Goal: Task Accomplishment & Management: Manage account settings

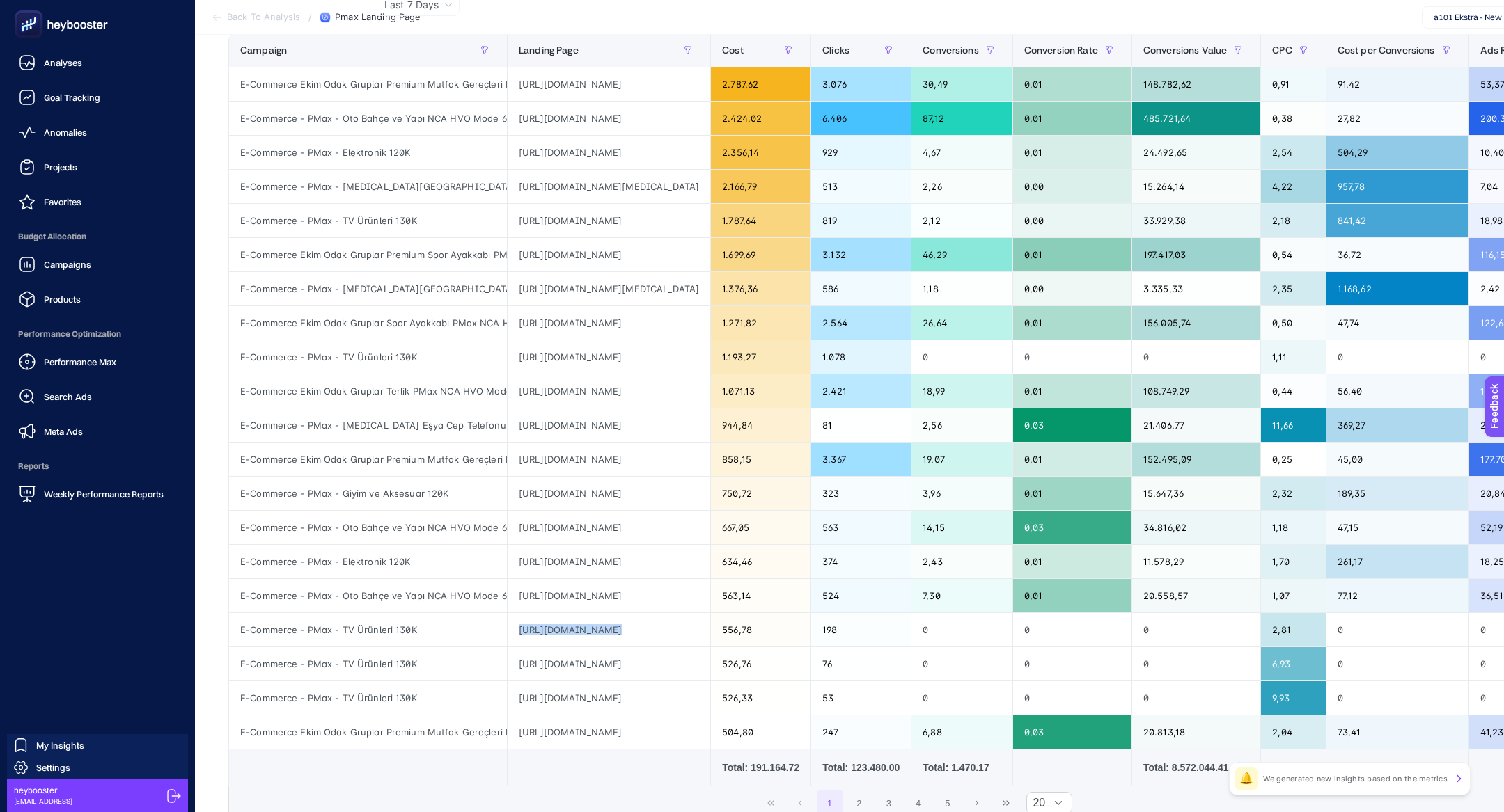
scroll to position [0, 107]
click at [24, 17] on rect at bounding box center [29, 25] width 23 height 23
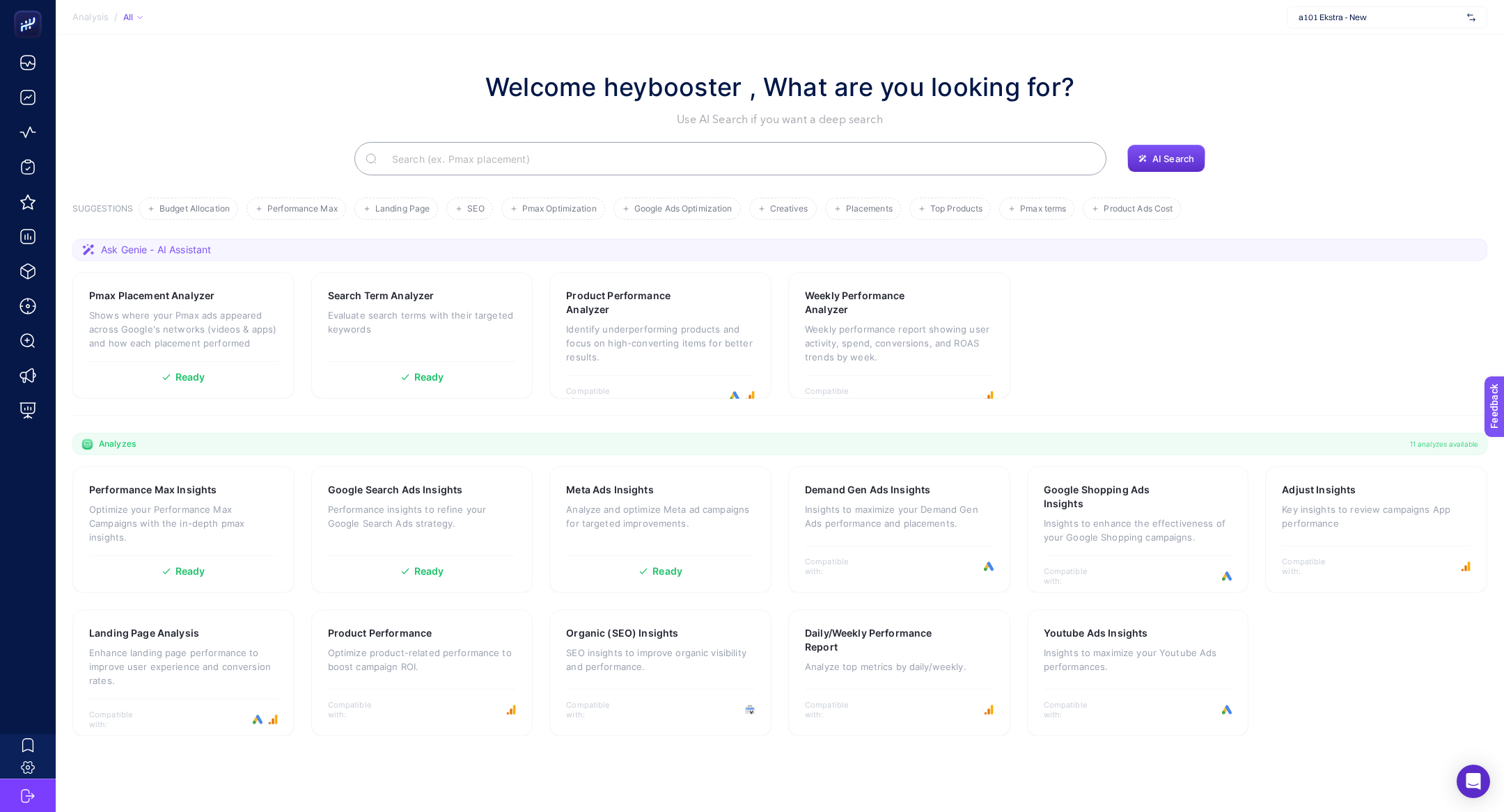
click at [602, 145] on input "Search" at bounding box center [738, 159] width 714 height 39
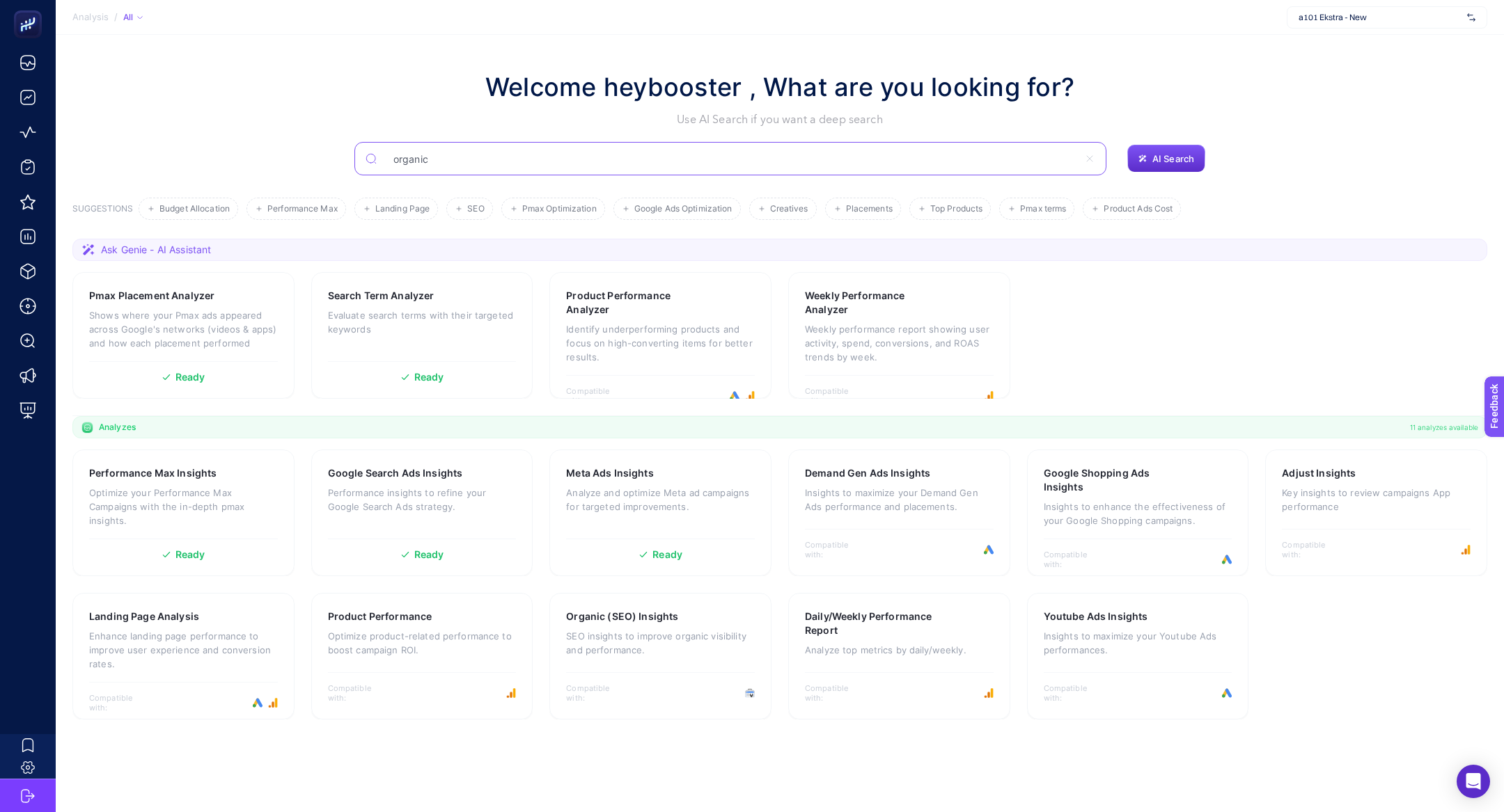
type input "organic"
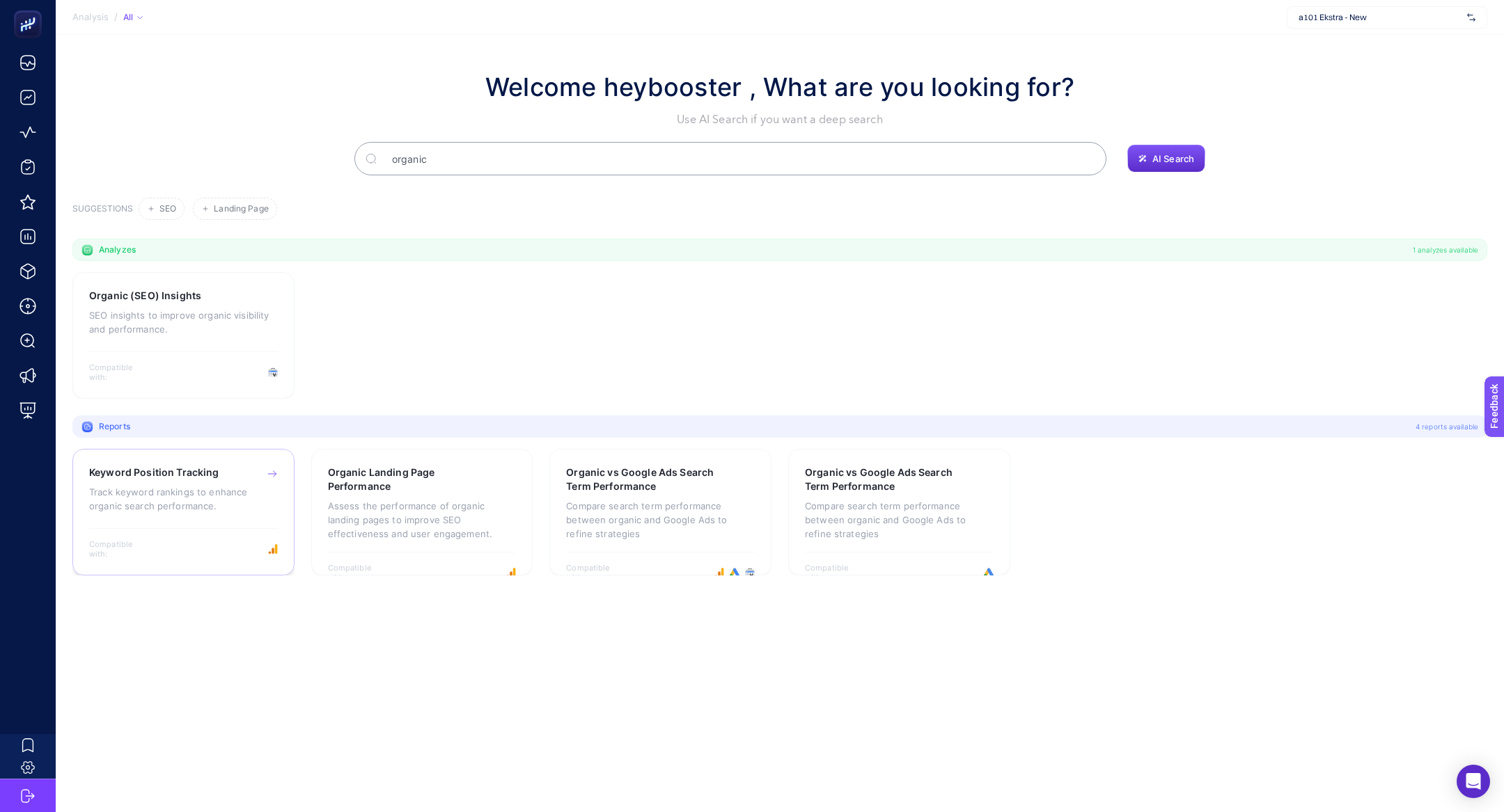
click at [202, 473] on h3 "Keyword Position Tracking" at bounding box center [154, 473] width 130 height 14
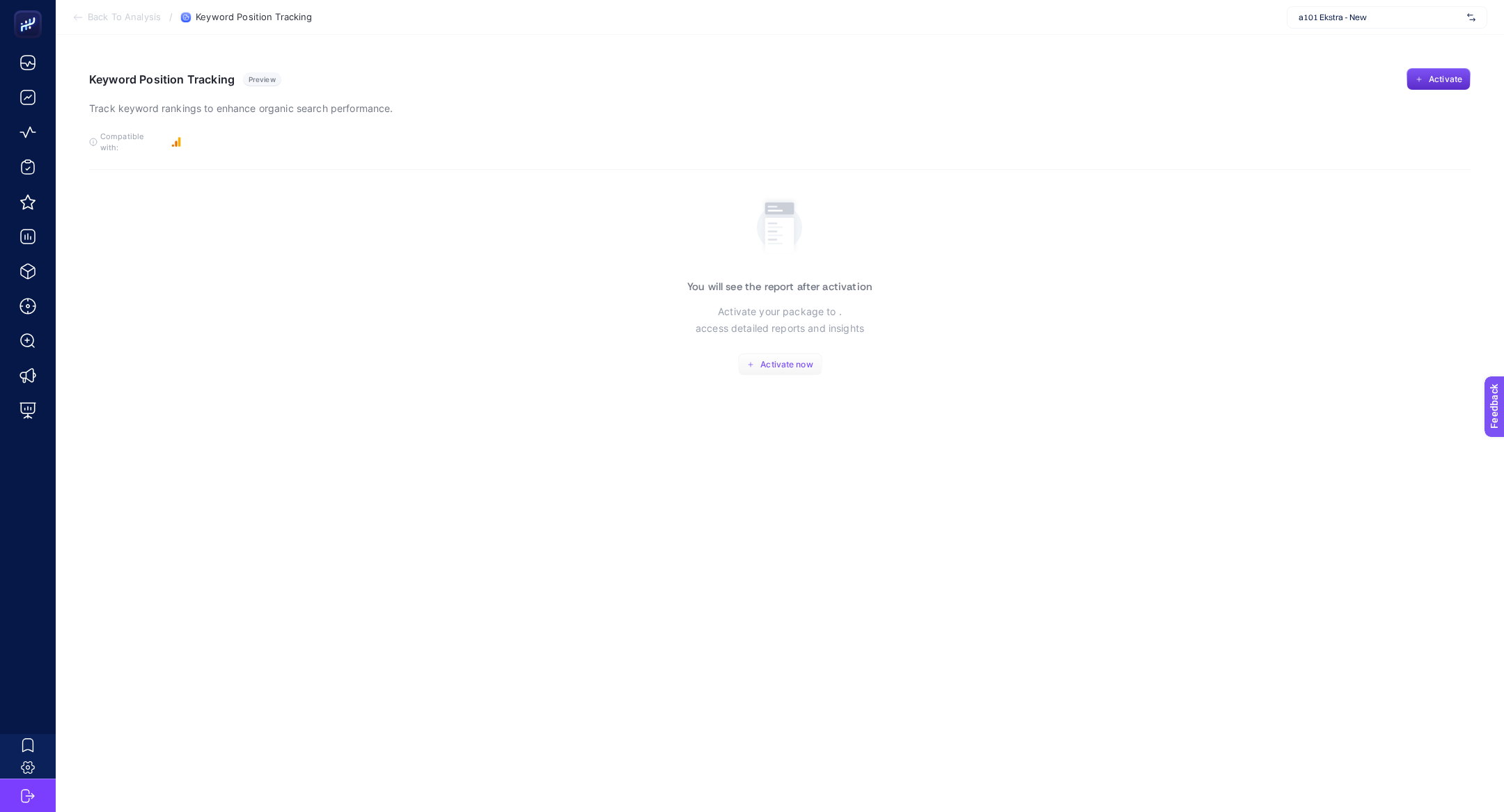
click at [797, 363] on button "Activate now" at bounding box center [779, 364] width 84 height 22
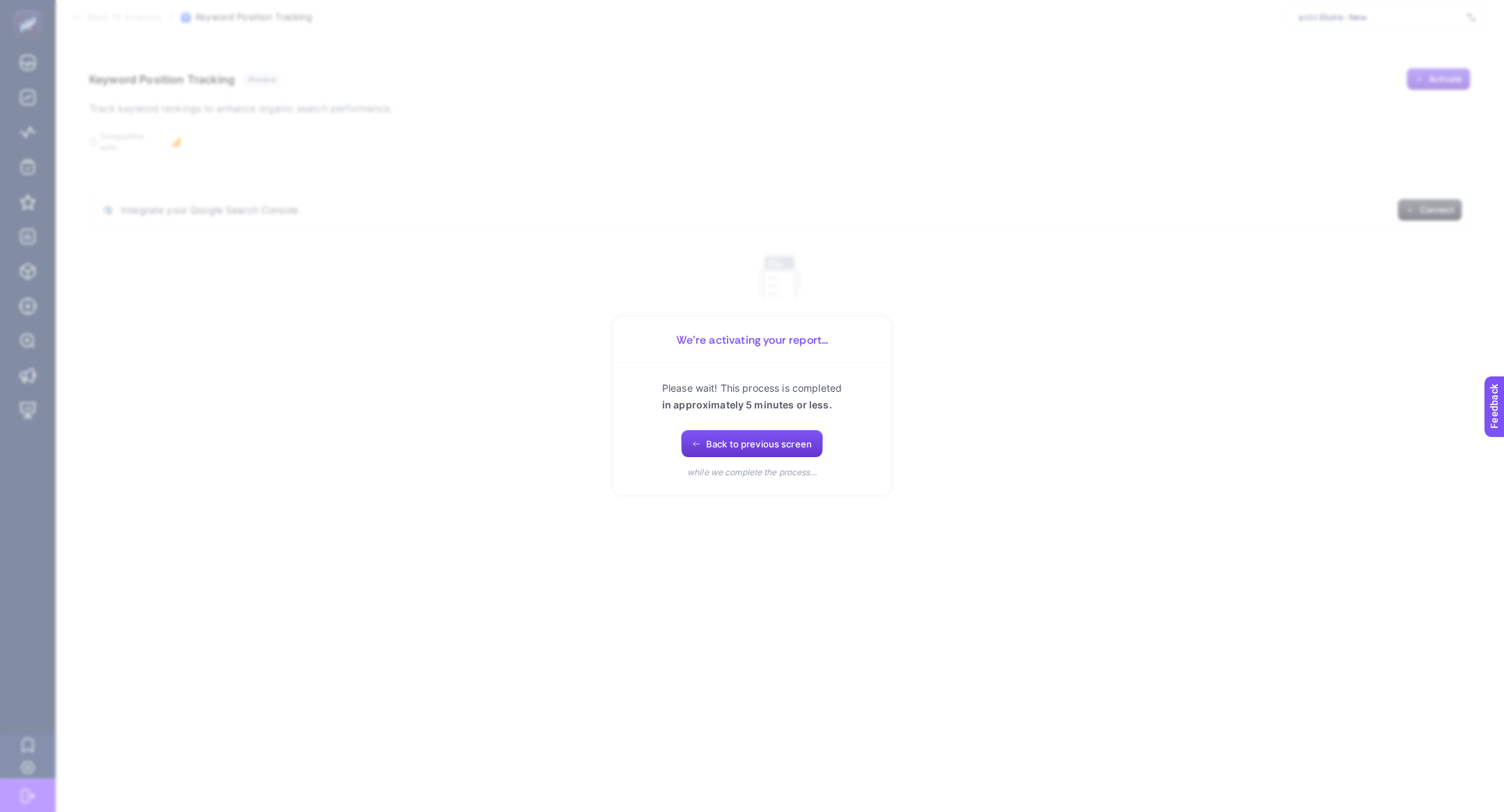
click at [719, 442] on span "Back to previous screen" at bounding box center [758, 444] width 106 height 11
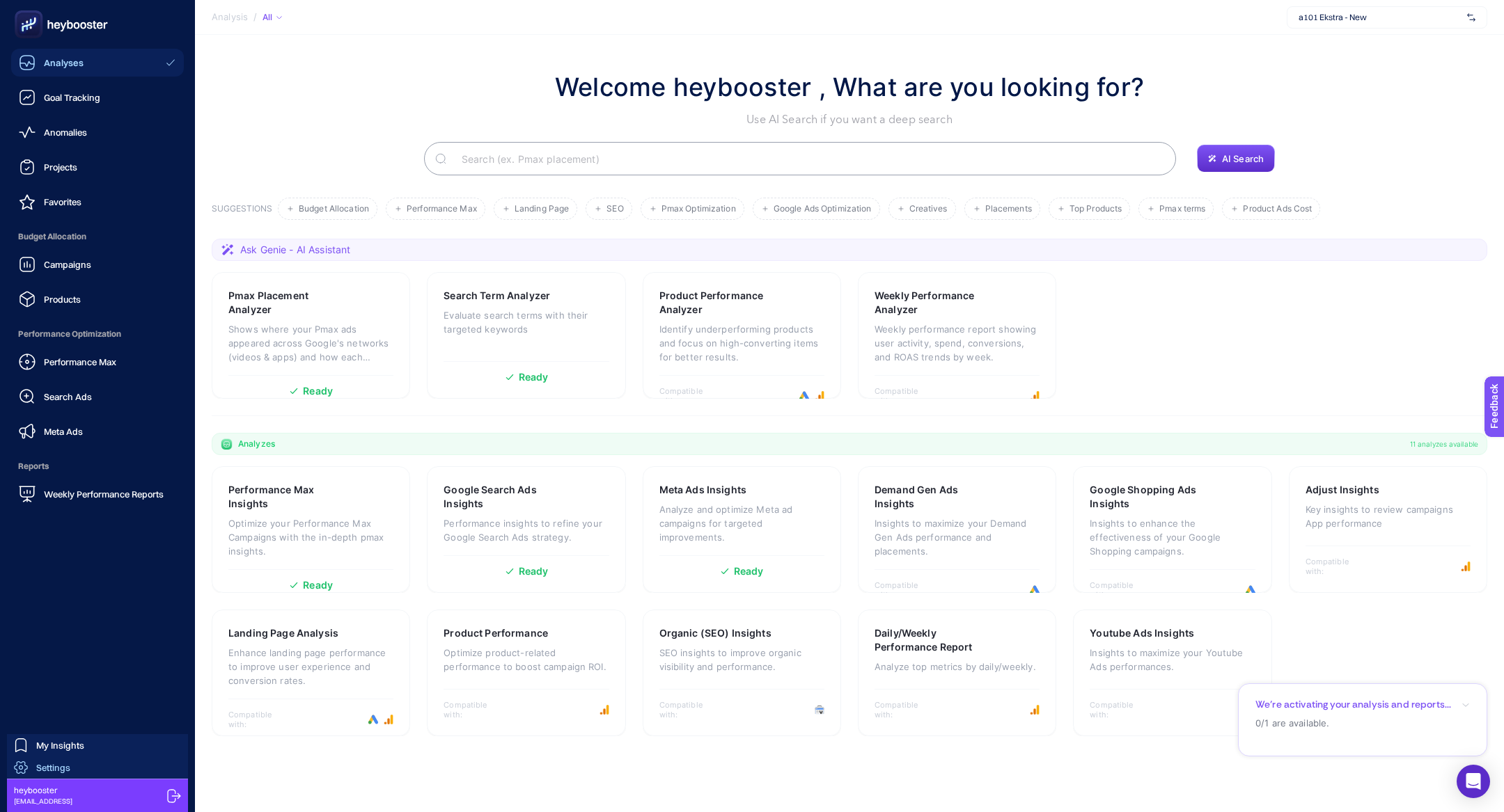
click at [34, 774] on div "Settings" at bounding box center [42, 767] width 56 height 14
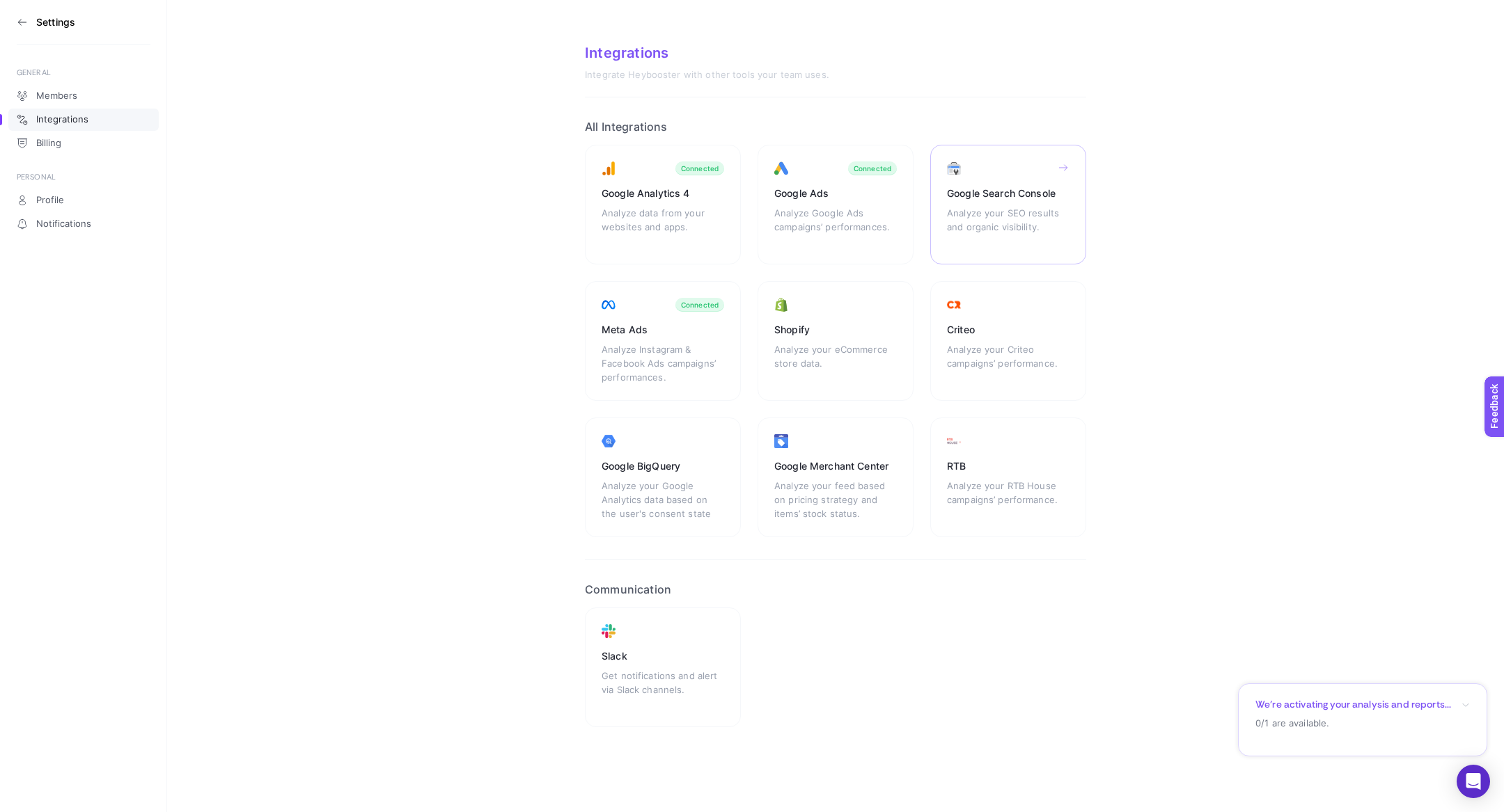
click at [990, 207] on div "Analyze your SEO results and organic visibility." at bounding box center [1008, 227] width 123 height 42
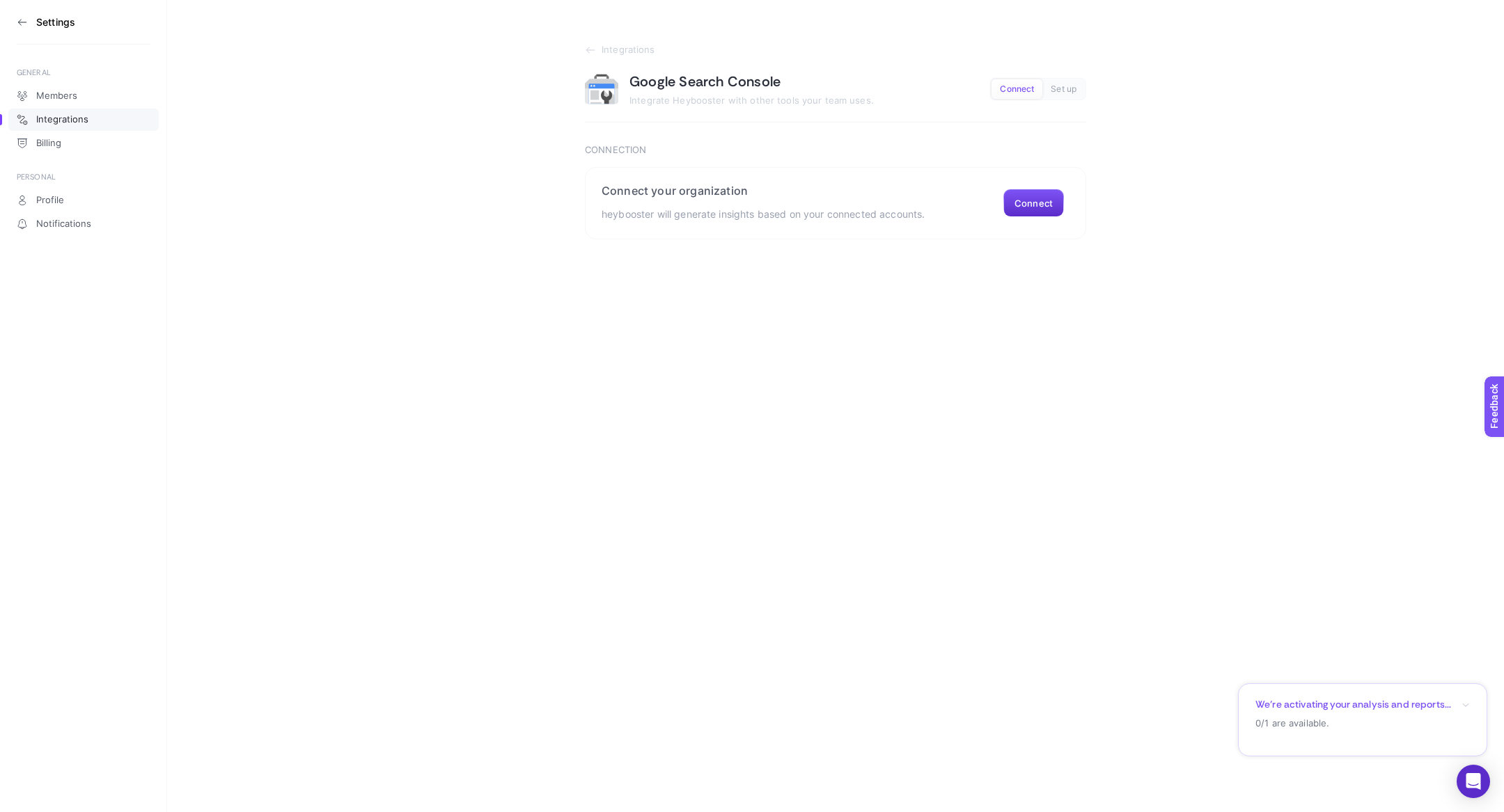
click at [16, 21] on icon at bounding box center [22, 22] width 11 height 11
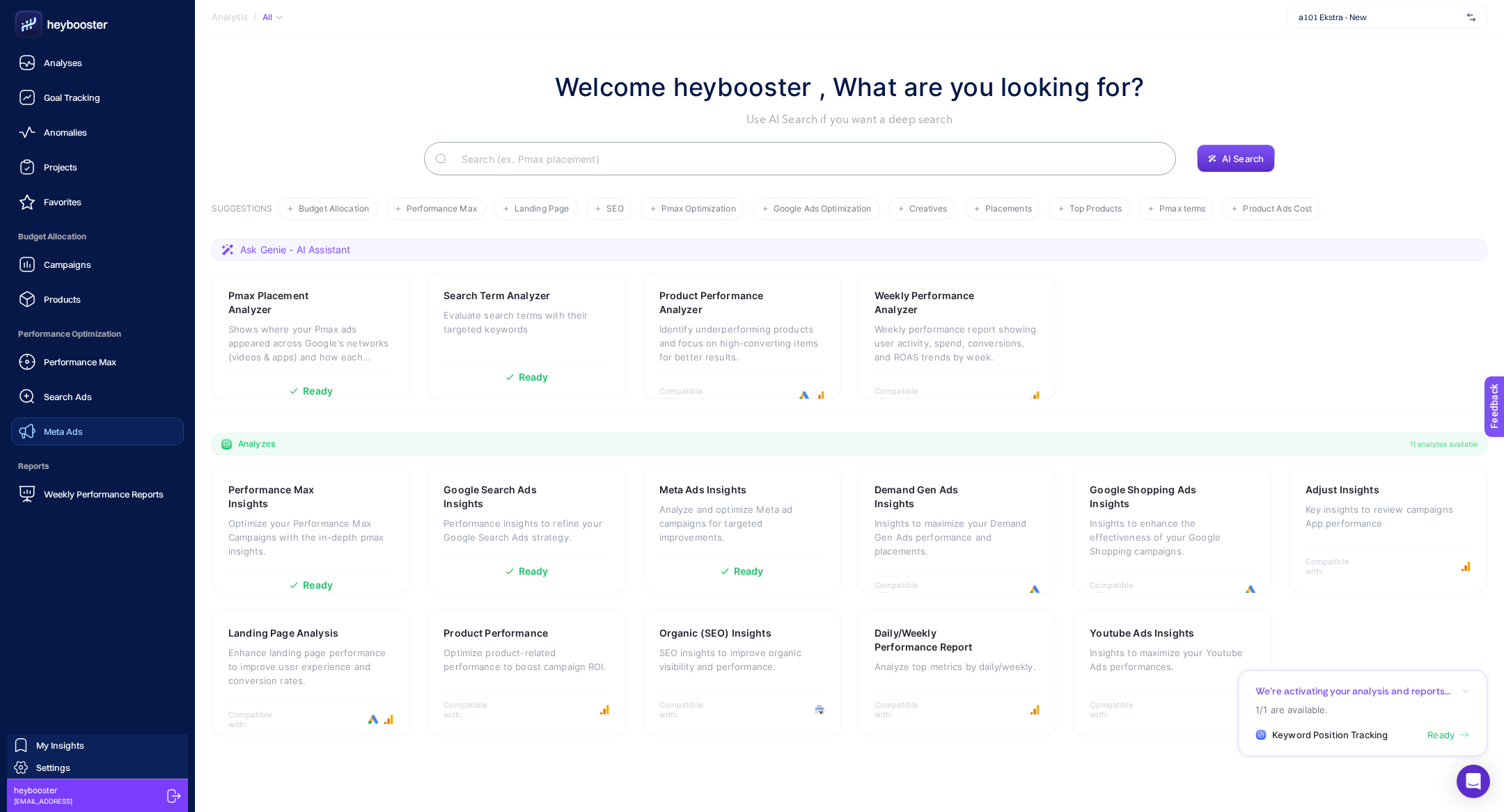
click at [88, 419] on link "Meta Ads" at bounding box center [97, 432] width 173 height 28
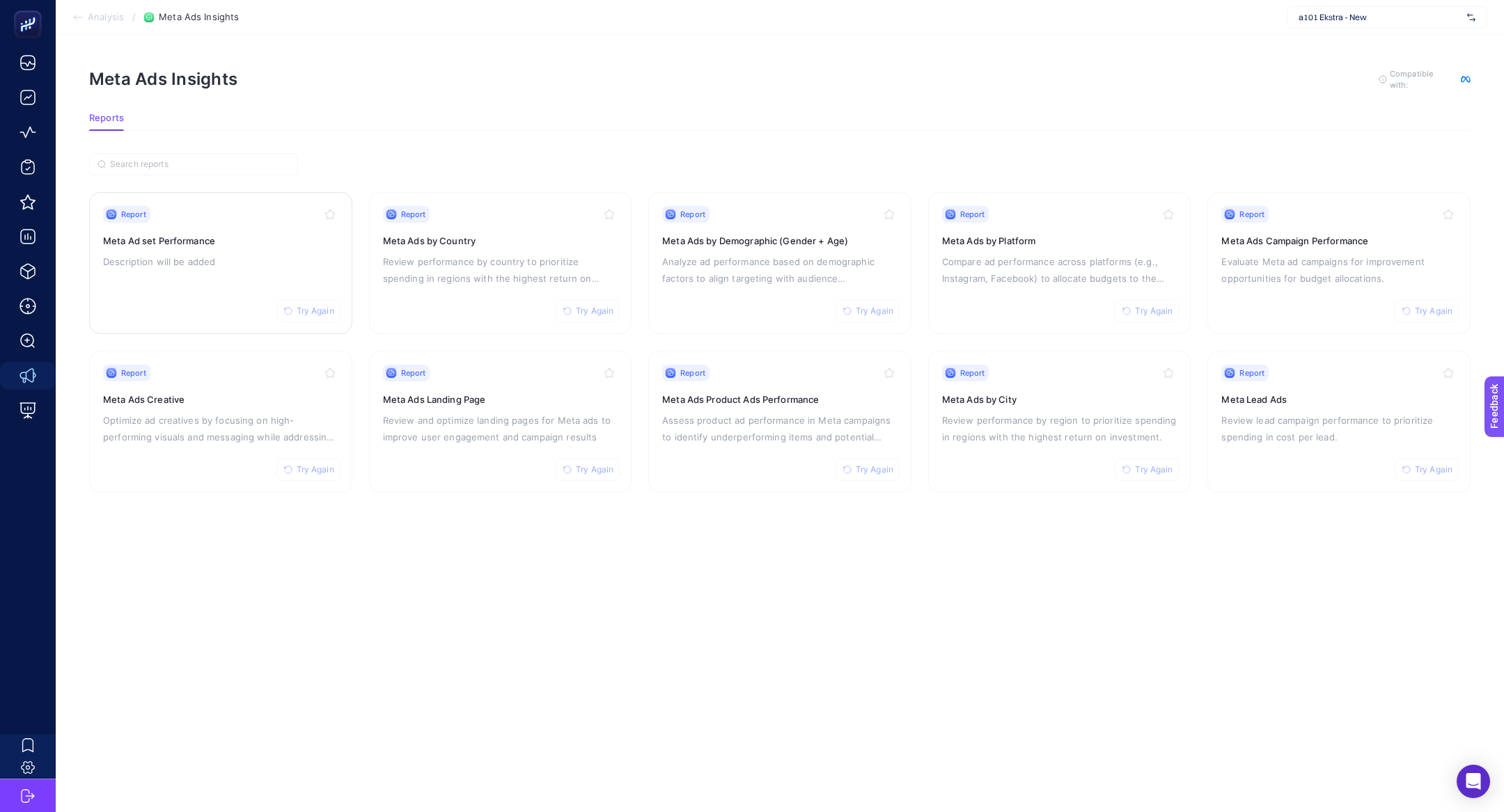
click at [209, 253] on p "Description will be added" at bounding box center [221, 262] width 236 height 16
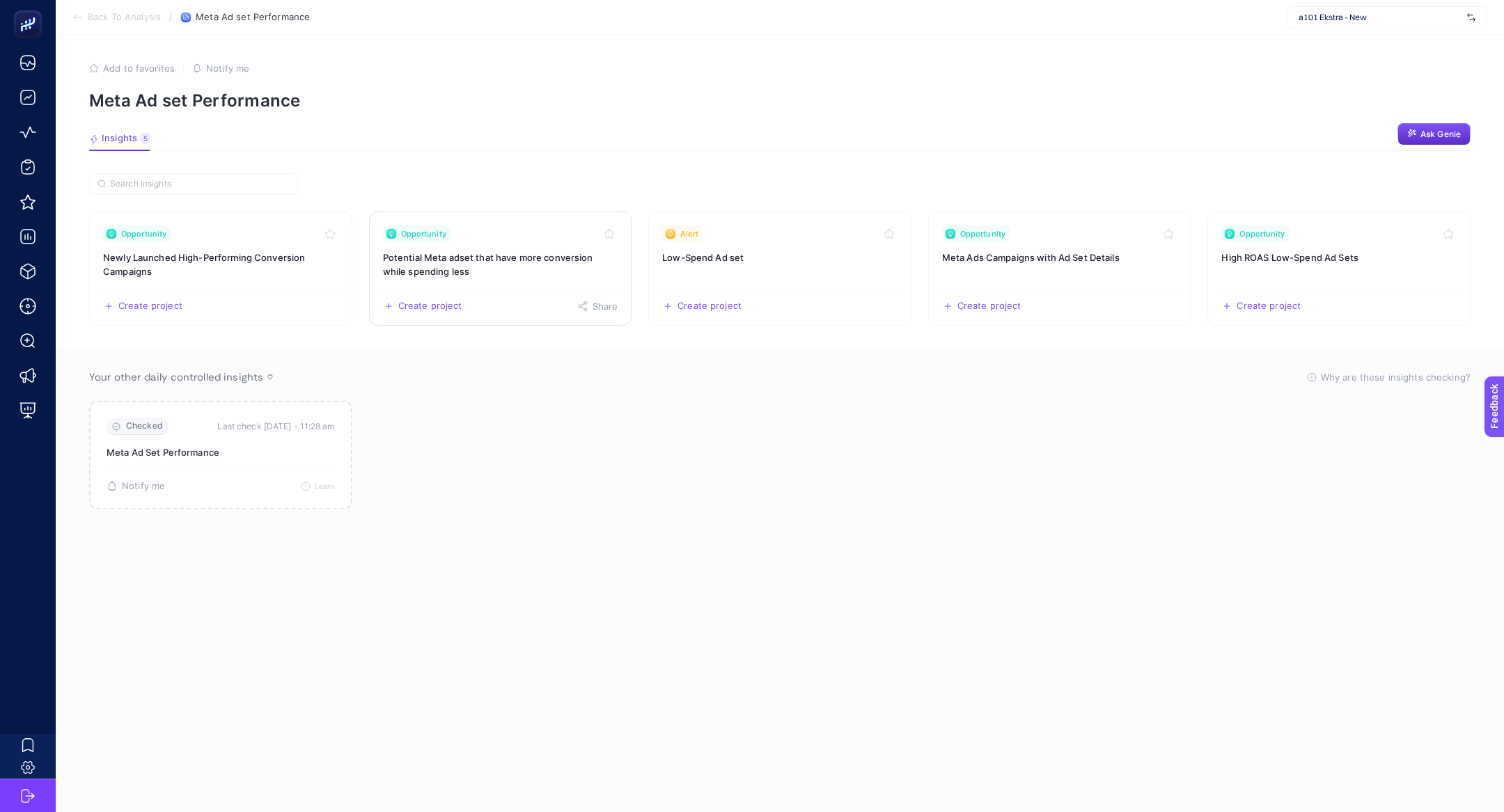
click at [537, 258] on h3 "Potential Meta adset that have more conversion while spending less" at bounding box center [501, 264] width 236 height 28
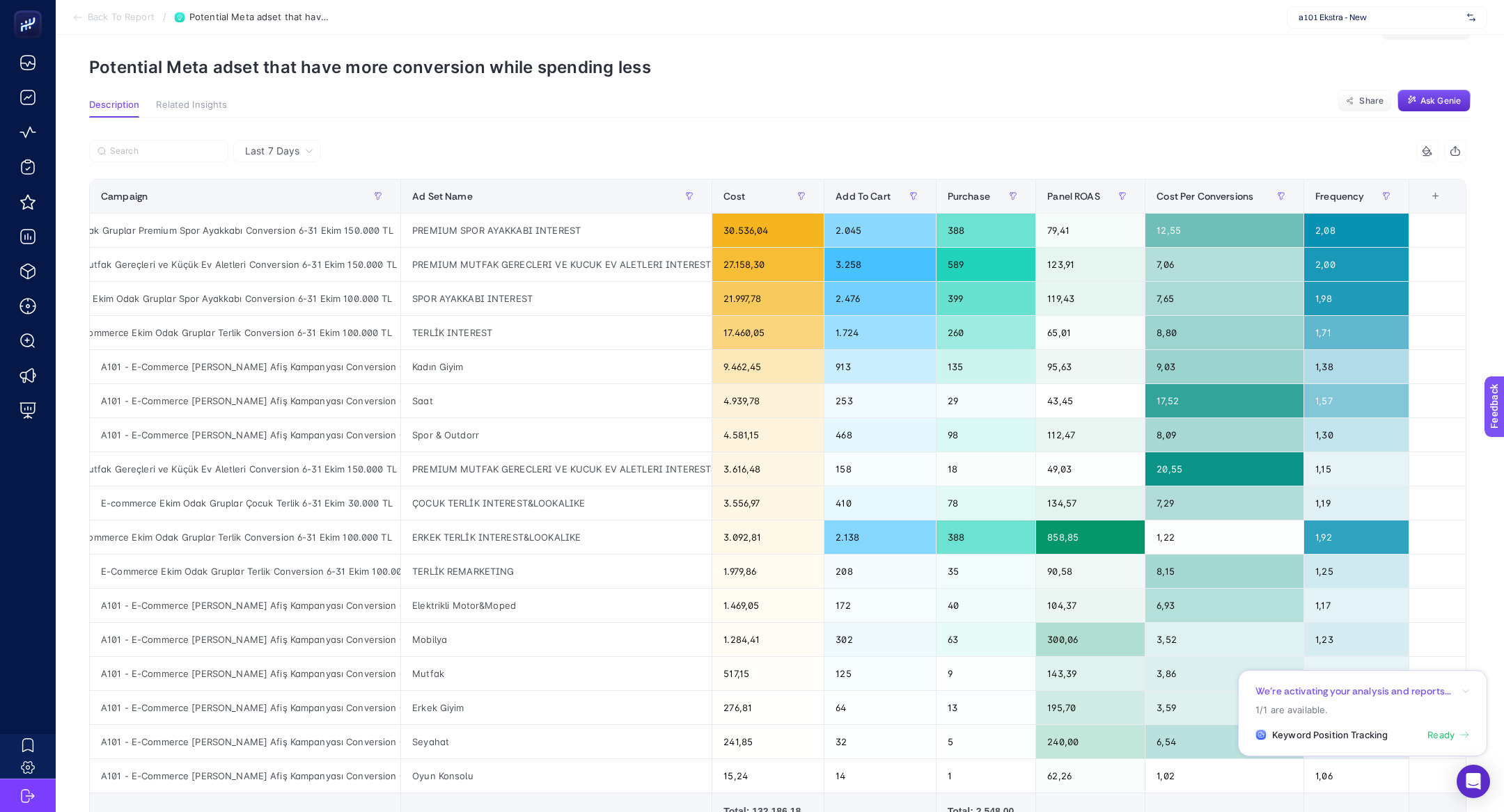
scroll to position [95, 0]
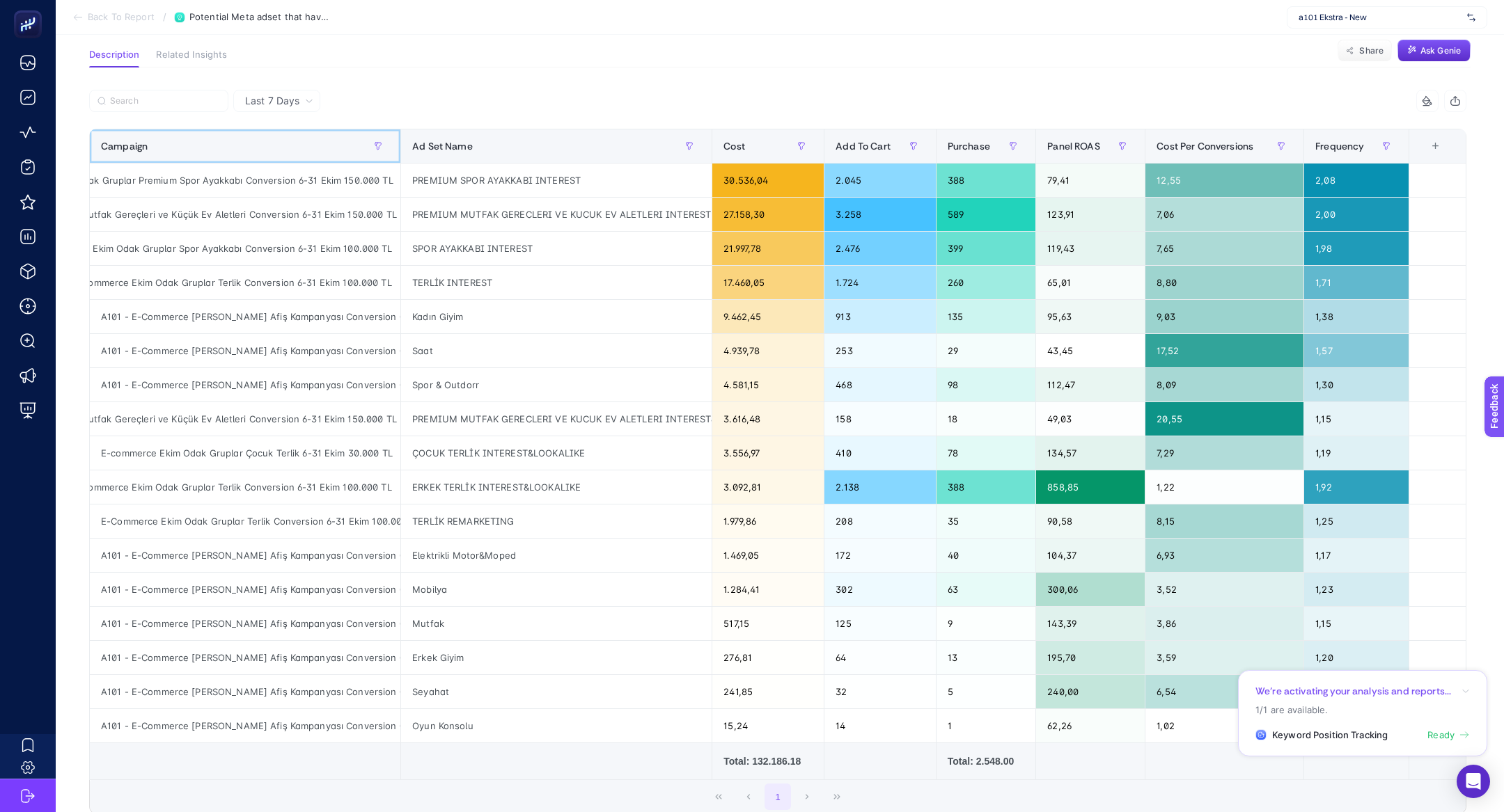
click at [267, 131] on th "Campaign" at bounding box center [245, 146] width 312 height 34
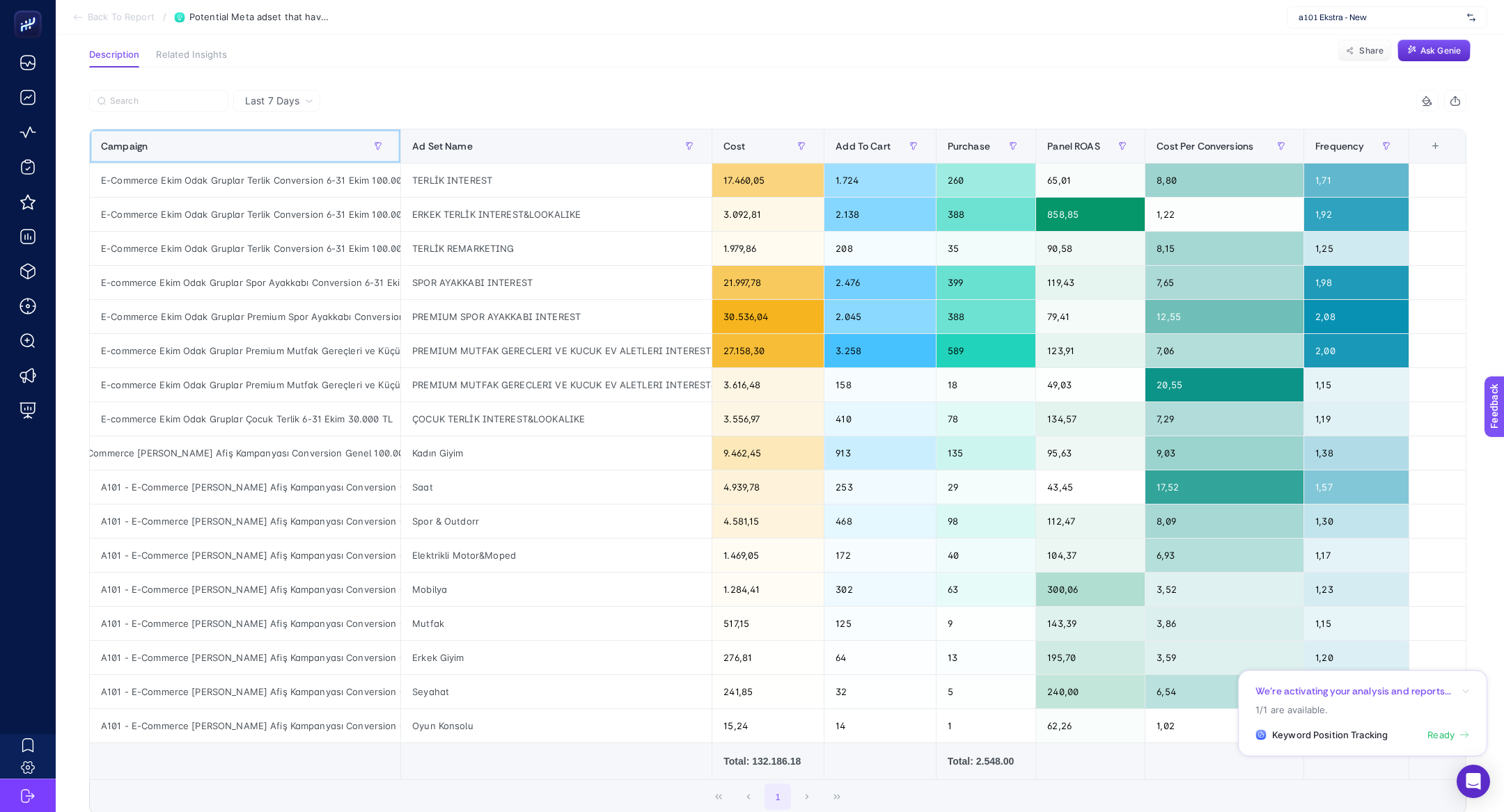
scroll to position [0, 54]
click at [209, 452] on div "A101 - E-Commerce Aldın Aldın Afiş Kampanyası Conversion Genel 100.000 TL" at bounding box center [245, 453] width 311 height 34
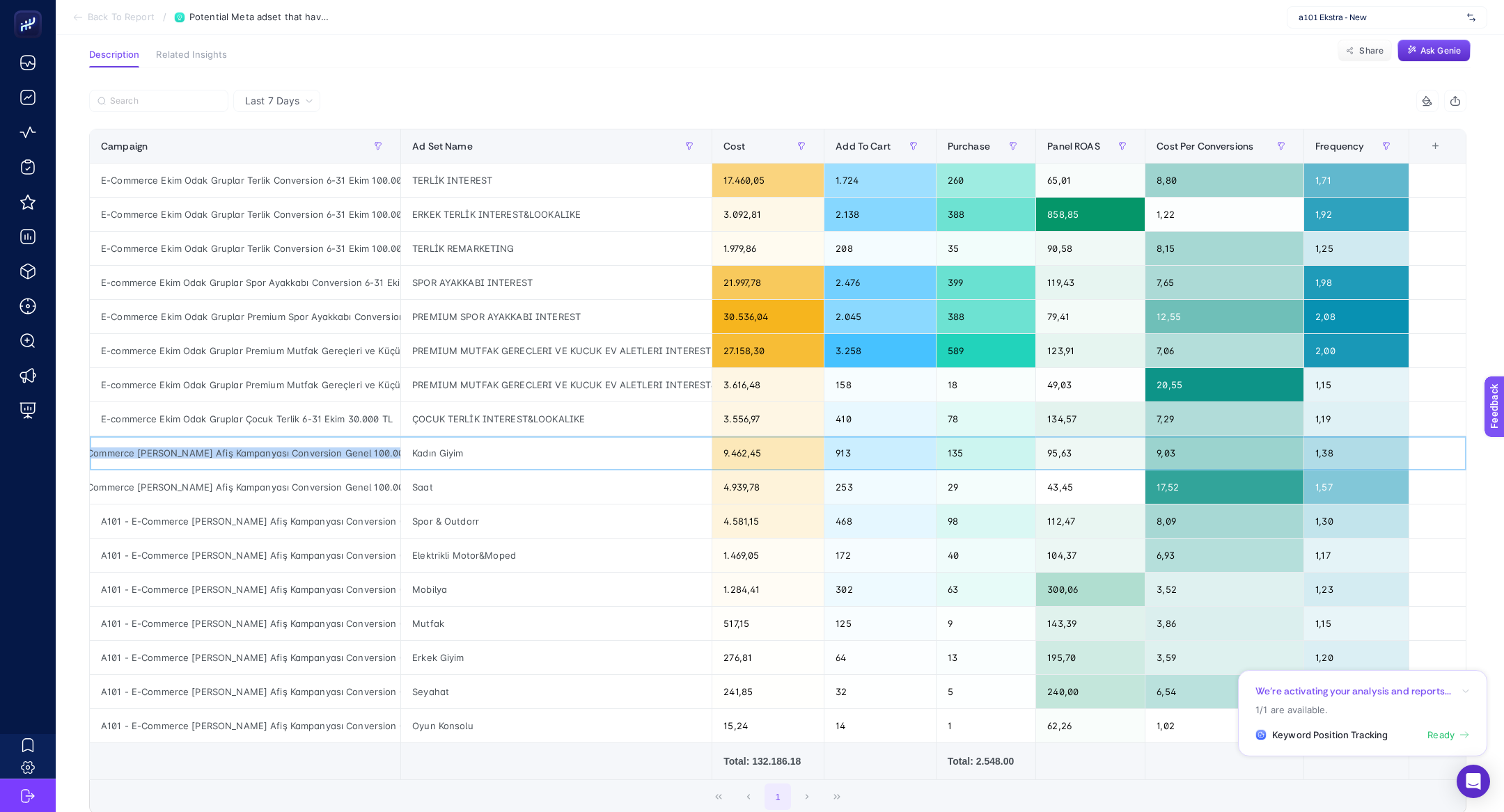
copy tr "A101 - E-Commerce Aldın Aldın Afiş Kampanyası Conversion Genel 100.000 TL"
click at [165, 112] on div at bounding box center [433, 105] width 689 height 30
click at [154, 93] on label at bounding box center [159, 101] width 139 height 22
click at [154, 96] on input "Search" at bounding box center [165, 101] width 110 height 11
paste input "A101 - E-Commerce Aldın Aldın Afiş Kampanyası Conversion Genel 100.000 TL"
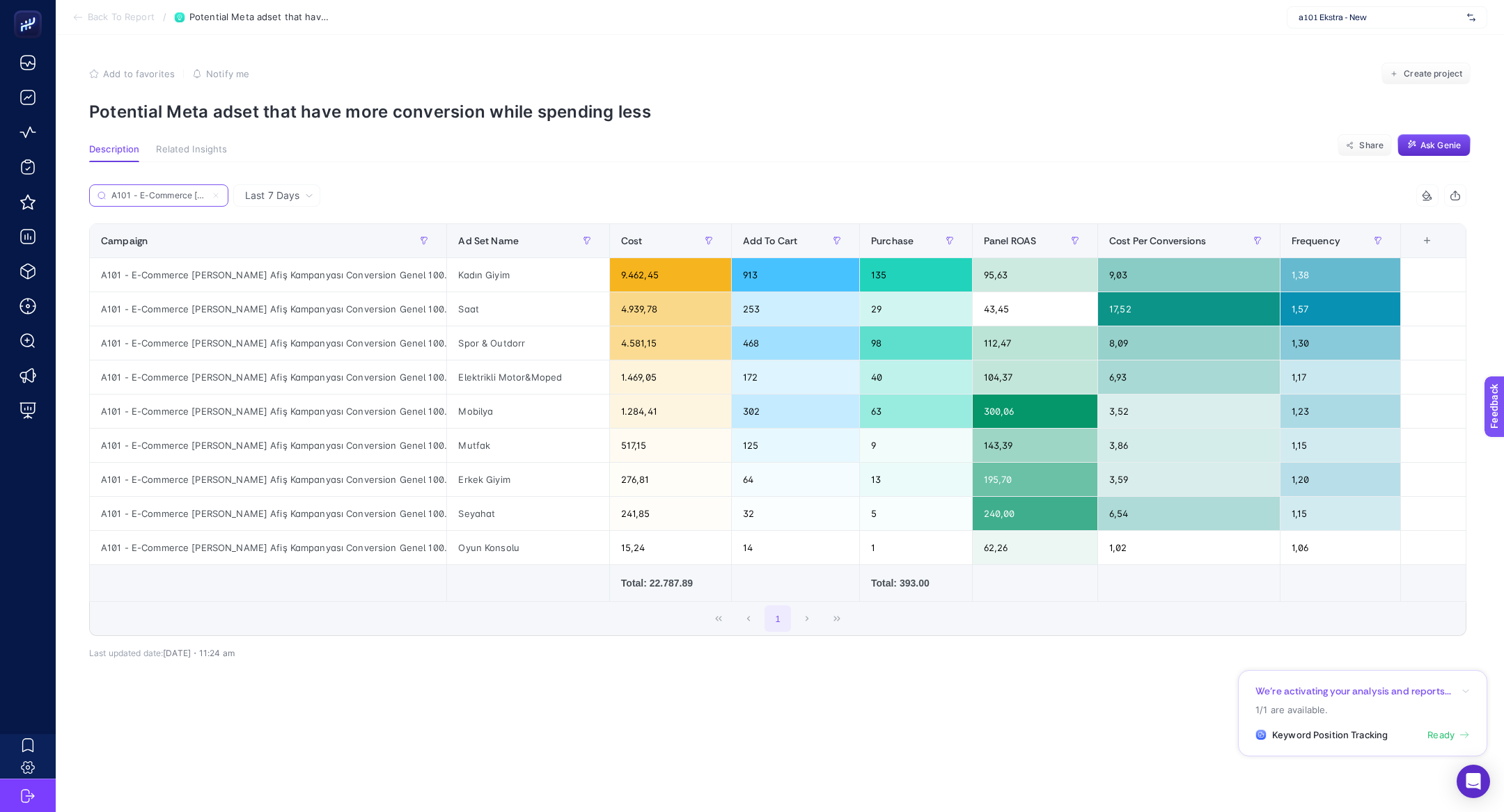
scroll to position [0, 219]
type input "A101 - E-Commerce Aldın Aldın Afiş Kampanyası Conversion Genel 100.000 TL"
click at [213, 197] on icon at bounding box center [215, 195] width 4 height 4
click at [206, 197] on input "A101 - E-Commerce Aldın Aldın Afiş Kampanyası Conversion Genel 100.000 TL" at bounding box center [159, 195] width 95 height 11
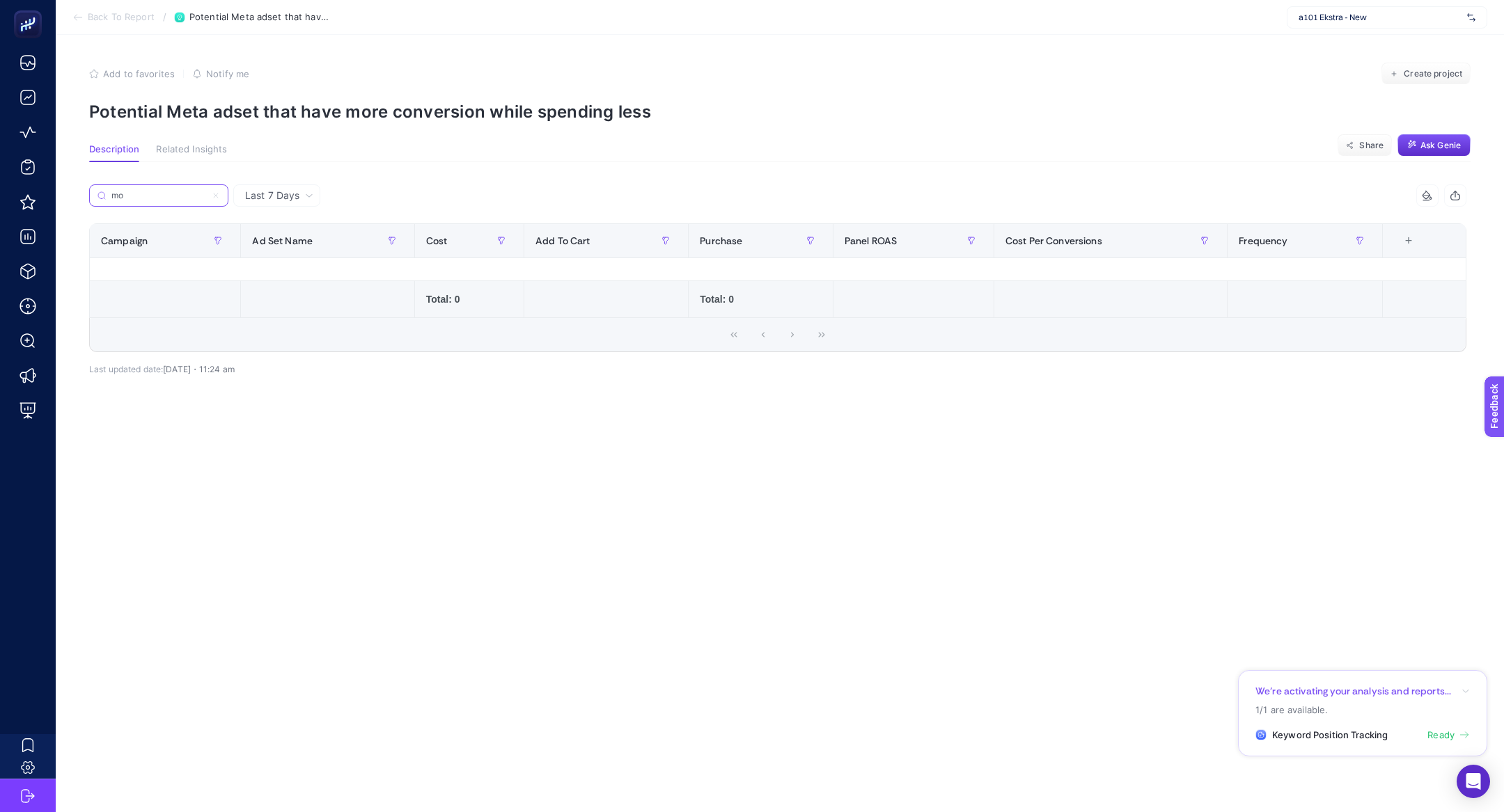
type input "m"
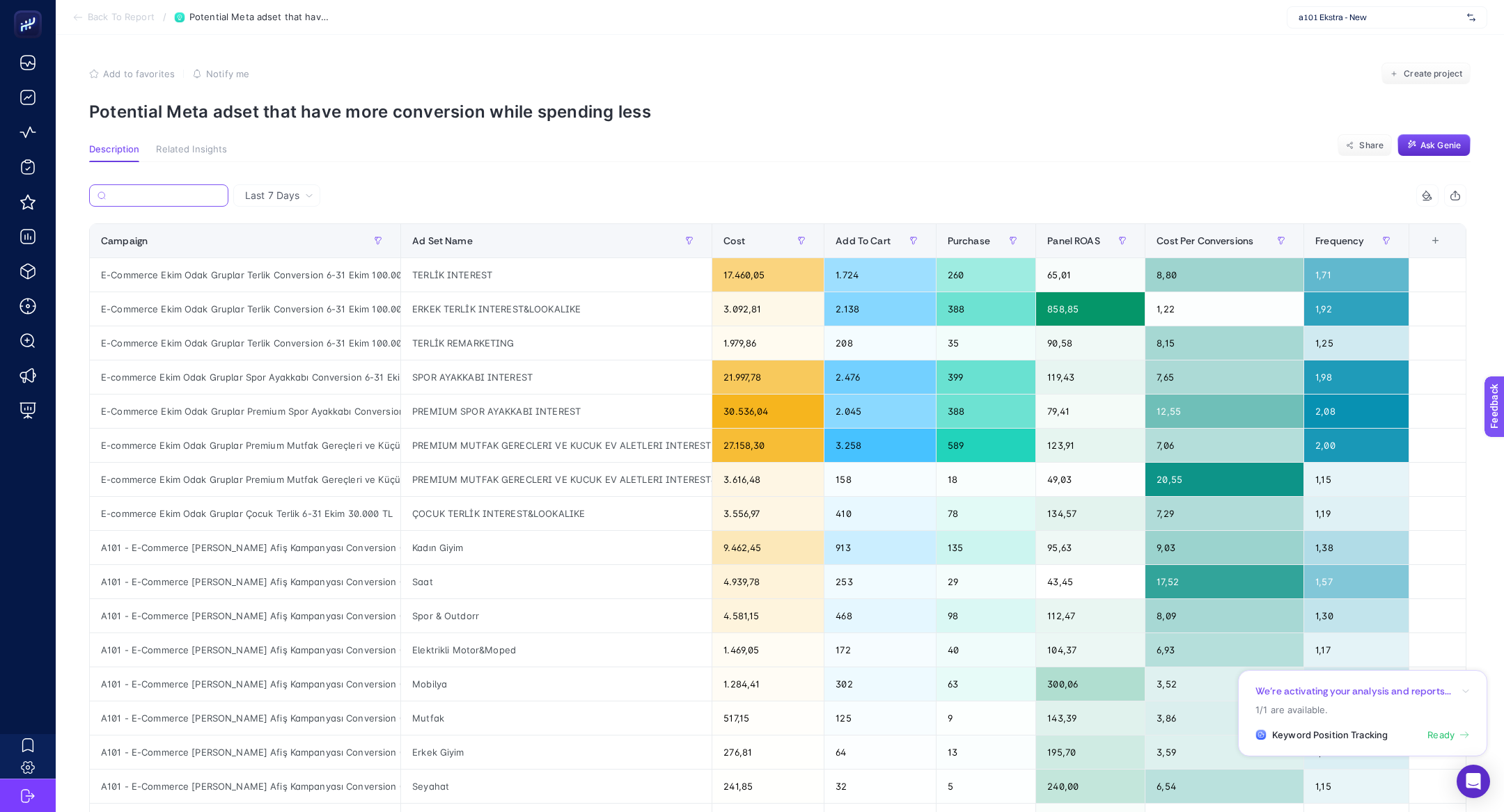
scroll to position [0, 29]
click at [460, 275] on div "TERLİK INTEREST" at bounding box center [556, 275] width 311 height 34
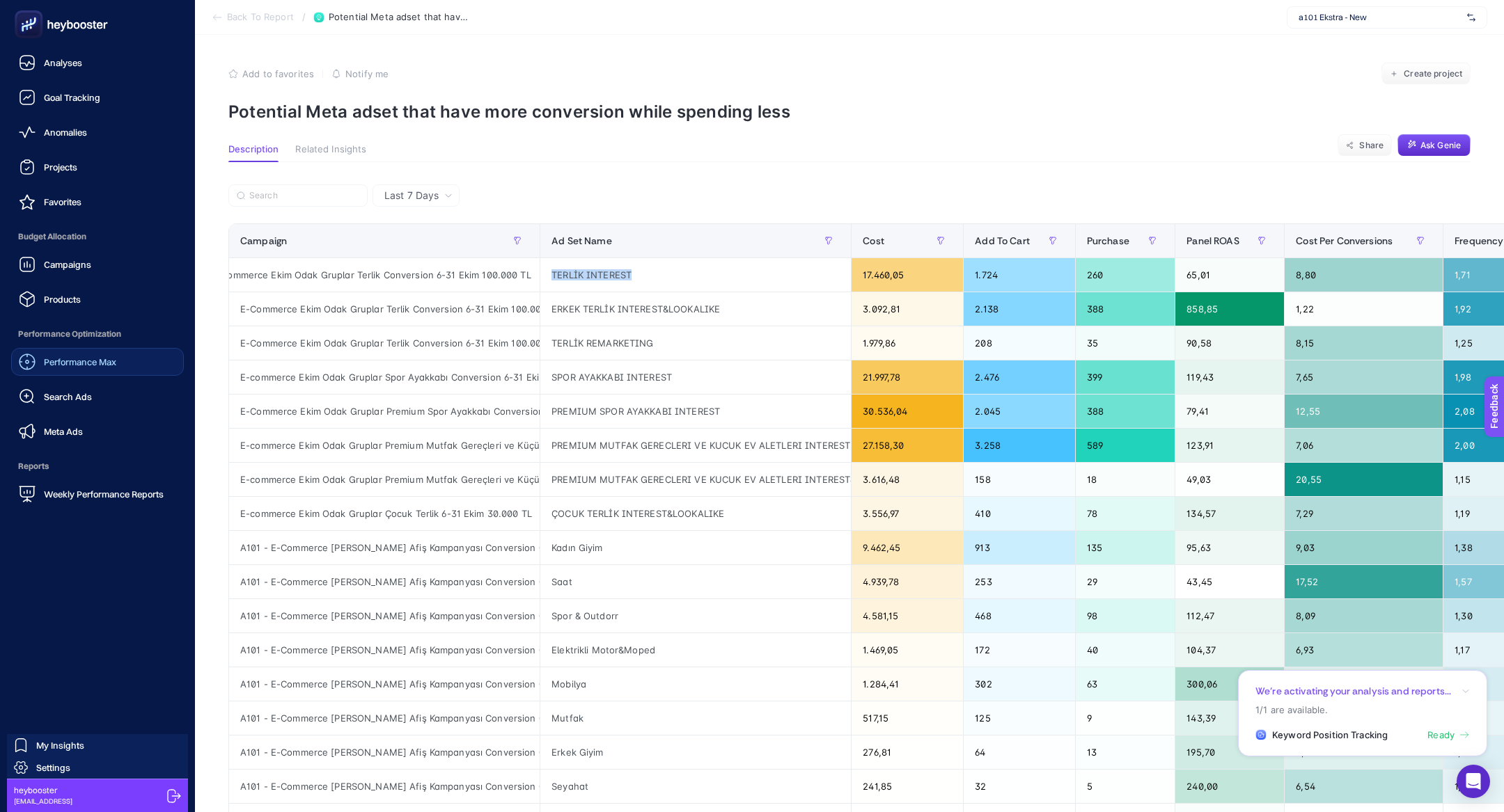
click at [83, 350] on link "Performance Max" at bounding box center [97, 362] width 173 height 28
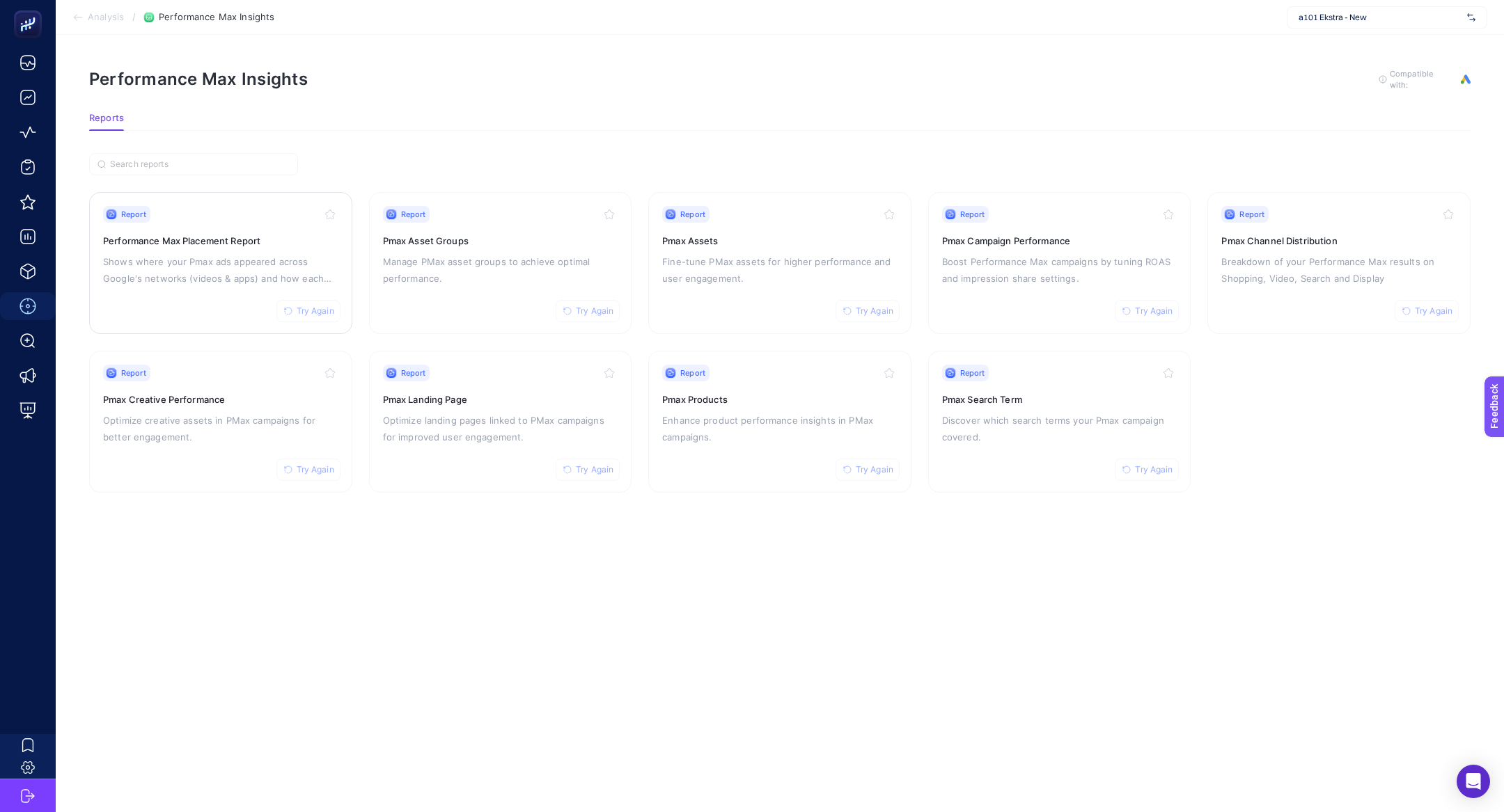
click at [250, 269] on p "Shows where your Pmax ads appeared across Google's networks (videos & apps) and…" at bounding box center [221, 270] width 236 height 34
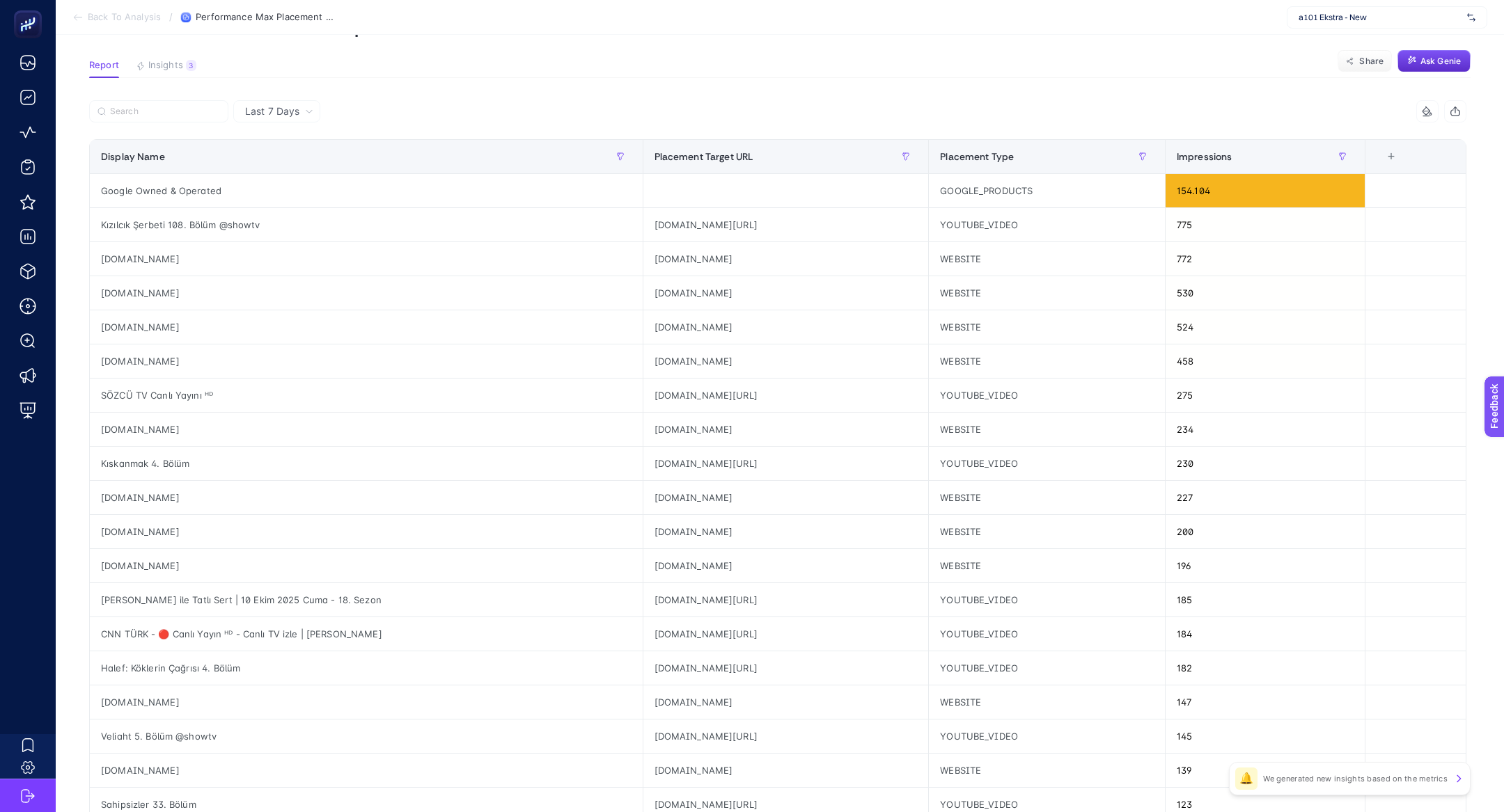
scroll to position [80, 0]
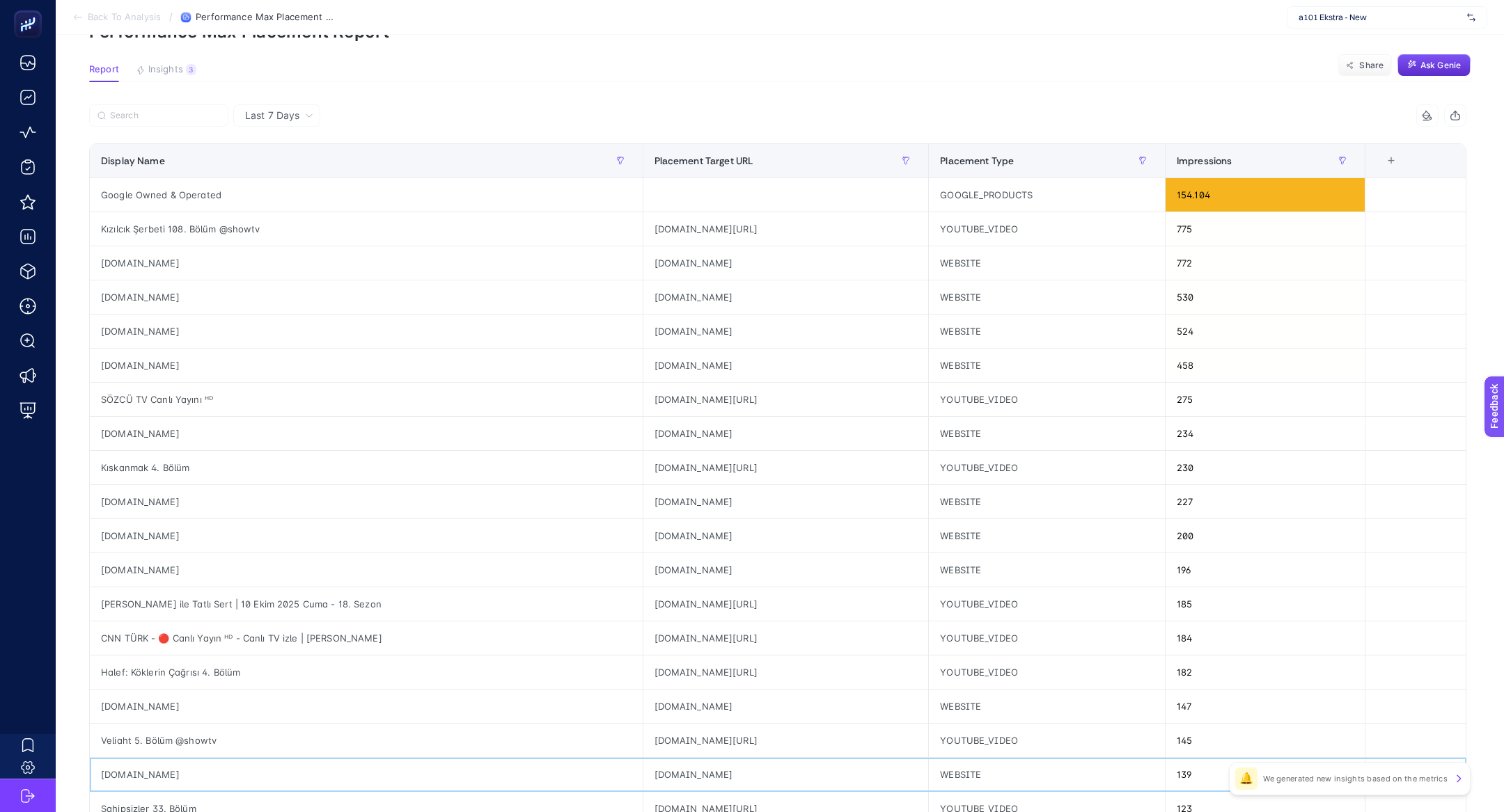
click at [116, 780] on div "live.com" at bounding box center [366, 774] width 553 height 34
click at [188, 125] on label at bounding box center [159, 115] width 139 height 22
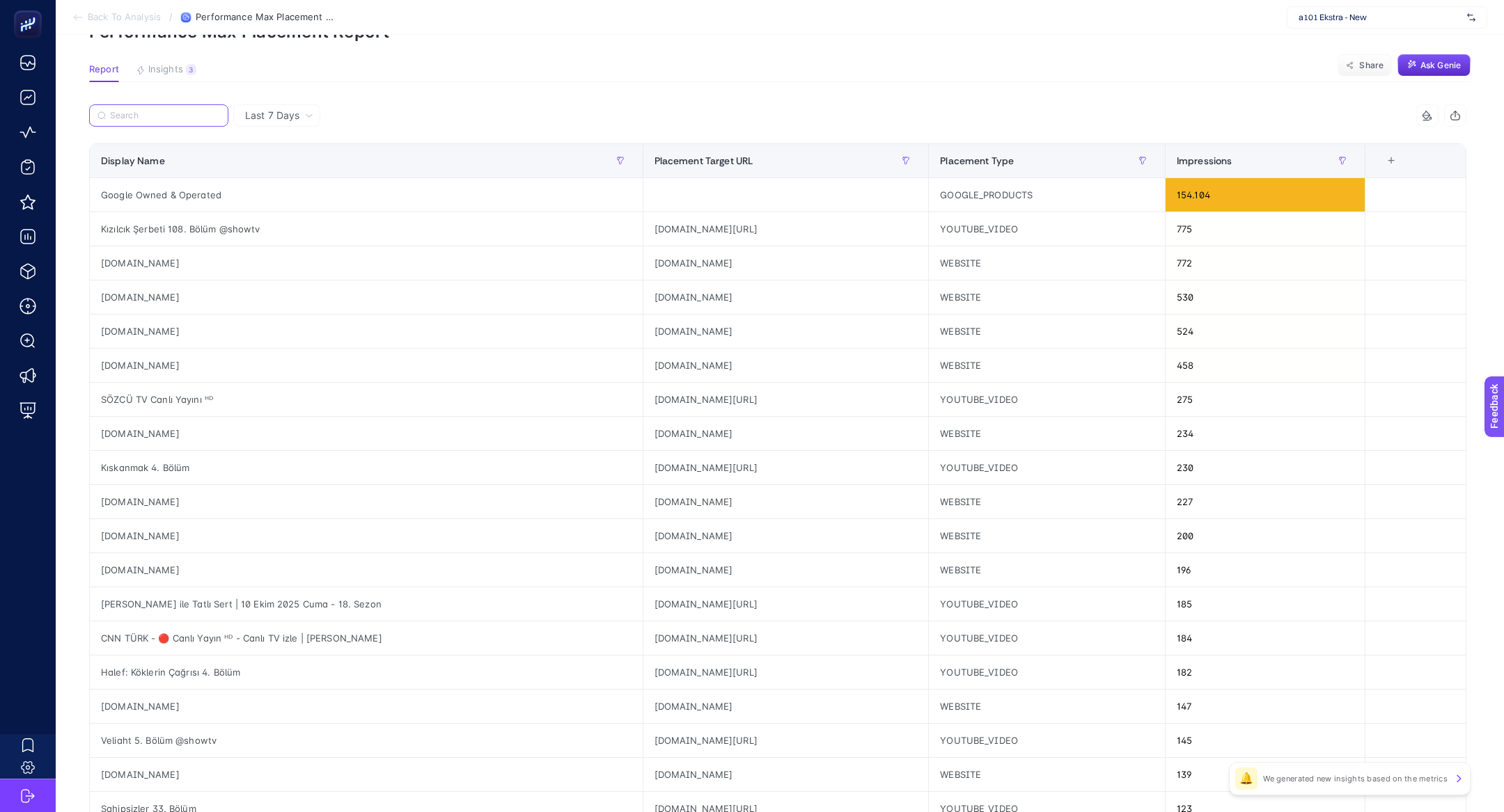
click at [188, 121] on input "Search" at bounding box center [165, 115] width 110 height 11
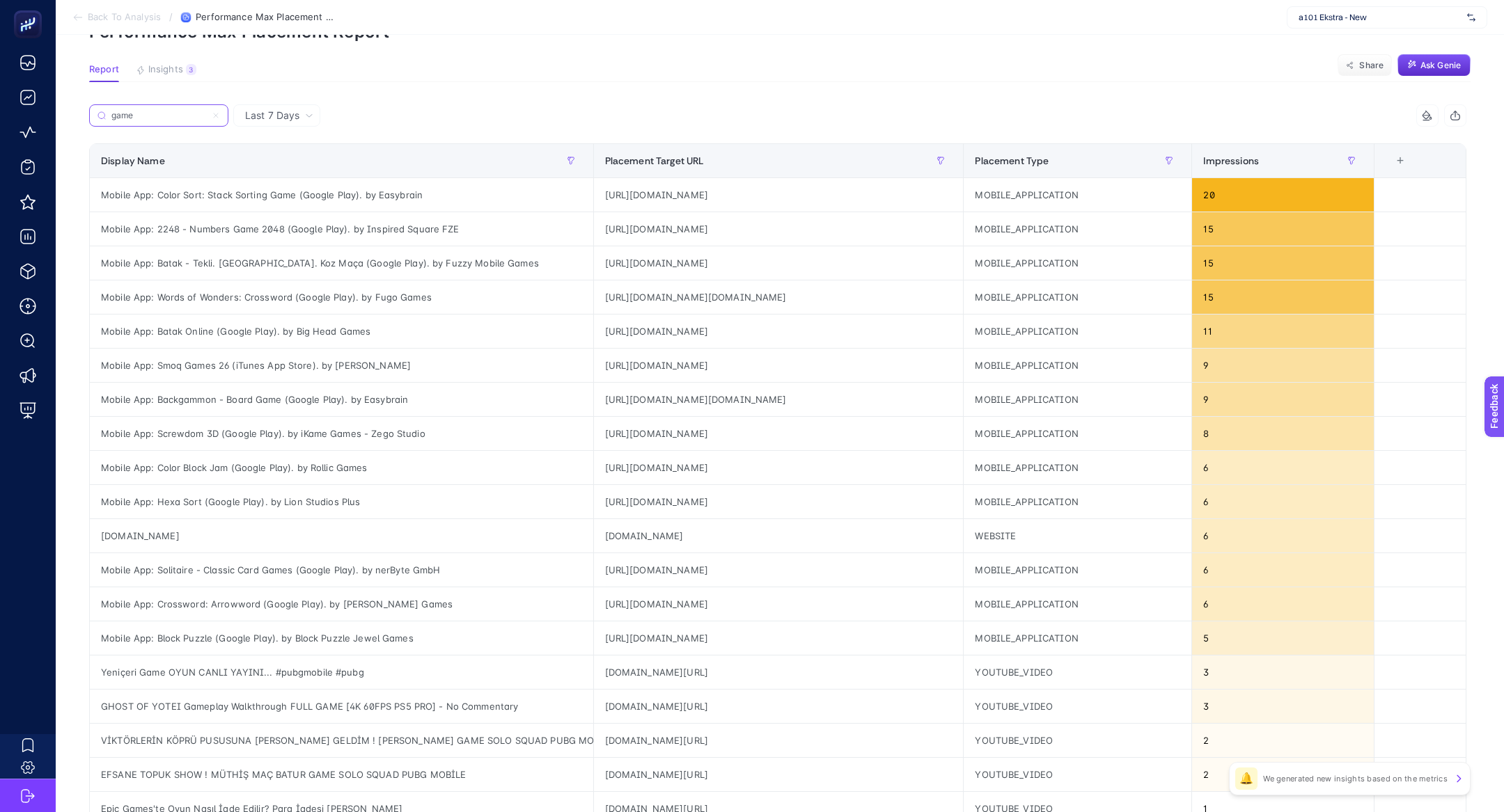
type input "game"
click at [222, 117] on label "game" at bounding box center [159, 115] width 139 height 22
click at [206, 117] on input "game" at bounding box center [159, 115] width 95 height 11
click at [218, 113] on icon at bounding box center [216, 115] width 8 height 8
click at [206, 113] on input "game" at bounding box center [159, 115] width 95 height 11
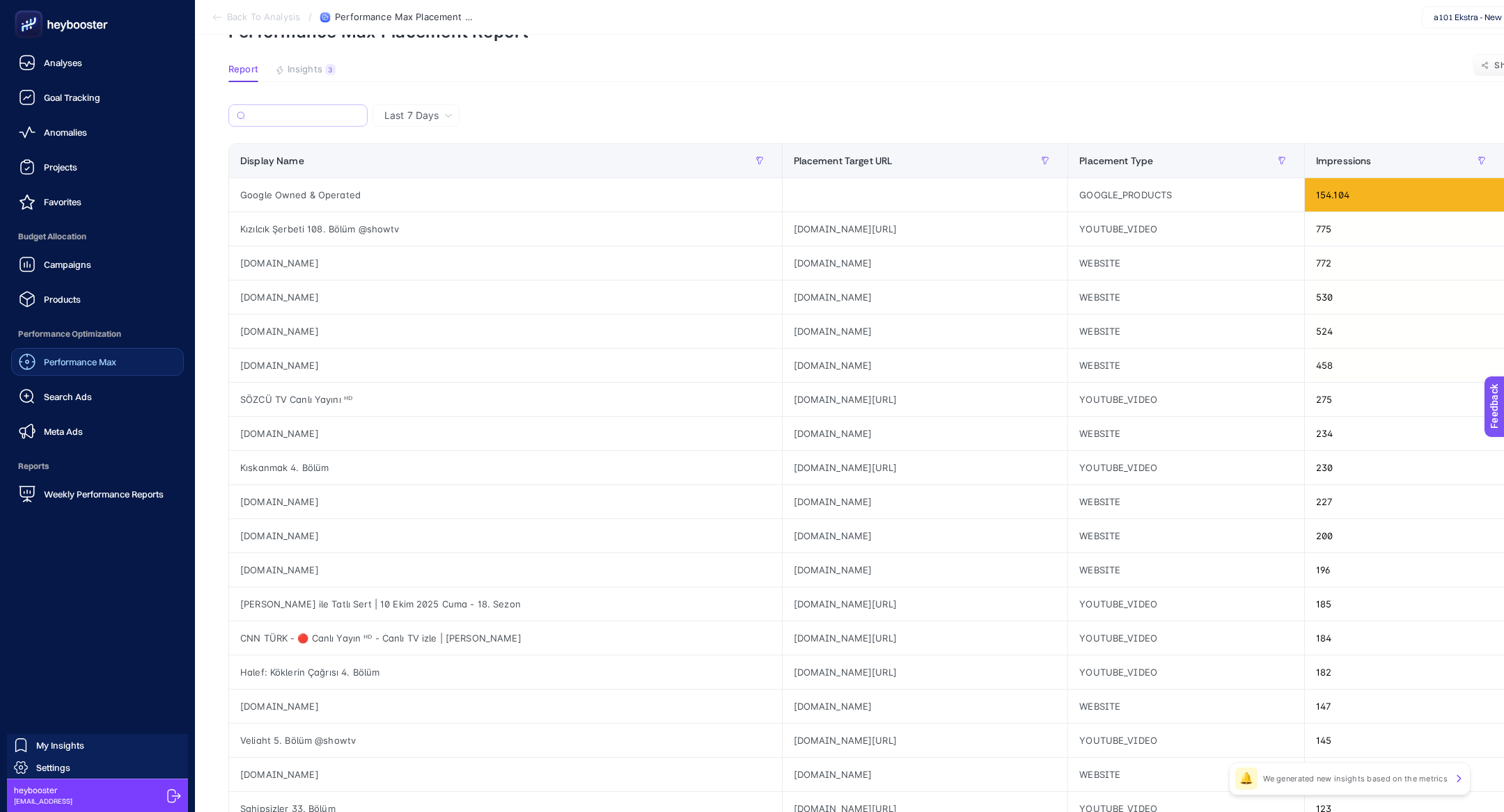
click at [105, 368] on div "Performance Max" at bounding box center [67, 361] width 97 height 16
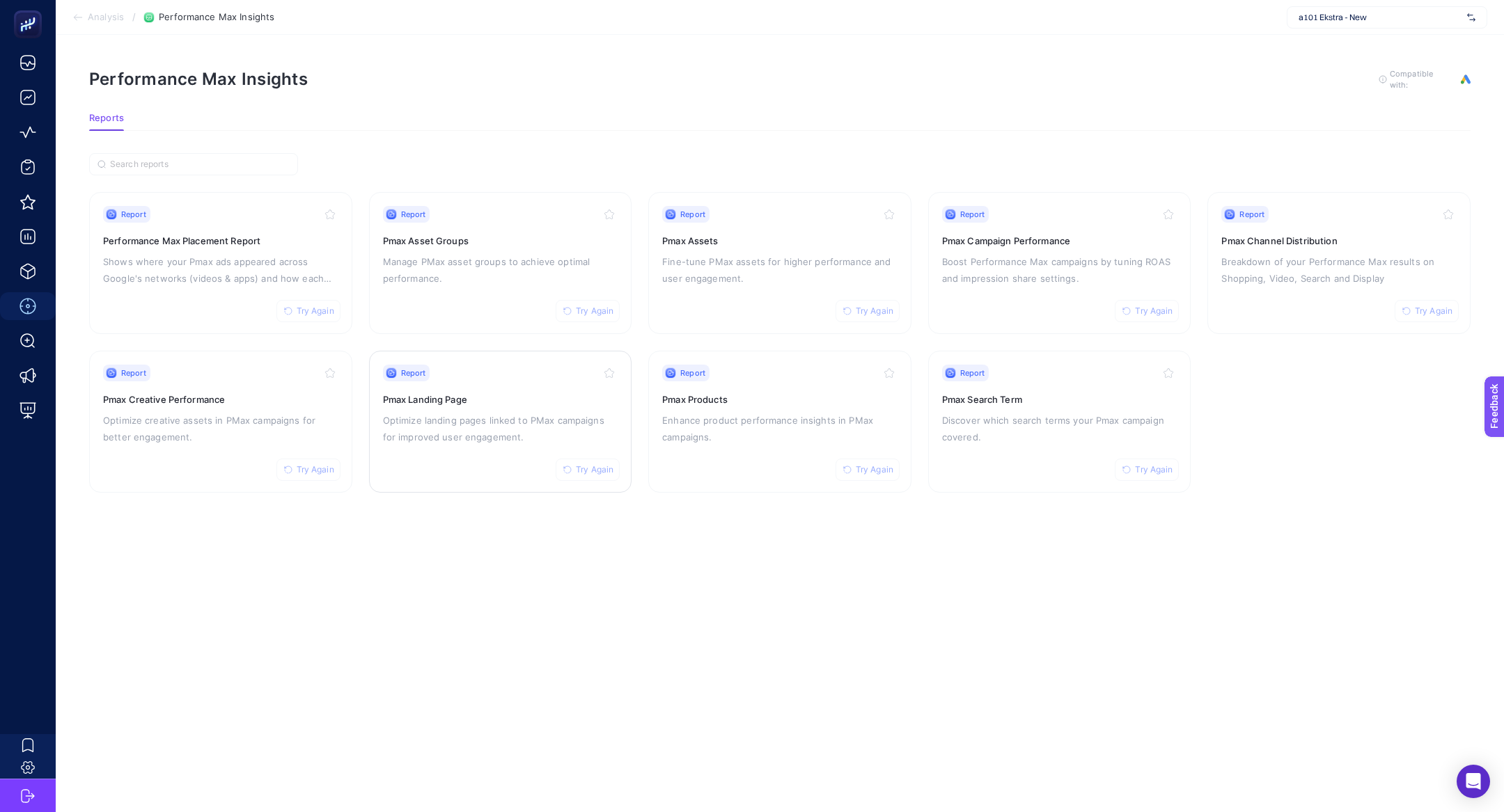
click at [456, 377] on div "Report Try Again" at bounding box center [501, 373] width 236 height 16
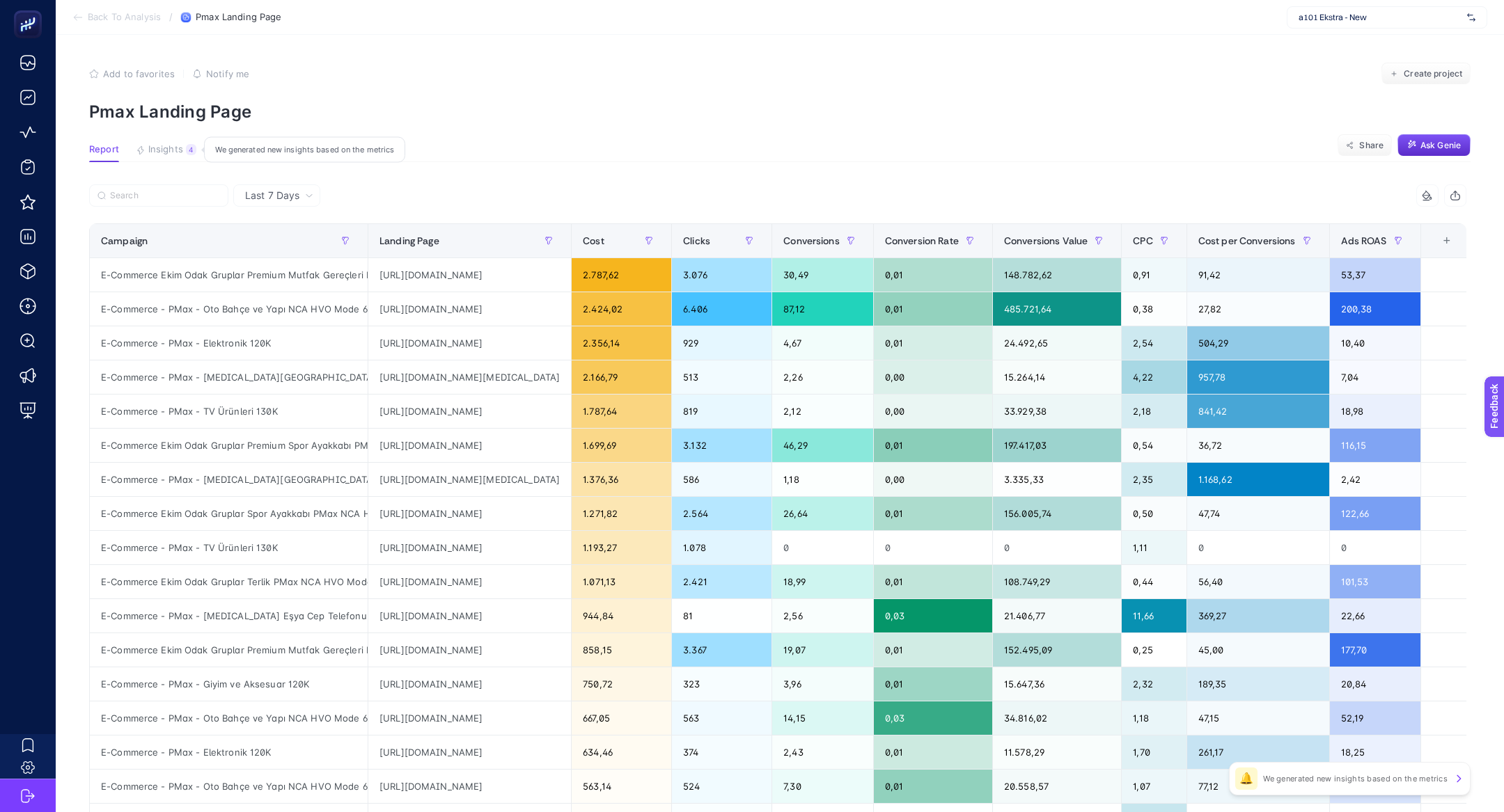
click at [171, 155] on span "Insights" at bounding box center [165, 150] width 35 height 11
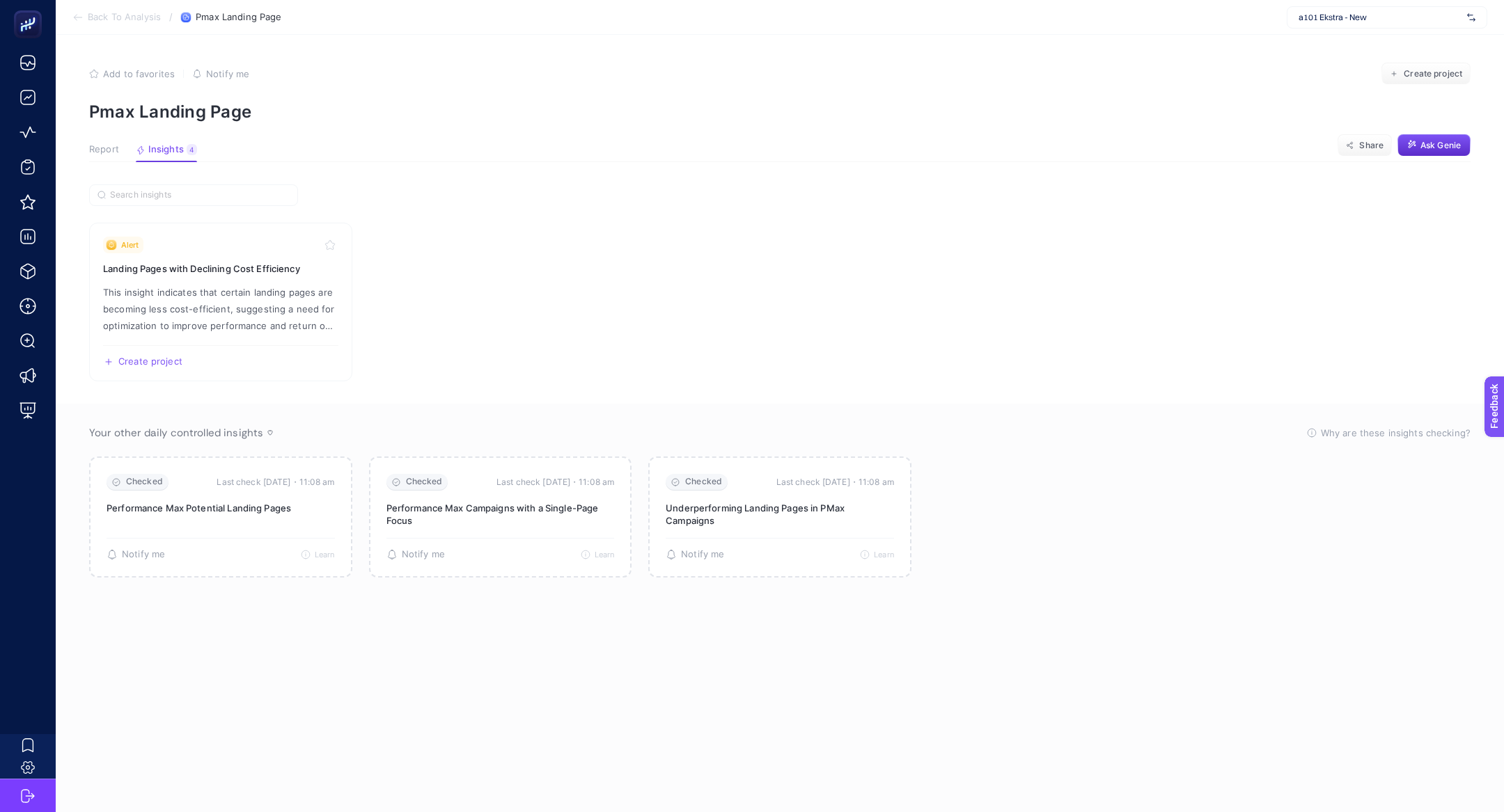
click at [106, 153] on span "Report" at bounding box center [104, 150] width 30 height 11
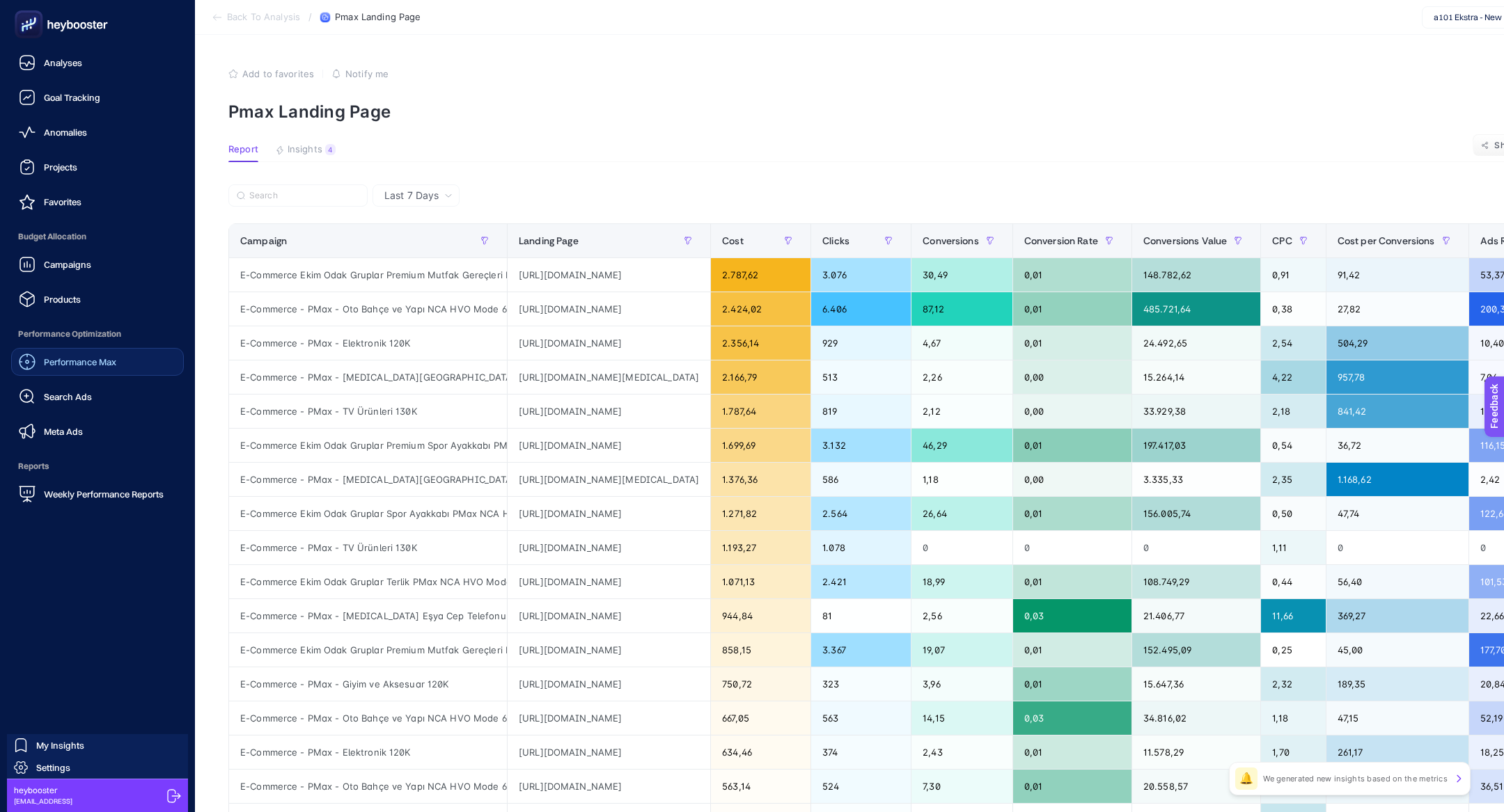
click at [83, 372] on link "Performance Max" at bounding box center [97, 362] width 173 height 28
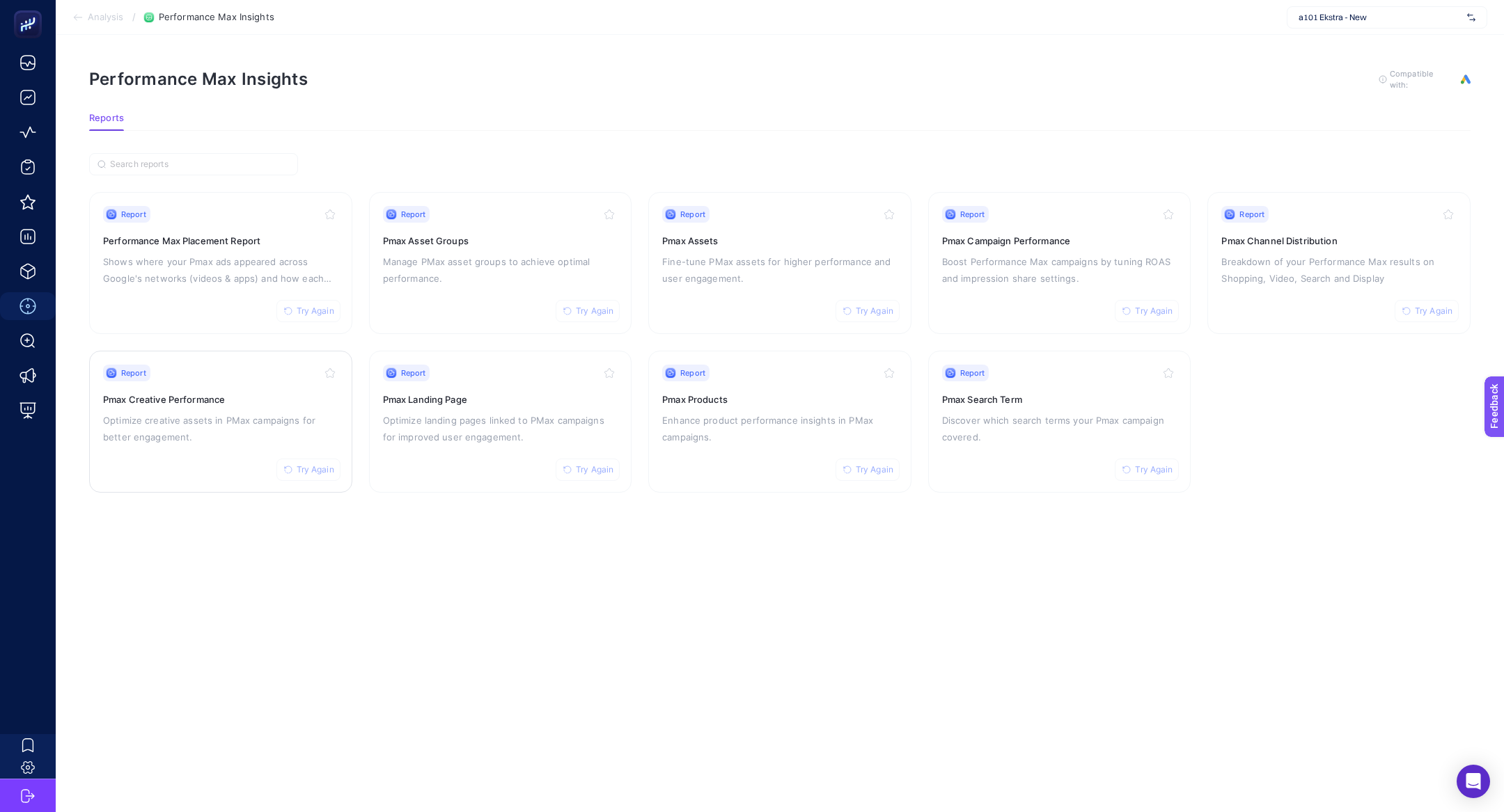
click at [180, 458] on div "Report Try Again Pmax Creative Performance Optimize creative assets in PMax cam…" at bounding box center [221, 422] width 236 height 114
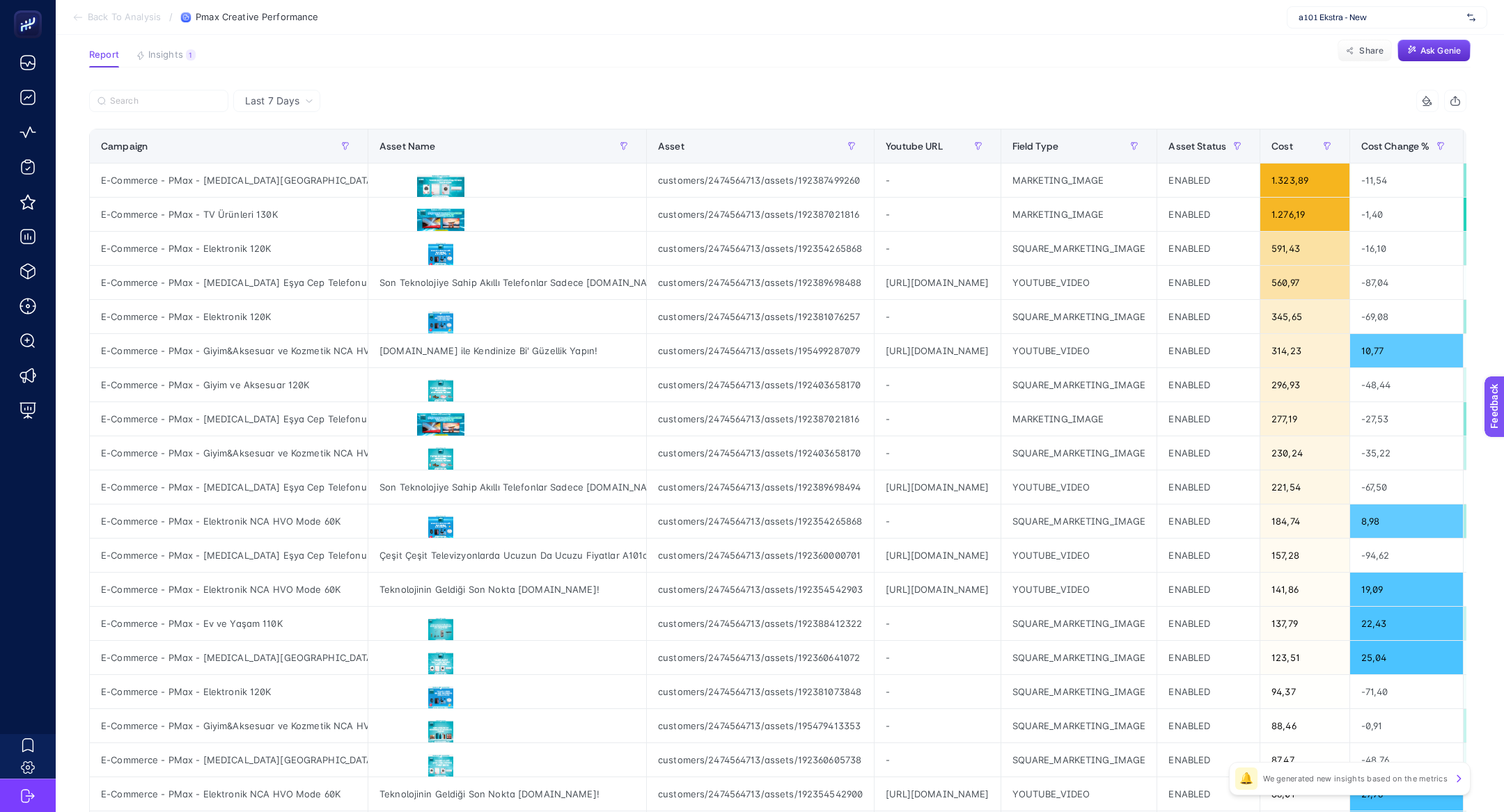
scroll to position [55, 0]
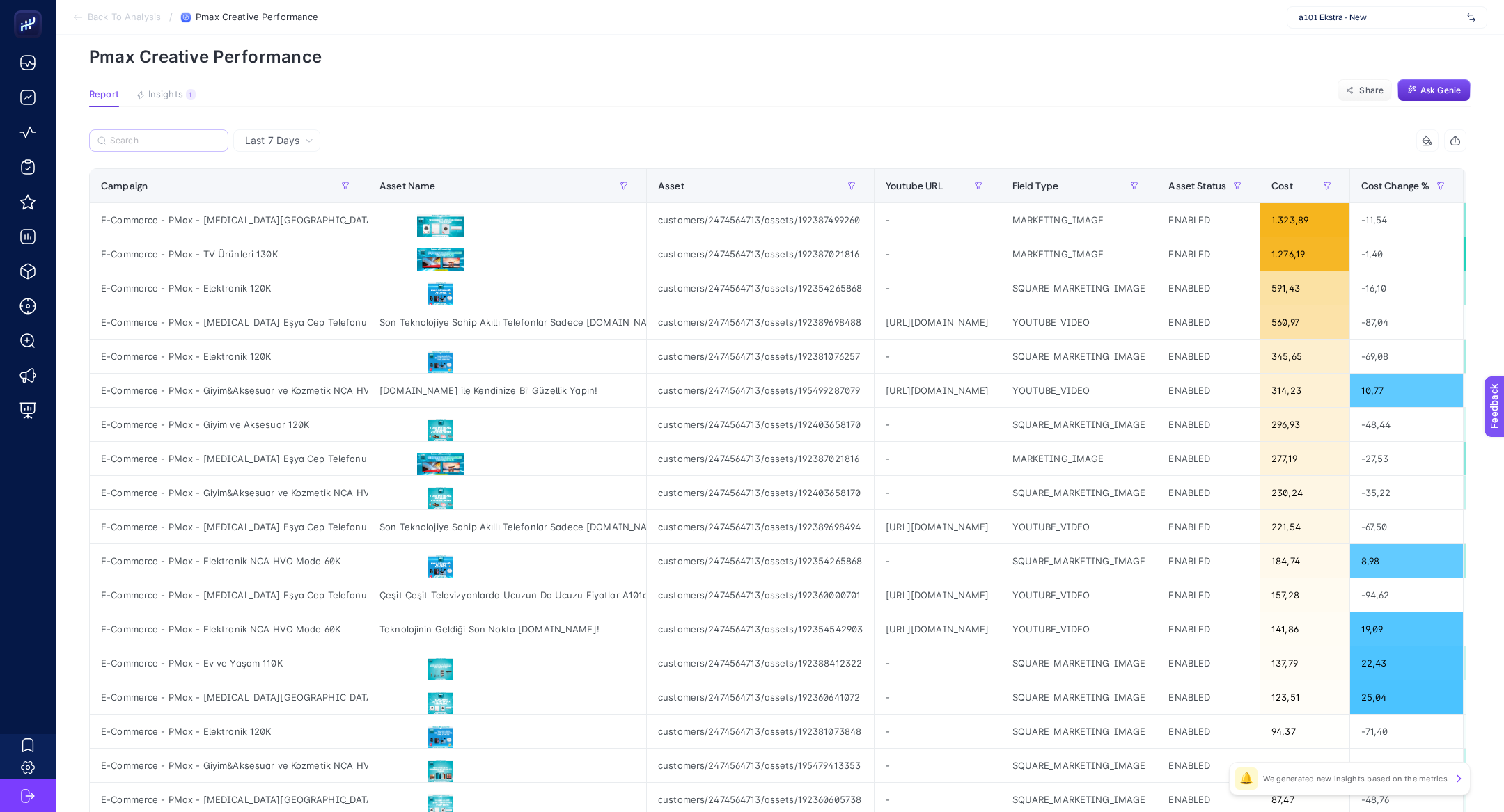
click at [176, 133] on label at bounding box center [159, 140] width 139 height 22
click at [176, 136] on input "Search" at bounding box center [165, 141] width 110 height 11
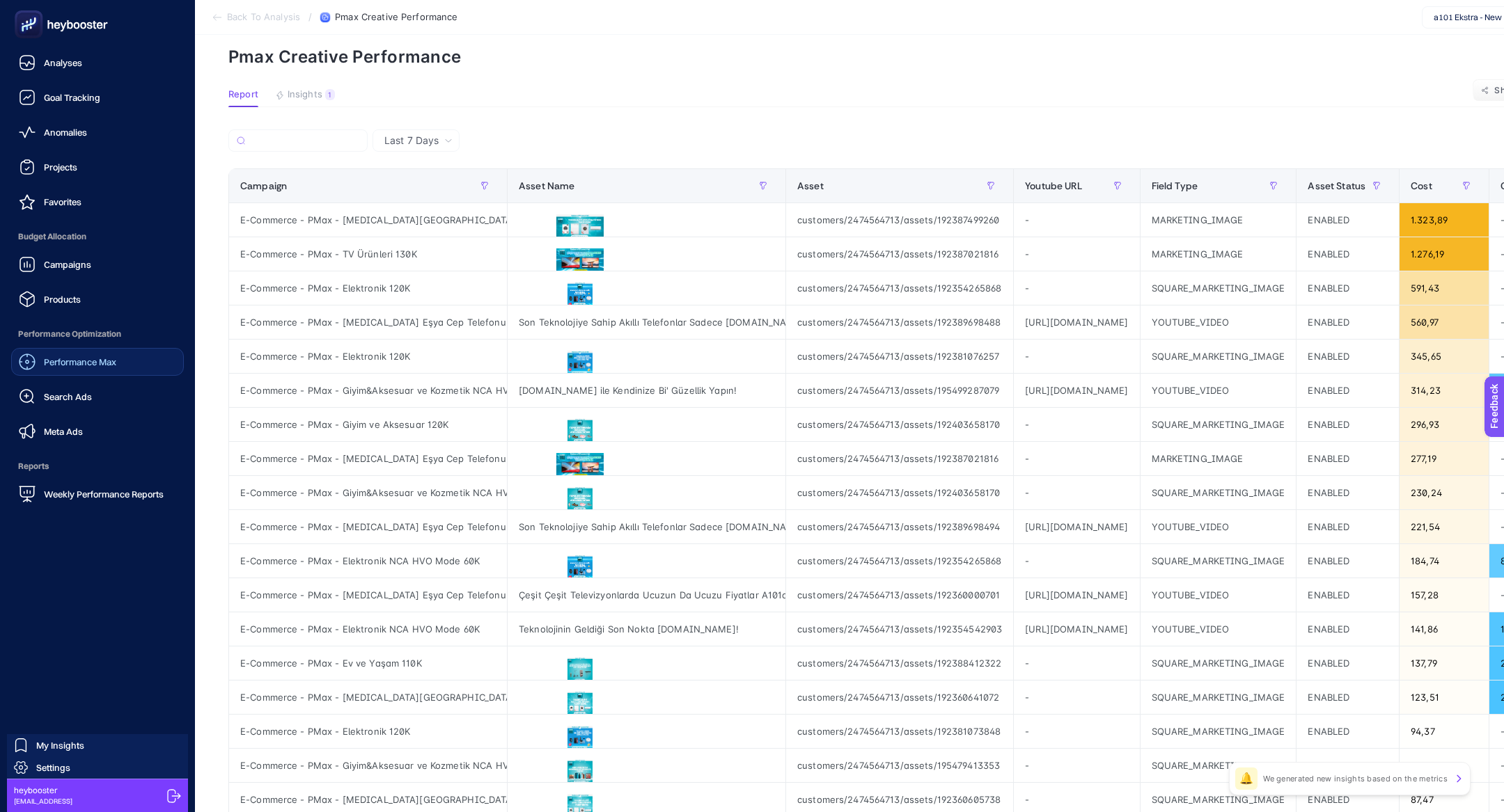
click at [107, 349] on link "Performance Max" at bounding box center [97, 362] width 173 height 28
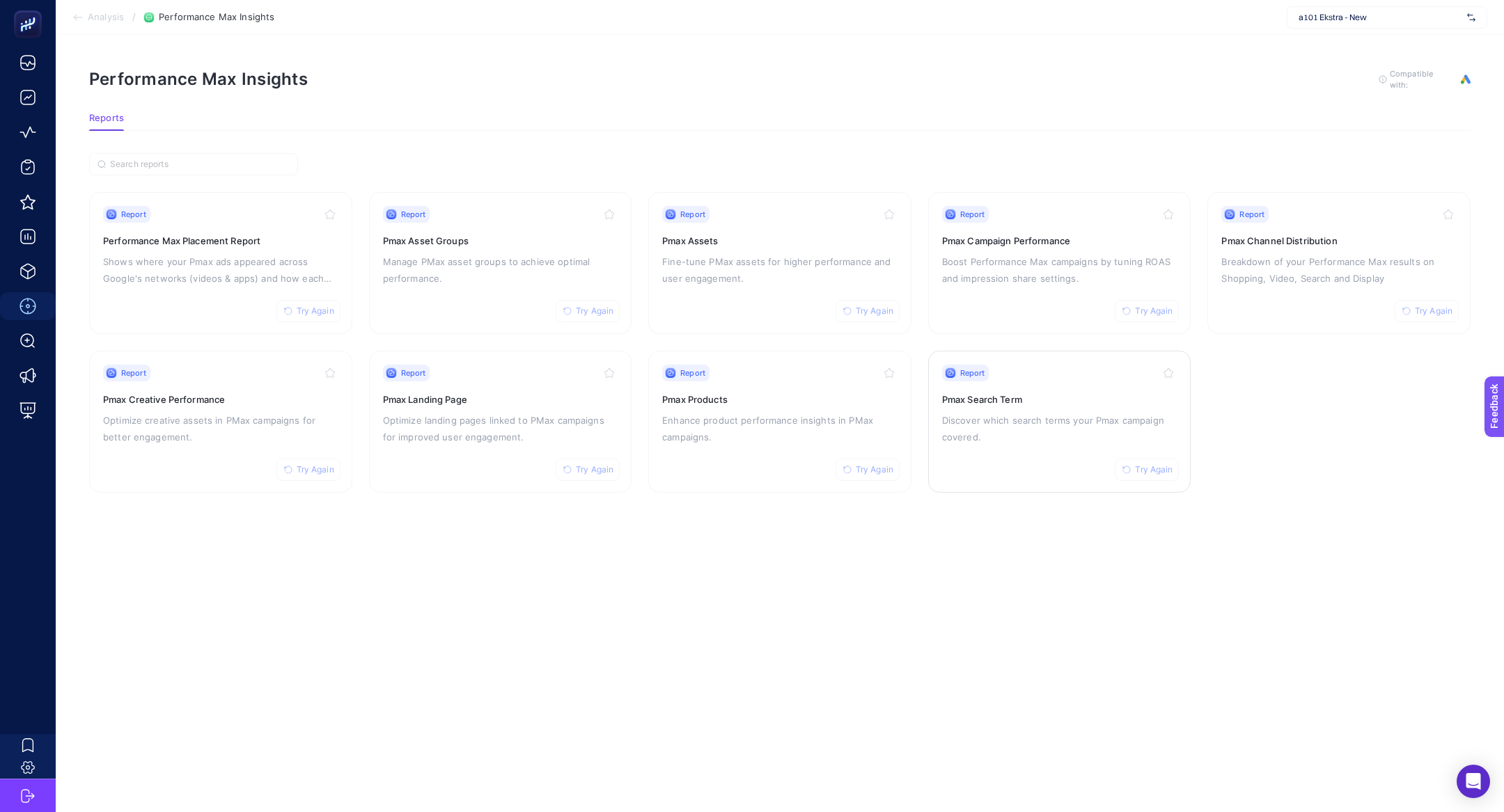
click at [994, 412] on p "Discover which search terms your Pmax campaign covered." at bounding box center [1060, 428] width 236 height 34
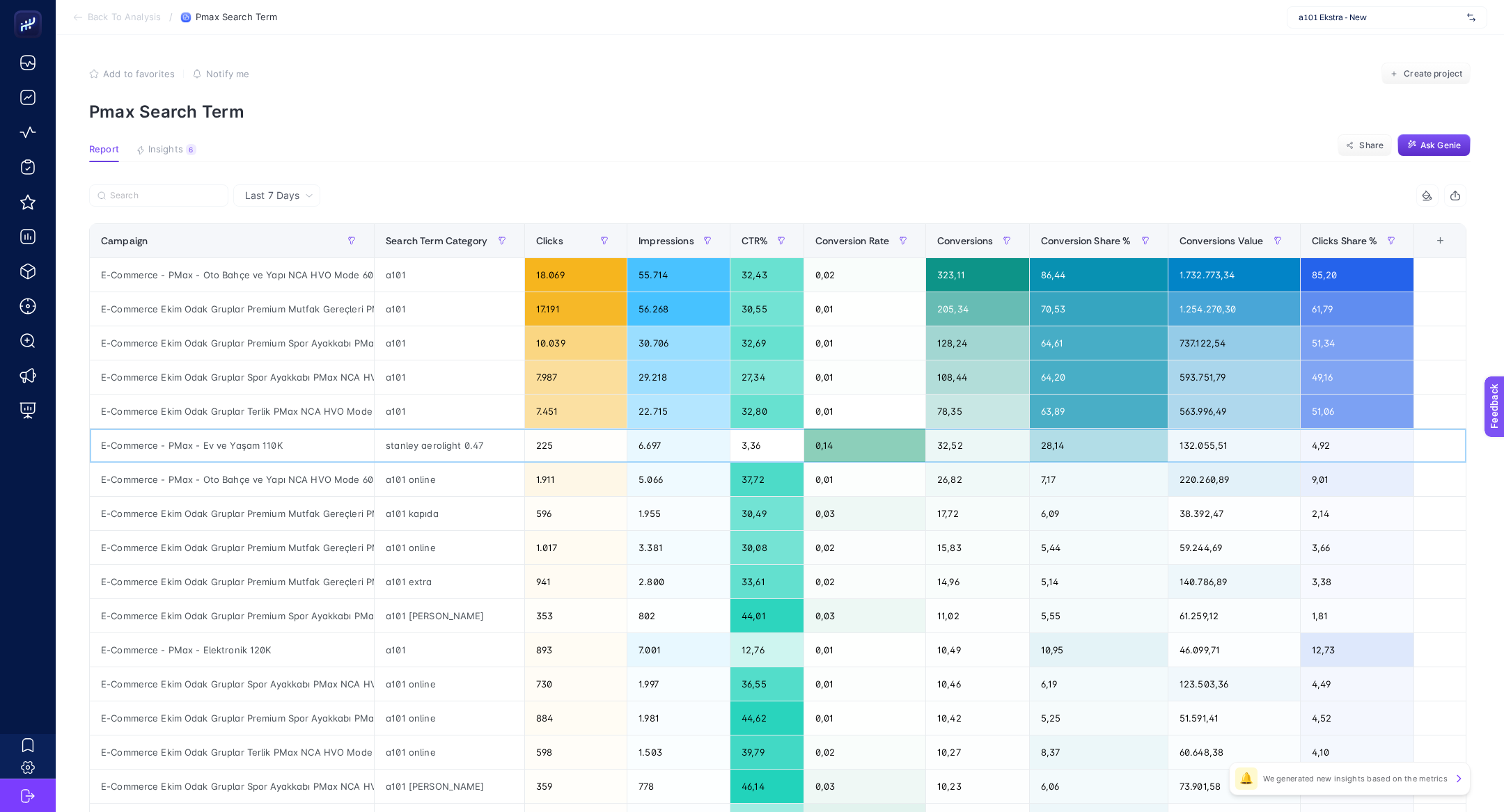
click at [327, 440] on div "E-Commerce - PMax - Ev ve Yaşam 110K" at bounding box center [231, 445] width 284 height 34
click at [250, 442] on div "E-Commerce - PMax - Ev ve Yaşam 110K" at bounding box center [231, 445] width 284 height 34
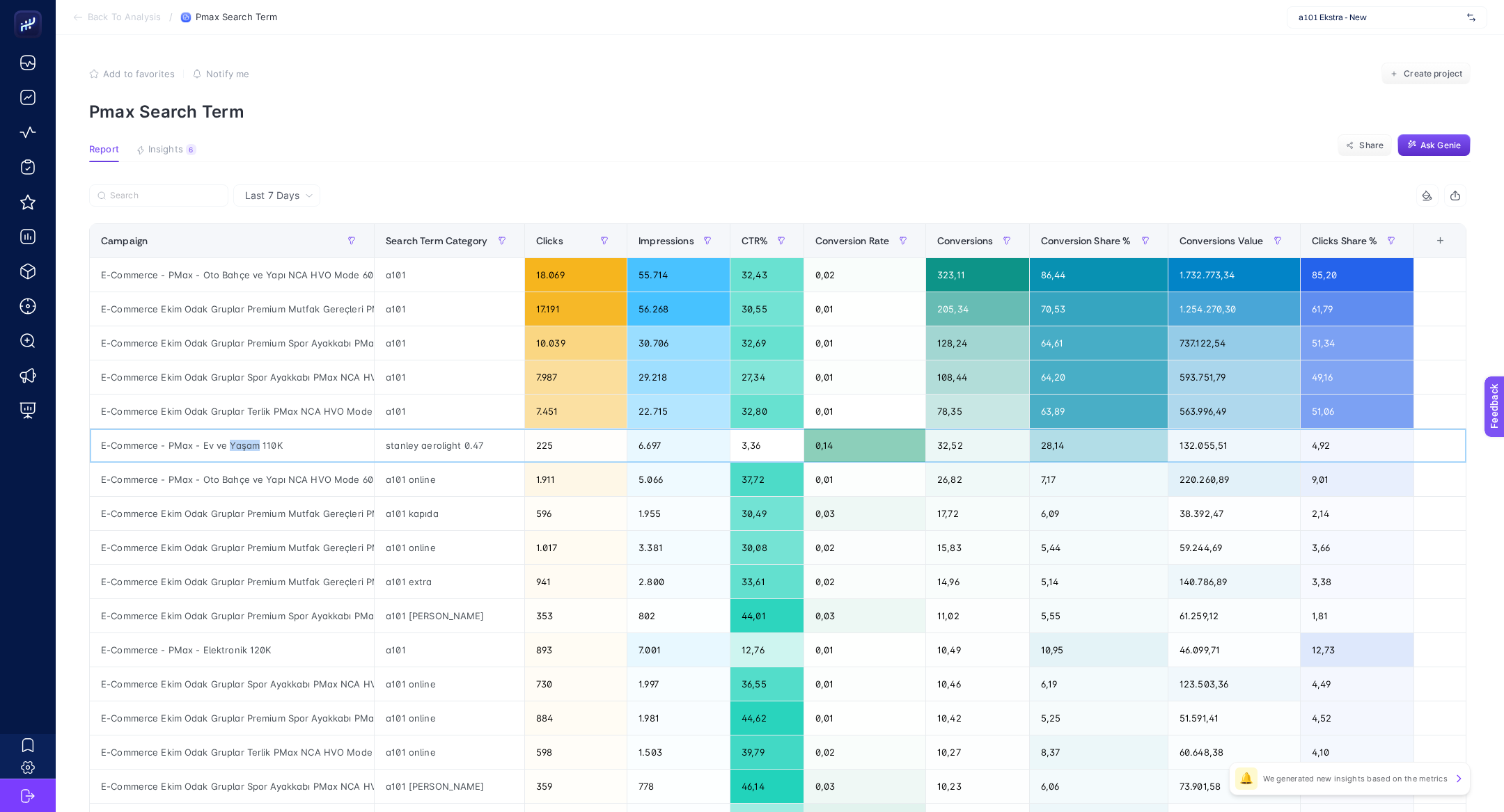
click at [250, 442] on div "E-Commerce - PMax - Ev ve Yaşam 110K" at bounding box center [231, 445] width 284 height 34
click at [447, 435] on div "stanley aerolight 0.47" at bounding box center [449, 445] width 150 height 34
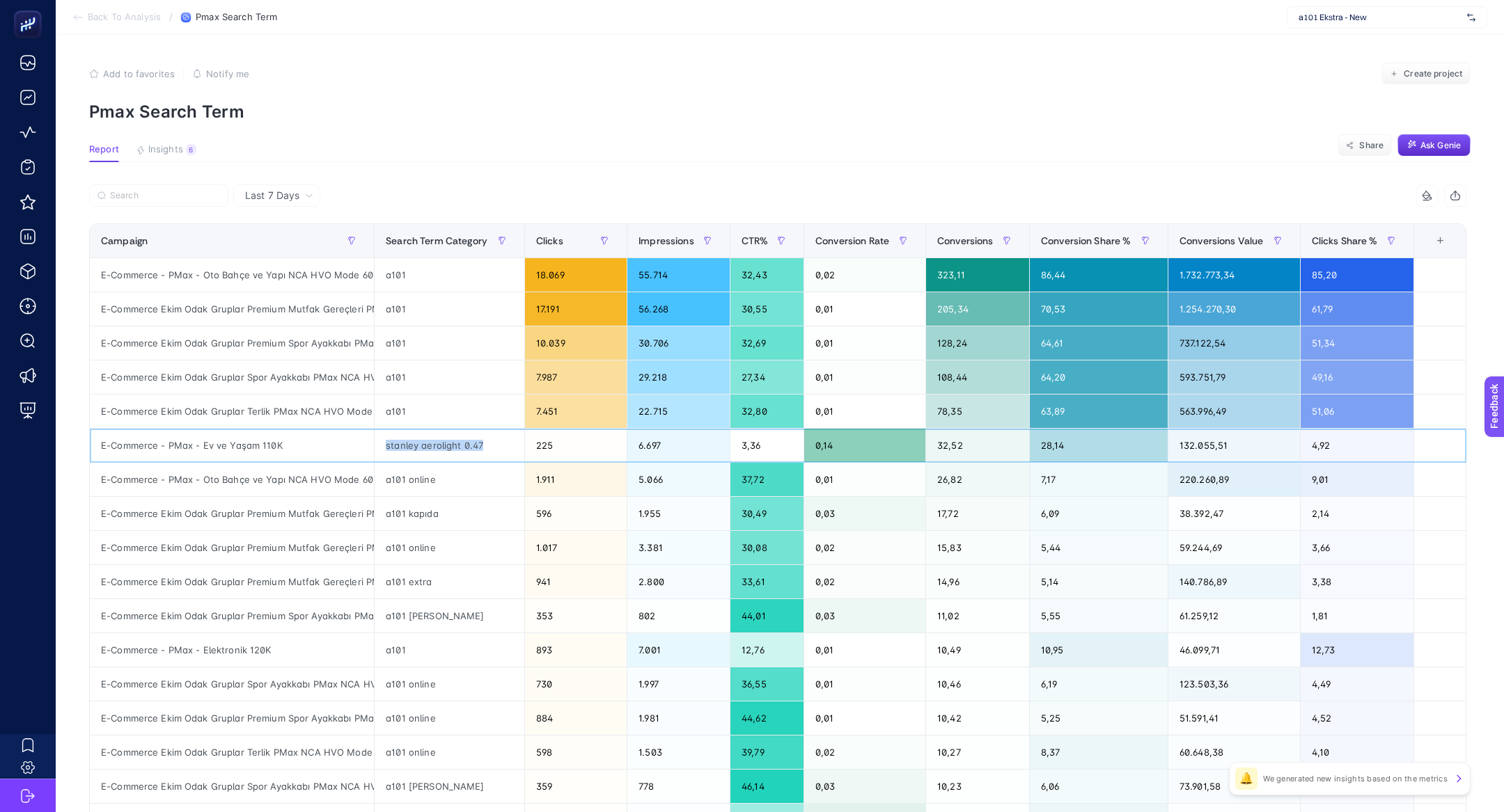
click at [447, 435] on div "stanley aerolight 0.47" at bounding box center [449, 445] width 150 height 34
click at [272, 624] on div "E-Commerce Ekim Odak Gruplar Premium Spor Ayakkabı PMax NCA HVO Mode - 10-31 Ek…" at bounding box center [231, 616] width 284 height 34
click at [272, 620] on div "E-Commerce Ekim Odak Gruplar Premium Spor Ayakkabı PMax NCA HVO Mode - 10-31 Ek…" at bounding box center [231, 616] width 284 height 34
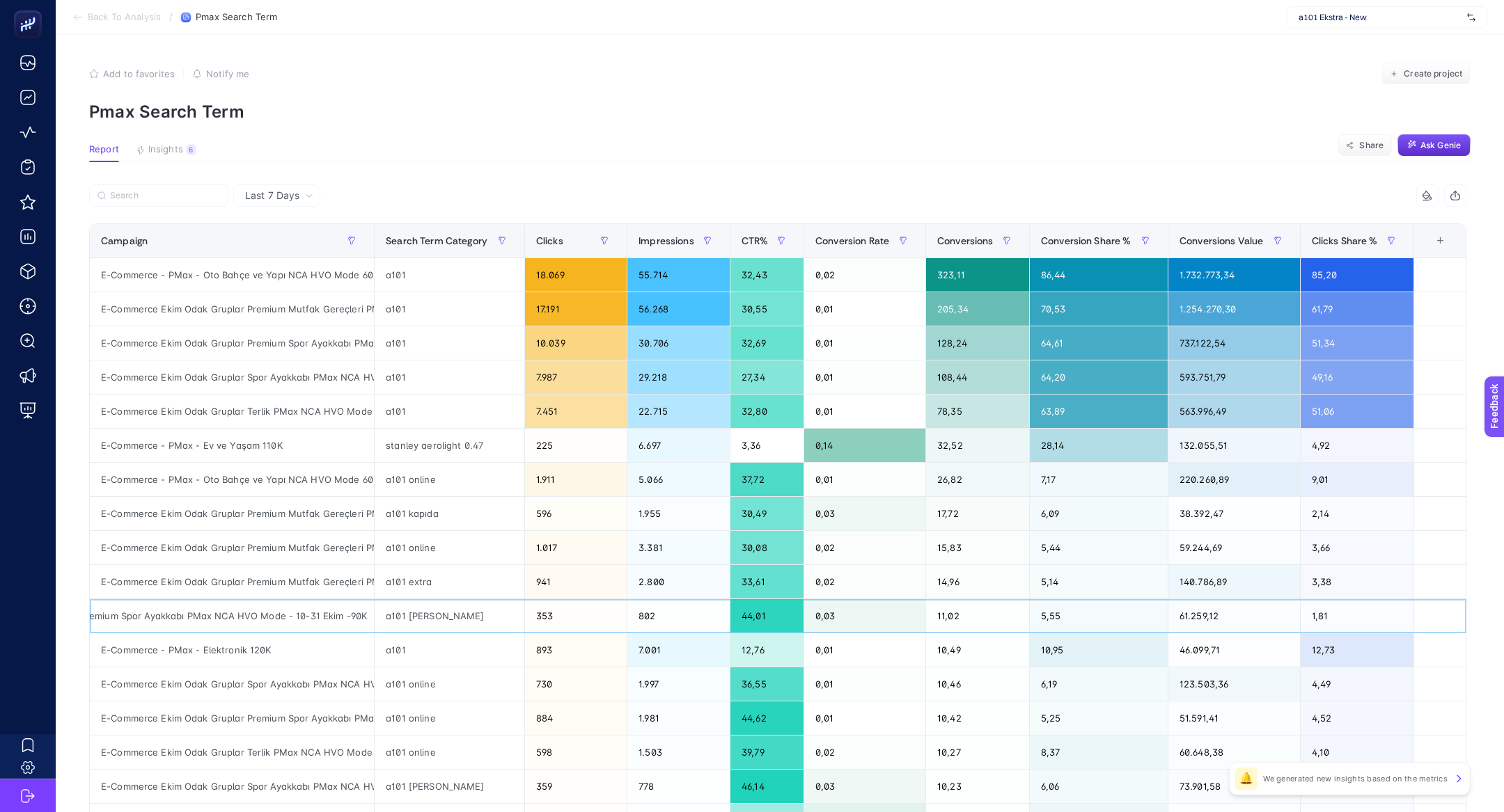
click at [272, 620] on div "E-Commerce Ekim Odak Gruplar Premium Spor Ayakkabı PMax NCA HVO Mode - 10-31 Ek…" at bounding box center [231, 616] width 284 height 34
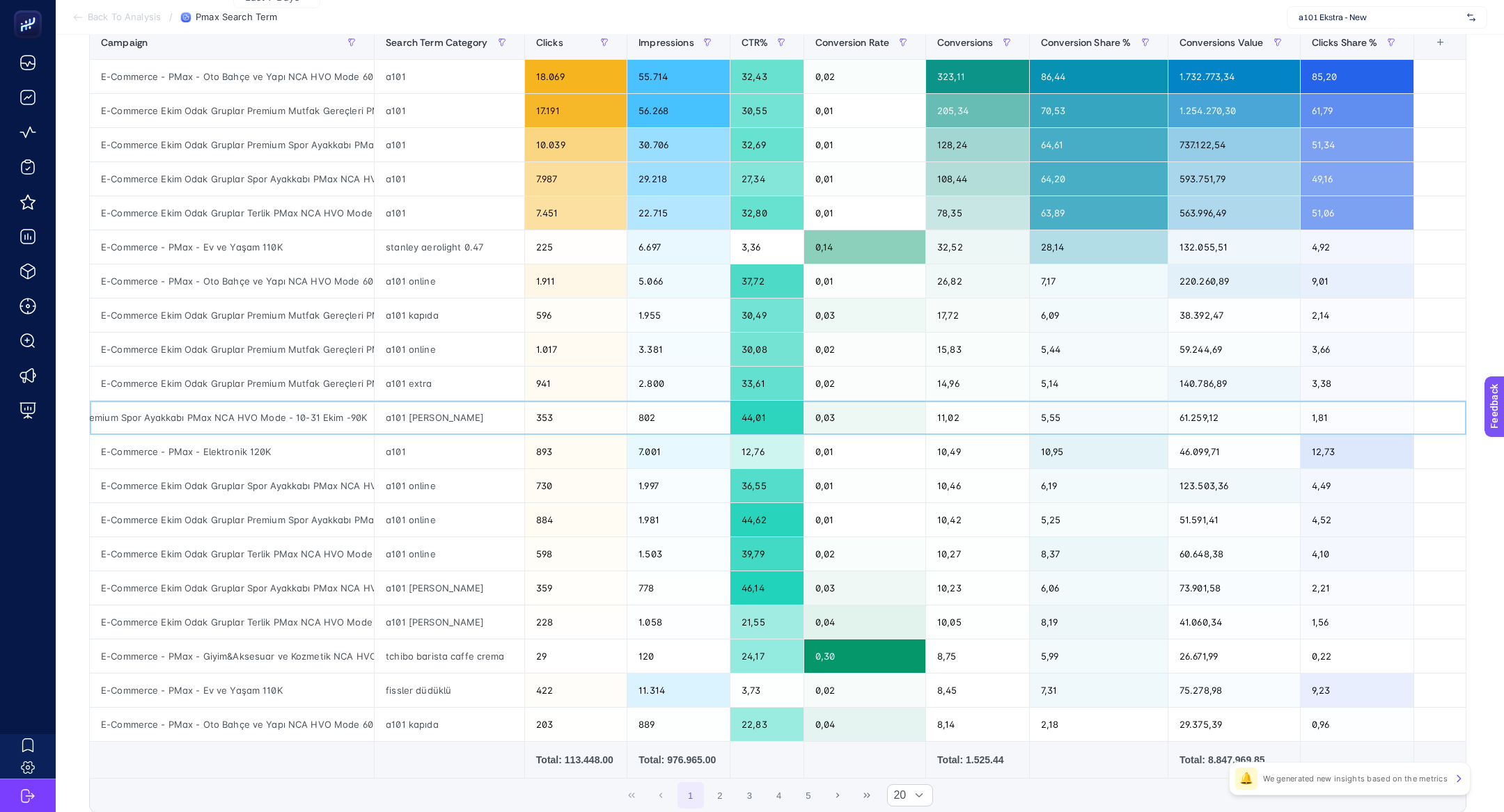
scroll to position [199, 0]
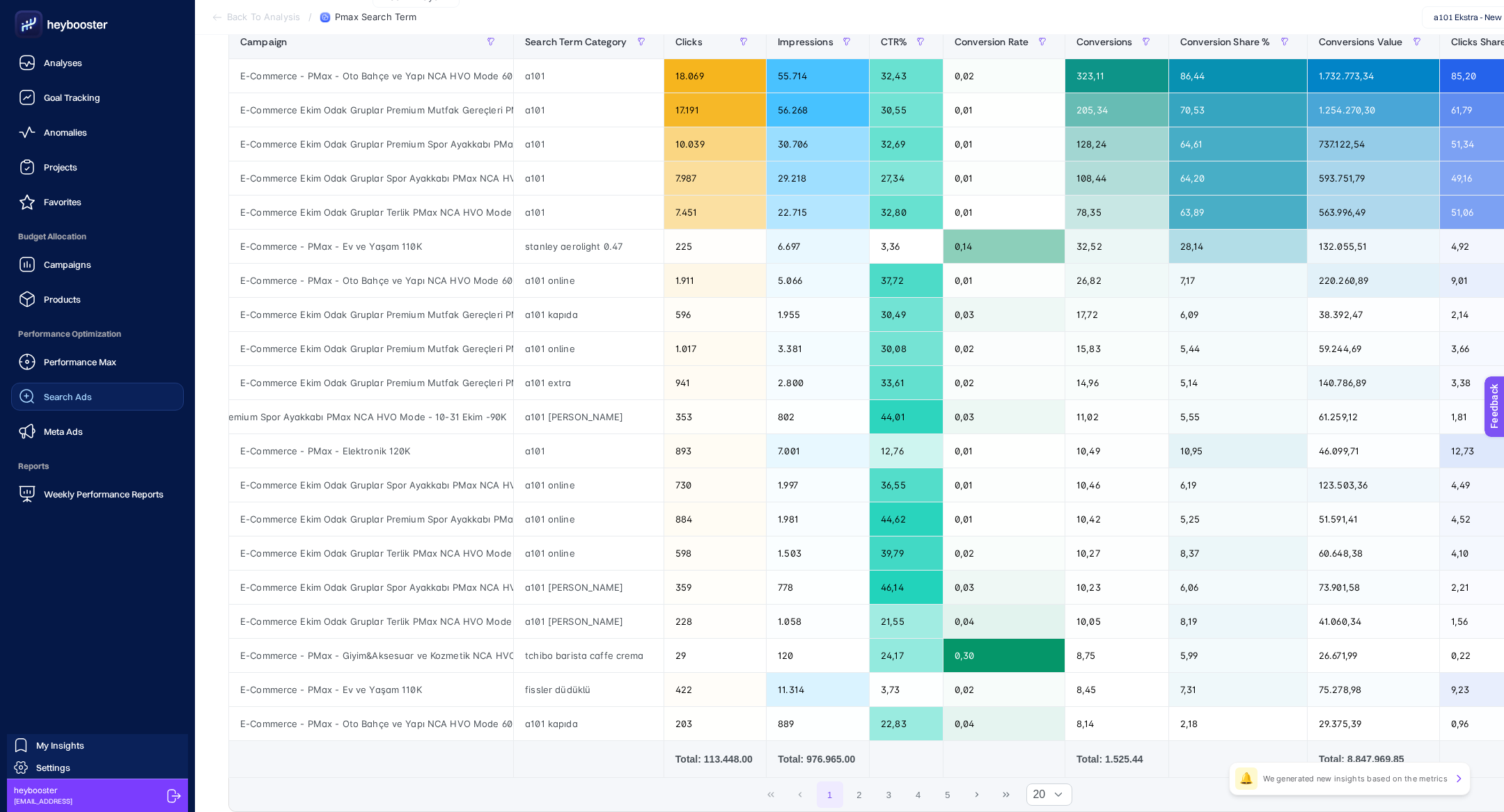
click at [78, 384] on link "Search Ads" at bounding box center [97, 397] width 173 height 28
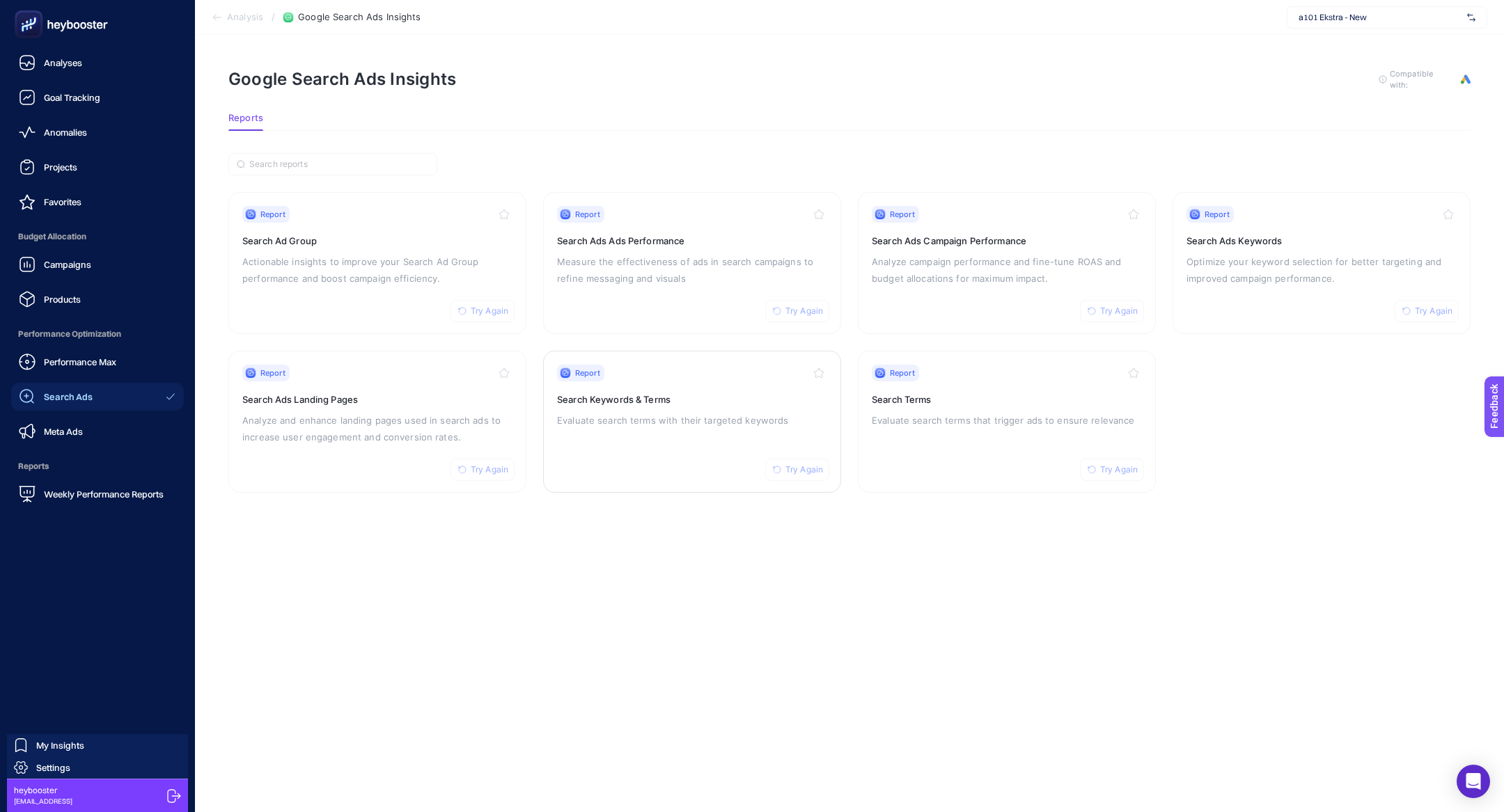
drag, startPoint x: 103, startPoint y: 441, endPoint x: 147, endPoint y: 379, distance: 76.0
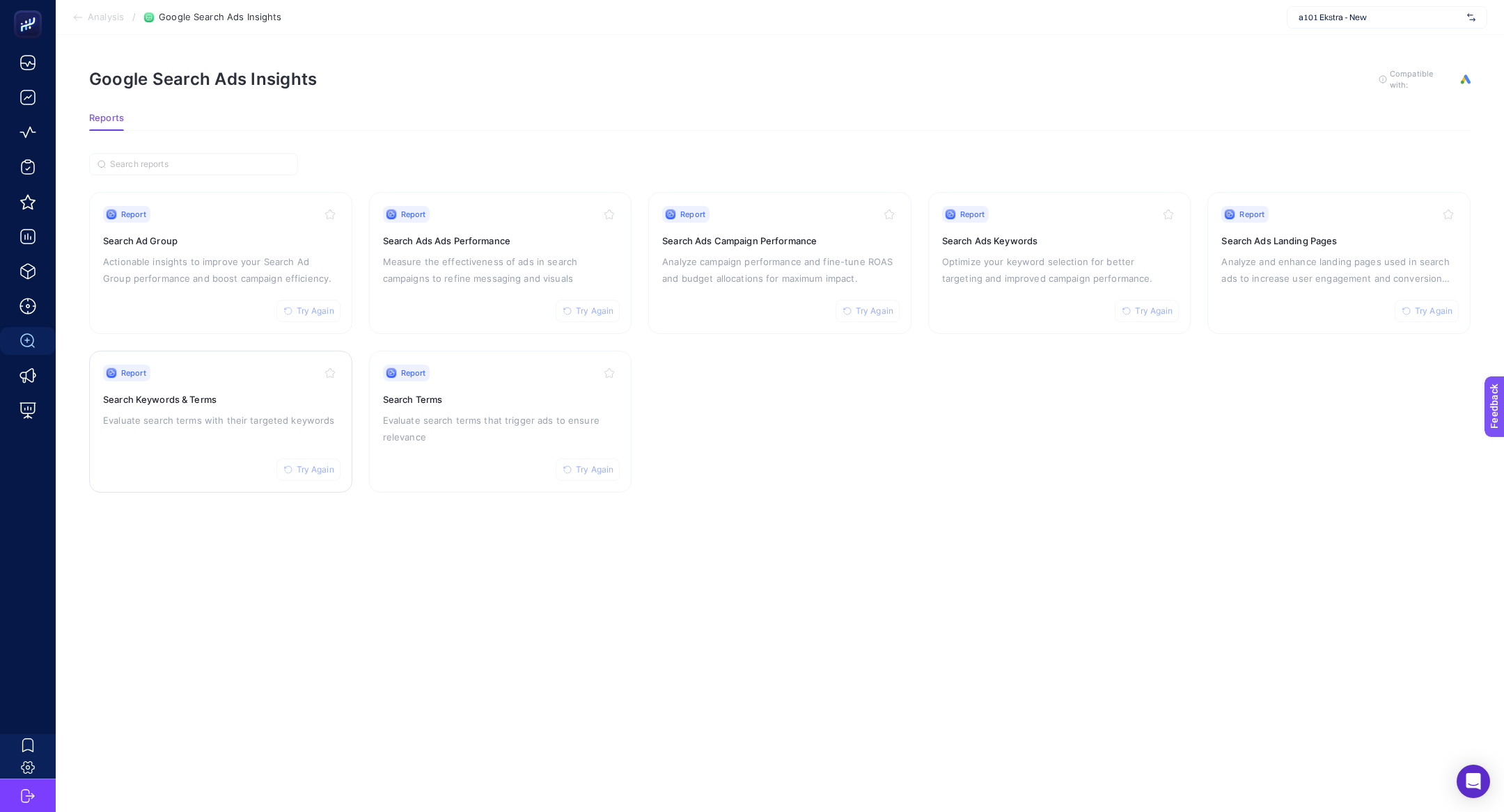
click at [197, 423] on p "Evaluate search terms with their targeted keywords" at bounding box center [221, 420] width 236 height 16
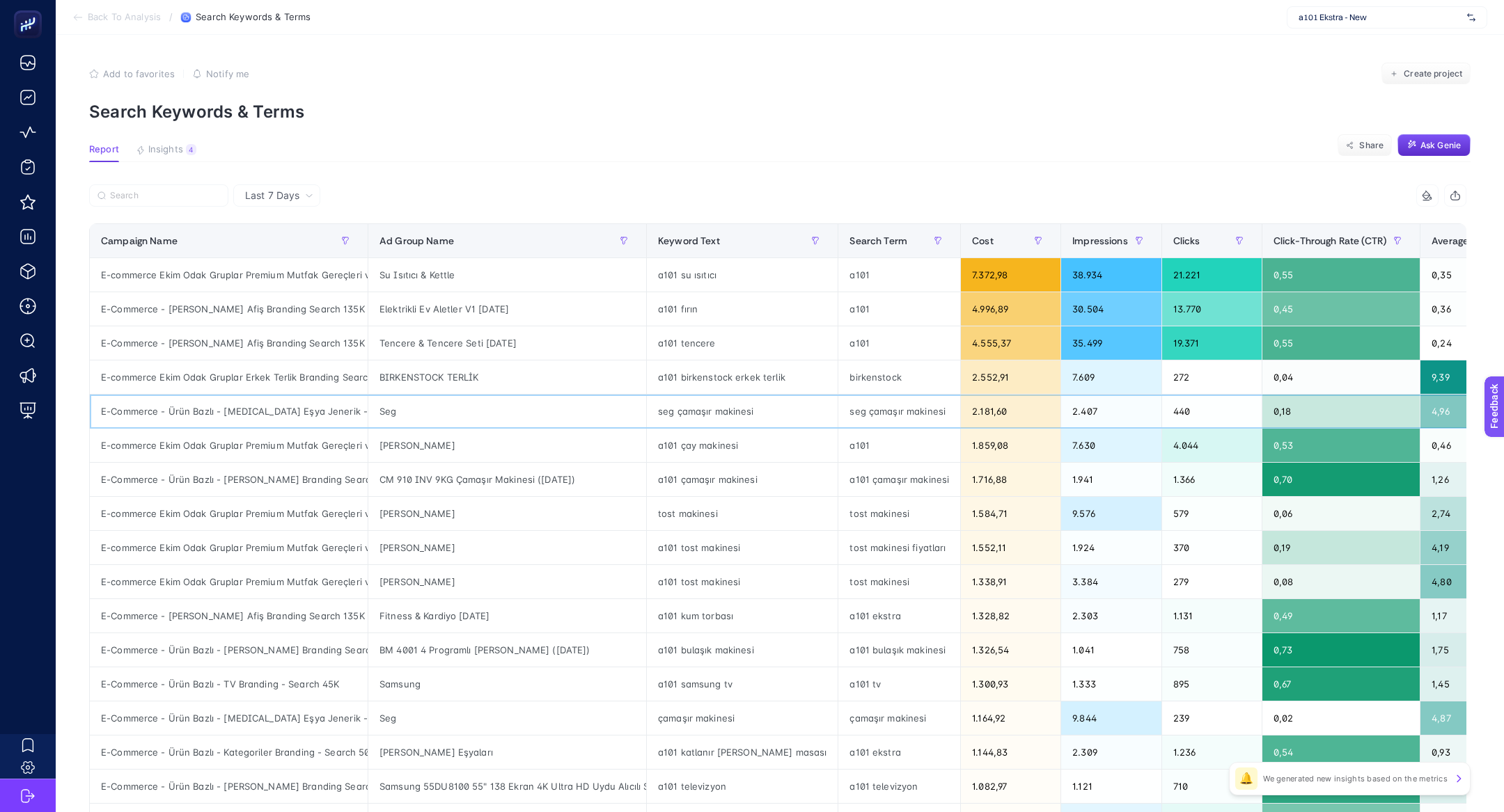
click at [568, 422] on div "Seg" at bounding box center [507, 411] width 278 height 34
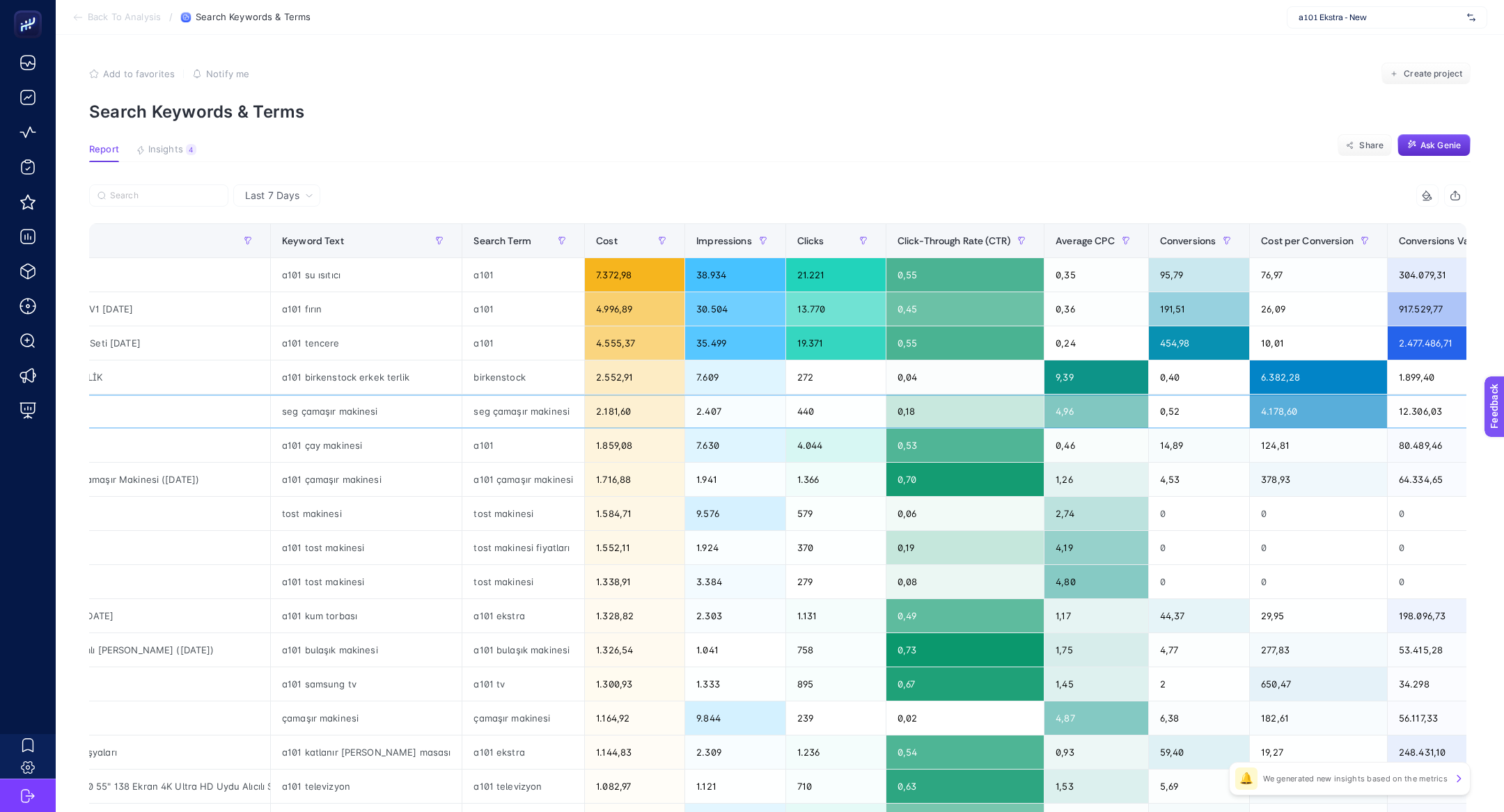
scroll to position [0, 388]
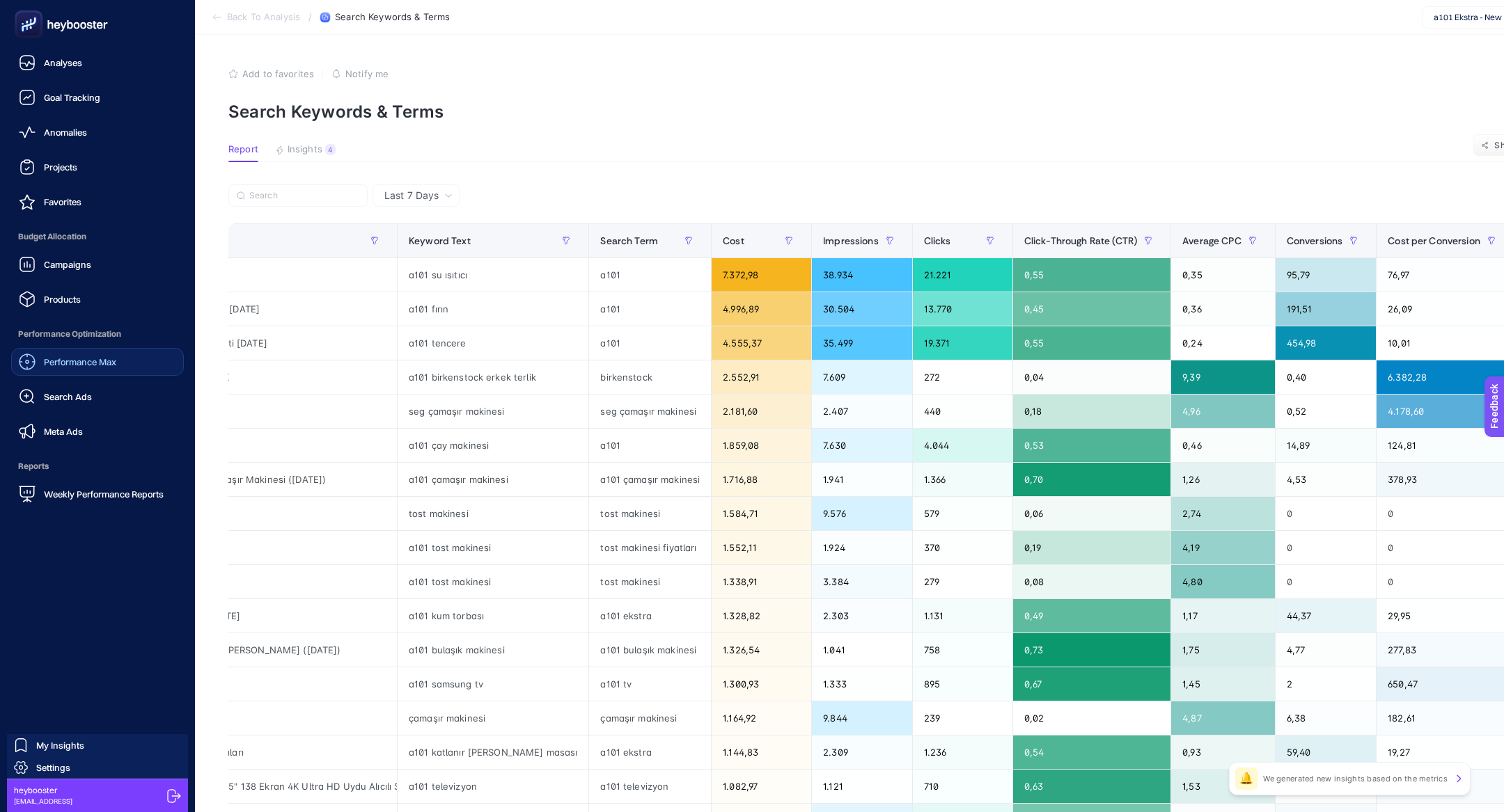
click at [78, 357] on span "Performance Max" at bounding box center [80, 362] width 73 height 11
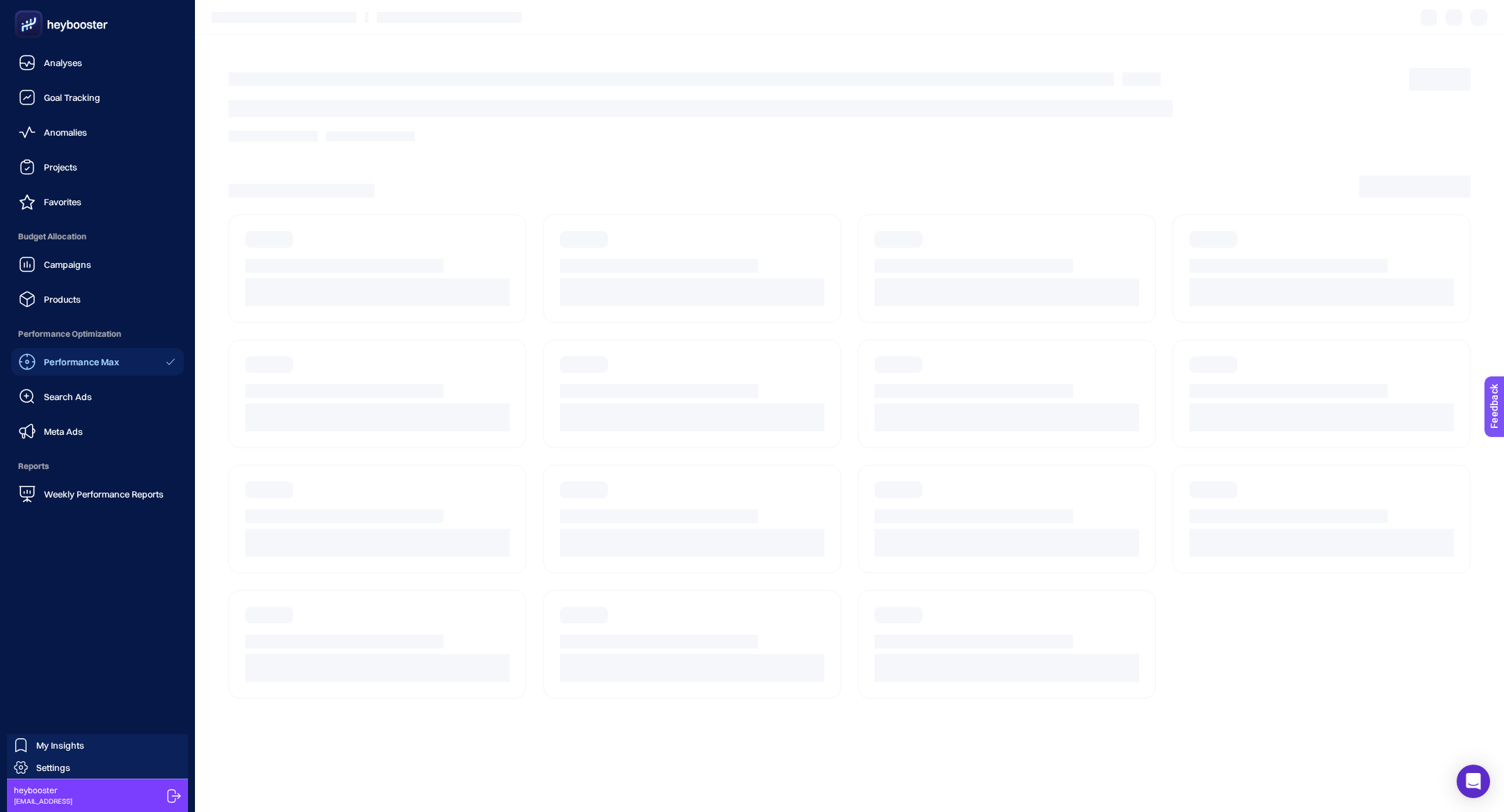
click at [79, 415] on div "Performance Max Search Ads Meta Ads" at bounding box center [97, 397] width 173 height 97
click at [66, 403] on div "Search Ads" at bounding box center [55, 397] width 73 height 16
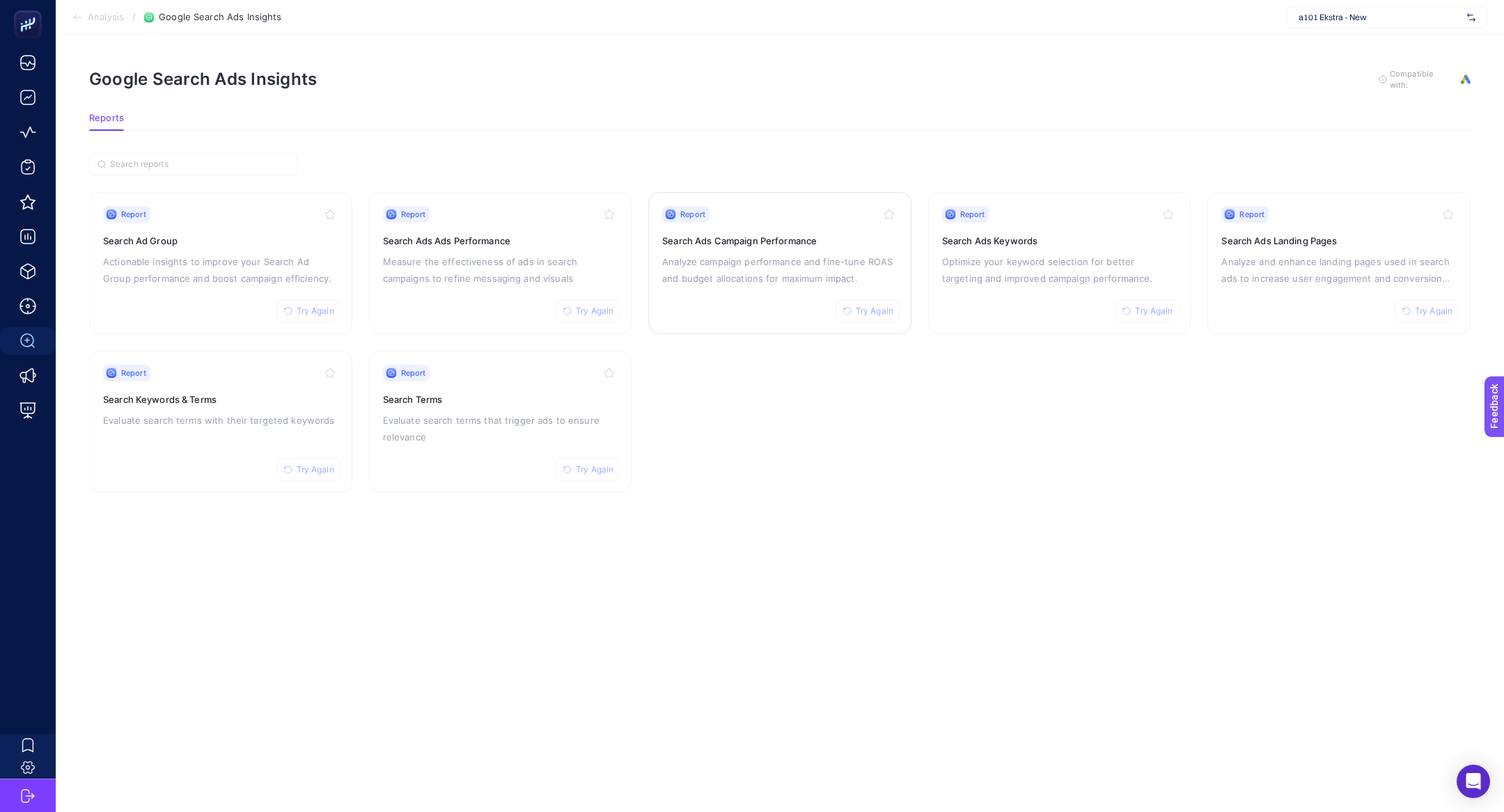
click at [750, 253] on p "Analyze campaign performance and fine-tune ROAS and budget allocations for maxi…" at bounding box center [780, 270] width 236 height 34
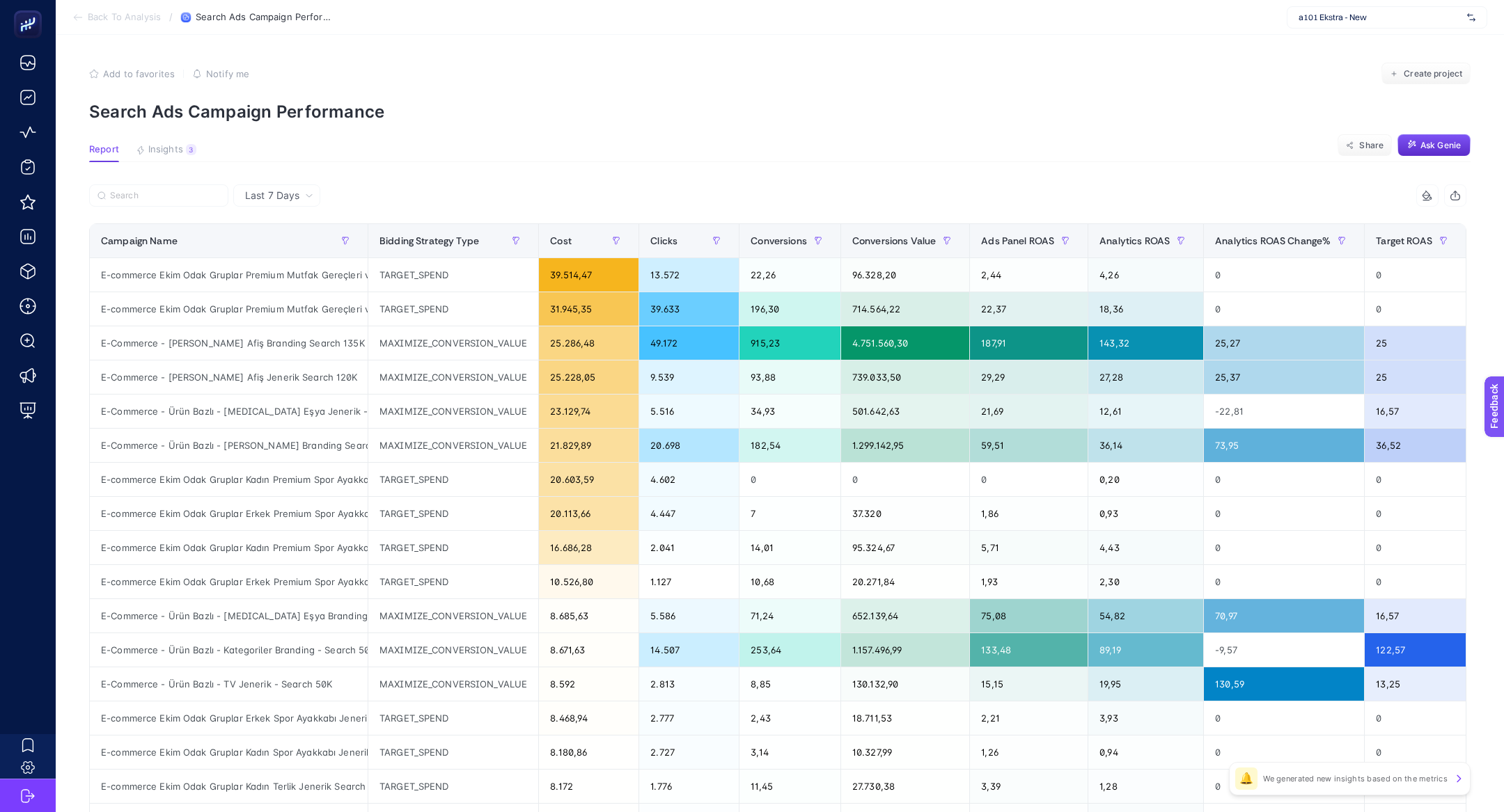
scroll to position [0, 46]
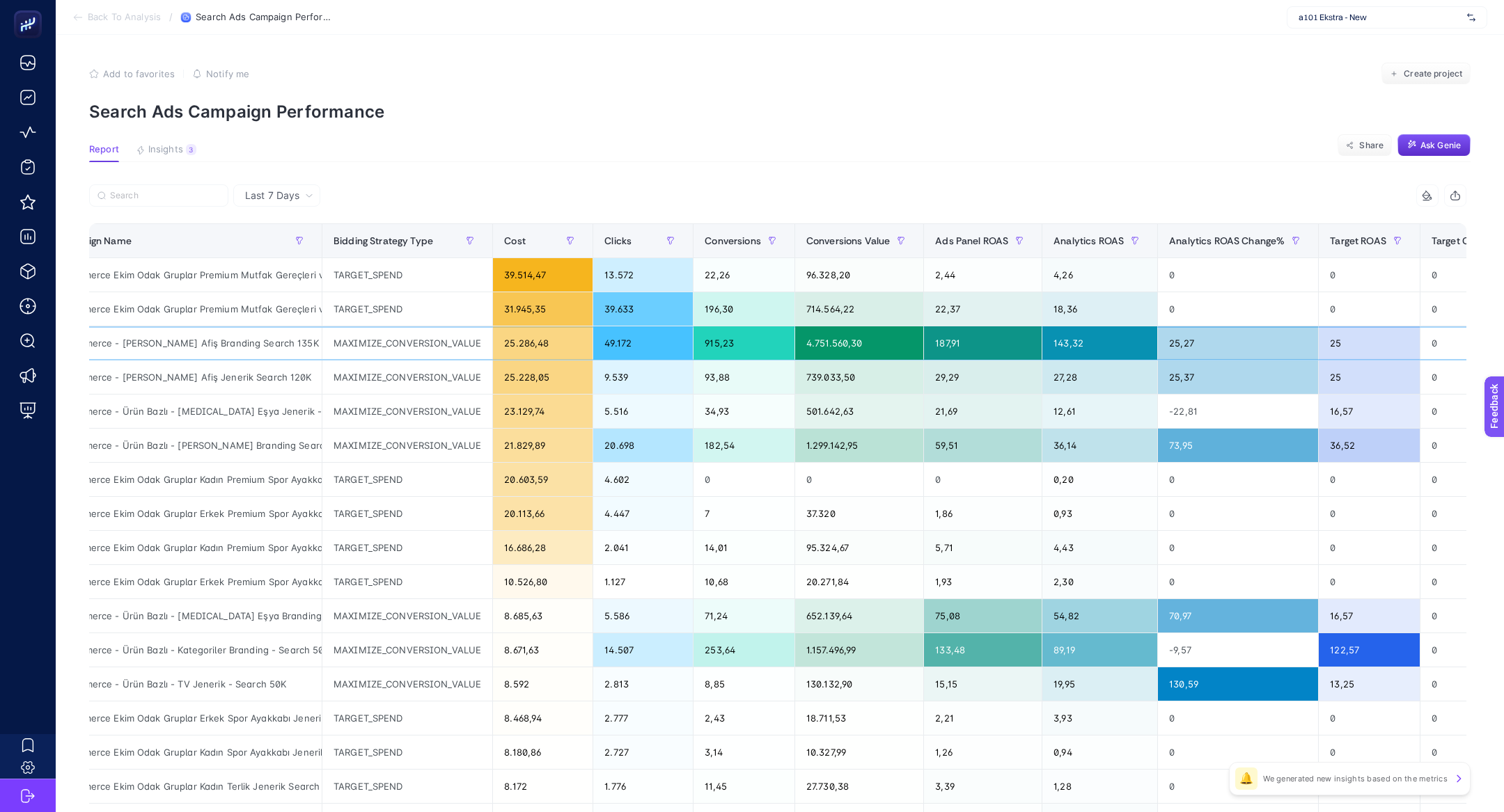
click at [573, 336] on div "25.286,48" at bounding box center [543, 343] width 100 height 34
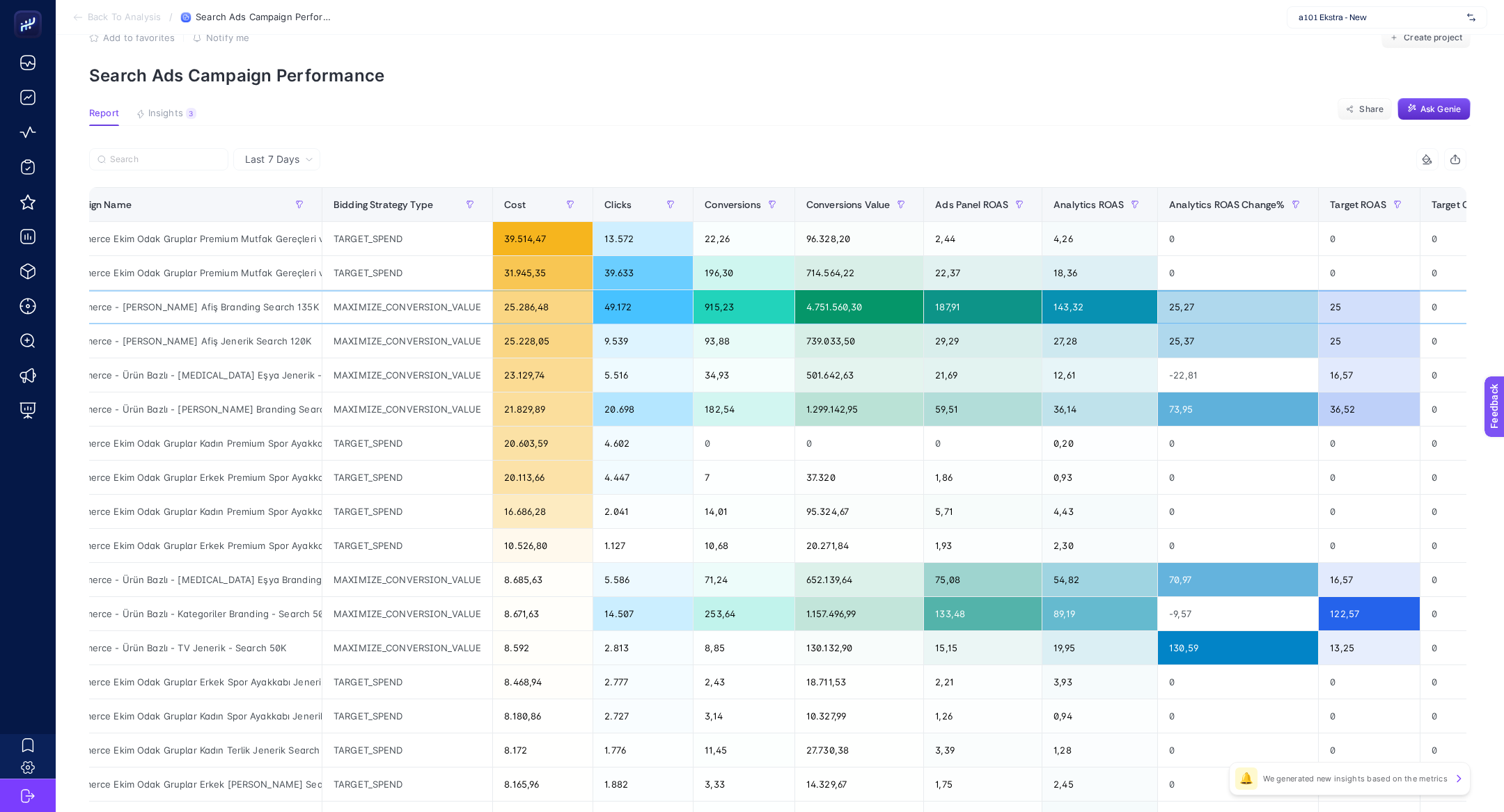
scroll to position [38, 0]
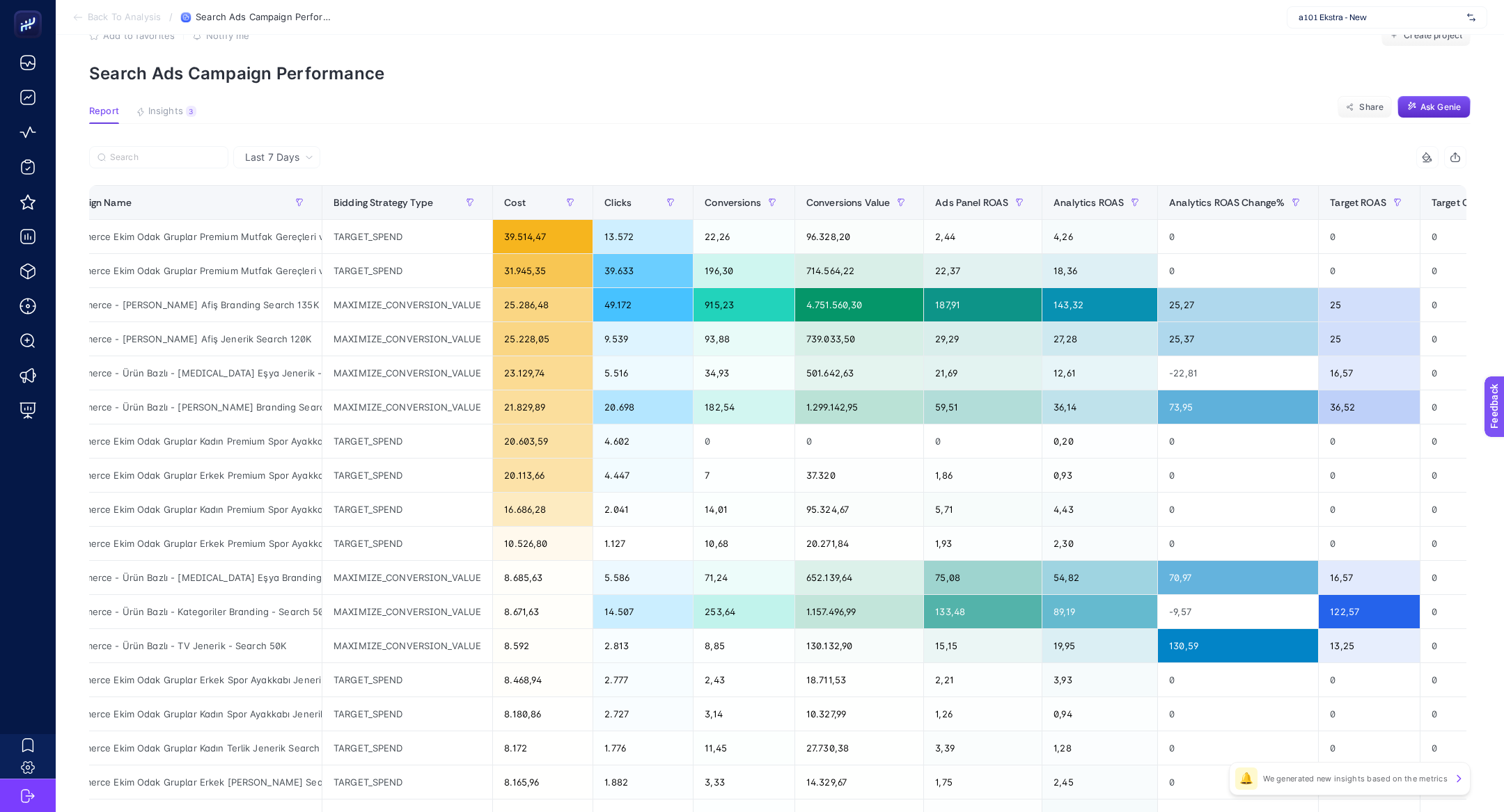
click at [1354, 16] on span "a101 Ekstra - New" at bounding box center [1380, 17] width 163 height 11
type input "dagi"
click at [1363, 41] on span "[URL][DOMAIN_NAME]" at bounding box center [1341, 46] width 85 height 11
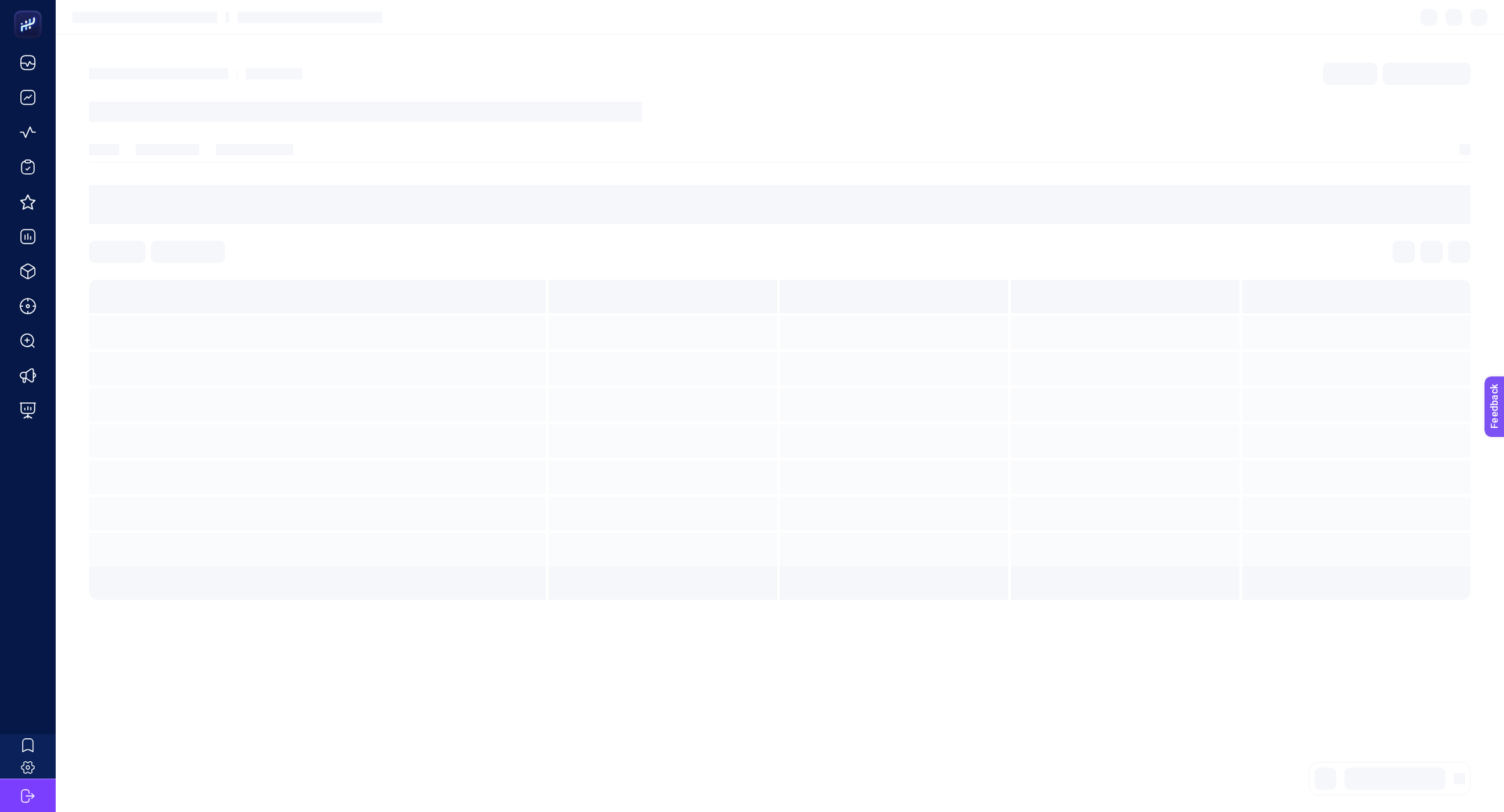
scroll to position [0, 0]
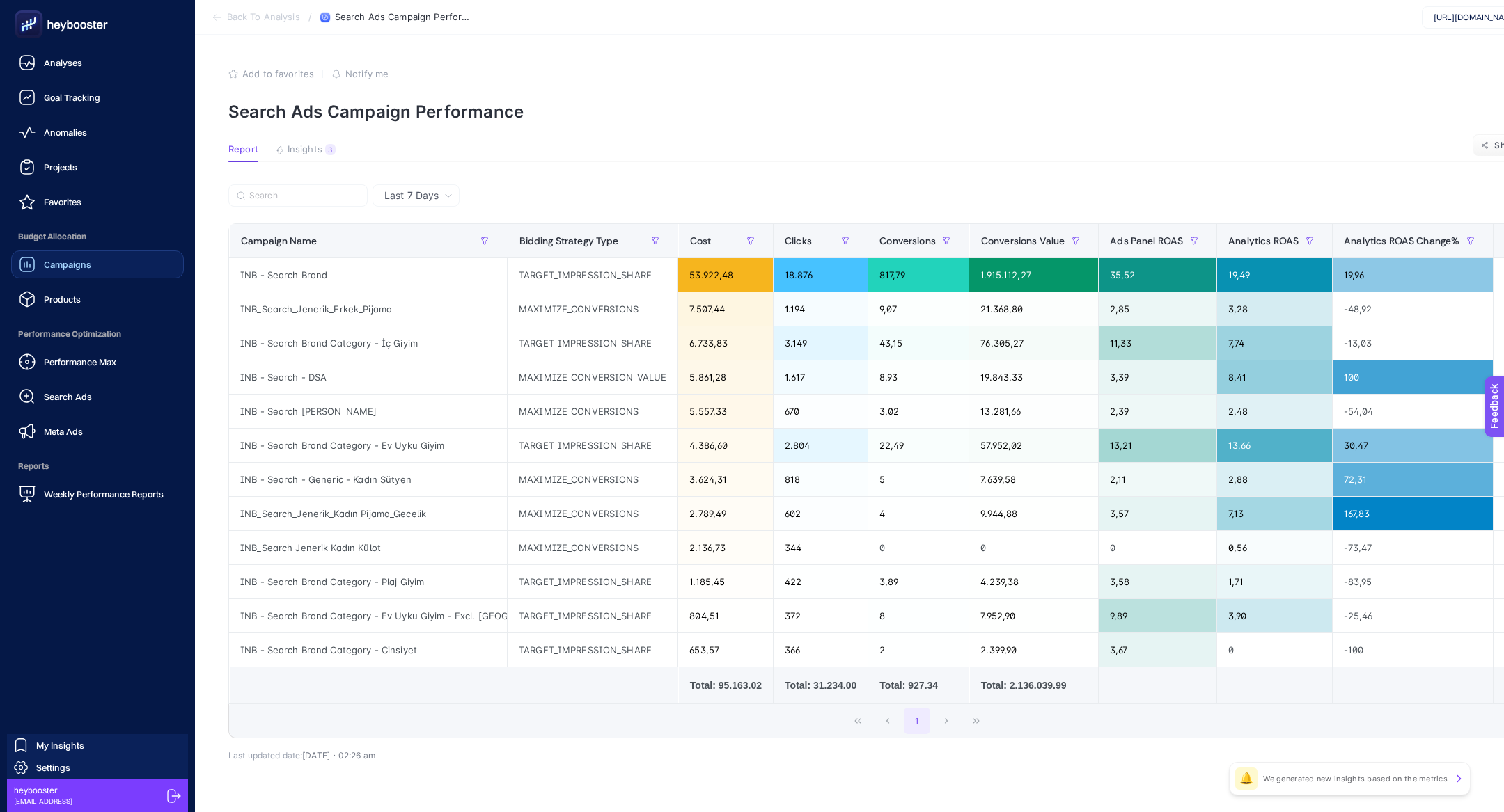
click at [38, 269] on div "Campaigns" at bounding box center [55, 264] width 73 height 16
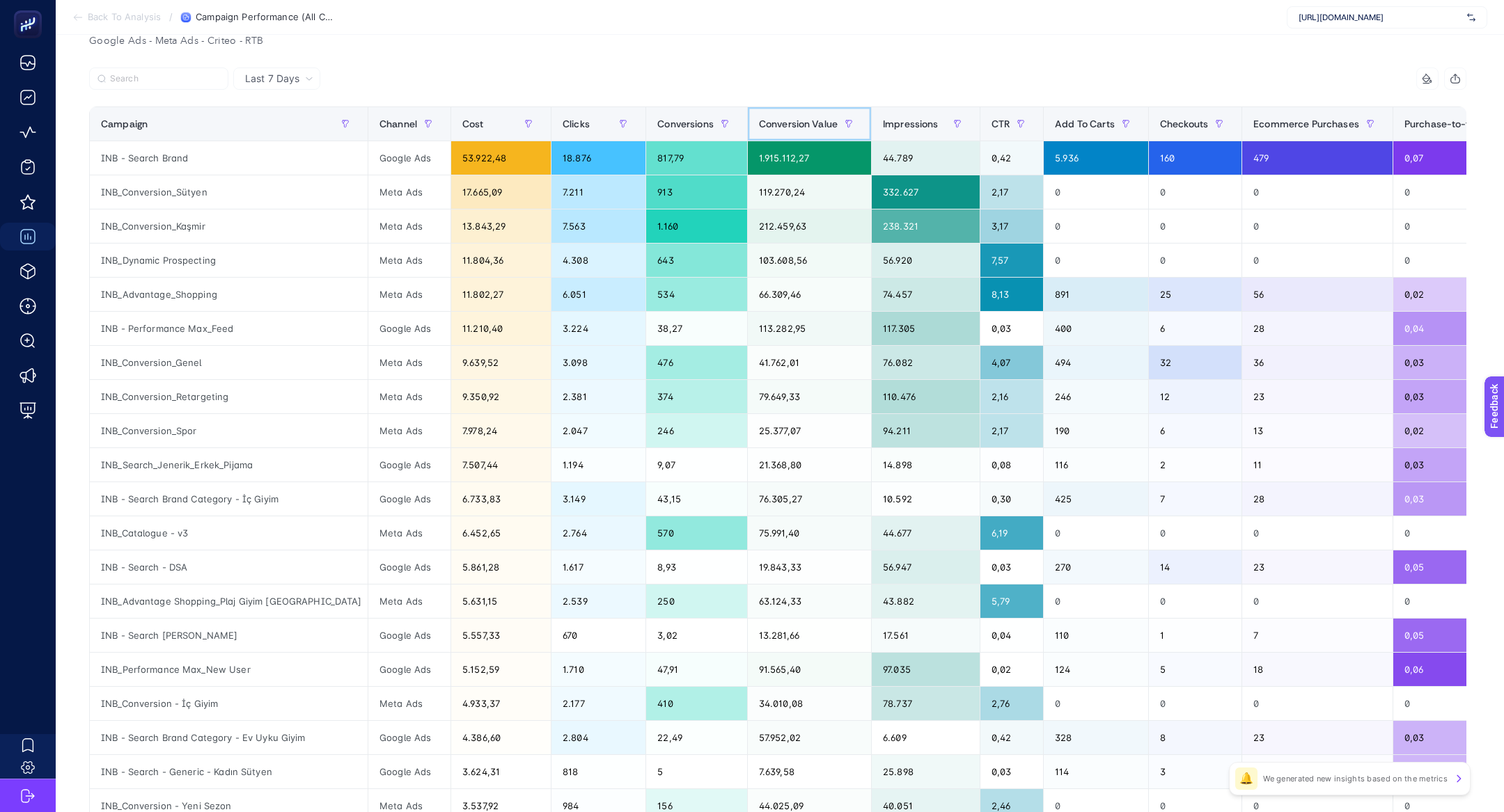
click at [759, 123] on span "Conversion Value" at bounding box center [798, 124] width 79 height 11
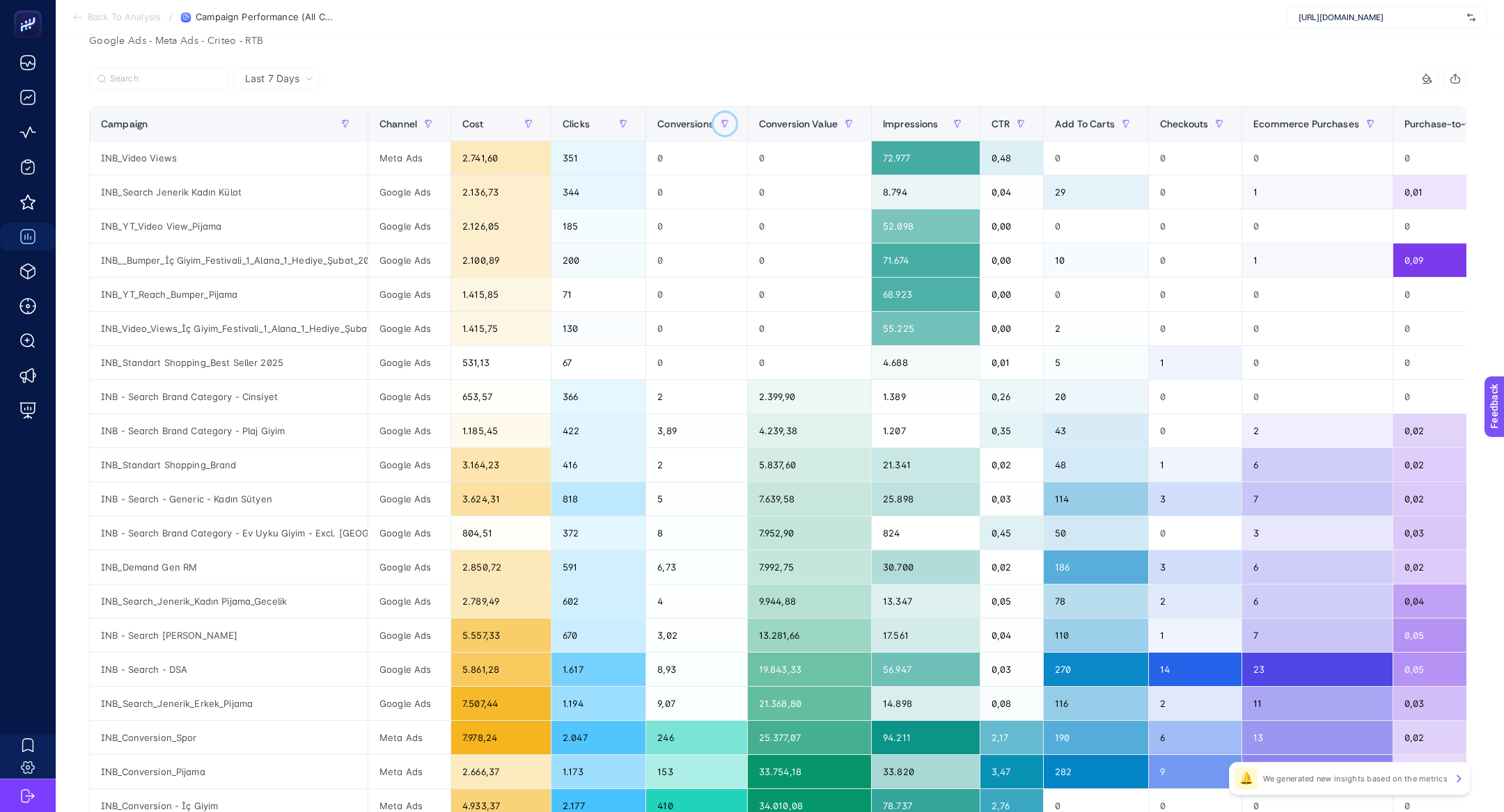
click at [736, 123] on button "button" at bounding box center [725, 123] width 22 height 22
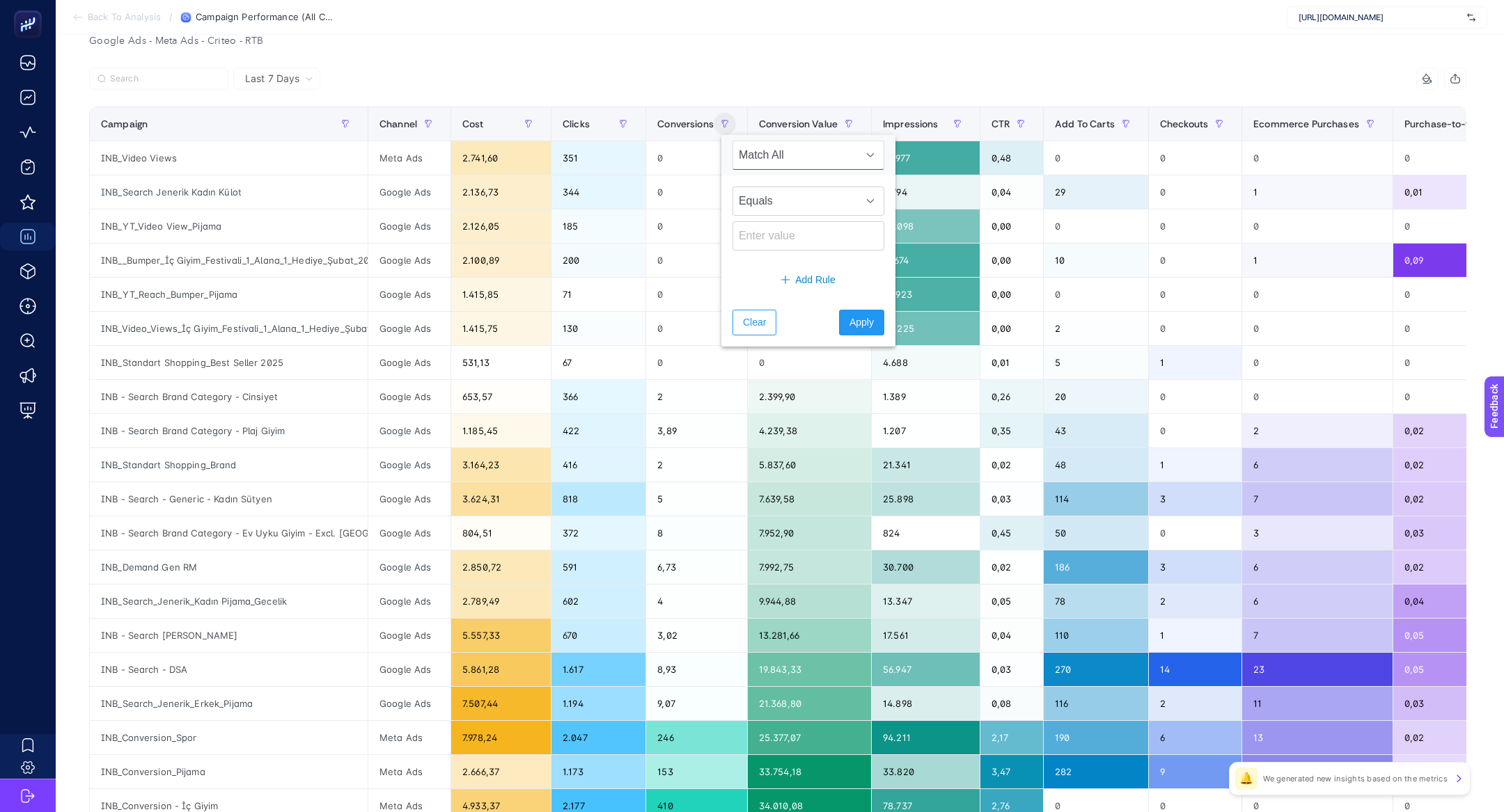
click at [980, 68] on div "14 items selected" at bounding box center [1122, 79] width 689 height 22
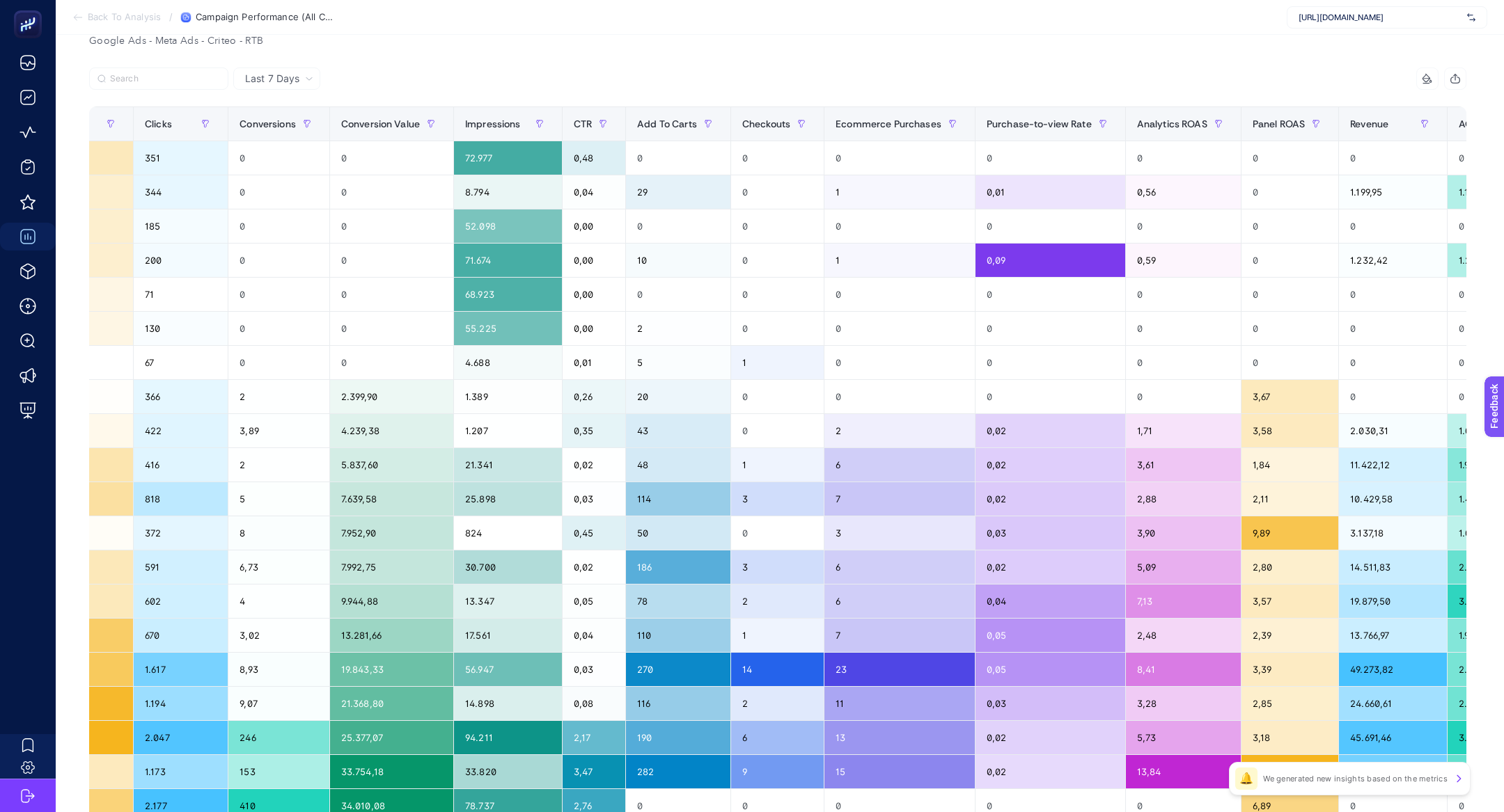
scroll to position [0, 420]
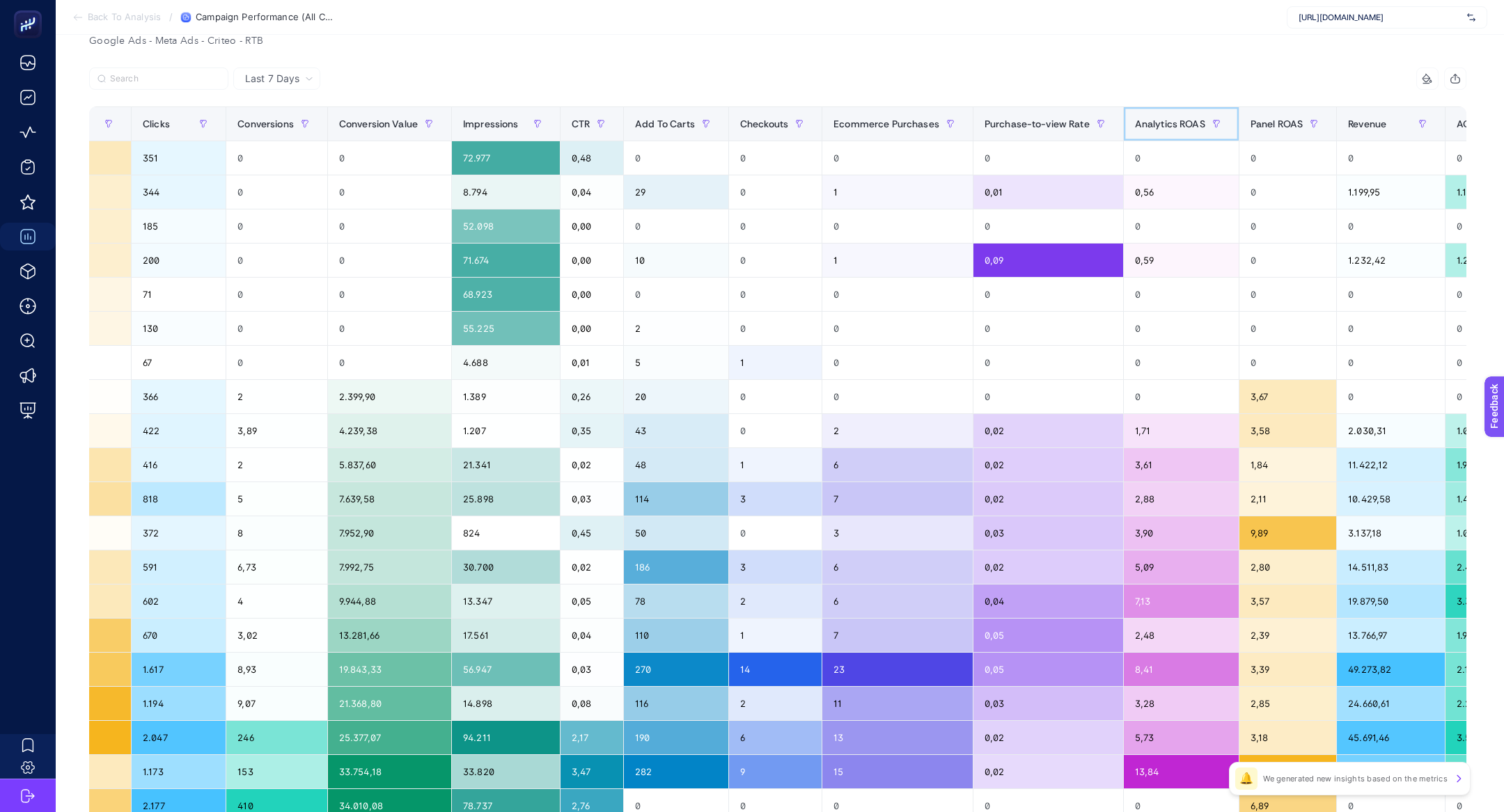
click at [1180, 122] on span "Analytics ROAS" at bounding box center [1170, 124] width 70 height 11
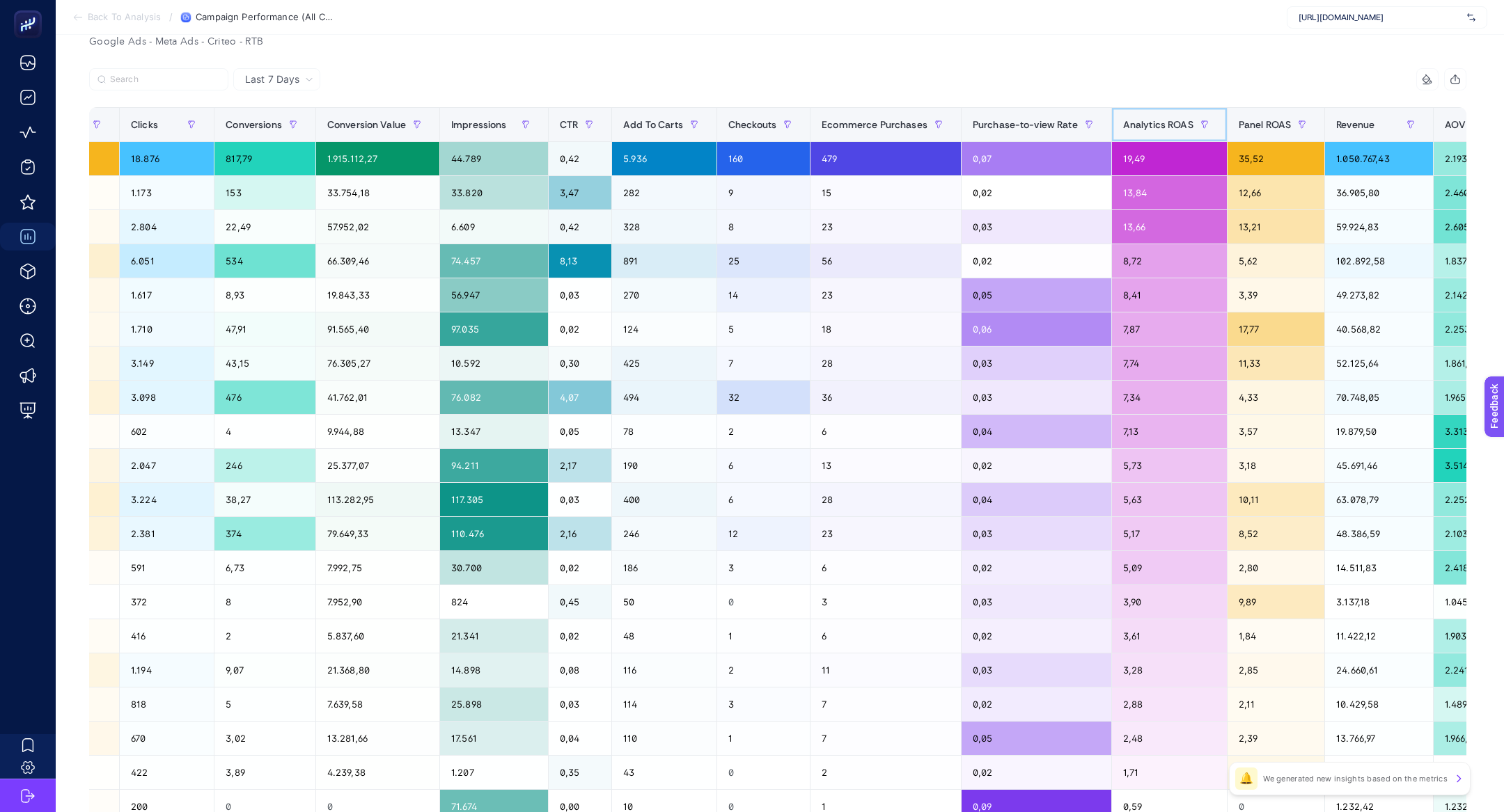
scroll to position [0, 528]
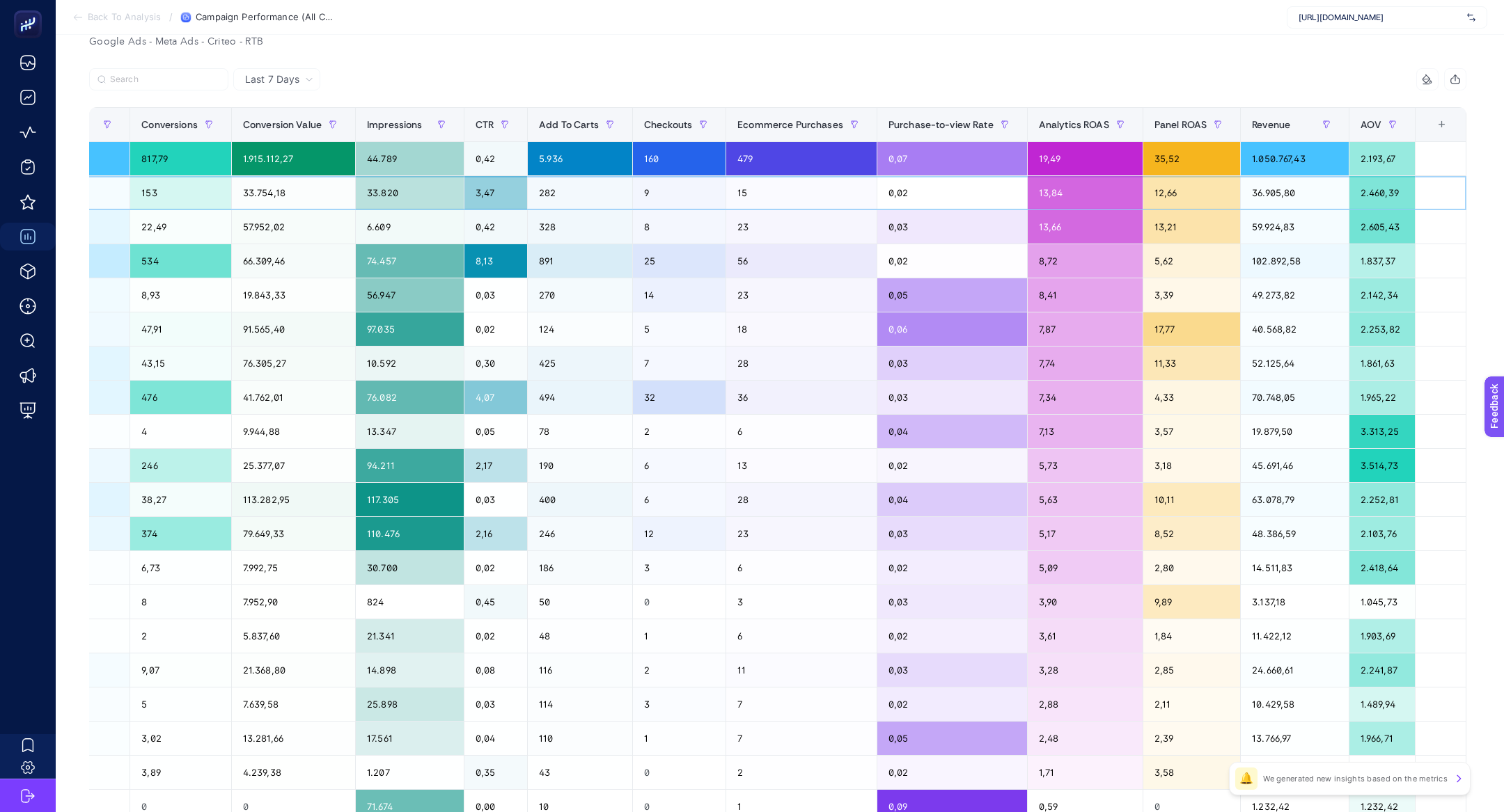
click at [653, 207] on div "9" at bounding box center [679, 192] width 92 height 34
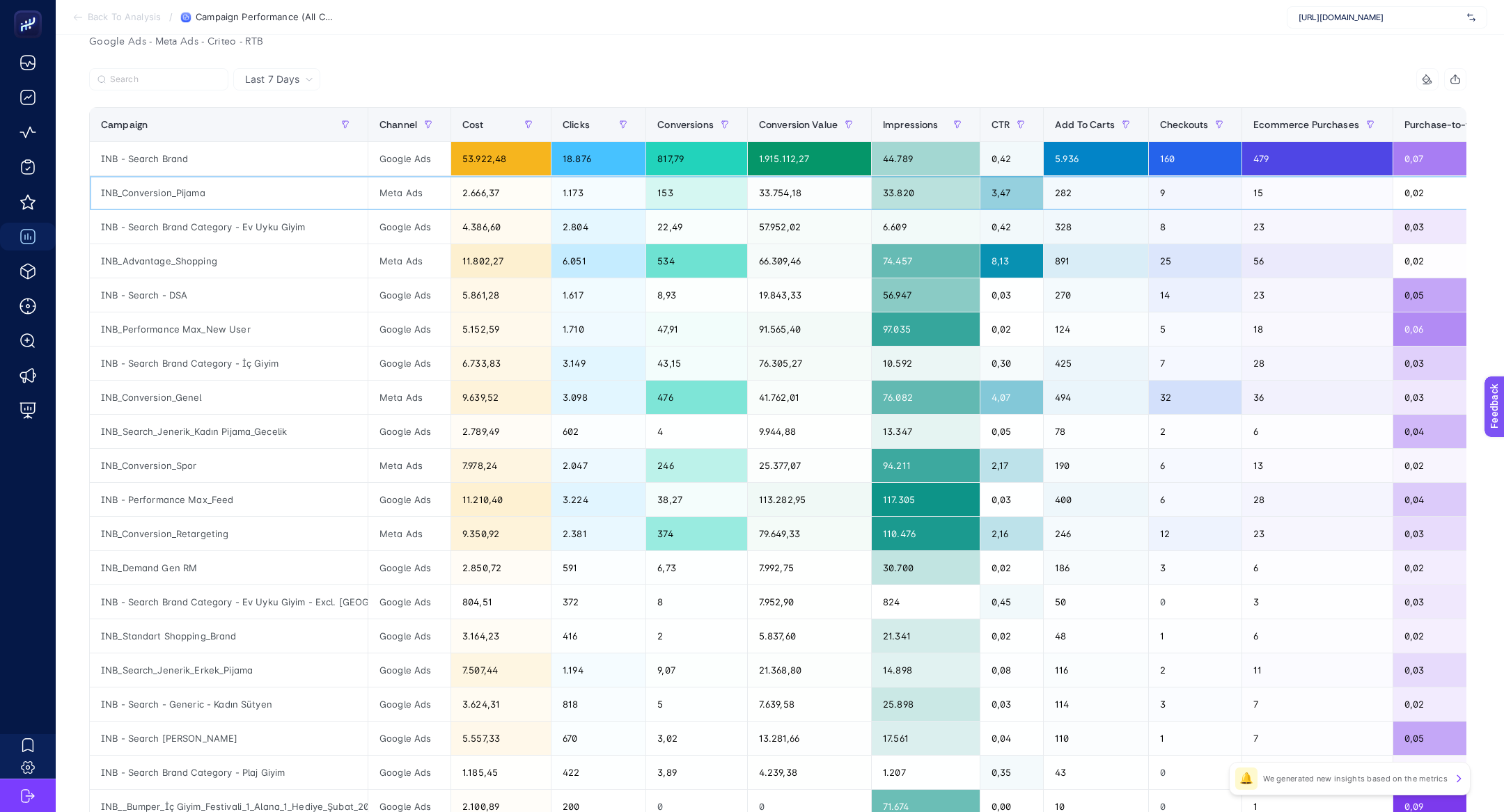
scroll to position [68, 0]
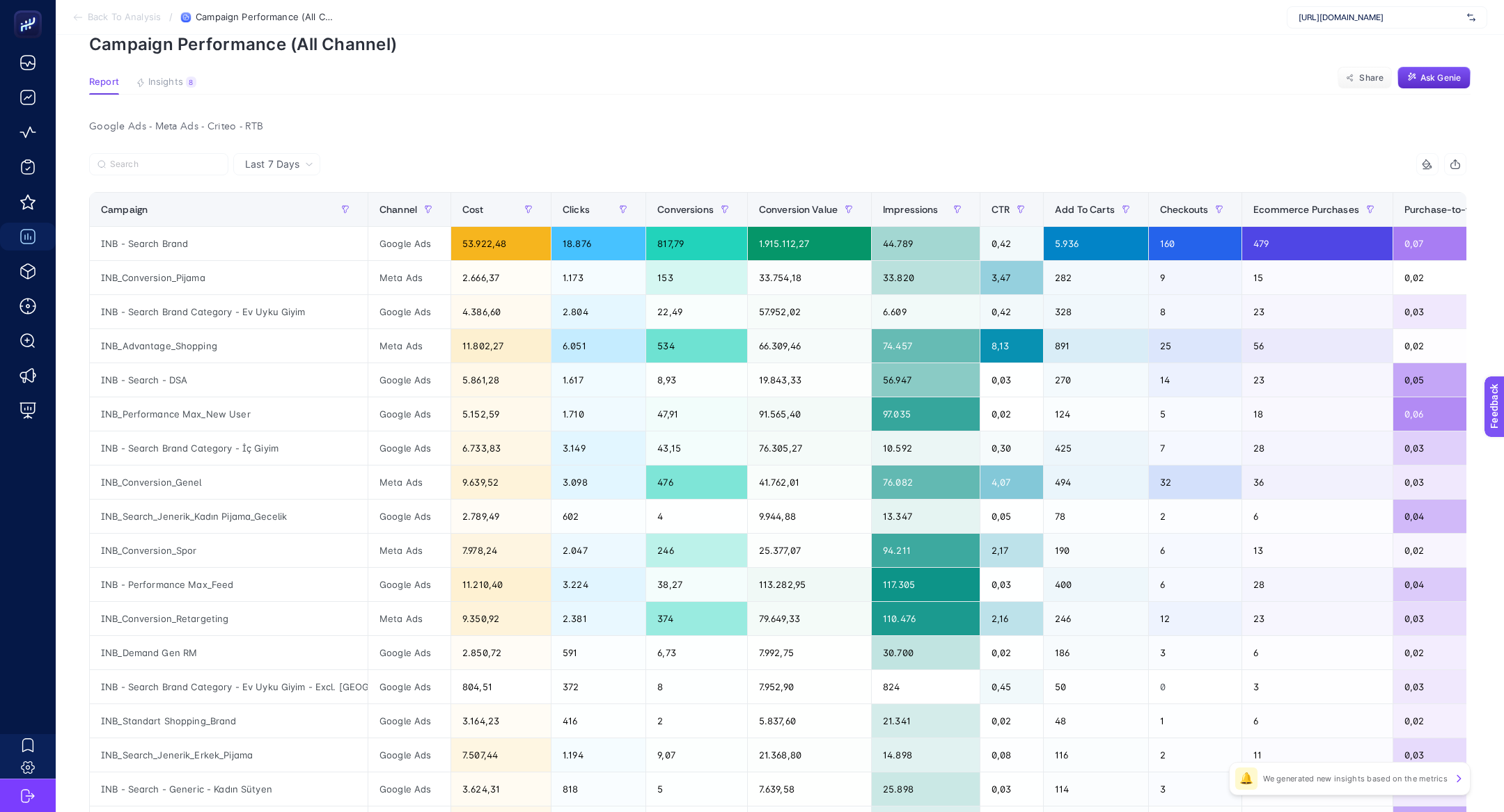
click at [182, 70] on article "Add to favorites false Notify me Create project Campaign Performance (All Chann…" at bounding box center [779, 529] width 1448 height 1124
click at [187, 82] on div "8" at bounding box center [191, 83] width 11 height 11
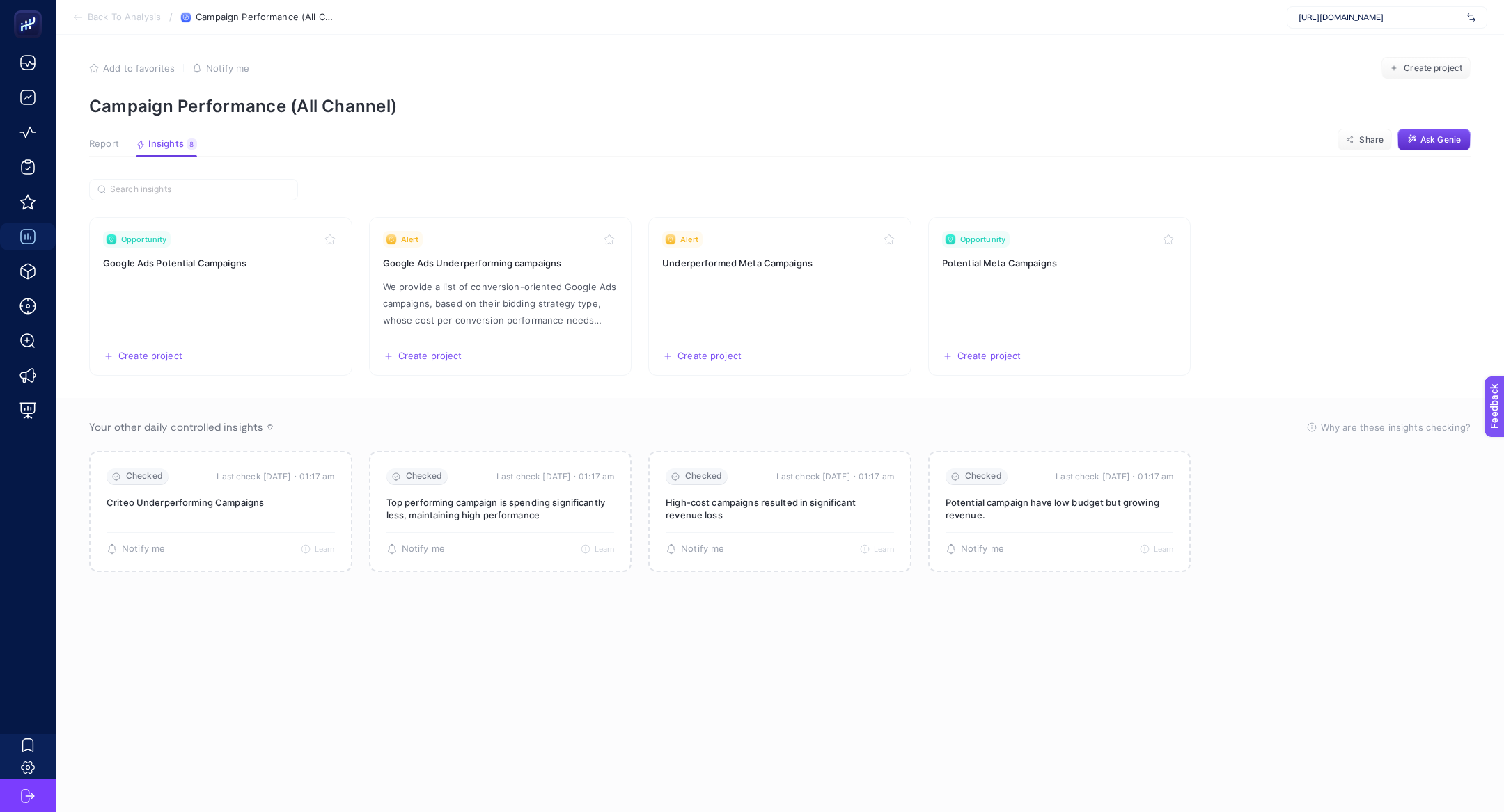
scroll to position [6, 0]
click at [433, 319] on p "We provide a list of conversion-oriented Google Ads campaigns, based on their b…" at bounding box center [501, 303] width 236 height 50
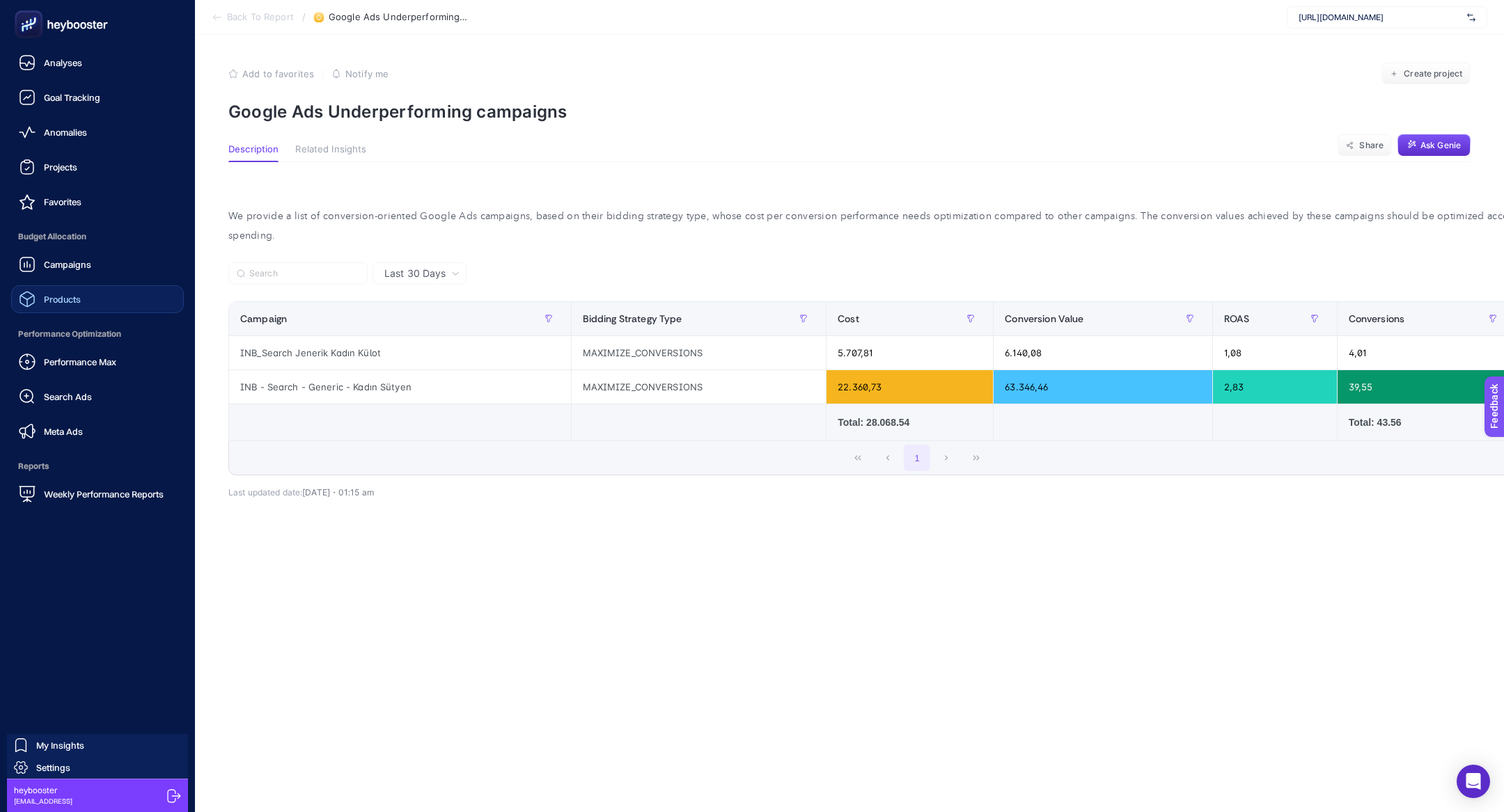
click at [73, 305] on div "Products" at bounding box center [50, 299] width 62 height 16
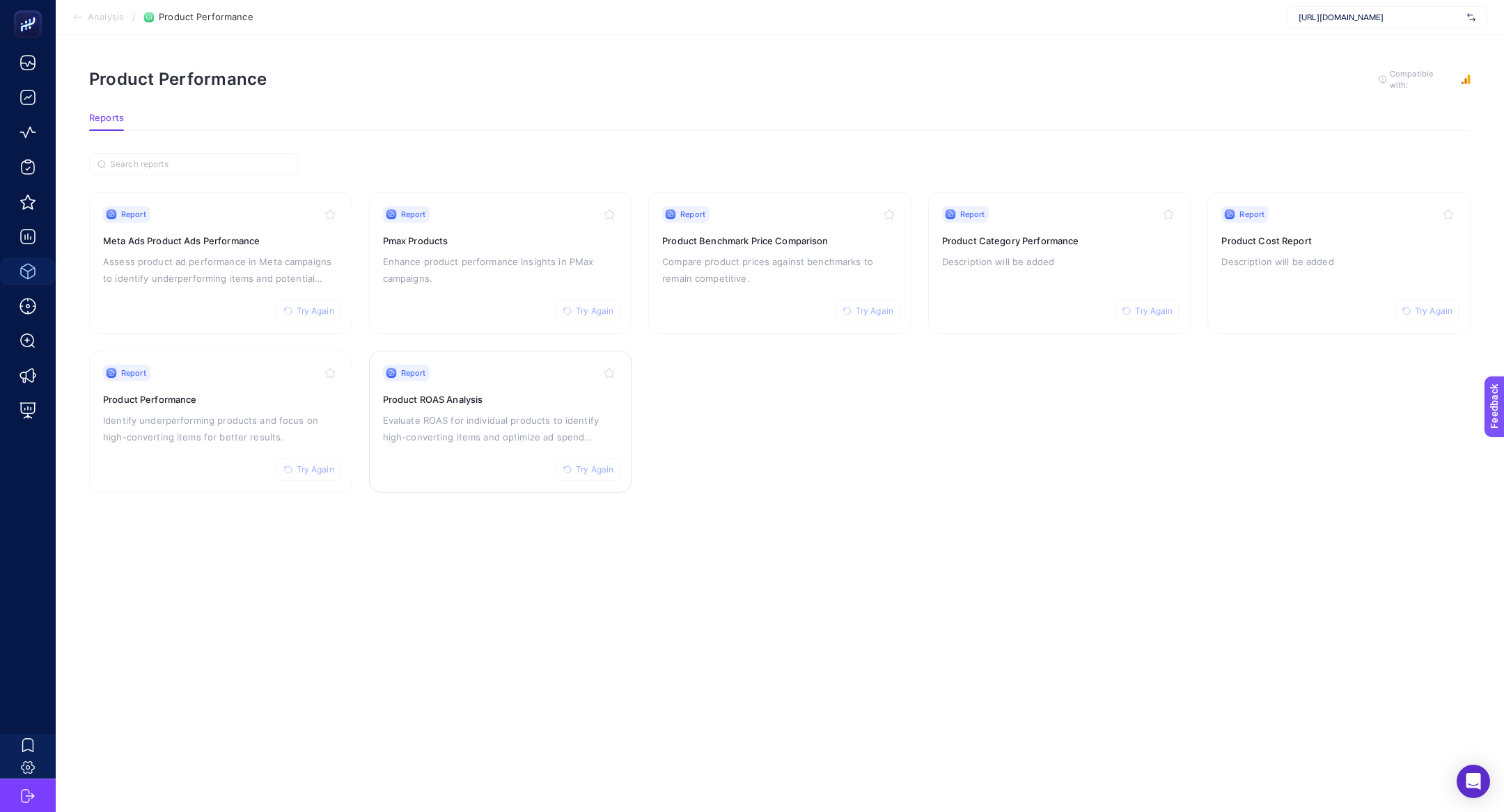
click at [523, 408] on div "Report Try Again Product ROAS Analysis Evaluate ROAS for individual products to…" at bounding box center [501, 422] width 236 height 114
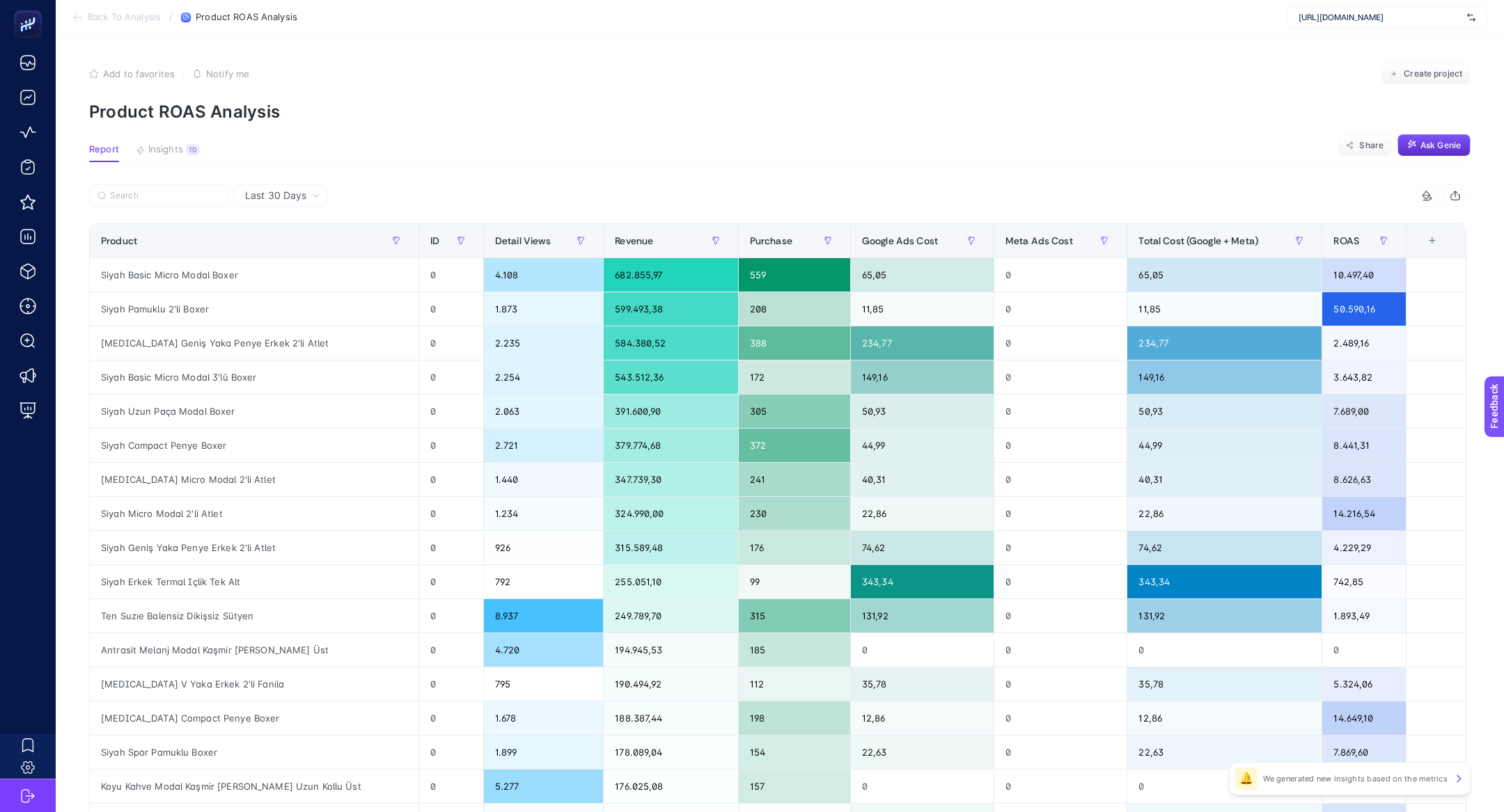
click at [168, 134] on article "Add to favorites false Notify me Create project Product ROAS Analysis Report In…" at bounding box center [779, 579] width 1448 height 1088
click at [173, 157] on button "Insights 10 We generated new insights based on the metrics" at bounding box center [168, 153] width 64 height 18
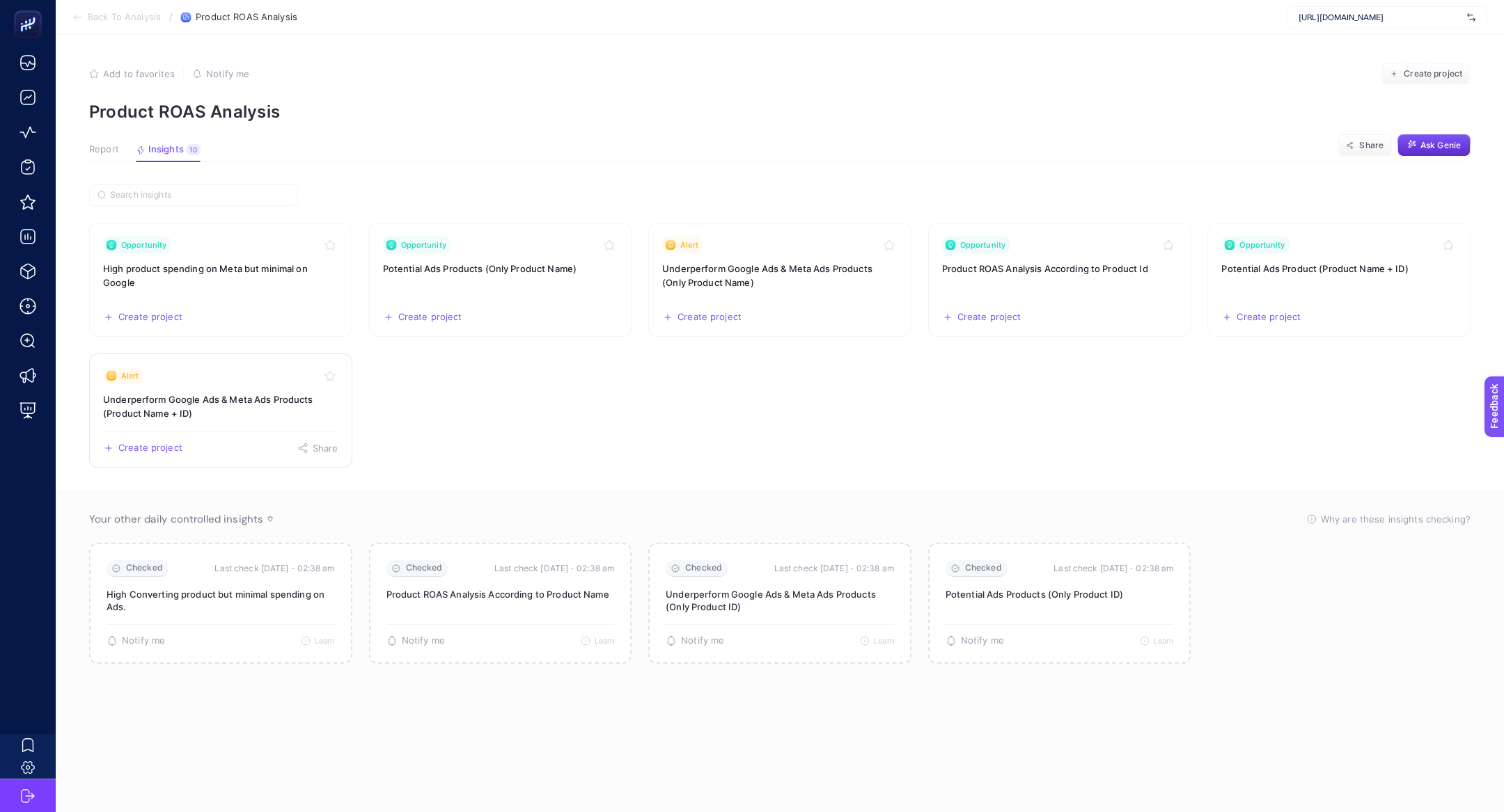
click at [236, 394] on h3 "Underperform Google Ads & Meta Ads Products (Product Name + ID)" at bounding box center [221, 406] width 236 height 28
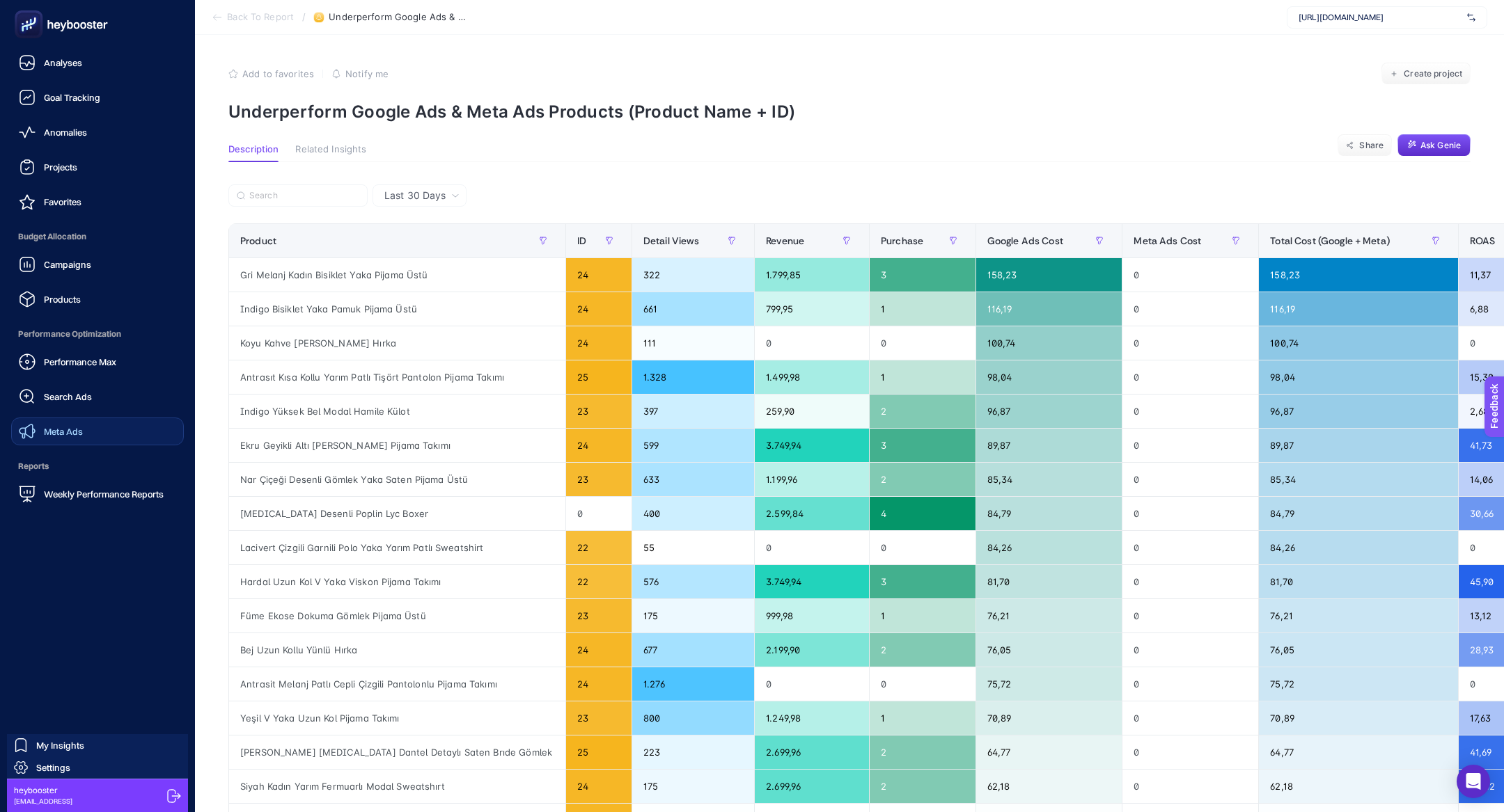
click at [82, 430] on link "Meta Ads" at bounding box center [97, 432] width 173 height 28
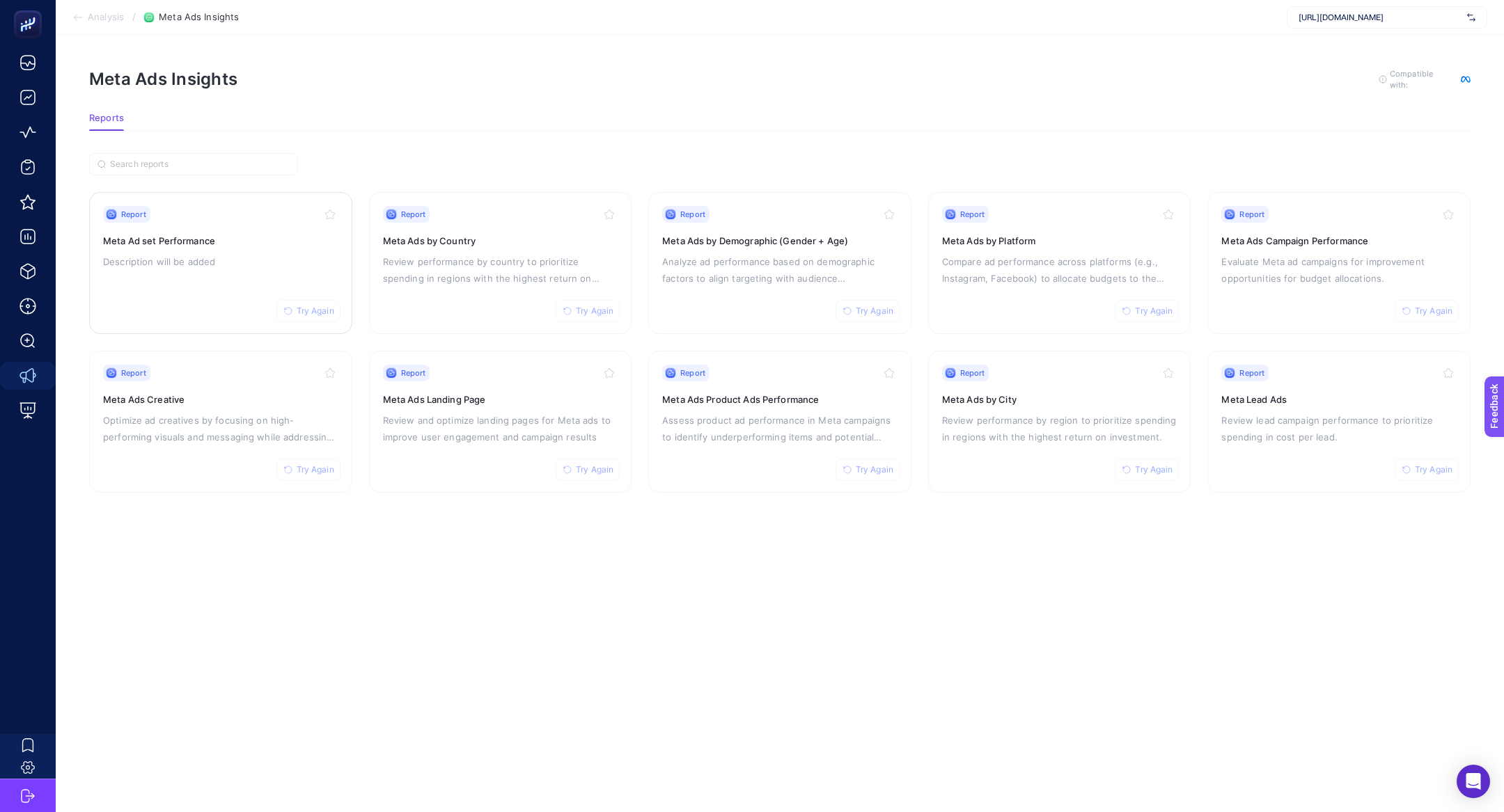
click at [258, 276] on div "Report Try Again Meta Ad set Performance Description will be added" at bounding box center [221, 263] width 236 height 114
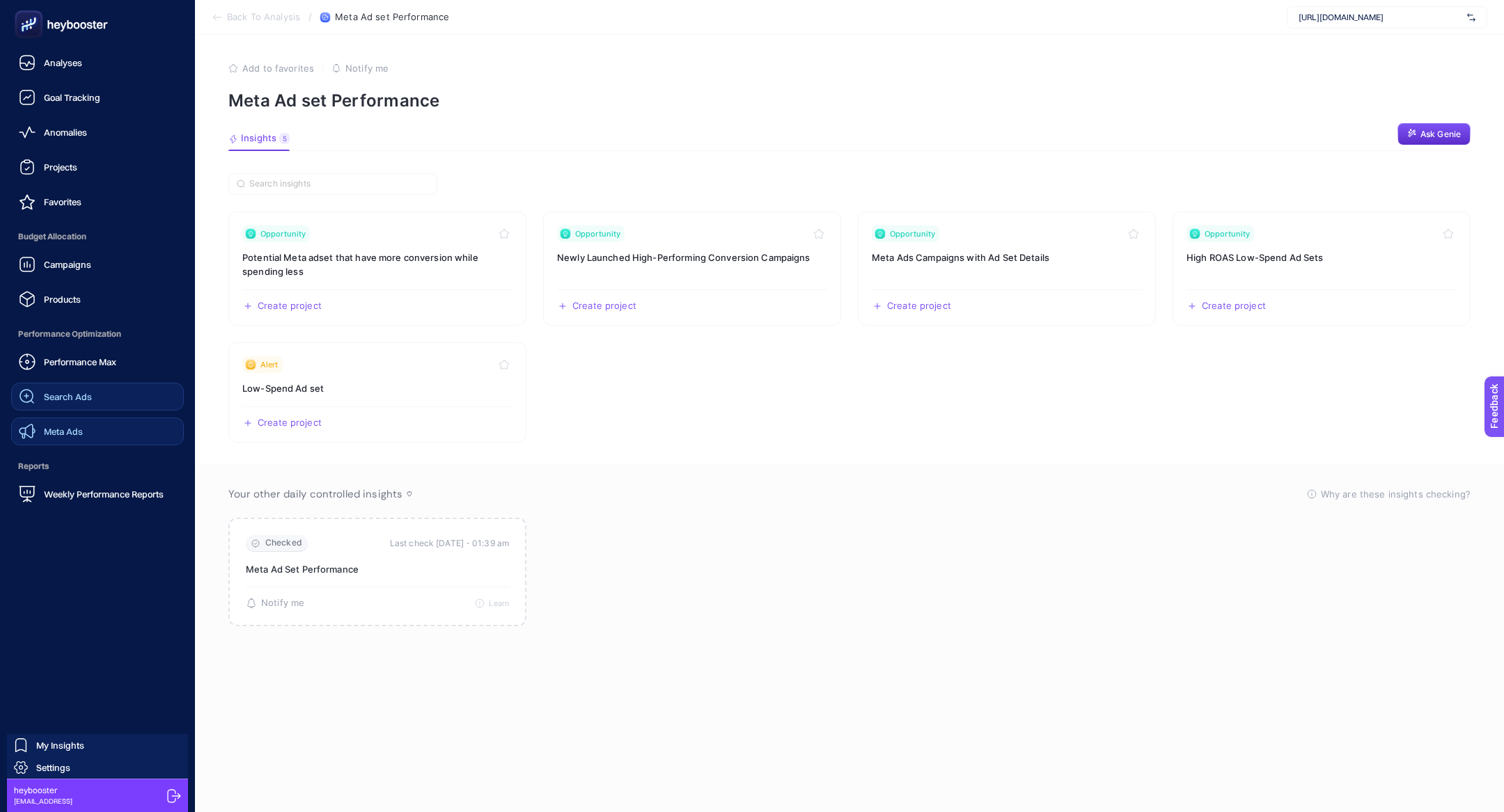
click at [110, 399] on link "Search Ads" at bounding box center [97, 397] width 173 height 28
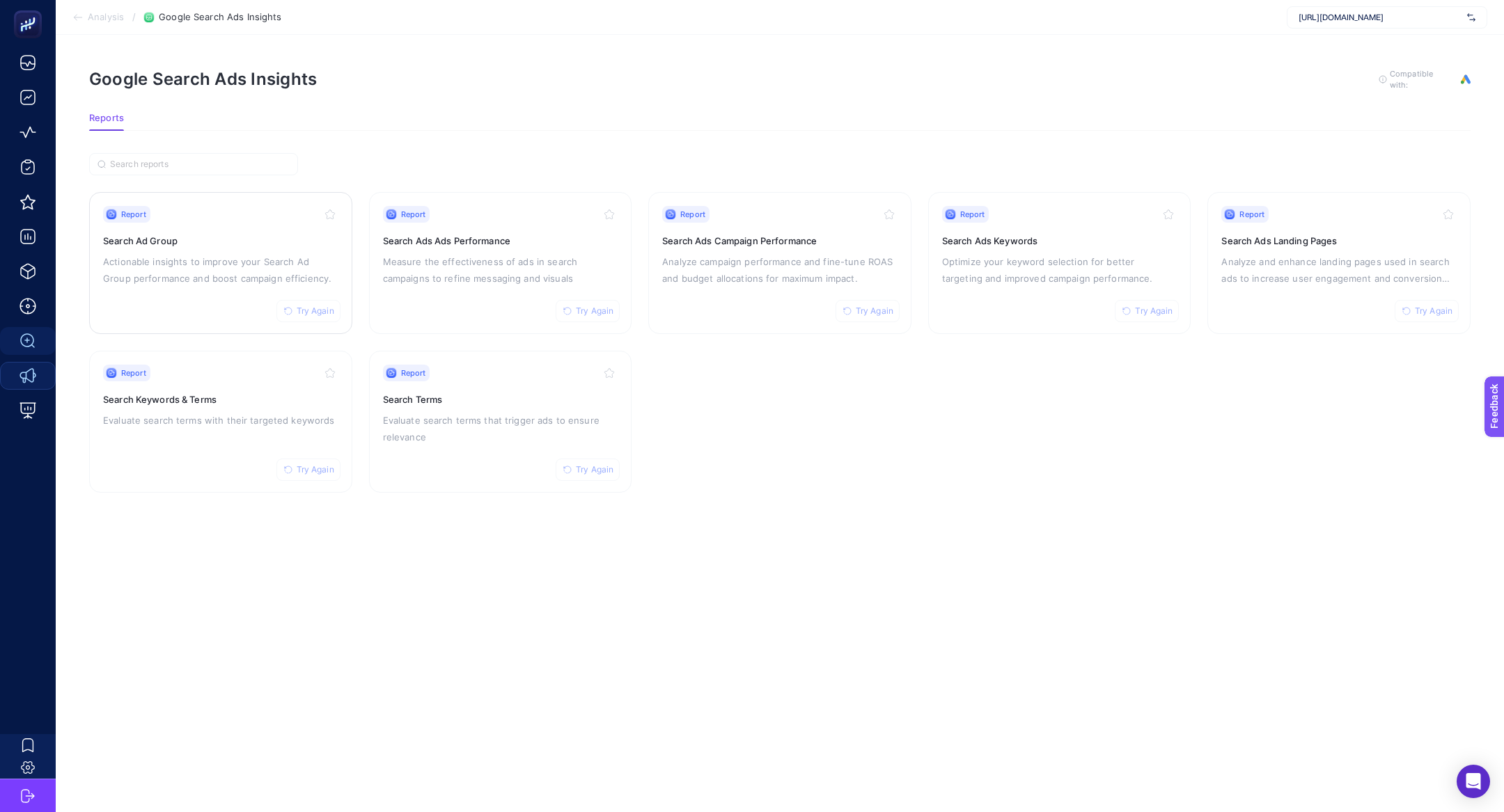
click at [227, 231] on div "Report Try Again Search Ad Group Actionable insights to improve your Search Ad …" at bounding box center [221, 263] width 236 height 114
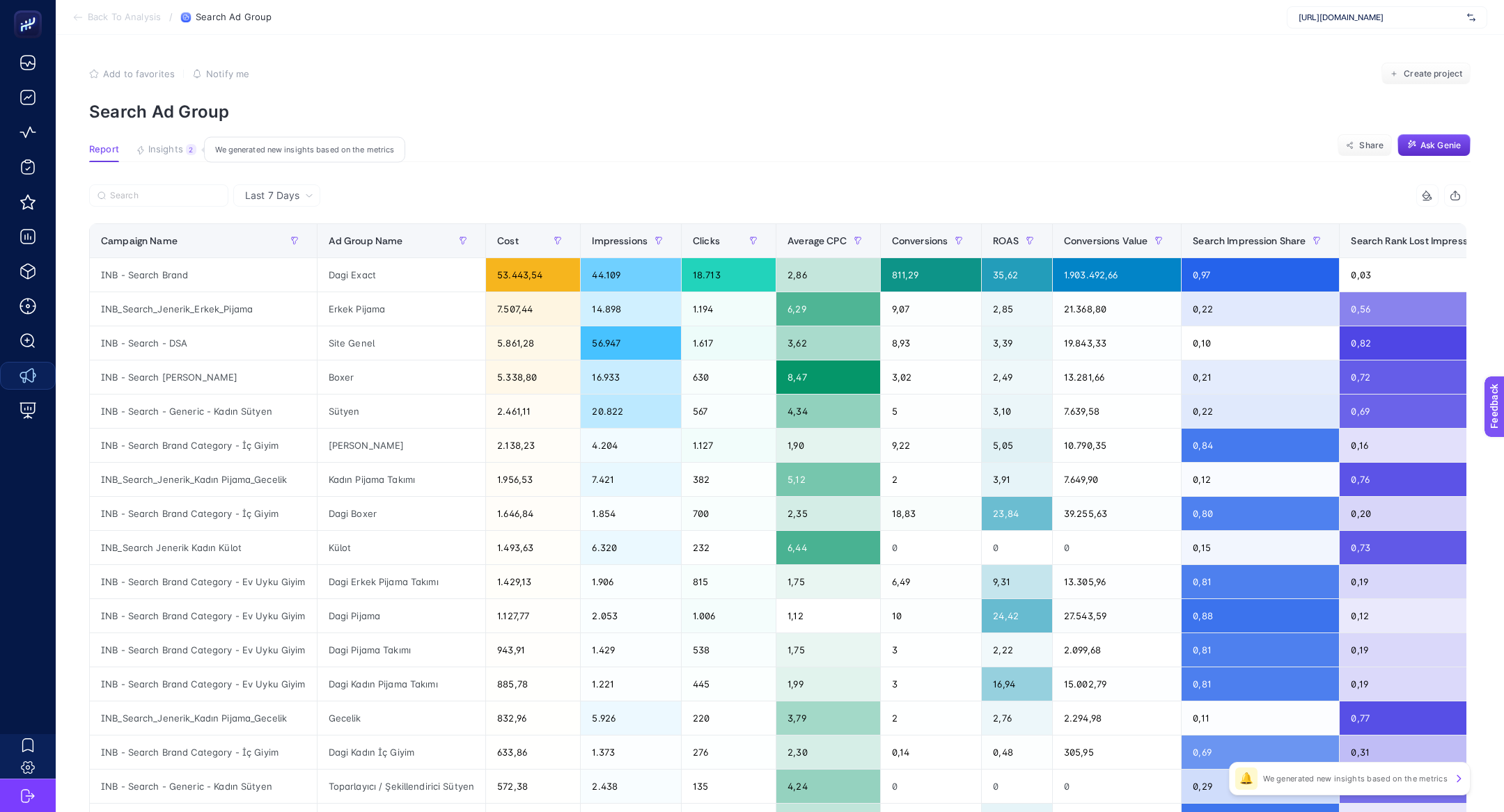
click at [152, 153] on span "Insights" at bounding box center [165, 150] width 35 height 11
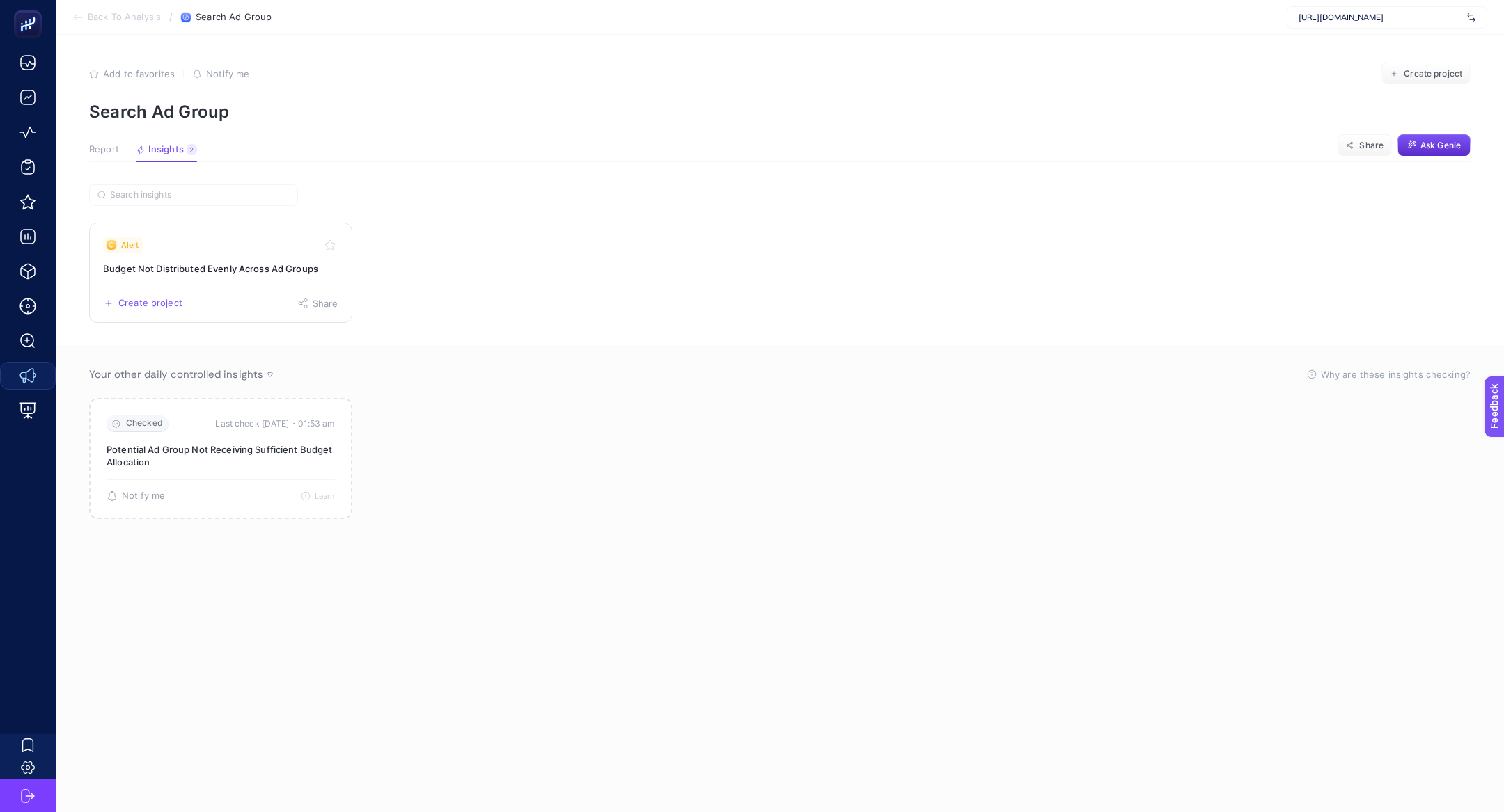
click at [195, 262] on h3 "Budget Not Distributed Evenly Across Ad Groups" at bounding box center [221, 268] width 236 height 14
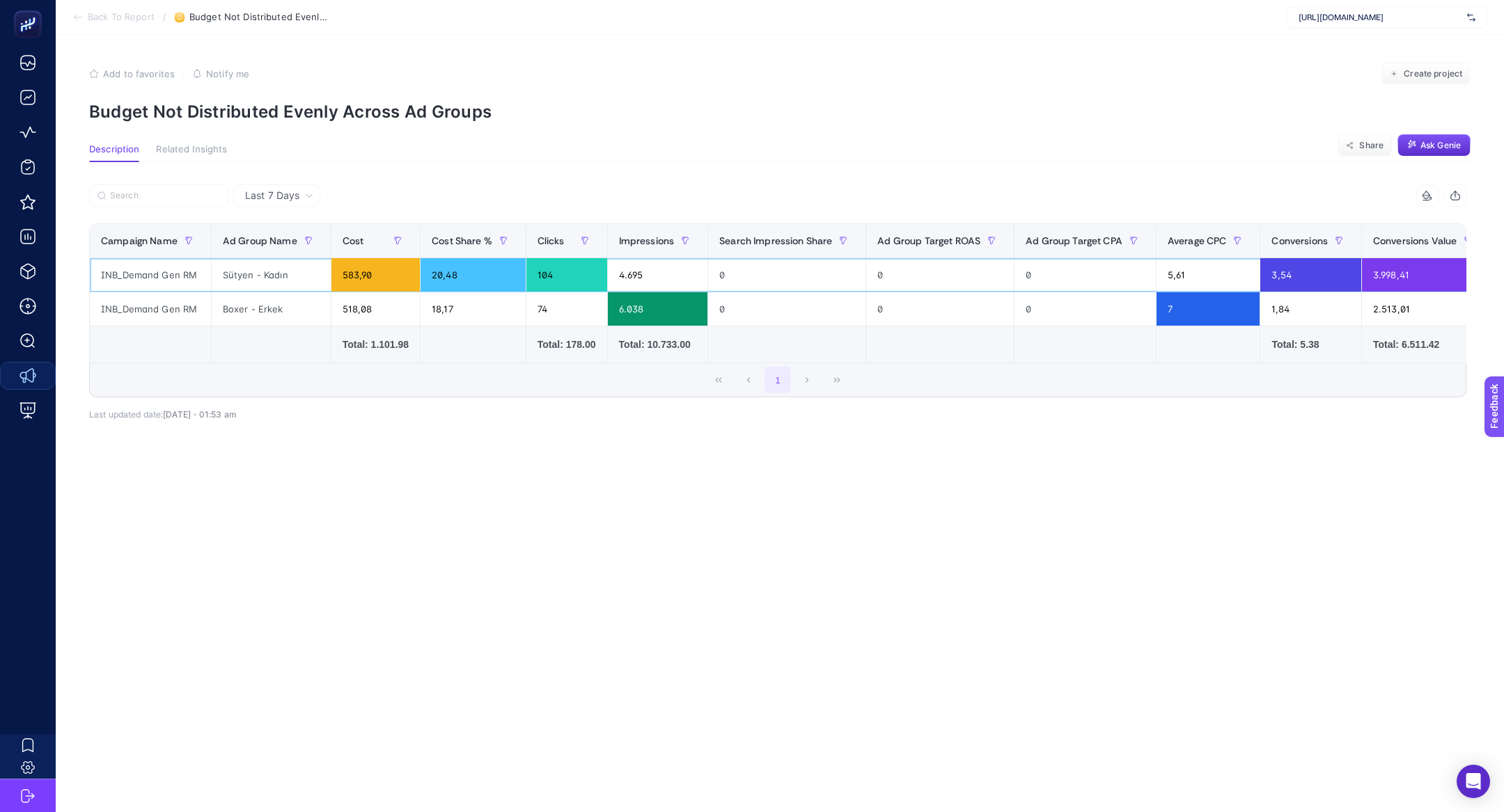
click at [174, 271] on div "INB_Demand Gen RM" at bounding box center [150, 275] width 121 height 34
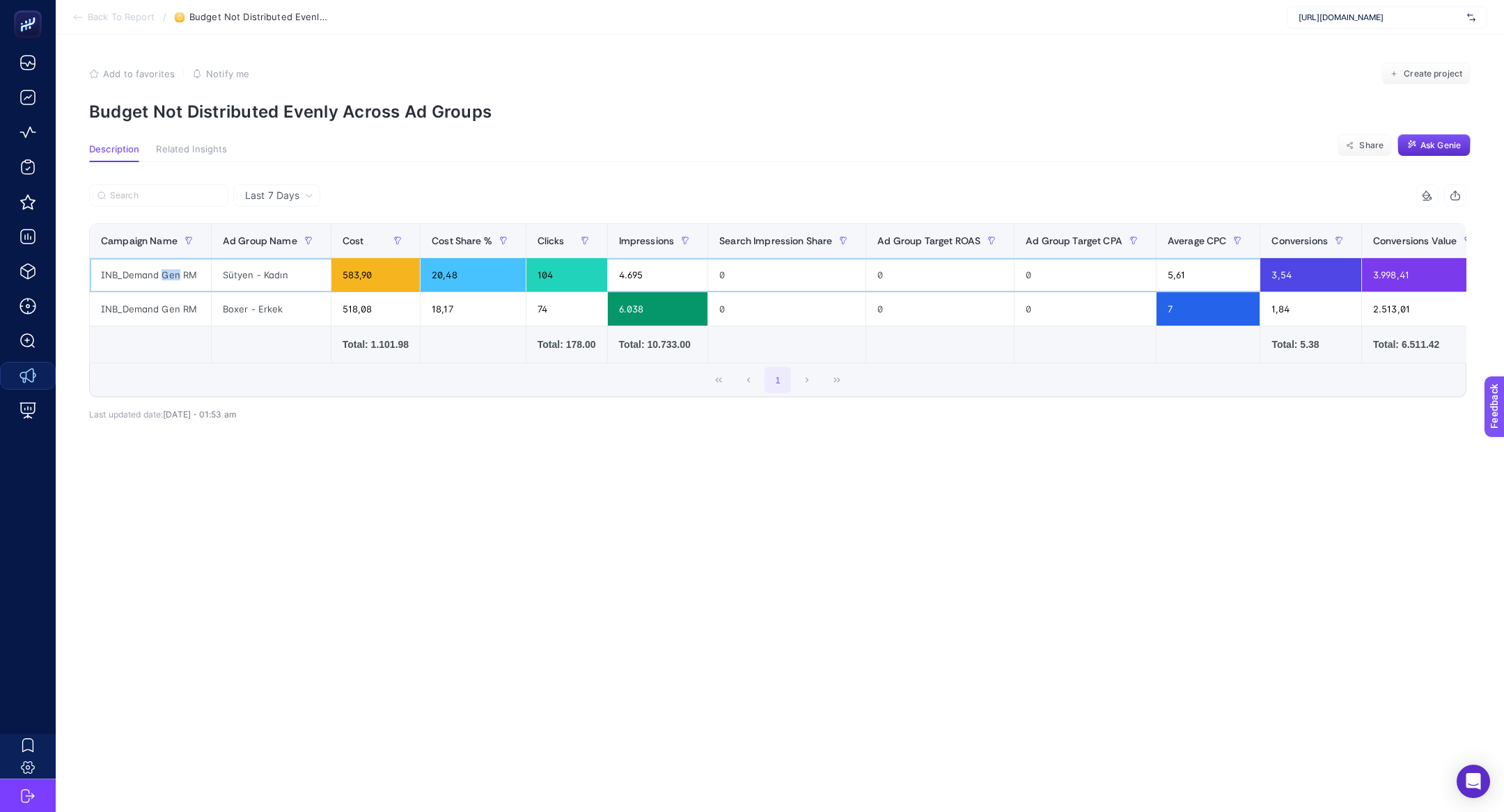
click at [174, 271] on div "INB_Demand Gen RM" at bounding box center [150, 275] width 121 height 34
click at [100, 21] on span "Back To Report" at bounding box center [121, 17] width 67 height 11
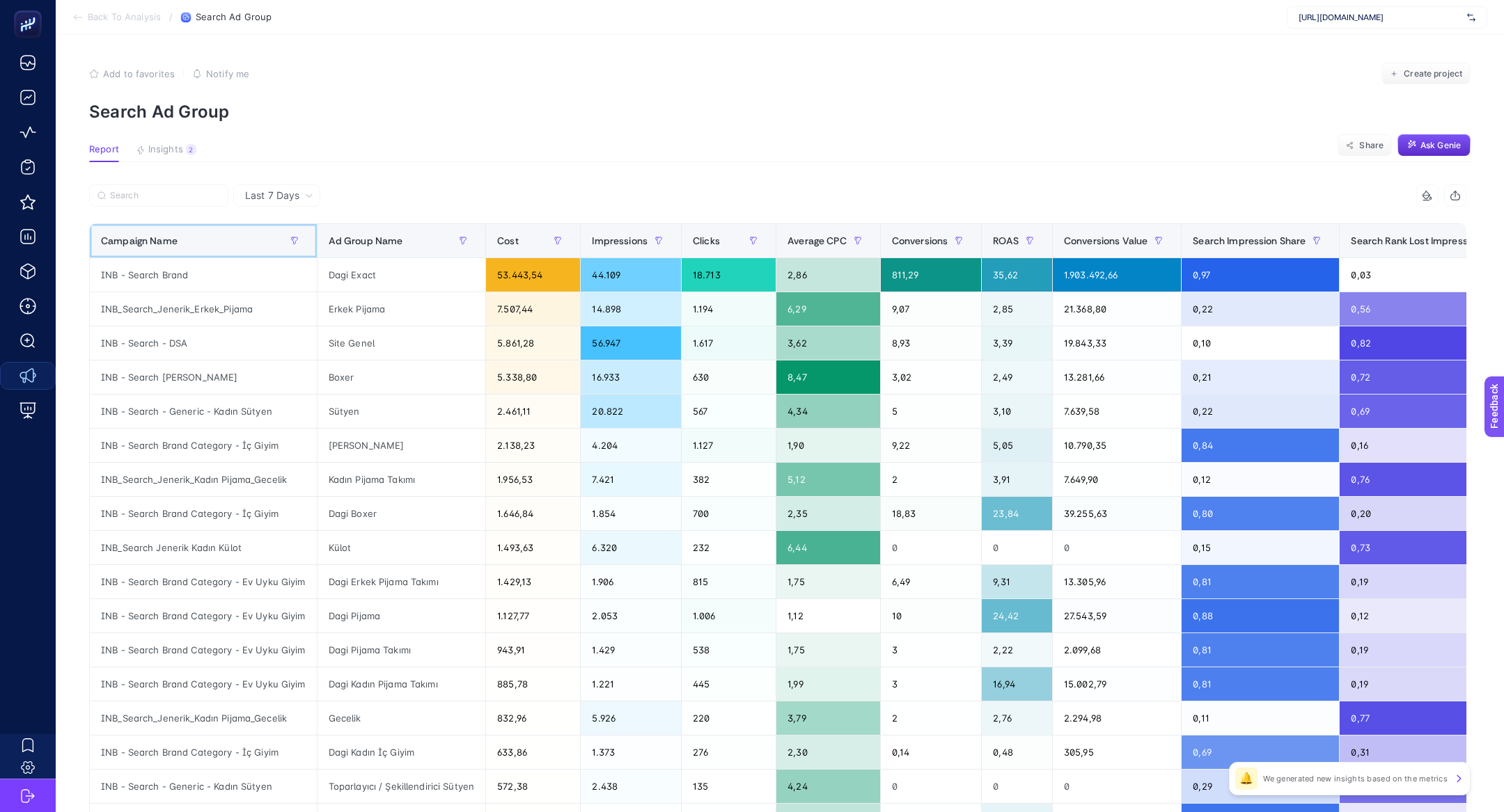
click at [141, 247] on div "Campaign Name" at bounding box center [203, 240] width 204 height 22
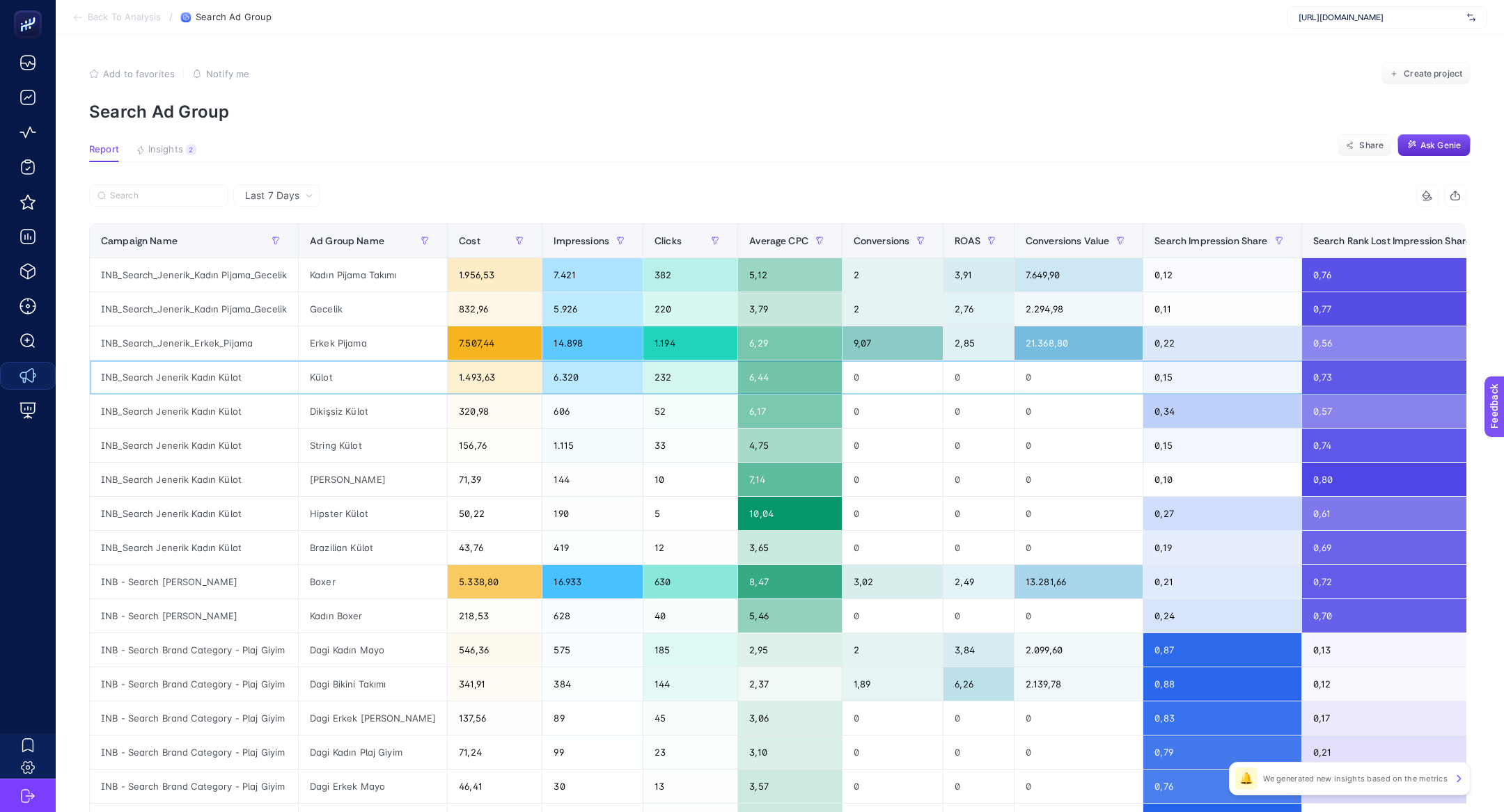
click at [180, 379] on div "INB_Search Jenerik Kadın Külot" at bounding box center [194, 377] width 209 height 34
click at [286, 182] on article "Add to favorites false Notify me Create project Search Ad Group Report Insights…" at bounding box center [779, 579] width 1448 height 1088
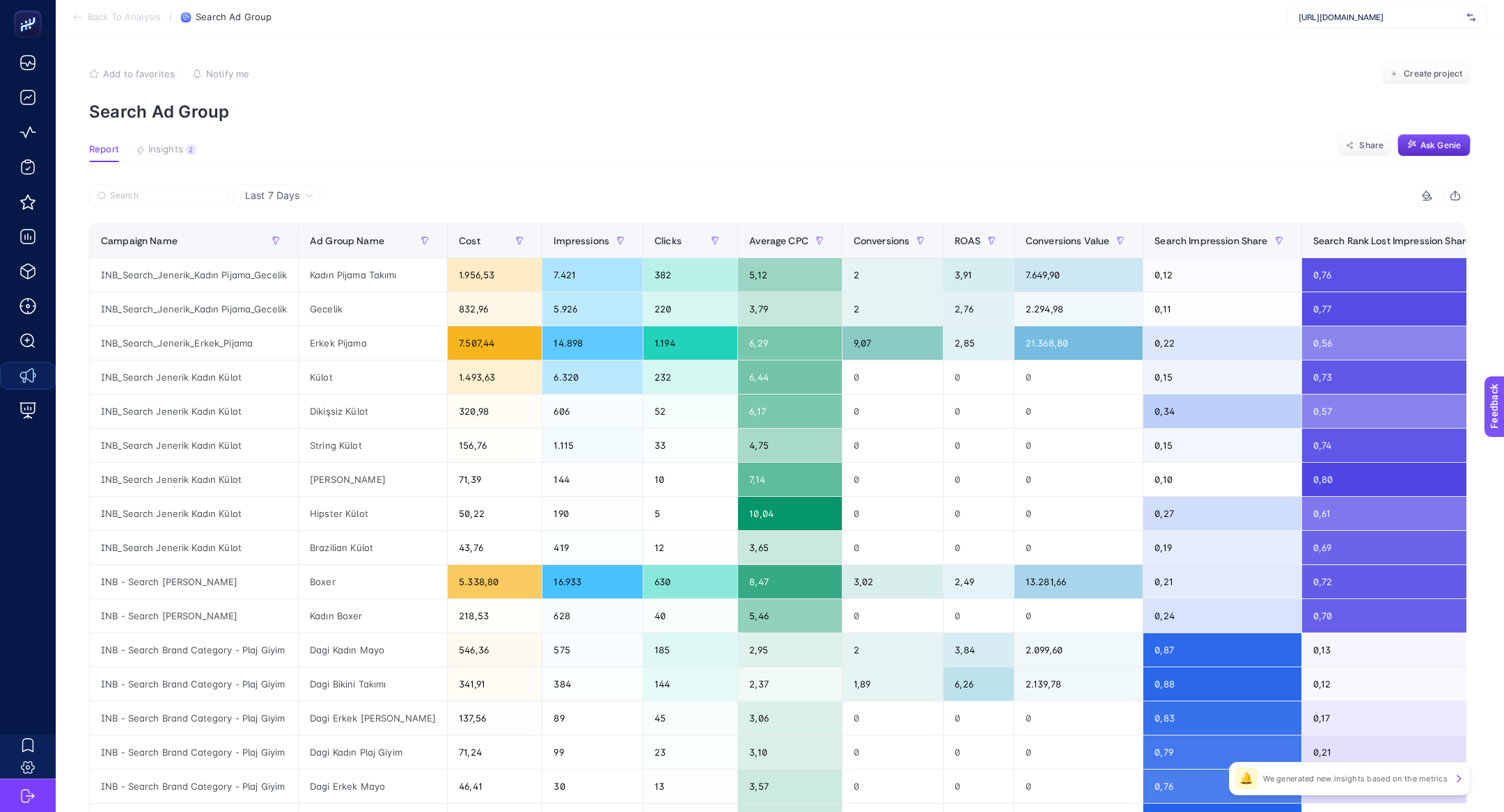
click at [288, 195] on span "Last 7 Days" at bounding box center [272, 195] width 54 height 14
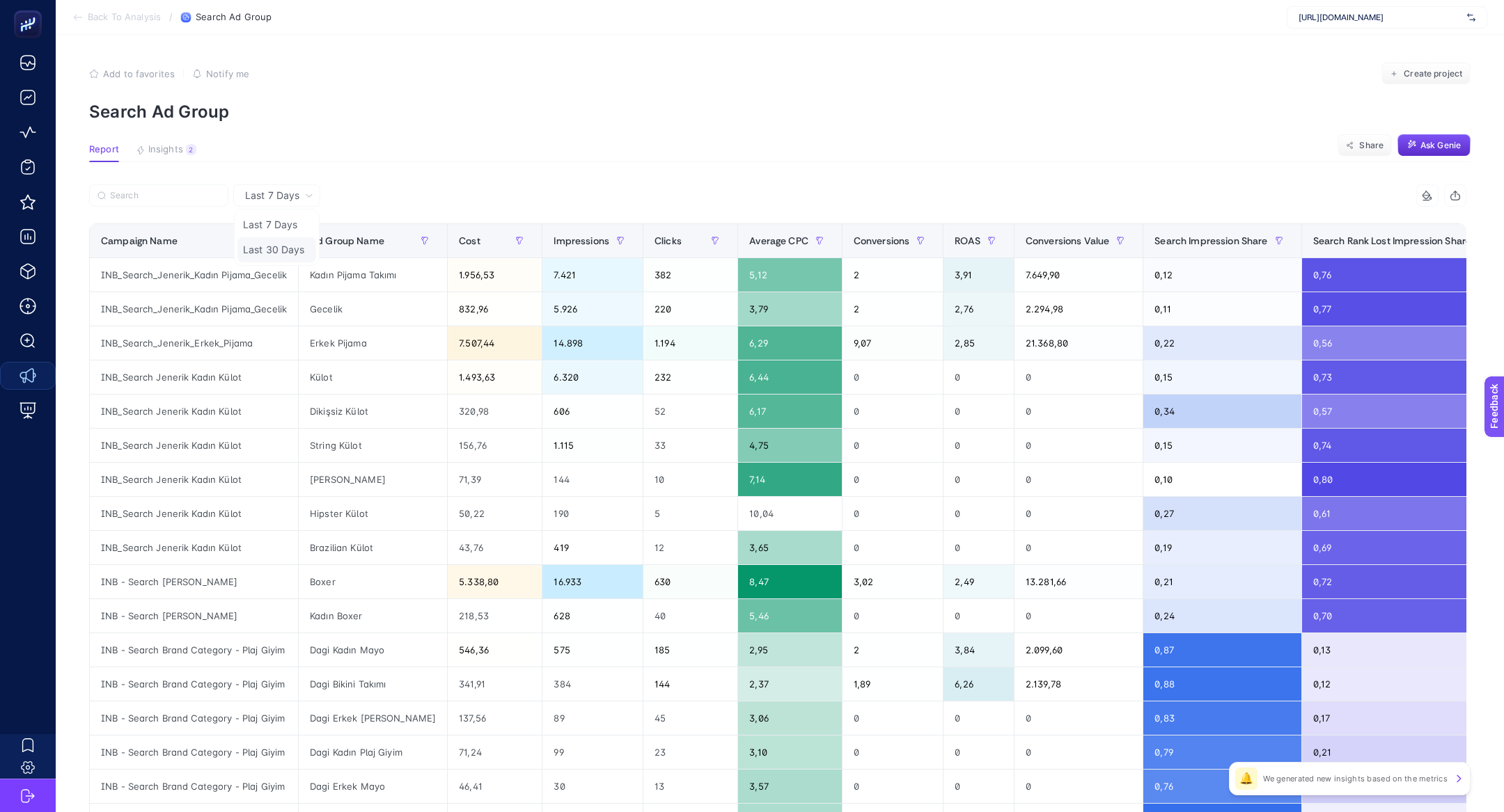
click at [296, 258] on li "Last 30 Days" at bounding box center [276, 249] width 79 height 25
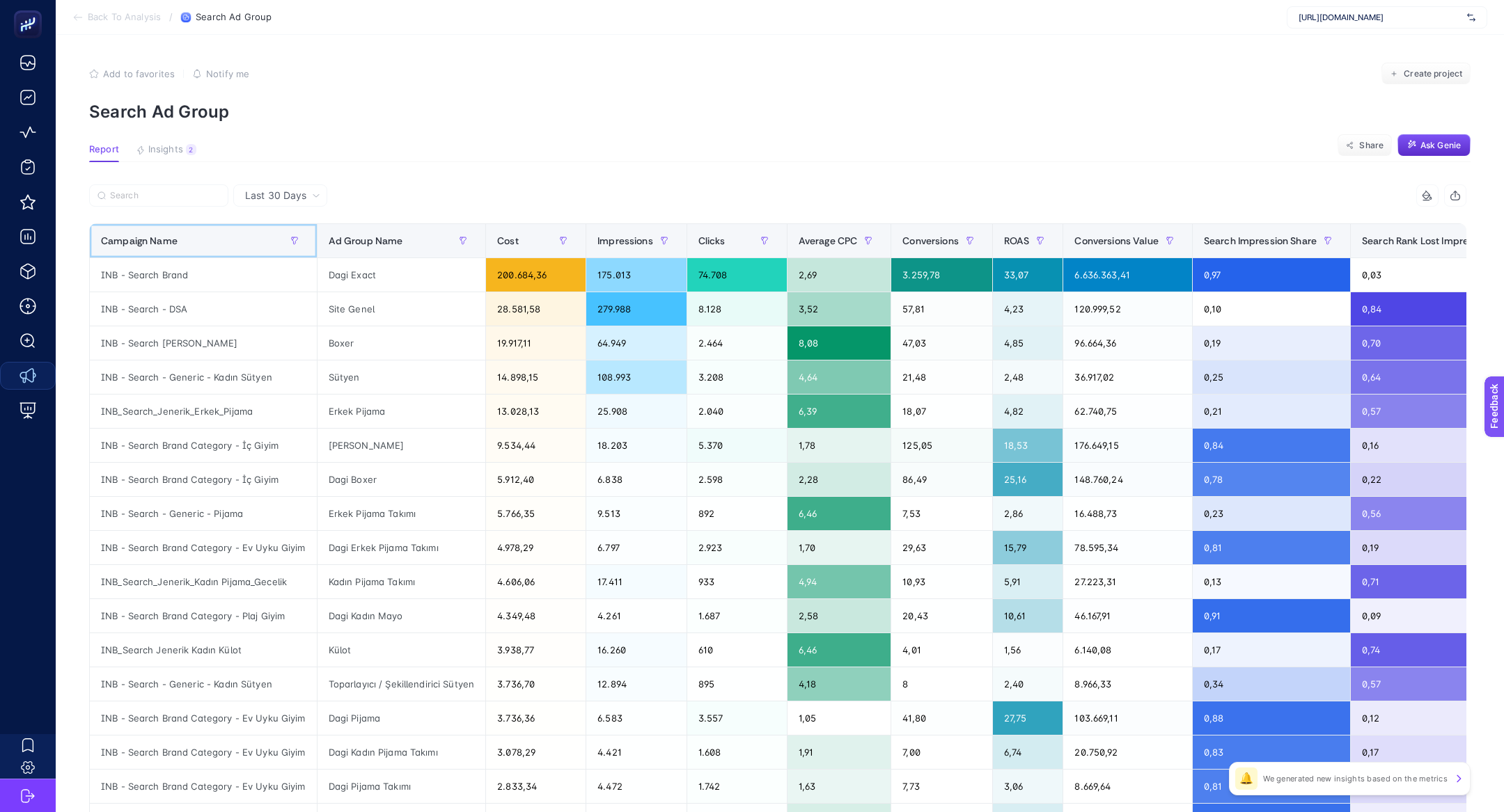
click at [164, 226] on th "Campaign Name" at bounding box center [204, 241] width 227 height 34
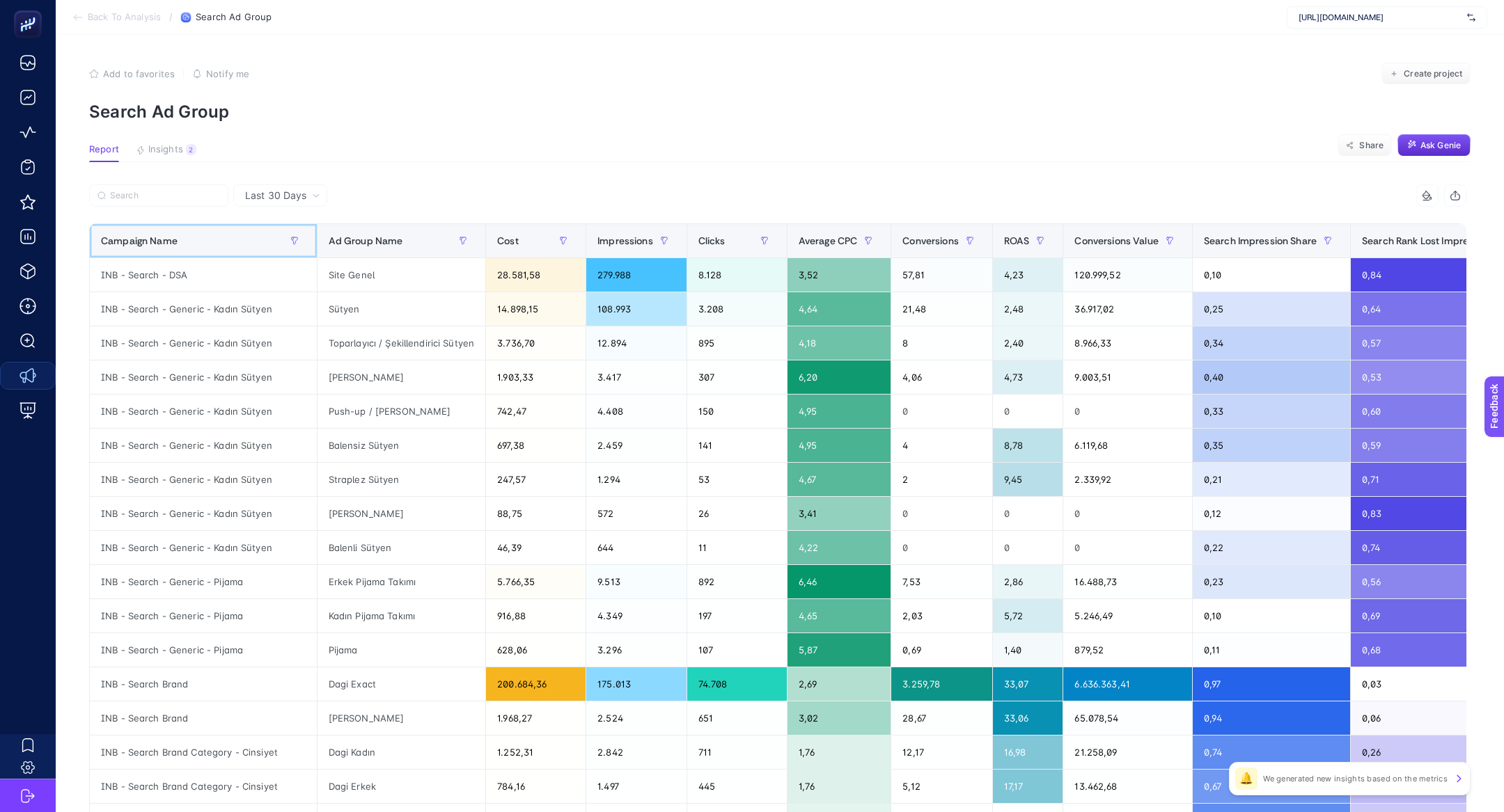
click at [164, 226] on th "Campaign Name" at bounding box center [204, 241] width 227 height 34
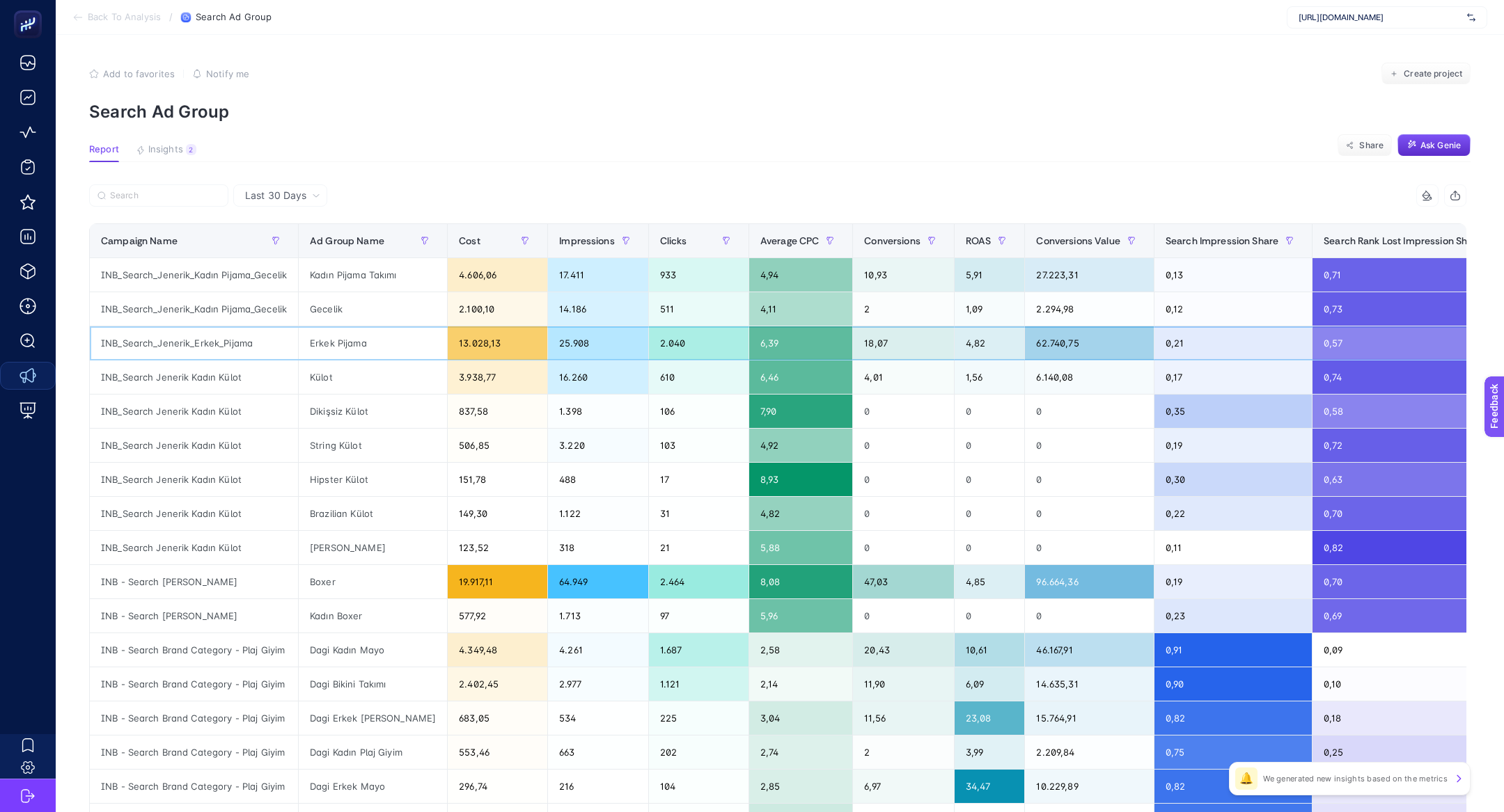
click at [177, 340] on div "INB_Search_Jenerik_Erkek_Pijama" at bounding box center [194, 343] width 209 height 34
click at [205, 237] on div "Campaign Name" at bounding box center [193, 240] width 186 height 22
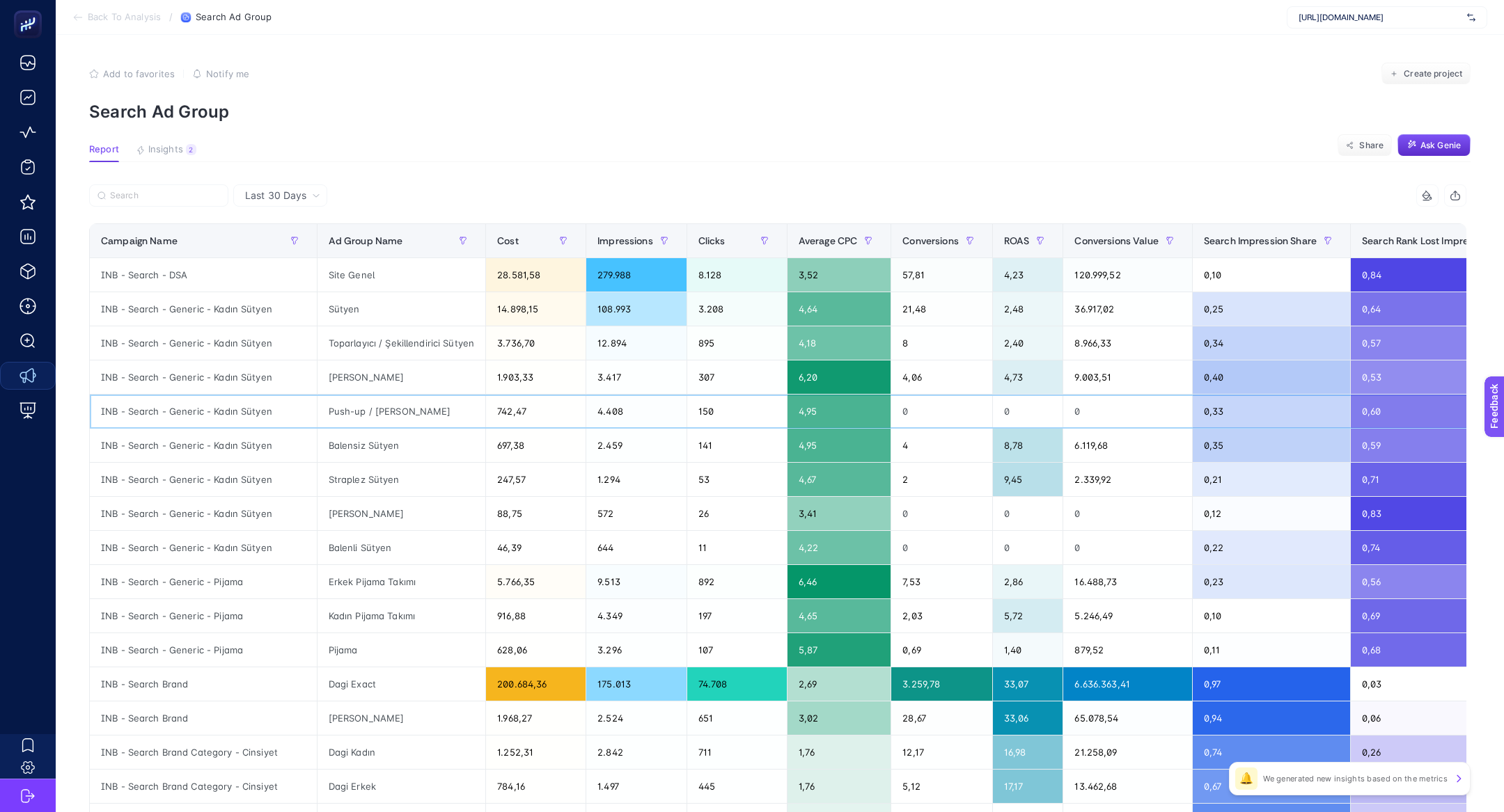
click at [216, 407] on div "INB - Search - Generic - Kadın Sütyen" at bounding box center [204, 411] width 227 height 34
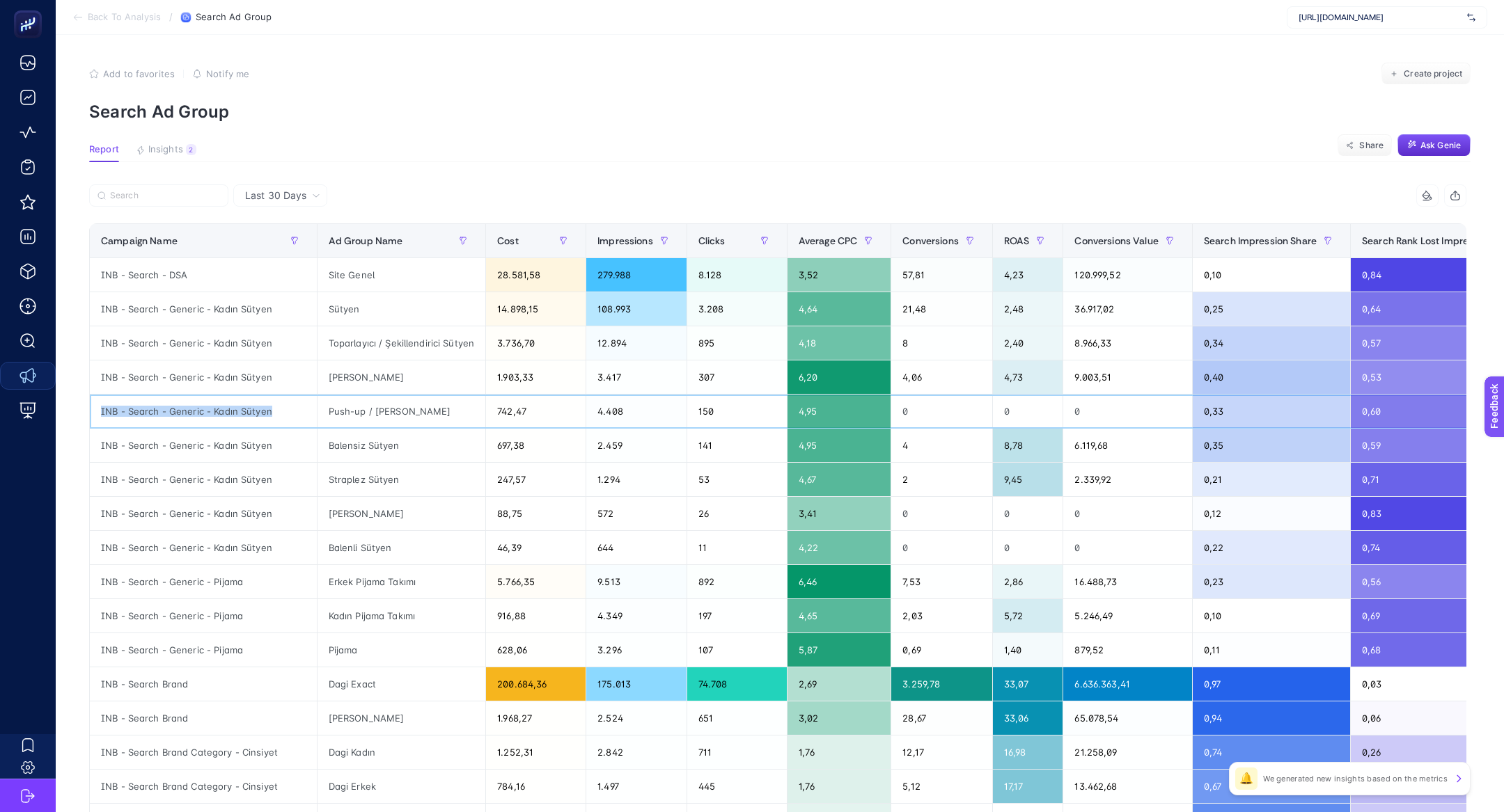
click at [216, 407] on div "INB - Search - Generic - Kadın Sütyen" at bounding box center [204, 411] width 227 height 34
click at [212, 333] on div "INB - Search - Generic - Kadın Sütyen" at bounding box center [204, 343] width 227 height 34
click at [212, 307] on div "INB - Search - Generic - Kadın Sütyen" at bounding box center [204, 309] width 227 height 34
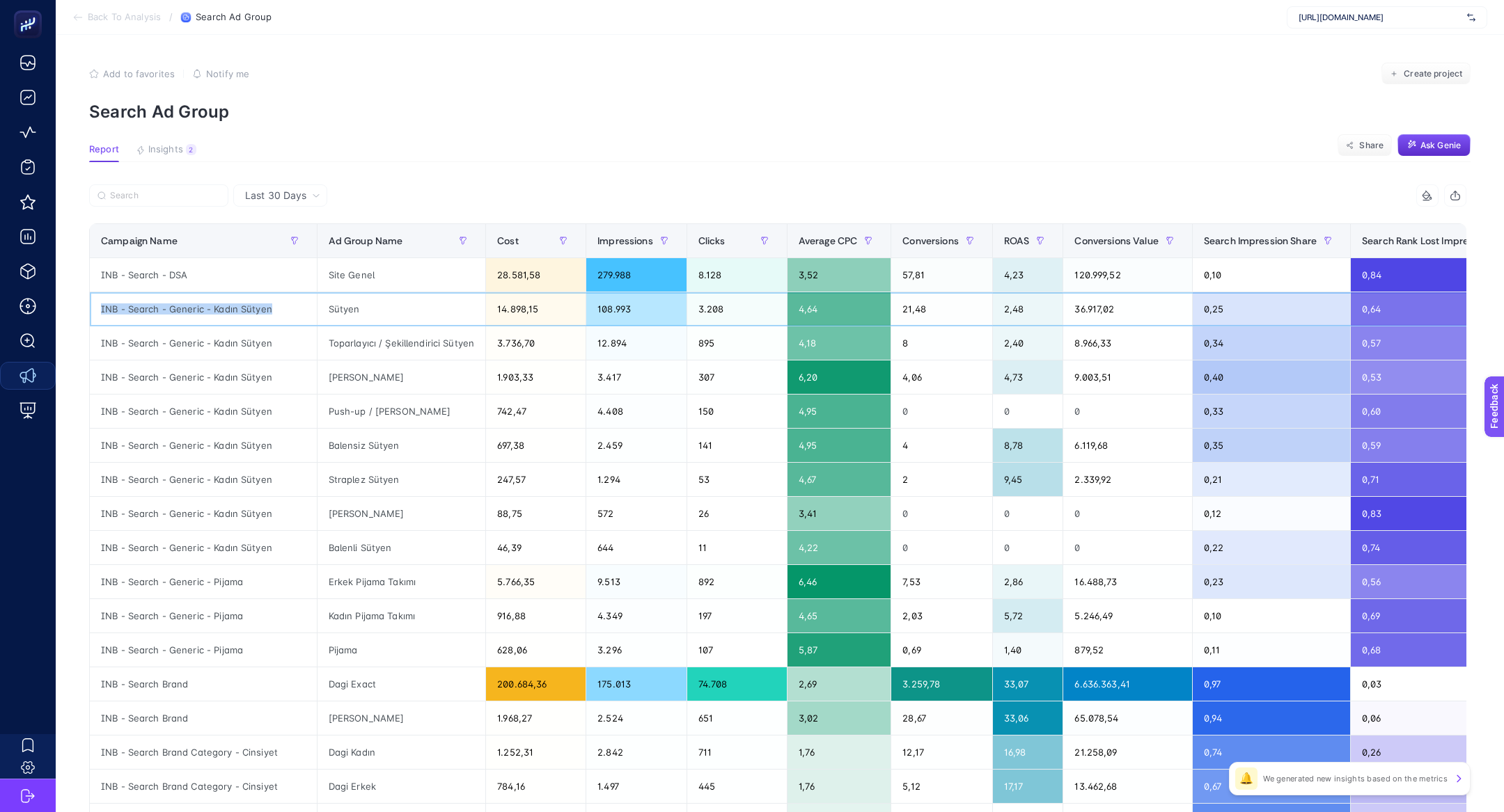
click at [212, 307] on div "INB - Search - Generic - Kadın Sütyen" at bounding box center [204, 309] width 227 height 34
copy tr "INB - Search - Generic - Kadın Sütyen"
click at [141, 189] on label at bounding box center [159, 195] width 139 height 22
click at [0, 0] on input "Search" at bounding box center [0, 0] width 0 height 0
click at [147, 201] on label at bounding box center [159, 195] width 139 height 22
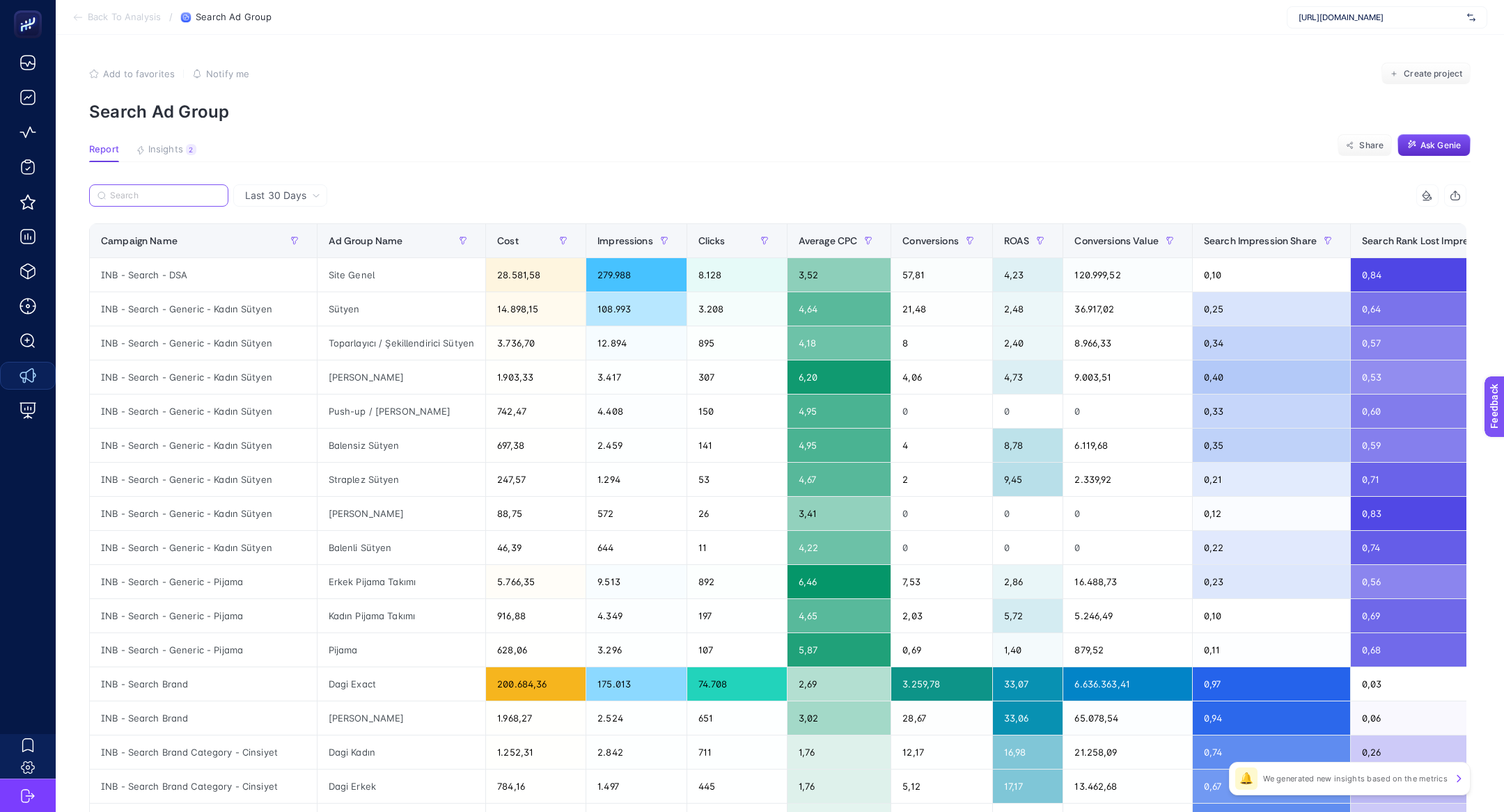
click at [0, 0] on input "Search" at bounding box center [0, 0] width 0 height 0
paste input "INB - Search - Generic - Kadın Sütyen"
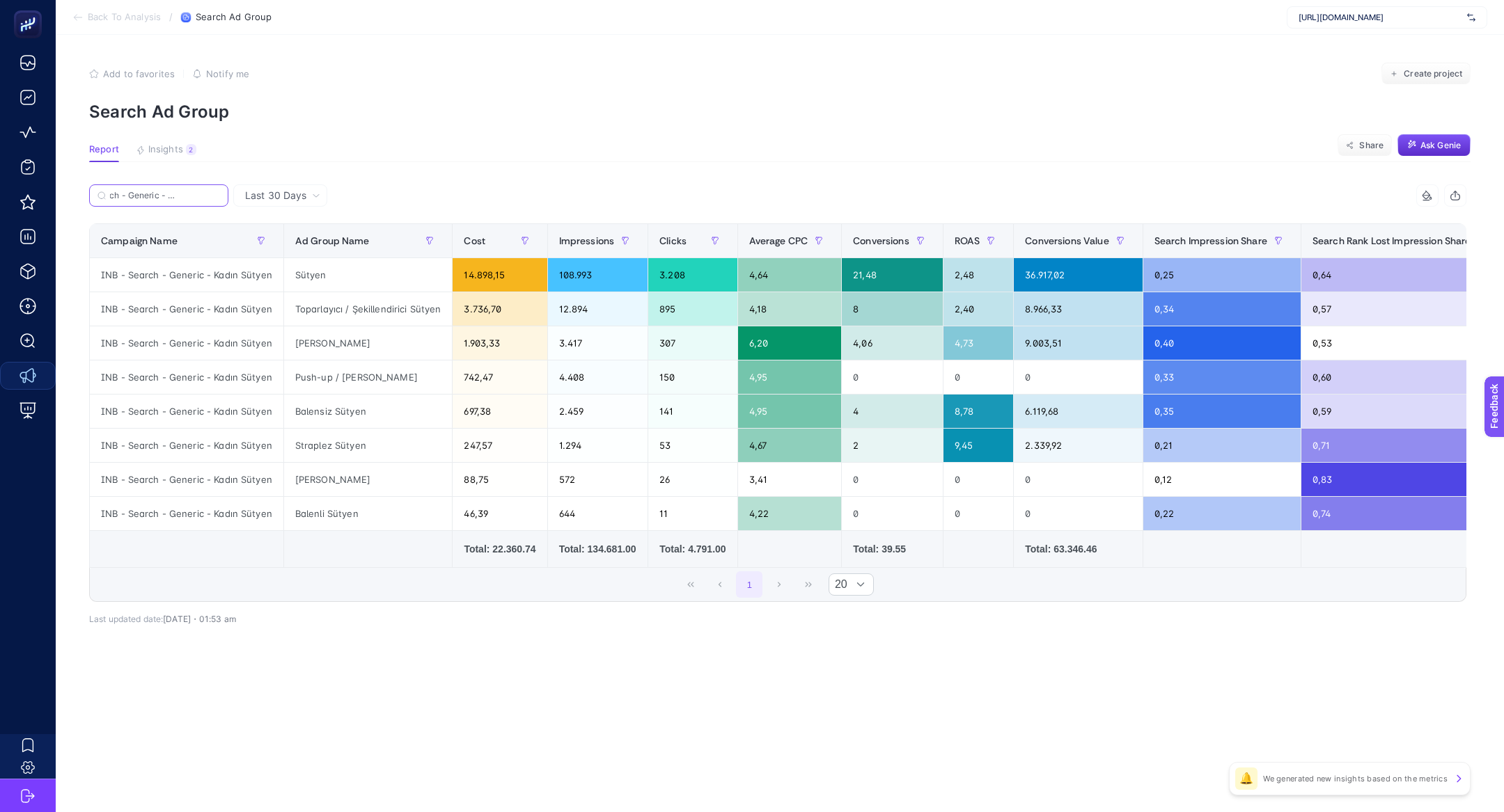
click at [217, 195] on input "INB - Search - Generic - Kadın Sütyen" at bounding box center [165, 195] width 110 height 11
type input "INB - Search - Generic - Kadın Sütyen"
click at [221, 196] on label "INB - Search - Generic - Kadın Sütyen" at bounding box center [159, 195] width 139 height 22
click at [0, 0] on input "Search" at bounding box center [0, 0] width 0 height 0
click at [218, 195] on input "INB - Search - Generic - Kadın Sütyen" at bounding box center [165, 195] width 110 height 11
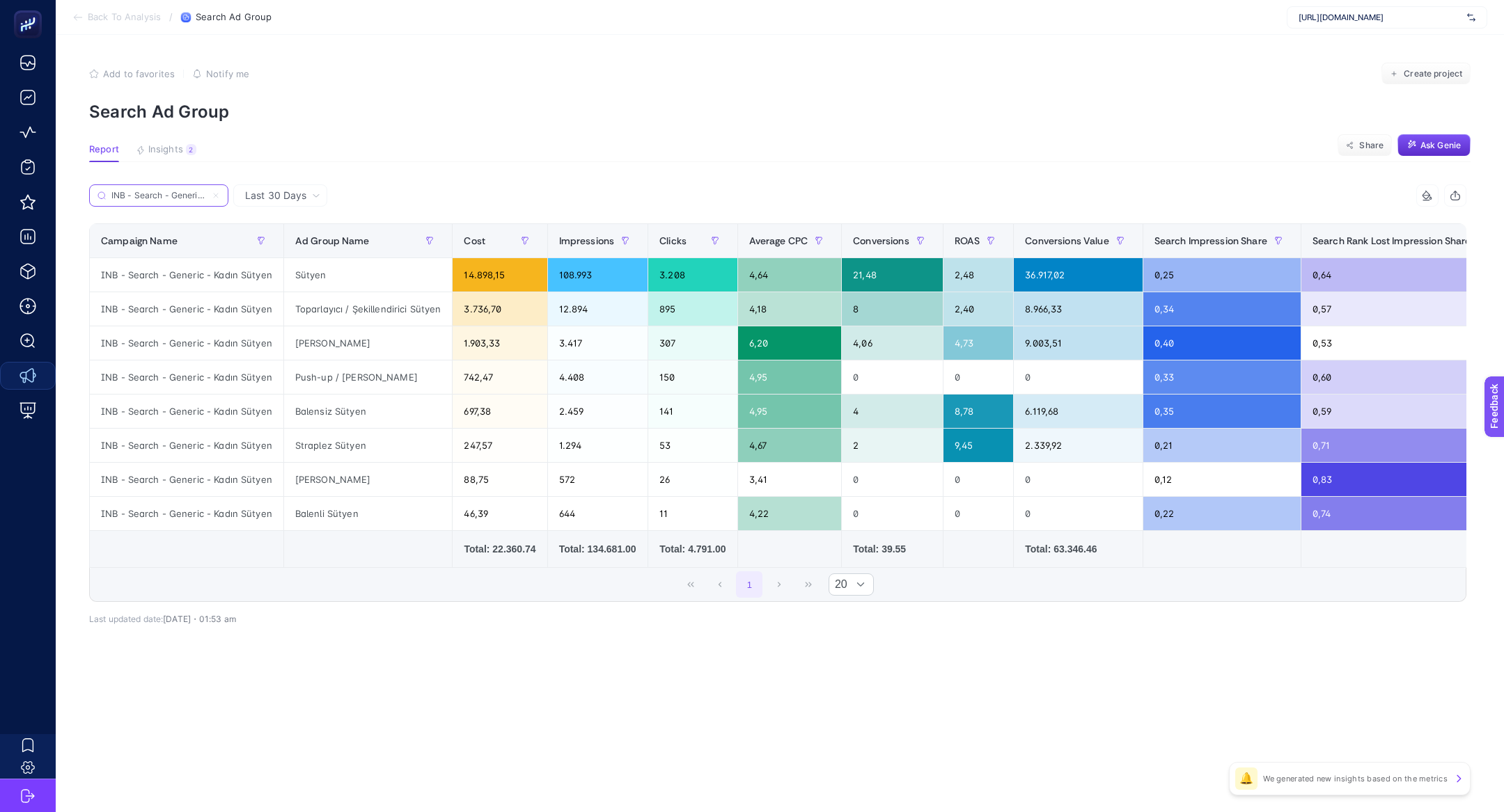
click at [218, 195] on icon at bounding box center [216, 195] width 8 height 8
click at [0, 0] on input "Search" at bounding box center [0, 0] width 0 height 0
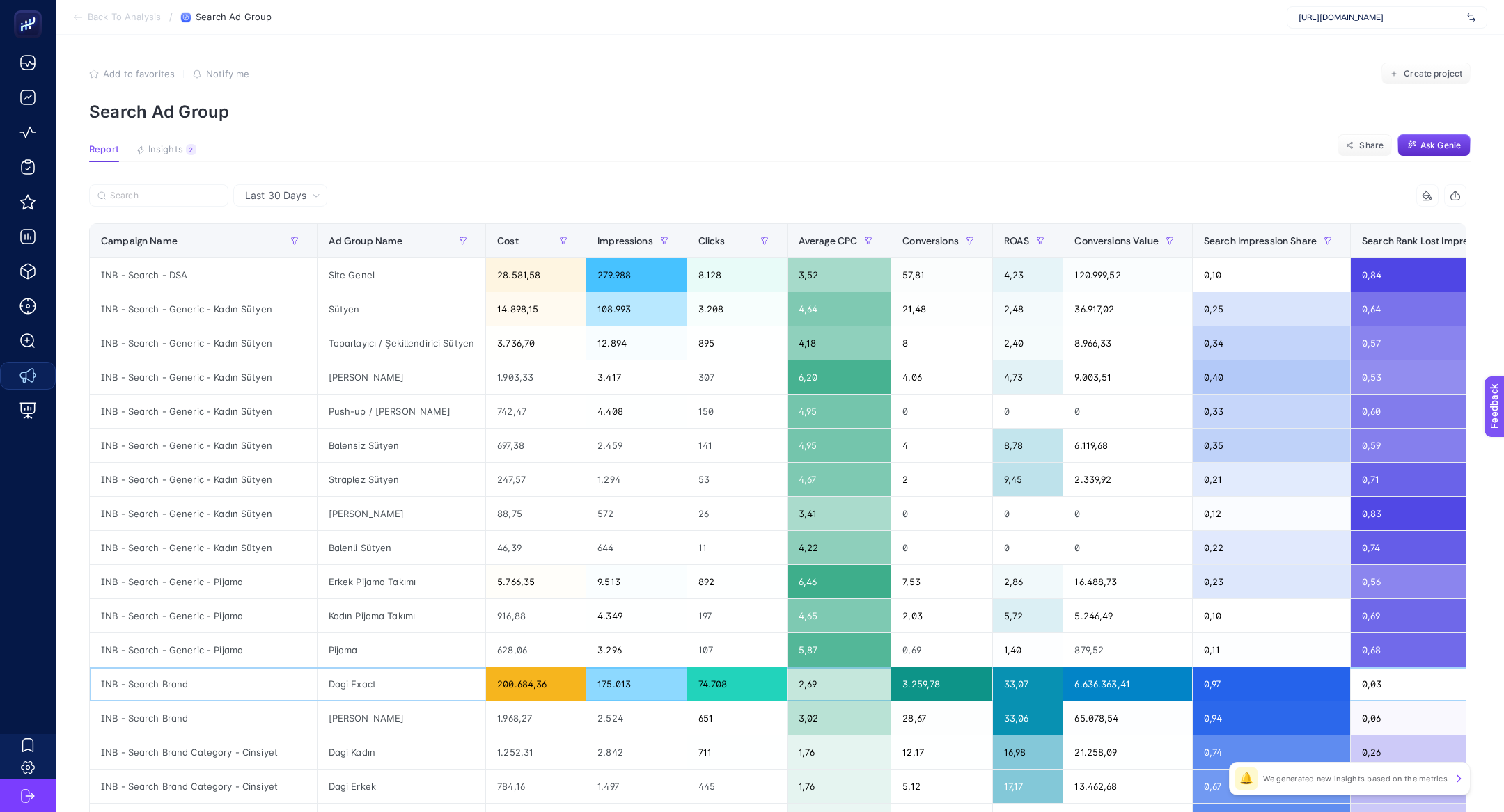
click at [141, 677] on div "INB - Search Brand" at bounding box center [204, 684] width 227 height 34
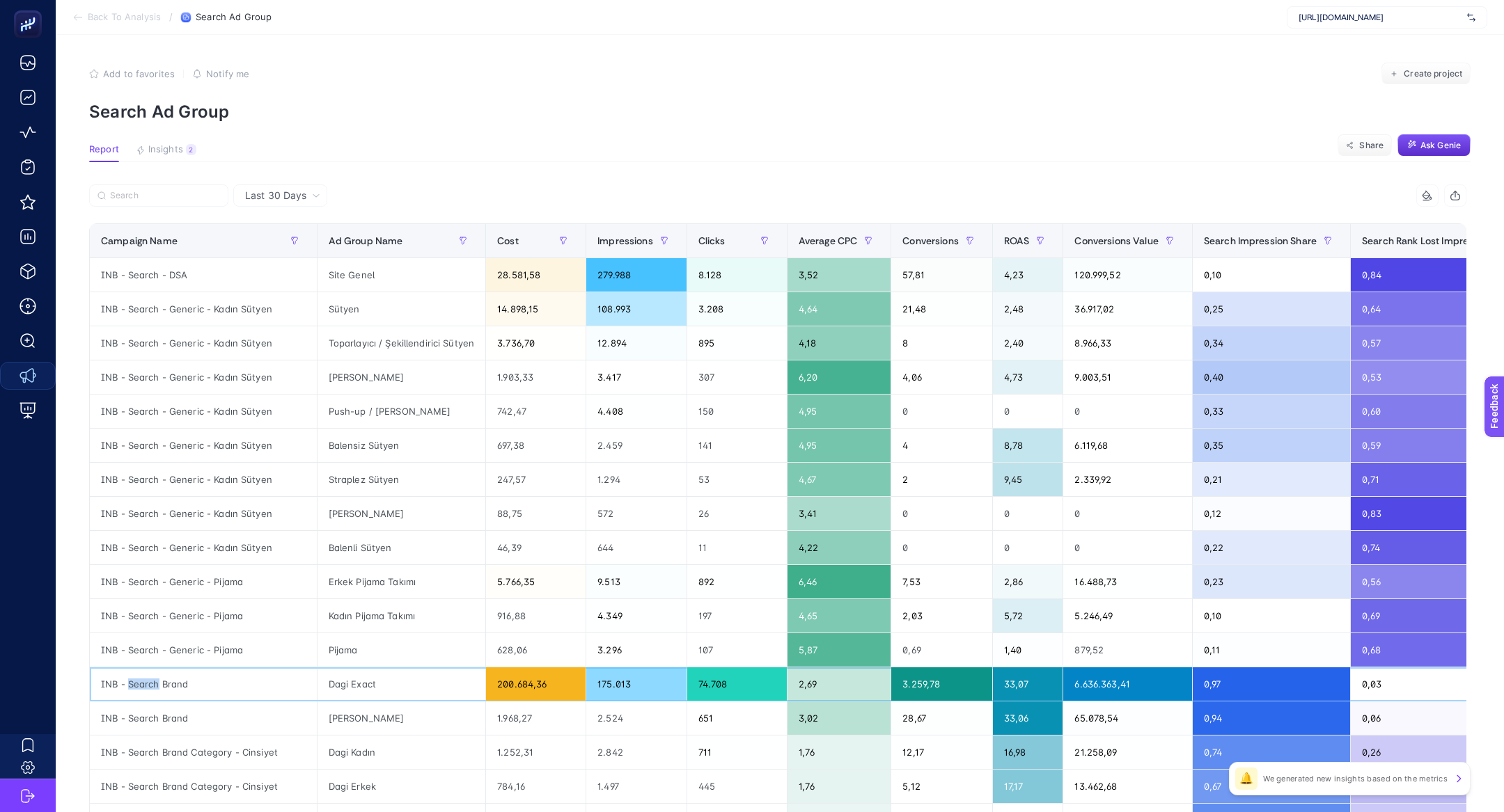
click at [141, 677] on div "INB - Search Brand" at bounding box center [204, 684] width 227 height 34
click at [146, 182] on article "Add to favorites false Notify me Create project Search Ad Group Report Insights…" at bounding box center [779, 579] width 1448 height 1088
click at [146, 189] on label at bounding box center [159, 195] width 139 height 22
click at [0, 0] on input "Search" at bounding box center [0, 0] width 0 height 0
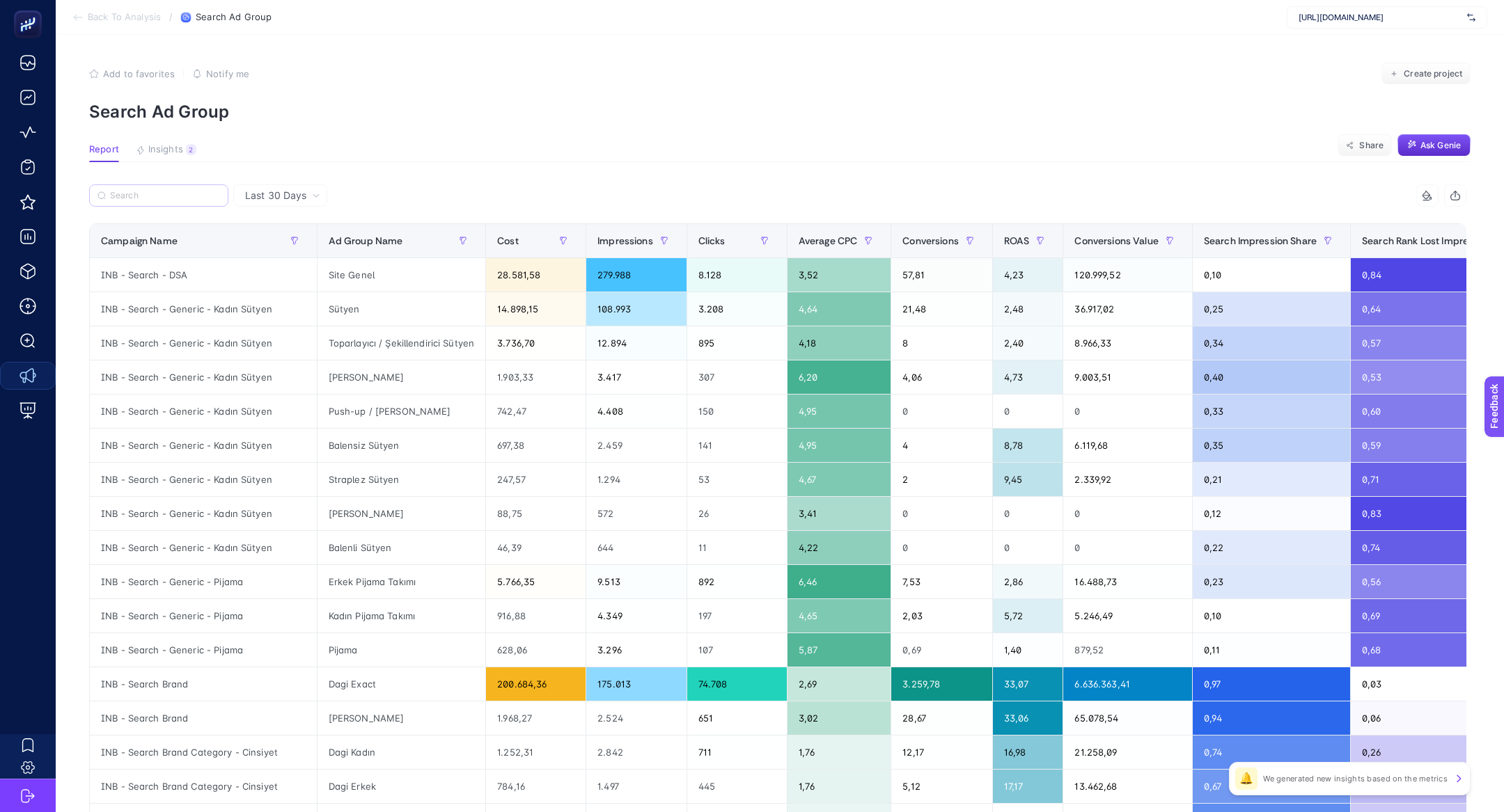
click at [150, 187] on label at bounding box center [159, 195] width 139 height 22
click at [0, 0] on input "Search" at bounding box center [0, 0] width 0 height 0
click at [150, 190] on label at bounding box center [159, 195] width 139 height 22
click at [0, 0] on input "Search" at bounding box center [0, 0] width 0 height 0
click at [150, 195] on input "Search" at bounding box center [165, 195] width 110 height 11
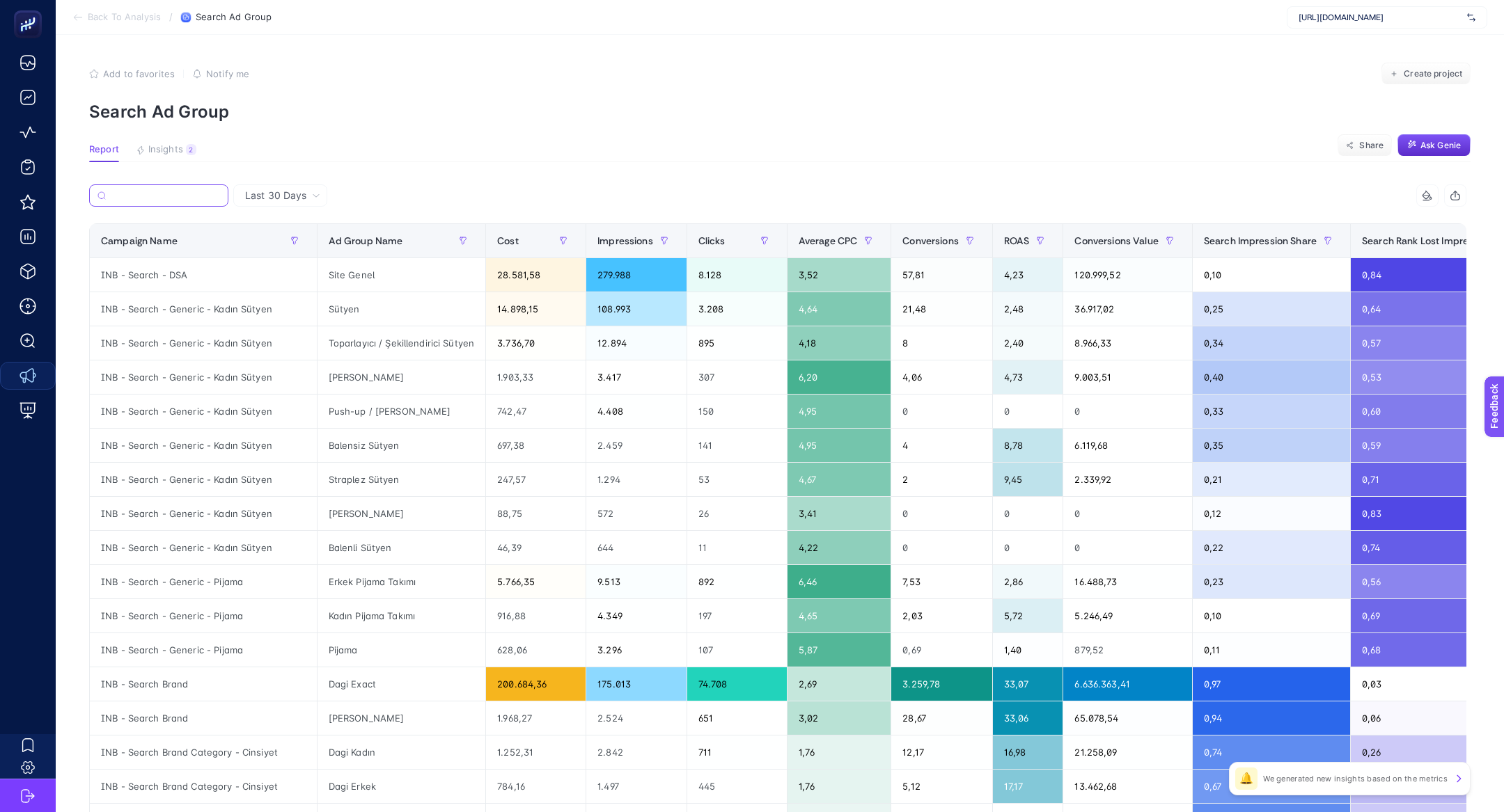
paste input "INB - Search Brand"
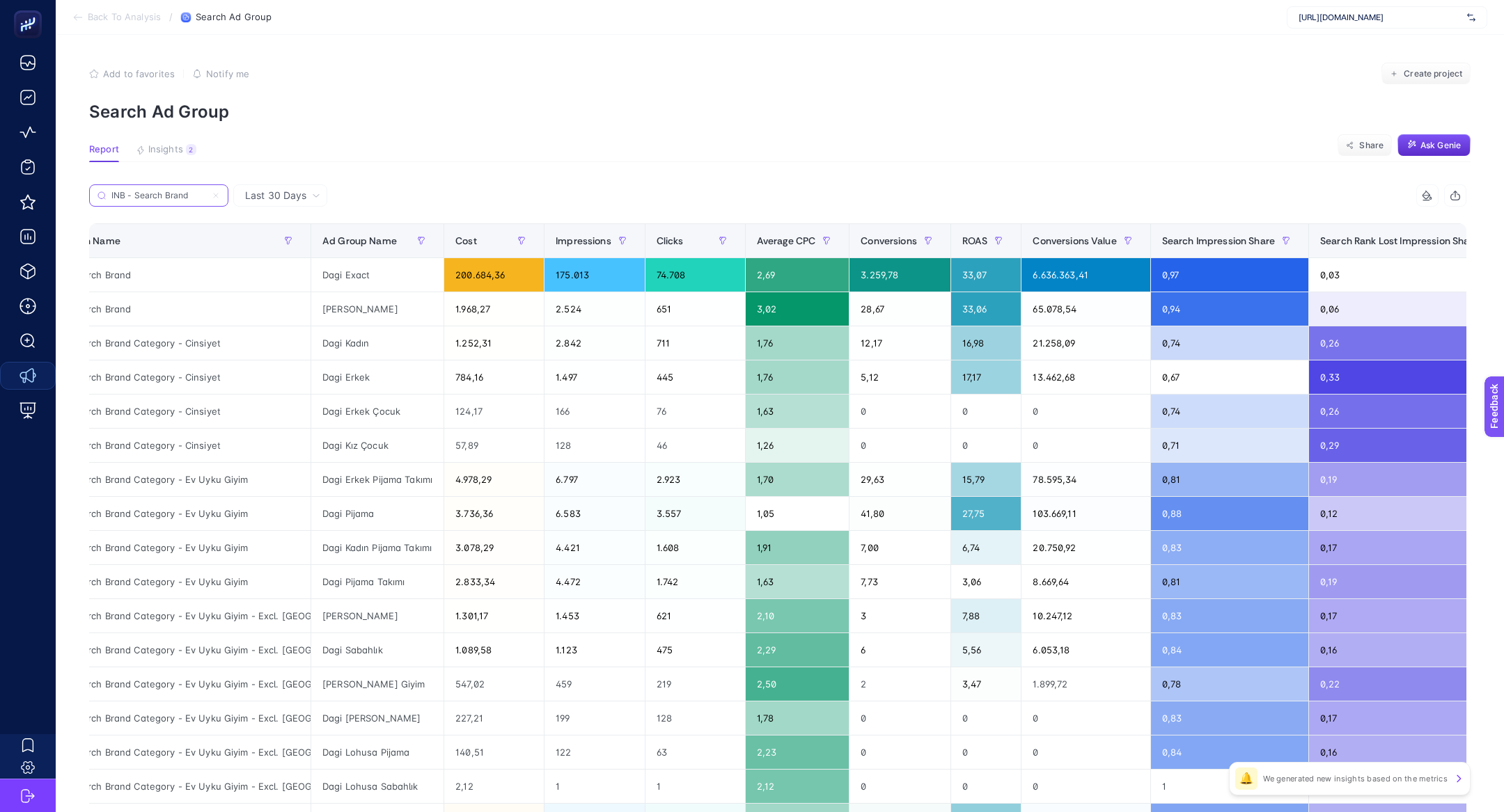
scroll to position [0, 59]
type input "INB - Search Brand"
click at [158, 154] on span "Insights" at bounding box center [165, 150] width 35 height 11
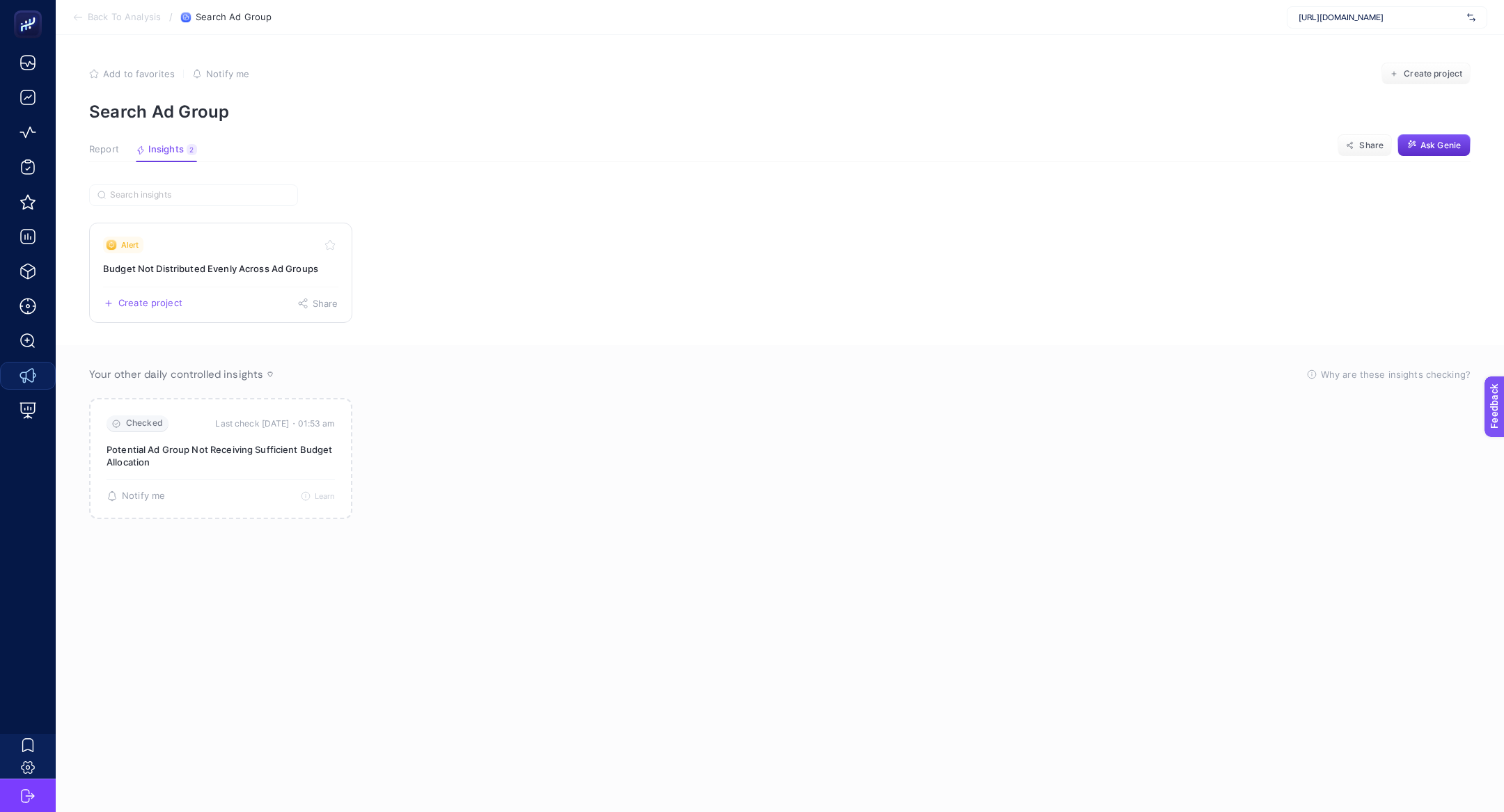
click at [195, 259] on link "Alert Budget Not Distributed Evenly Across Ad Groups Create project Share" at bounding box center [221, 272] width 263 height 101
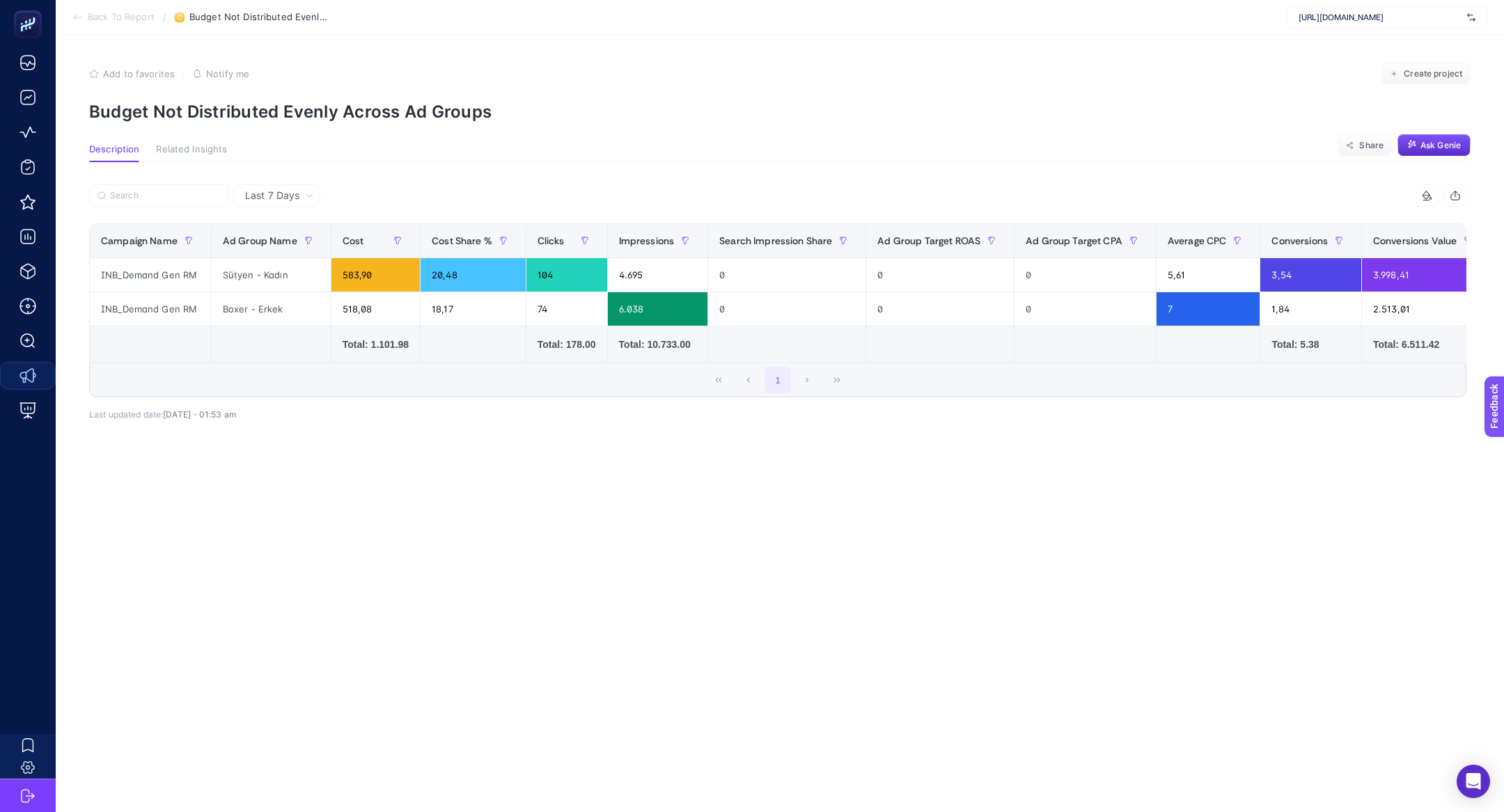
click at [286, 198] on span "Last 7 Days" at bounding box center [272, 195] width 54 height 14
click at [286, 250] on li "Last 30 Days" at bounding box center [276, 249] width 79 height 25
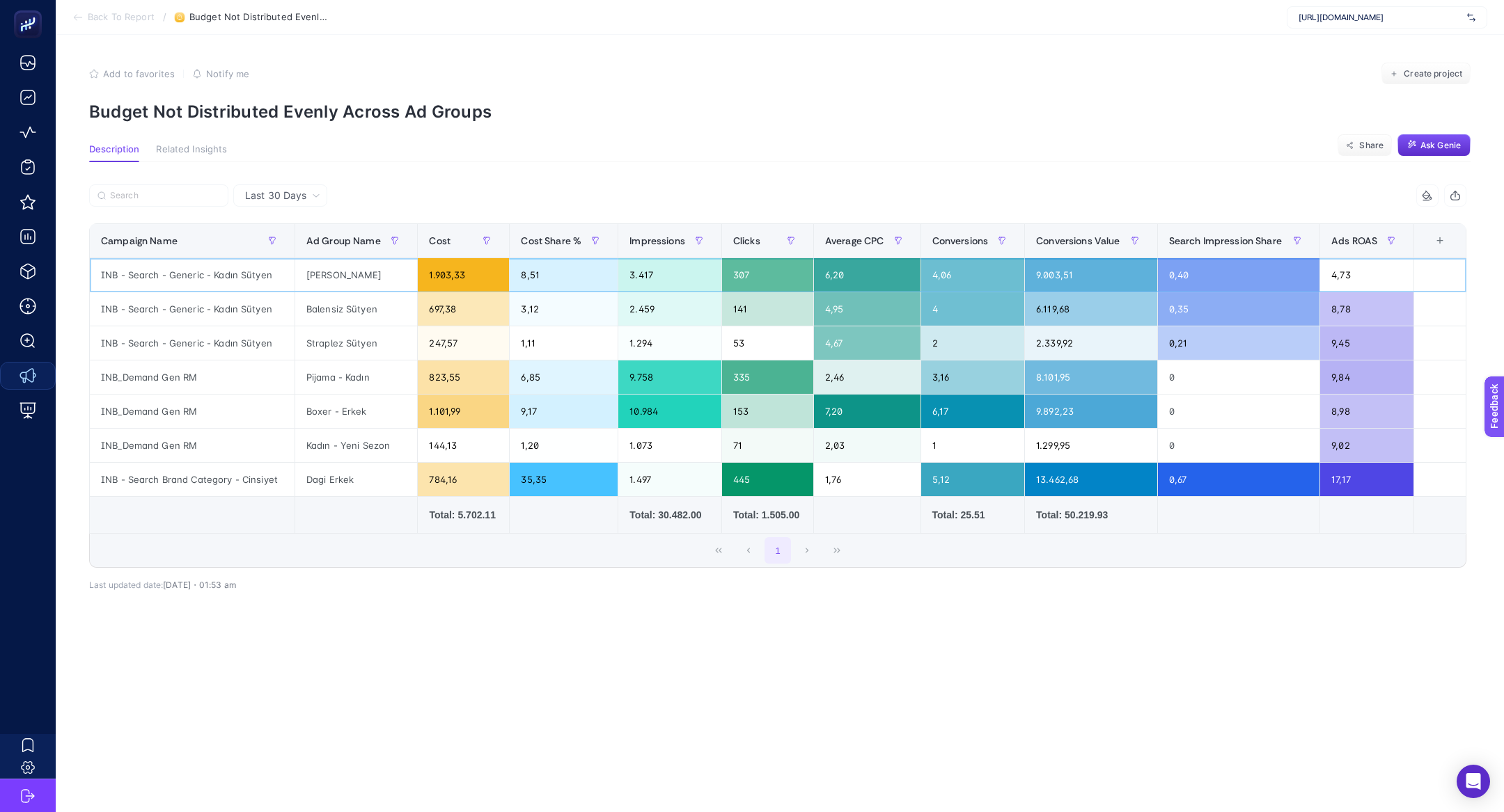
click at [169, 271] on div "INB - Search - Generic - Kadın Sütyen" at bounding box center [192, 275] width 204 height 34
click at [99, 17] on span "Back To Report" at bounding box center [121, 17] width 67 height 11
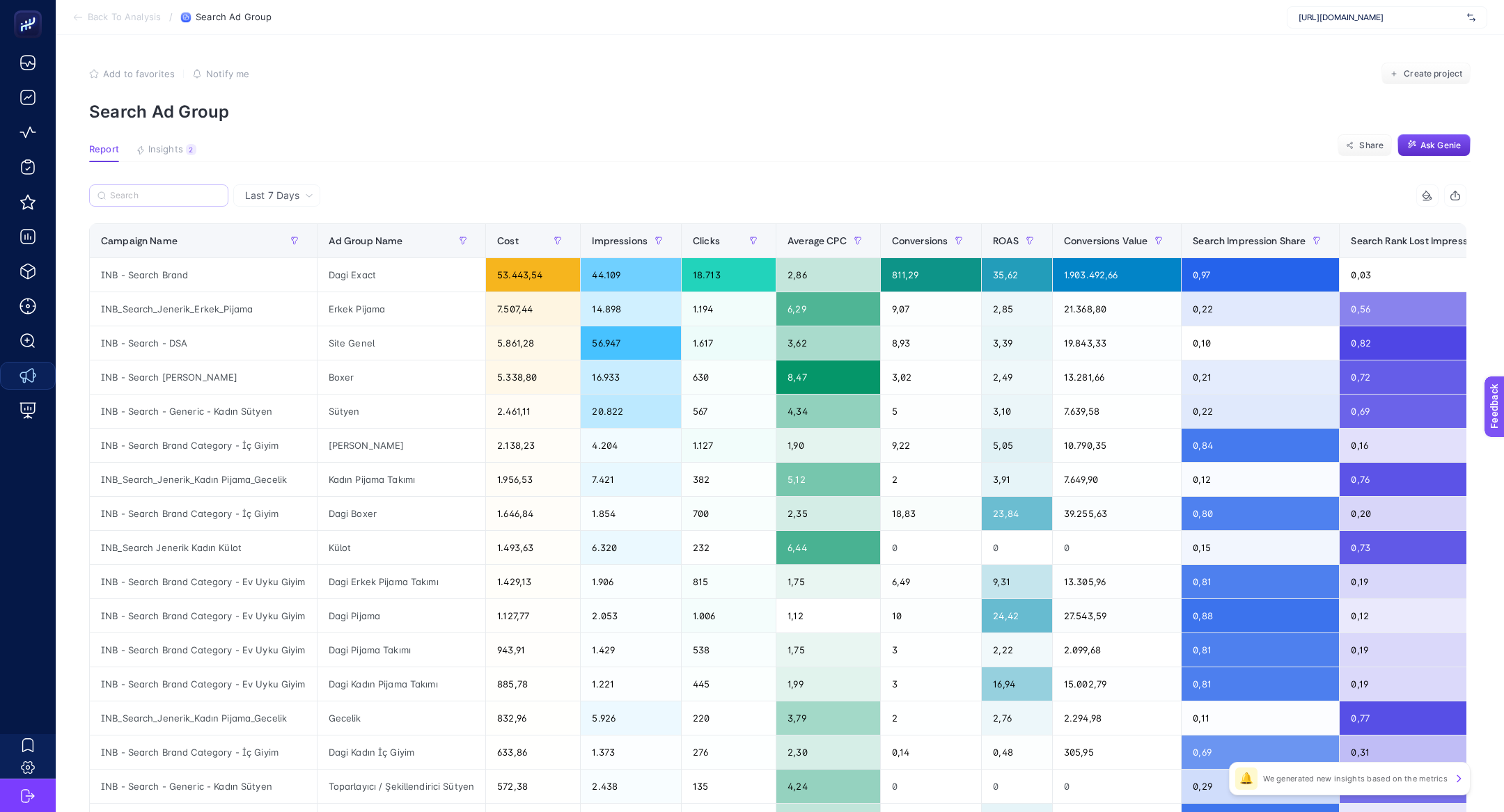
click at [125, 189] on label at bounding box center [159, 195] width 139 height 22
click at [125, 191] on input "Search" at bounding box center [165, 195] width 110 height 11
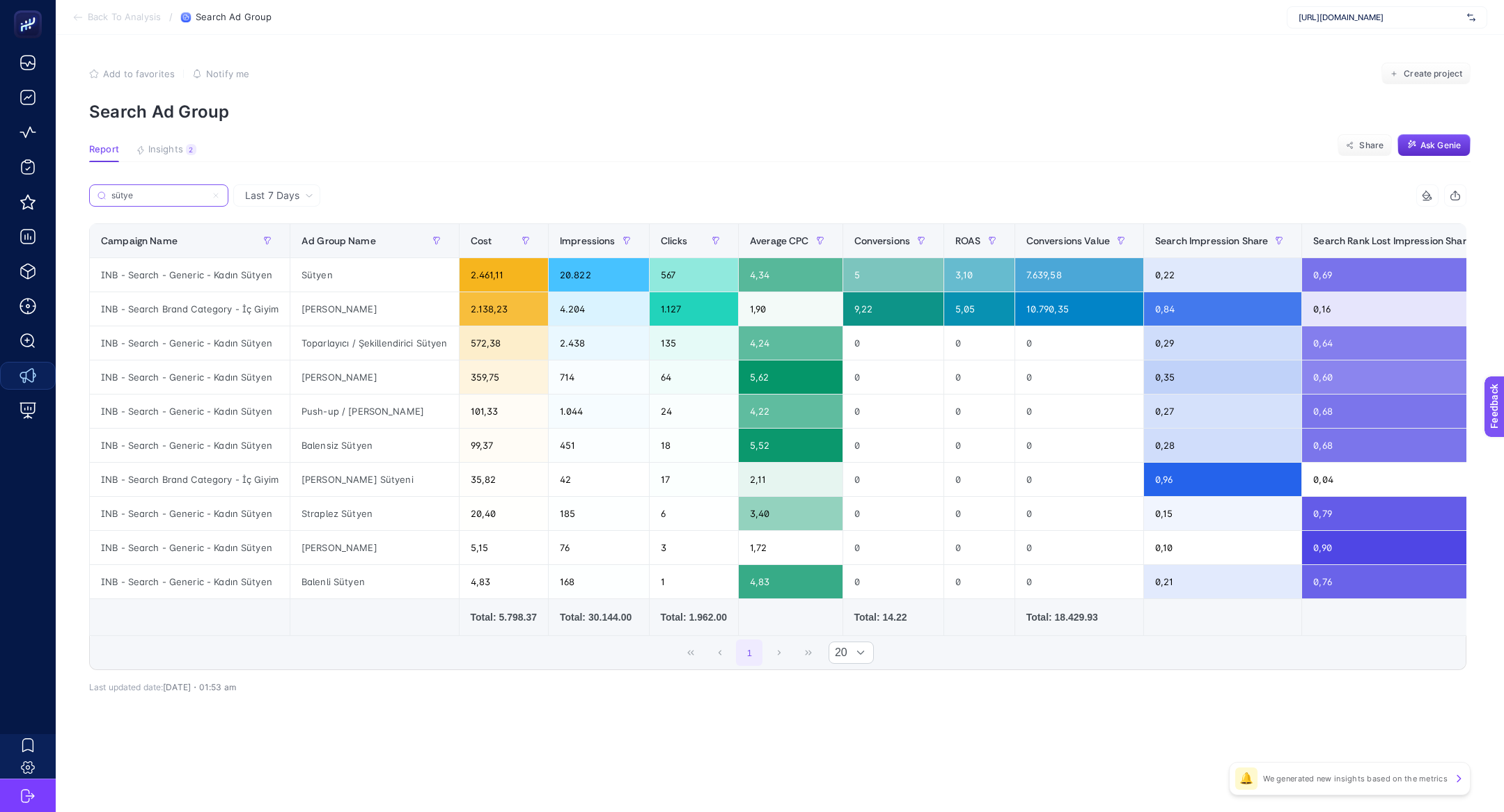
type input "sütye"
click at [173, 344] on div "INB - Search - Generic - Kadın Sütyen" at bounding box center [190, 343] width 200 height 34
click at [283, 195] on span "Last 7 Days" at bounding box center [272, 195] width 54 height 14
click at [298, 244] on li "Last 30 Days" at bounding box center [276, 249] width 79 height 25
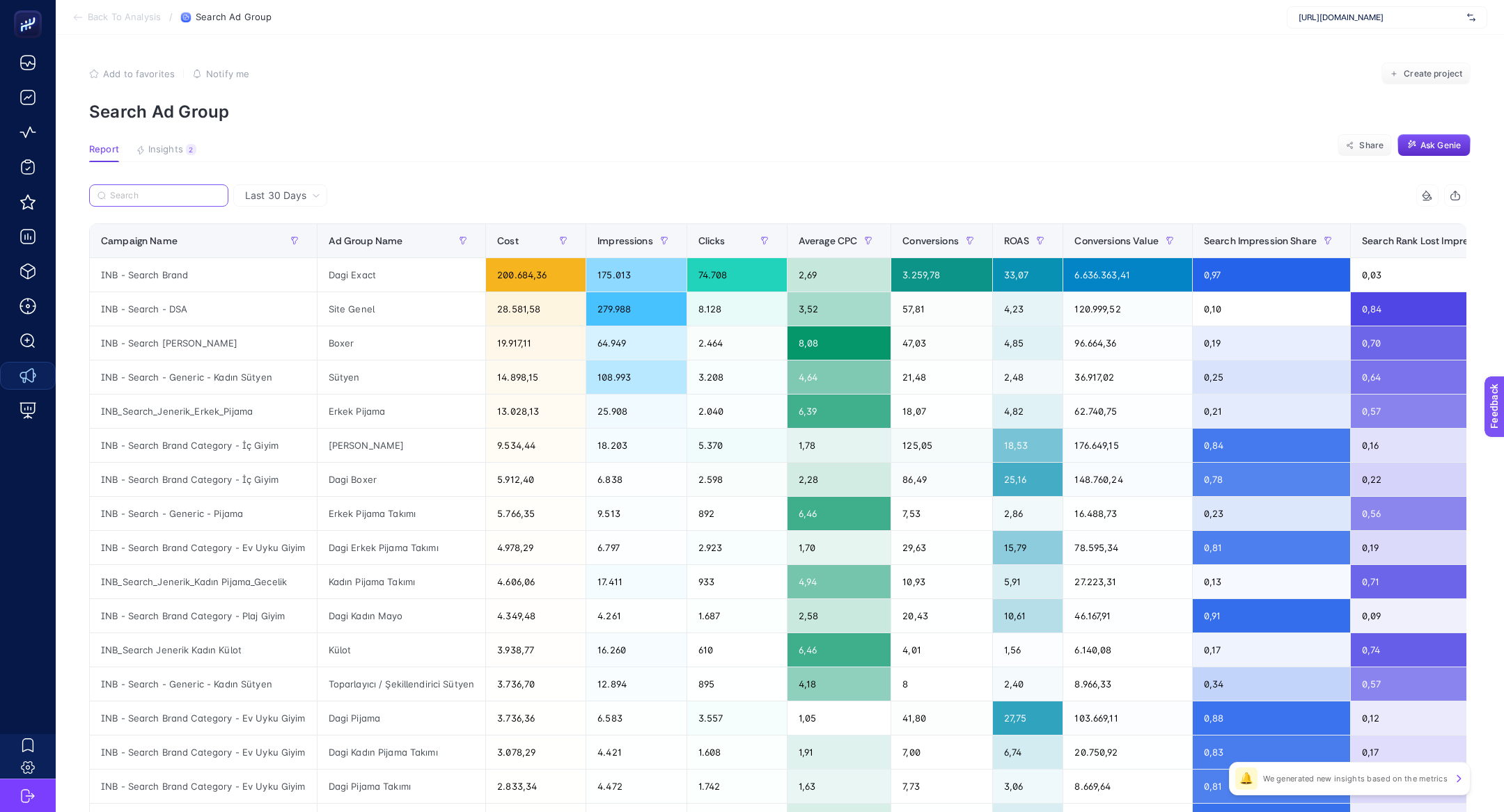
click at [166, 195] on input "Search" at bounding box center [165, 195] width 110 height 11
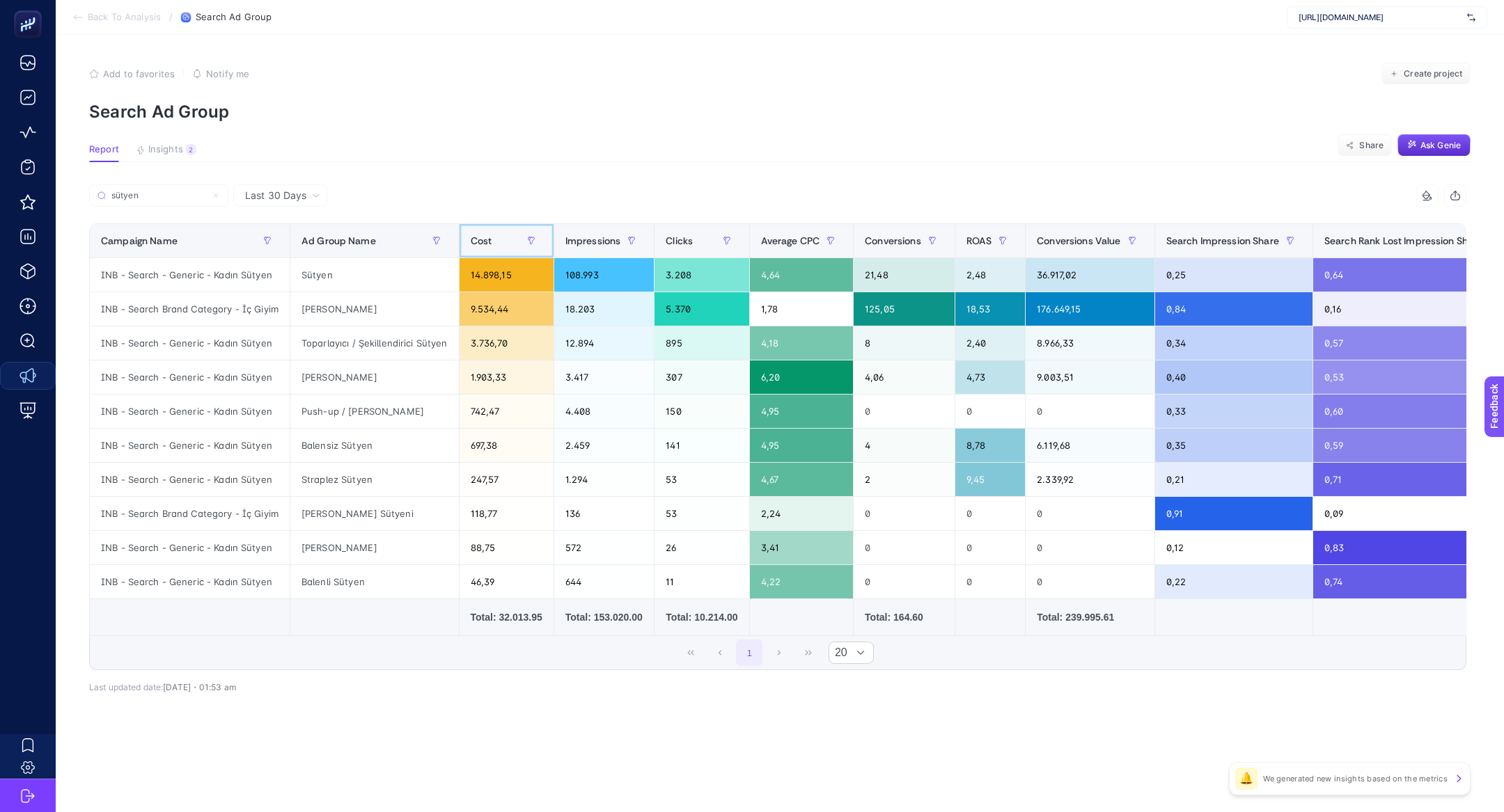
click at [465, 235] on th "Cost" at bounding box center [506, 241] width 95 height 34
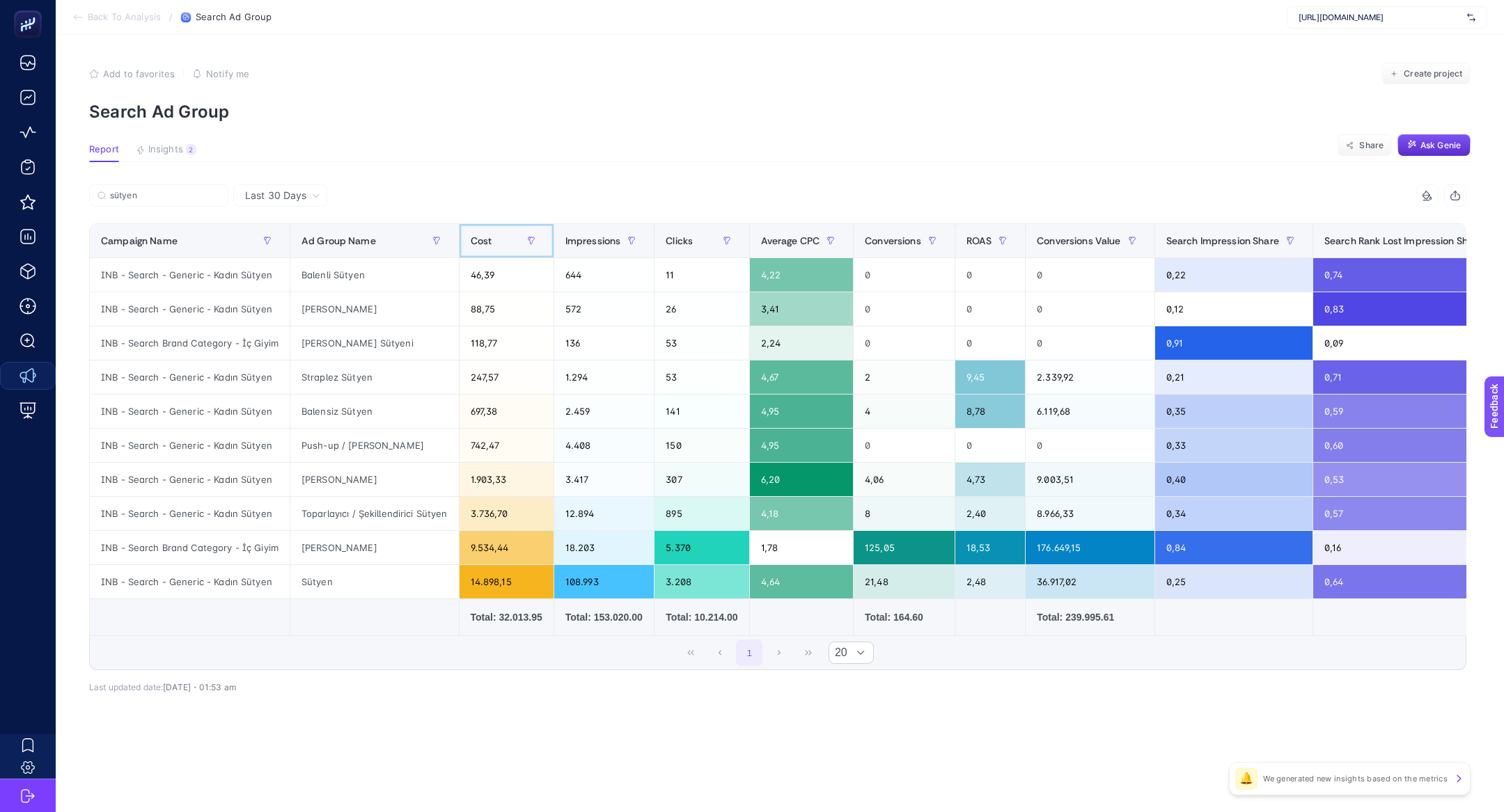
click at [465, 235] on th "Cost" at bounding box center [506, 241] width 95 height 34
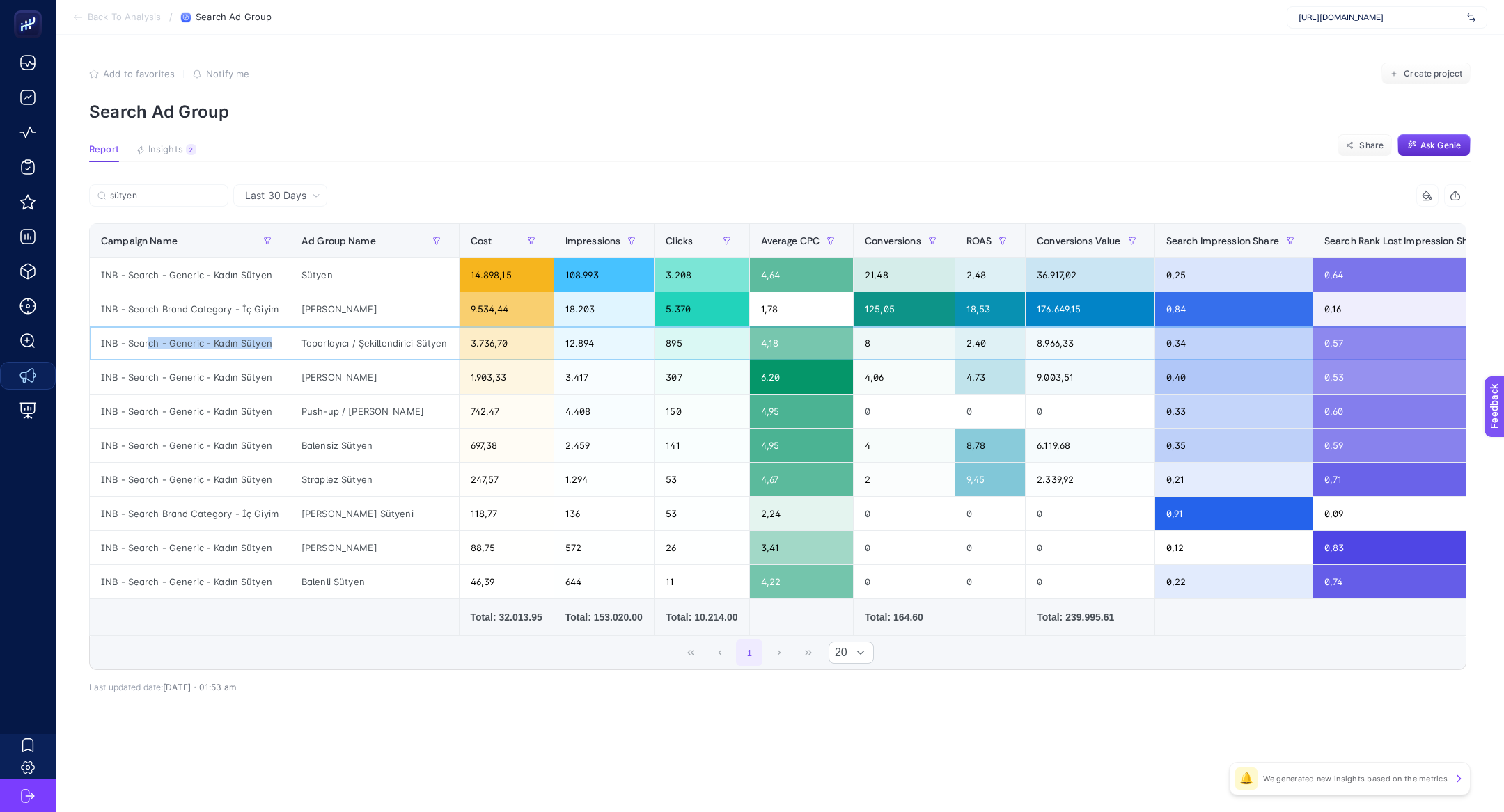
drag, startPoint x: 147, startPoint y: 348, endPoint x: 170, endPoint y: 359, distance: 25.5
click at [169, 359] on tbody "INB - Search - Generic - Kadın Sütyen Sütyen 14.898,15 108.993 3.208 4,64 21,48…" at bounding box center [945, 428] width 1712 height 341
click at [204, 279] on div "INB - Search - Generic - Kadın Sütyen" at bounding box center [190, 275] width 200 height 34
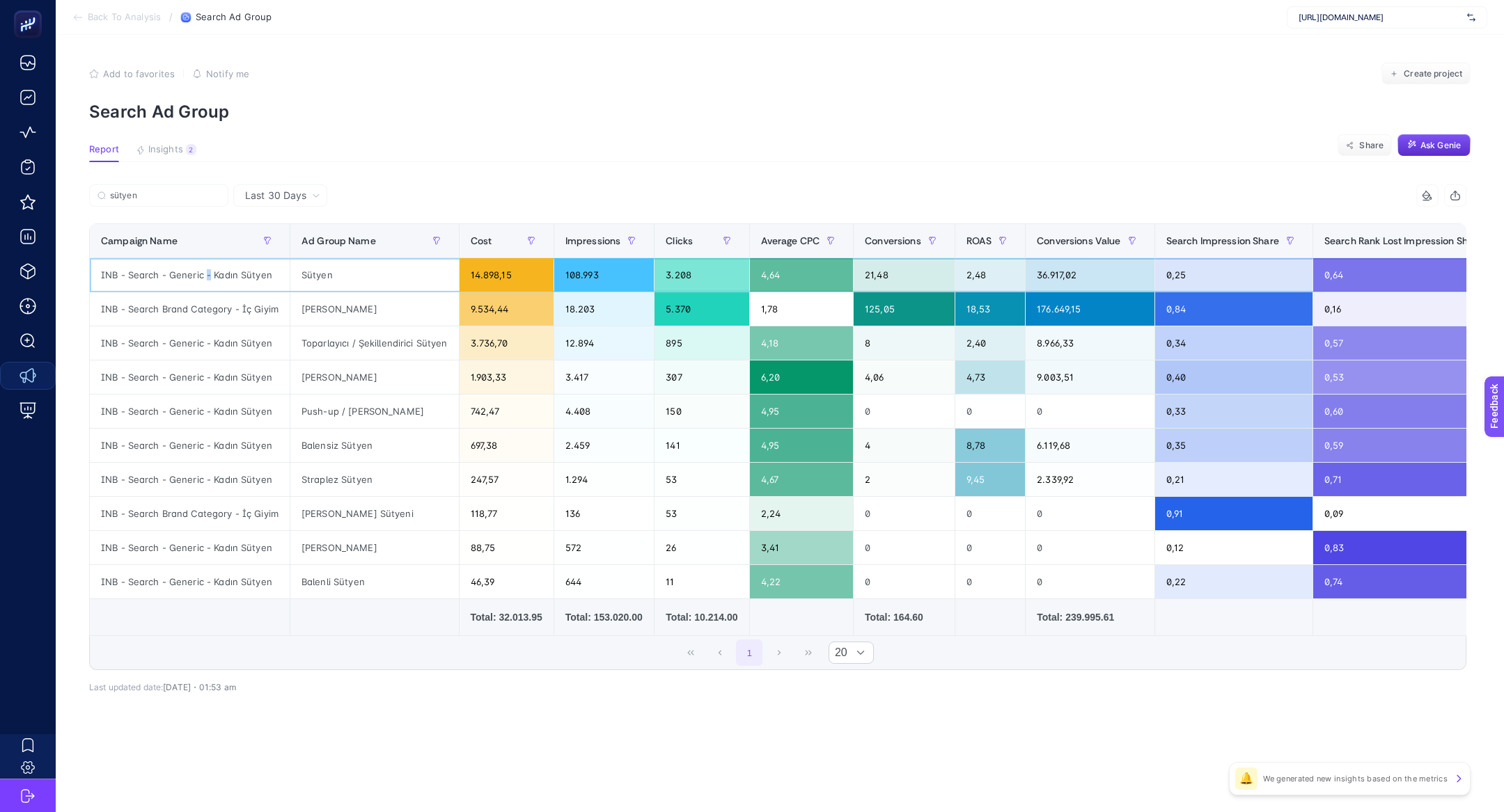
click at [204, 279] on div "INB - Search - Generic - Kadın Sütyen" at bounding box center [190, 275] width 200 height 34
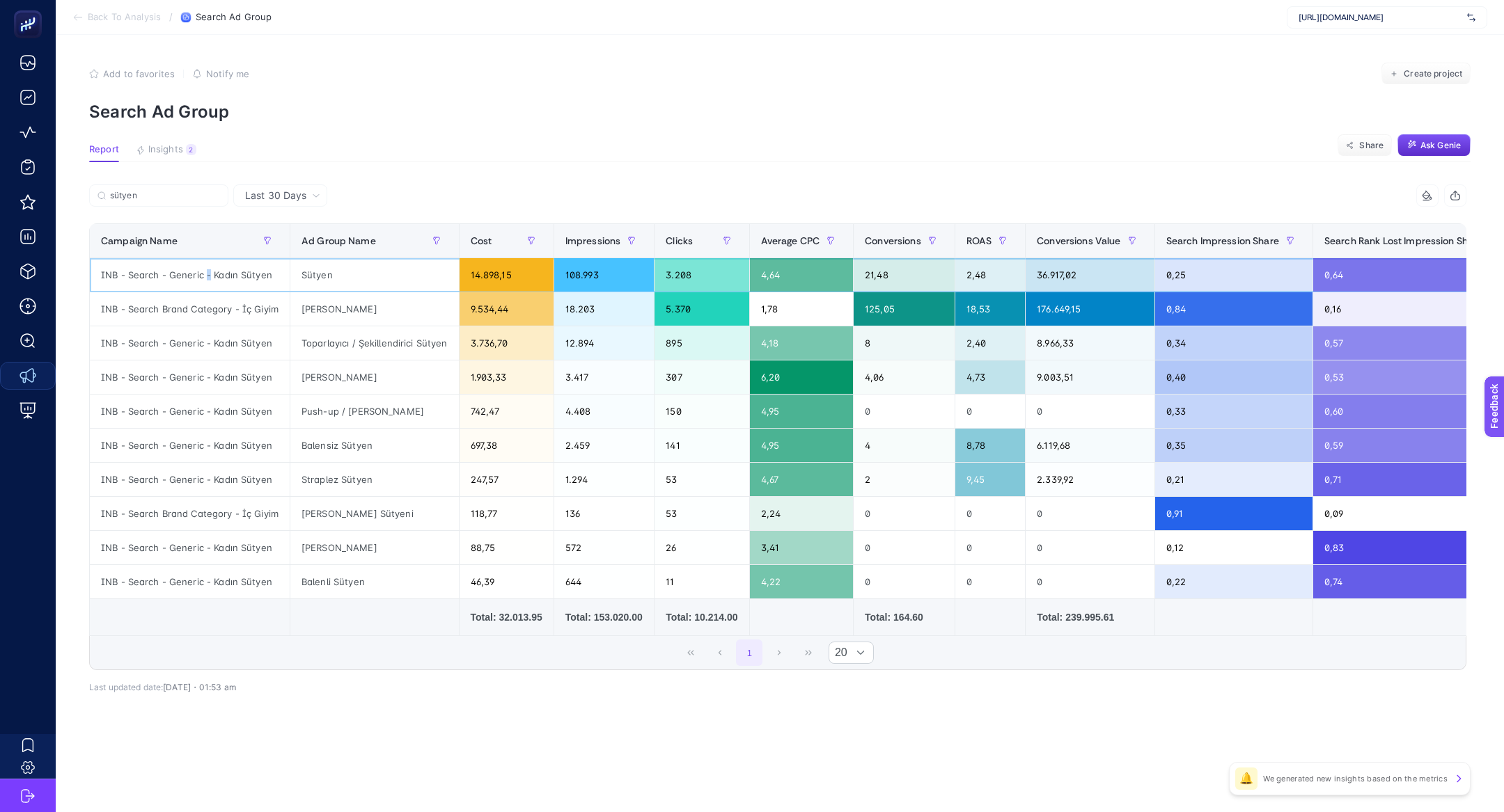
click at [204, 279] on div "INB - Search - Generic - Kadın Sütyen" at bounding box center [190, 275] width 200 height 34
copy tr "INB - Search - Generic - Kadın Sütyen"
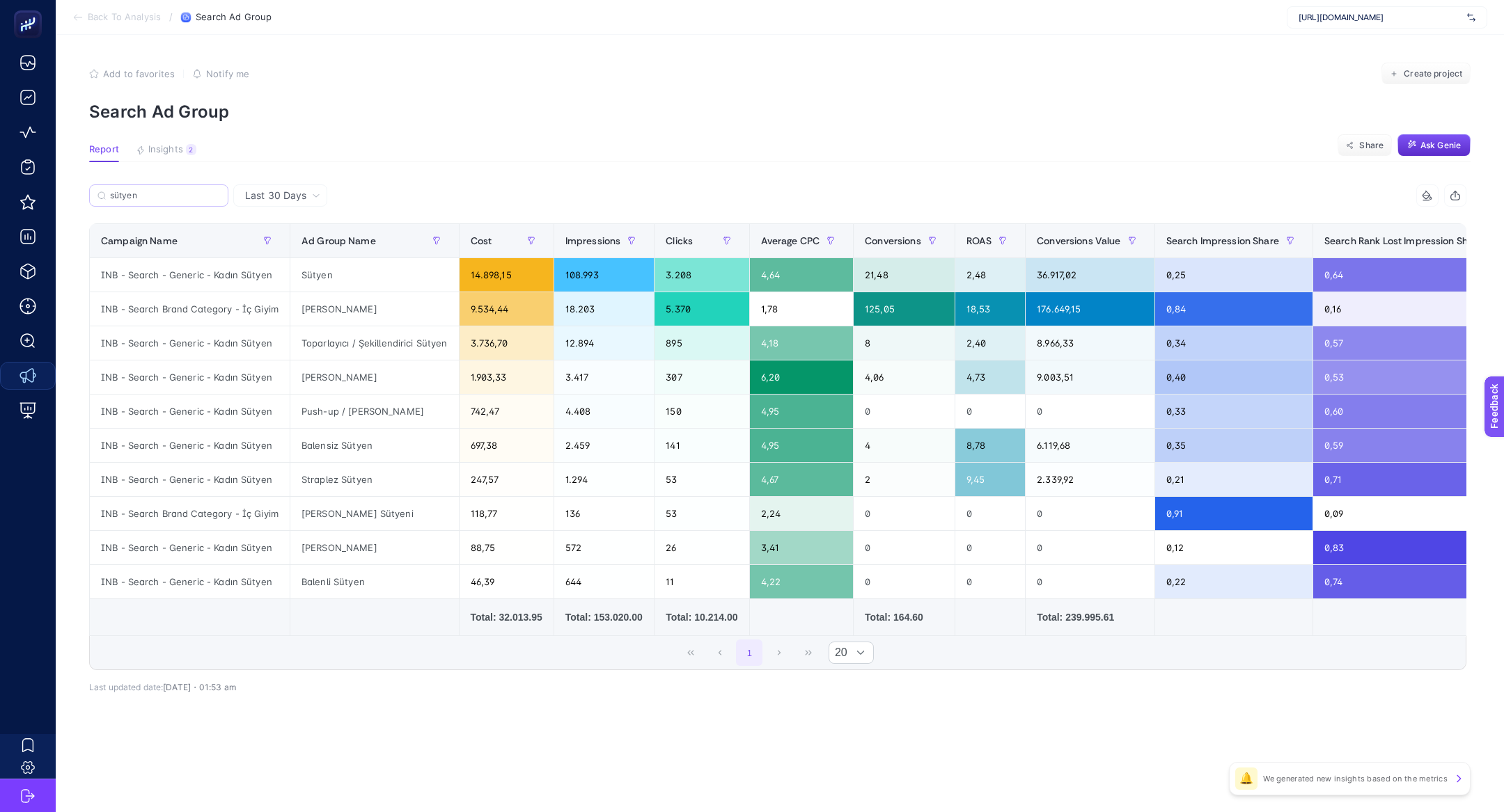
click at [128, 190] on label "sütyen" at bounding box center [159, 195] width 139 height 22
click at [0, 0] on input "sütye" at bounding box center [0, 0] width 0 height 0
click at [128, 190] on label "sütyen" at bounding box center [159, 195] width 139 height 22
click at [0, 0] on input "sütye" at bounding box center [0, 0] width 0 height 0
click at [128, 190] on label "sütyen" at bounding box center [159, 195] width 139 height 22
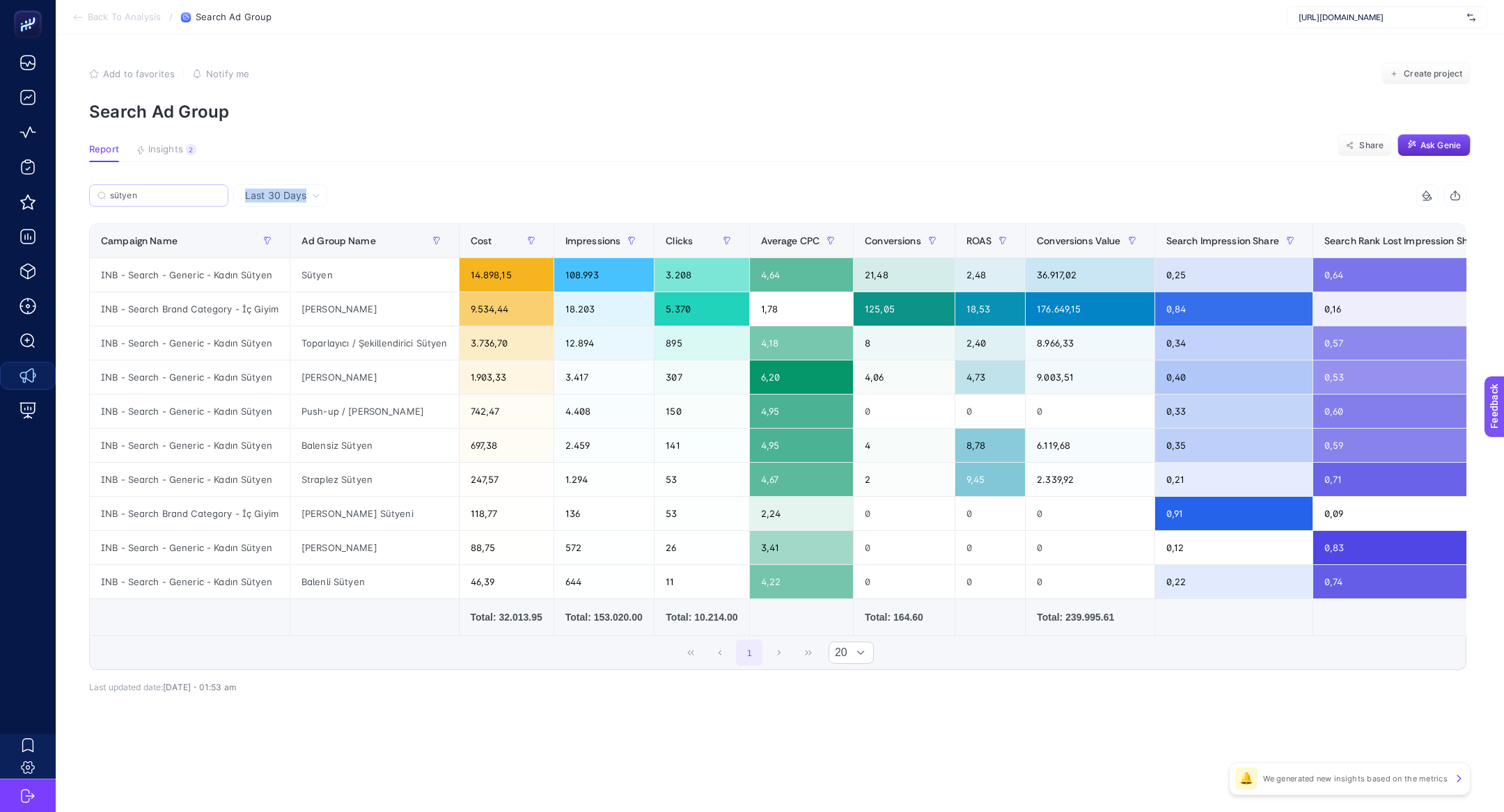
click at [0, 0] on input "sütye" at bounding box center [0, 0] width 0 height 0
click at [124, 195] on input "sütyen" at bounding box center [165, 195] width 110 height 11
click at [124, 195] on input "sütyen" at bounding box center [159, 195] width 95 height 11
paste input "INB - Search - Generic - Kadın S"
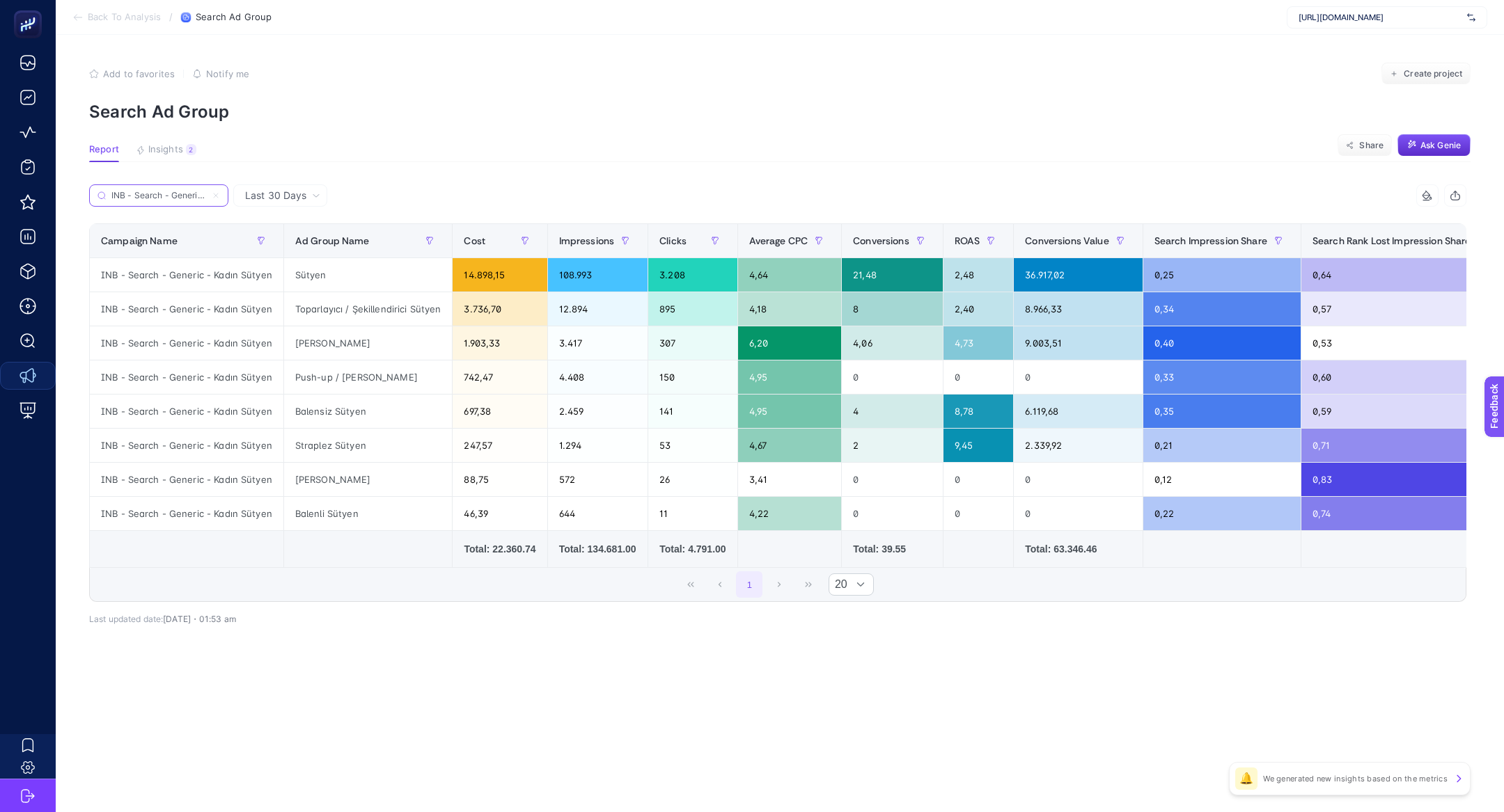
scroll to position [0, 57]
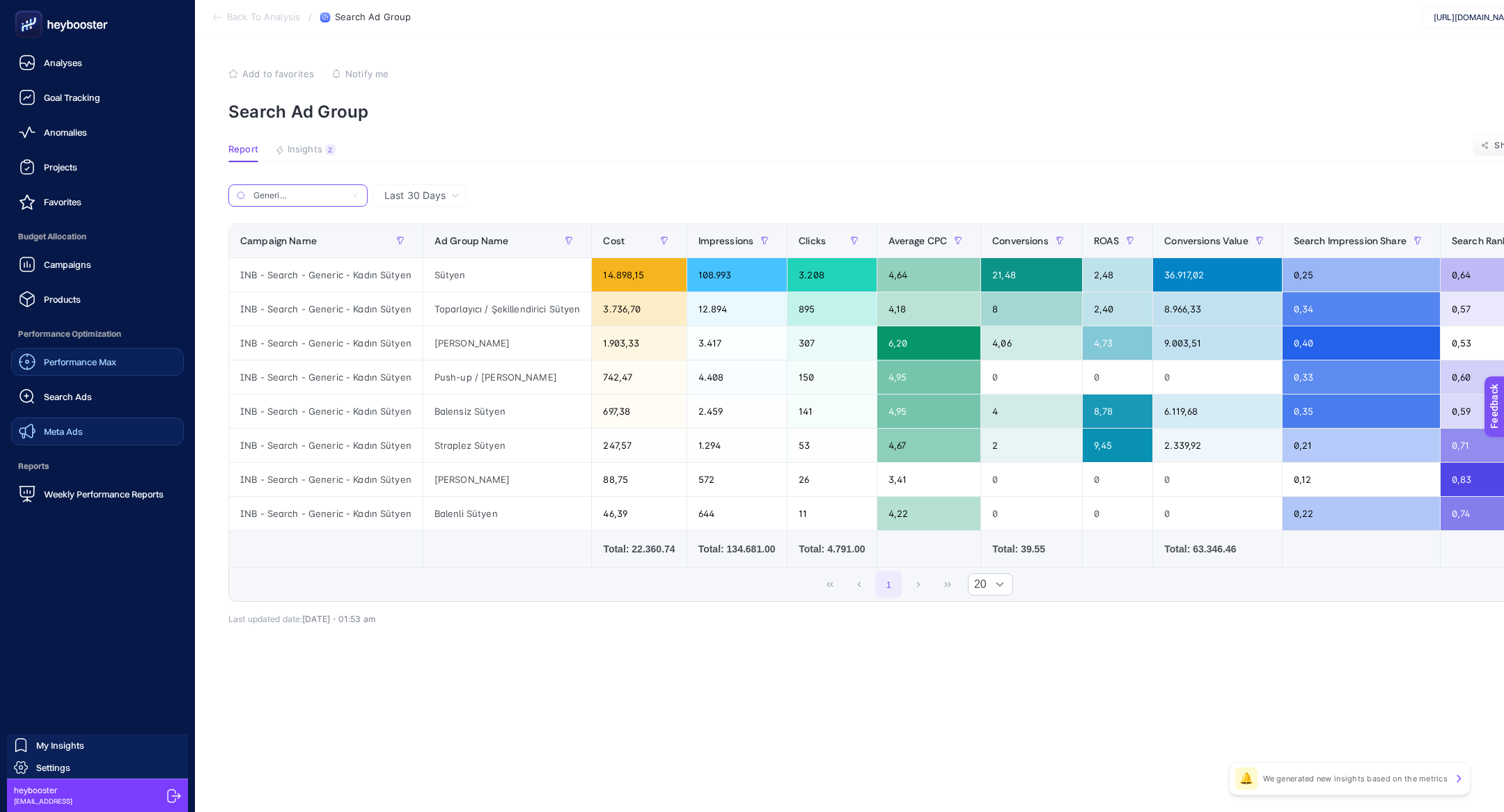
type input "INB - Search - Generic - Kadın Sütyen"
click at [121, 360] on link "Performance Max" at bounding box center [97, 362] width 173 height 28
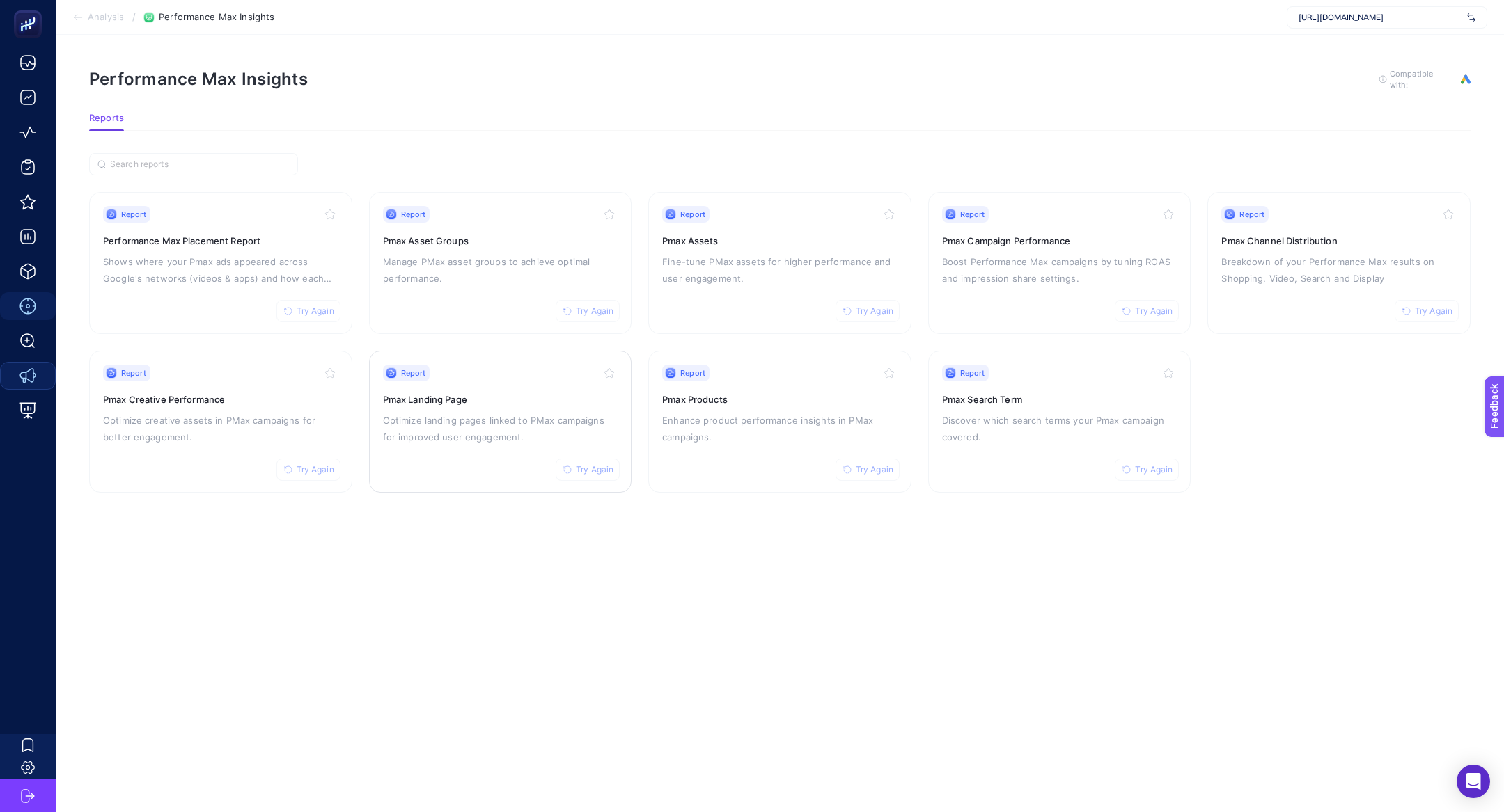
click at [492, 387] on div "Report Try Again Pmax Landing Page Optimize landing pages linked to PMax campai…" at bounding box center [501, 422] width 236 height 114
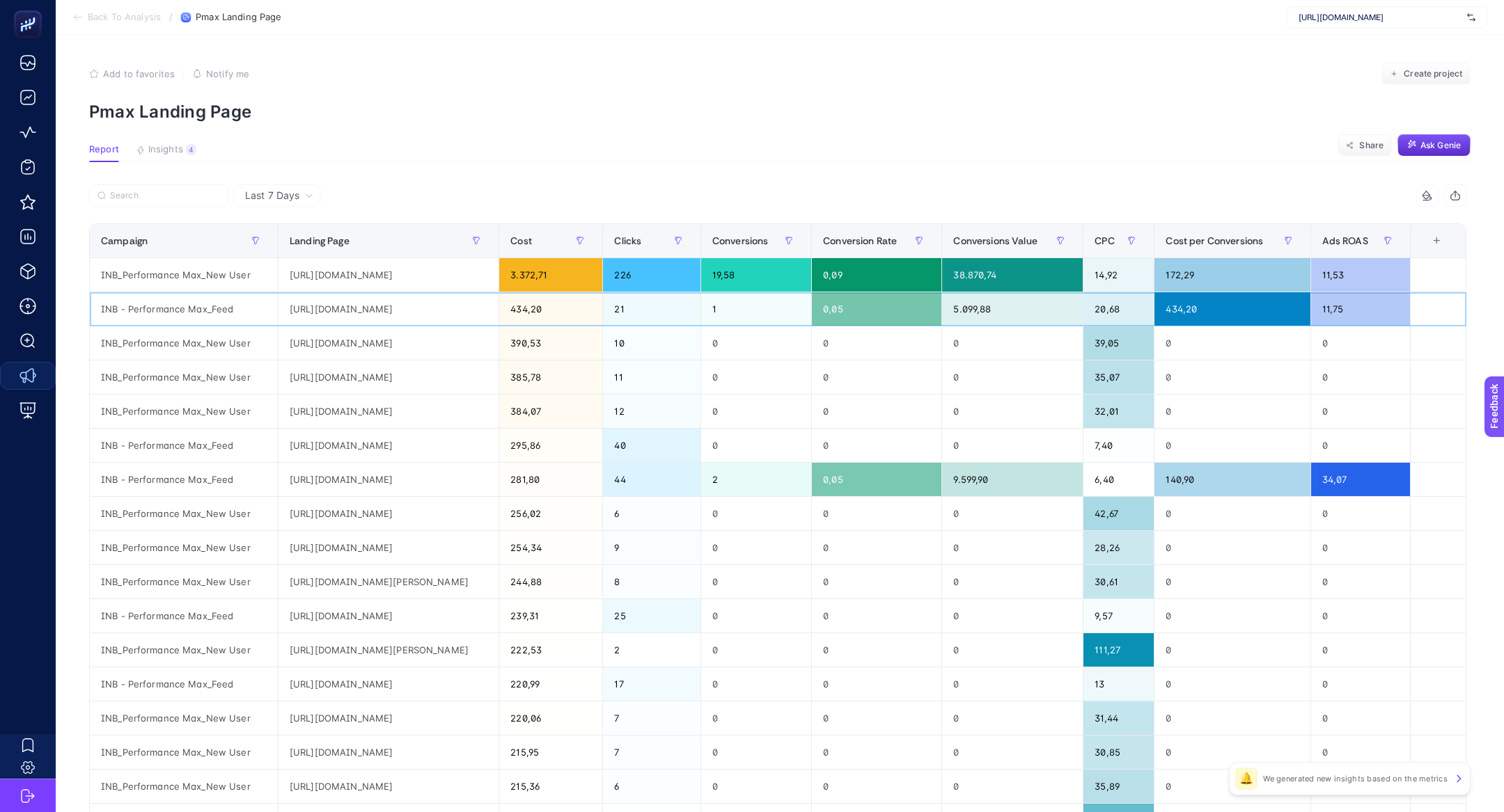
click at [378, 301] on div "https://www.dagi.com.tr/collections/70e-varan-indirim" at bounding box center [388, 309] width 220 height 34
click at [578, 226] on th "Cost" at bounding box center [550, 241] width 104 height 34
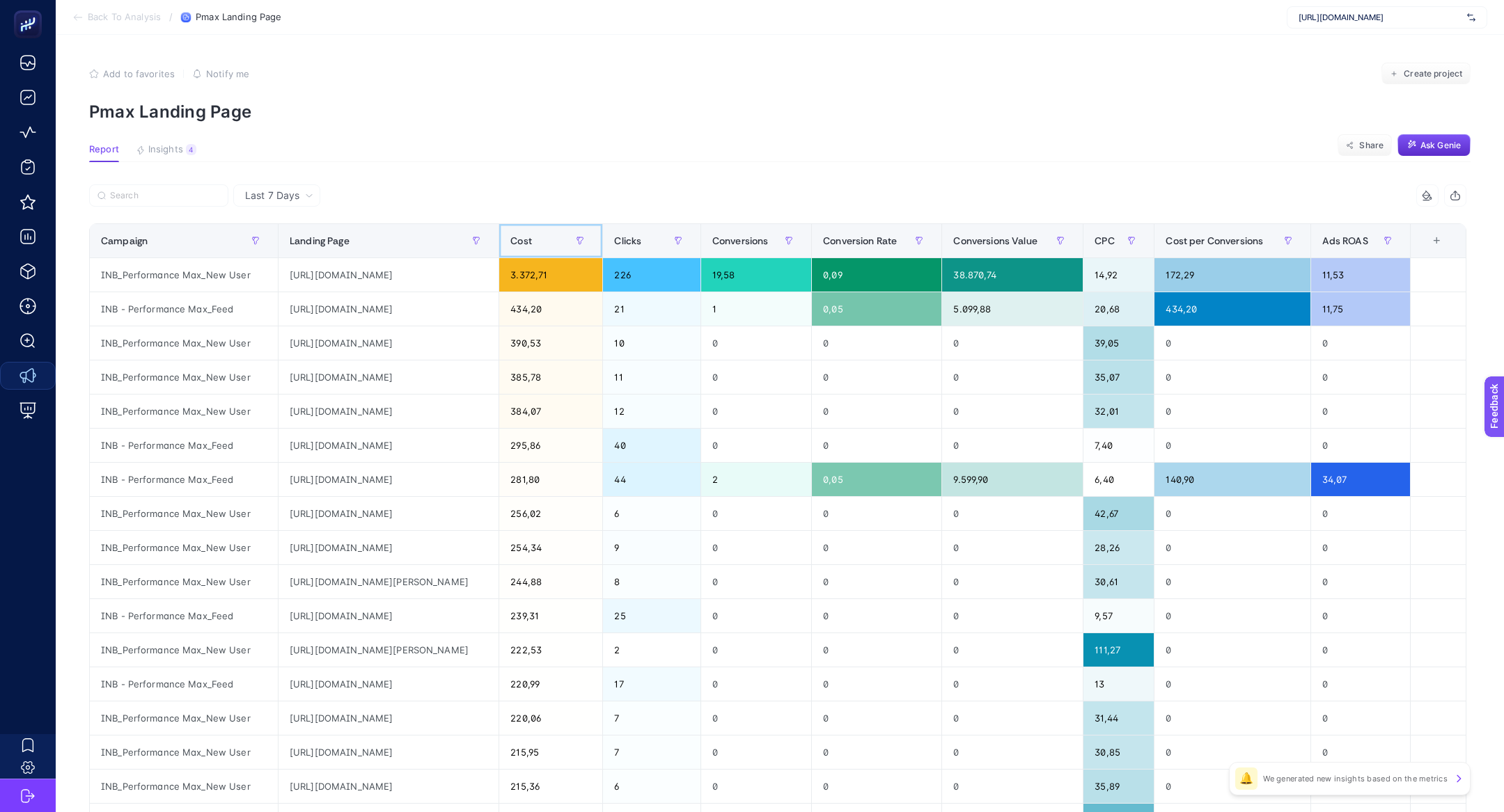
click at [578, 226] on th "Cost" at bounding box center [550, 241] width 104 height 34
click at [213, 610] on div "INB - Performance Max_Feed" at bounding box center [184, 616] width 188 height 34
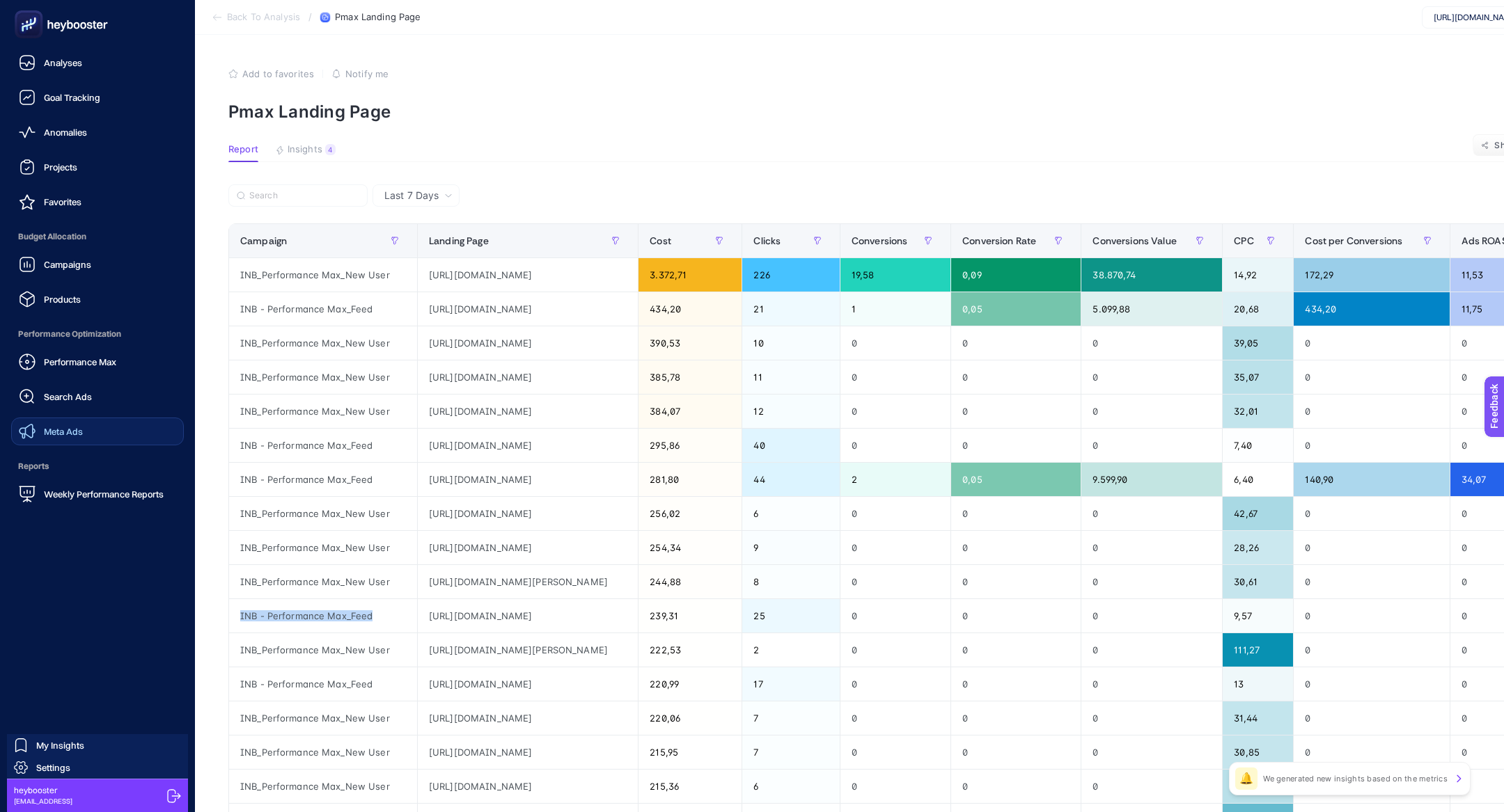
click at [18, 30] on rect at bounding box center [29, 25] width 23 height 23
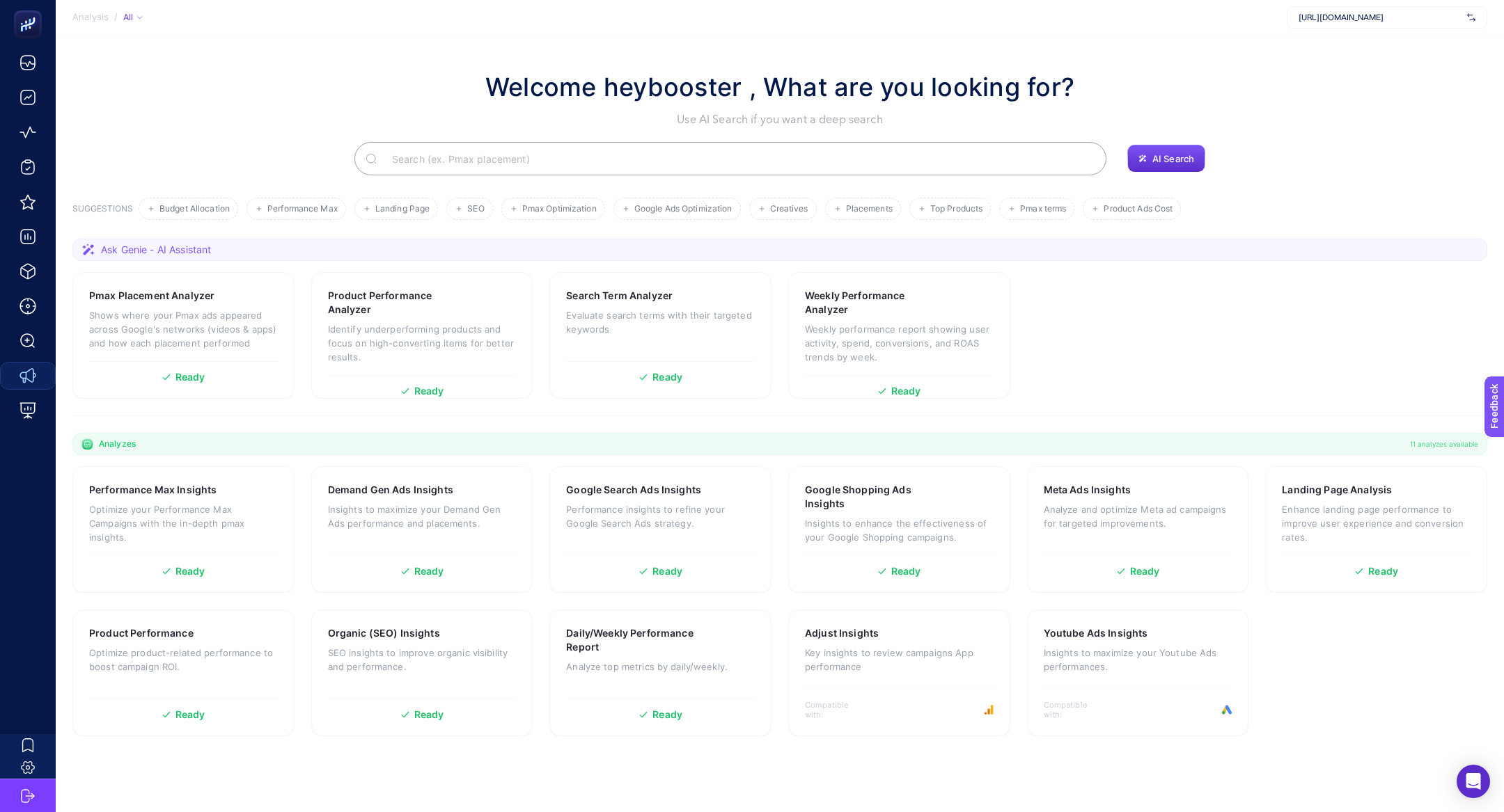
click at [468, 152] on input "Search" at bounding box center [738, 159] width 714 height 39
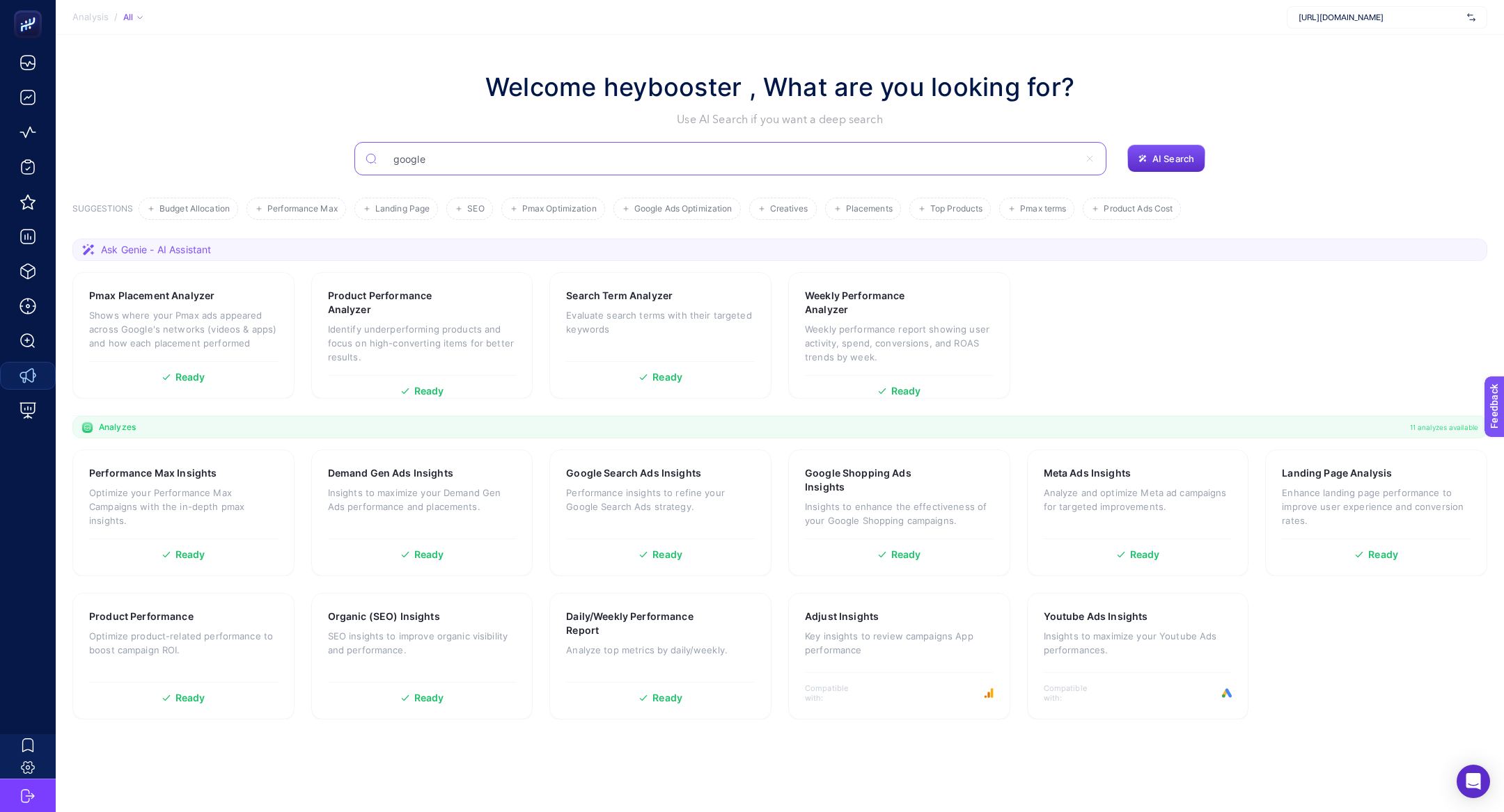
type input "google"
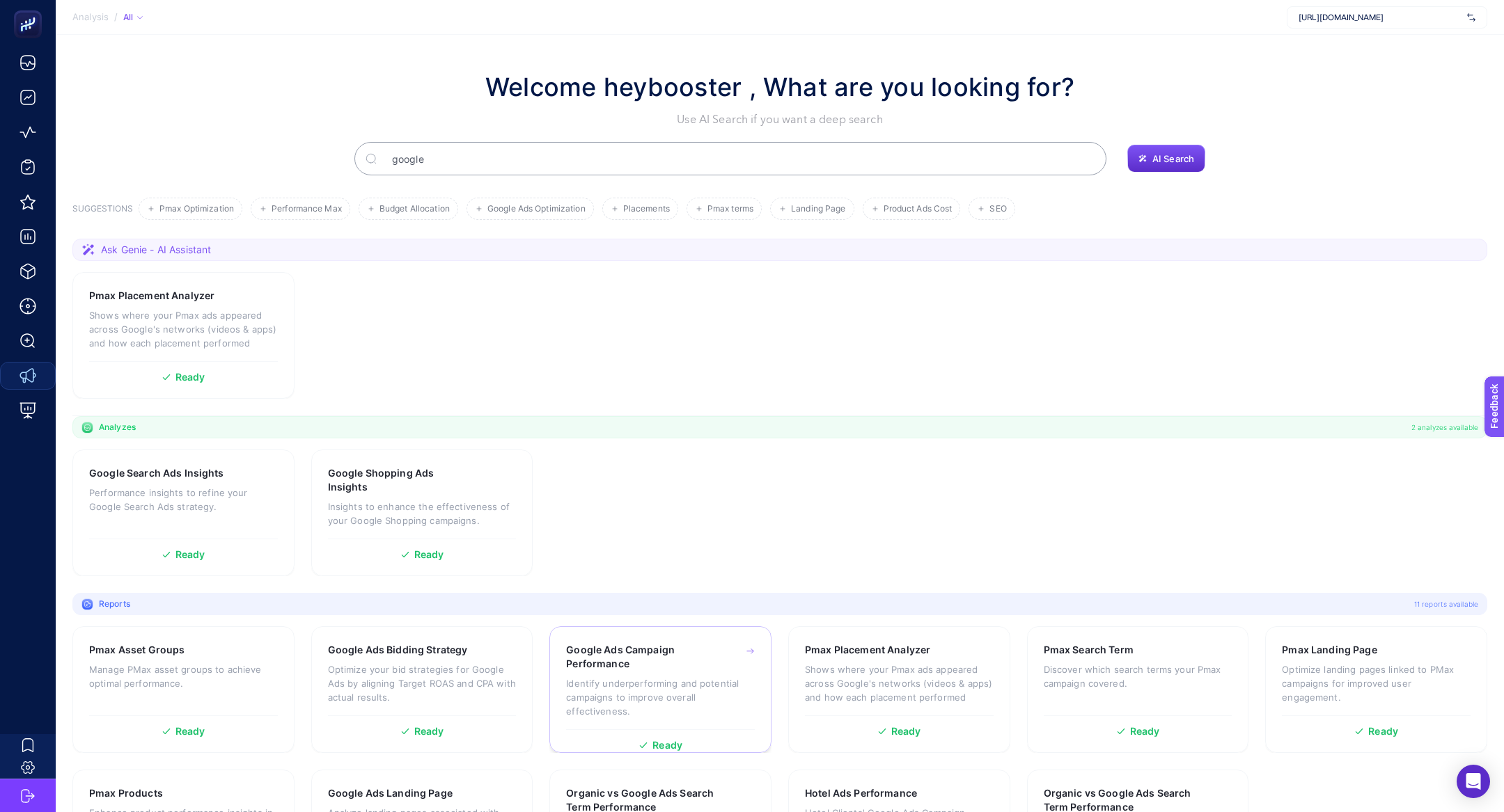
click at [647, 667] on h3 "Google Ads Campaign Performance" at bounding box center [639, 657] width 146 height 28
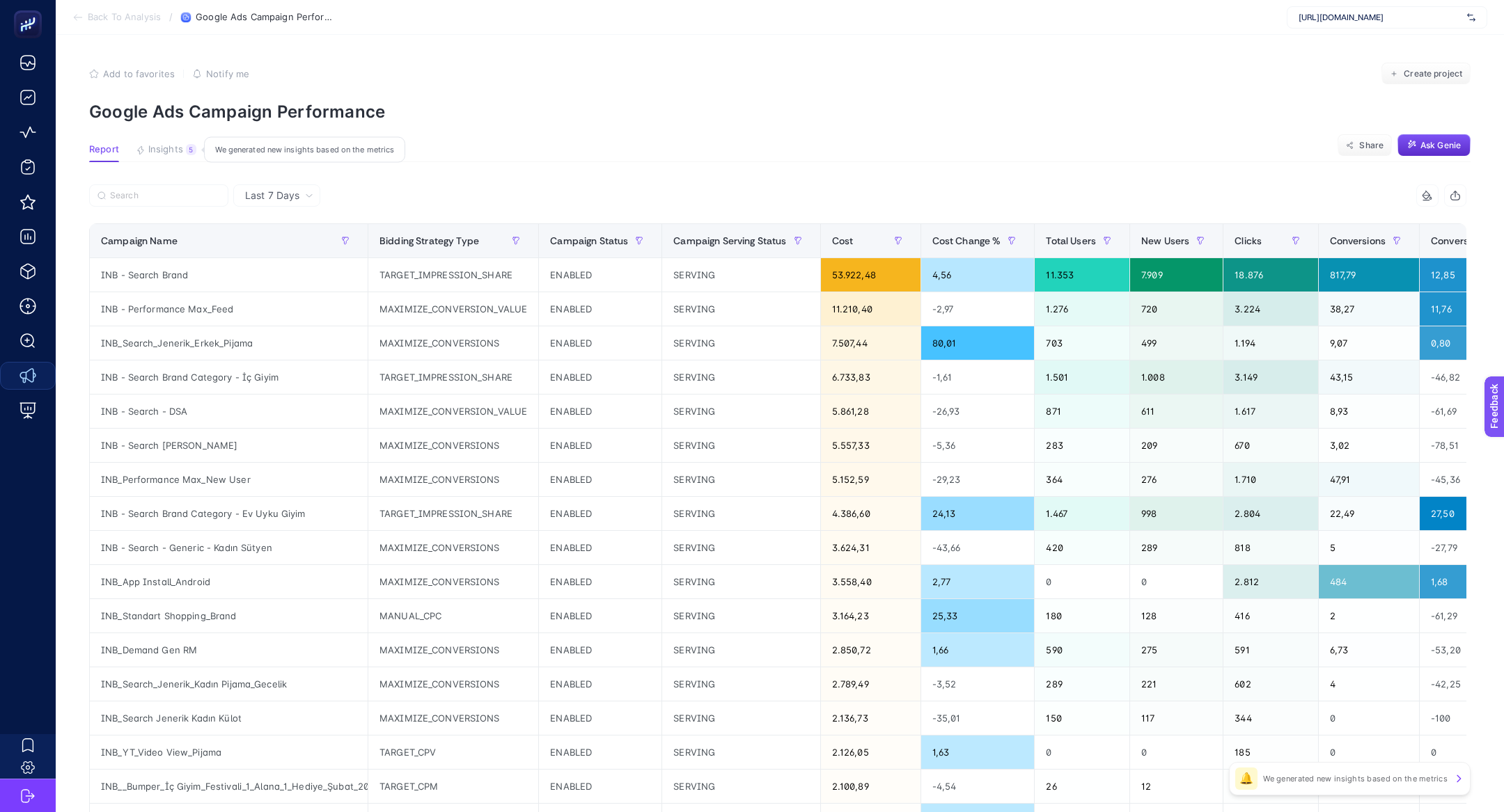
click at [176, 146] on span "Insights" at bounding box center [165, 150] width 35 height 11
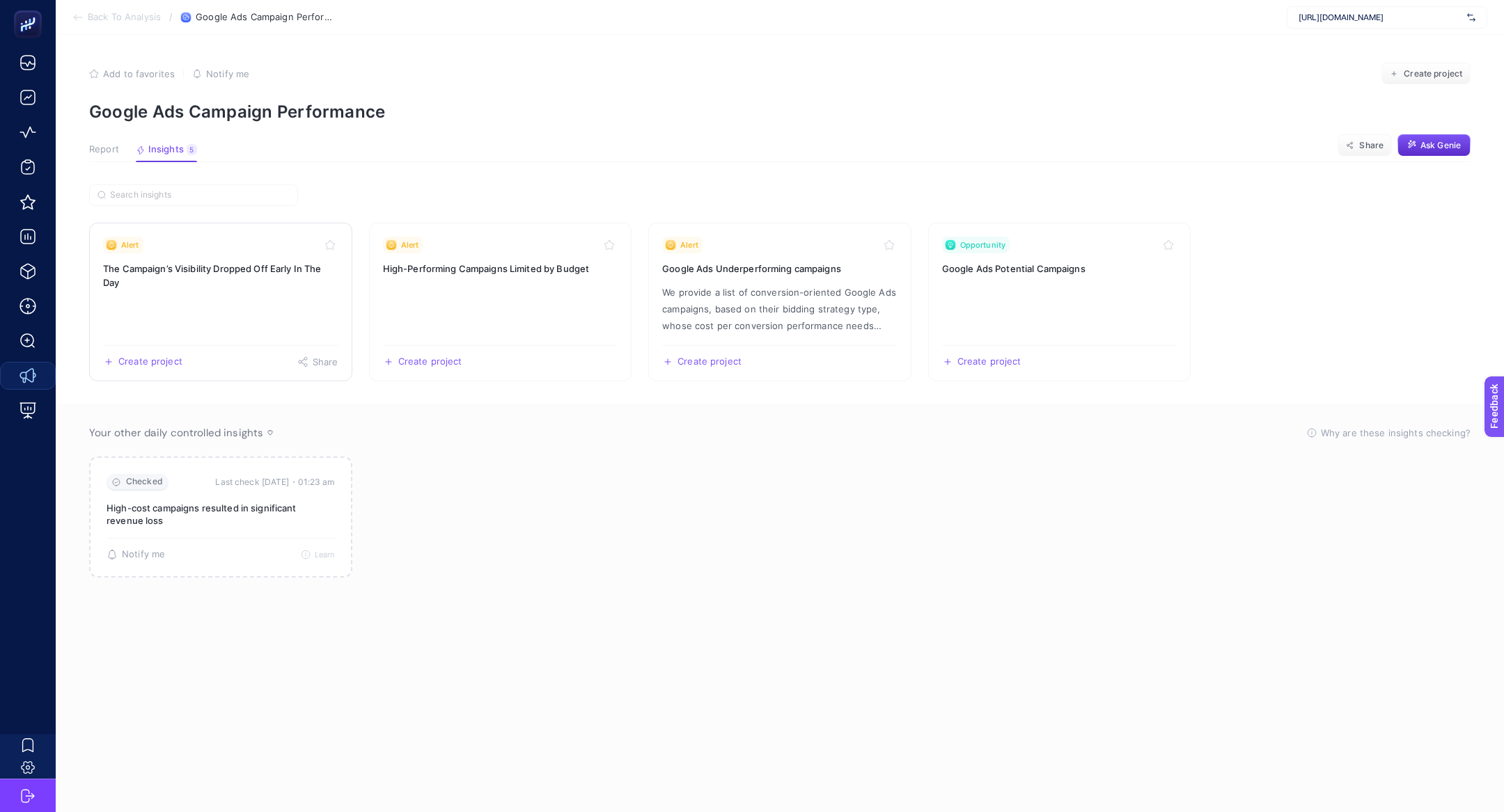
click at [229, 276] on h3 "The Campaign’s Visibility Dropped Off Early In The Day" at bounding box center [221, 276] width 236 height 28
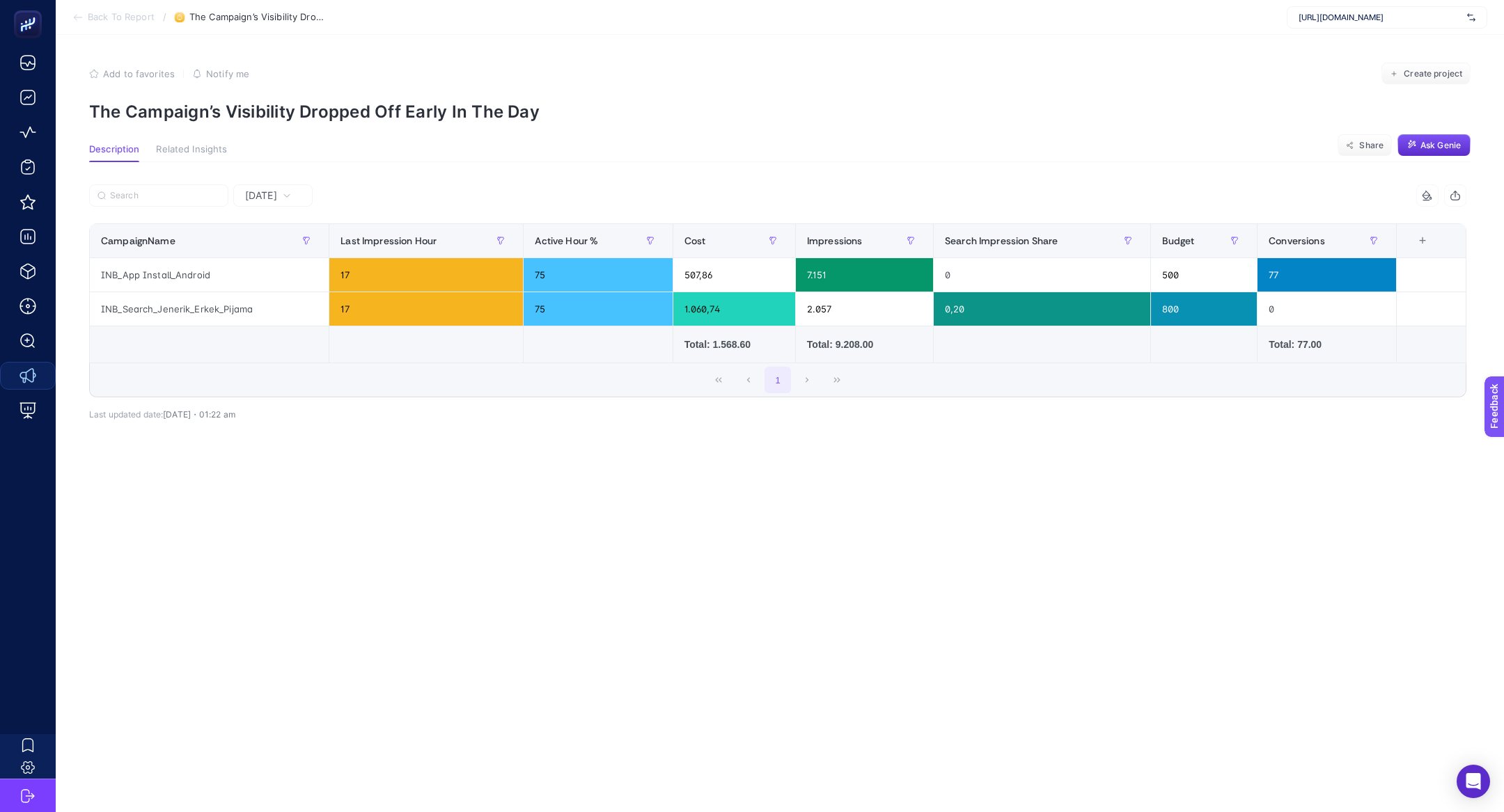
click at [277, 199] on span "Yesterday" at bounding box center [261, 195] width 32 height 14
click at [285, 248] on li "Last 7 Days" at bounding box center [272, 249] width 71 height 25
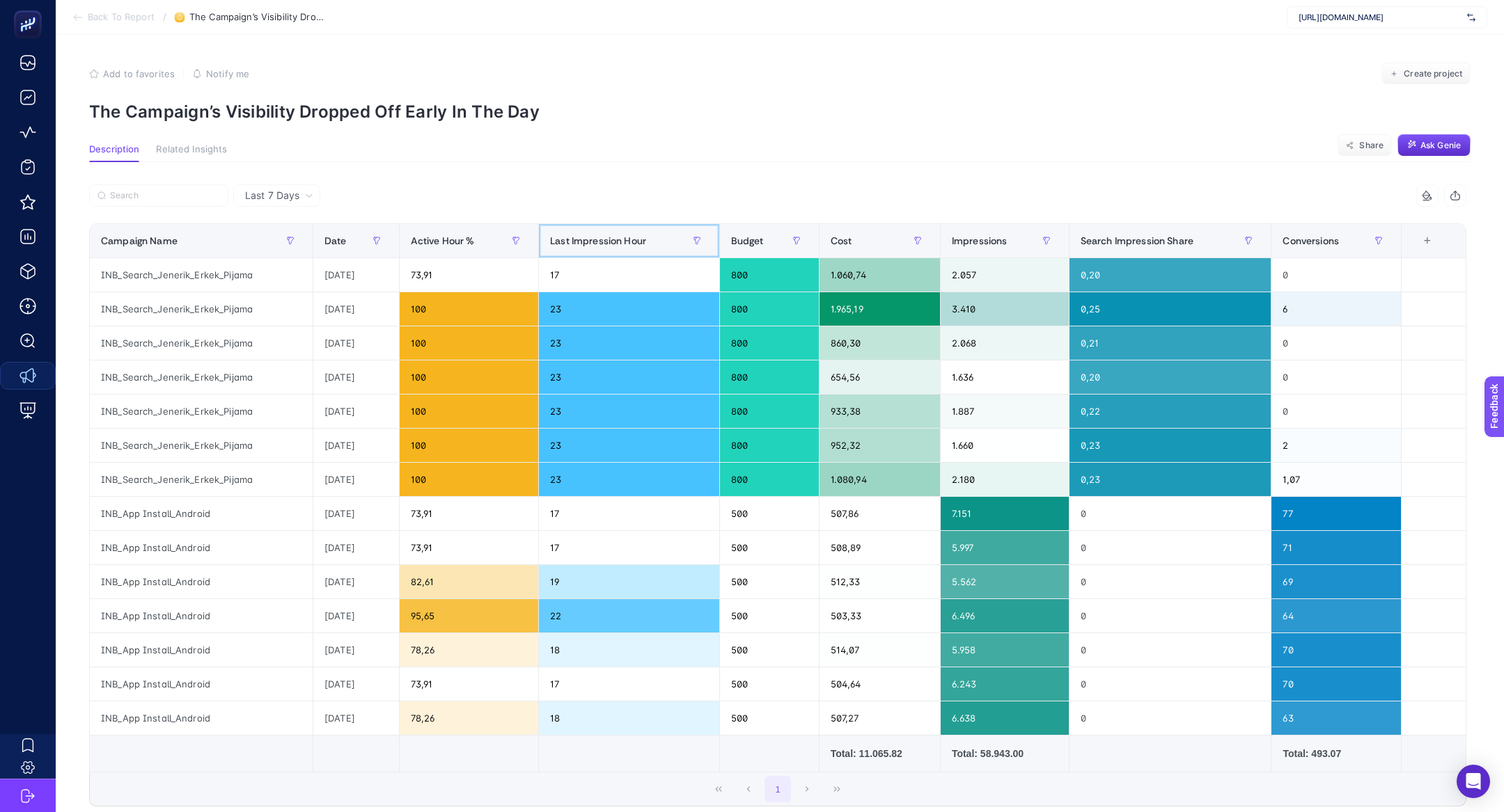
click at [622, 255] on th "Last Impression Hour" at bounding box center [629, 241] width 180 height 34
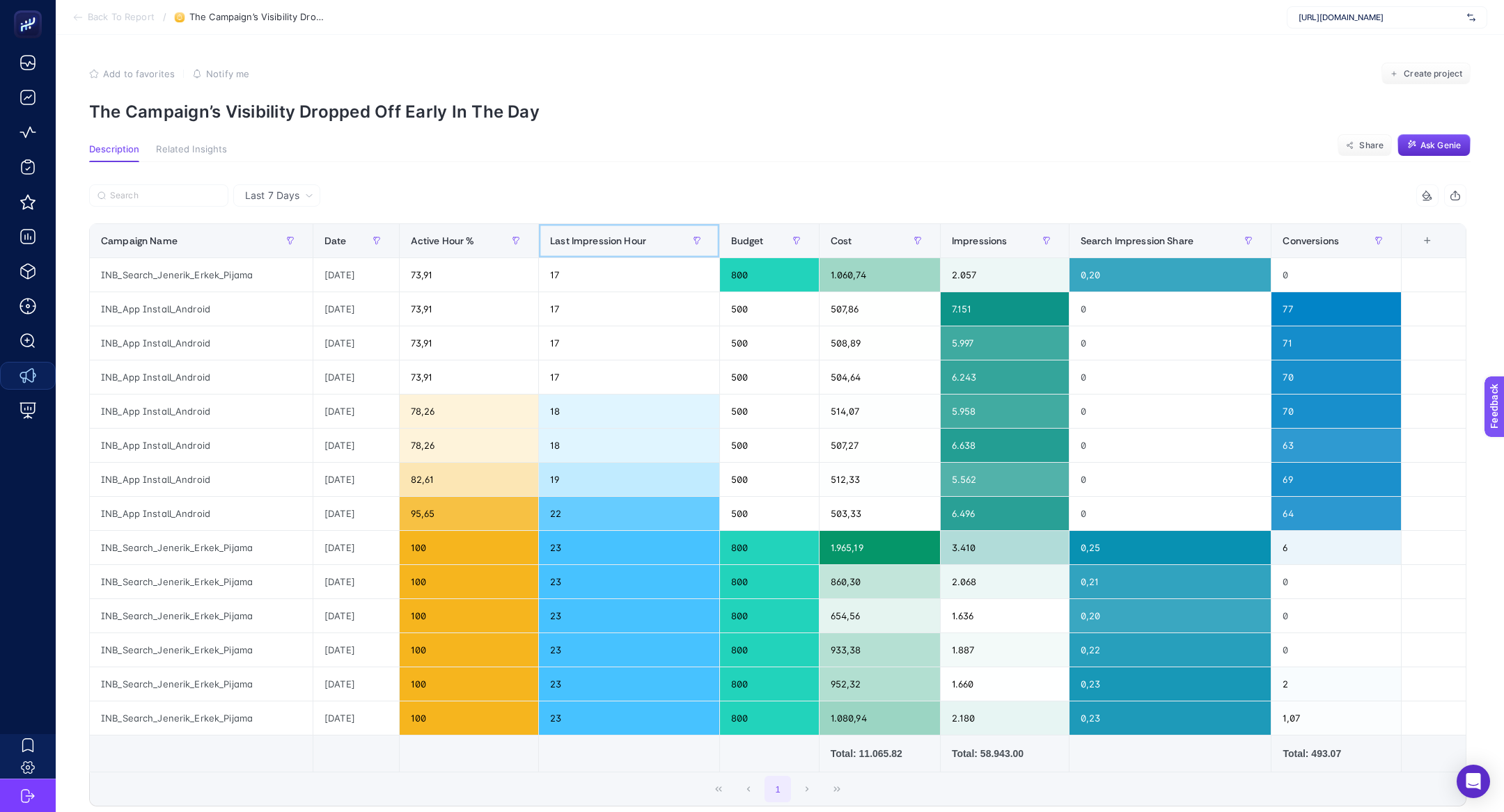
click at [622, 255] on th "Last Impression Hour" at bounding box center [629, 241] width 180 height 34
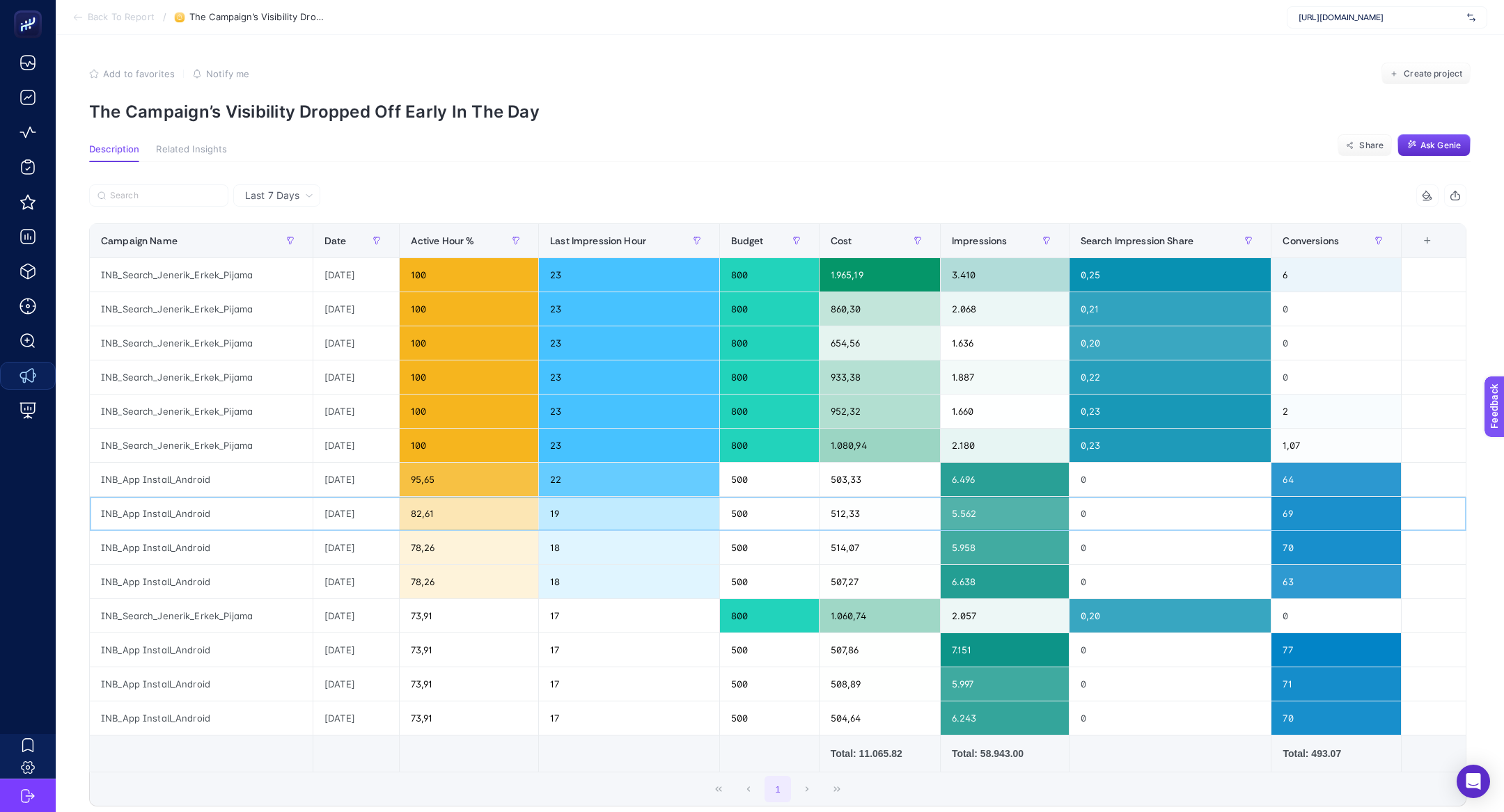
click at [170, 521] on div "INB_App Install_Android" at bounding box center [201, 514] width 222 height 34
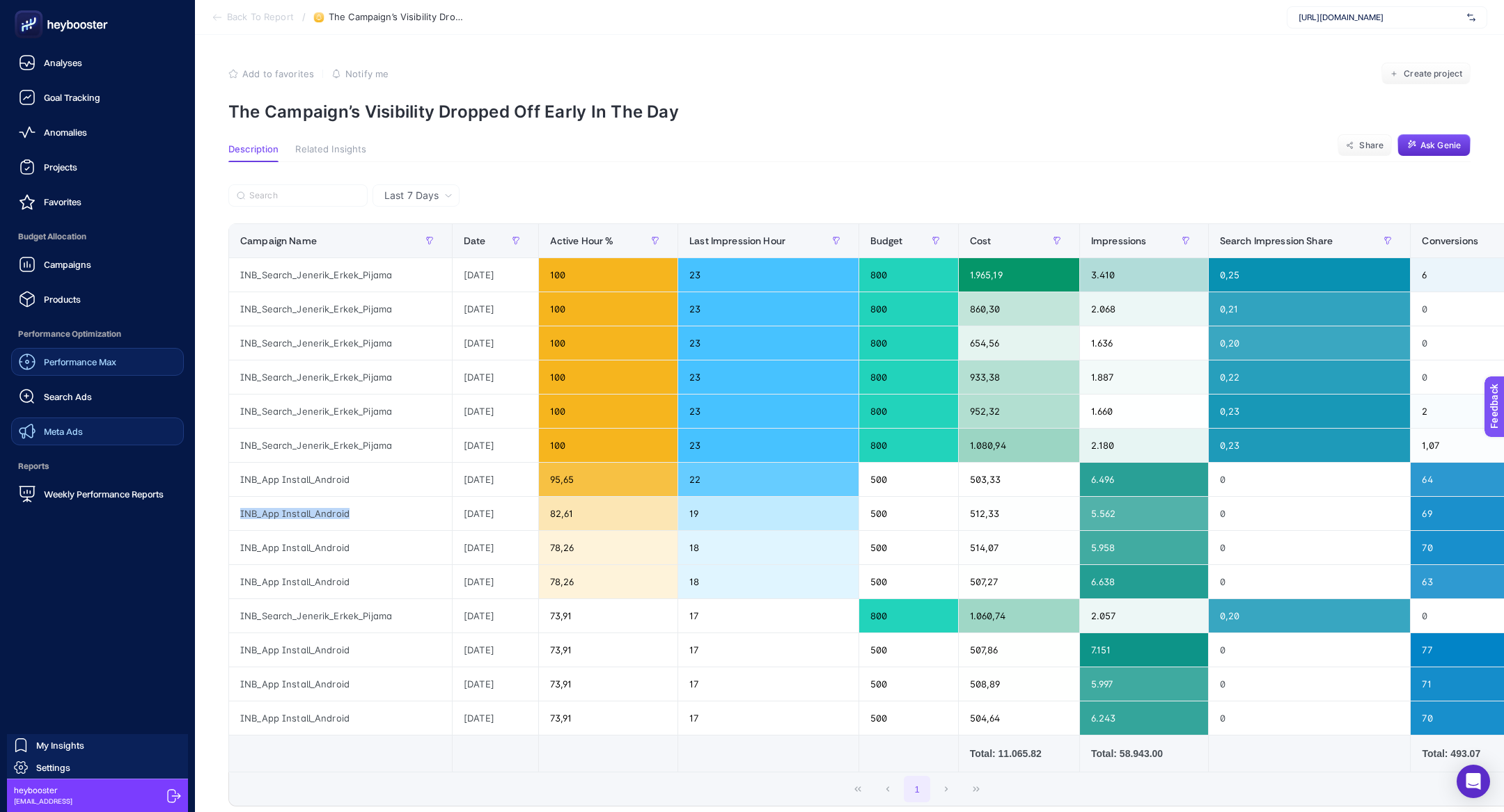
click at [79, 357] on span "Performance Max" at bounding box center [80, 362] width 73 height 11
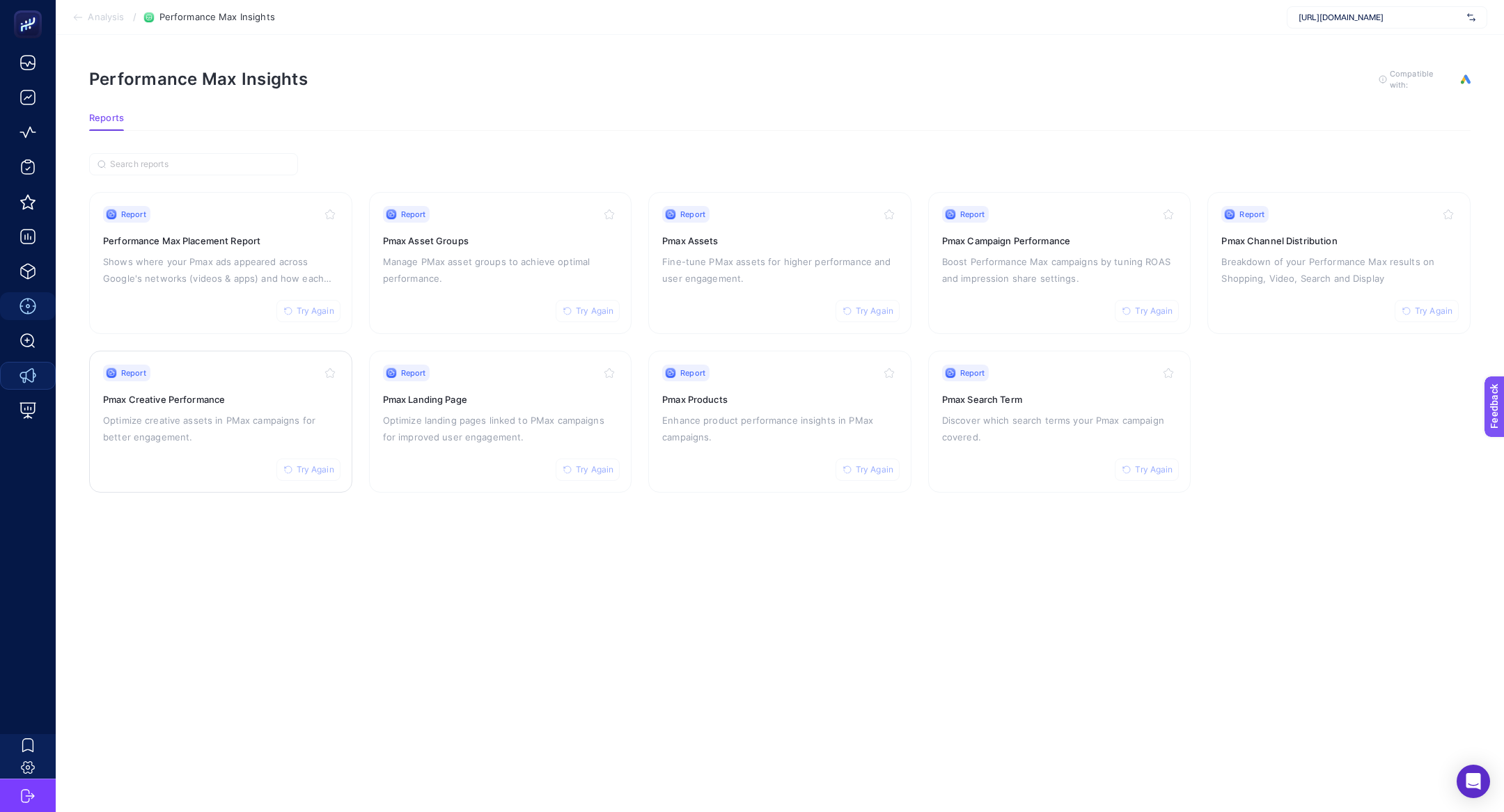
click at [236, 465] on div "Report Try Again Pmax Creative Performance Optimize creative assets in PMax cam…" at bounding box center [221, 422] width 236 height 114
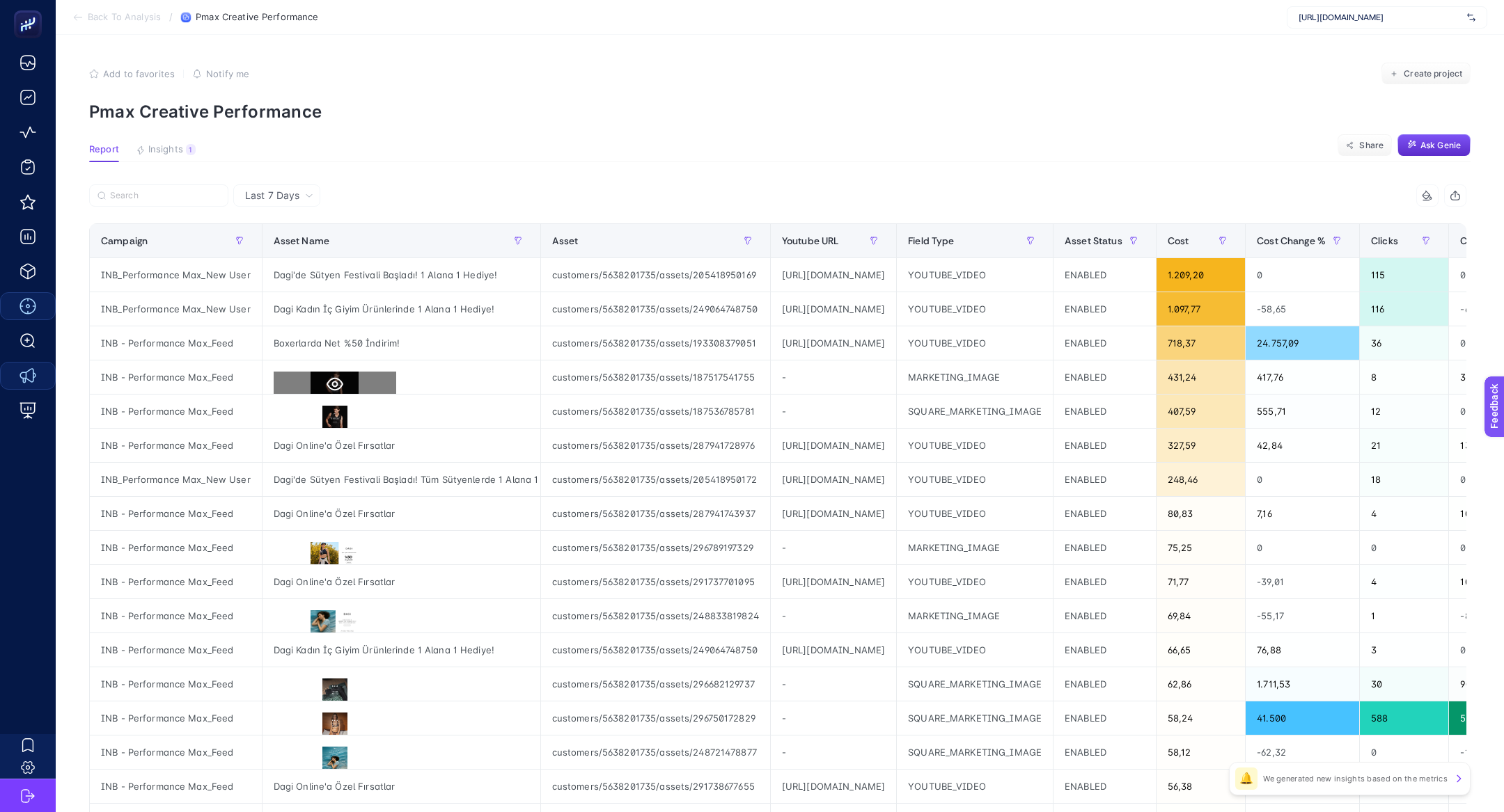
click at [321, 381] on button at bounding box center [335, 384] width 123 height 25
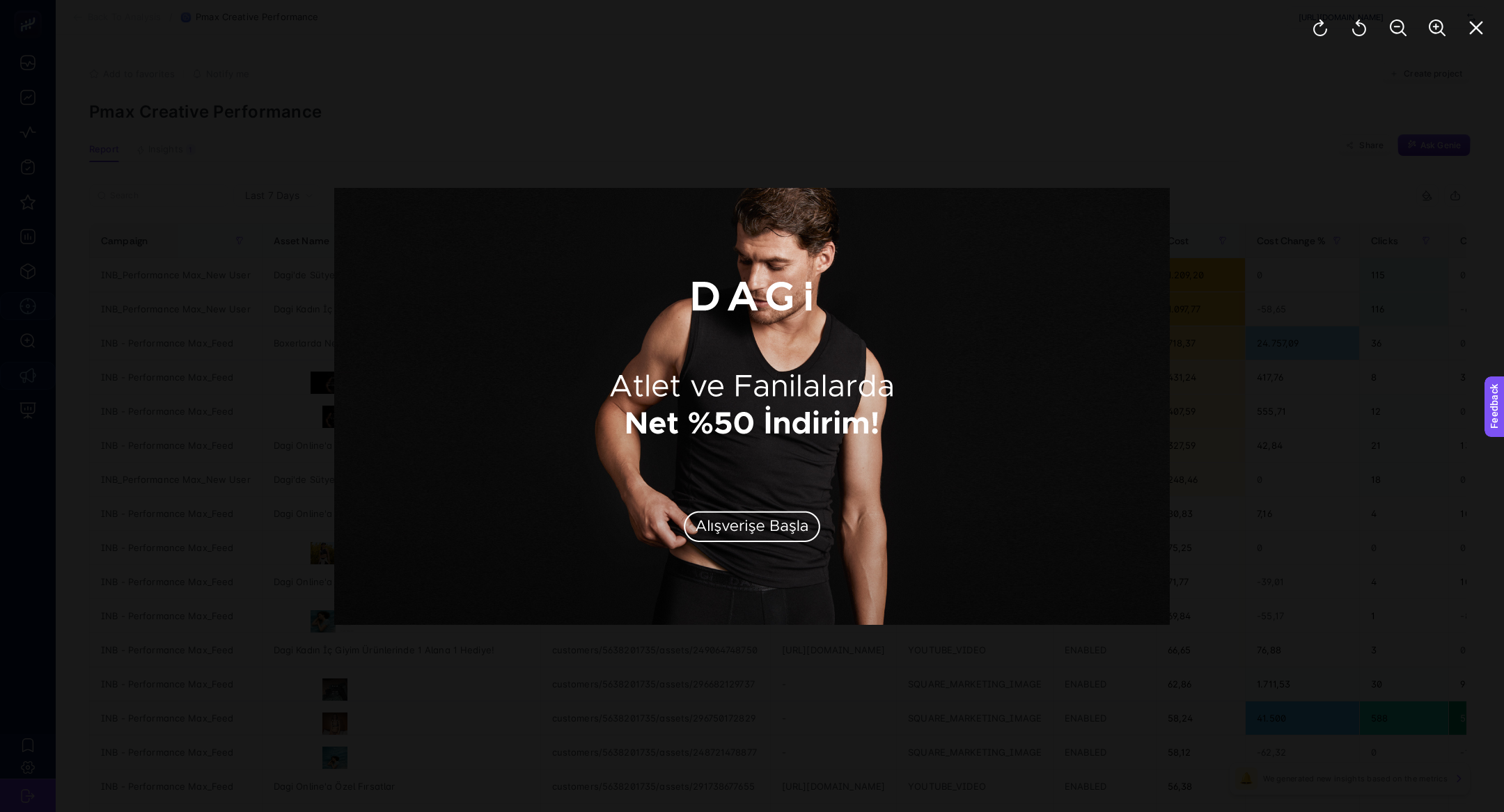
click at [1039, 25] on div at bounding box center [752, 406] width 1504 height 812
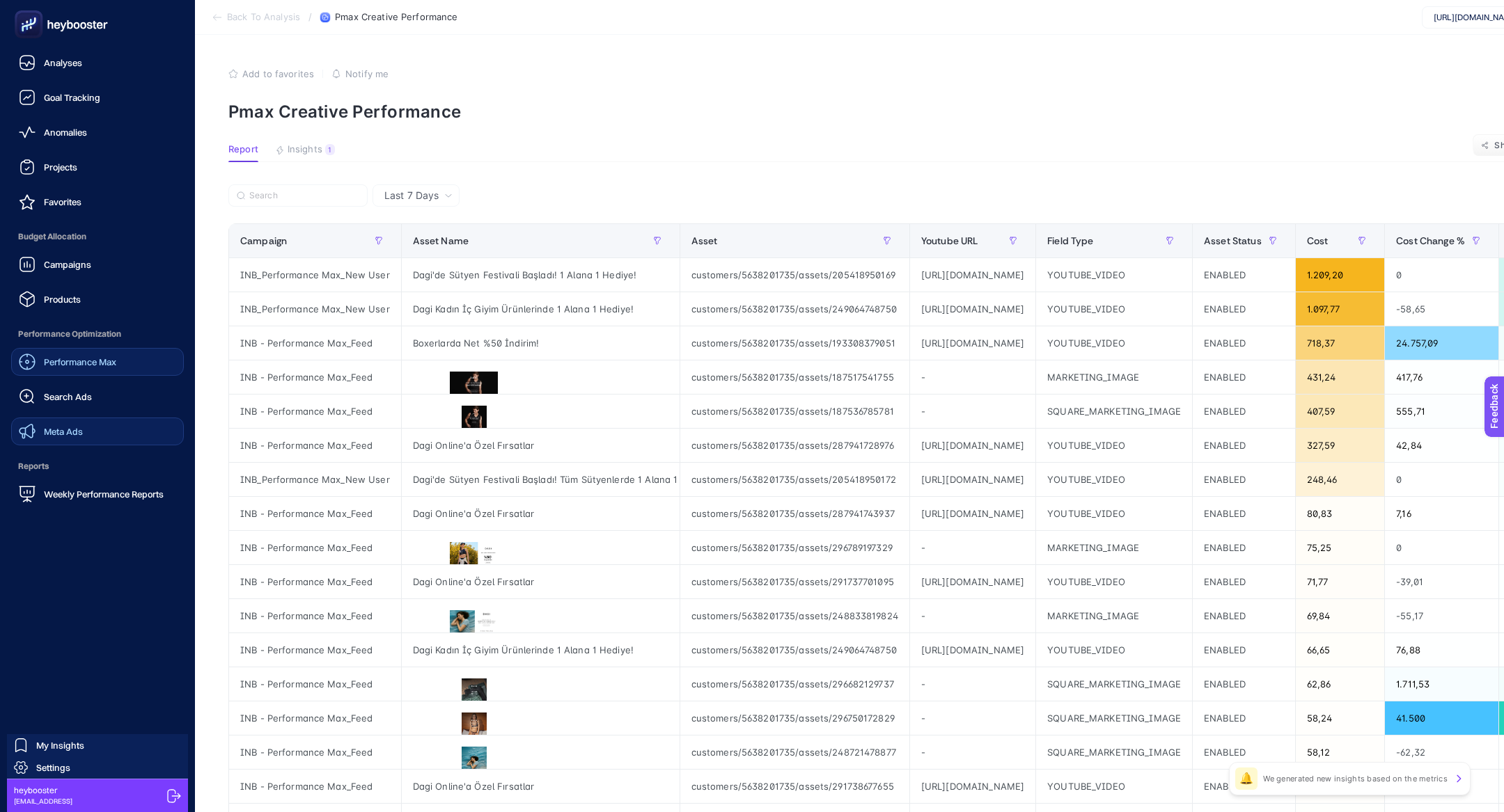
click at [60, 367] on span "Performance Max" at bounding box center [80, 362] width 73 height 11
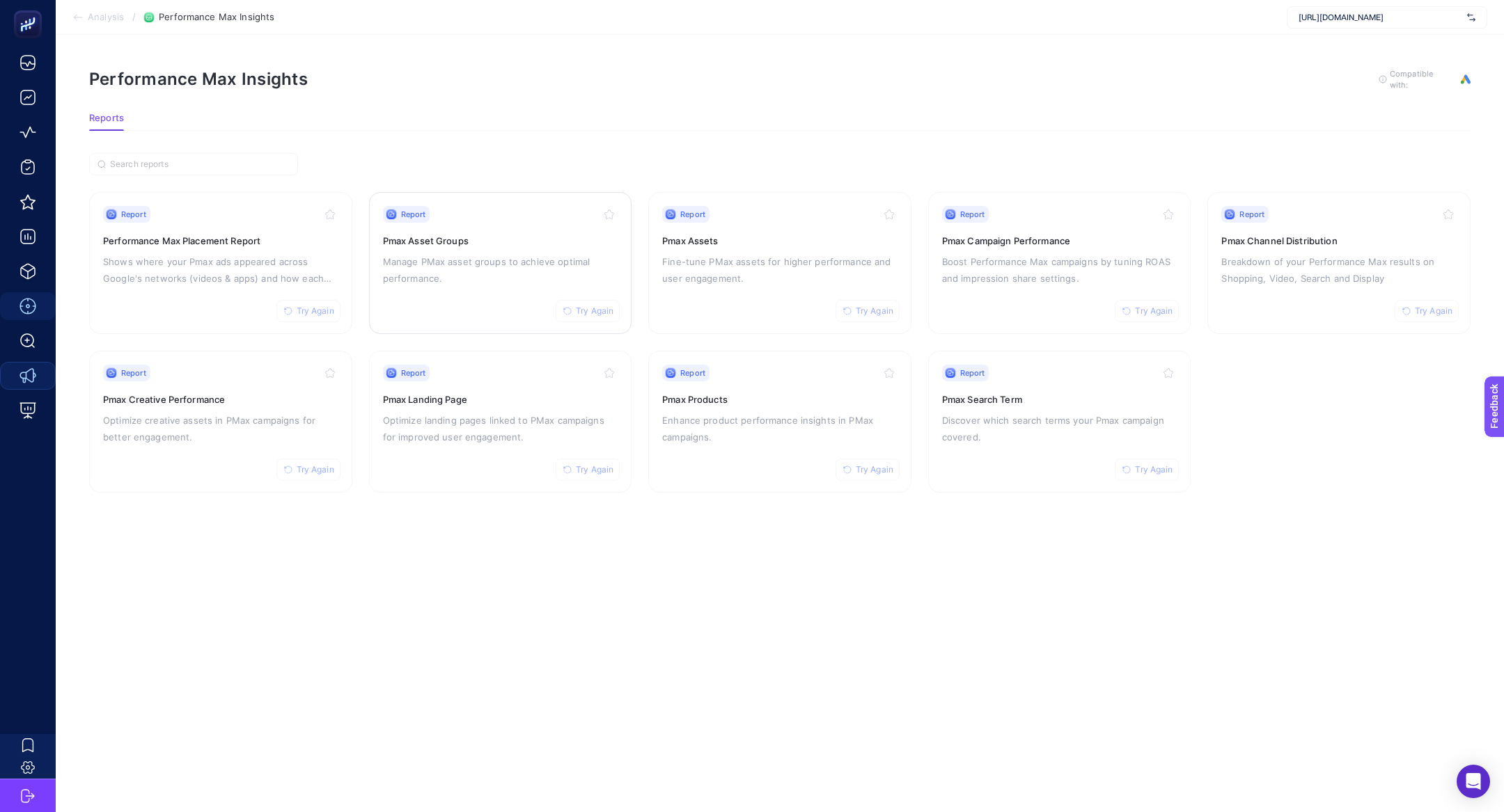
click at [491, 253] on p "Manage PMax asset groups to achieve optimal performance." at bounding box center [501, 270] width 236 height 34
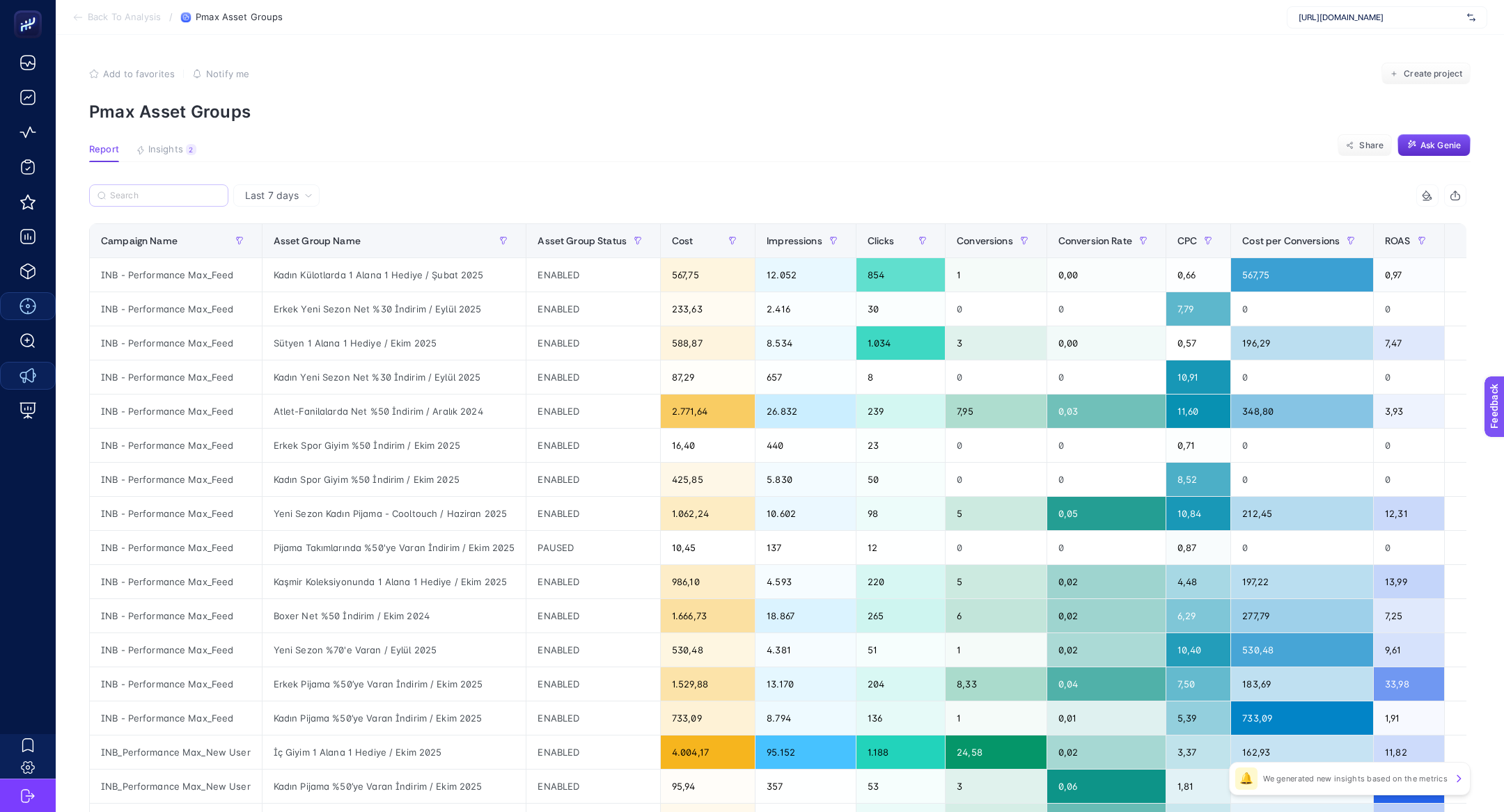
click at [151, 189] on label at bounding box center [159, 195] width 139 height 22
click at [151, 191] on input "Search" at bounding box center [165, 195] width 110 height 11
click at [155, 196] on input "Search" at bounding box center [165, 195] width 109 height 11
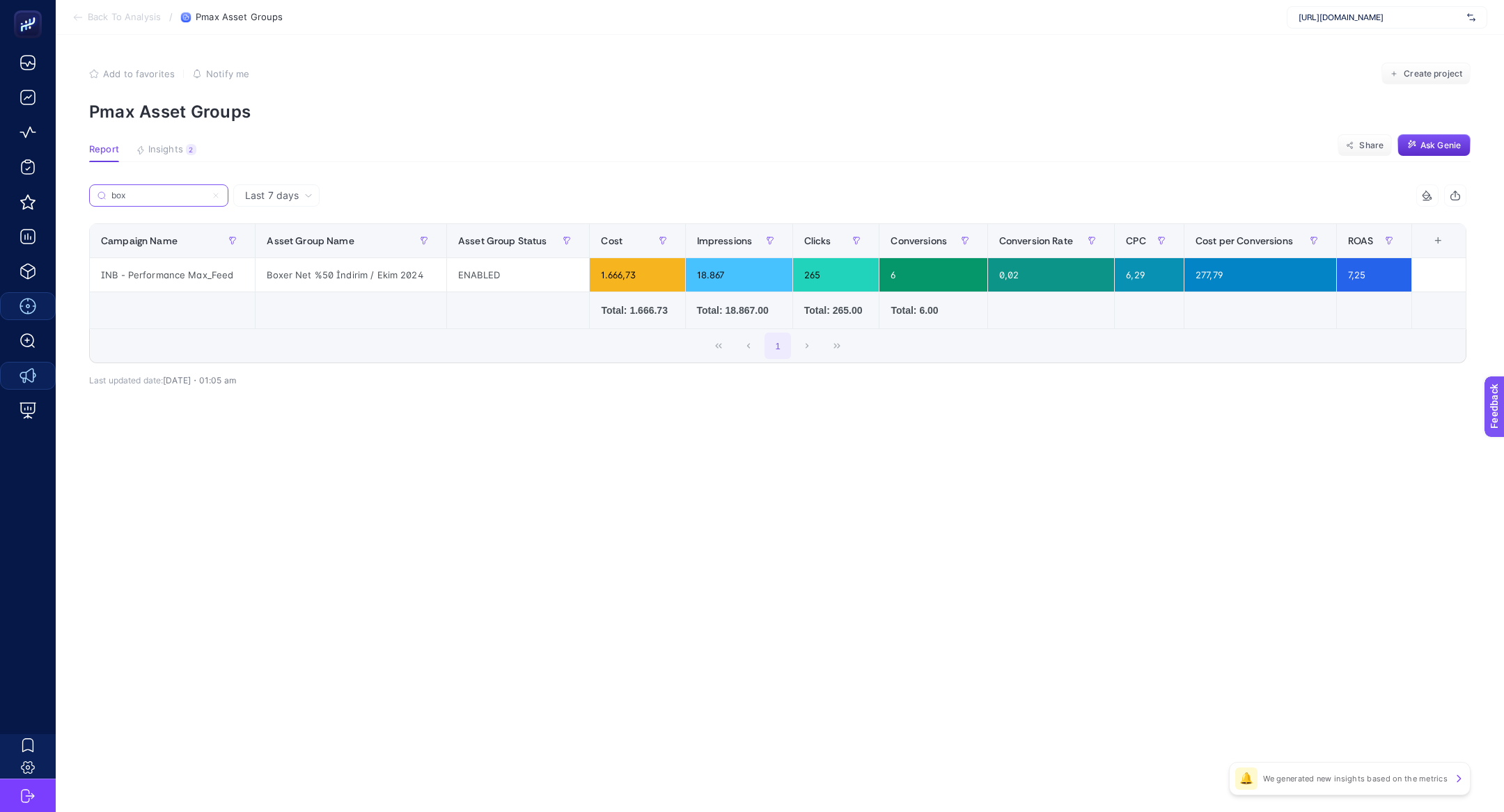
type input "box"
click at [216, 201] on label "box" at bounding box center [159, 195] width 139 height 22
click at [206, 201] on input "box" at bounding box center [159, 195] width 95 height 11
click at [216, 195] on icon at bounding box center [216, 195] width 8 height 8
click at [206, 195] on input "box" at bounding box center [159, 195] width 95 height 11
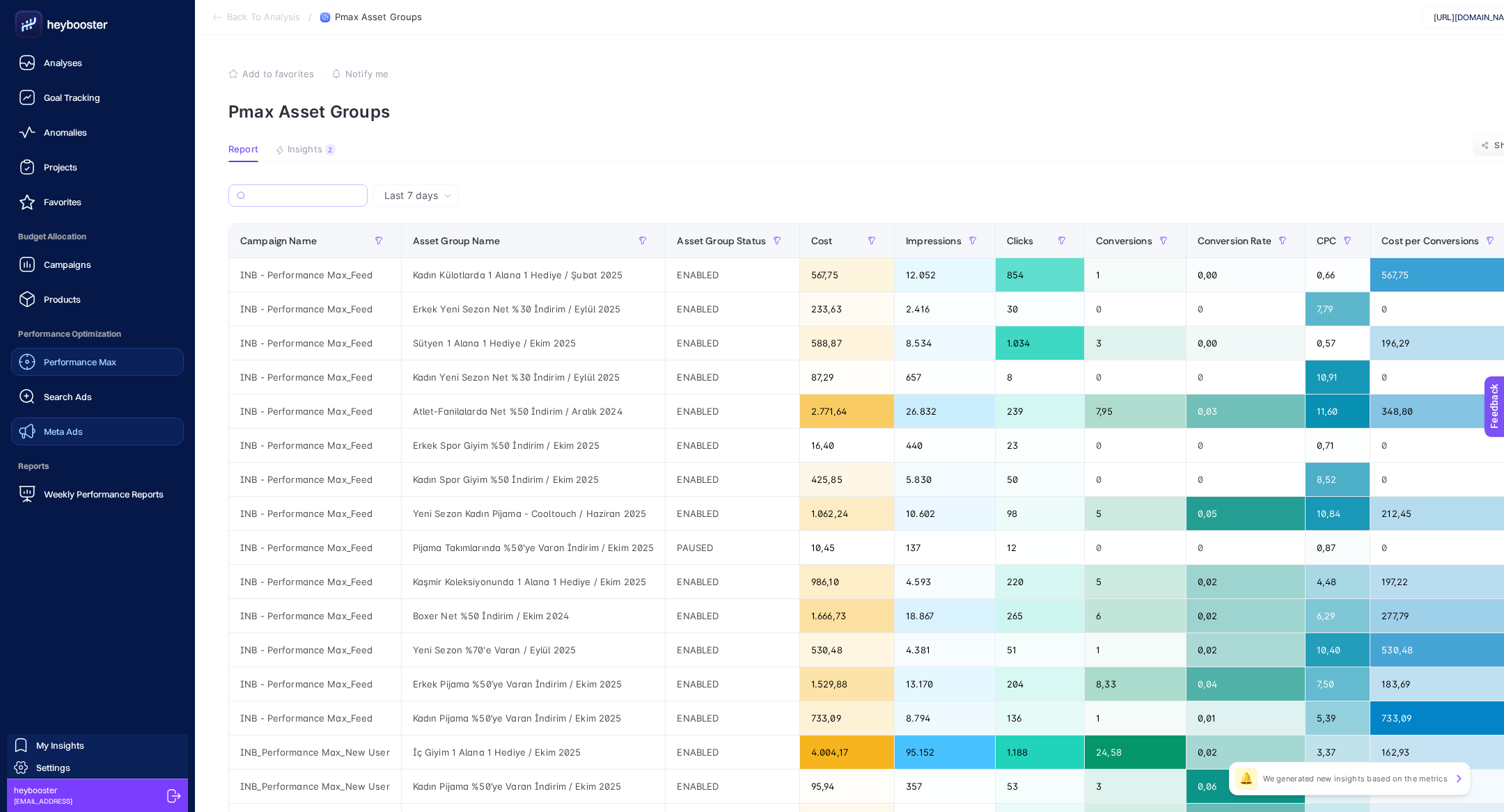
click at [72, 429] on span "Meta Ads" at bounding box center [64, 432] width 39 height 11
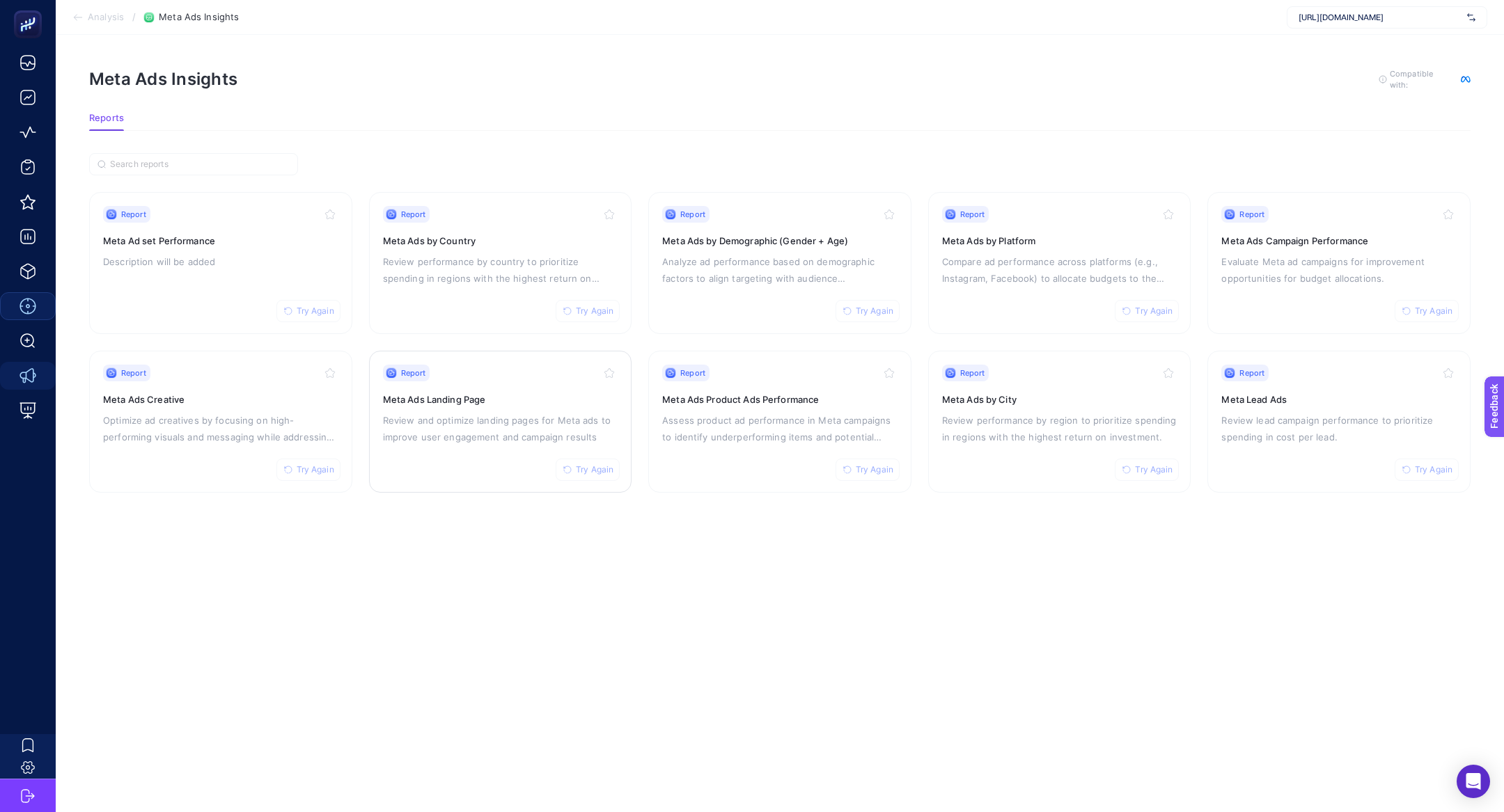
click at [401, 425] on p "Review and optimize landing pages for Meta ads to improve user engagement and c…" at bounding box center [501, 428] width 236 height 34
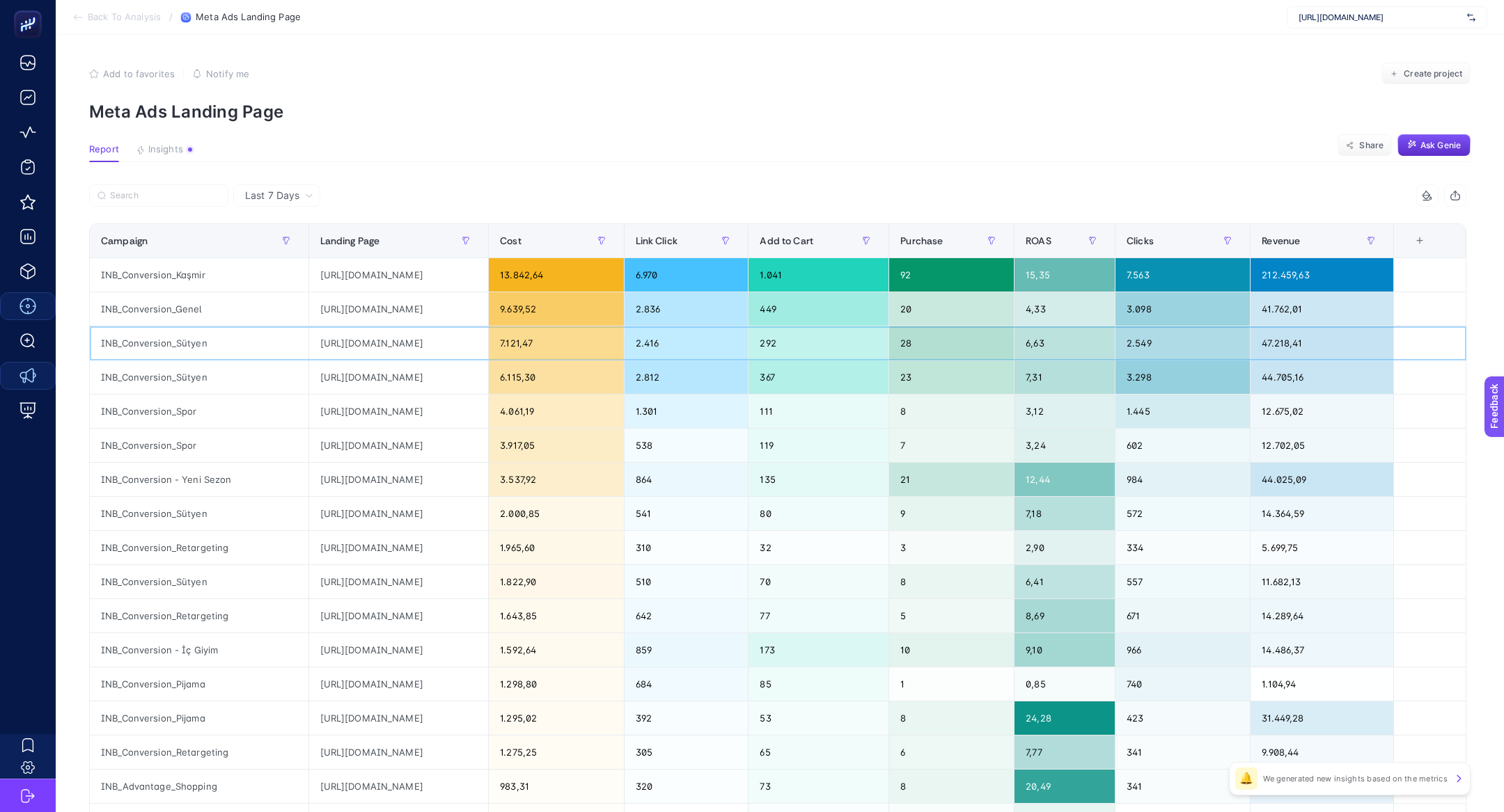
click at [151, 342] on div "INB_Conversion_Sütyen" at bounding box center [199, 343] width 218 height 34
click at [384, 338] on div "https://www.dagi.com.tr/products/kahverengi-galia-balensiz-dikissiz-sutyen-b016…" at bounding box center [399, 343] width 180 height 34
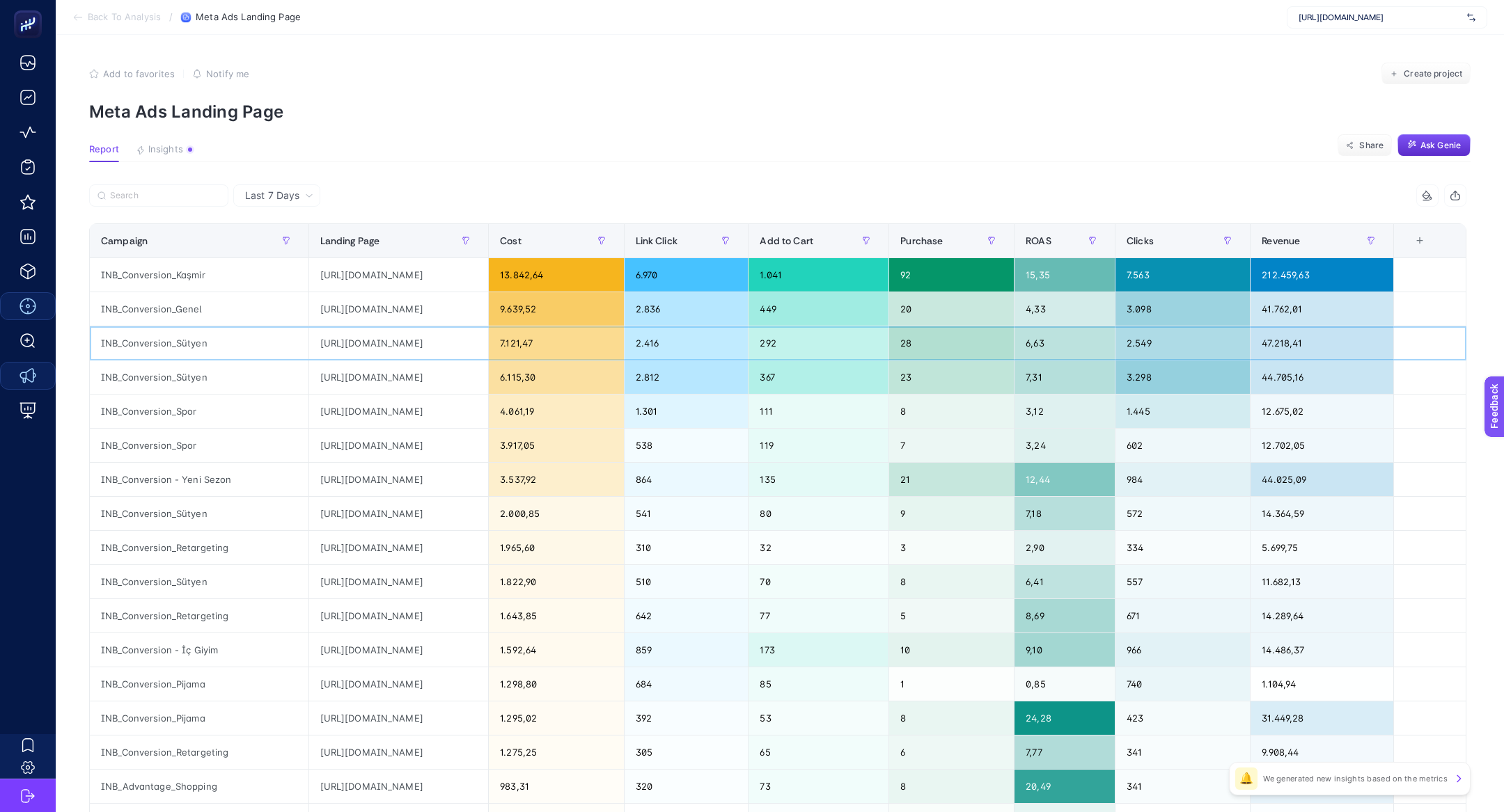
click at [384, 338] on div "https://www.dagi.com.tr/products/kahverengi-galia-balensiz-dikissiz-sutyen-b016…" at bounding box center [399, 343] width 180 height 34
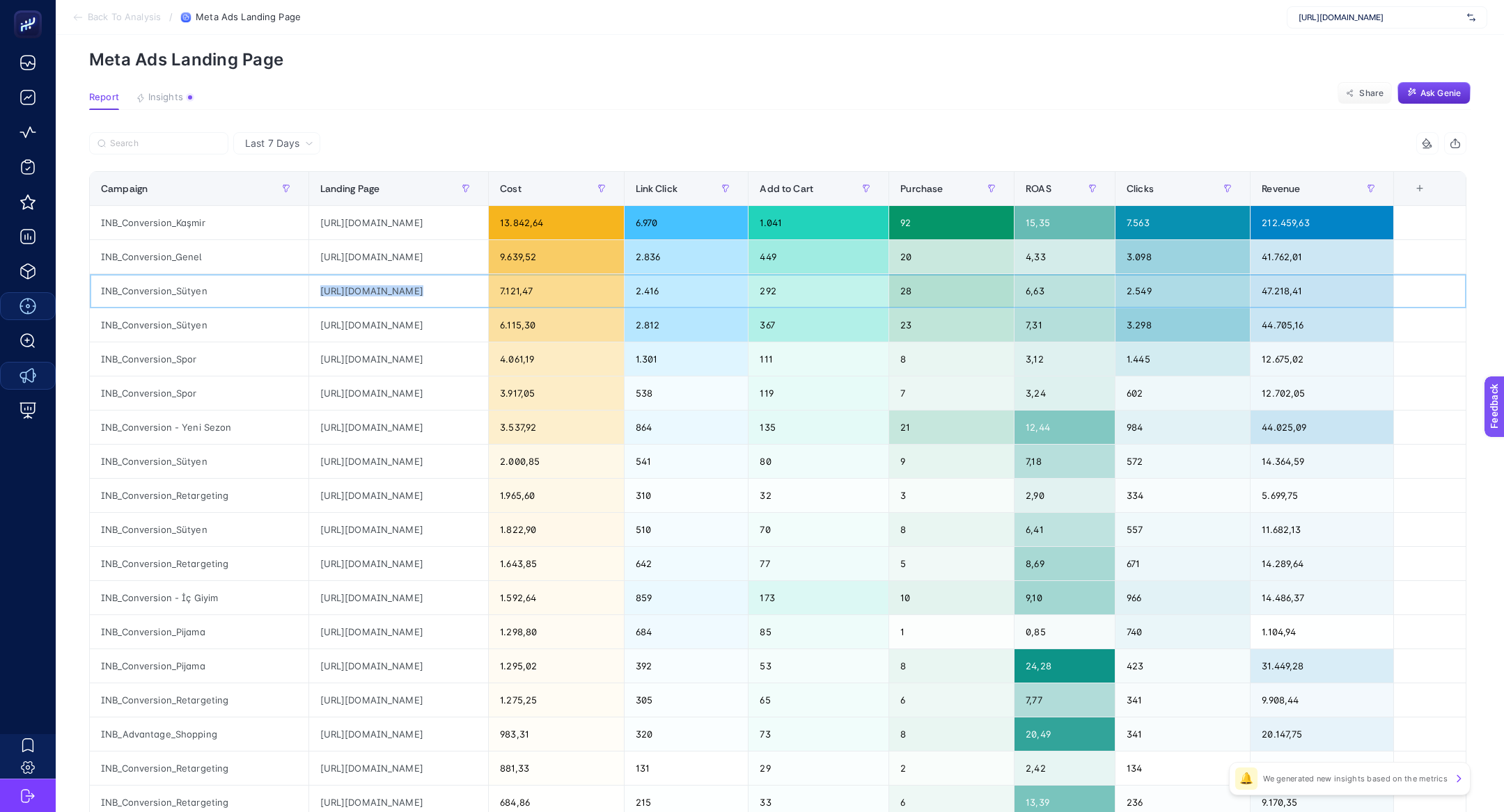
scroll to position [68, 0]
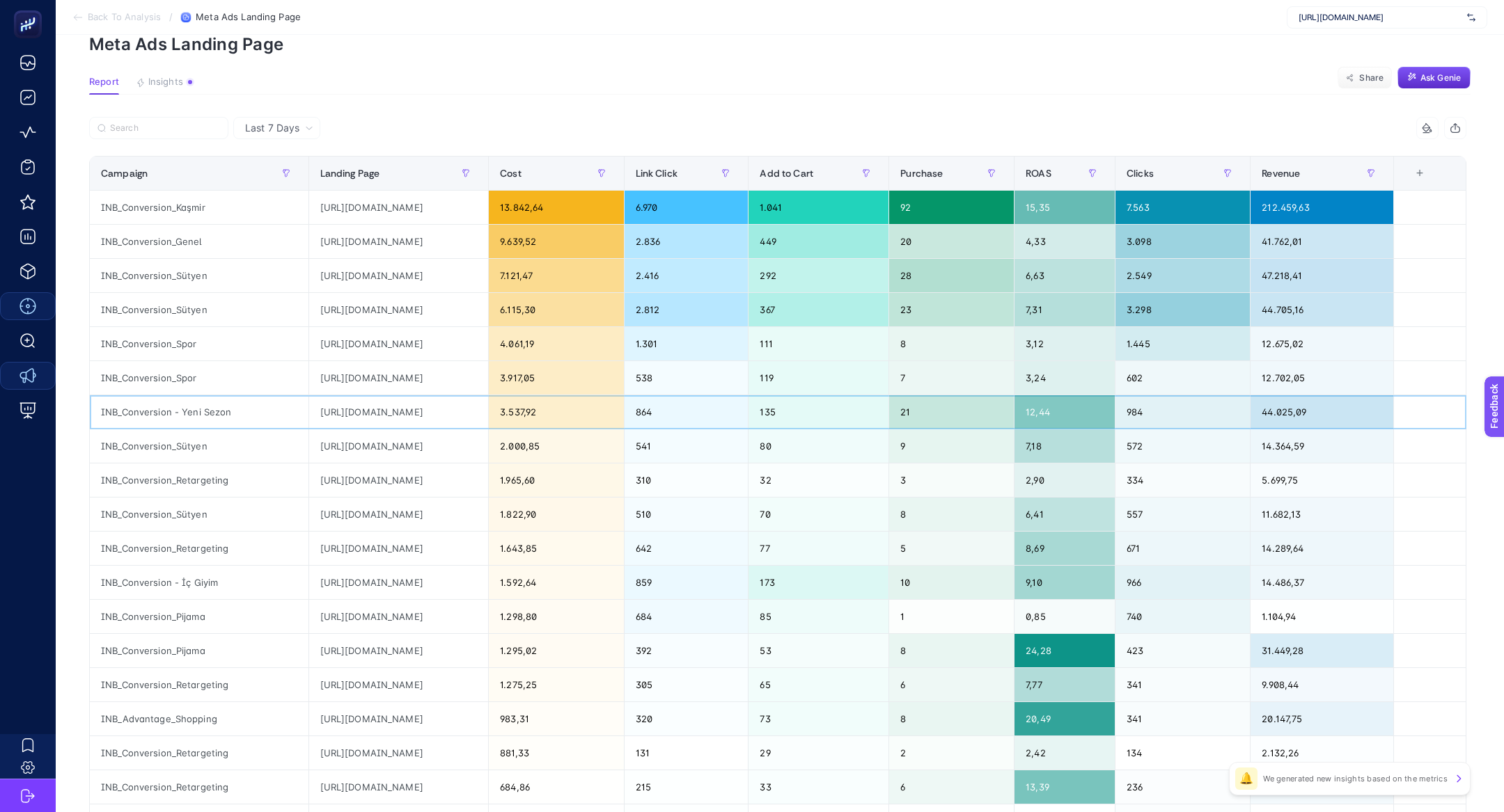
click at [428, 422] on div "https://www.dagi.com.tr/collections/yeni-sezon-indirim" at bounding box center [399, 412] width 180 height 34
click at [429, 443] on div "https://www.dagi.com.tr/products/ten-1135kc-suzie-balensiz-dikissiz-sutyen-b016…" at bounding box center [399, 446] width 180 height 34
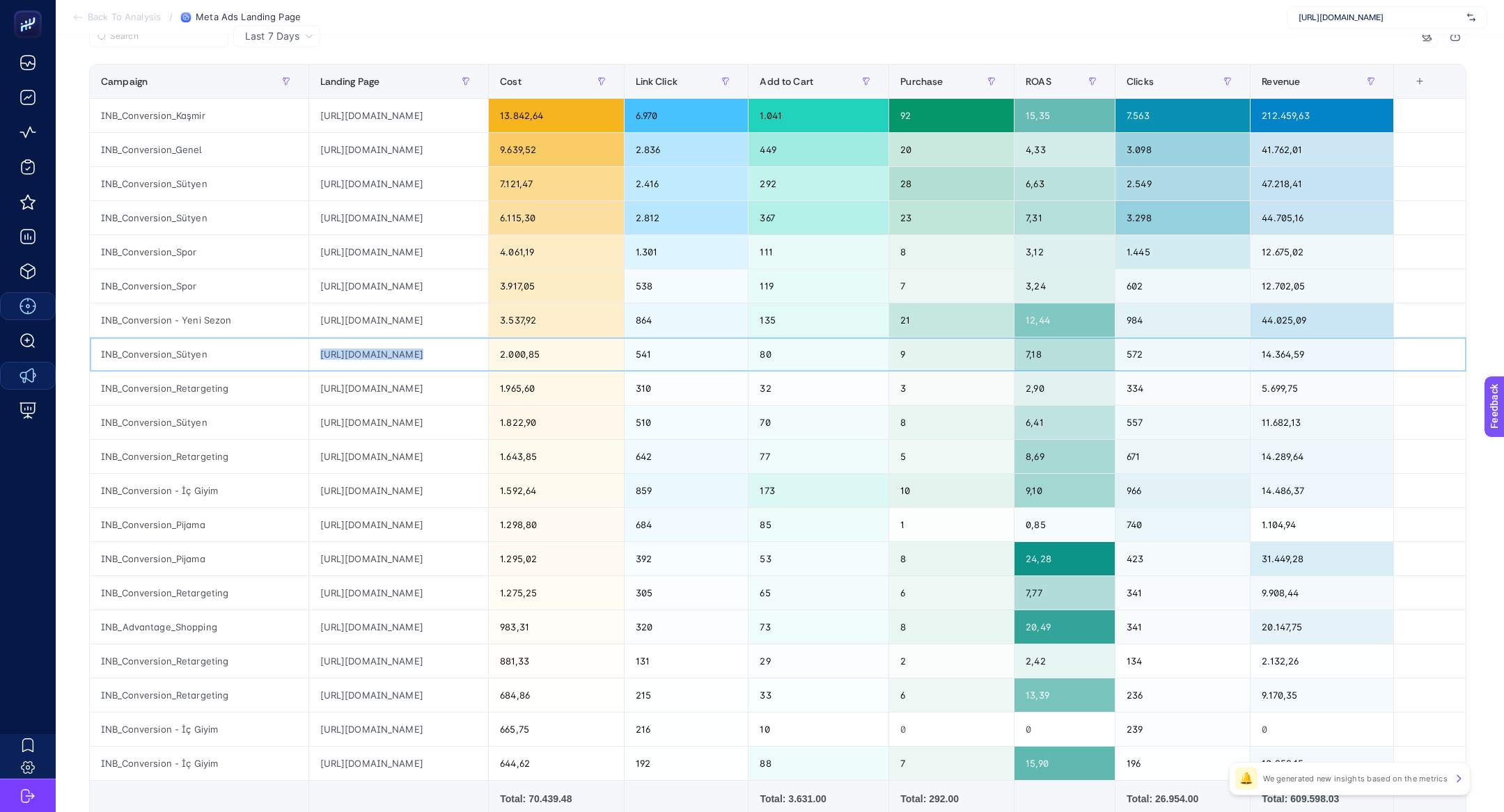
scroll to position [157, 0]
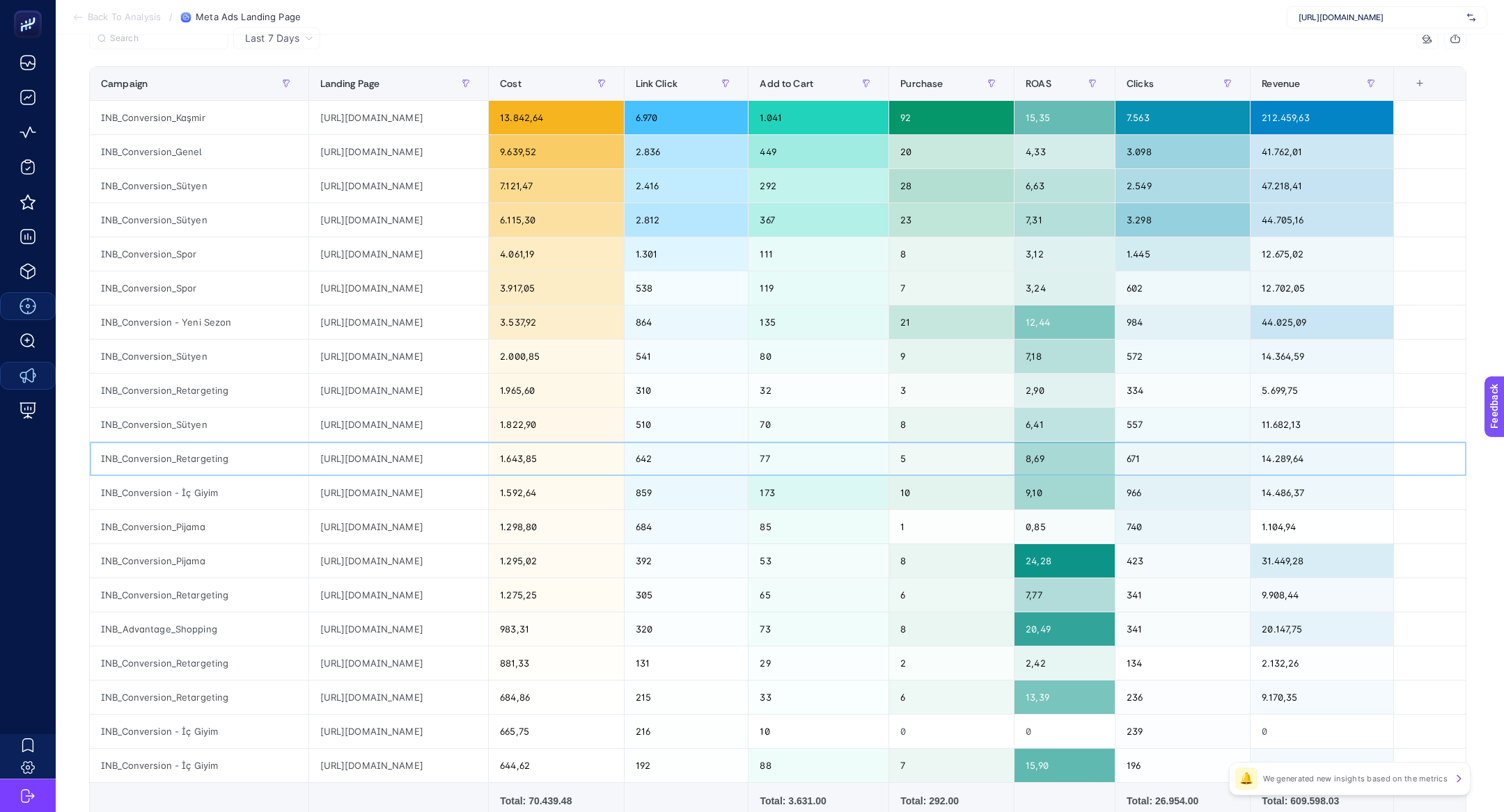
click at [430, 453] on div "https://www.dagi.com.tr/collections/kadin-pijama-takimi-modelleri" at bounding box center [399, 459] width 180 height 34
click at [195, 667] on div "INB_Conversion_Retargeting" at bounding box center [199, 663] width 218 height 34
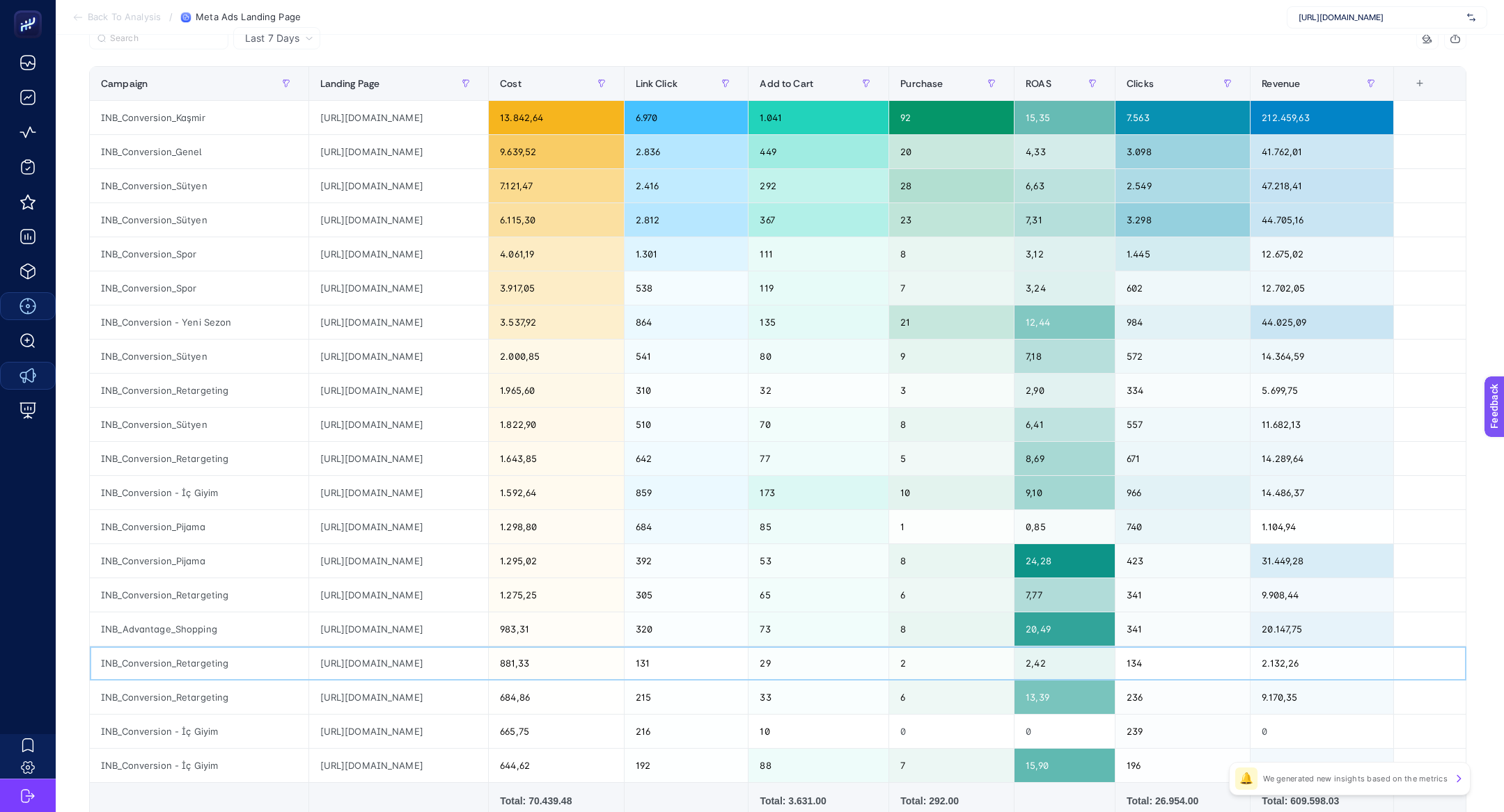
click at [195, 667] on div "INB_Conversion_Retargeting" at bounding box center [199, 663] width 218 height 34
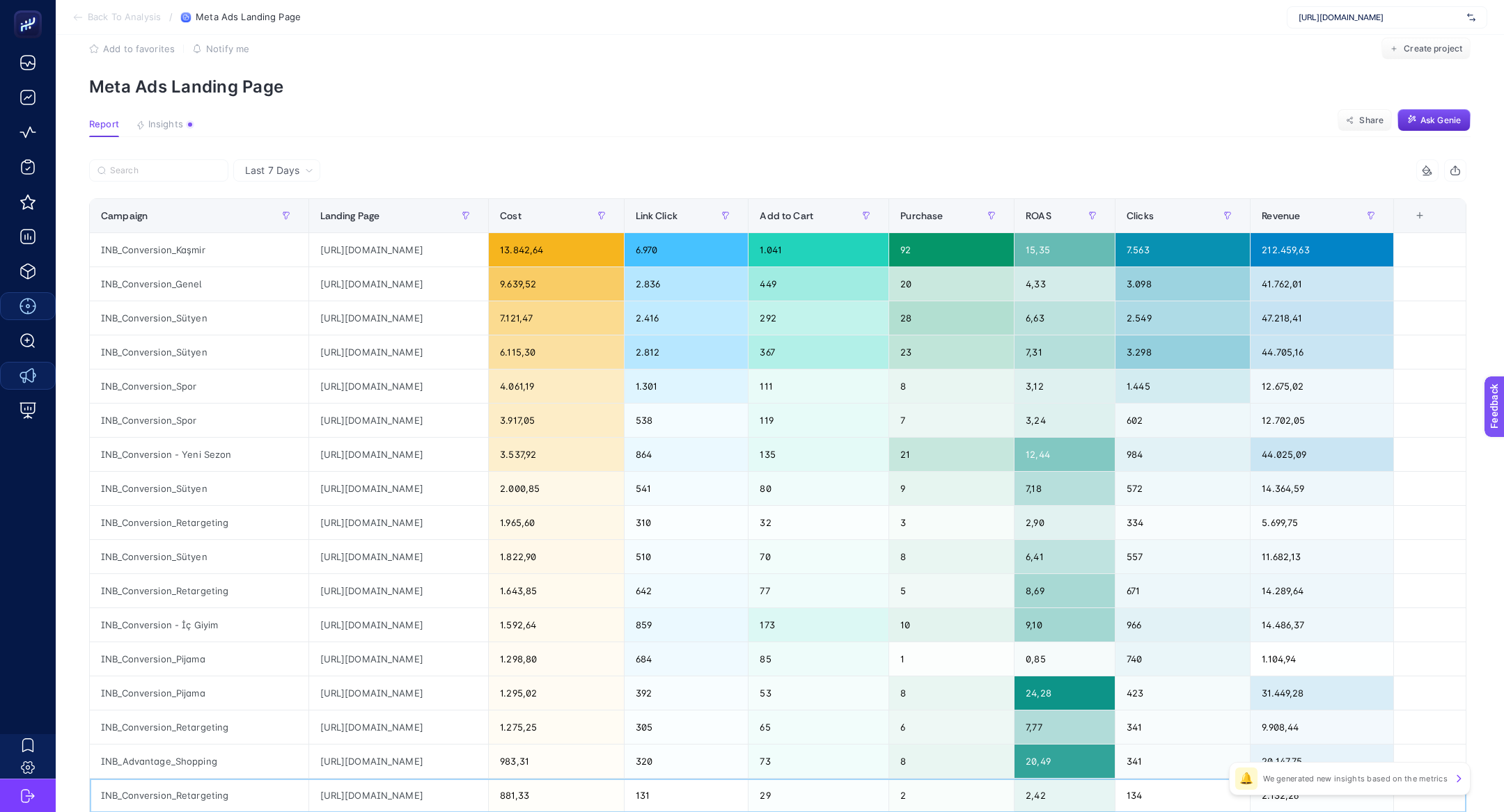
scroll to position [31, 0]
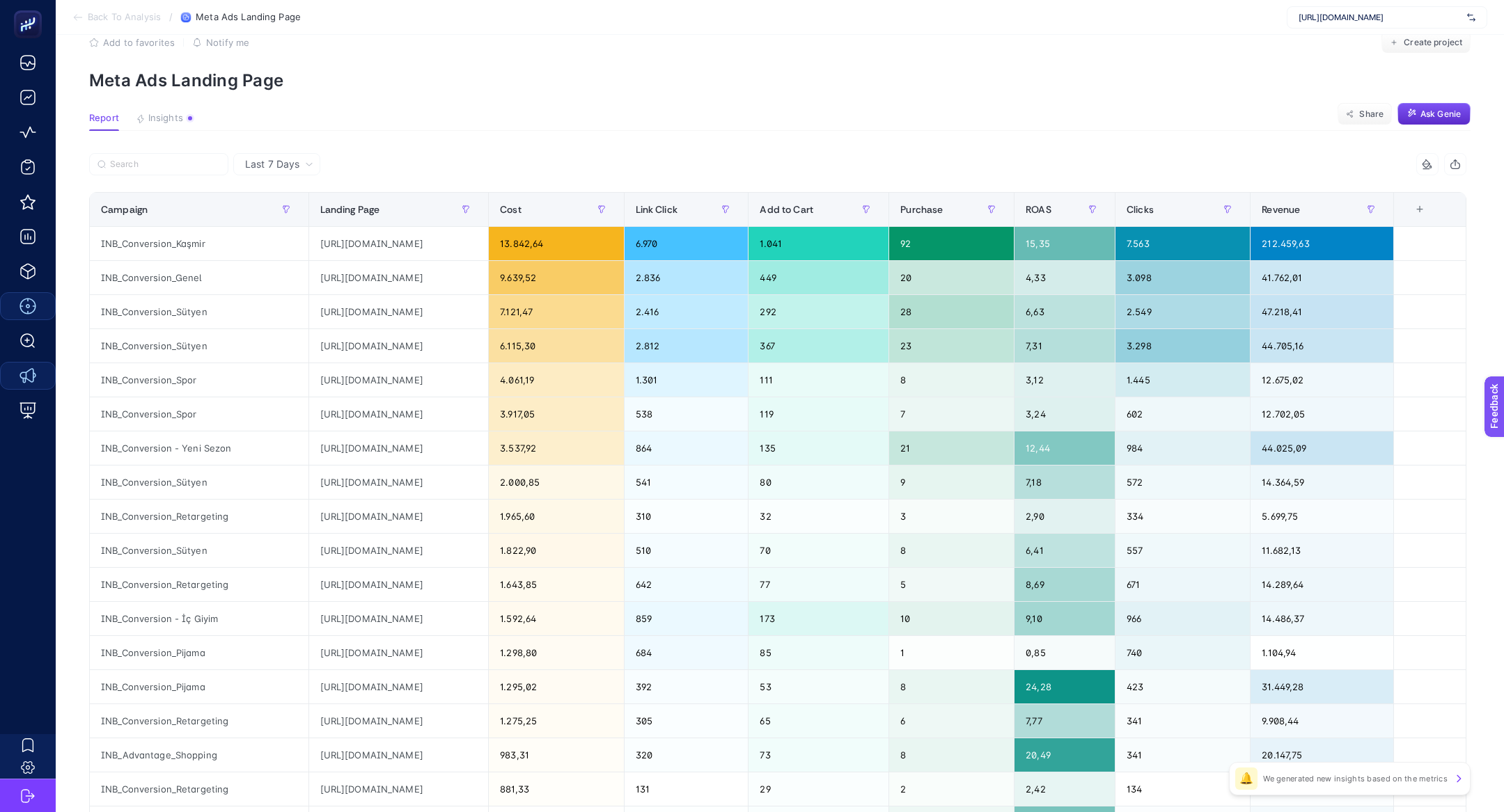
click at [282, 166] on span "Last 7 Days" at bounding box center [272, 164] width 54 height 14
click at [293, 221] on li "Last 30 Days" at bounding box center [276, 218] width 79 height 25
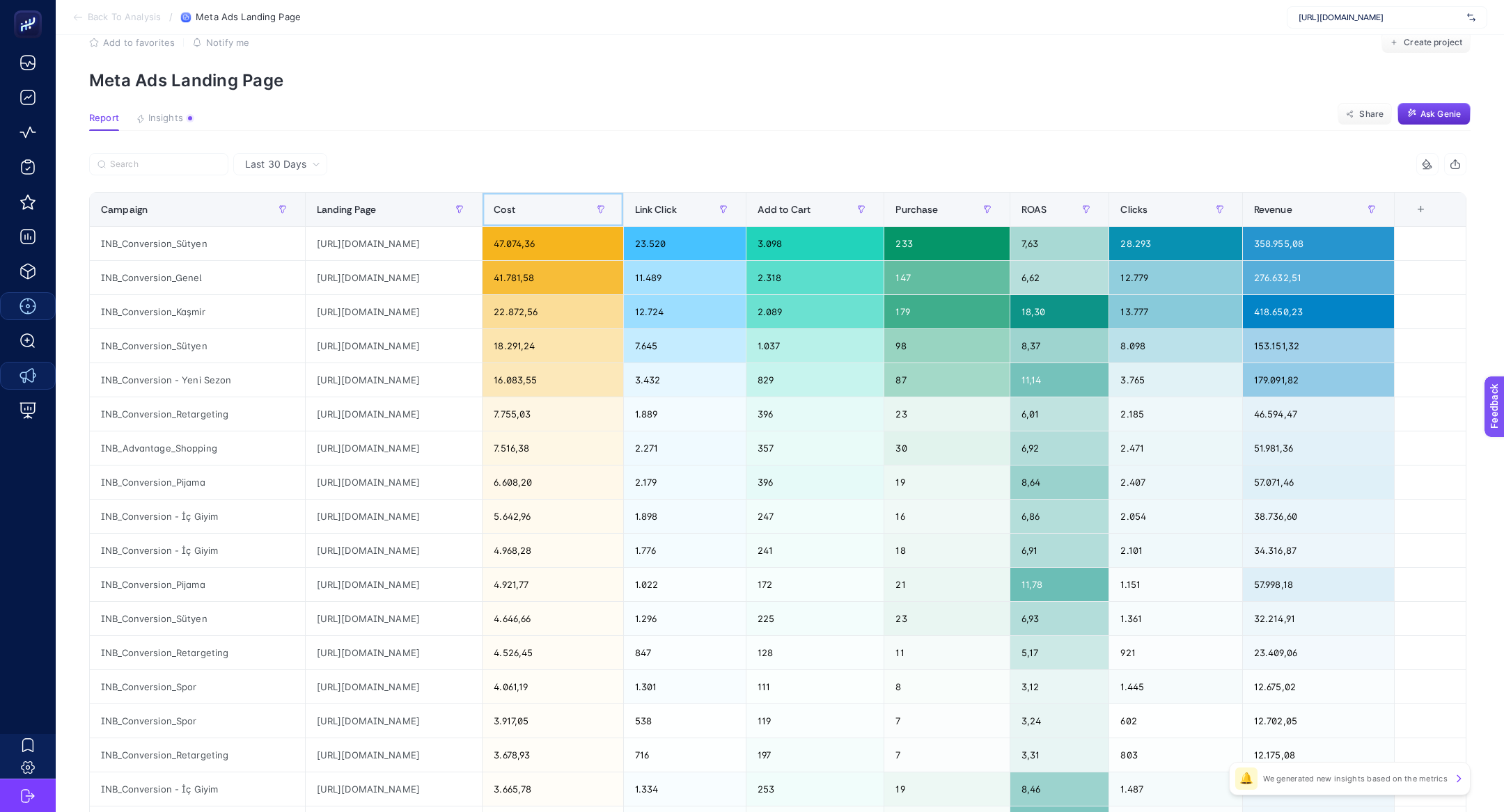
click at [611, 218] on div "Cost" at bounding box center [553, 209] width 118 height 22
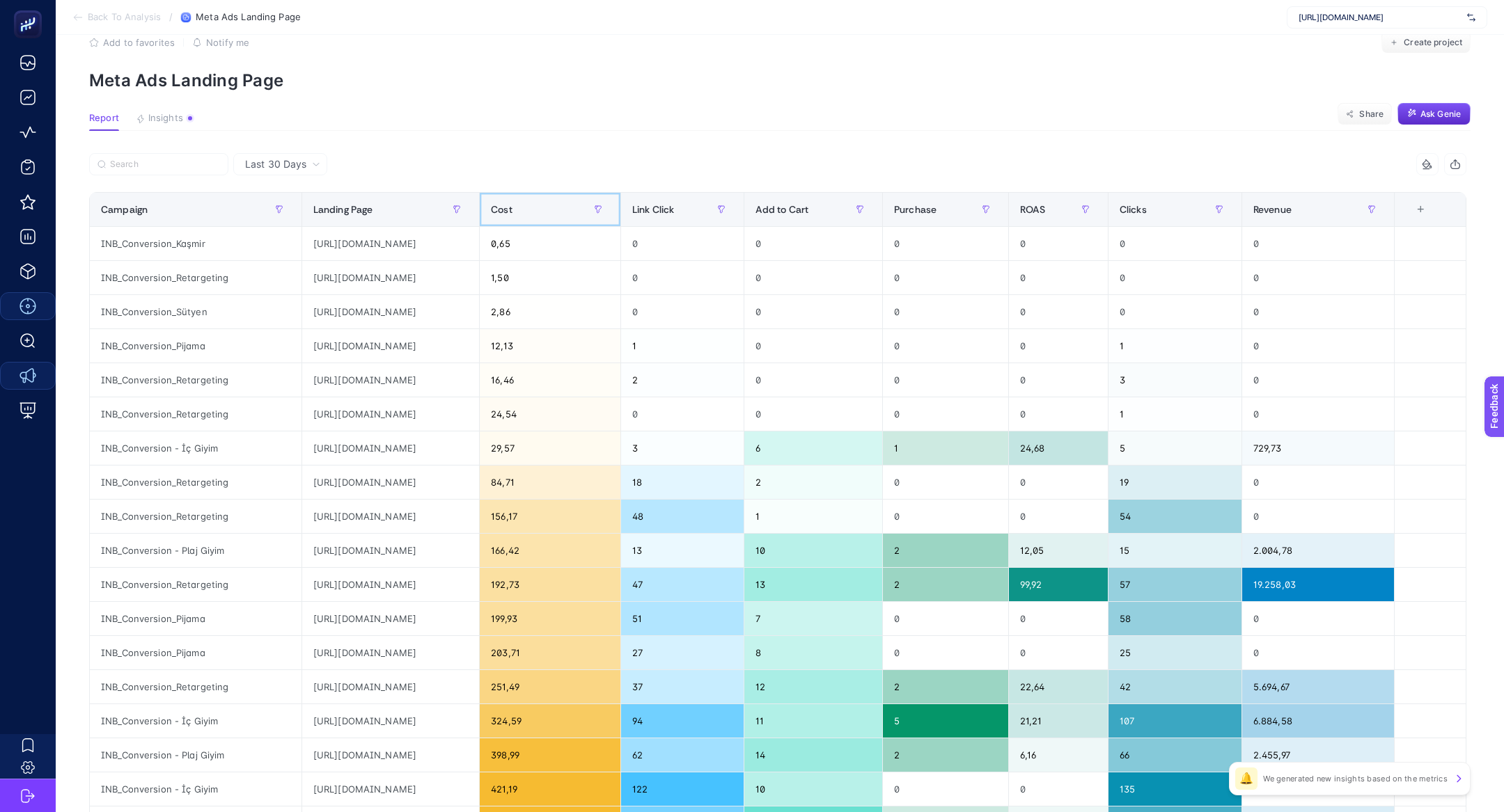
click at [609, 218] on div "Cost" at bounding box center [550, 209] width 119 height 22
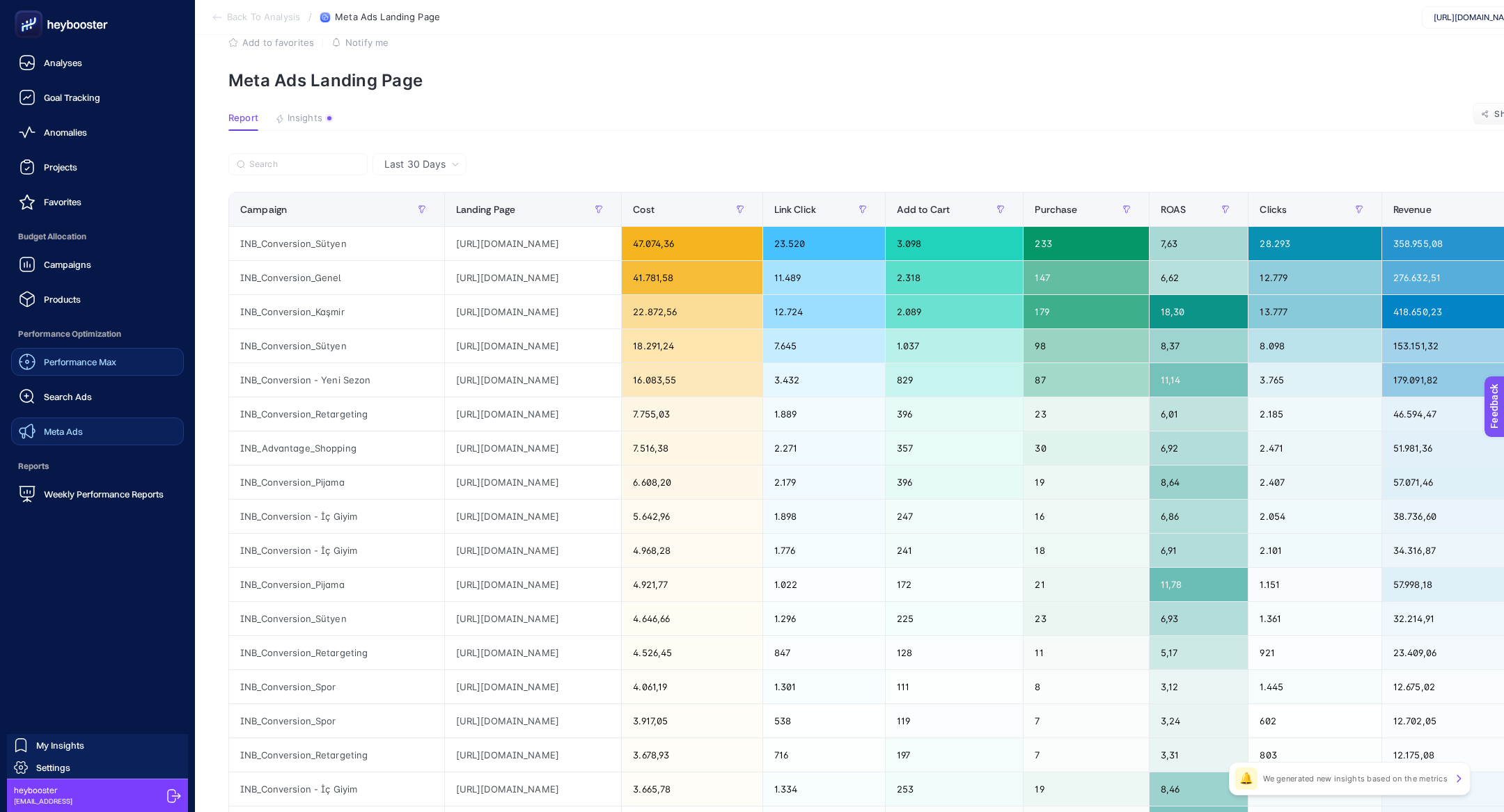
click at [124, 437] on link "Meta Ads" at bounding box center [97, 432] width 173 height 28
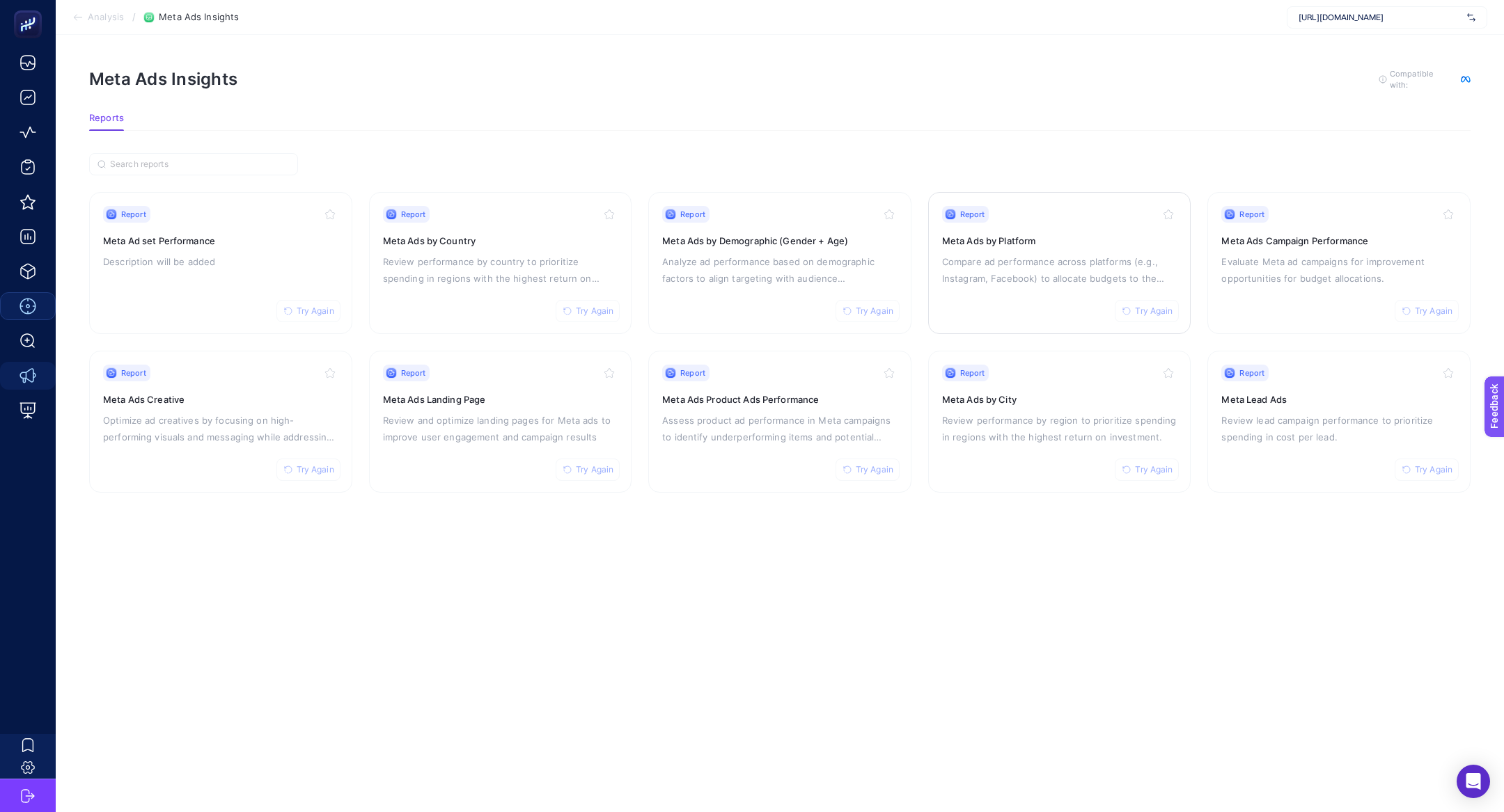
click at [933, 262] on link "Report Try Again Meta Ads by Platform Compare ad performance across platforms (…" at bounding box center [1060, 263] width 263 height 142
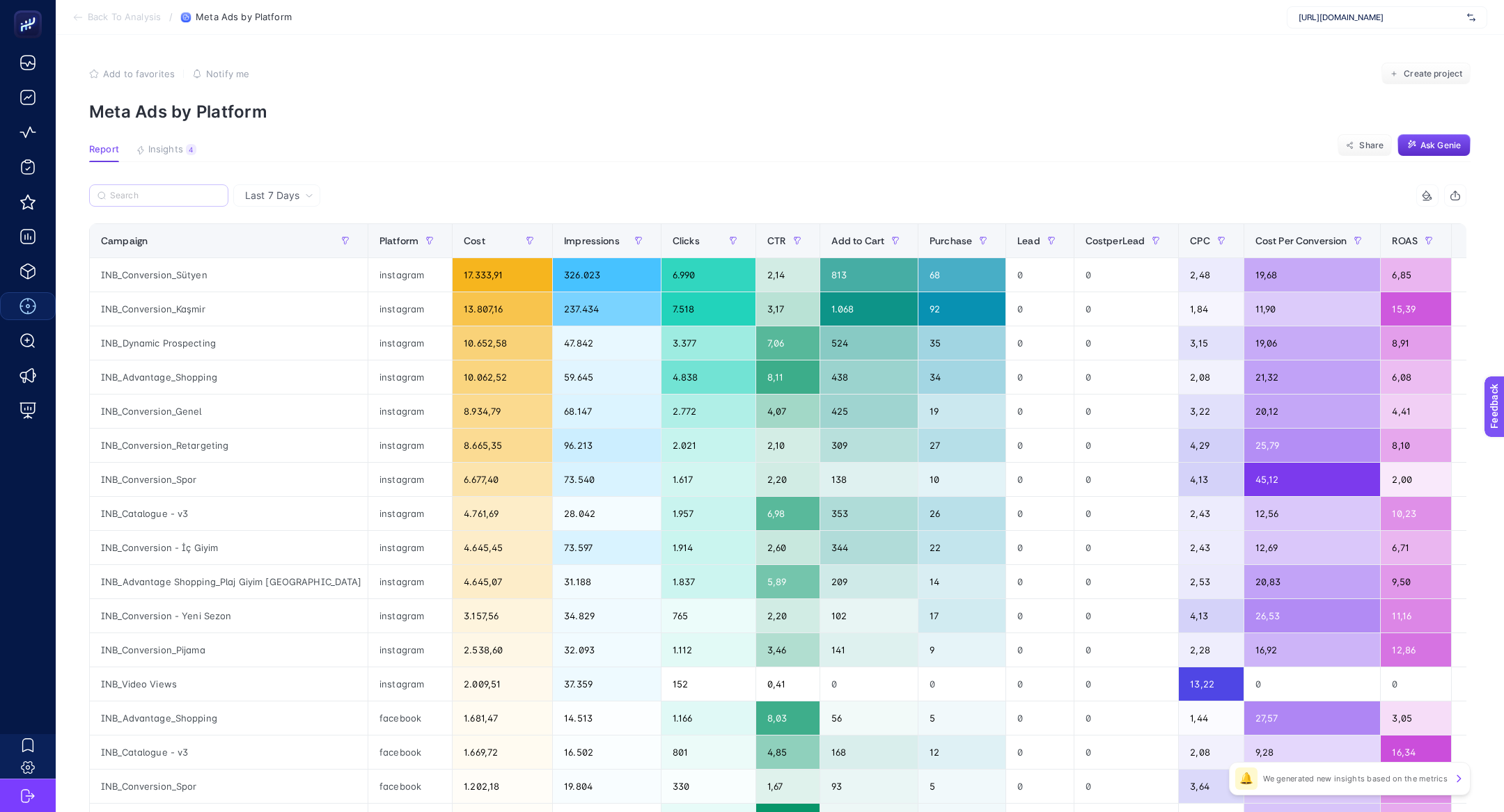
click at [159, 190] on label at bounding box center [159, 195] width 139 height 22
click at [159, 191] on input "Search" at bounding box center [165, 195] width 110 height 11
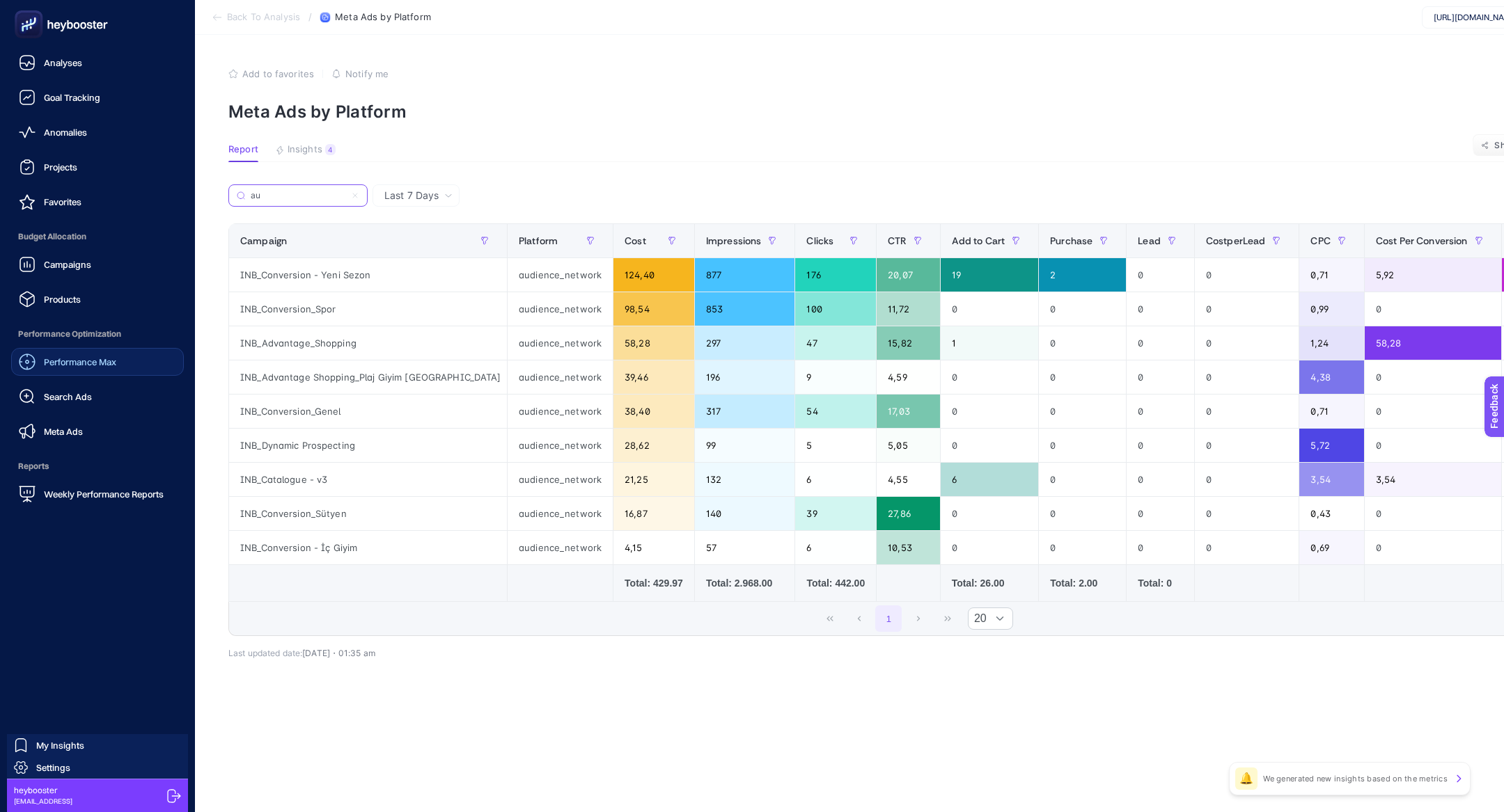
type input "au"
click at [59, 437] on div "Meta Ads" at bounding box center [51, 432] width 64 height 16
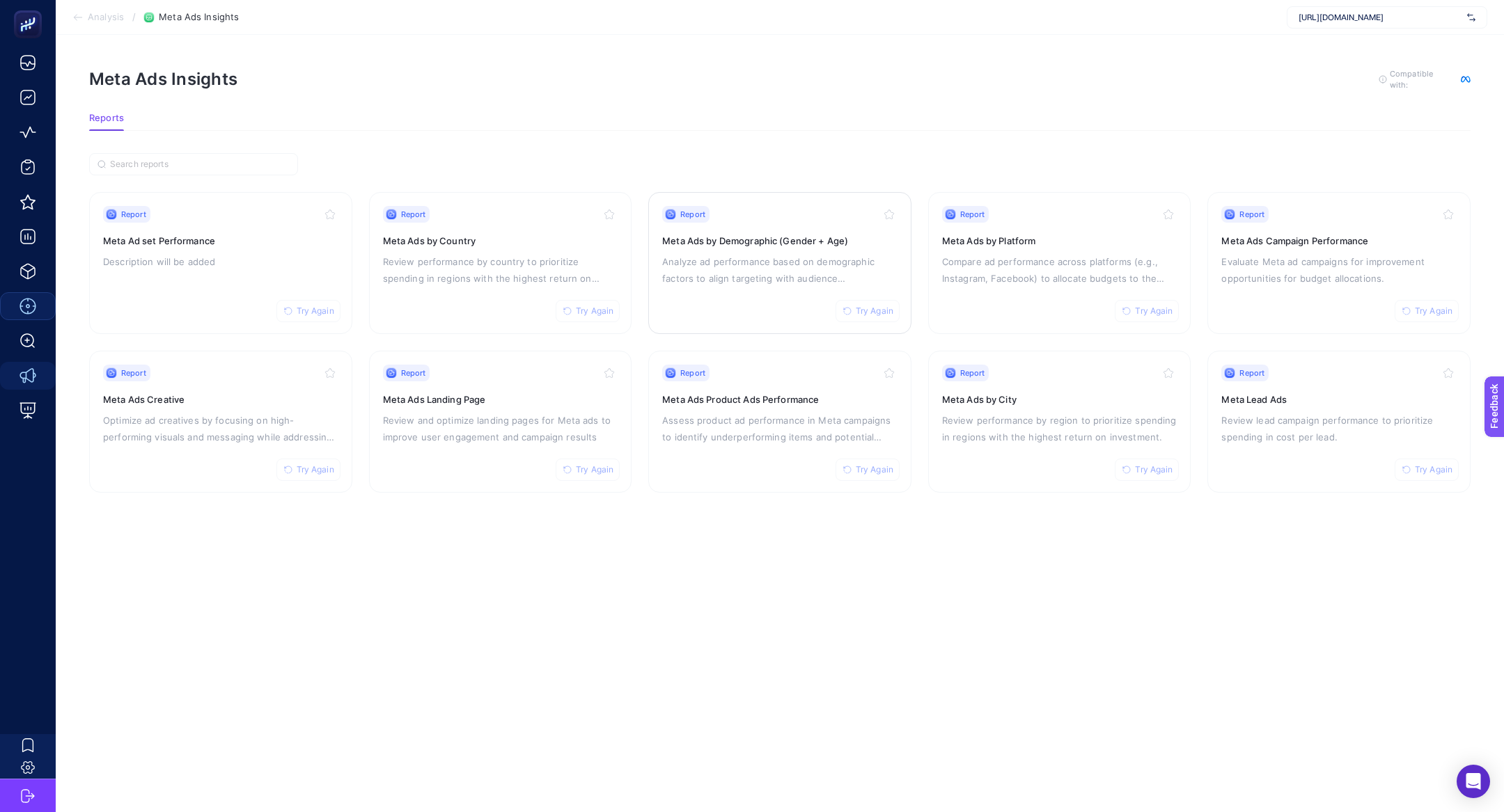
click at [722, 244] on h3 "Meta Ads by Demographic (Gender + Age)" at bounding box center [780, 240] width 236 height 14
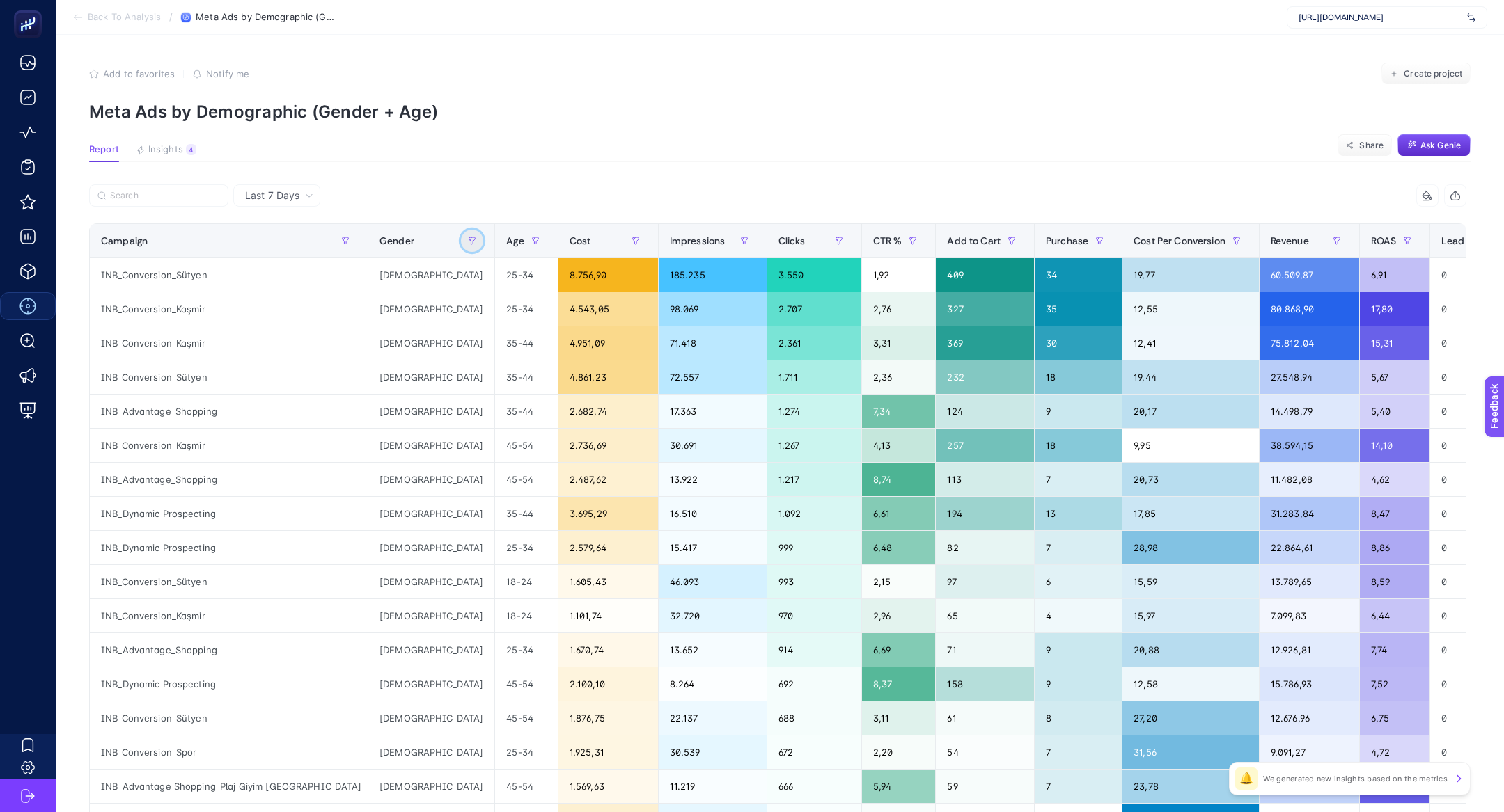
click at [468, 244] on icon "button" at bounding box center [472, 240] width 8 height 8
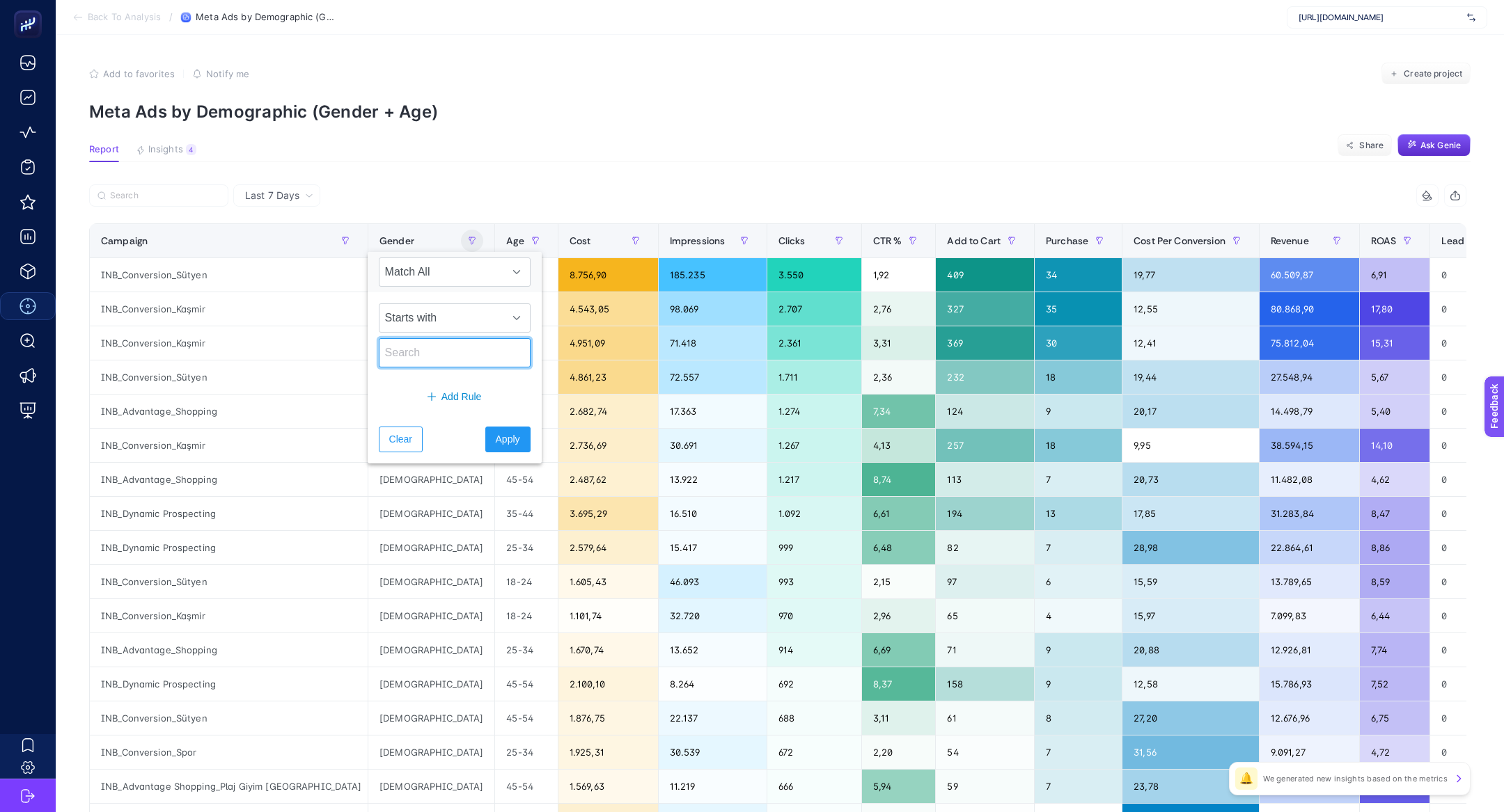
click at [423, 364] on input "text" at bounding box center [455, 353] width 152 height 29
type input "male"
click at [504, 431] on button "Apply" at bounding box center [507, 439] width 45 height 25
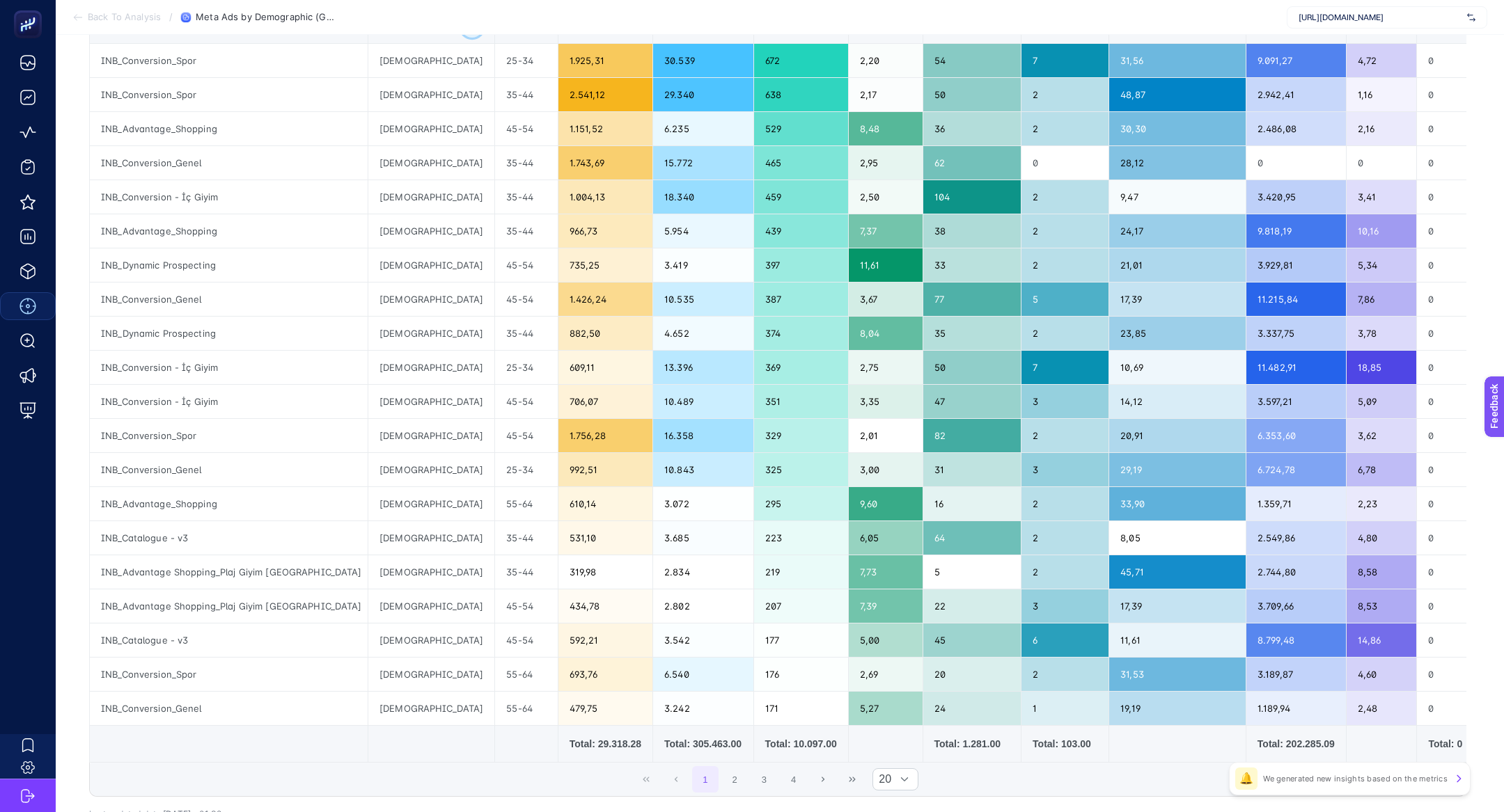
scroll to position [214, 0]
click at [230, 572] on div "INB_Advantage Shopping_Plaj Giyim Kampanya" at bounding box center [229, 572] width 278 height 34
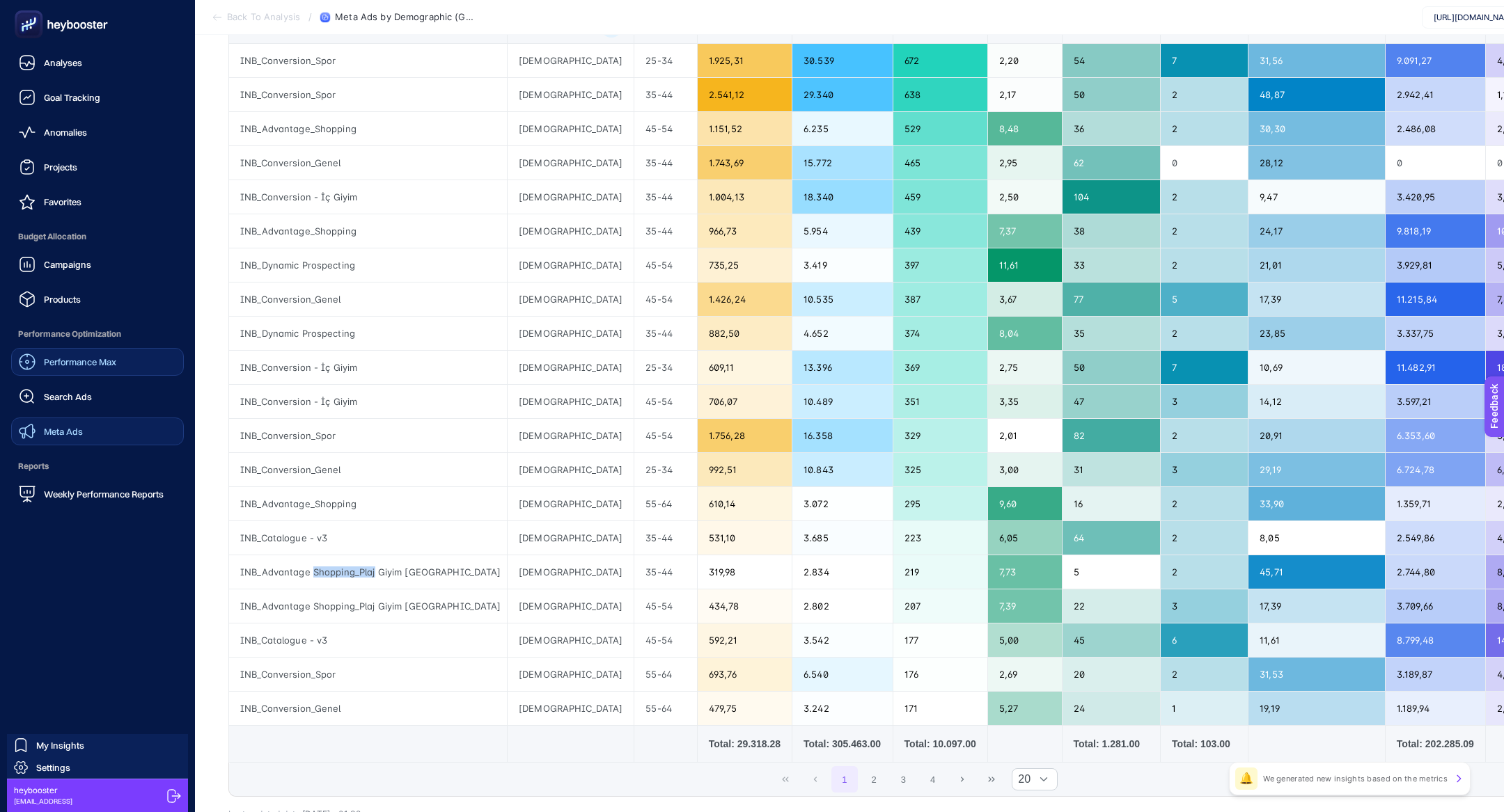
click at [94, 425] on link "Meta Ads" at bounding box center [97, 432] width 173 height 28
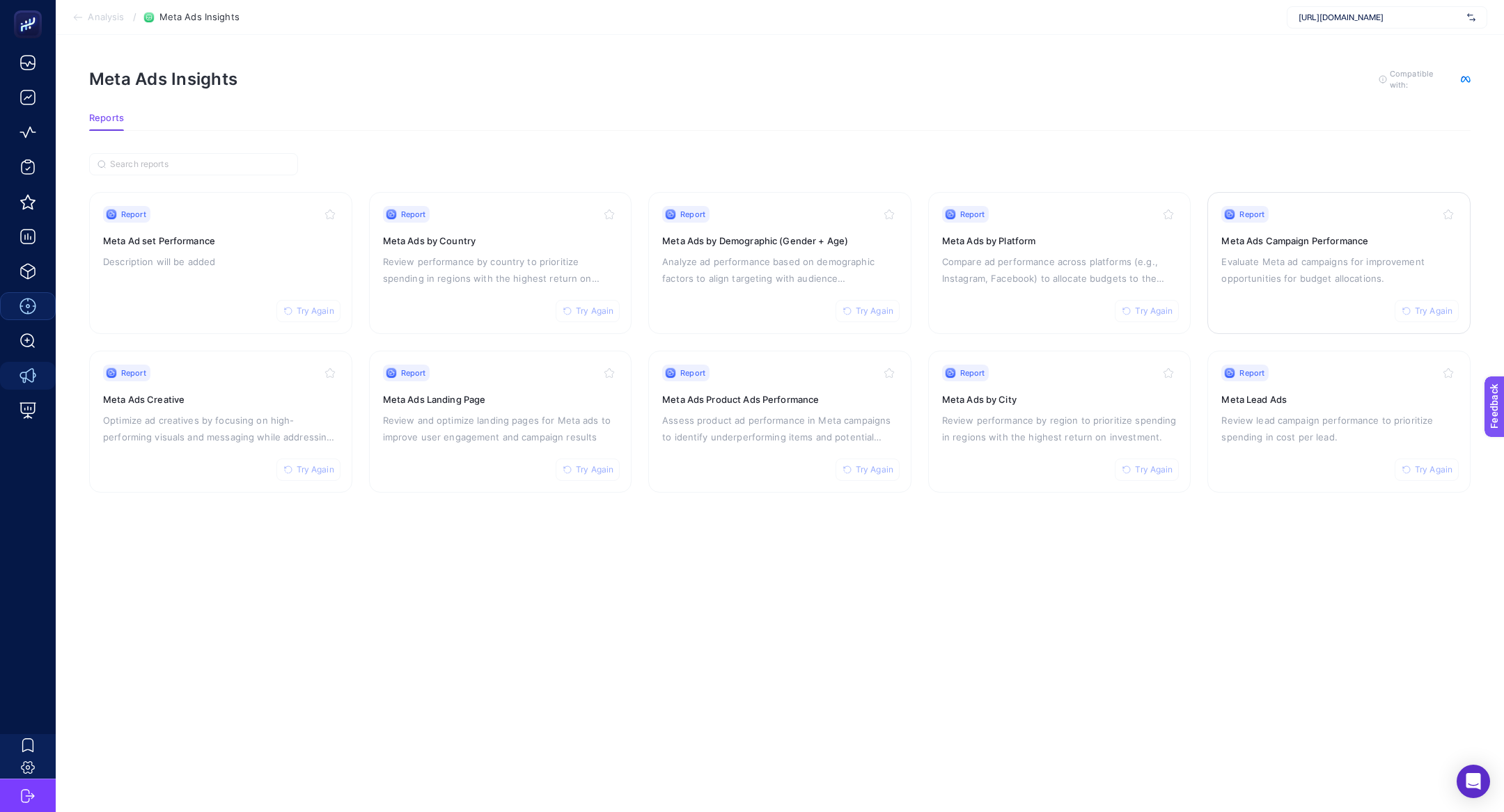
click at [1234, 261] on p "Evaluate Meta ad campaigns for improvement opportunities for budget allocations." at bounding box center [1339, 270] width 236 height 34
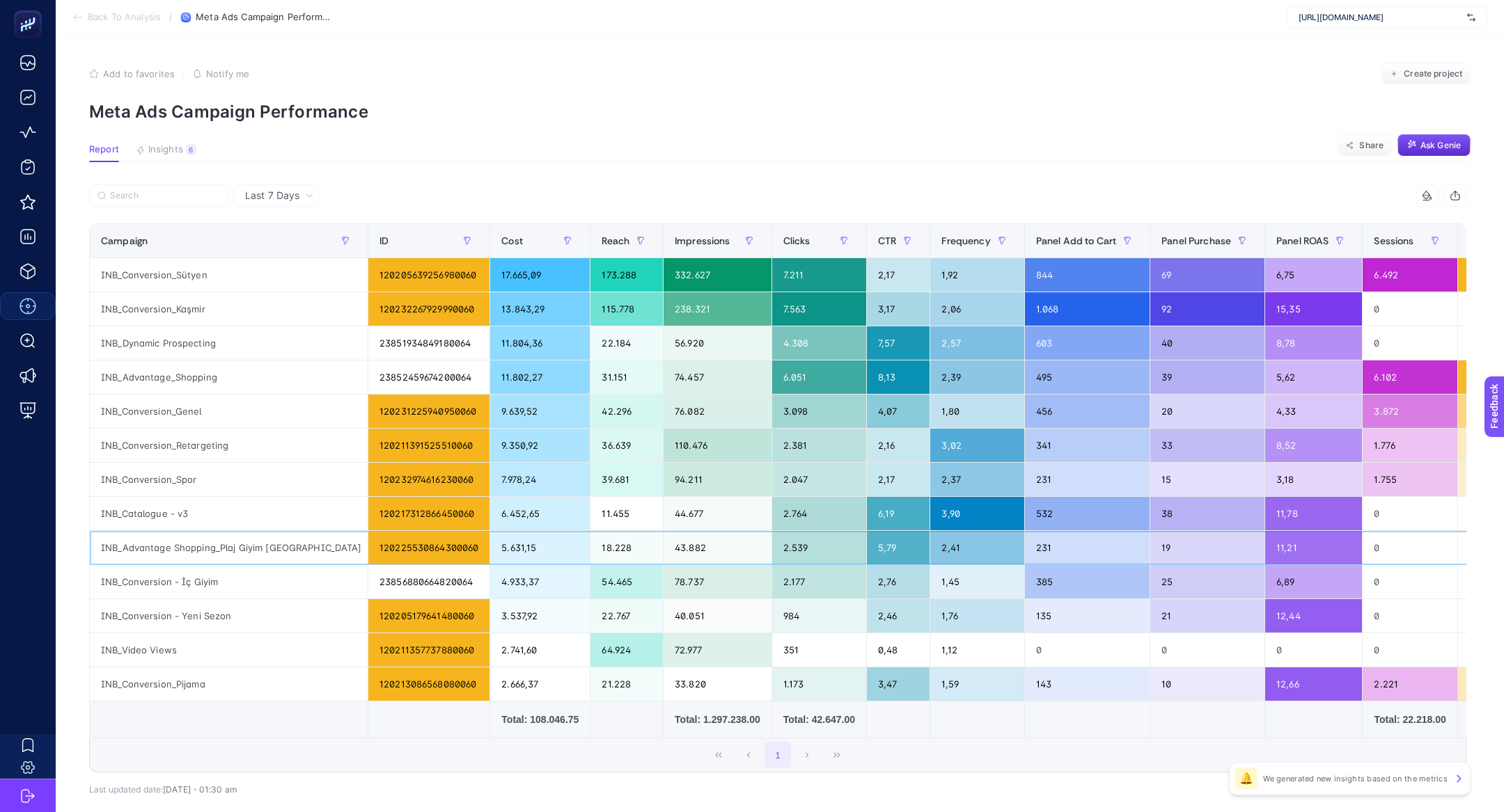
click at [208, 556] on div "INB_Advantage Shopping_Plaj Giyim Kampanya" at bounding box center [229, 548] width 278 height 34
click at [1029, 312] on div "1.068" at bounding box center [1087, 309] width 124 height 34
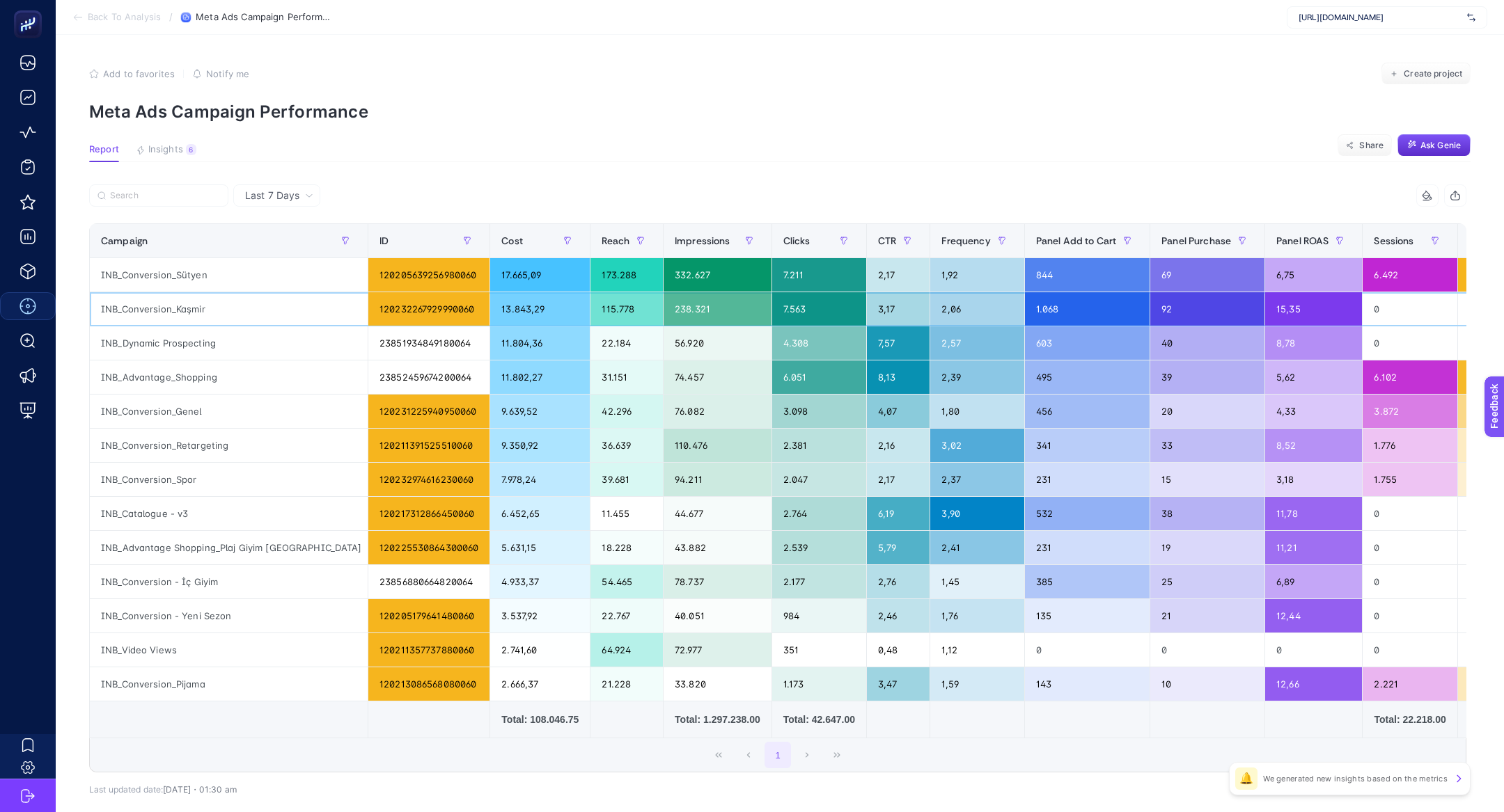
click at [1029, 312] on div "1.068" at bounding box center [1087, 309] width 124 height 34
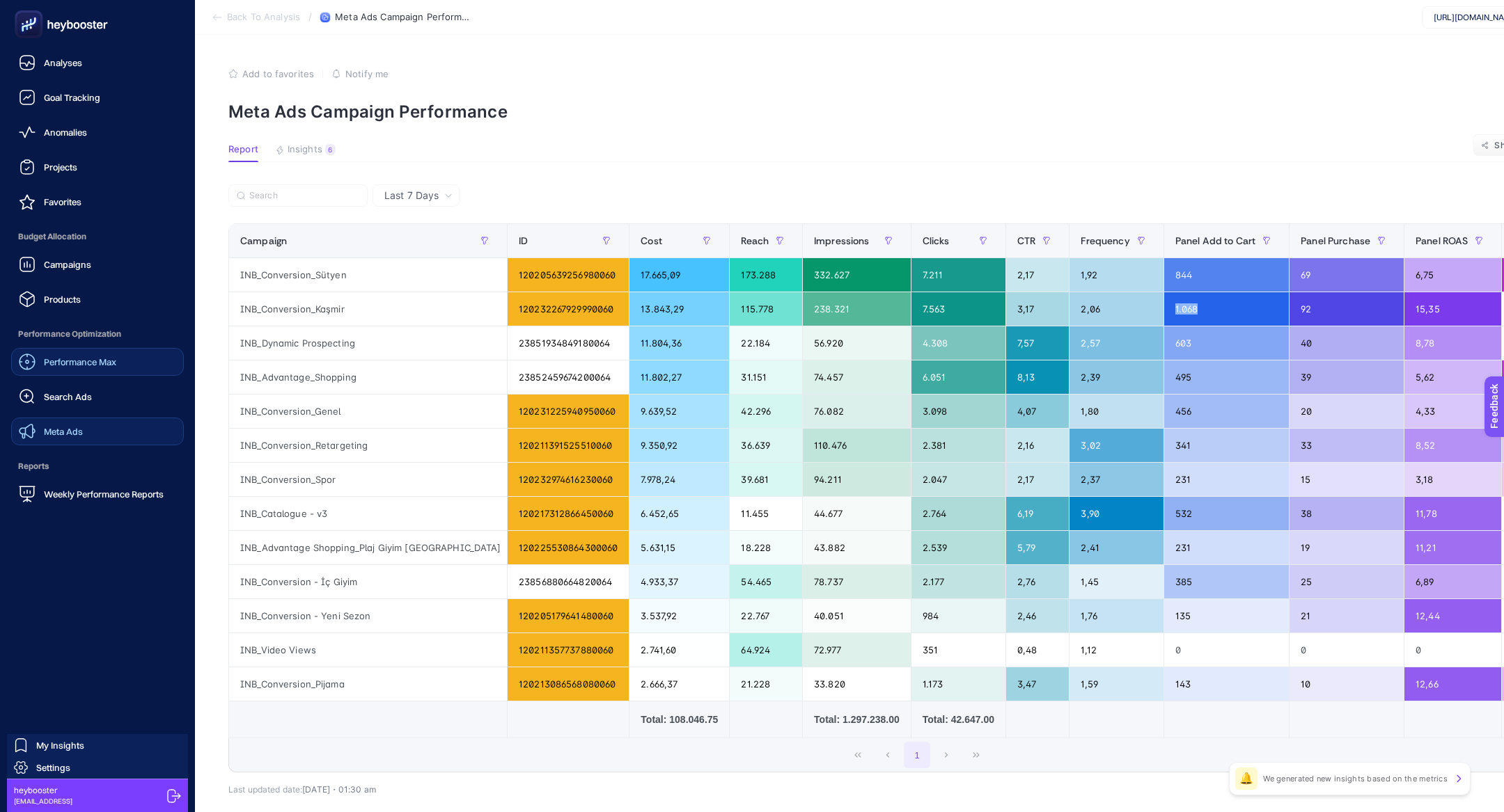
click at [49, 428] on span "Meta Ads" at bounding box center [64, 432] width 39 height 11
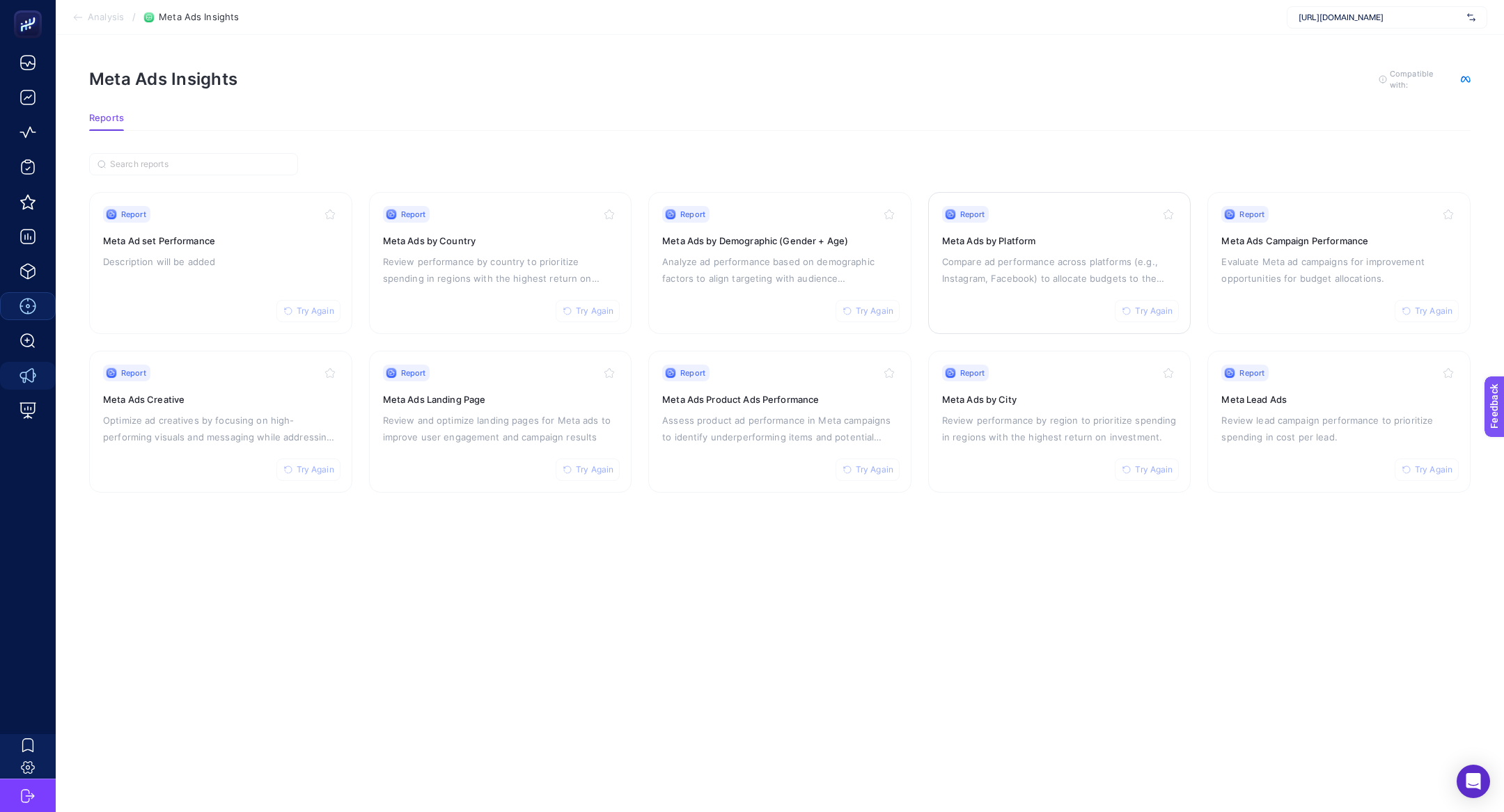
click at [1098, 237] on h3 "Meta Ads by Platform" at bounding box center [1060, 240] width 236 height 14
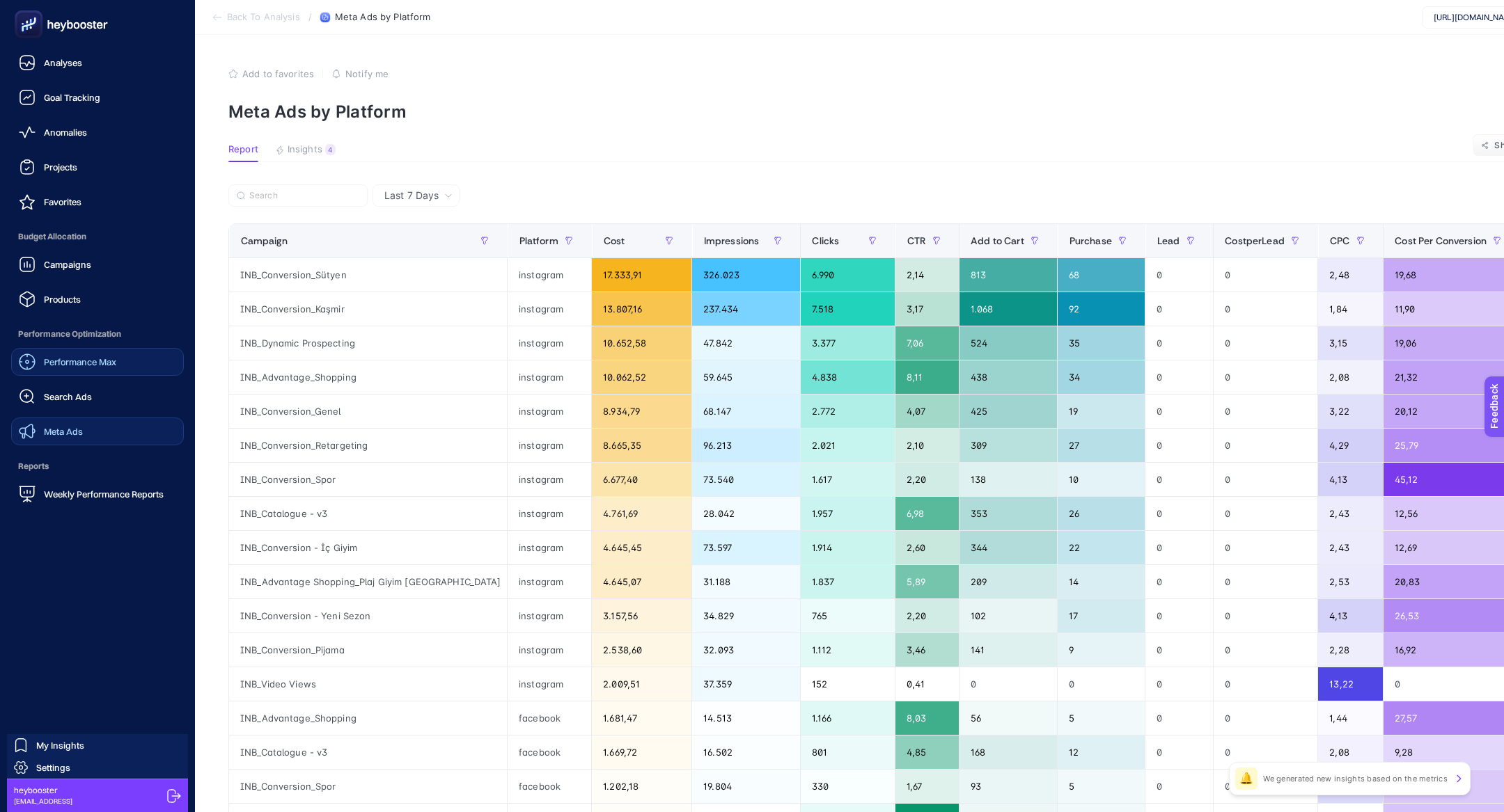
click at [50, 437] on div "Meta Ads" at bounding box center [51, 432] width 64 height 16
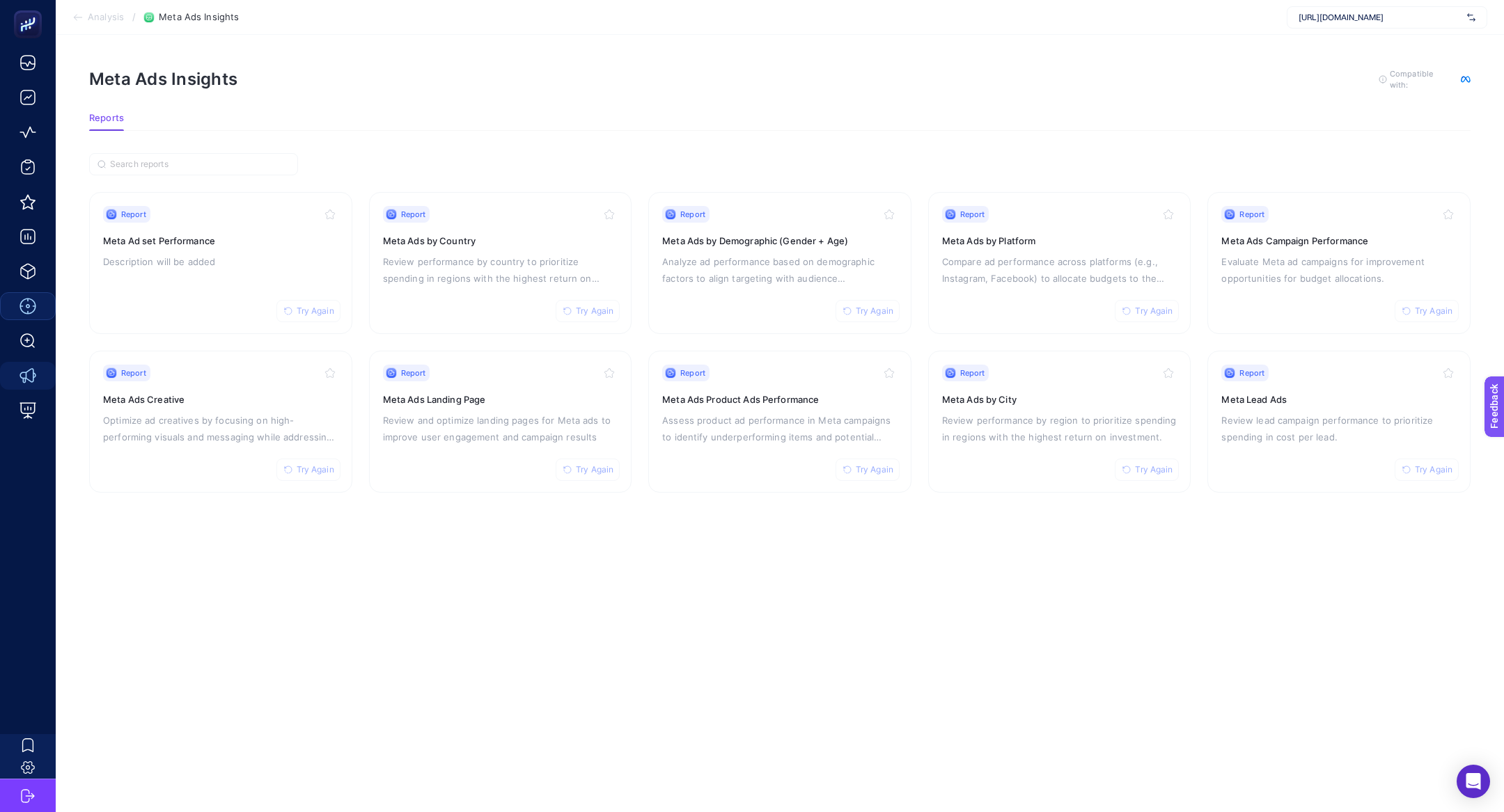
click at [227, 240] on h3 "Meta Ad set Performance" at bounding box center [221, 240] width 236 height 14
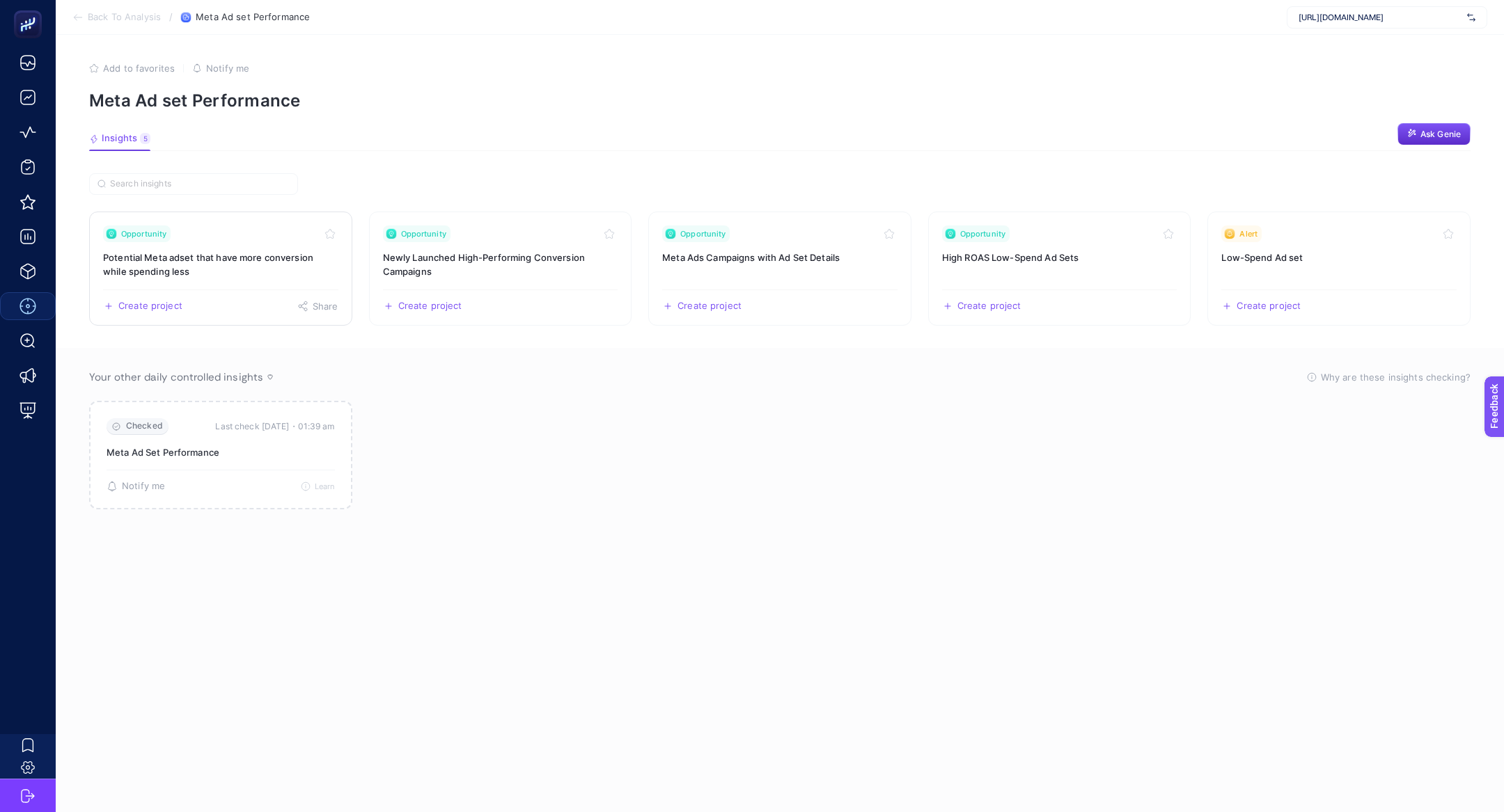
click at [253, 252] on h3 "Potential Meta adset that have more conversion while spending less" at bounding box center [221, 264] width 236 height 28
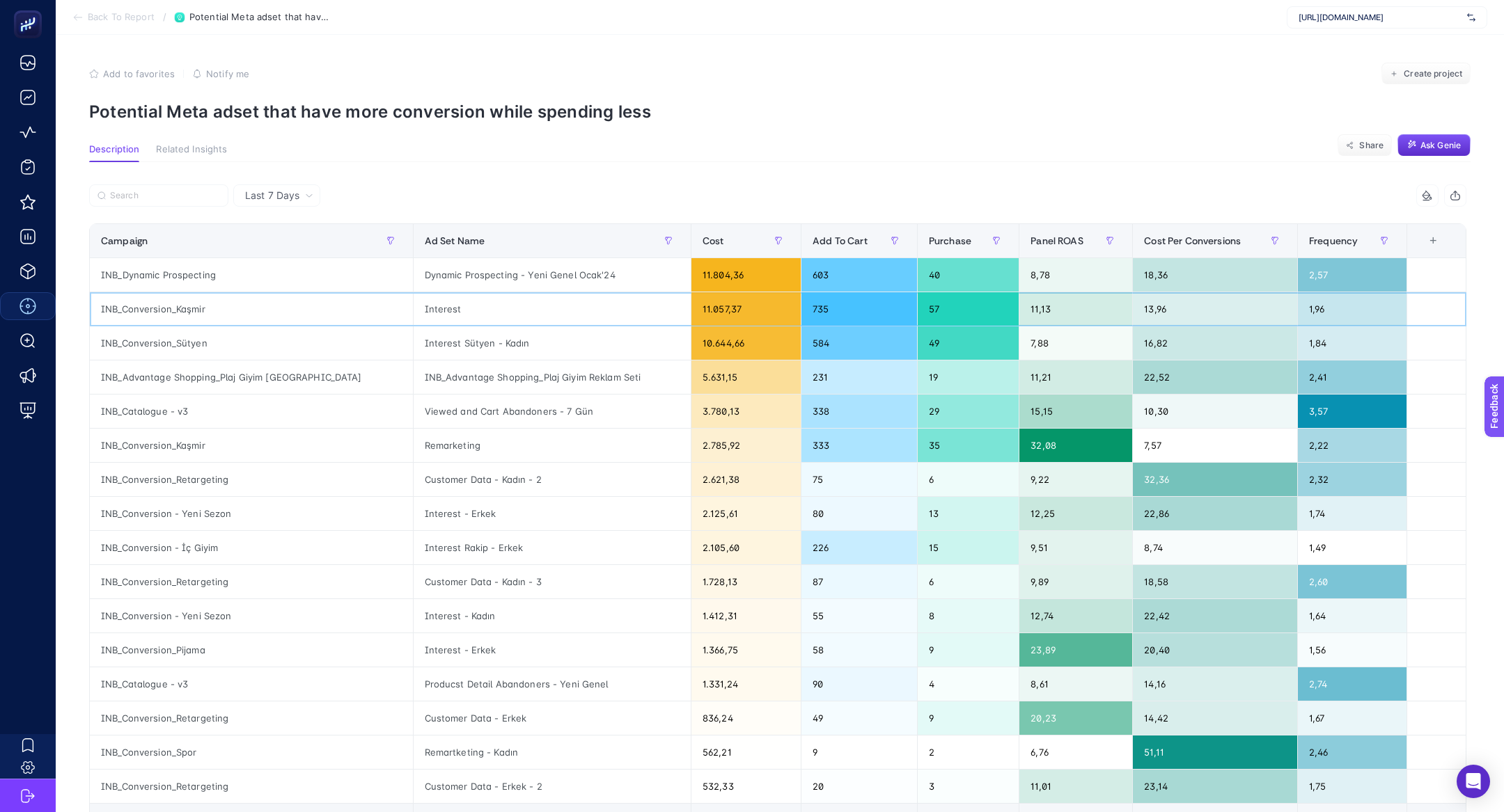
click at [143, 315] on div "INB_Conversion_Kaşmir" at bounding box center [251, 309] width 323 height 34
copy tr "INB_Conversion_Kaşmir"
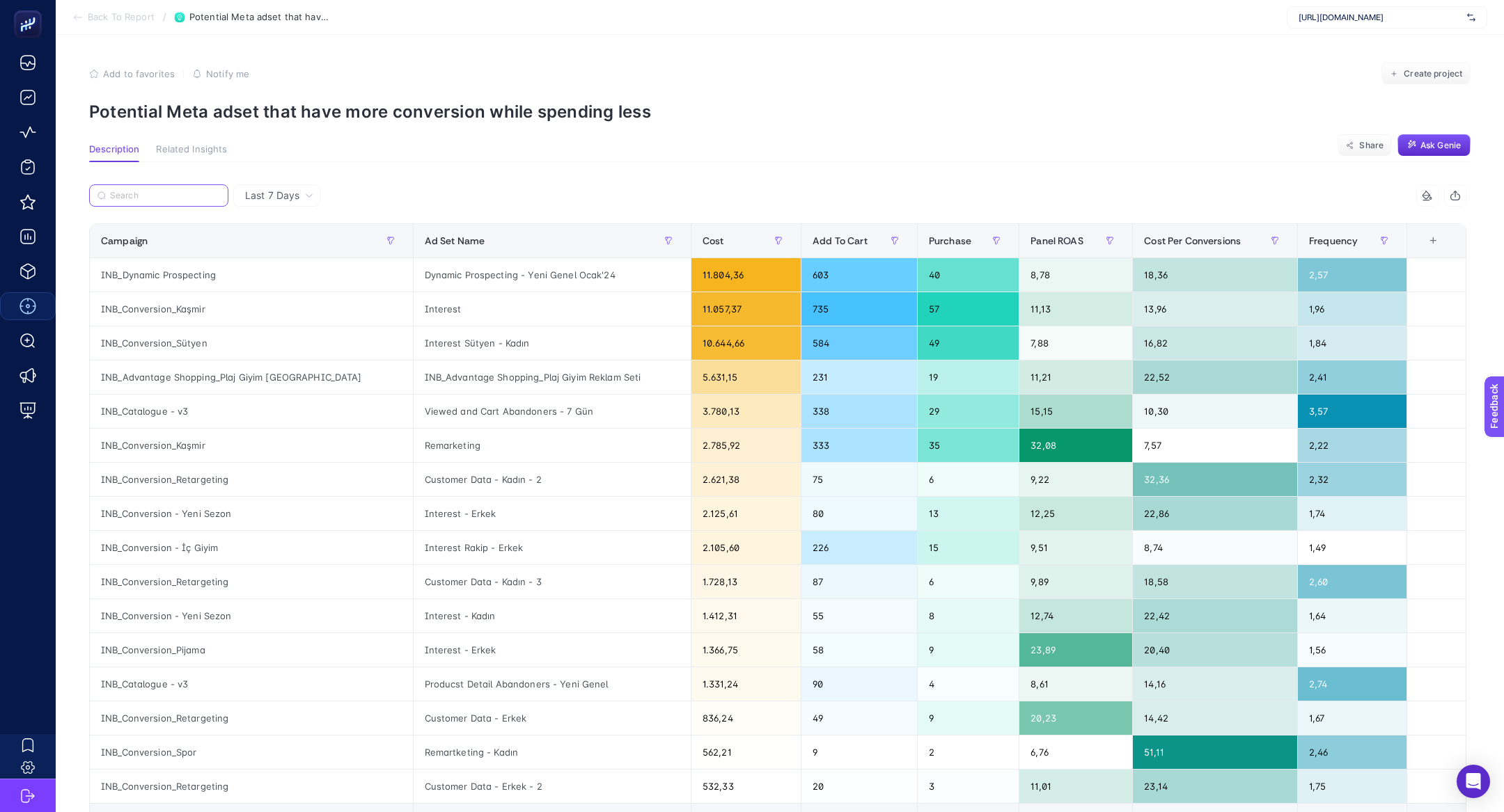
click at [174, 191] on input "Search" at bounding box center [165, 195] width 110 height 11
paste input "INB_Conversion_Kaşmir"
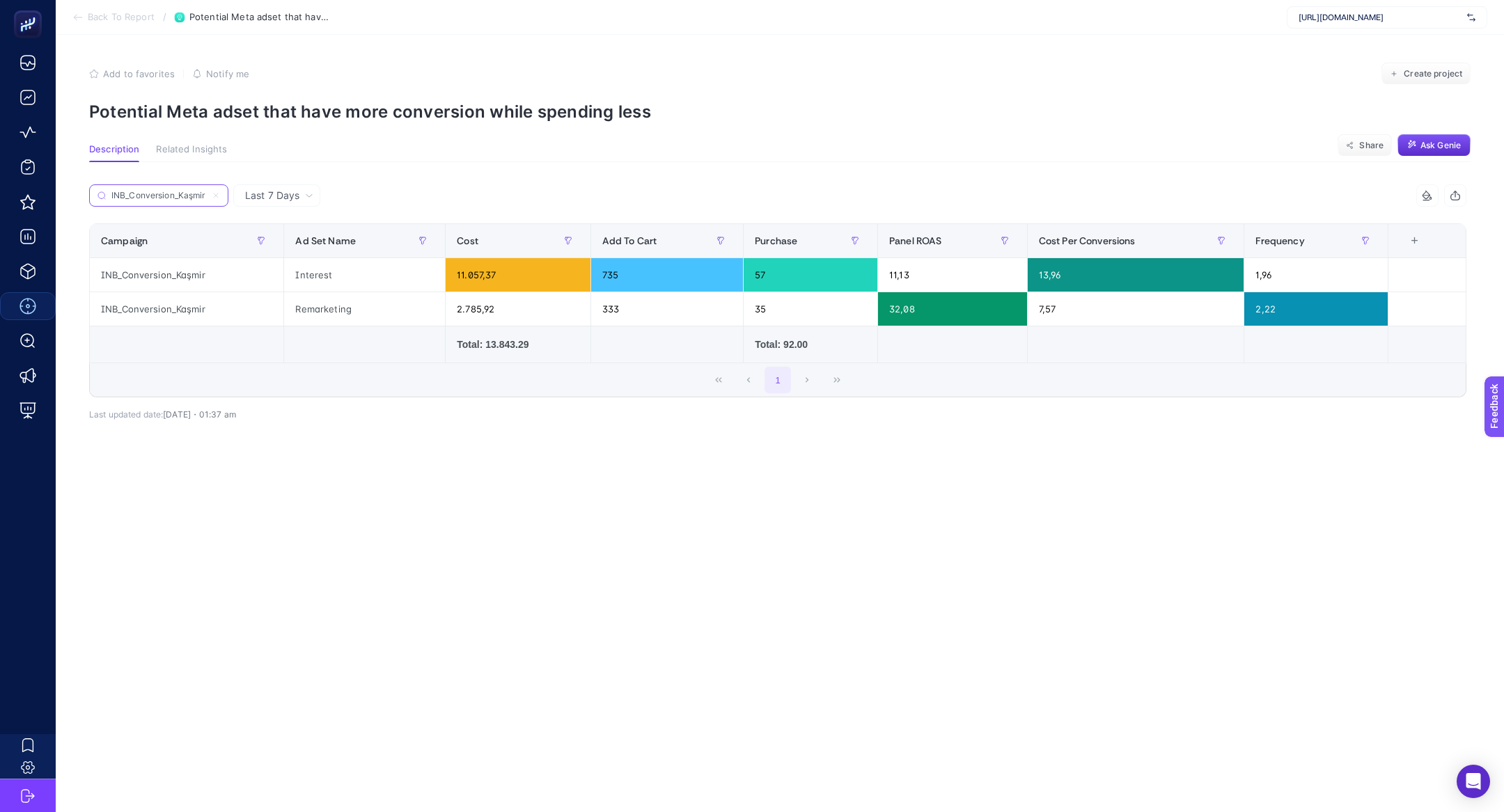
type input "INB_Conversion_Kaşmir"
click at [91, 21] on span "Back To Report" at bounding box center [121, 17] width 67 height 11
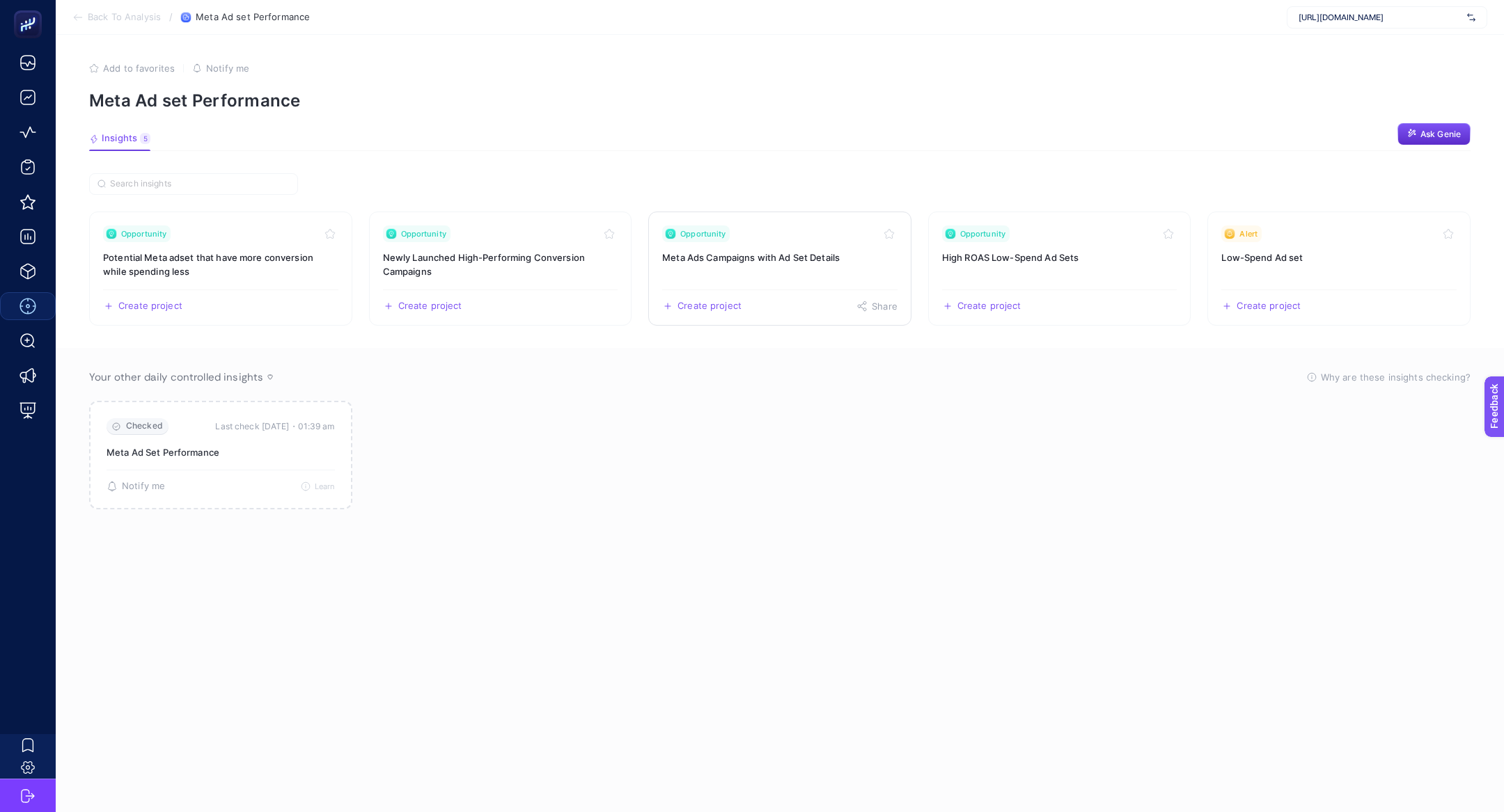
click at [762, 277] on link "Opportunity Meta Ads Campaigns with Ad Set Details Create project Share" at bounding box center [780, 269] width 263 height 114
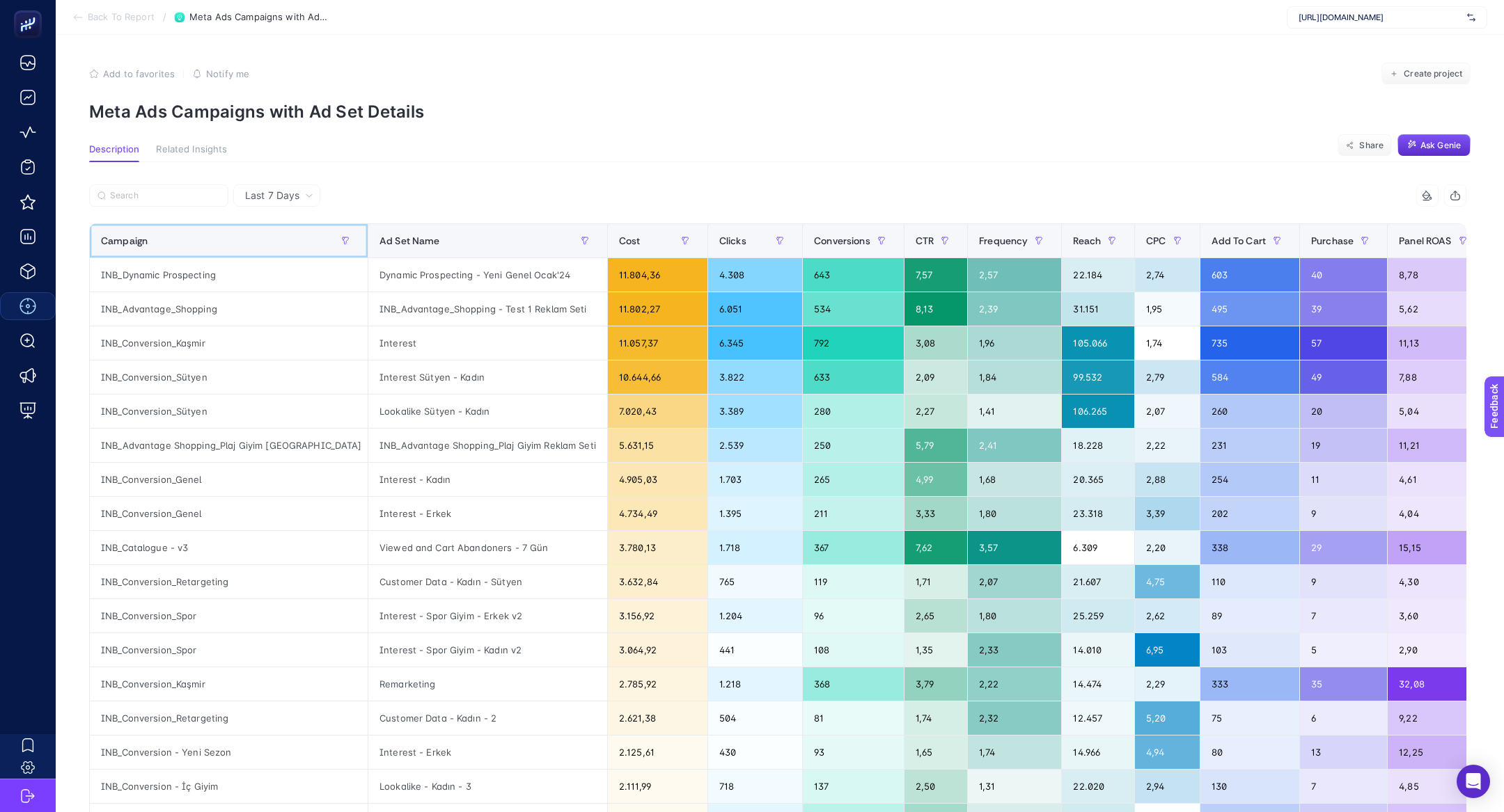
click at [184, 244] on div "Campaign" at bounding box center [228, 240] width 255 height 22
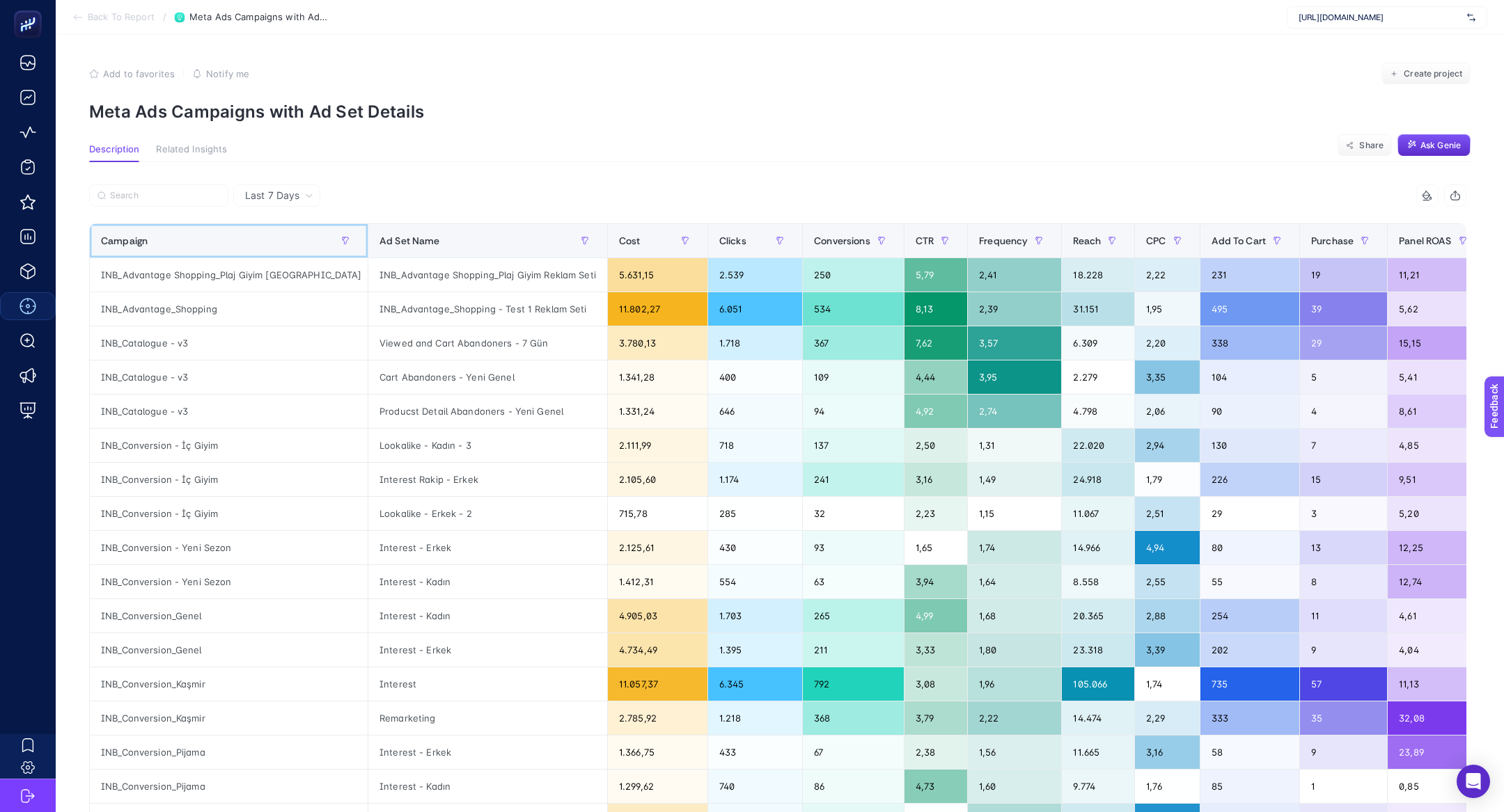
click at [178, 246] on div "Campaign" at bounding box center [228, 240] width 255 height 22
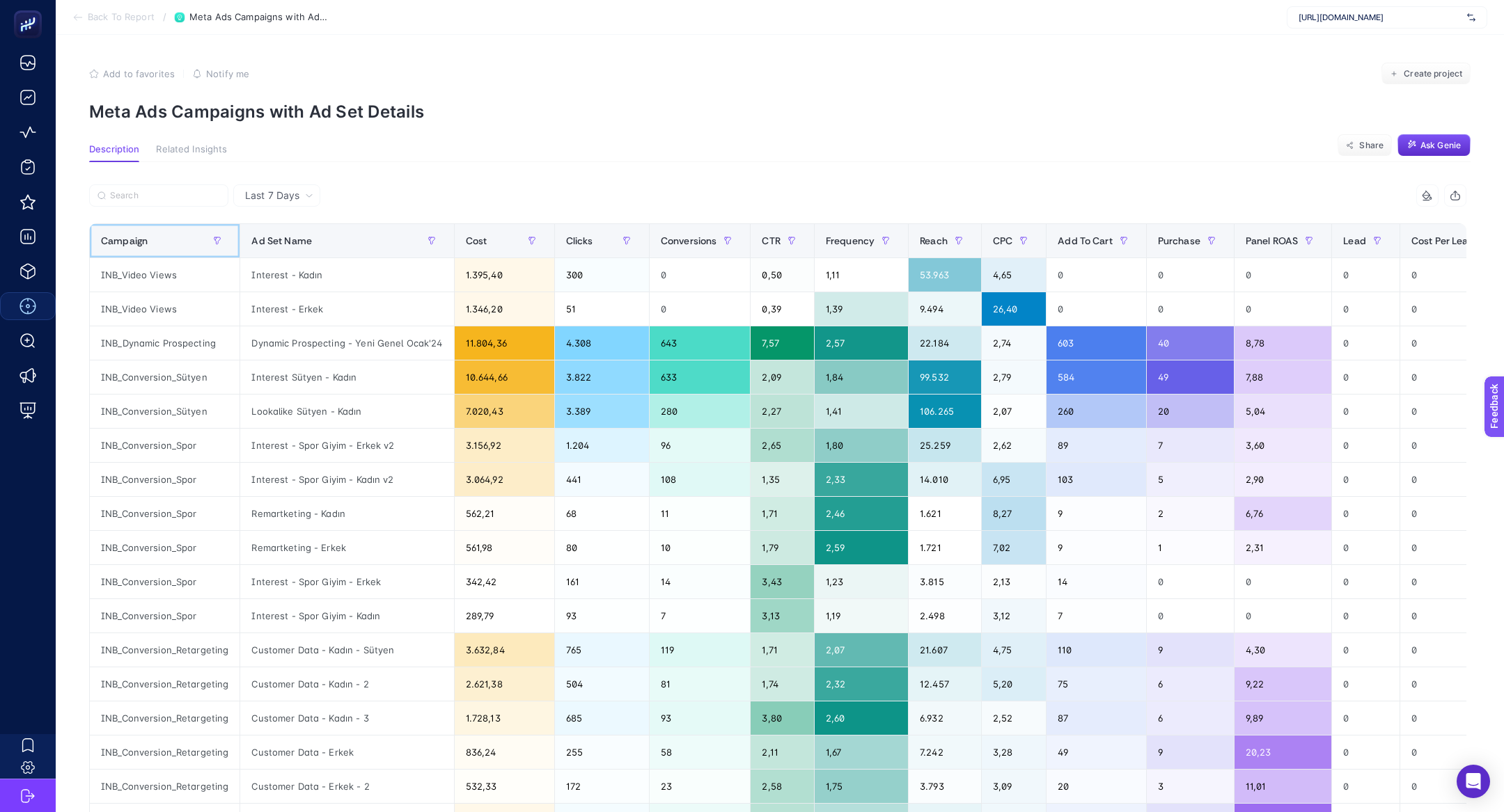
click at [165, 247] on div "Campaign" at bounding box center [164, 240] width 128 height 22
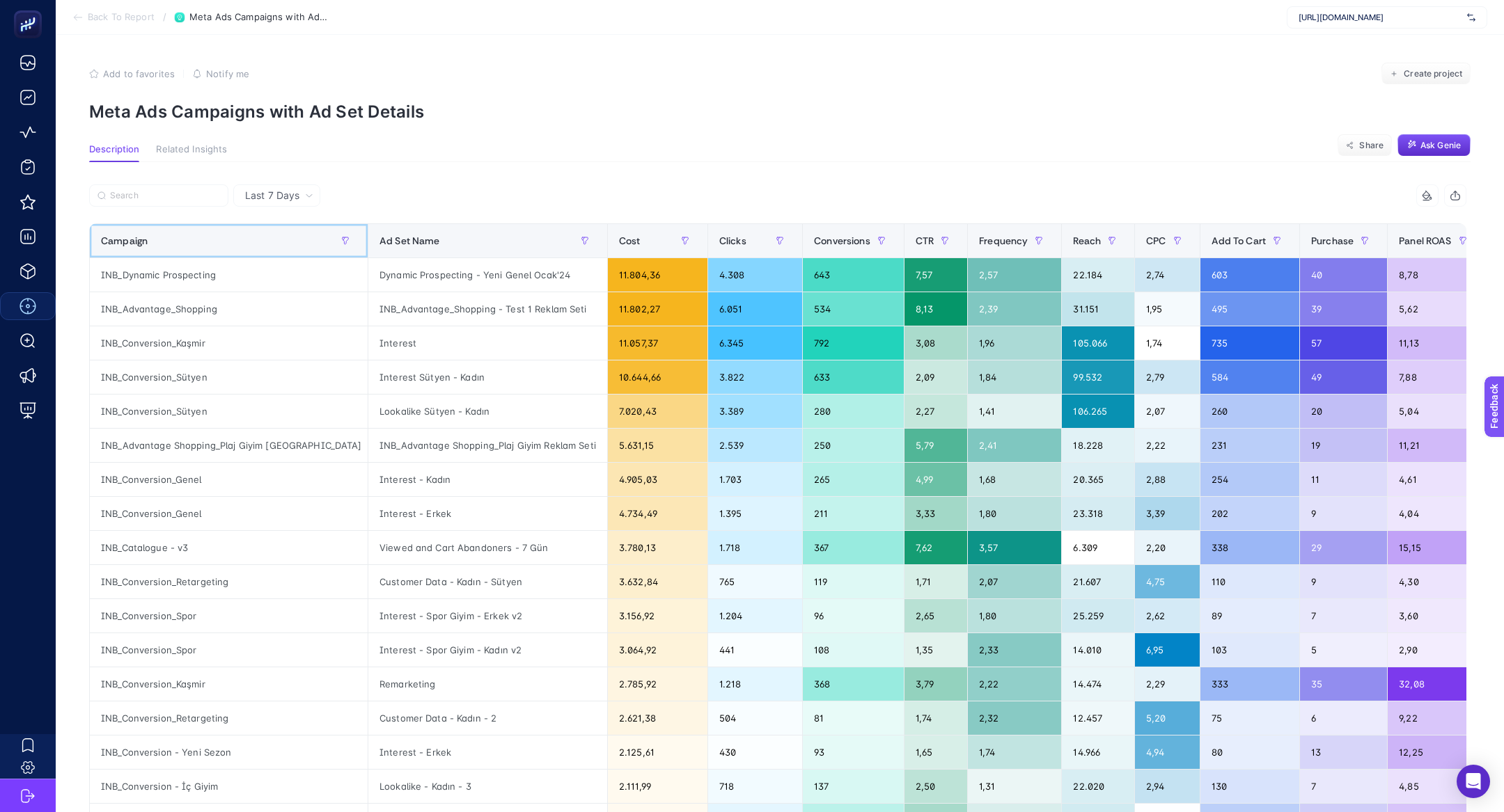
click at [165, 247] on div "Campaign" at bounding box center [228, 240] width 255 height 22
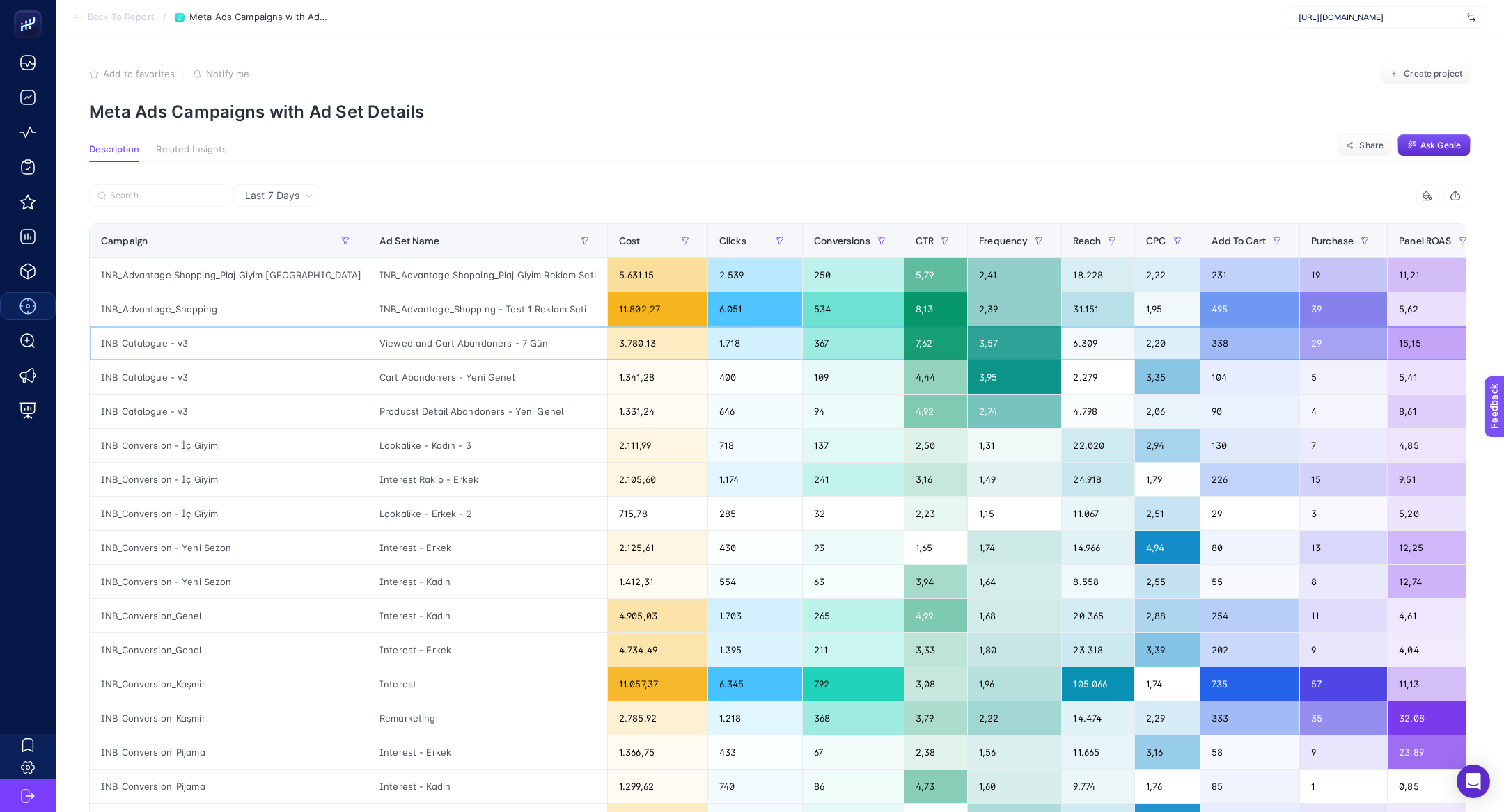
click at [160, 333] on div "INB_Catalogue - v3" at bounding box center [229, 343] width 278 height 34
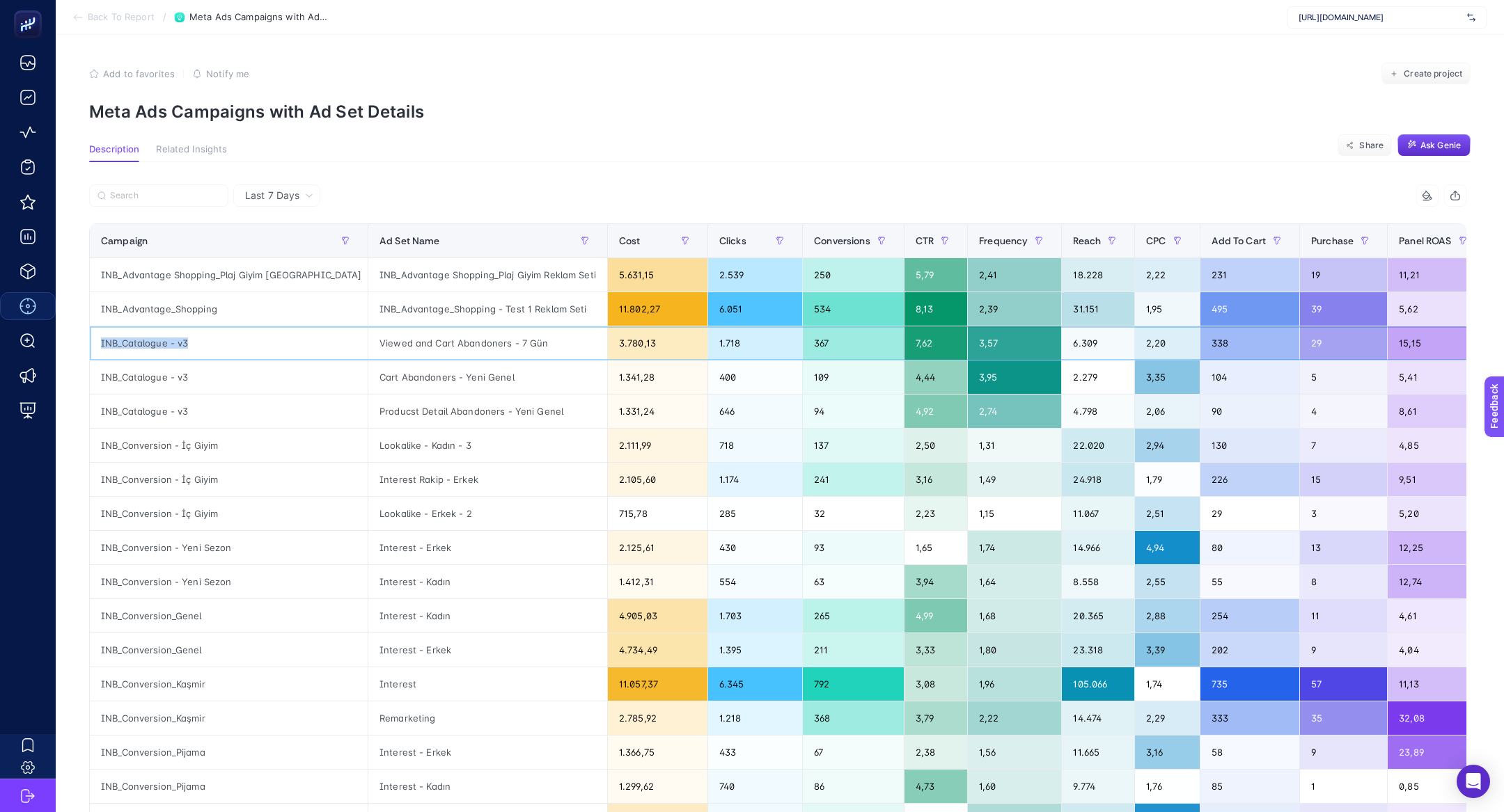
copy tr "INB_Catalogue - v3"
click at [171, 199] on input "Search" at bounding box center [165, 195] width 110 height 11
click at [271, 190] on span "Last 7 Days" at bounding box center [272, 195] width 54 height 14
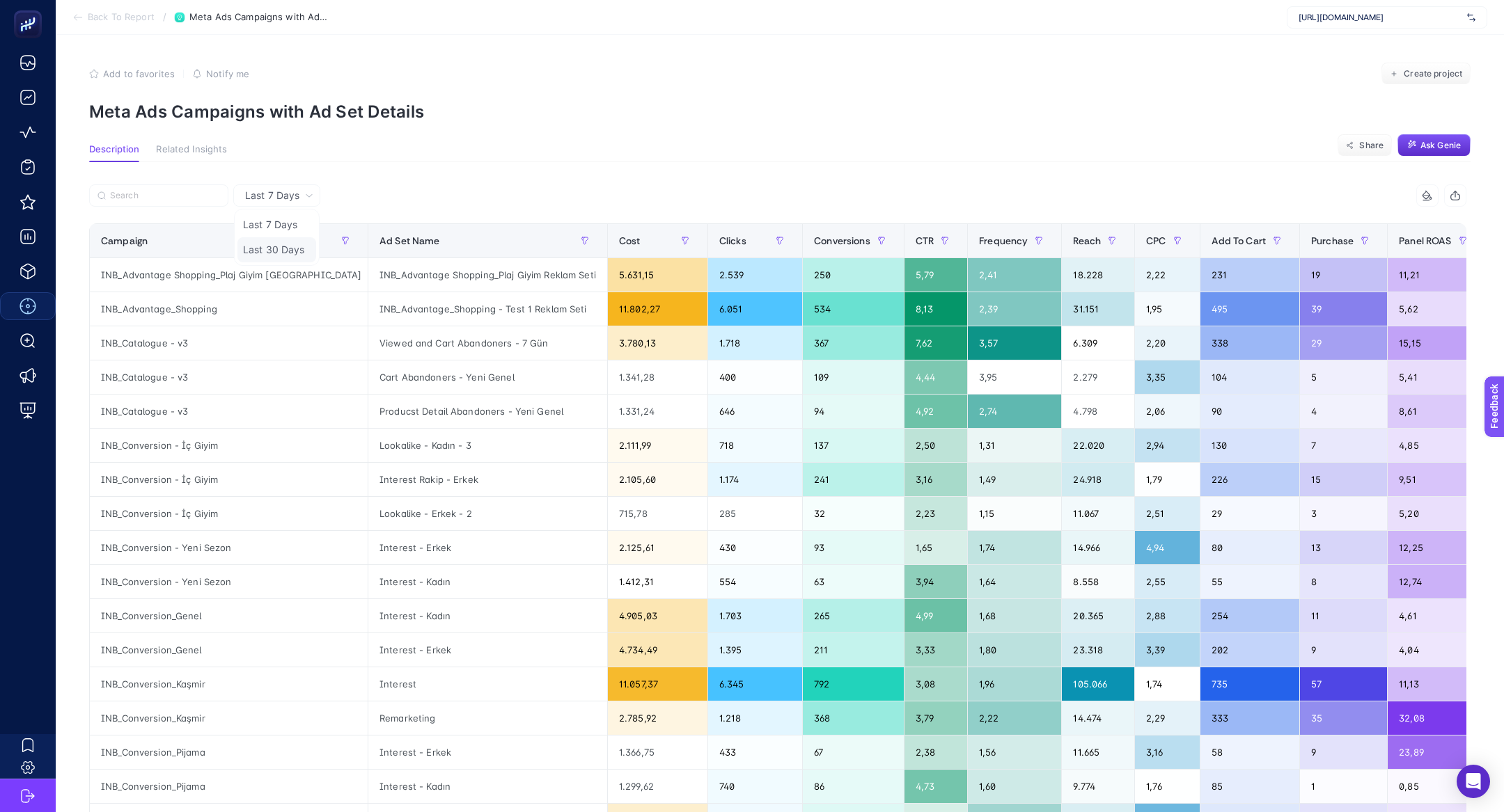
click at [280, 249] on li "Last 30 Days" at bounding box center [276, 249] width 79 height 25
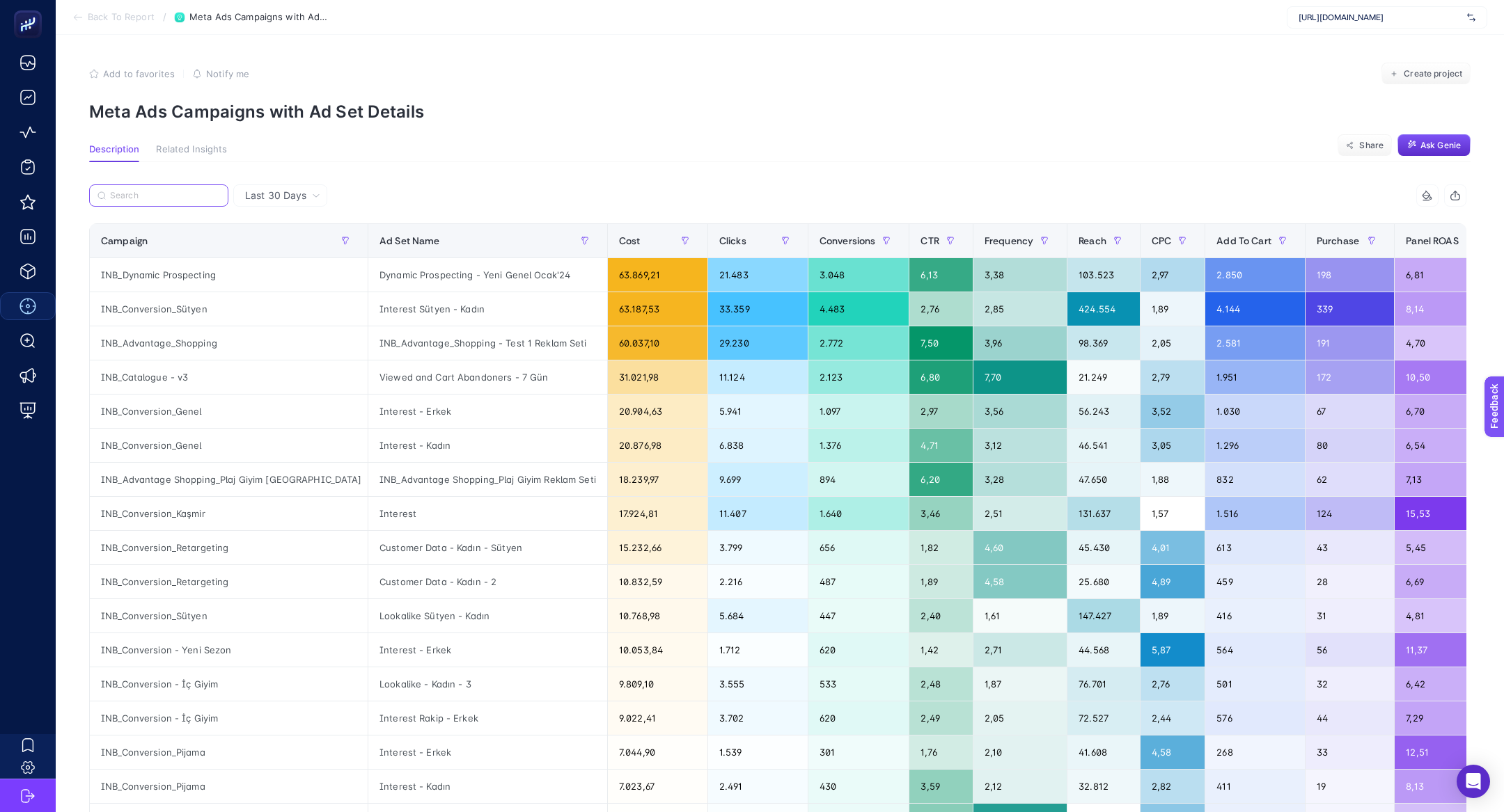
click at [141, 195] on input "Search" at bounding box center [165, 195] width 110 height 11
paste input "INB_Catalogue - v3"
type input "INB_Catalogue - v3"
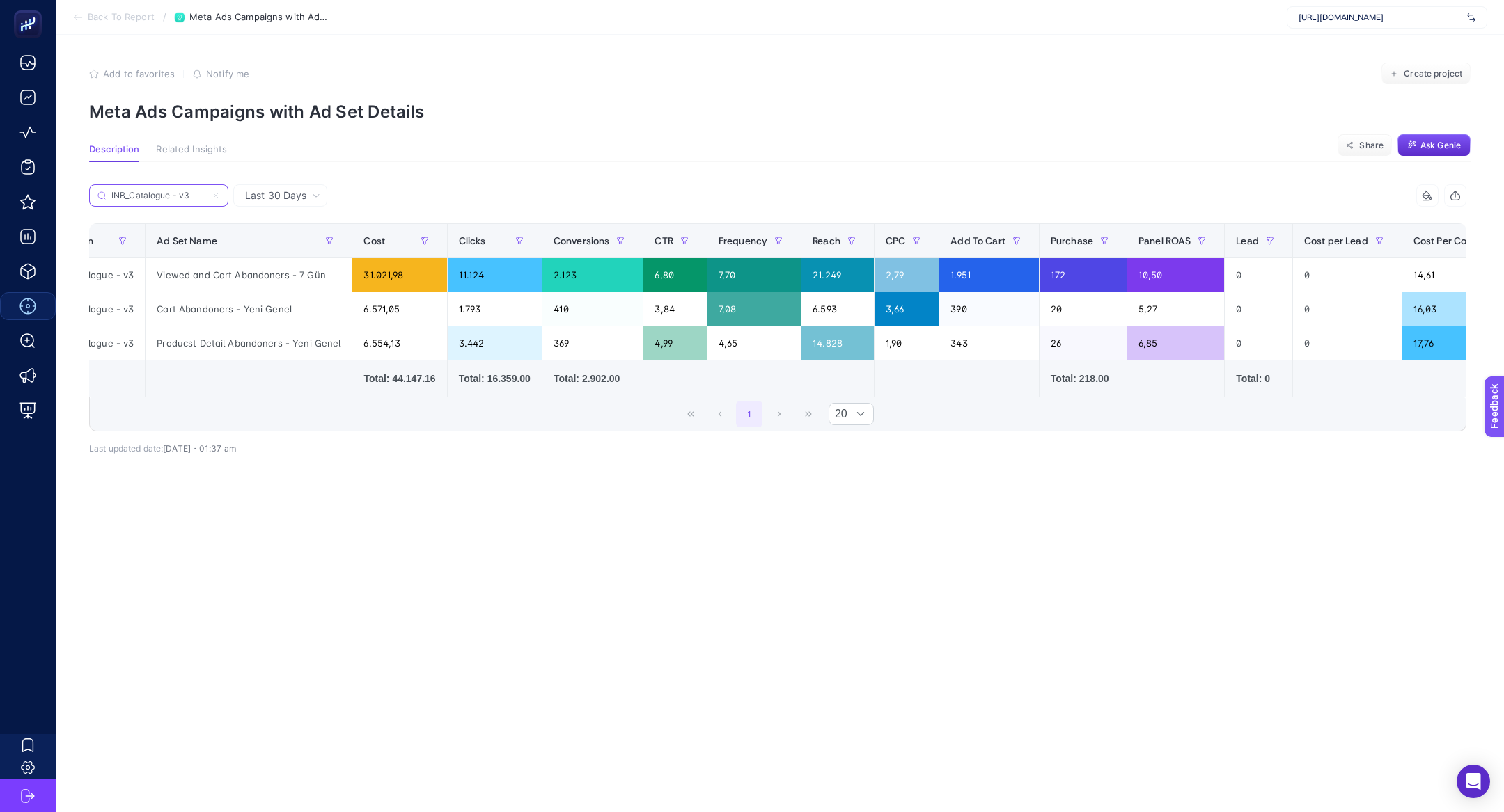
scroll to position [0, 52]
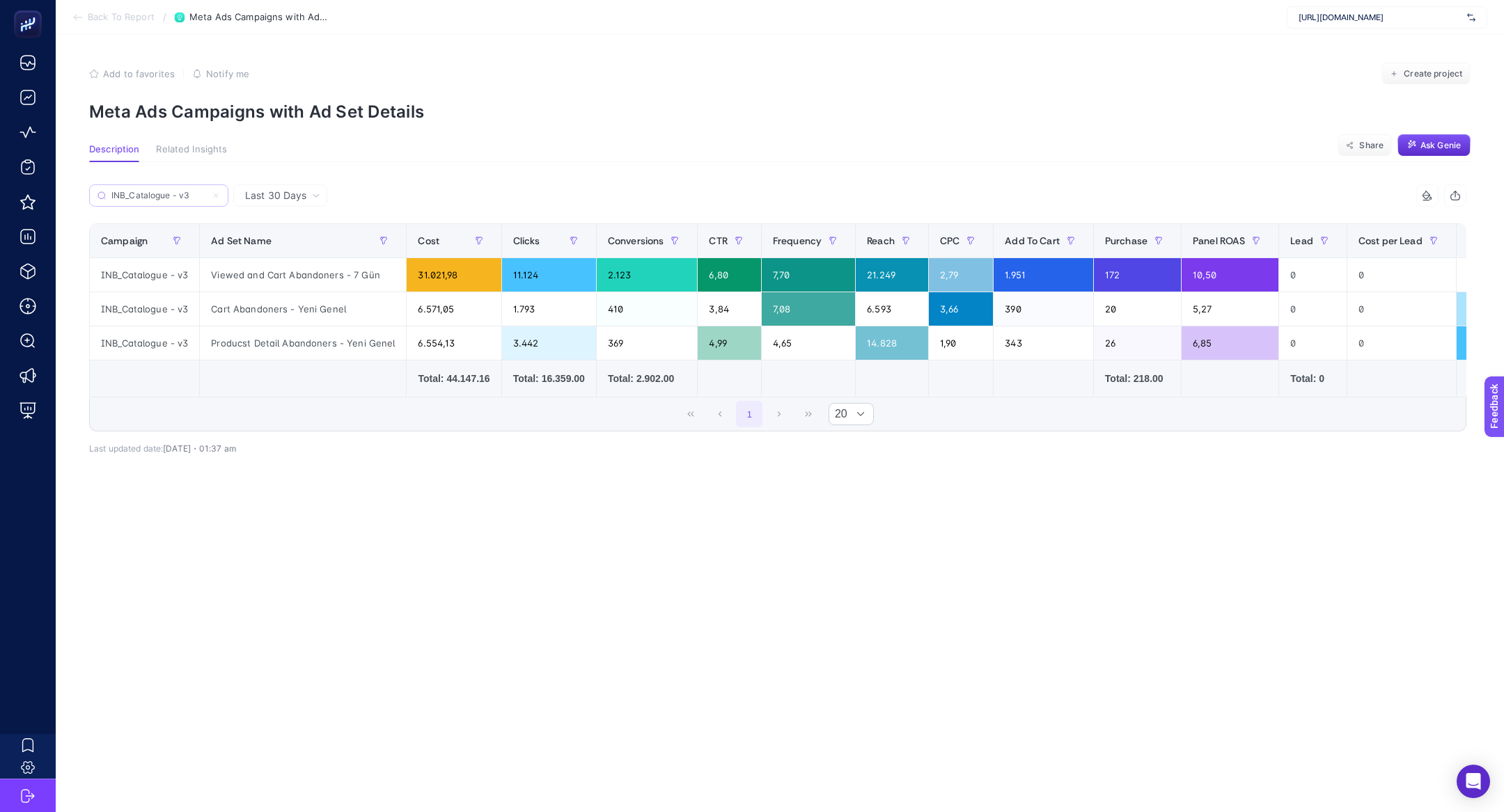
type input "INB_Catalogue - v3"
click at [213, 197] on icon at bounding box center [216, 195] width 8 height 8
click at [0, 0] on input "Search" at bounding box center [0, 0] width 0 height 0
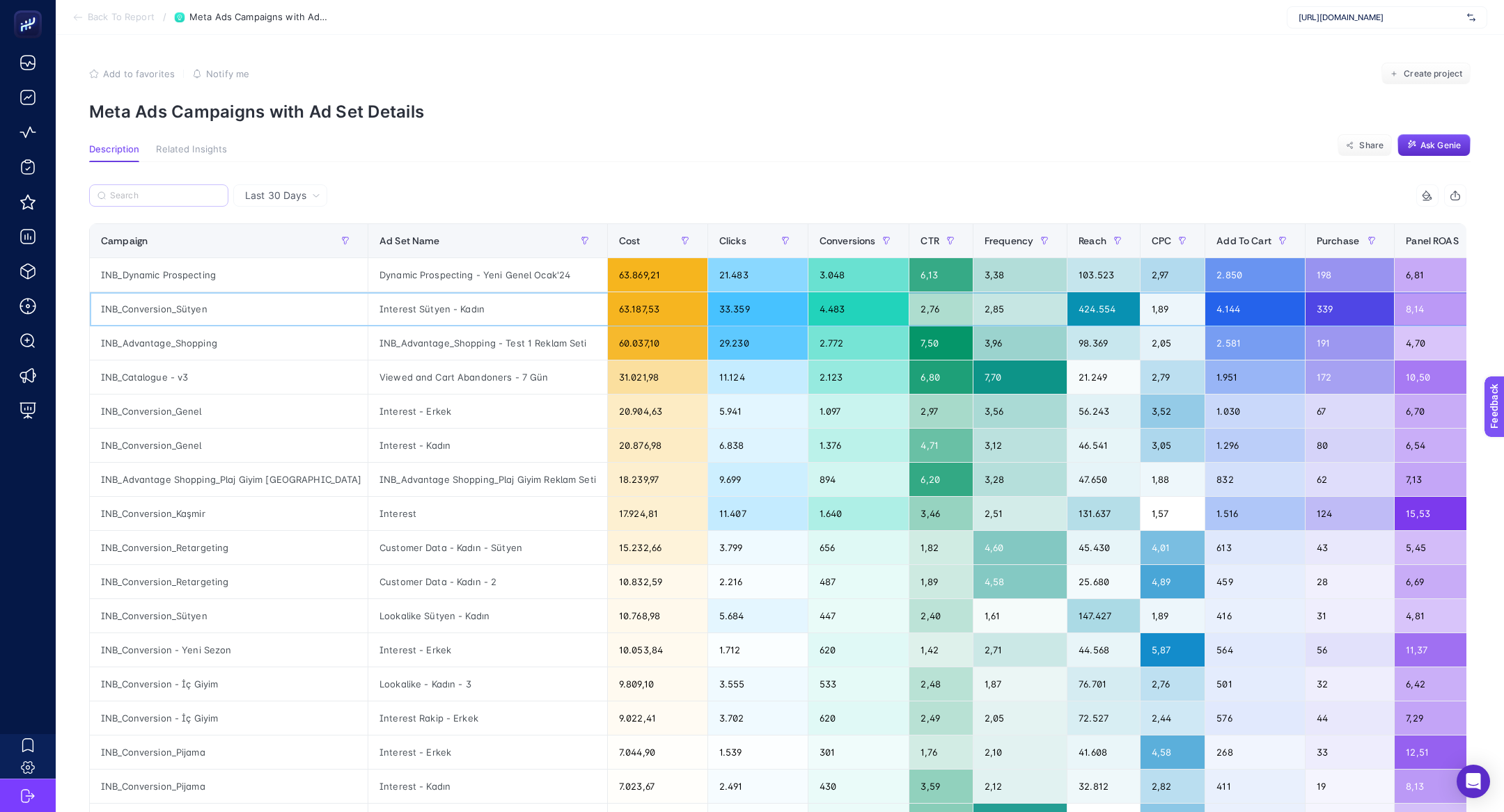
click at [162, 312] on div "INB_Conversion_Sütyen" at bounding box center [229, 309] width 278 height 34
copy tr "INB_Conversion_Sütyen"
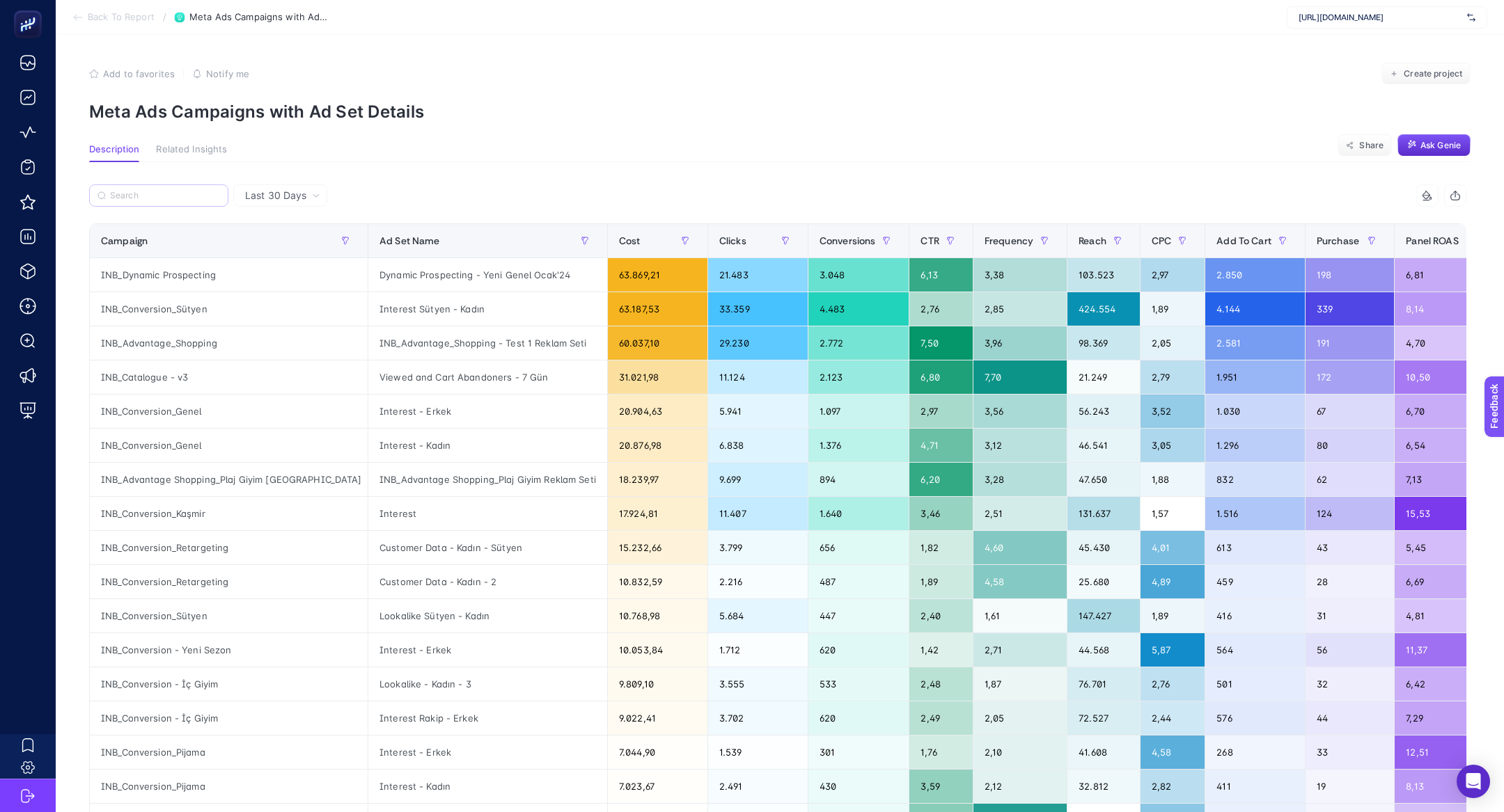
click at [109, 199] on label at bounding box center [159, 195] width 139 height 22
click at [0, 0] on input "Search" at bounding box center [0, 0] width 0 height 0
click at [119, 189] on label at bounding box center [159, 195] width 139 height 22
click at [0, 0] on input "Search" at bounding box center [0, 0] width 0 height 0
click at [131, 198] on input "Search" at bounding box center [165, 195] width 110 height 11
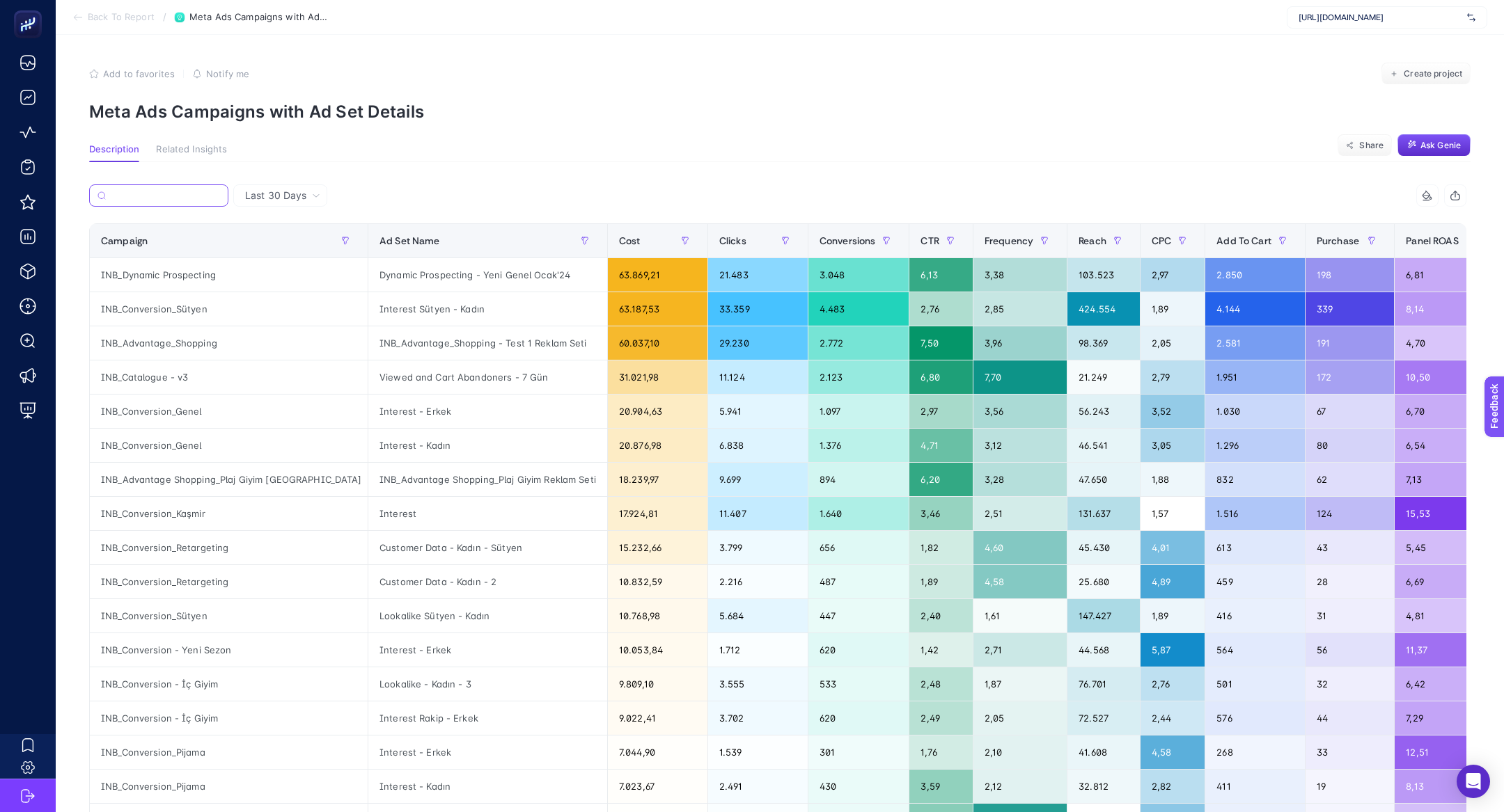
paste input "INB_Conversion_Sütyen"
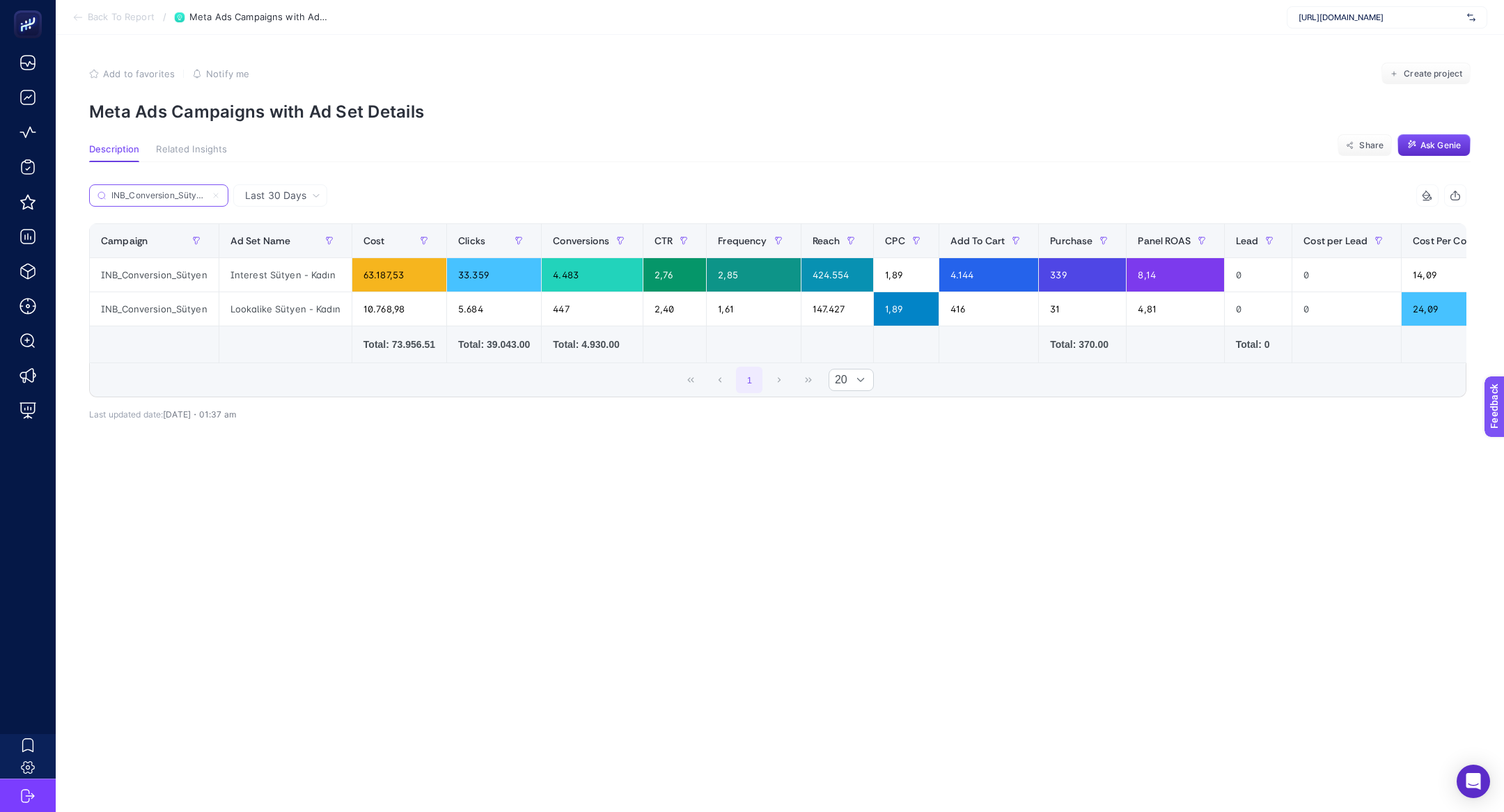
type input "INB_Conversion_Sütyen"
click at [213, 195] on icon at bounding box center [216, 195] width 8 height 8
click at [0, 0] on input "Search" at bounding box center [0, 0] width 0 height 0
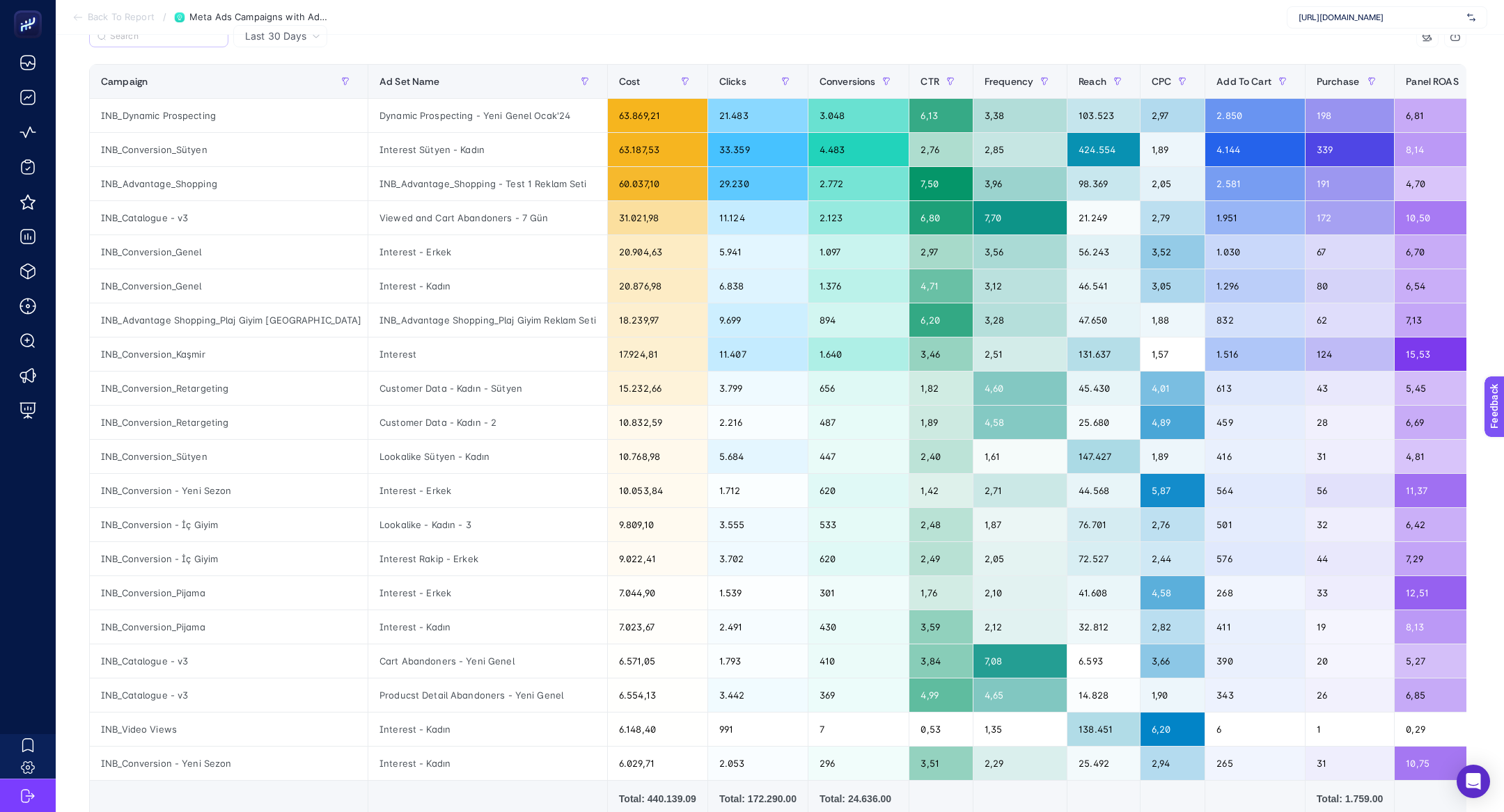
scroll to position [305, 0]
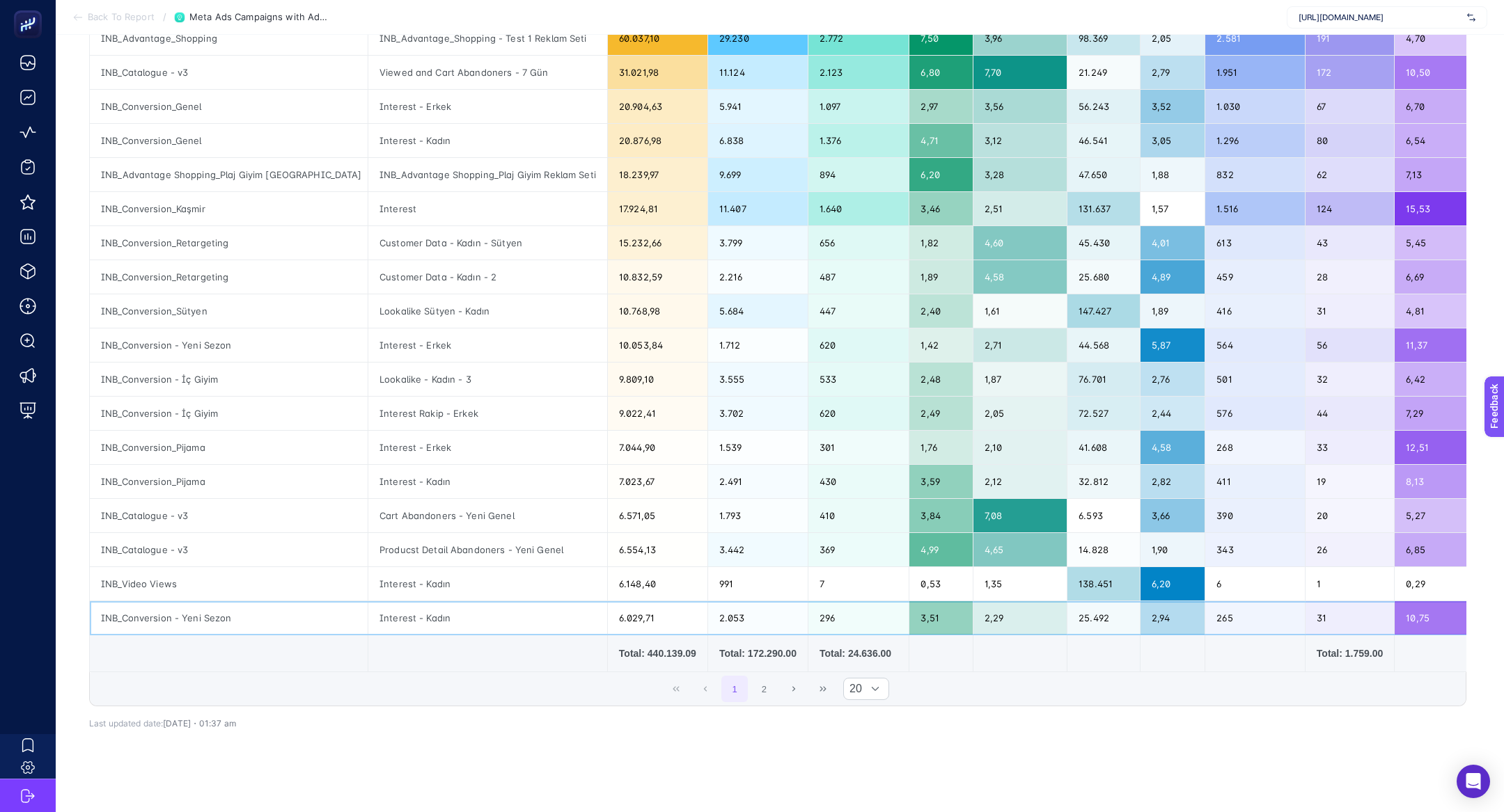
click at [162, 618] on div "INB_Conversion - Yeni Sezon" at bounding box center [229, 618] width 278 height 34
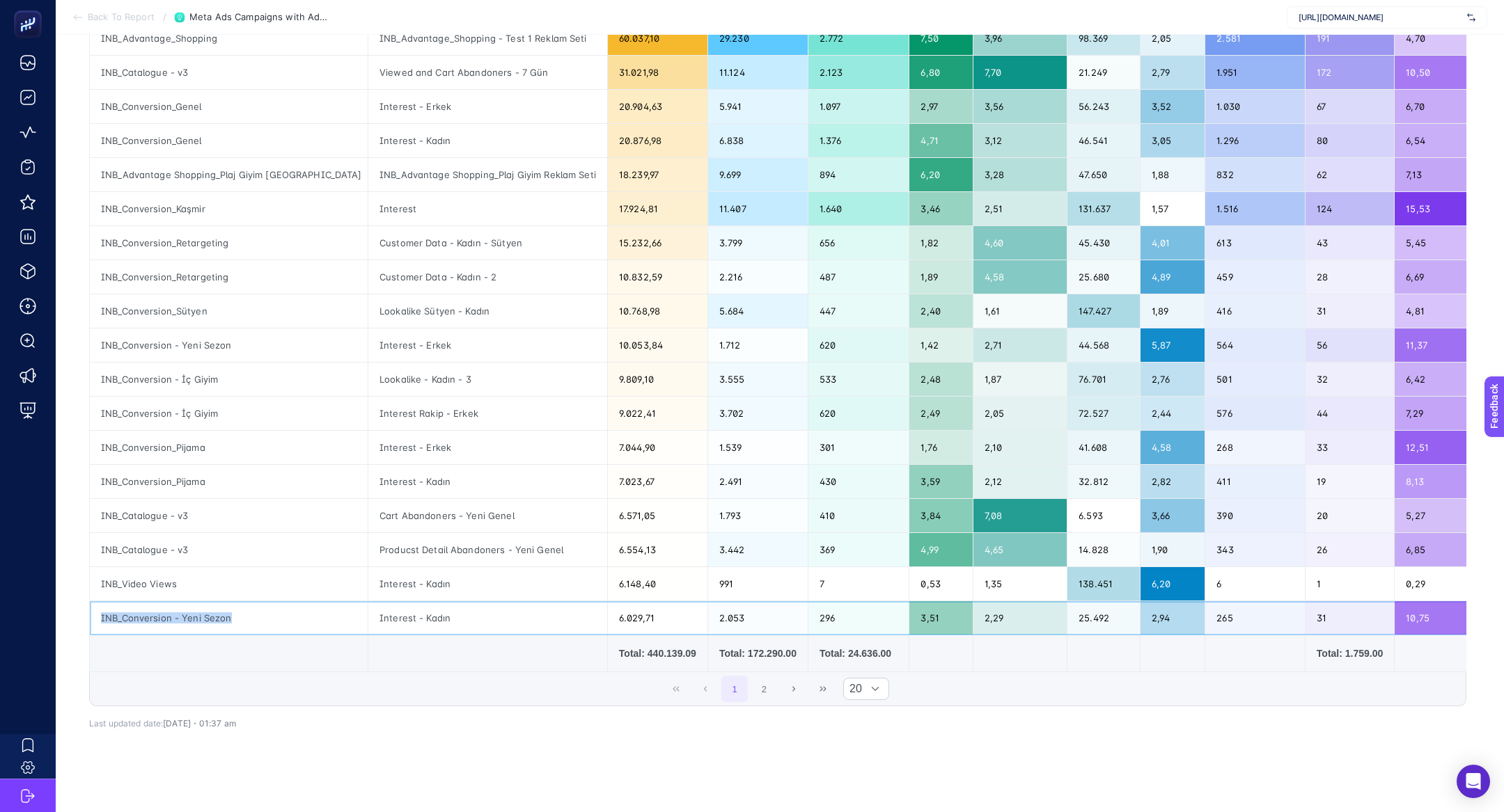
copy tr "INB_Conversion - Yeni Sezon"
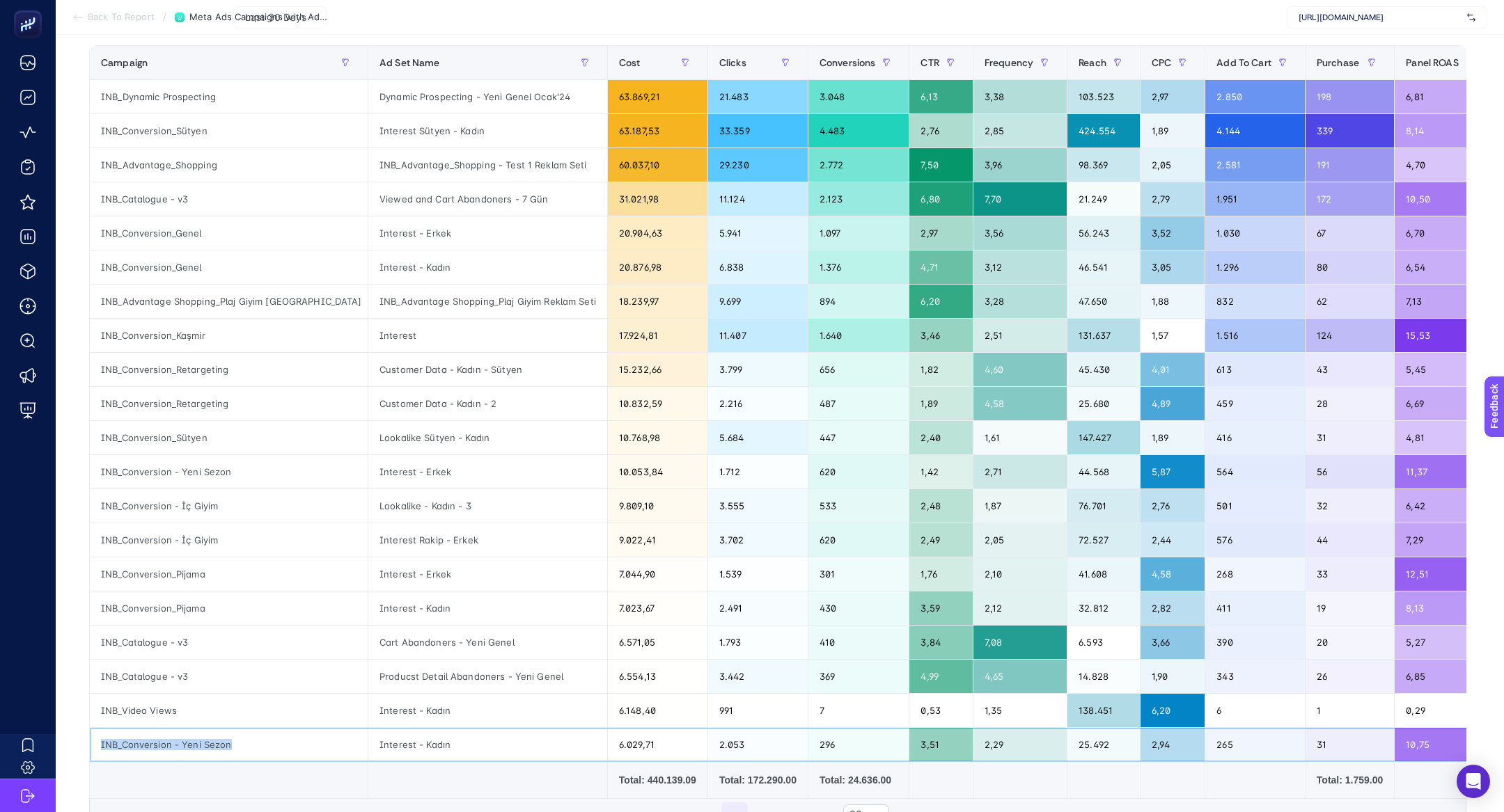
scroll to position [140, 0]
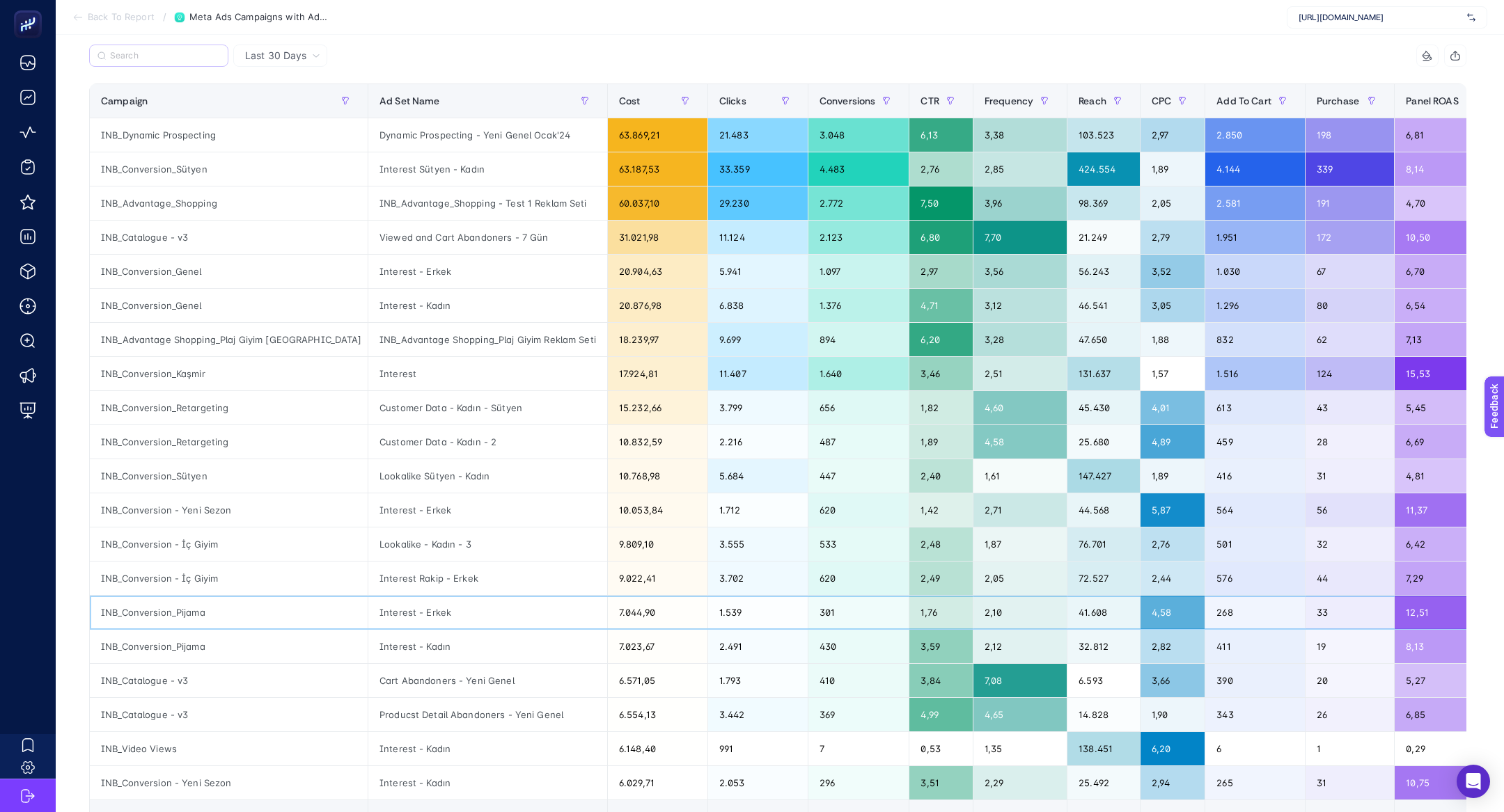
click at [191, 619] on div "INB_Conversion_Pijama" at bounding box center [229, 612] width 278 height 34
click at [191, 617] on div "INB_Conversion_Pijama" at bounding box center [229, 612] width 278 height 34
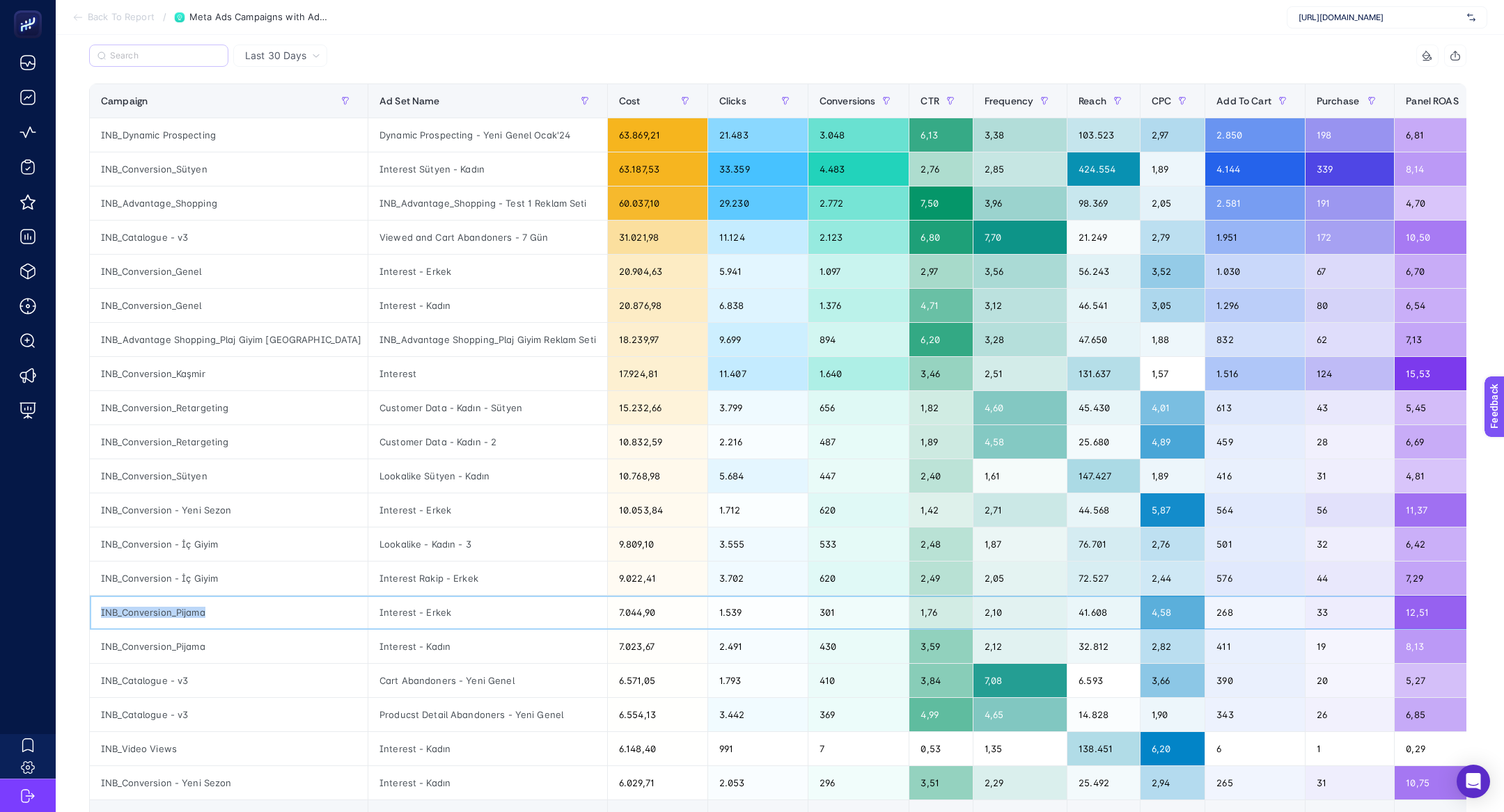
click at [191, 617] on div "INB_Conversion_Pijama" at bounding box center [229, 612] width 278 height 34
copy tr "INB_Conversion_Pijama"
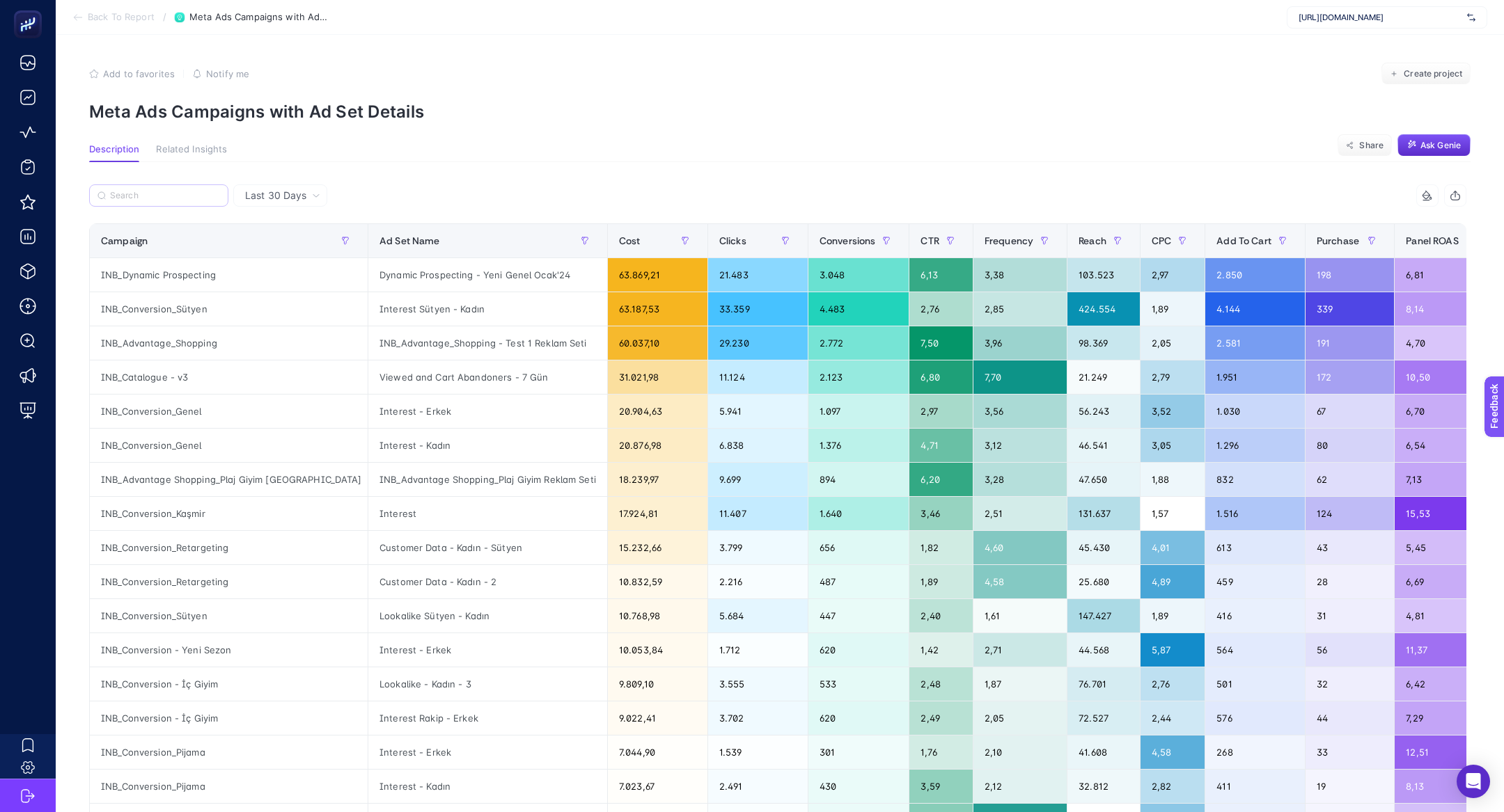
click at [155, 212] on div at bounding box center [433, 200] width 689 height 30
click at [155, 195] on input "Search" at bounding box center [165, 195] width 110 height 11
paste input "INB_Conversion_Pijama"
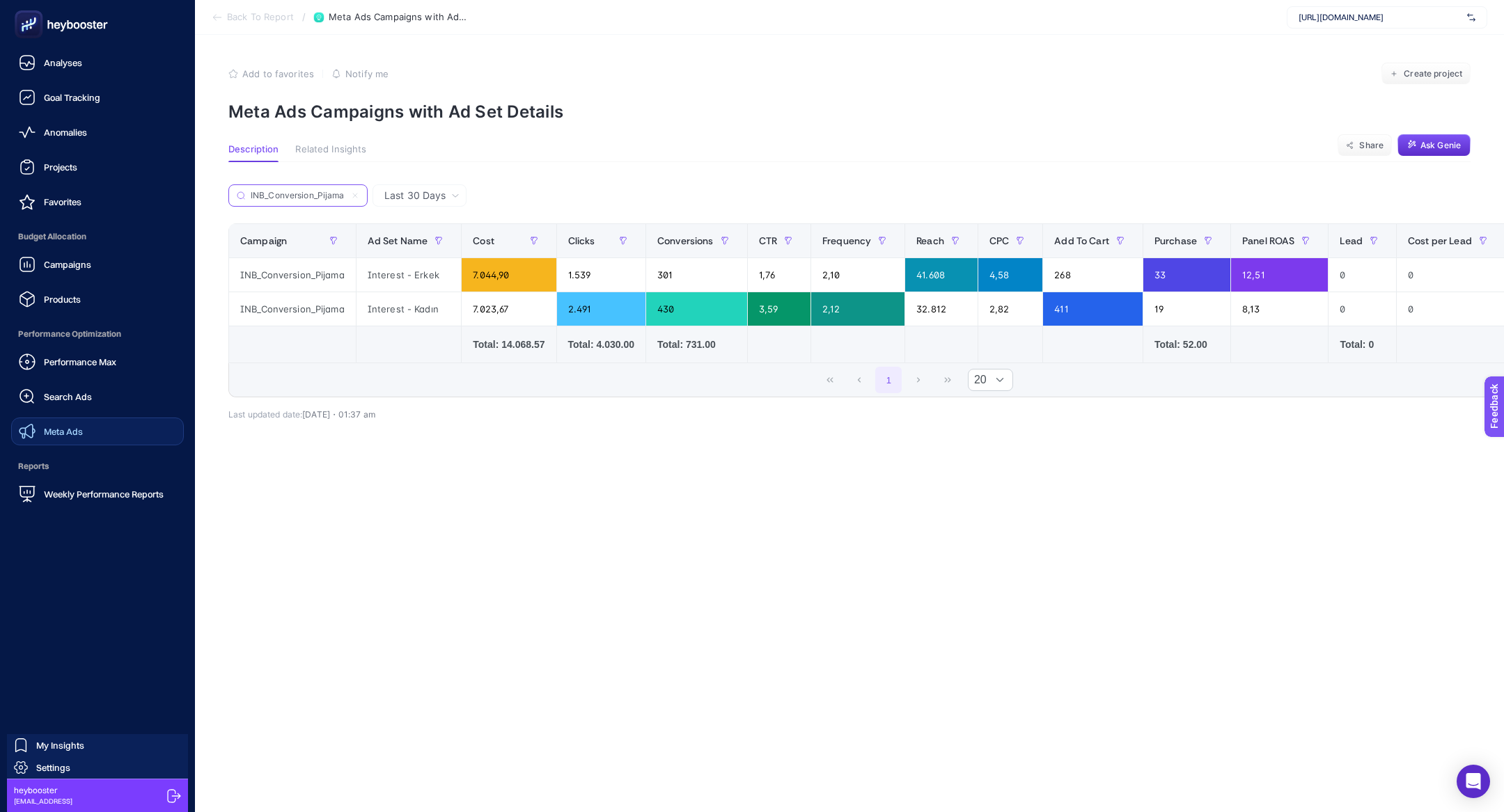
type input "INB_Conversion_Pijama"
click at [99, 424] on link "Meta Ads" at bounding box center [97, 432] width 173 height 28
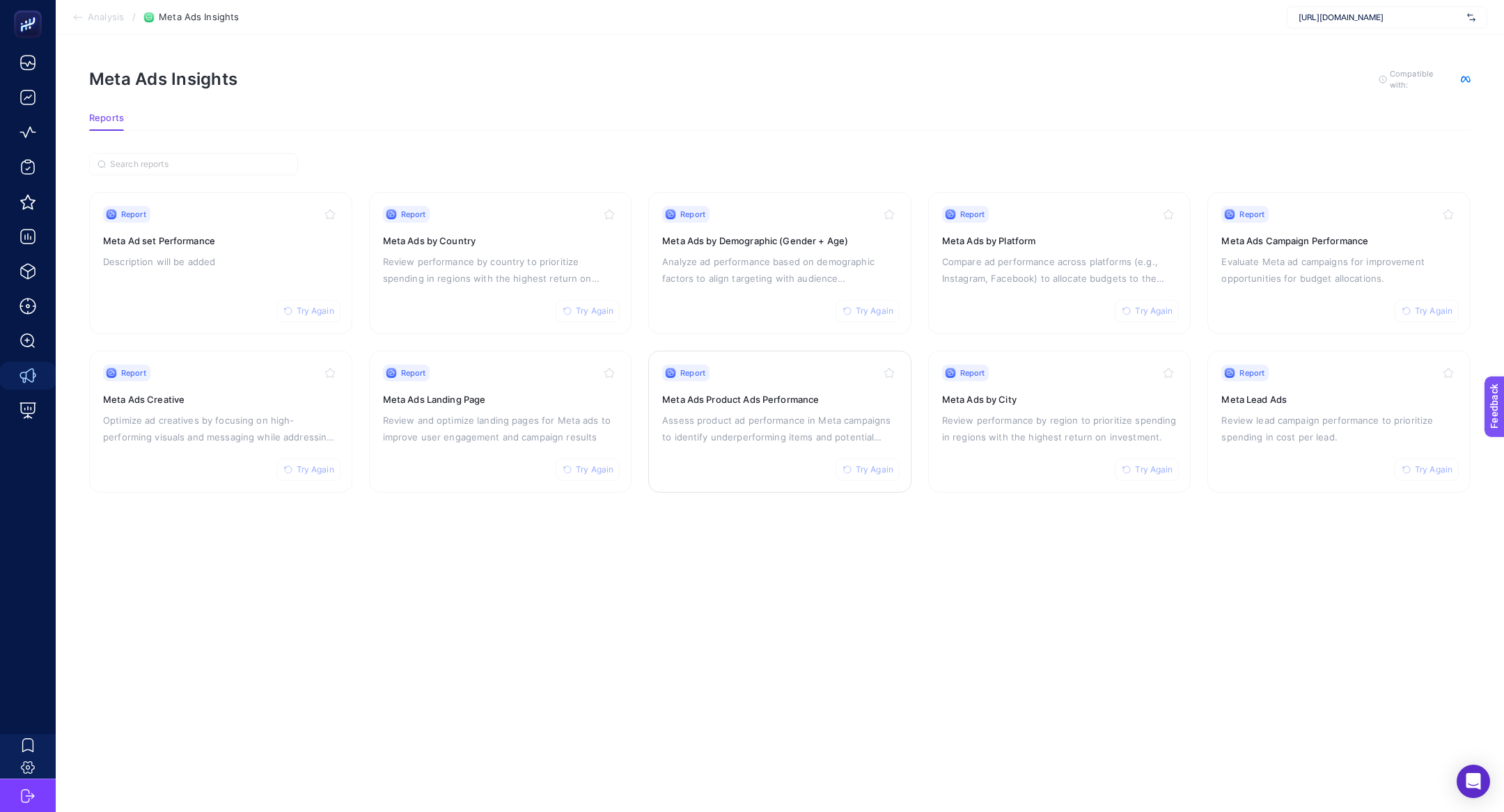
click at [759, 421] on p "Assess product ad performance in Meta campaigns to identify underperforming ite…" at bounding box center [780, 428] width 236 height 34
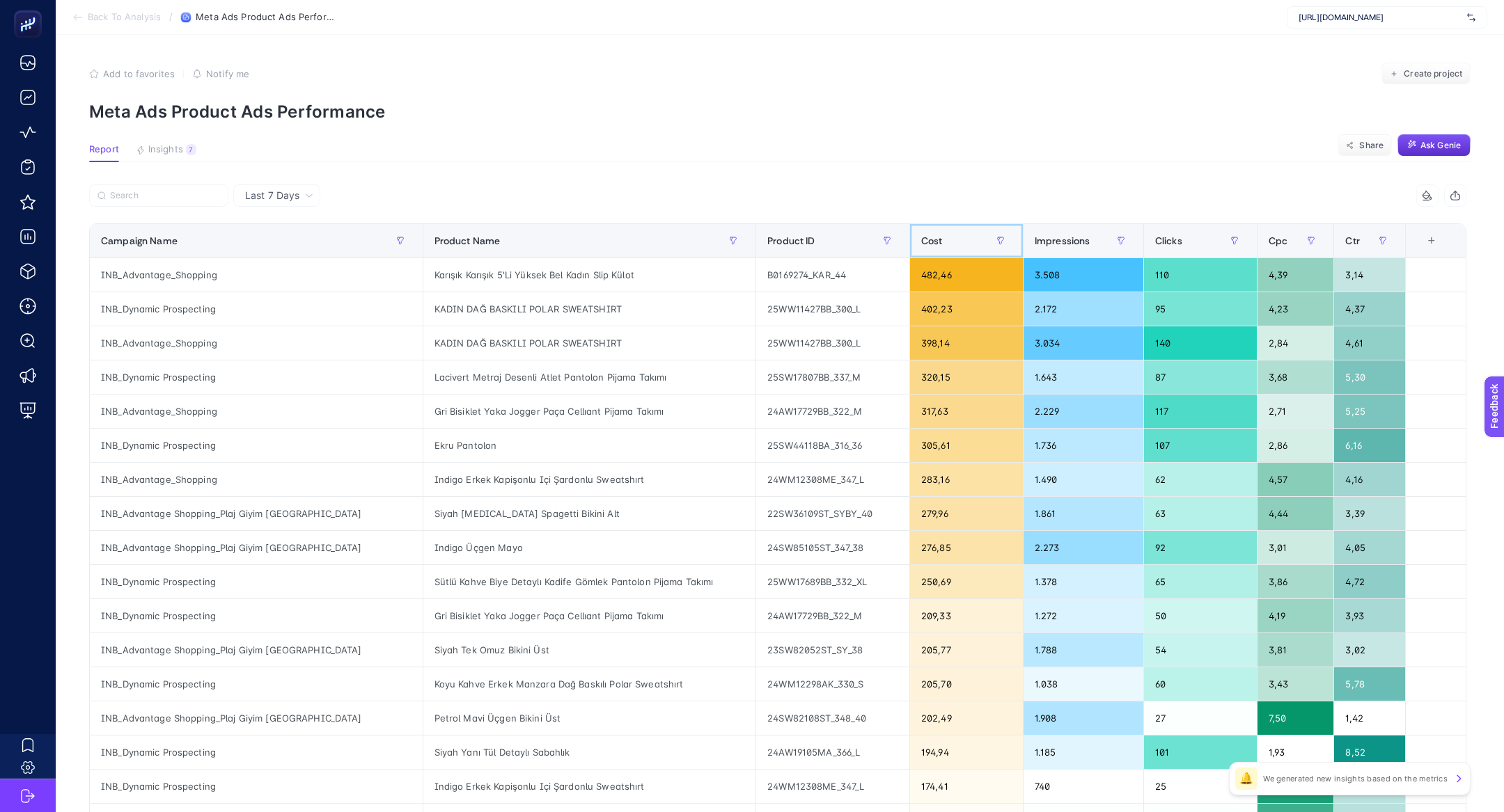
click at [934, 236] on div "Cost" at bounding box center [966, 240] width 91 height 22
click at [504, 271] on div "Karışık Karışık 5'Li Yüksek Bel Kadın Slip Külot" at bounding box center [590, 275] width 333 height 34
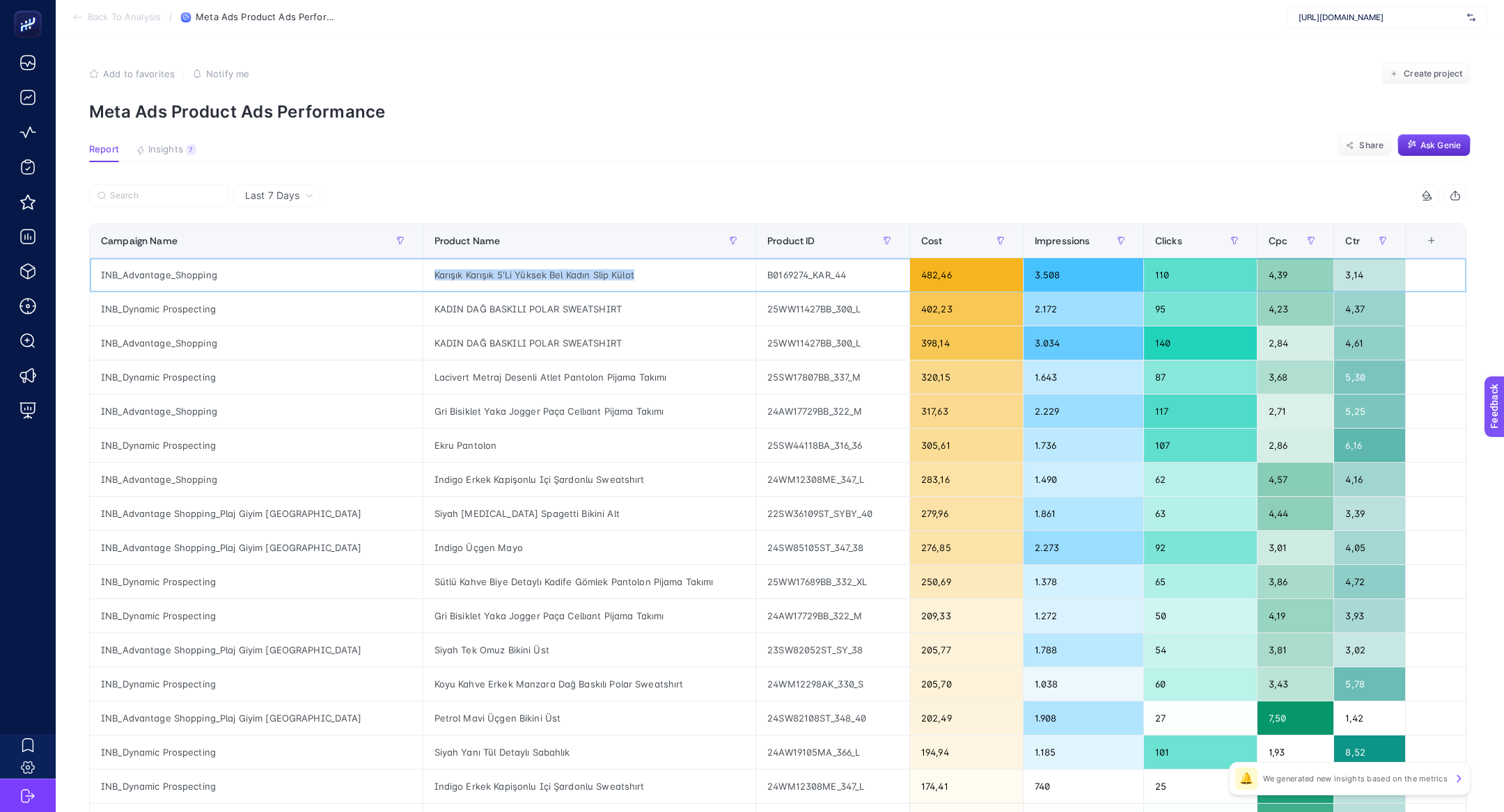
click at [504, 271] on div "Karışık Karışık 5'Li Yüksek Bel Kadın Slip Külot" at bounding box center [590, 275] width 333 height 34
click at [489, 313] on div "KADIN DAĞ BASKILI POLAR SWEATSHIRT" at bounding box center [590, 309] width 333 height 34
click at [508, 288] on div "Karışık Karışık 5'Li Yüksek Bel Kadın Slip Külot" at bounding box center [590, 275] width 333 height 34
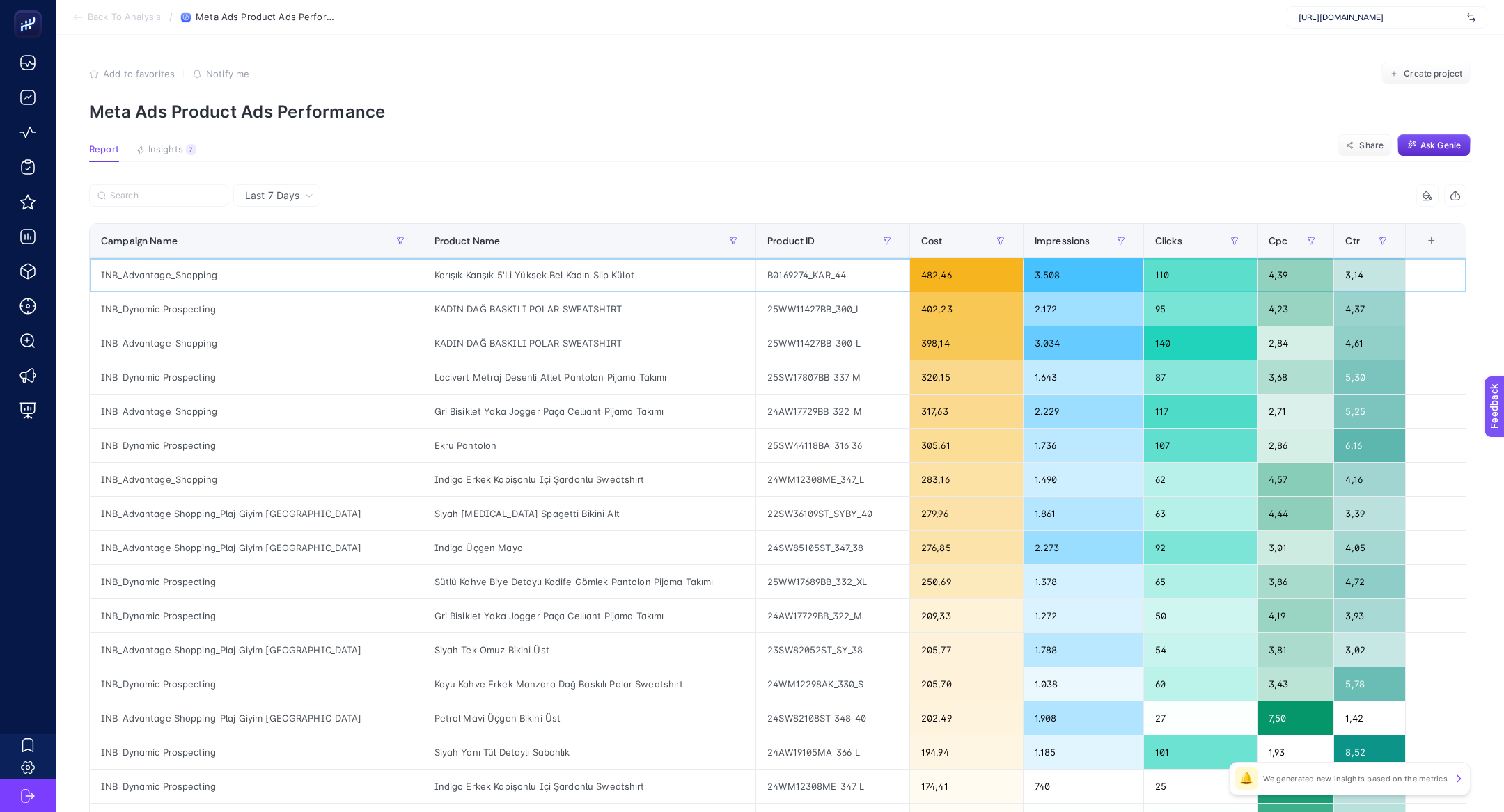
click at [508, 273] on div "Karışık Karışık 5'Li Yüksek Bel Kadın Slip Külot" at bounding box center [590, 275] width 333 height 34
copy tr "Karışık Karışık 5'Li Yüksek Bel Kadın Slip Külot"
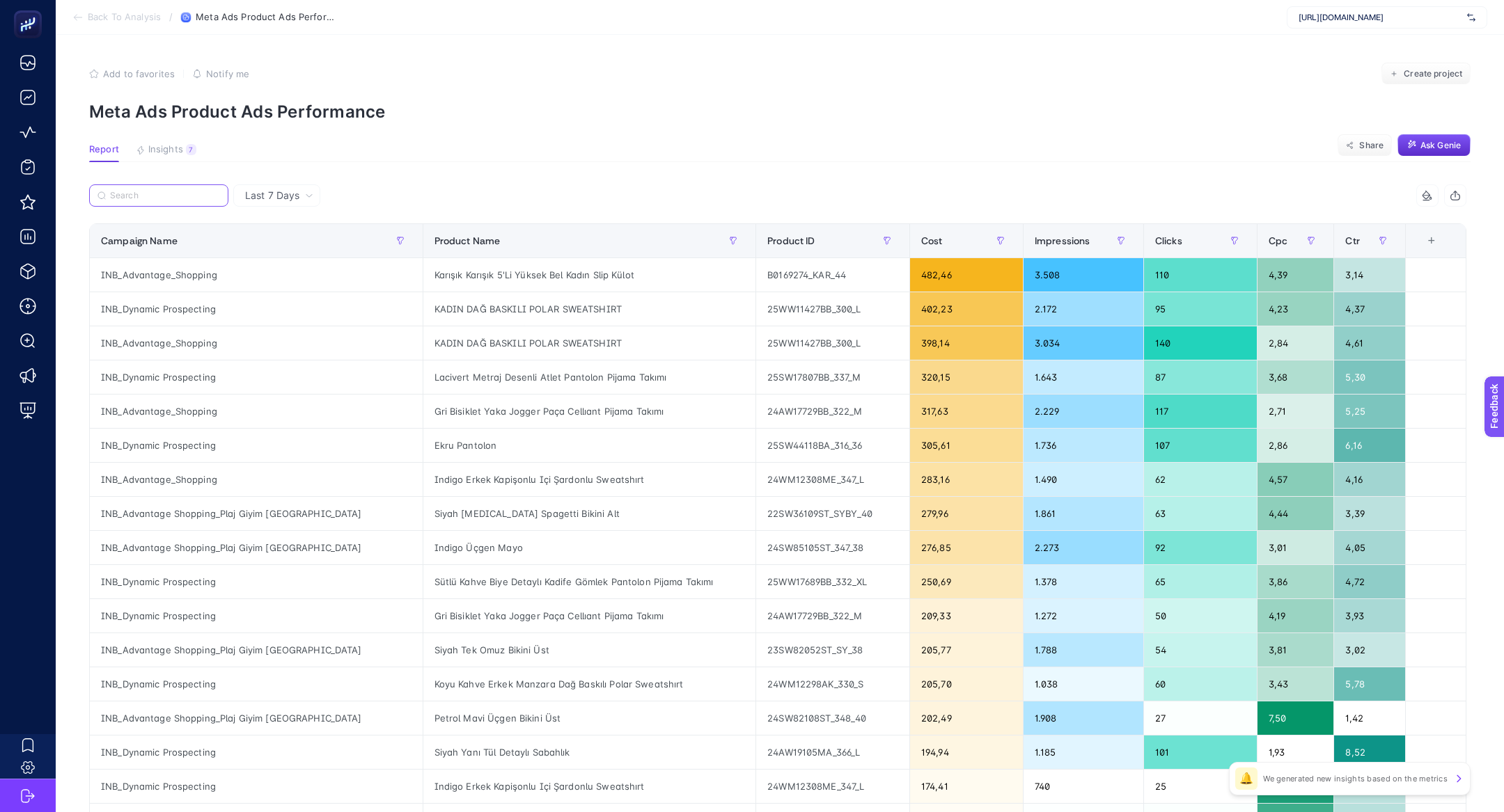
click at [149, 197] on input "Search" at bounding box center [165, 195] width 110 height 11
paste input "Karışık Karışık 5'Li Yüksek Bel Kadın Slip Külot"
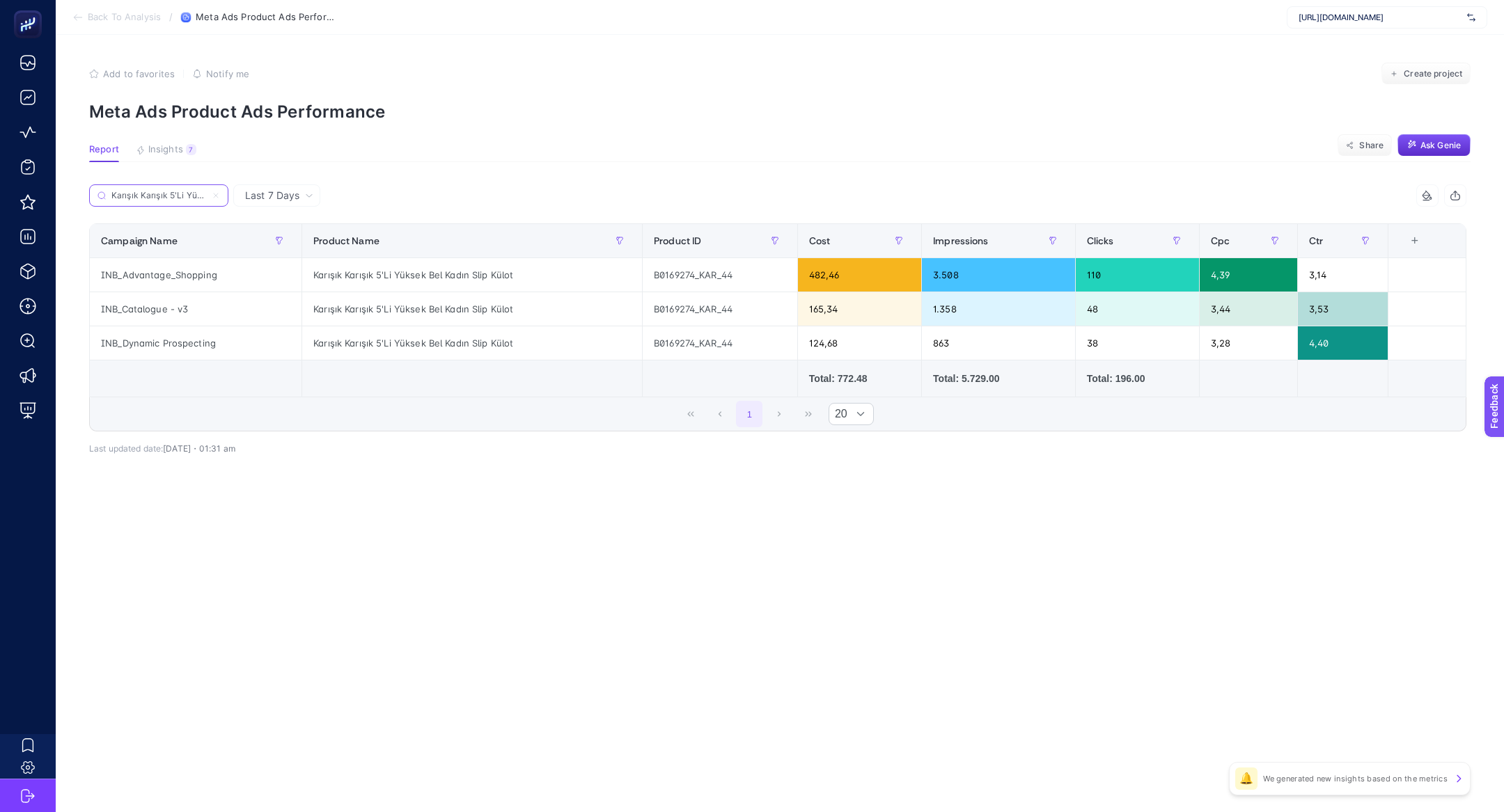
scroll to position [0, 88]
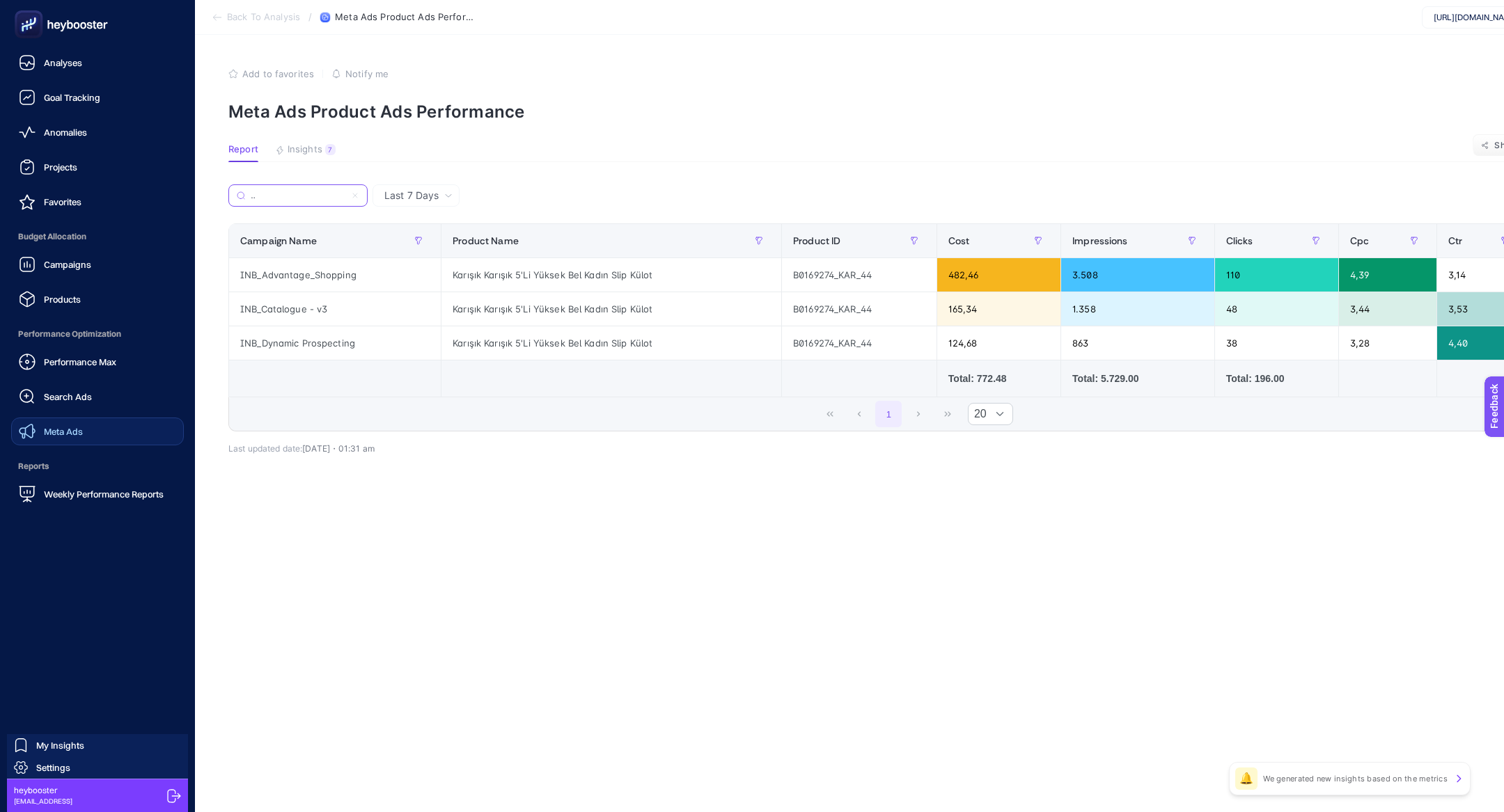
type input "Karışık Karışık 5'Li Yüksek Bel Kadın Slip Külot"
click at [79, 419] on link "Meta Ads" at bounding box center [97, 432] width 173 height 28
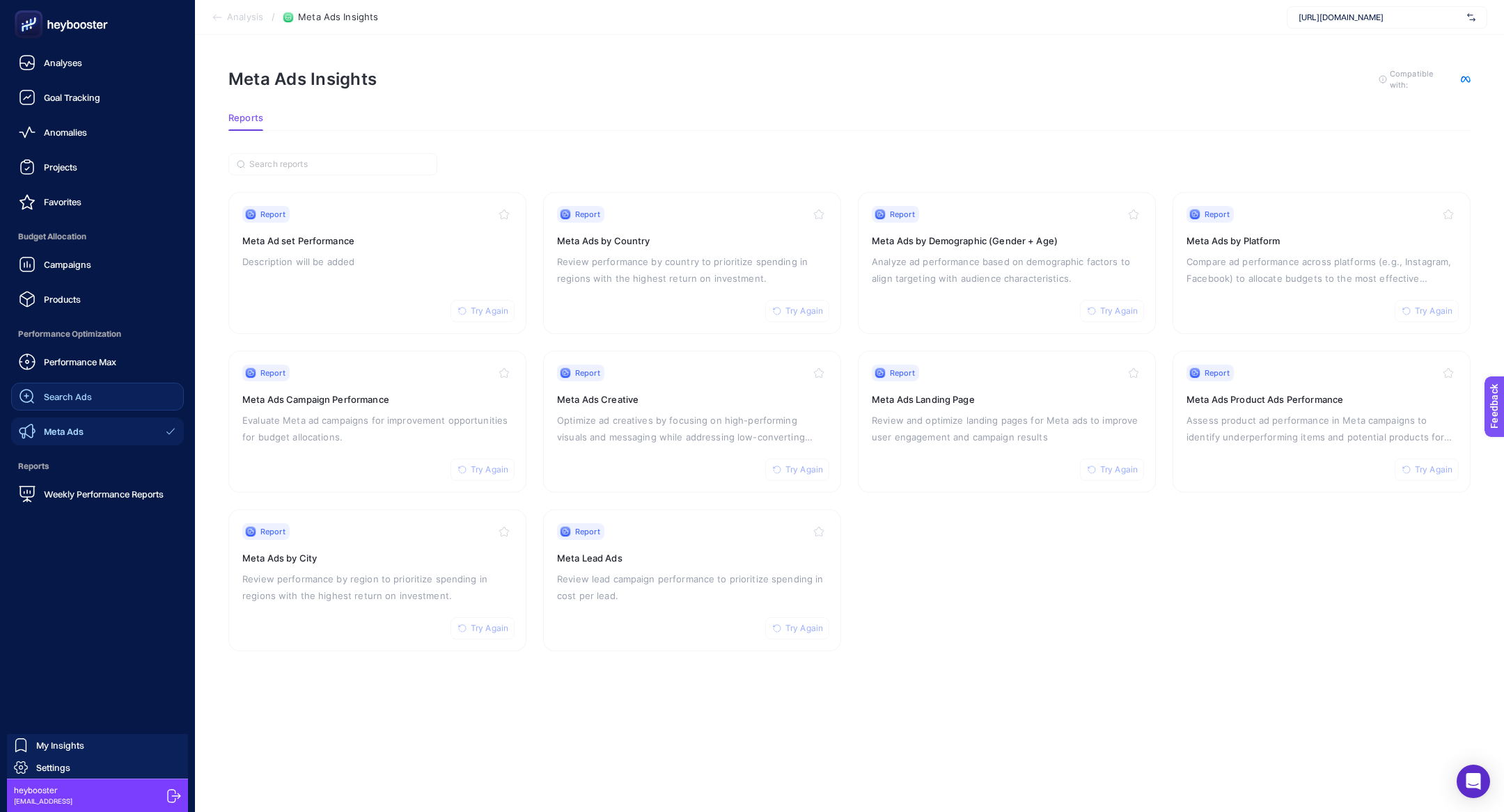
click at [54, 399] on span "Search Ads" at bounding box center [68, 397] width 48 height 11
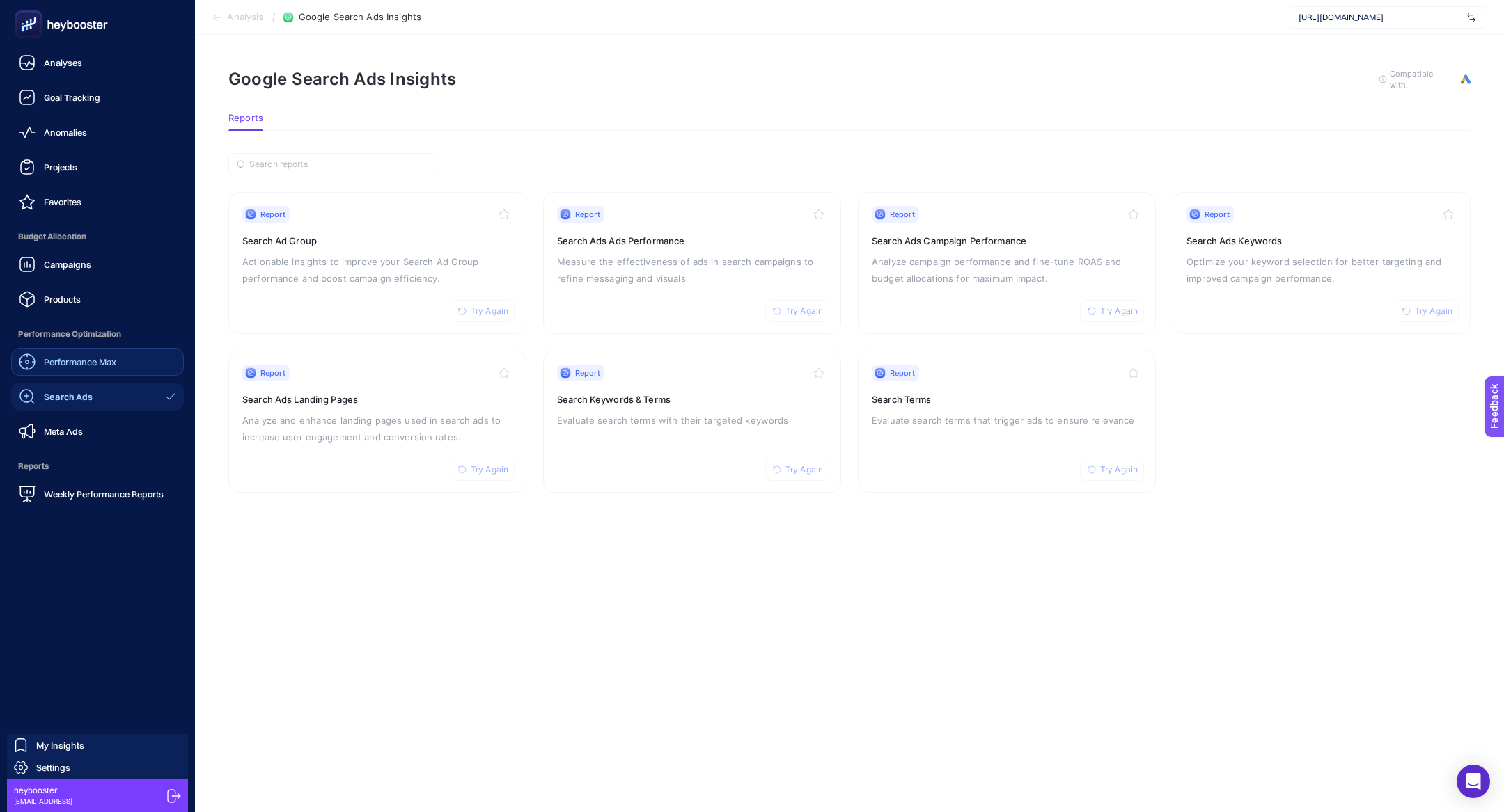
click at [73, 353] on div "Performance Max" at bounding box center [67, 361] width 97 height 16
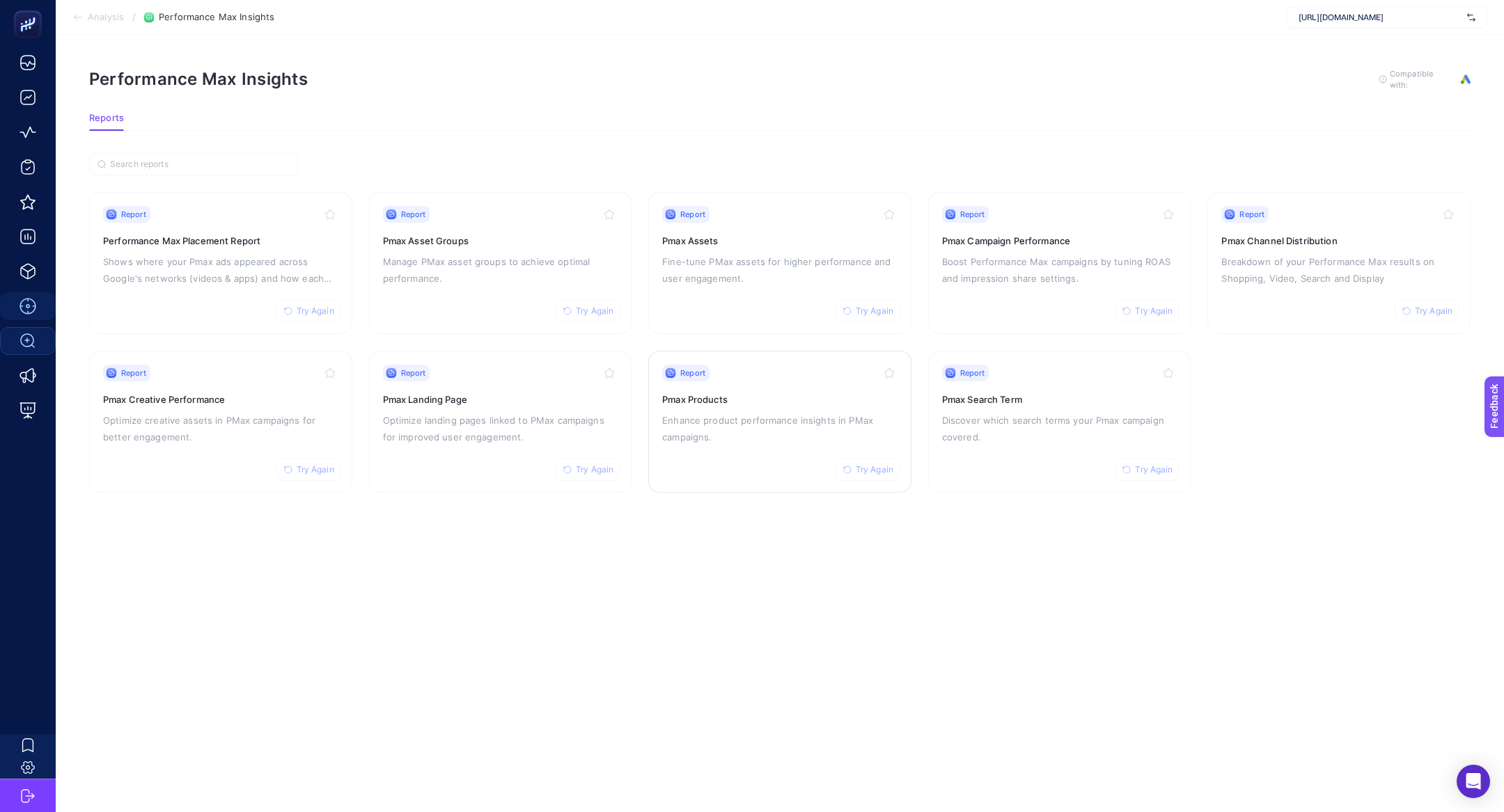
click at [770, 436] on p "Enhance product performance insights in PMax campaigns." at bounding box center [780, 428] width 236 height 34
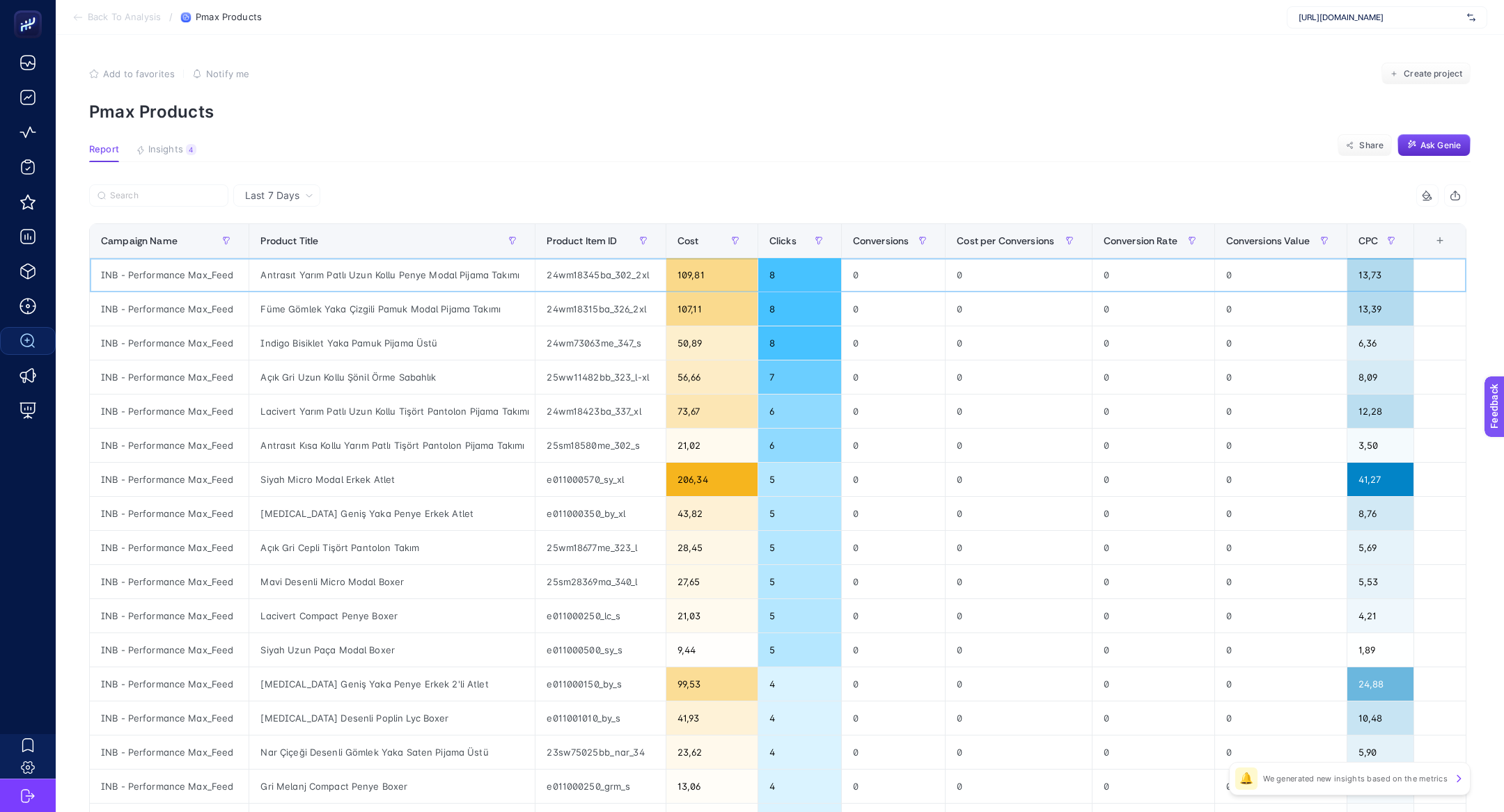
click at [700, 279] on div "109,81" at bounding box center [712, 275] width 92 height 34
click at [689, 244] on span "Cost" at bounding box center [688, 241] width 21 height 11
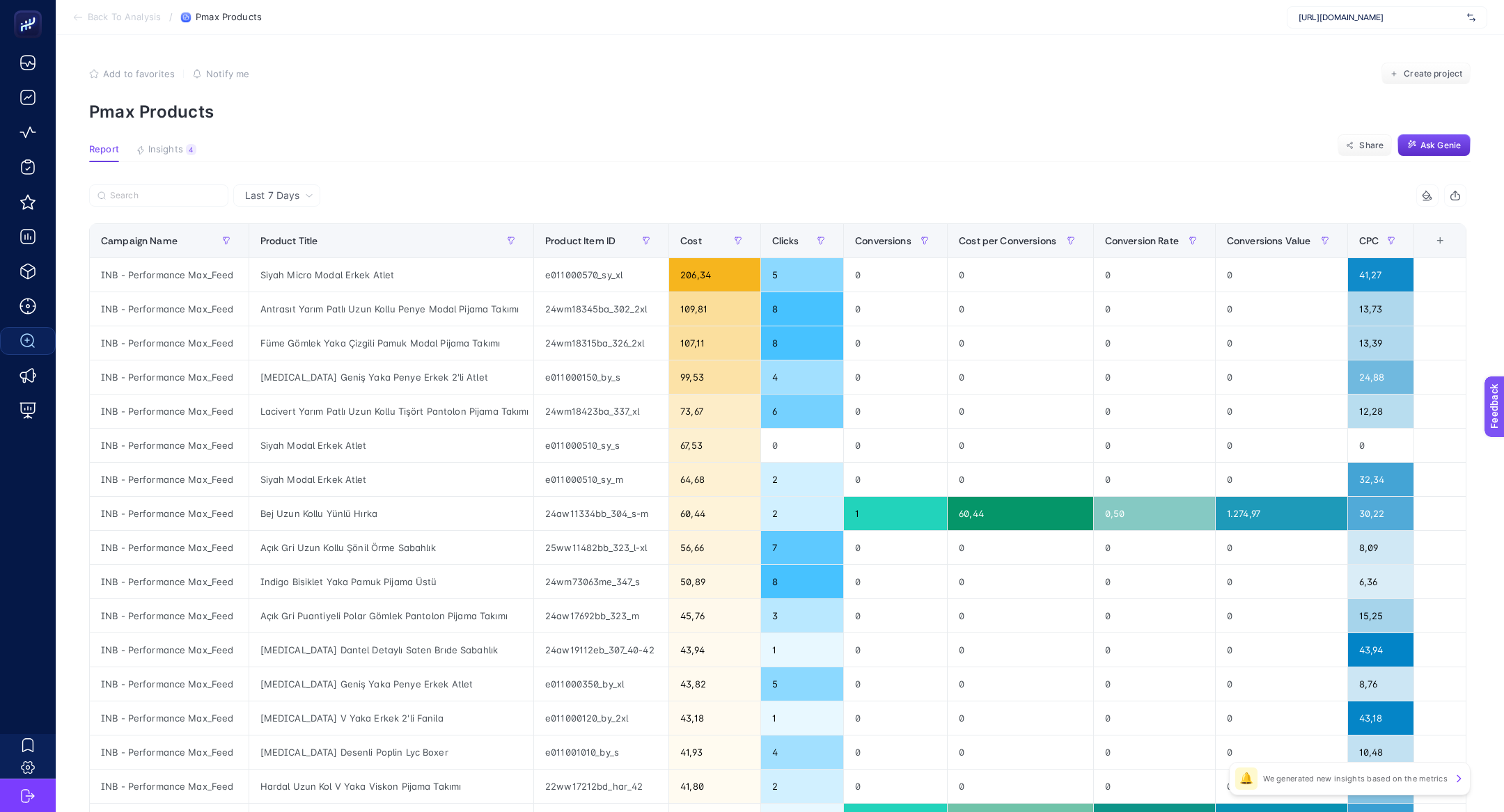
click at [185, 143] on article "Add to favorites false Notify me Create project Pmax Products Report Insights 4…" at bounding box center [779, 579] width 1448 height 1088
click at [184, 147] on button "Insights 4 We generated new insights based on the metrics" at bounding box center [166, 153] width 61 height 18
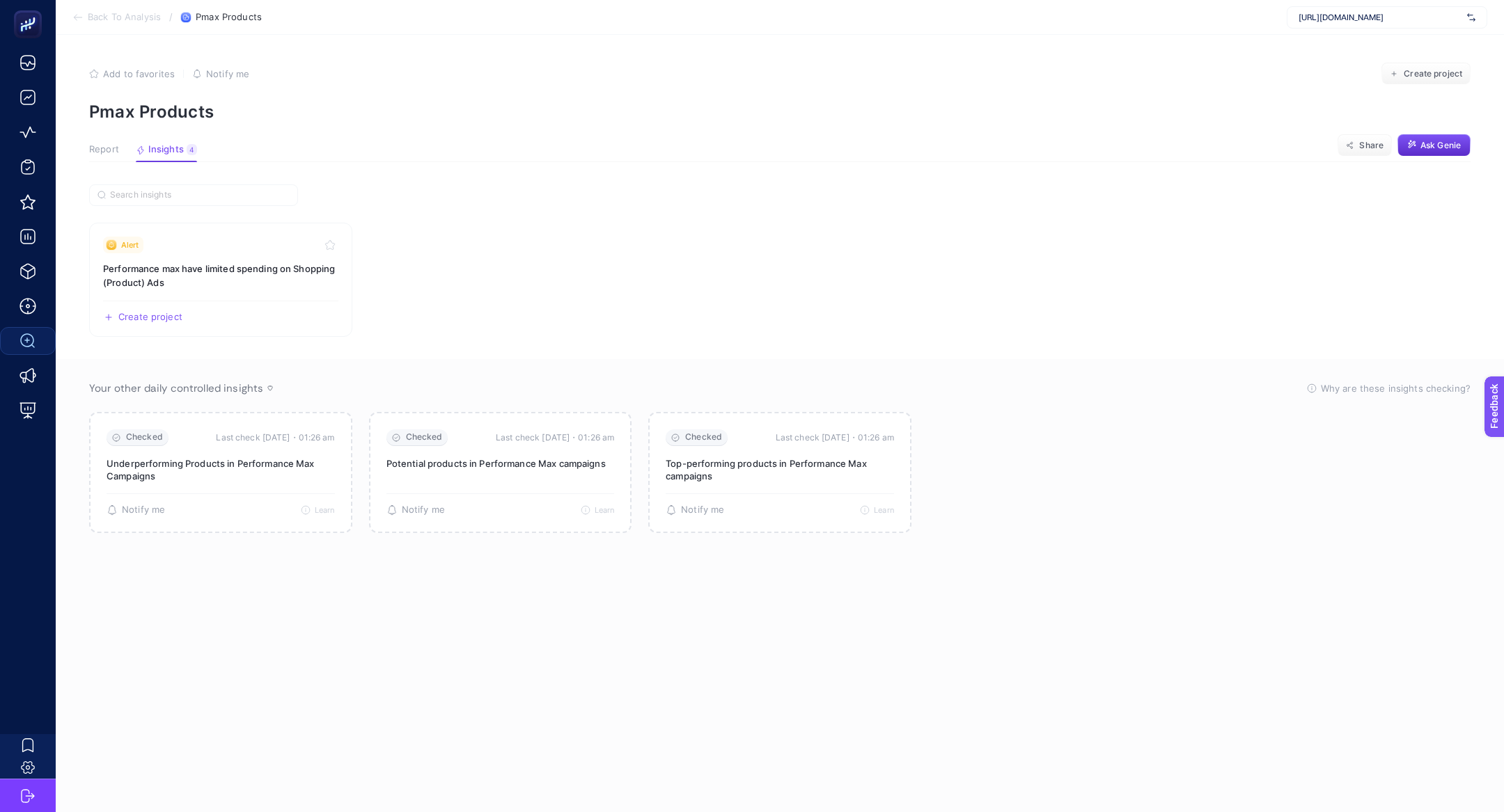
click at [84, 166] on article "Add to favorites false Notify me Create project Pmax Products Report Insights 4…" at bounding box center [779, 424] width 1448 height 778
click at [109, 155] on button "Report" at bounding box center [104, 153] width 30 height 18
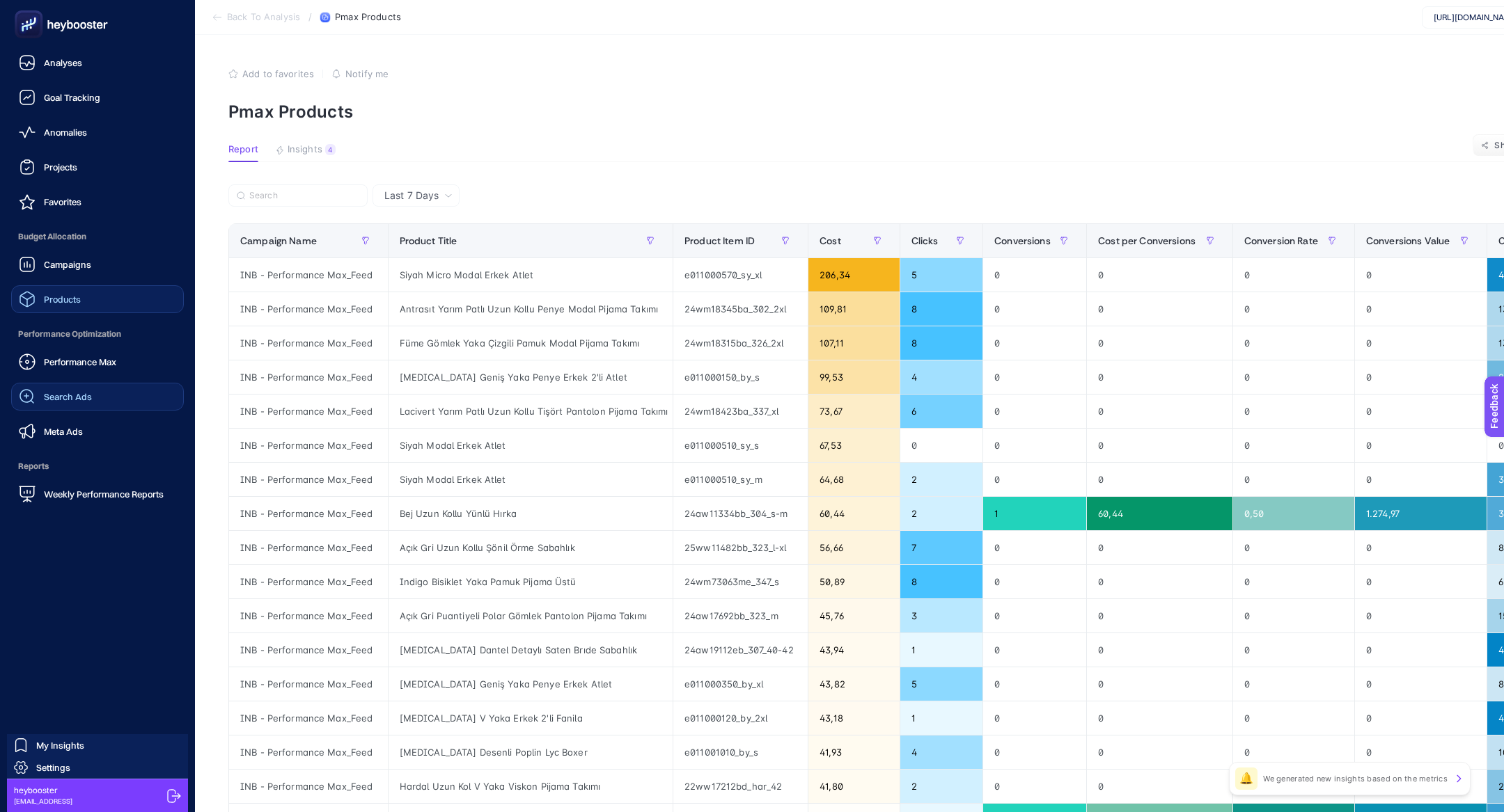
click at [71, 298] on span "Products" at bounding box center [62, 299] width 37 height 11
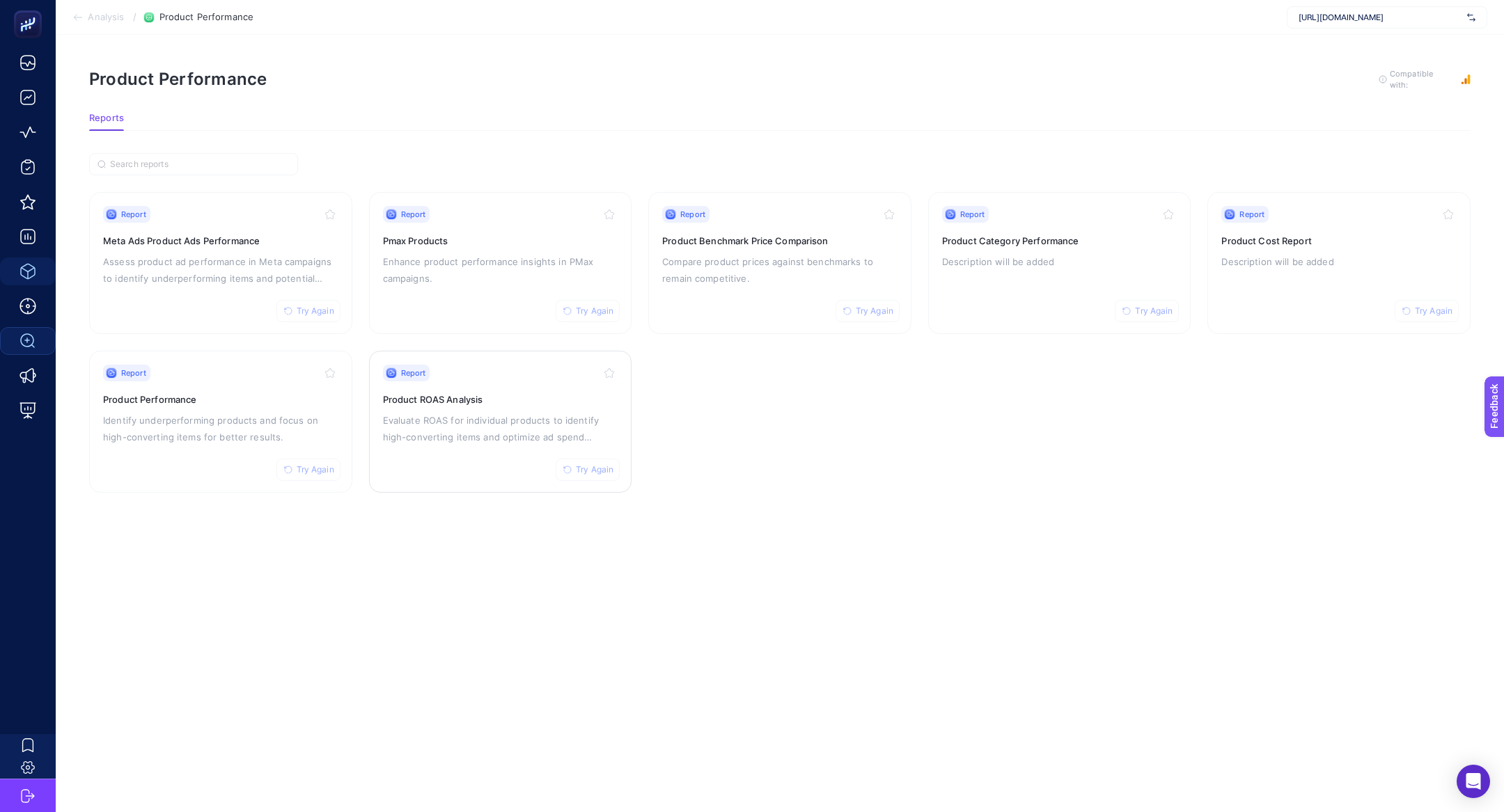
click at [424, 433] on p "Evaluate ROAS for individual products to identify high-converting items and opt…" at bounding box center [501, 428] width 236 height 34
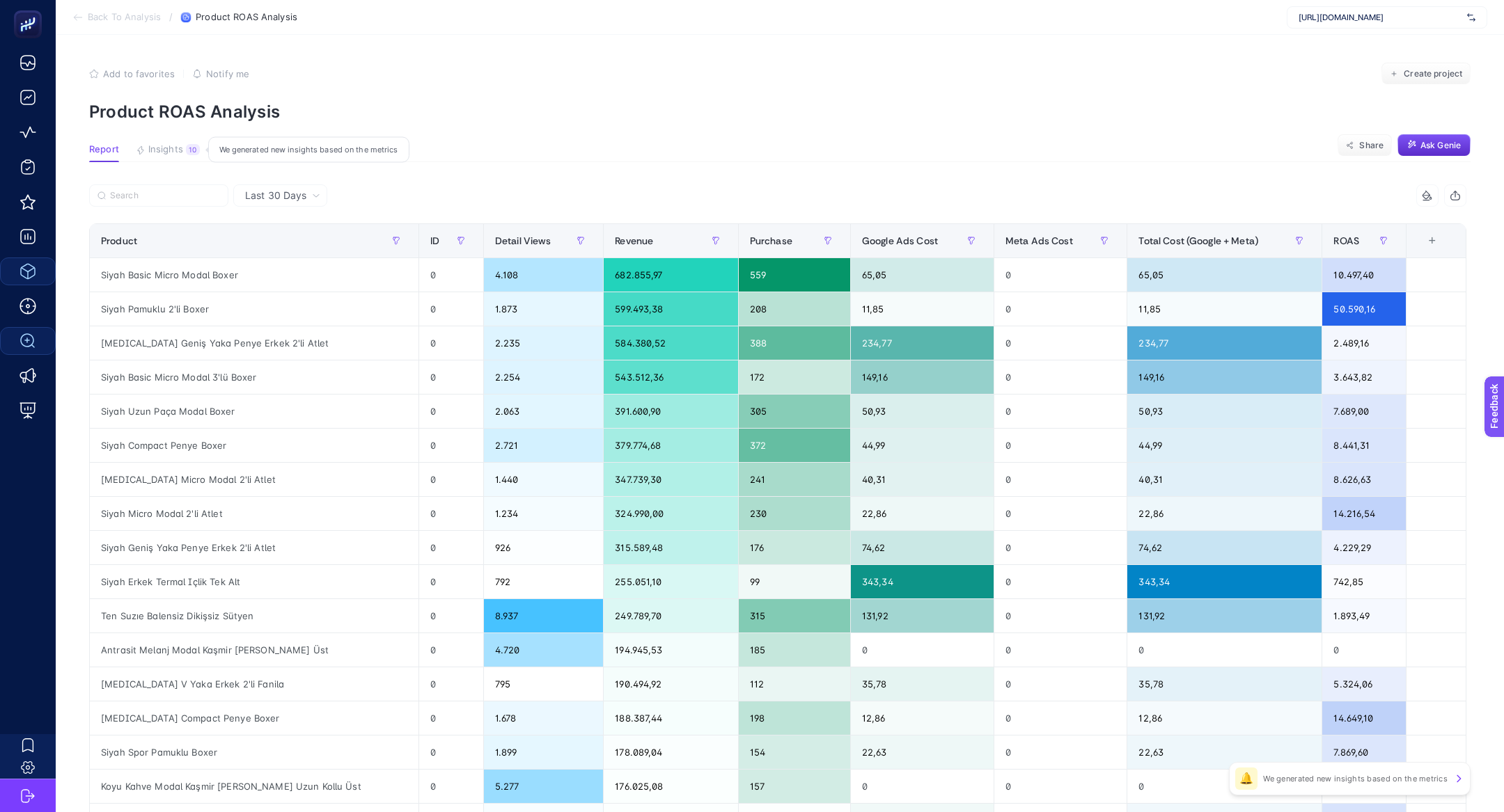
click at [177, 149] on span "Insights" at bounding box center [165, 150] width 35 height 11
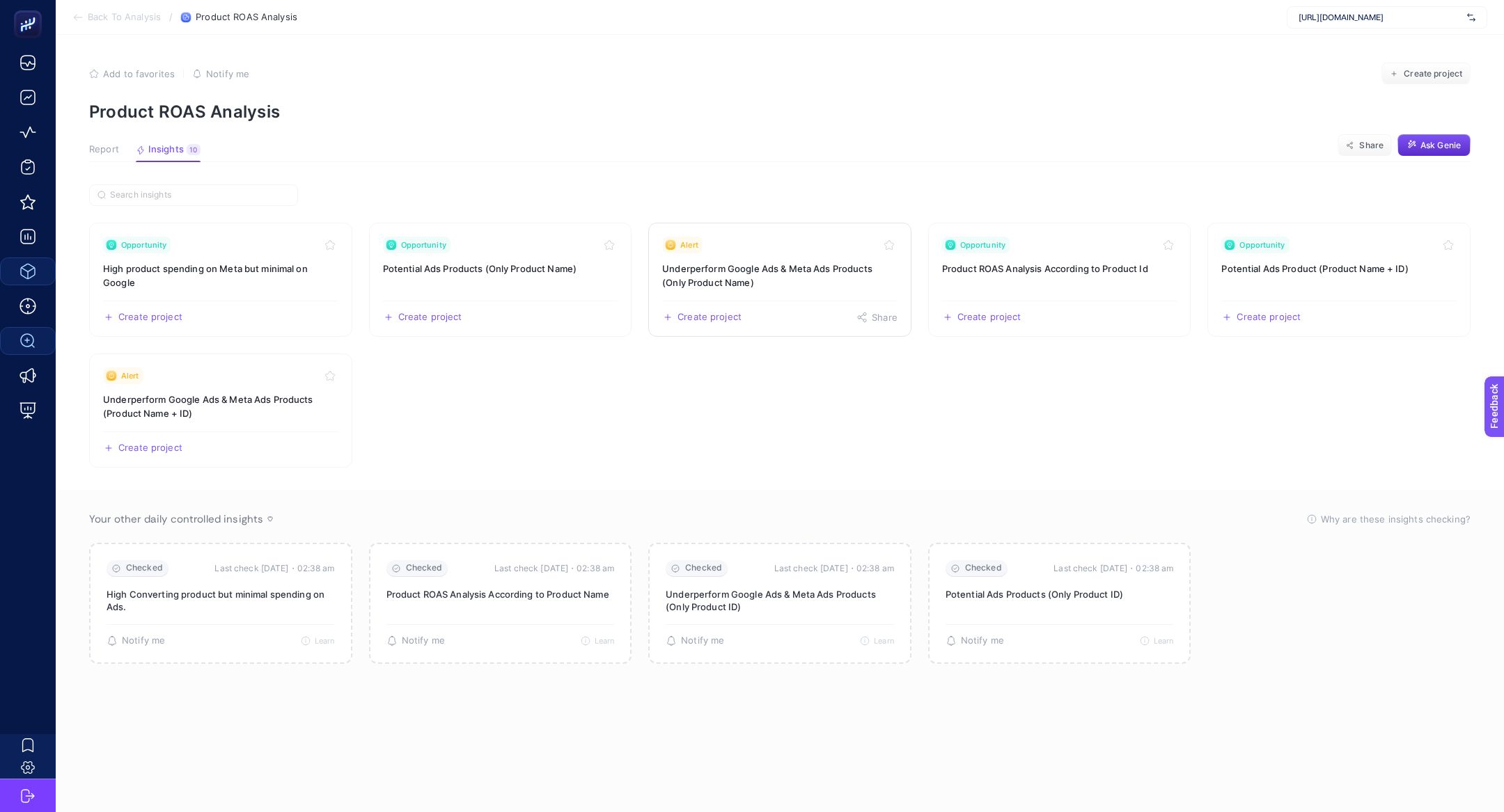
click at [810, 279] on h3 "Underperform Google Ads & Meta Ads Products (Only Product Name)" at bounding box center [780, 276] width 236 height 28
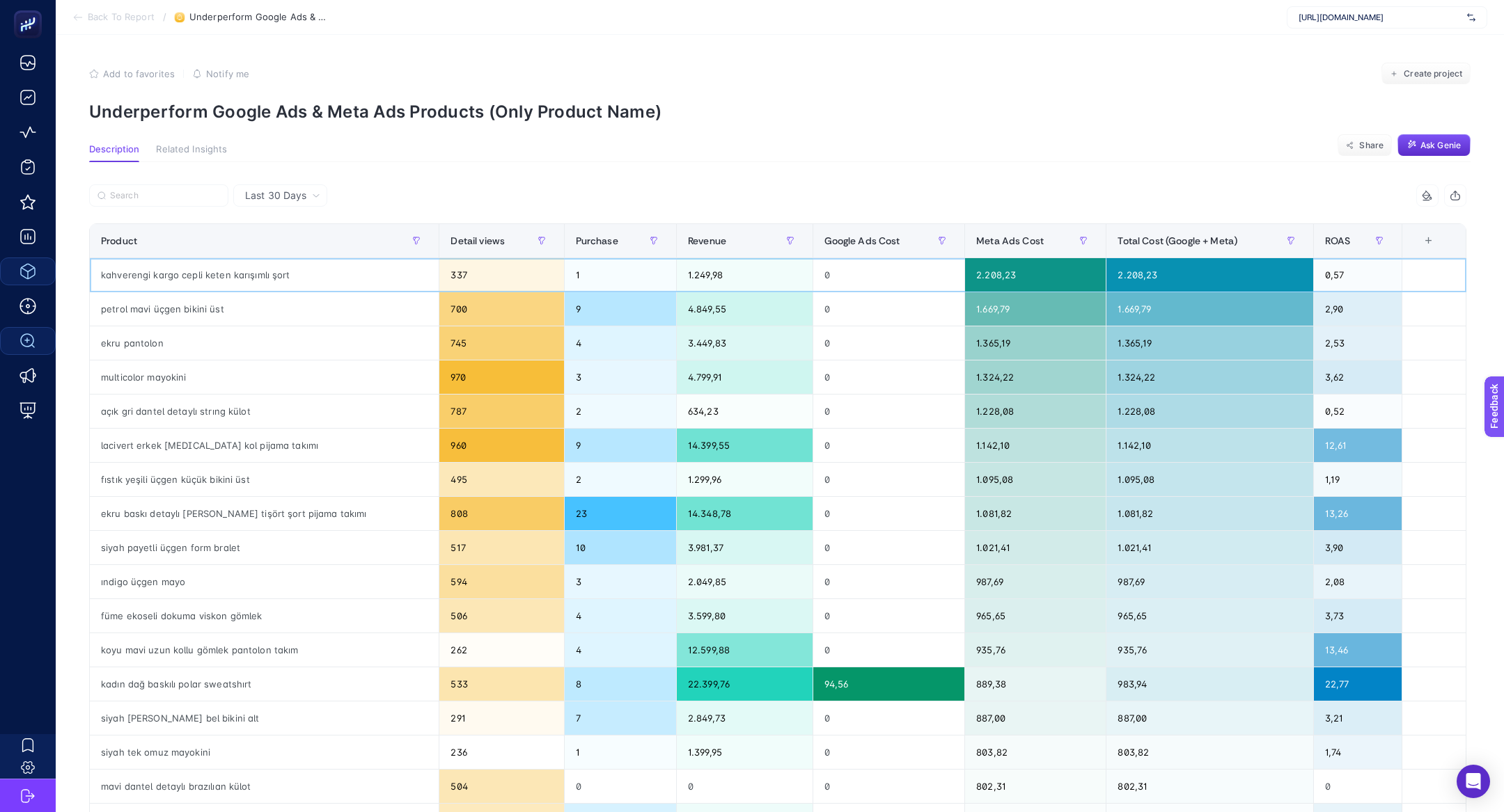
click at [280, 272] on div "kahverengi kargo cepli keten karışımlı şort" at bounding box center [264, 275] width 349 height 34
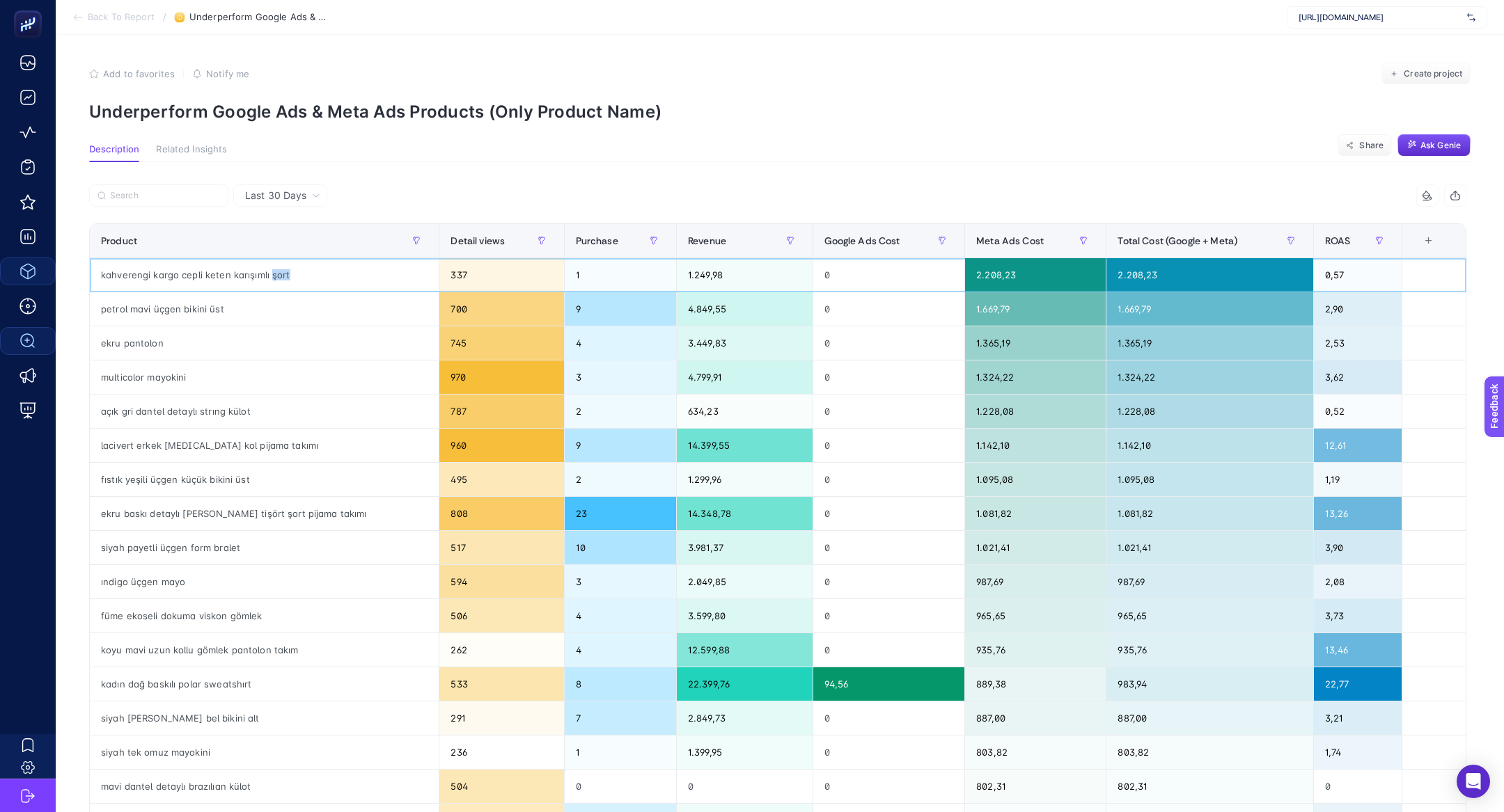
click at [280, 272] on div "kahverengi kargo cepli keten karışımlı şort" at bounding box center [264, 275] width 349 height 34
click at [152, 331] on div "ekru pantolon" at bounding box center [264, 343] width 349 height 34
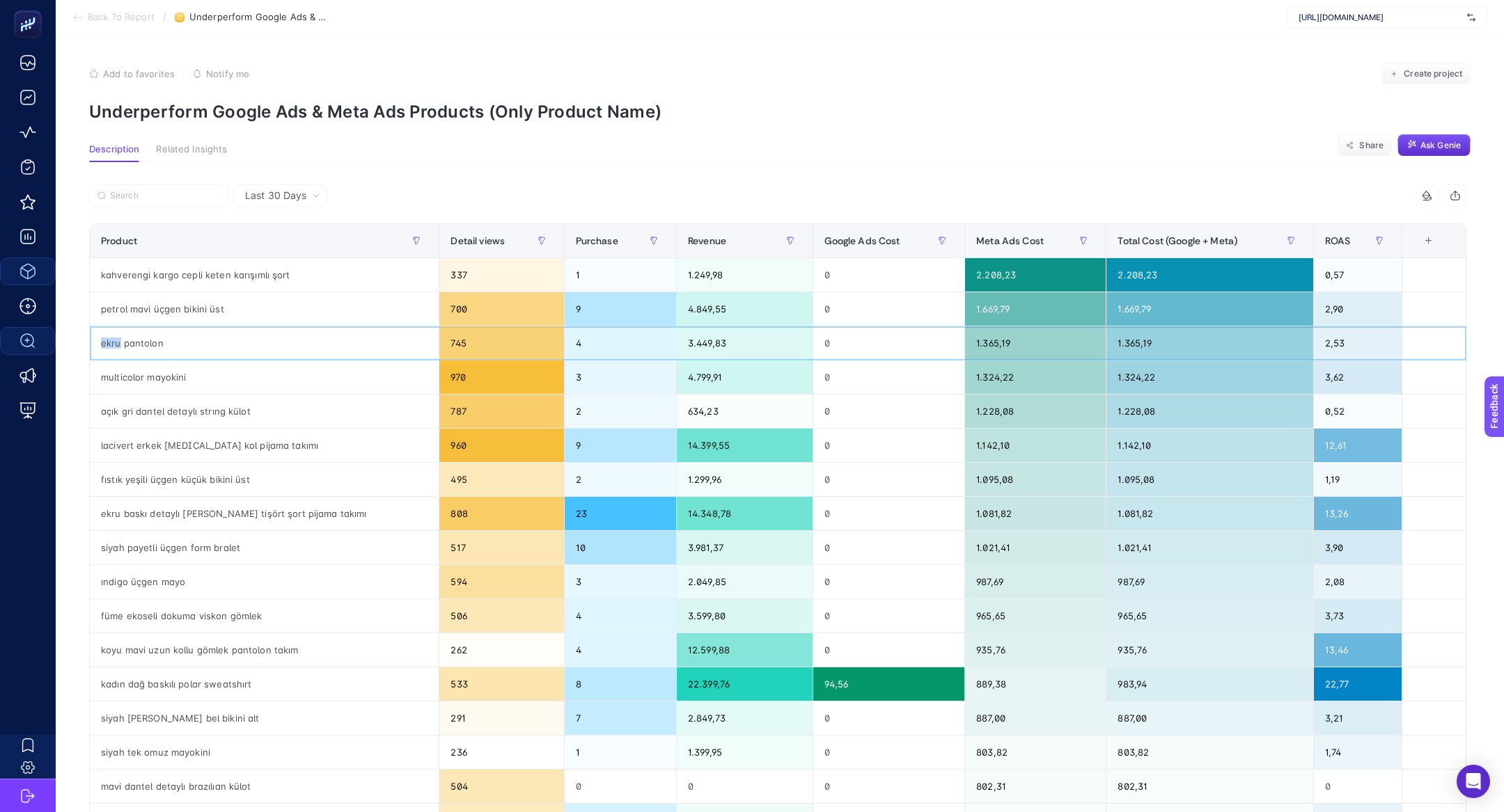
click at [152, 331] on div "ekru pantolon" at bounding box center [264, 343] width 349 height 34
click at [173, 369] on div "multicolor mayokini" at bounding box center [264, 377] width 349 height 34
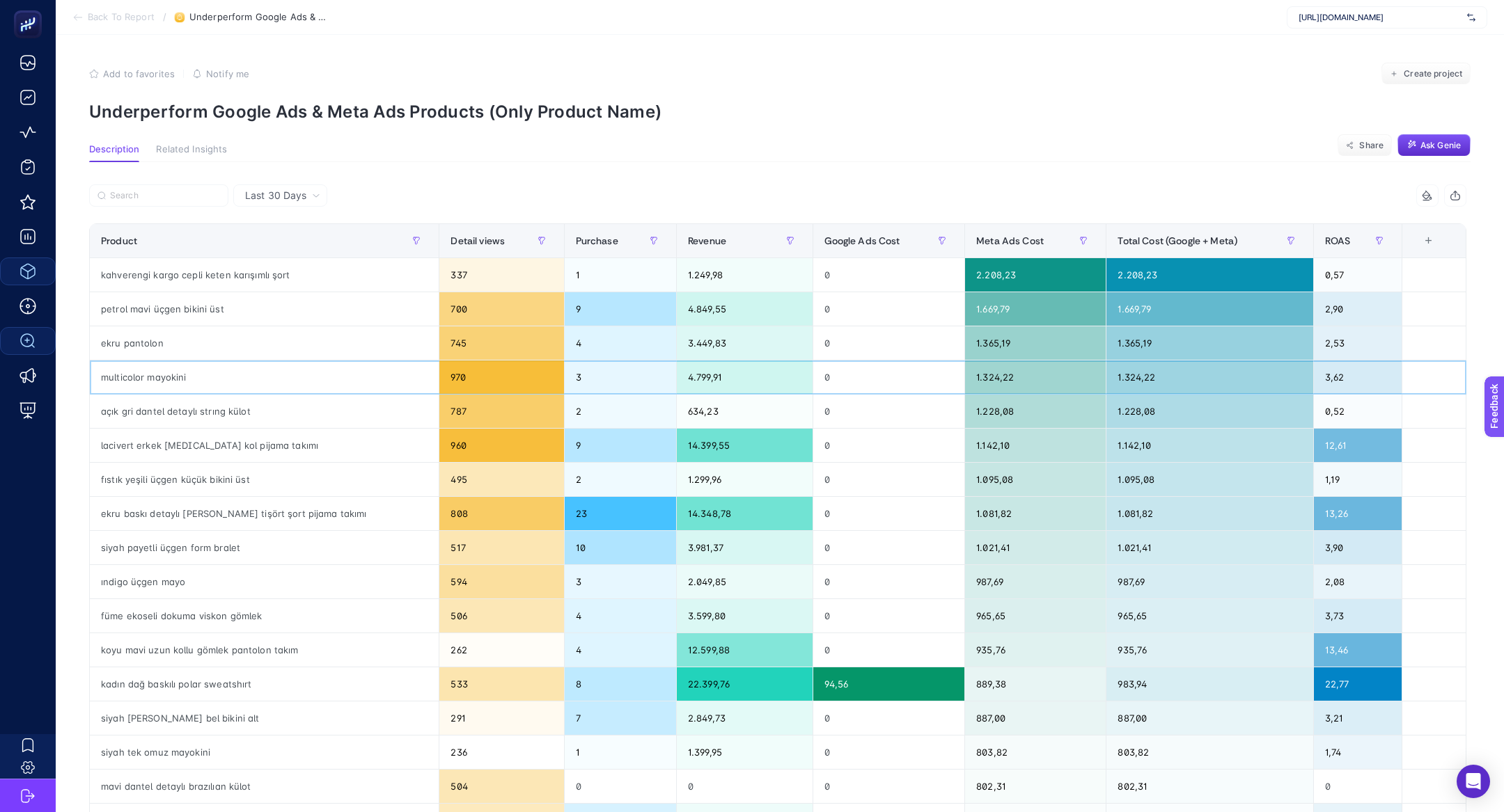
click at [173, 369] on div "multicolor mayokini" at bounding box center [264, 377] width 349 height 34
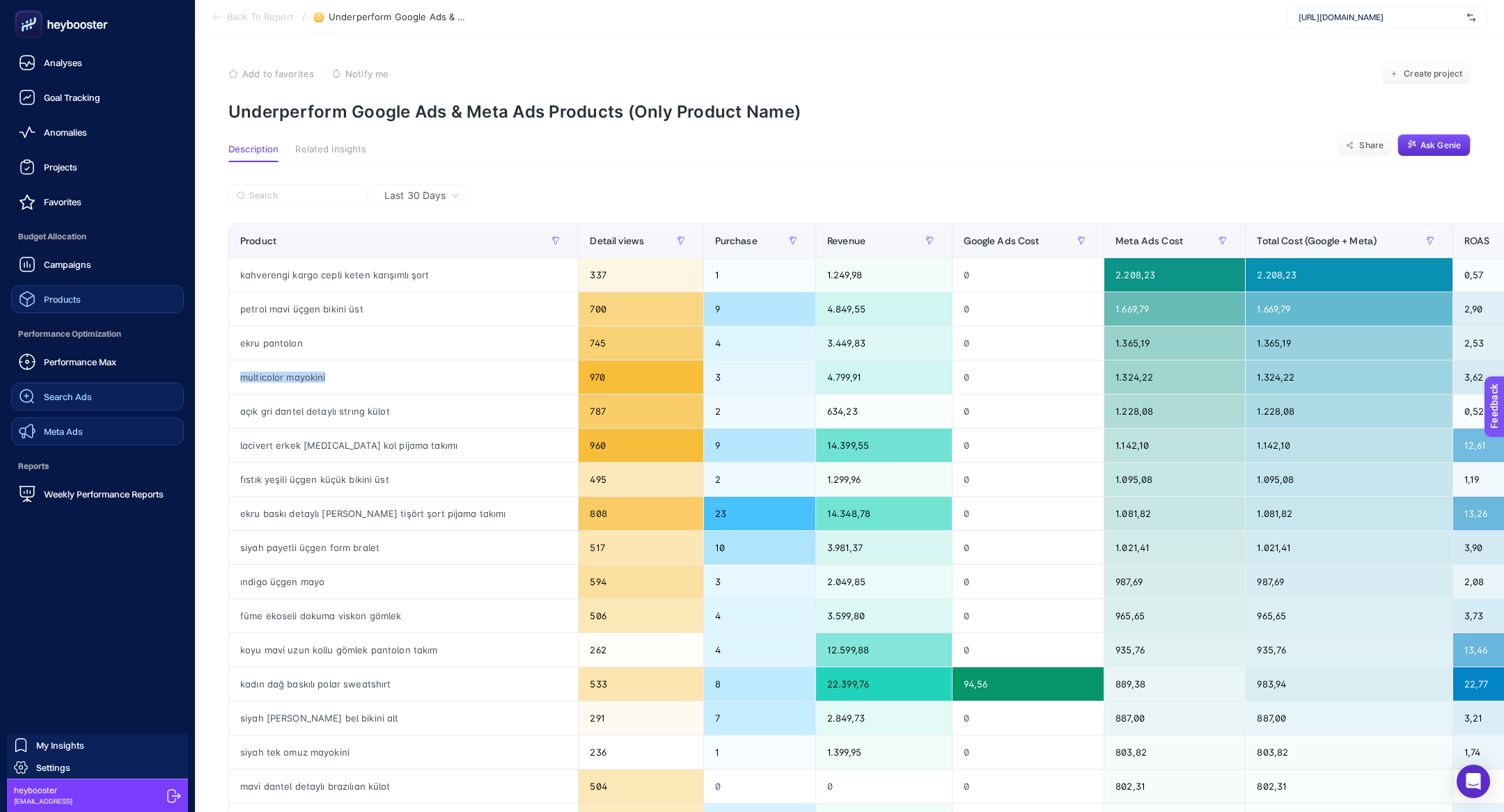
click at [81, 434] on span "Meta Ads" at bounding box center [64, 432] width 39 height 11
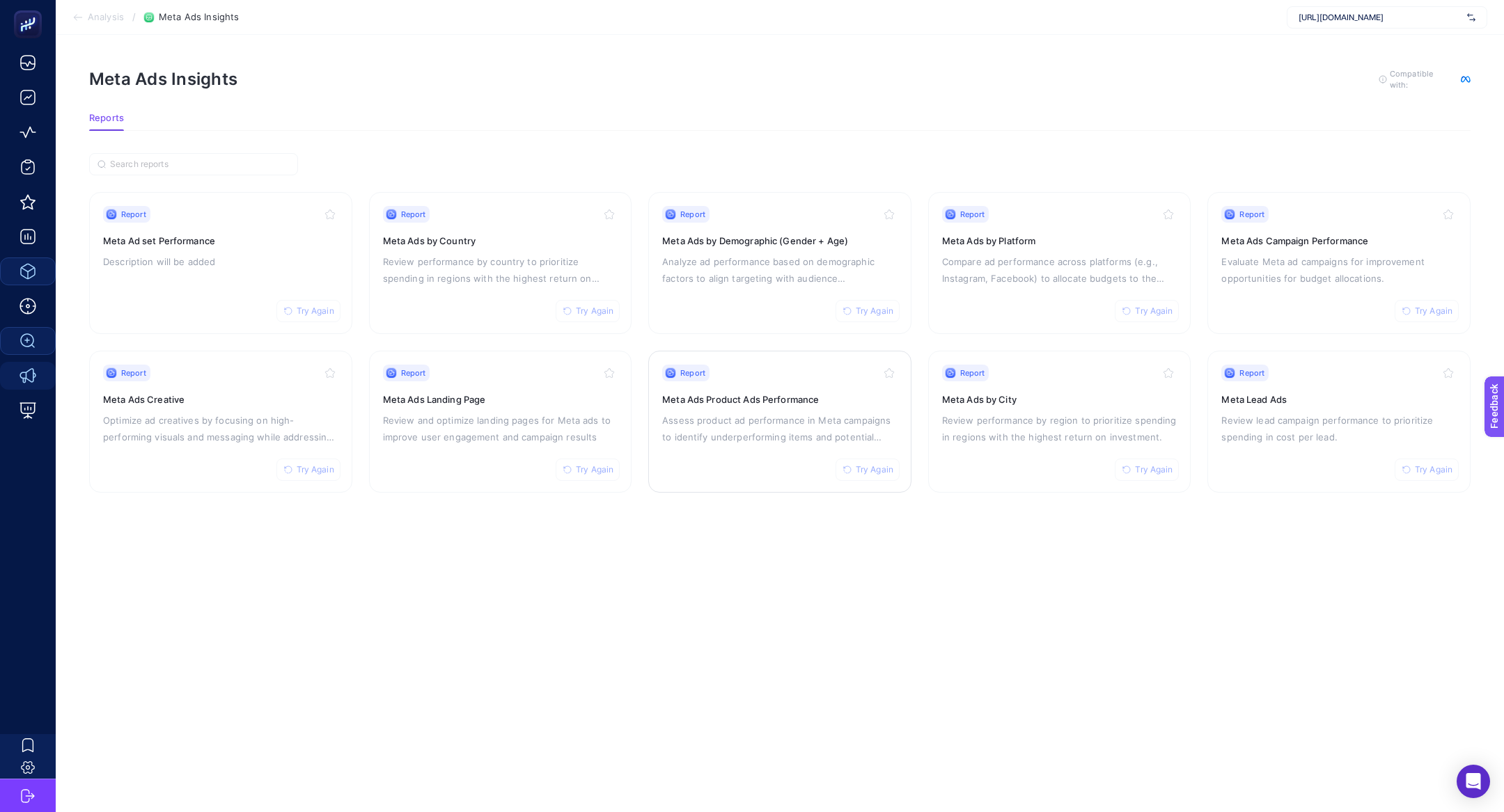
click at [833, 421] on p "Assess product ad performance in Meta campaigns to identify underperforming ite…" at bounding box center [780, 428] width 236 height 34
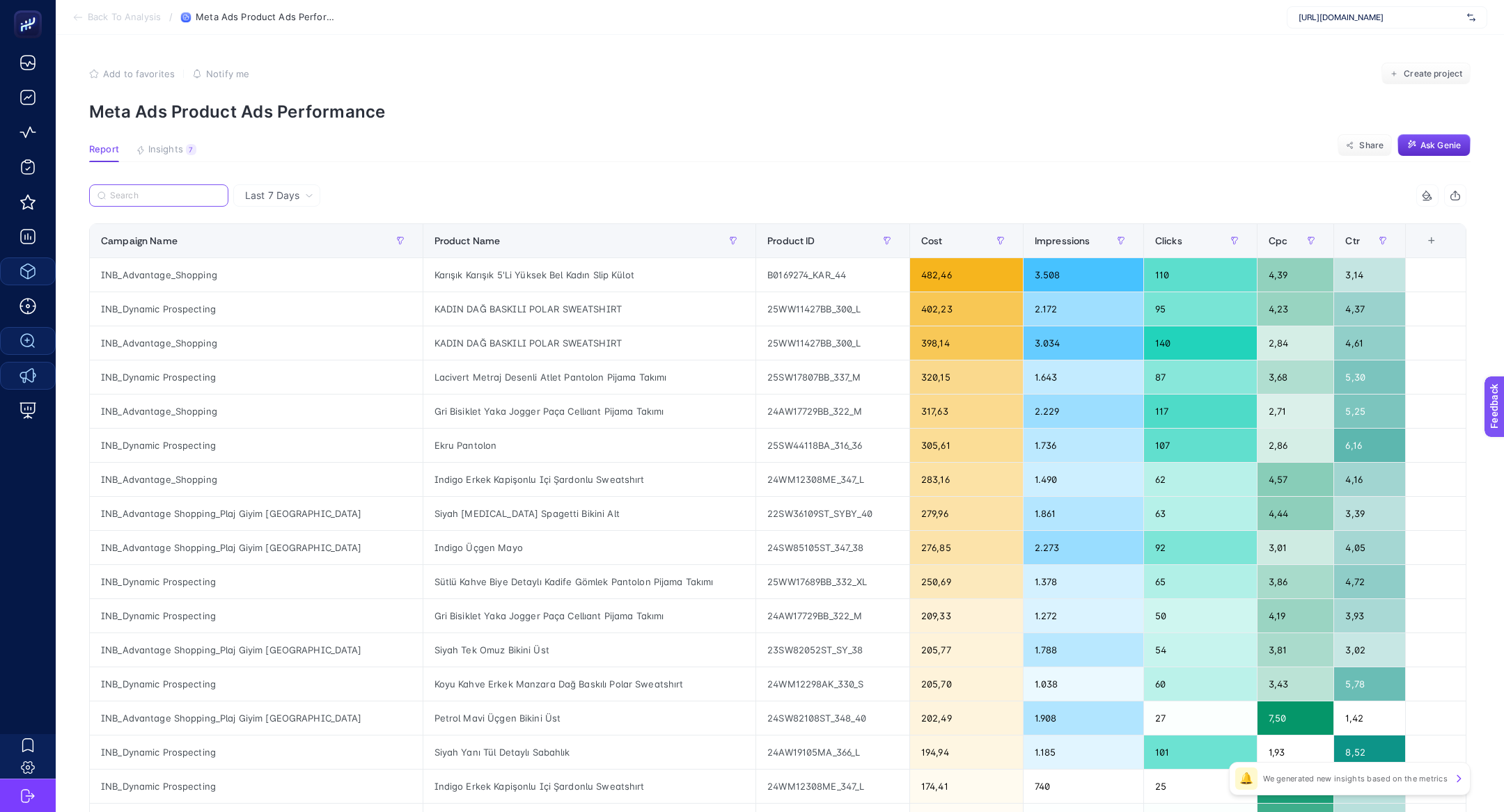
click at [173, 199] on input "Search" at bounding box center [165, 195] width 110 height 11
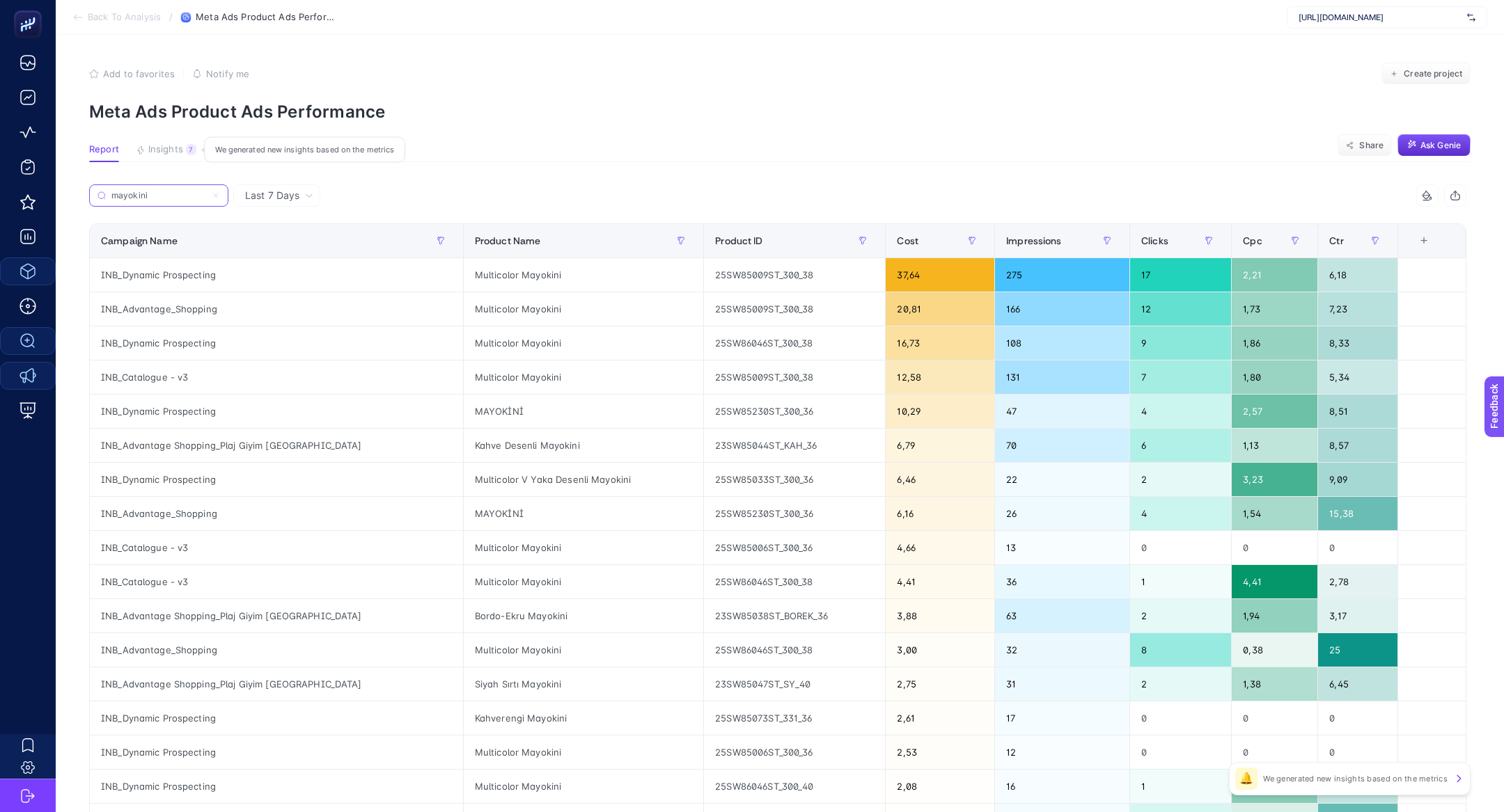
type input "mayokini"
click at [168, 157] on button "Insights 7 We generated new insights based on the metrics" at bounding box center [166, 153] width 61 height 18
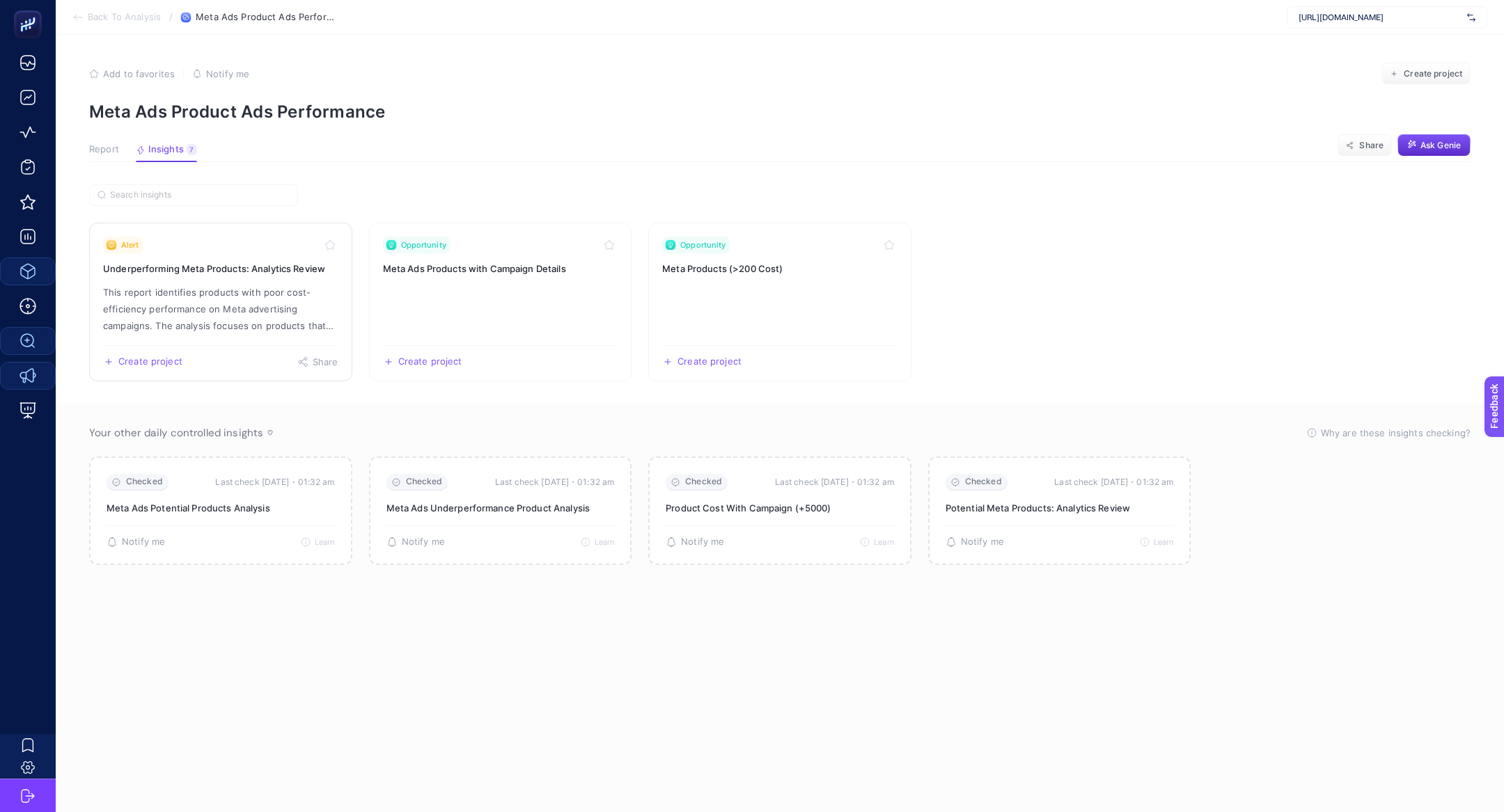
click at [196, 284] on p "This report identifies products with poor cost-efficiency performance on Meta a…" at bounding box center [221, 308] width 236 height 50
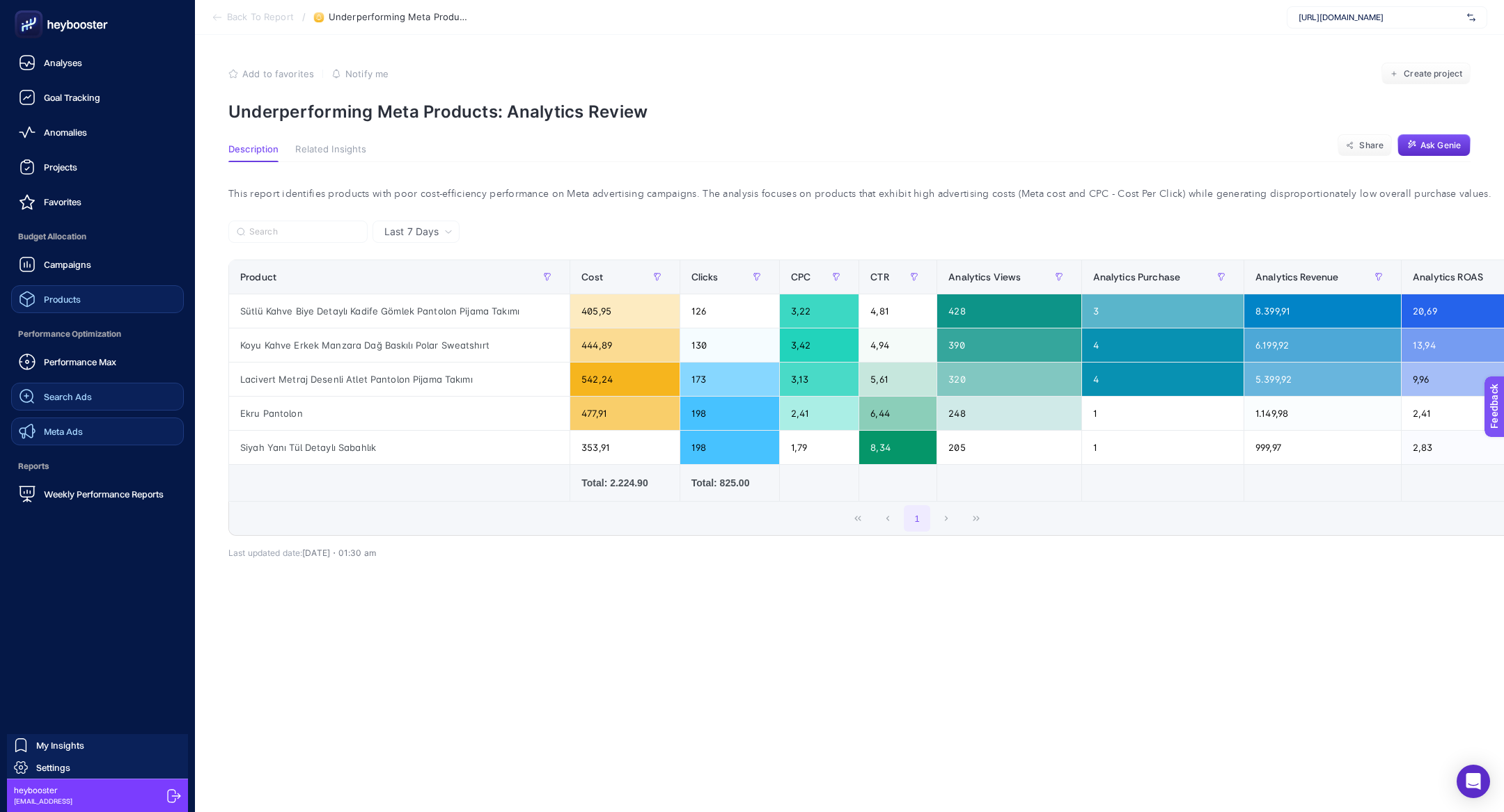
click at [65, 397] on span "Search Ads" at bounding box center [68, 397] width 48 height 11
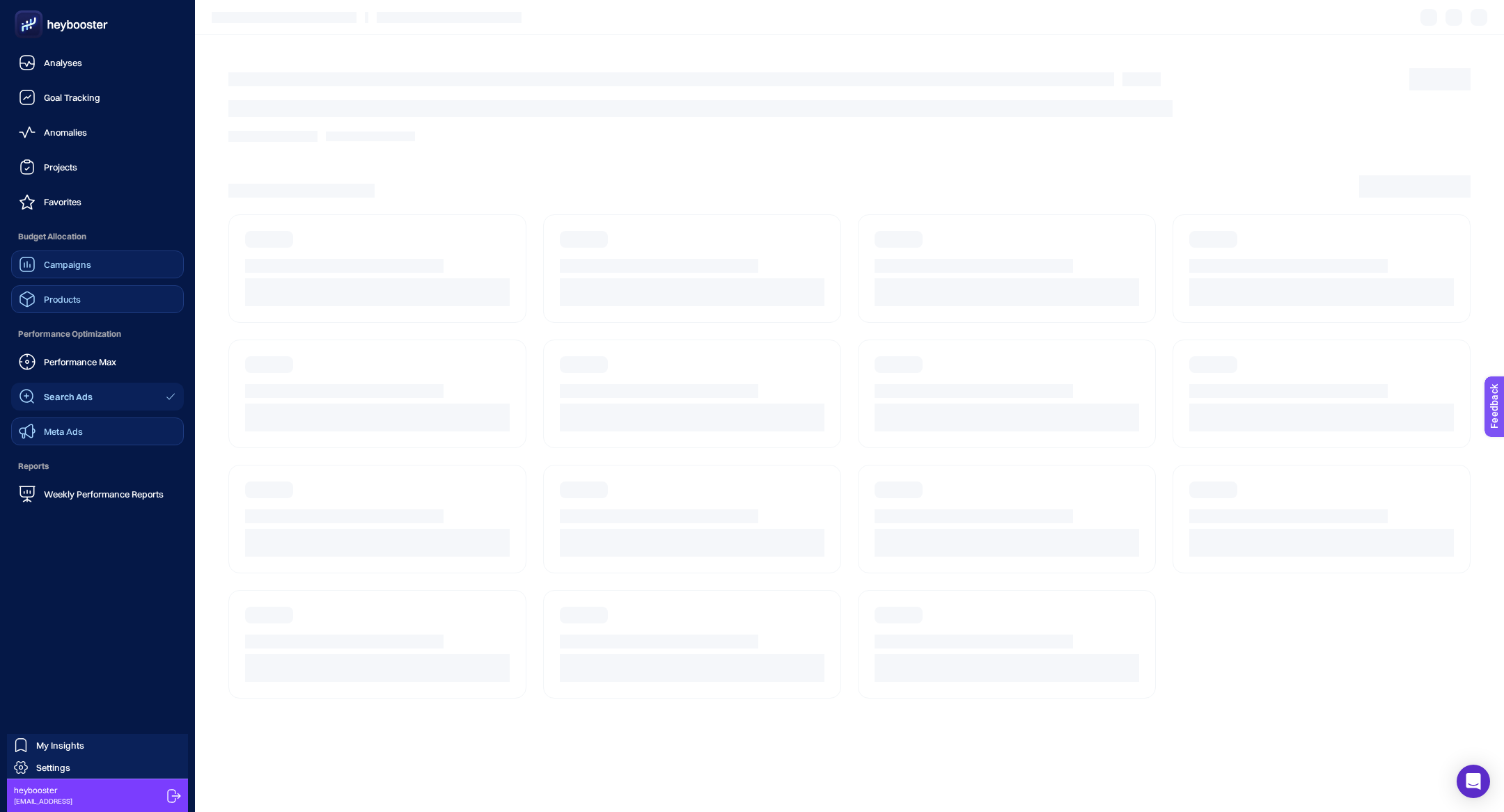
click at [38, 273] on link "Campaigns" at bounding box center [97, 264] width 173 height 28
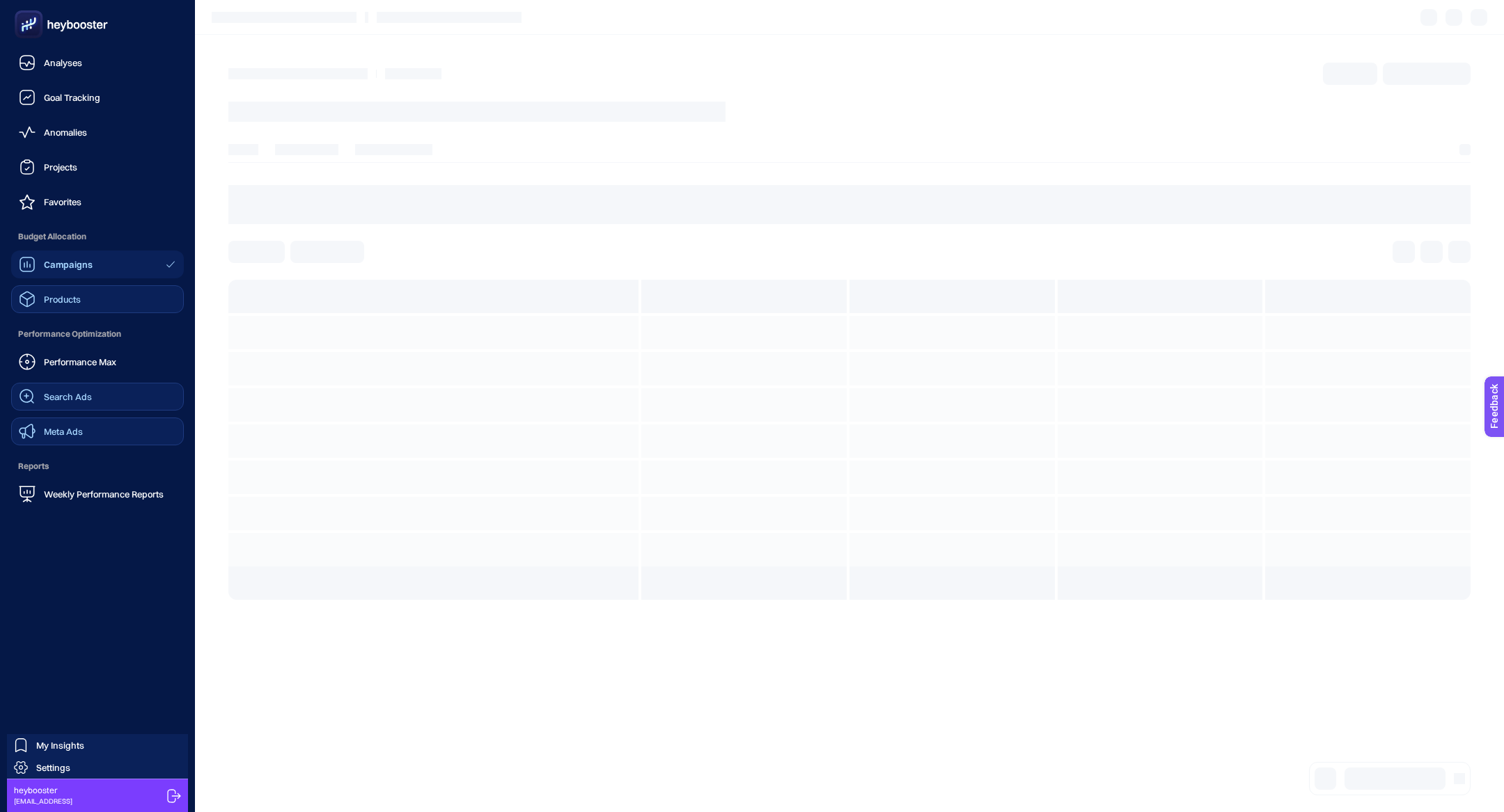
click at [48, 291] on div "Products" at bounding box center [50, 299] width 62 height 16
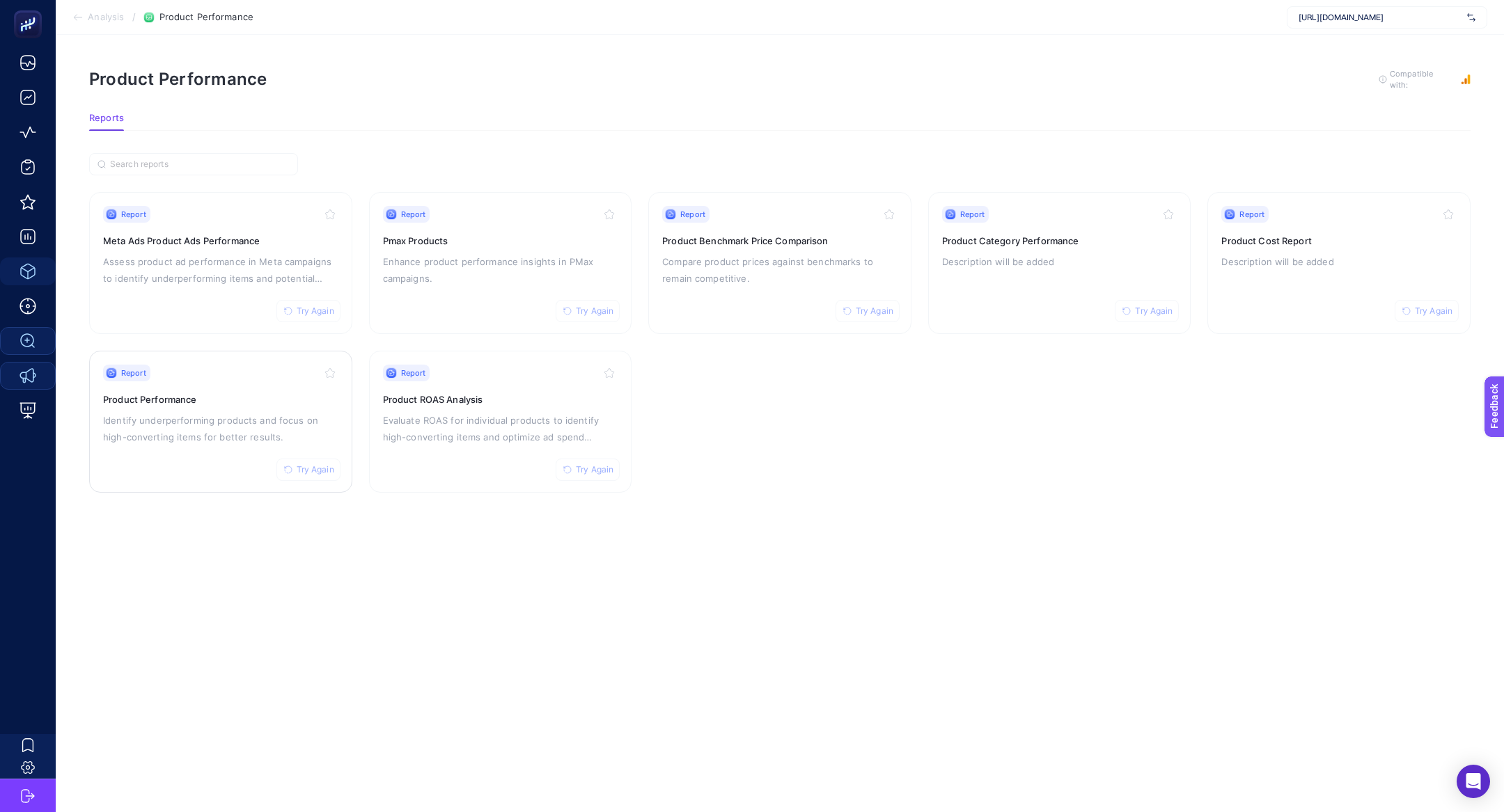
click at [218, 369] on div "Report Try Again" at bounding box center [221, 373] width 236 height 16
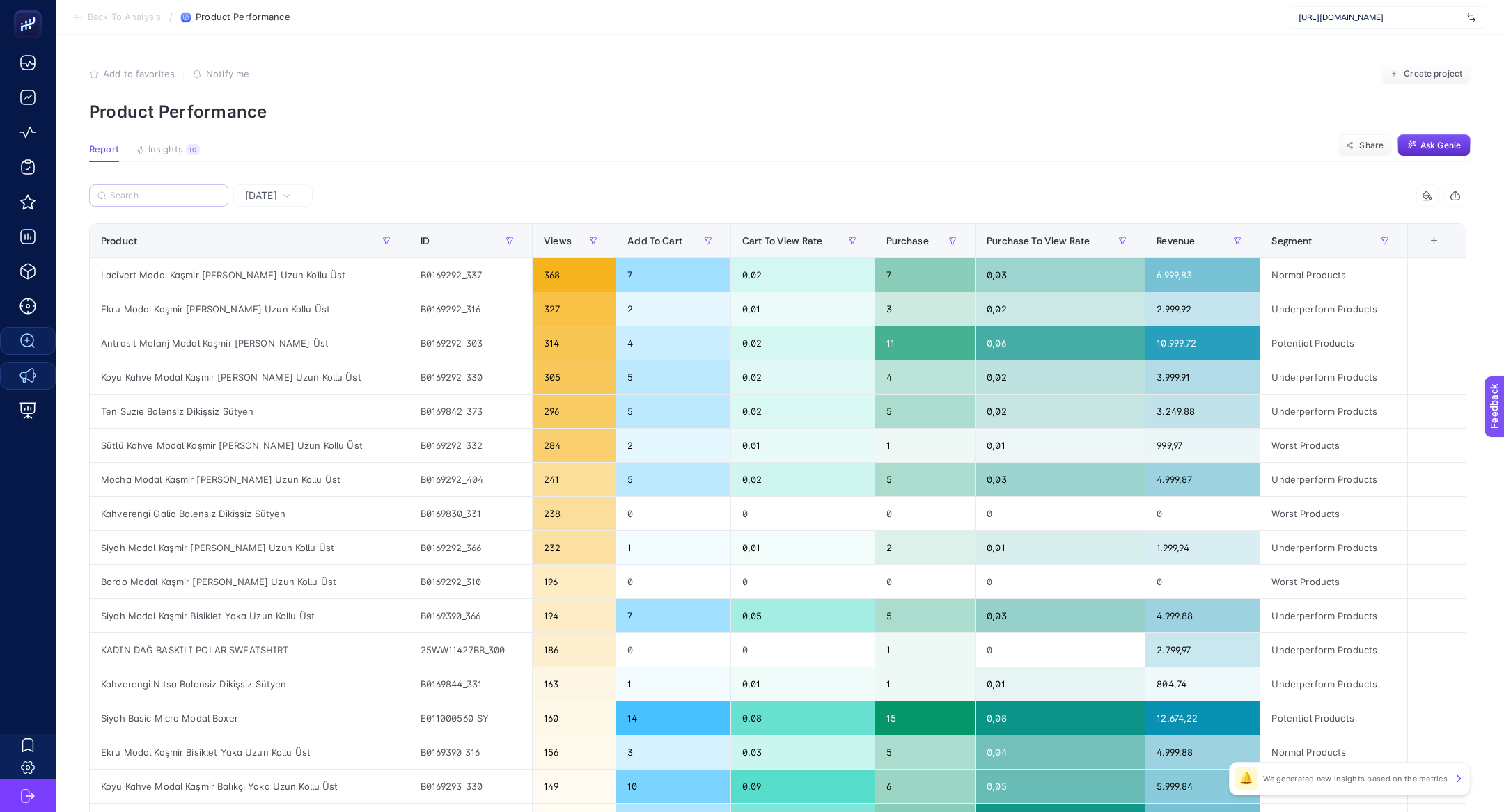
click at [175, 186] on label at bounding box center [159, 195] width 139 height 22
click at [175, 191] on input "Search" at bounding box center [165, 195] width 110 height 11
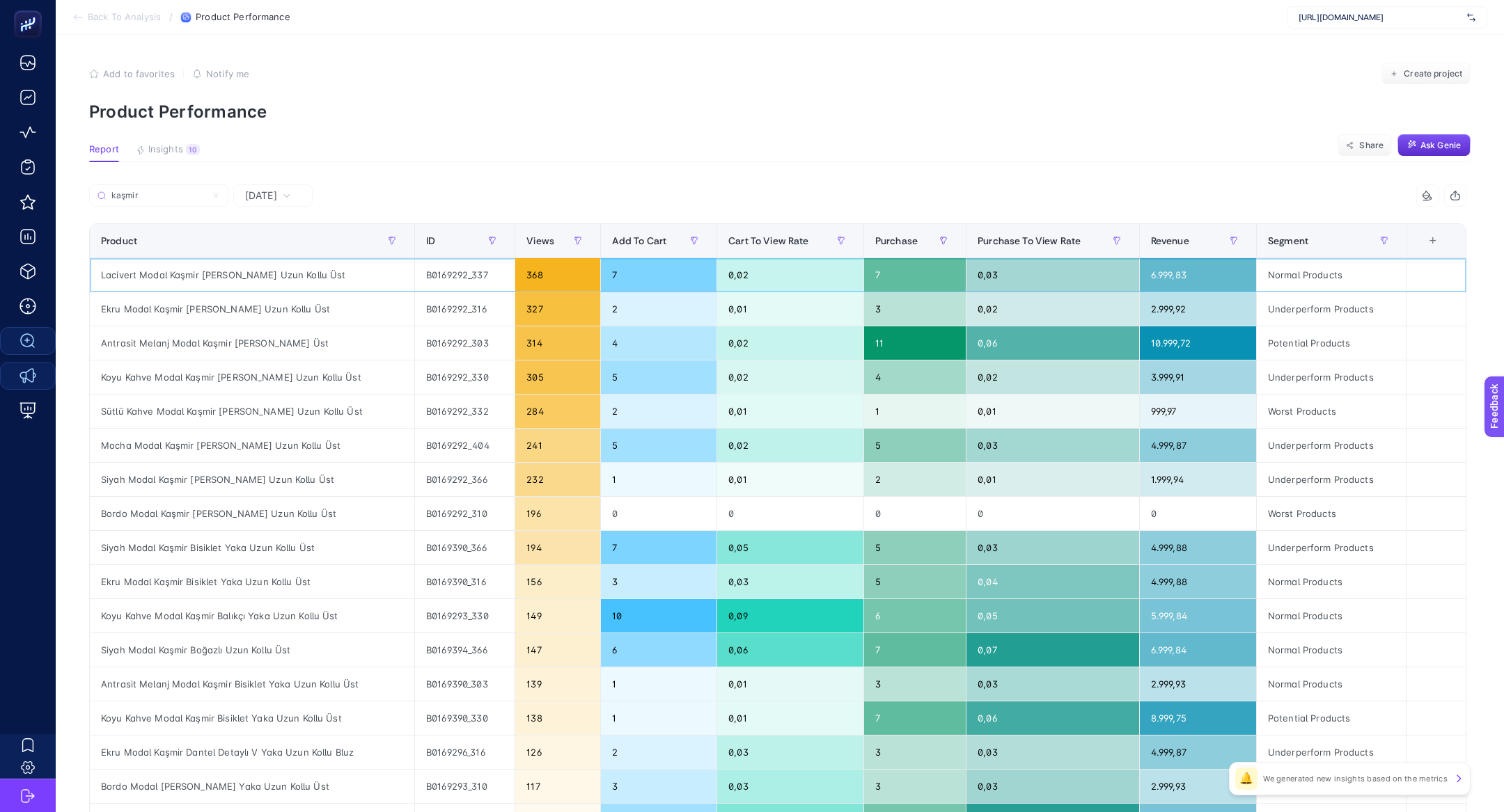
click at [237, 274] on div "Lacivert Modal Kaşmir [PERSON_NAME] Uzun Kollu Üst" at bounding box center [252, 275] width 325 height 34
click at [1166, 241] on span "Revenue" at bounding box center [1170, 241] width 38 height 11
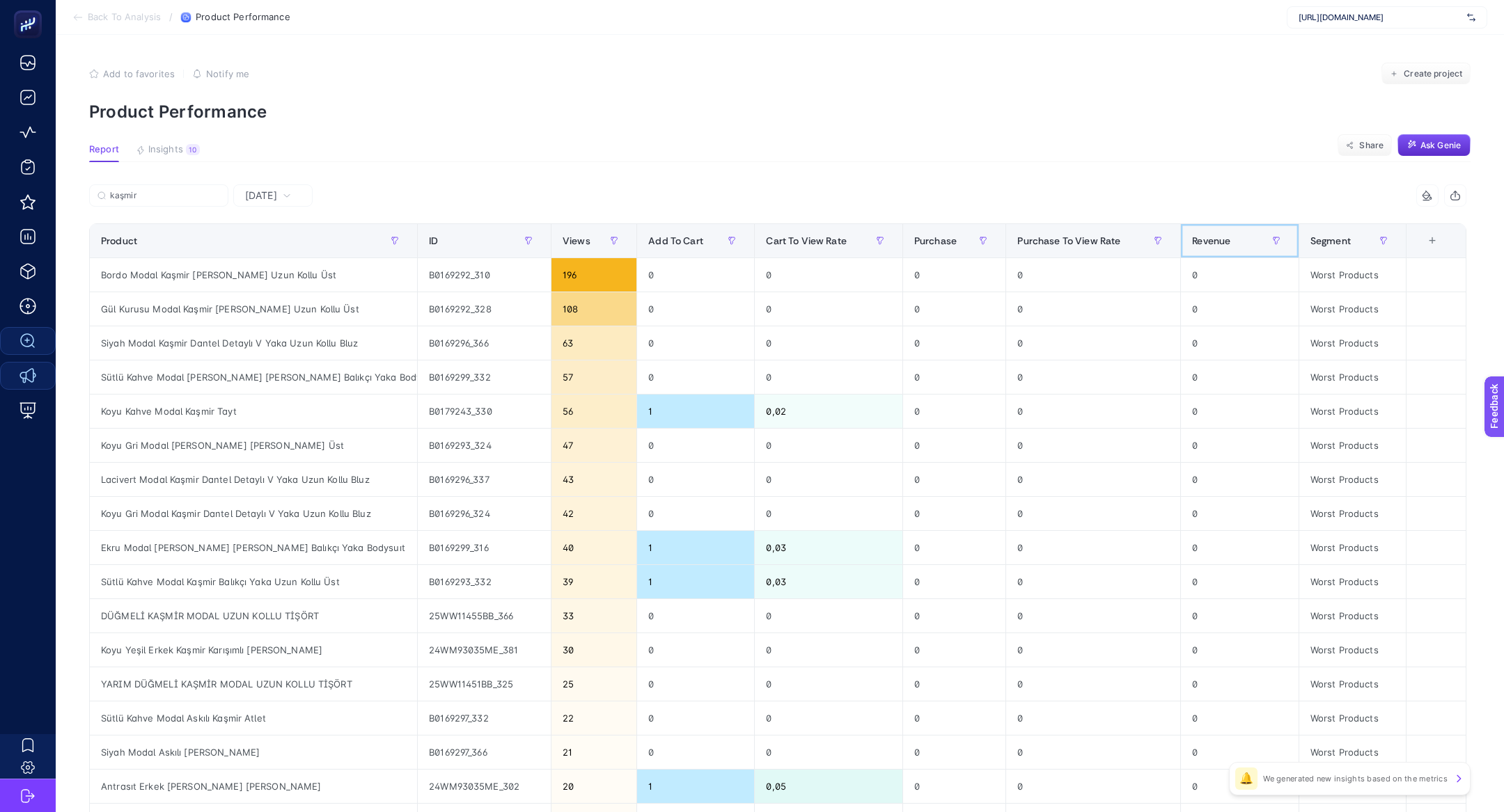
click at [1212, 236] on span "Revenue" at bounding box center [1210, 241] width 38 height 11
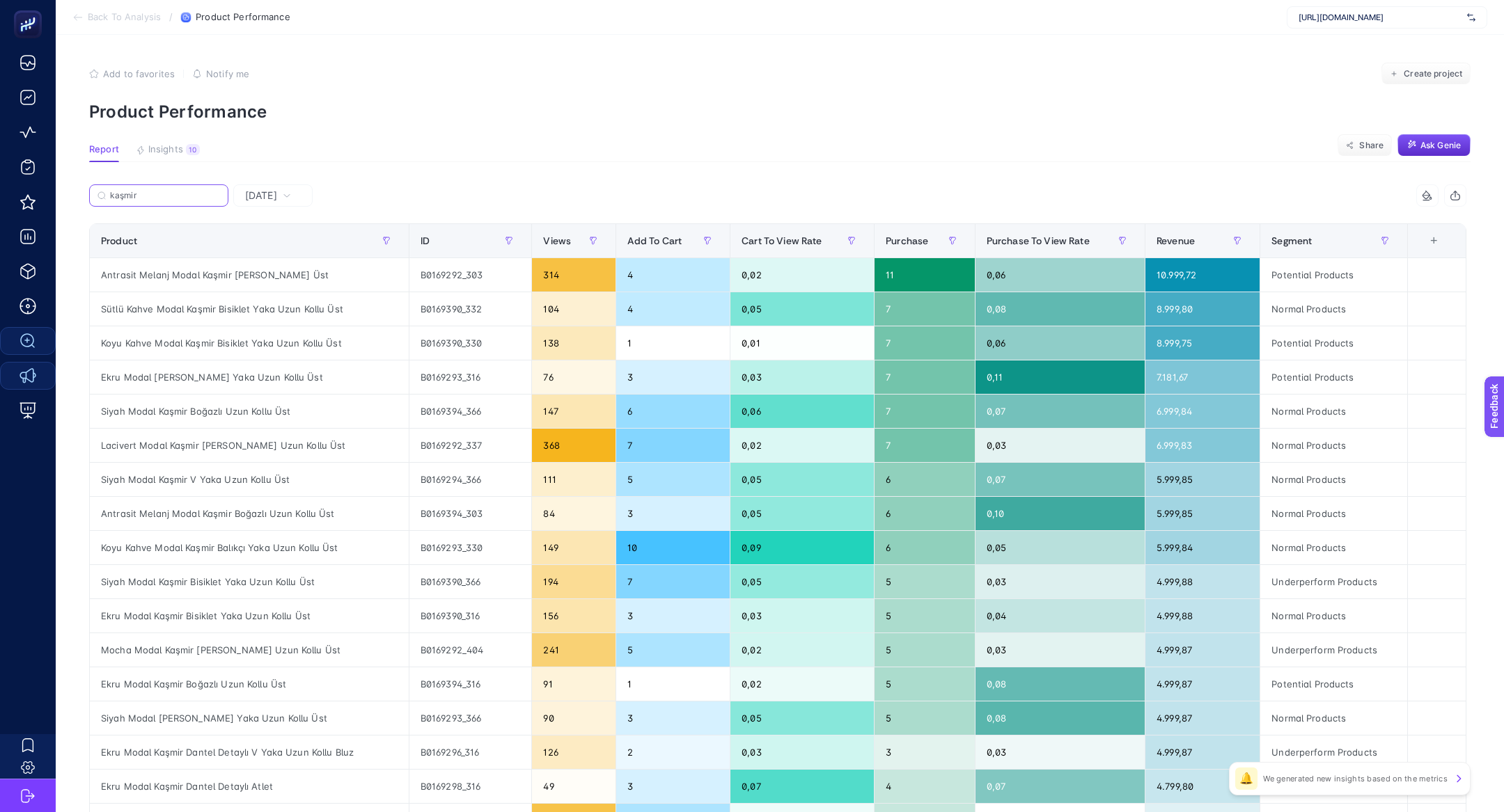
click at [165, 191] on input "kaşmir" at bounding box center [165, 195] width 110 height 11
click at [165, 191] on input "kaşmir" at bounding box center [159, 195] width 95 height 11
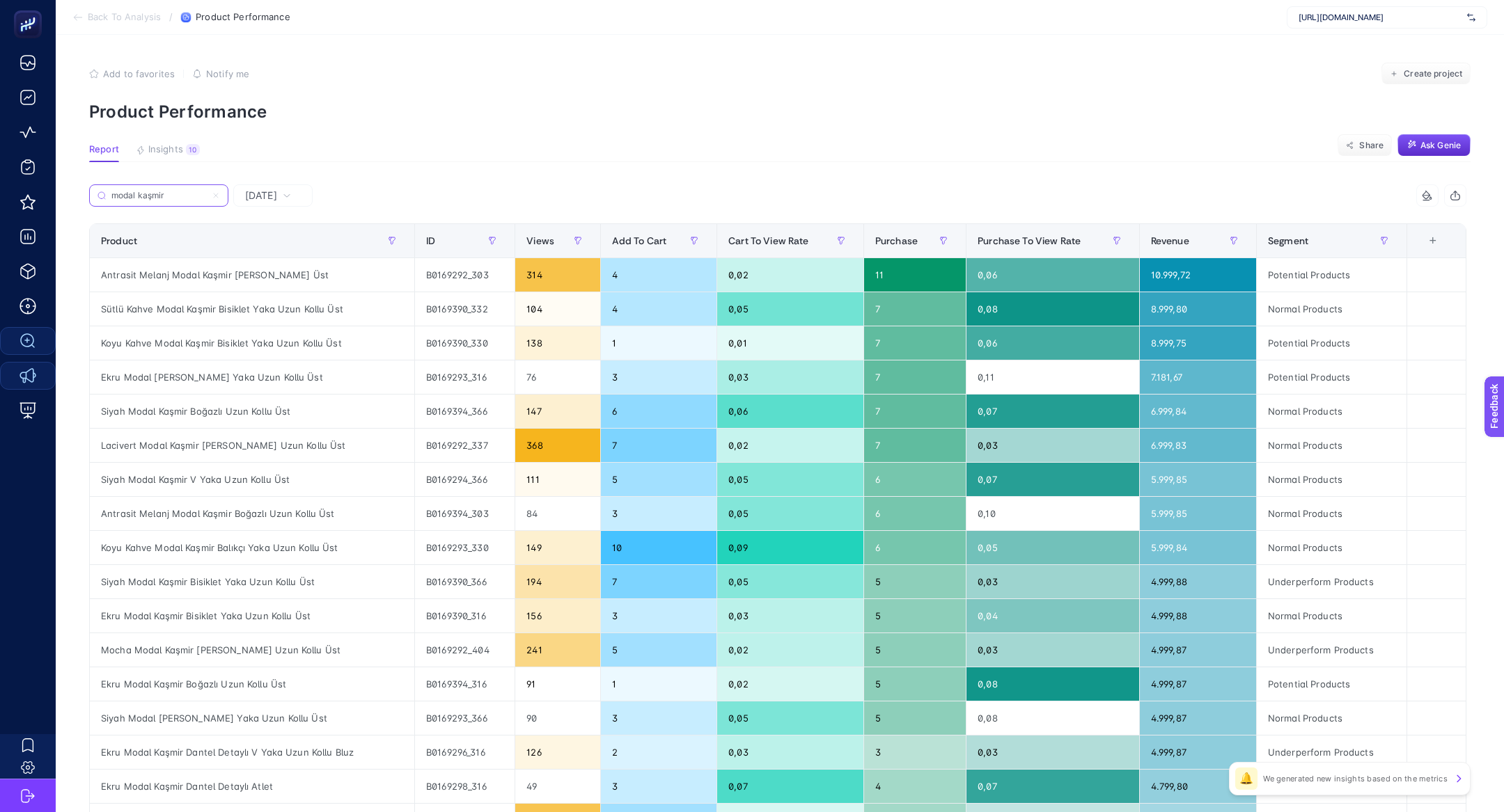
type input "modal kaşmir"
click at [270, 203] on div "[DATE]" at bounding box center [272, 195] width 79 height 22
click at [281, 249] on li "Last 7 Days" at bounding box center [272, 249] width 71 height 25
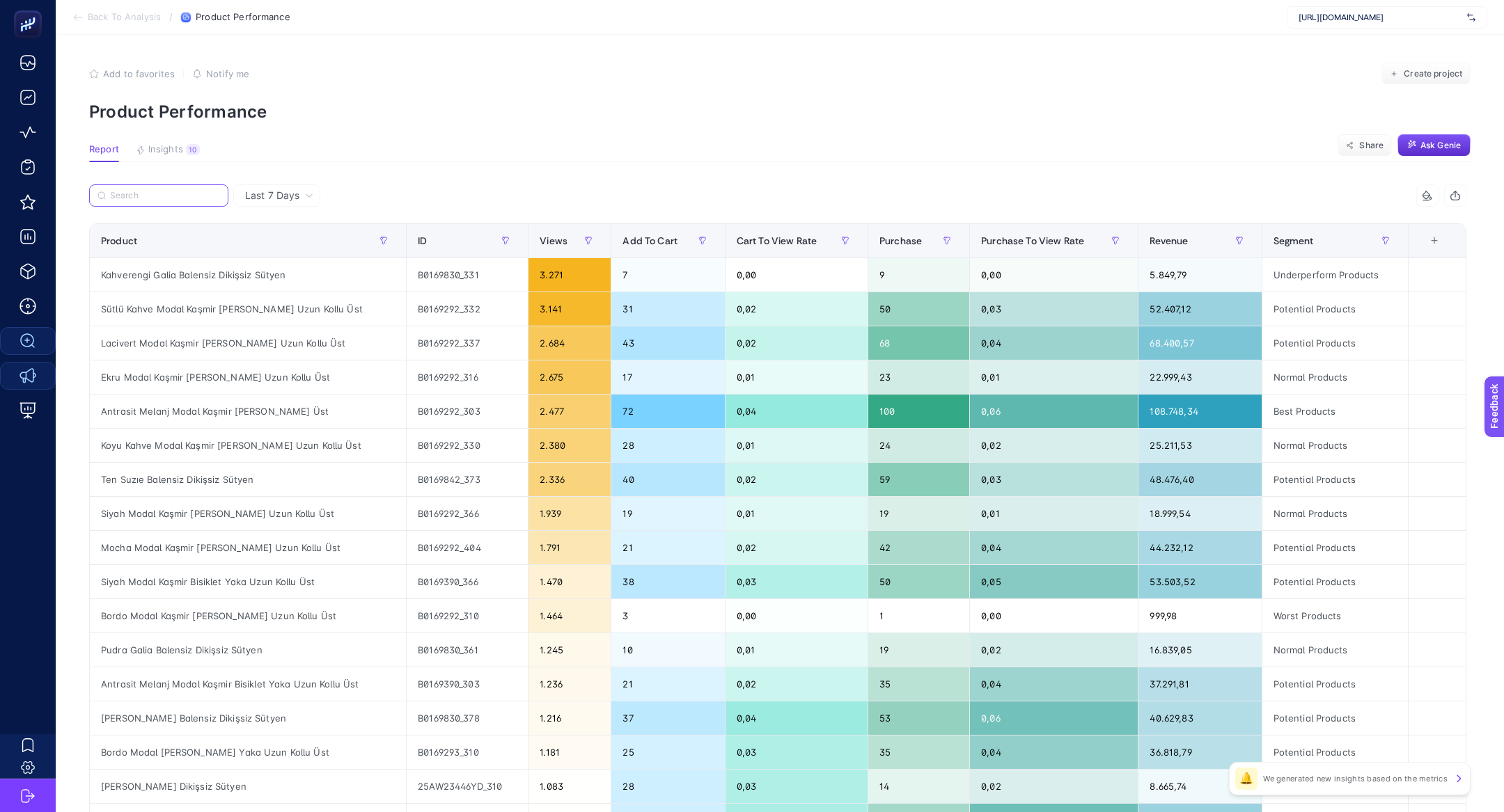
click at [168, 197] on input "Search" at bounding box center [165, 195] width 110 height 11
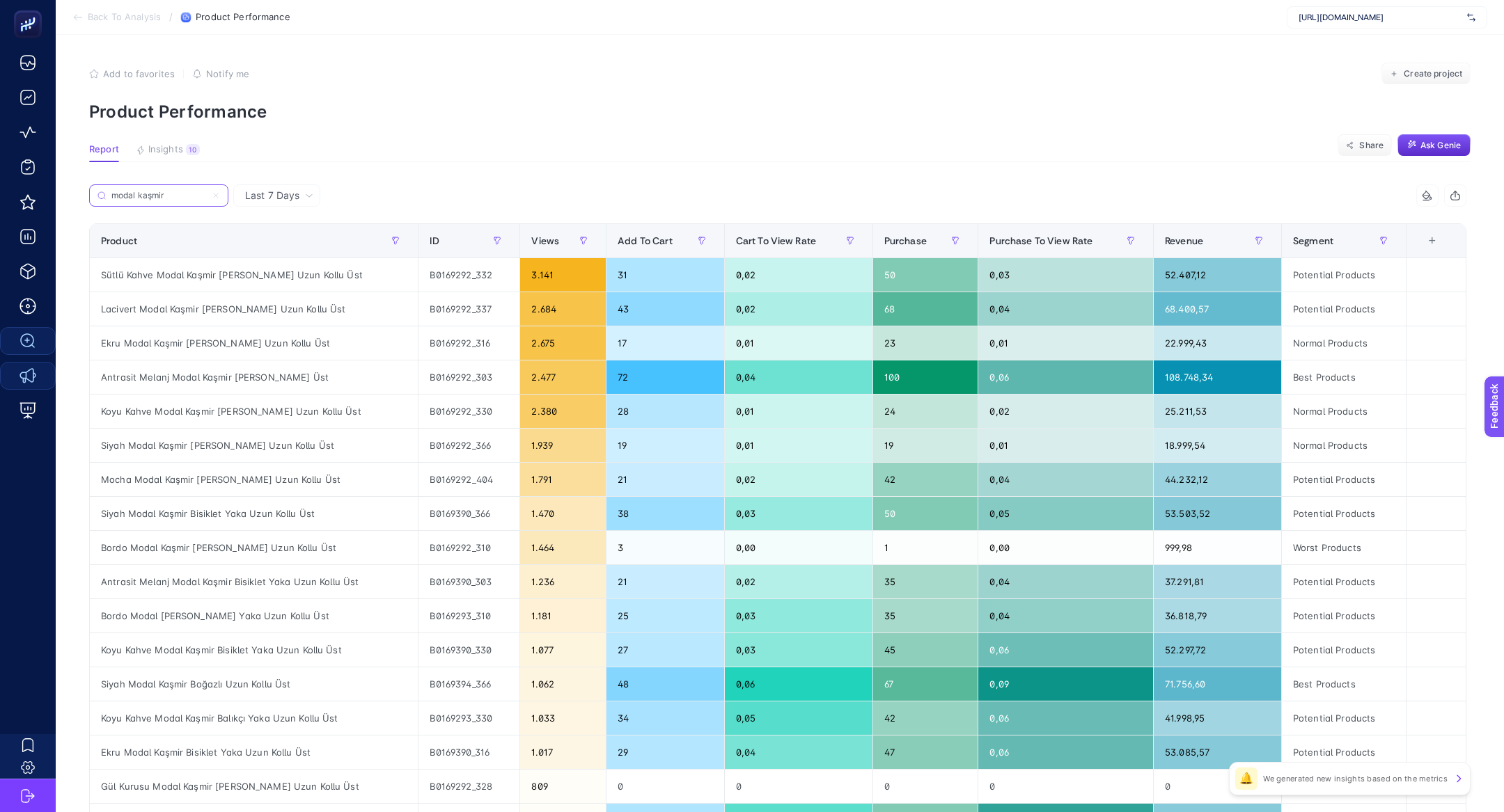
type input "modal kaşmir"
click at [213, 194] on icon at bounding box center [215, 195] width 4 height 4
click at [0, 0] on input "modal kaşmir" at bounding box center [0, 0] width 0 height 0
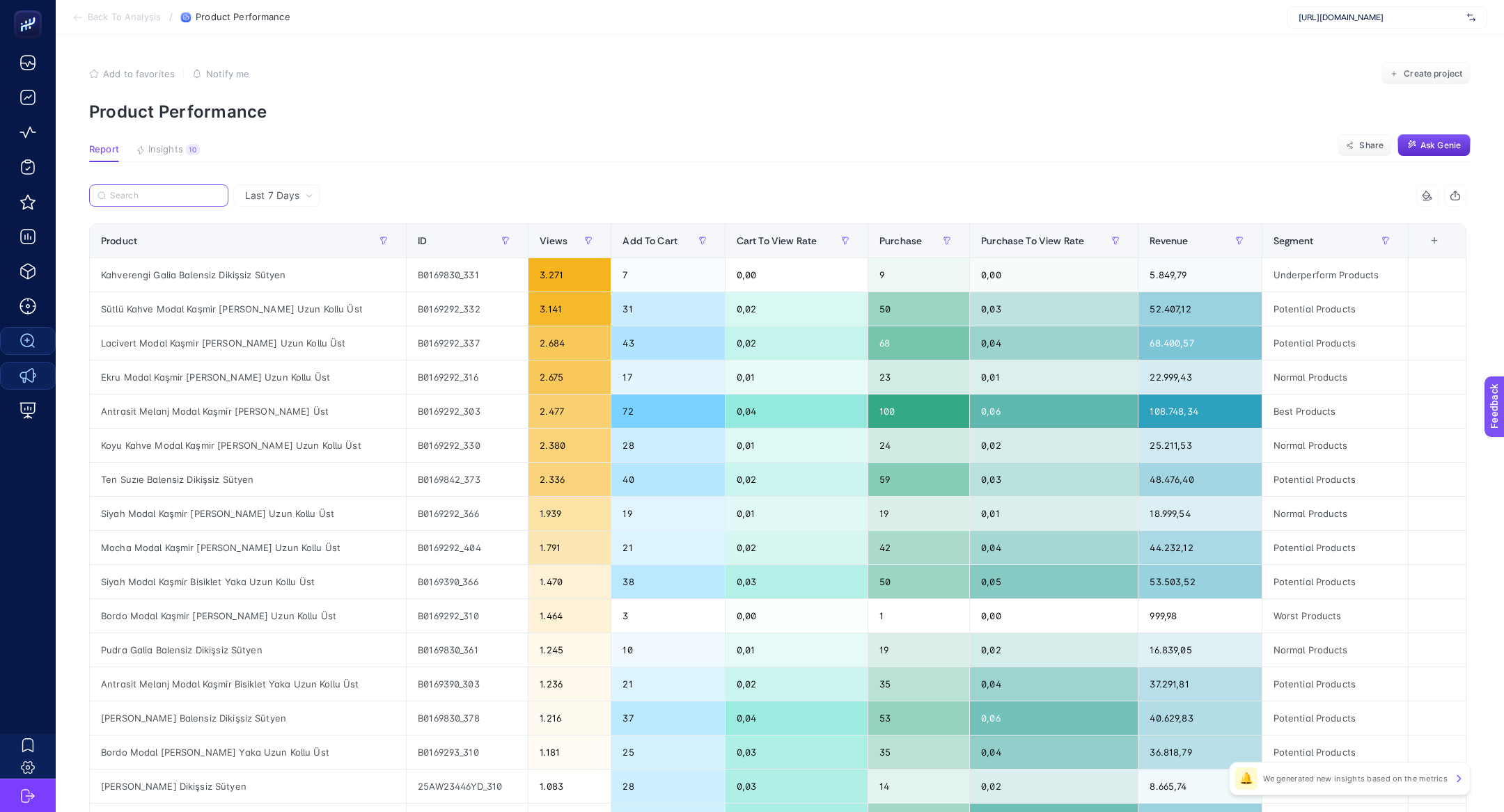
click at [195, 194] on input "Search" at bounding box center [165, 195] width 110 height 11
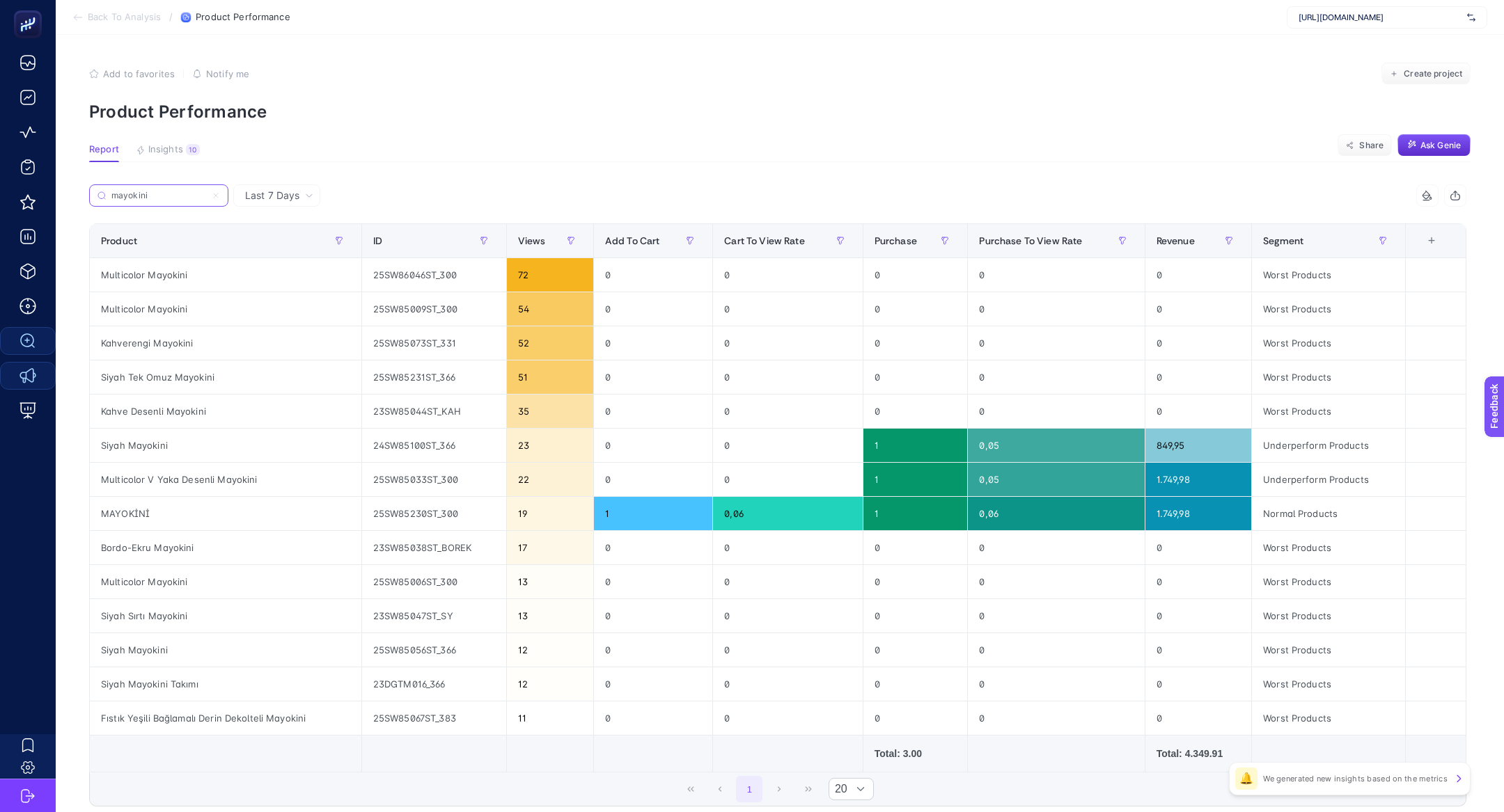
type input "mayokini"
click at [221, 199] on label "mayokini" at bounding box center [159, 195] width 139 height 22
click at [0, 0] on input "modal kaşmir" at bounding box center [0, 0] width 0 height 0
click at [176, 158] on button "Insights 10 We generated new insights based on the metrics" at bounding box center [168, 153] width 64 height 18
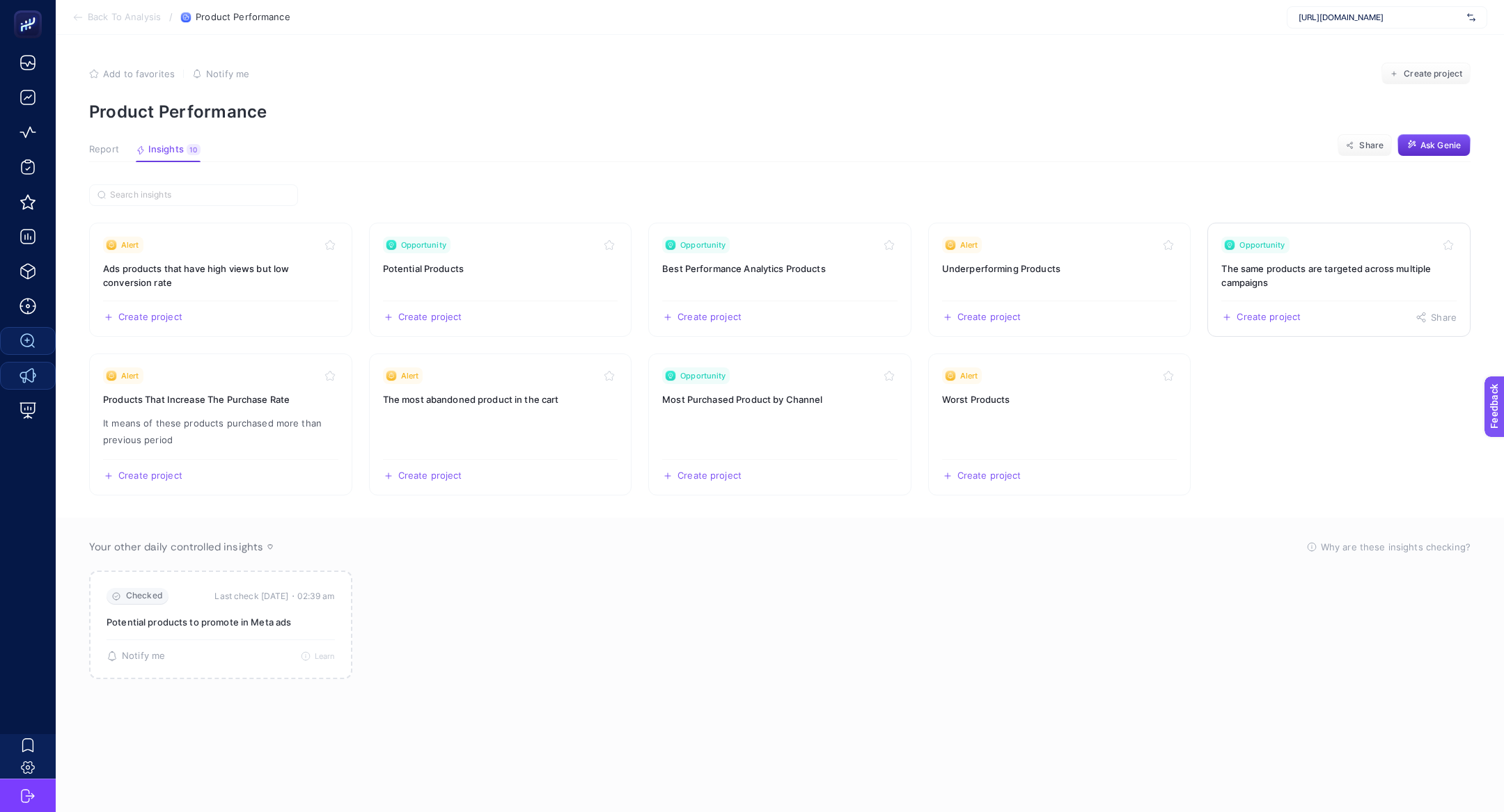
click at [1267, 292] on link "Opportunity The same products are targeted across multiple campaigns Create pro…" at bounding box center [1339, 280] width 263 height 114
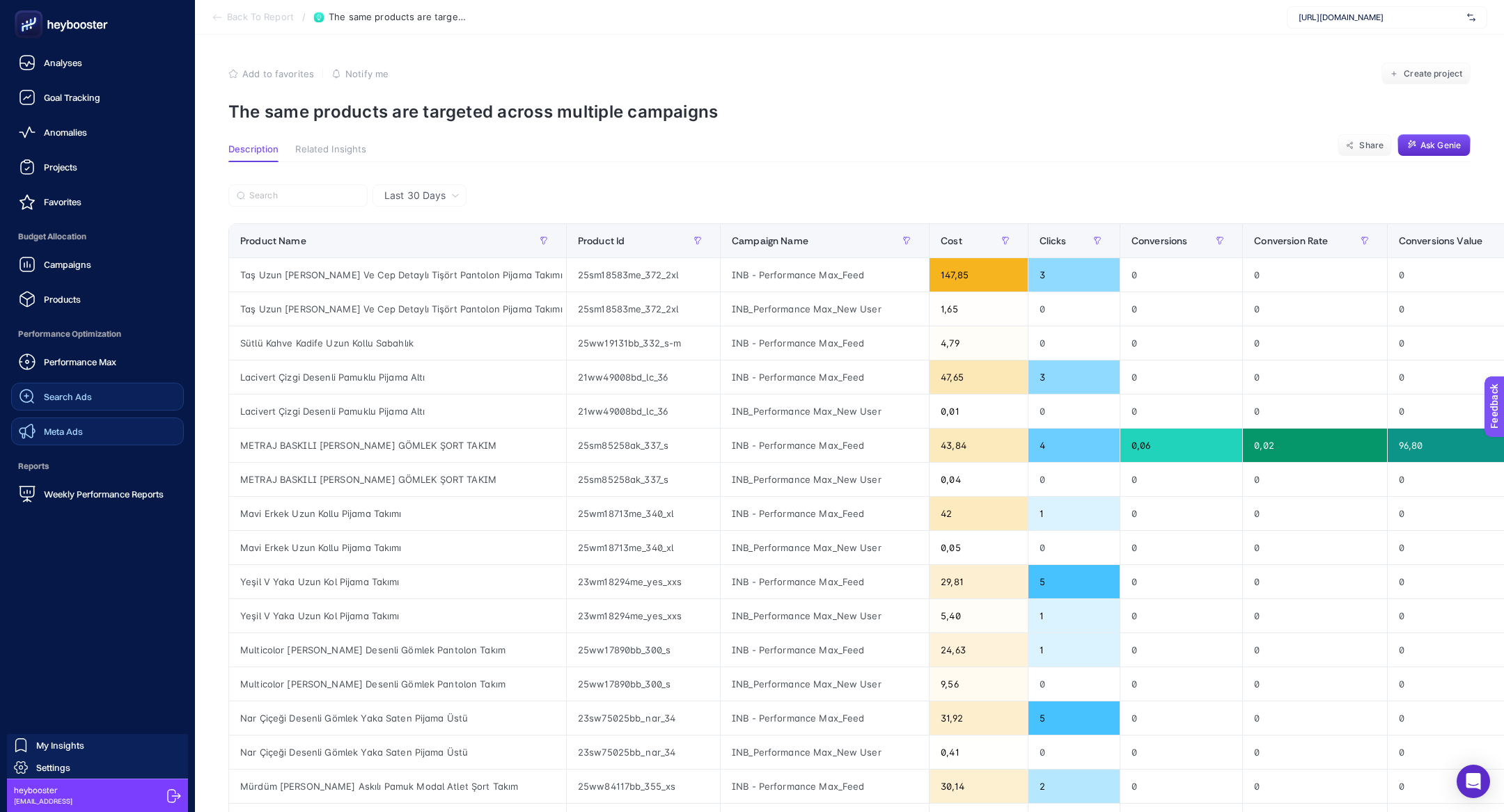
click at [35, 36] on rect at bounding box center [29, 25] width 28 height 28
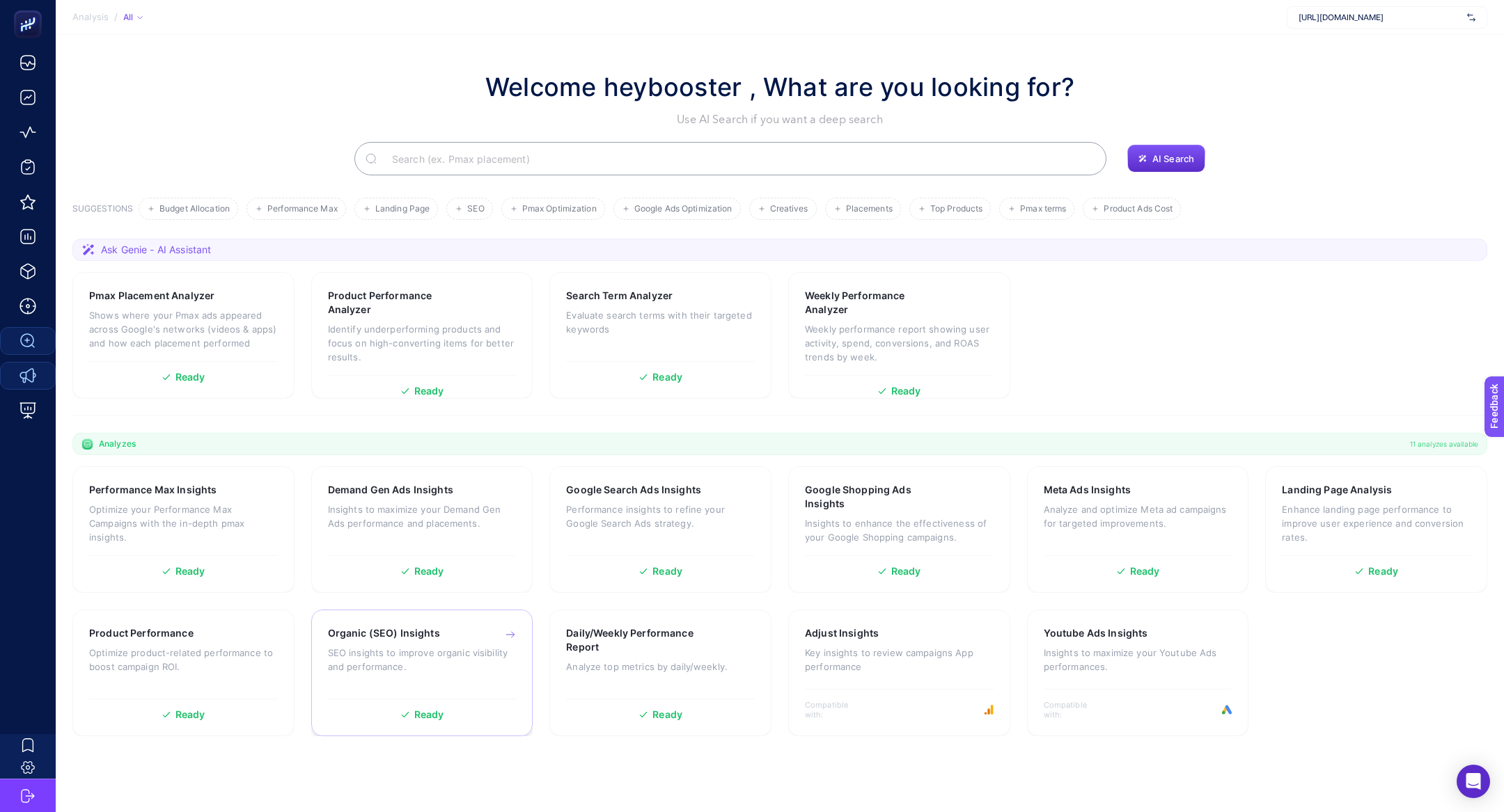
click at [372, 666] on p "SEO insights to improve organic visibility and performance." at bounding box center [422, 660] width 189 height 28
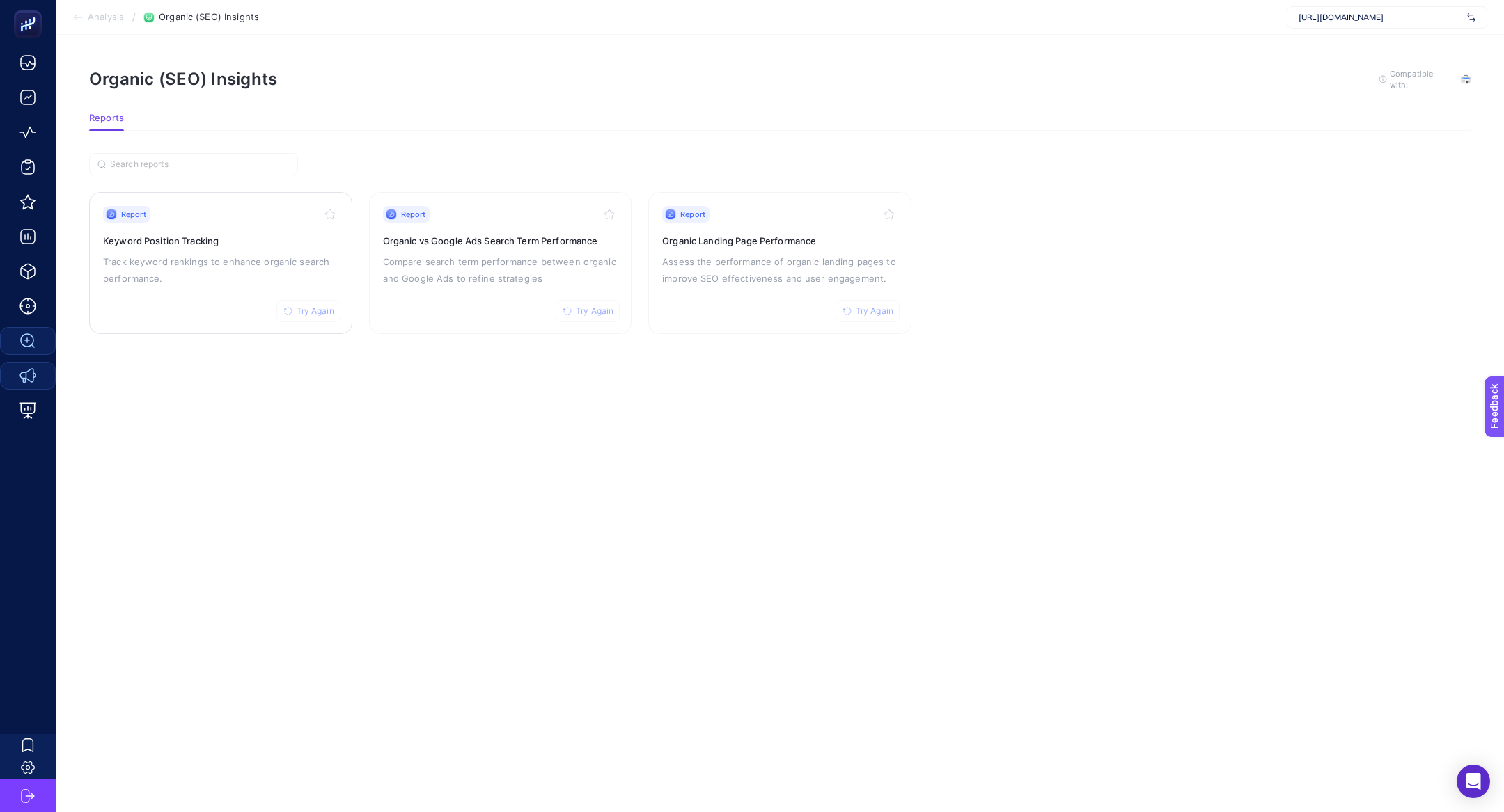
click at [200, 278] on p "Track keyword rankings to enhance organic search performance." at bounding box center [221, 270] width 236 height 34
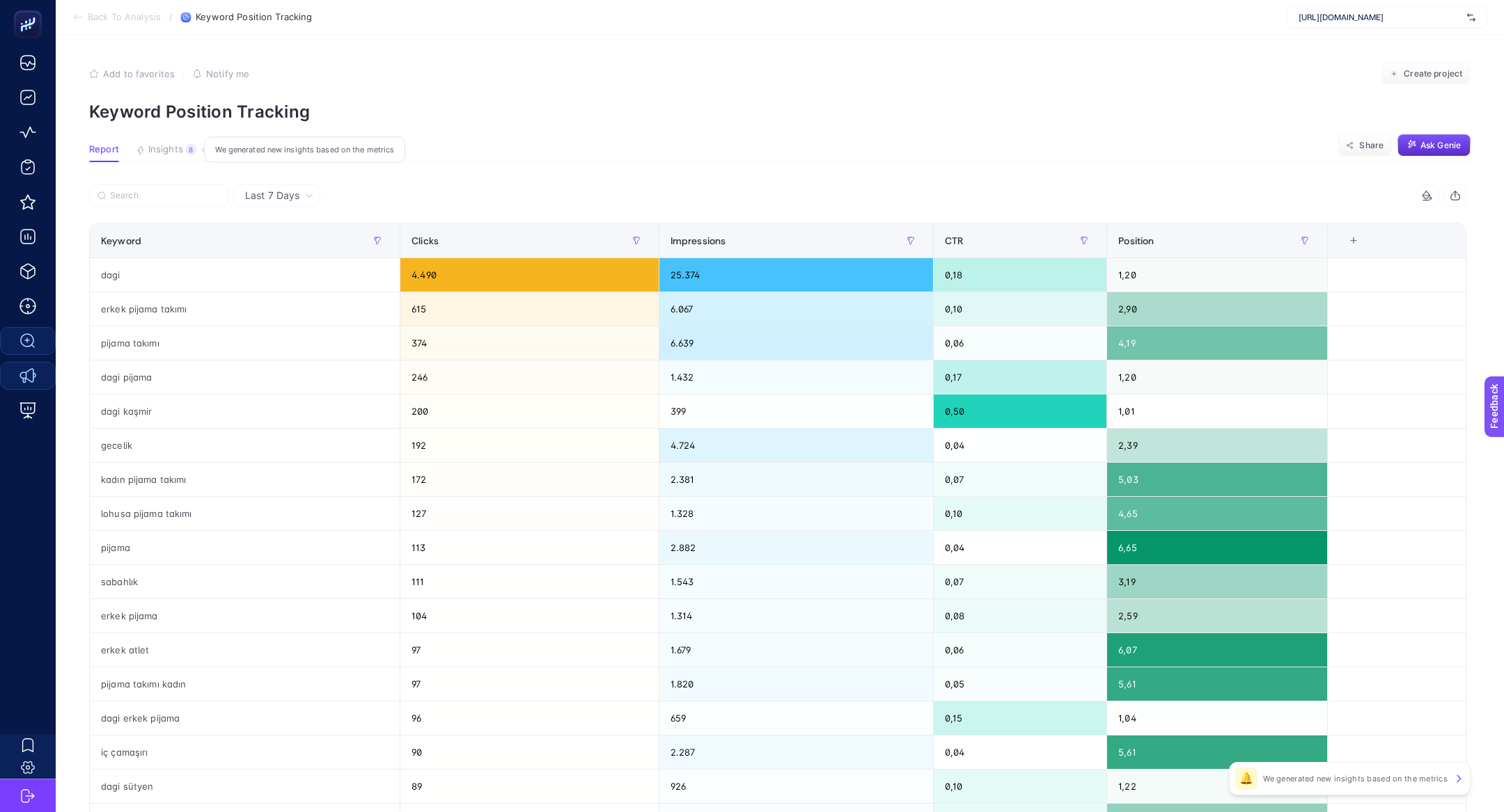
click at [176, 157] on button "Insights 8 We generated new insights based on the metrics" at bounding box center [166, 153] width 61 height 18
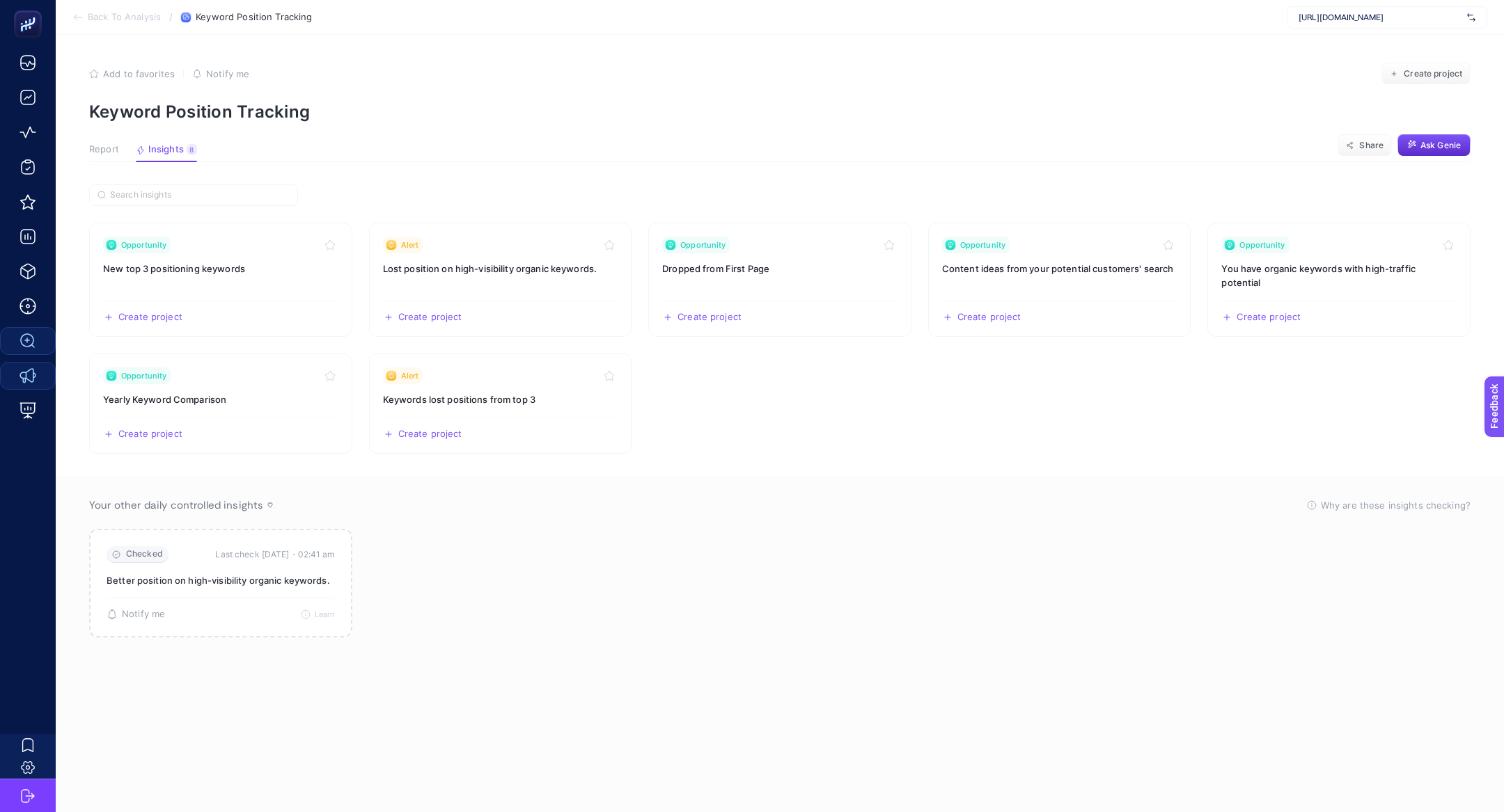
click at [99, 151] on span "Report" at bounding box center [104, 150] width 30 height 11
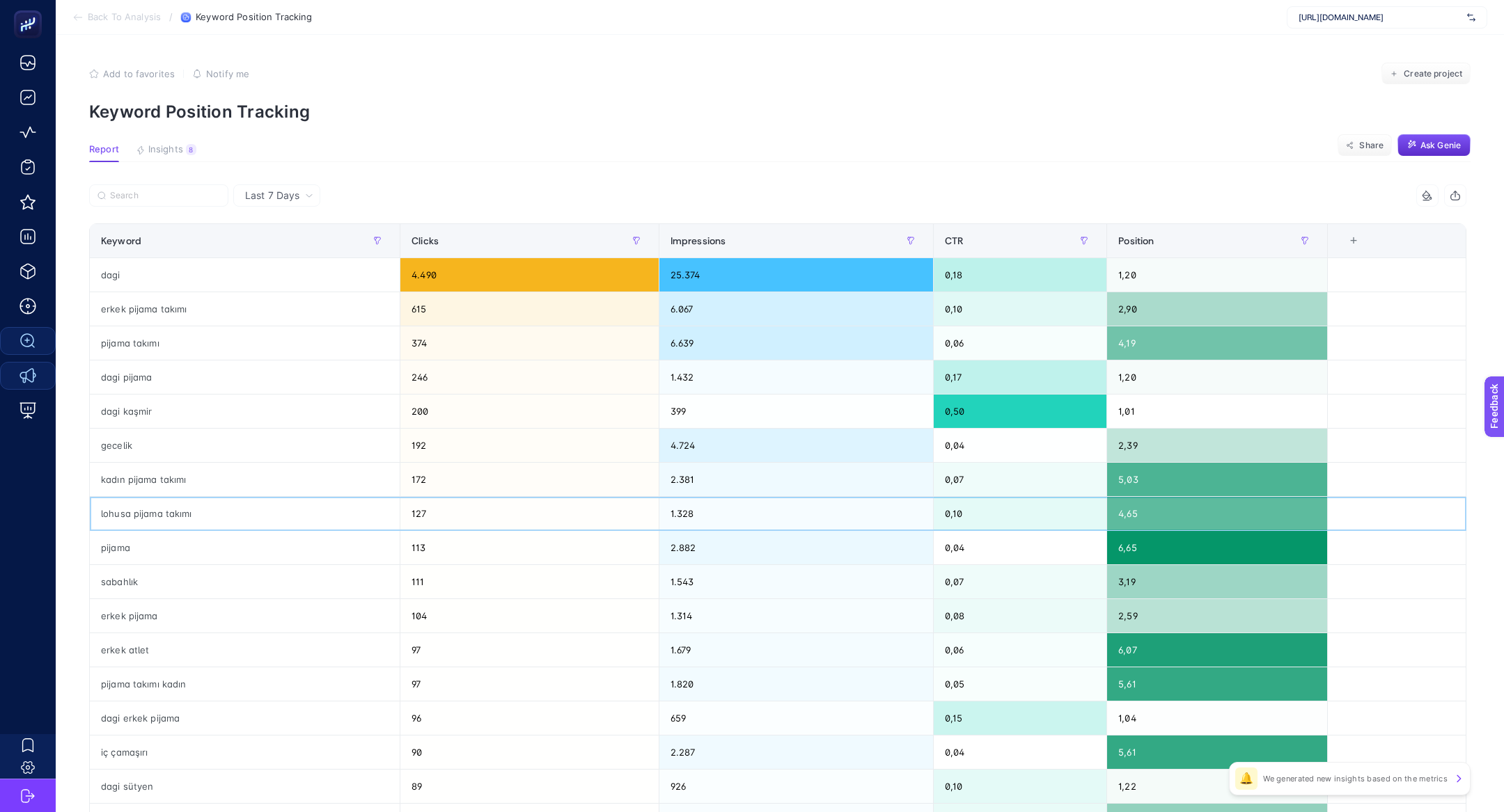
click at [272, 522] on div "lohusa pijama takımı" at bounding box center [245, 514] width 310 height 34
click at [273, 544] on div "pijama" at bounding box center [245, 548] width 310 height 34
click at [162, 185] on label at bounding box center [159, 195] width 139 height 22
click at [162, 191] on input "Search" at bounding box center [165, 195] width 110 height 11
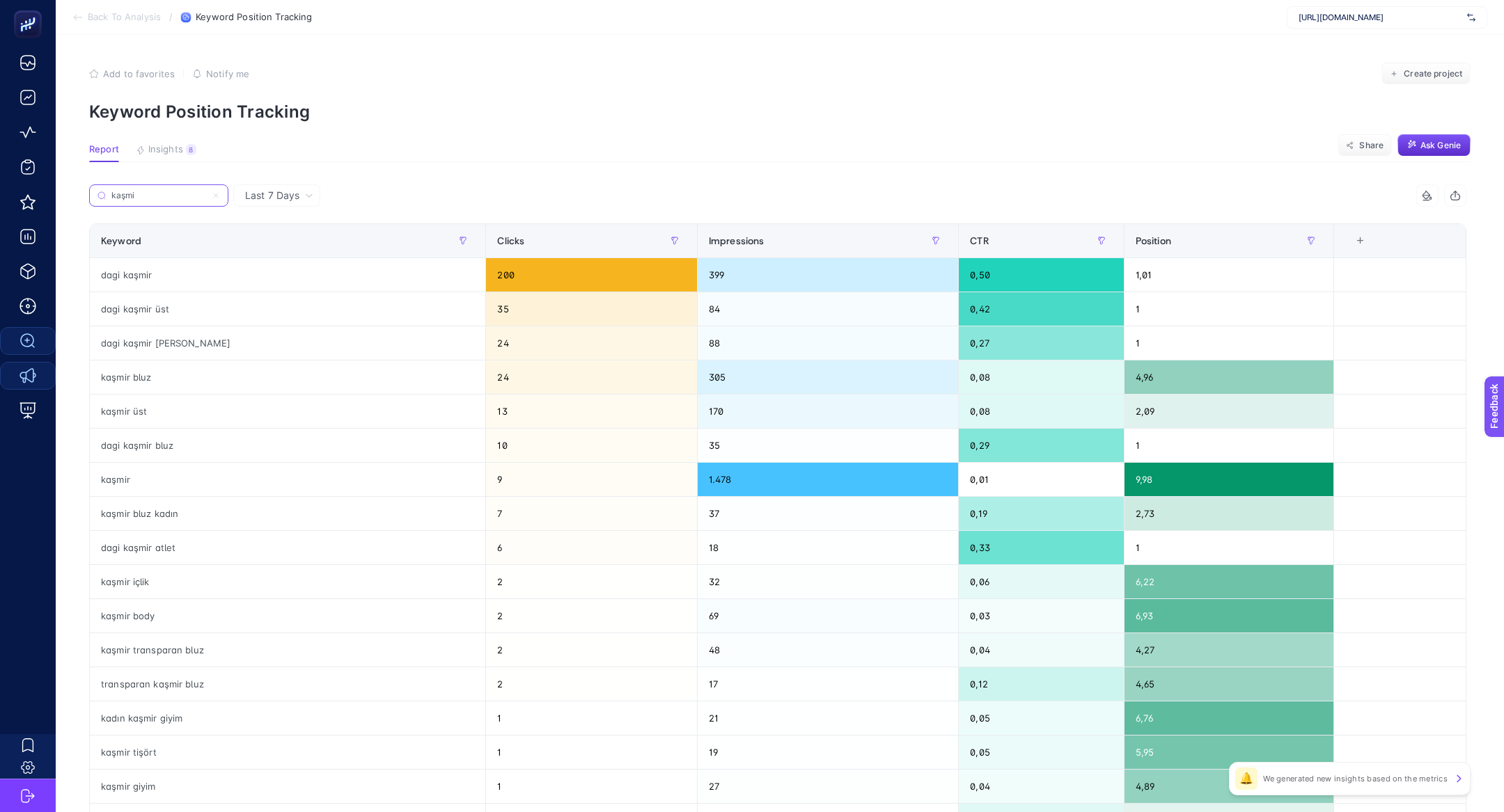
type input "kaşmi"
click at [166, 189] on label "kaşmi" at bounding box center [159, 195] width 139 height 22
click at [166, 191] on input "kaşmi" at bounding box center [159, 195] width 95 height 11
click at [220, 195] on label "kaşmi" at bounding box center [159, 195] width 139 height 22
click at [206, 195] on input "kaşmi" at bounding box center [159, 195] width 95 height 11
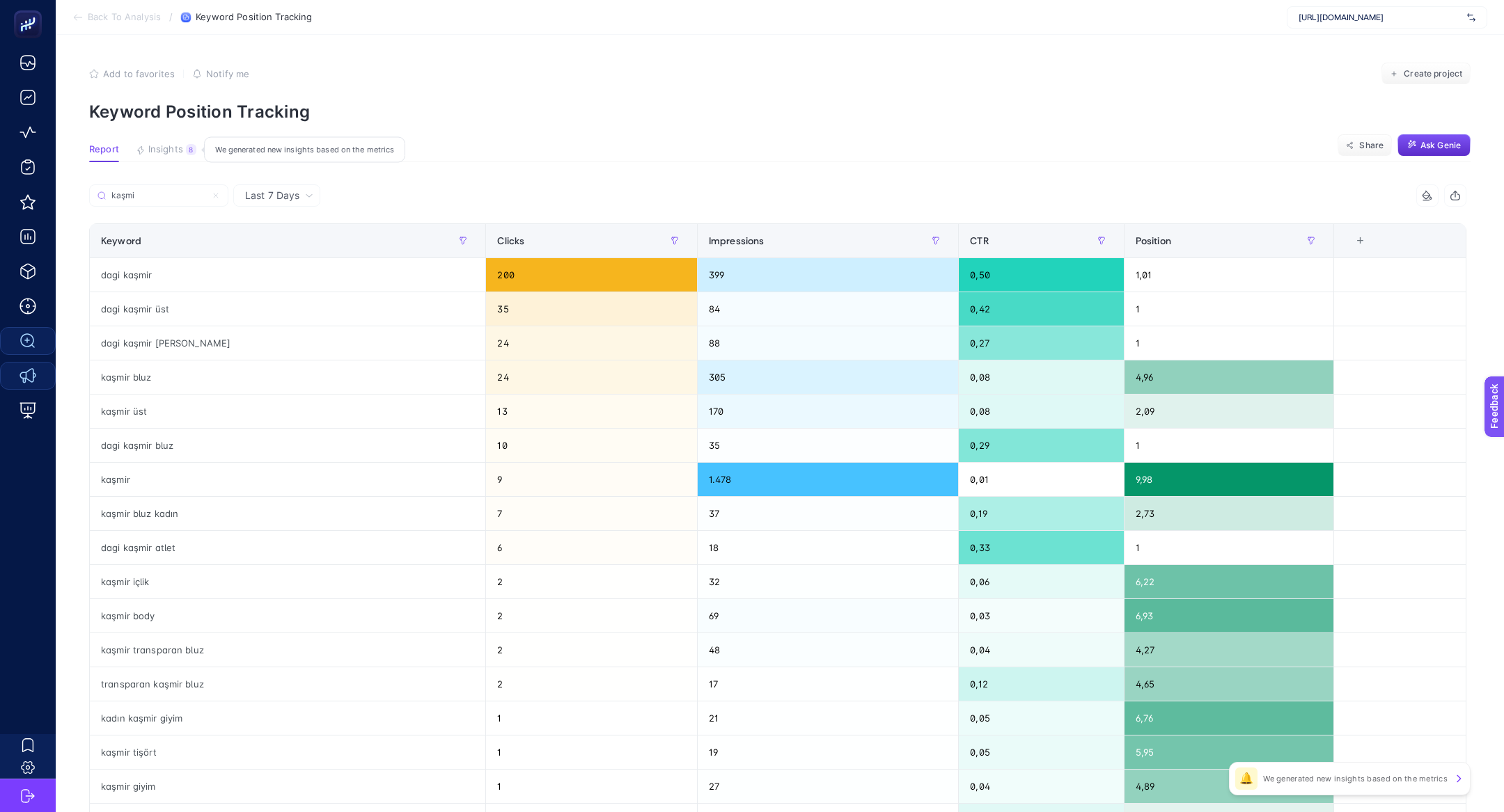
click at [164, 154] on span "Insights" at bounding box center [165, 150] width 35 height 11
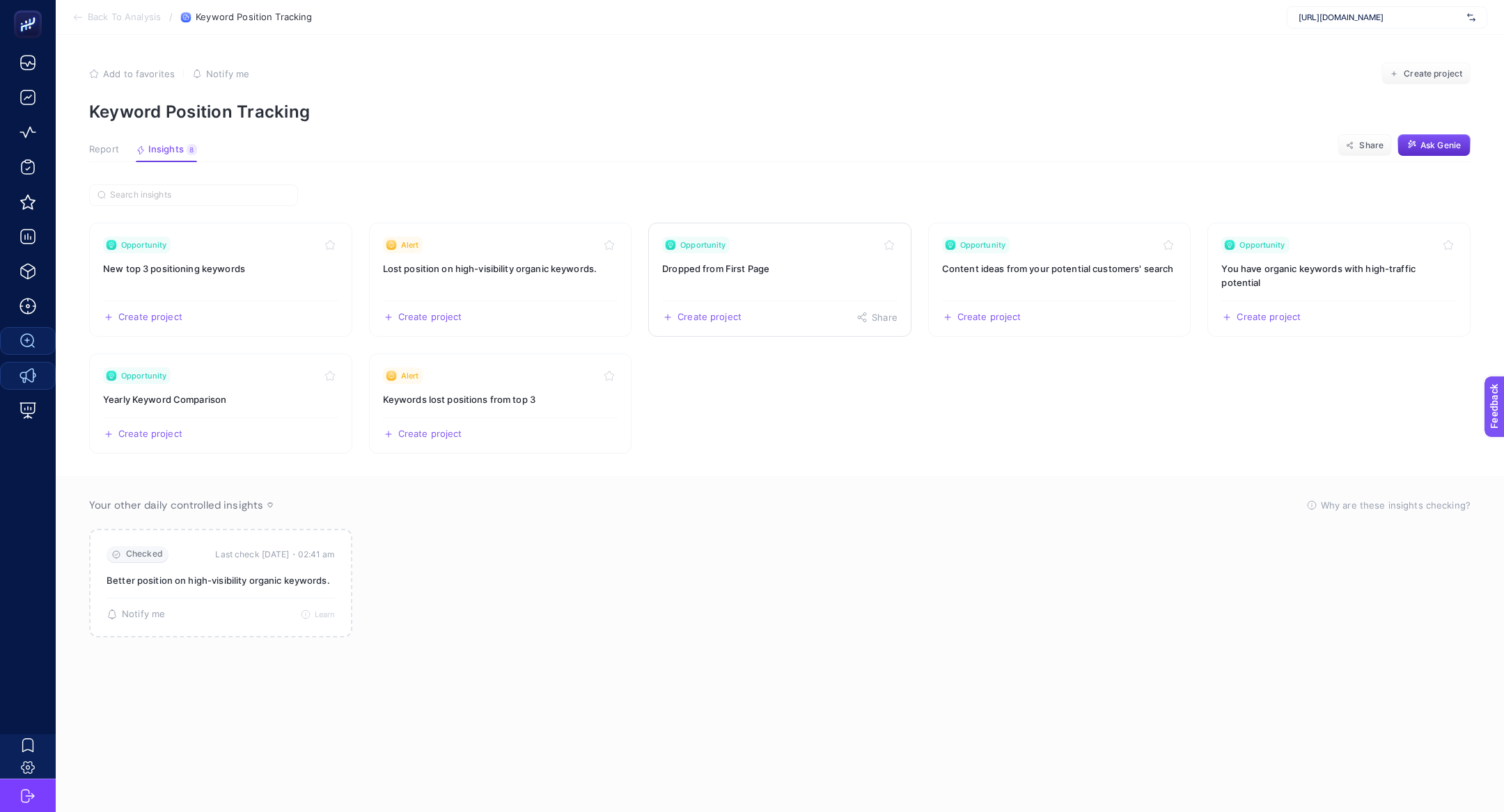
click at [820, 258] on link "Opportunity Dropped from First Page Create project Share" at bounding box center [780, 280] width 263 height 114
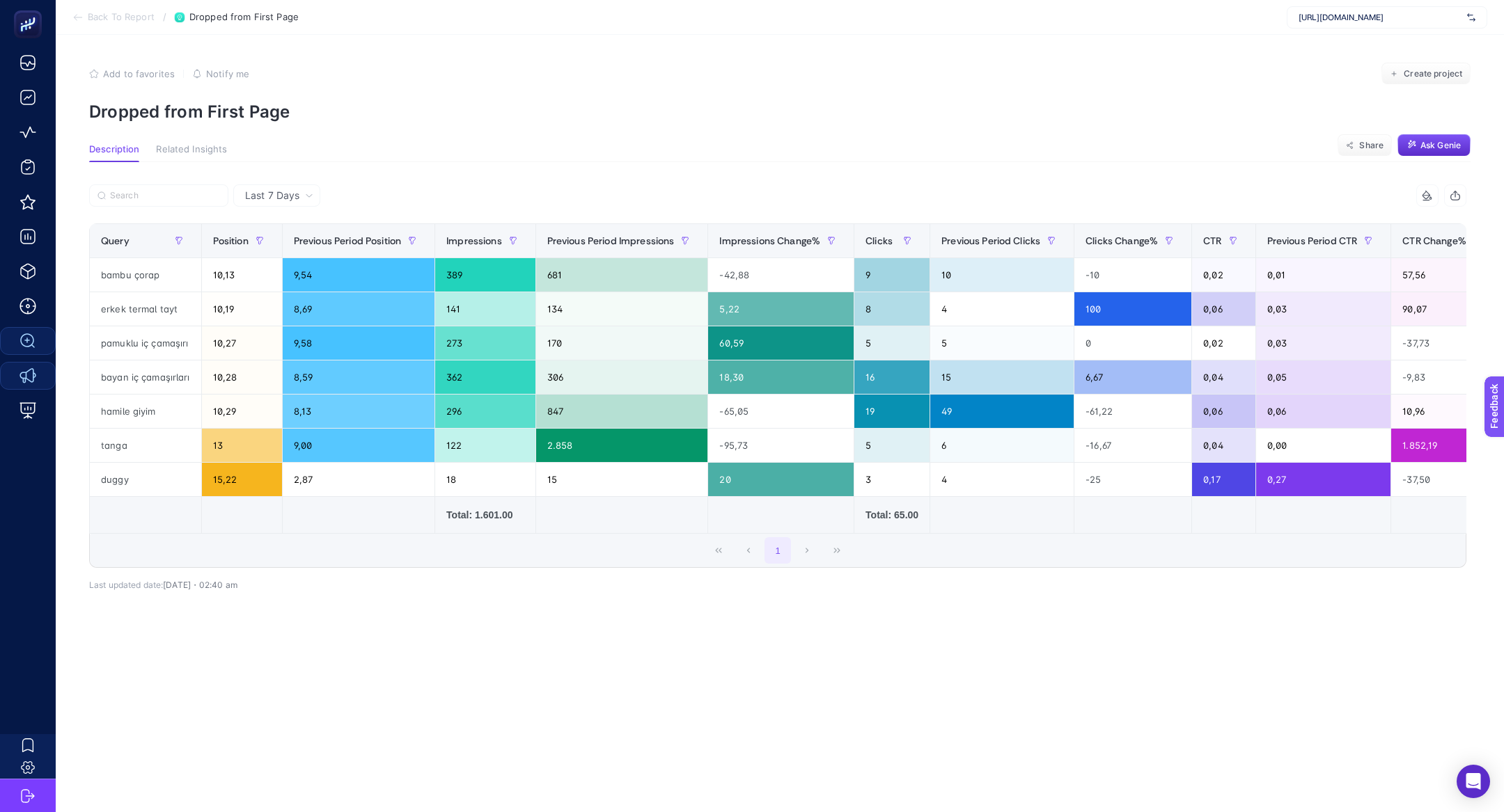
click at [127, 16] on span "Back To Report" at bounding box center [121, 17] width 67 height 11
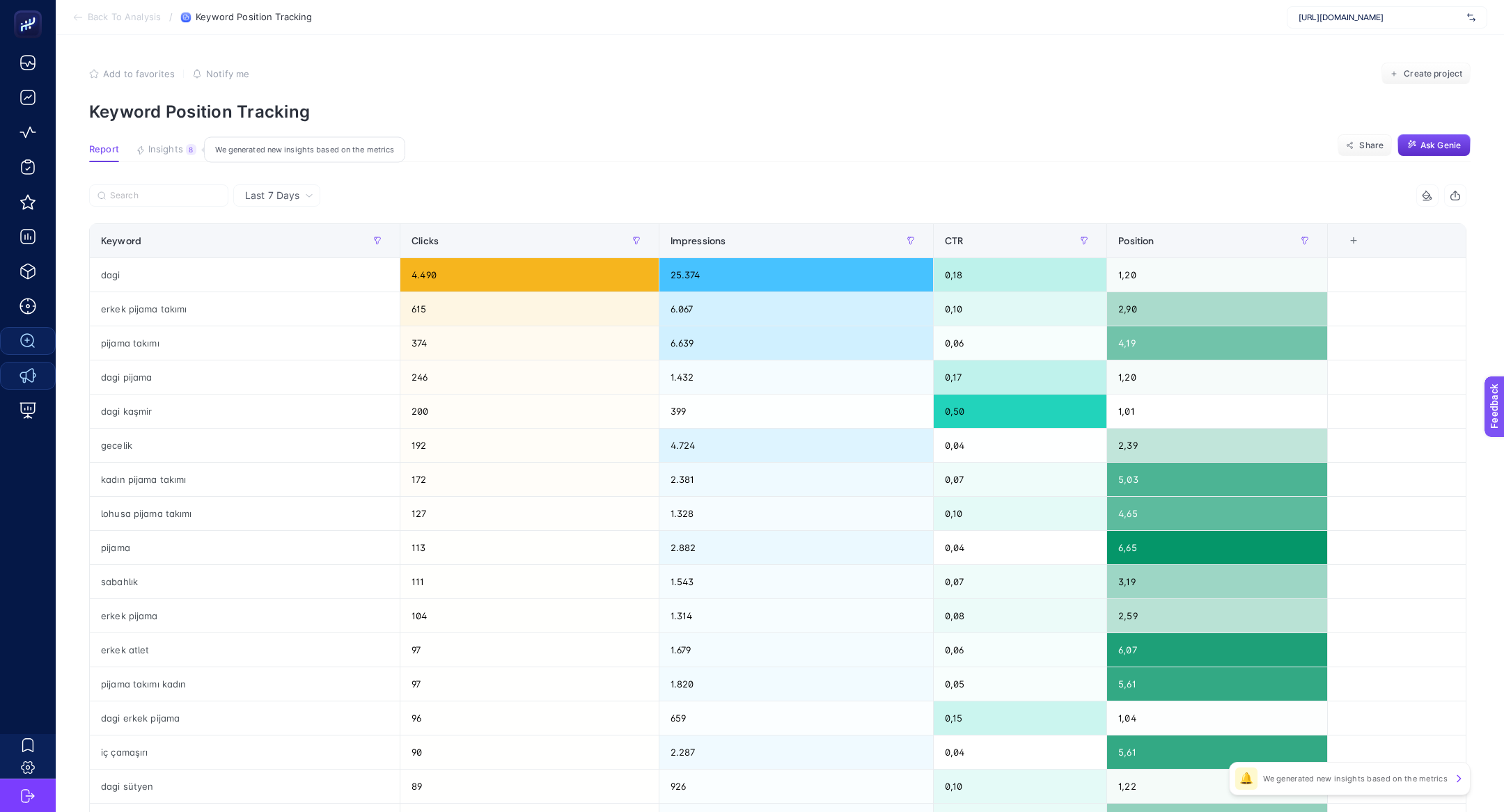
click at [171, 150] on span "Insights" at bounding box center [165, 150] width 35 height 11
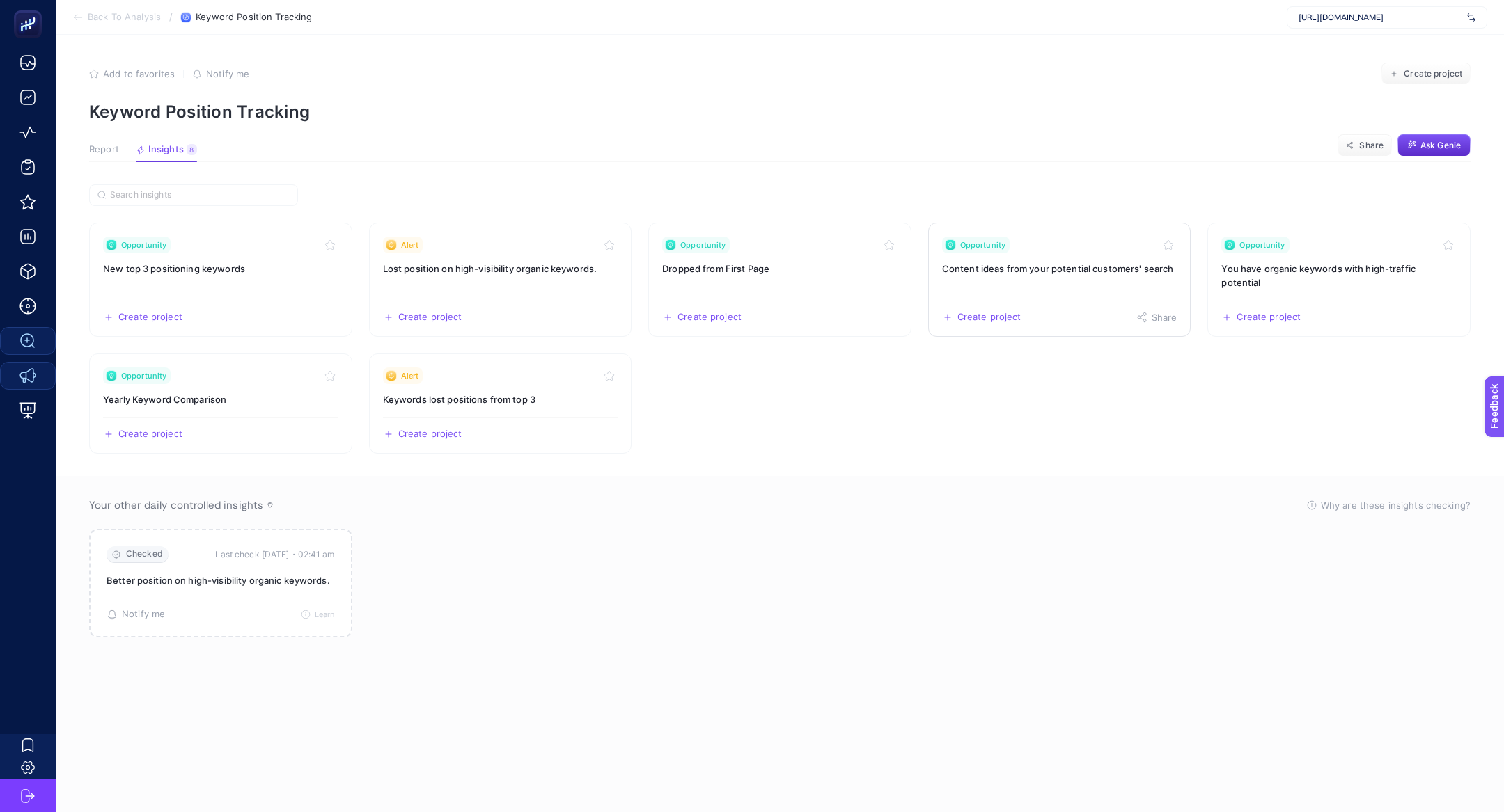
click at [1057, 279] on link "Opportunity Content ideas from your potential customers' search Create project …" at bounding box center [1060, 280] width 263 height 114
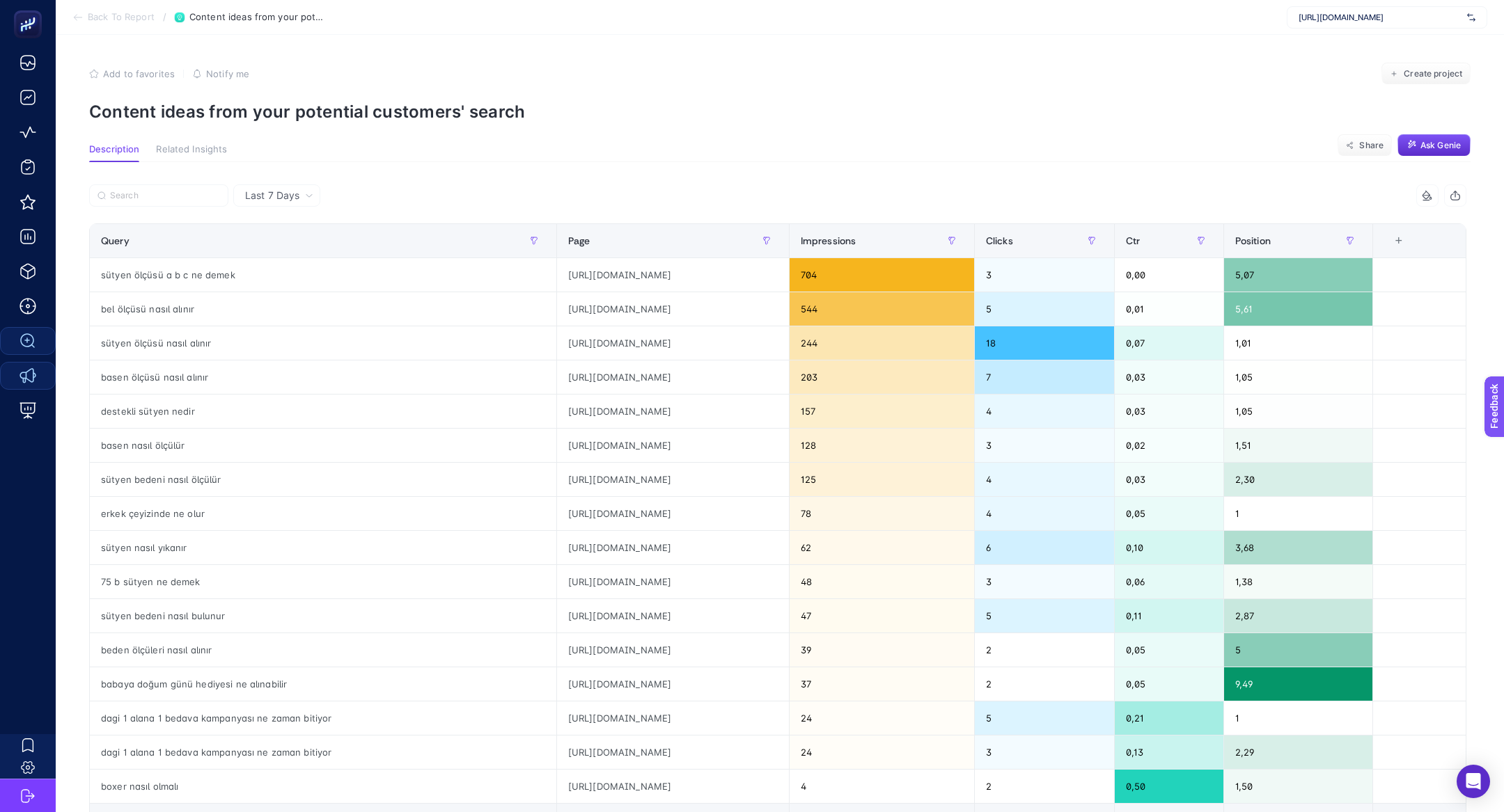
click at [73, 22] on icon at bounding box center [79, 17] width 11 height 11
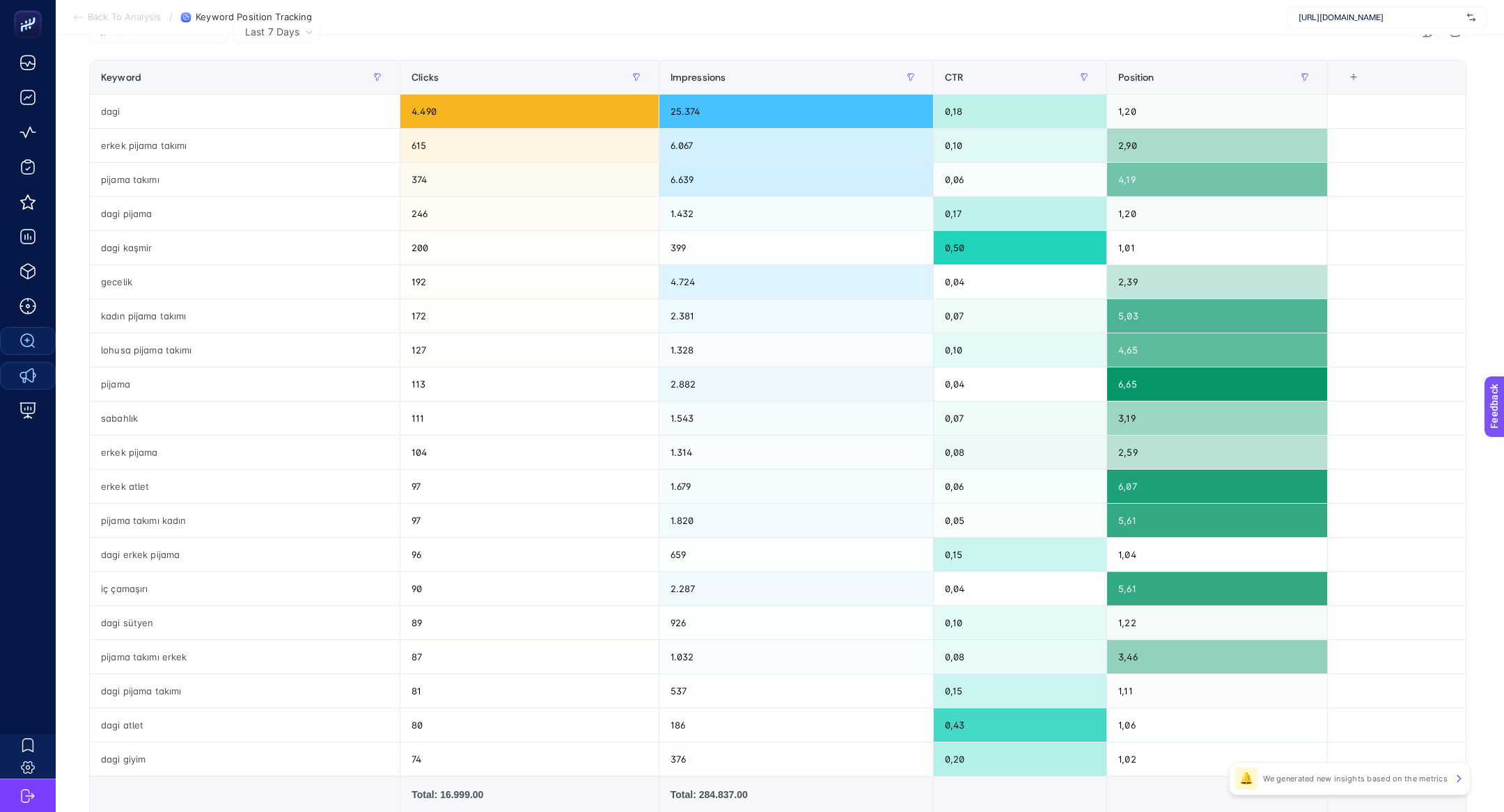
scroll to position [167, 0]
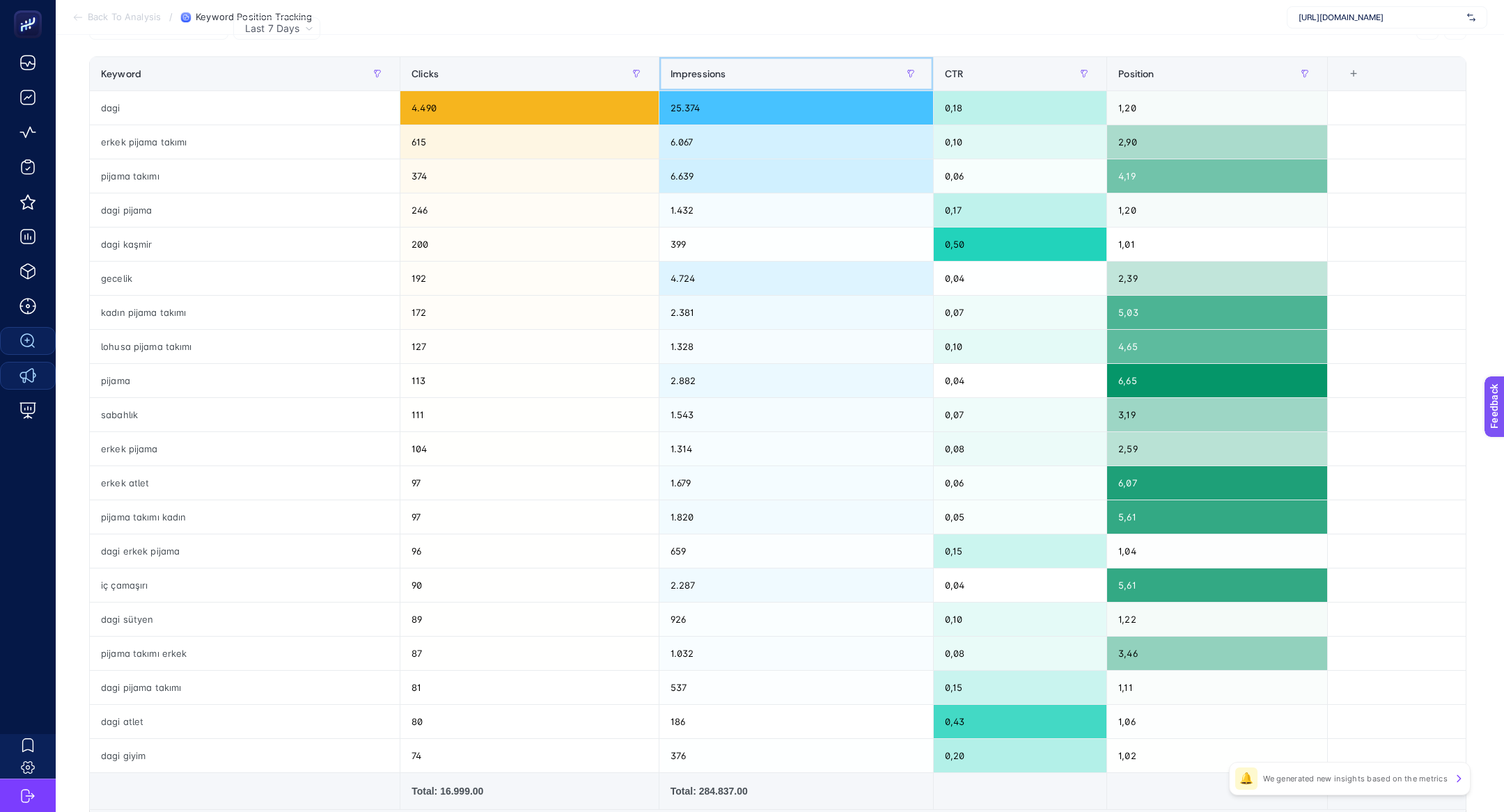
click at [787, 72] on div "Impressions" at bounding box center [796, 74] width 251 height 22
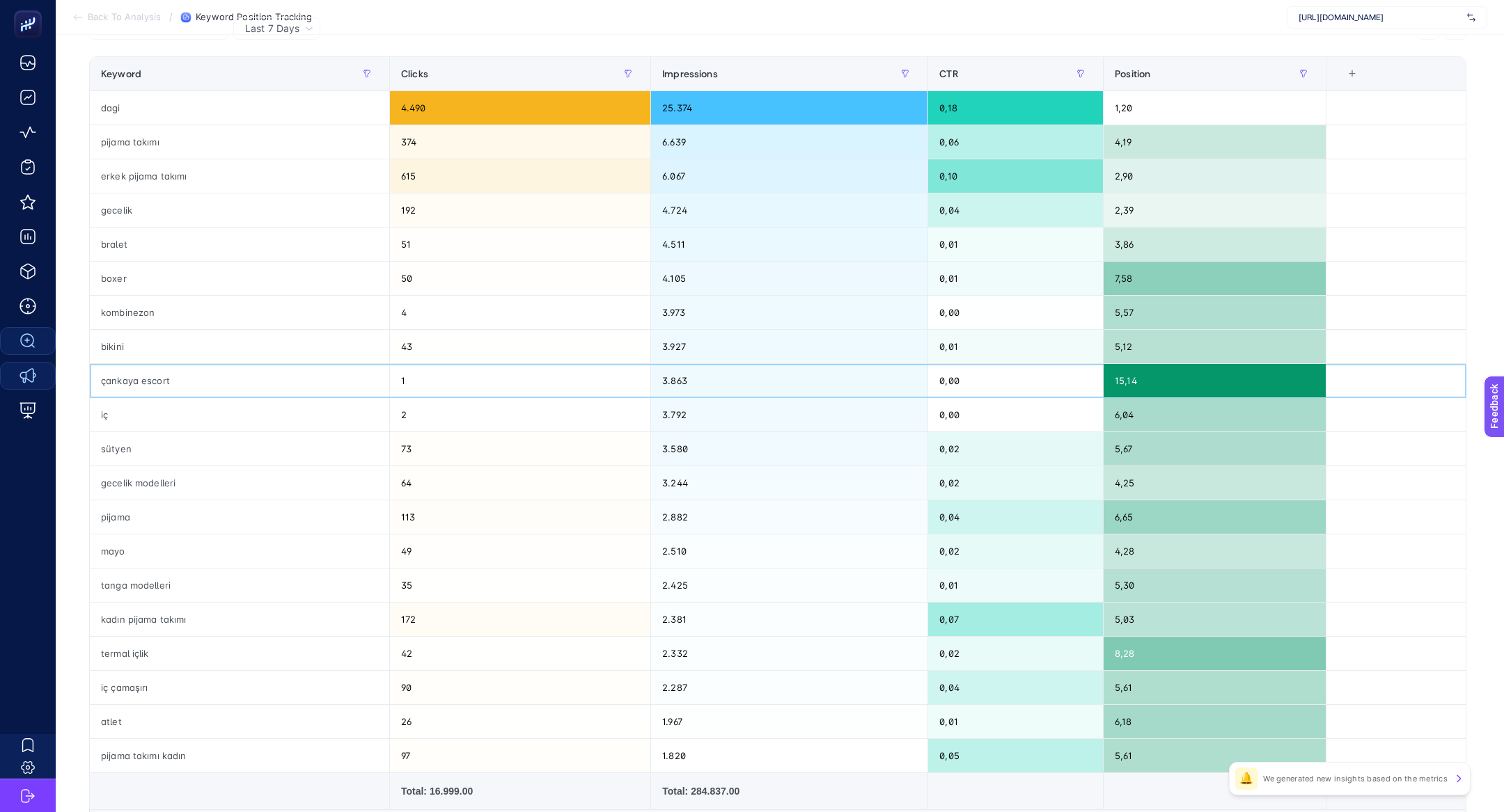
click at [173, 369] on div "çankaya escort" at bounding box center [240, 380] width 299 height 34
click at [182, 386] on div "çankaya escort" at bounding box center [240, 380] width 299 height 34
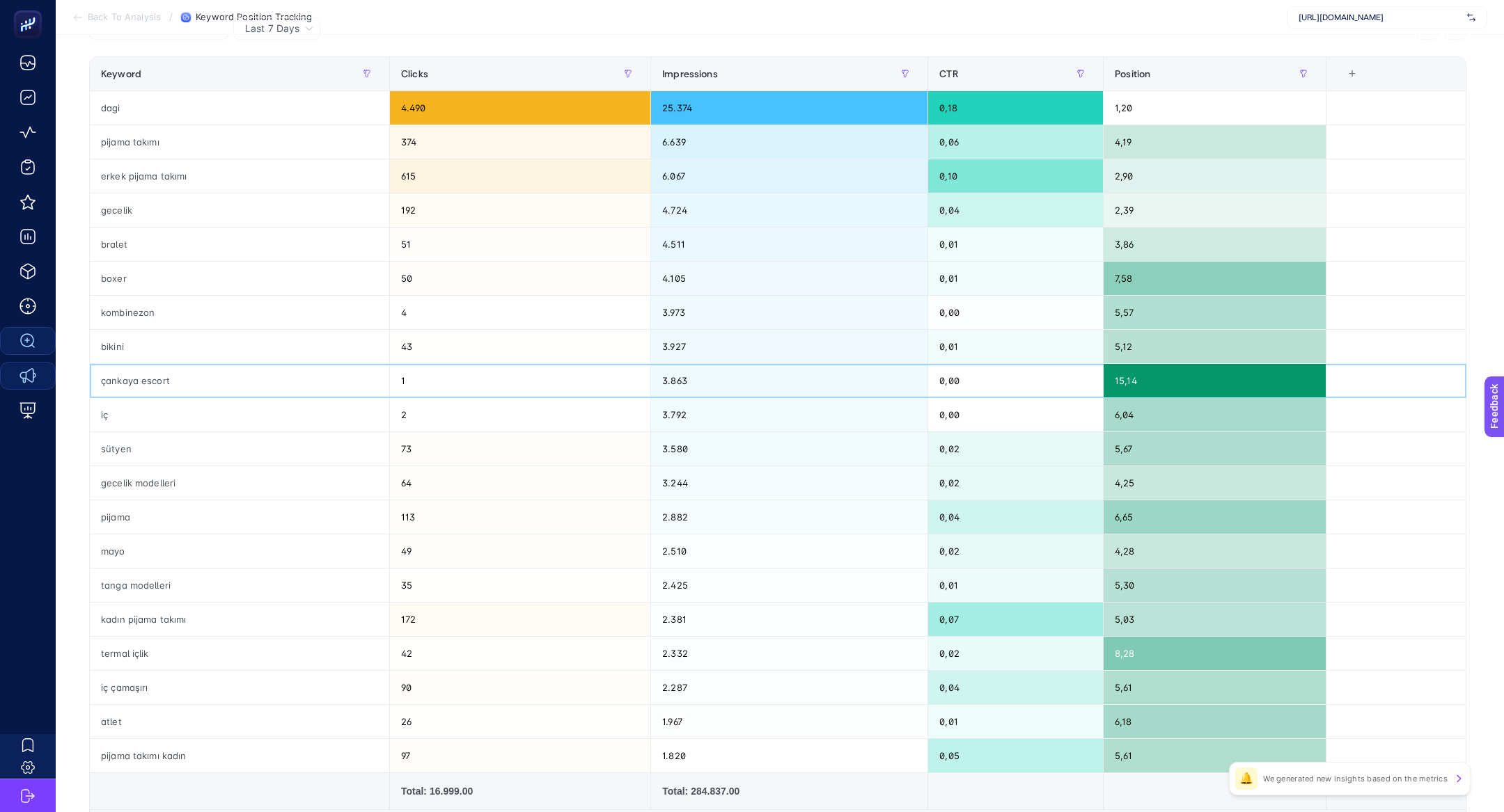
click at [182, 386] on div "çankaya escort" at bounding box center [240, 380] width 299 height 34
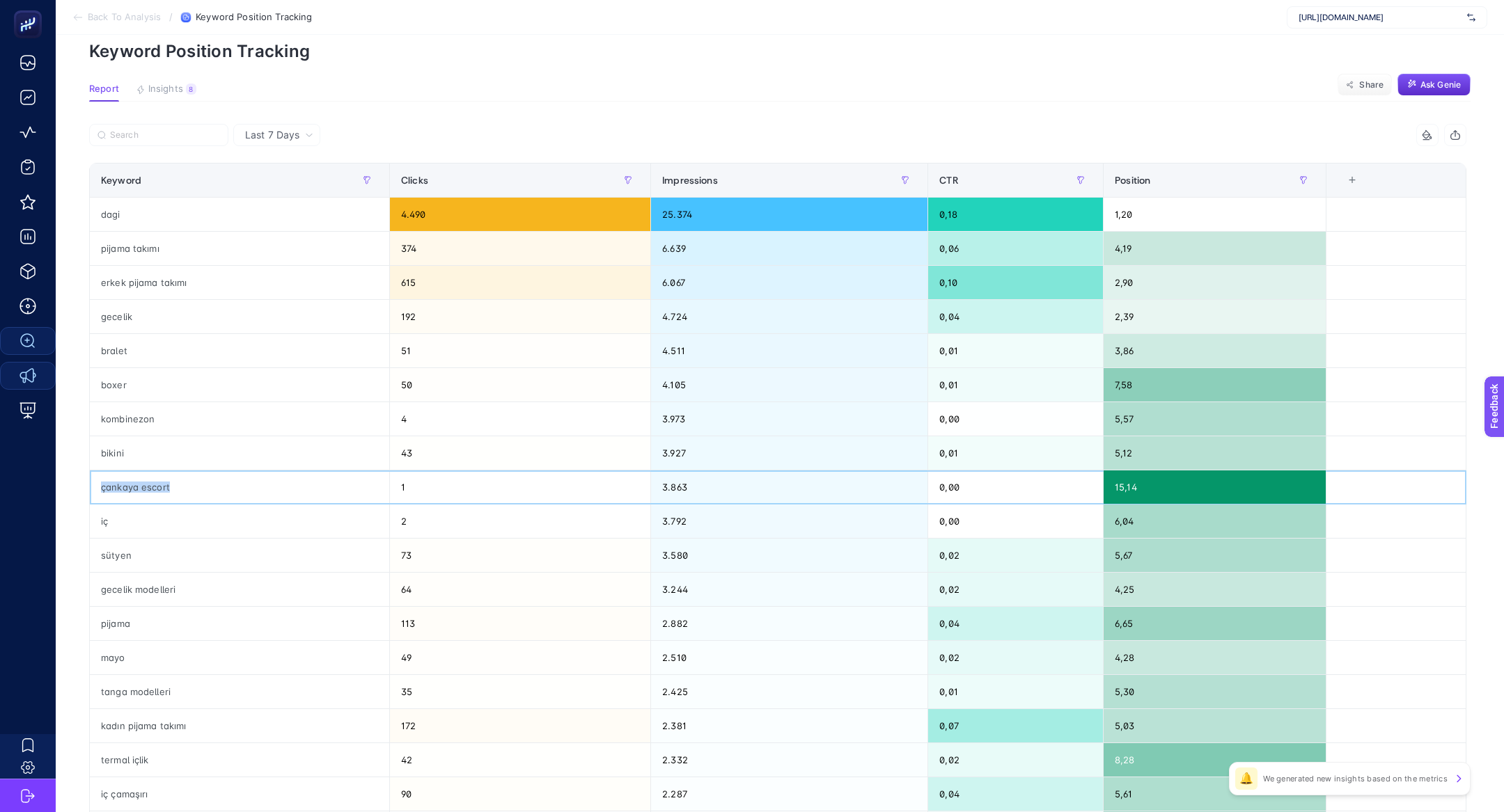
scroll to position [55, 0]
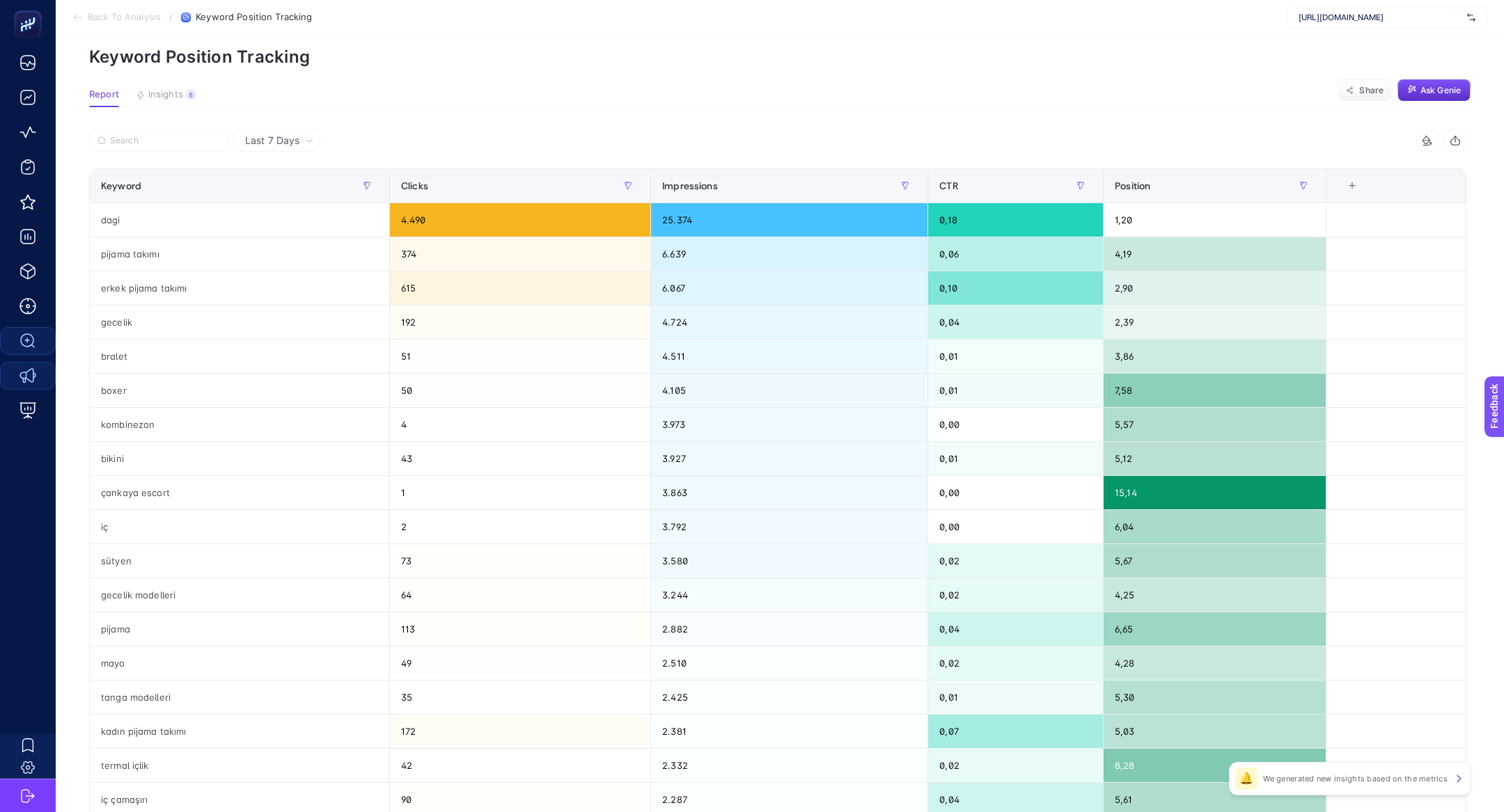
click at [1389, 20] on span "https://www.dagi.com.tr/" at bounding box center [1380, 17] width 163 height 11
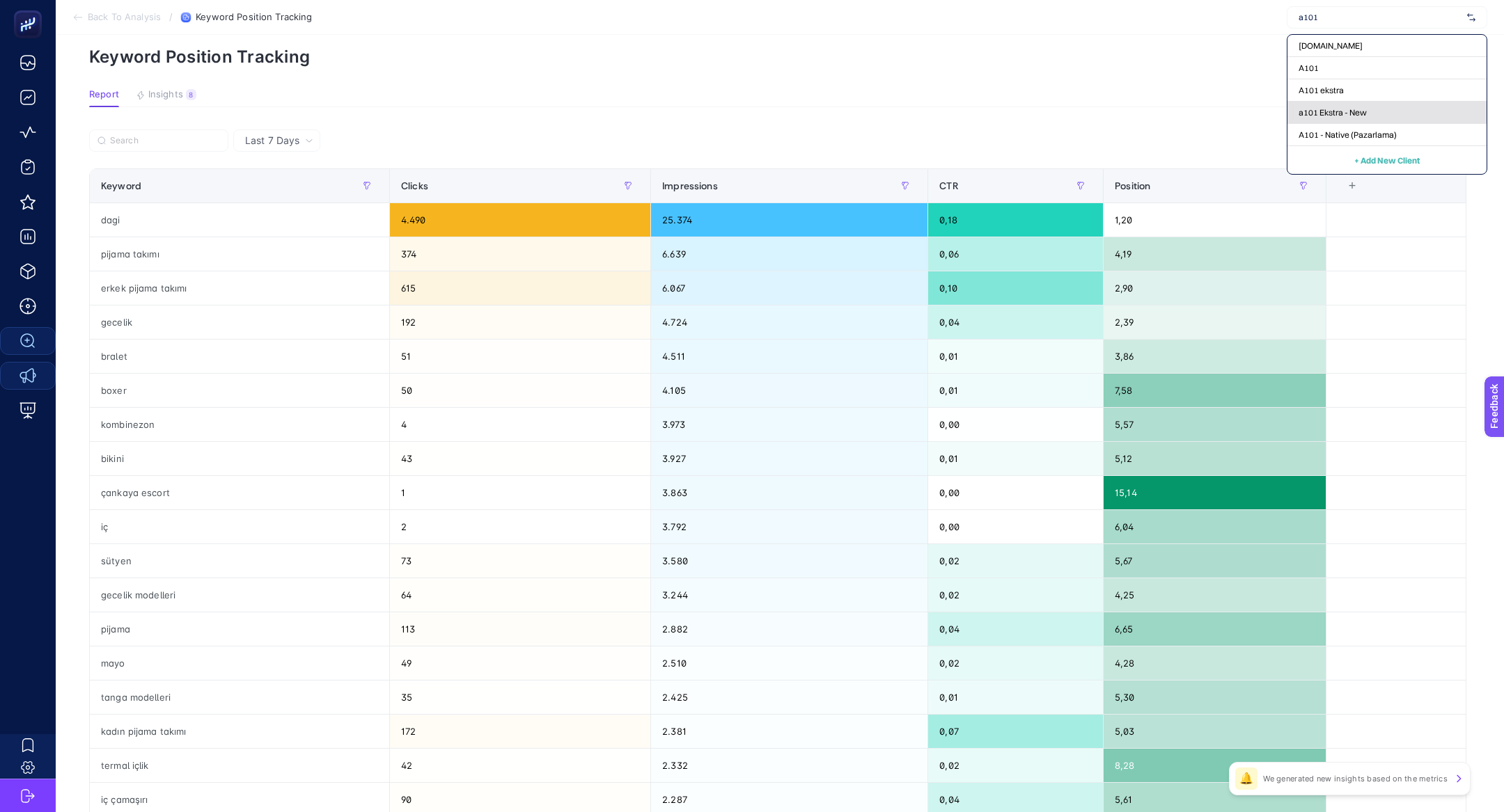
type input "a101"
click at [1411, 113] on div "a101 Ekstra - New" at bounding box center [1386, 112] width 199 height 22
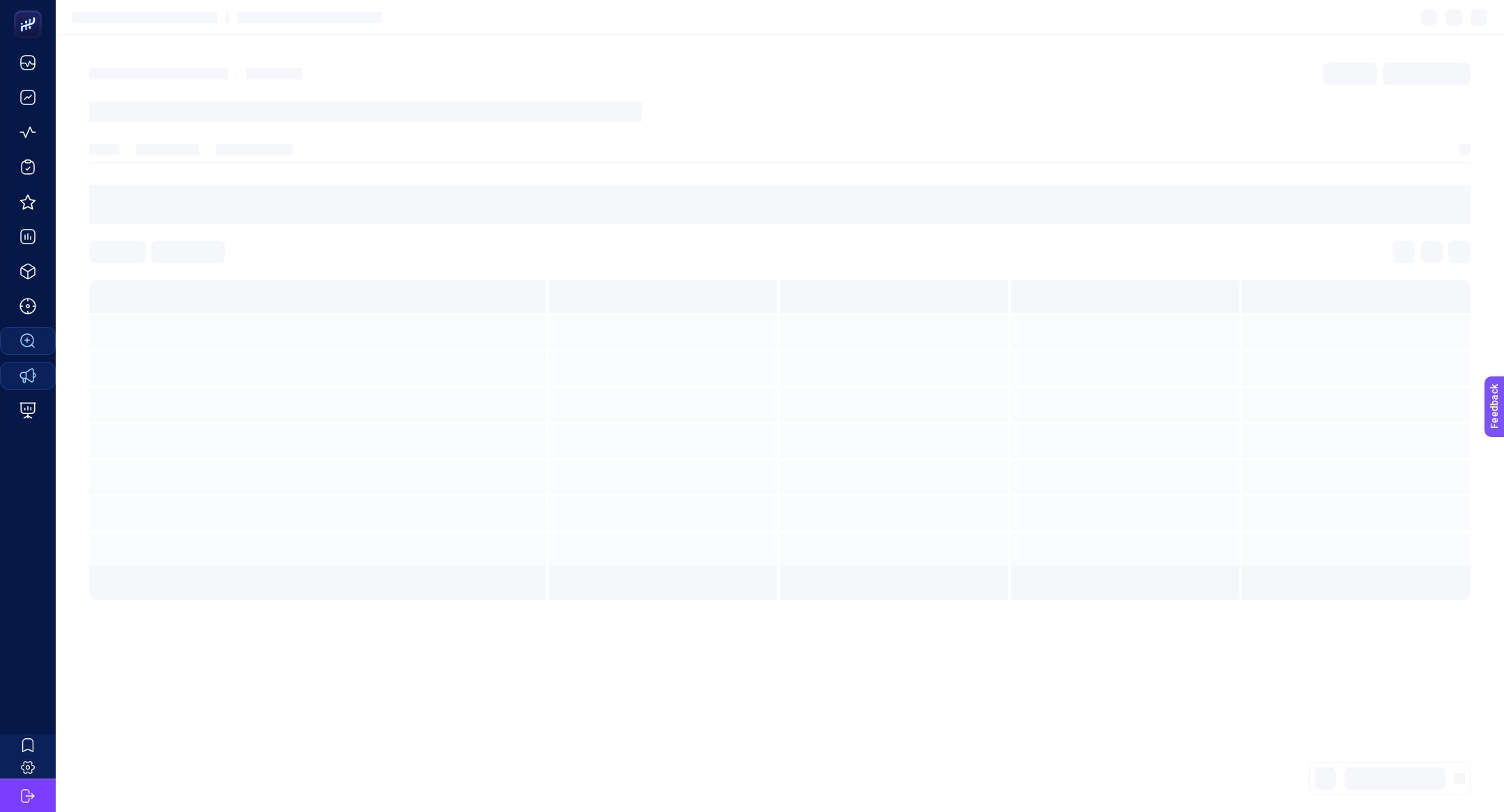
scroll to position [0, 0]
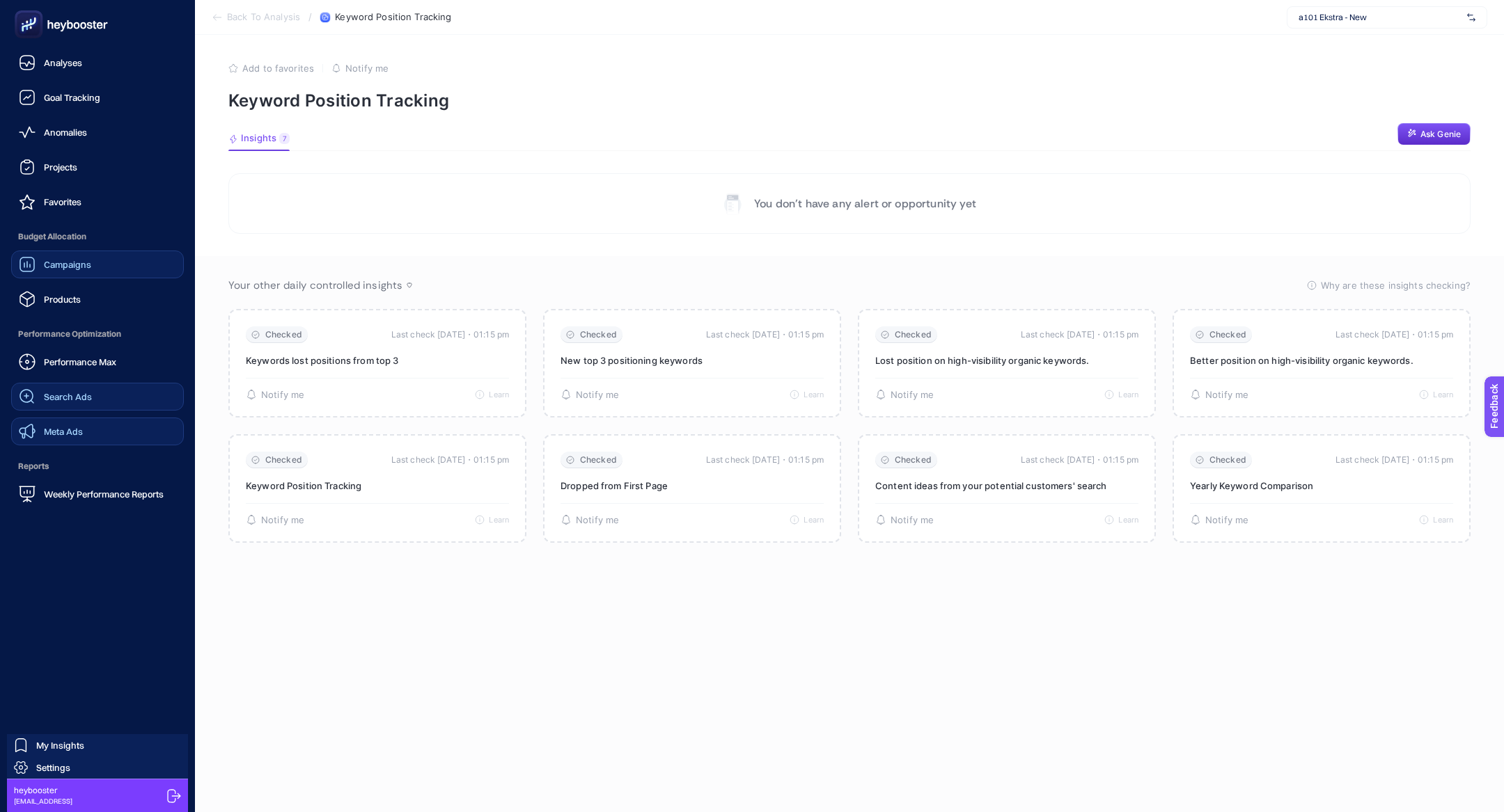
click at [80, 274] on link "Campaigns" at bounding box center [97, 264] width 173 height 28
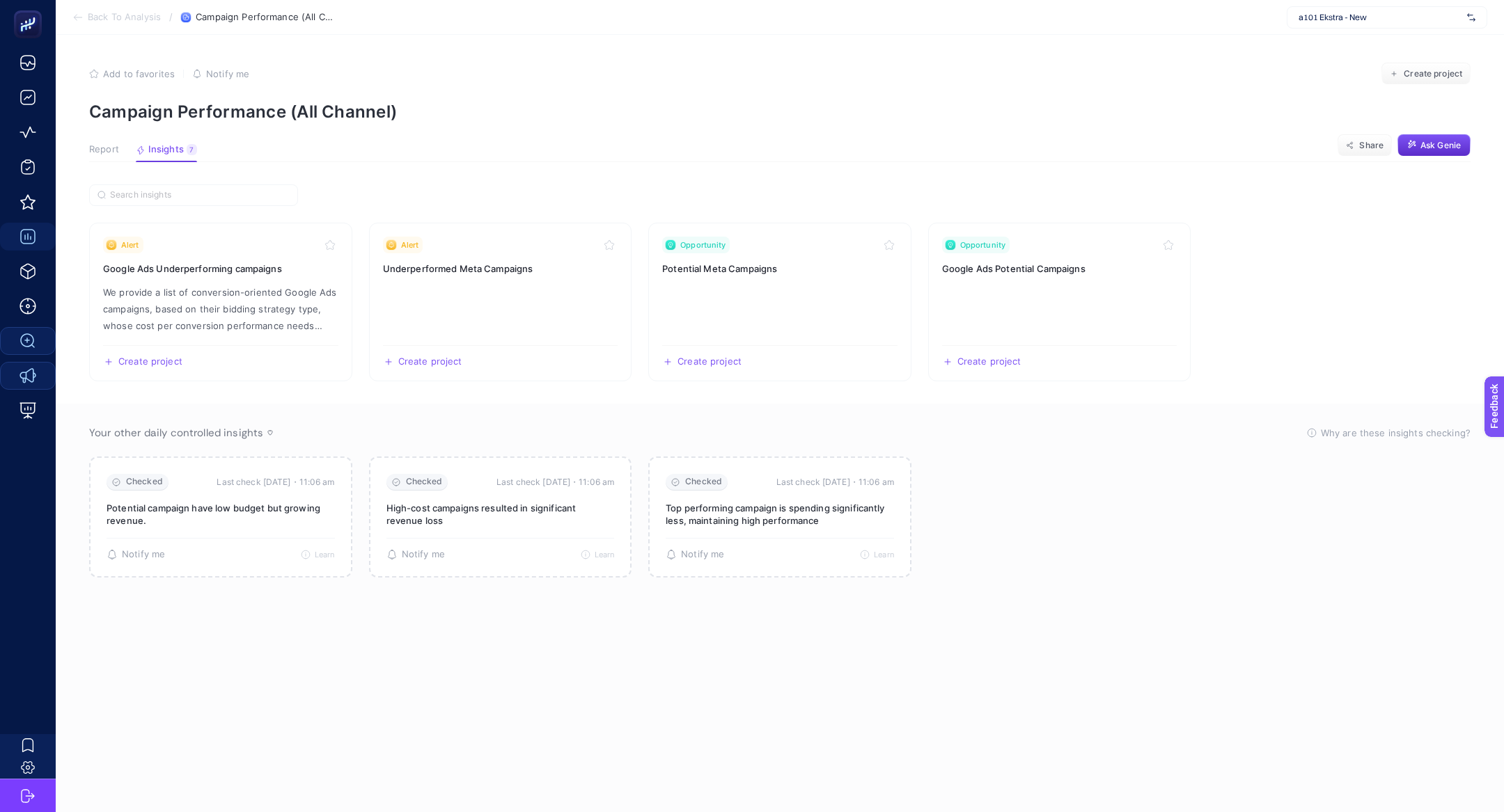
click at [115, 147] on span "Report" at bounding box center [104, 150] width 30 height 11
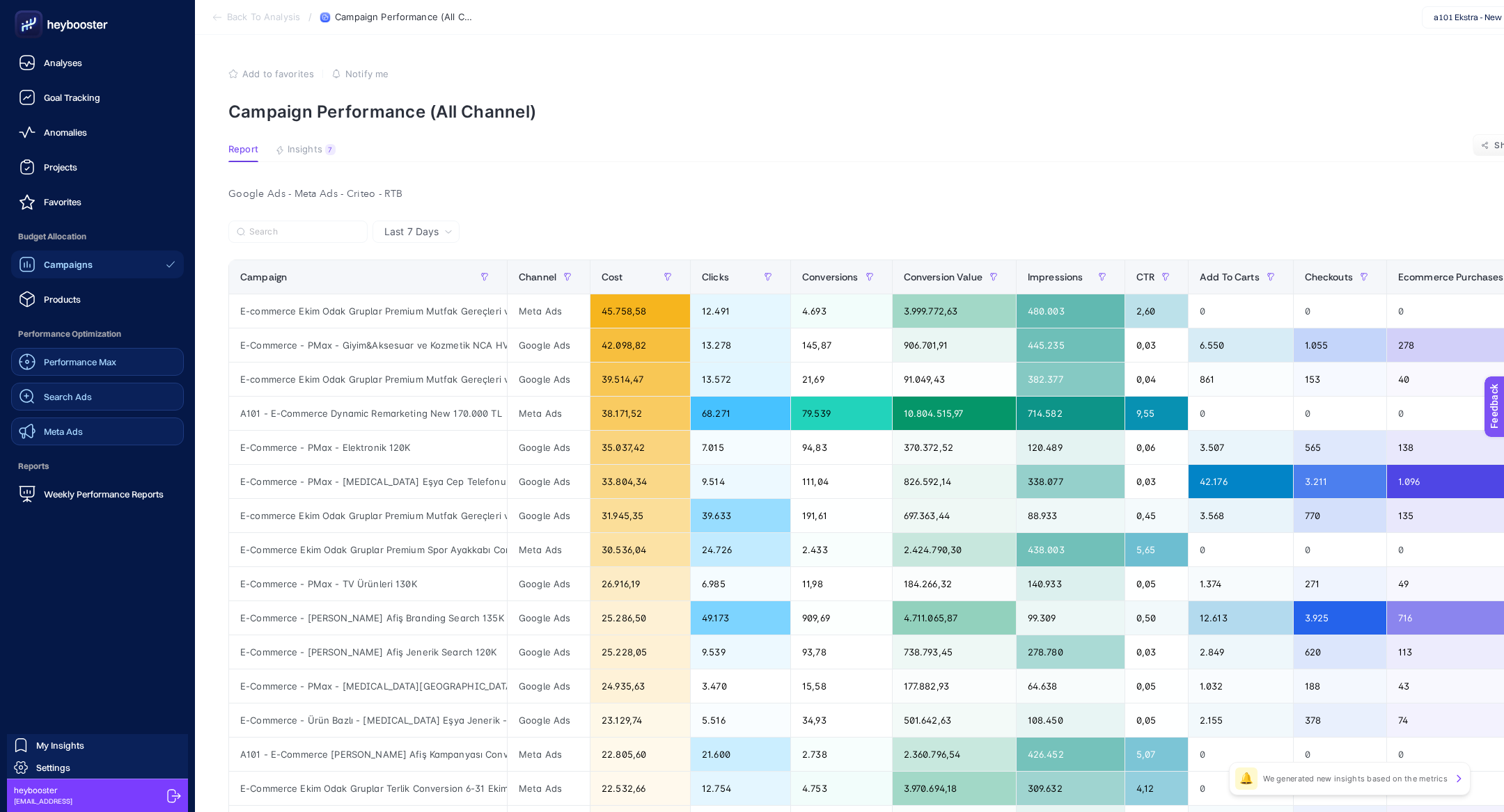
click at [61, 370] on div "Performance Max" at bounding box center [67, 361] width 97 height 16
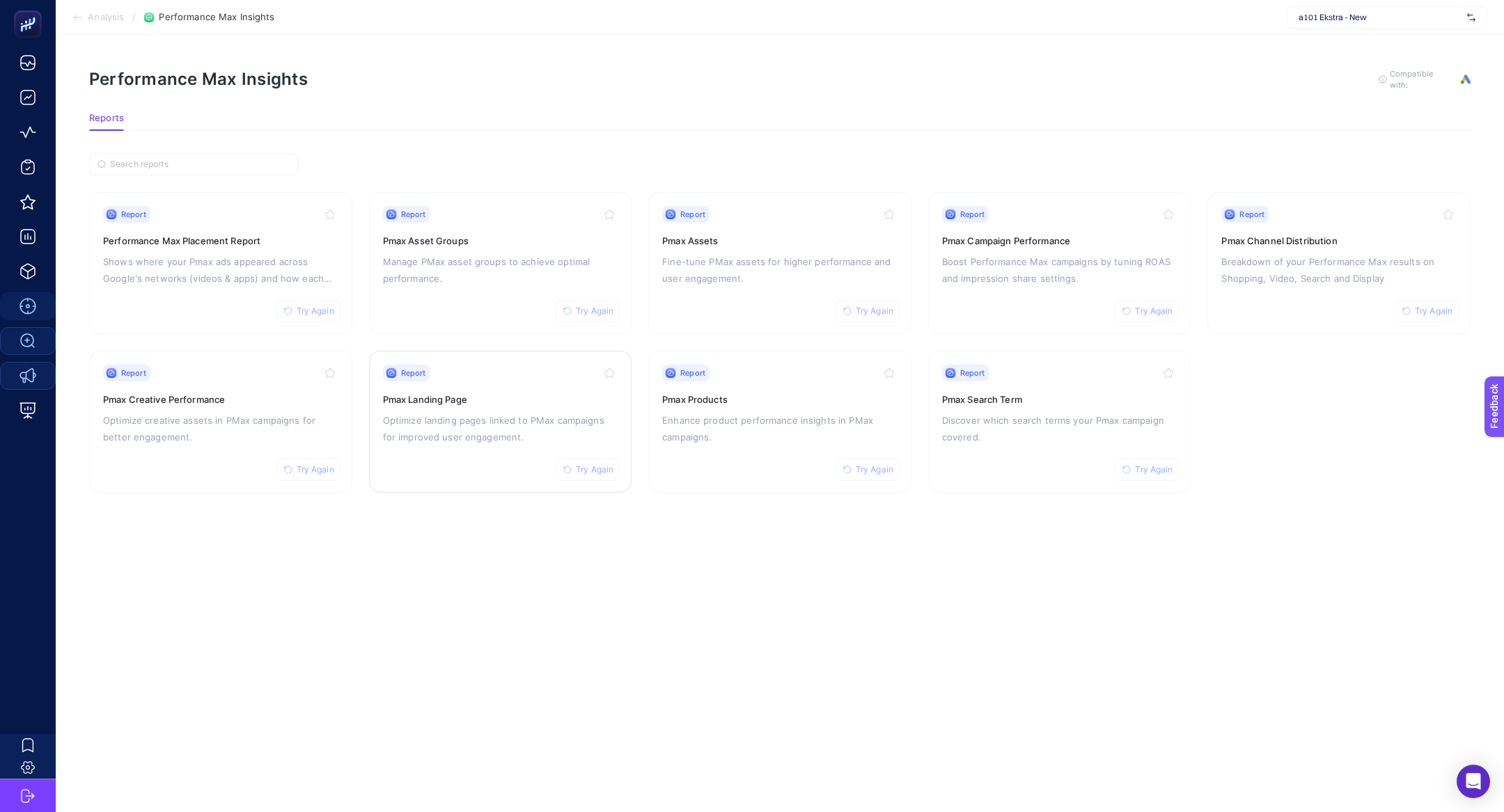
click at [512, 393] on h3 "Pmax Landing Page" at bounding box center [501, 399] width 236 height 14
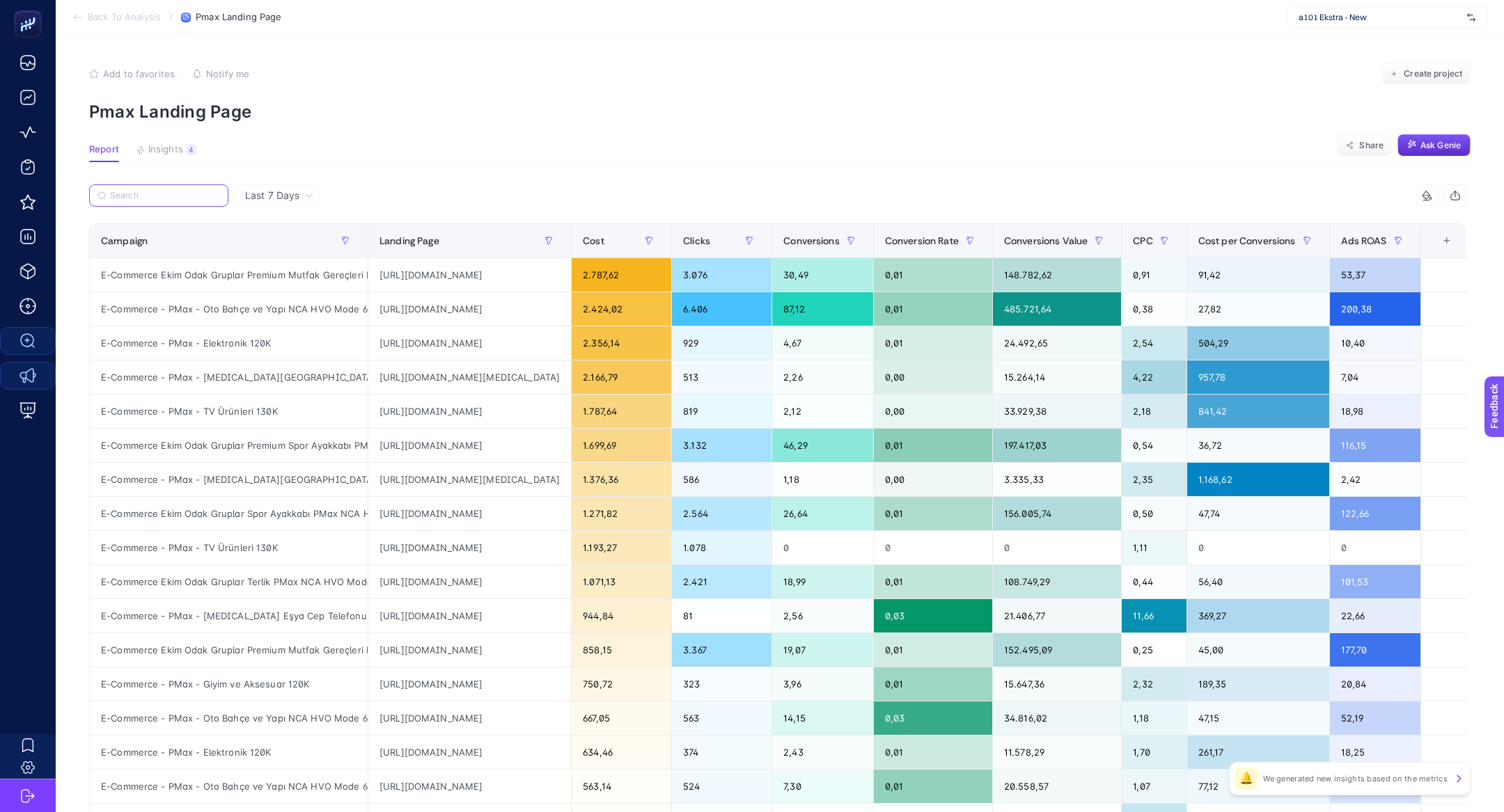
click at [178, 196] on input "Search" at bounding box center [165, 195] width 110 height 11
type input "terlik"
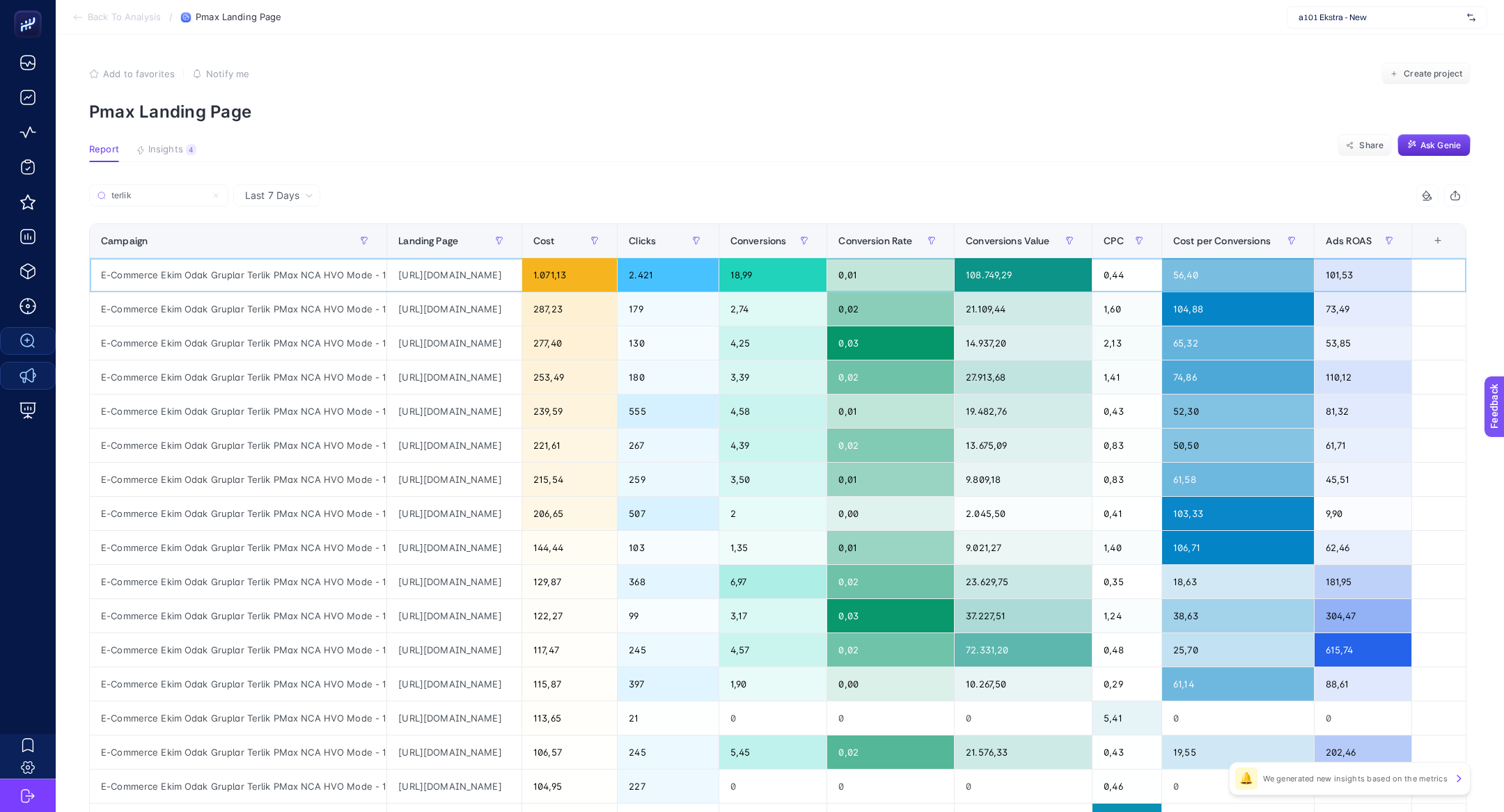
click at [450, 283] on div "https://www.a101.com.tr/?gad_source=1&gad_campaignid=23113247230" at bounding box center [454, 275] width 134 height 34
click at [485, 305] on div "https://www.a101.com.tr/?gad_source=1&gad_campaignid=23113247230&gbraid=0AAAAAp…" at bounding box center [454, 309] width 134 height 34
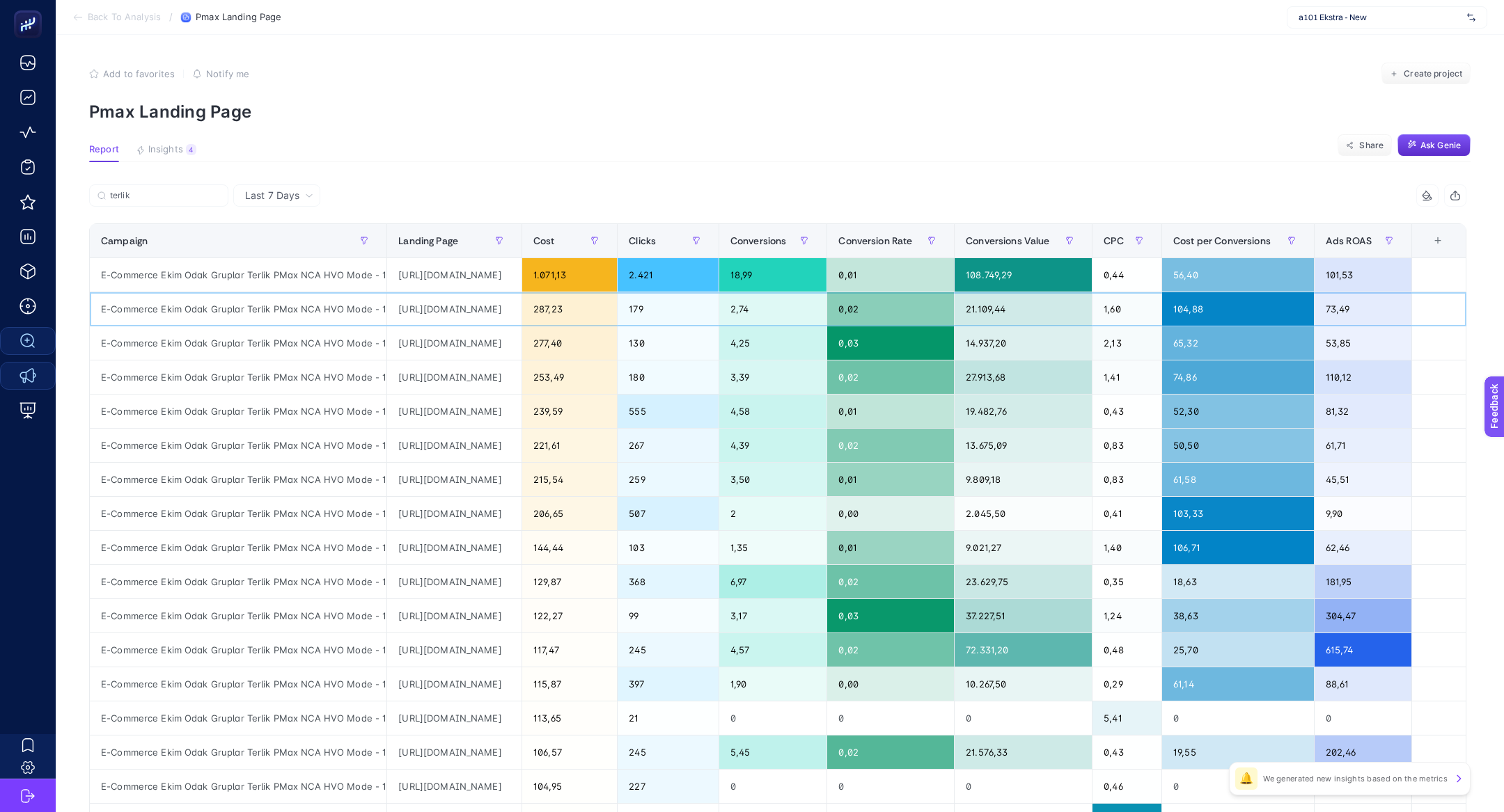
click at [485, 305] on div "https://www.a101.com.tr/?gad_source=1&gad_campaignid=23113247230&gbraid=0AAAAAp…" at bounding box center [454, 309] width 134 height 34
click at [429, 343] on div "https://www.a101.com.tr/sayfa/a101de-alisveris?gad_source=1&gad_campaignid=2311…" at bounding box center [454, 343] width 134 height 34
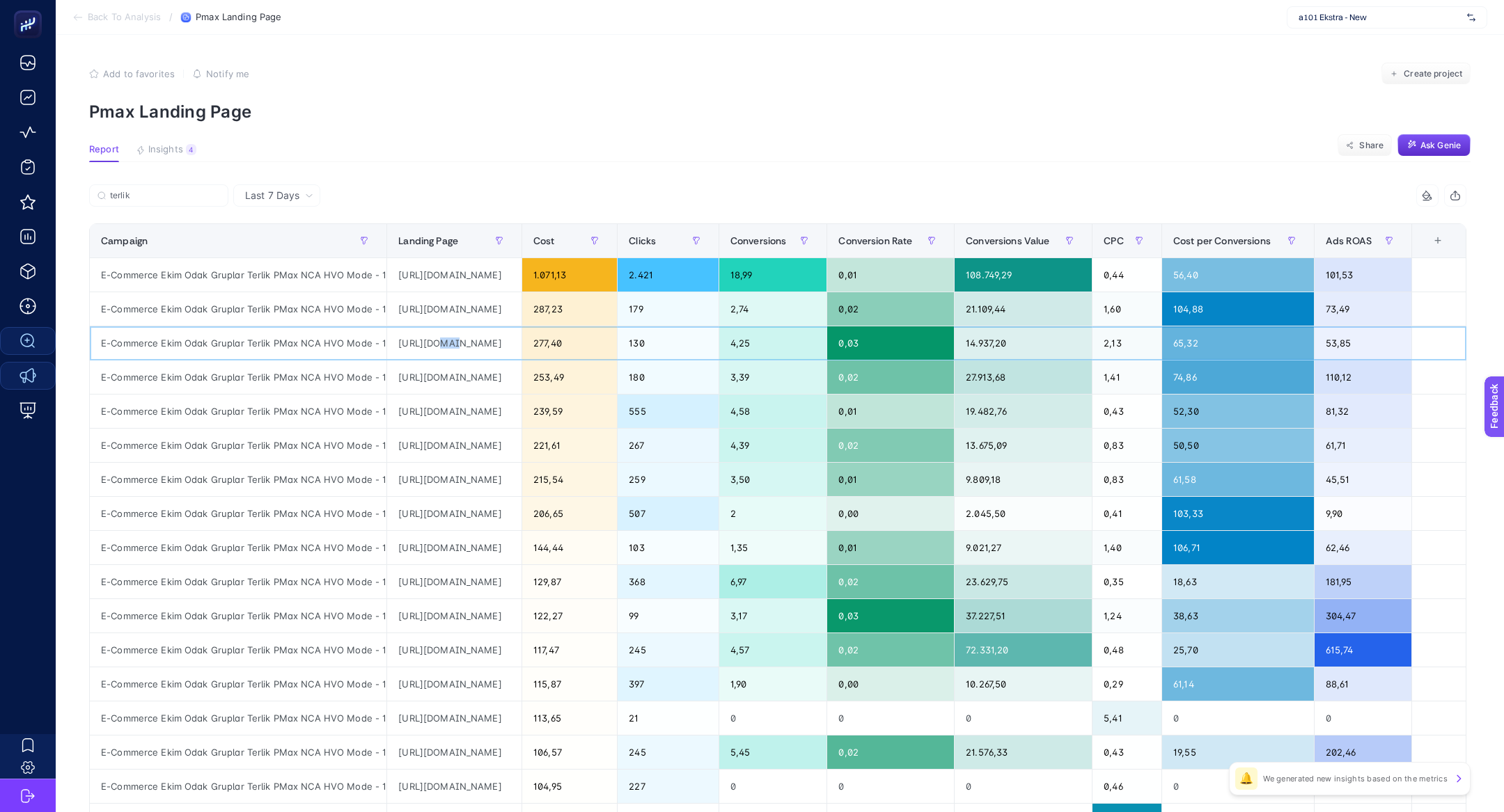
click at [429, 343] on div "https://www.a101.com.tr/sayfa/a101de-alisveris?gad_source=1&gad_campaignid=2311…" at bounding box center [454, 343] width 134 height 34
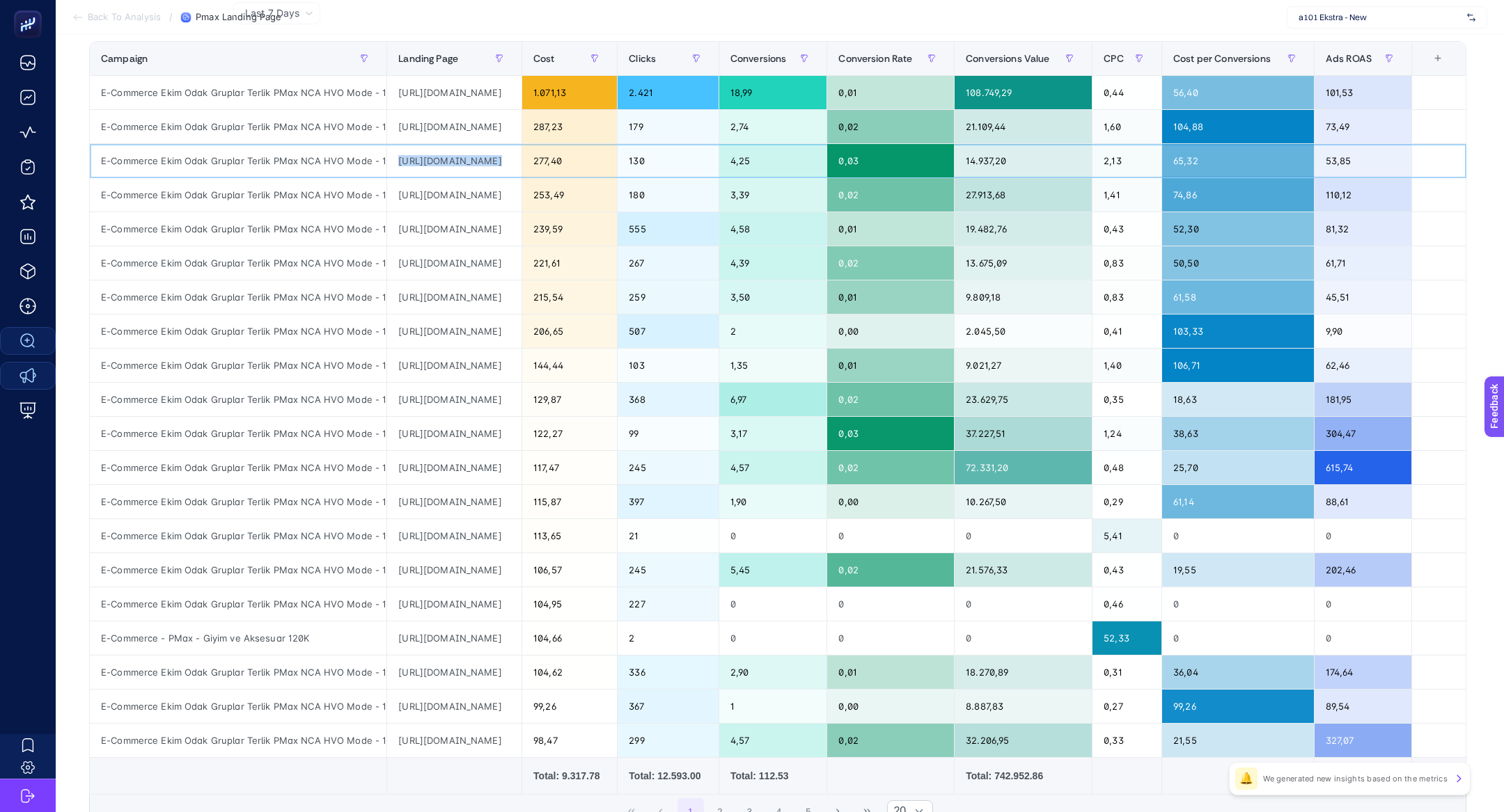
scroll to position [186, 0]
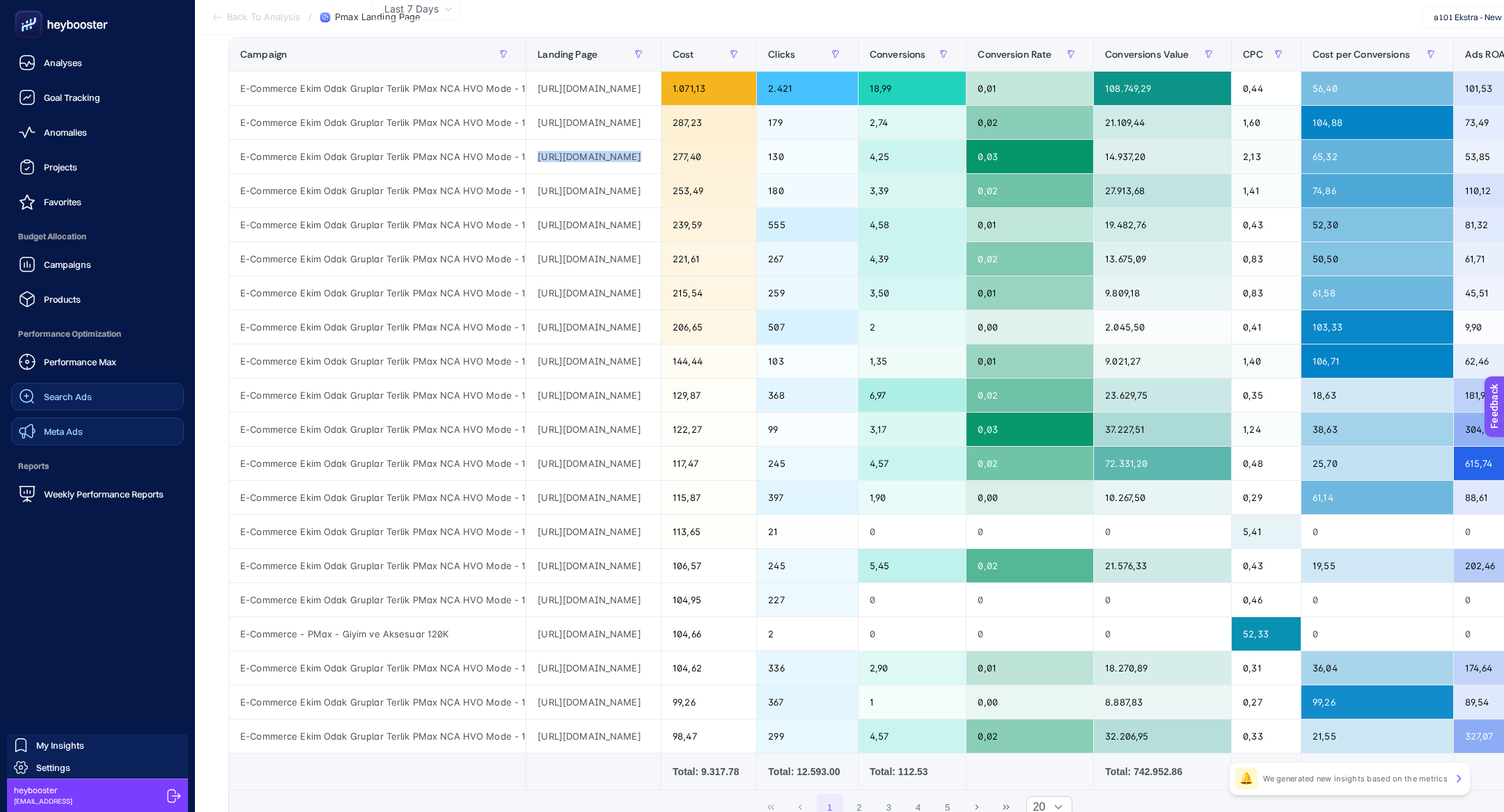
click at [69, 404] on div "Search Ads" at bounding box center [55, 397] width 73 height 16
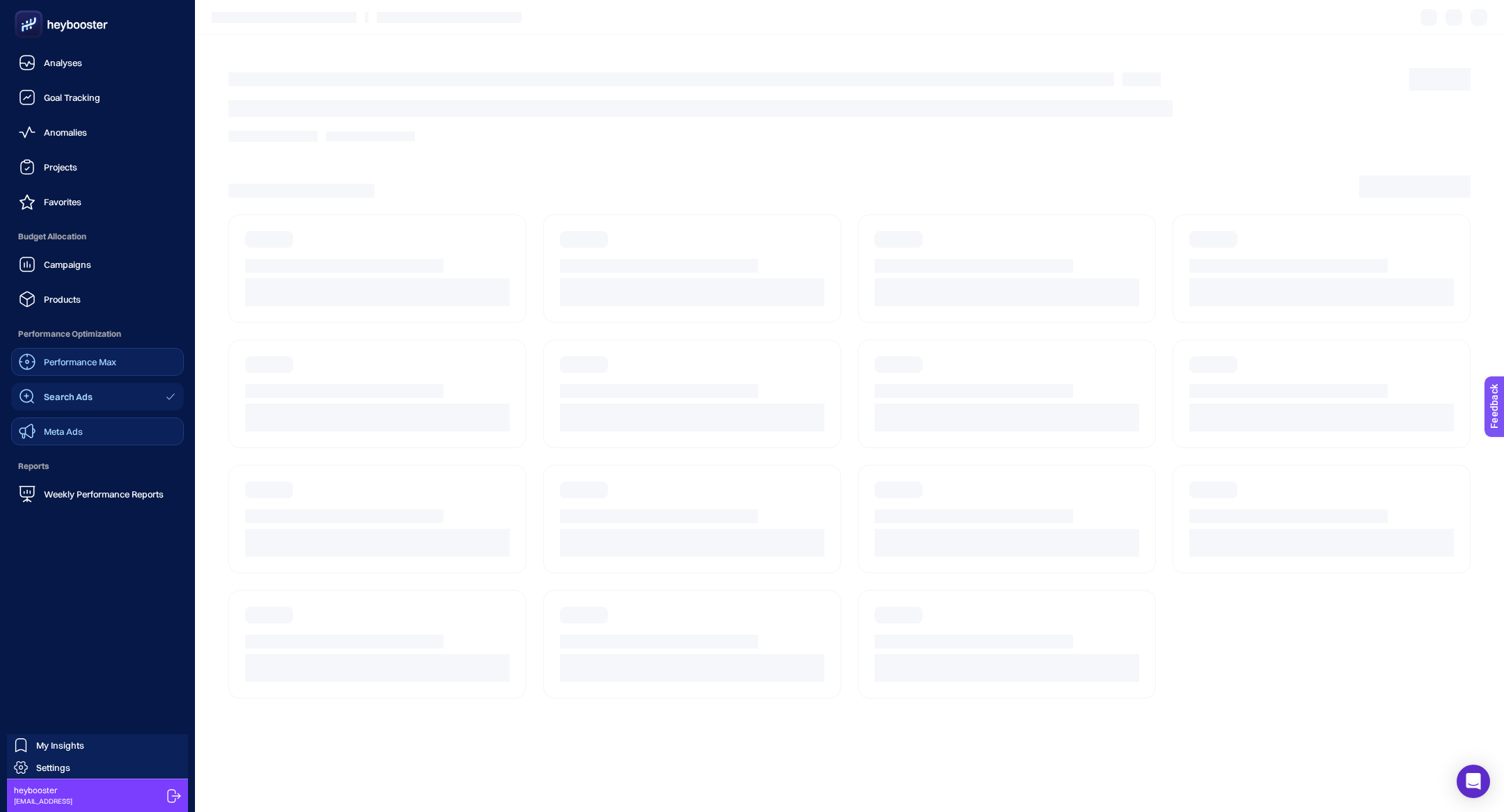
click at [68, 357] on span "Performance Max" at bounding box center [80, 362] width 73 height 11
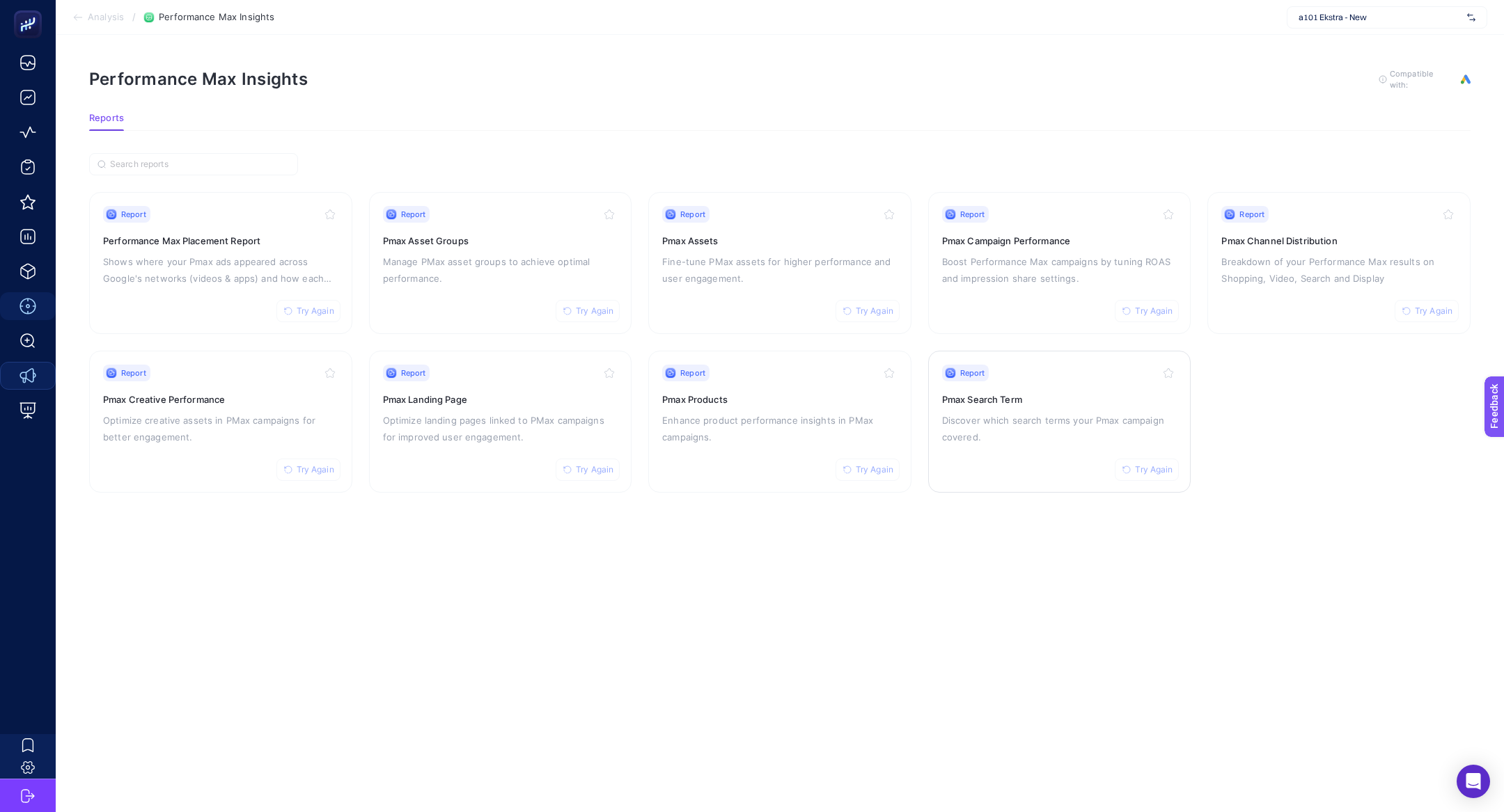
click at [1020, 427] on p "Discover which search terms your Pmax campaign covered." at bounding box center [1060, 428] width 236 height 34
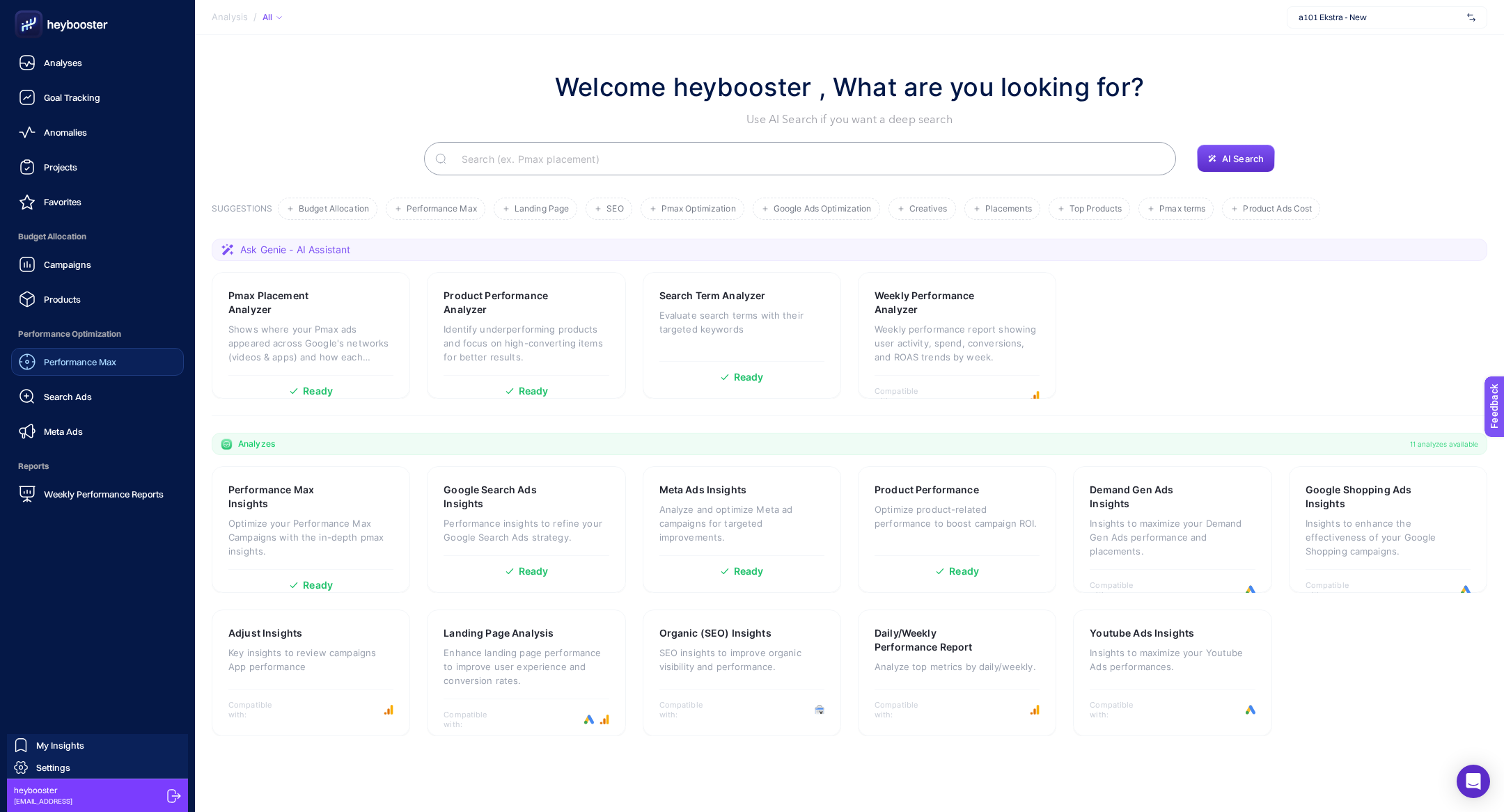
click at [74, 358] on span "Performance Max" at bounding box center [80, 362] width 73 height 11
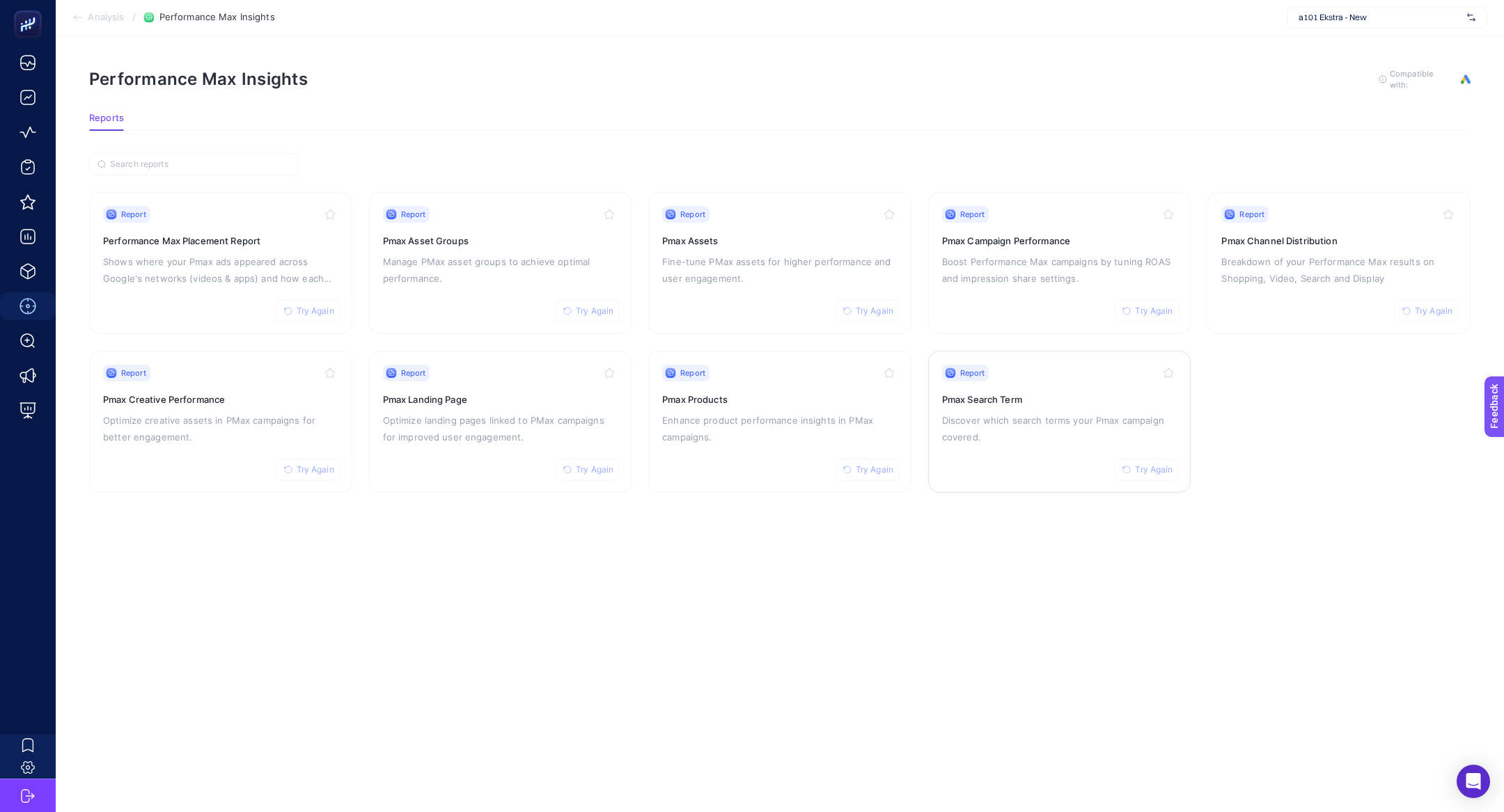
click at [1014, 437] on p "Discover which search terms your Pmax campaign covered." at bounding box center [1060, 428] width 236 height 34
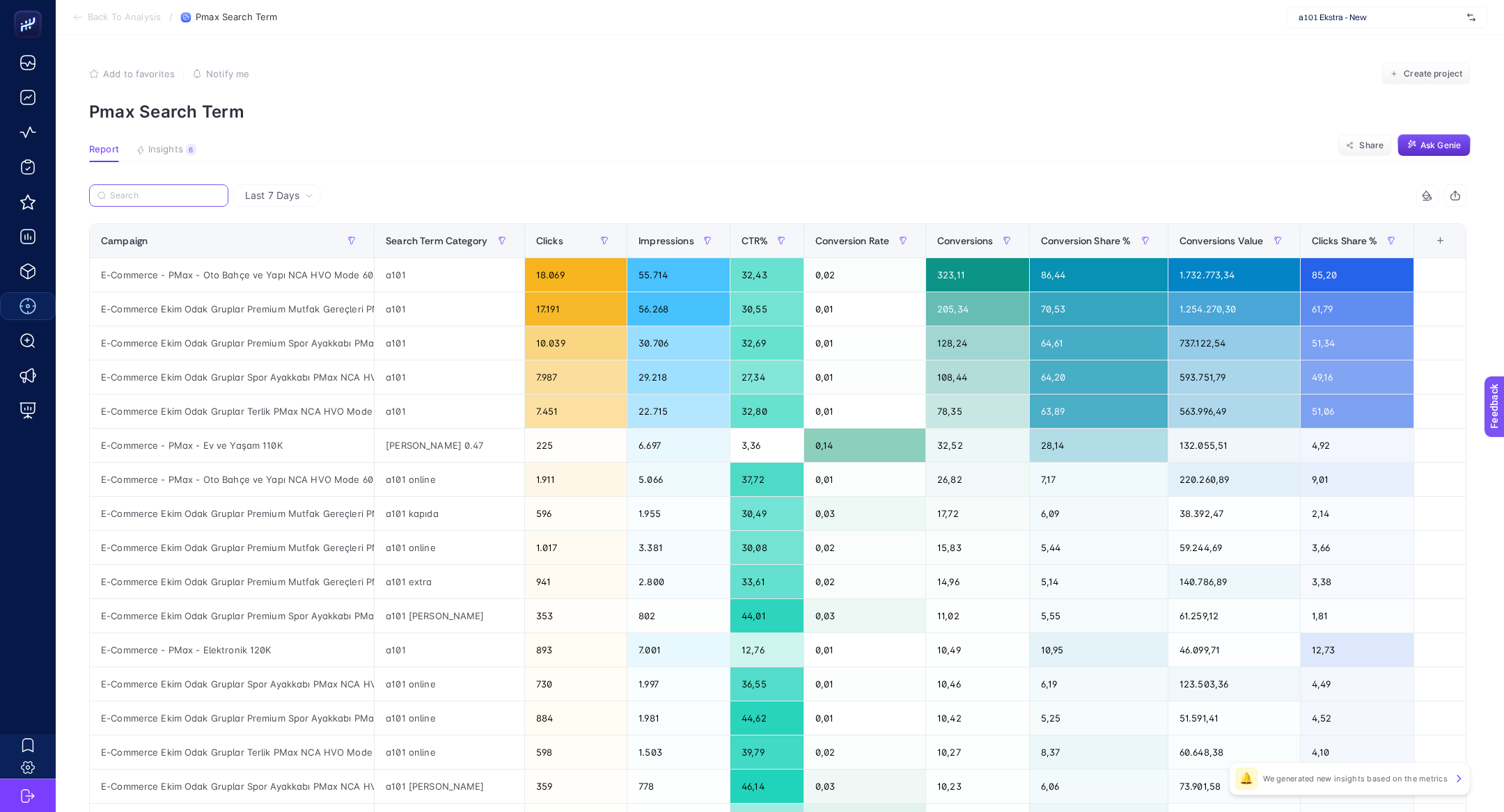
click at [130, 191] on input "Search" at bounding box center [165, 195] width 110 height 11
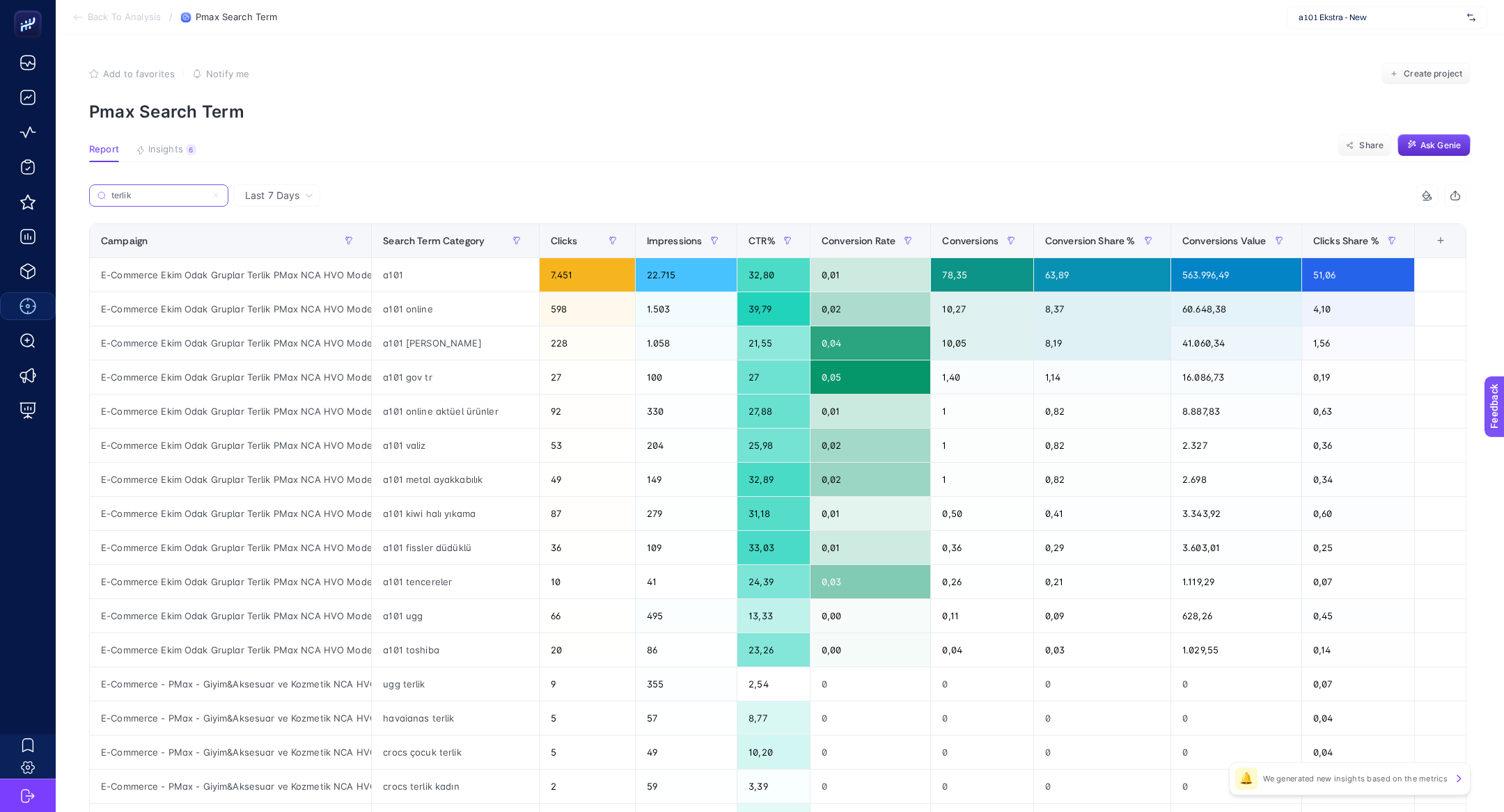
type input "terlik"
click at [397, 273] on div "a101" at bounding box center [455, 275] width 166 height 34
click at [410, 309] on div "a101 online" at bounding box center [455, 309] width 166 height 34
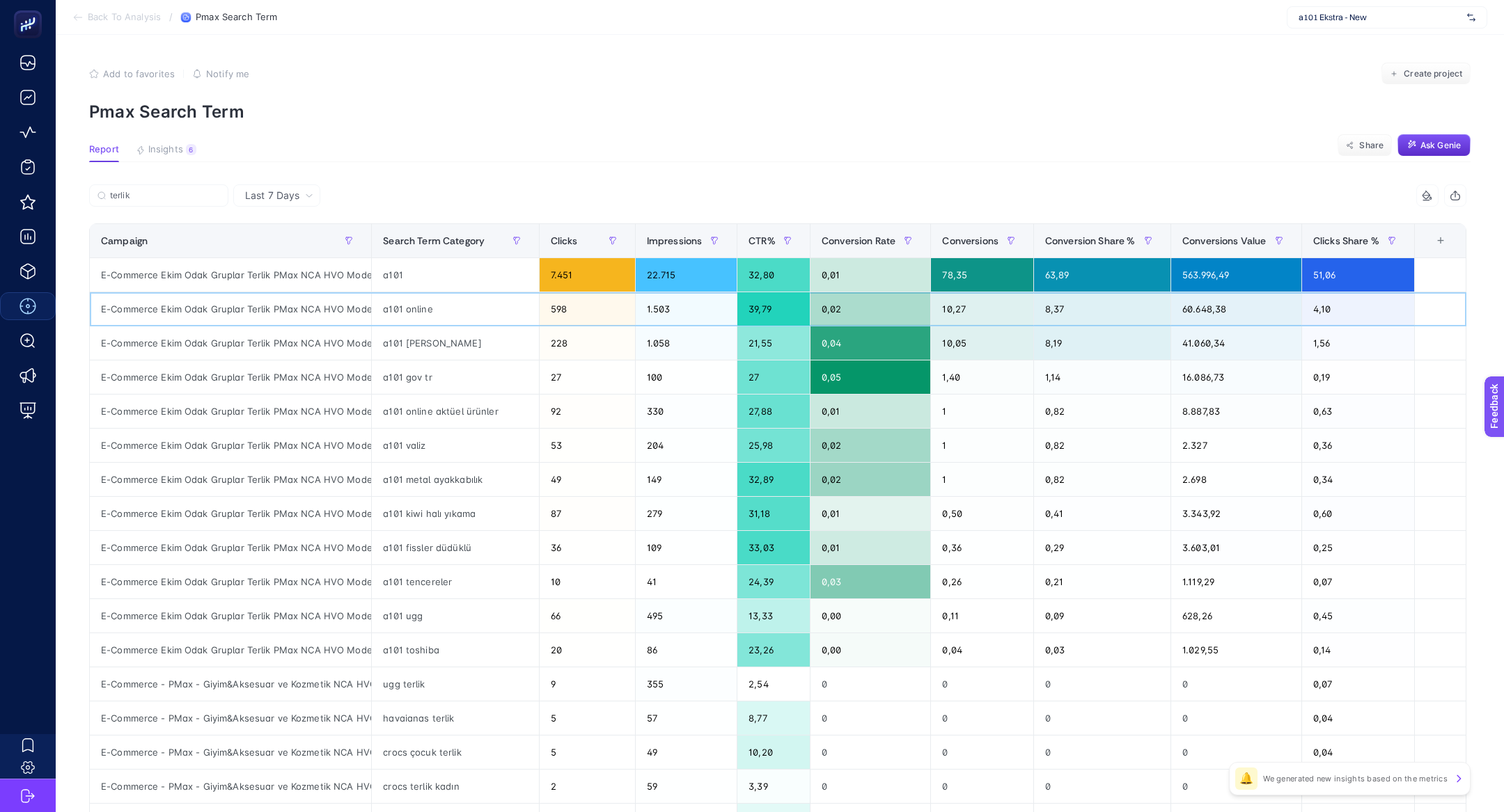
click at [410, 309] on div "a101 online" at bounding box center [455, 309] width 166 height 34
click at [401, 336] on div "a101 stanley" at bounding box center [455, 343] width 166 height 34
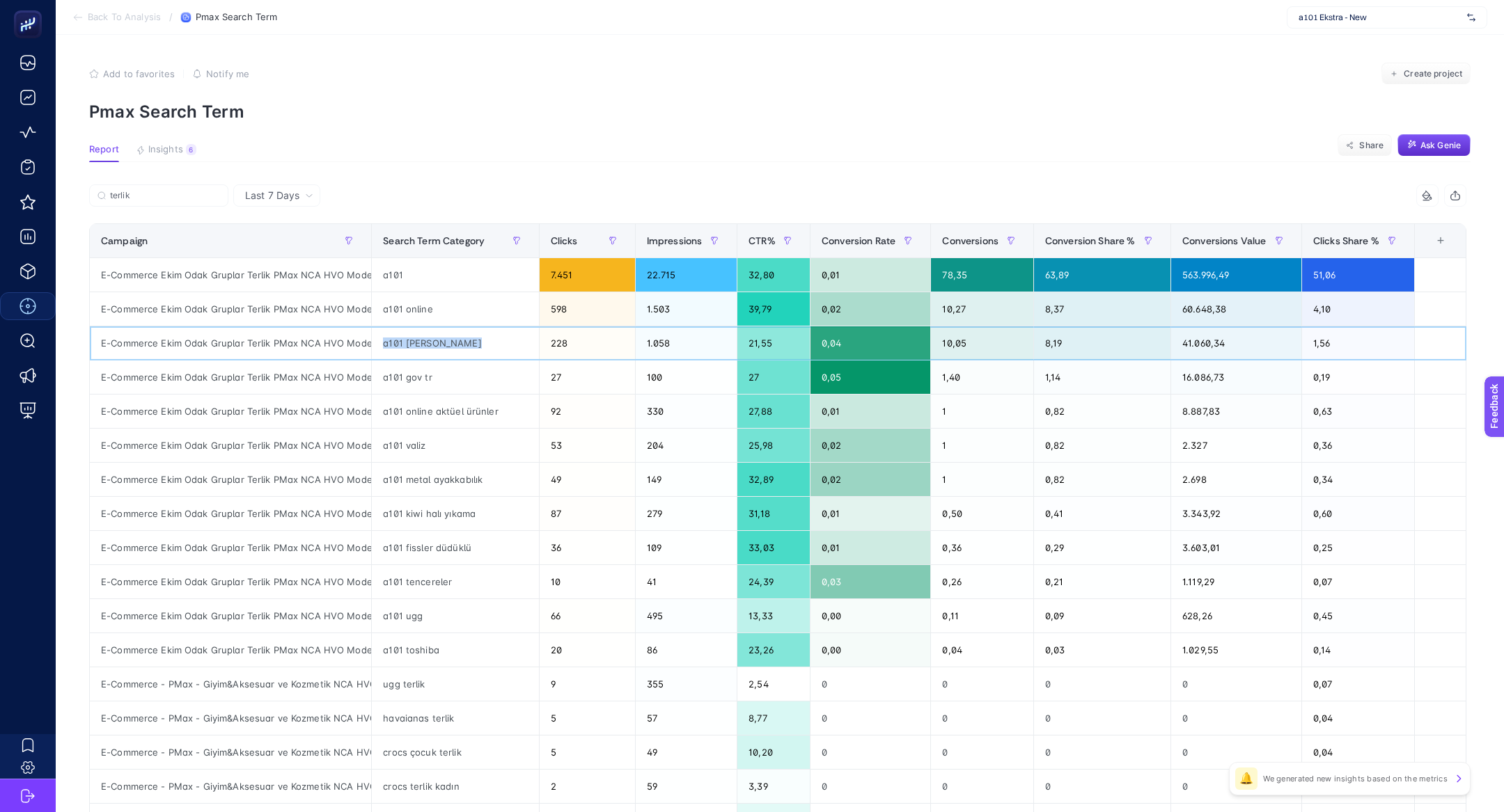
click at [401, 336] on div "a101 stanley" at bounding box center [455, 343] width 166 height 34
click at [410, 377] on div "a101 gov tr" at bounding box center [455, 377] width 166 height 34
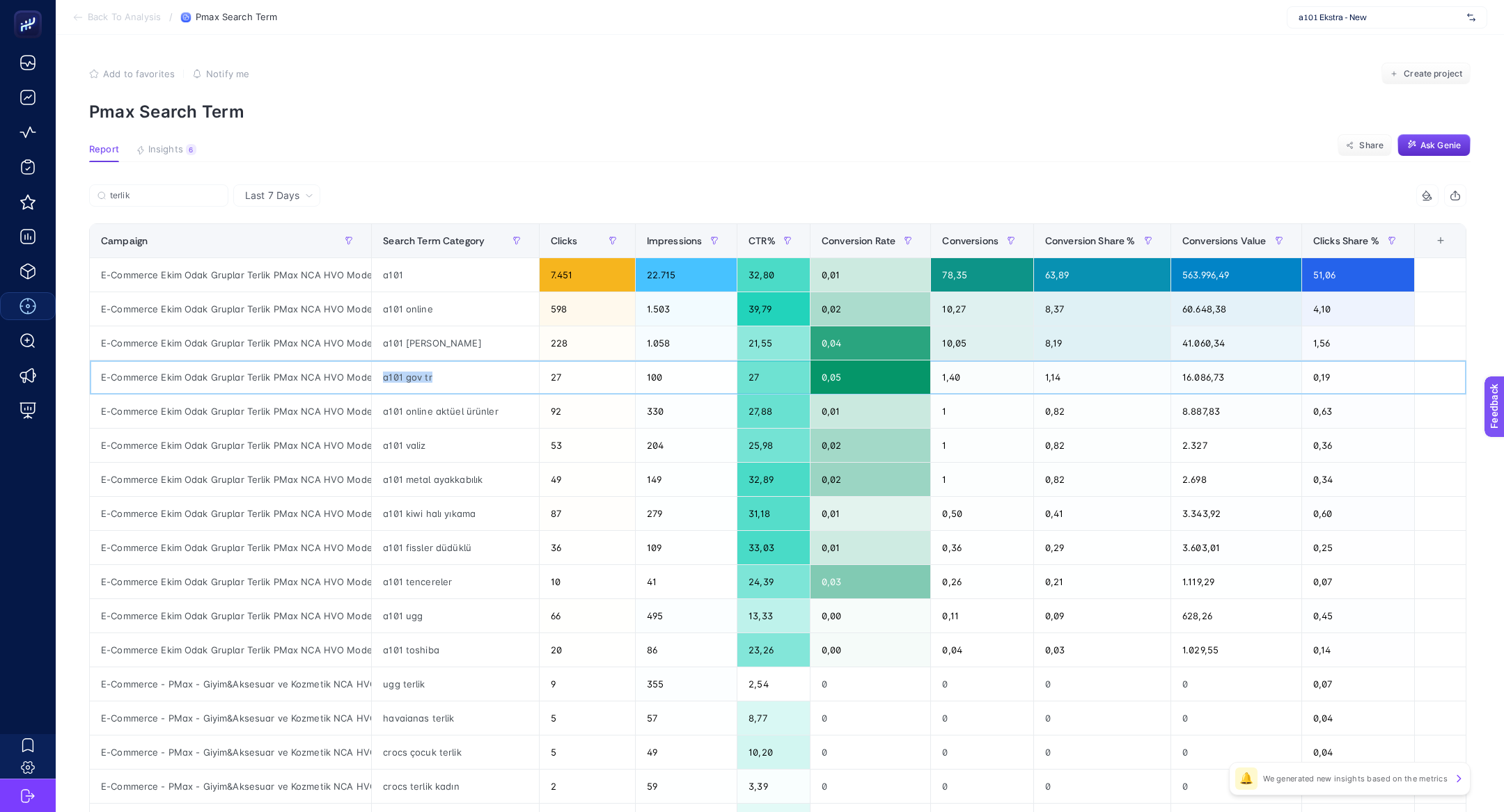
click at [410, 377] on div "a101 gov tr" at bounding box center [455, 377] width 166 height 34
click at [462, 441] on div "a101 valiz" at bounding box center [455, 445] width 166 height 34
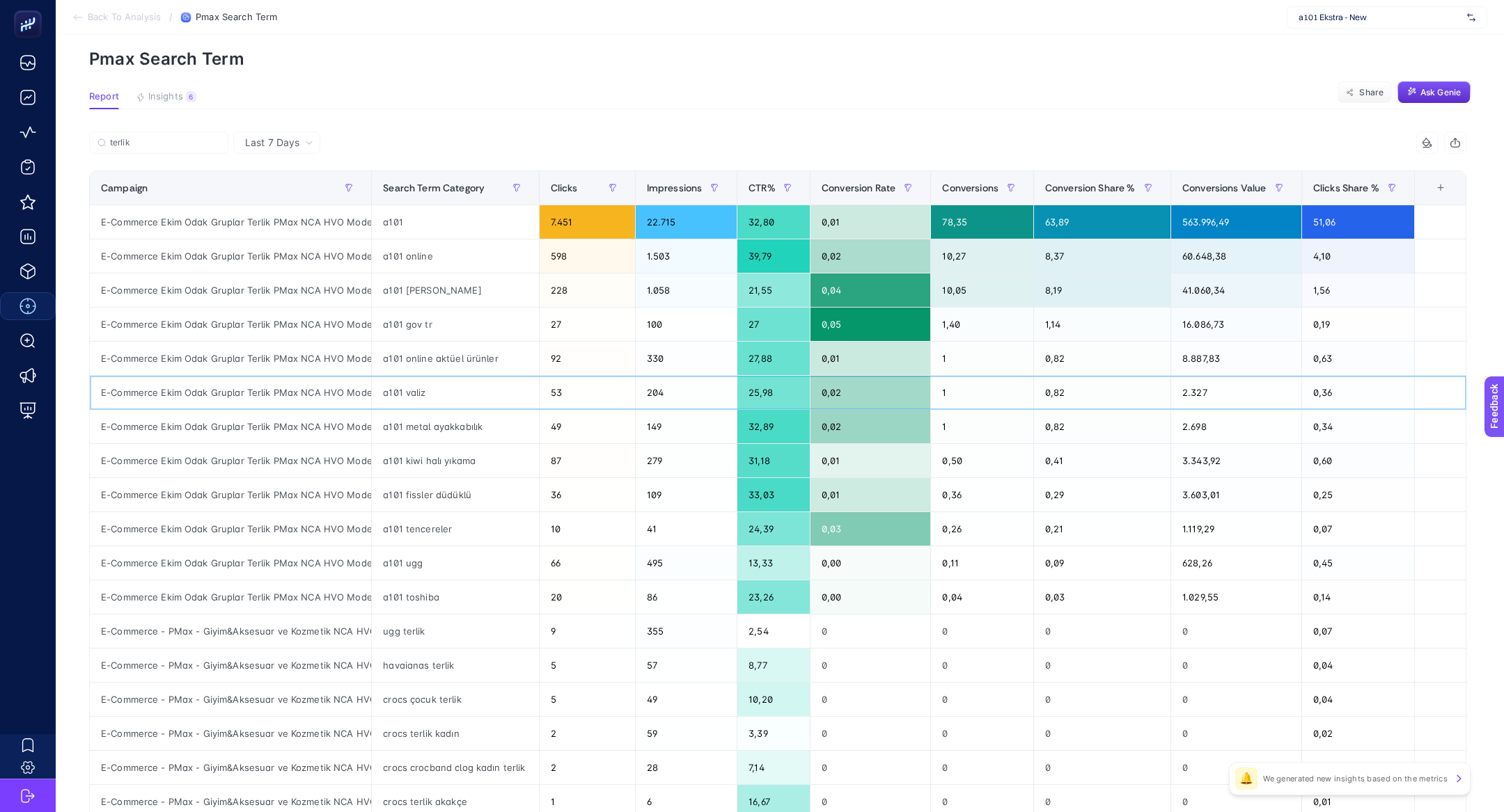
scroll to position [50, 0]
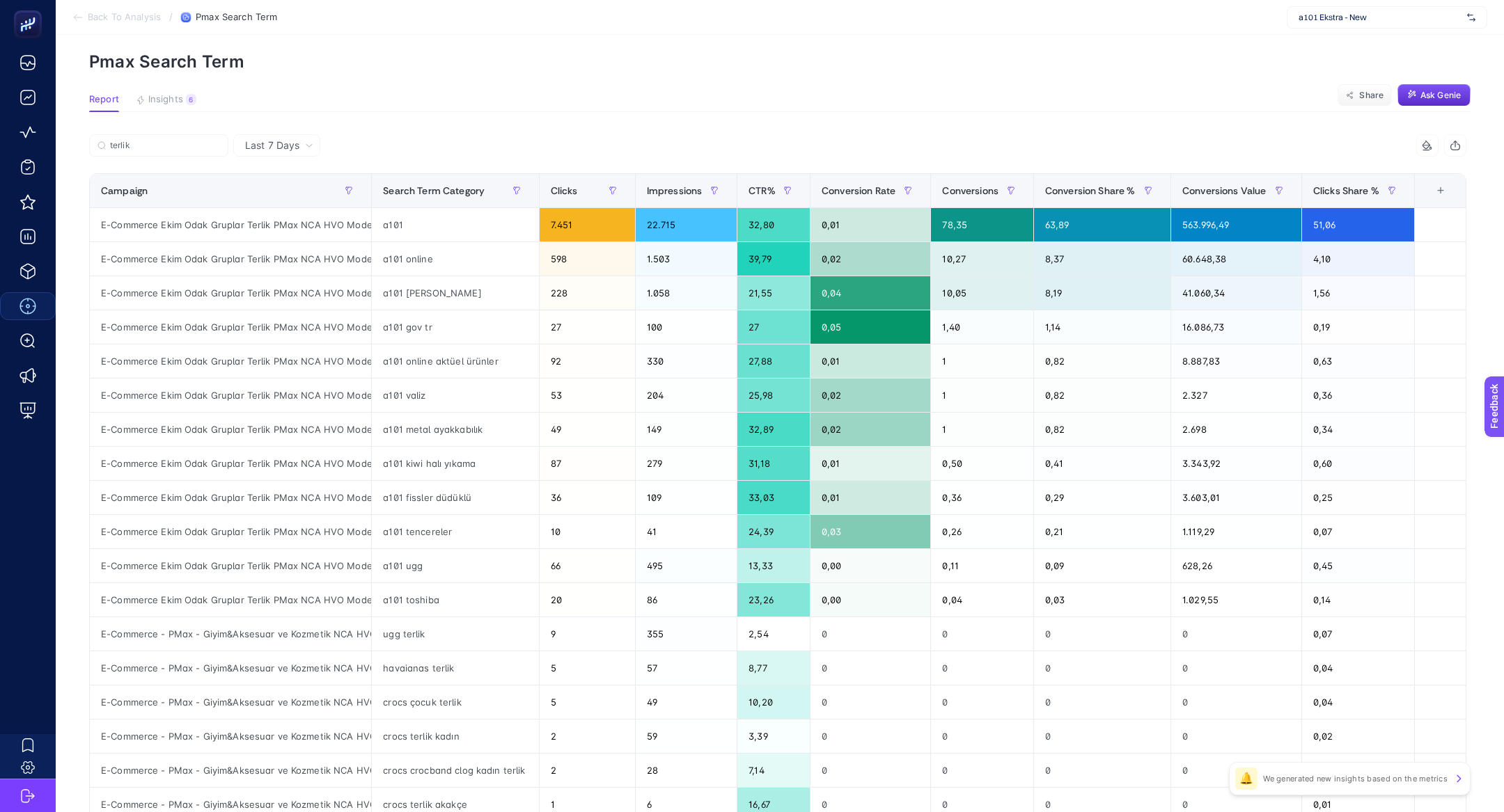
click at [433, 77] on article "Add to favorites false Notify me Create project Pmax Search Term Report Insight…" at bounding box center [779, 528] width 1448 height 1088
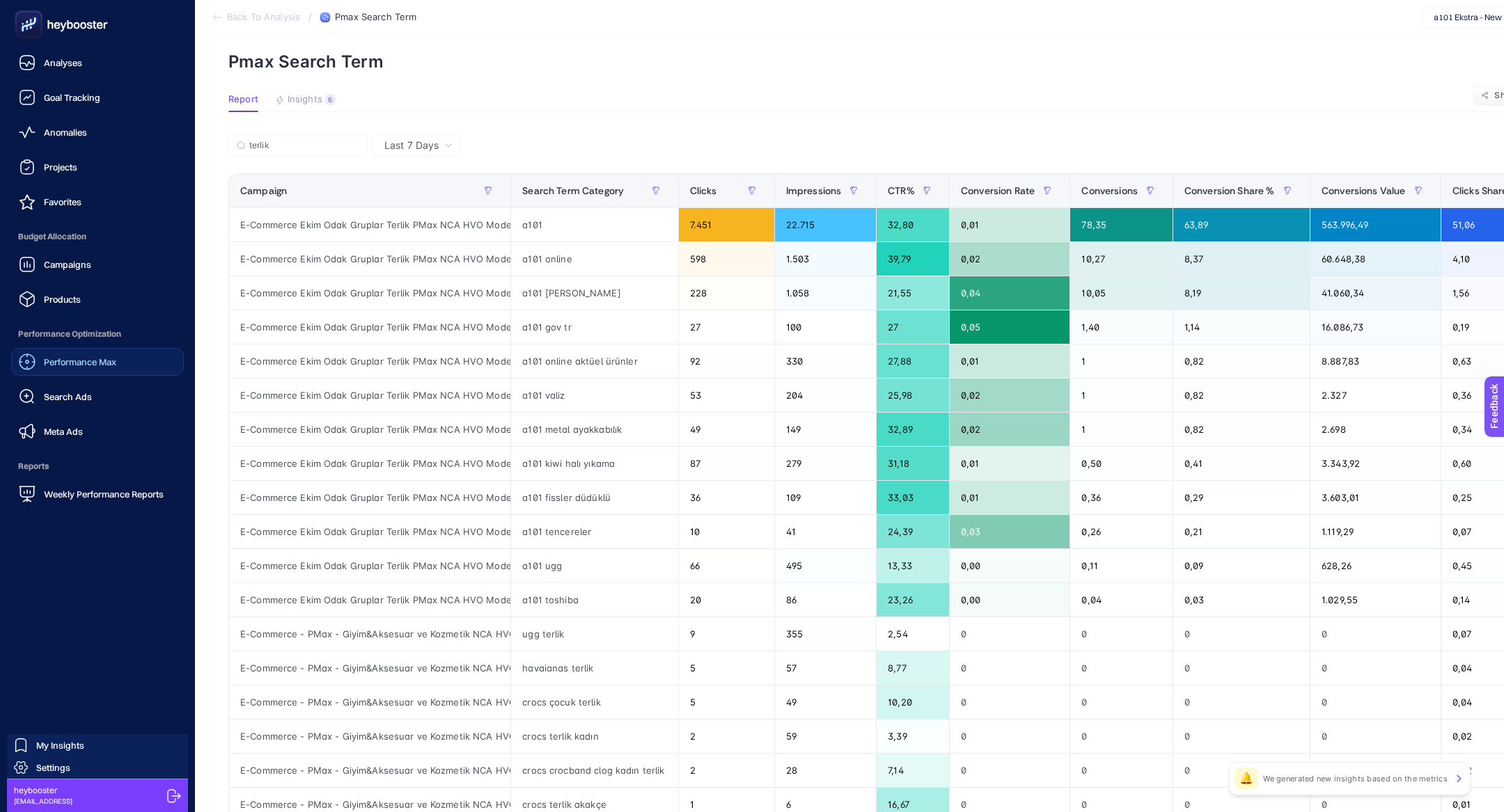
click at [137, 354] on link "Performance Max" at bounding box center [97, 362] width 173 height 28
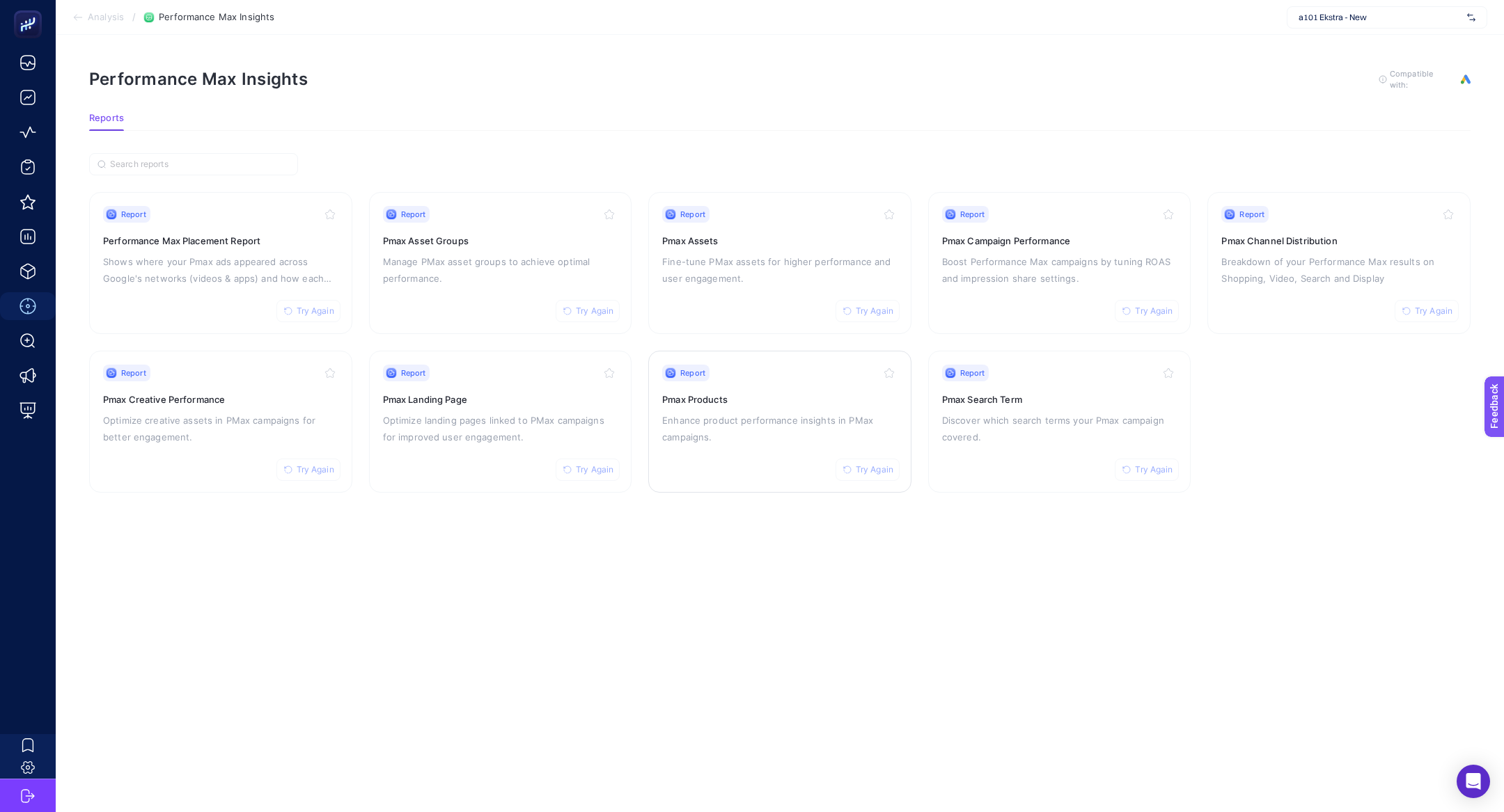
click at [745, 443] on div "Report Try Again Pmax Products Enhance product performance insights in PMax cam…" at bounding box center [780, 422] width 236 height 114
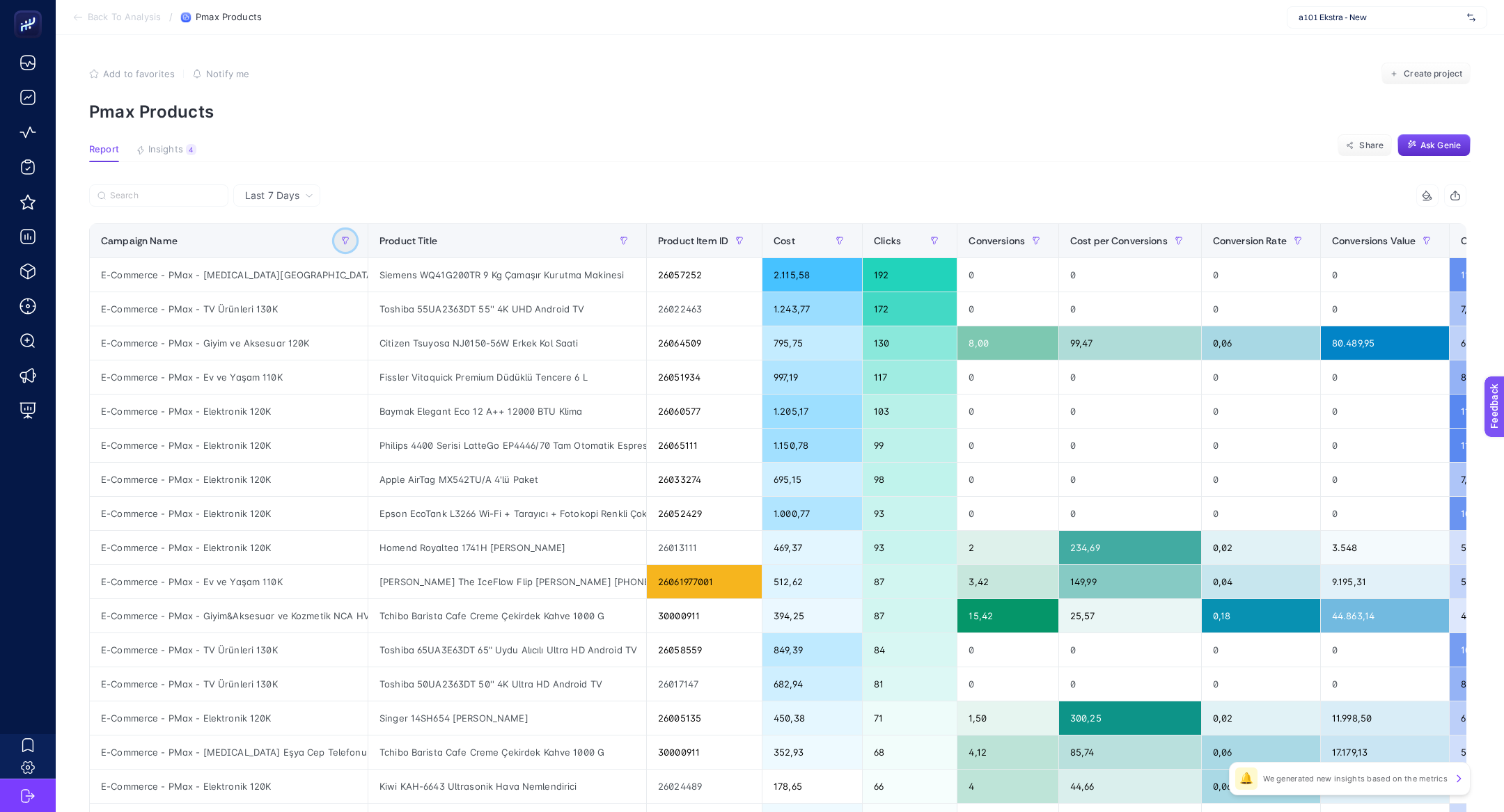
click at [349, 237] on icon "button" at bounding box center [345, 240] width 8 height 8
click at [408, 322] on span "Starts with" at bounding box center [408, 318] width 124 height 28
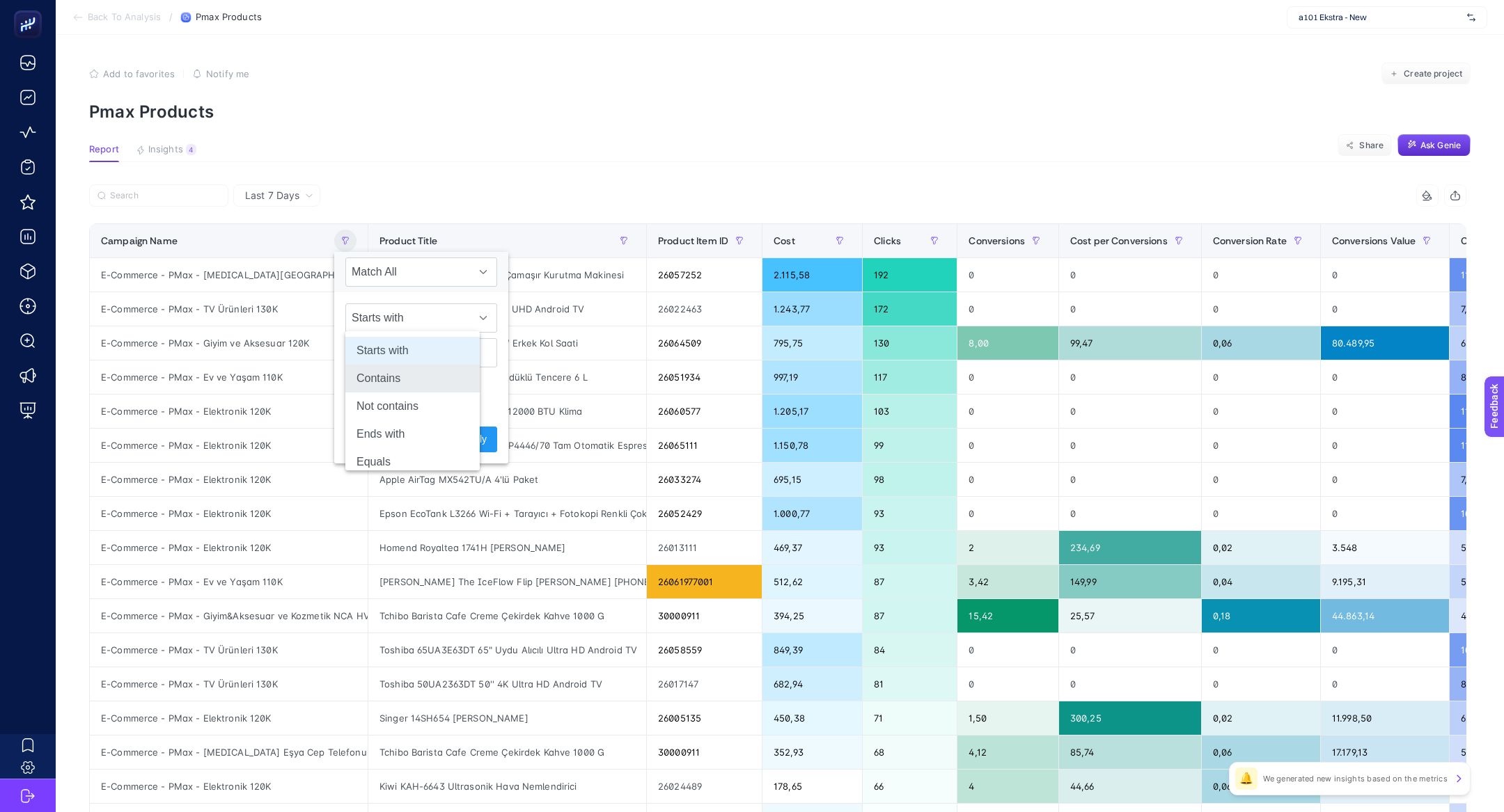
click at [408, 391] on li "Contains" at bounding box center [412, 379] width 134 height 28
click at [393, 347] on input "text" at bounding box center [421, 353] width 152 height 29
type input "terlik"
click at [462, 438] on span "Apply" at bounding box center [474, 440] width 25 height 15
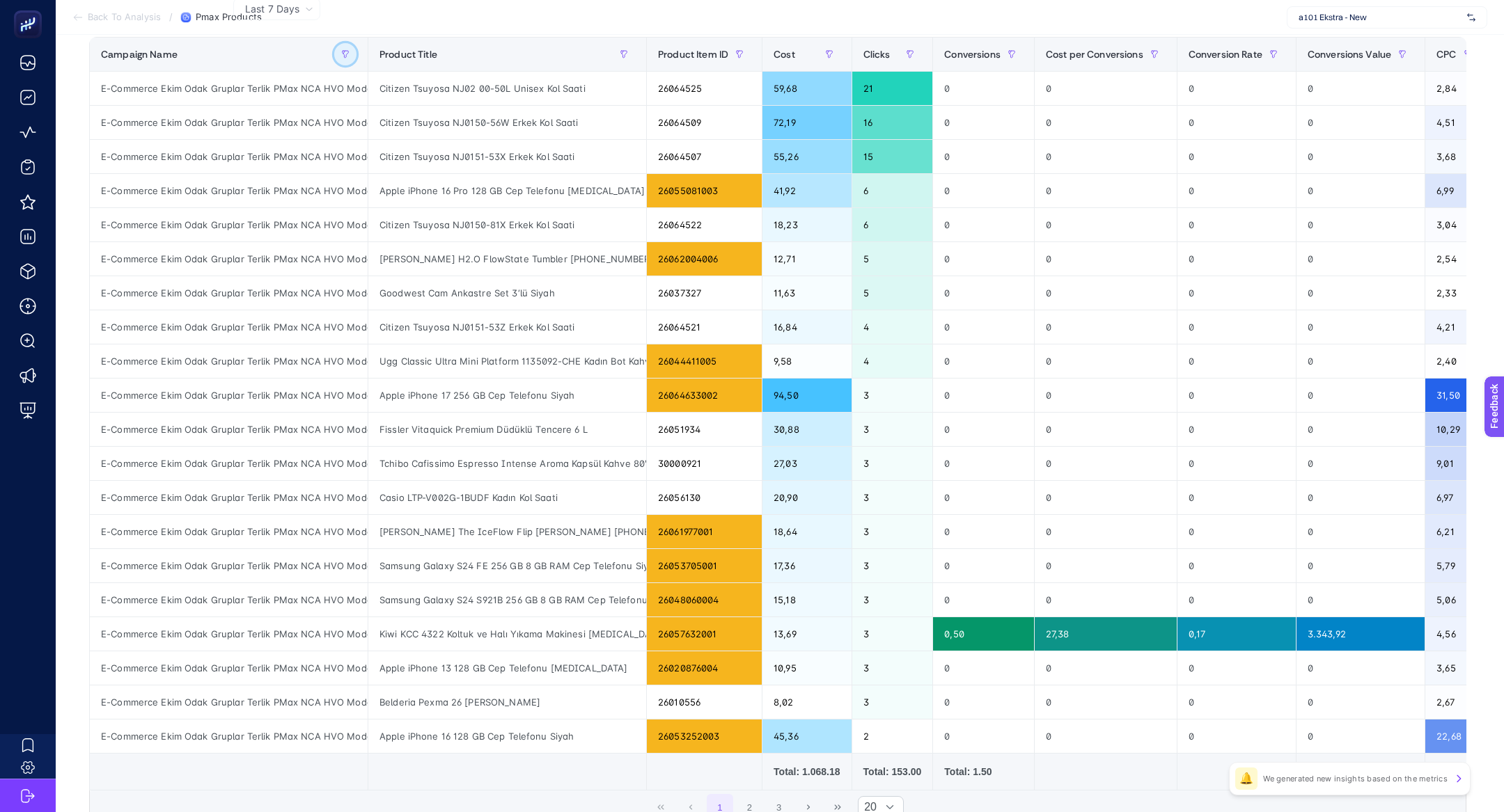
scroll to position [76, 0]
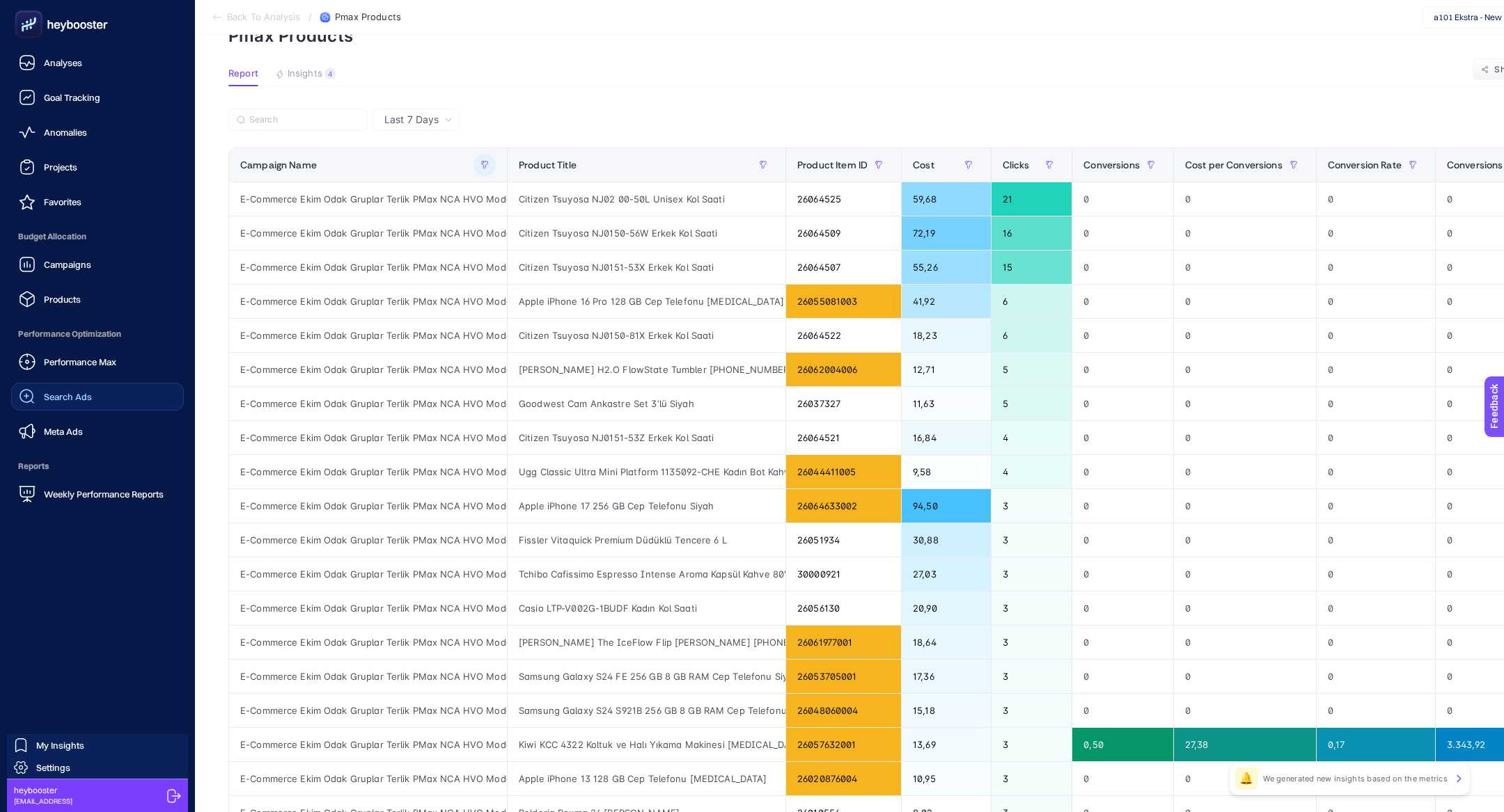
click at [36, 405] on div "Search Ads" at bounding box center [55, 397] width 73 height 16
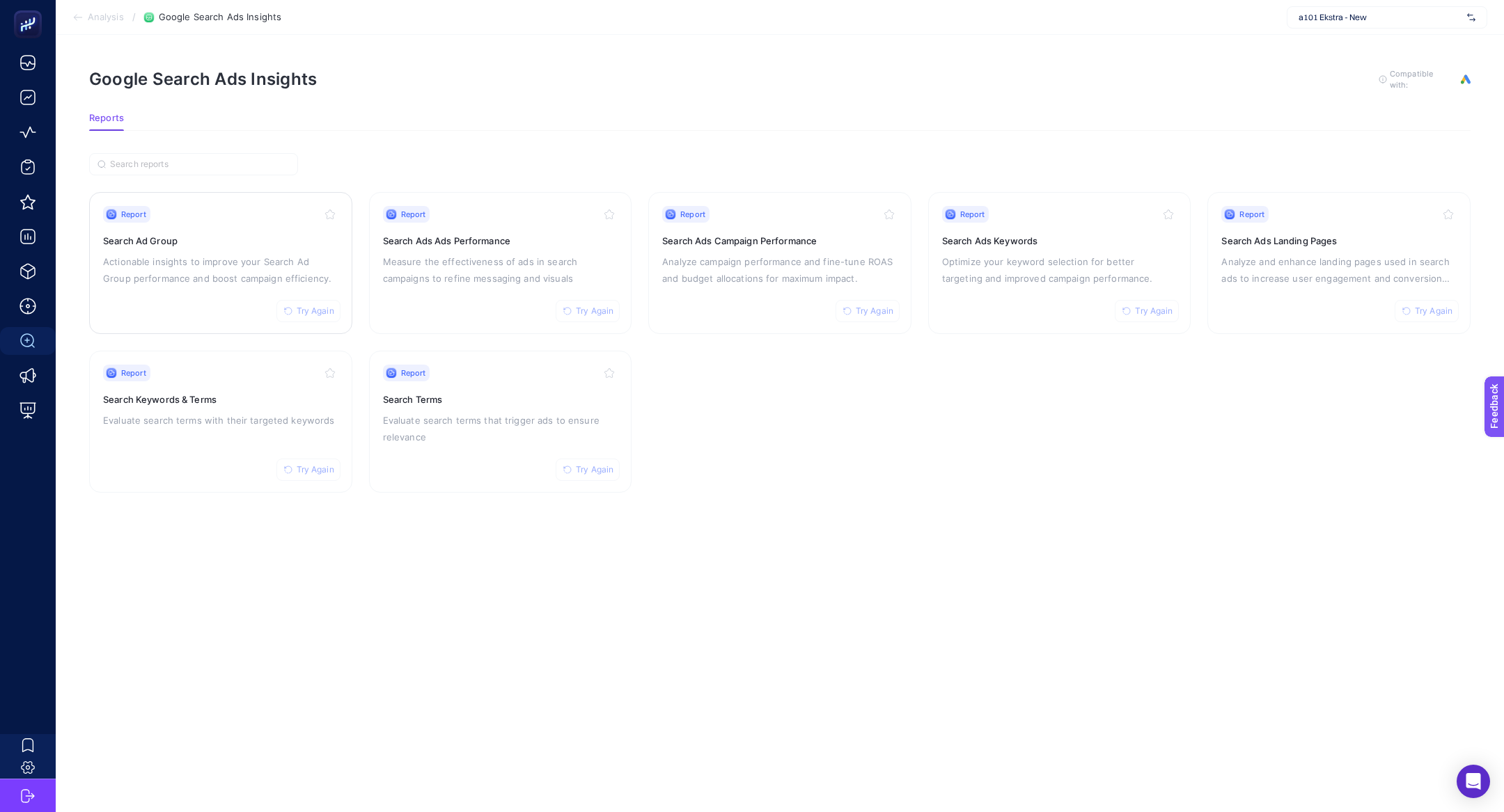
click at [223, 253] on p "Actionable insights to improve your Search Ad Group performance and boost campa…" at bounding box center [221, 270] width 236 height 34
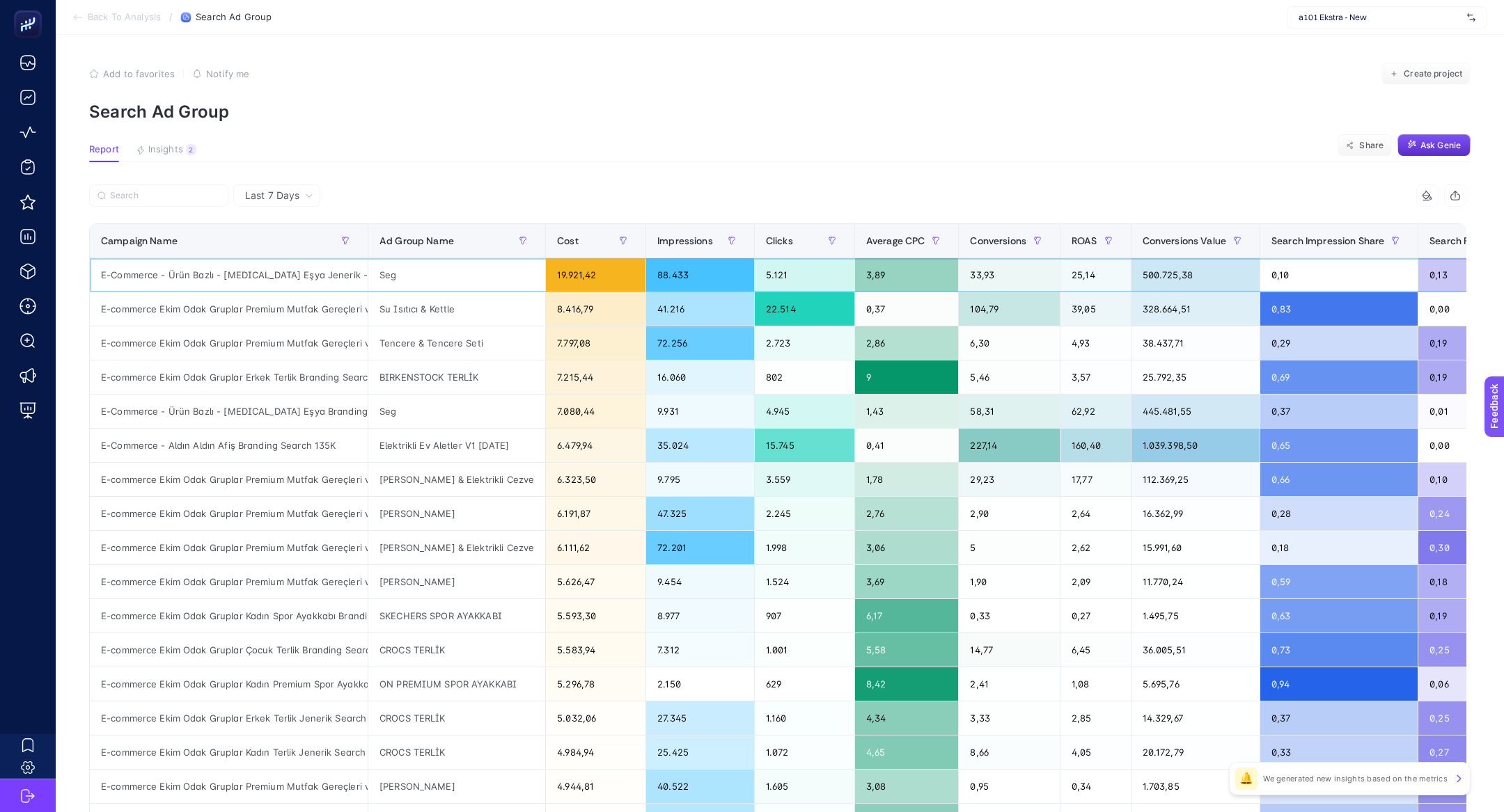
click at [231, 271] on div "E-Commerce - Ürün Bazlı - Beyaz Eşya Jenerik - Search 120K" at bounding box center [229, 275] width 278 height 34
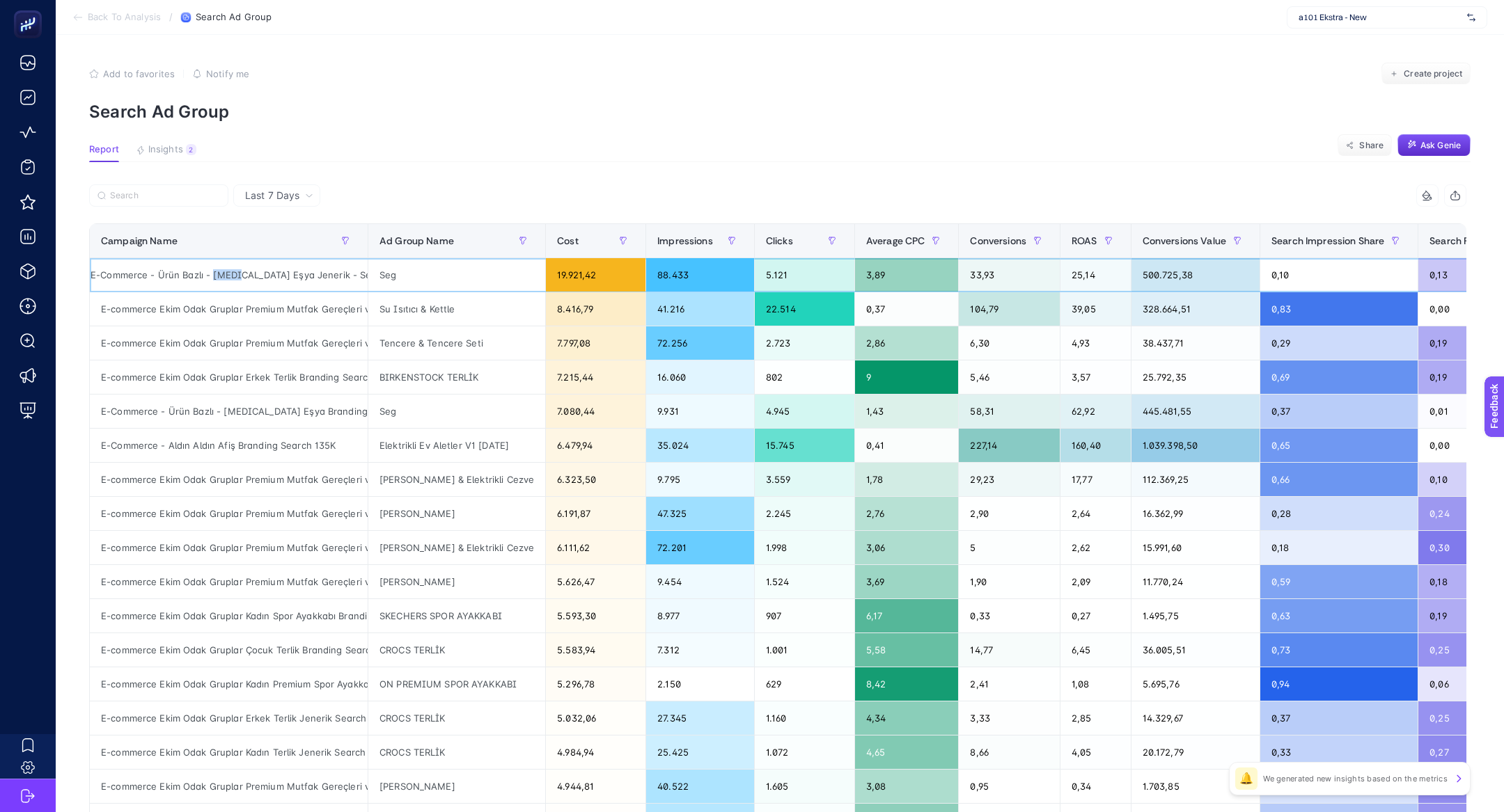
click at [231, 271] on div "E-Commerce - Ürün Bazlı - Beyaz Eşya Jenerik - Search 120K" at bounding box center [229, 275] width 278 height 34
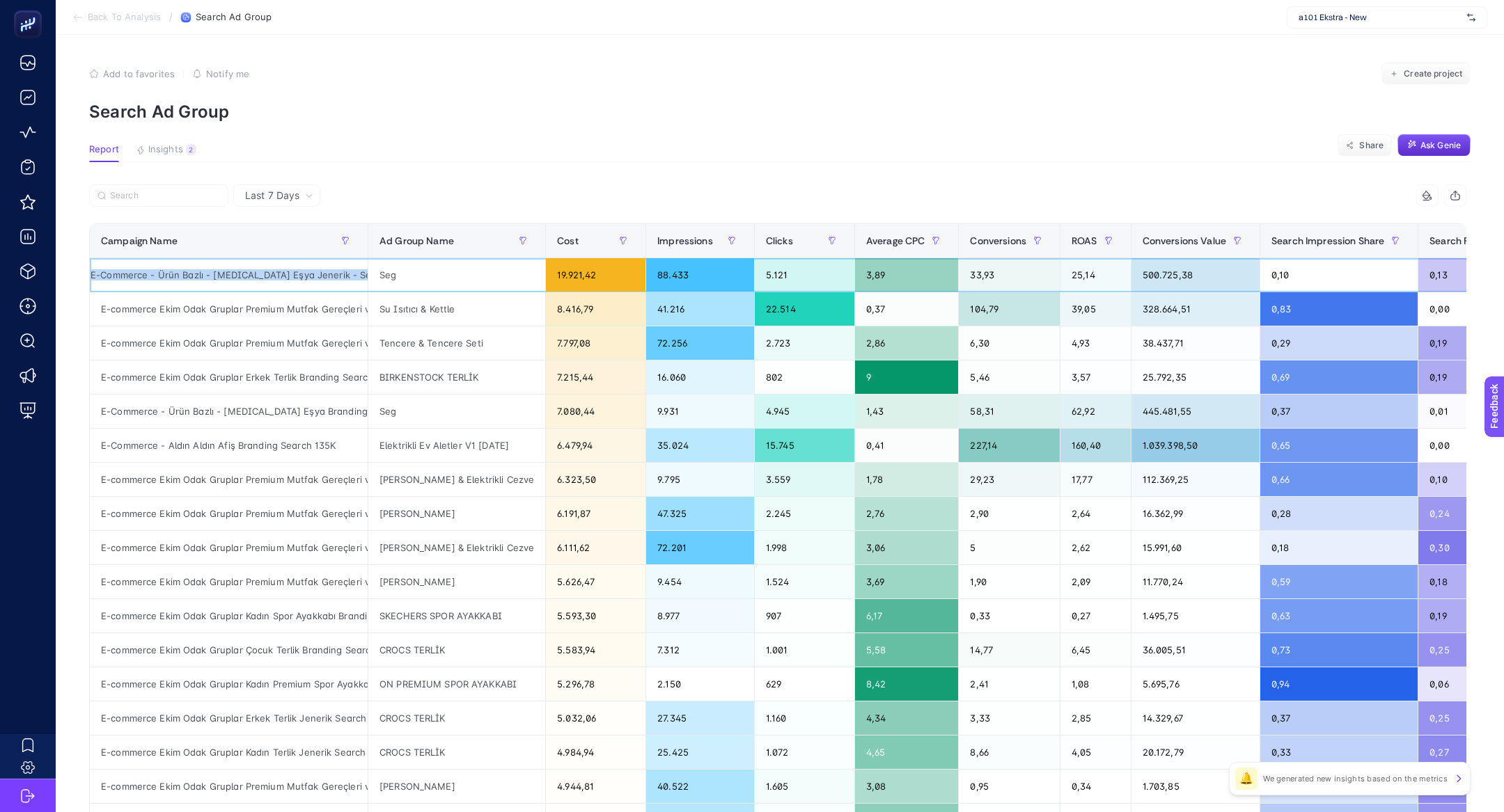
click at [231, 271] on div "E-Commerce - Ürün Bazlı - Beyaz Eşya Jenerik - Search 120K" at bounding box center [229, 275] width 278 height 34
click at [142, 195] on input "Search" at bounding box center [165, 195] width 110 height 11
paste input "E-Commerce - Ürün Bazlı - Beyaz Eşya Jenerik - Search 120K"
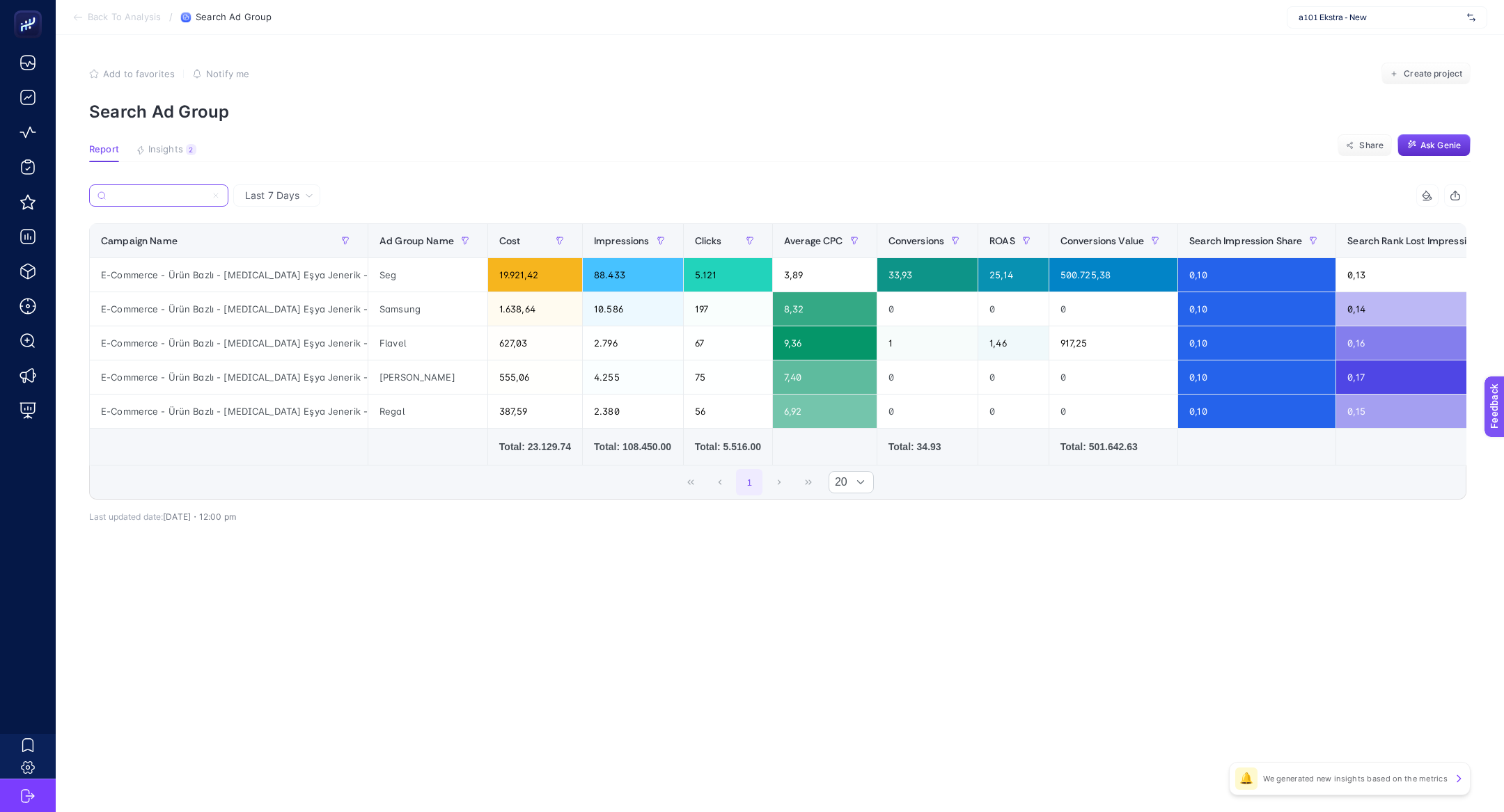
scroll to position [0, 1]
type input "E-Commerce - Ürün Bazlı - Beyaz Eşya Jenerik - Search 120K"
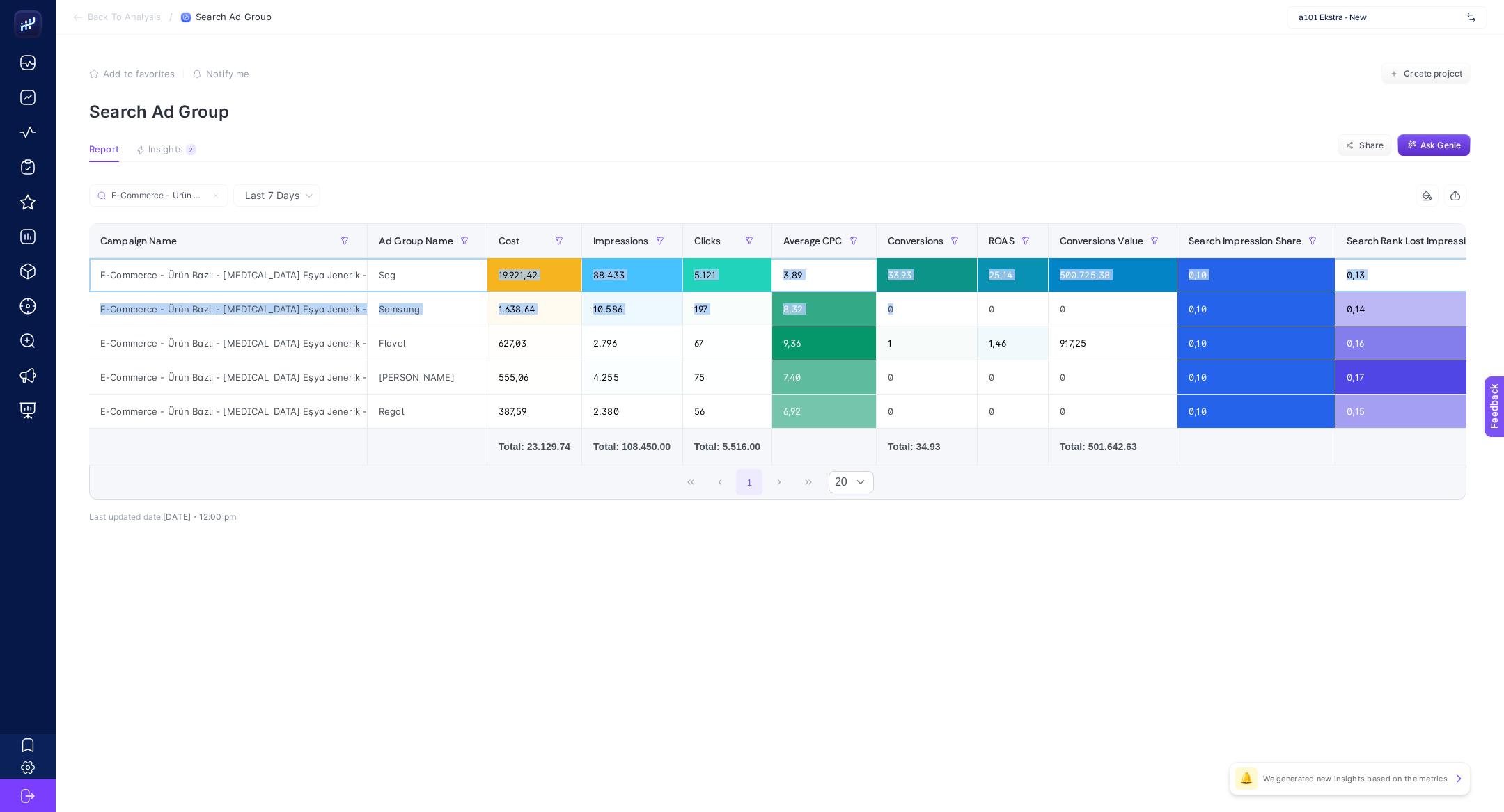
drag, startPoint x: 400, startPoint y: 276, endPoint x: 1023, endPoint y: 289, distance: 623.1
click at [1023, 289] on tr "E-Commerce - Ürün Bazlı - Beyaz Eşya Jenerik - Search 120K Seg 19.921,42 88.433…" at bounding box center [956, 276] width 1735 height 34
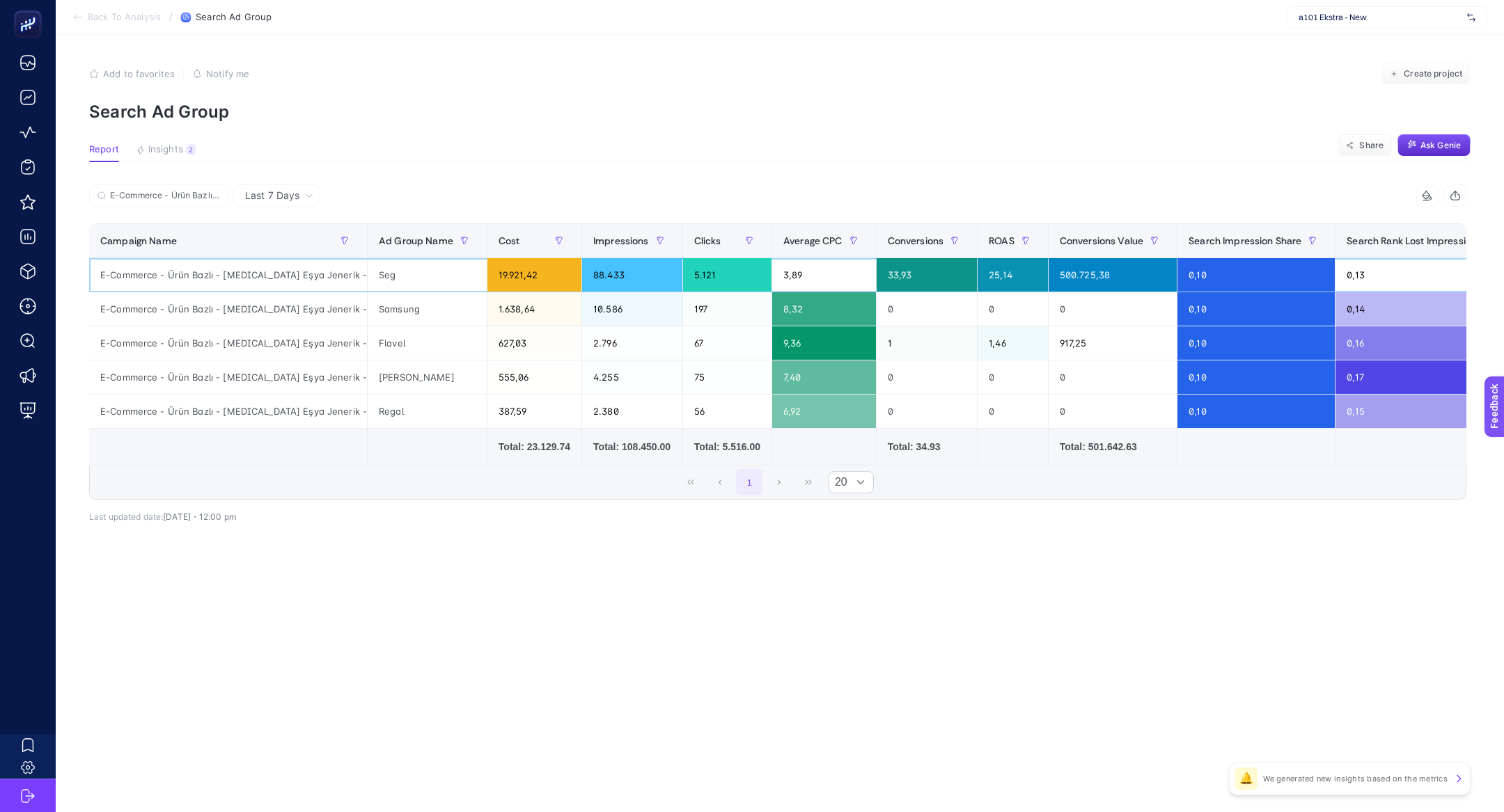
click at [1118, 280] on div "500.725,38" at bounding box center [1112, 275] width 128 height 34
click at [389, 280] on div "Seg" at bounding box center [427, 275] width 119 height 34
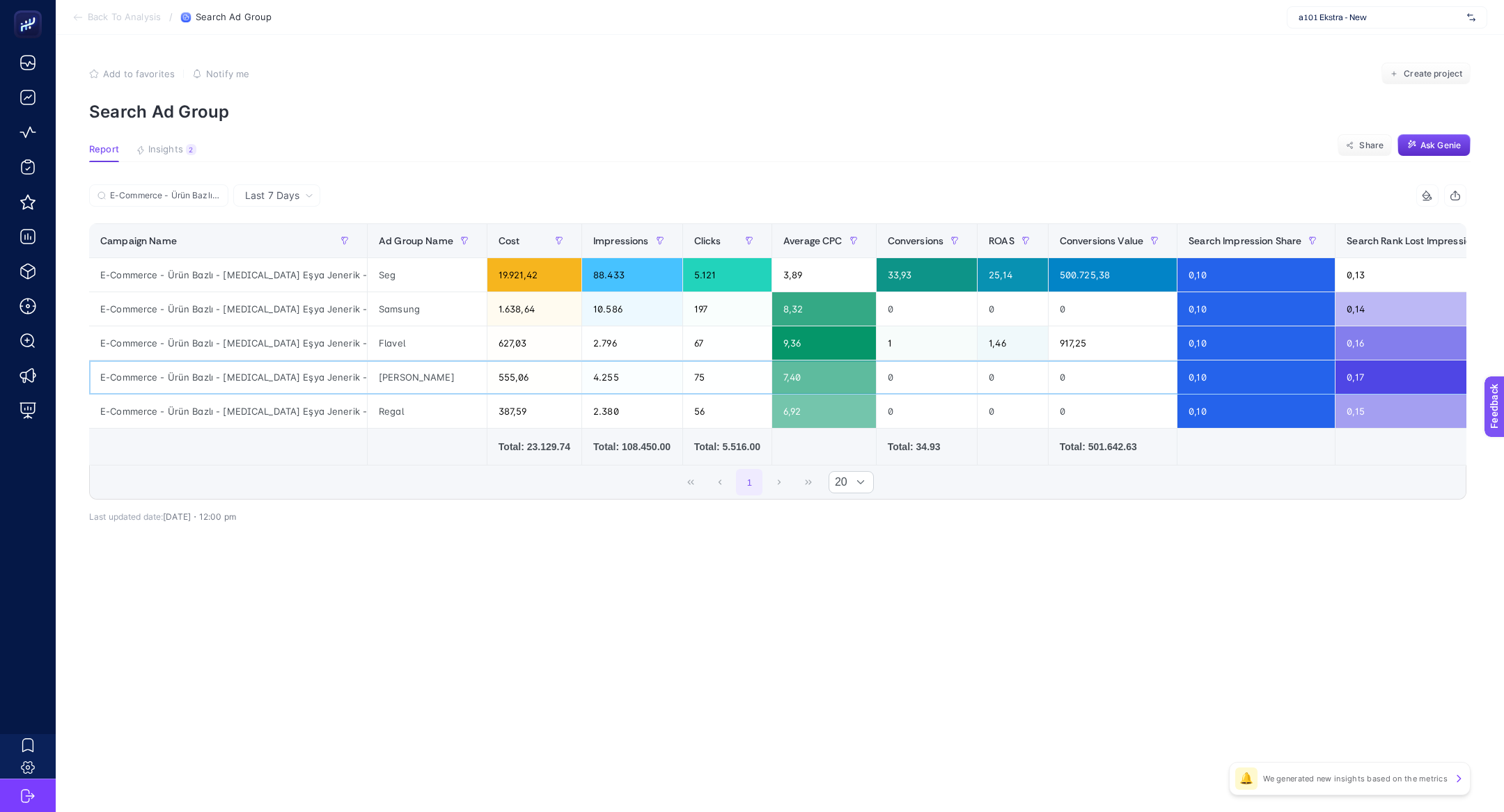
click at [397, 379] on div "Hoover" at bounding box center [427, 377] width 119 height 34
click at [397, 344] on div "Flavel" at bounding box center [427, 343] width 119 height 34
click at [406, 275] on div "Seg" at bounding box center [427, 275] width 119 height 34
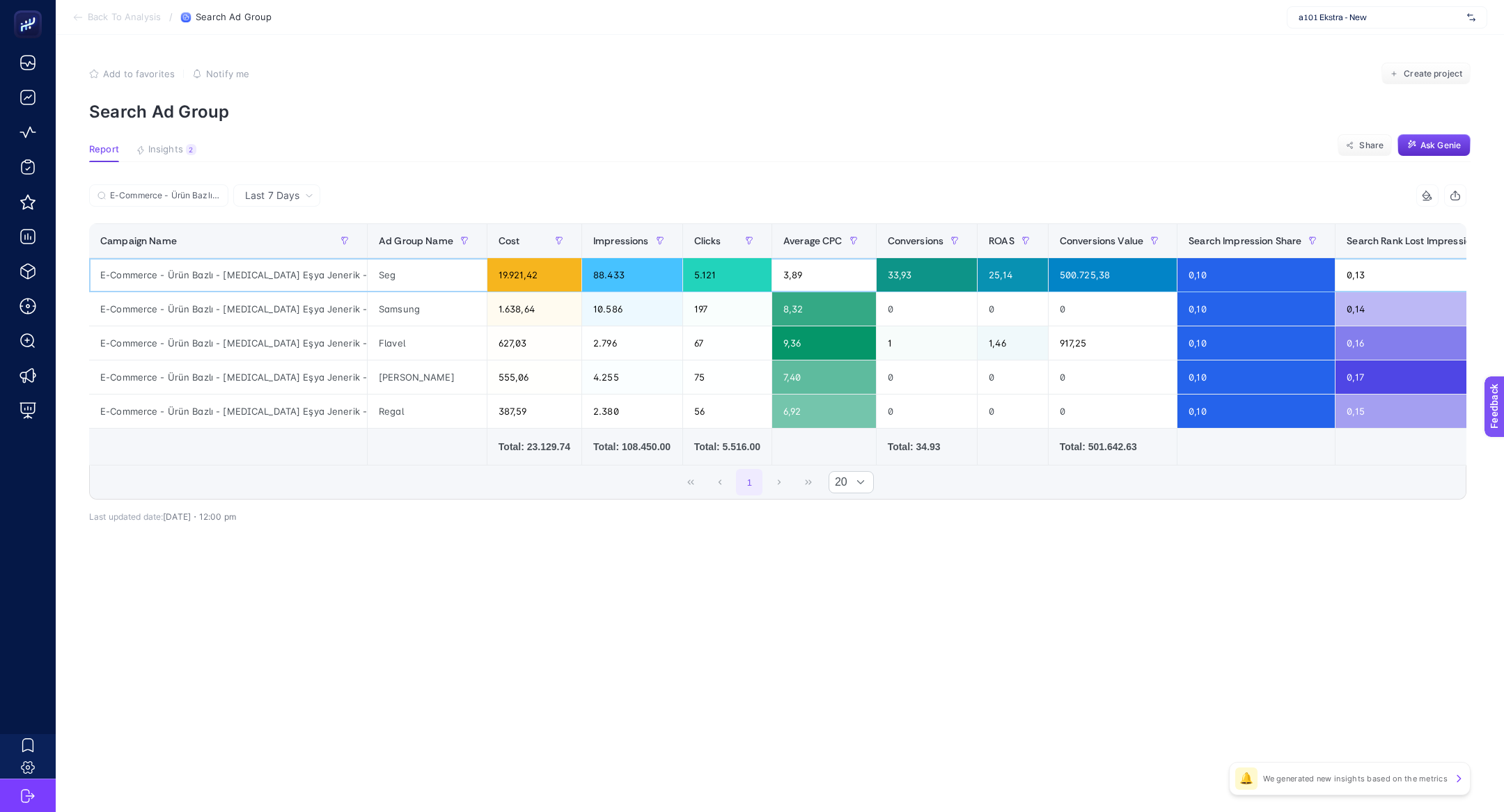
click at [406, 275] on div "Seg" at bounding box center [427, 275] width 119 height 34
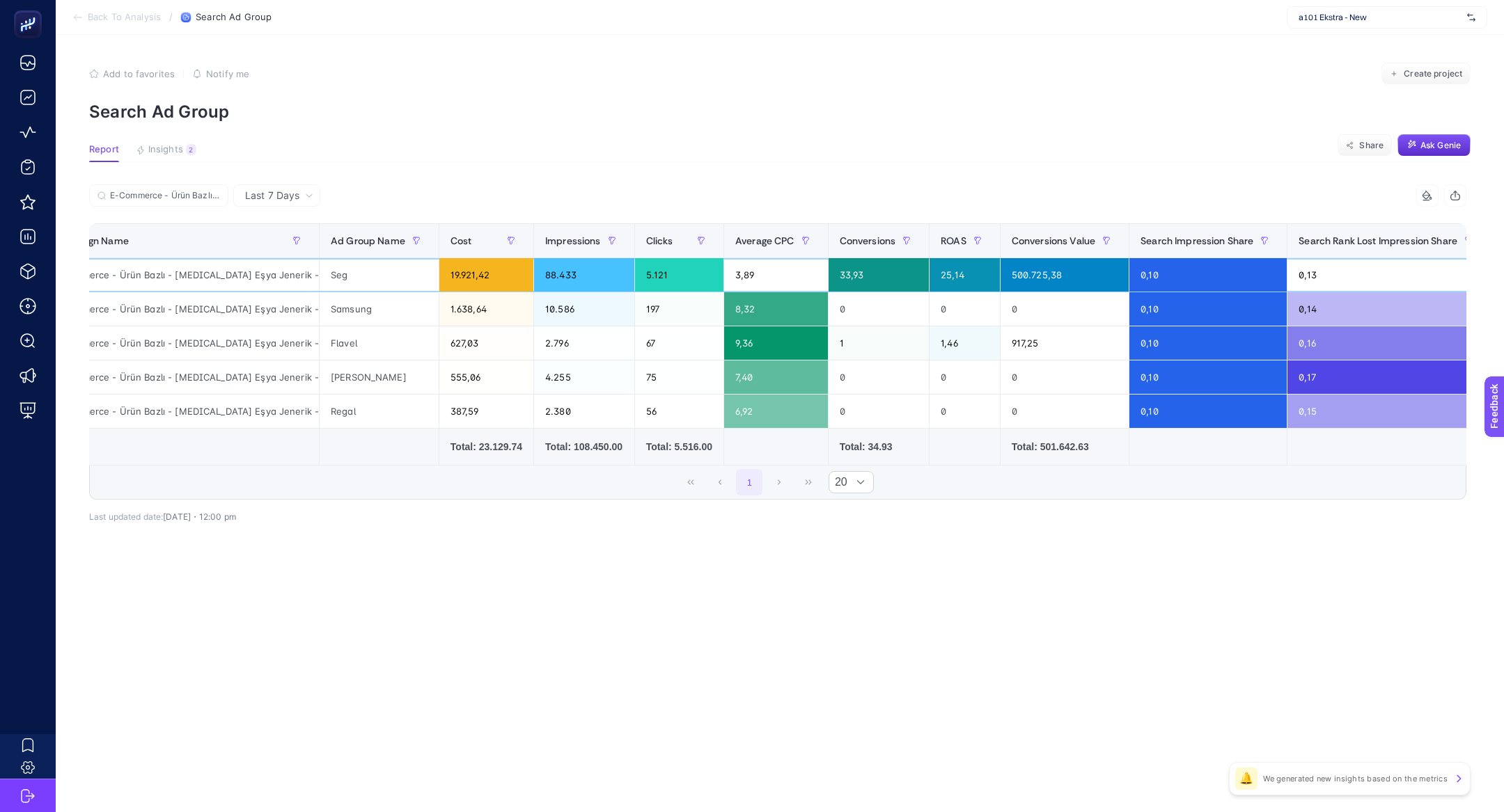
scroll to position [0, 43]
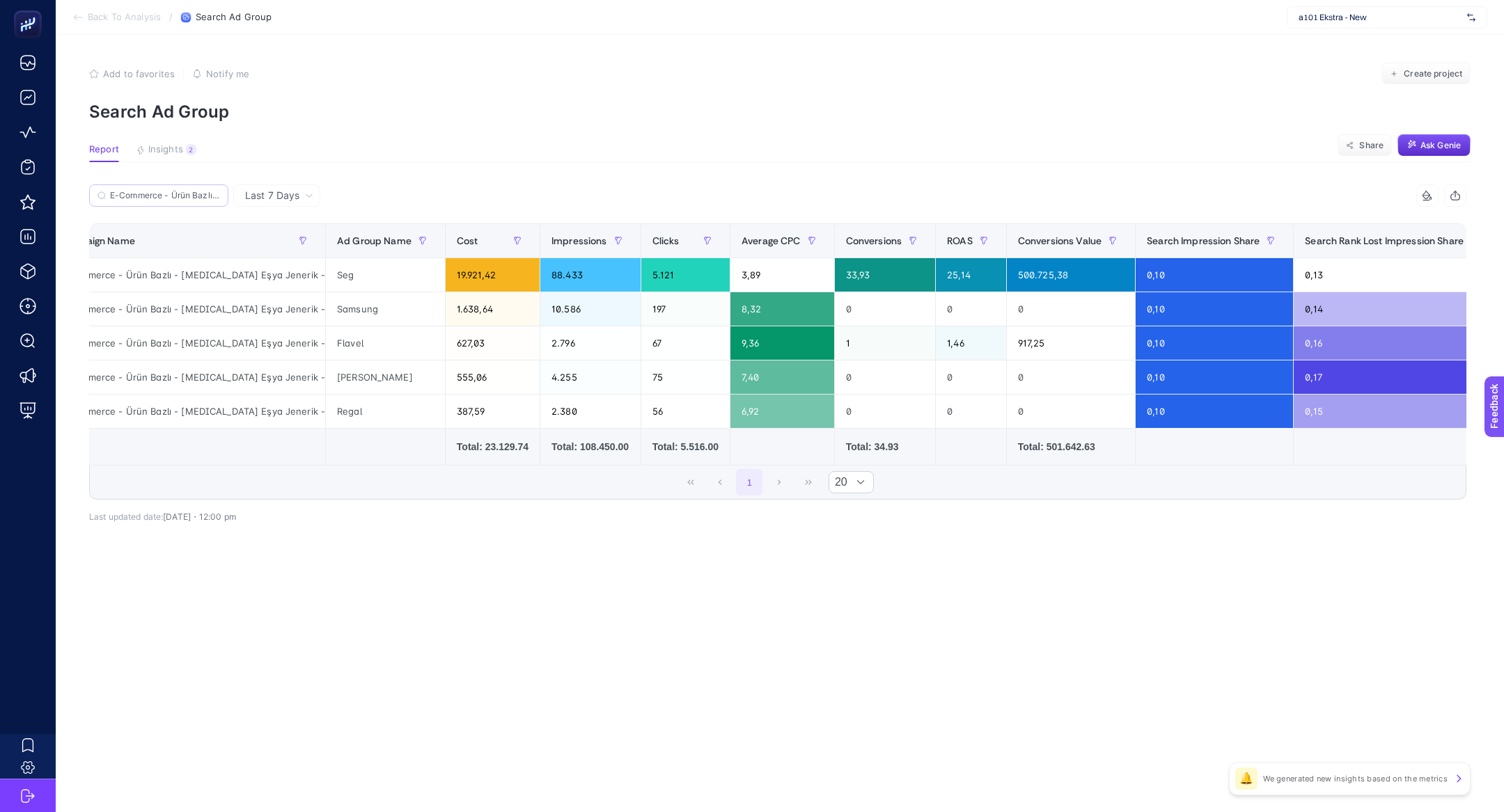
click at [209, 187] on label "E-Commerce - Ürün Bazlı - Beyaz Eşya Jenerik - Search 120K" at bounding box center [159, 195] width 139 height 22
click at [209, 191] on input "E-Commerce - Ürün Bazlı - Beyaz Eşya Jenerik - Search 120K" at bounding box center [165, 195] width 110 height 11
click at [213, 196] on icon at bounding box center [216, 195] width 8 height 8
click at [206, 196] on input "E-Commerce - Ürün Bazlı - Beyaz Eşya Jenerik - Search 120K" at bounding box center [159, 195] width 95 height 11
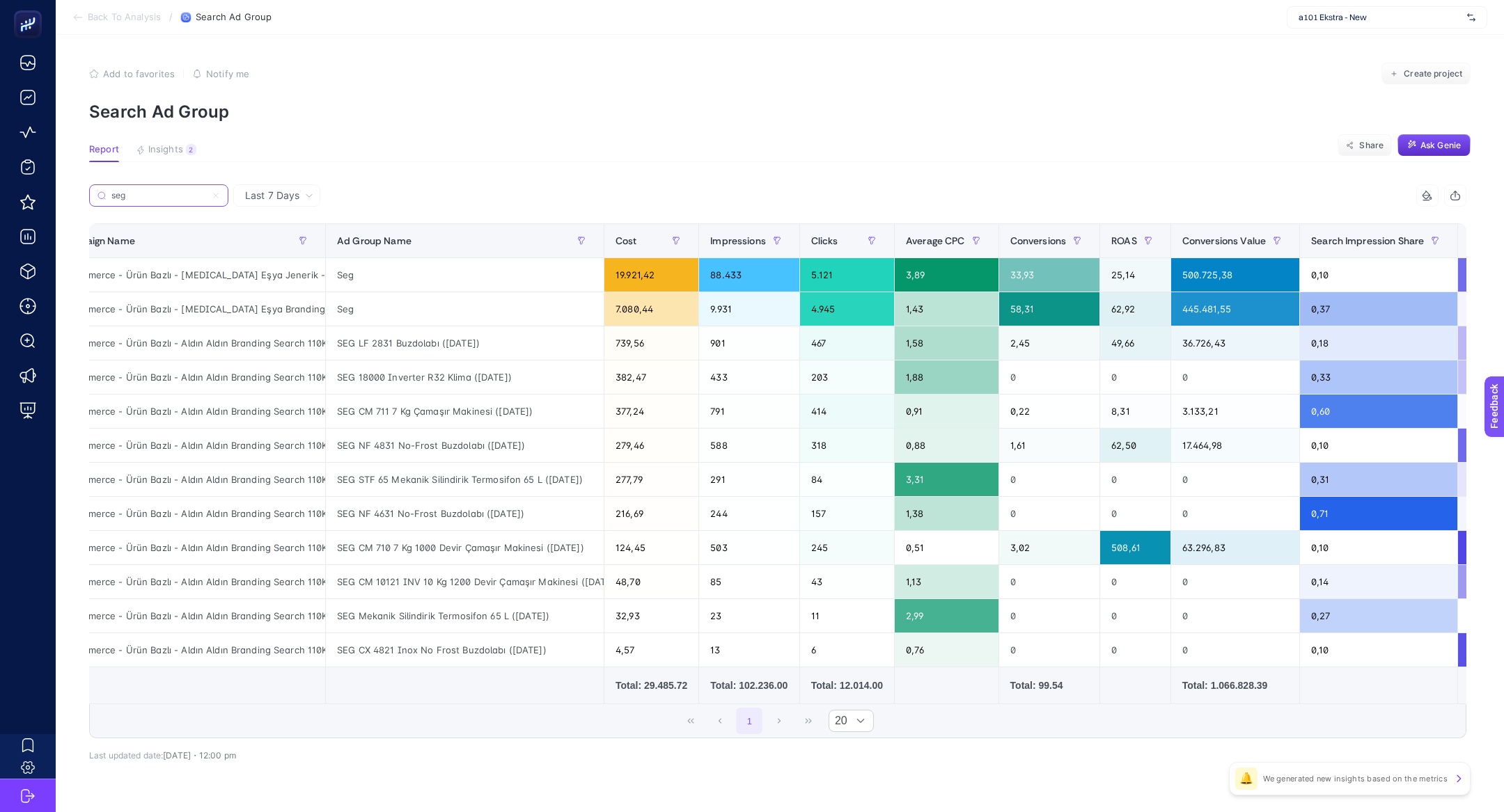
scroll to position [0, 18]
type input "seg"
click at [218, 195] on icon at bounding box center [216, 195] width 8 height 8
click at [206, 195] on input "seg" at bounding box center [159, 195] width 95 height 11
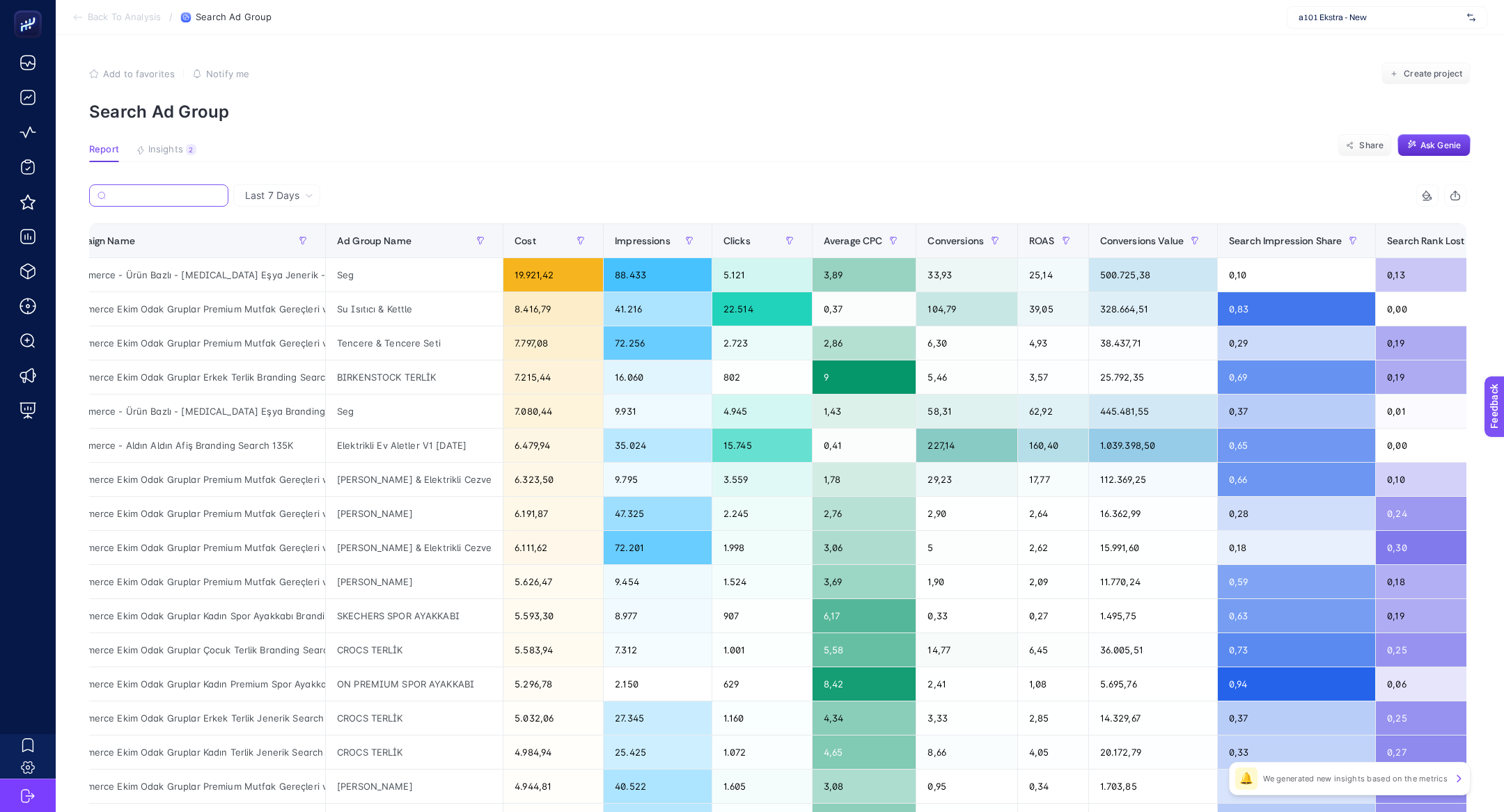
paste input "E-Commerce - Ürün Bazlı - Beyaz Eşya Jenerik - Search 120K"
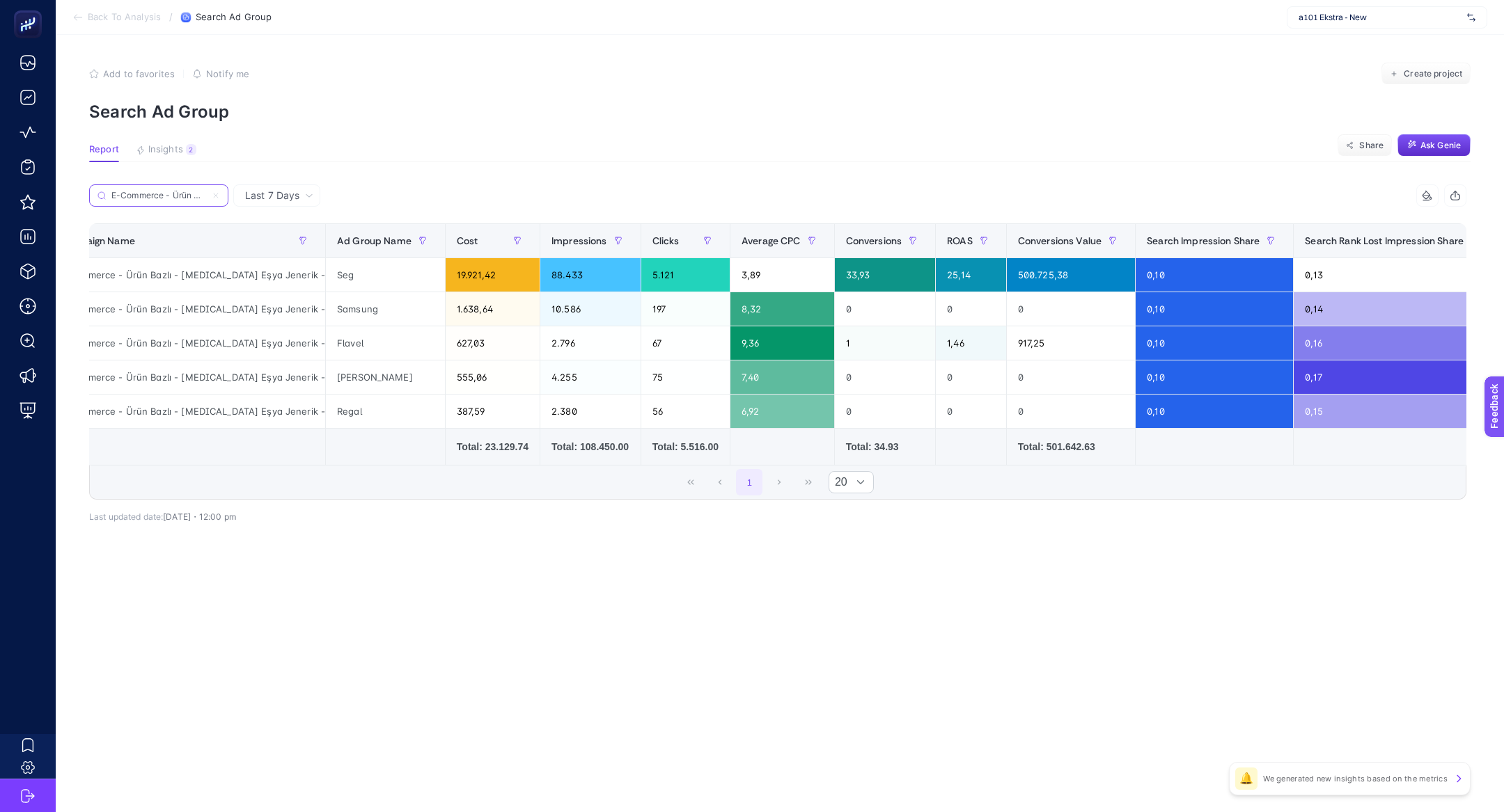
scroll to position [0, 152]
type input "E-Commerce - Ürün Bazlı - Beyaz Eşya Jenerik - Search 120K"
click at [612, 276] on div "88.433" at bounding box center [590, 275] width 101 height 34
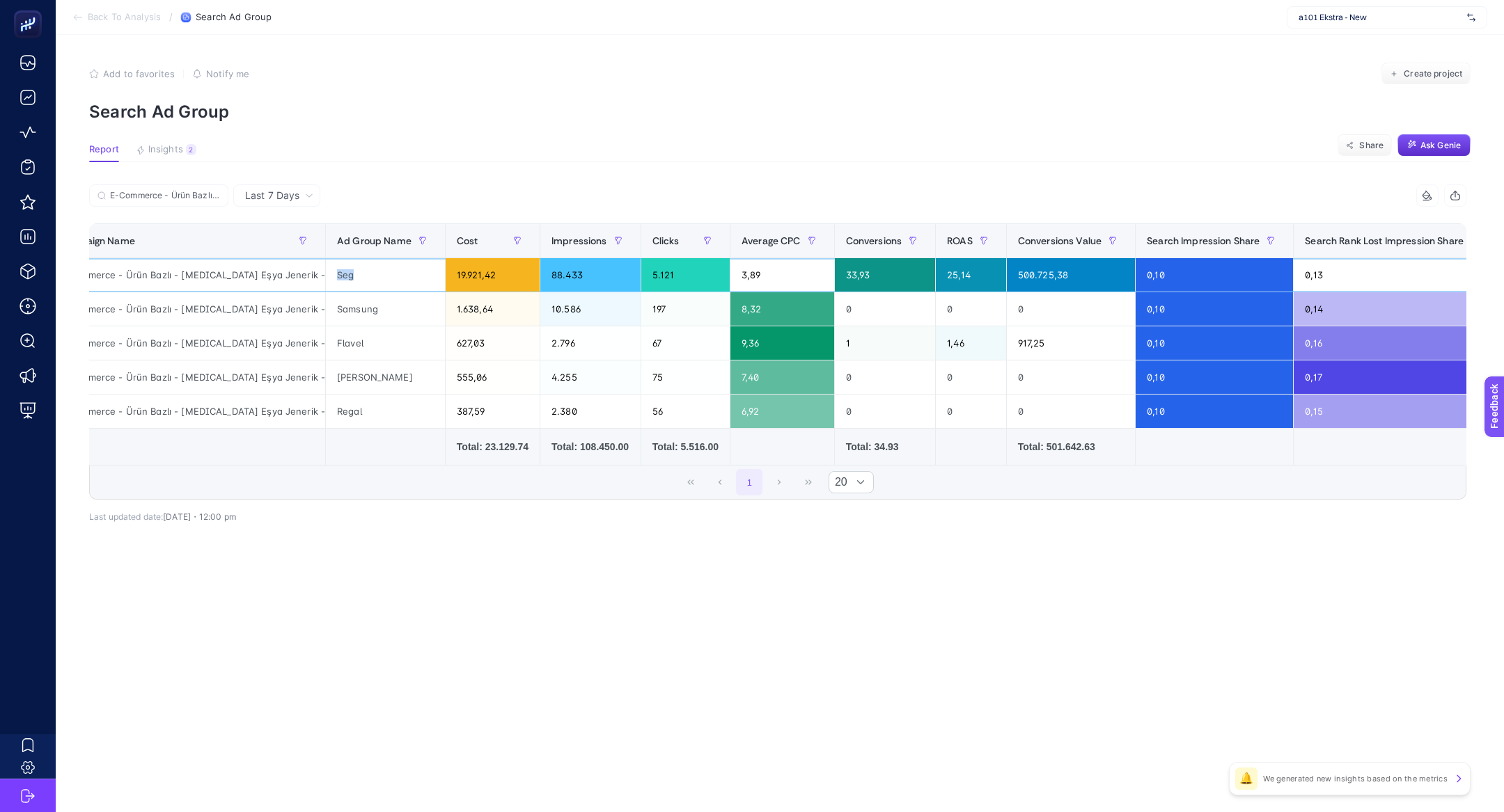
drag, startPoint x: 374, startPoint y: 283, endPoint x: 272, endPoint y: 283, distance: 102.0
click at [272, 283] on tr "E-Commerce - Ürün Bazlı - Beyaz Eşya Jenerik - Search 120K Seg 19.921,42 88.433…" at bounding box center [914, 276] width 1735 height 34
click at [299, 267] on div "E-Commerce - Ürün Bazlı - Beyaz Eşya Jenerik - Search 120K" at bounding box center [186, 275] width 278 height 34
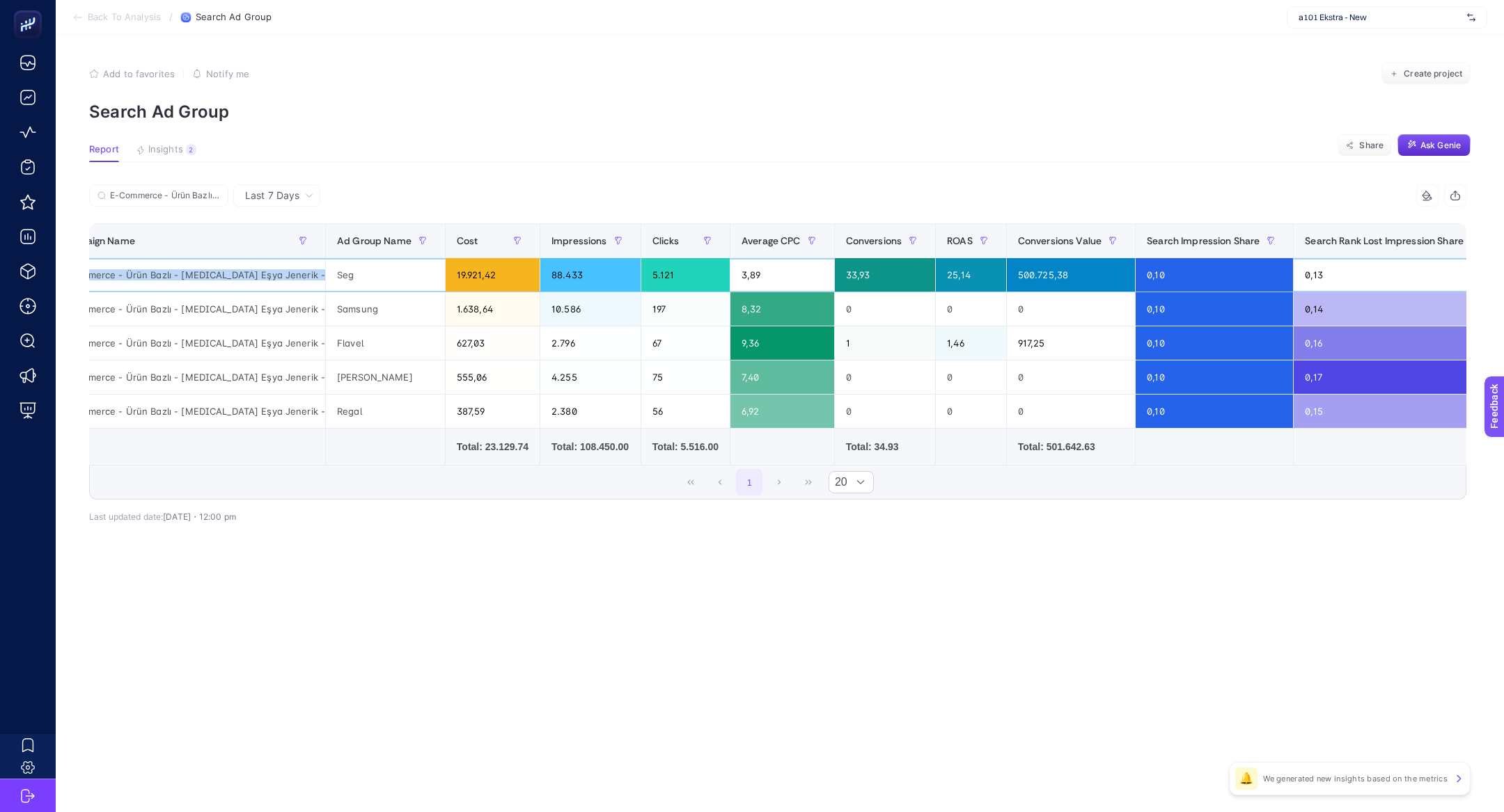
click at [299, 267] on div "E-Commerce - Ürün Bazlı - Beyaz Eşya Jenerik - Search 120K" at bounding box center [186, 275] width 278 height 34
copy tr "E-Commerce - Ürün Bazlı - Beyaz Eşya Jenerik - Search 120K"
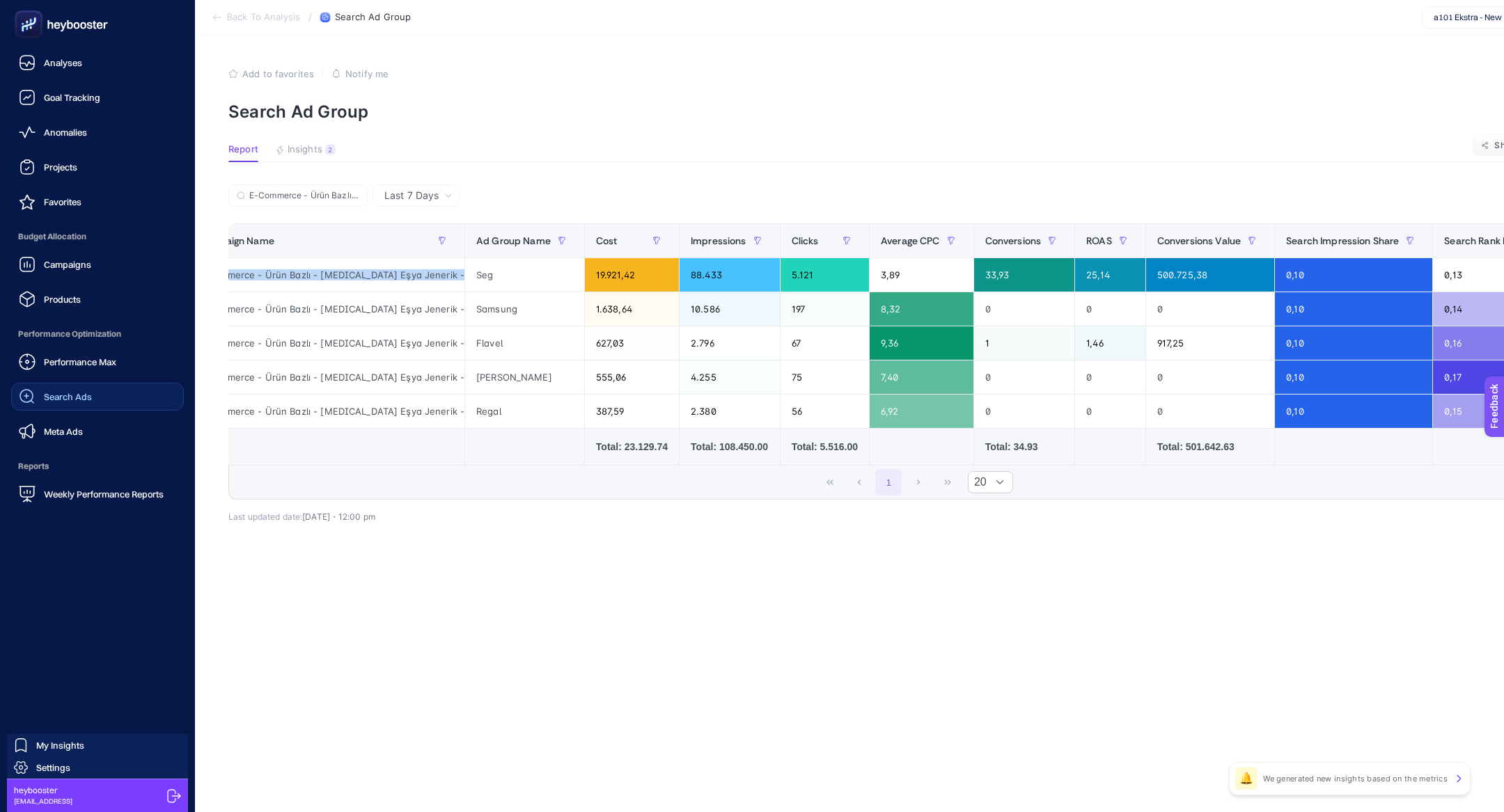
click at [65, 388] on div "Search Ads" at bounding box center [55, 397] width 73 height 16
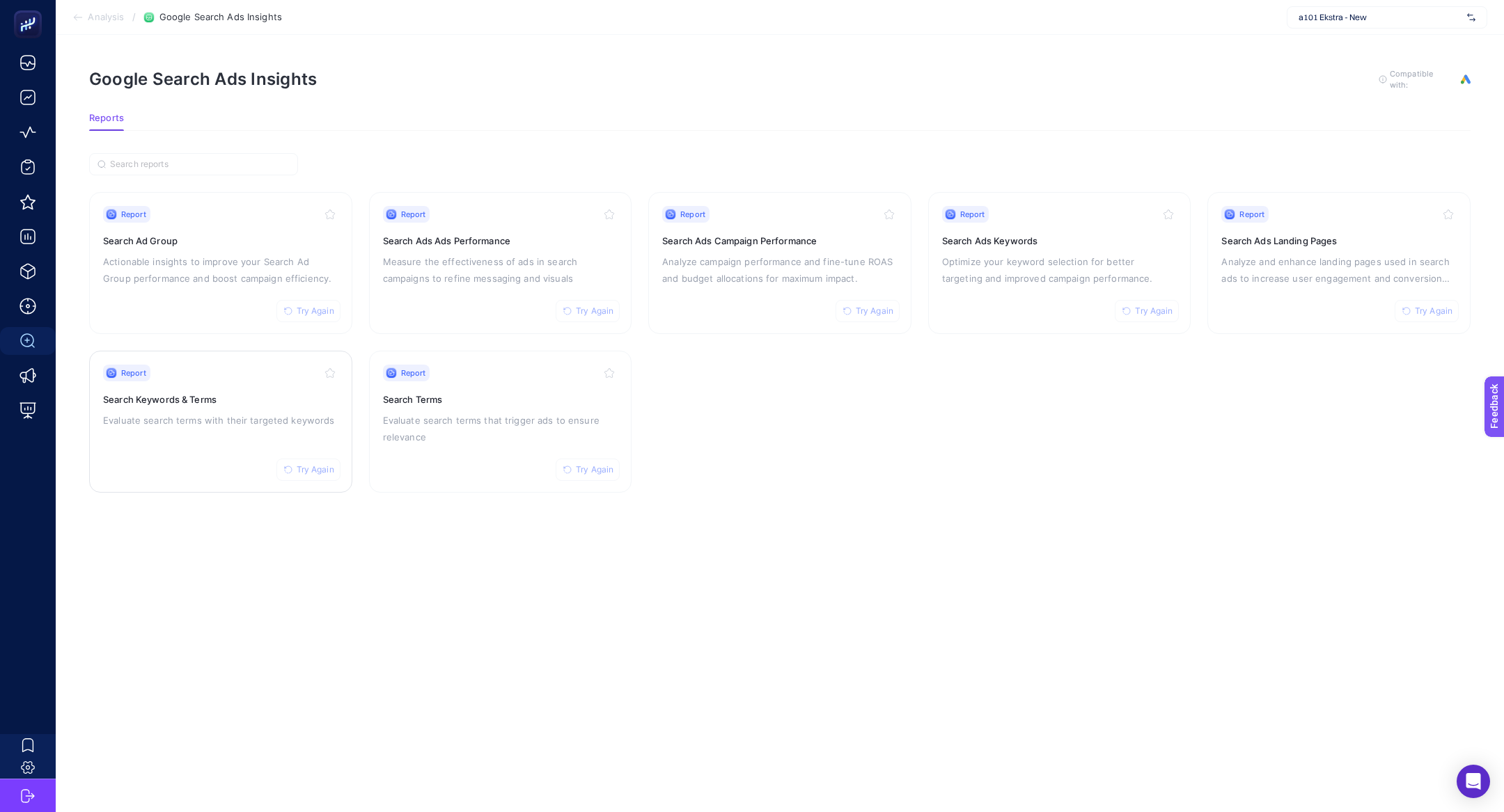
click at [192, 428] on div "Report Try Again Search Keywords & Terms Evaluate search terms with their targe…" at bounding box center [221, 422] width 236 height 114
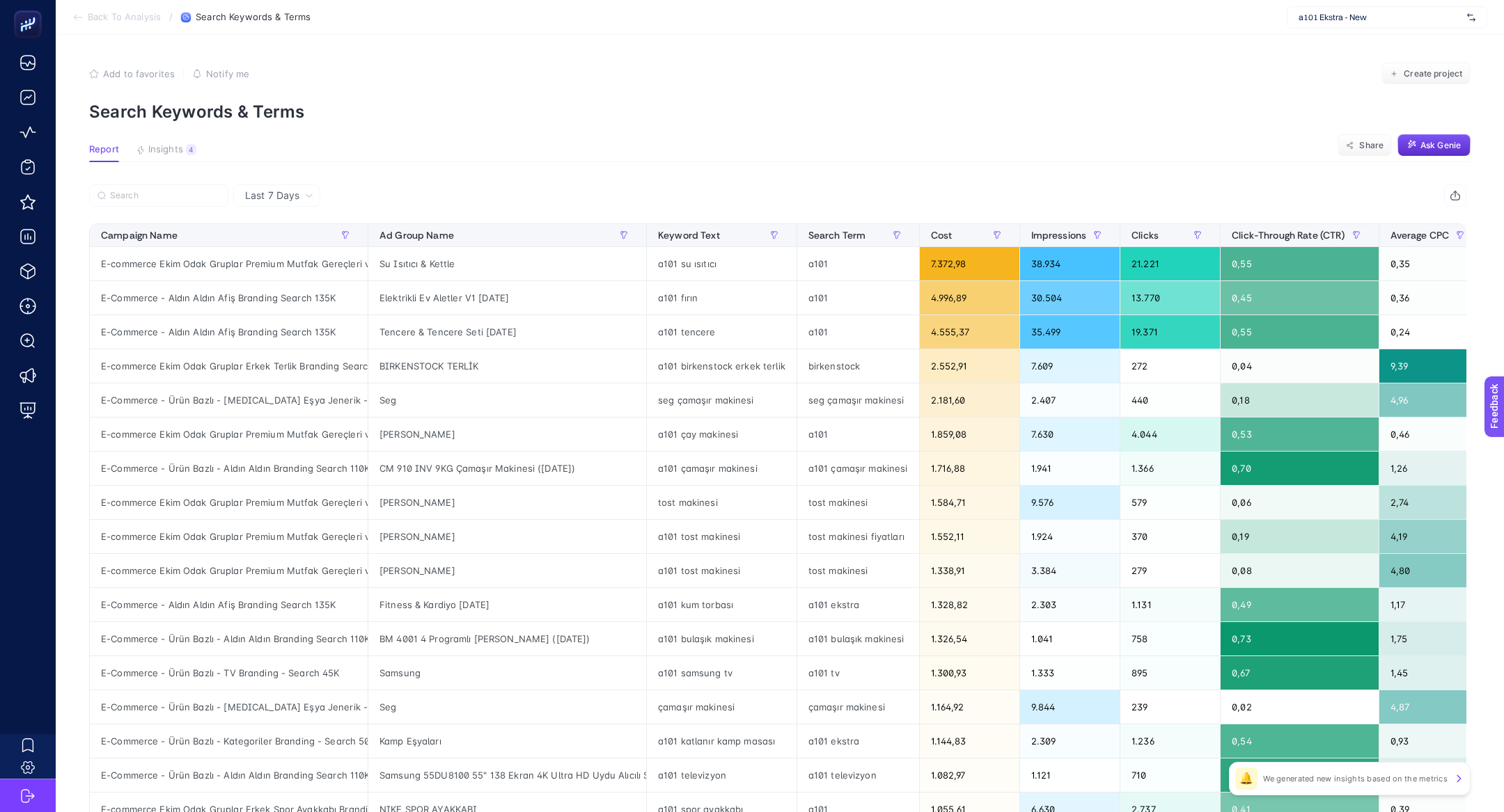
click at [147, 194] on input "Search" at bounding box center [165, 195] width 110 height 11
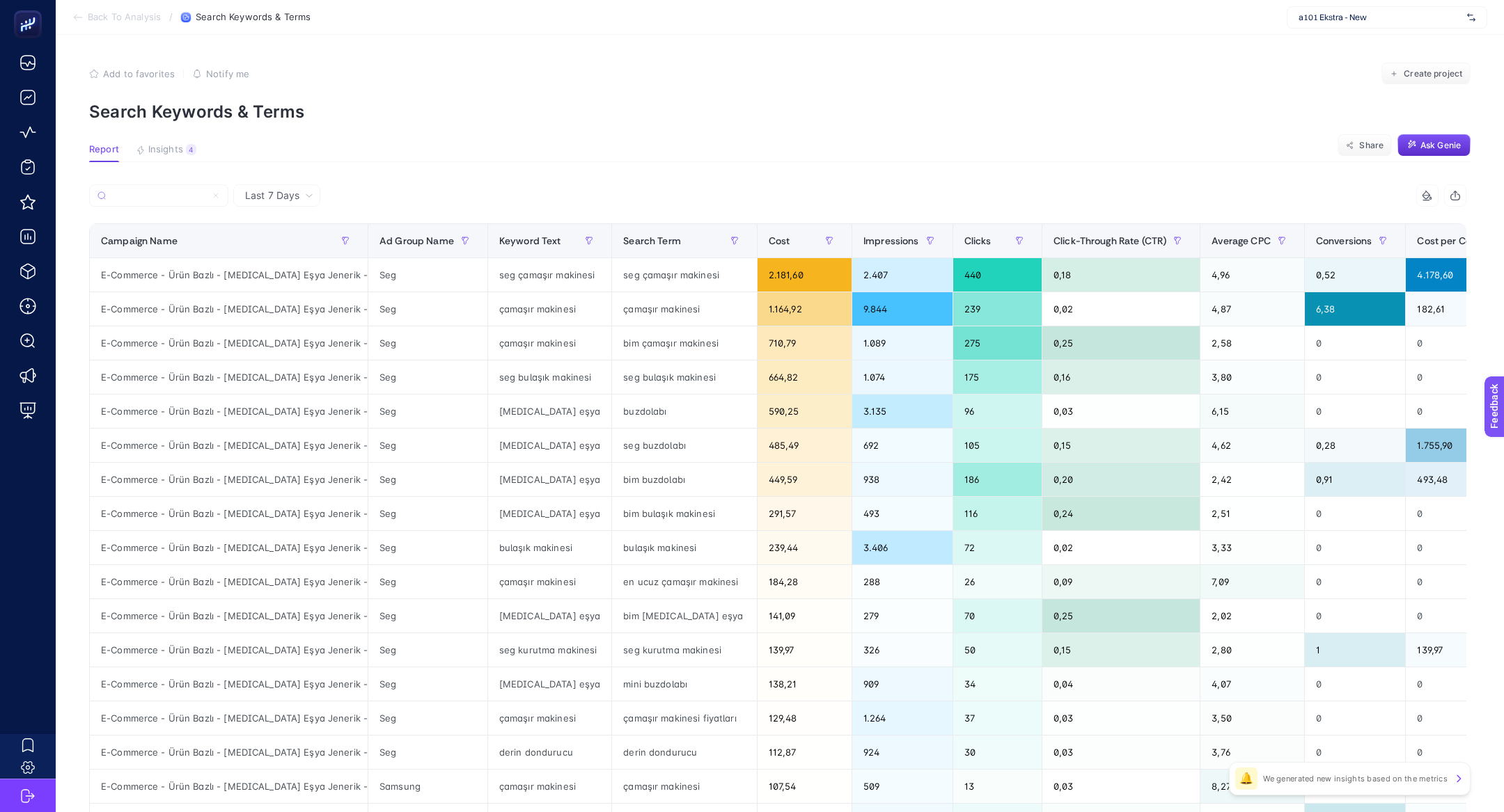
scroll to position [0, 1]
type input "E-Commerce - Ürün Bazlı - Beyaz Eşya Jenerik - Search 120K"
click at [556, 314] on div "çamaşır makinesi" at bounding box center [550, 309] width 123 height 34
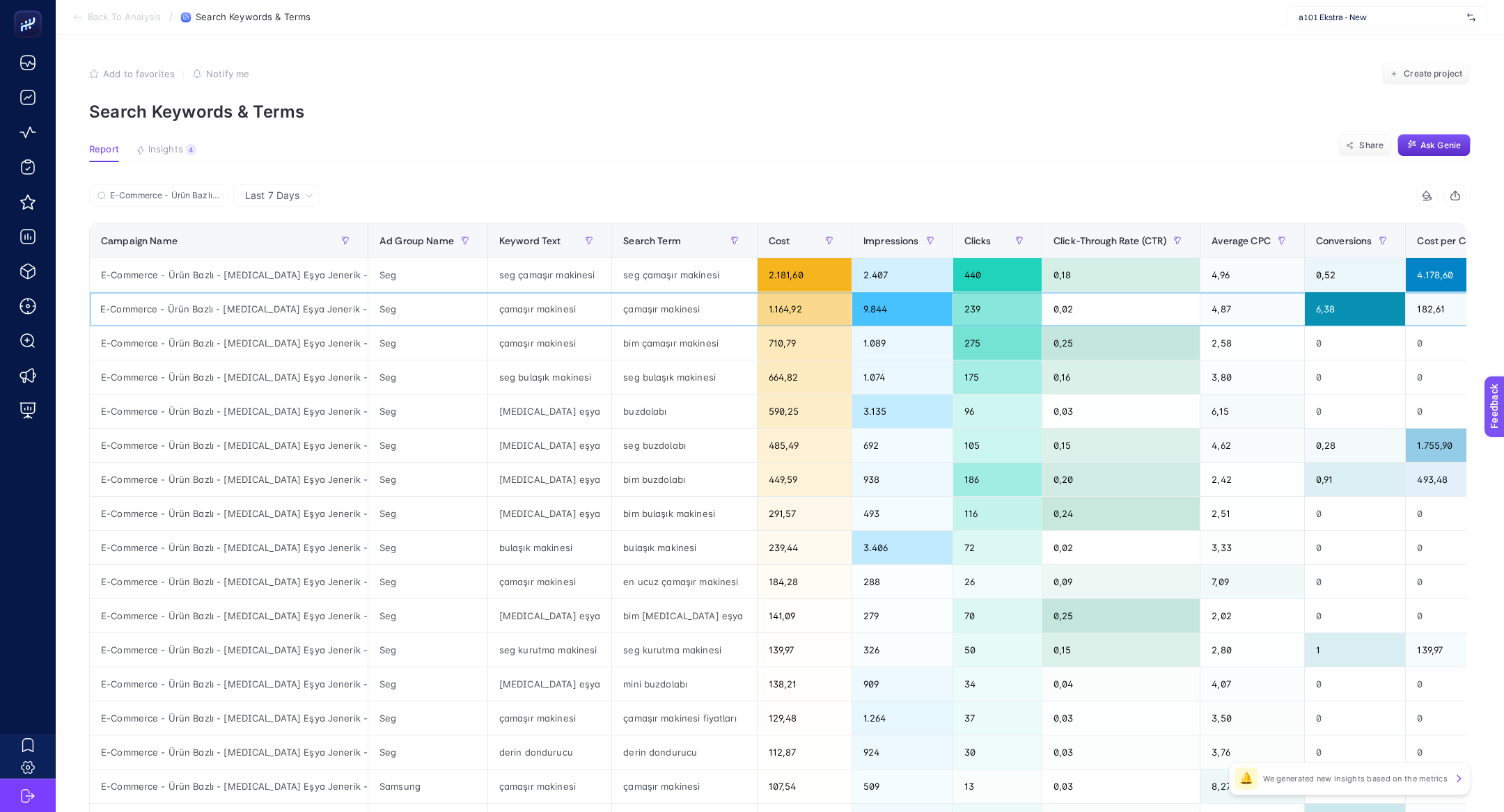
click at [556, 314] on div "çamaşır makinesi" at bounding box center [550, 309] width 123 height 34
click at [541, 305] on div "çamaşır makinesi" at bounding box center [550, 309] width 123 height 34
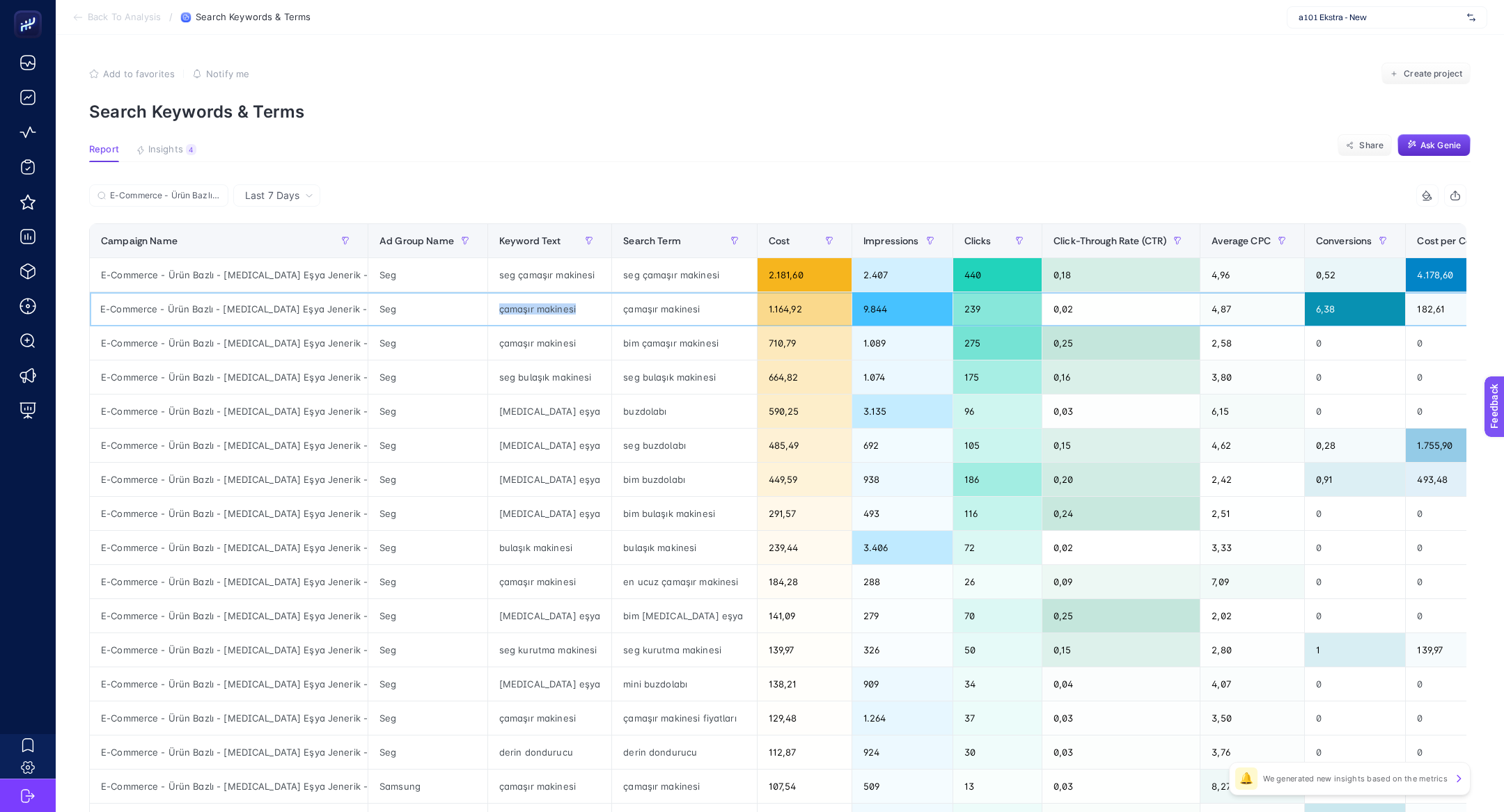
click at [541, 305] on div "çamaşır makinesi" at bounding box center [550, 309] width 123 height 34
click at [537, 307] on div "çamaşır makinesi" at bounding box center [550, 309] width 123 height 34
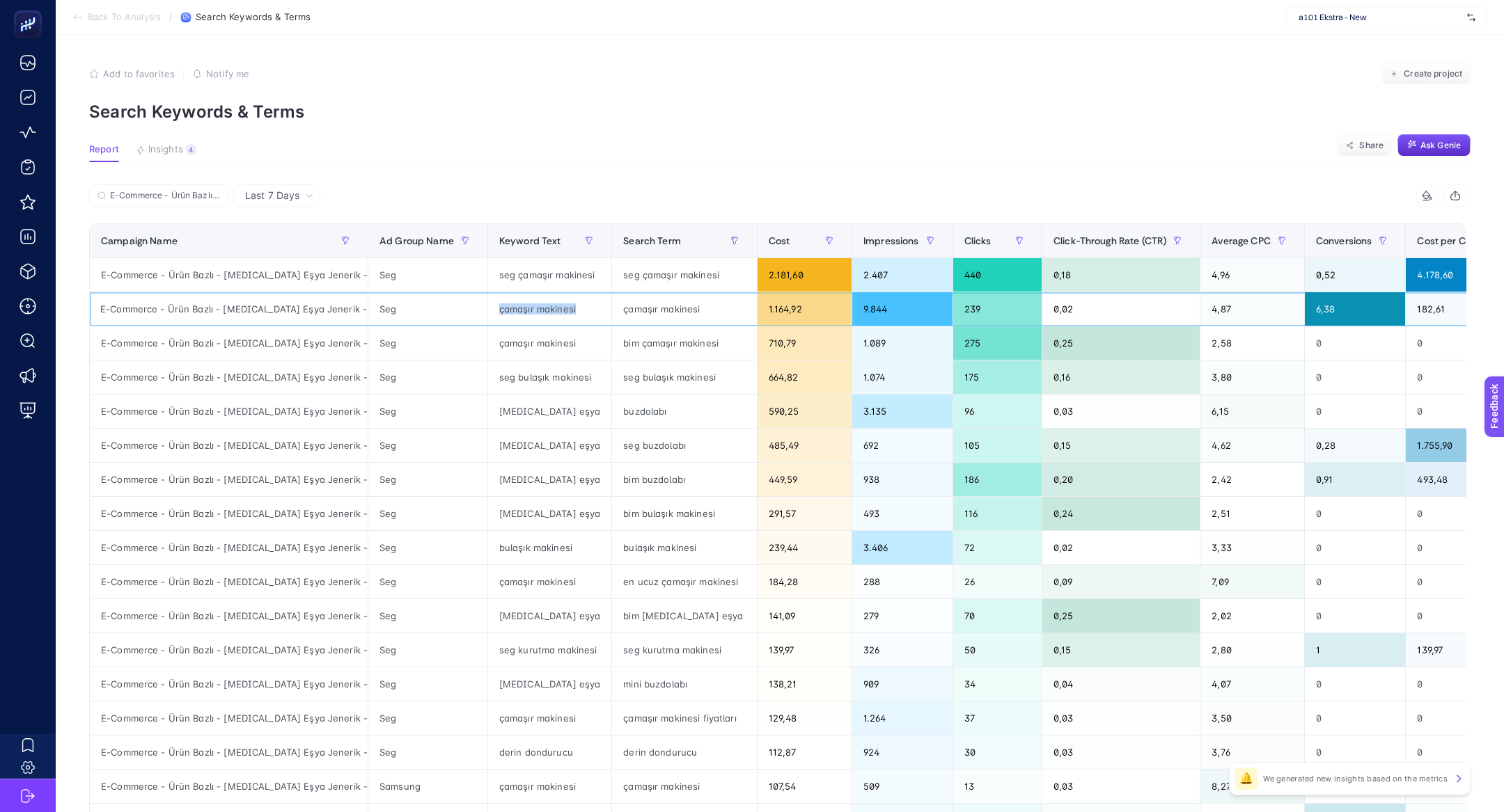
click at [537, 307] on div "çamaşır makinesi" at bounding box center [550, 309] width 123 height 34
click at [534, 406] on div "beyaz eşya" at bounding box center [550, 411] width 123 height 34
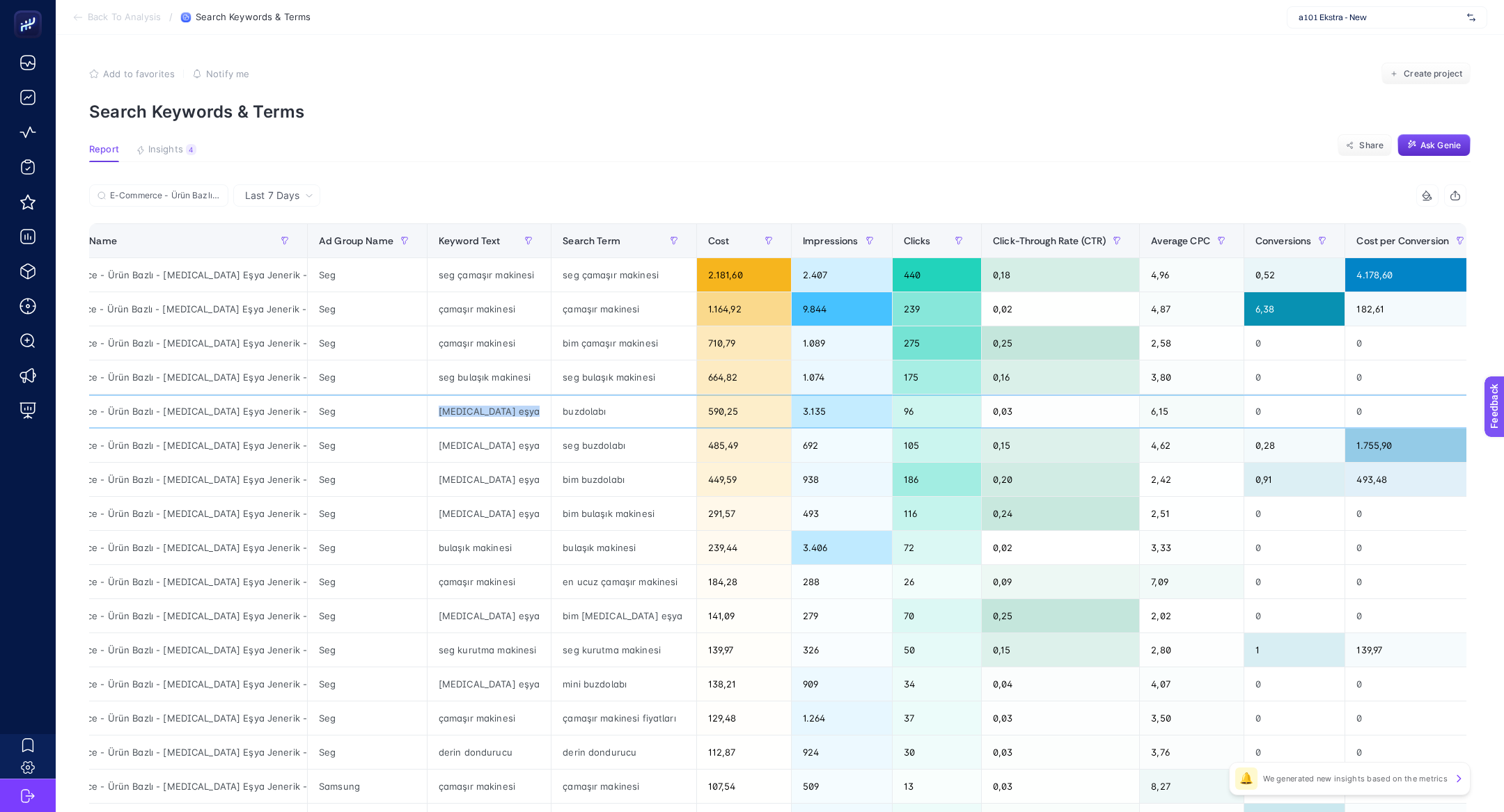
scroll to position [0, 59]
click at [505, 412] on div "beyaz eşya" at bounding box center [490, 411] width 123 height 34
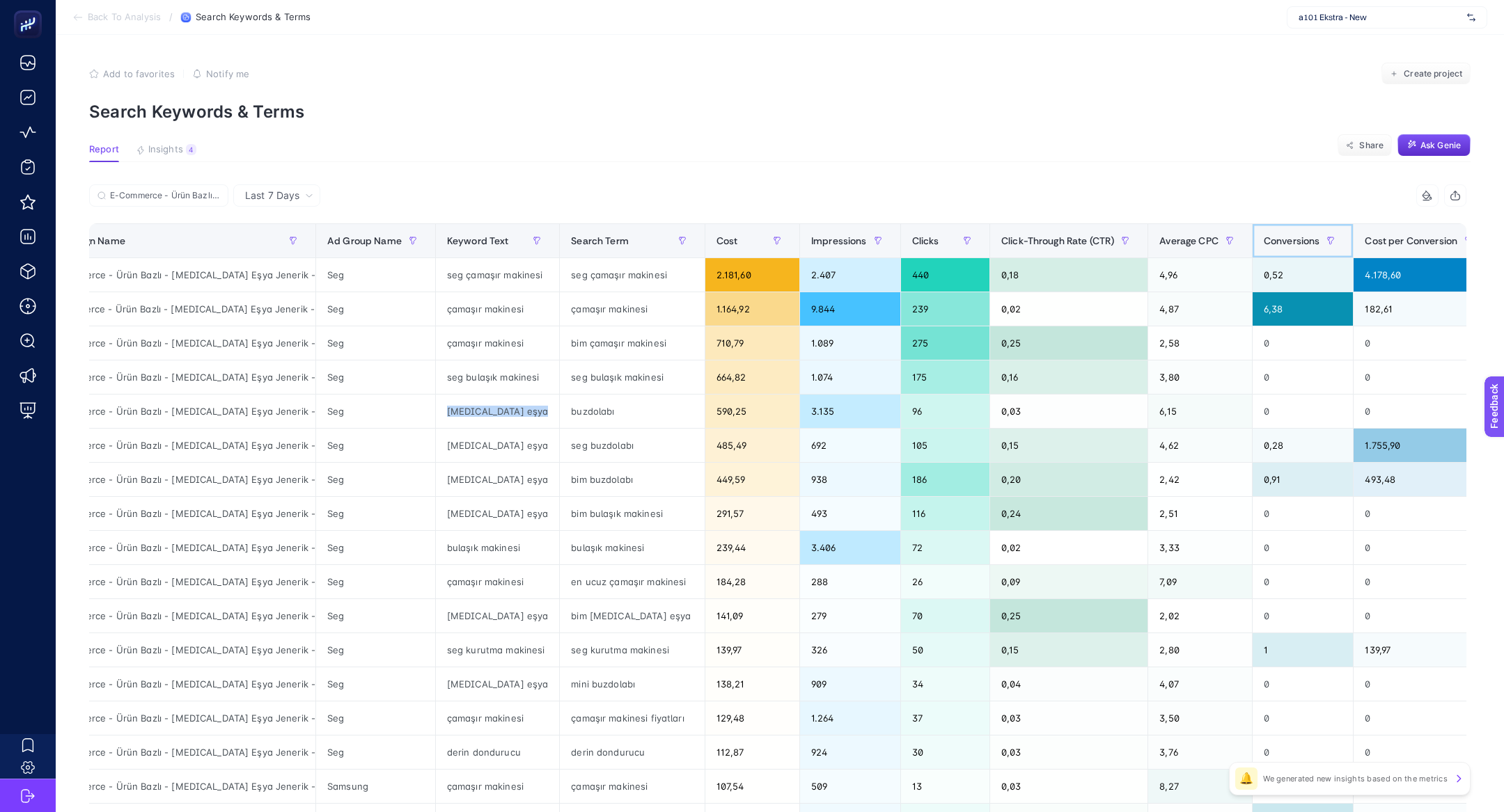
click at [1288, 240] on span "Conversions" at bounding box center [1291, 241] width 56 height 11
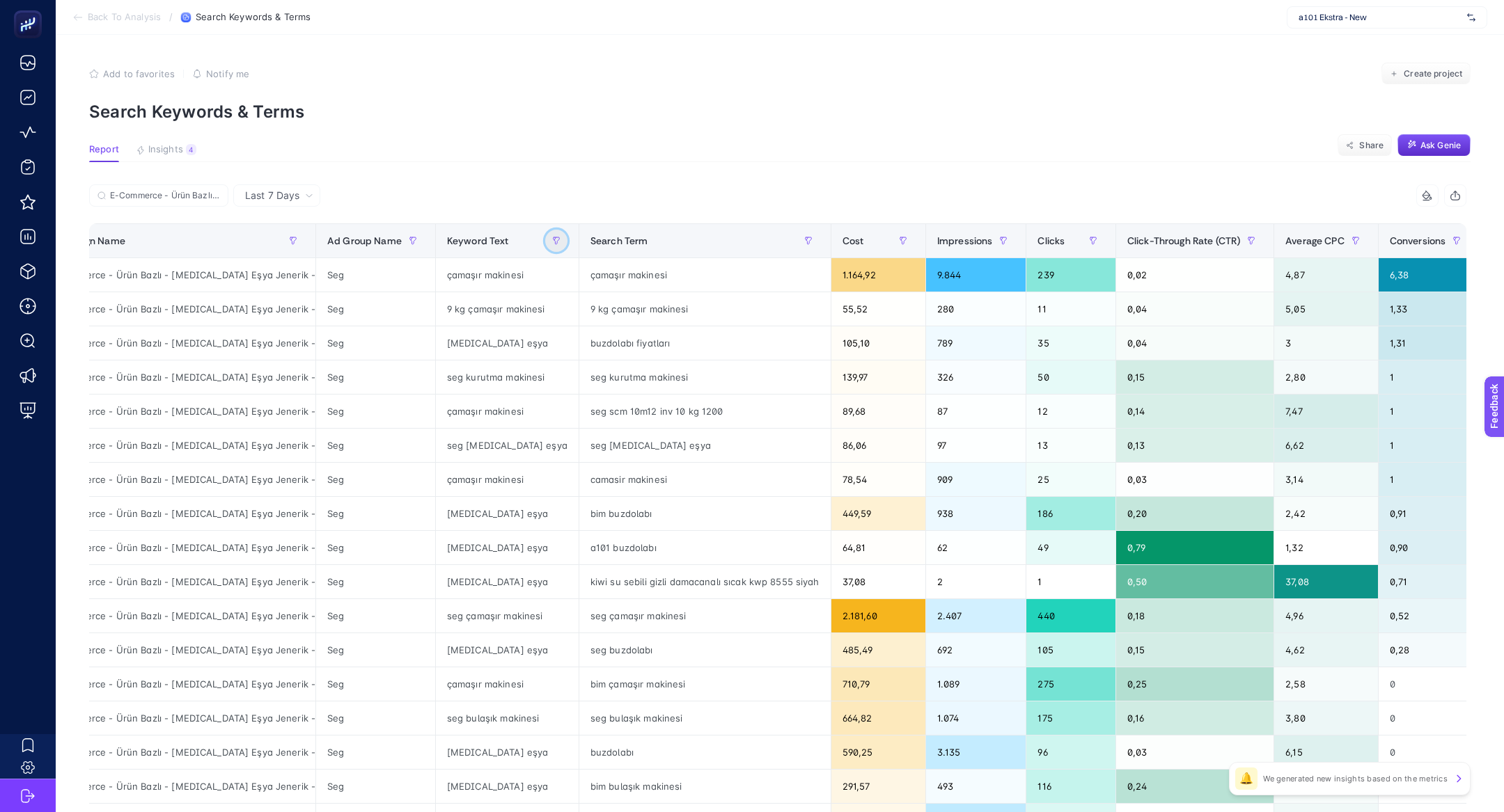
click at [545, 245] on button "button" at bounding box center [556, 240] width 22 height 22
click at [410, 236] on icon "button" at bounding box center [413, 240] width 8 height 8
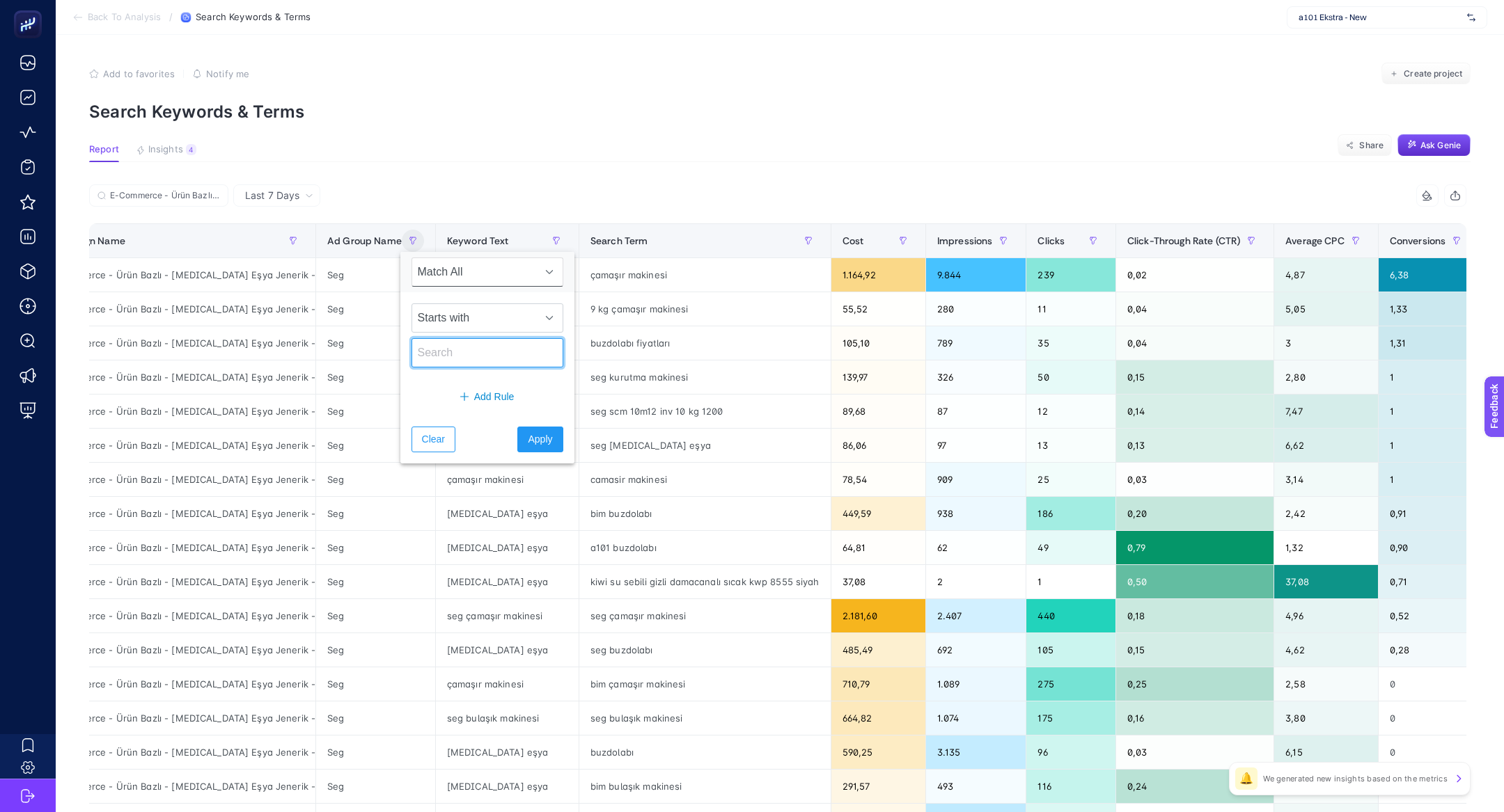
click at [450, 348] on input "text" at bounding box center [487, 353] width 152 height 29
type input "seg"
click at [528, 433] on span "Apply" at bounding box center [540, 440] width 25 height 15
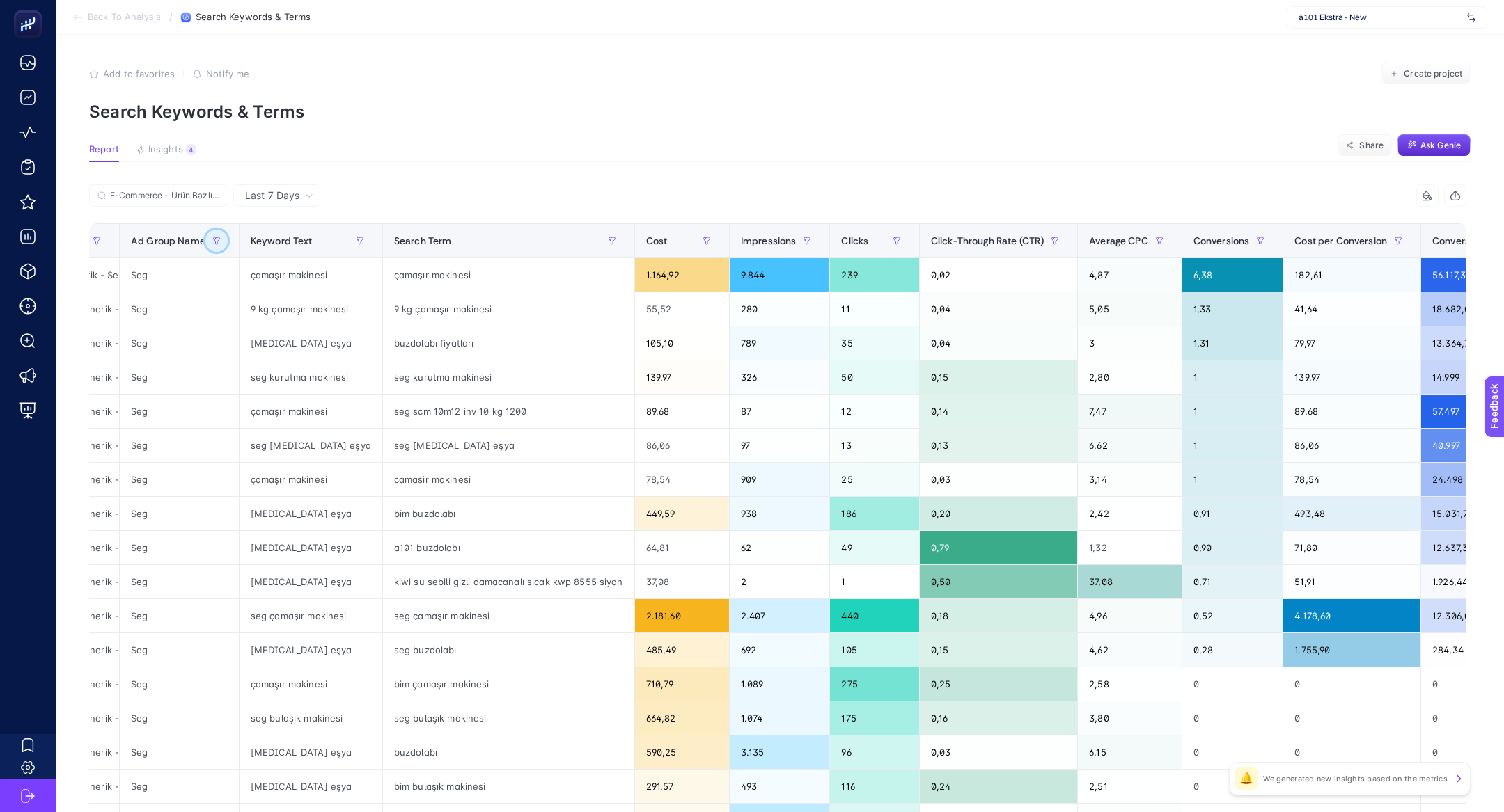
scroll to position [0, 249]
click at [393, 268] on div "çamaşır makinesi" at bounding box center [507, 275] width 251 height 34
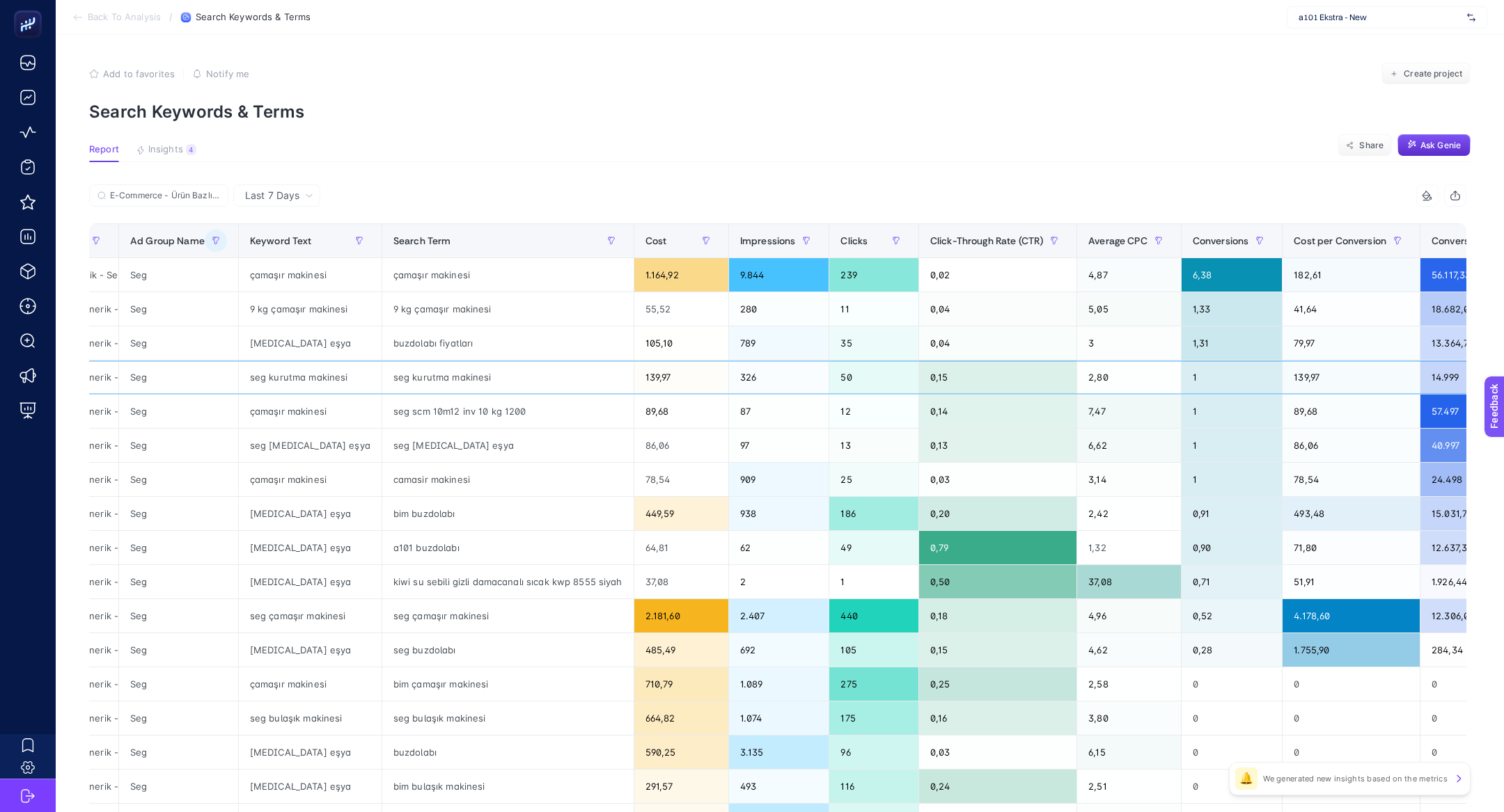
click at [397, 379] on div "seg kurutma makinesi" at bounding box center [507, 377] width 251 height 34
click at [382, 279] on div "çamaşır makinesi" at bounding box center [507, 275] width 251 height 34
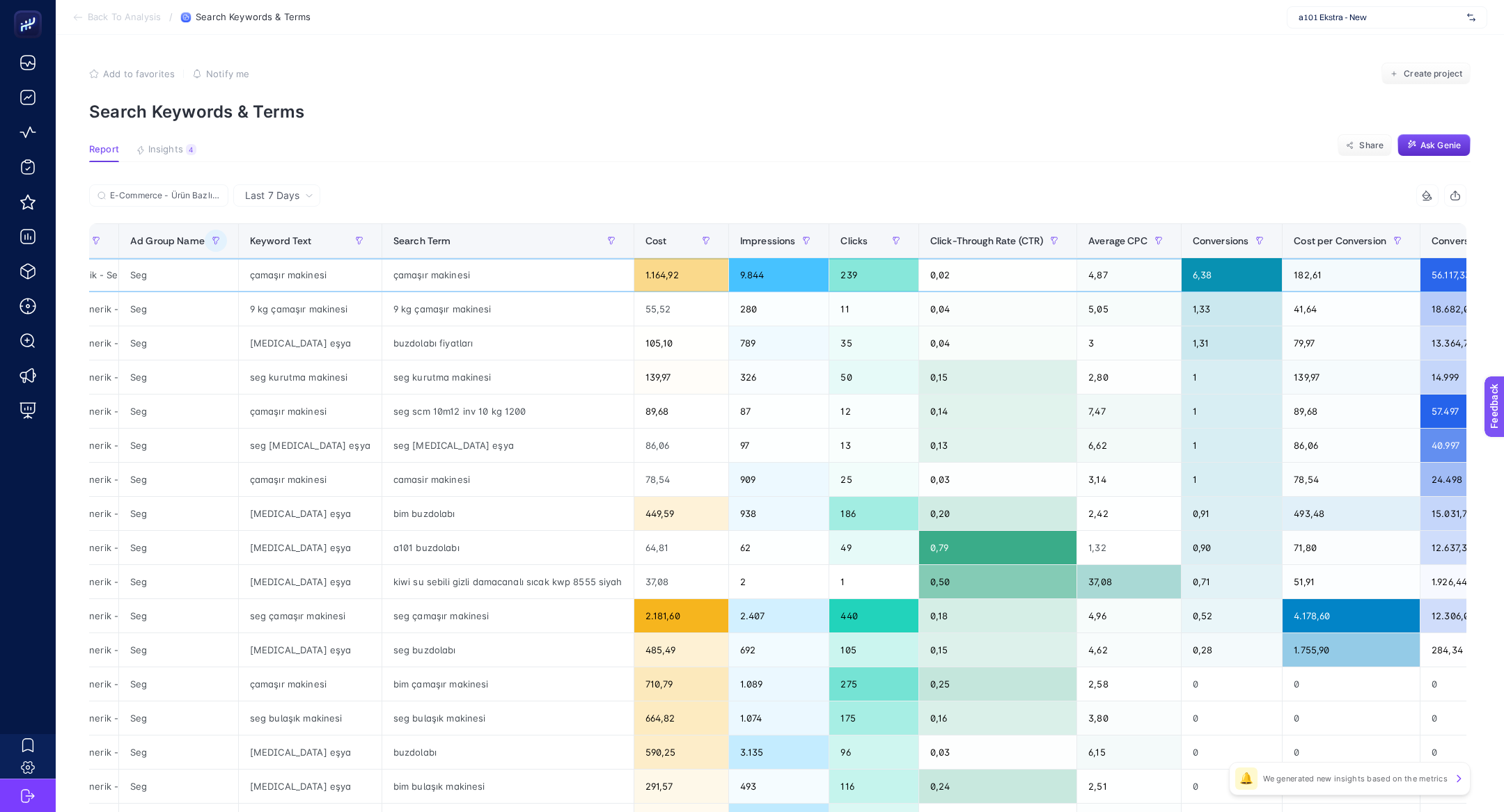
click at [382, 279] on div "çamaşır makinesi" at bounding box center [507, 275] width 251 height 34
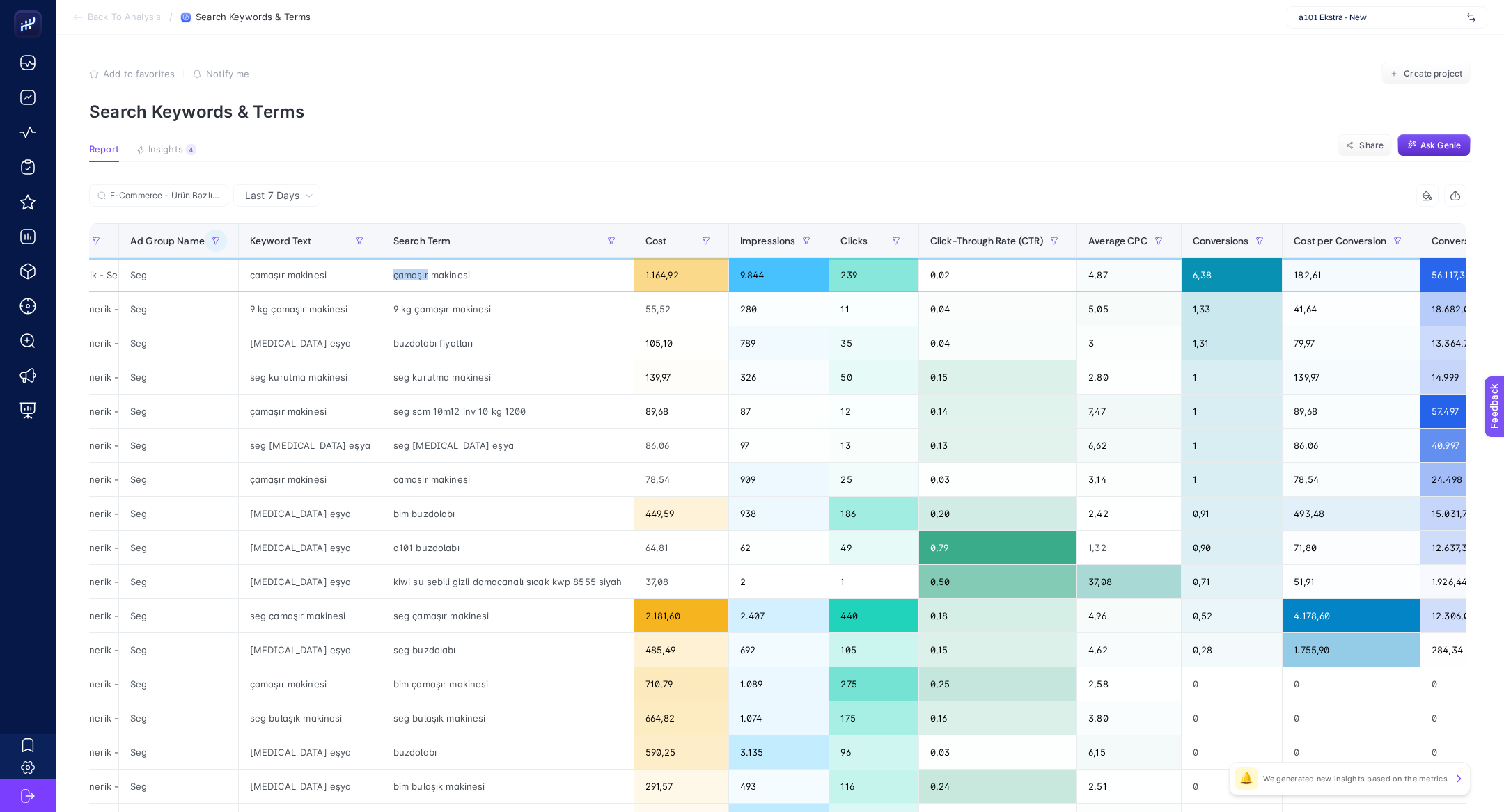
click at [382, 279] on div "çamaşır makinesi" at bounding box center [507, 275] width 251 height 34
click at [382, 285] on div "çamaşır makinesi" at bounding box center [507, 275] width 251 height 34
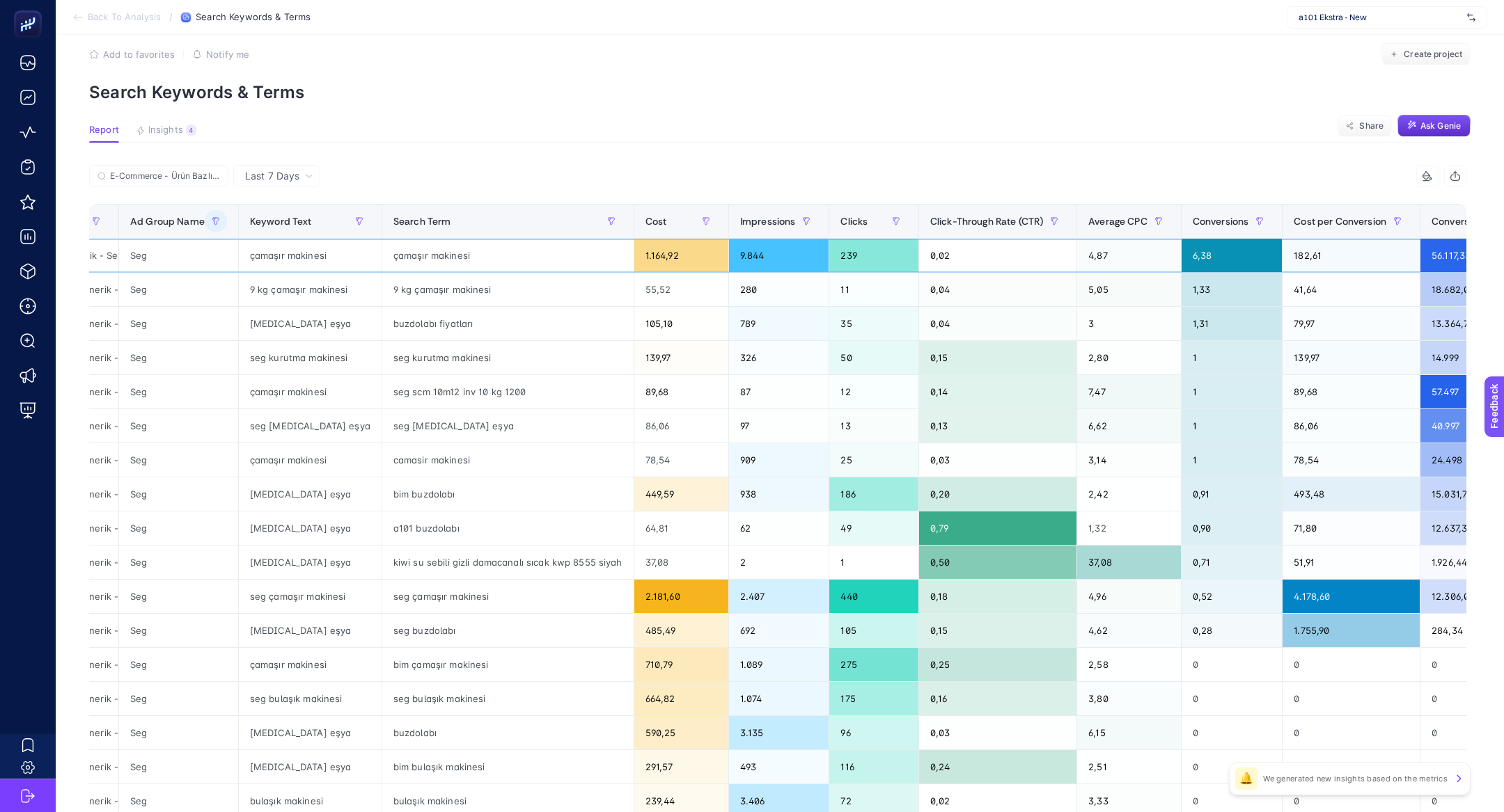
scroll to position [21, 0]
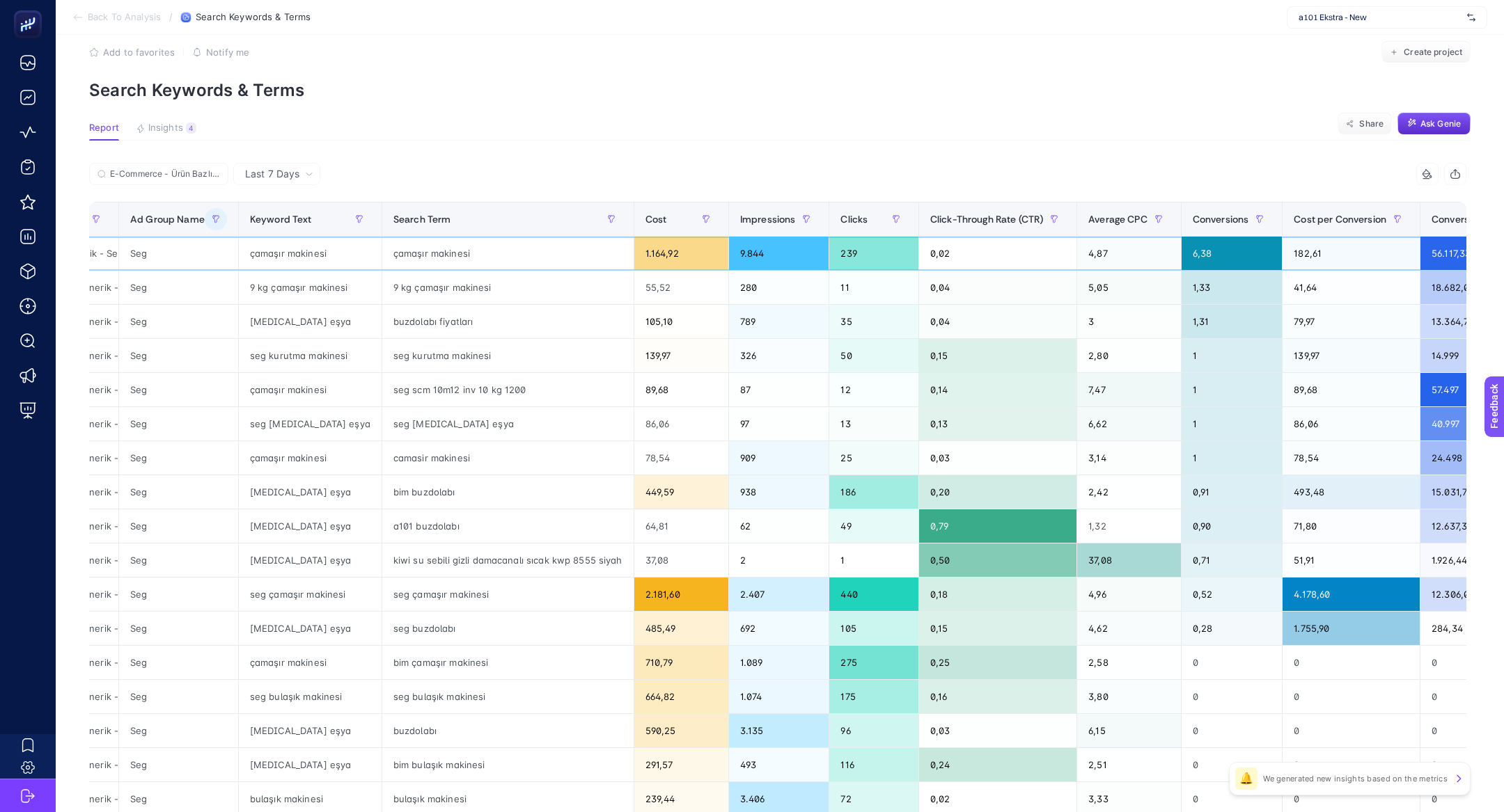
drag, startPoint x: 375, startPoint y: 259, endPoint x: 445, endPoint y: 259, distance: 70.0
click at [445, 259] on div "çamaşır makinesi" at bounding box center [507, 253] width 251 height 34
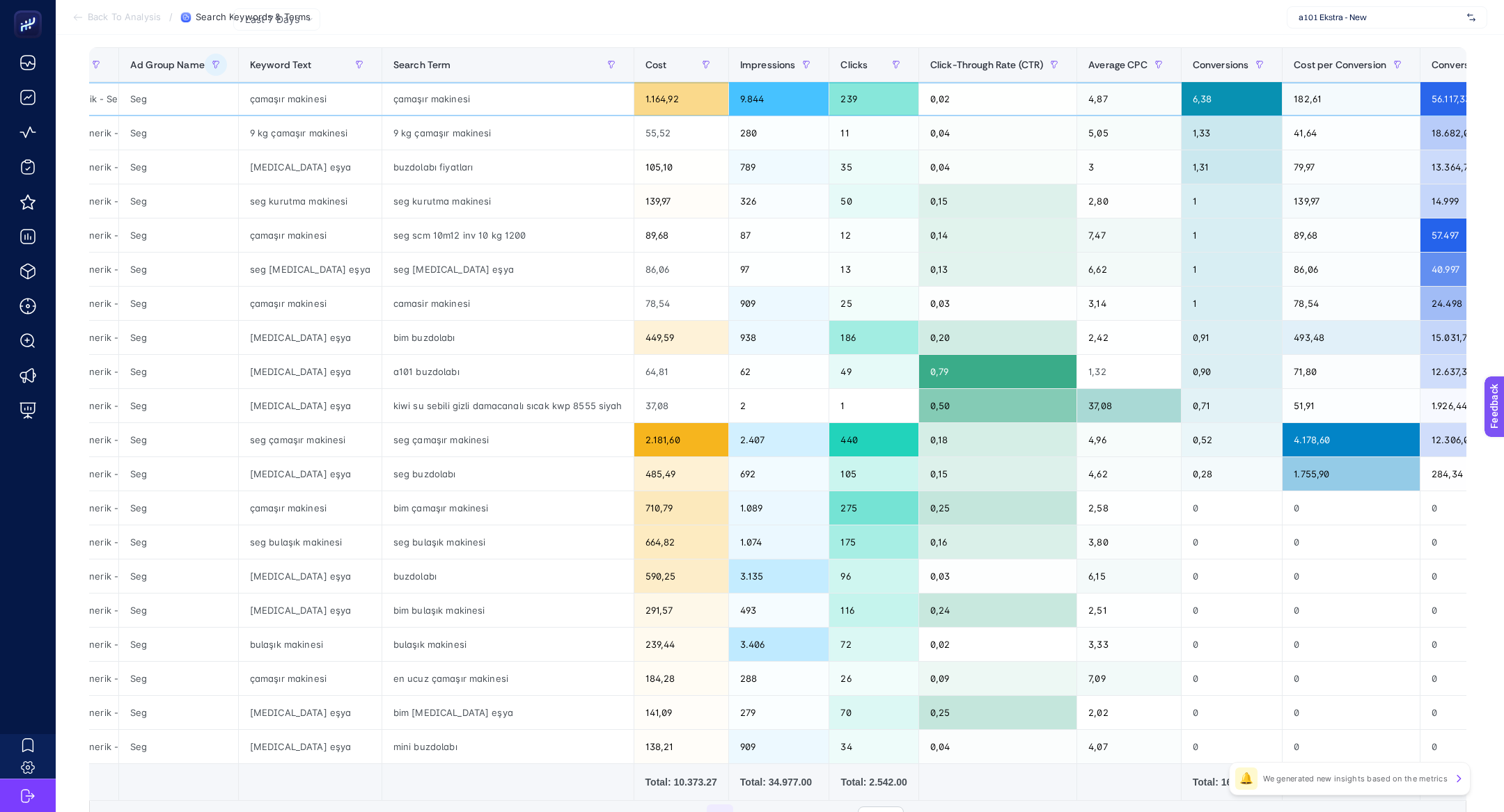
scroll to position [0, 328]
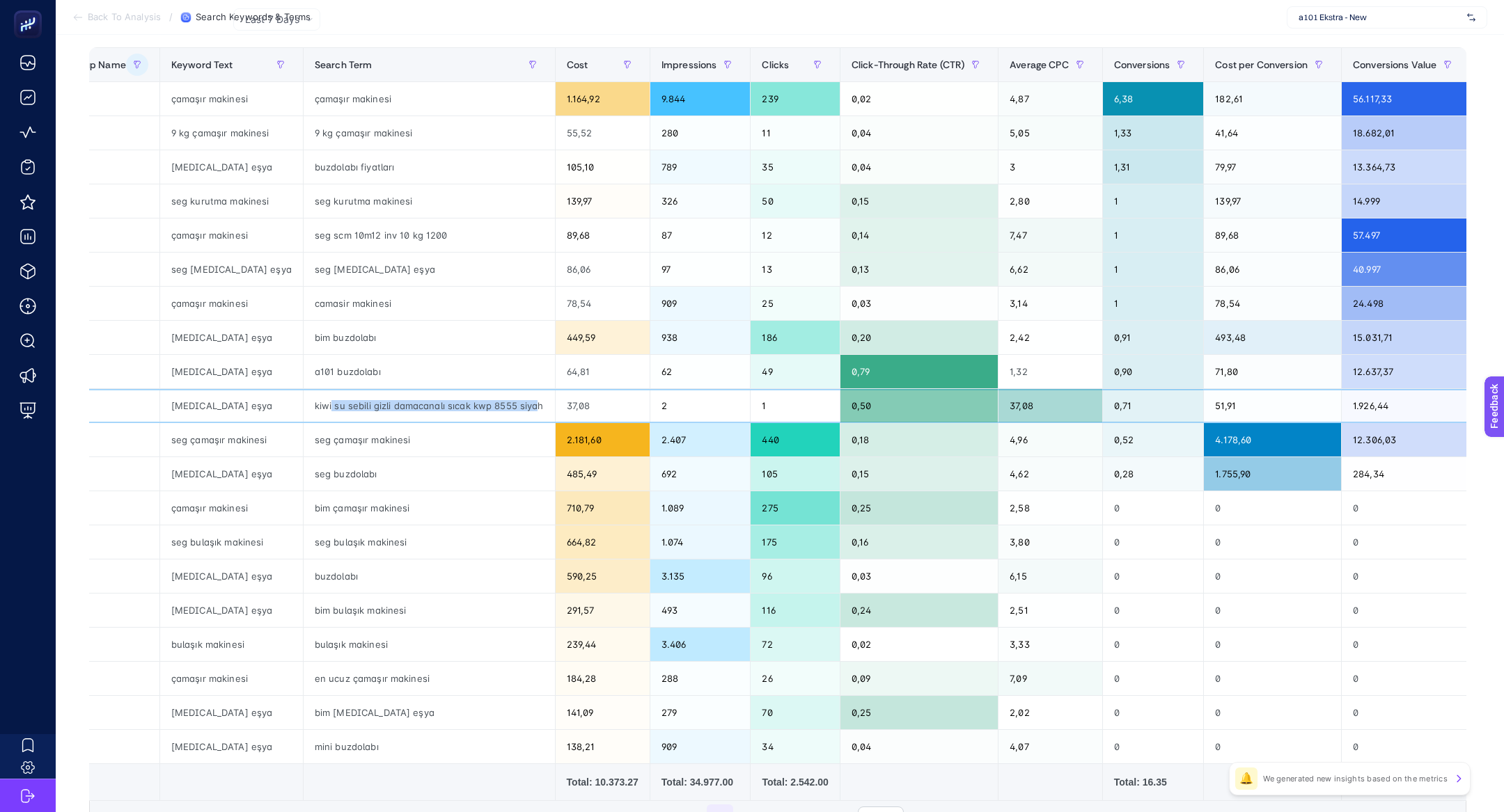
drag, startPoint x: 307, startPoint y: 399, endPoint x: 511, endPoint y: 397, distance: 204.0
click at [512, 399] on div "kiwi su sebili gizli damacanalı sıcak kwp 8555 siyah" at bounding box center [429, 406] width 251 height 34
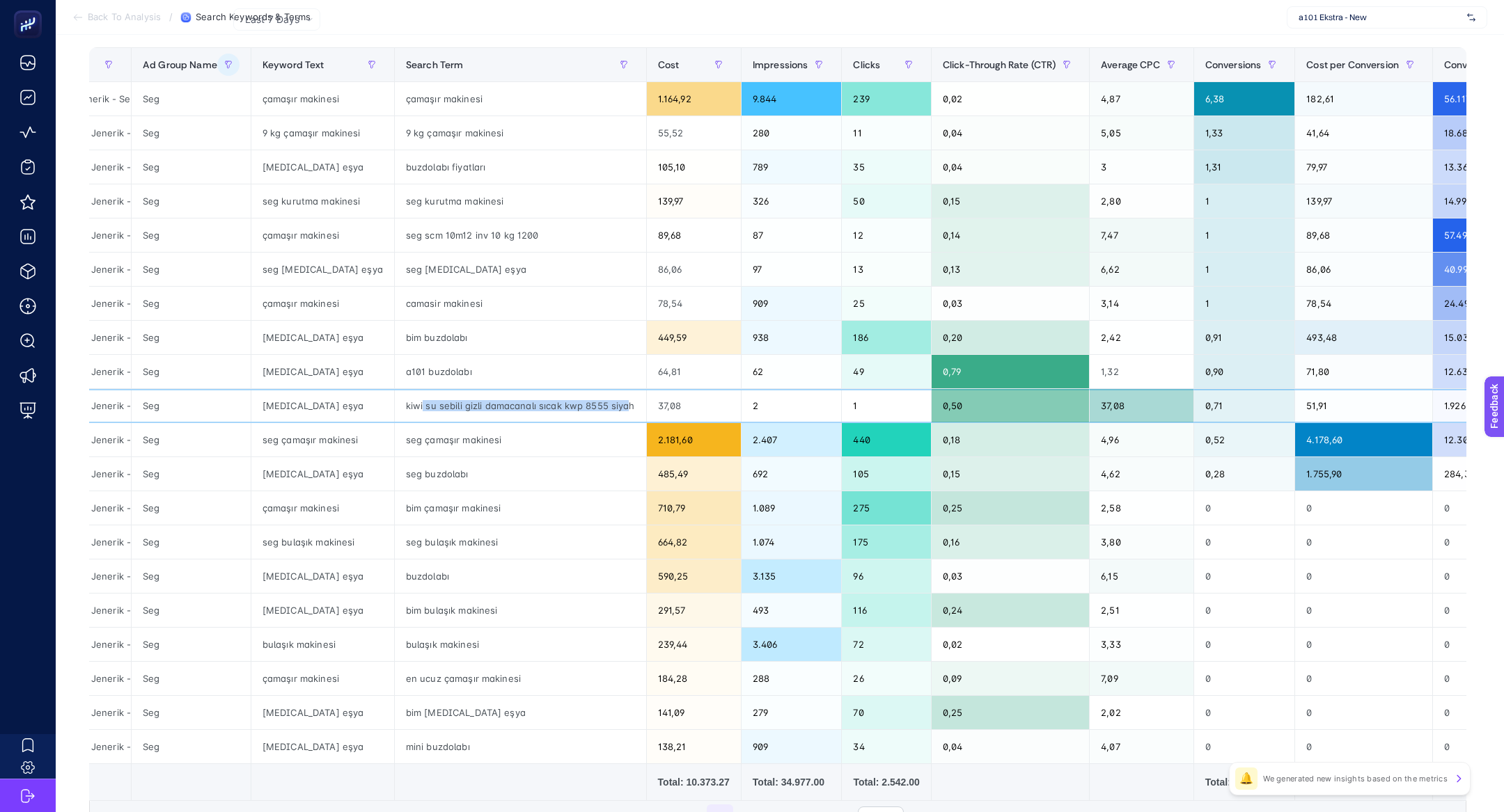
scroll to position [0, 236]
click at [1110, 413] on div "37,08" at bounding box center [1142, 406] width 104 height 34
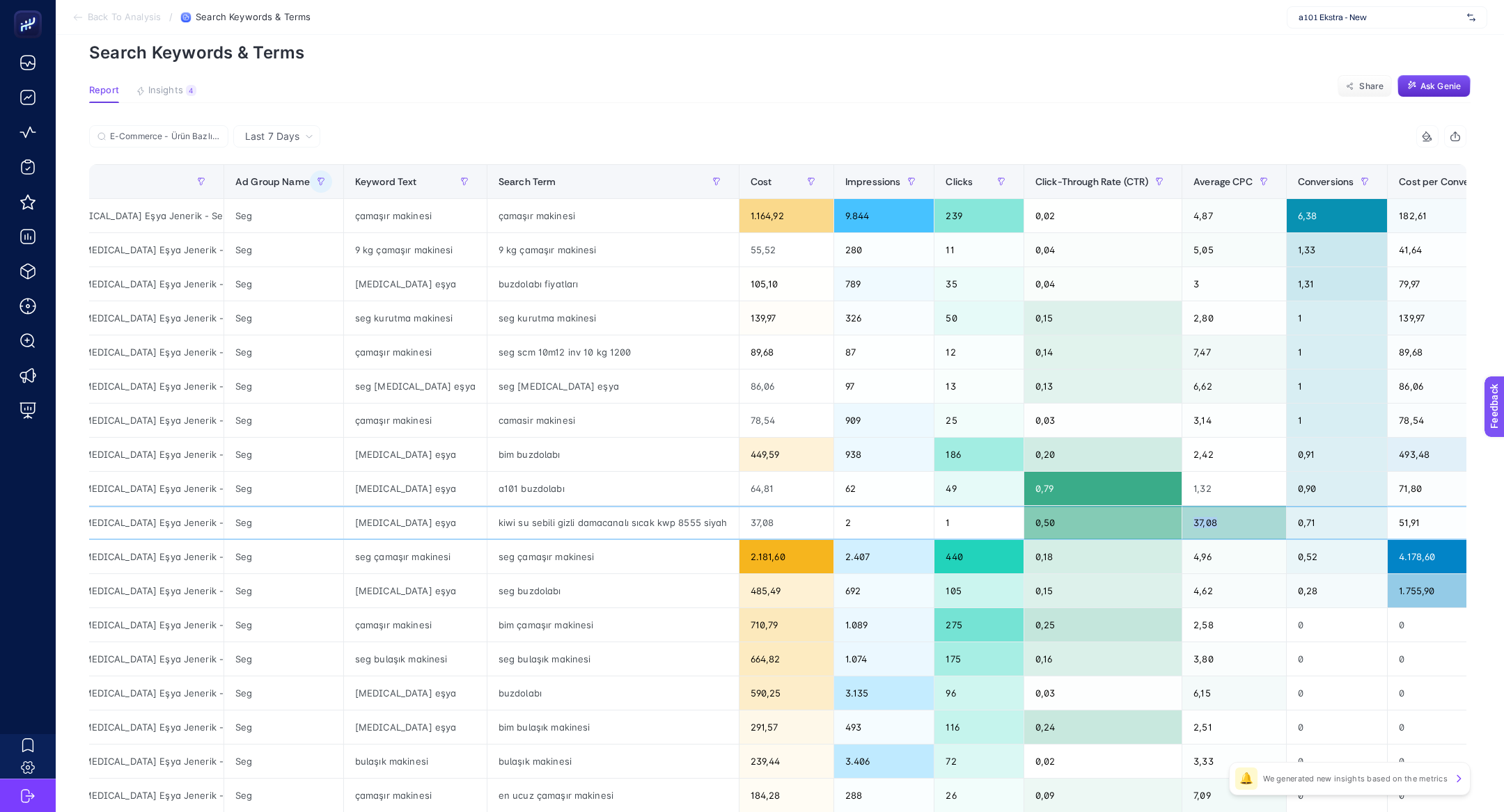
scroll to position [38, 0]
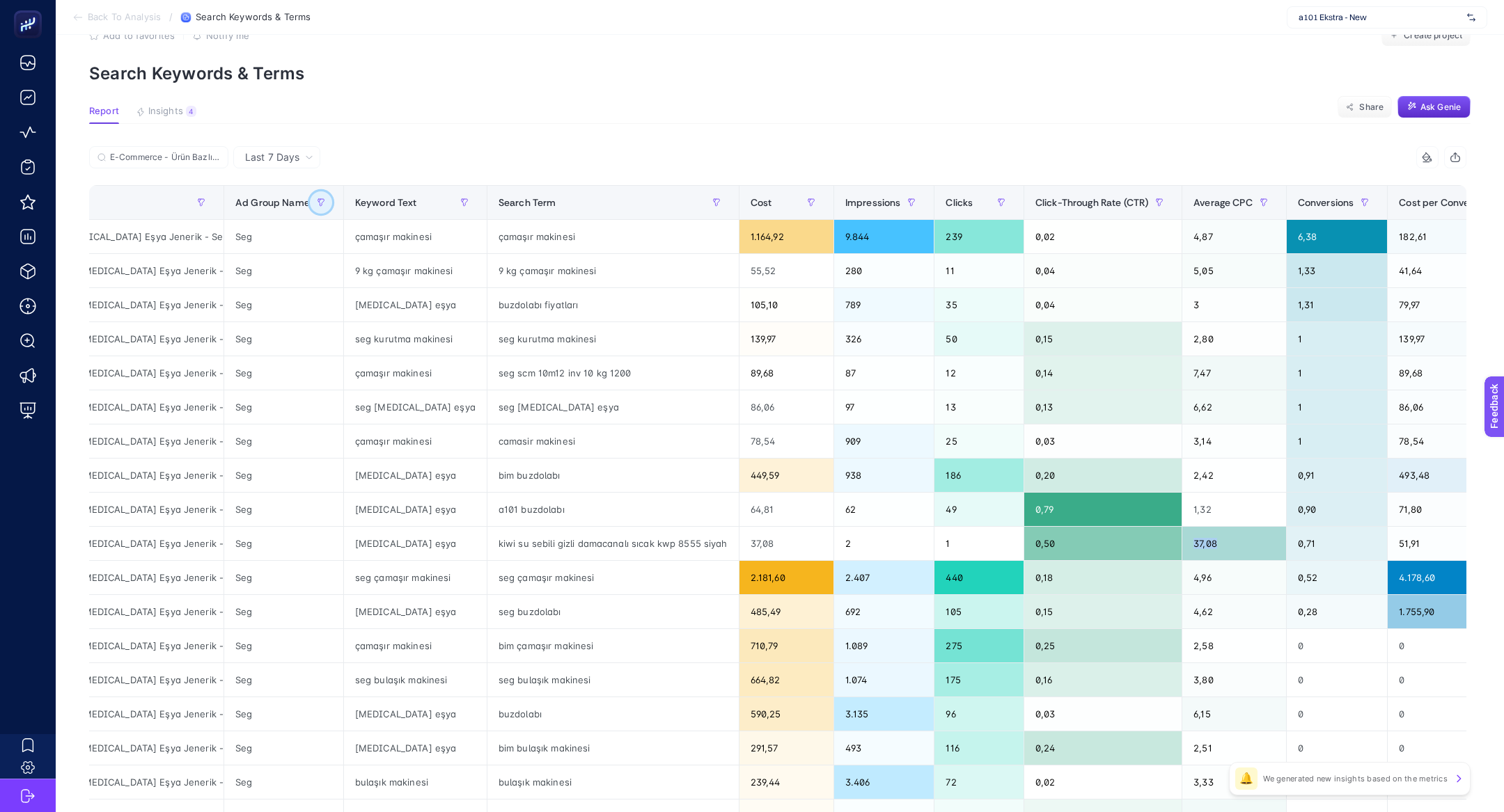
click at [318, 200] on icon "button" at bounding box center [321, 203] width 8 height 8
click at [342, 397] on span "Clear" at bounding box center [342, 402] width 23 height 15
click at [395, 160] on div "E-Commerce - Ürün Bazlı - Beyaz Eşya Jenerik - Search 120K" at bounding box center [433, 161] width 689 height 30
click at [131, 152] on input "E-Commerce - Ürün Bazlı - Beyaz Eşya Jenerik - Search 120K" at bounding box center [165, 157] width 110 height 11
click at [218, 157] on icon at bounding box center [216, 157] width 8 height 8
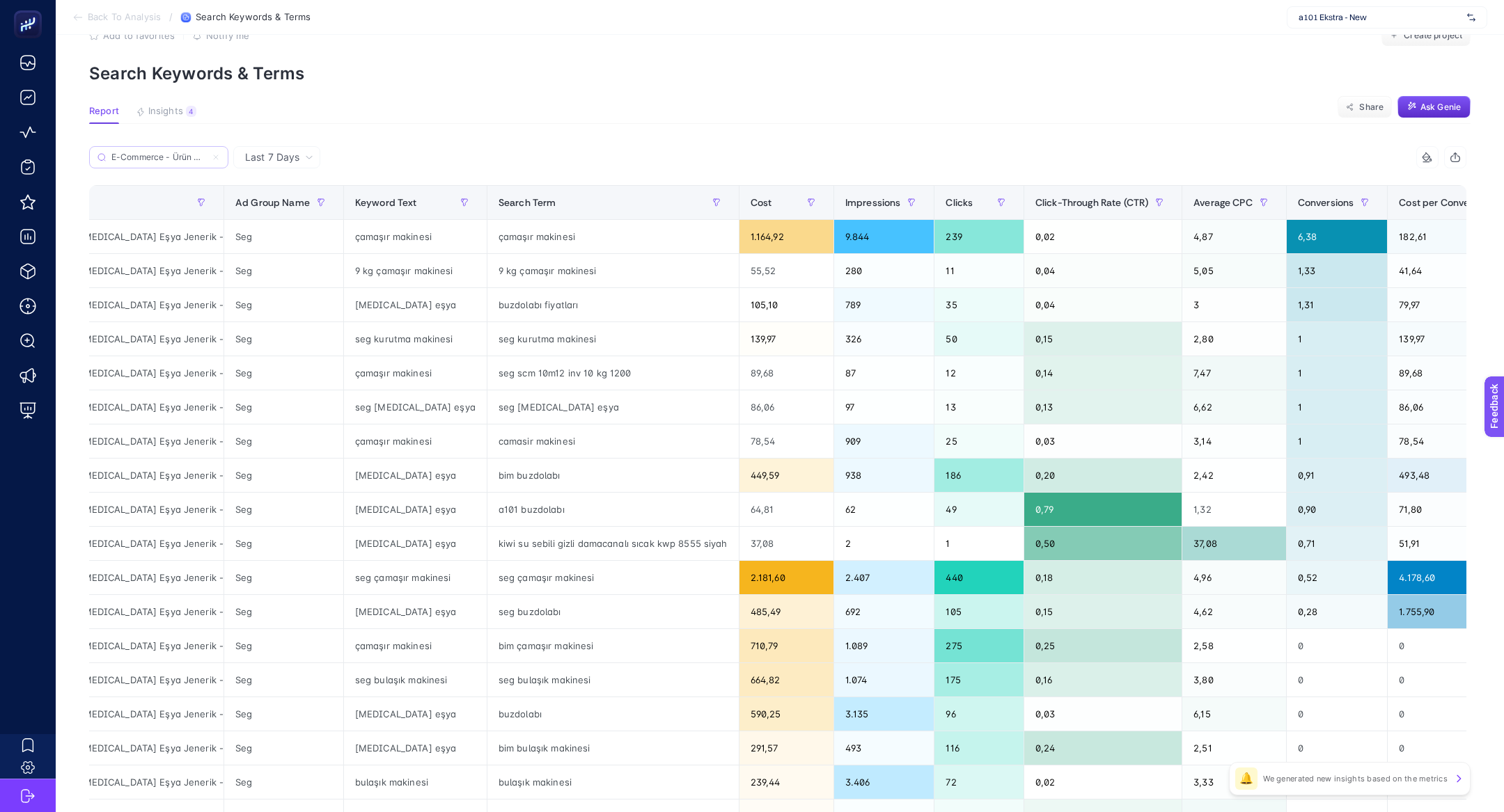
click at [206, 157] on input "E-Commerce - Ürün Bazlı - Beyaz Eşya Jenerik - Search 120K" at bounding box center [159, 157] width 95 height 11
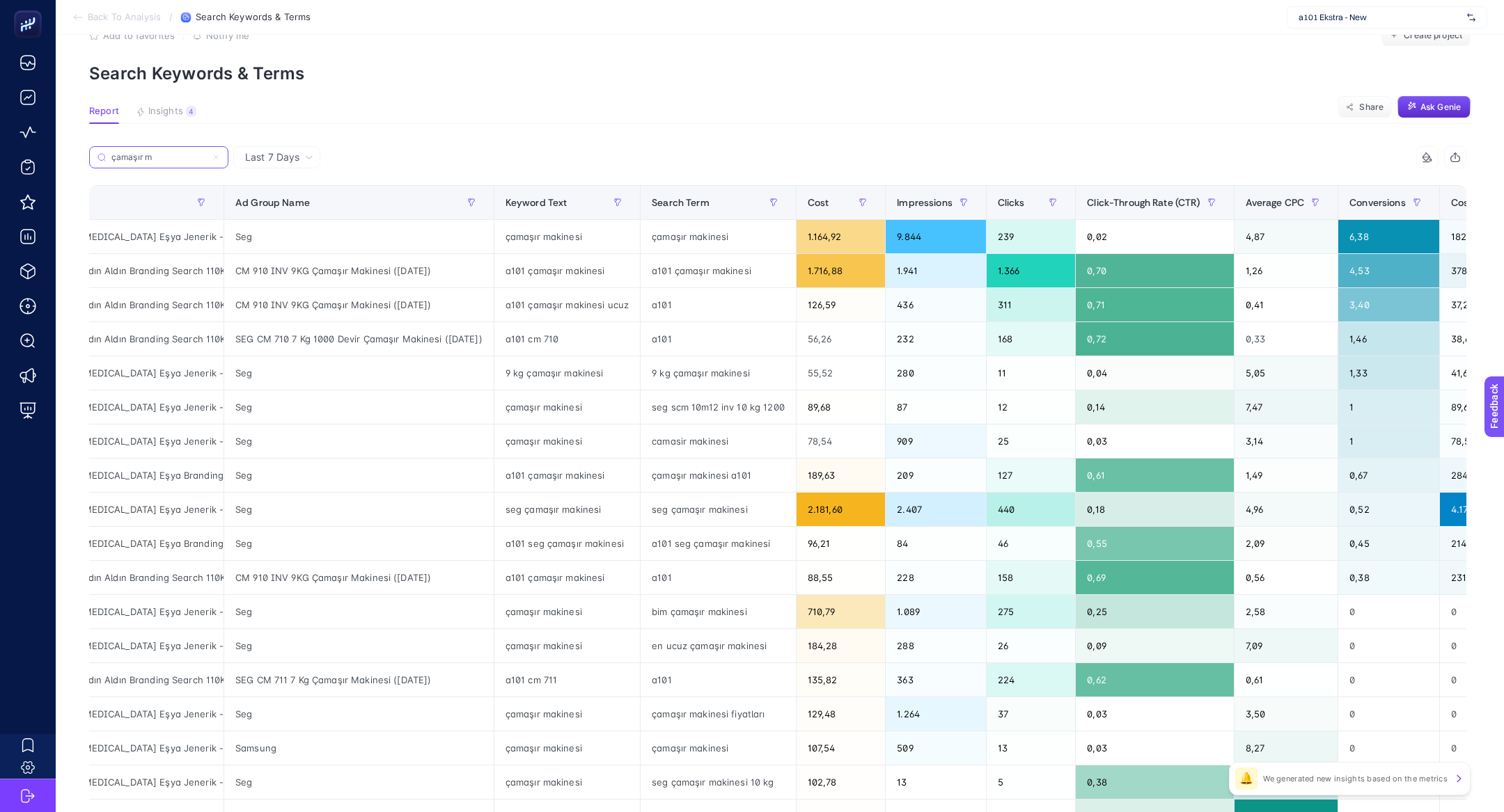
type input "çamaşır ma"
click at [161, 156] on input "çamaşır ma" at bounding box center [159, 157] width 95 height 11
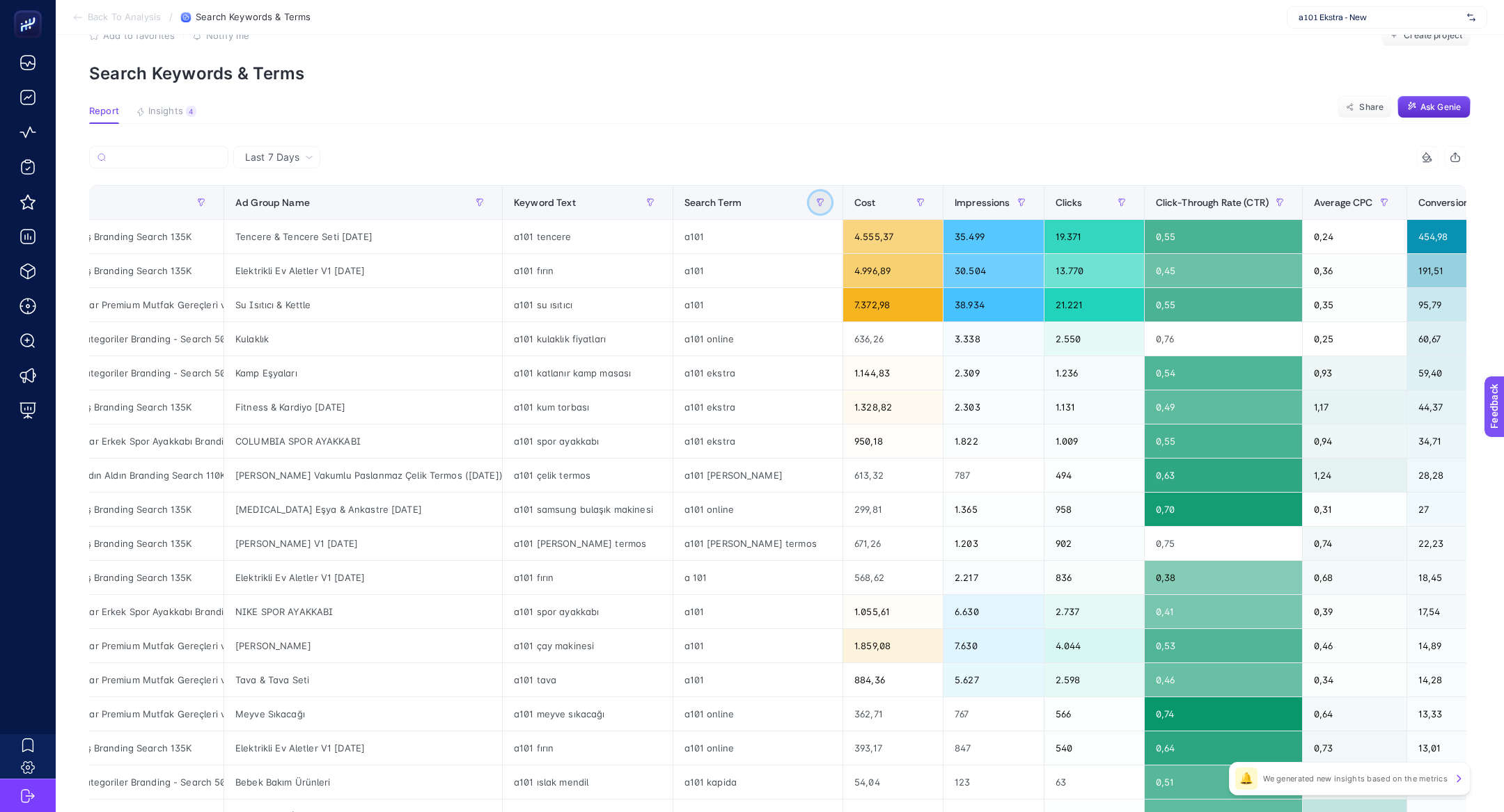
click at [816, 201] on icon "button" at bounding box center [820, 203] width 8 height 8
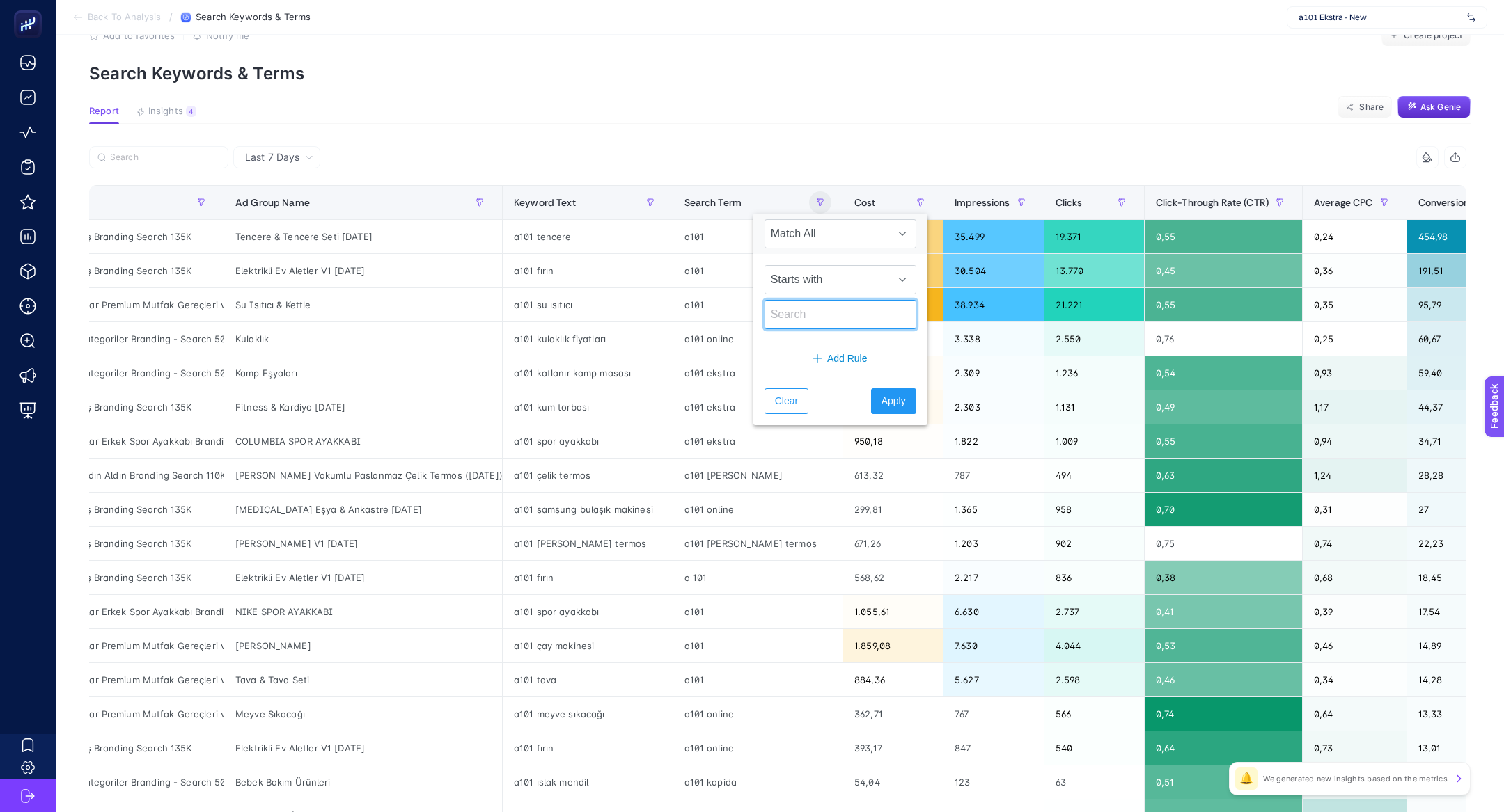
click at [817, 321] on input "text" at bounding box center [841, 315] width 152 height 29
type input "çamaşır mak"
click at [889, 404] on button "Apply" at bounding box center [893, 401] width 45 height 25
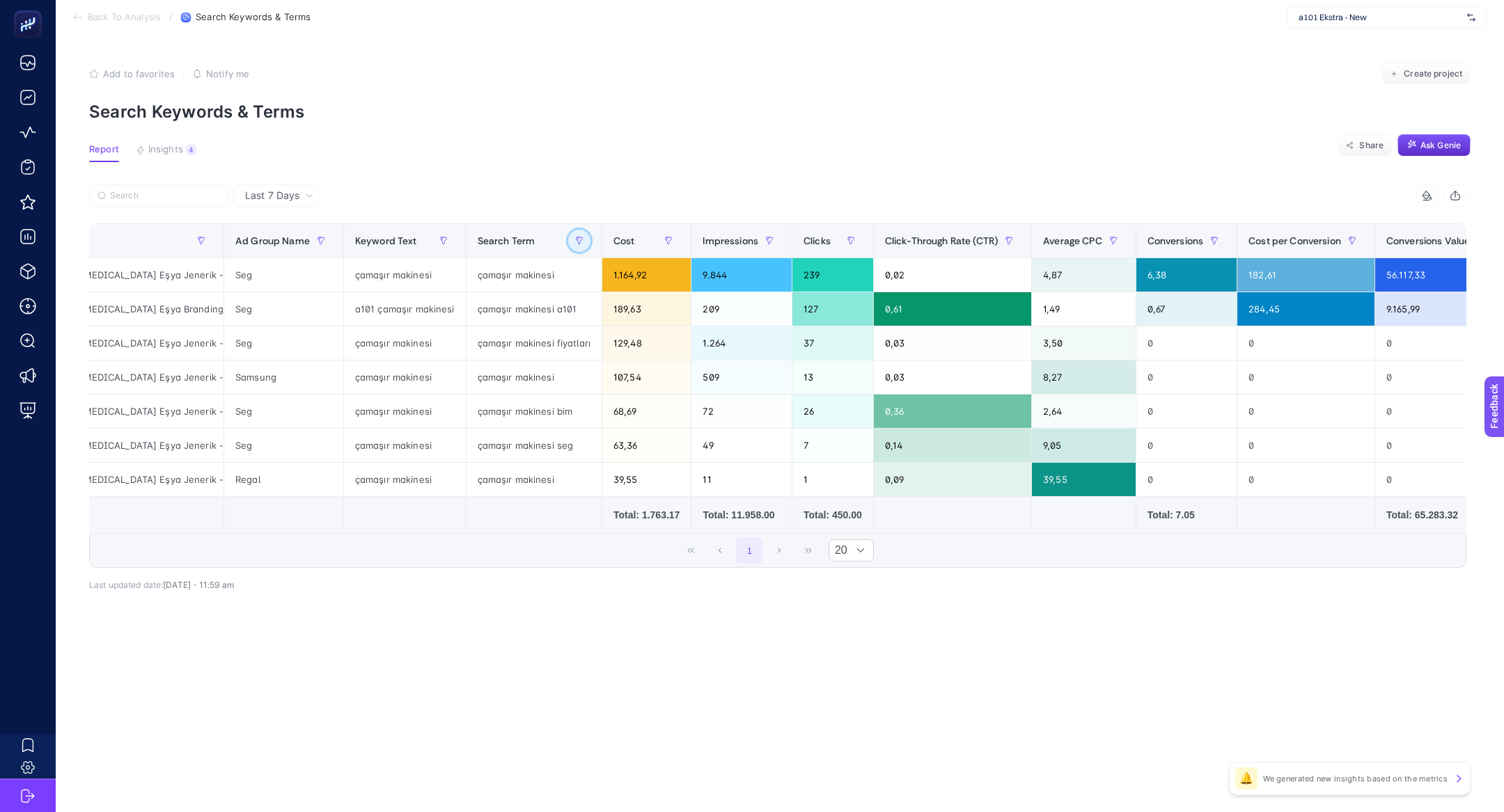
scroll to position [0, 0]
click at [578, 241] on icon "button" at bounding box center [579, 240] width 8 height 8
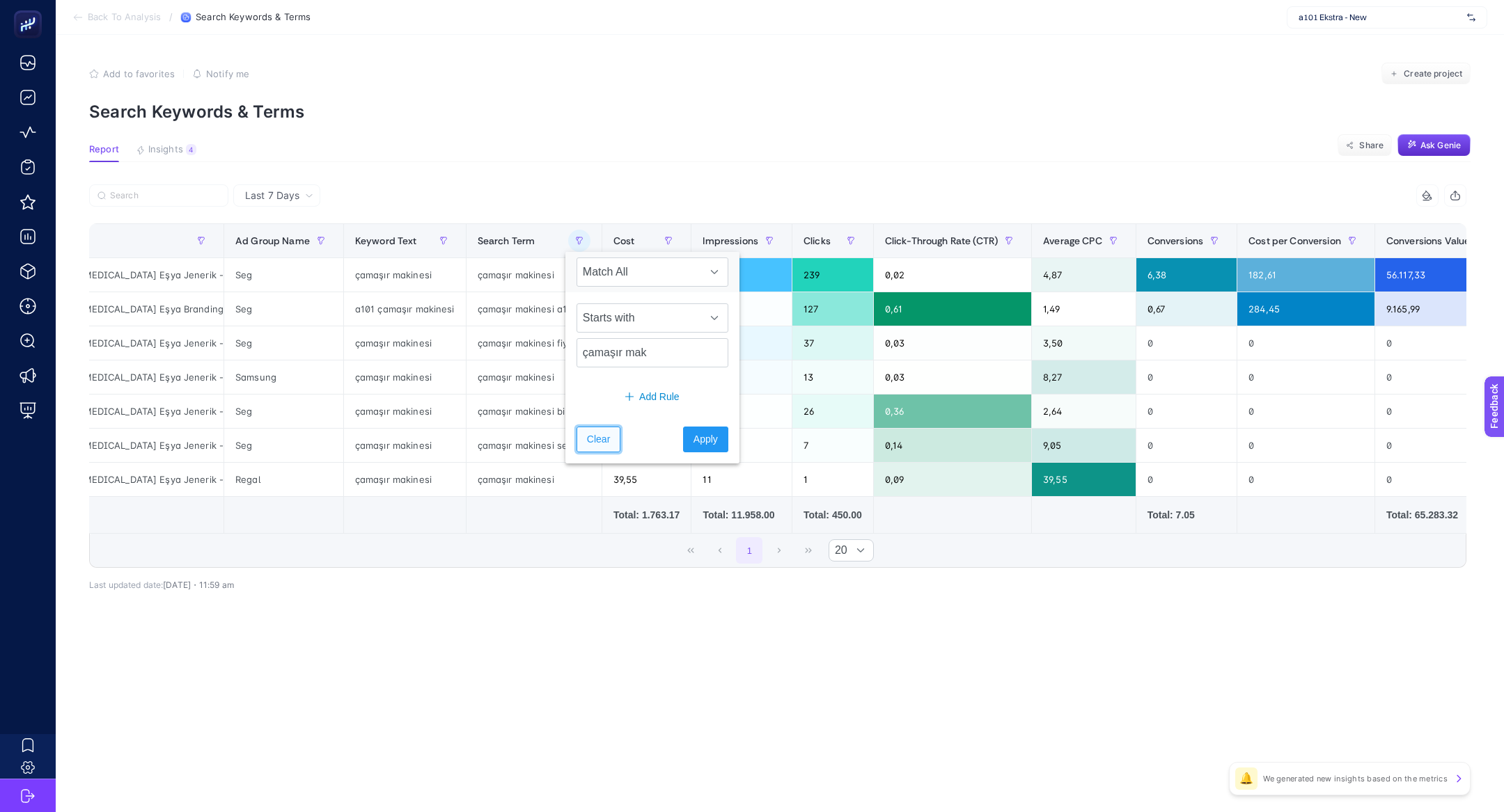
click at [607, 442] on span "Clear" at bounding box center [599, 440] width 23 height 15
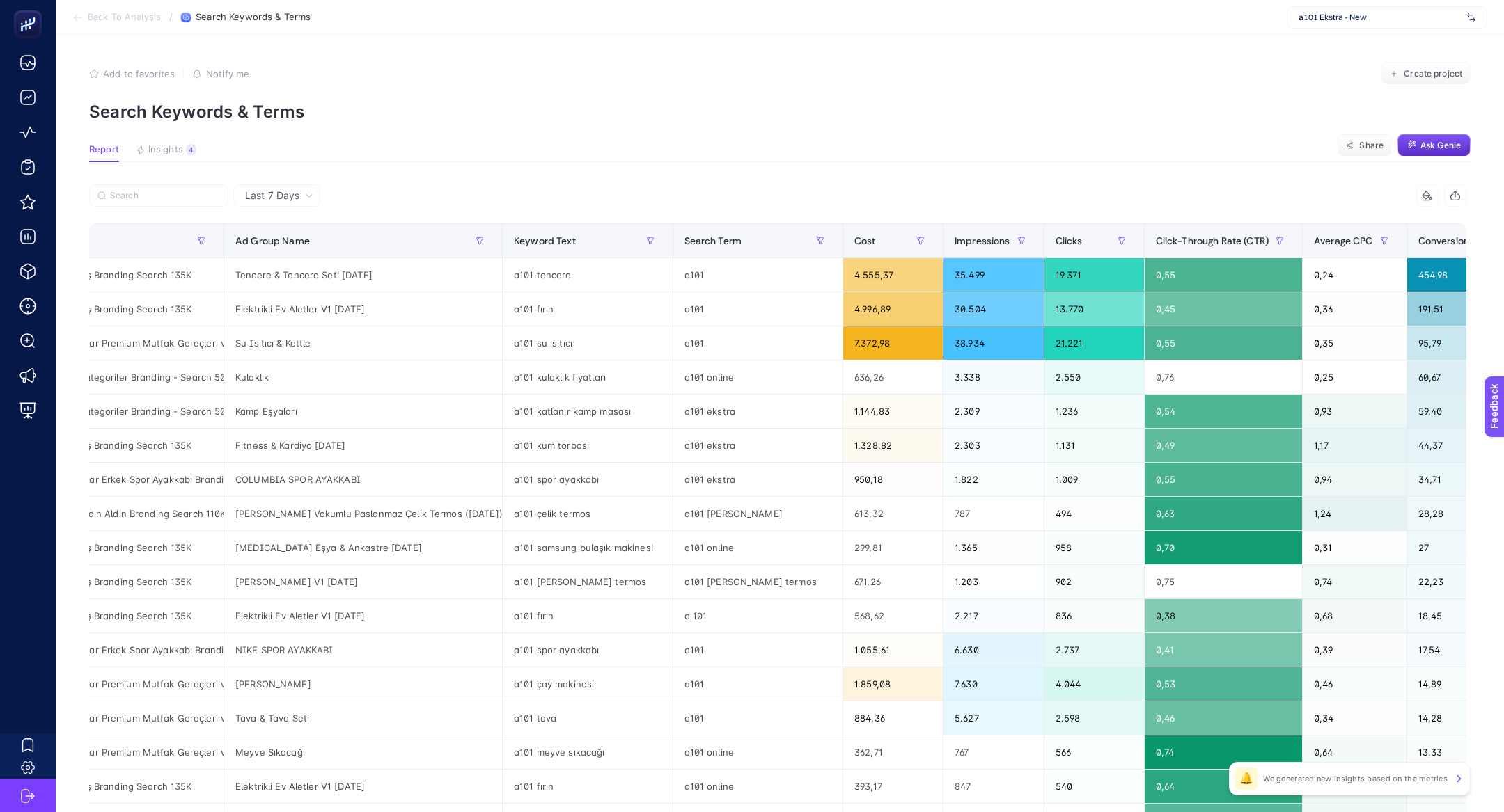
click at [954, 124] on article "Add to favorites false Notify me Create project Search Keywords & Terms Report …" at bounding box center [779, 579] width 1448 height 1088
click at [1430, 154] on button "Ask Genie" at bounding box center [1434, 145] width 73 height 22
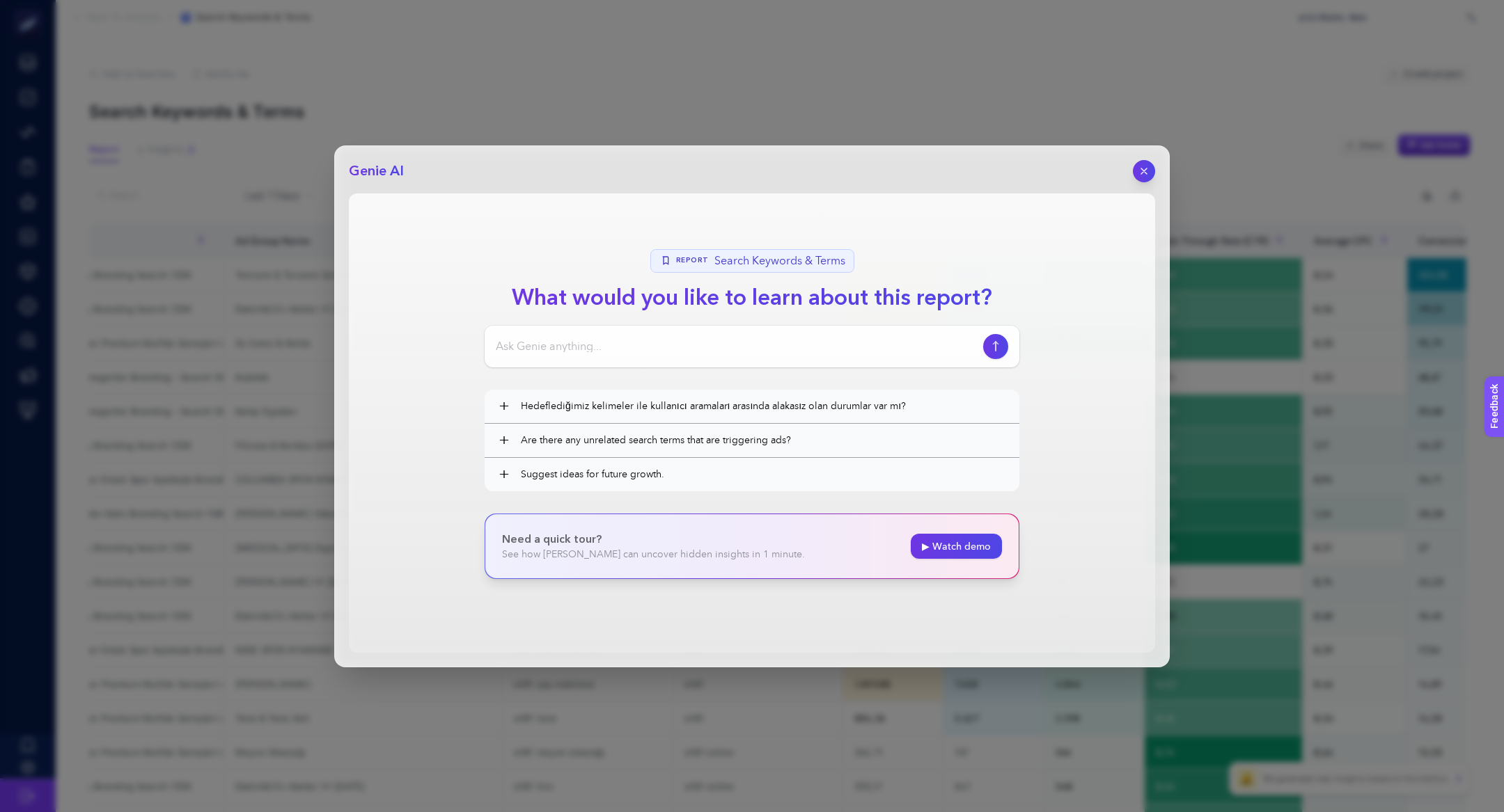
click at [588, 349] on input at bounding box center [736, 347] width 482 height 16
click at [610, 405] on span "Hedeflediğimiz kelimeler ile kullanıcı aramaları arasında alakasız olan durumla…" at bounding box center [763, 406] width 485 height 14
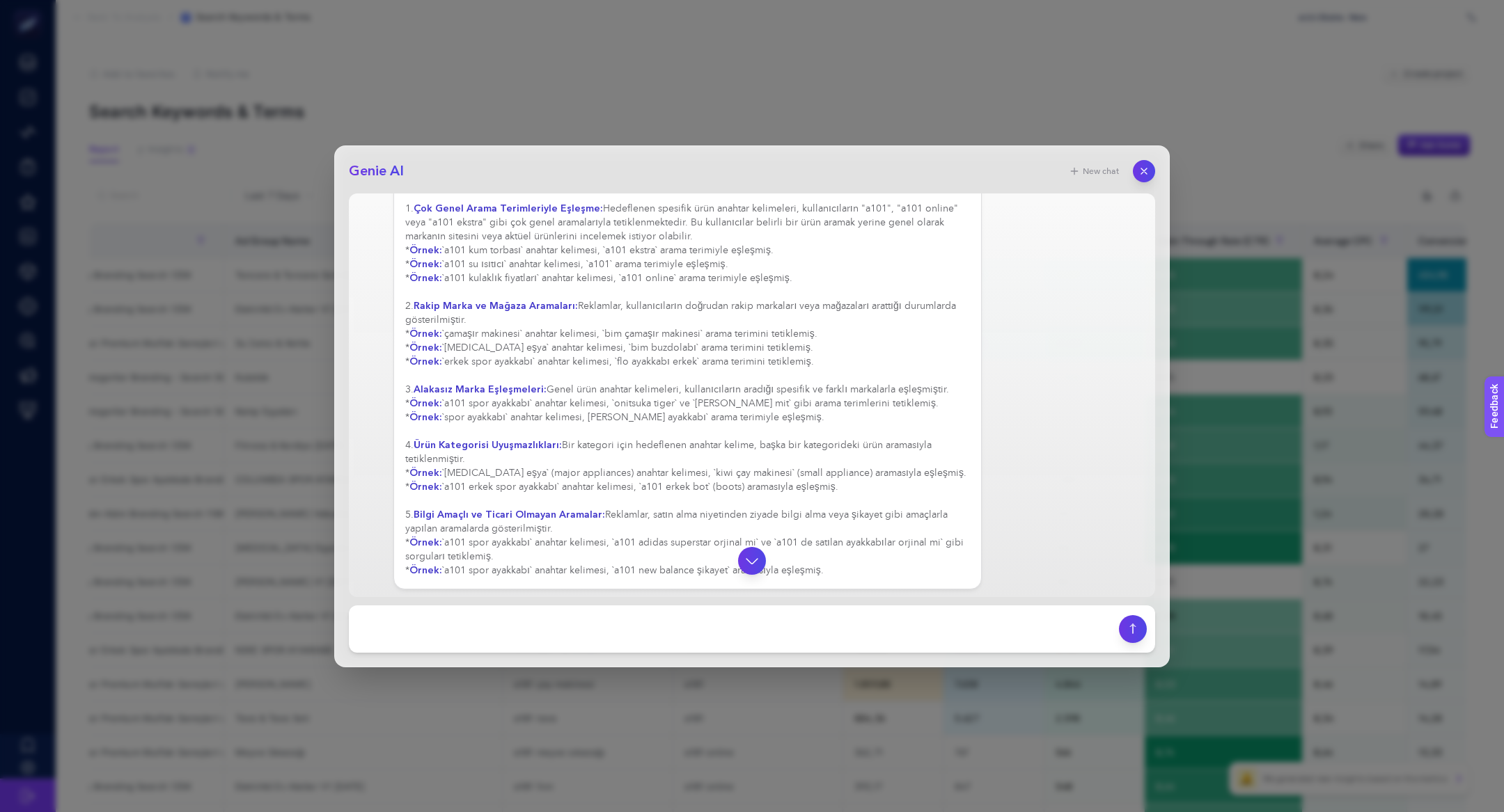
scroll to position [109, 0]
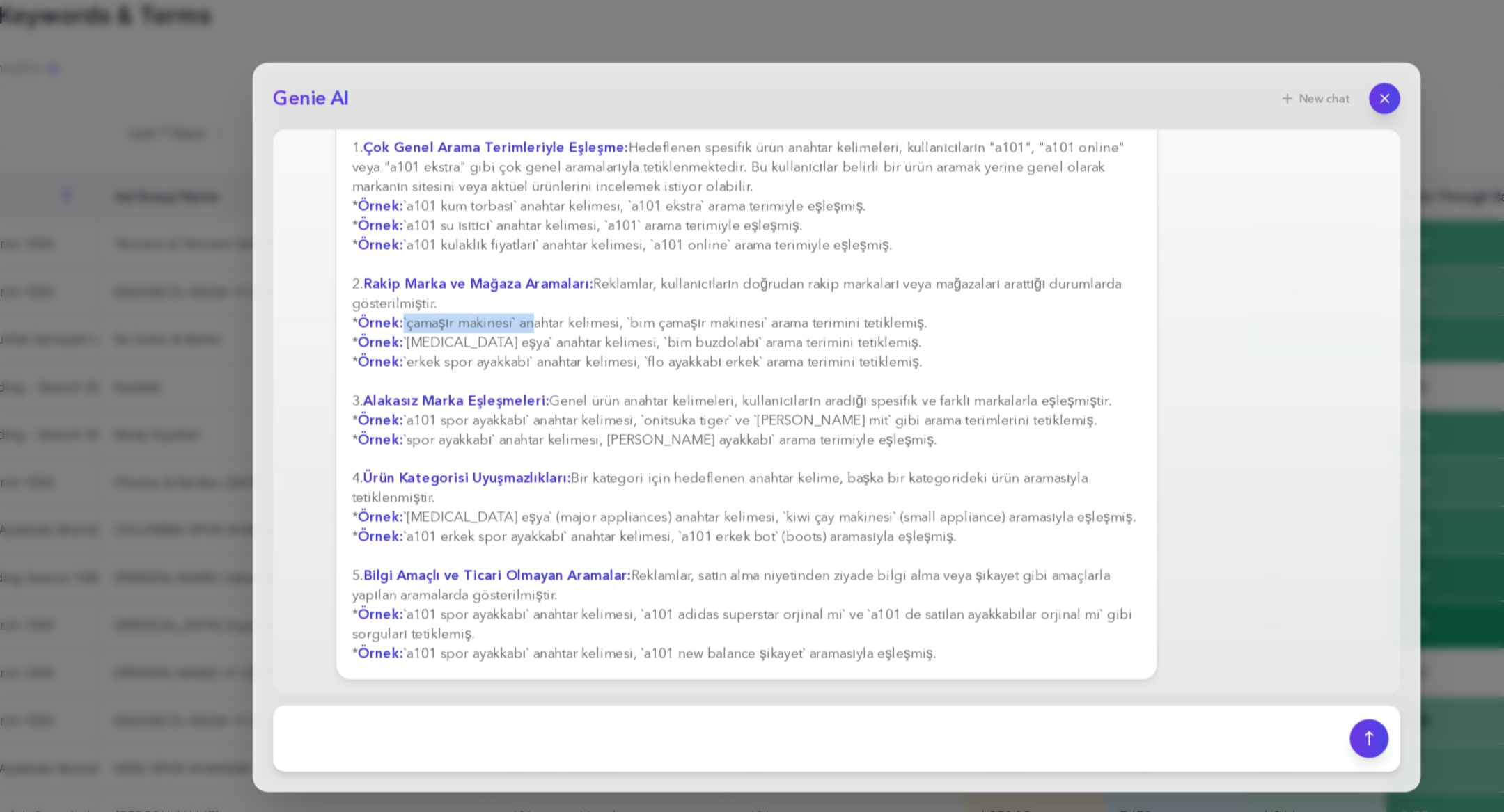
drag, startPoint x: 443, startPoint y: 326, endPoint x: 534, endPoint y: 330, distance: 91.1
click at [535, 332] on div "Evet, hedeflenen kelimeler ile kullanıcıların arama terimleri arasında belirgin…" at bounding box center [687, 366] width 564 height 418
drag, startPoint x: 445, startPoint y: 469, endPoint x: 505, endPoint y: 472, distance: 60.1
click at [506, 473] on div "Evet, hedeflenen kelimeler ile kullanıcıların arama terimleri arasında belirgin…" at bounding box center [687, 366] width 564 height 418
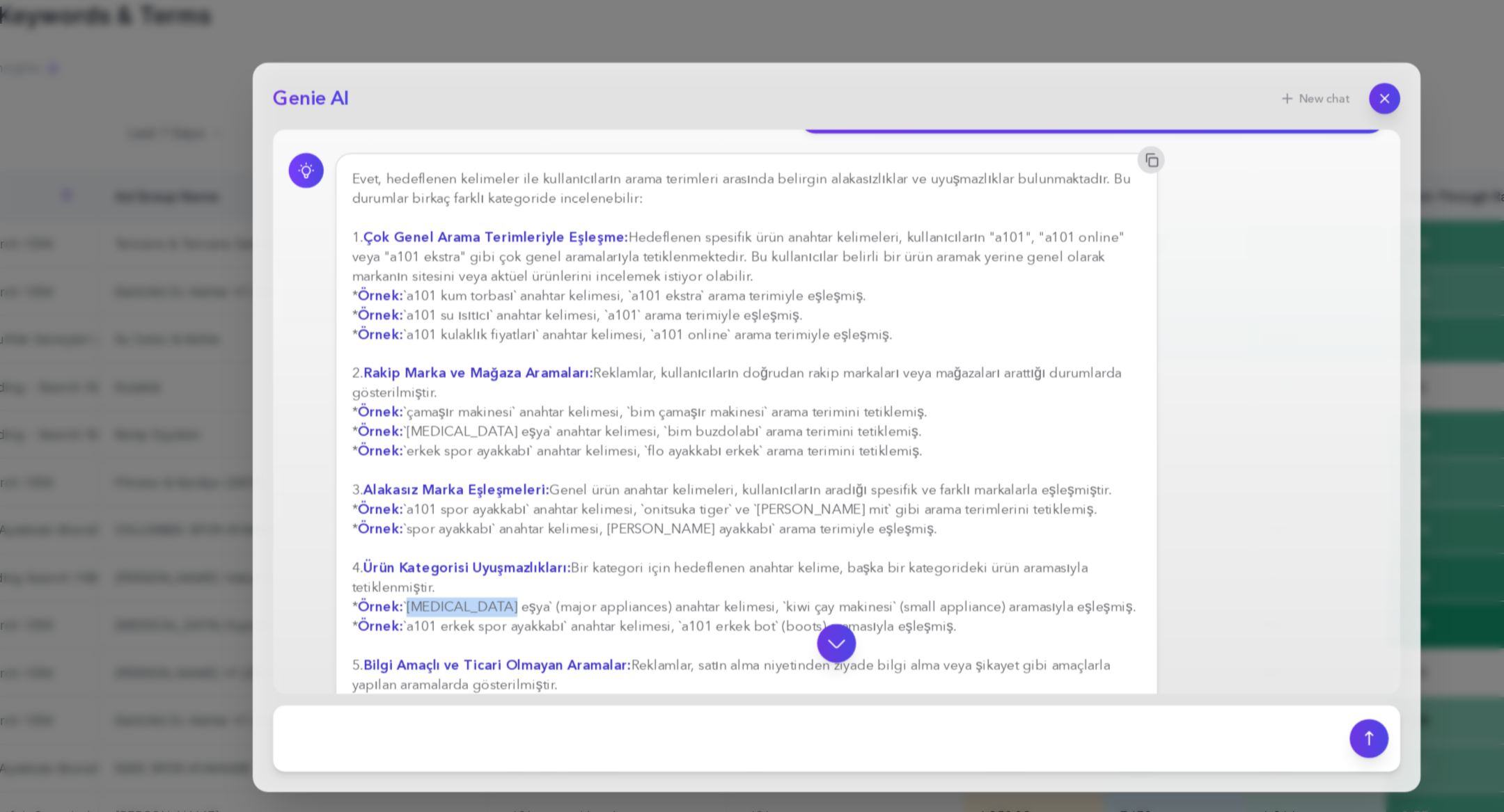
scroll to position [44, 0]
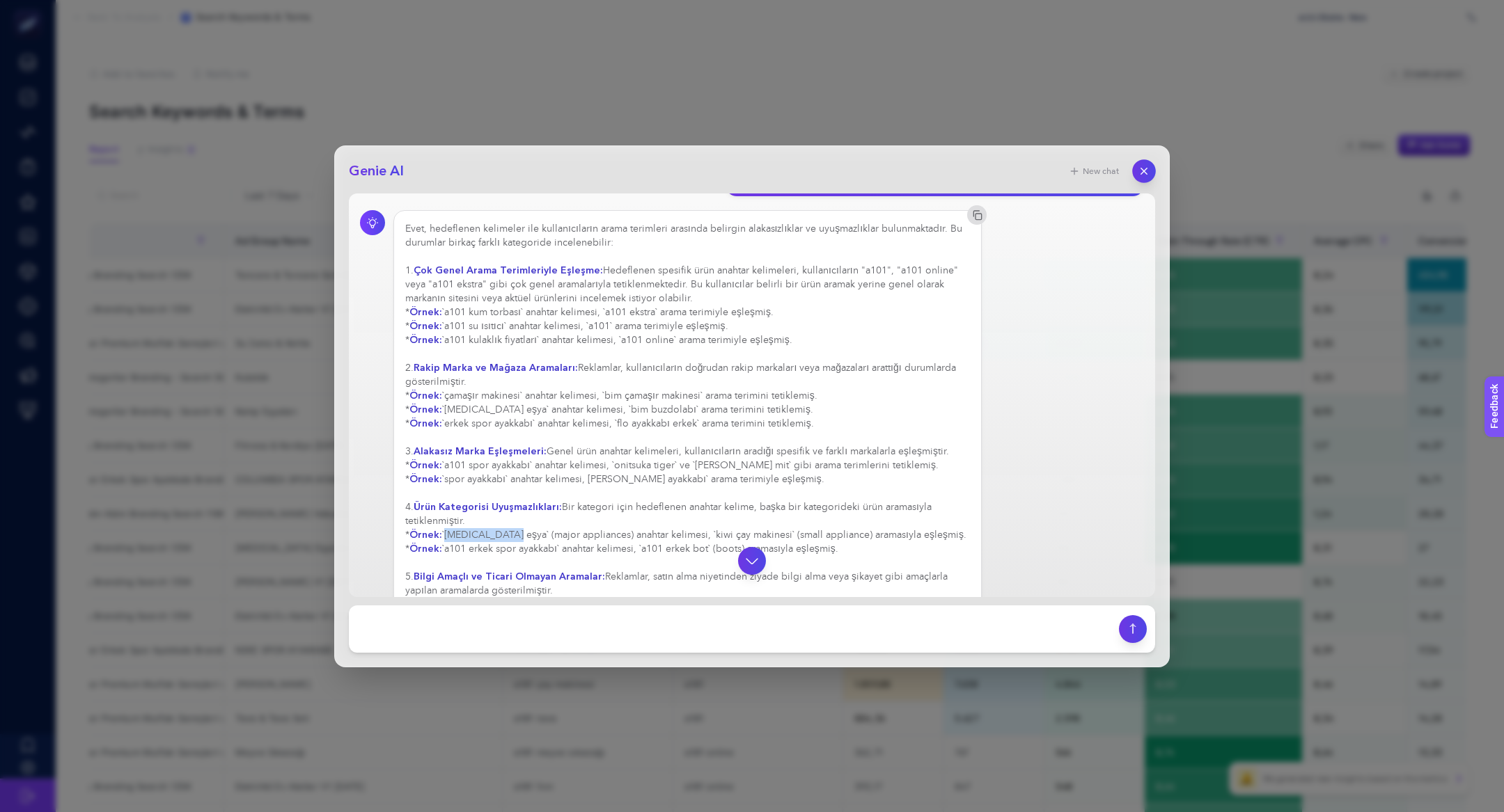
click at [1150, 170] on button "button" at bounding box center [1143, 171] width 24 height 24
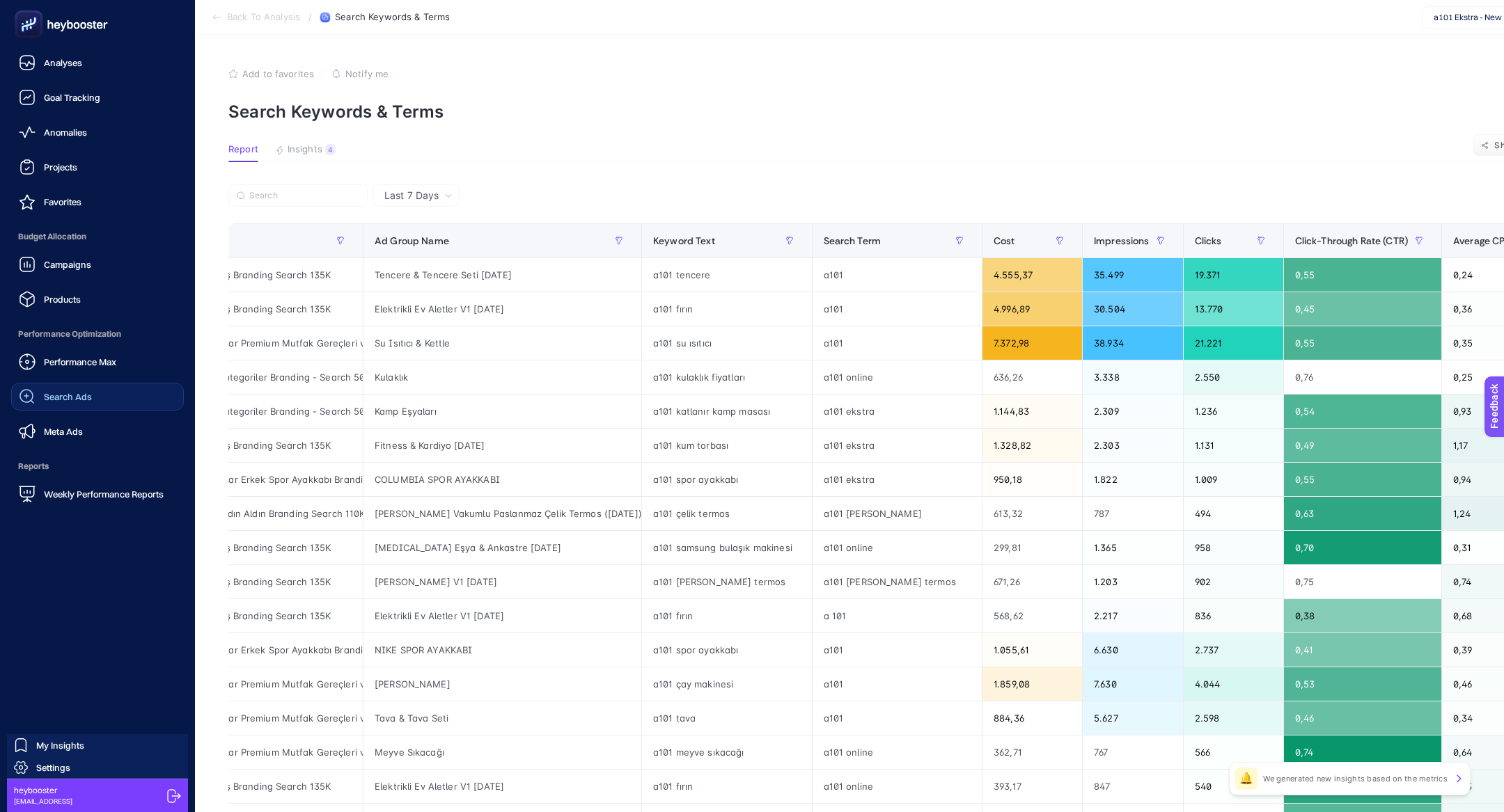
click at [41, 397] on div "Search Ads" at bounding box center [55, 397] width 73 height 16
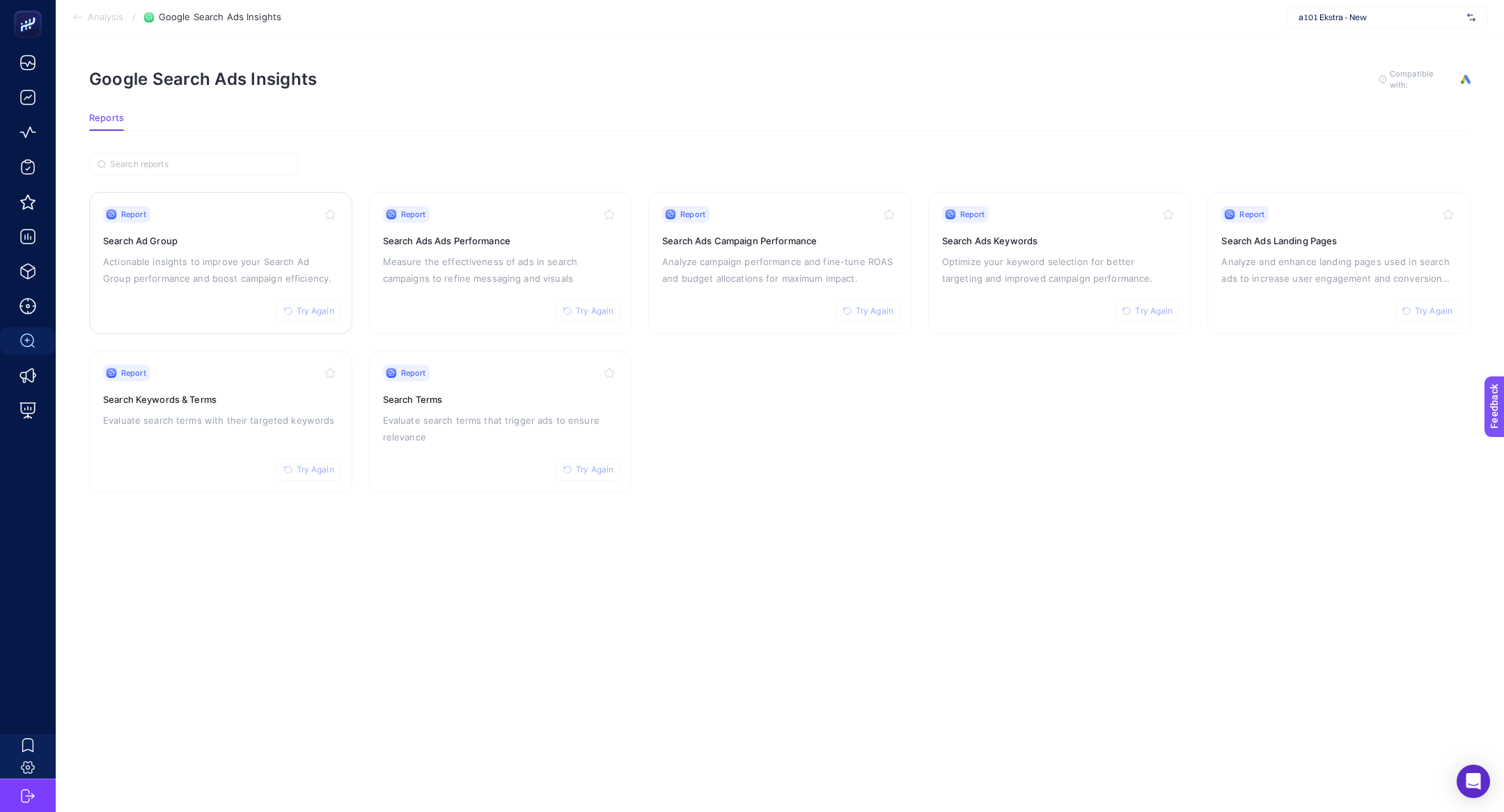
click at [192, 265] on p "Actionable insights to improve your Search Ad Group performance and boost campa…" at bounding box center [221, 270] width 236 height 34
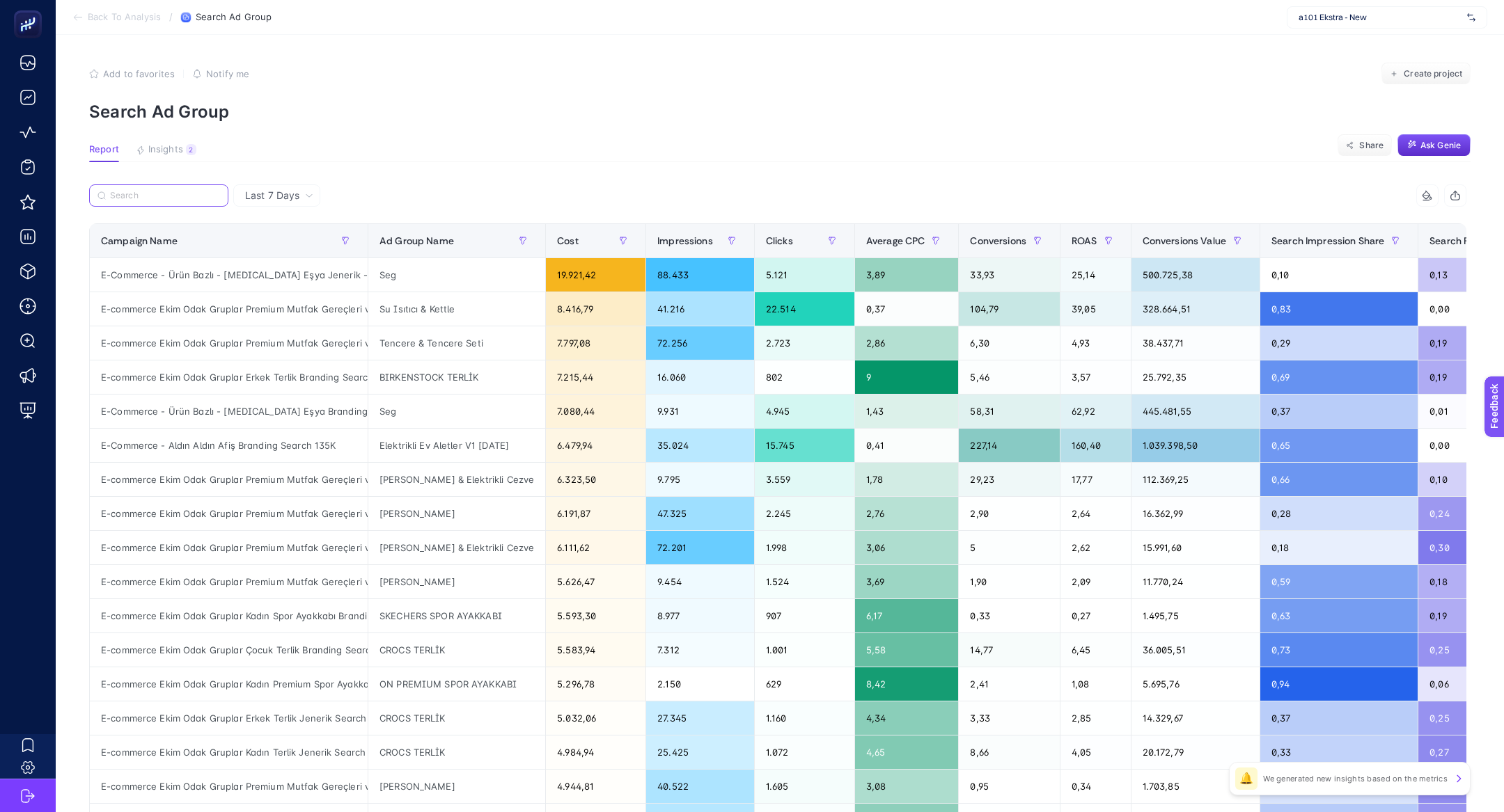
click at [145, 195] on input "Search" at bounding box center [165, 195] width 110 height 11
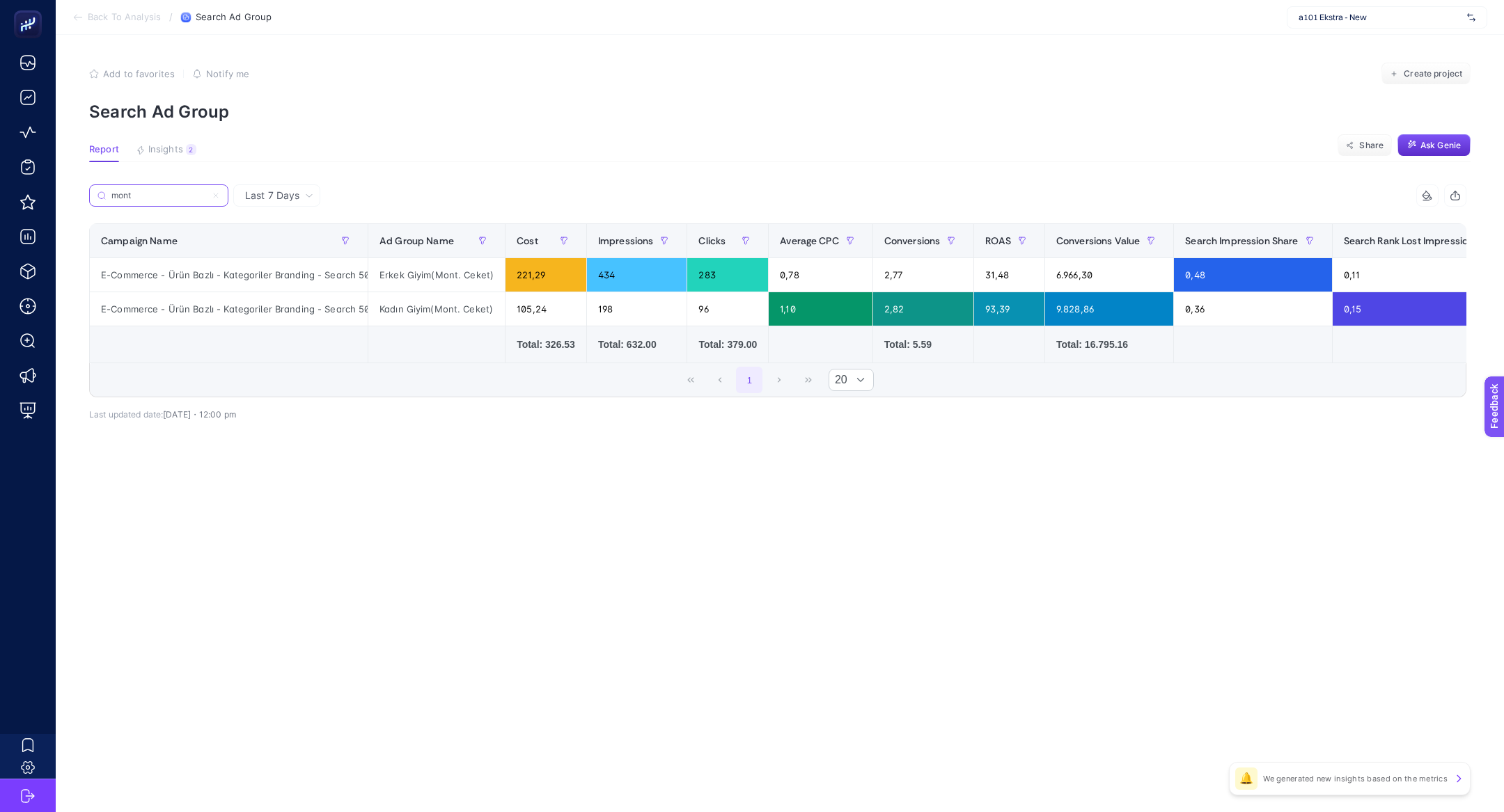
scroll to position [0, 16]
click at [204, 276] on div "E-Commerce - Ürün Bazlı - Kategoriler Branding - Search 50K" at bounding box center [229, 275] width 278 height 34
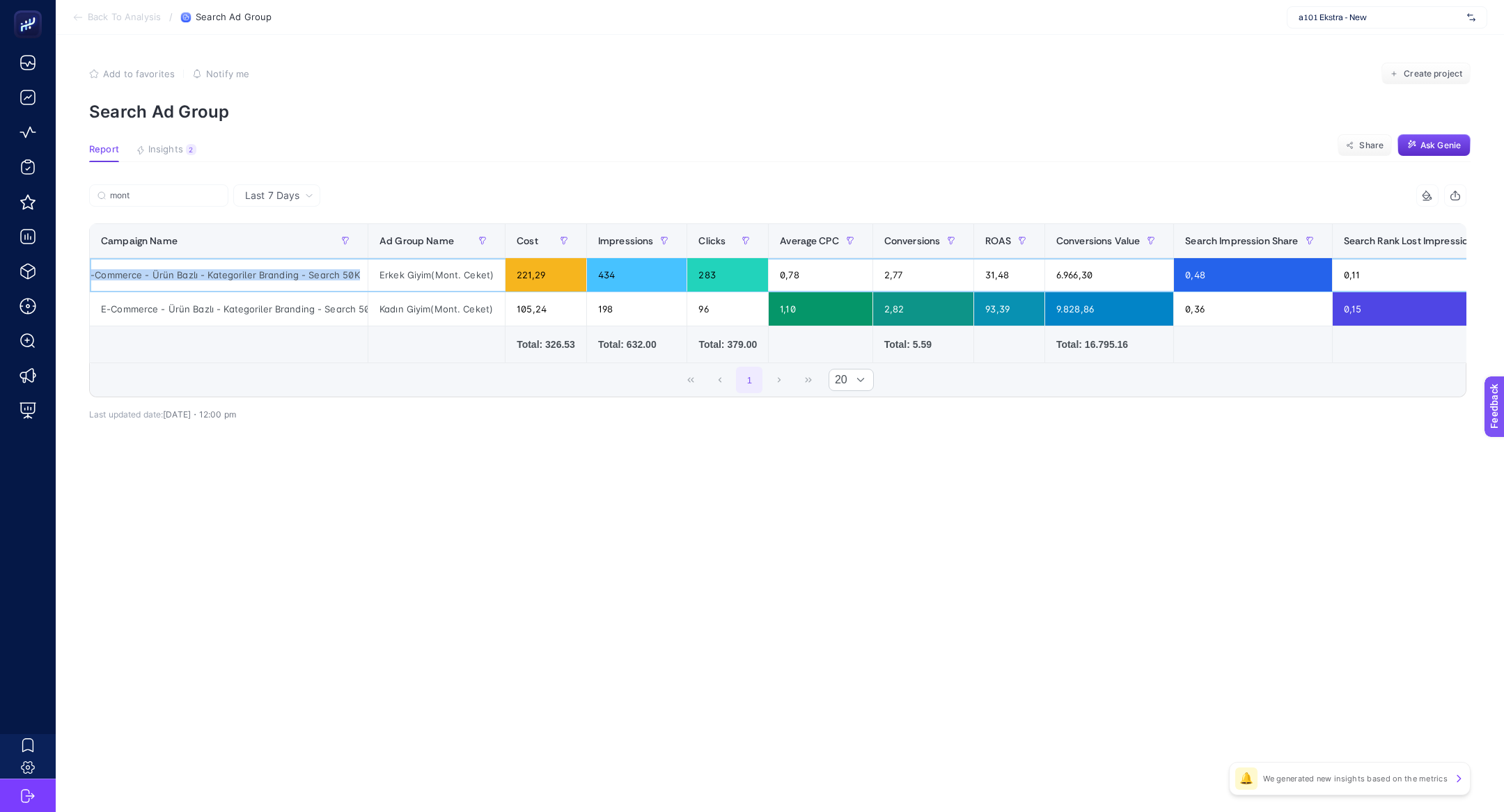
copy tr "E-Commerce - Ürün Bazlı - Kategoriler Branding - Search 50K"
click at [170, 192] on input "mont" at bounding box center [165, 195] width 110 height 11
click at [170, 192] on input "mont" at bounding box center [159, 195] width 95 height 11
paste input "E-Commerce - Ürün Bazlı - Kategoriler Branding - Search 50K"
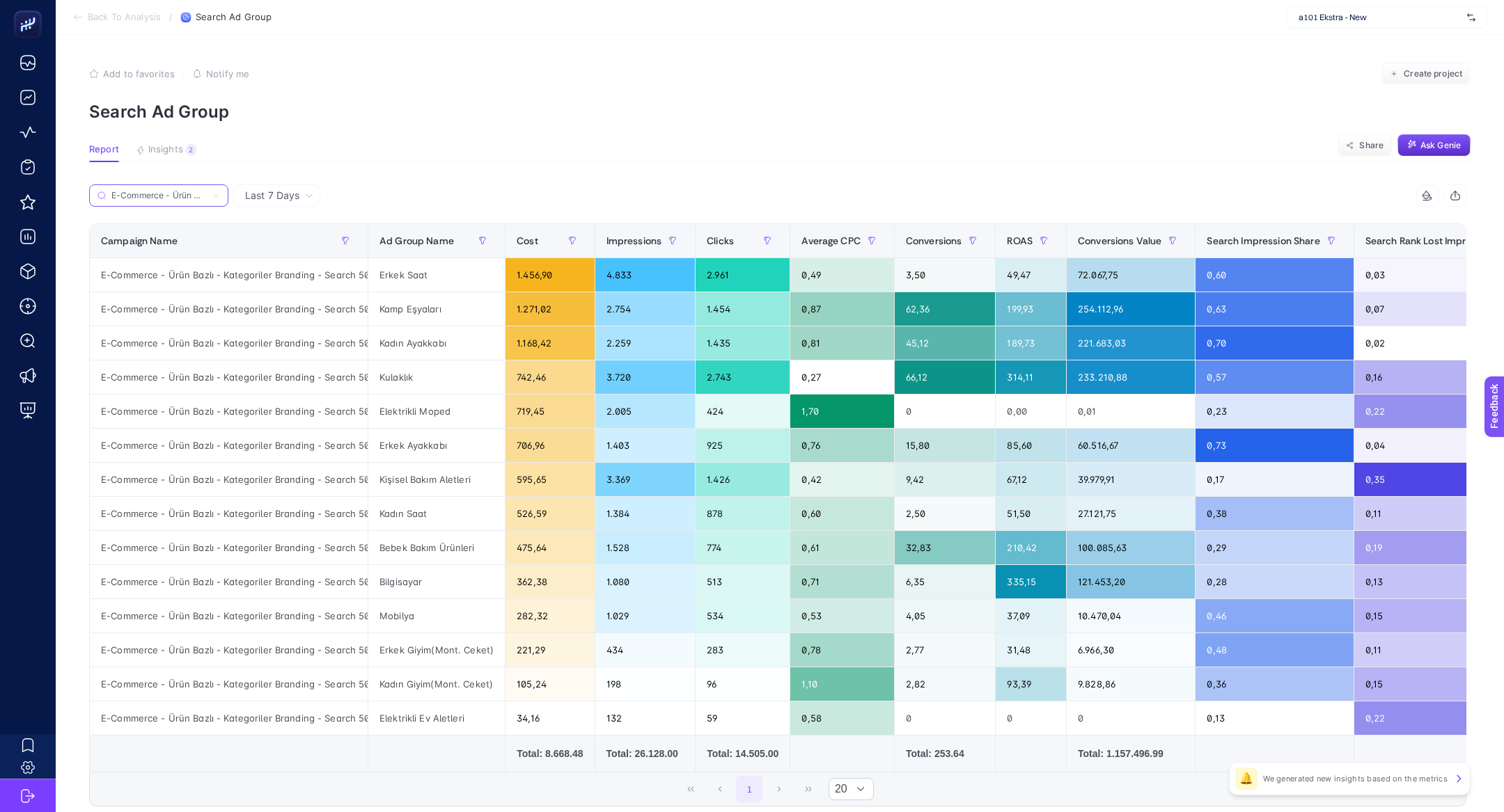
scroll to position [0, 153]
type input "E-Commerce - Ürün Bazlı - Kategoriler Branding - Search 50K"
drag, startPoint x: 426, startPoint y: 648, endPoint x: 442, endPoint y: 660, distance: 20.0
click at [442, 662] on div "Erkek Giyim(Mont. Ceket)" at bounding box center [436, 650] width 137 height 34
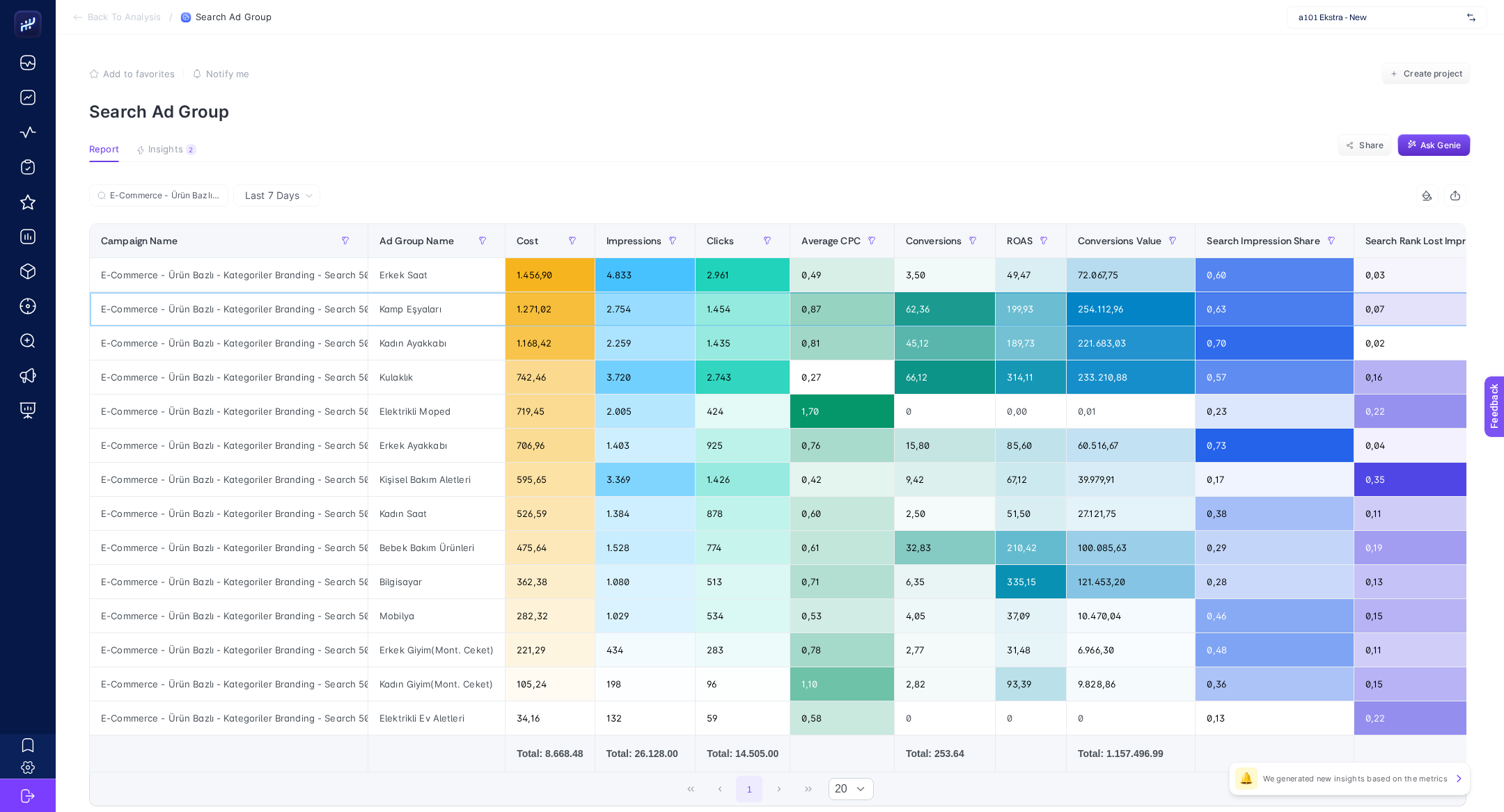
drag, startPoint x: 387, startPoint y: 320, endPoint x: 439, endPoint y: 321, distance: 52.0
click at [439, 321] on div "Kamp Eşyaları" at bounding box center [436, 309] width 137 height 34
click at [392, 580] on div "Bilgisayar" at bounding box center [436, 581] width 137 height 34
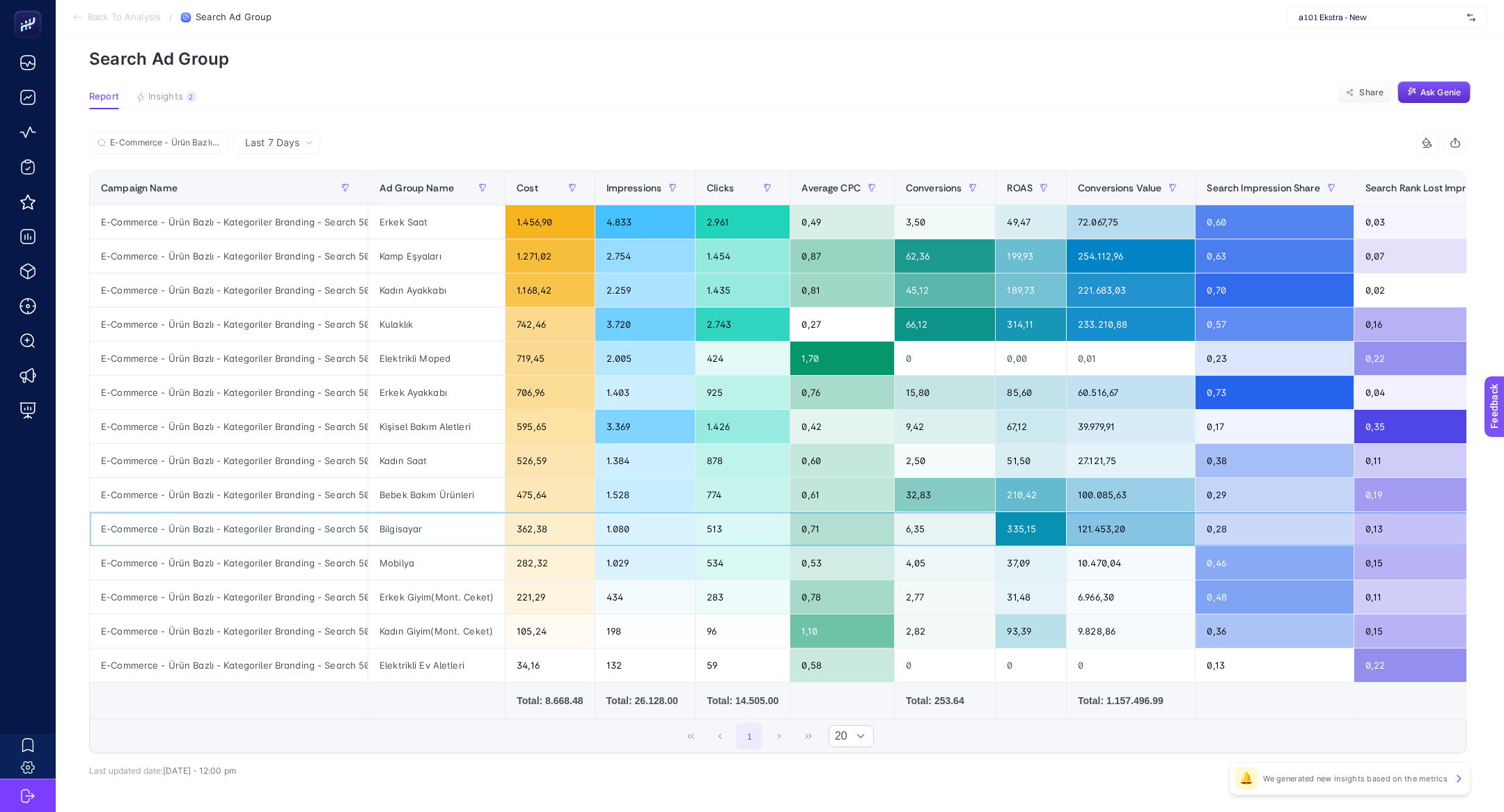
scroll to position [52, 0]
click at [426, 602] on div "Erkek Giyim(Mont. Ceket)" at bounding box center [436, 598] width 137 height 34
click at [425, 353] on div "Elektrikli Moped" at bounding box center [436, 359] width 137 height 34
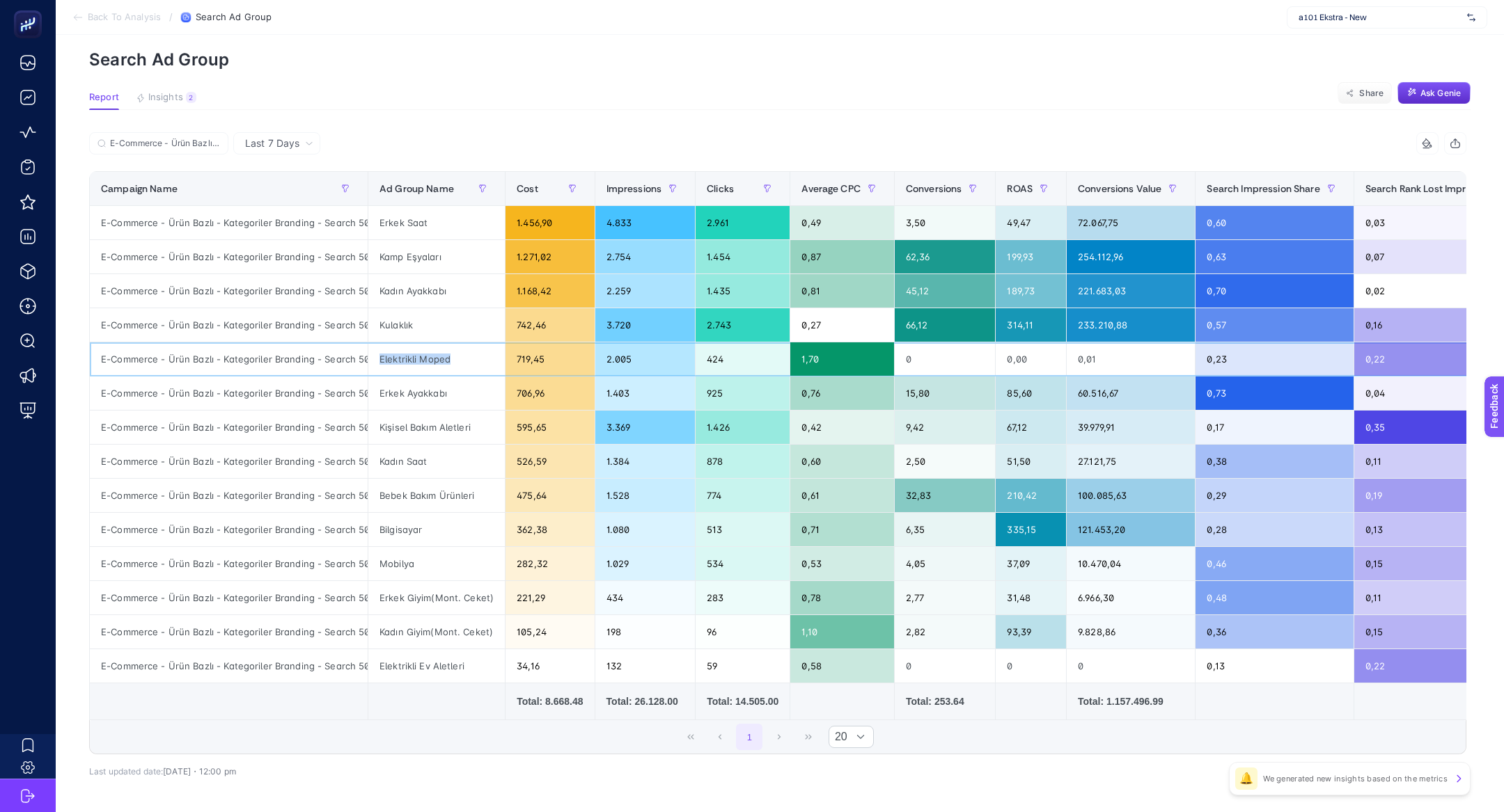
click at [425, 353] on div "Elektrikli Moped" at bounding box center [436, 359] width 137 height 34
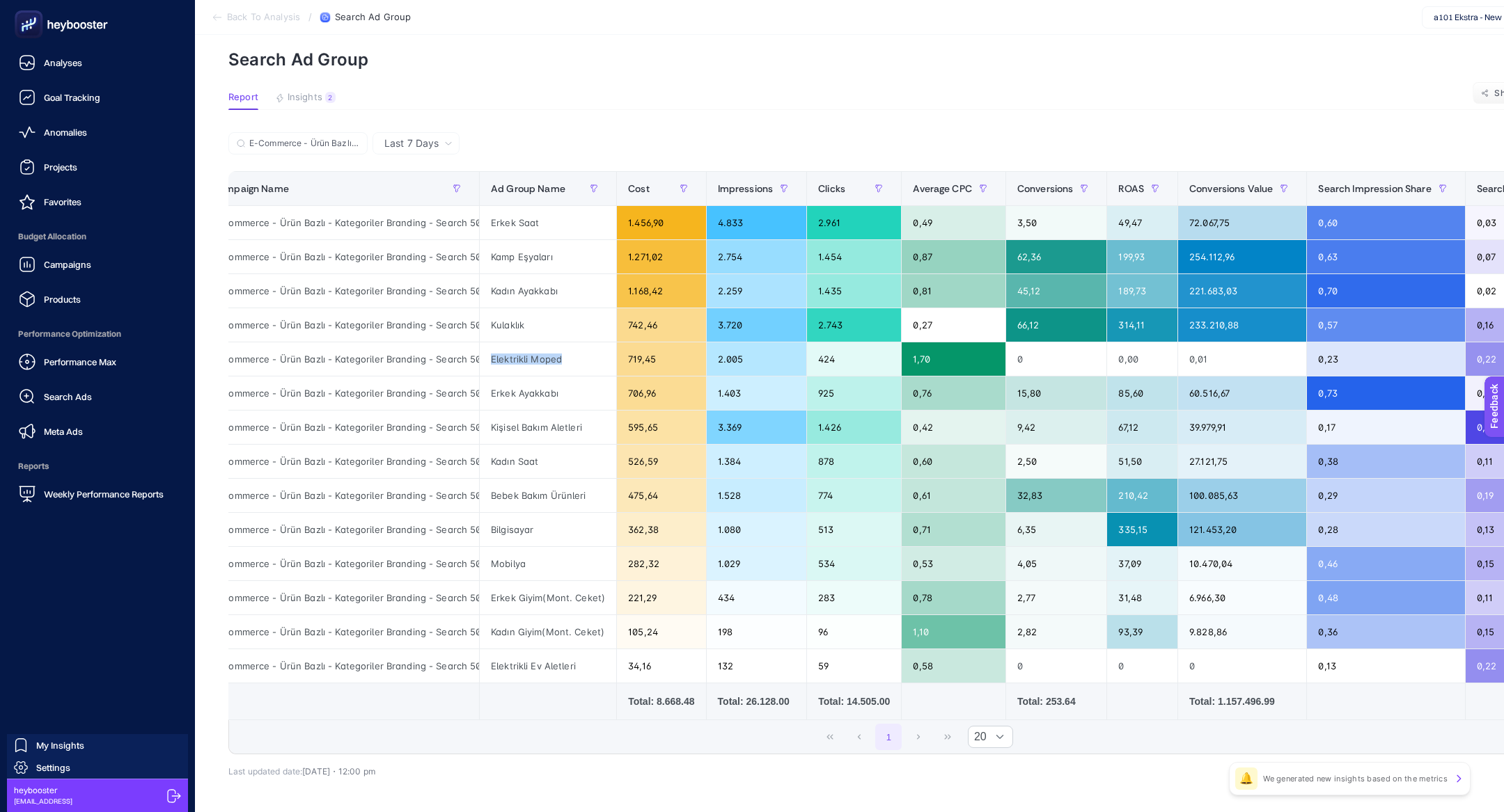
click at [54, 355] on div "Performance Max" at bounding box center [67, 361] width 97 height 16
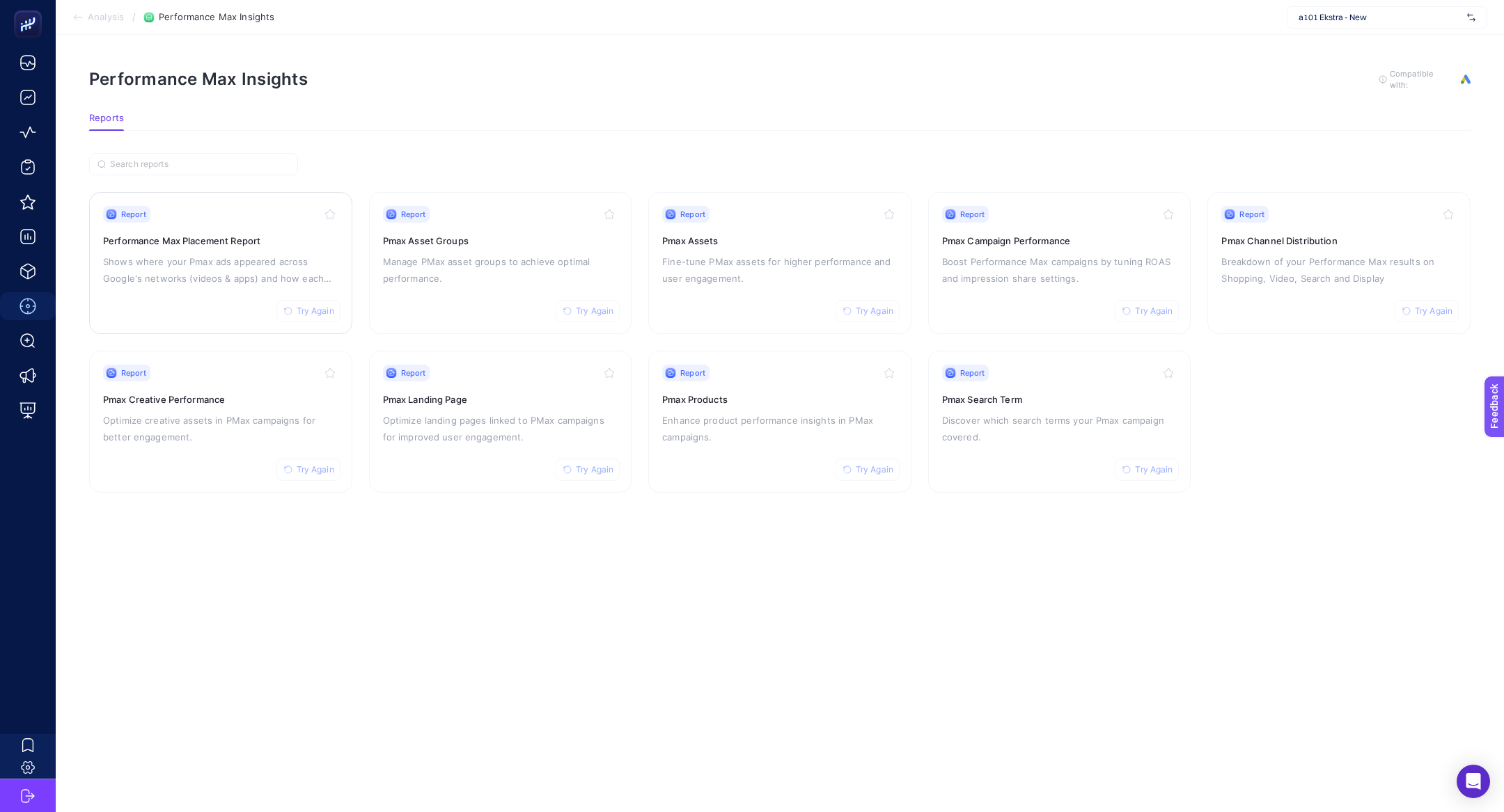
click at [118, 288] on div "Report Try Again Performance Max Placement Report Shows where your Pmax ads app…" at bounding box center [221, 263] width 236 height 114
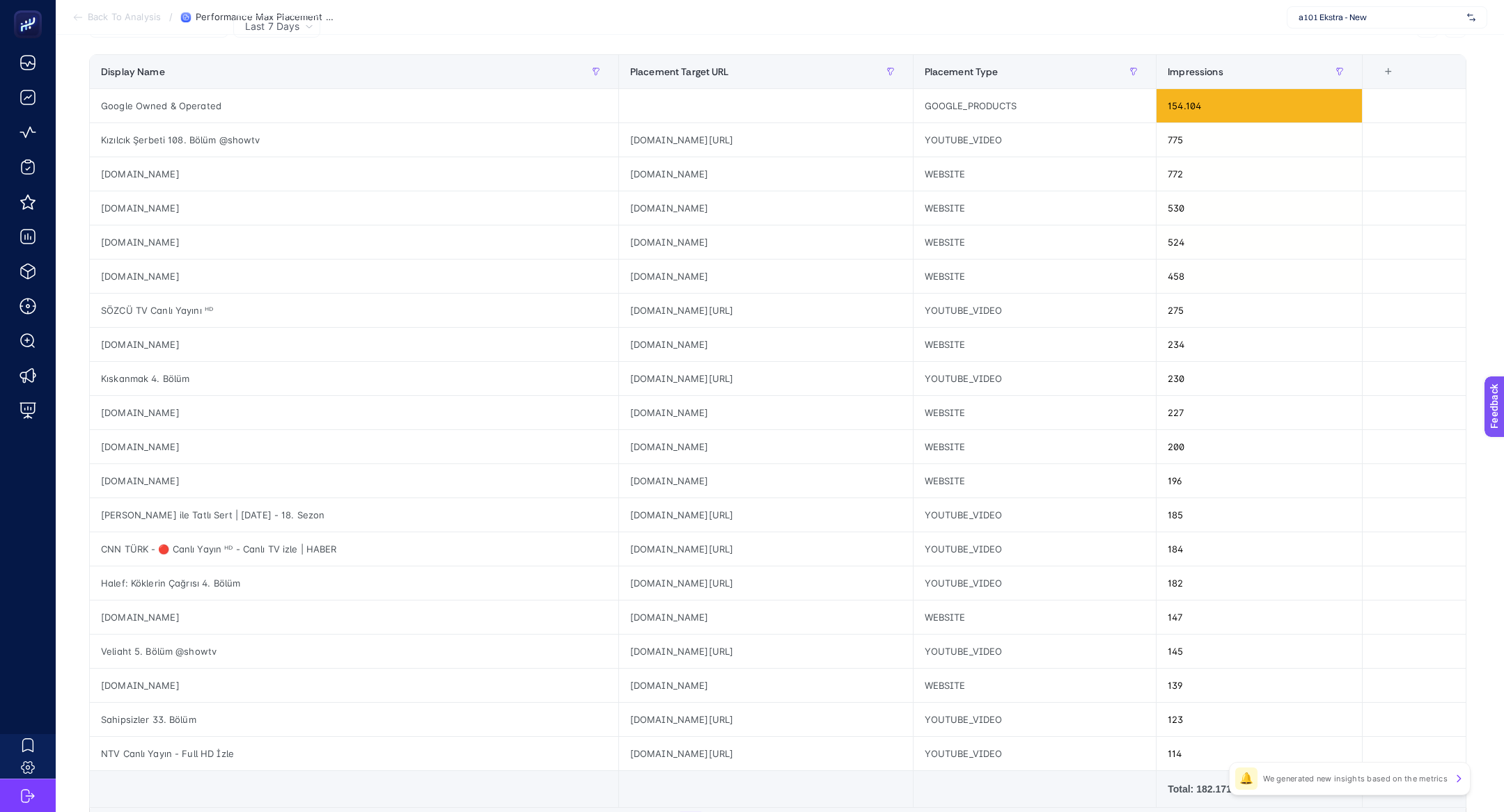
scroll to position [149, 0]
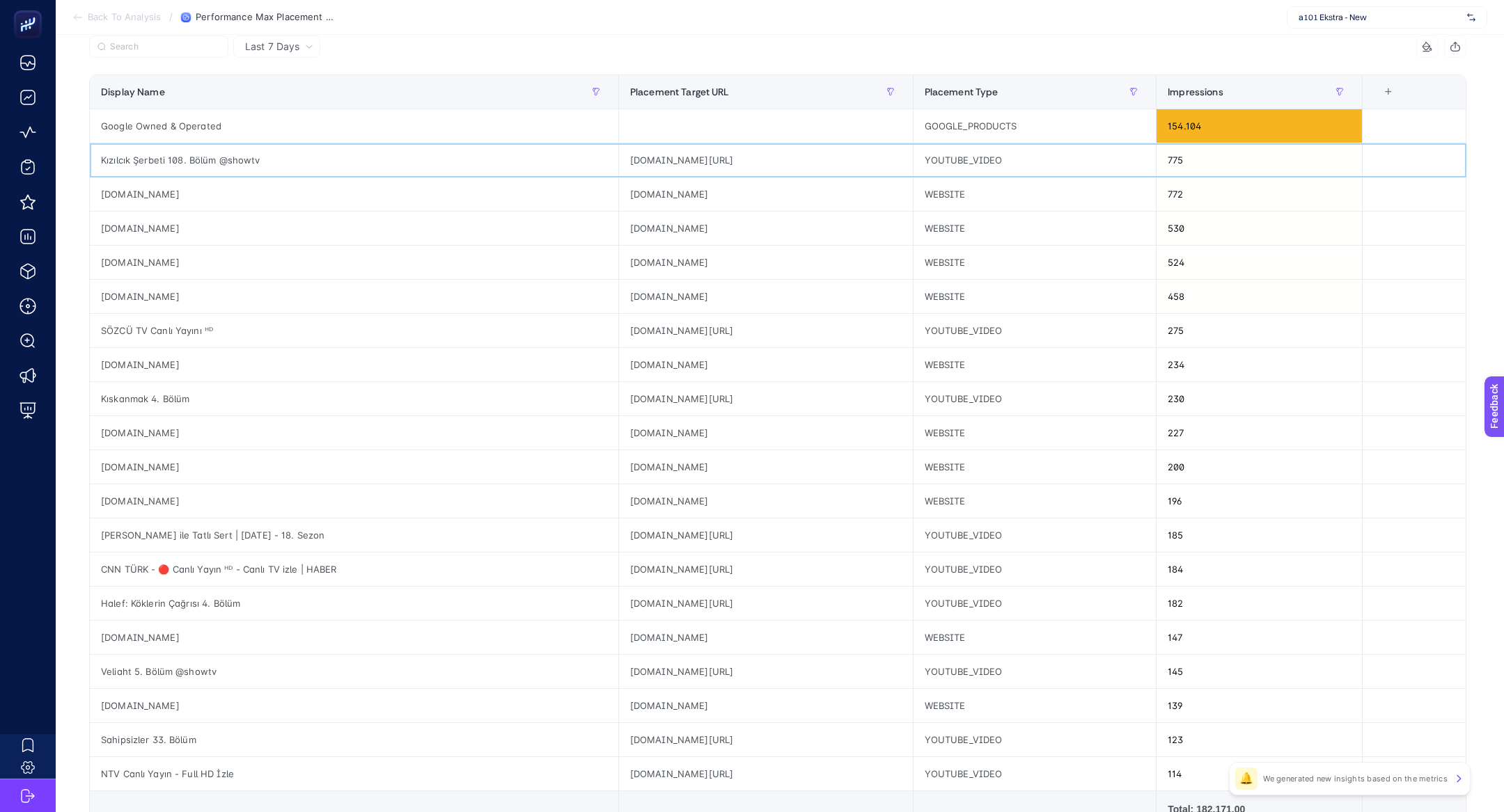
click at [136, 162] on div "Kızılcık Şerbeti 108. Bölüm @showtv" at bounding box center [354, 159] width 528 height 34
click at [136, 161] on div "Kızılcık Şerbeti 108. Bölüm @showtv" at bounding box center [354, 159] width 528 height 34
click at [135, 407] on div "Kıskanmak 4. Bölüm" at bounding box center [354, 398] width 528 height 34
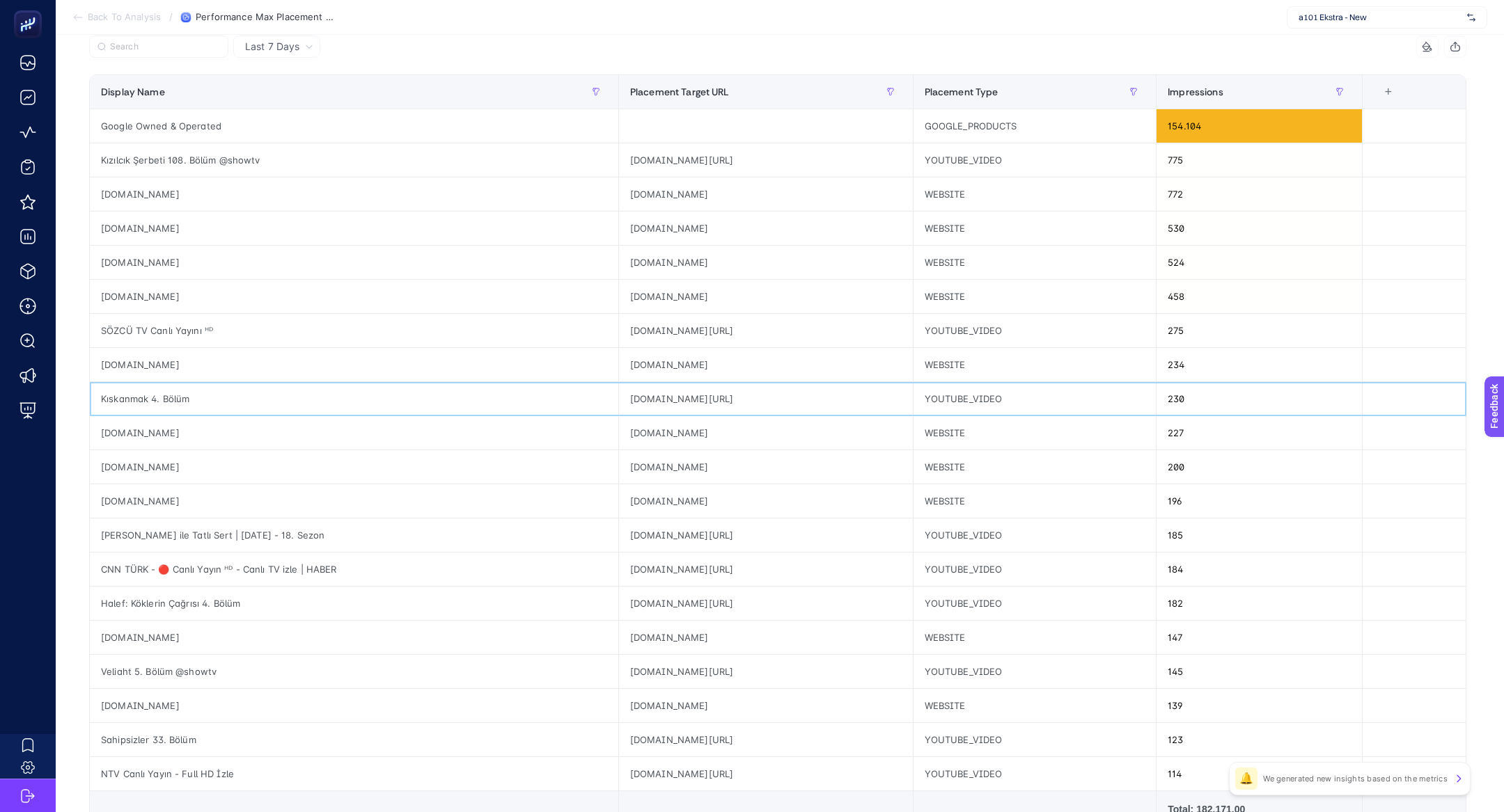
click at [135, 407] on div "Kıskanmak 4. Bölüm" at bounding box center [354, 398] width 528 height 34
click at [155, 603] on div "Halef: Köklerin Çağrısı 4. Bölüm" at bounding box center [354, 603] width 528 height 34
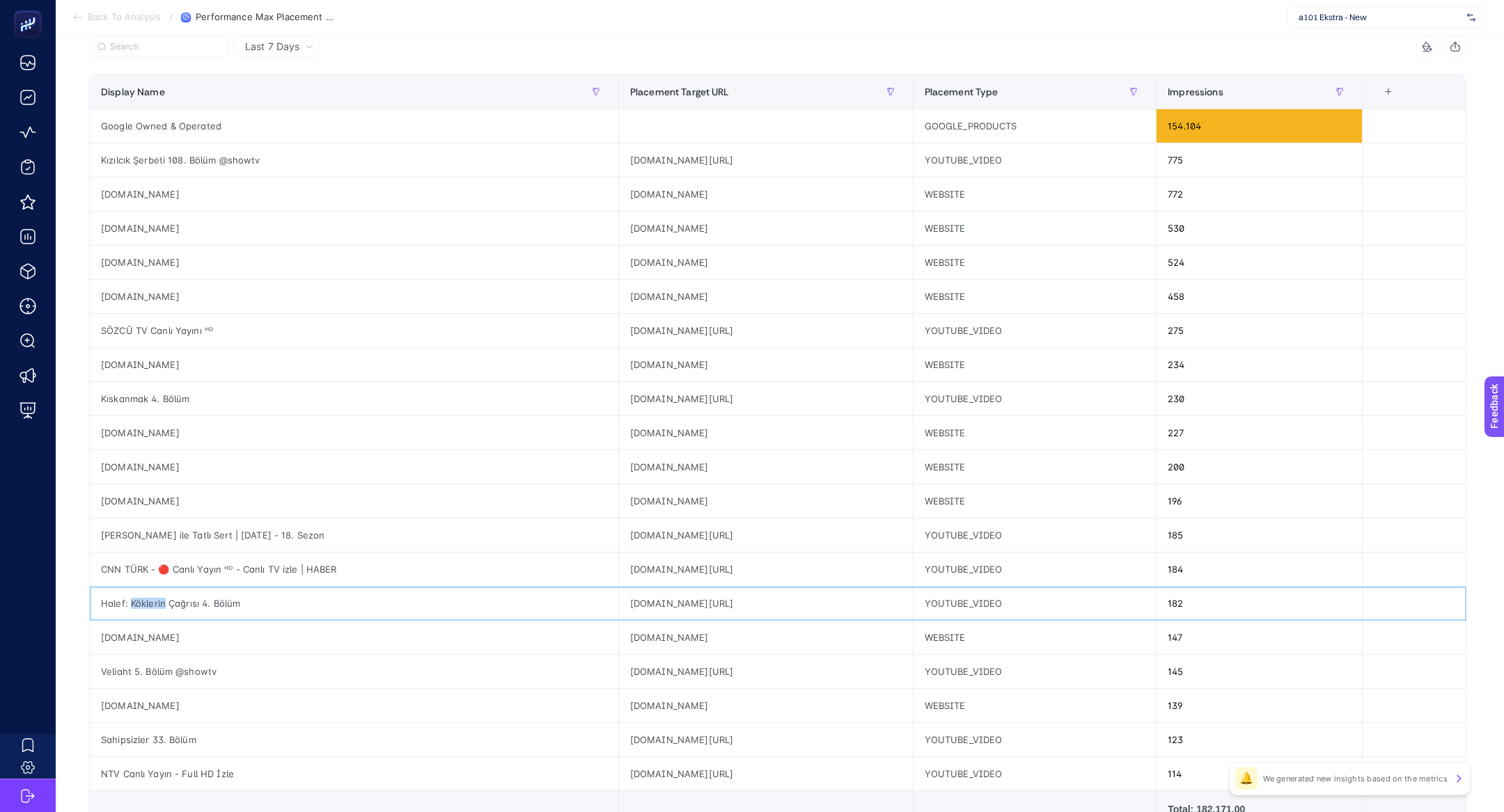
click at [155, 603] on div "Halef: Köklerin Çağrısı 4. Bölüm" at bounding box center [354, 603] width 528 height 34
click at [137, 50] on input "Search" at bounding box center [165, 47] width 110 height 11
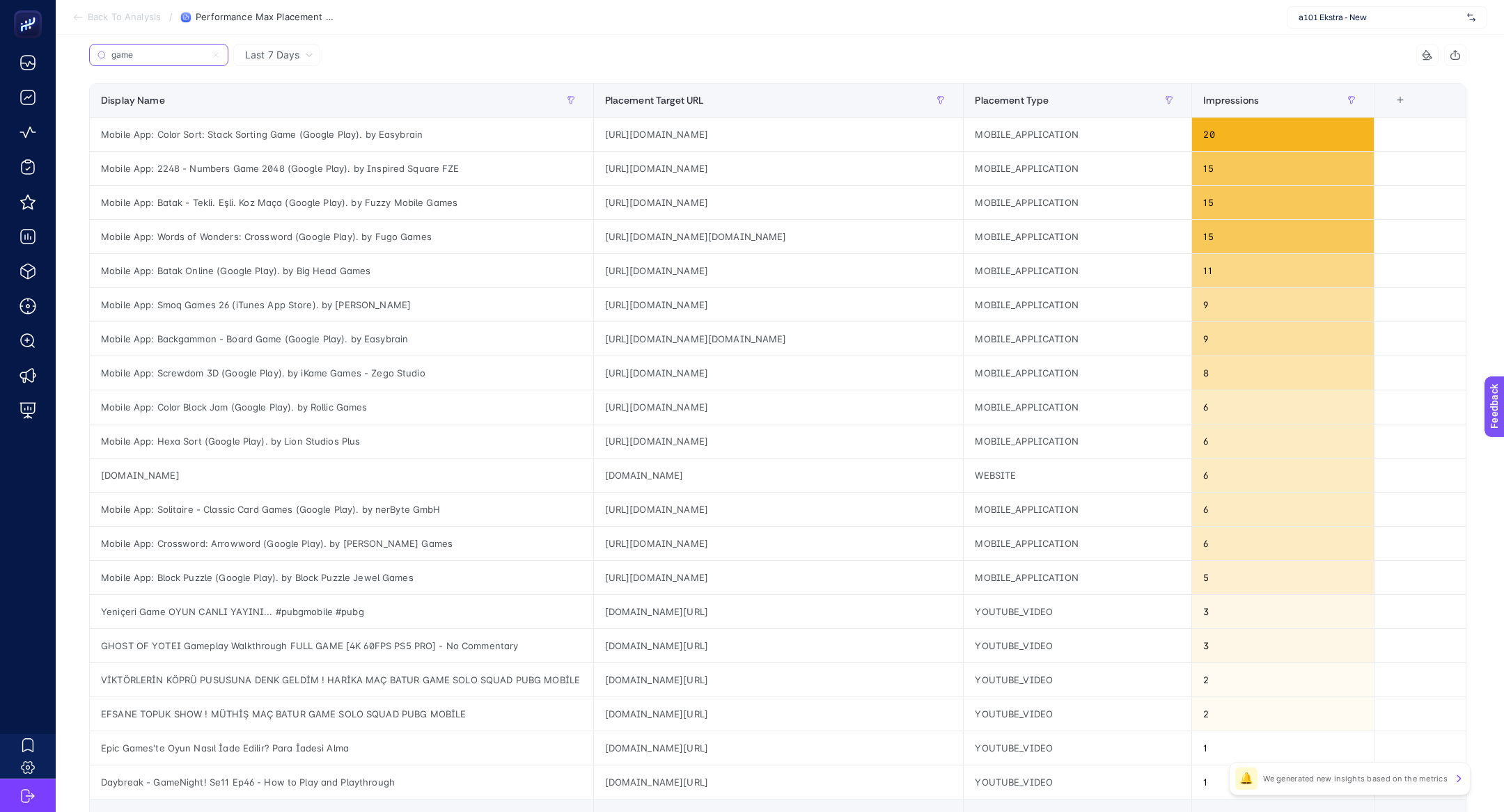
scroll to position [138, 0]
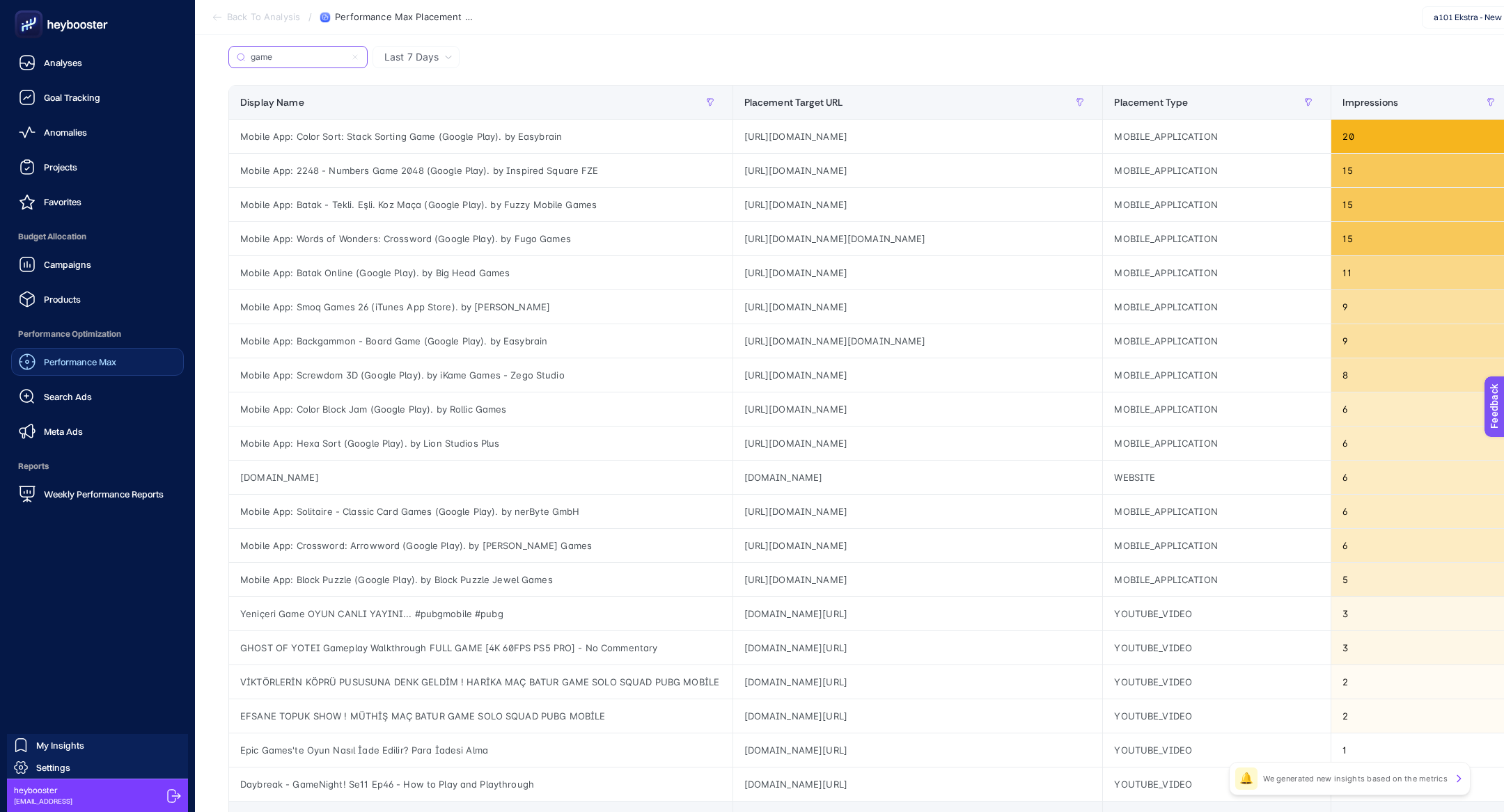
type input "game"
click at [93, 371] on link "Performance Max" at bounding box center [97, 362] width 173 height 28
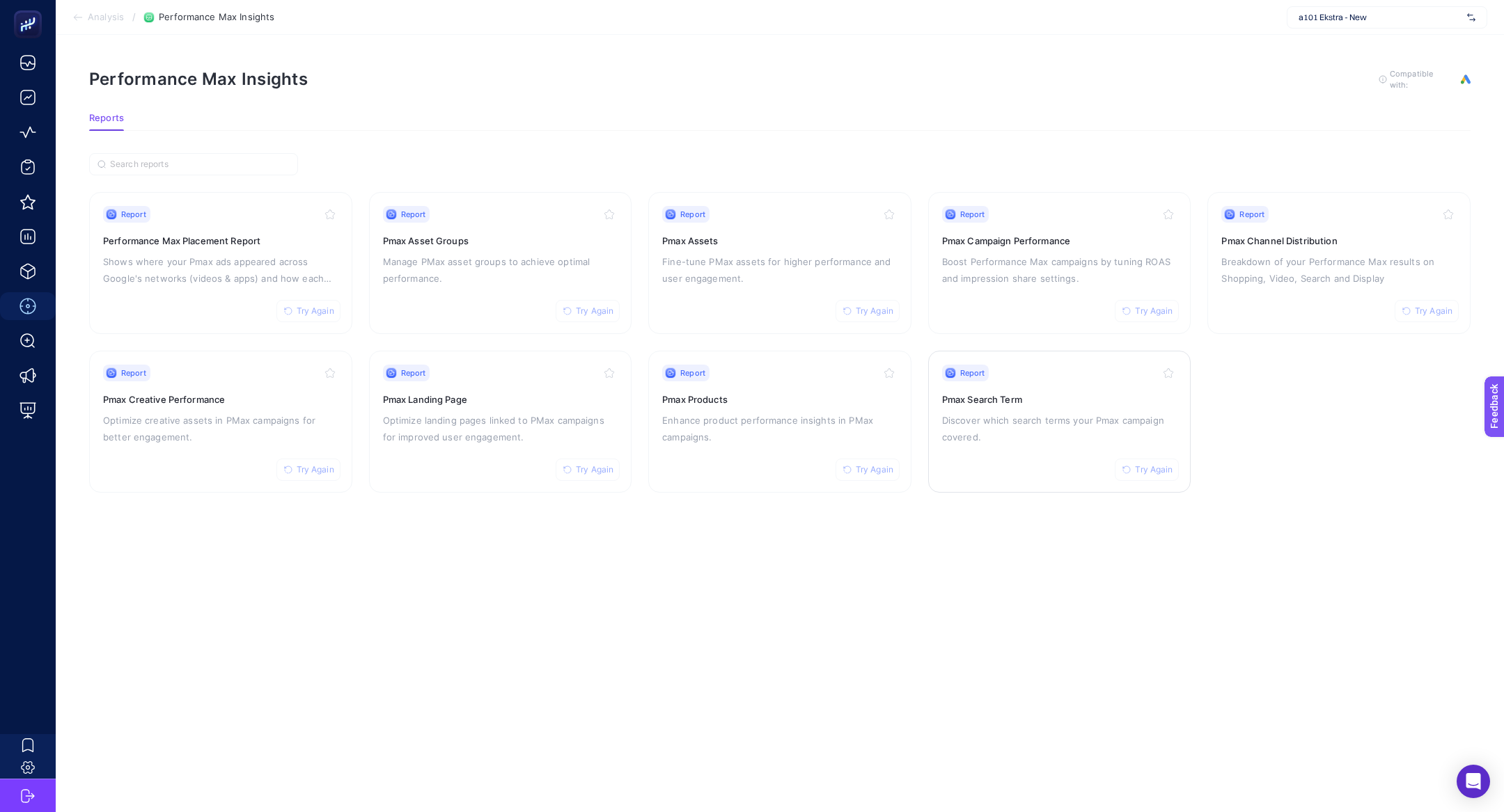
click at [992, 435] on p "Discover which search terms your Pmax campaign covered." at bounding box center [1060, 428] width 236 height 34
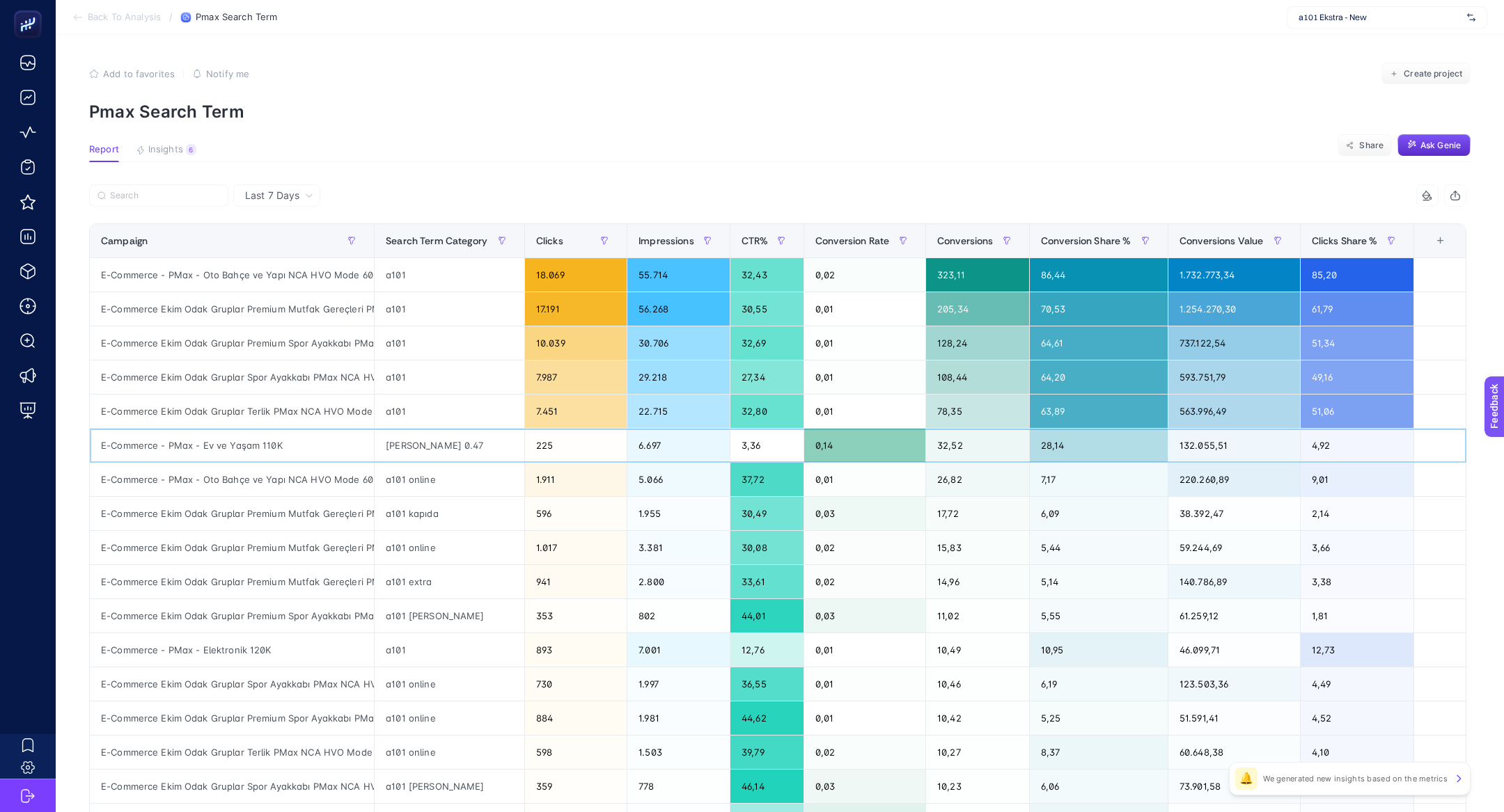
click at [451, 443] on div "stanley aerolight 0.47" at bounding box center [449, 445] width 150 height 34
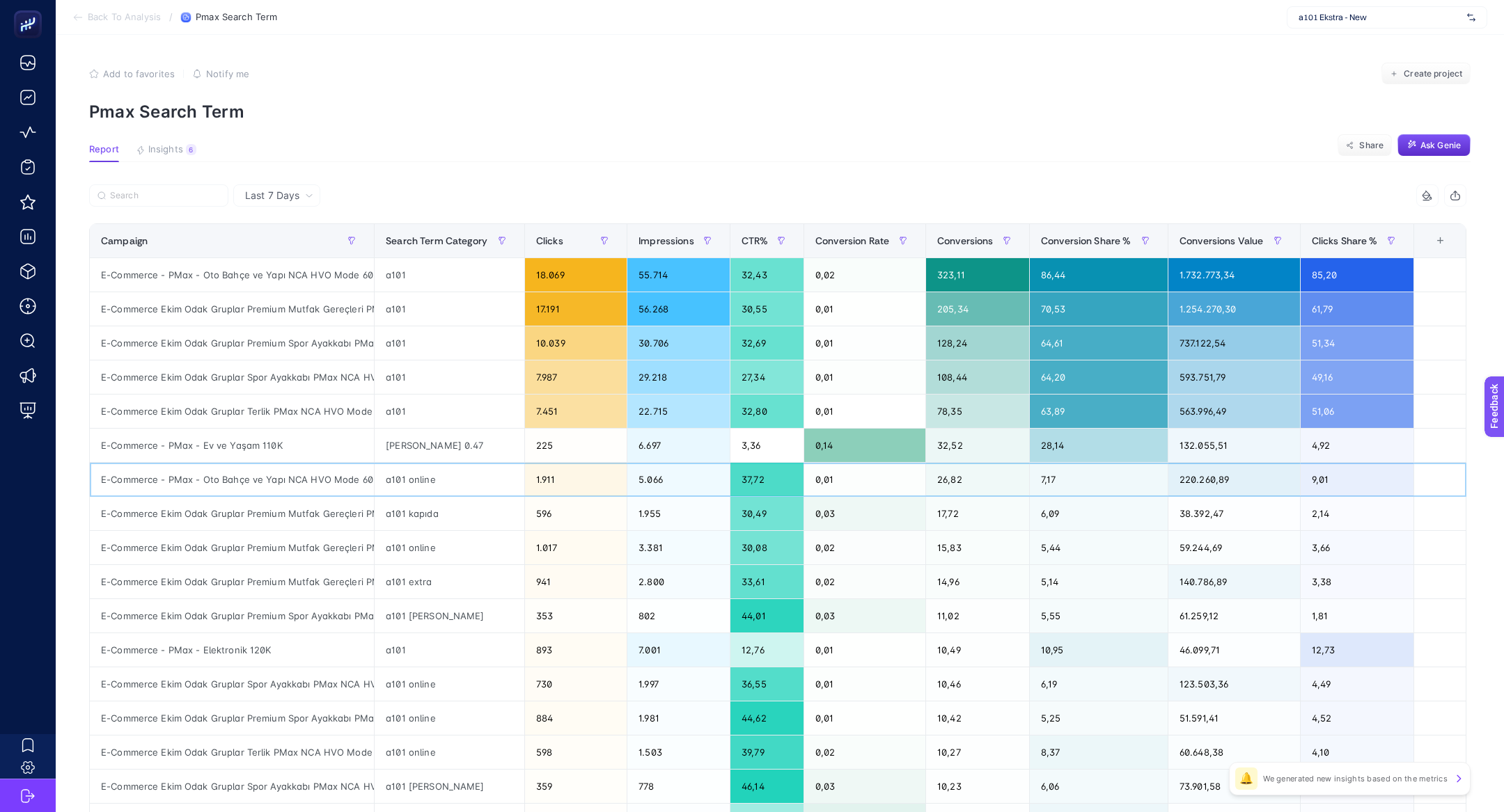
click at [468, 477] on div "a101 online" at bounding box center [449, 479] width 150 height 34
click at [1207, 255] on th "Conversions Value" at bounding box center [1234, 241] width 132 height 34
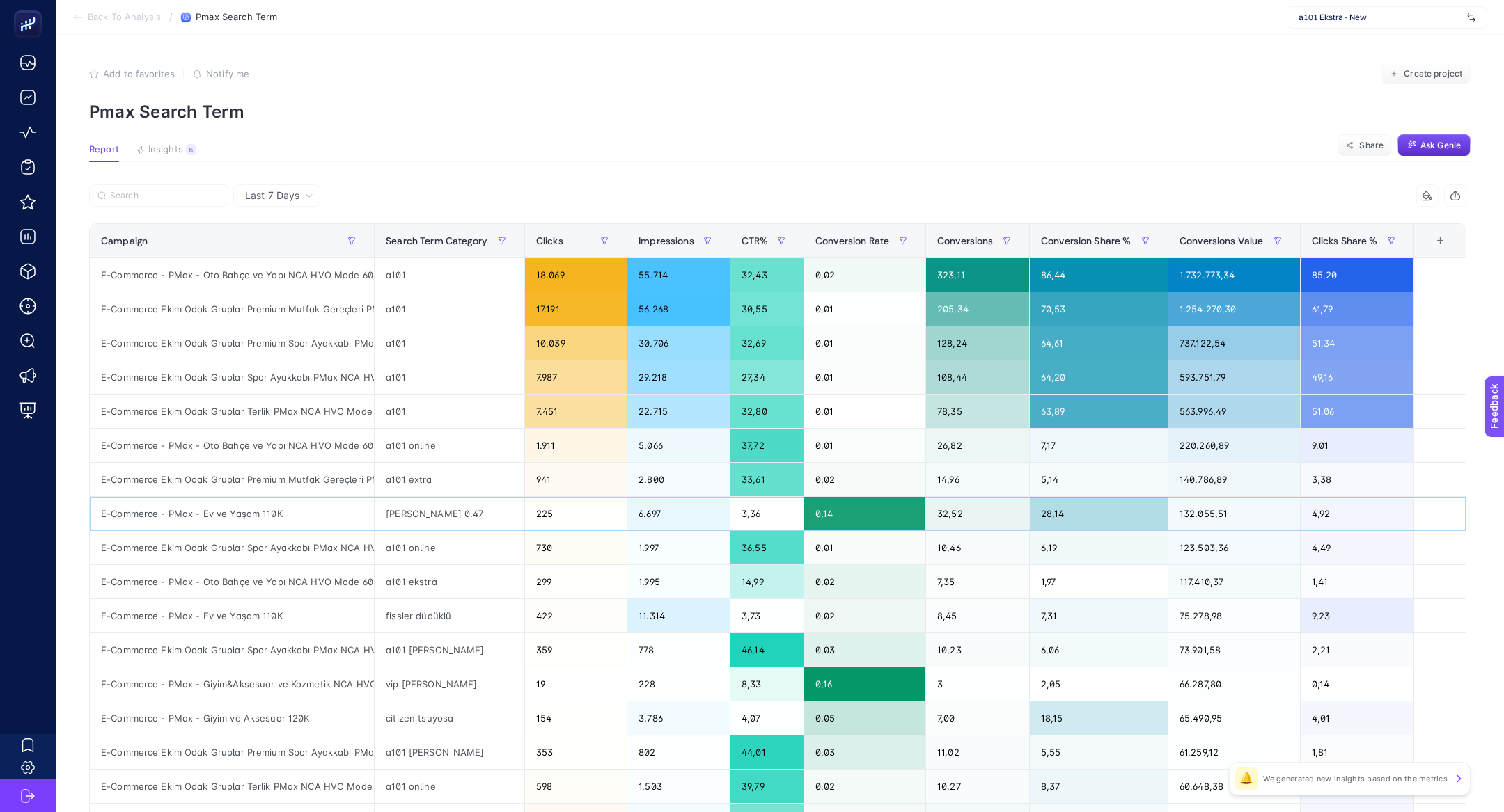
click at [391, 510] on div "stanley aerolight 0.47" at bounding box center [449, 514] width 150 height 34
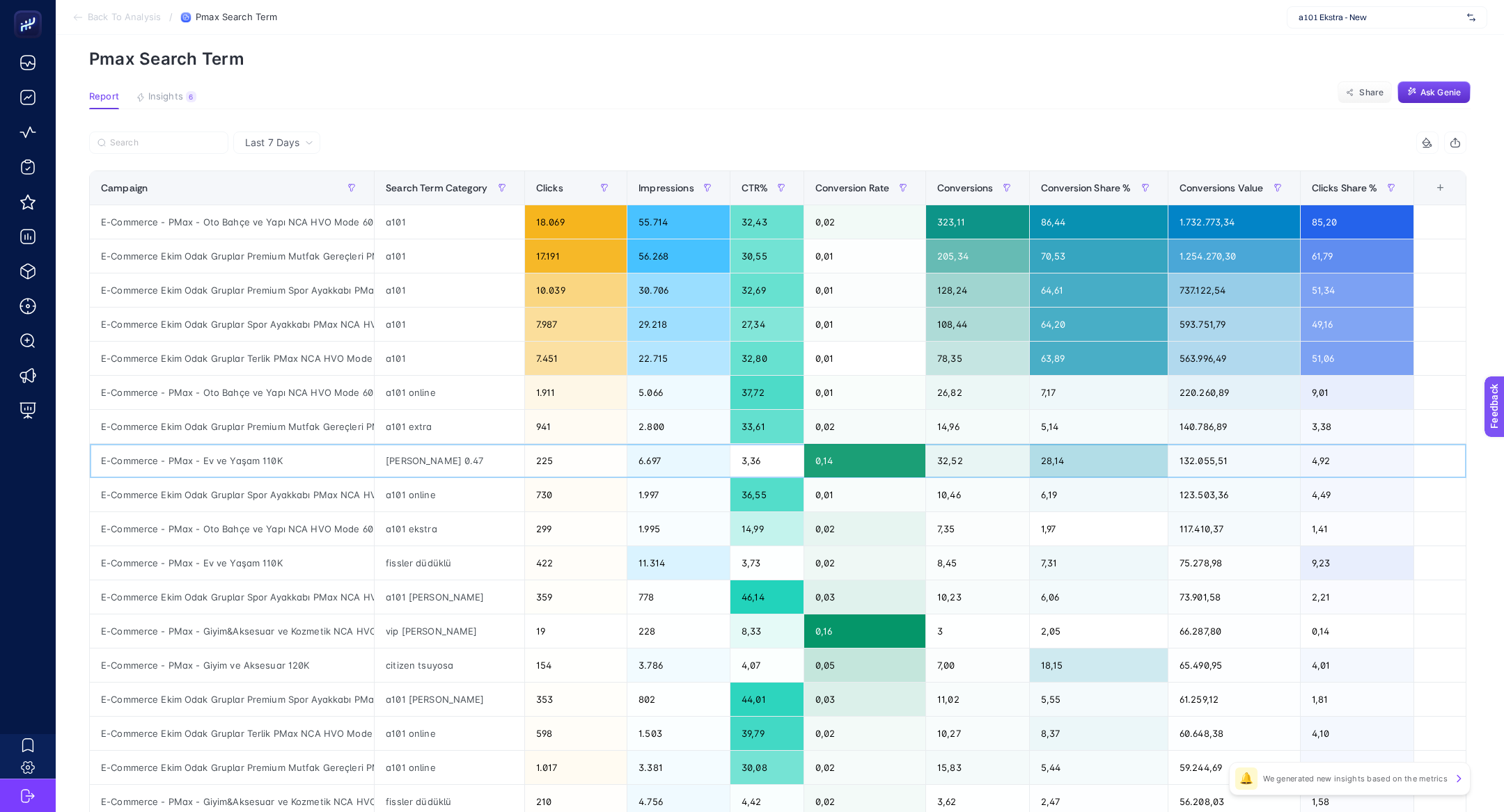
scroll to position [50, 0]
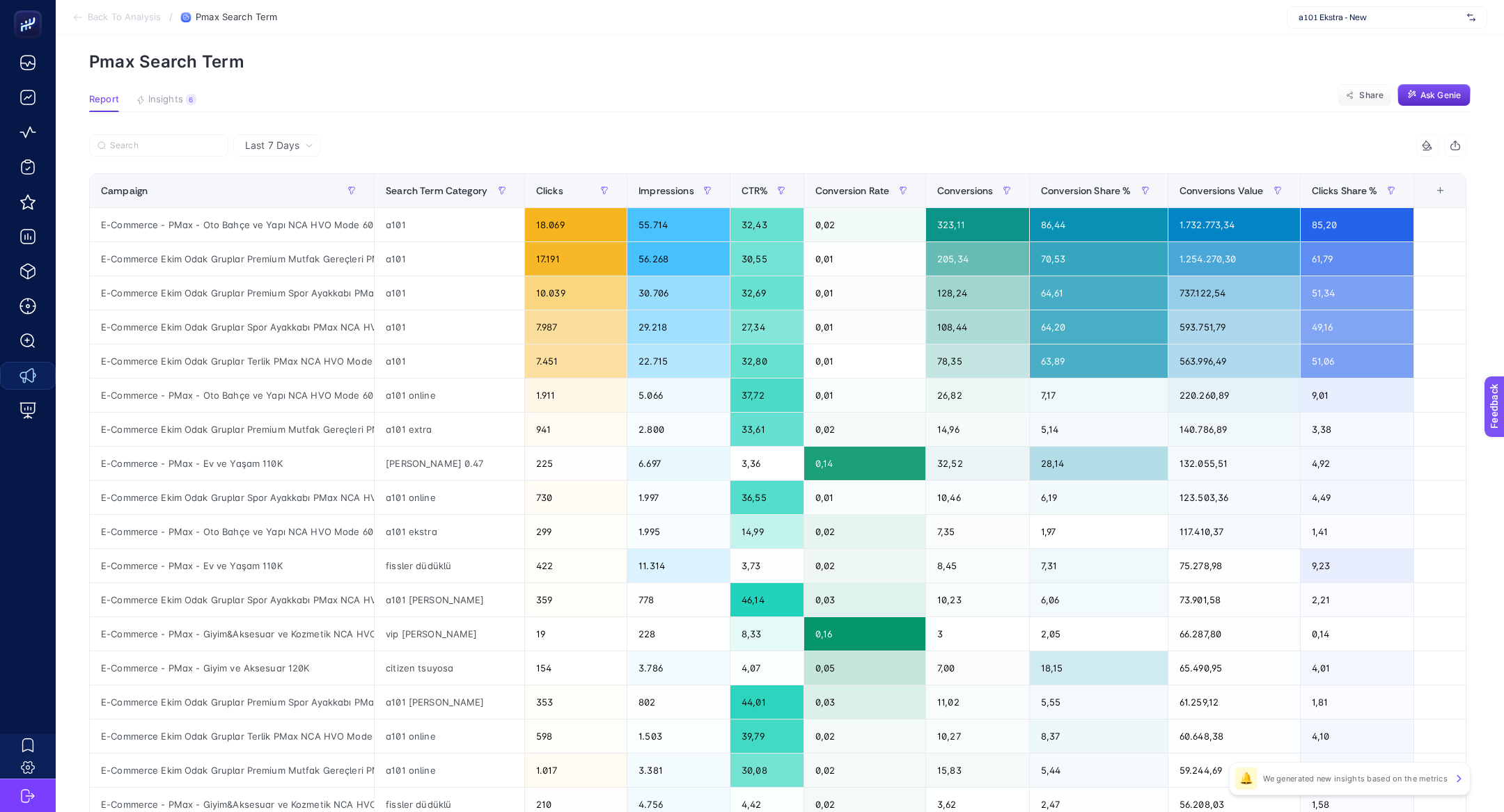
click at [491, 119] on article "Add to favorites false Notify me Create project Pmax Search Term Report Insight…" at bounding box center [779, 528] width 1448 height 1088
click at [1367, 16] on span "a101 Ekstra - New" at bounding box center [1380, 17] width 163 height 11
type input "dagi"
click at [1370, 39] on div "https://www.dagi.com.tr/" at bounding box center [1386, 46] width 199 height 22
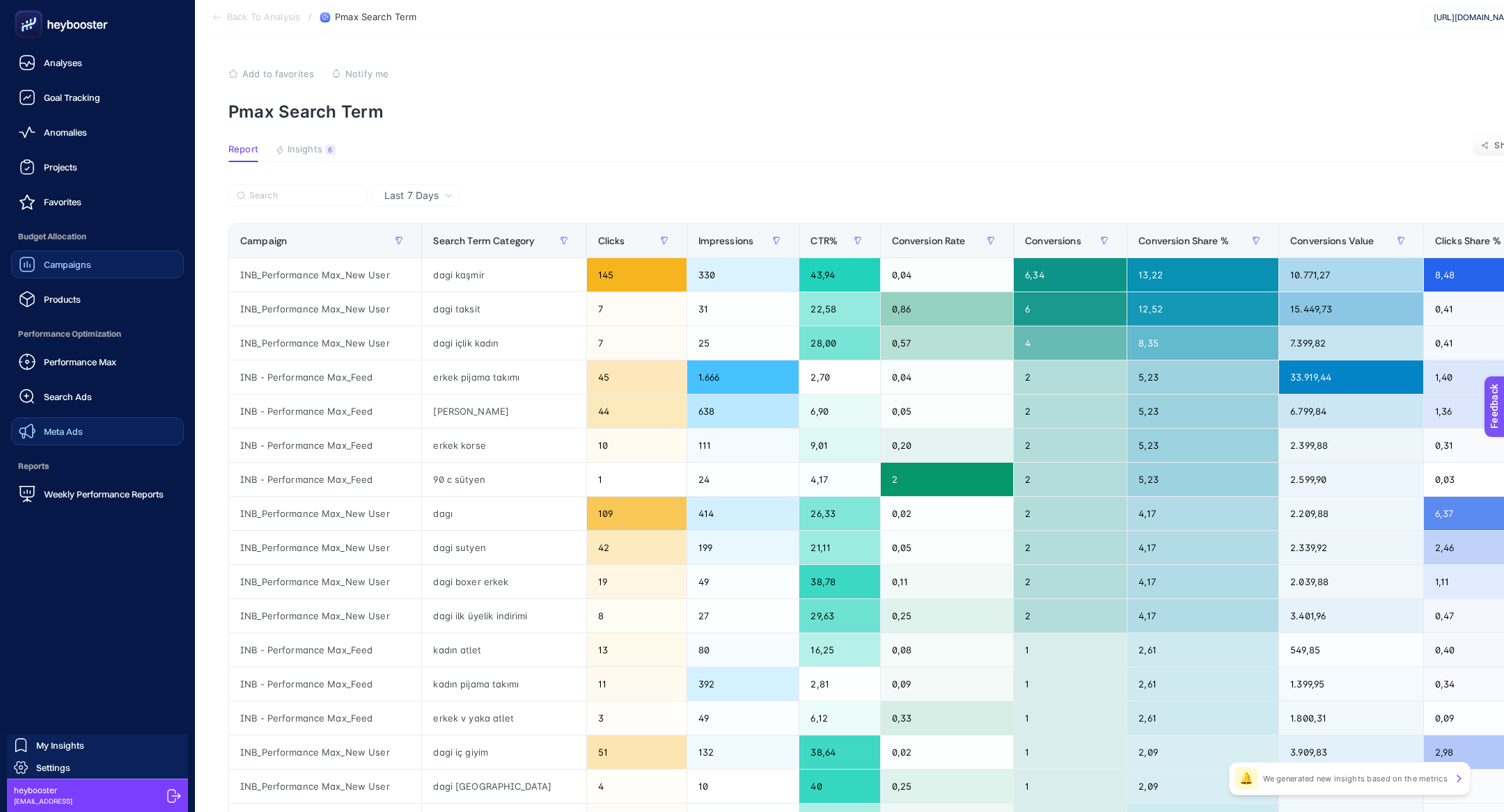
click at [72, 262] on span "Campaigns" at bounding box center [68, 265] width 47 height 11
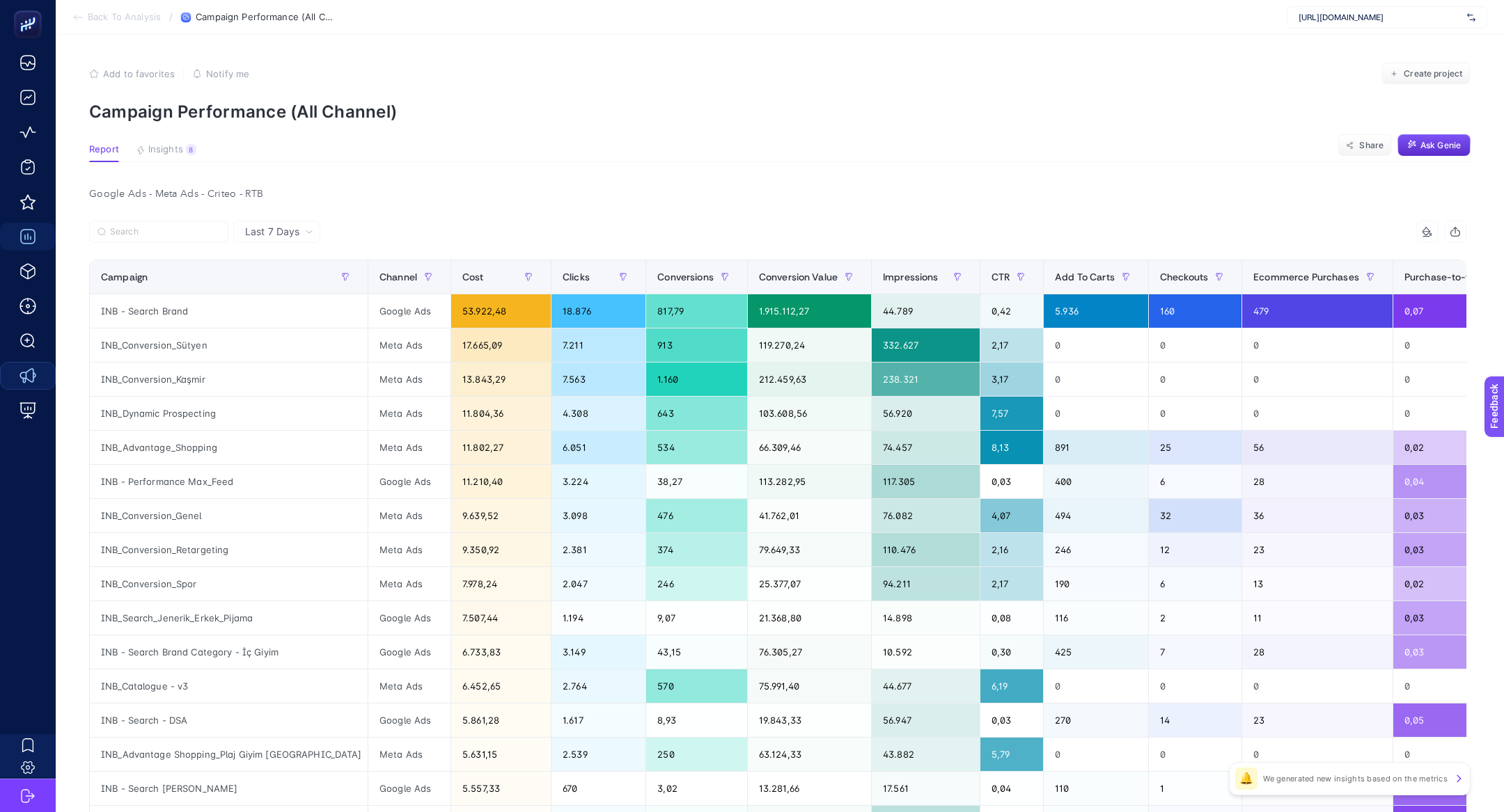
click at [1350, 20] on span "https://www.dagi.com.tr/" at bounding box center [1380, 17] width 163 height 11
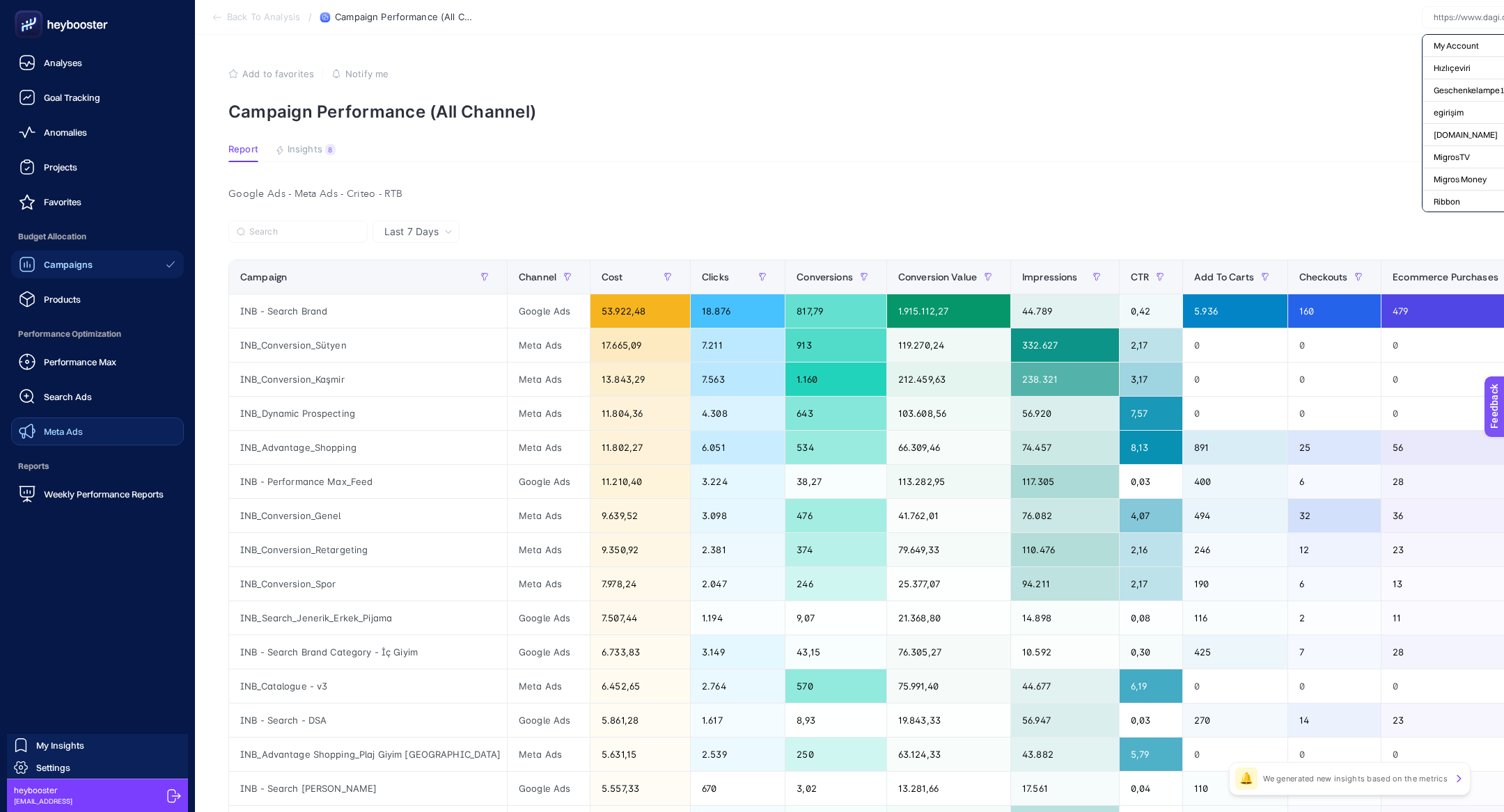
click at [25, 20] on rect at bounding box center [29, 25] width 23 height 23
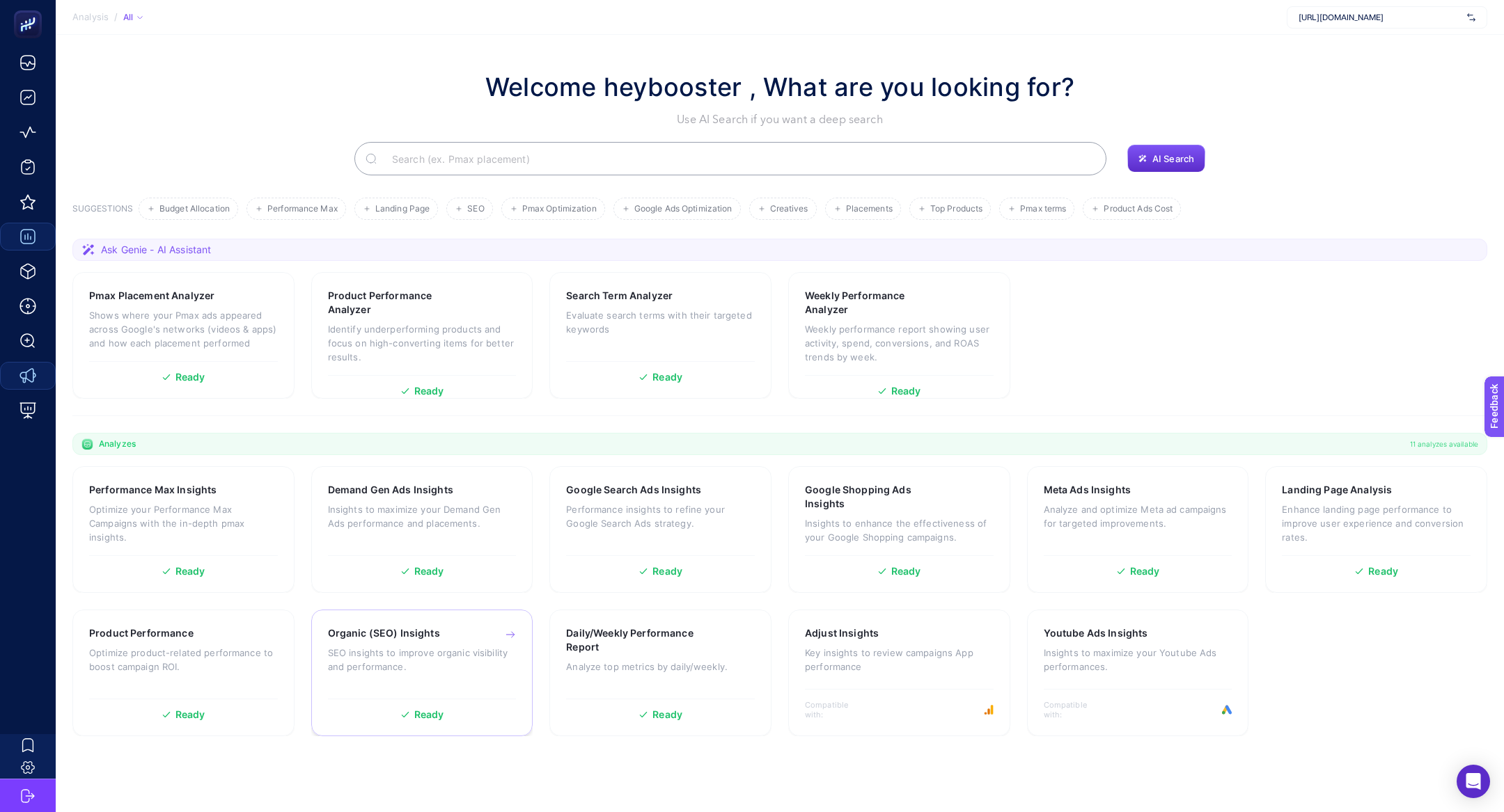
click at [401, 653] on p "SEO insights to improve organic visibility and performance." at bounding box center [422, 660] width 189 height 28
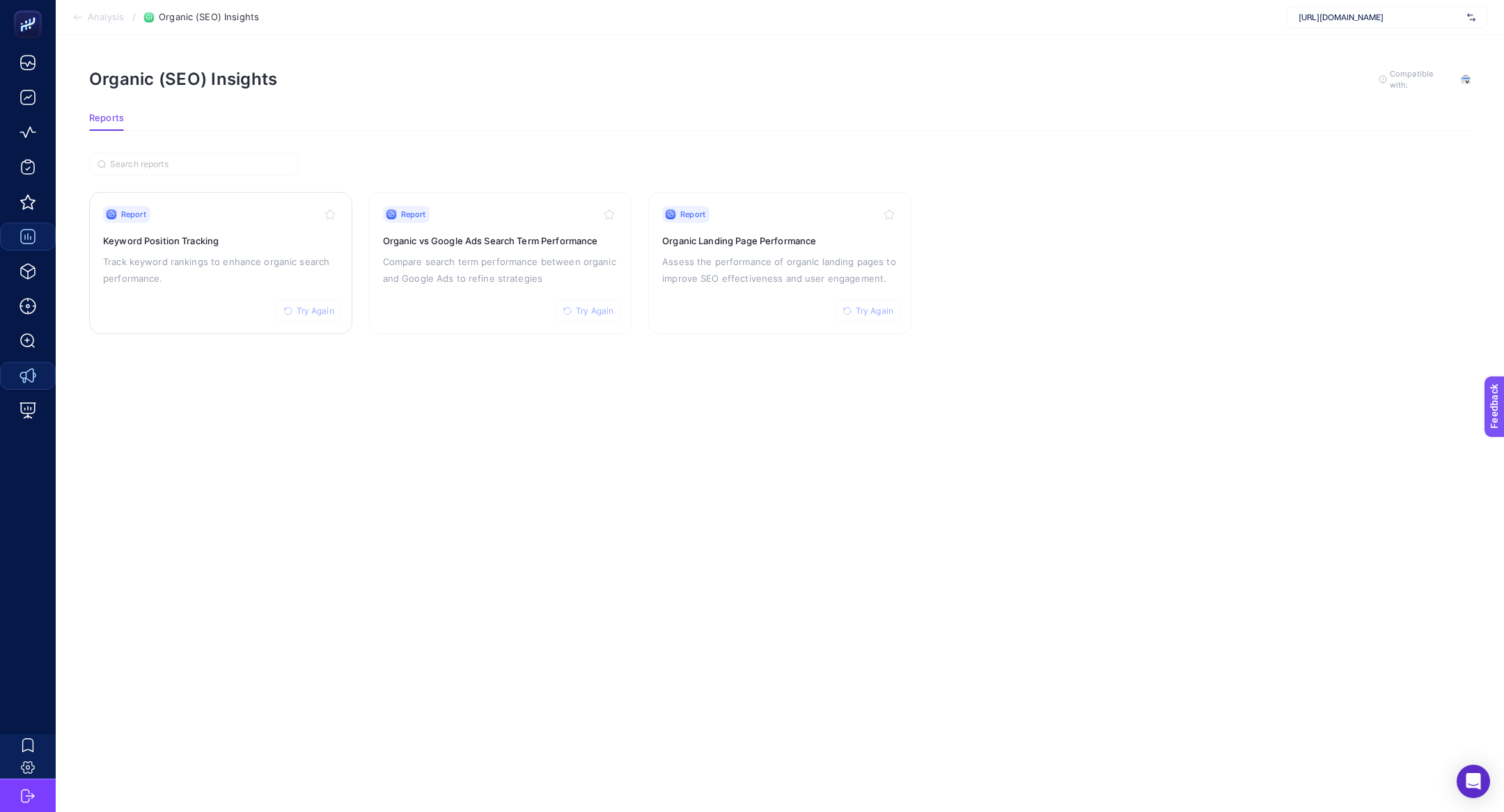
click at [251, 253] on p "Track keyword rankings to enhance organic search performance." at bounding box center [221, 270] width 236 height 34
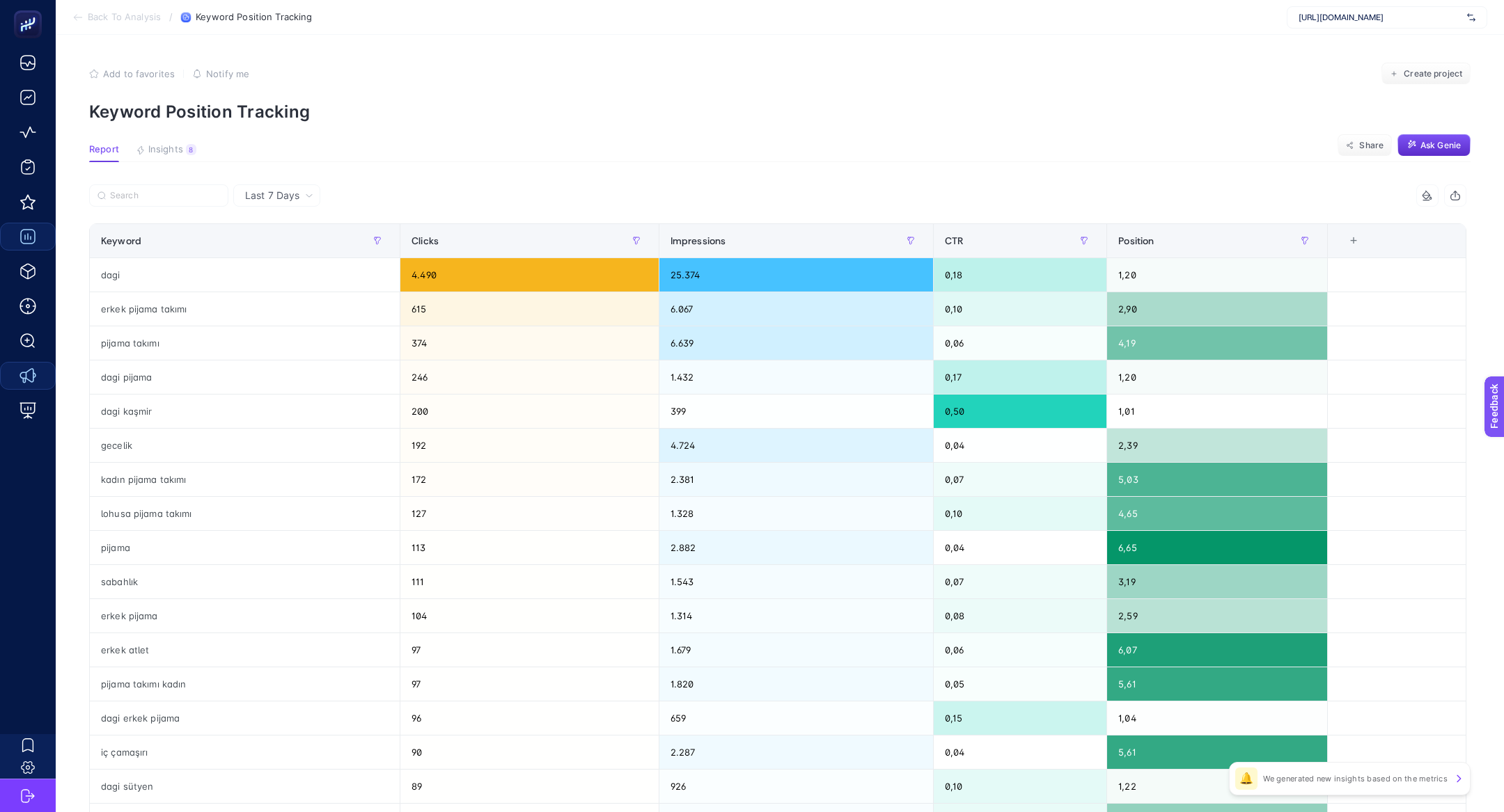
click at [725, 222] on div "4 items selected Keyword Clicks Impressions CTR Position 5 items selected + dag…" at bounding box center [778, 598] width 1377 height 827
click at [724, 223] on table "Keyword Clicks Impressions CTR Position 5 items selected + dagi 4.490 25.374 0,…" at bounding box center [778, 600] width 1377 height 754
click at [724, 238] on div "Impressions" at bounding box center [796, 240] width 251 height 22
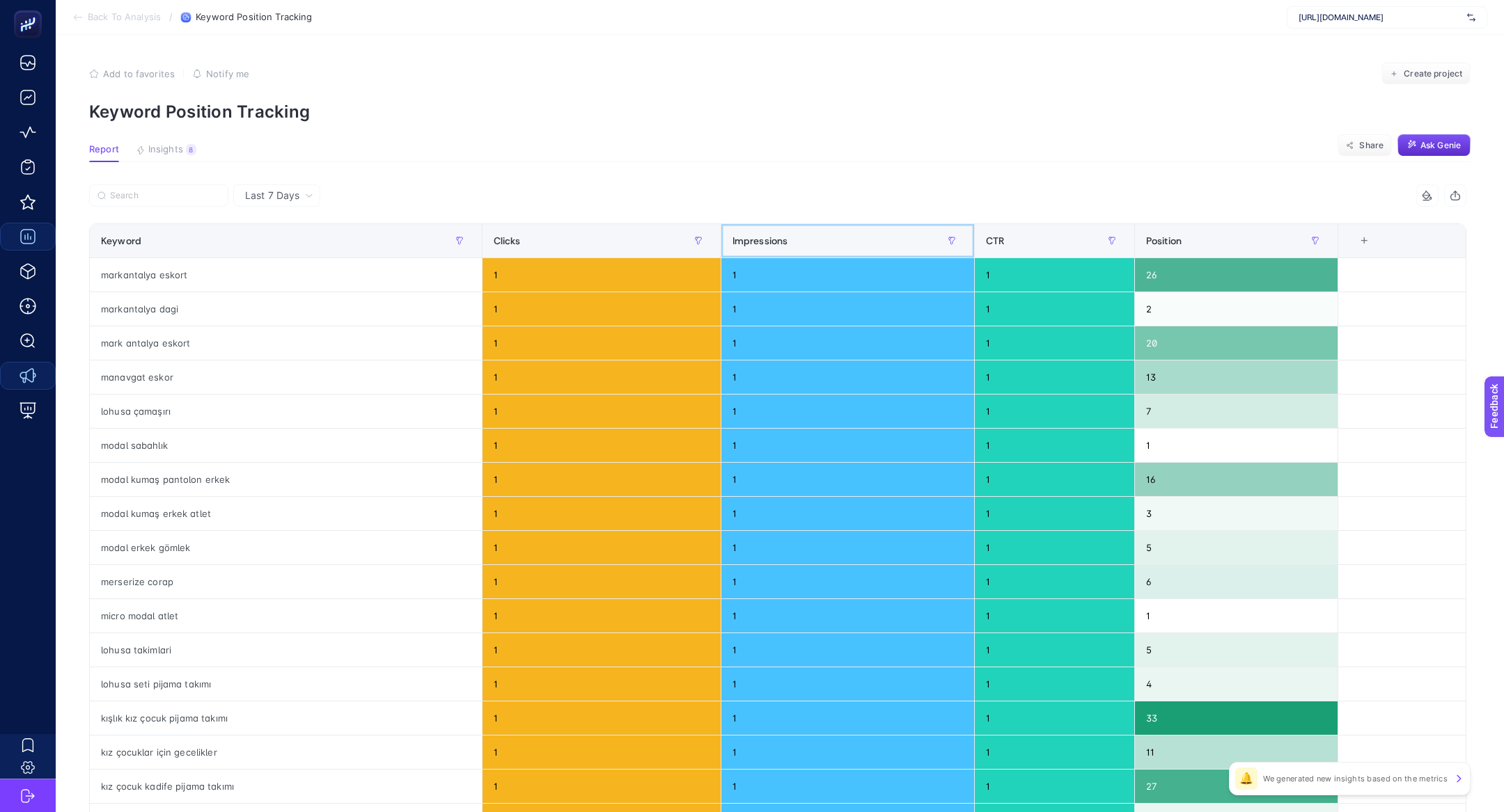
click at [724, 238] on th "Impressions" at bounding box center [847, 241] width 254 height 34
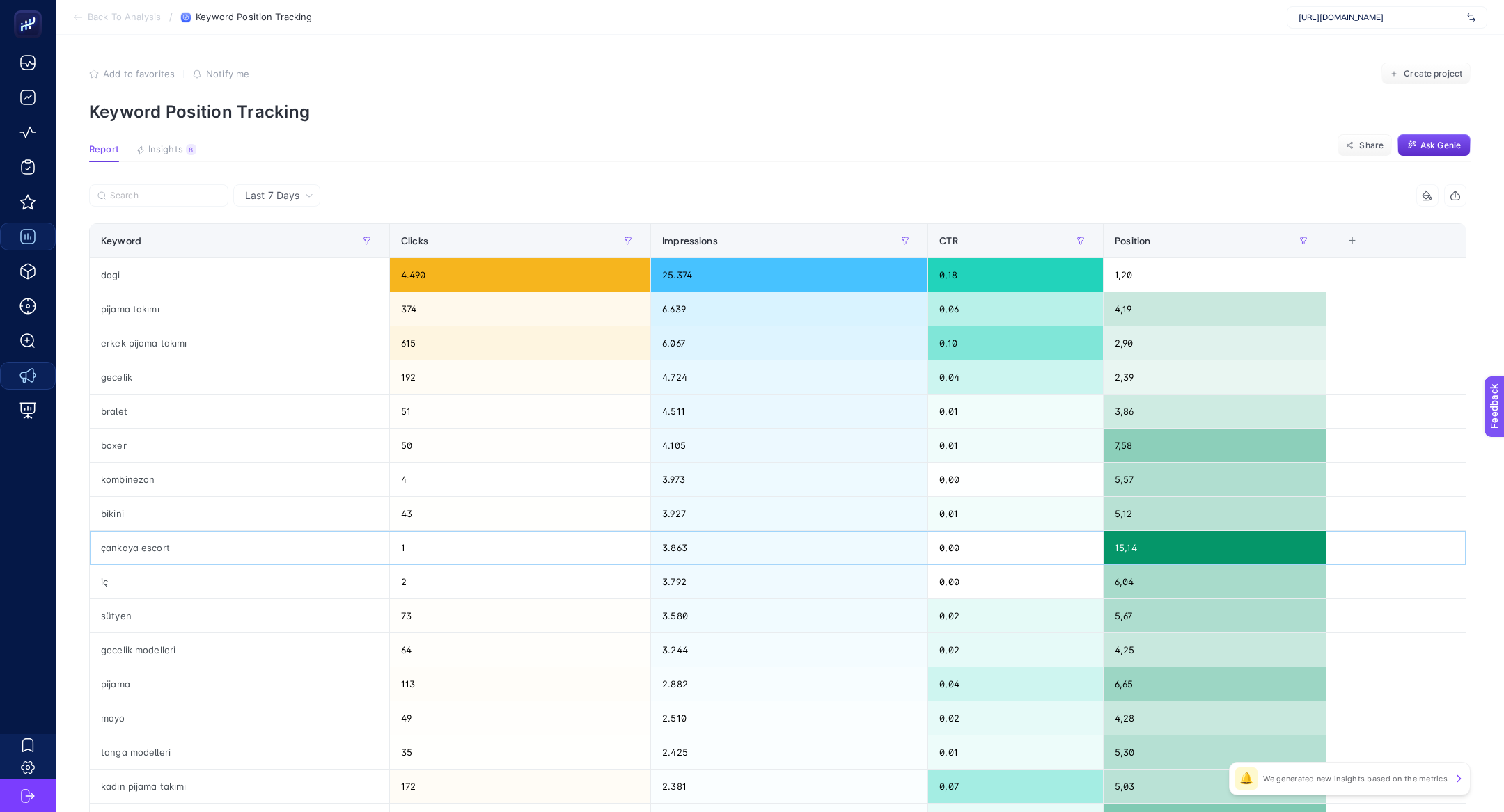
click at [276, 542] on div "çankaya escort" at bounding box center [240, 548] width 299 height 34
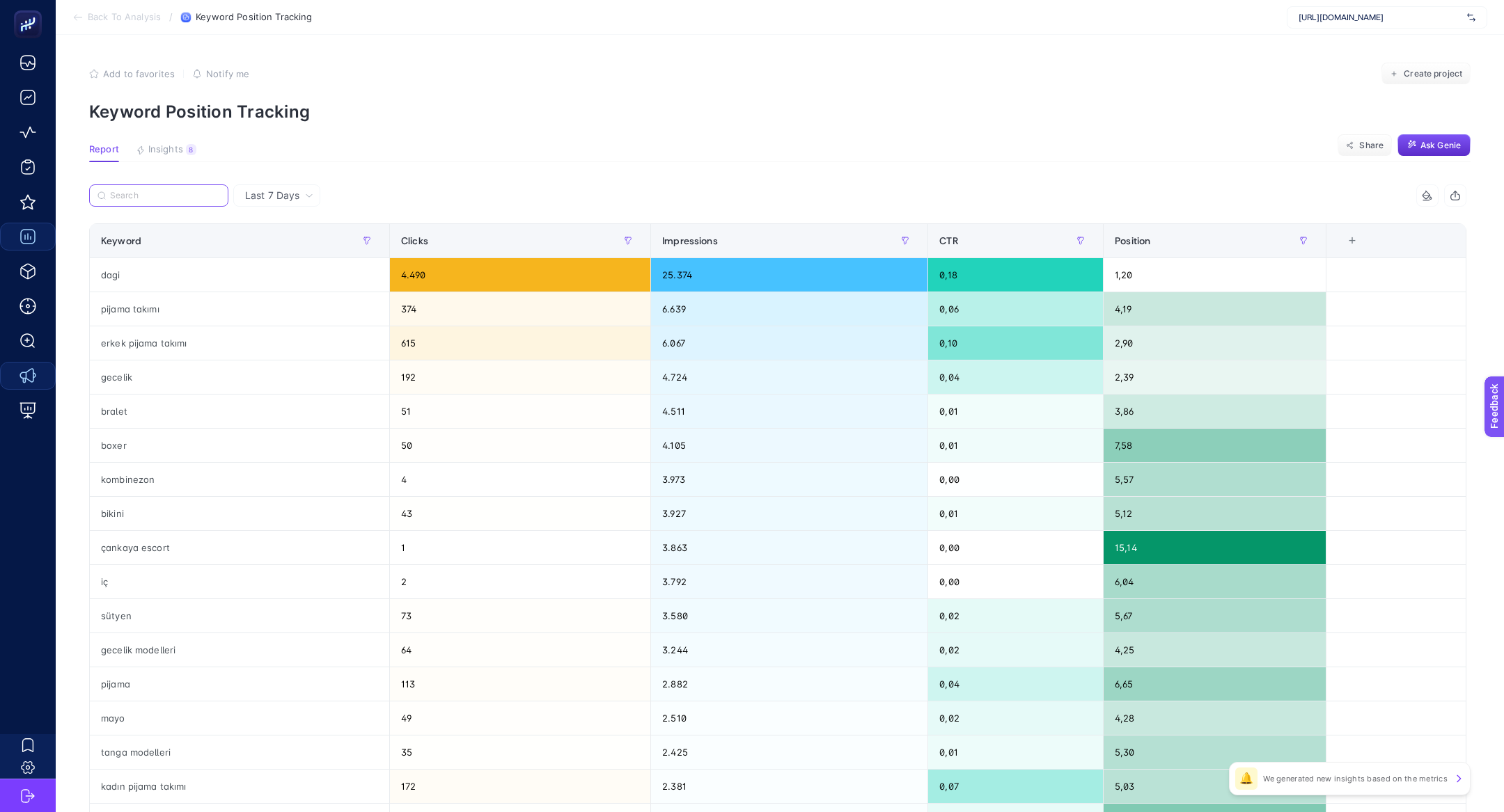
click at [146, 191] on input "Search" at bounding box center [165, 195] width 110 height 11
type input "w"
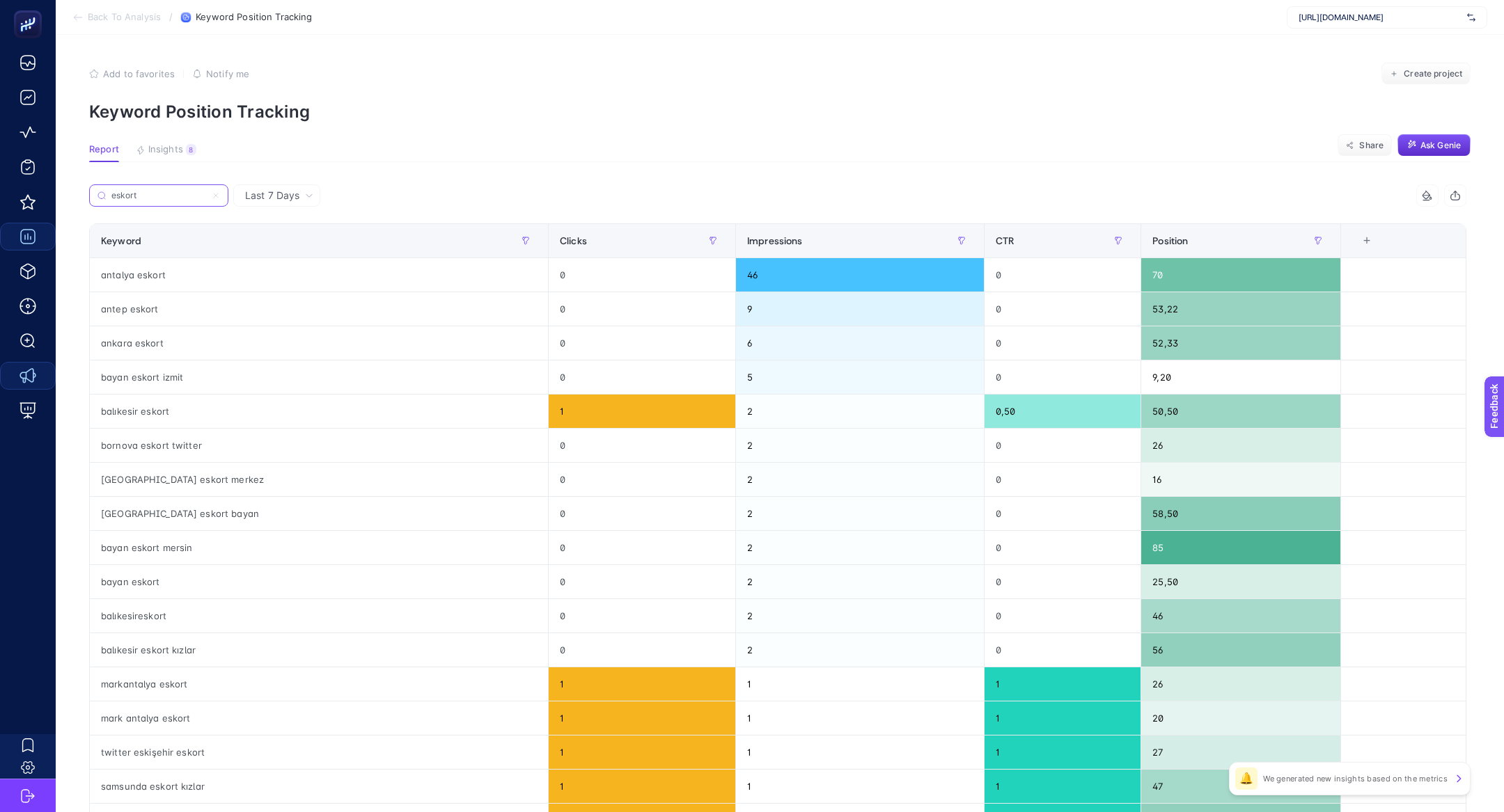
type input "eskort"
click at [183, 289] on div "antalya eskort" at bounding box center [319, 275] width 458 height 34
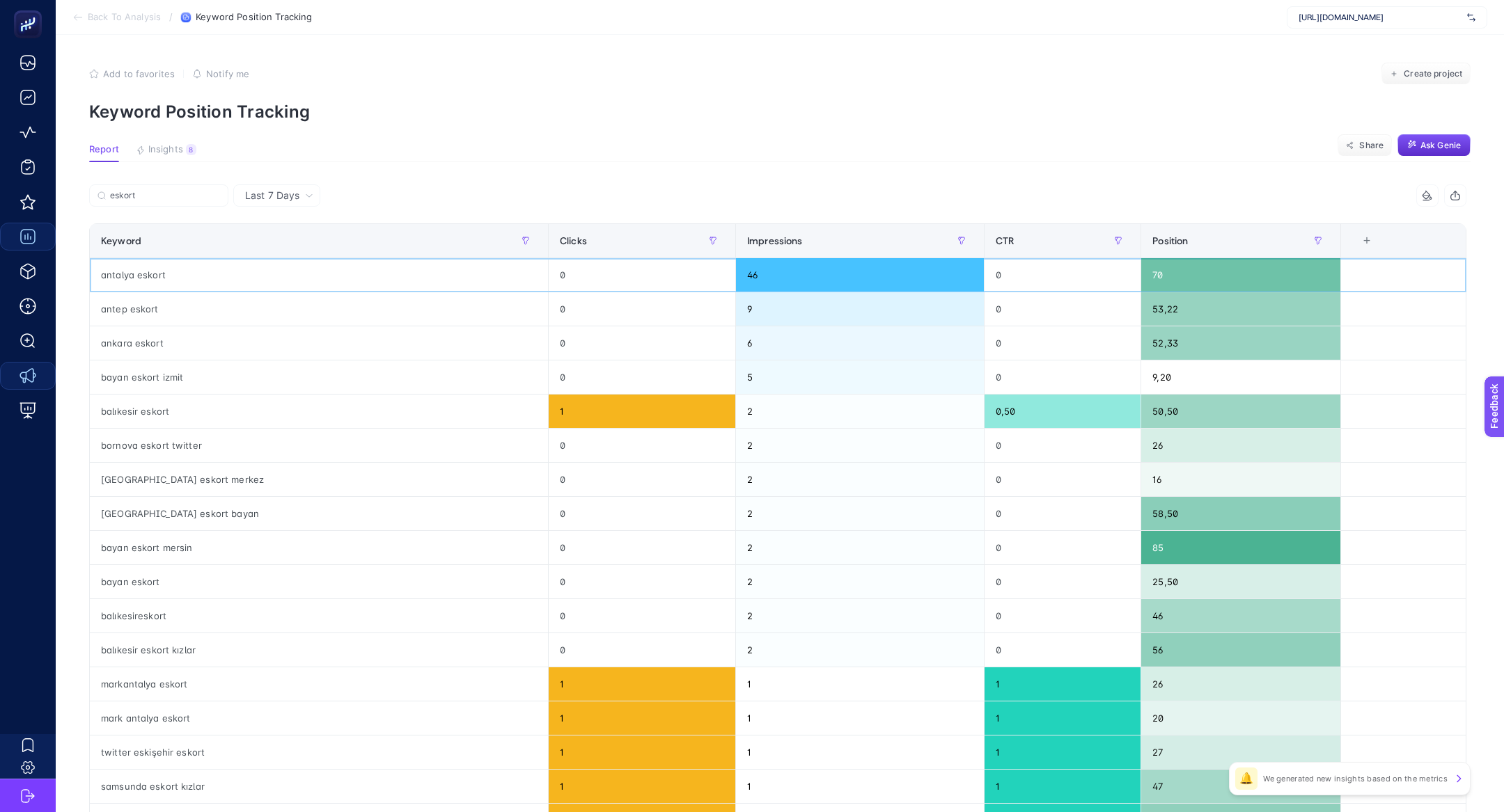
click at [183, 289] on div "antalya eskort" at bounding box center [319, 275] width 458 height 34
click at [744, 253] on th "Impressions" at bounding box center [860, 241] width 249 height 34
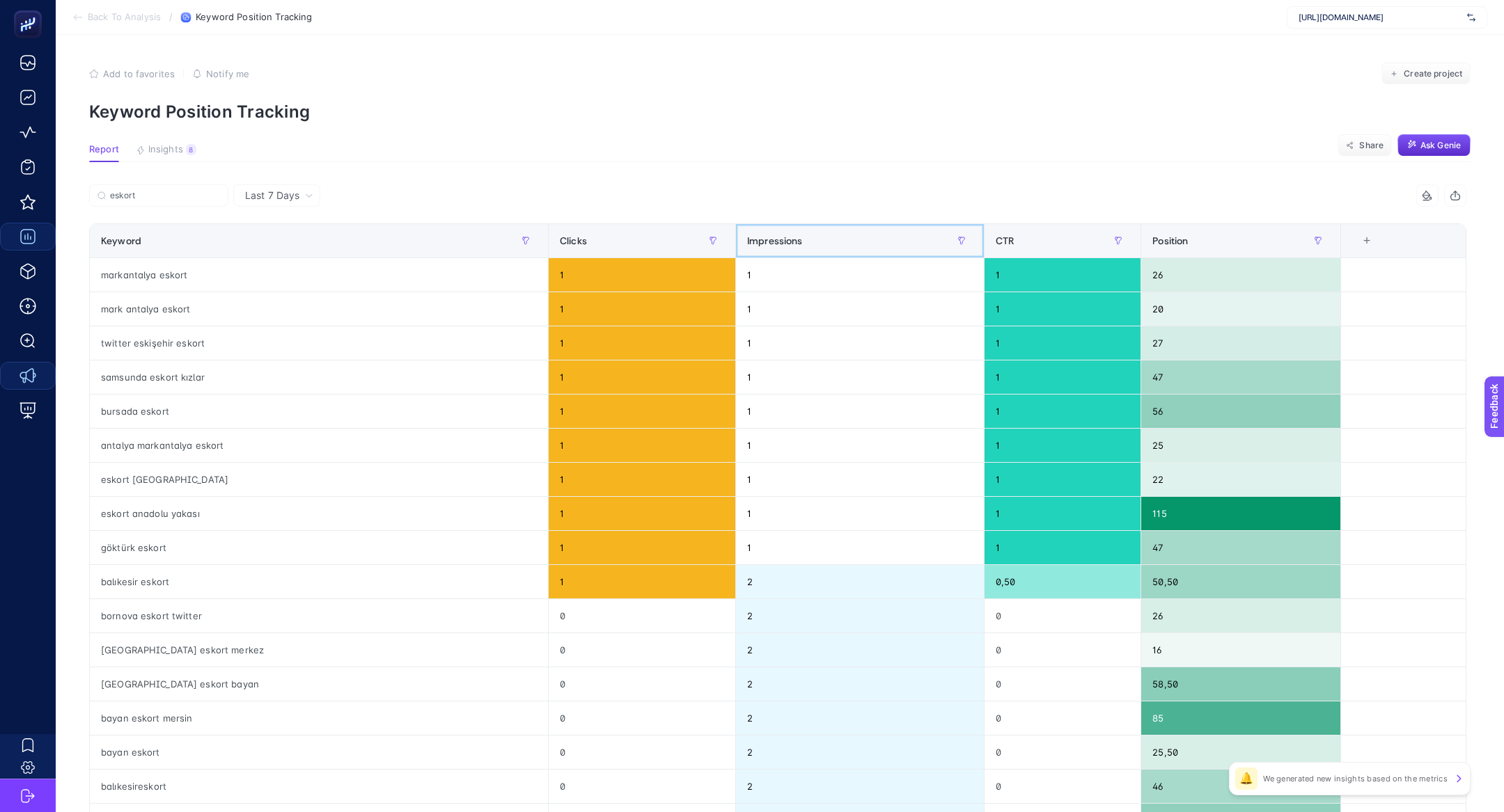
click at [744, 252] on th "Impressions" at bounding box center [860, 241] width 249 height 34
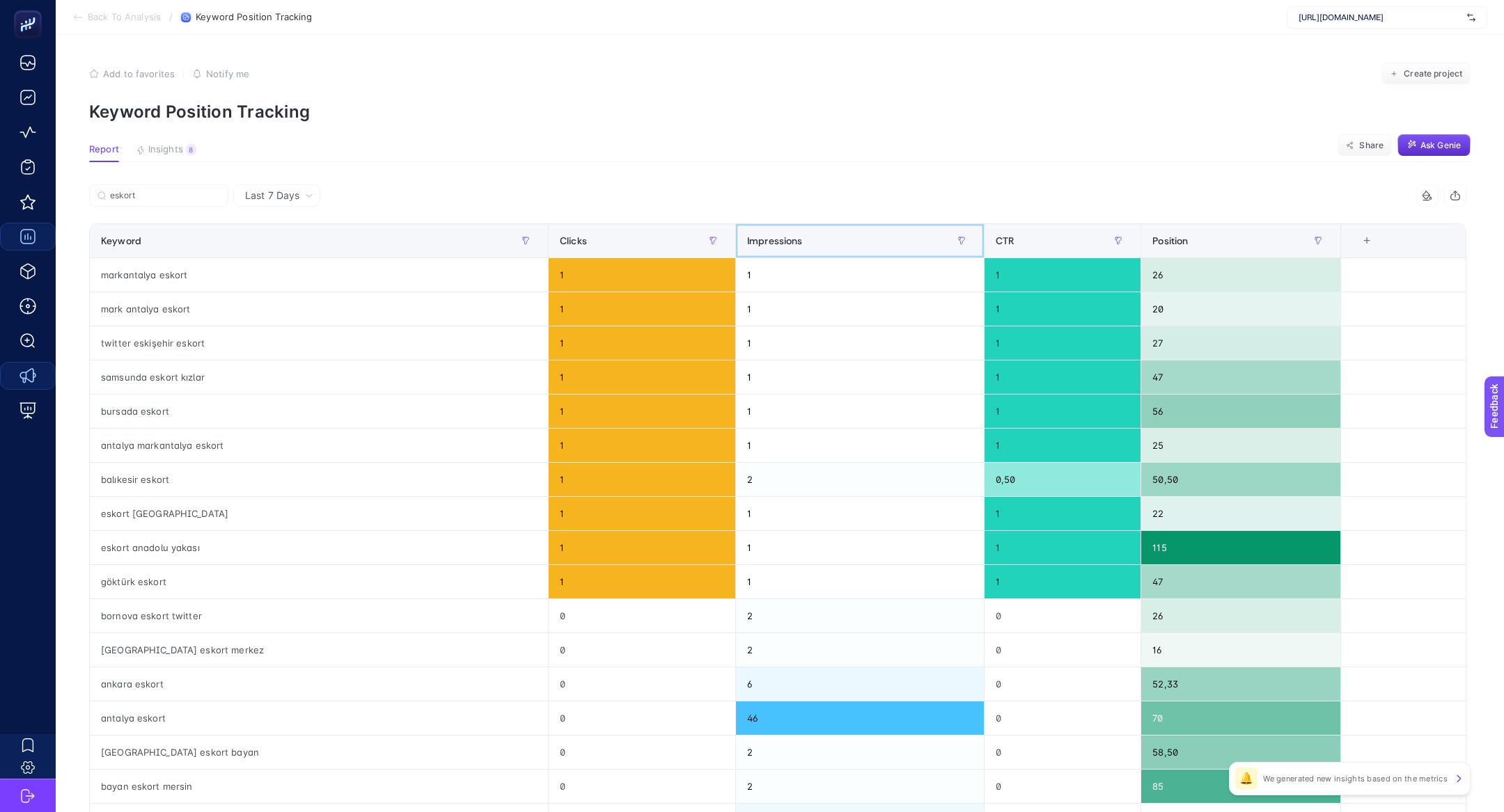
click at [744, 253] on th "Impressions" at bounding box center [860, 241] width 249 height 34
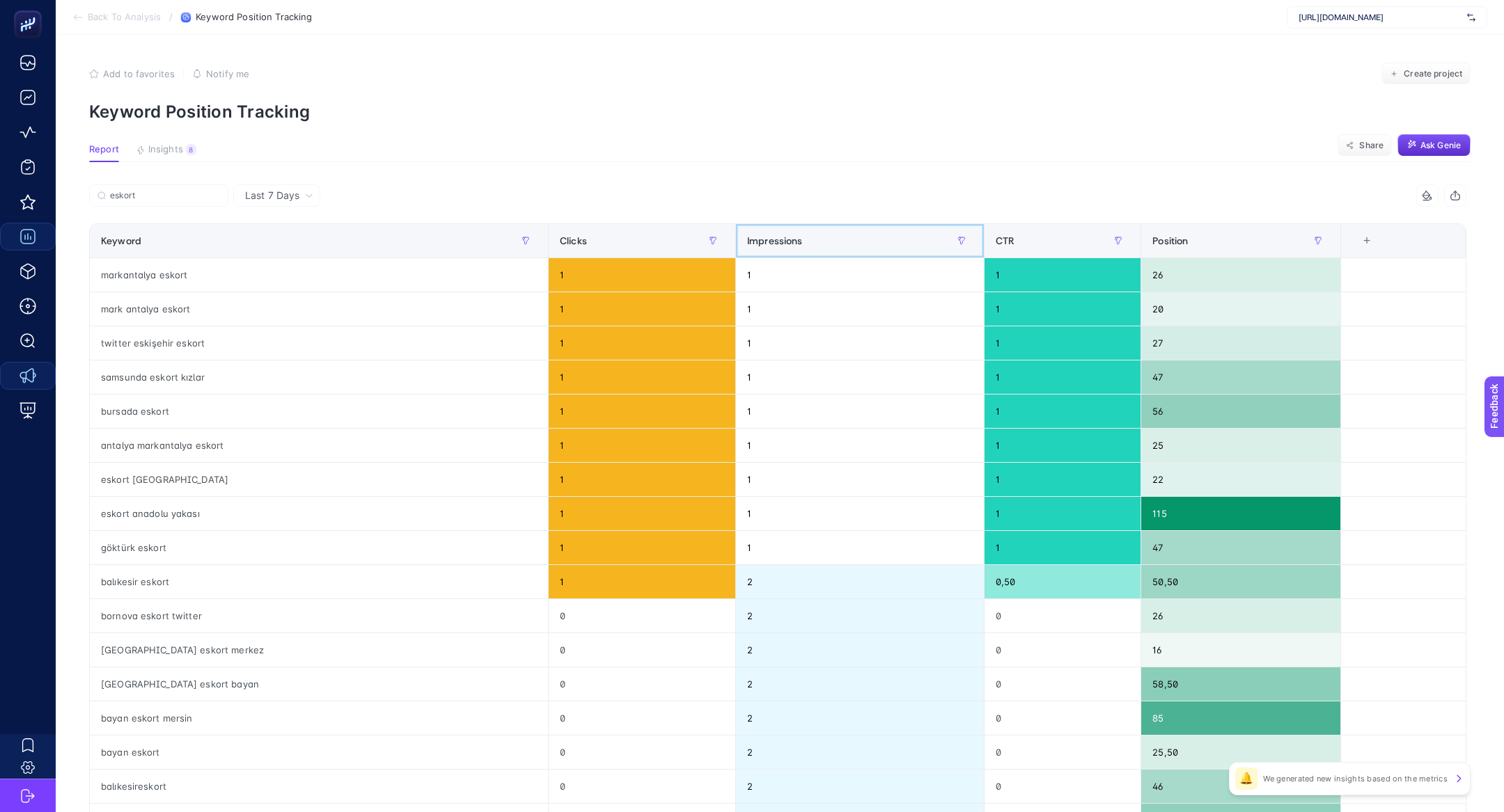
click at [744, 253] on th "Impressions" at bounding box center [860, 241] width 249 height 34
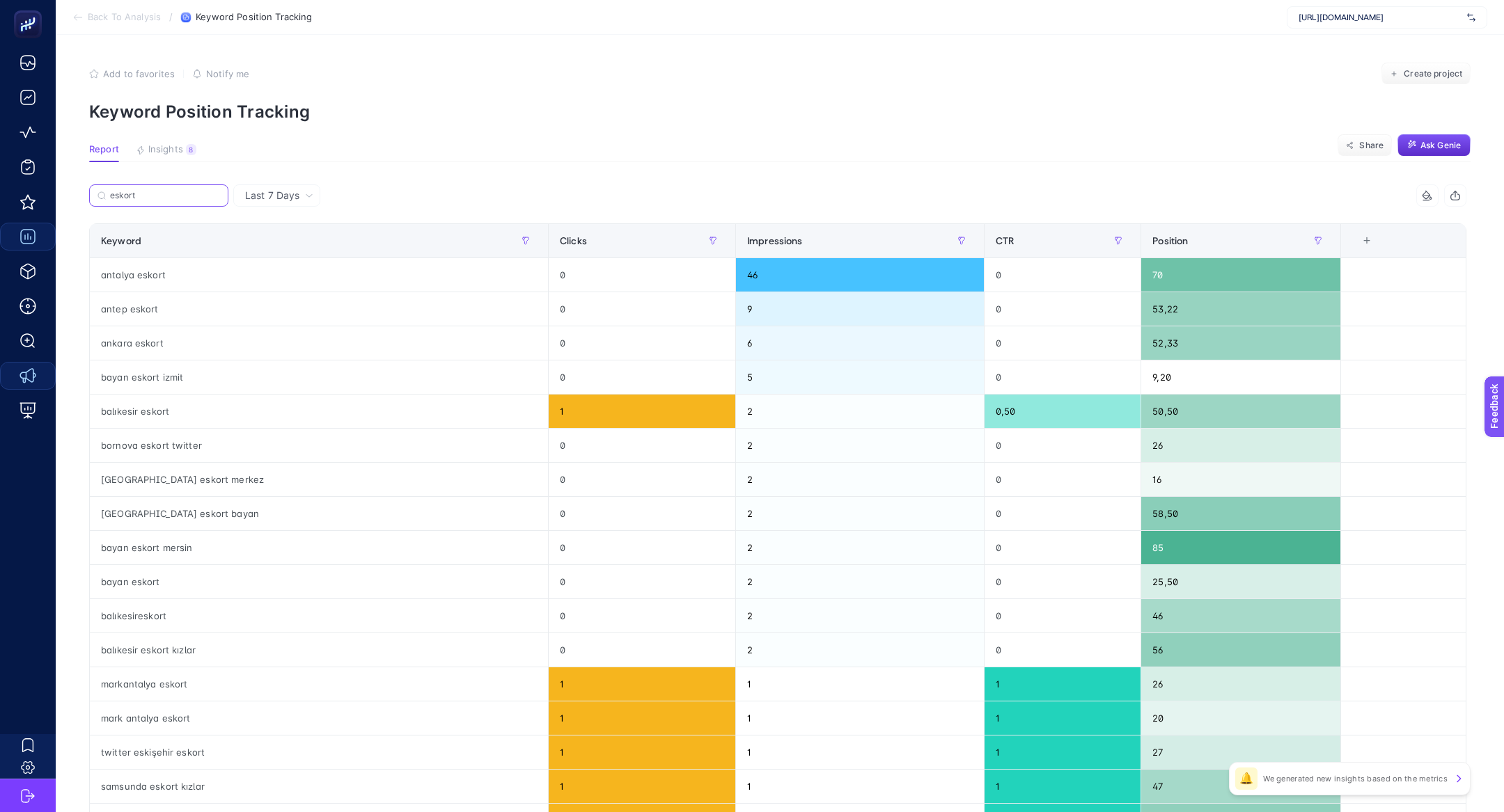
click at [161, 197] on input "eskort" at bounding box center [165, 195] width 110 height 11
click at [214, 195] on icon at bounding box center [215, 195] width 4 height 4
click at [206, 195] on input "eskort" at bounding box center [159, 195] width 95 height 11
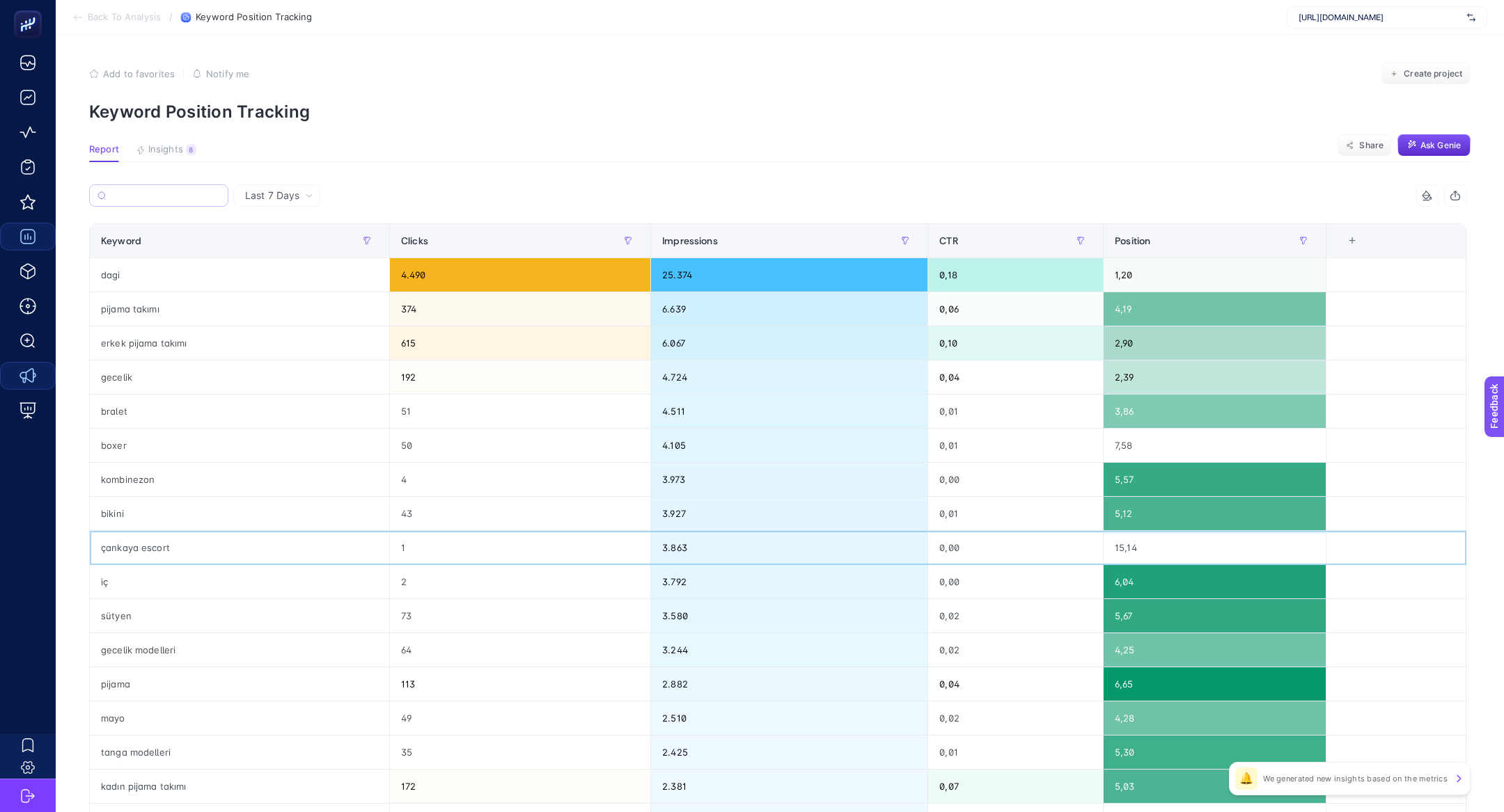
click at [142, 549] on div "çankaya escort" at bounding box center [240, 548] width 299 height 34
click at [136, 199] on input "Search" at bounding box center [165, 195] width 110 height 11
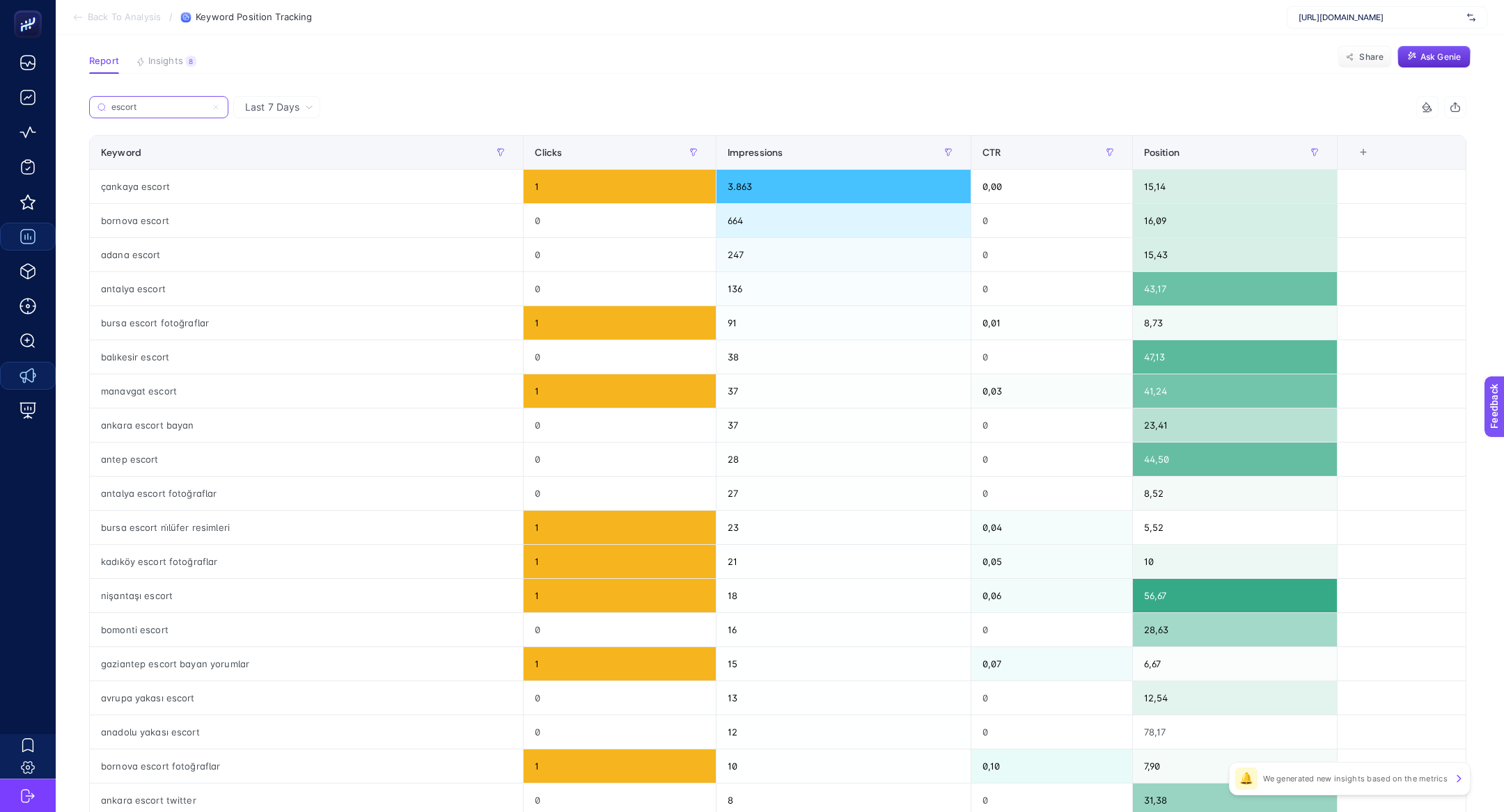
scroll to position [96, 0]
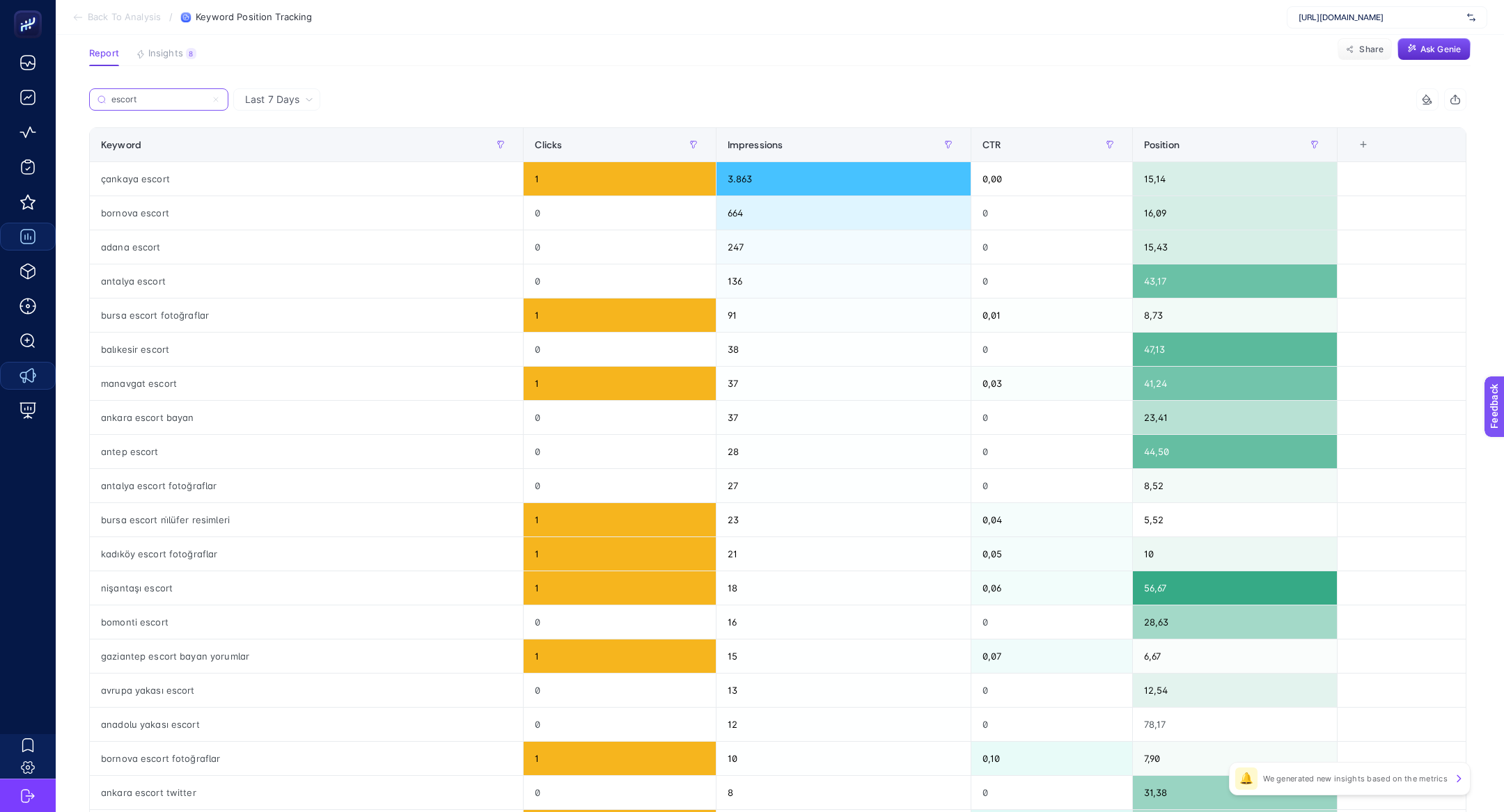
type input "escort"
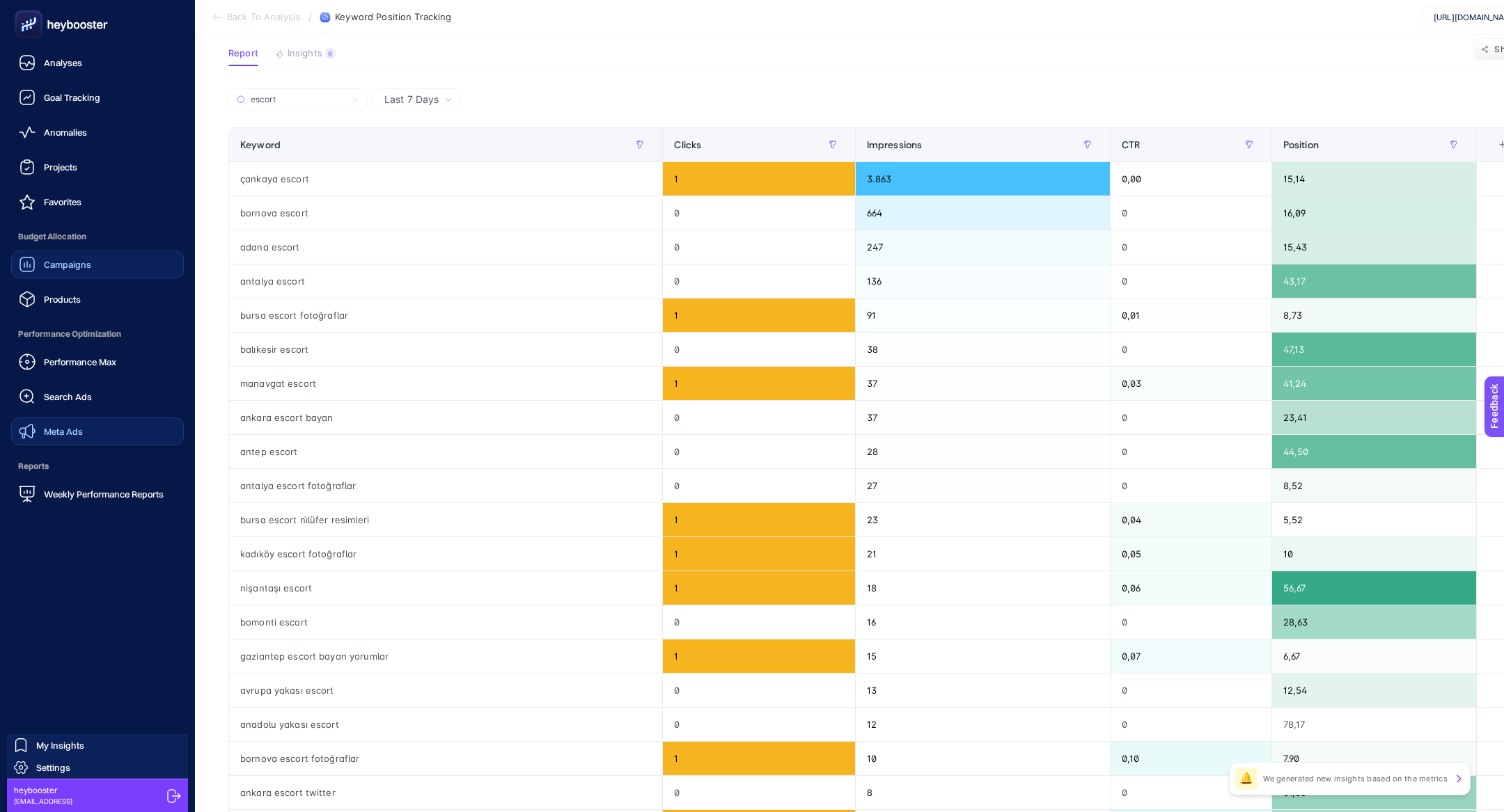
click at [73, 316] on ul "Analyses Goal Tracking Anomalies Projects Favorites Budget Allocation Campaigns…" at bounding box center [97, 279] width 173 height 460
click at [111, 306] on link "Products" at bounding box center [97, 299] width 173 height 28
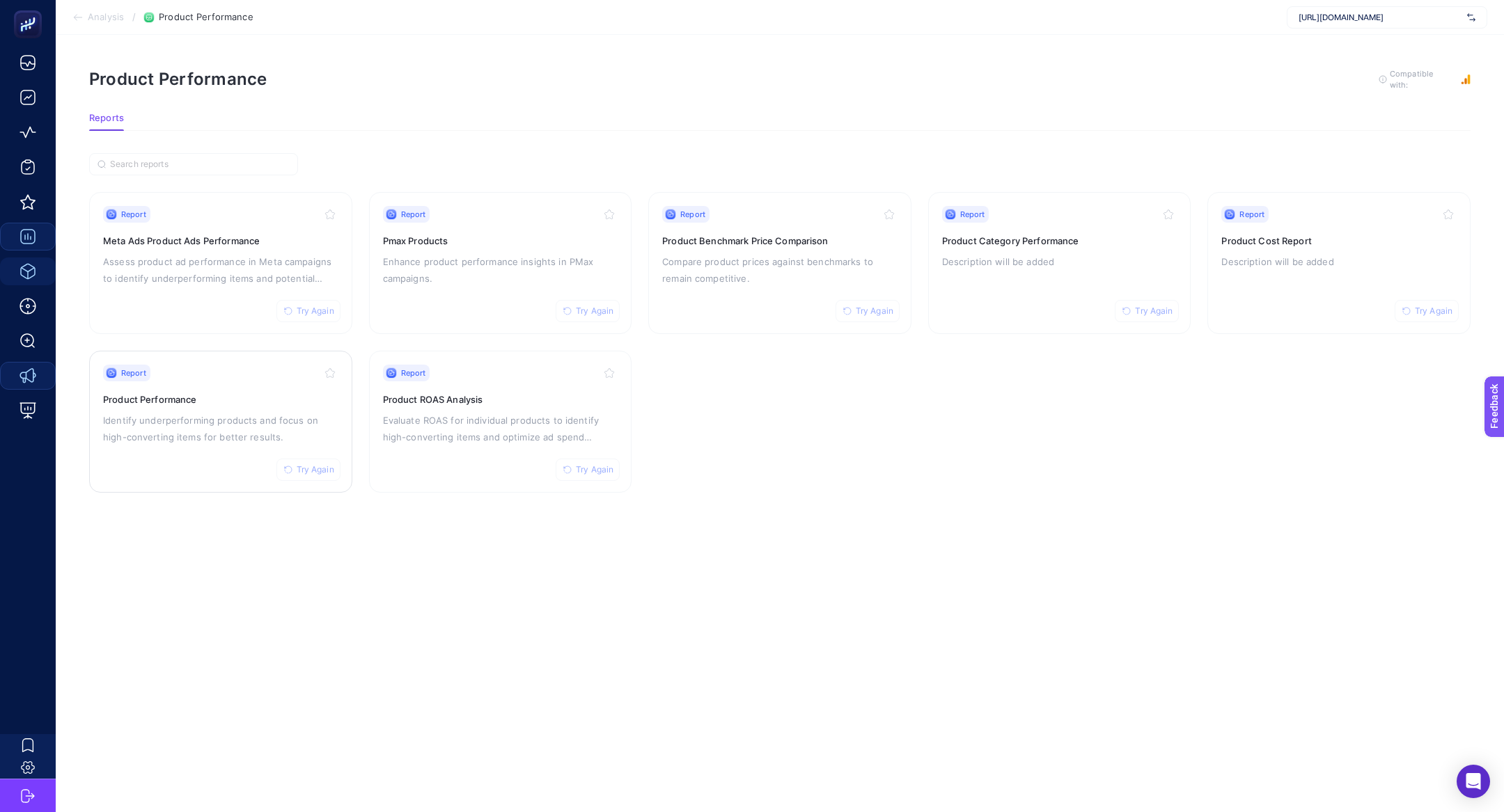
click at [182, 443] on div "Report Try Again Product Performance Identify underperforming products and focu…" at bounding box center [221, 422] width 236 height 114
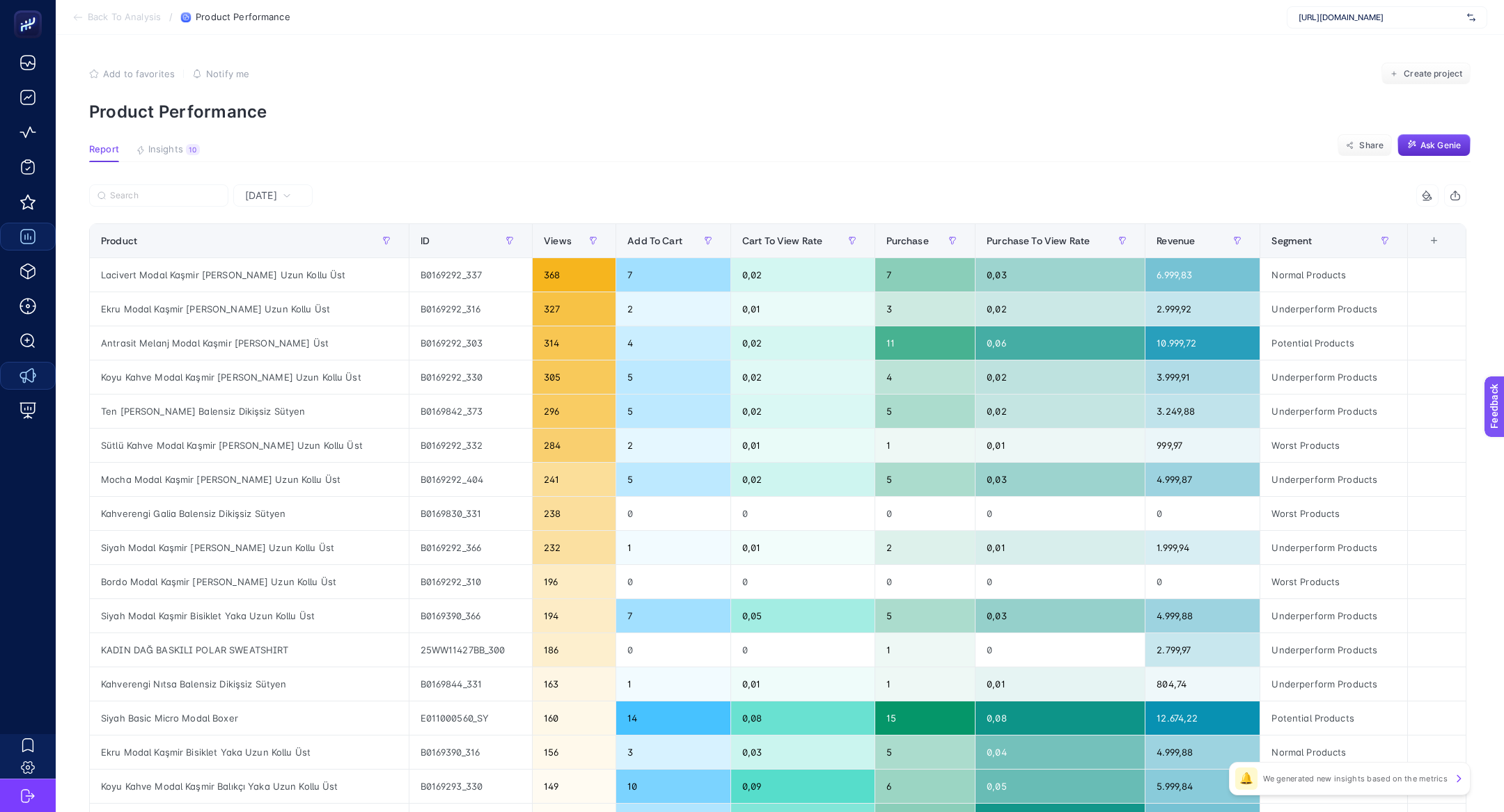
click at [277, 199] on span "Yesterday" at bounding box center [261, 195] width 32 height 14
click at [285, 243] on li "Last 7 Days" at bounding box center [272, 249] width 71 height 25
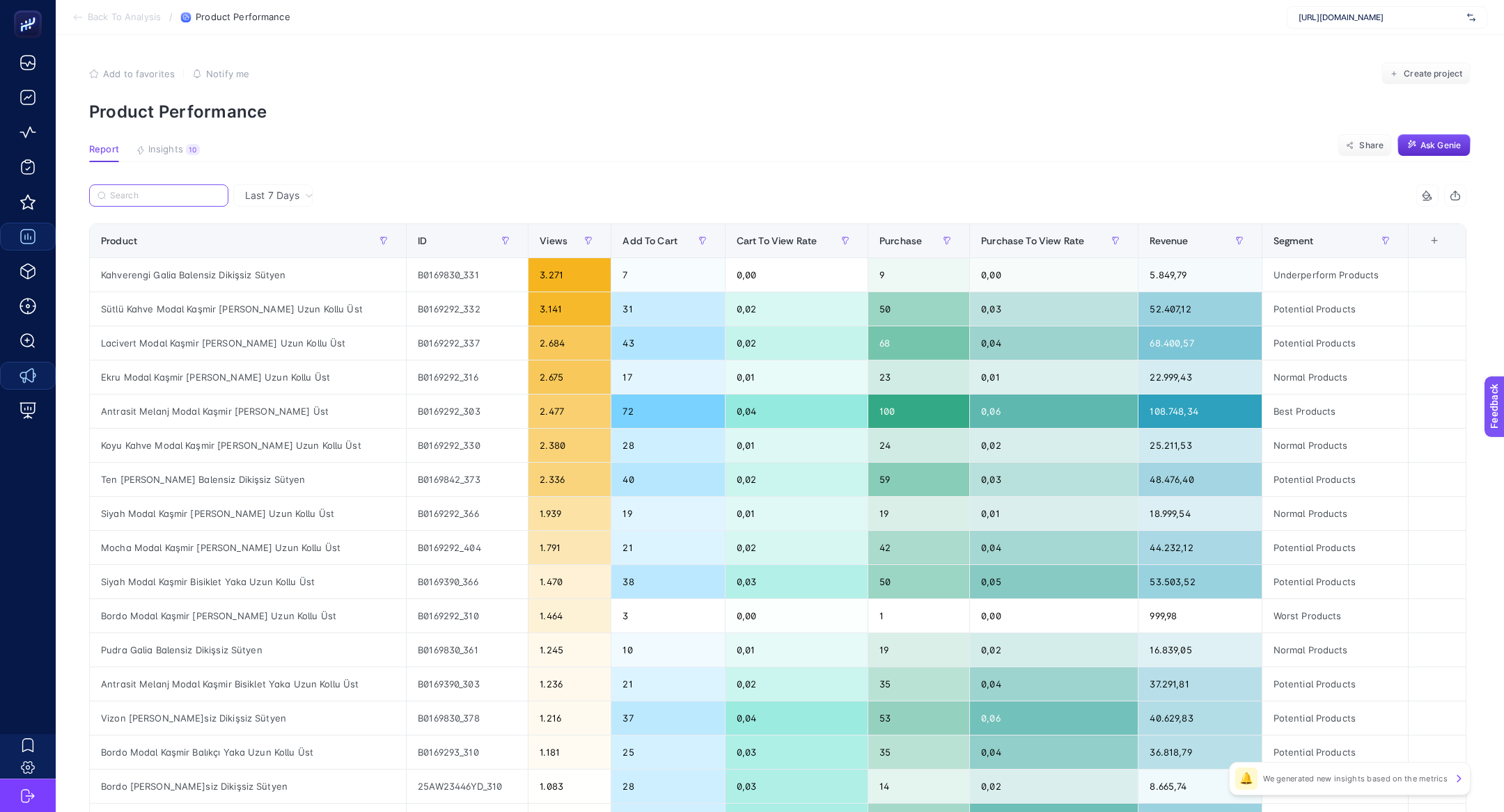
click at [145, 195] on input "Search" at bounding box center [165, 195] width 110 height 11
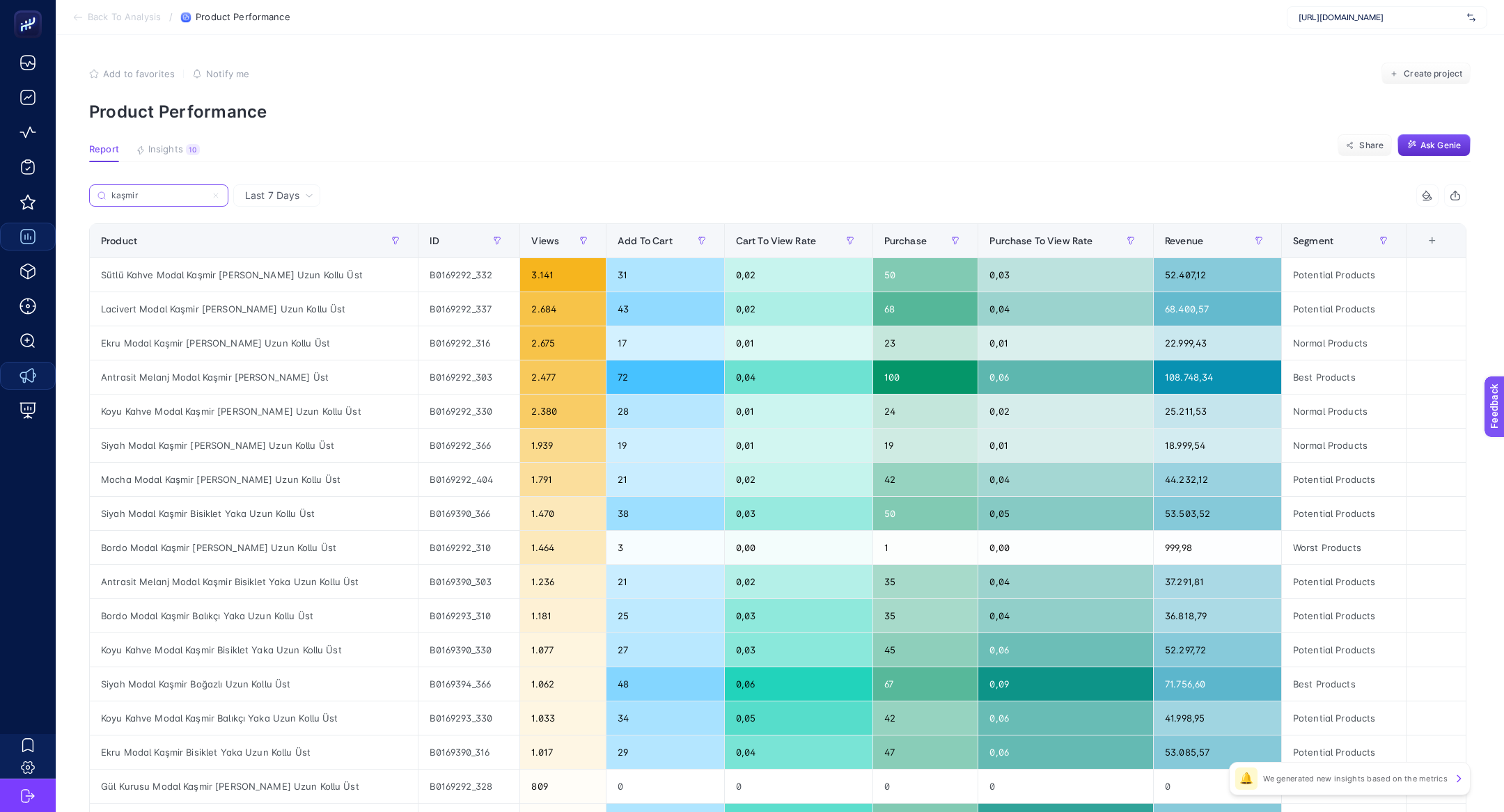
click at [129, 194] on input "kaşmir" at bounding box center [159, 195] width 95 height 11
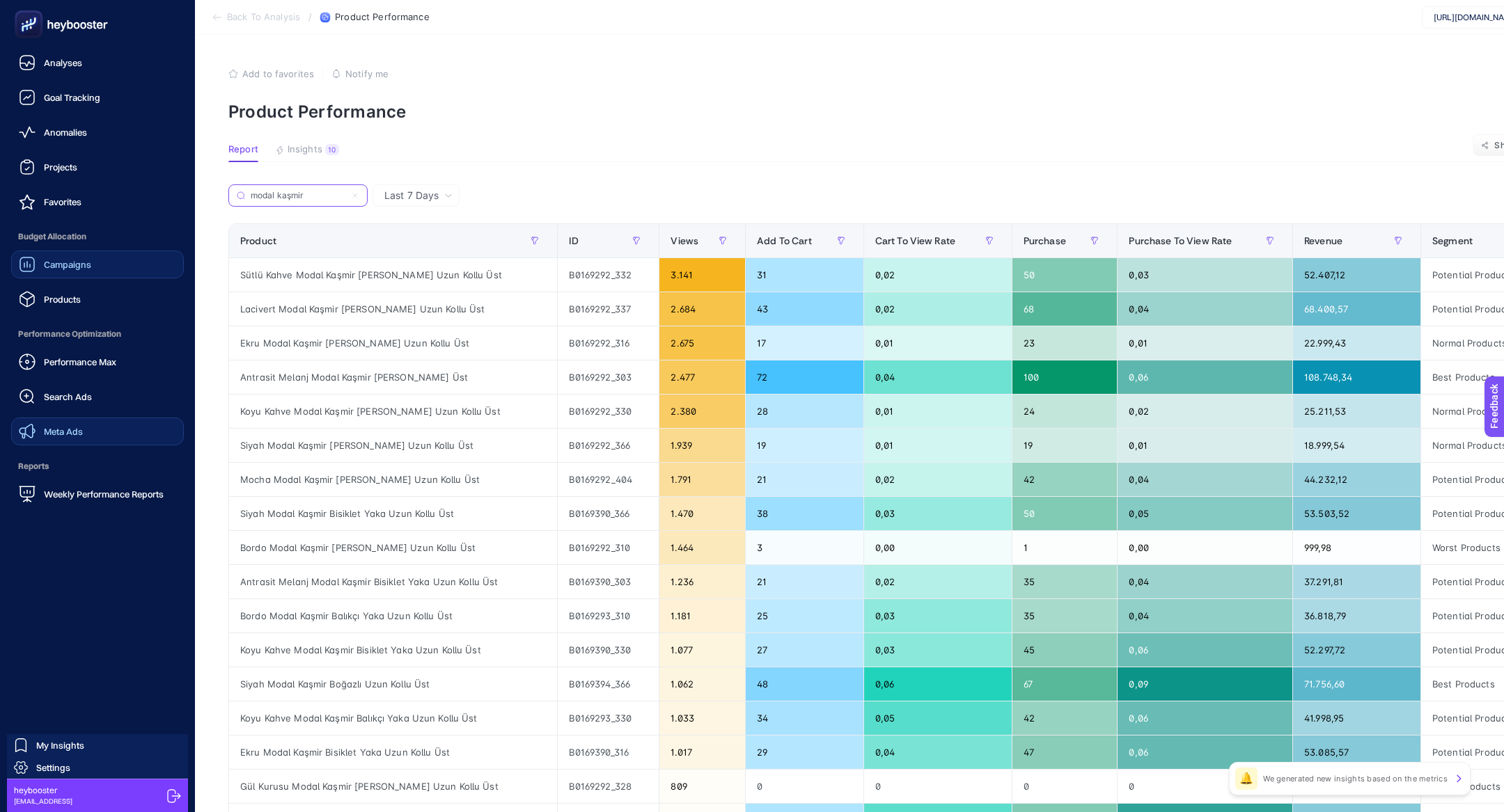
type input "modal kaşmir"
click at [90, 430] on link "Meta Ads" at bounding box center [97, 432] width 173 height 28
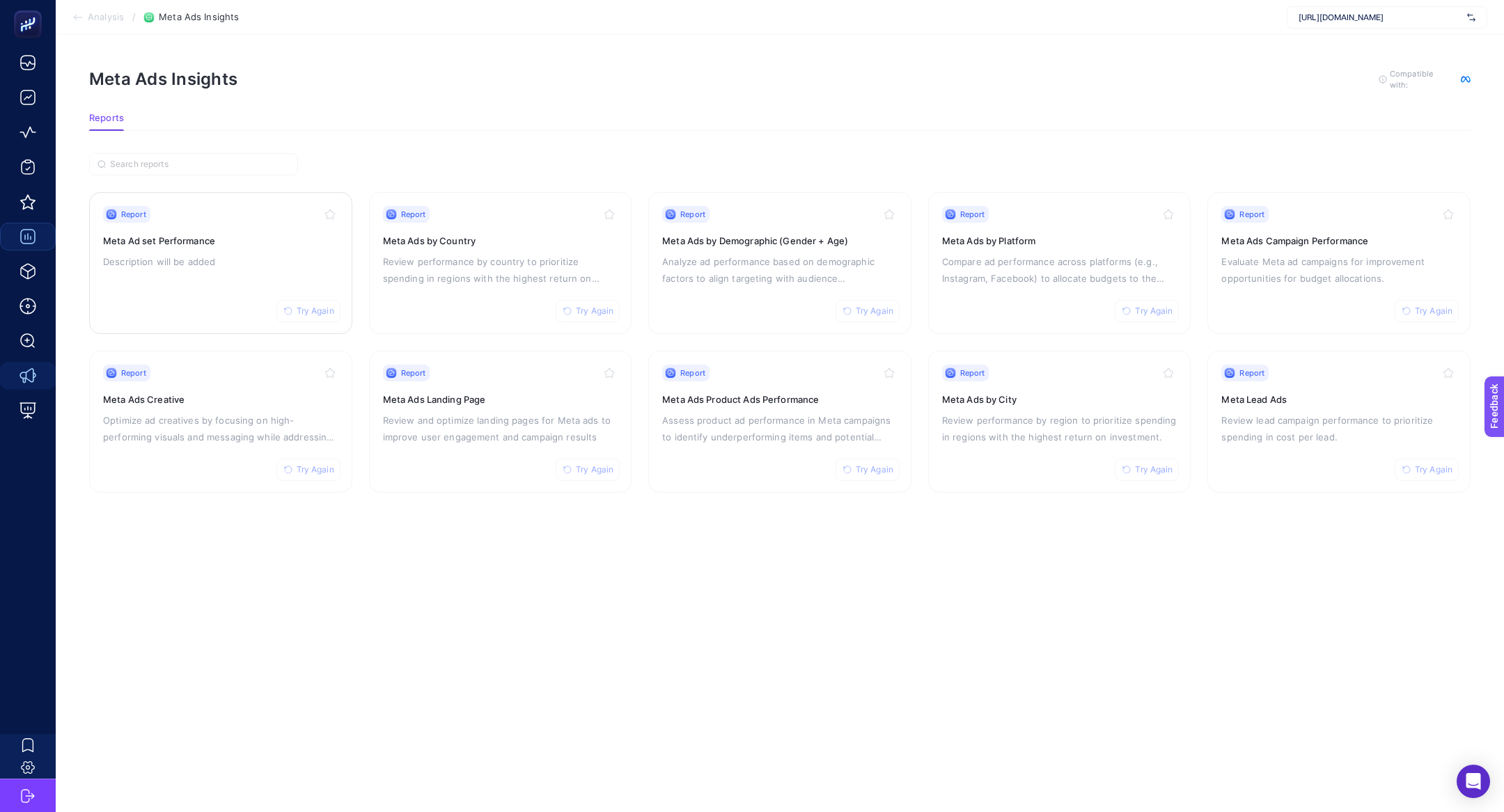
click at [240, 240] on h3 "Meta Ad set Performance" at bounding box center [221, 240] width 236 height 14
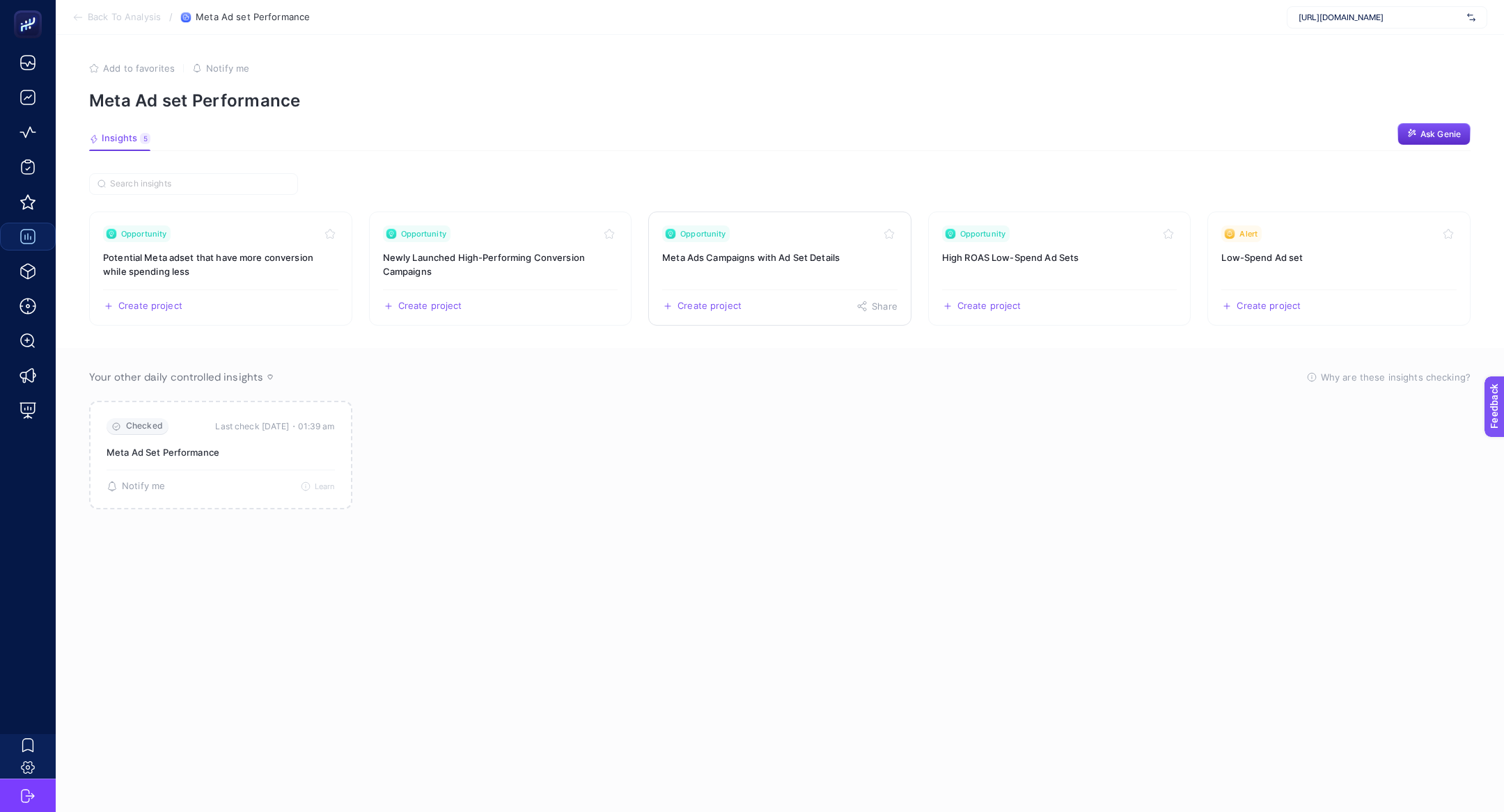
click at [779, 257] on h3 "Meta Ads Campaigns with Ad Set Details" at bounding box center [780, 257] width 236 height 14
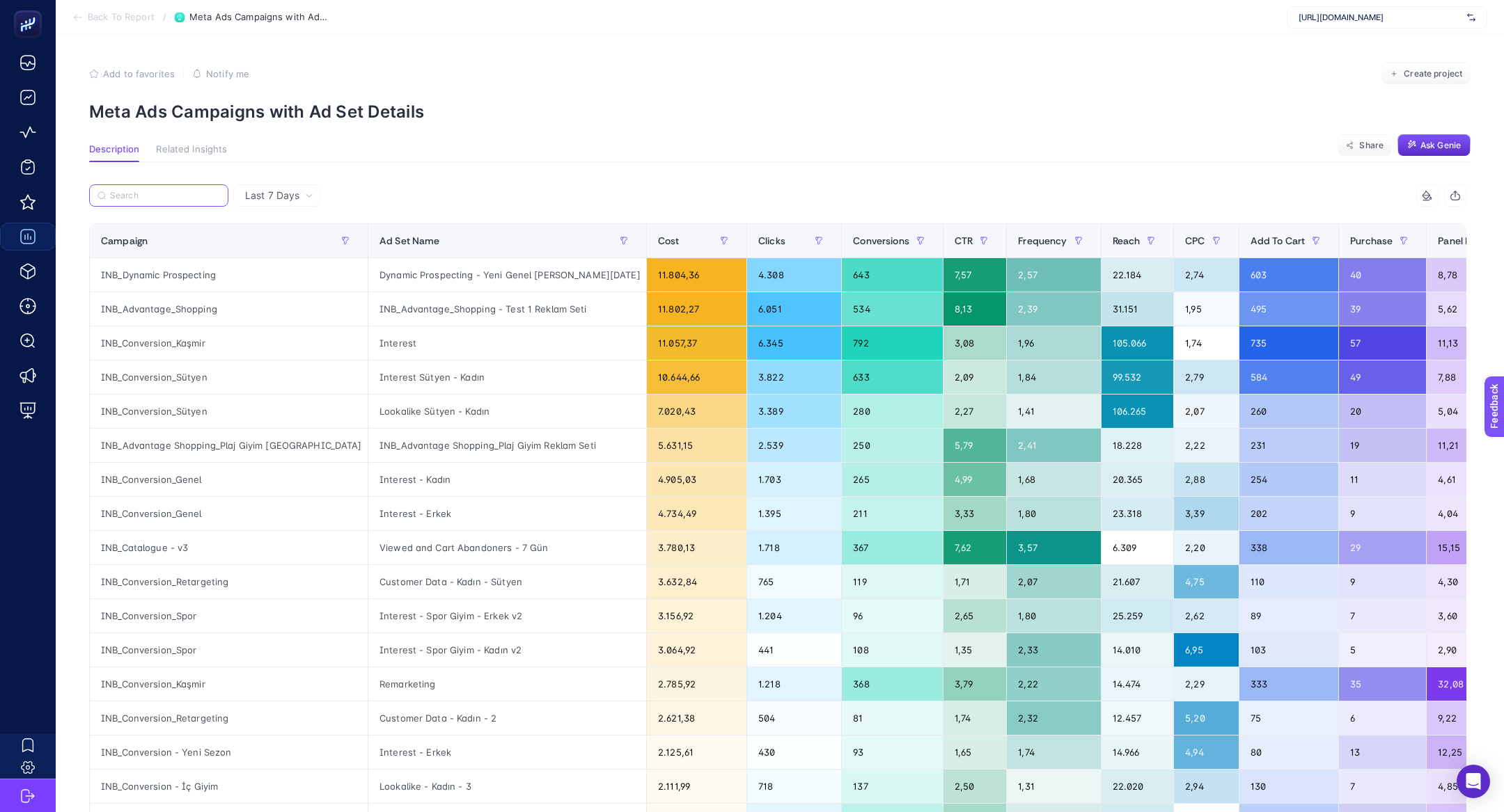
click at [204, 195] on input "Search" at bounding box center [165, 195] width 110 height 11
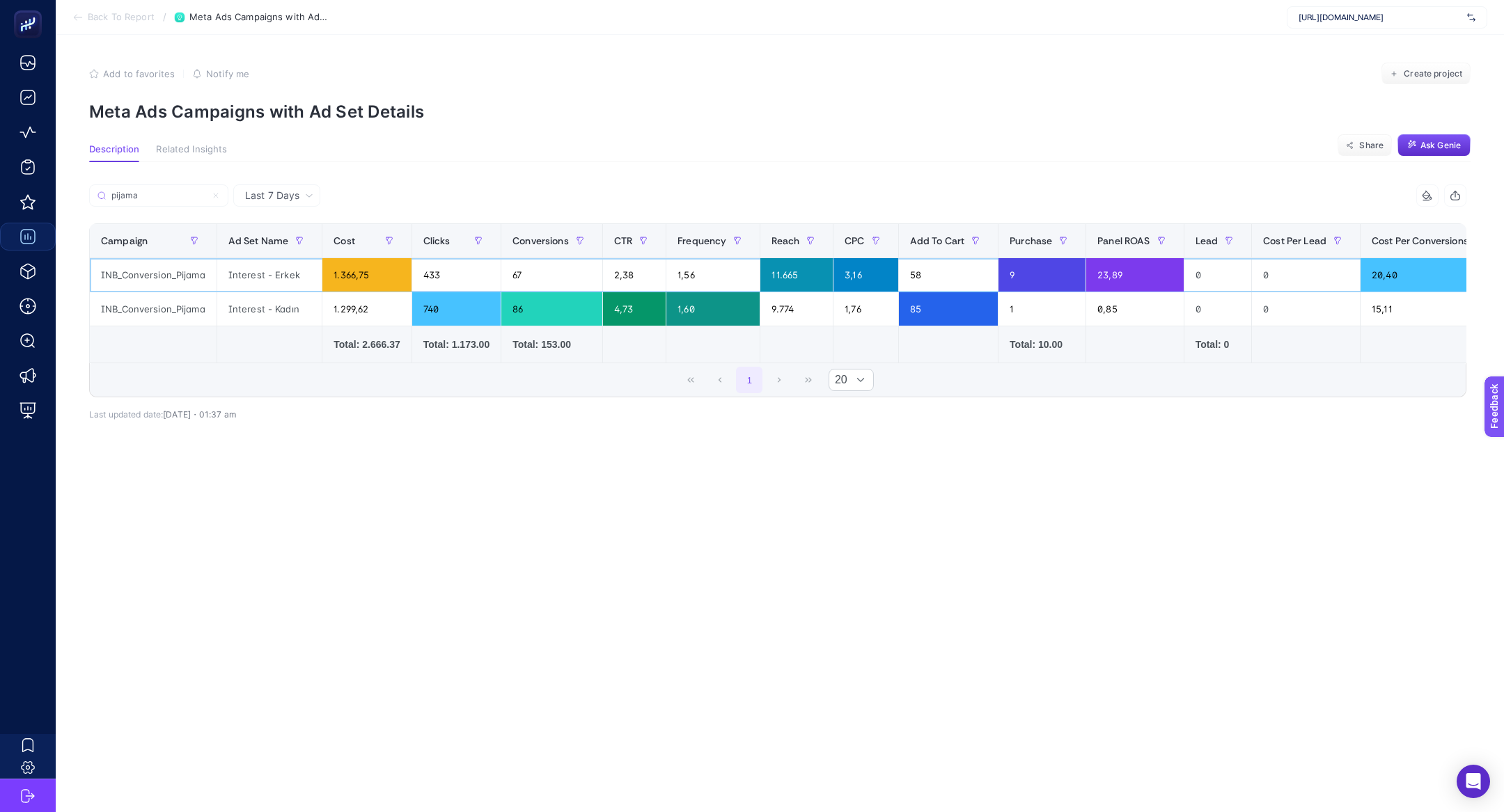
click at [180, 276] on div "INB_Conversion_Pijama" at bounding box center [153, 275] width 127 height 34
click at [951, 315] on div "85" at bounding box center [949, 309] width 100 height 34
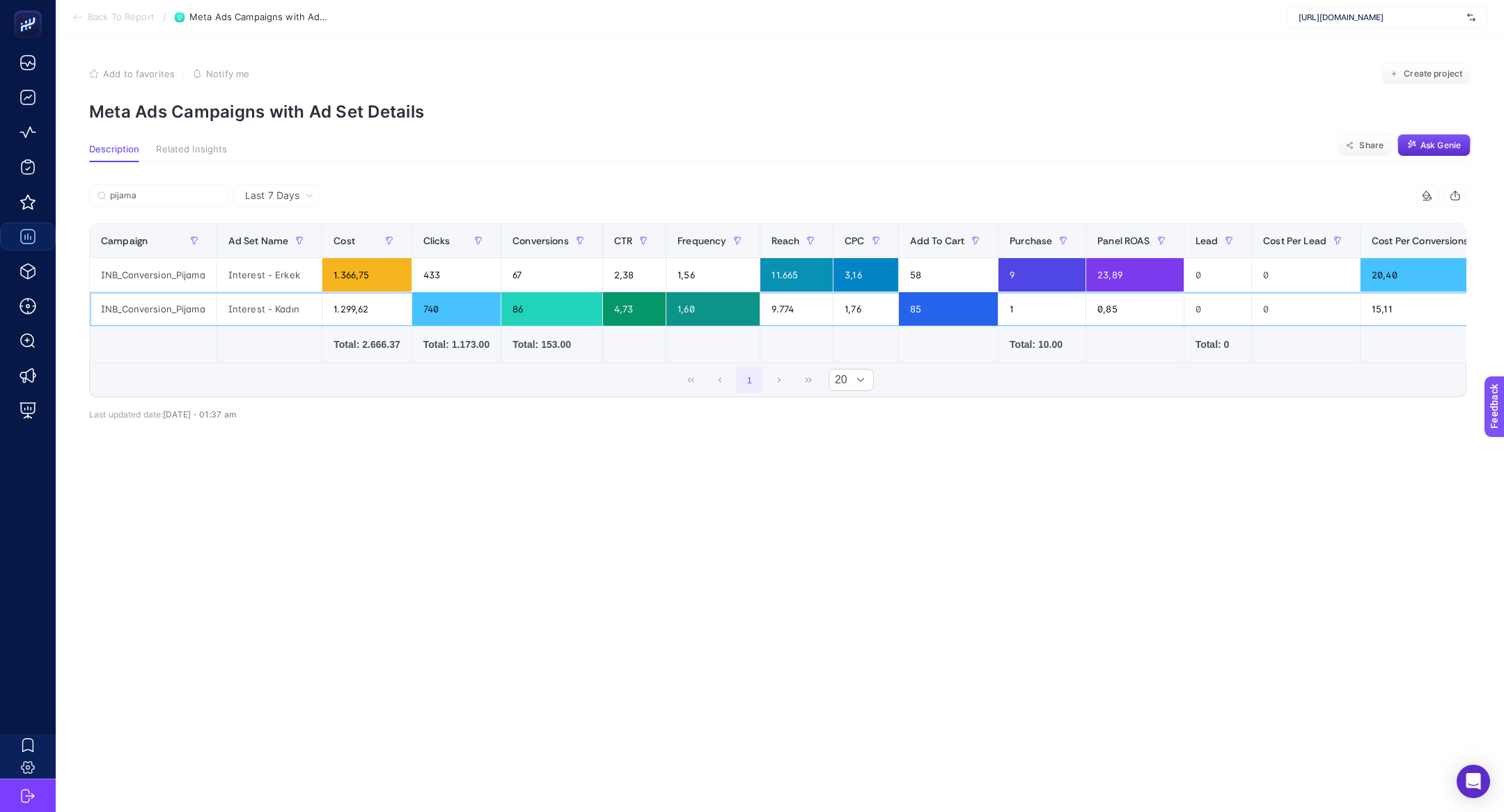
click at [951, 315] on div "85" at bounding box center [949, 309] width 100 height 34
click at [1023, 315] on div "1" at bounding box center [1042, 309] width 87 height 34
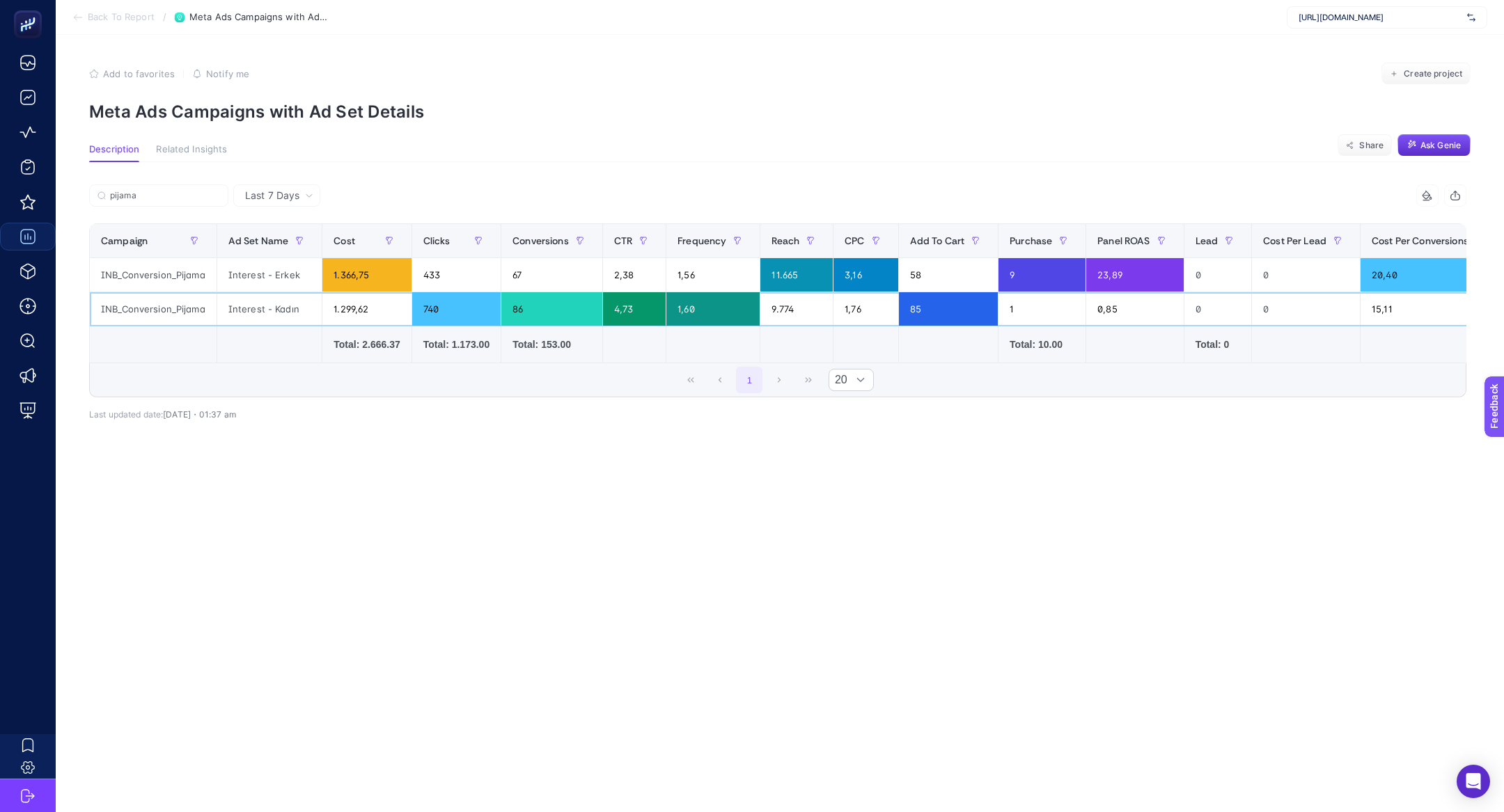
click at [1023, 315] on div "1" at bounding box center [1042, 309] width 87 height 34
click at [278, 268] on div "Interest - Erkek" at bounding box center [270, 275] width 106 height 34
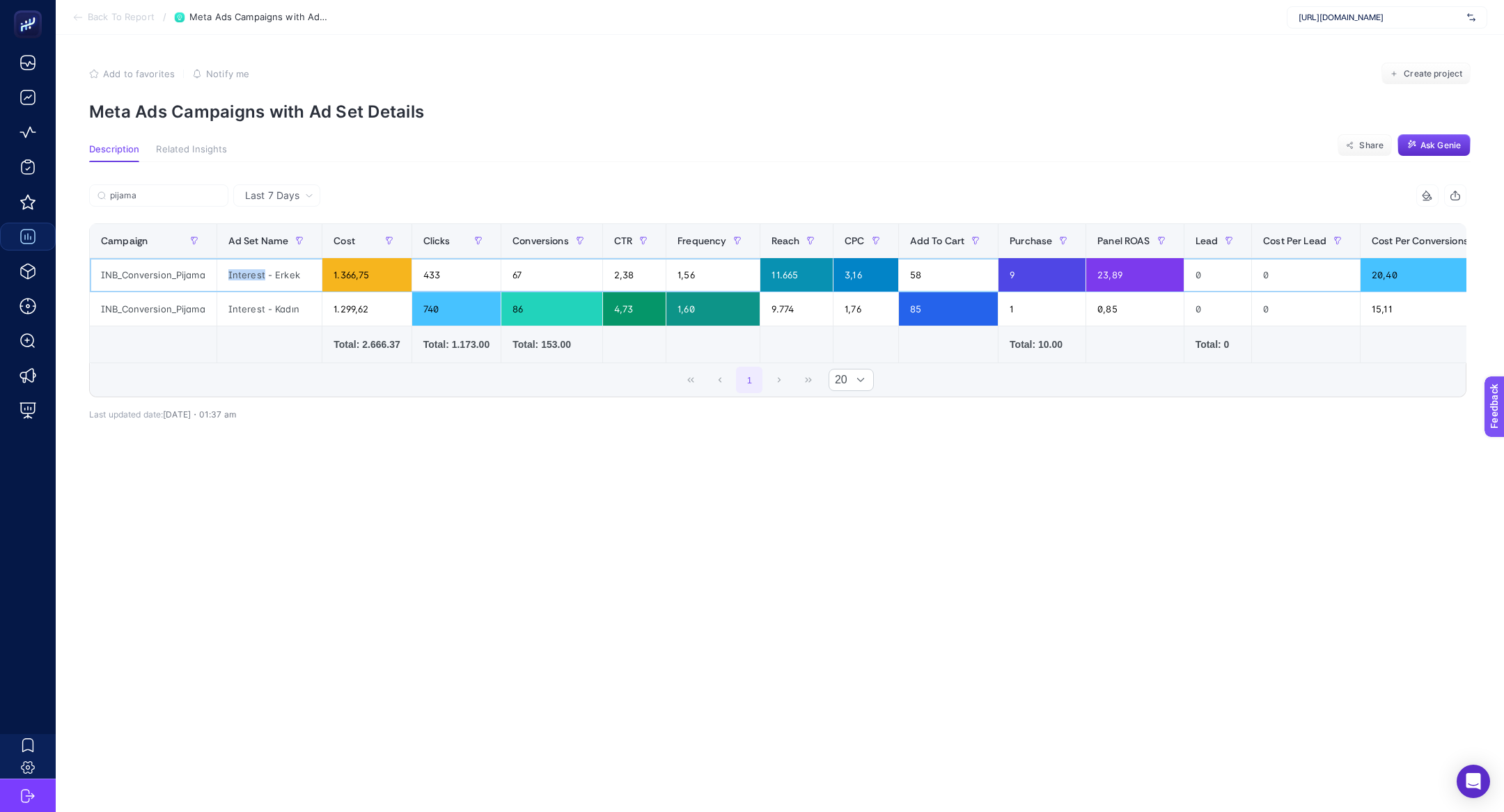
click at [278, 268] on div "Interest - Erkek" at bounding box center [270, 275] width 106 height 34
click at [793, 266] on div "11.665" at bounding box center [797, 275] width 73 height 34
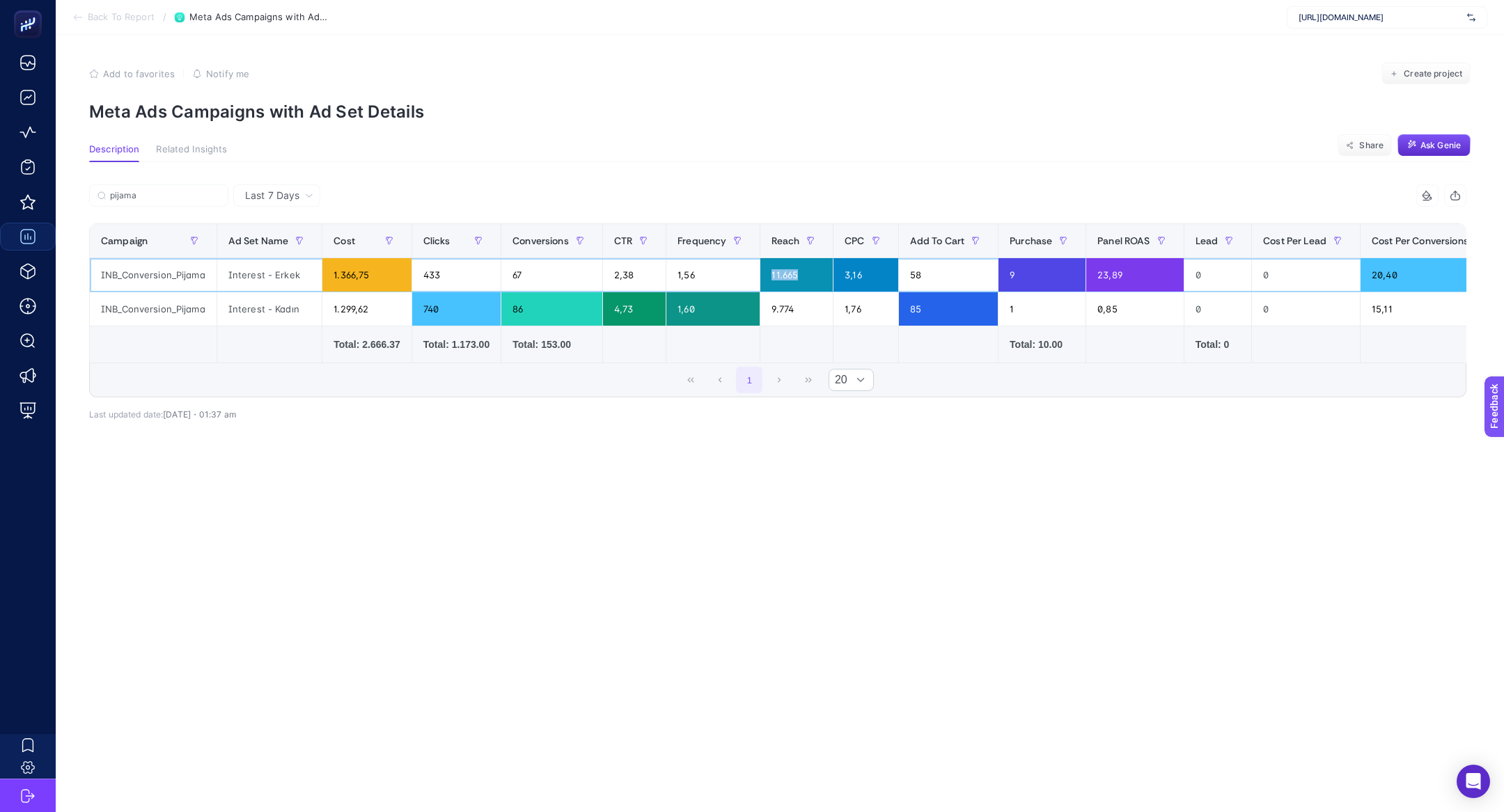
click at [793, 266] on div "11.665" at bounding box center [797, 275] width 73 height 34
click at [508, 283] on div "67" at bounding box center [551, 275] width 101 height 34
click at [508, 288] on div "67" at bounding box center [551, 275] width 101 height 34
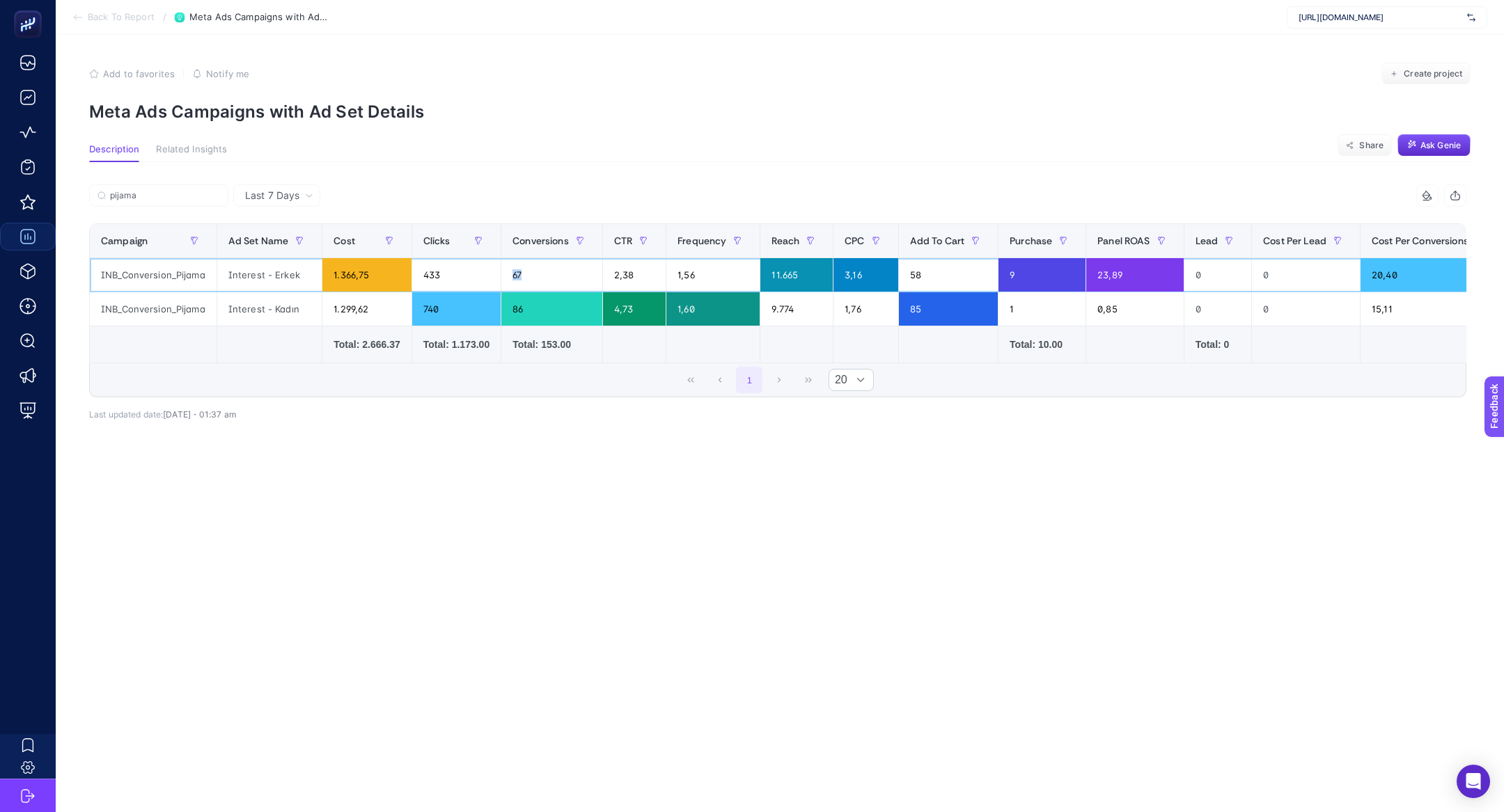
click at [508, 288] on div "67" at bounding box center [551, 275] width 101 height 34
click at [157, 205] on label "pijama" at bounding box center [159, 195] width 139 height 22
click at [157, 201] on input "pijama" at bounding box center [165, 195] width 110 height 11
click at [157, 199] on input "pijama" at bounding box center [159, 195] width 95 height 11
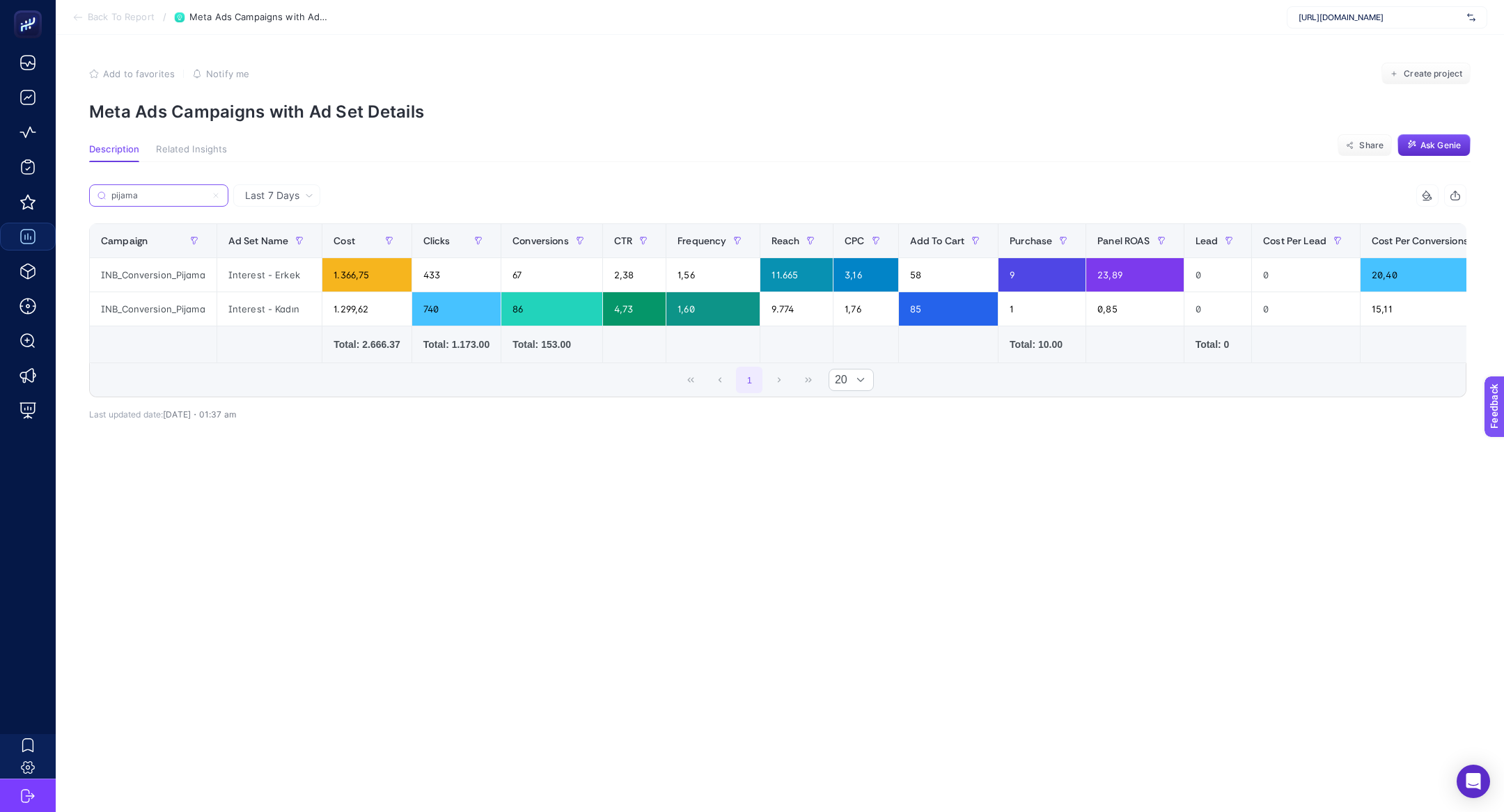
click at [157, 199] on input "pijama" at bounding box center [159, 195] width 95 height 11
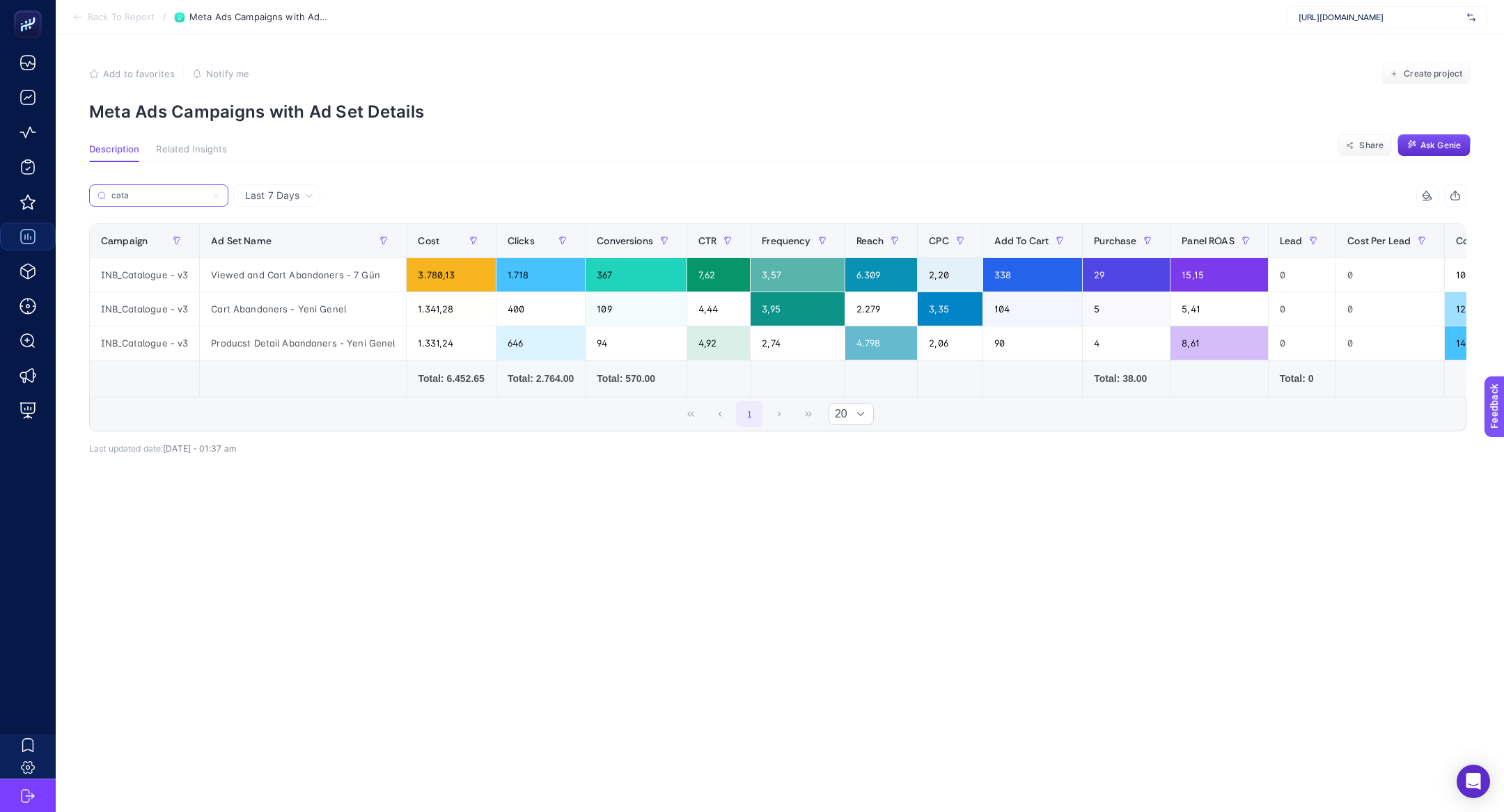
type input "cata"
drag, startPoint x: 233, startPoint y: 312, endPoint x: 541, endPoint y: 294, distance: 308.5
click at [541, 294] on tr "INB_Catalogue - v3 Cart Abandoners - Yeni Genel 1.341,28 400 109 4,44 3,95 2.27…" at bounding box center [864, 310] width 1547 height 34
click at [871, 307] on div "2.279" at bounding box center [882, 309] width 73 height 34
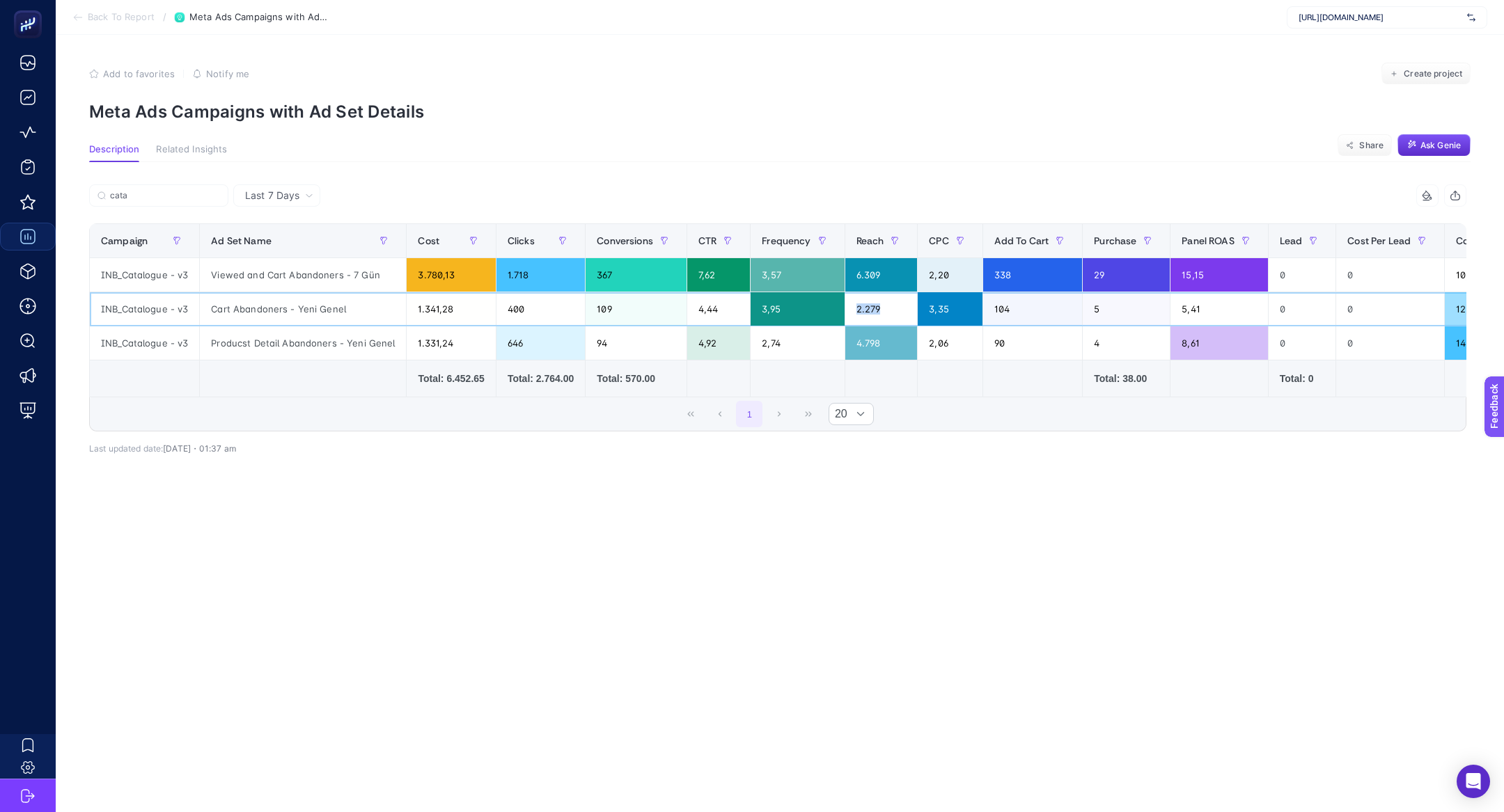
click at [871, 307] on div "2.279" at bounding box center [882, 309] width 73 height 34
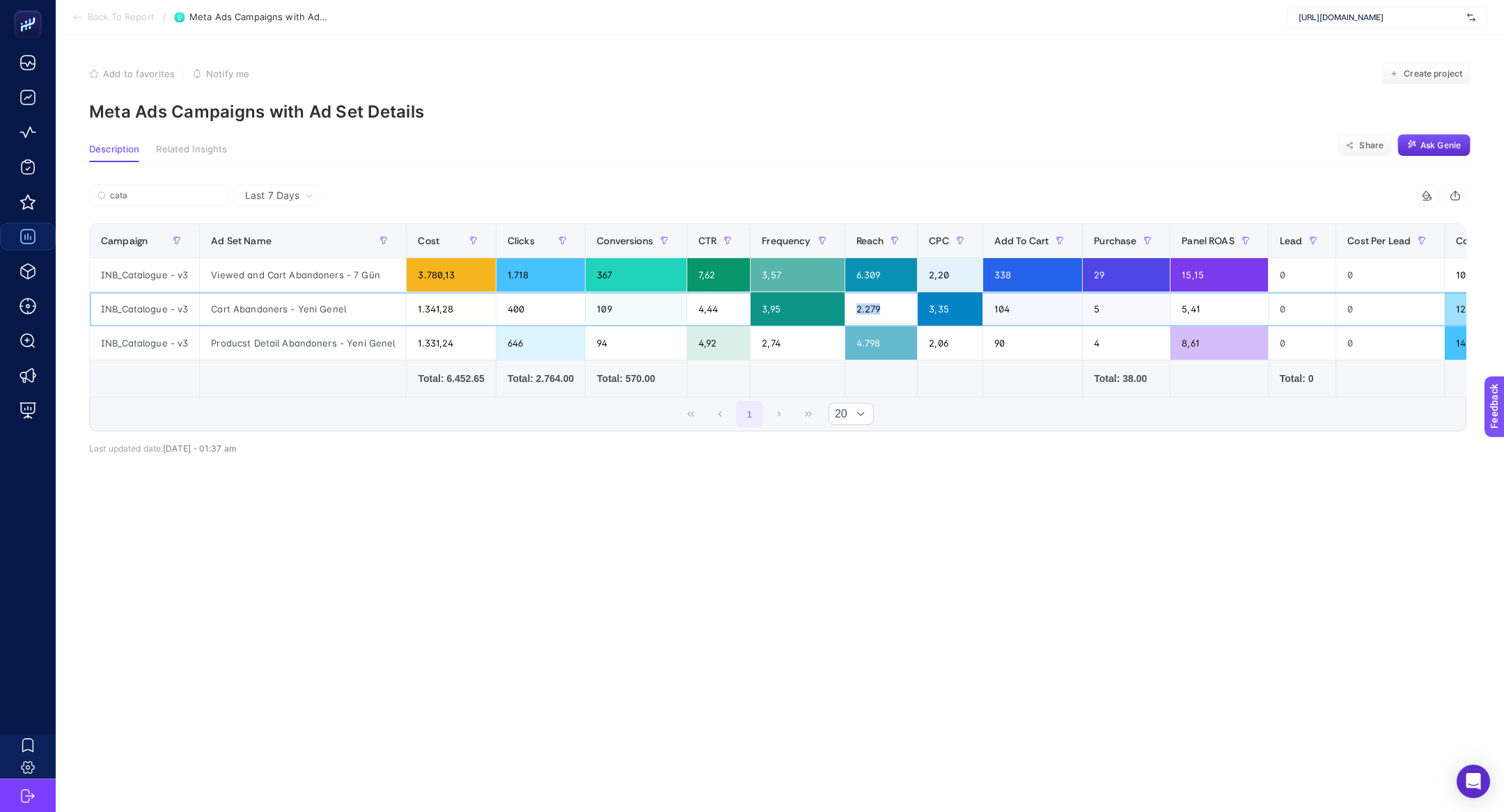
click at [871, 307] on div "2.279" at bounding box center [882, 309] width 73 height 34
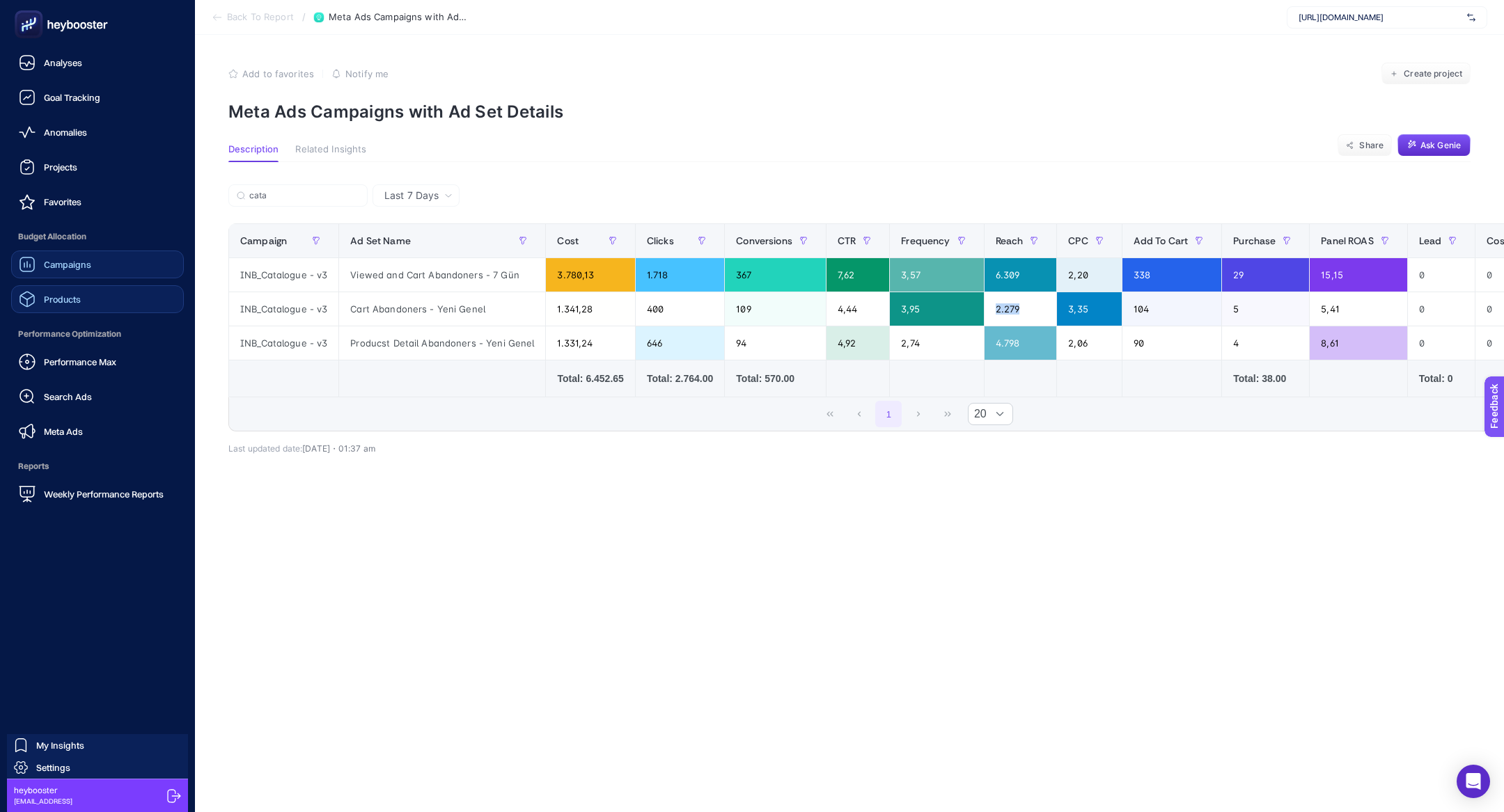
click at [92, 301] on link "Products" at bounding box center [97, 299] width 173 height 28
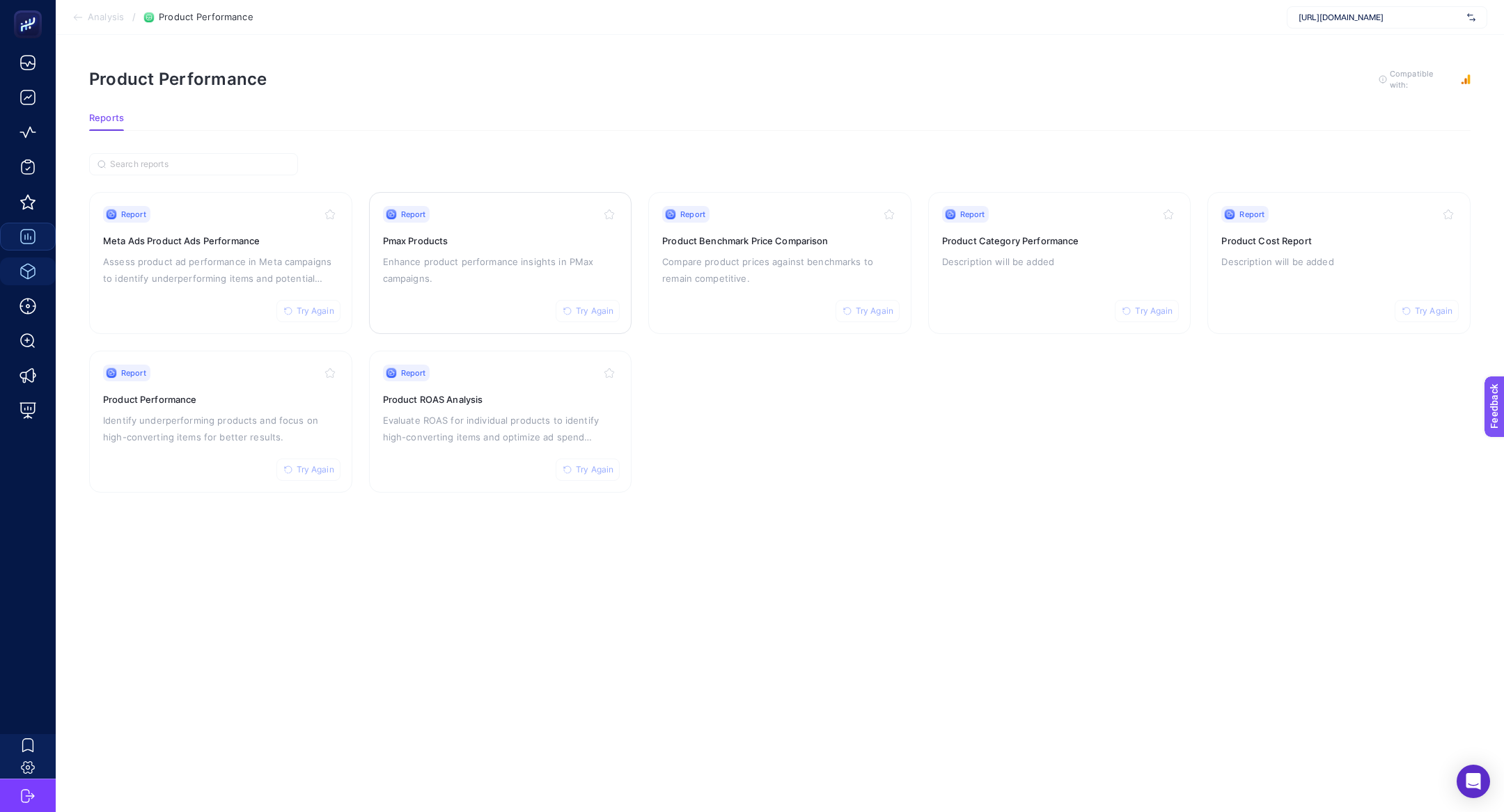
click at [489, 274] on p "Enhance product performance insights in PMax campaigns." at bounding box center [501, 270] width 236 height 34
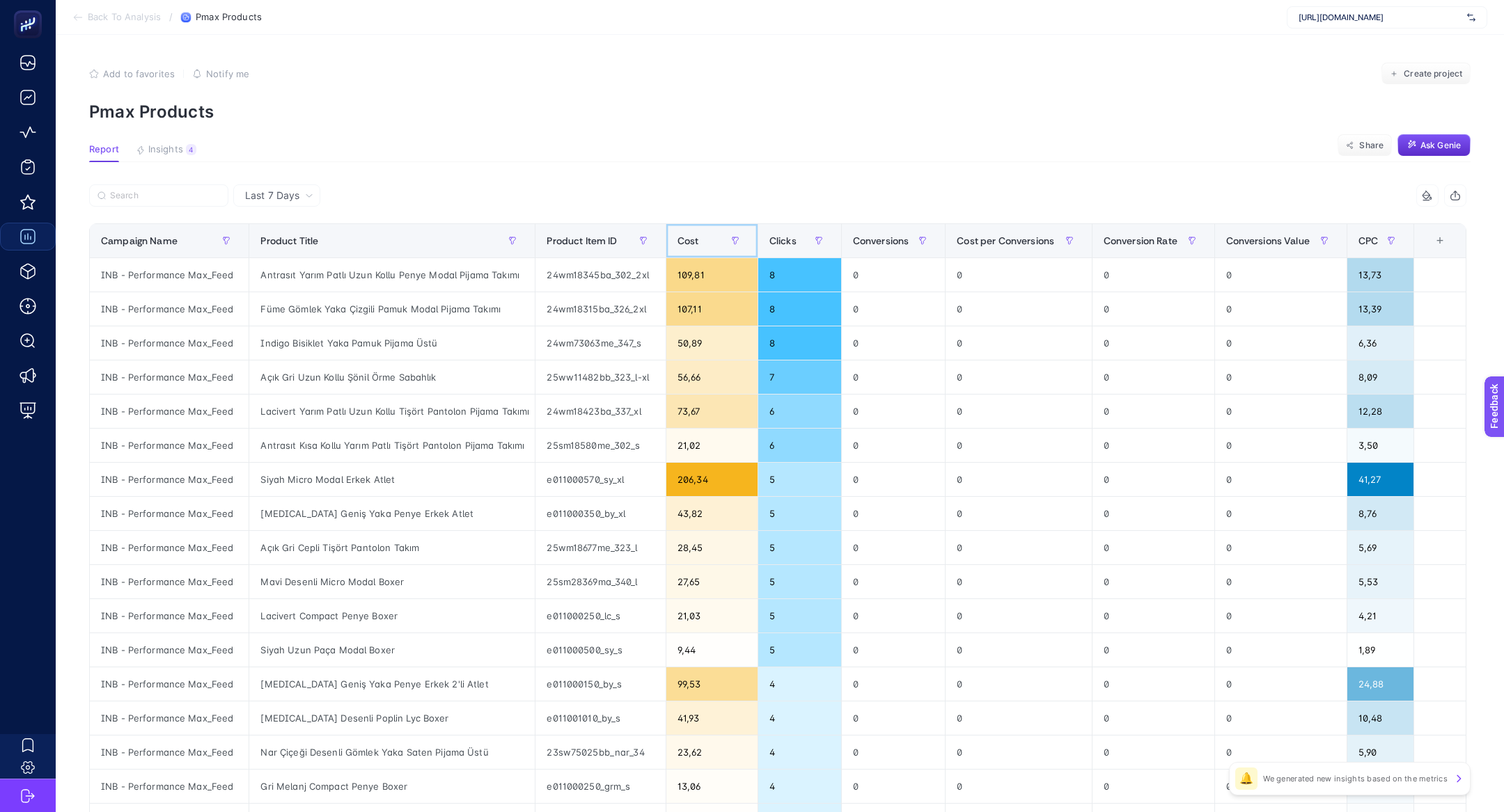
click at [700, 238] on div "Cost" at bounding box center [712, 240] width 69 height 22
click at [699, 238] on span "Cost" at bounding box center [688, 241] width 21 height 11
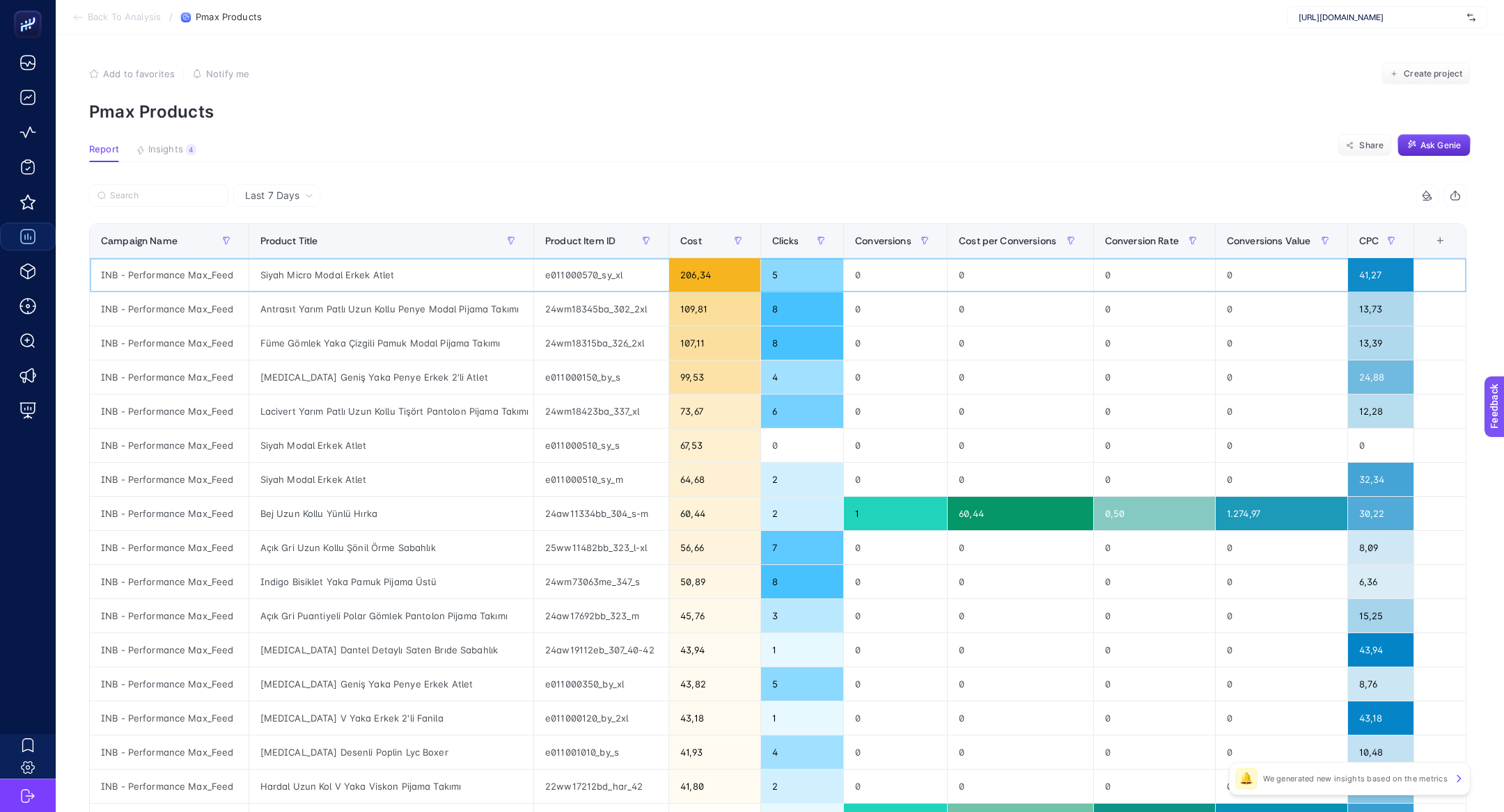
click at [334, 277] on div "Siyah Micro Modal Erkek Atlet" at bounding box center [391, 275] width 284 height 34
copy tr "Siyah Micro Modal Erkek Atlet"
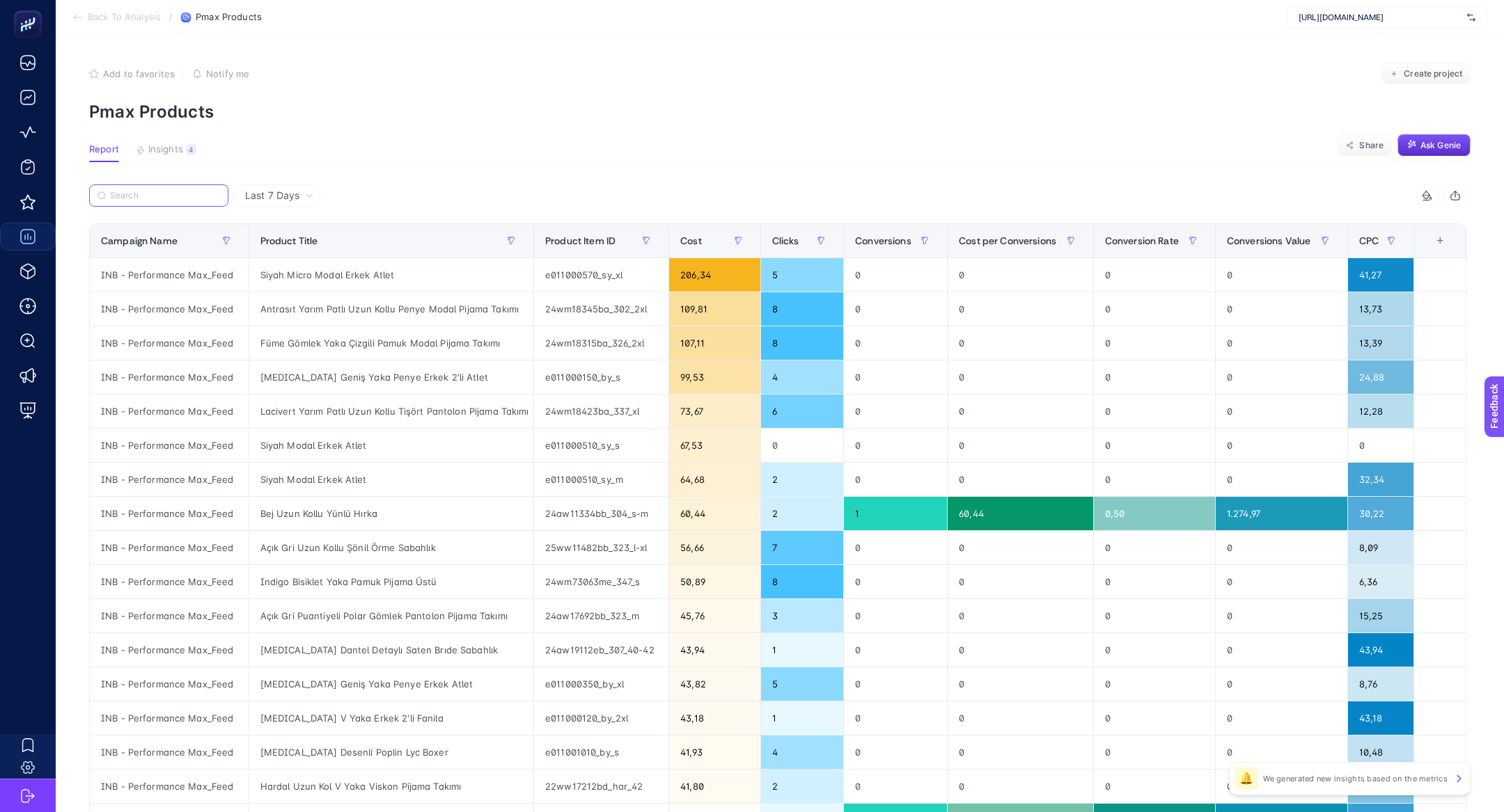
click at [164, 192] on input "Search" at bounding box center [165, 195] width 110 height 11
paste input "Siyah Micro Modal Erkek Atlet"
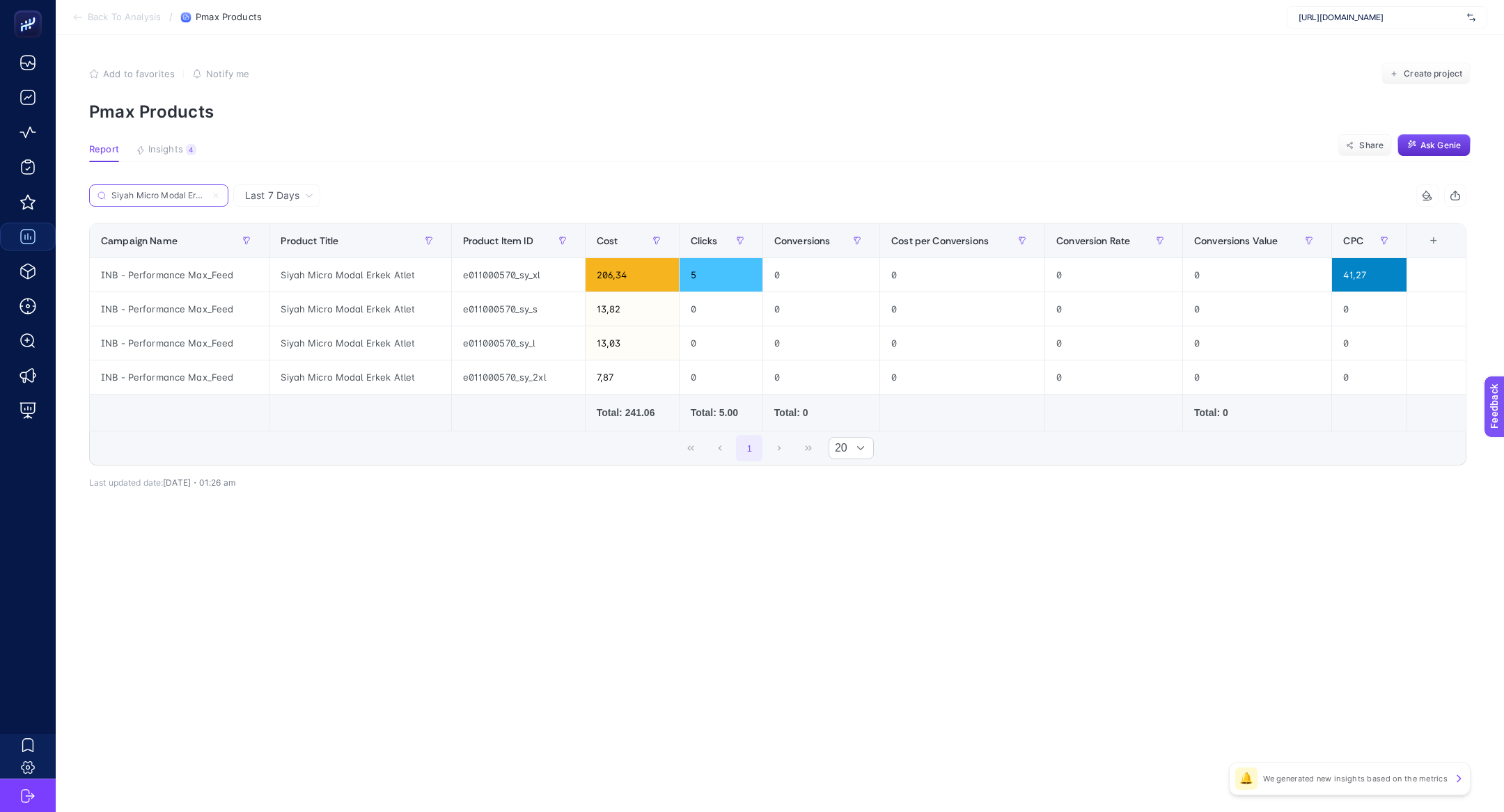
scroll to position [0, 25]
type input "Siyah Micro Modal Erkek Atlet"
click at [218, 197] on icon at bounding box center [215, 195] width 4 height 4
click at [206, 197] on input "Siyah Micro Modal Erkek Atlet" at bounding box center [159, 195] width 95 height 11
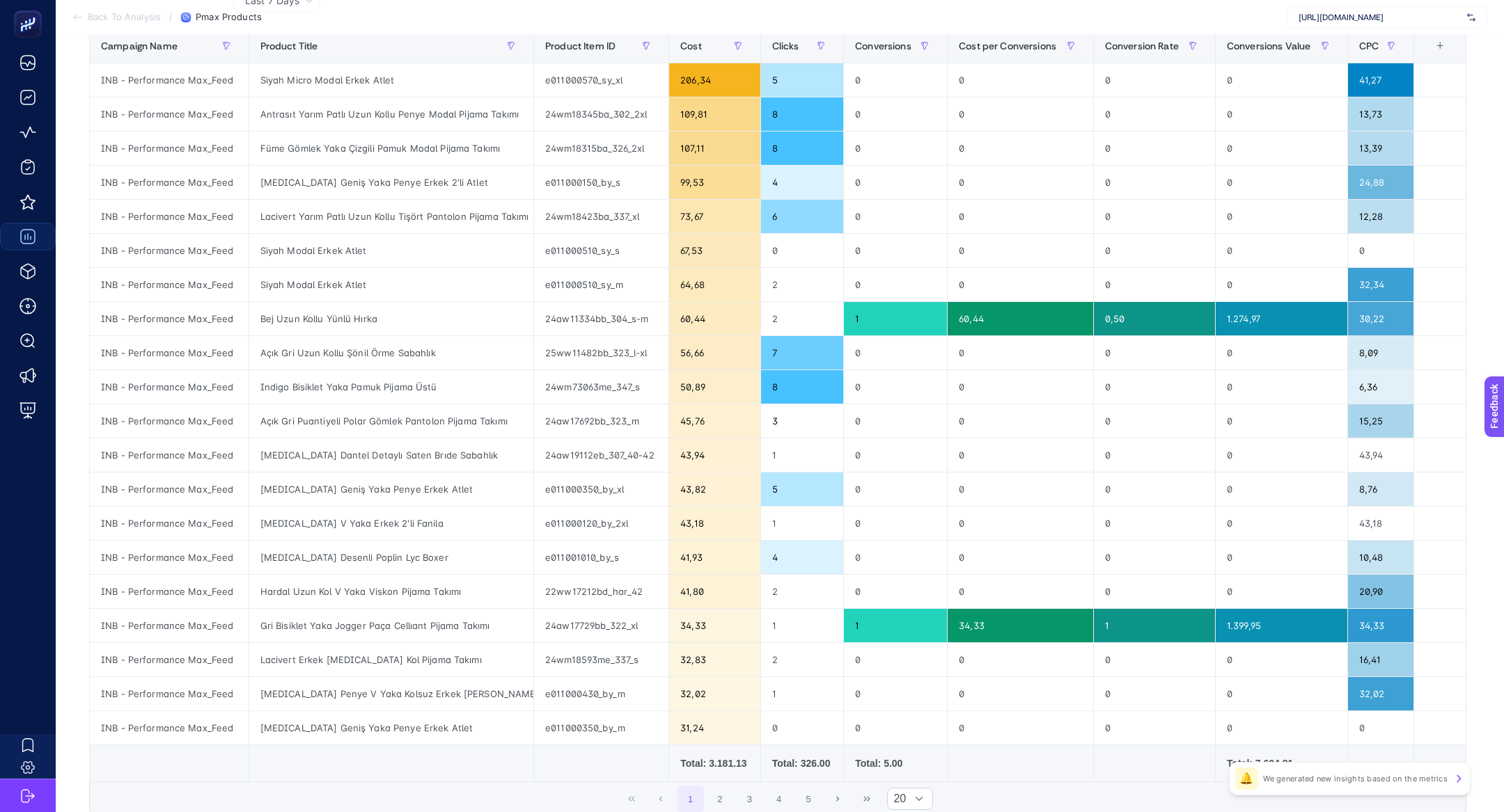
scroll to position [0, 0]
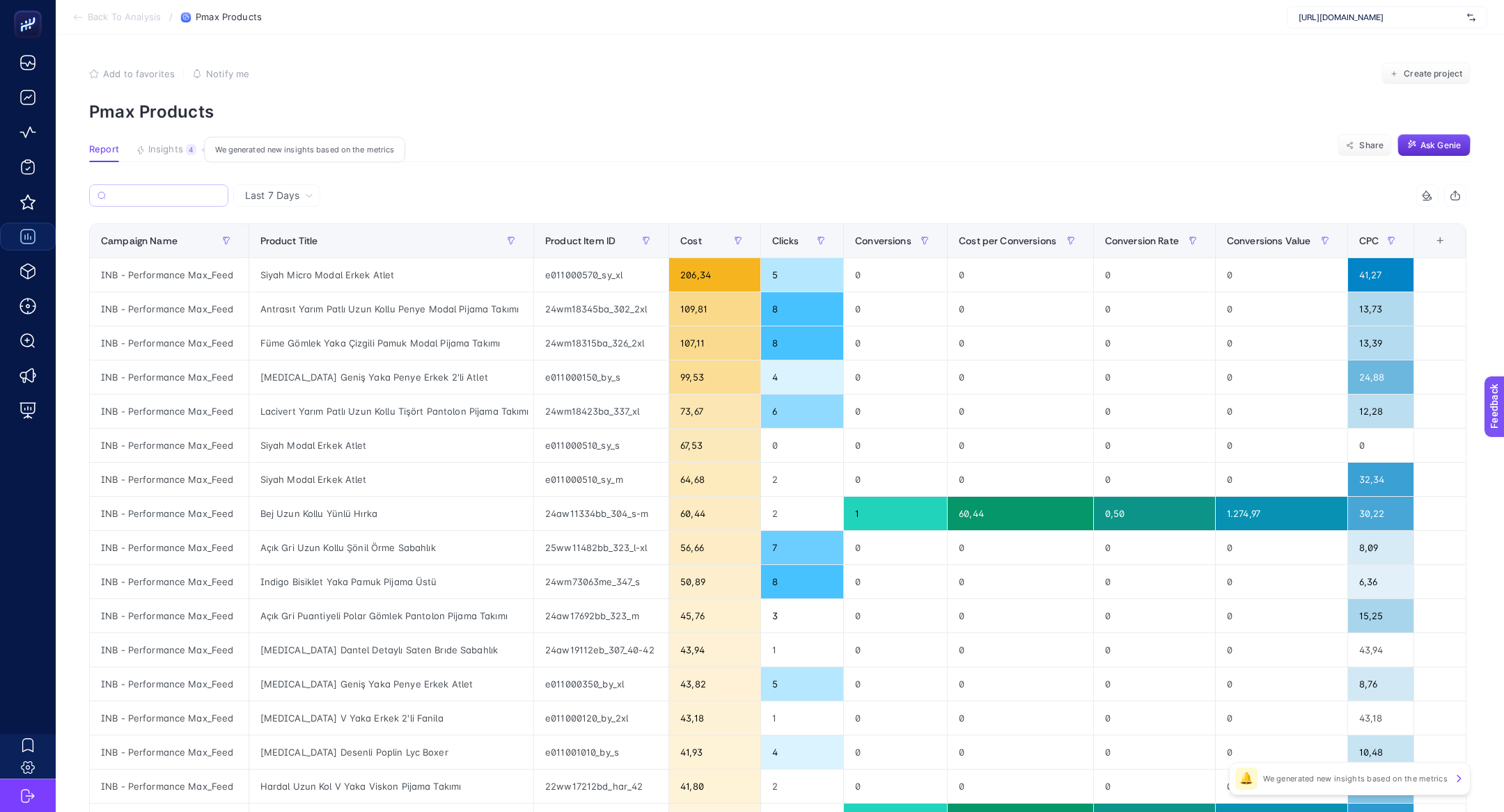
click at [159, 151] on span "Insights" at bounding box center [165, 150] width 35 height 11
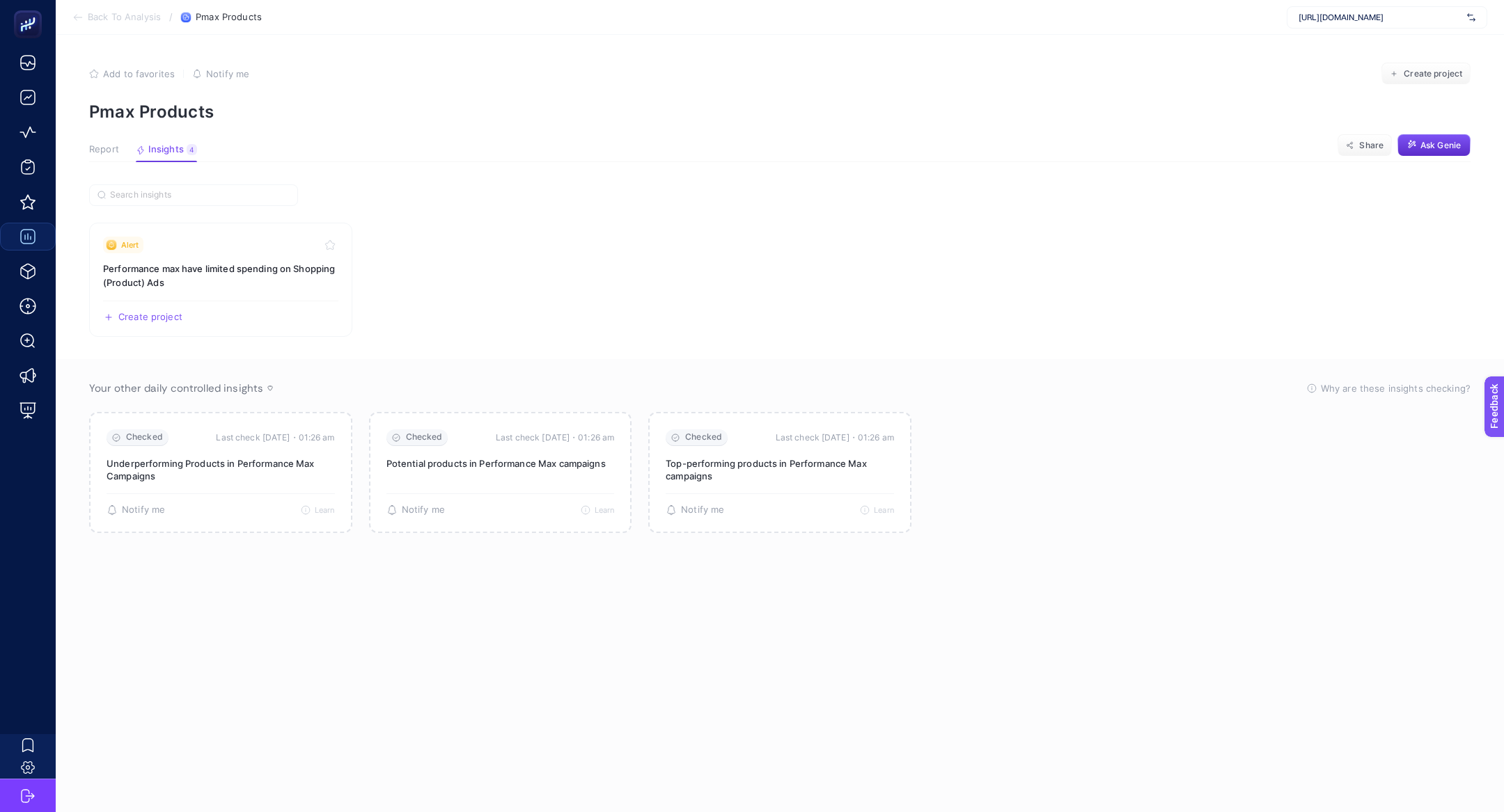
click at [110, 152] on span "Report" at bounding box center [104, 150] width 30 height 11
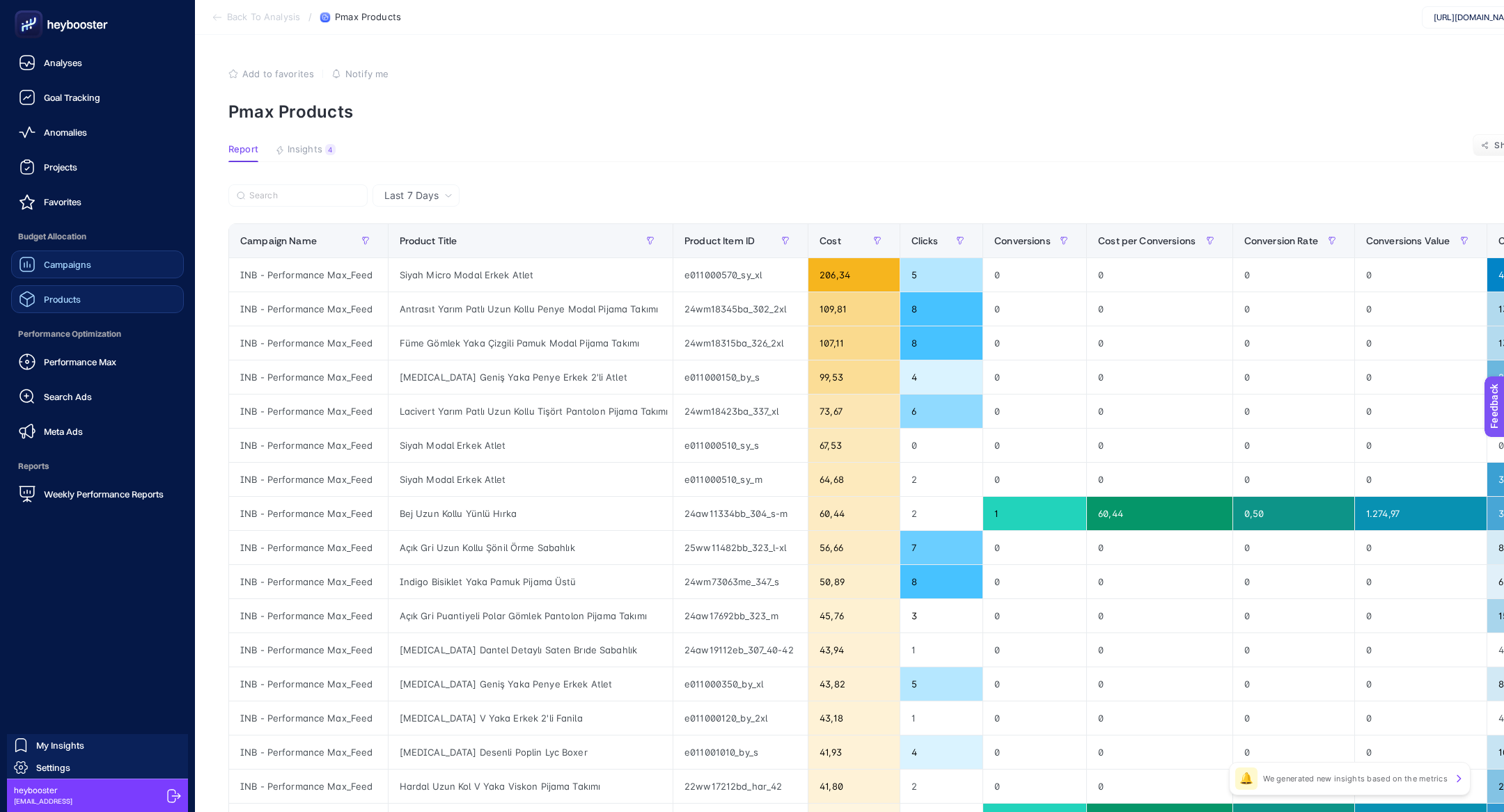
click at [107, 303] on link "Products" at bounding box center [97, 299] width 173 height 28
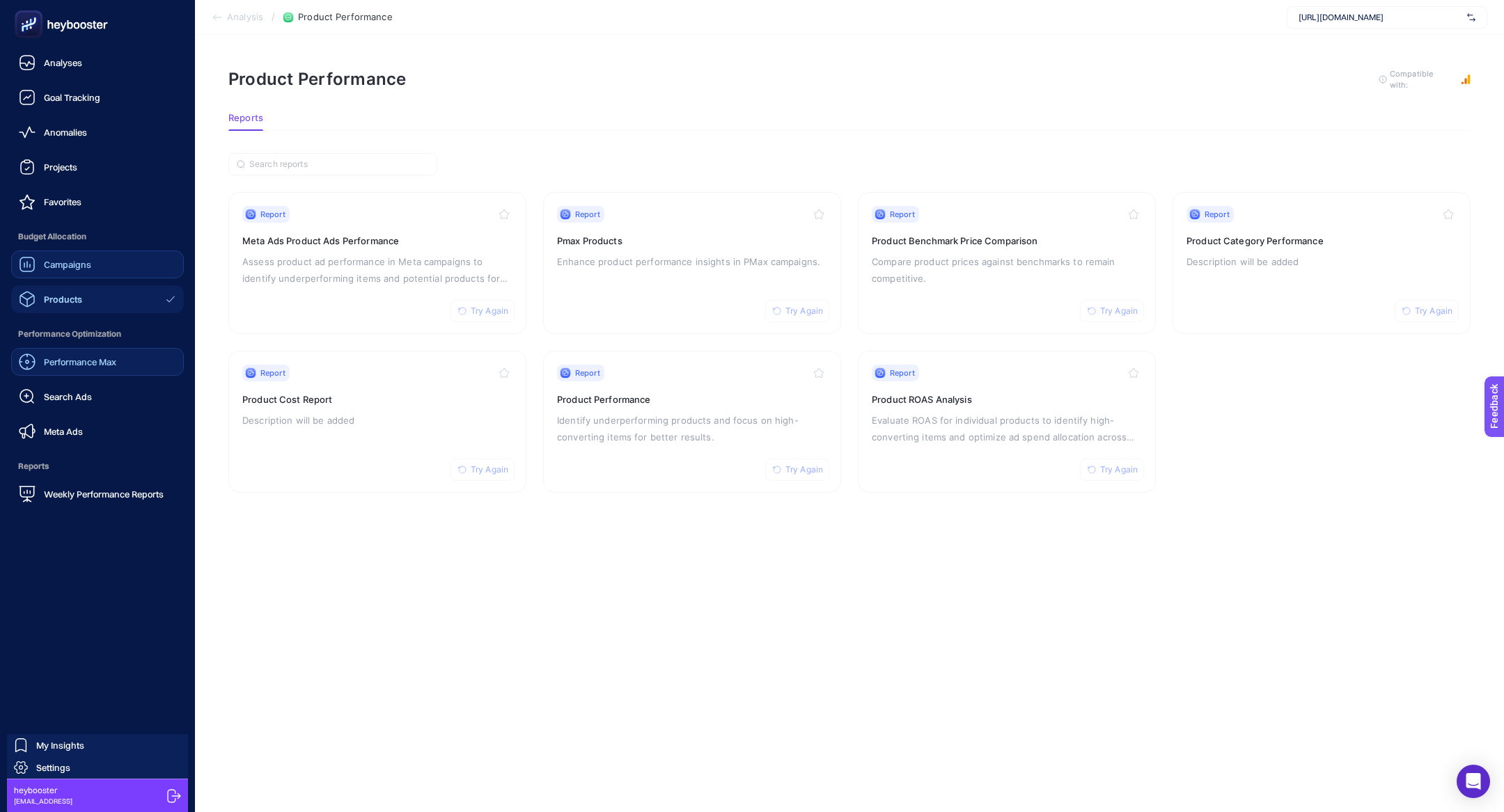
click at [117, 371] on link "Performance Max" at bounding box center [97, 362] width 173 height 28
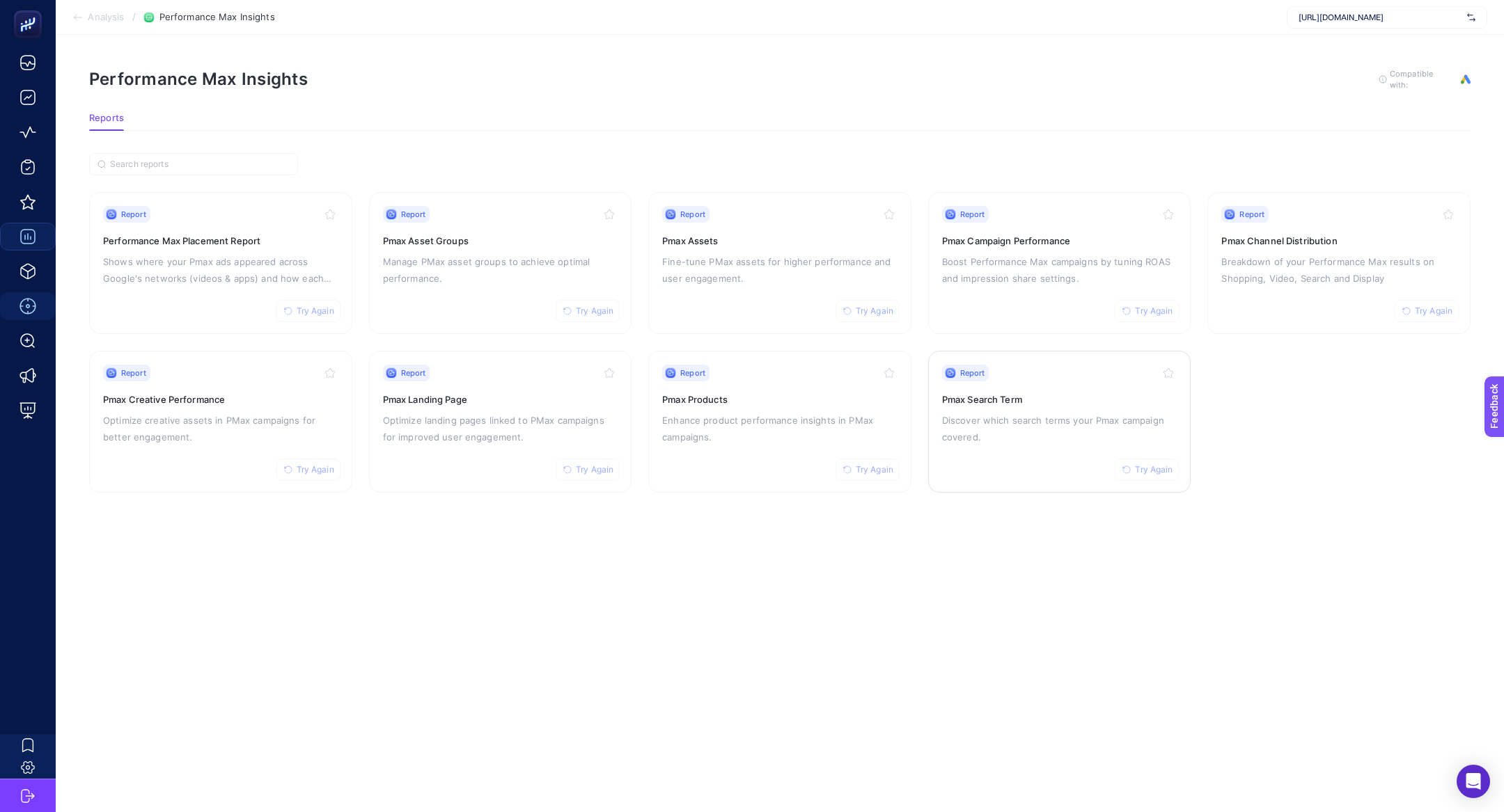
click at [1012, 396] on h3 "Pmax Search Term" at bounding box center [1060, 399] width 236 height 14
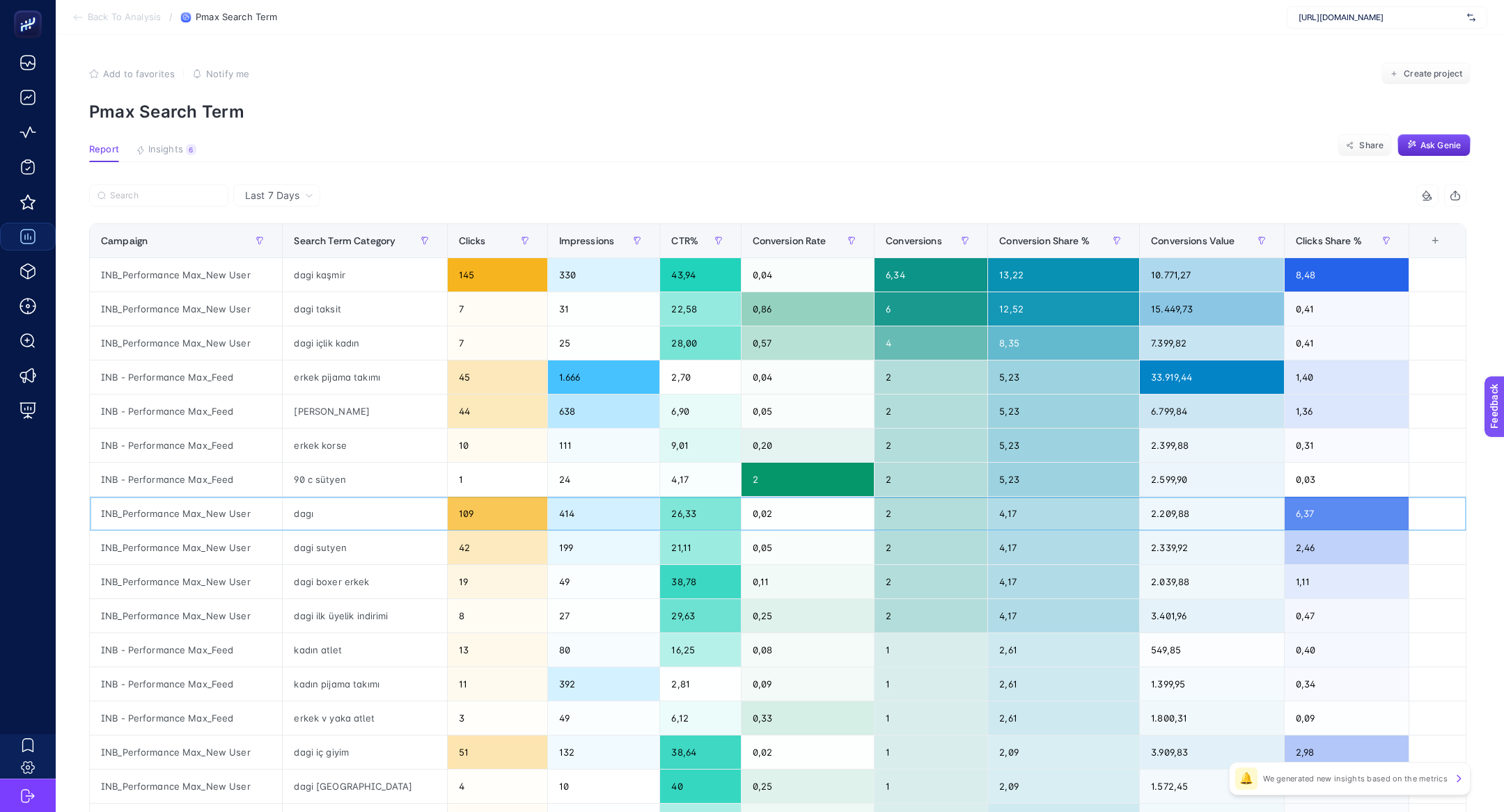
click at [325, 503] on div "dagı" at bounding box center [365, 514] width 164 height 34
click at [339, 324] on div "dagi taksit" at bounding box center [365, 309] width 164 height 34
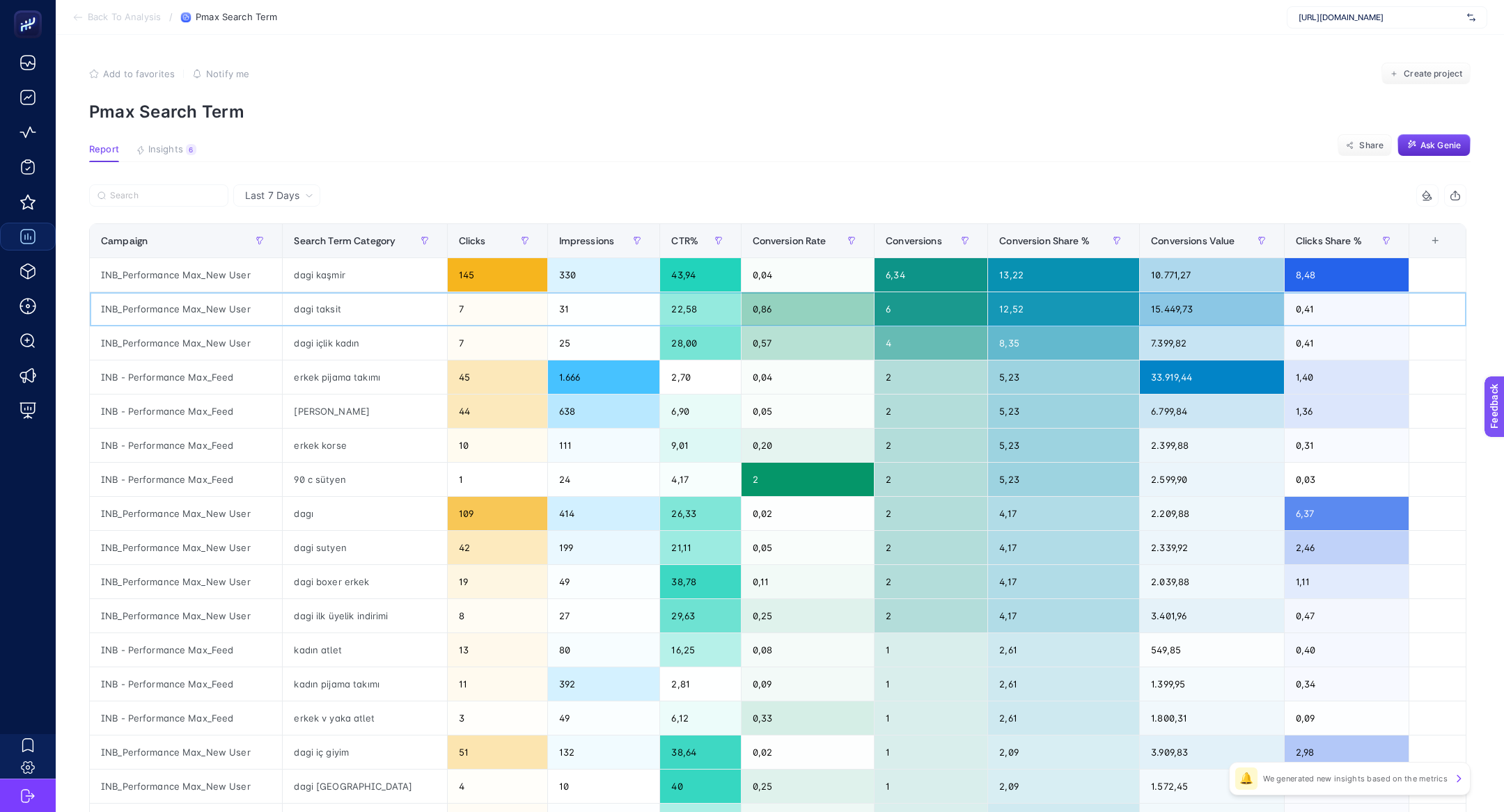
click at [339, 324] on div "dagi taksit" at bounding box center [365, 309] width 164 height 34
click at [168, 157] on button "Insights 6 We generated new insights based on the metrics" at bounding box center [166, 153] width 61 height 18
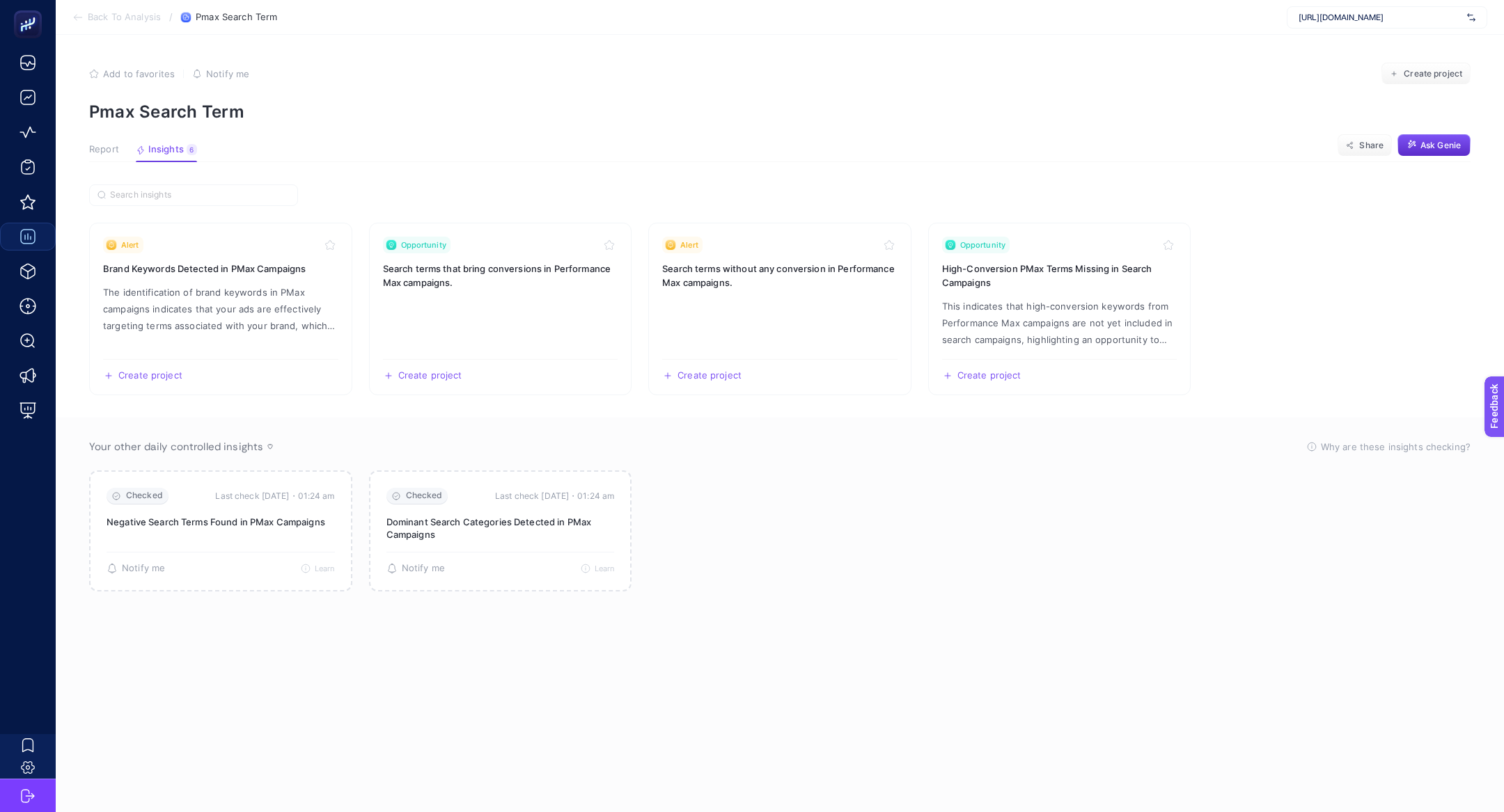
click at [112, 155] on span "Report" at bounding box center [104, 150] width 30 height 11
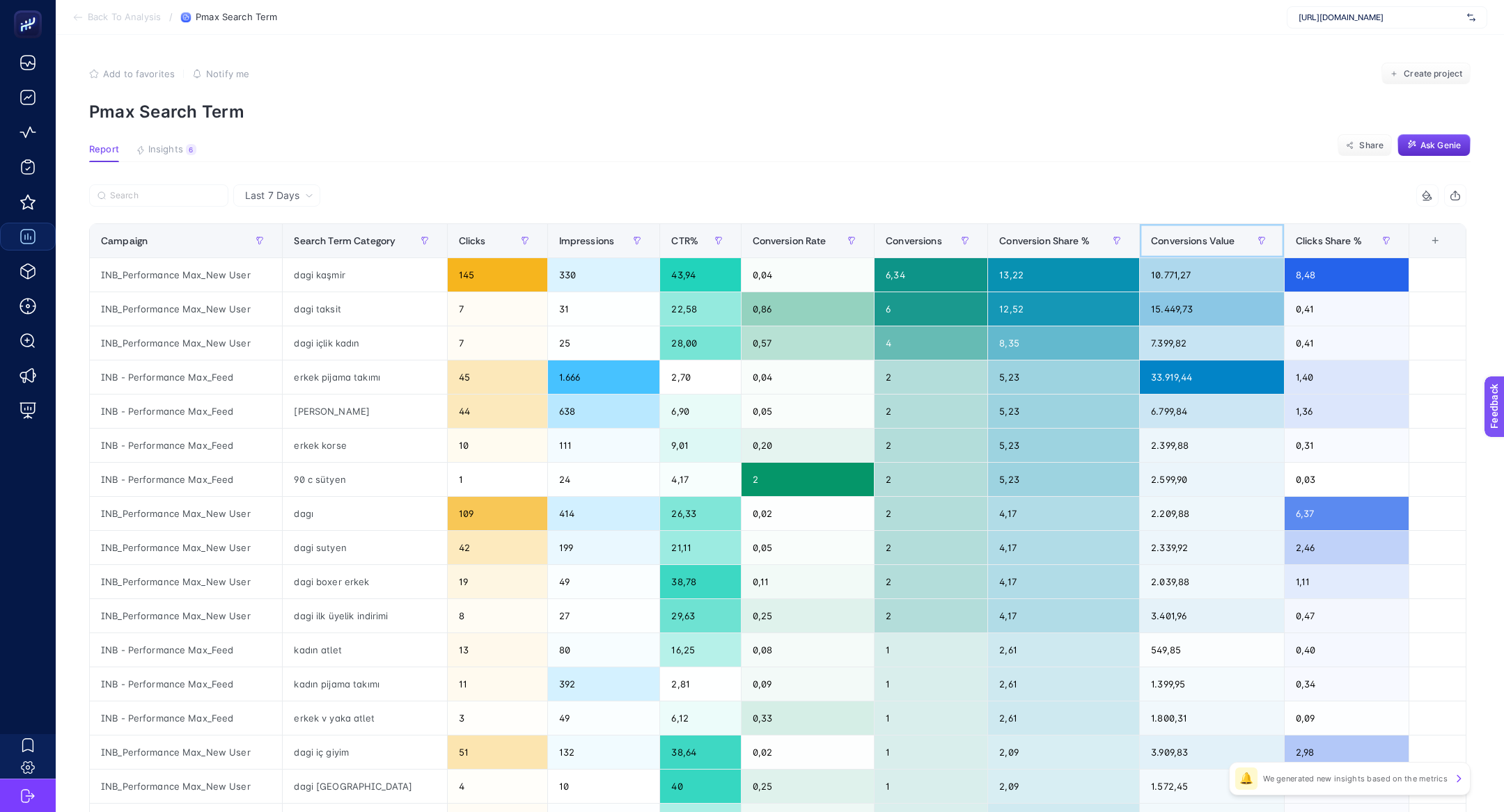
click at [1204, 236] on span "Conversions Value" at bounding box center [1192, 241] width 83 height 11
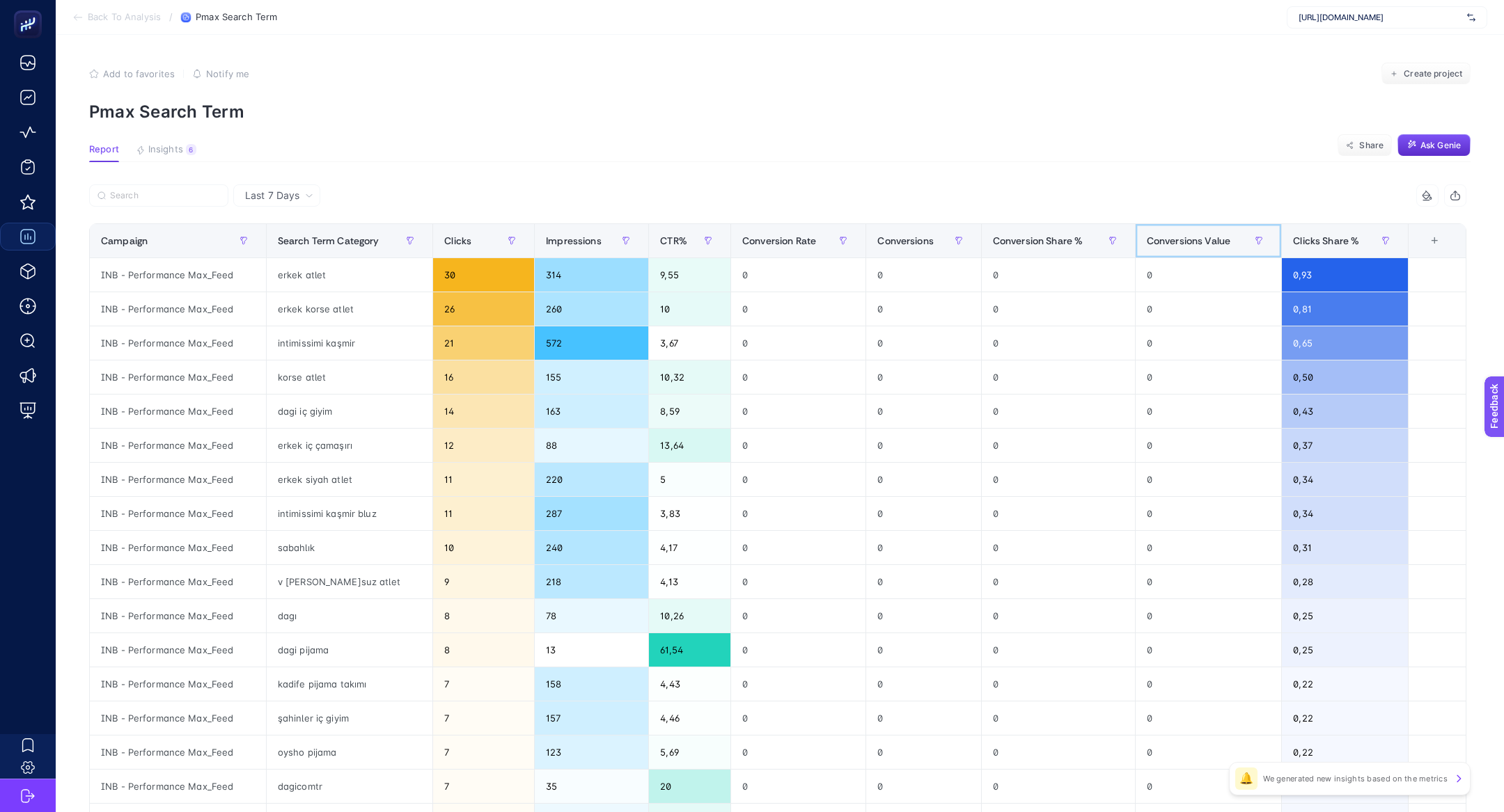
click at [1204, 236] on span "Conversions Value" at bounding box center [1188, 241] width 83 height 11
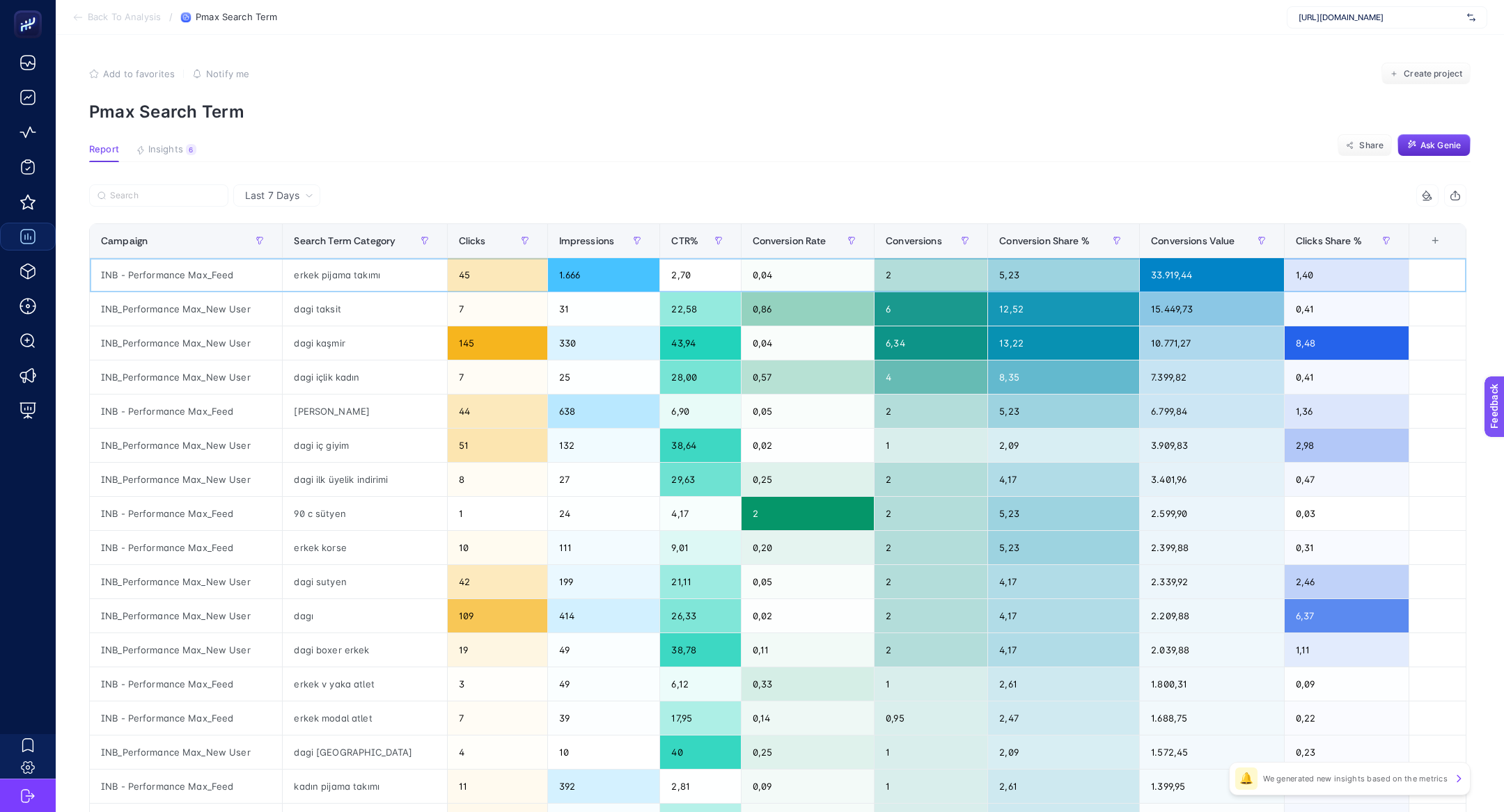
click at [330, 289] on div "erkek pijama takımı" at bounding box center [365, 275] width 164 height 34
click at [330, 281] on div "erkek pijama takımı" at bounding box center [365, 275] width 164 height 34
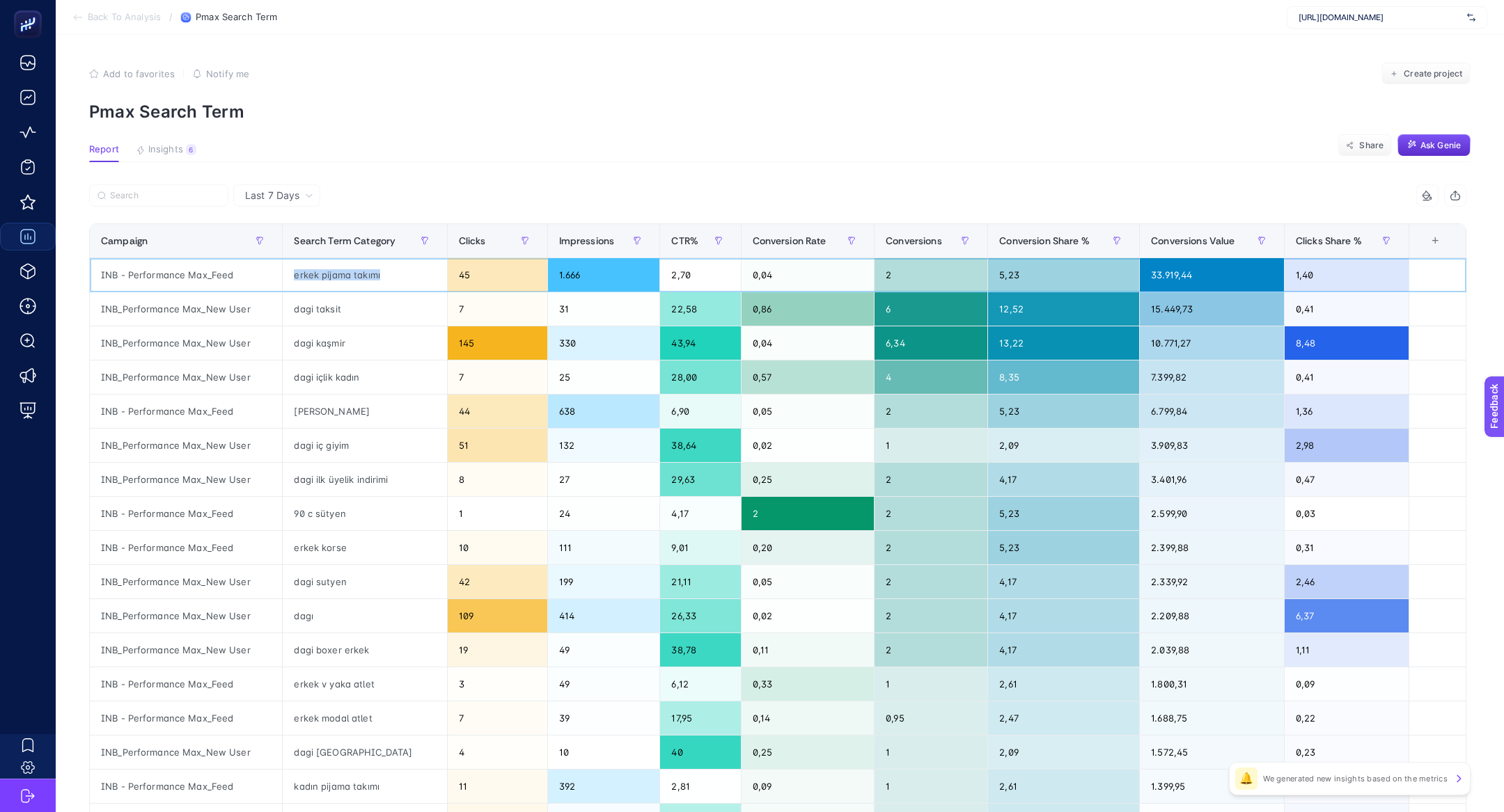
click at [330, 281] on div "erkek pijama takımı" at bounding box center [365, 275] width 164 height 34
click at [319, 276] on div "erkek pijama takımı" at bounding box center [365, 275] width 164 height 34
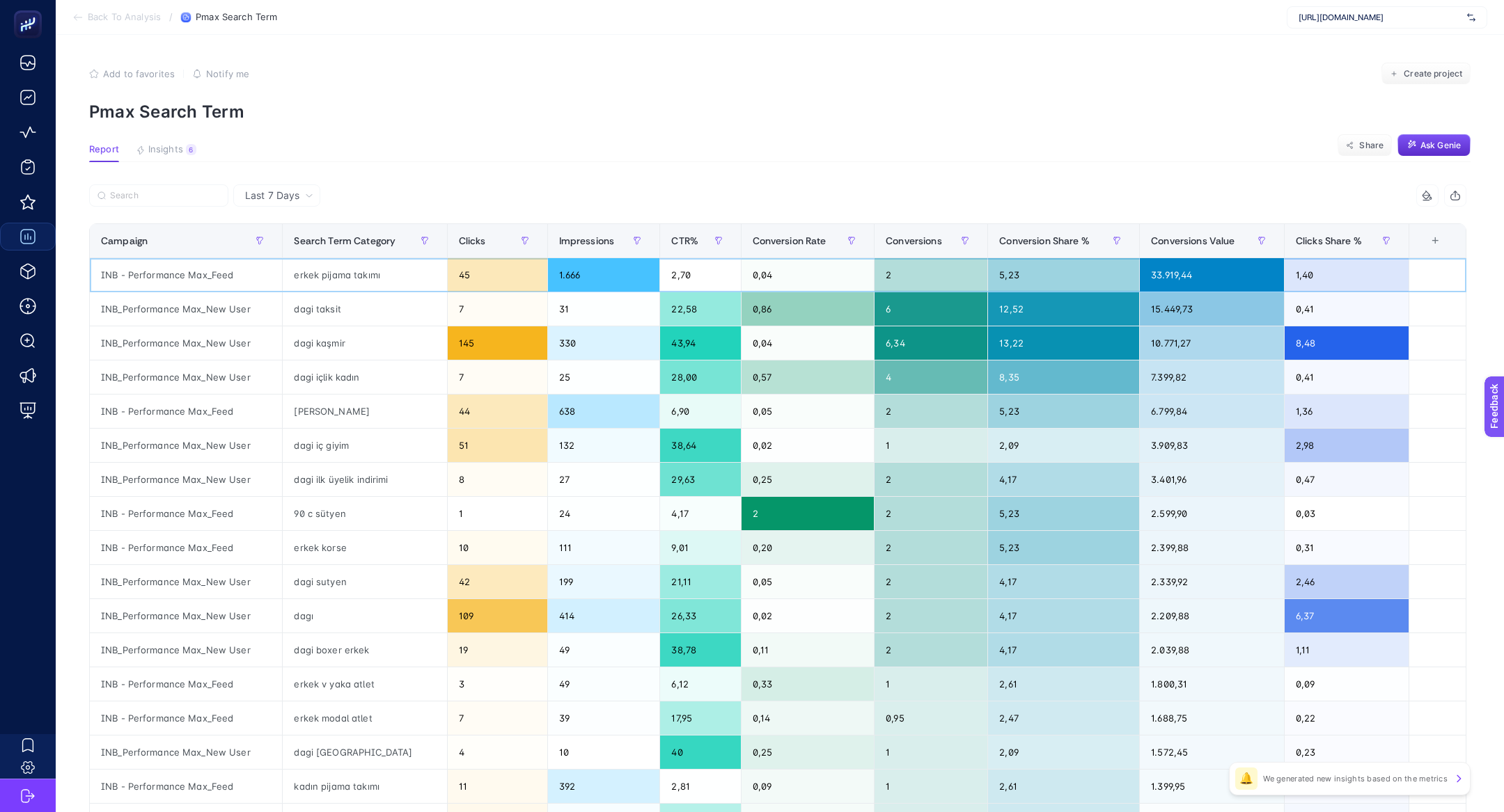
click at [319, 276] on div "erkek pijama takımı" at bounding box center [365, 275] width 164 height 34
click at [319, 276] on div "erkek pijama takımı" at bounding box center [365, 275] width 164 height 34
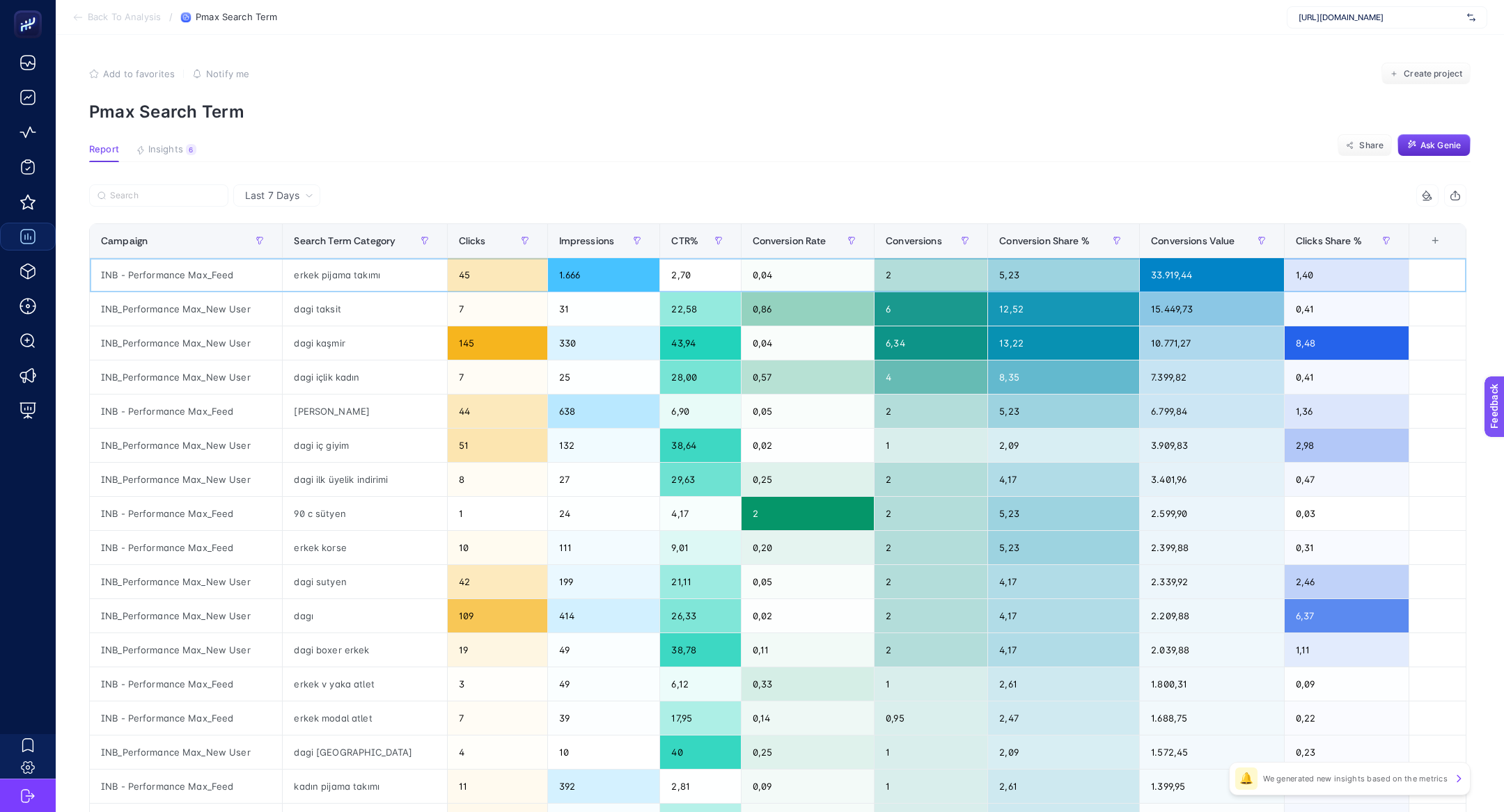
click at [319, 276] on div "erkek pijama takımı" at bounding box center [365, 275] width 164 height 34
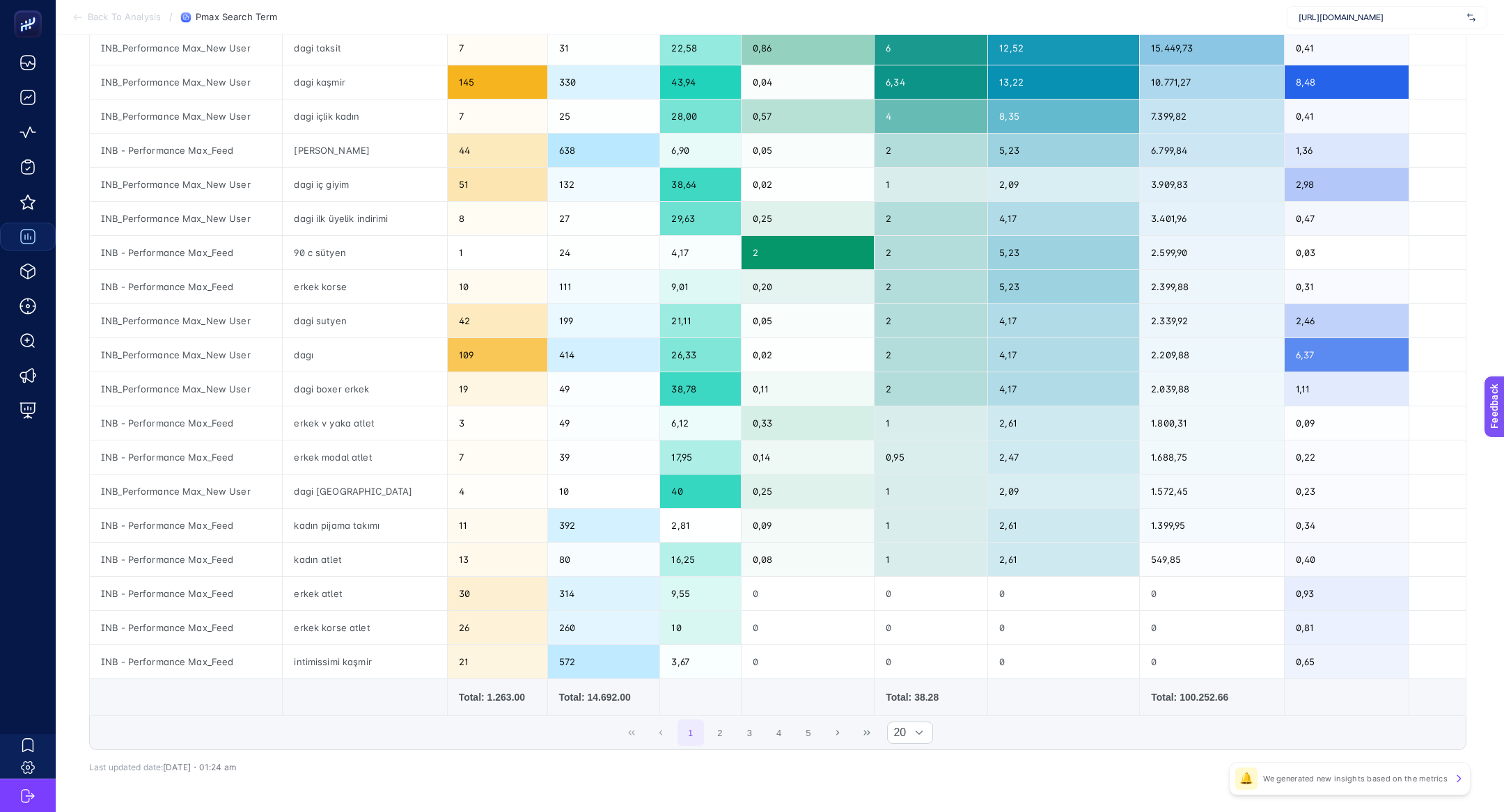
scroll to position [307, 0]
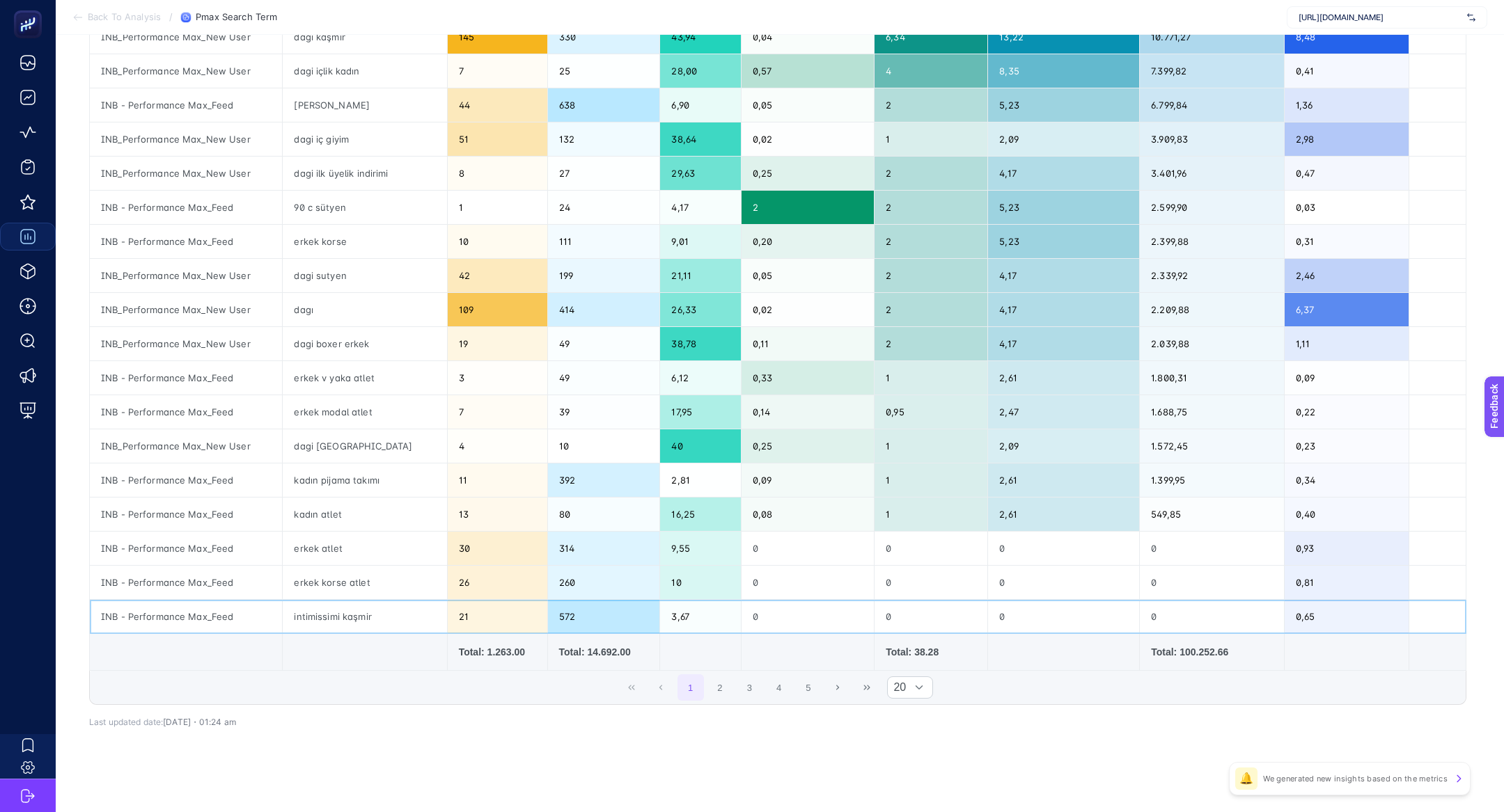
click at [330, 616] on div "intimissimi kaşmir" at bounding box center [365, 617] width 164 height 34
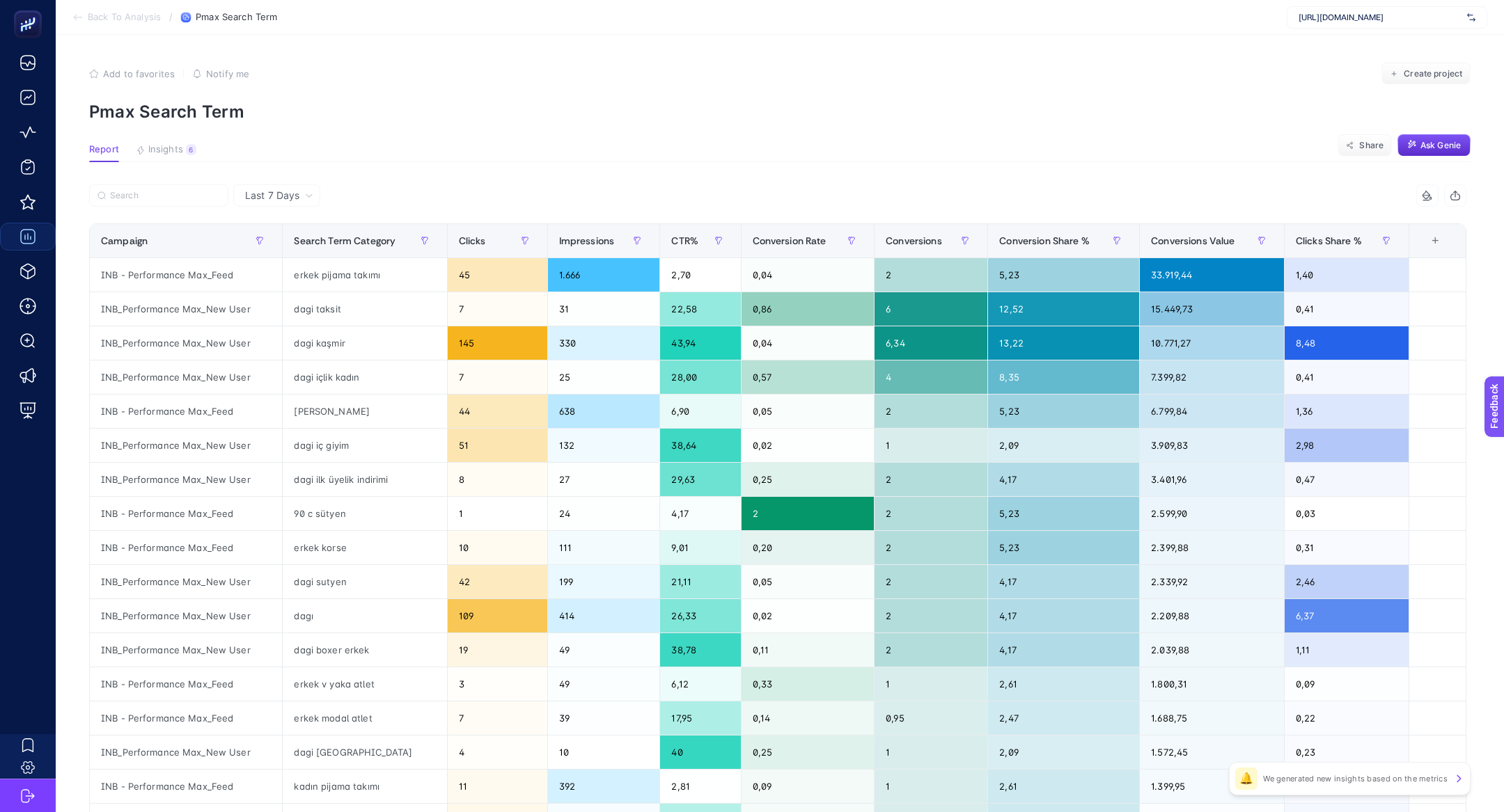
click at [188, 182] on article "Add to favorites false Notify me Create project Pmax Search Term Report Insight…" at bounding box center [779, 579] width 1448 height 1088
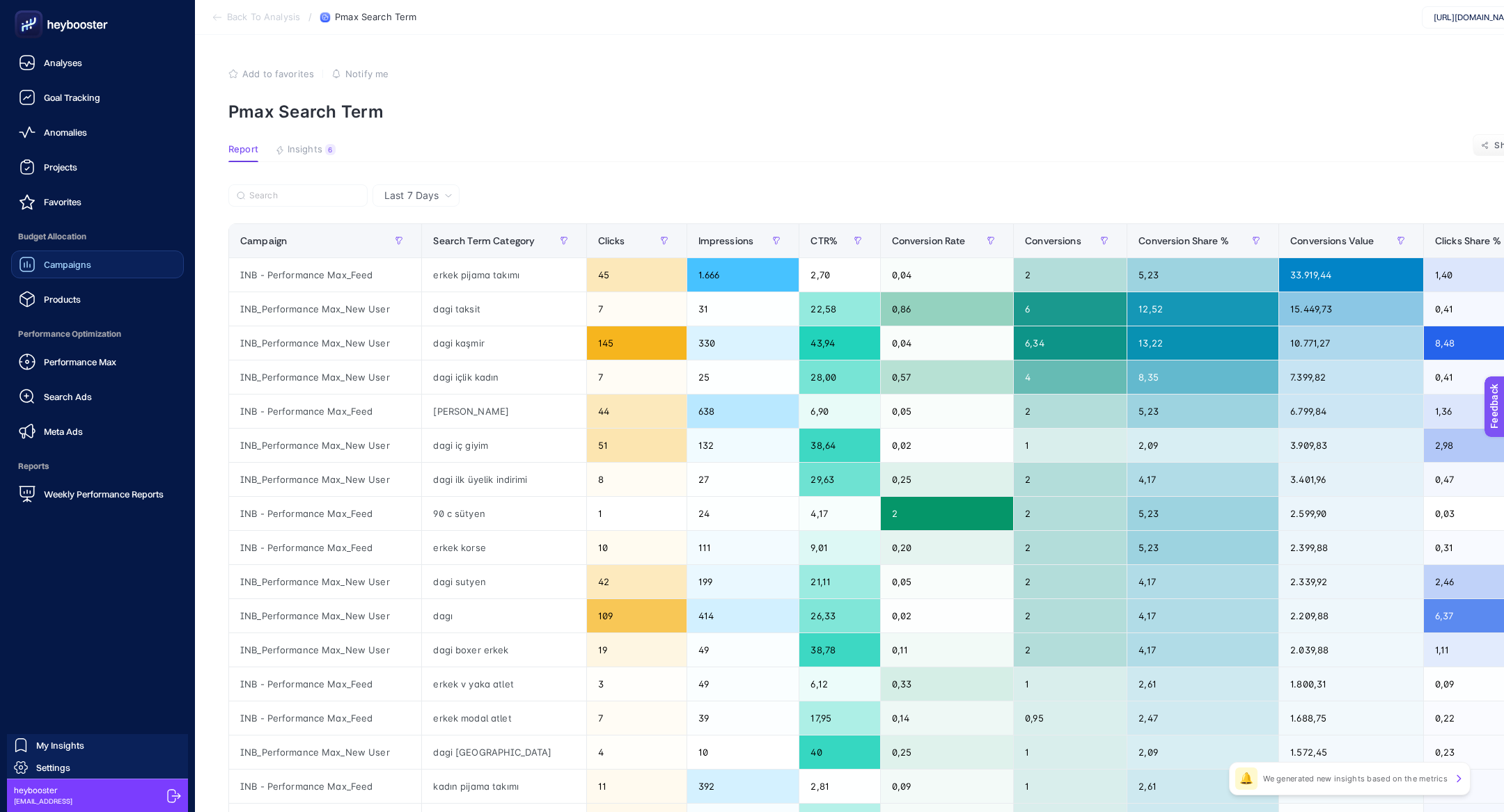
click at [72, 25] on icon at bounding box center [70, 25] width 6 height 9
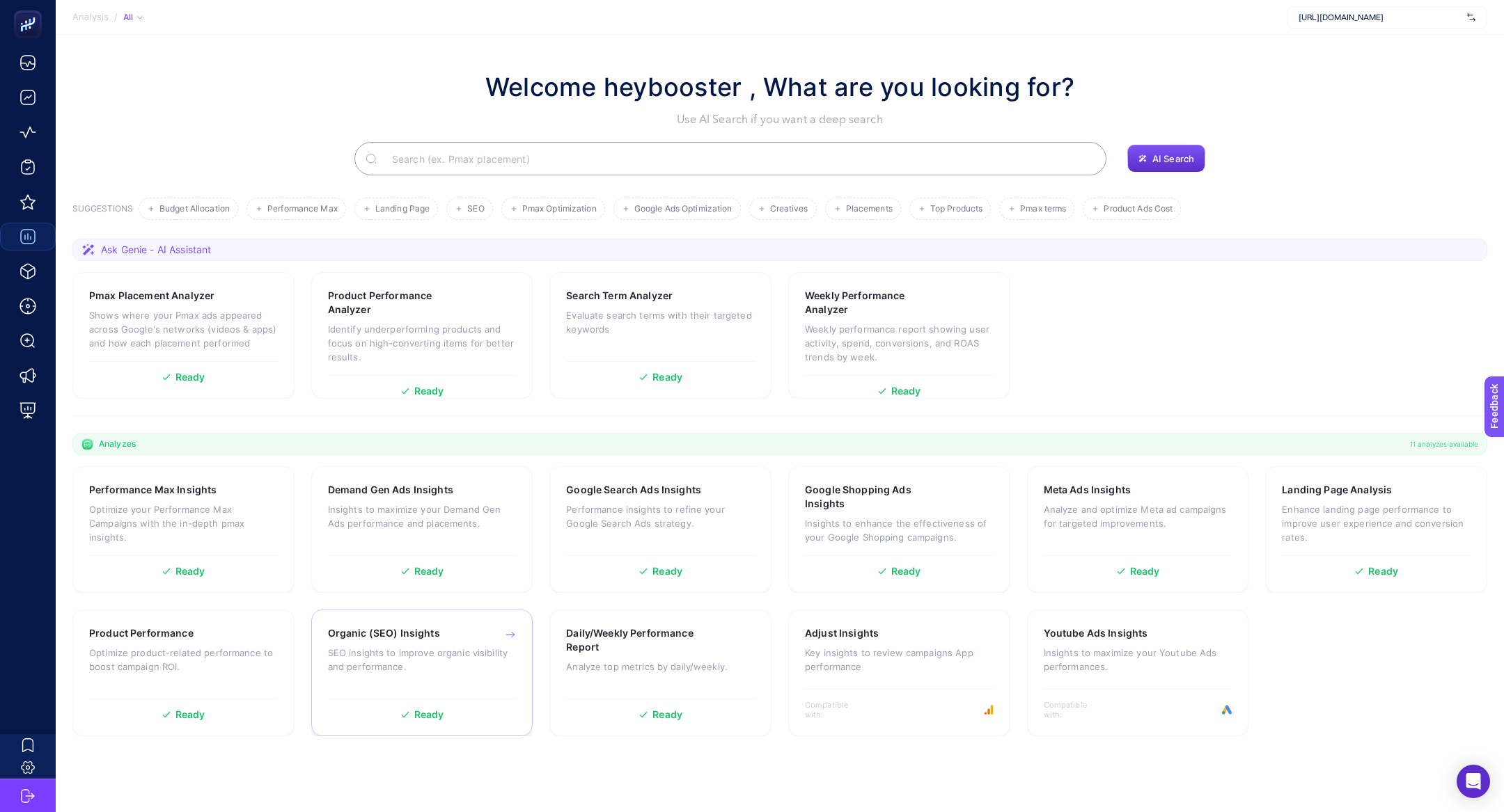
click at [388, 667] on p "SEO insights to improve organic visibility and performance." at bounding box center [422, 660] width 189 height 28
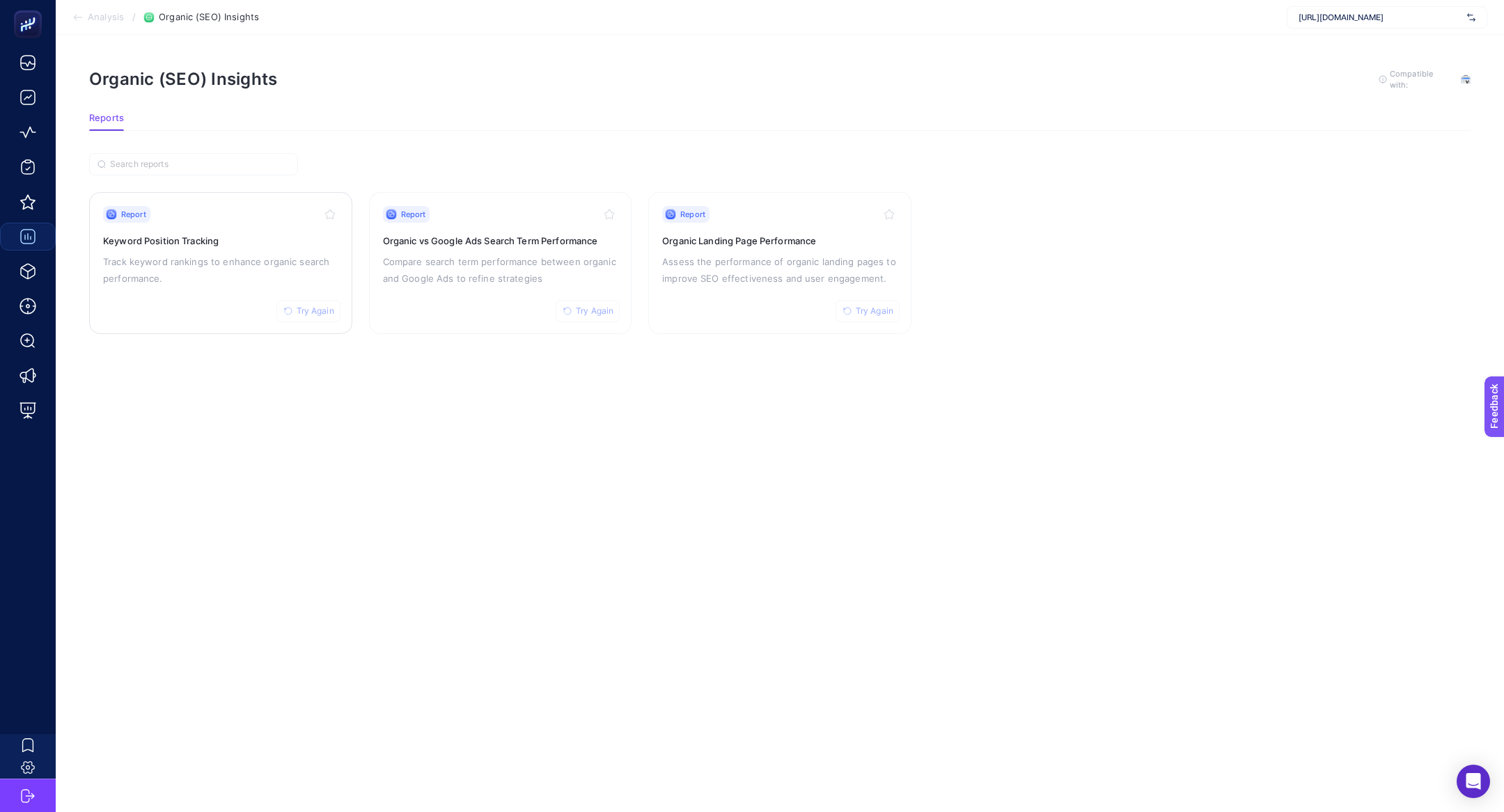
click at [209, 253] on p "Track keyword rankings to enhance organic search performance." at bounding box center [221, 270] width 236 height 34
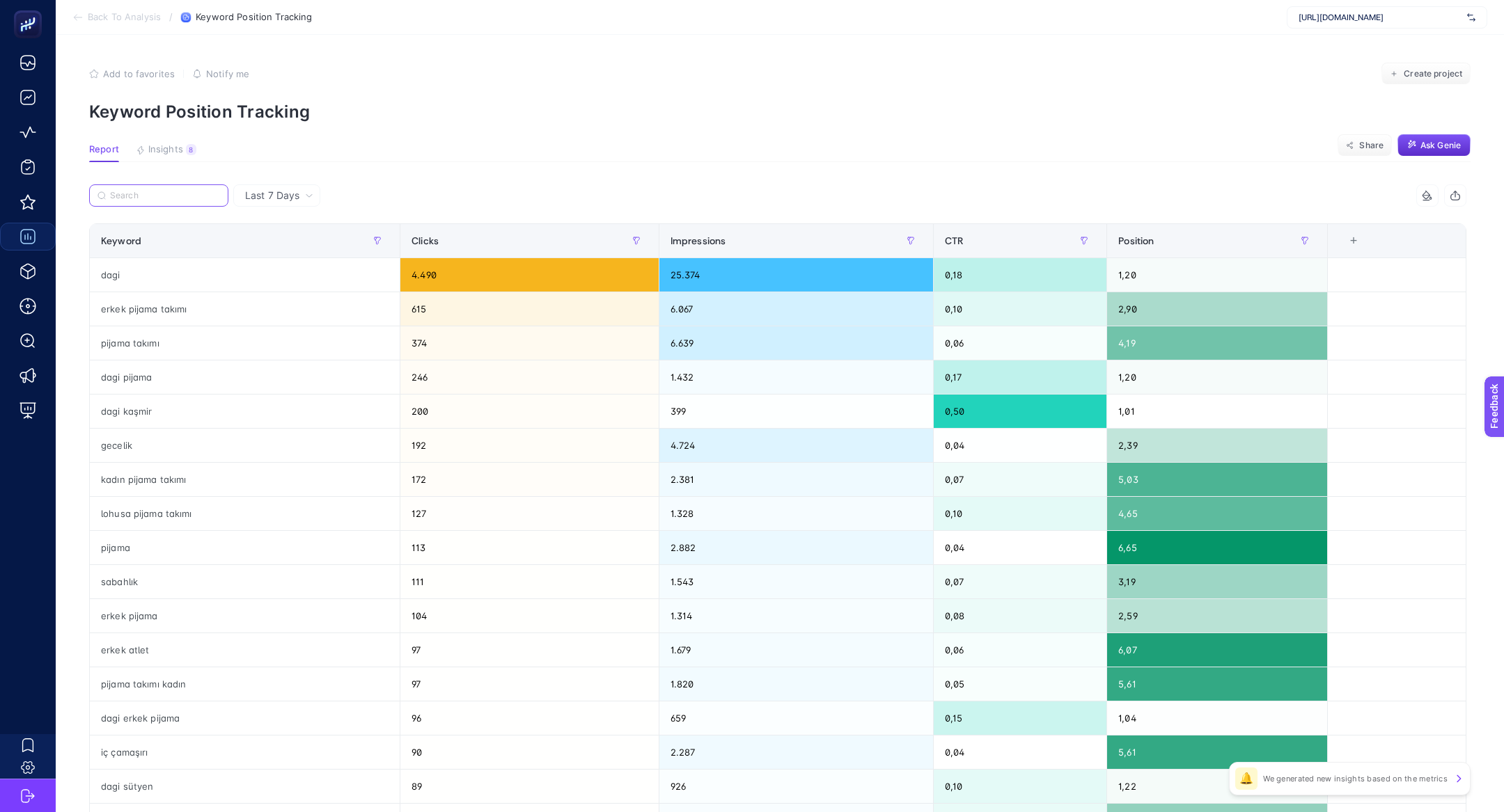
click at [190, 191] on input "Search" at bounding box center [165, 195] width 110 height 11
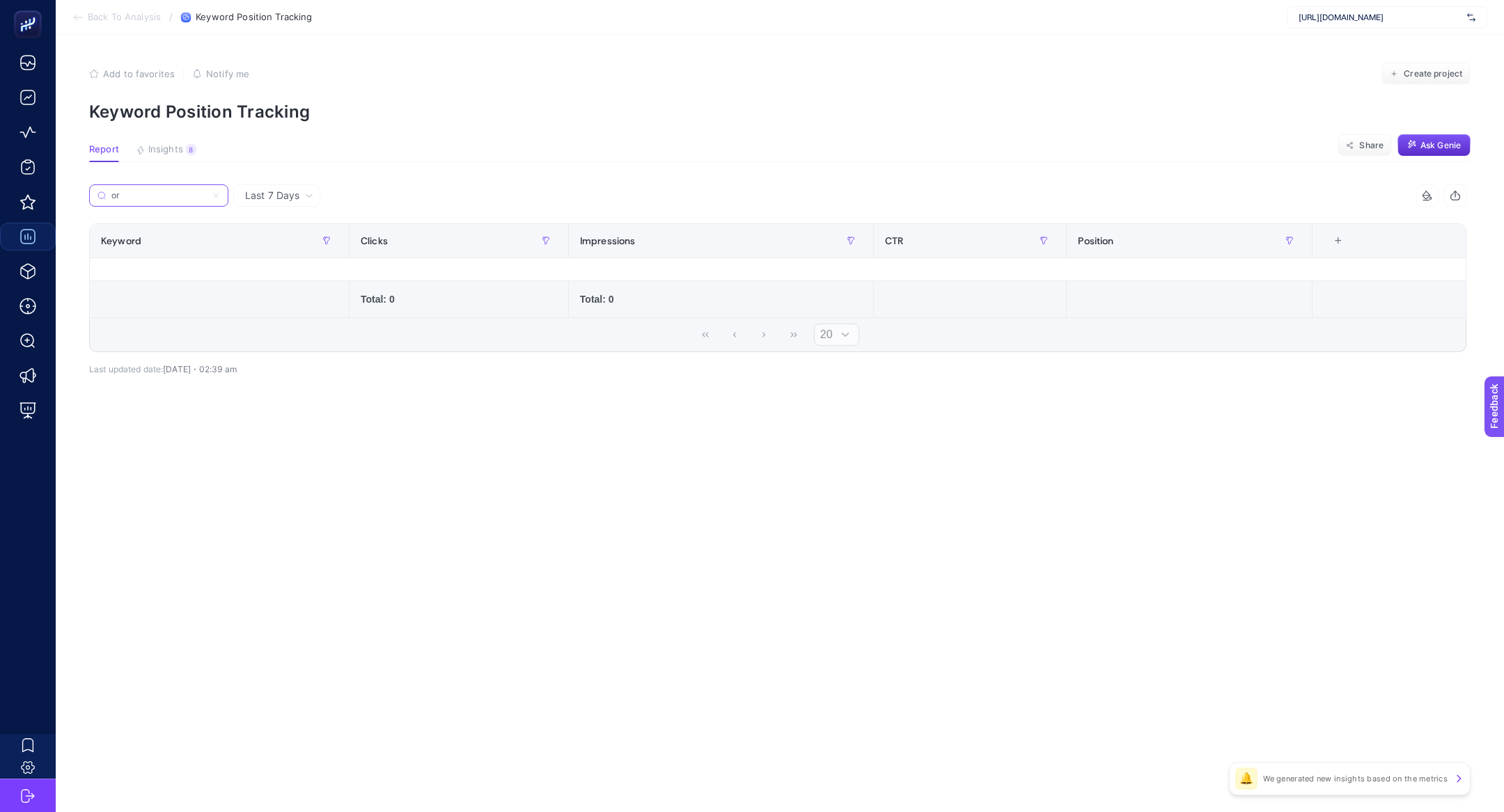
type input "o"
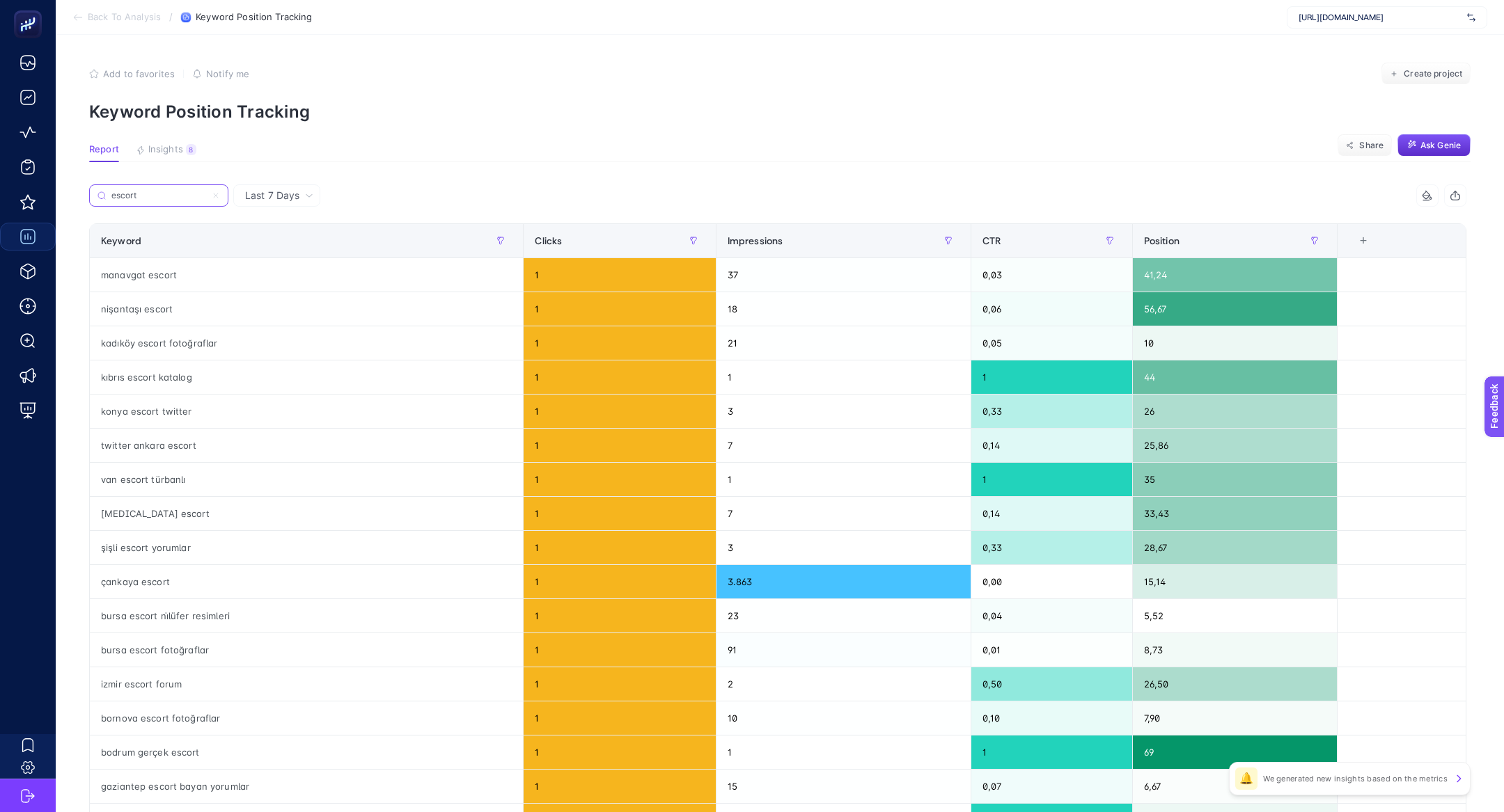
type input "escort"
click at [836, 232] on div "Impressions" at bounding box center [843, 240] width 231 height 22
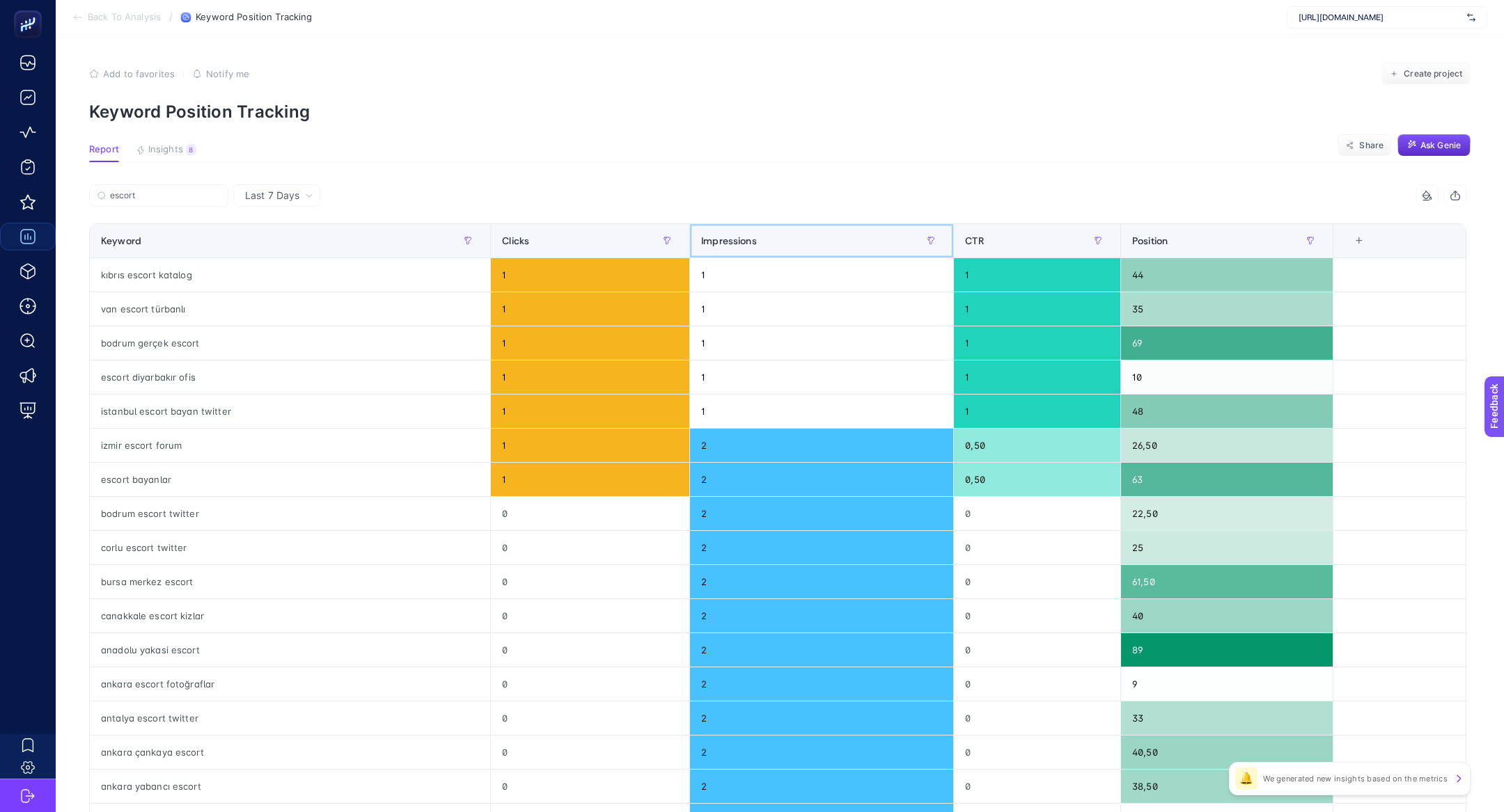
click at [836, 232] on div "Impressions" at bounding box center [821, 240] width 241 height 22
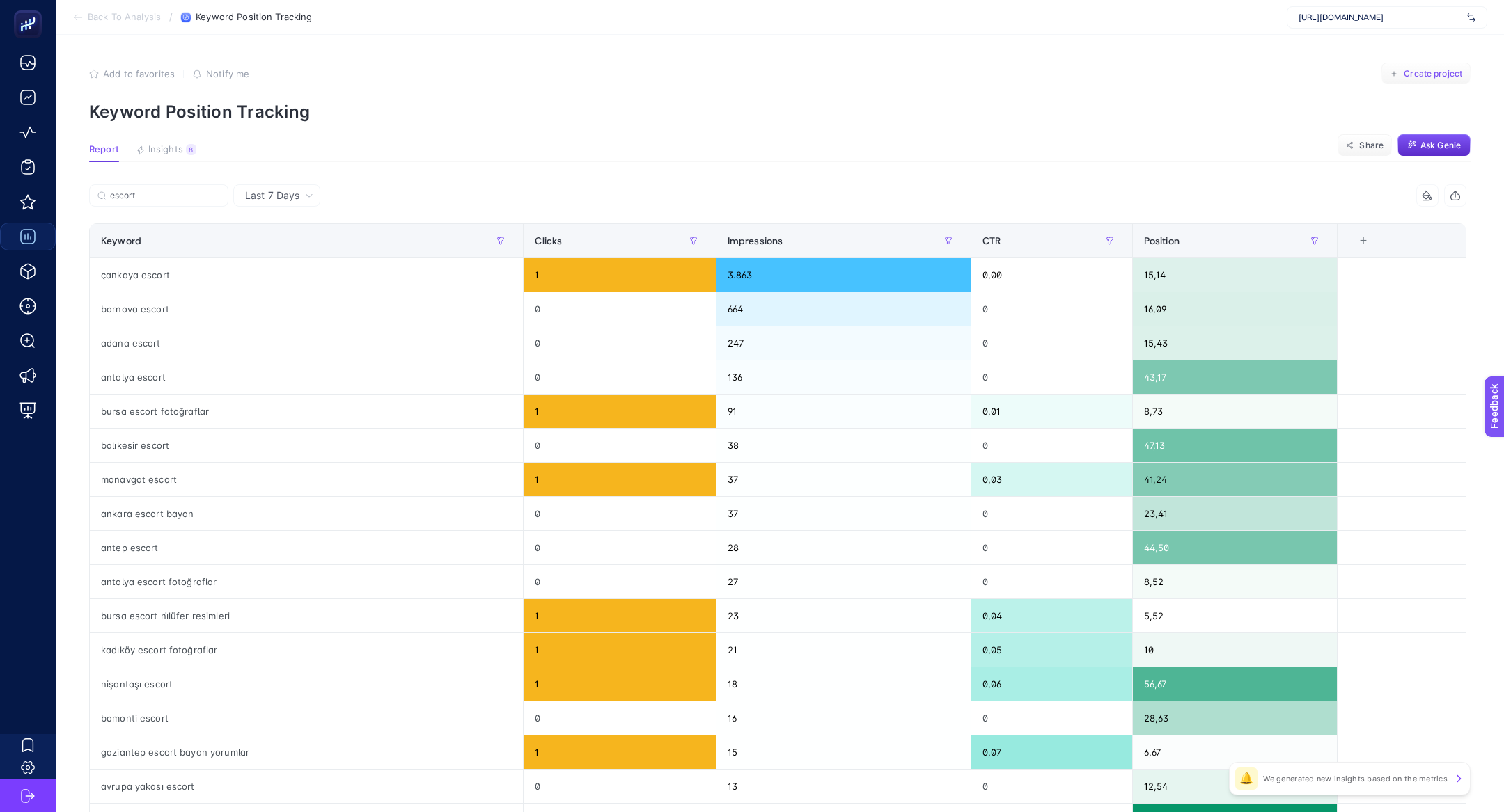
click at [1424, 77] on span "Create project" at bounding box center [1433, 74] width 59 height 11
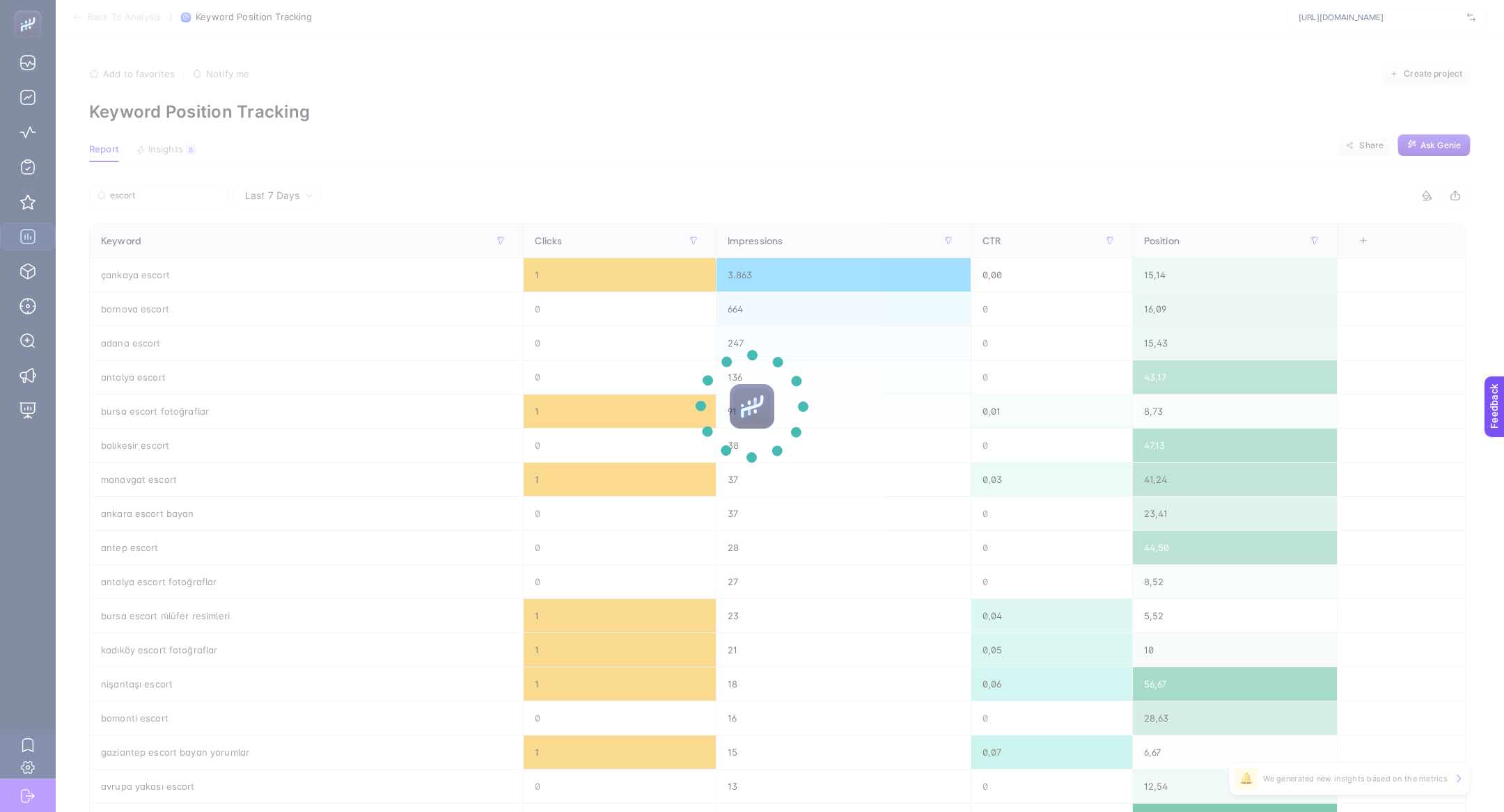
click at [1424, 77] on section at bounding box center [752, 406] width 1504 height 812
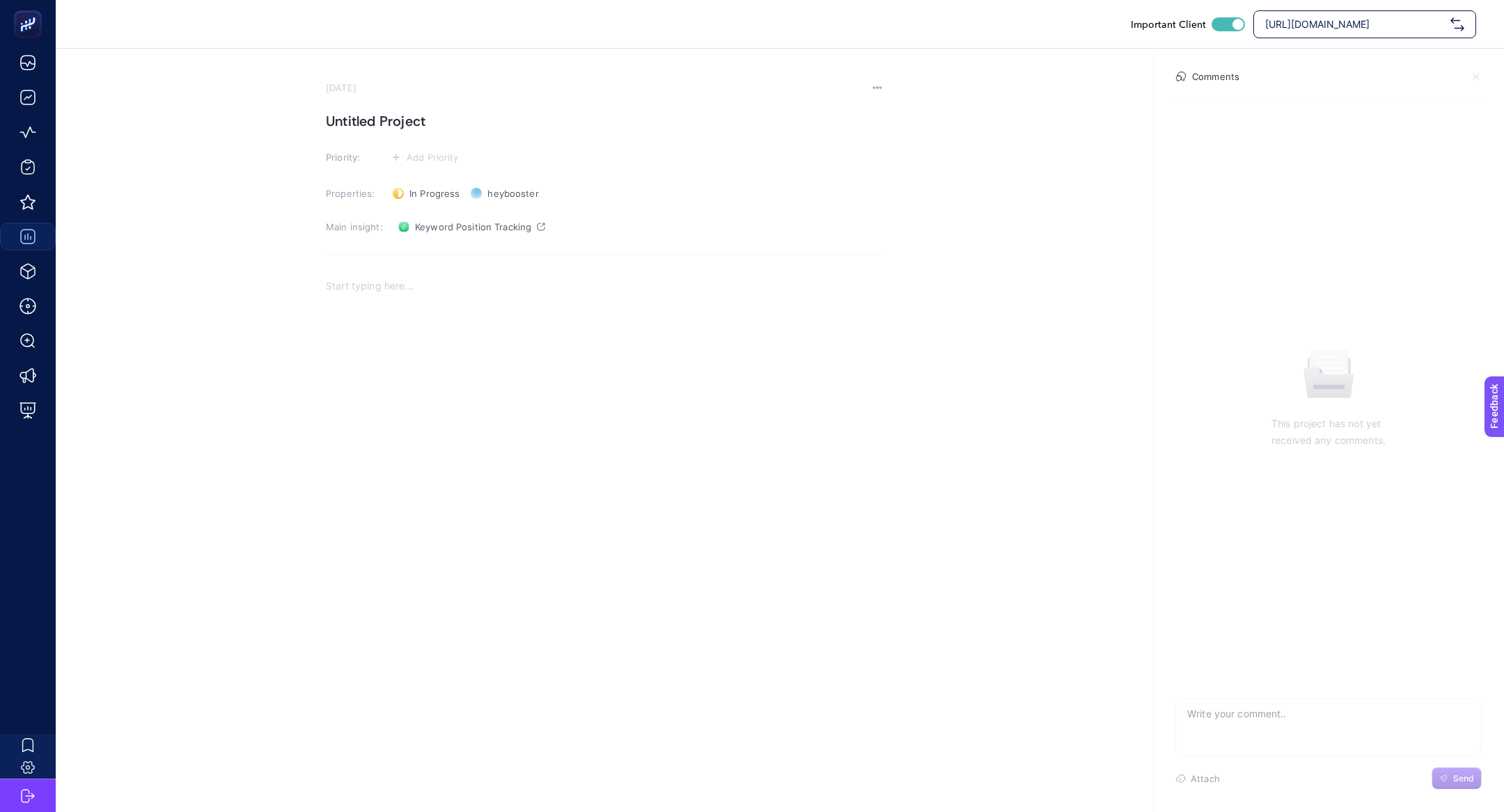
click at [460, 298] on div "Rich Text Editor. Editing area: main" at bounding box center [604, 408] width 557 height 279
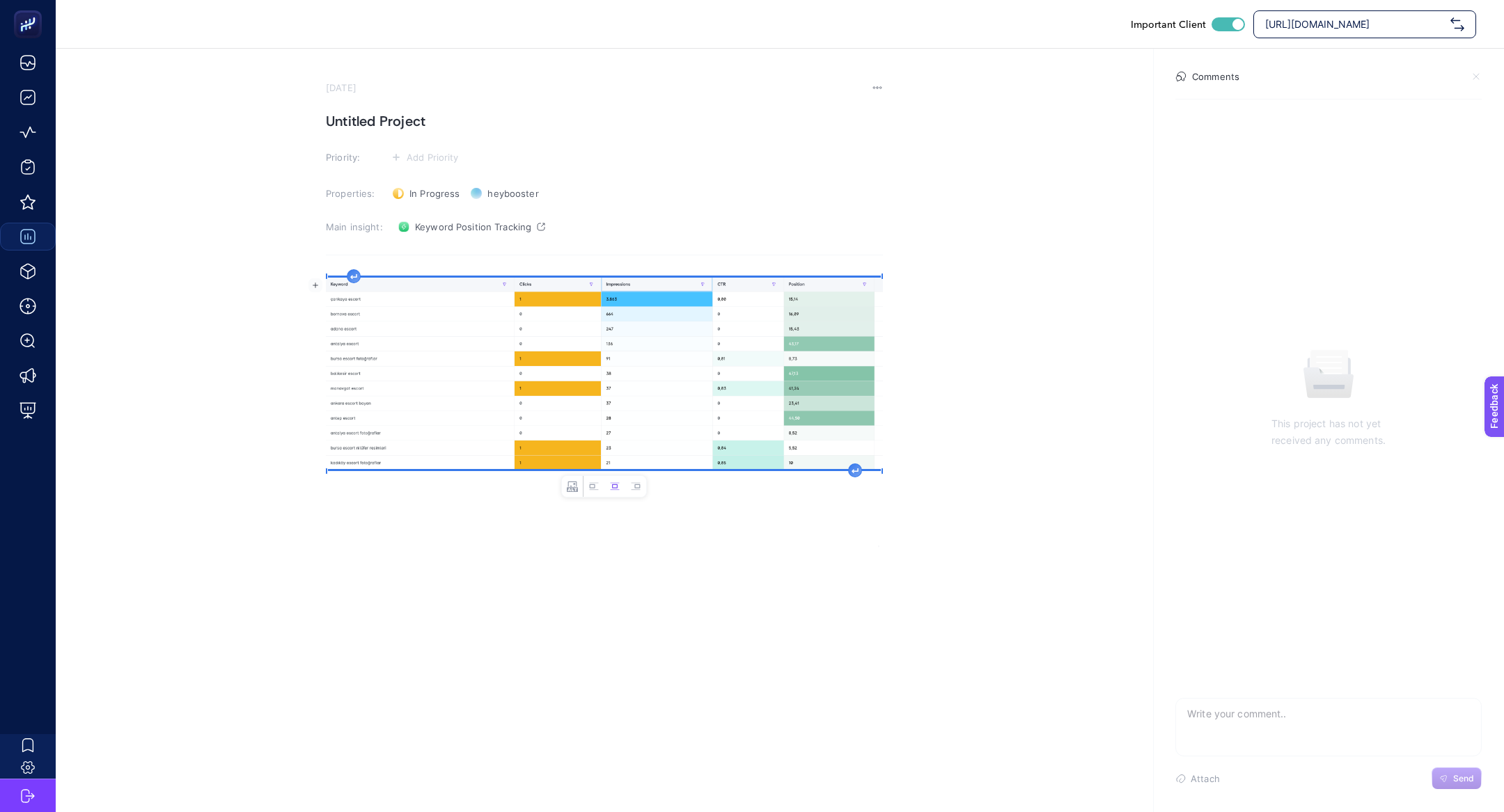
click at [416, 144] on section "October 15, 2025 Untitled Project Priority: Add Priority Properties: In Progres…" at bounding box center [604, 314] width 557 height 465
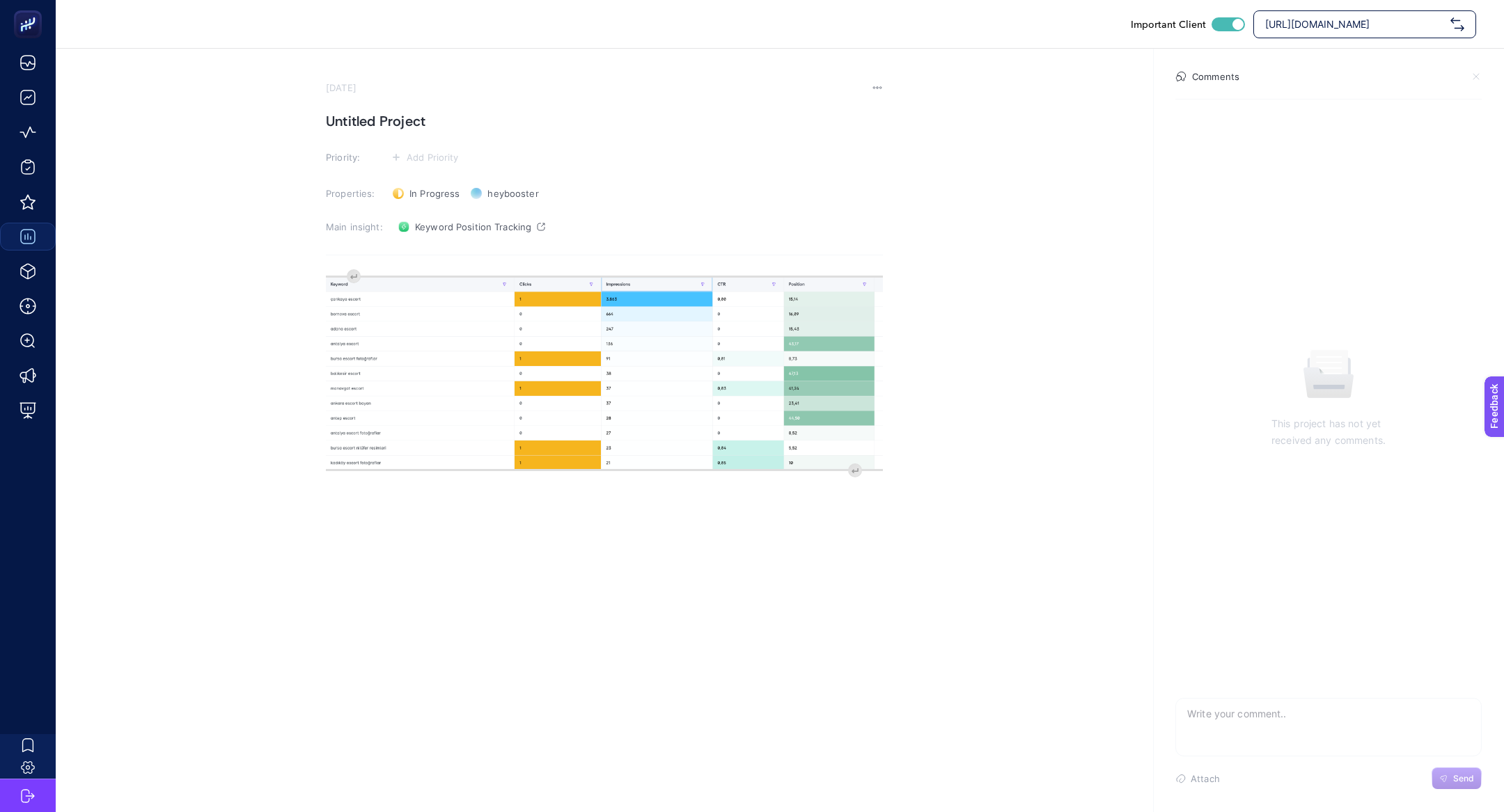
click at [416, 134] on section "October 15, 2025 Untitled Project Priority: Add Priority Properties: In Progres…" at bounding box center [604, 314] width 557 height 465
click at [411, 125] on h1 "Untitled Project" at bounding box center [604, 121] width 557 height 22
click at [410, 119] on h1 "Kötü Niyet" at bounding box center [604, 121] width 557 height 22
click at [416, 159] on span "Add Priority" at bounding box center [433, 158] width 52 height 11
click at [421, 195] on li at bounding box center [424, 184] width 68 height 25
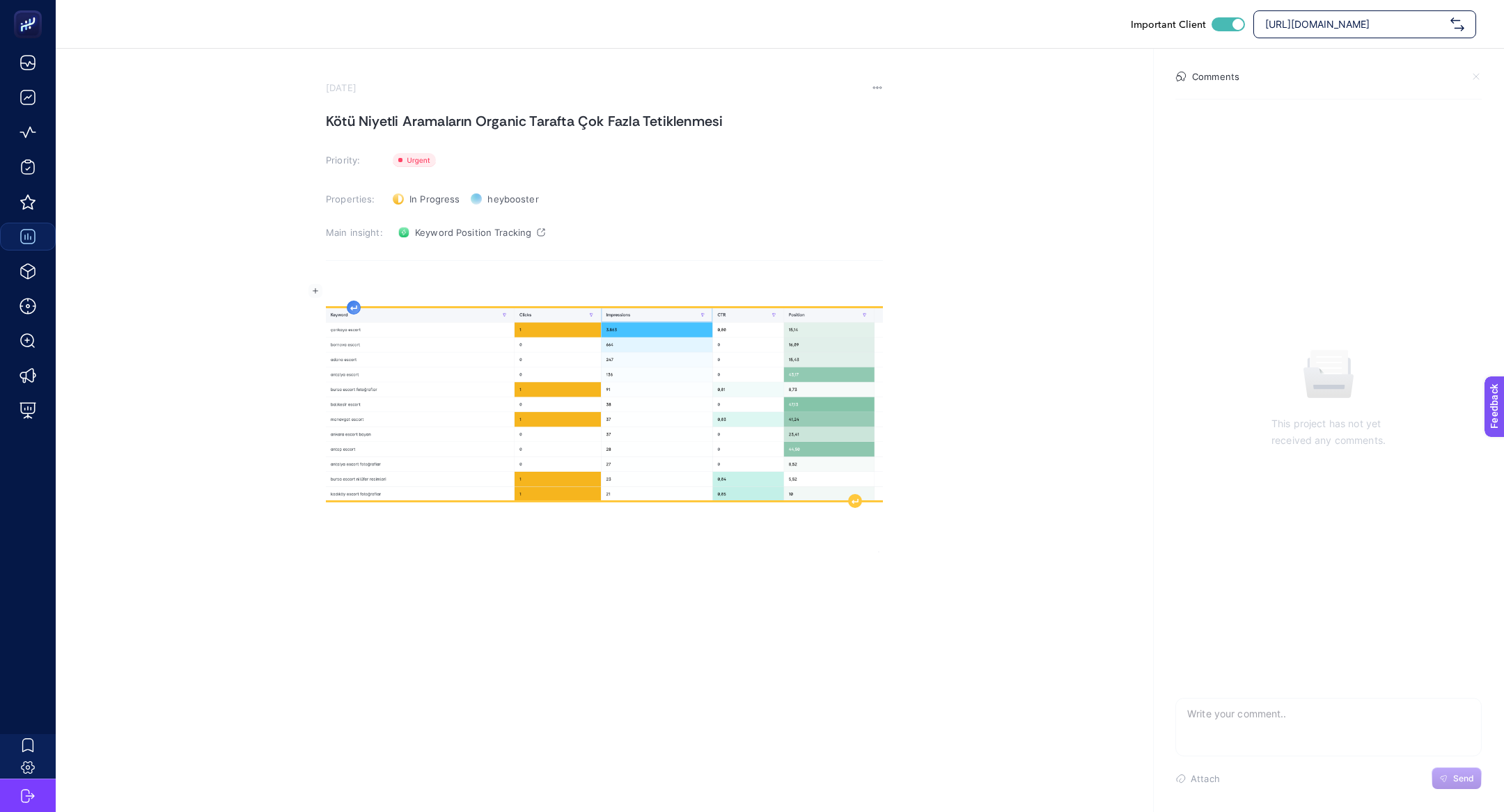
click at [356, 279] on div "Rich Text Editor. Editing area: main" at bounding box center [604, 413] width 557 height 279
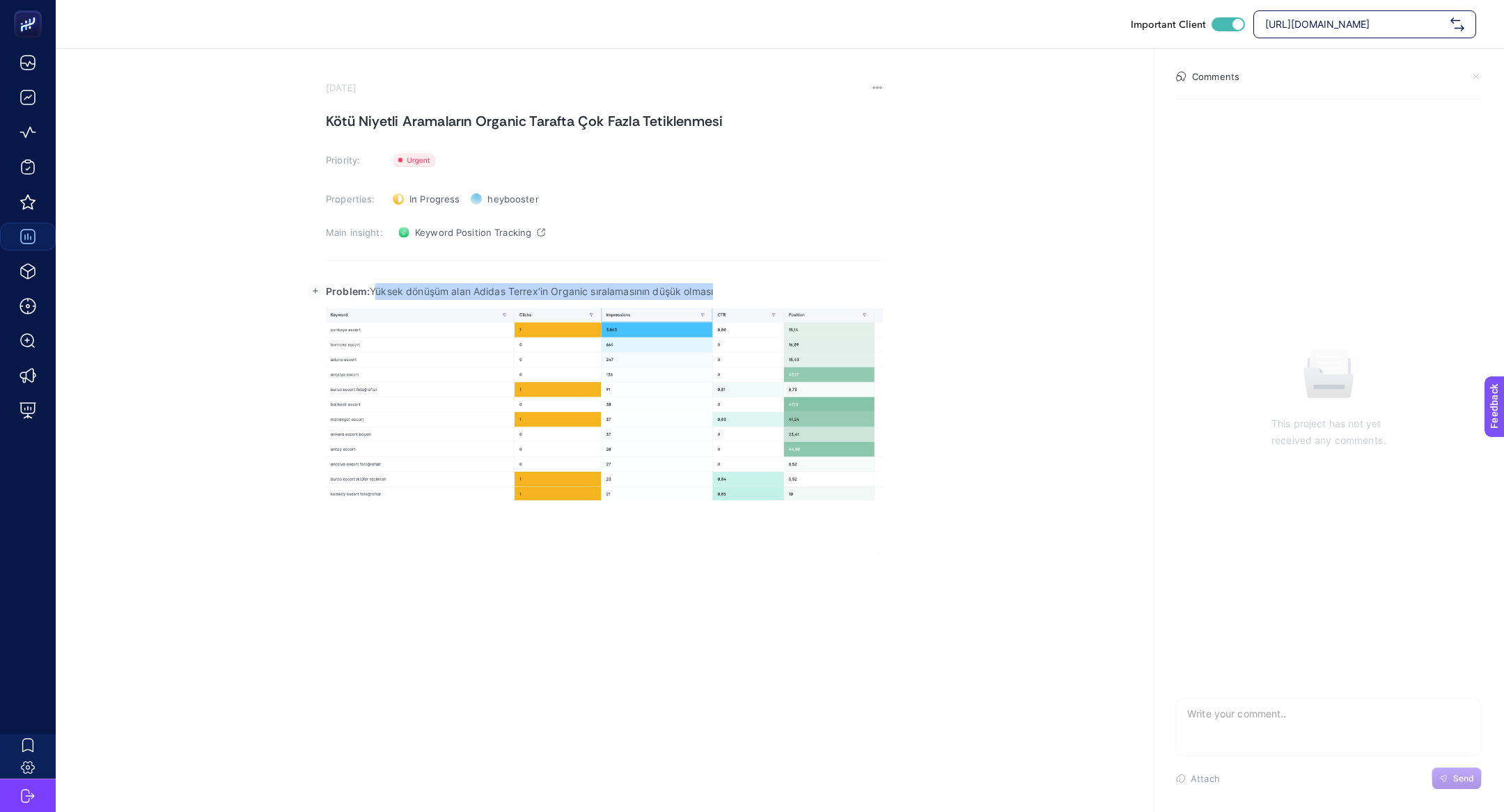
drag, startPoint x: 374, startPoint y: 292, endPoint x: 792, endPoint y: 293, distance: 418.0
click at [792, 293] on p "Problem: Yüksek dönüşüm alan Adidas Terrex’in Organic sıralamasının düşük olması" at bounding box center [604, 291] width 557 height 16
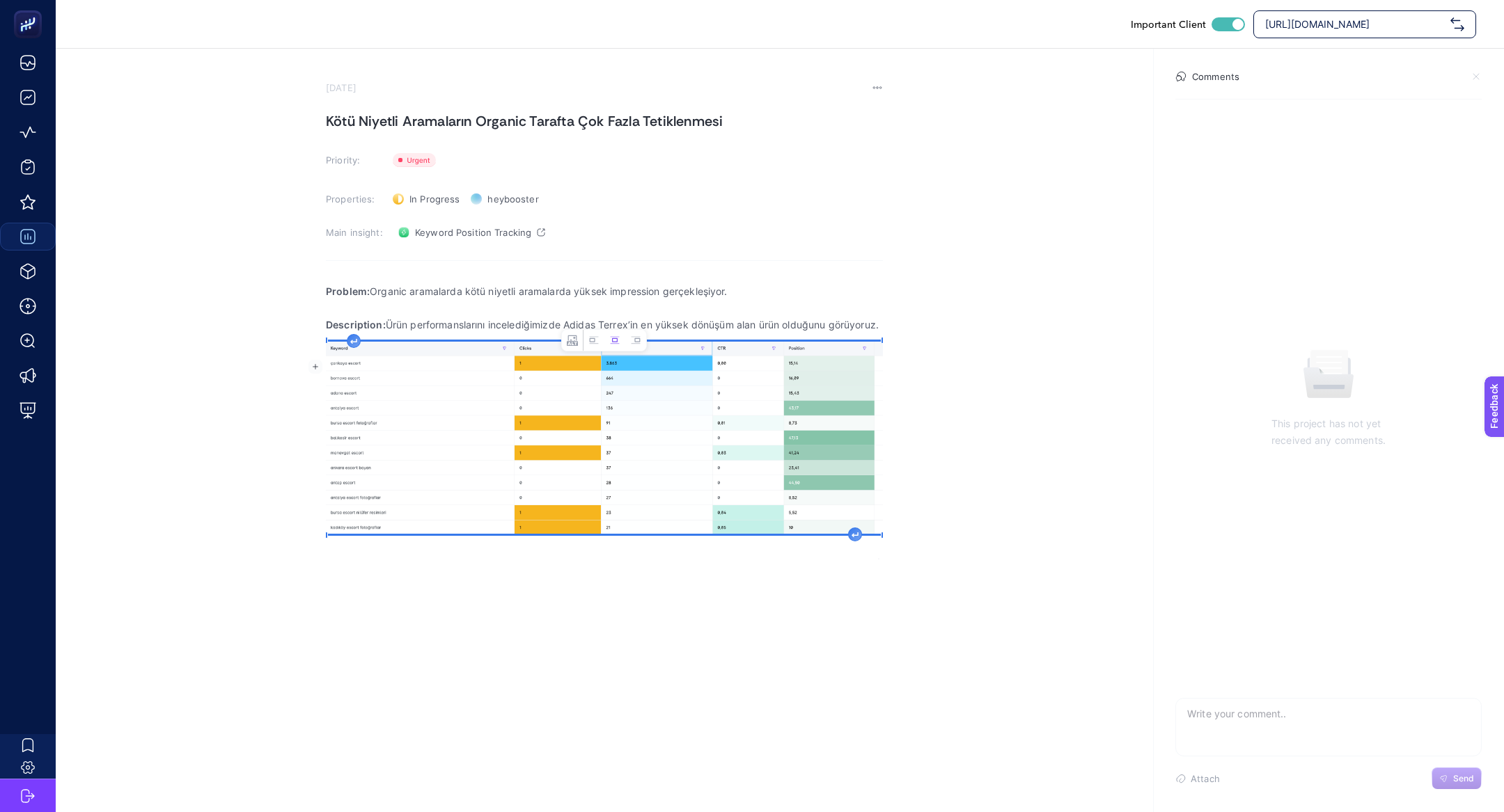
click at [492, 375] on img "Rich Text Editor. Editing area: main" at bounding box center [604, 437] width 557 height 192
click at [592, 348] on button "Left aligned image" at bounding box center [594, 341] width 21 height 21
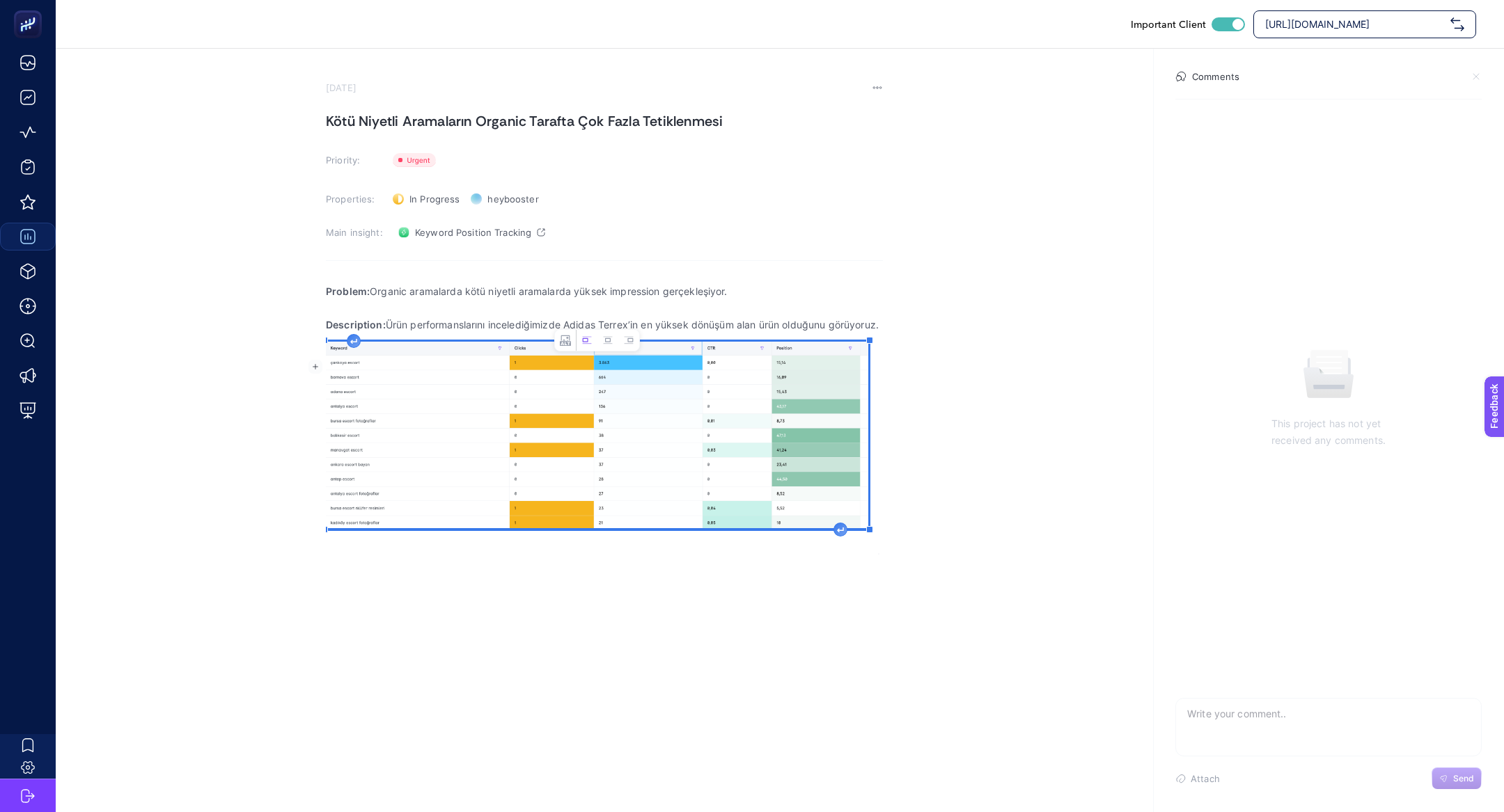
click at [494, 334] on p "Description: Ürün performanslarını incelediğimizde Adidas Terrex’in en yüksek d…" at bounding box center [604, 325] width 557 height 16
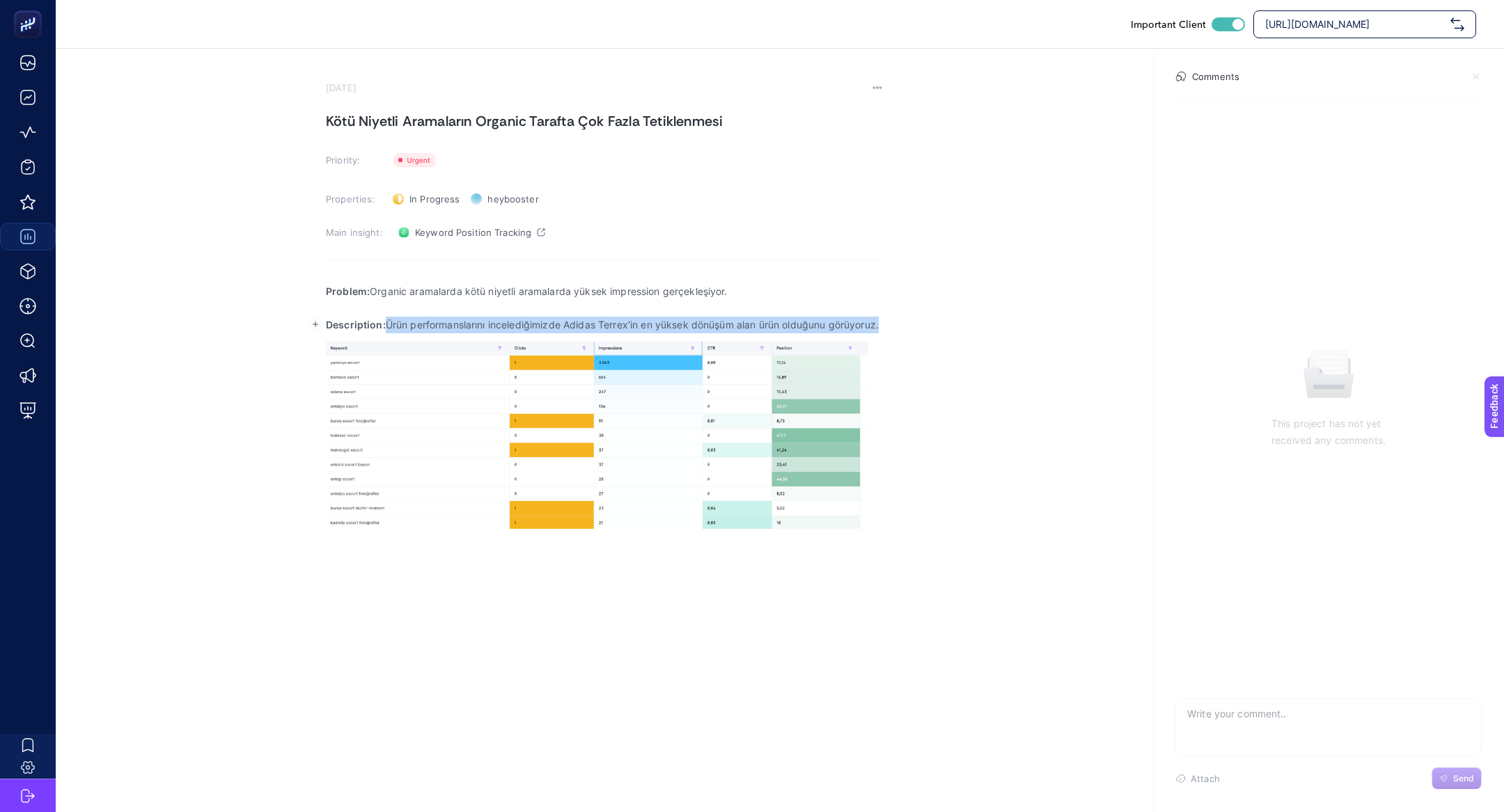
drag, startPoint x: 390, startPoint y: 323, endPoint x: 412, endPoint y: 343, distance: 29.7
click at [414, 334] on p "Description: Ürün performanslarını incelediğimizde Adidas Terrex’in en yüksek d…" at bounding box center [604, 325] width 557 height 16
click at [391, 325] on p "Description: Aramalar" at bounding box center [604, 325] width 557 height 16
click at [400, 326] on strong "Description: Organic" at bounding box center [375, 325] width 101 height 11
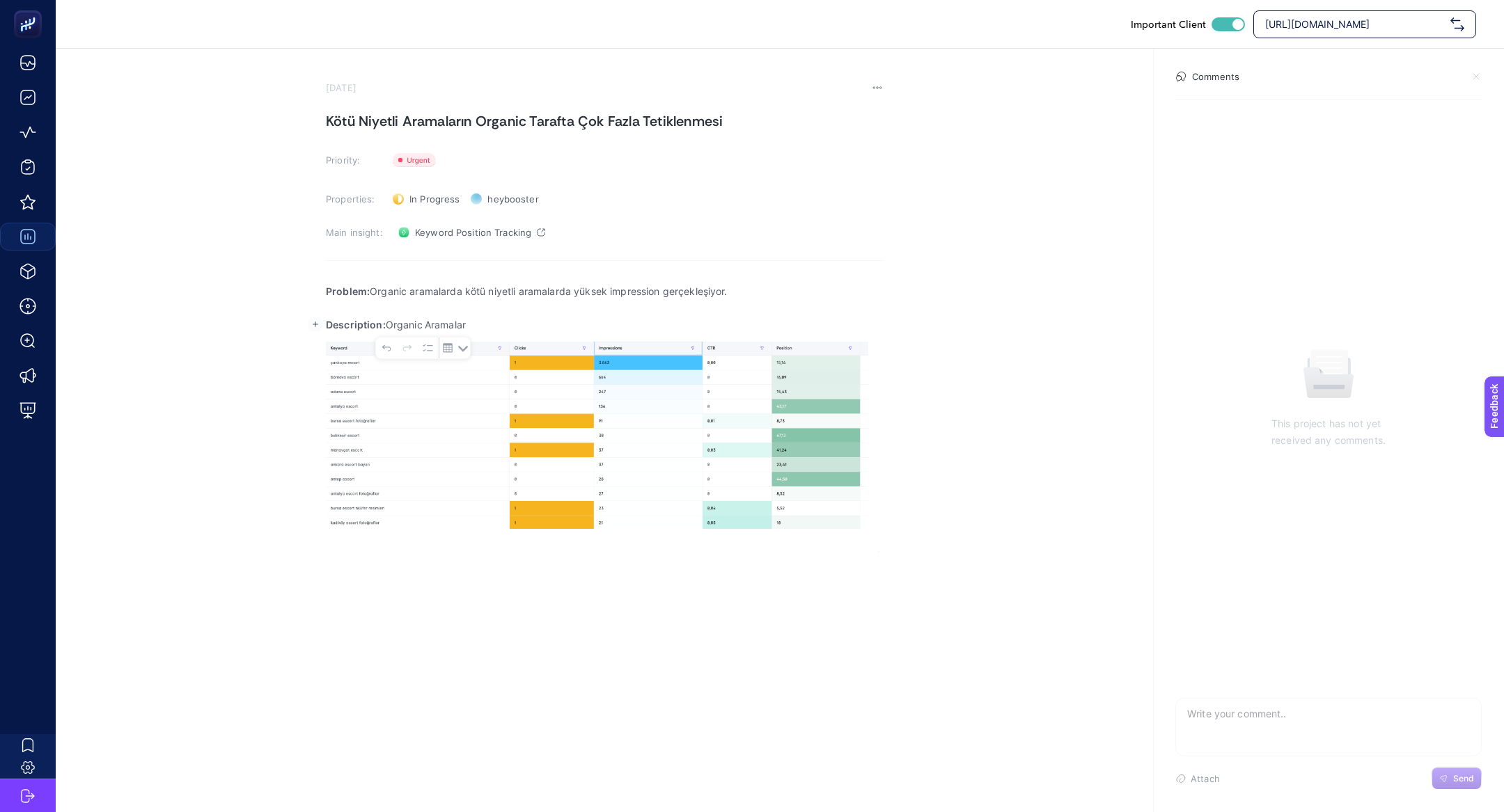
click at [539, 321] on p "Description: Organic Aramalar" at bounding box center [604, 325] width 557 height 16
drag, startPoint x: 420, startPoint y: 326, endPoint x: 624, endPoint y: 326, distance: 204.0
click at [624, 326] on p "Description: Organic aramaları incelediğimizde" at bounding box center [604, 325] width 557 height 16
drag, startPoint x: 624, startPoint y: 326, endPoint x: 419, endPoint y: 325, distance: 205.0
click at [419, 325] on p "Description: Organic aramaları incelediğimizde" at bounding box center [604, 325] width 557 height 16
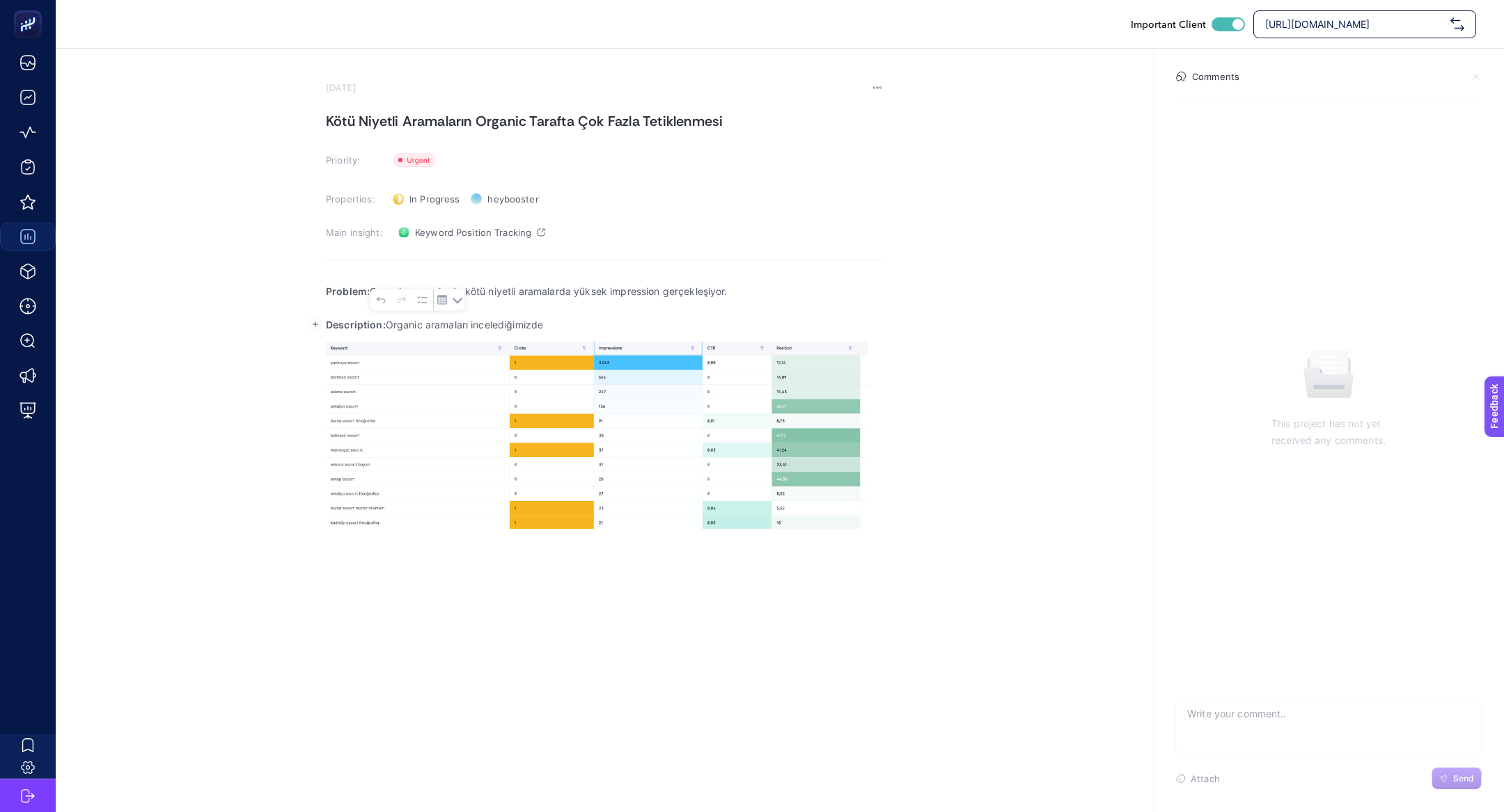
click at [626, 316] on p "Rich Text Editor. Editing area: main" at bounding box center [604, 308] width 557 height 16
click at [630, 325] on p "Description: Organic aramaları incelediğimizde" at bounding box center [604, 325] width 557 height 16
click at [721, 321] on p "Description: Organic aramaları incelediğimizde yüksek görüntülenme alan bazı ar…" at bounding box center [604, 325] width 557 height 16
click at [742, 325] on p "Description: Organic aramaları incelediğimizde yüksek görüntülenme alan bazı kö…" at bounding box center [604, 325] width 557 height 16
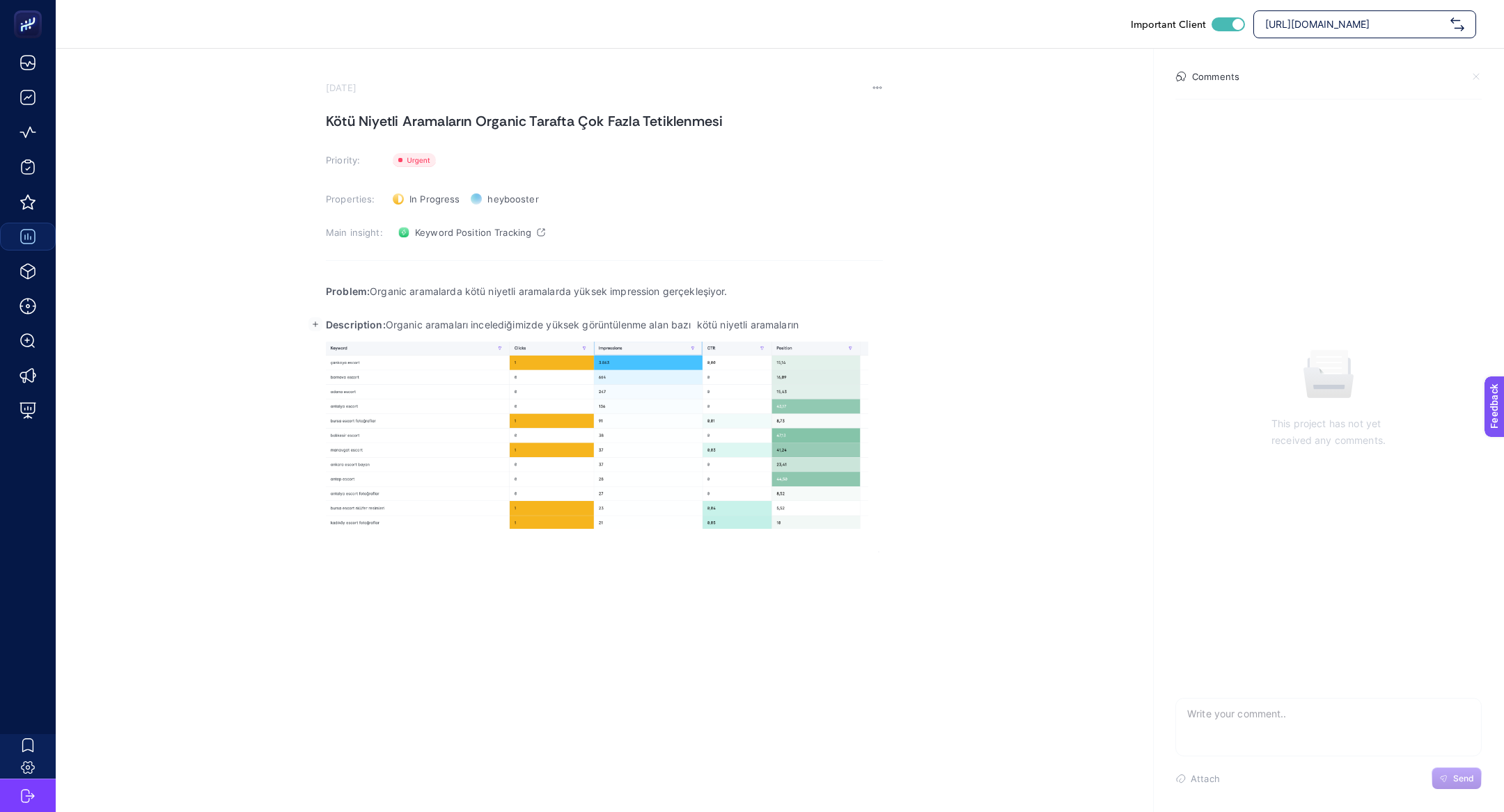
click at [709, 321] on p "Description: Organic aramaları incelediğimizde yüksek görüntülenme alan bazı kö…" at bounding box center [604, 325] width 557 height 16
click at [825, 334] on div "Problem: Organic aramalarda kötü niyetli aramalarda yüksek impression gerçekleş…" at bounding box center [604, 413] width 557 height 279
click at [825, 330] on p "Description: Organic aramaları incelediğimizde yüksek görüntülenme alan bazı kö…" at bounding box center [604, 325] width 557 height 16
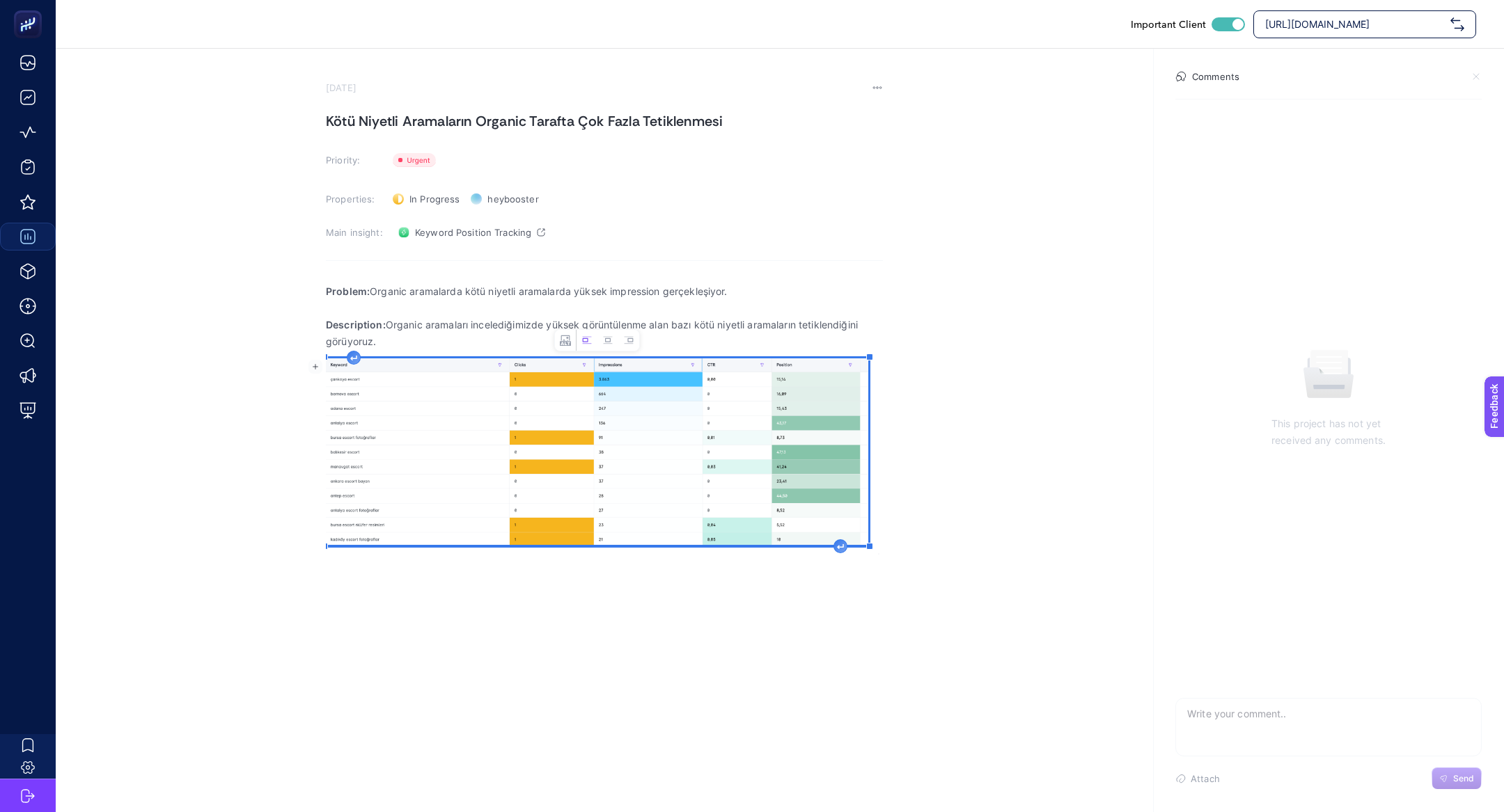
click at [703, 484] on img "Rich Text Editor. Editing area: main" at bounding box center [596, 451] width 542 height 186
click at [837, 548] on icon "Rich Text Editor. Editing area: main" at bounding box center [840, 547] width 7 height 6
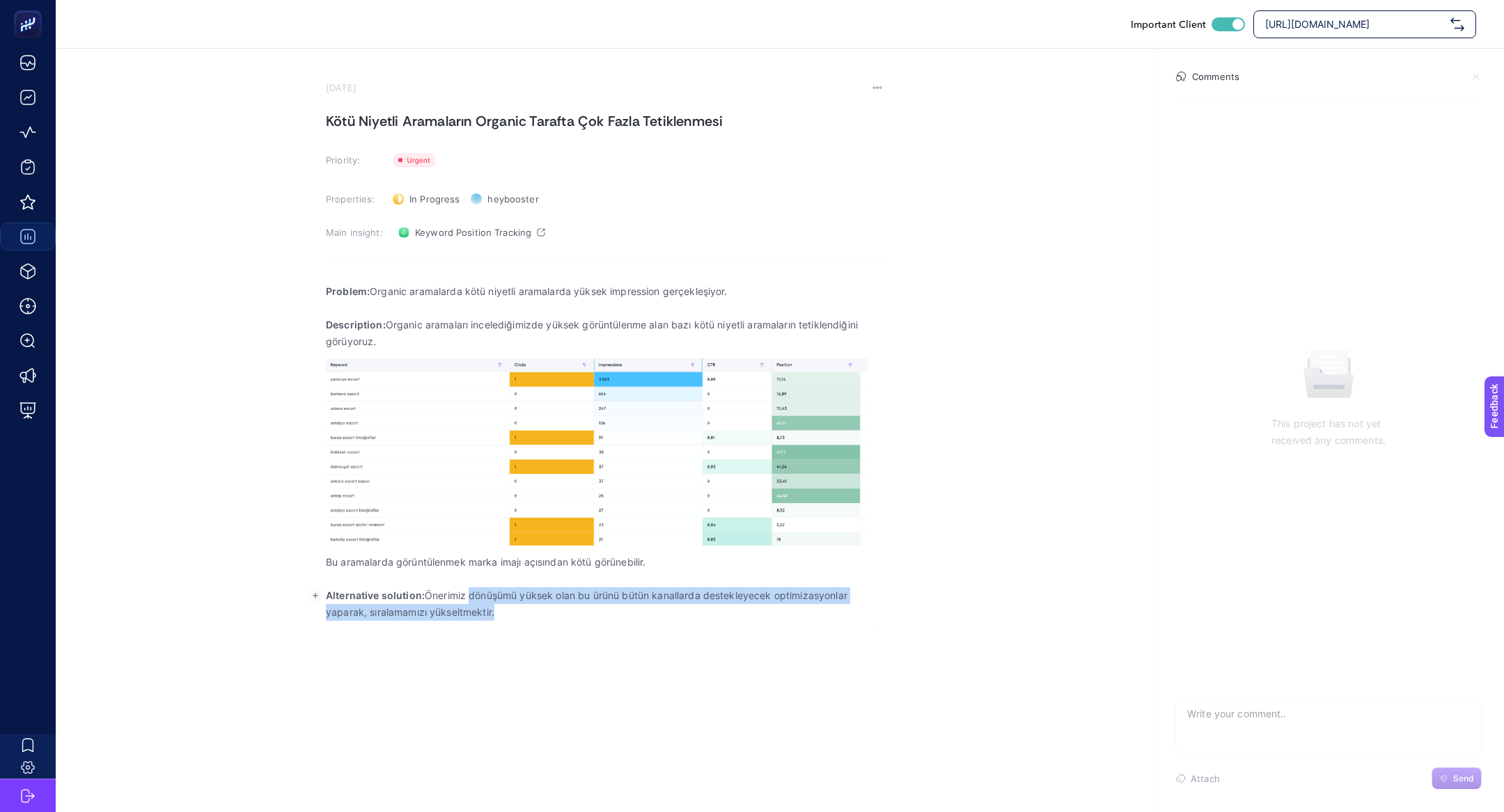
drag, startPoint x: 470, startPoint y: 590, endPoint x: 529, endPoint y: 599, distance: 59.7
click at [526, 603] on p "Alternative solution: Önerimiz dönüşümü yüksek olan bu ürünü bütün kanallarda d…" at bounding box center [604, 604] width 557 height 34
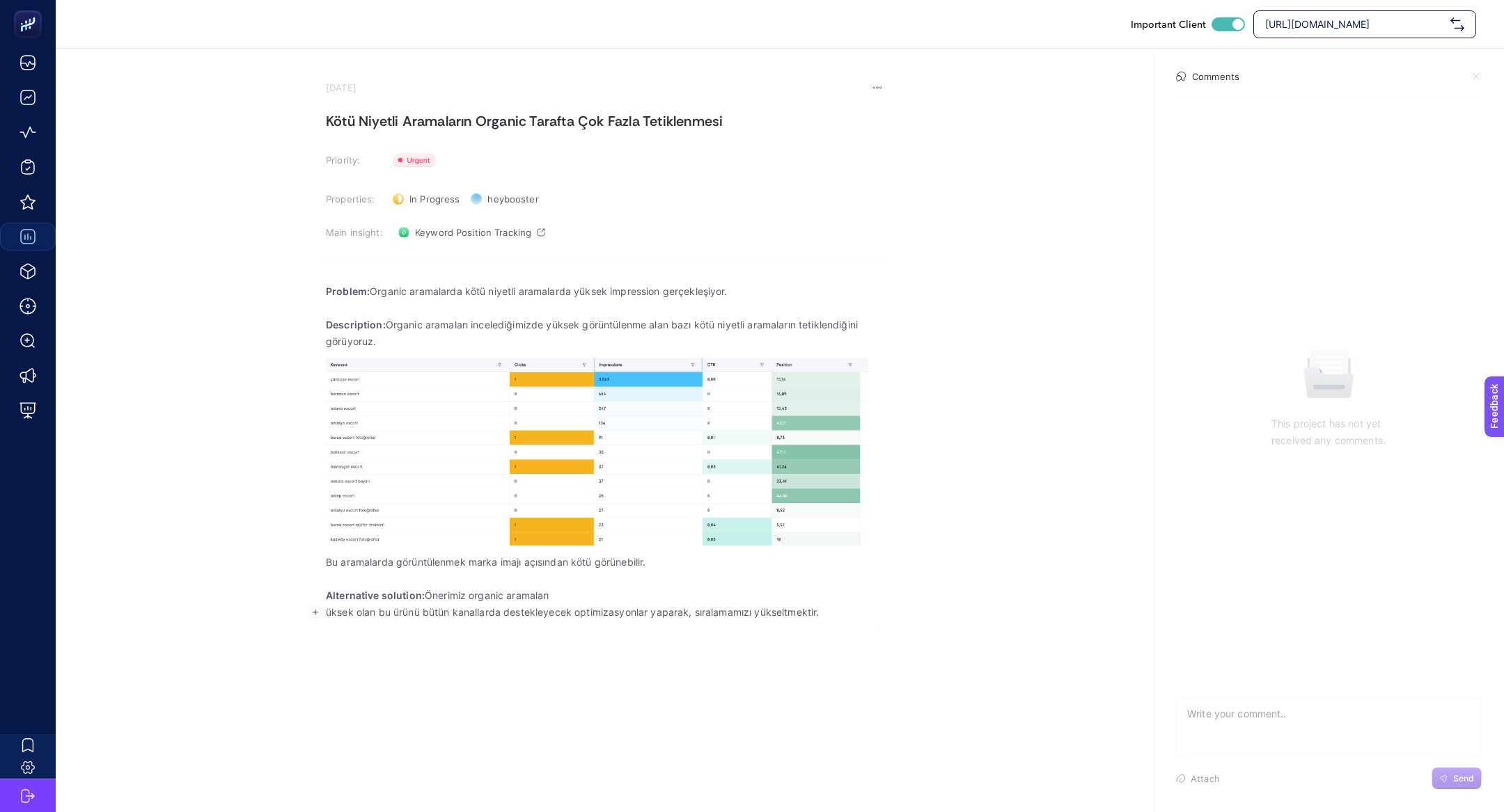
click at [591, 588] on p "Alternative solution: Önerimiz organic aramaları" at bounding box center [604, 596] width 557 height 16
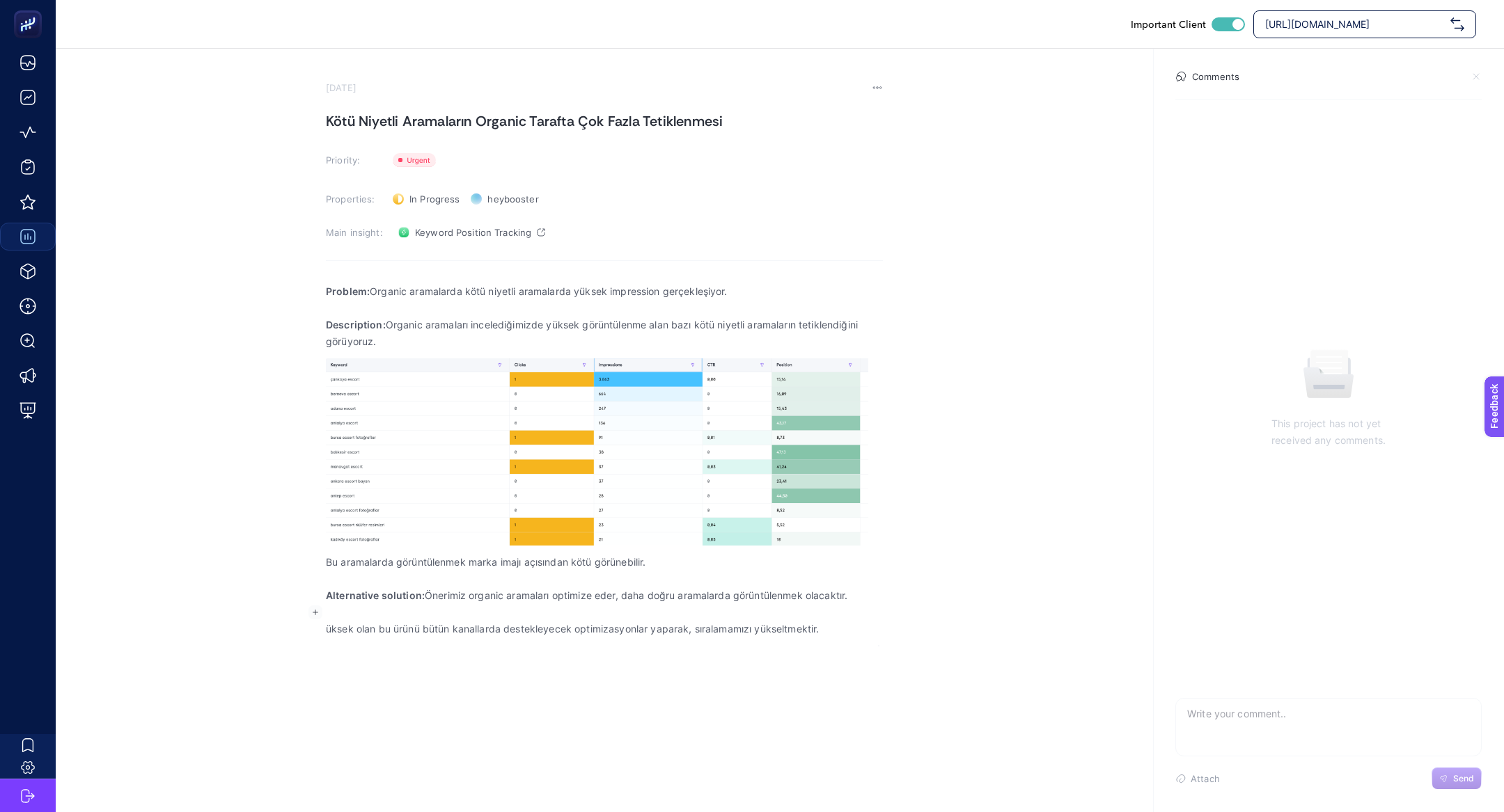
click at [549, 637] on p "üksek olan bu ürünü bütün kanallarda destekleyecek optimizasyonlar yaparak, sır…" at bounding box center [604, 629] width 557 height 16
click at [548, 638] on div "Problem: Organic aramalarda kötü niyetli aramalarda yüksek impression gerçekleş…" at bounding box center [604, 460] width 557 height 372
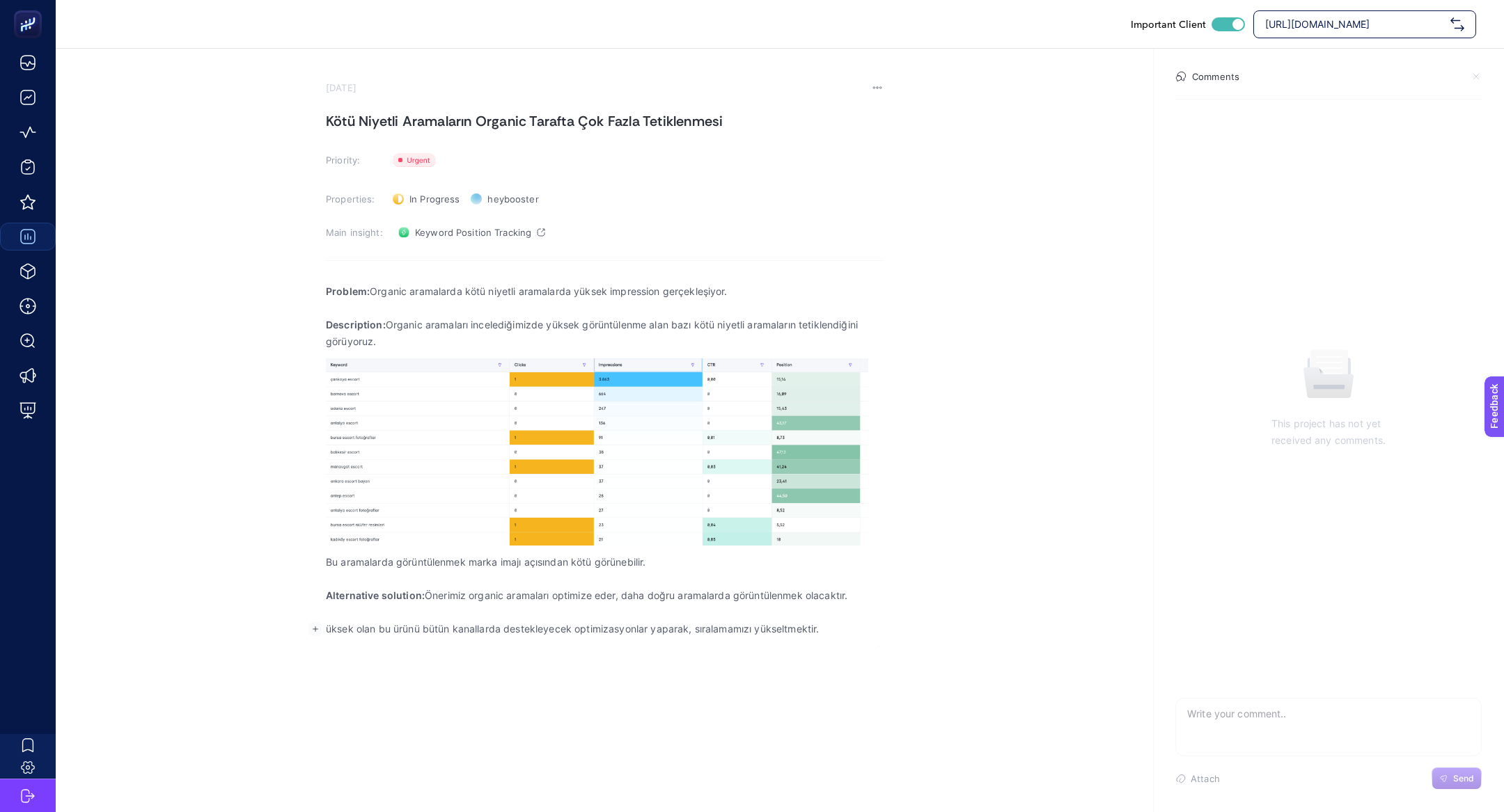
click at [548, 638] on div "Problem: Organic aramalarda kötü niyetli aramalarda yüksek impression gerçekleş…" at bounding box center [604, 460] width 557 height 372
click at [425, 110] on h1 "Kötü Niyetli Aramaların Organic Tarafta Çok Fazla Tetiklenmesi" at bounding box center [604, 121] width 557 height 22
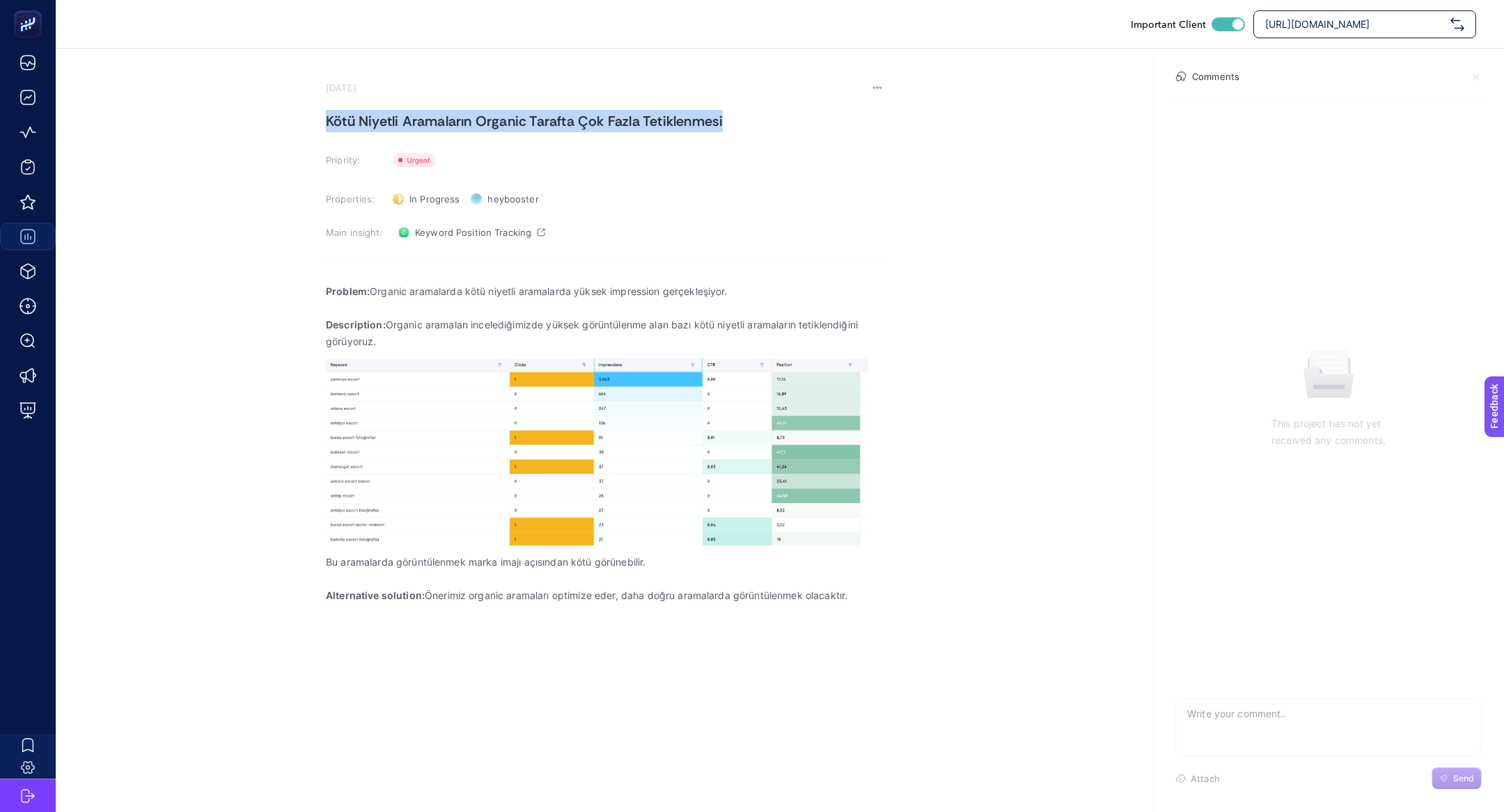
click at [425, 110] on h1 "Kötü Niyetli Aramaların Organic Tarafta Çok Fazla Tetiklenmesi" at bounding box center [604, 121] width 557 height 22
copy h1 "Kötü Niyetli Aramaların Organic Tarafta Çok Fazla Tetiklenmesi"
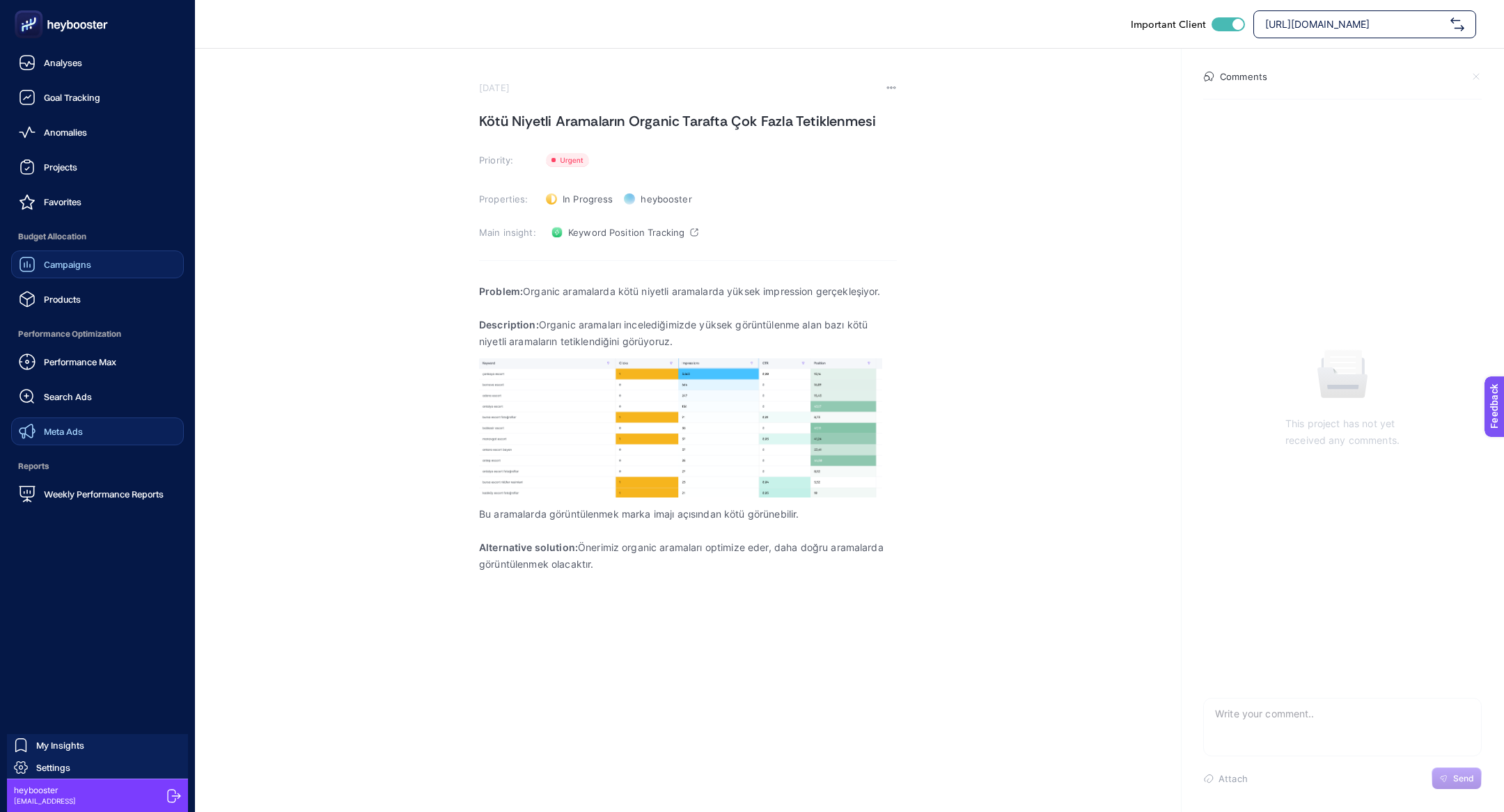
click at [119, 433] on link "Meta Ads" at bounding box center [97, 432] width 173 height 28
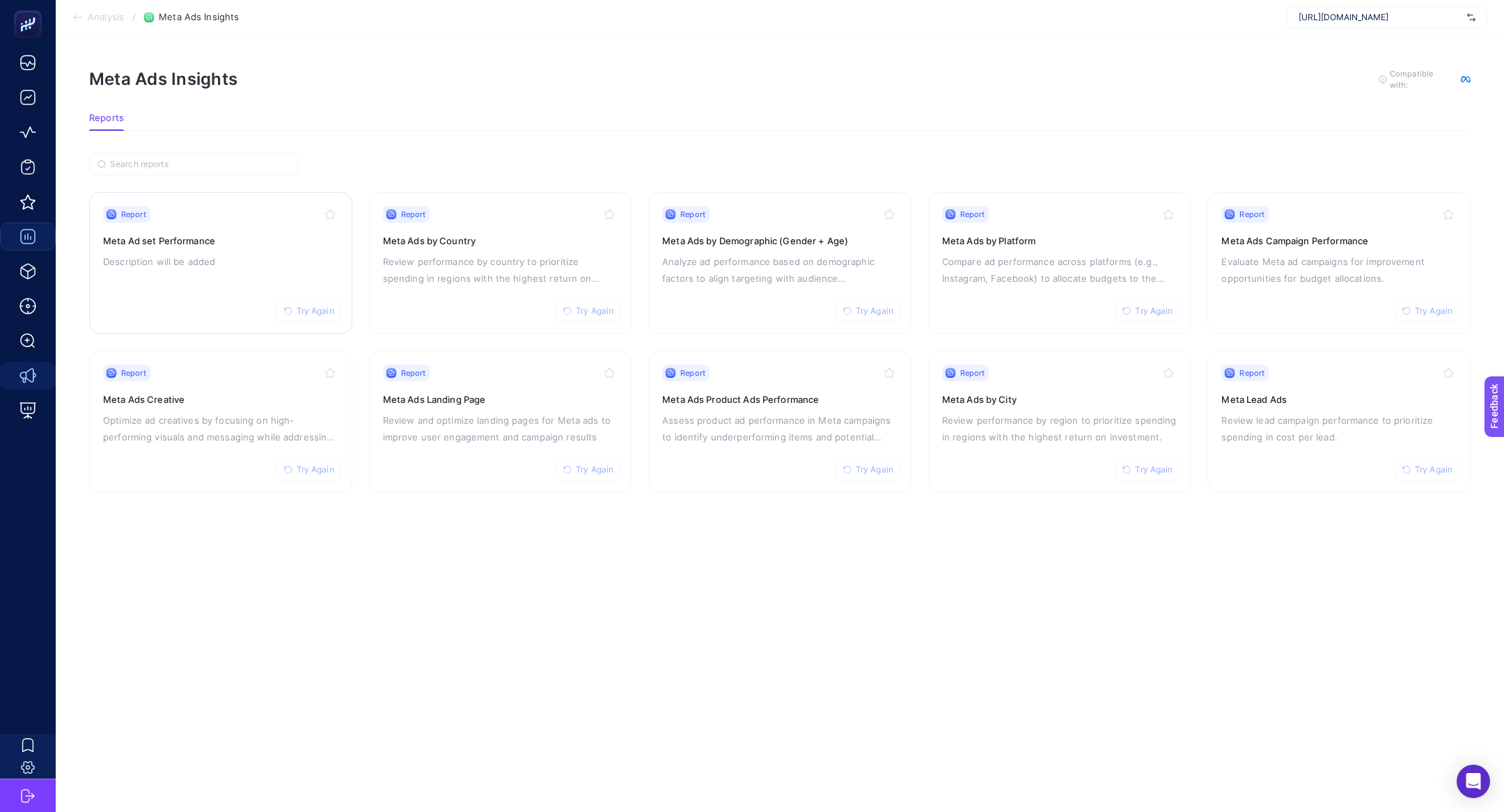
click at [266, 258] on p "Description will be added" at bounding box center [221, 262] width 236 height 16
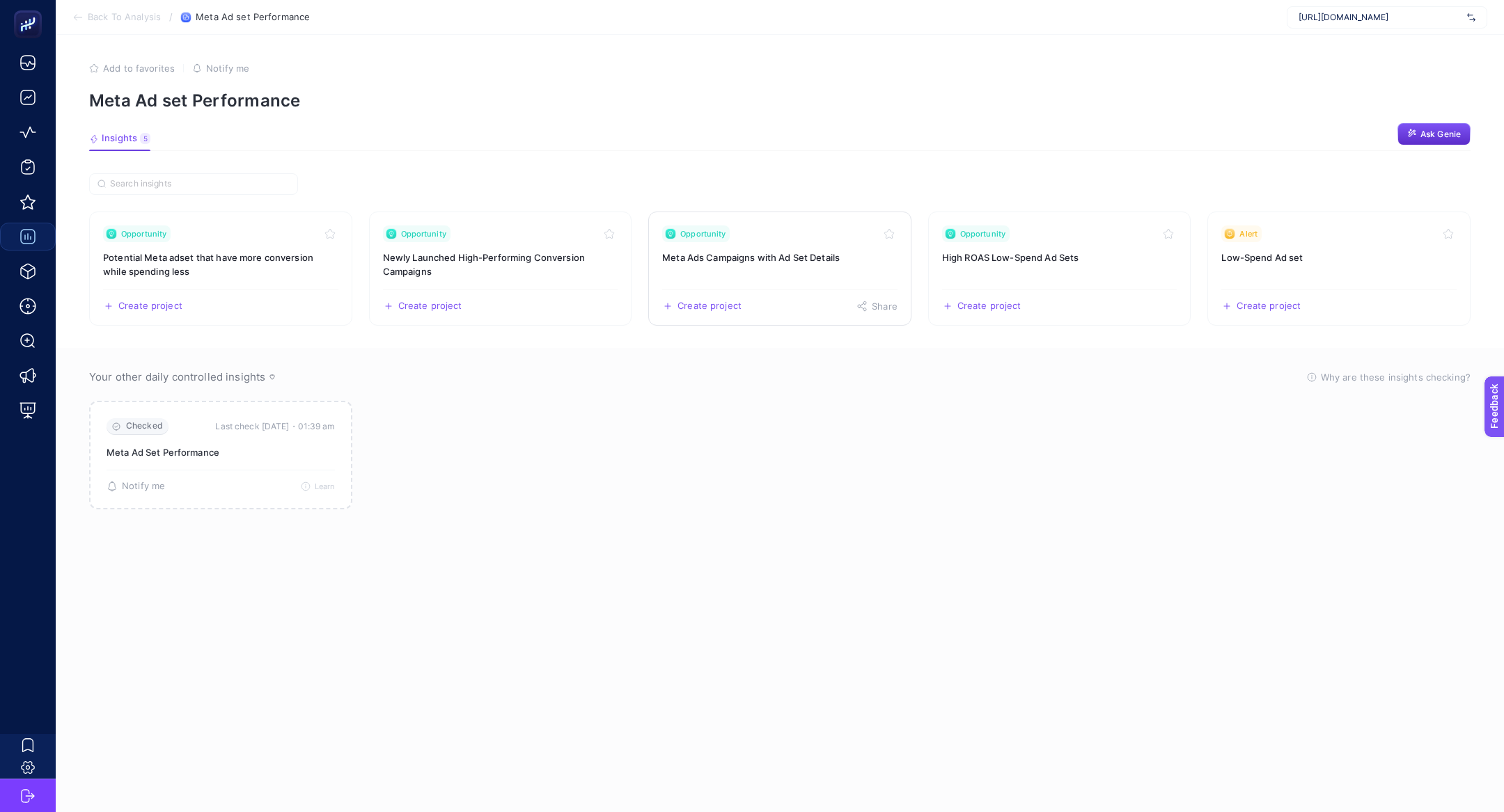
click at [806, 268] on link "Opportunity Meta Ads Campaigns with Ad Set Details Create project Share" at bounding box center [780, 269] width 263 height 114
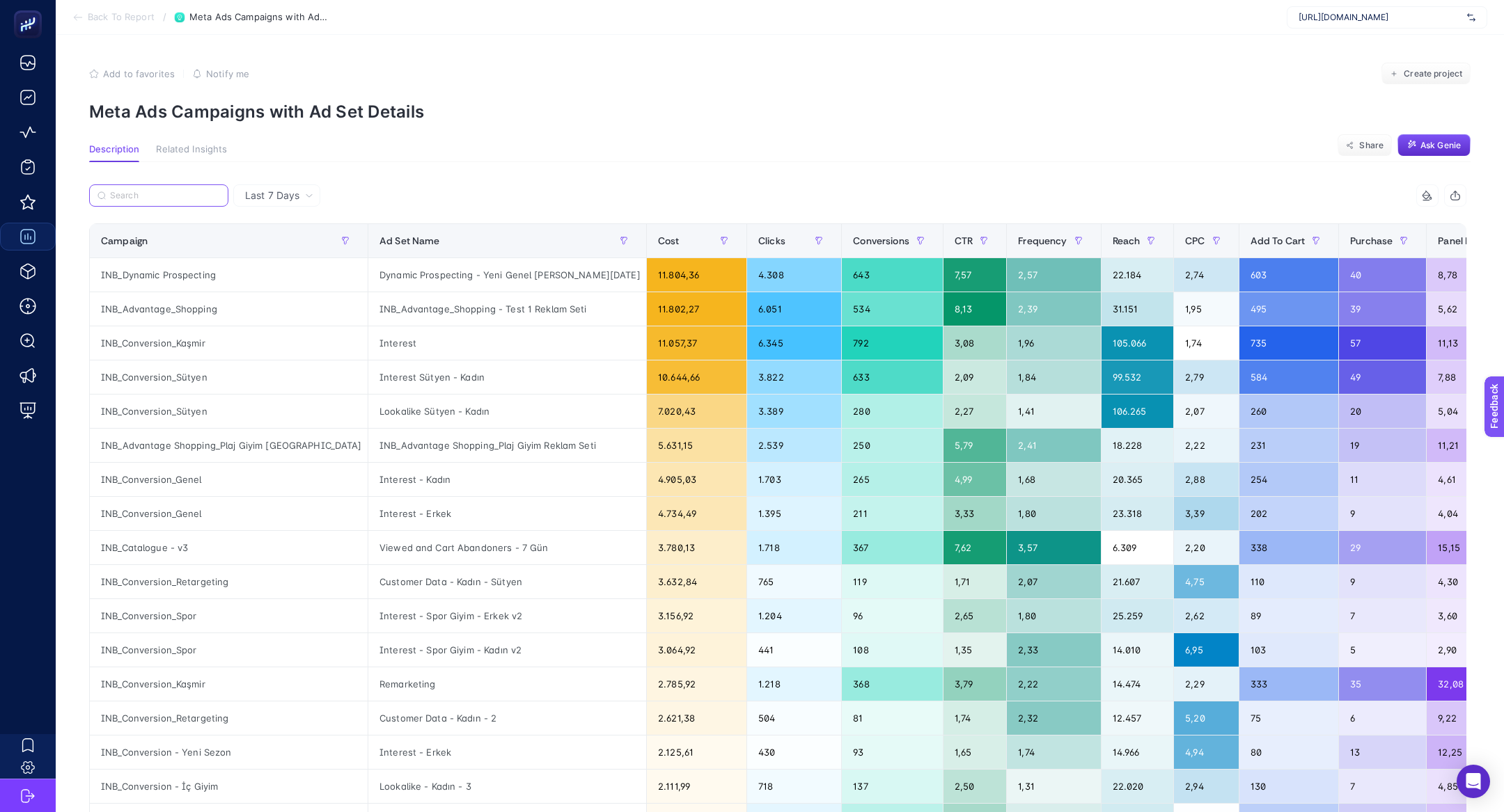
click at [187, 195] on input "Search" at bounding box center [165, 195] width 110 height 11
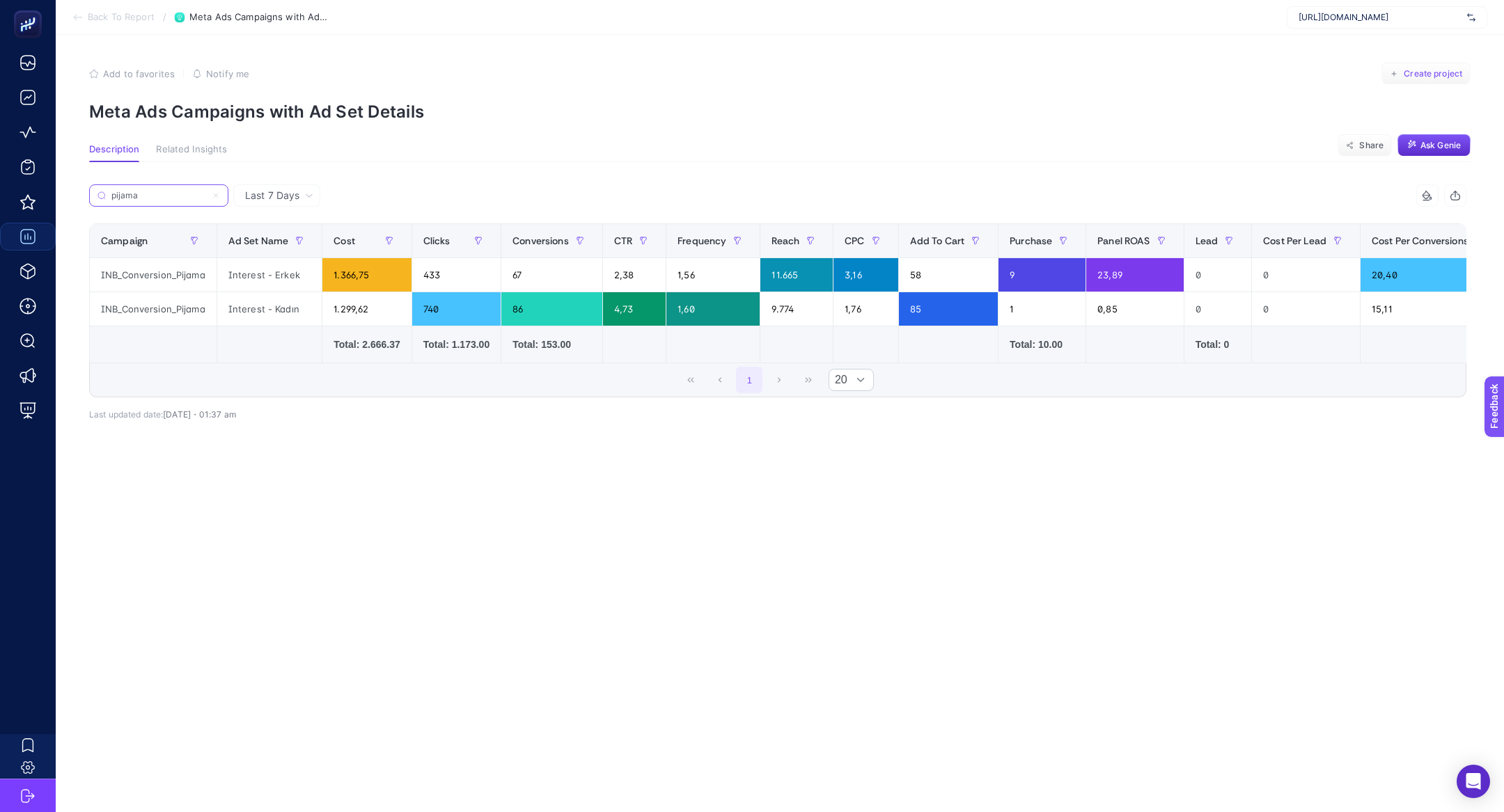
type input "pijama"
click at [1435, 82] on button "Create project" at bounding box center [1425, 74] width 89 height 22
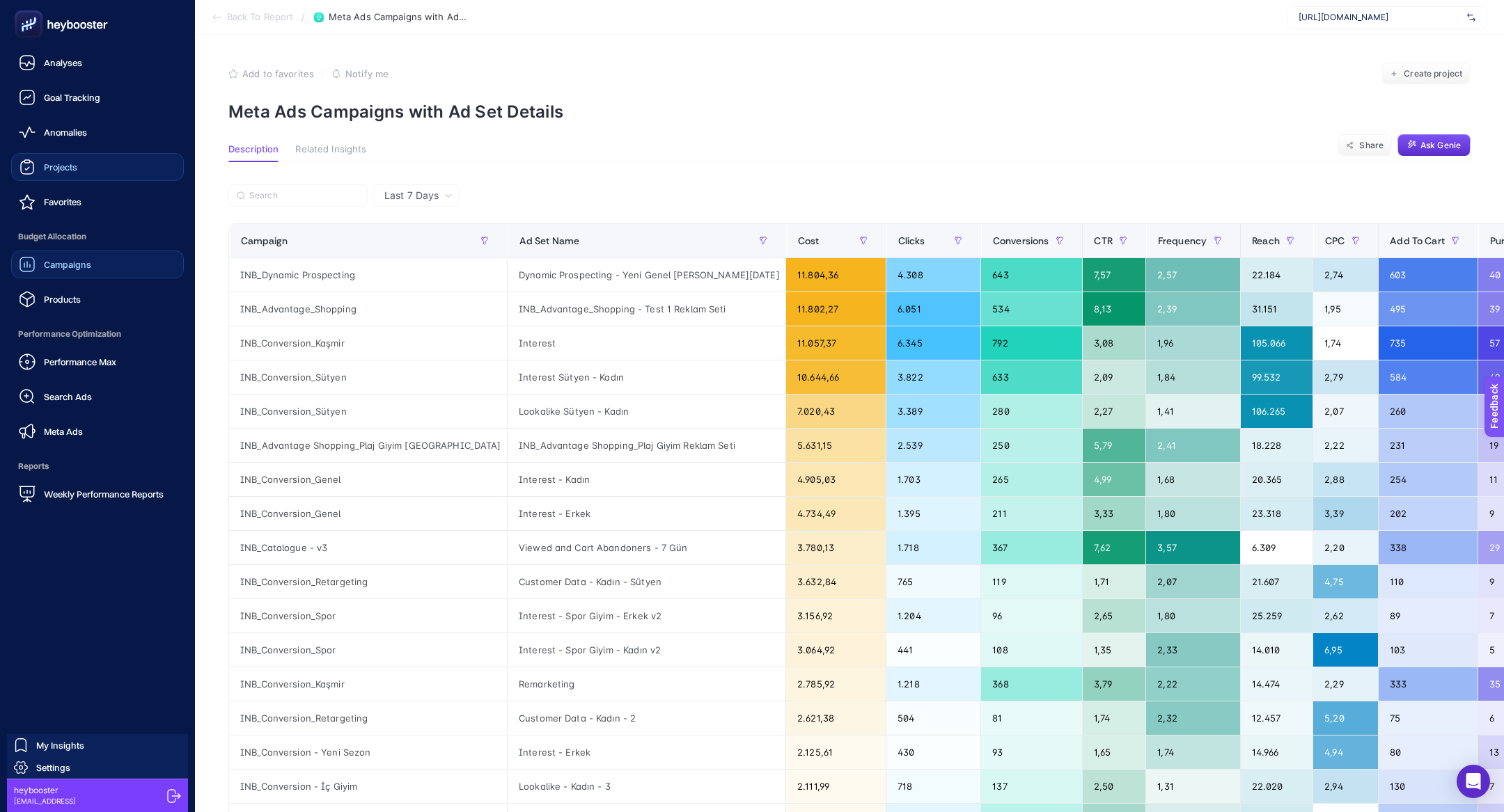
click at [68, 166] on span "Projects" at bounding box center [61, 168] width 34 height 11
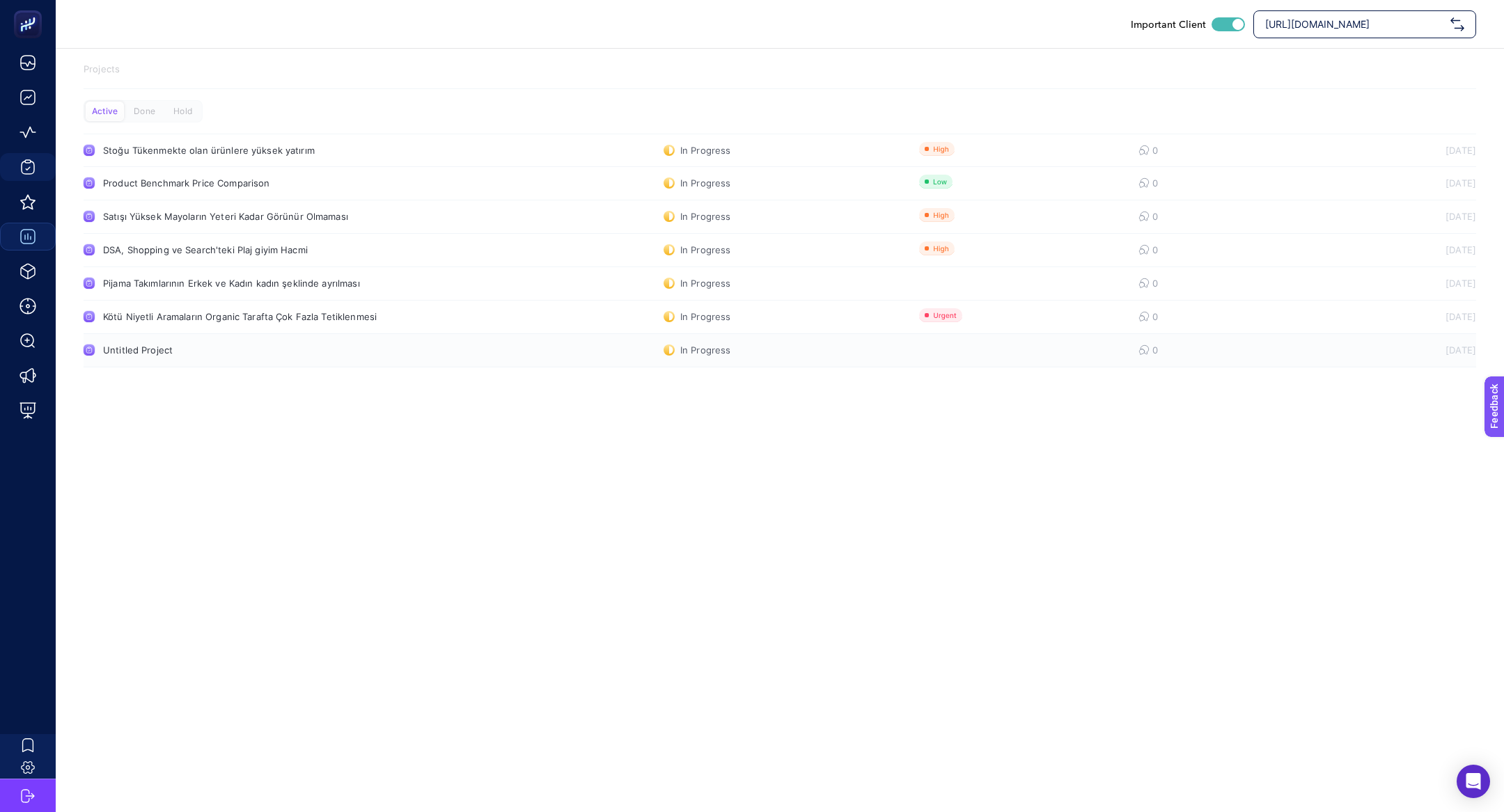
click at [248, 353] on div "Untitled Project" at bounding box center [263, 350] width 321 height 11
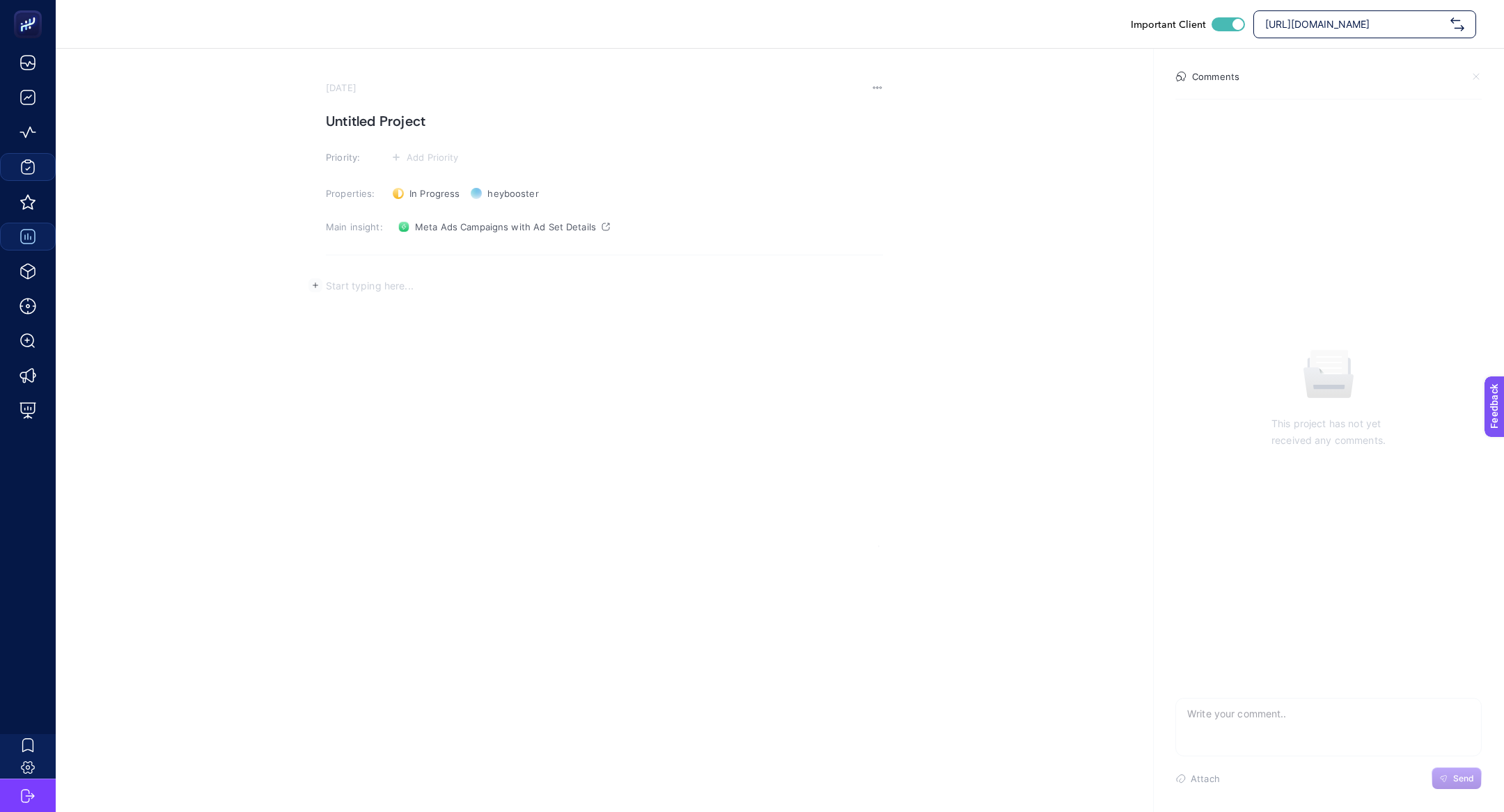
click at [630, 330] on div "Rich Text Editor. Editing area: main" at bounding box center [604, 408] width 557 height 279
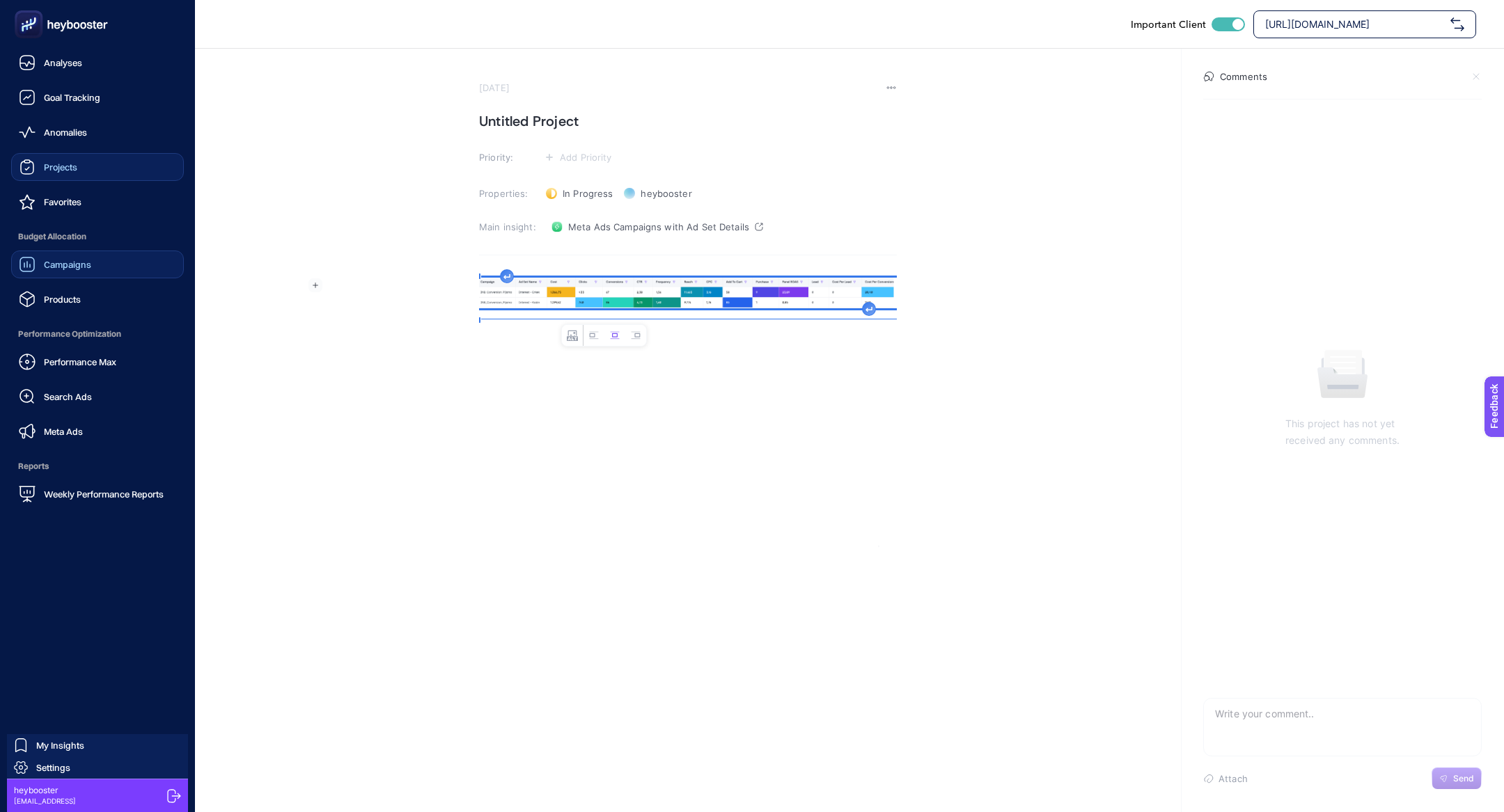
click at [53, 176] on link "Projects" at bounding box center [97, 167] width 173 height 28
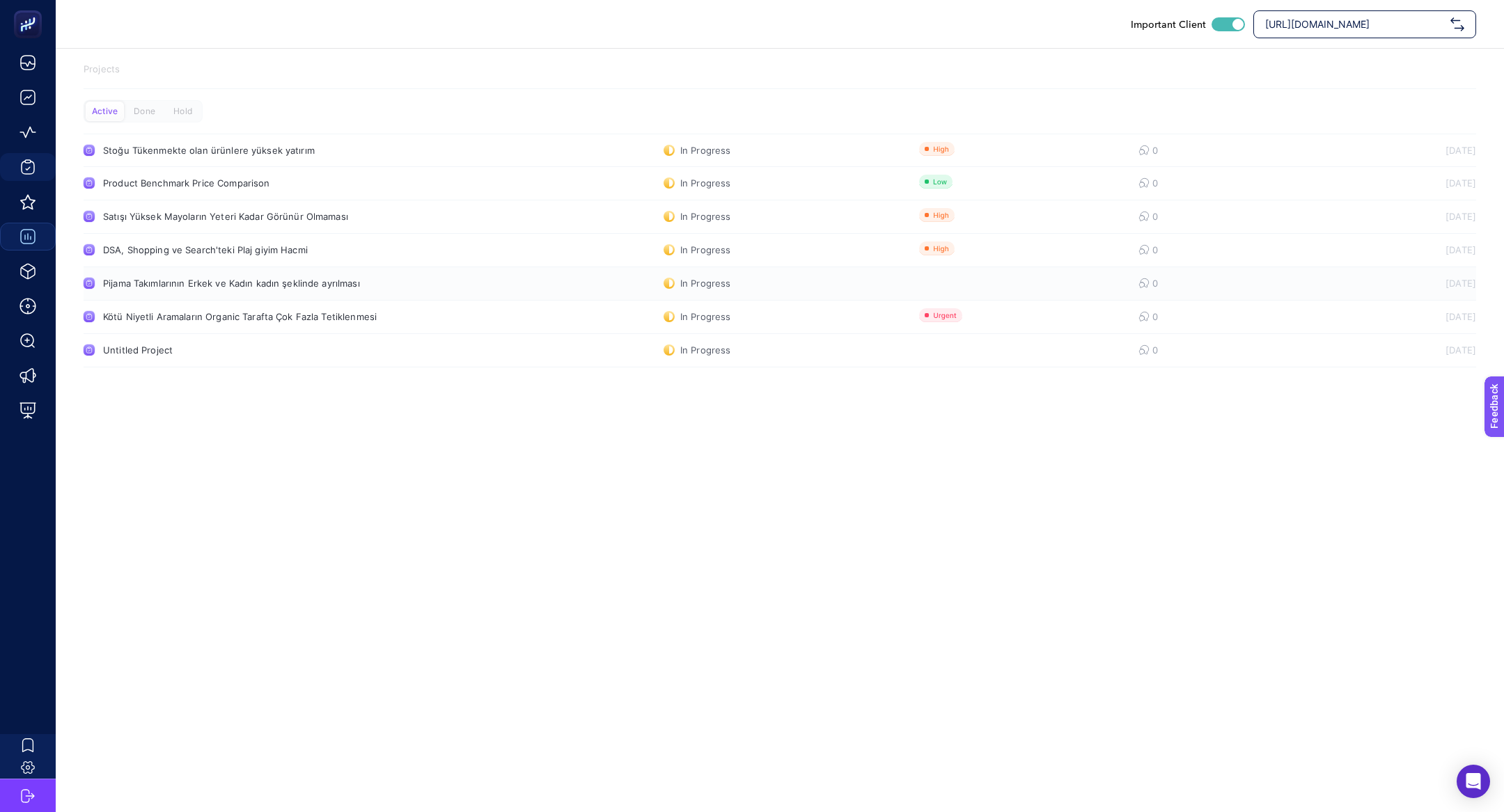
click at [243, 287] on div "Pijama Takımlarının Erkek ve Kadın kadın şeklinde ayrılması" at bounding box center [263, 284] width 321 height 11
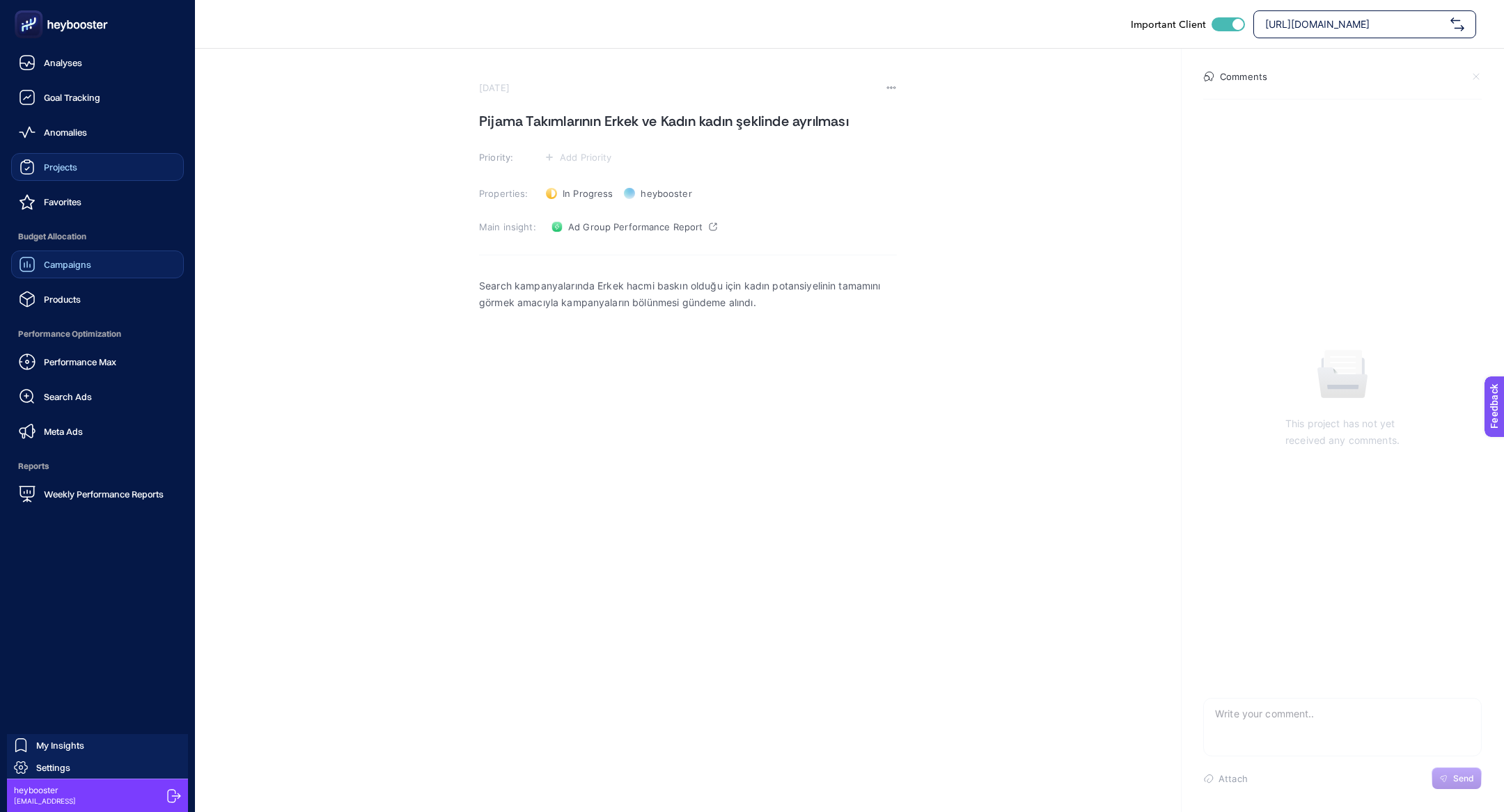
click at [87, 175] on link "Projects" at bounding box center [97, 167] width 173 height 28
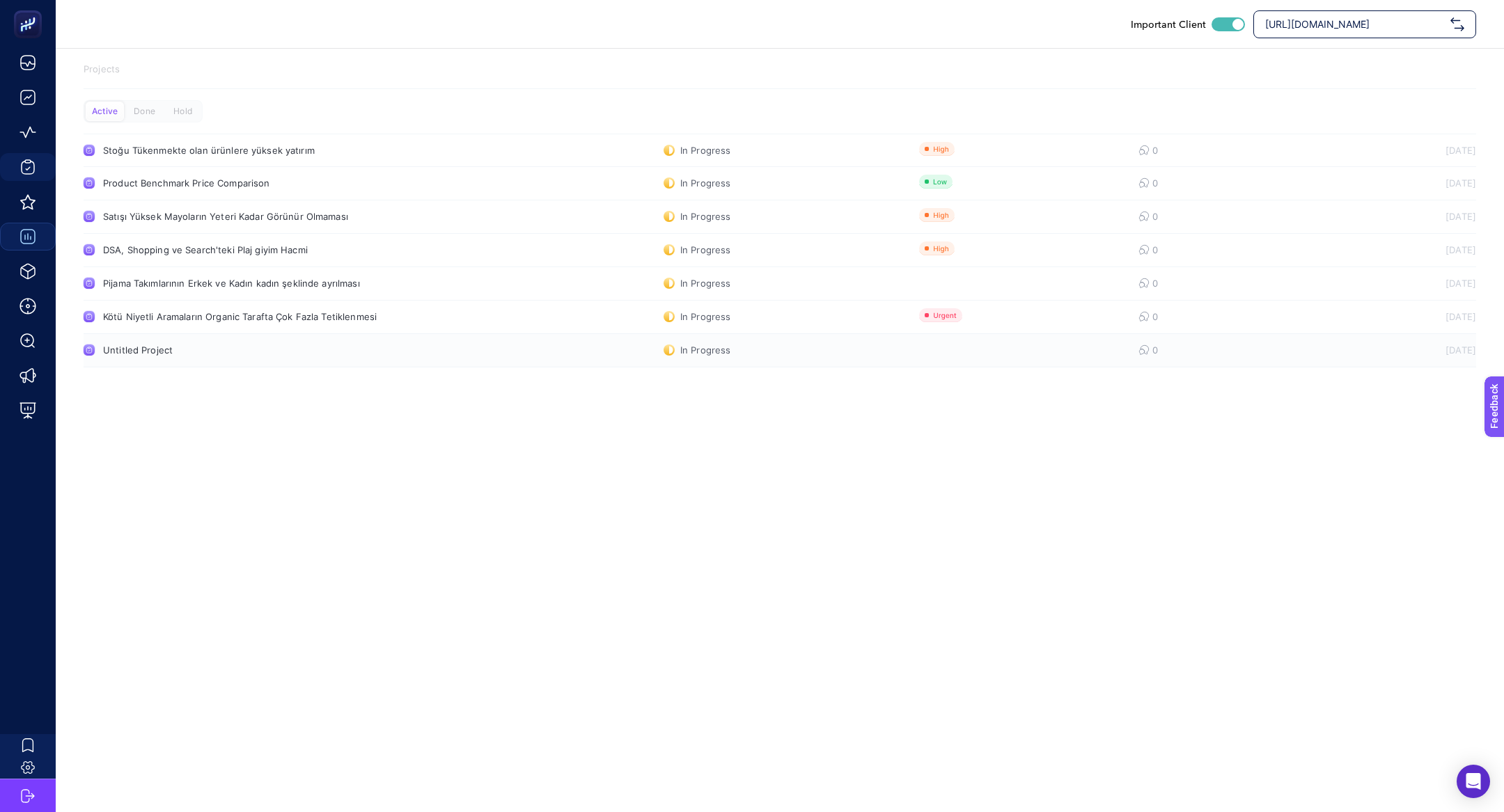
click at [262, 347] on div "Untitled Project" at bounding box center [263, 350] width 321 height 11
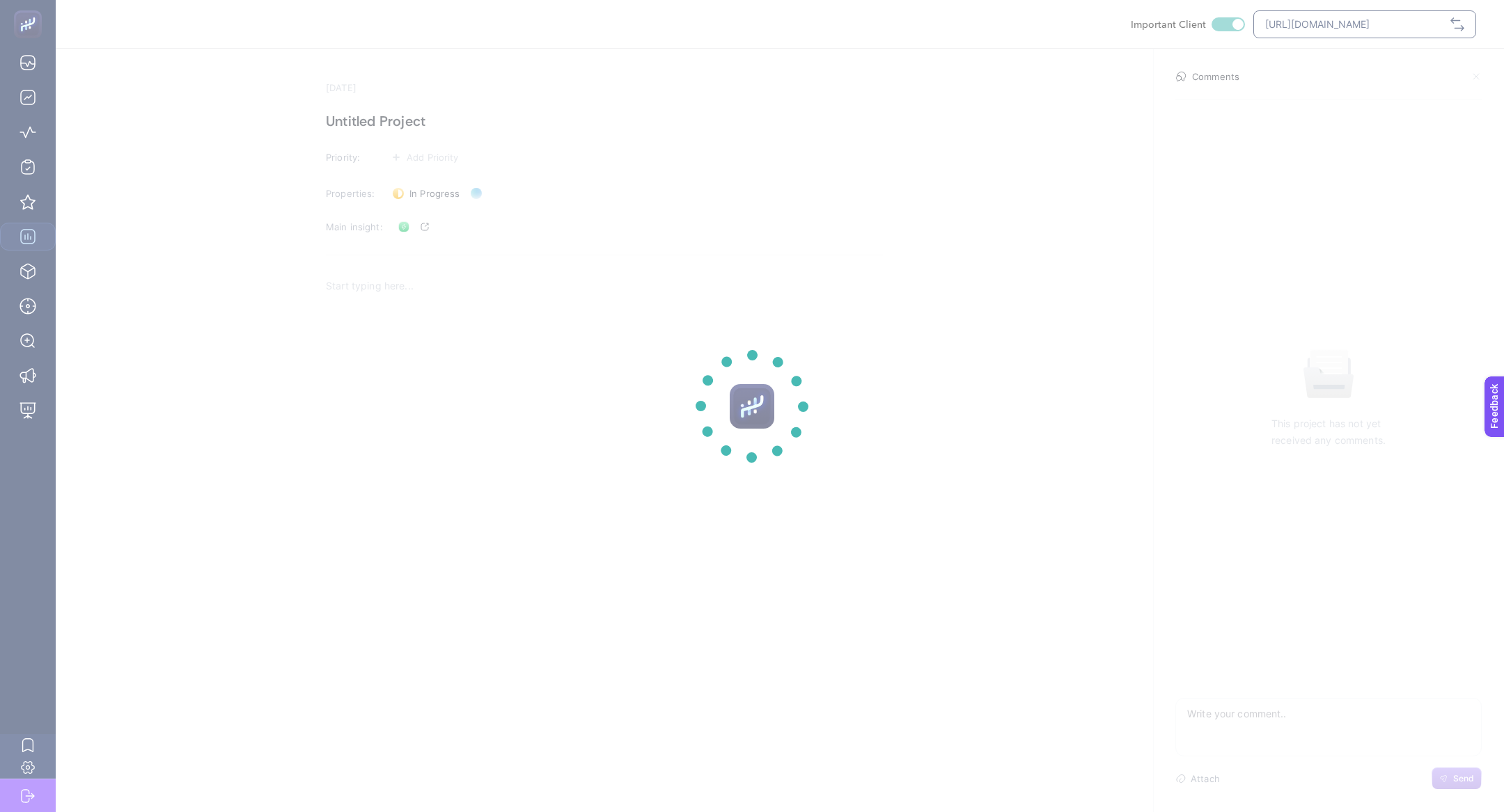
click at [432, 123] on section at bounding box center [752, 406] width 1504 height 812
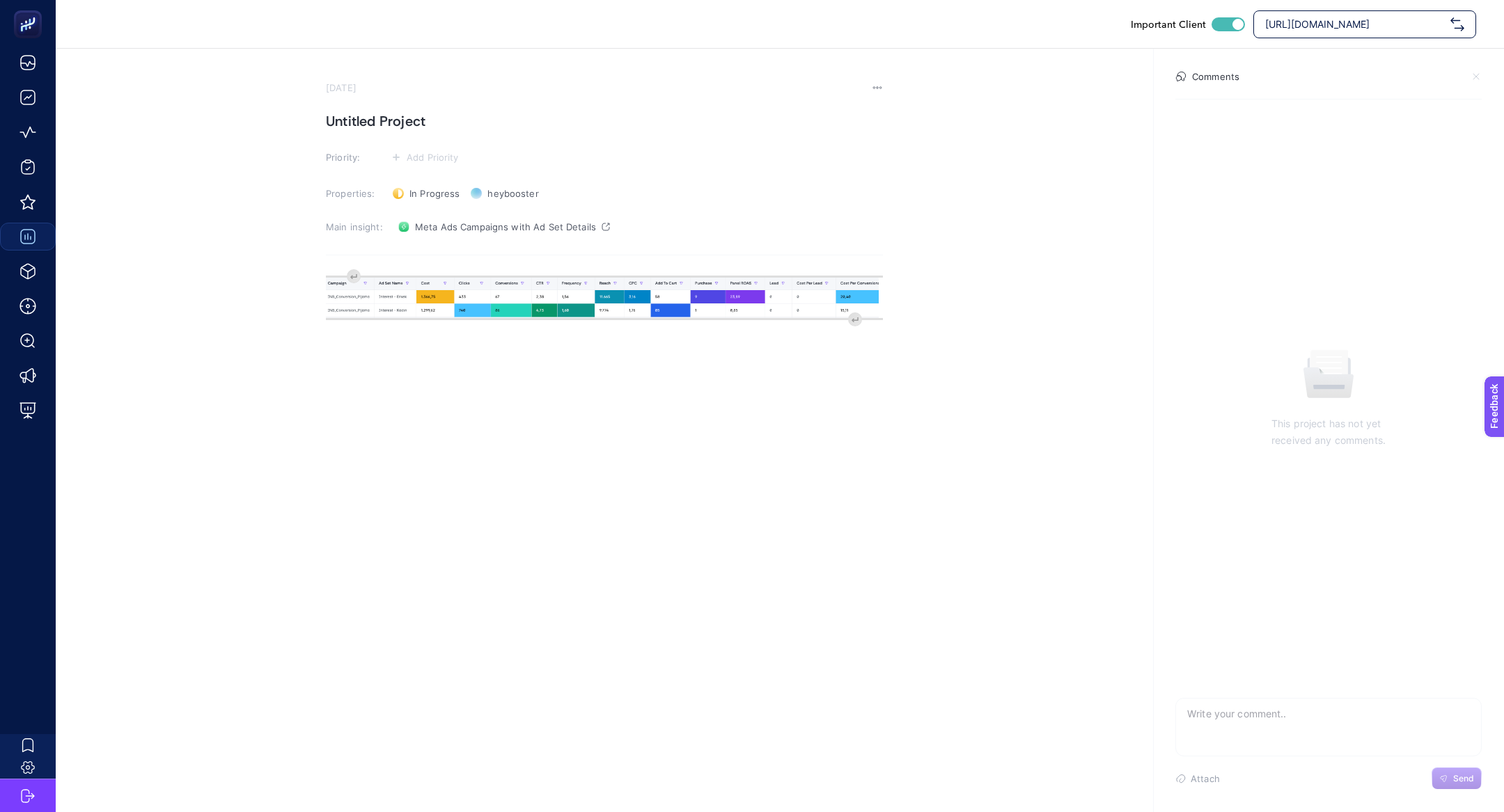
click at [432, 123] on h1 "Untitled Project" at bounding box center [604, 121] width 557 height 22
click at [393, 160] on icon at bounding box center [396, 157] width 7 height 7
click at [415, 219] on li at bounding box center [424, 209] width 68 height 25
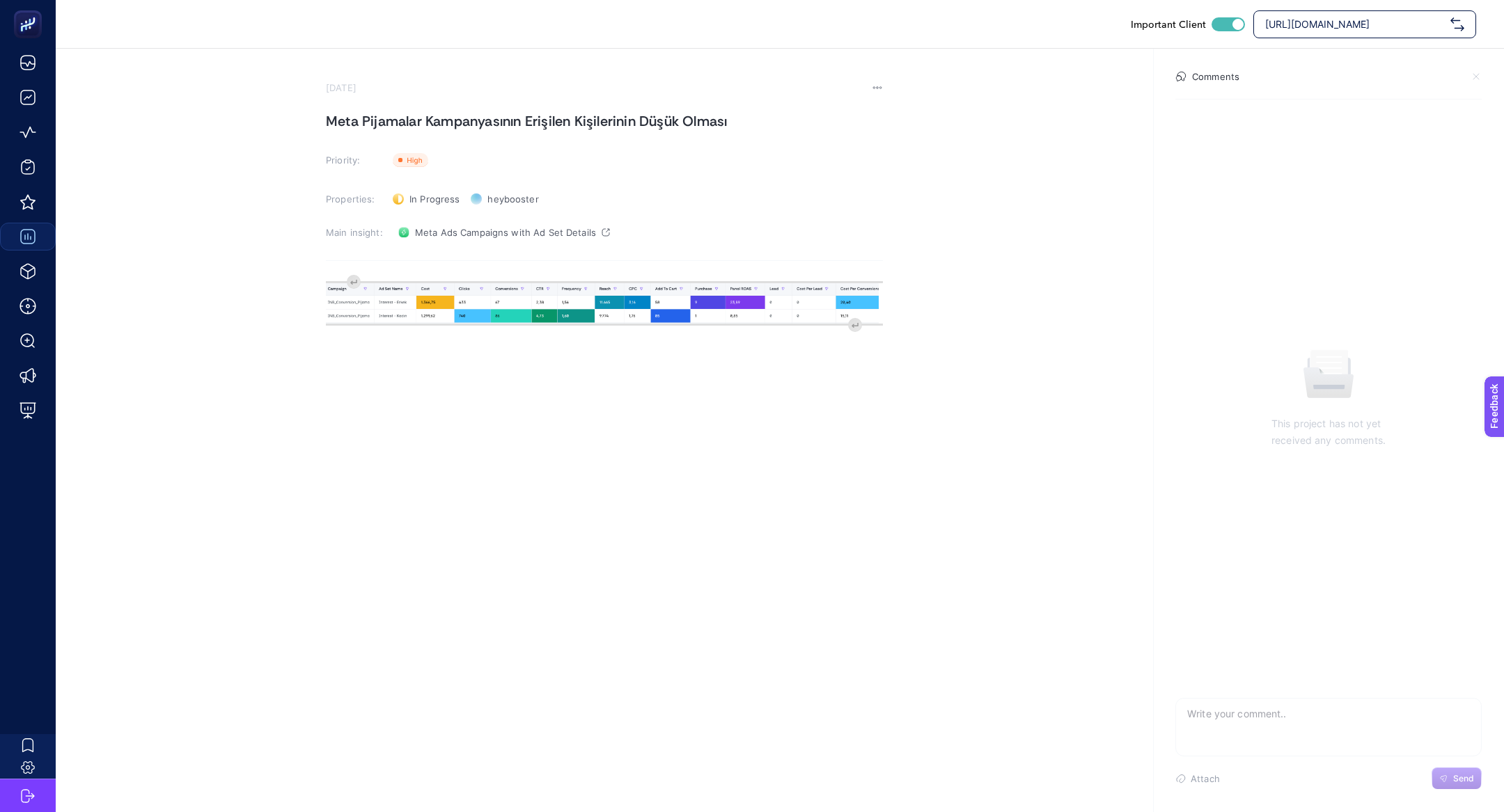
click at [354, 279] on div "Rich Text Editor. Editing area: main" at bounding box center [604, 413] width 557 height 279
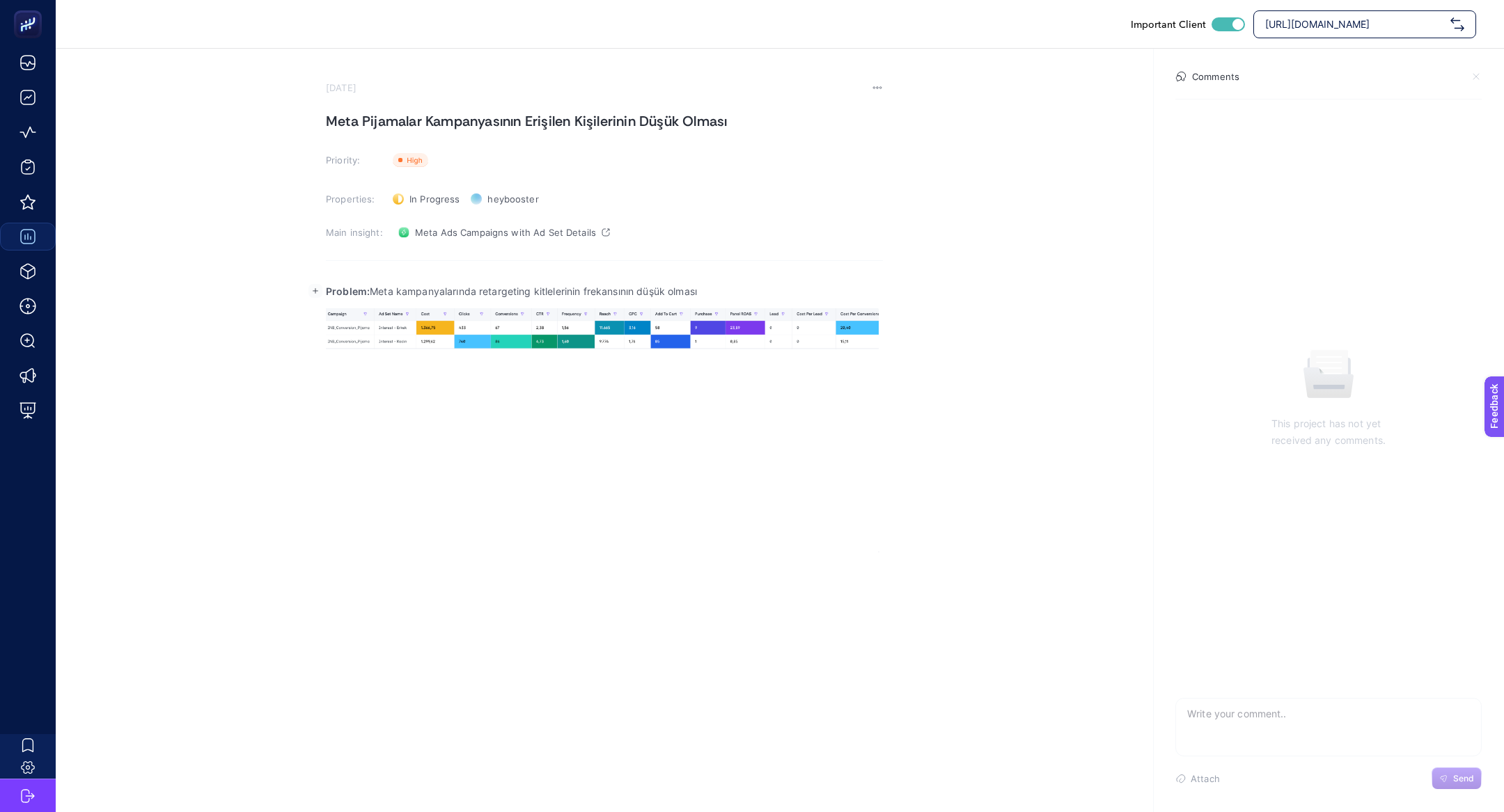
click at [433, 289] on p "Problem: Meta kampanyalarında retargeting kitlelerinin frekansının düşük olması" at bounding box center [604, 291] width 557 height 16
click at [456, 291] on p "Problem: Meta Pijama retargeting kitlelerinin frekansının düşük olması" at bounding box center [604, 291] width 557 height 16
click at [723, 298] on p "Problem: Meta Pijama kampanyasında interest kitlelerinin frekansının düşük olma…" at bounding box center [604, 291] width 557 height 16
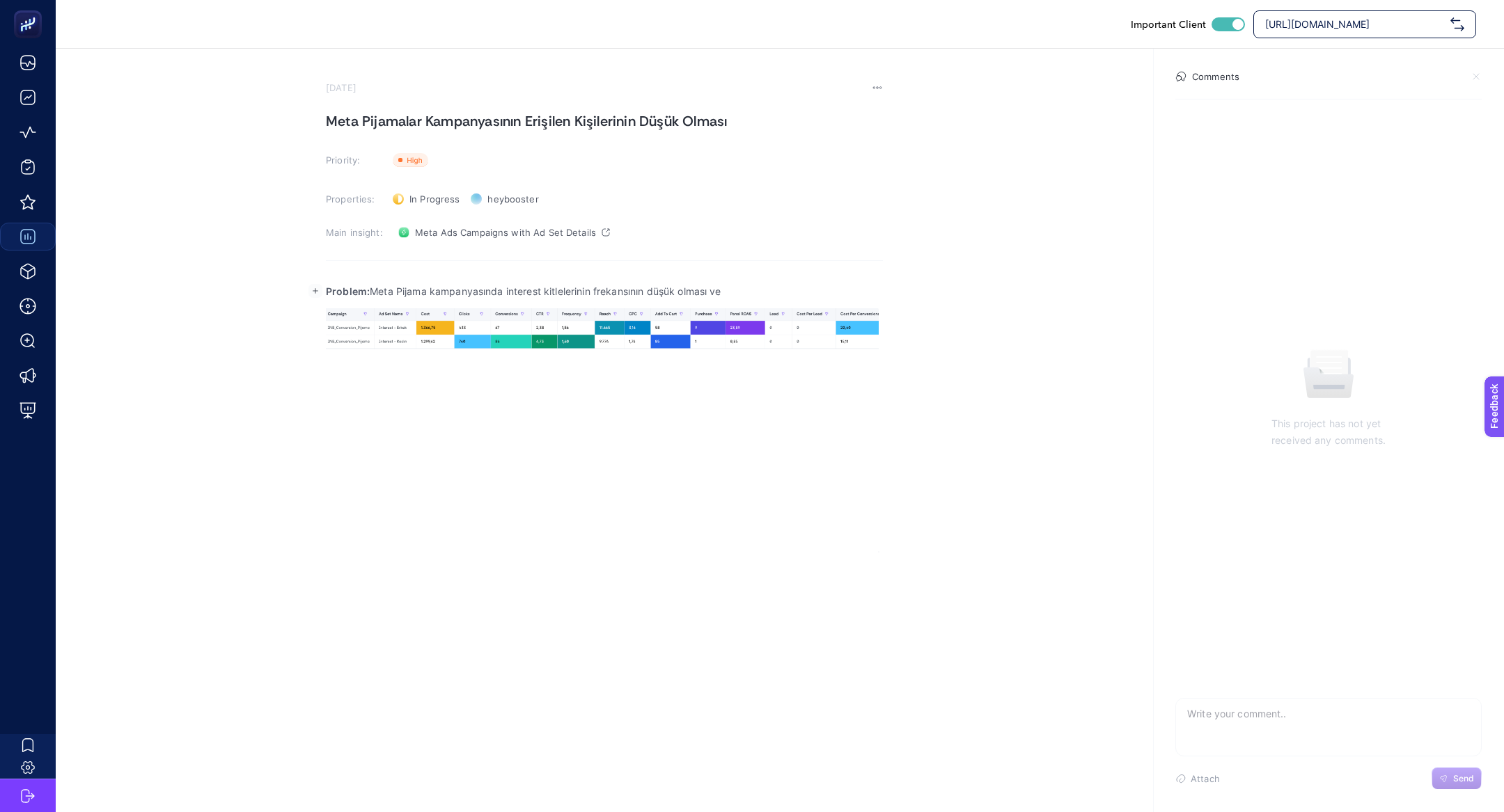
click at [642, 294] on p "Problem: Meta Pijama kampanyasında interest kitlelerinin frekansının düşük olma…" at bounding box center [604, 291] width 557 height 16
click at [649, 293] on p "Problem: Meta Pijama kampanyasında interest kitlelerinin frekansının düşük olma…" at bounding box center [604, 291] width 557 height 16
click at [812, 298] on p "Problem: Meta Pijama kampanyasında interest kitlelerinin frekansının ve erişimi…" at bounding box center [604, 291] width 557 height 16
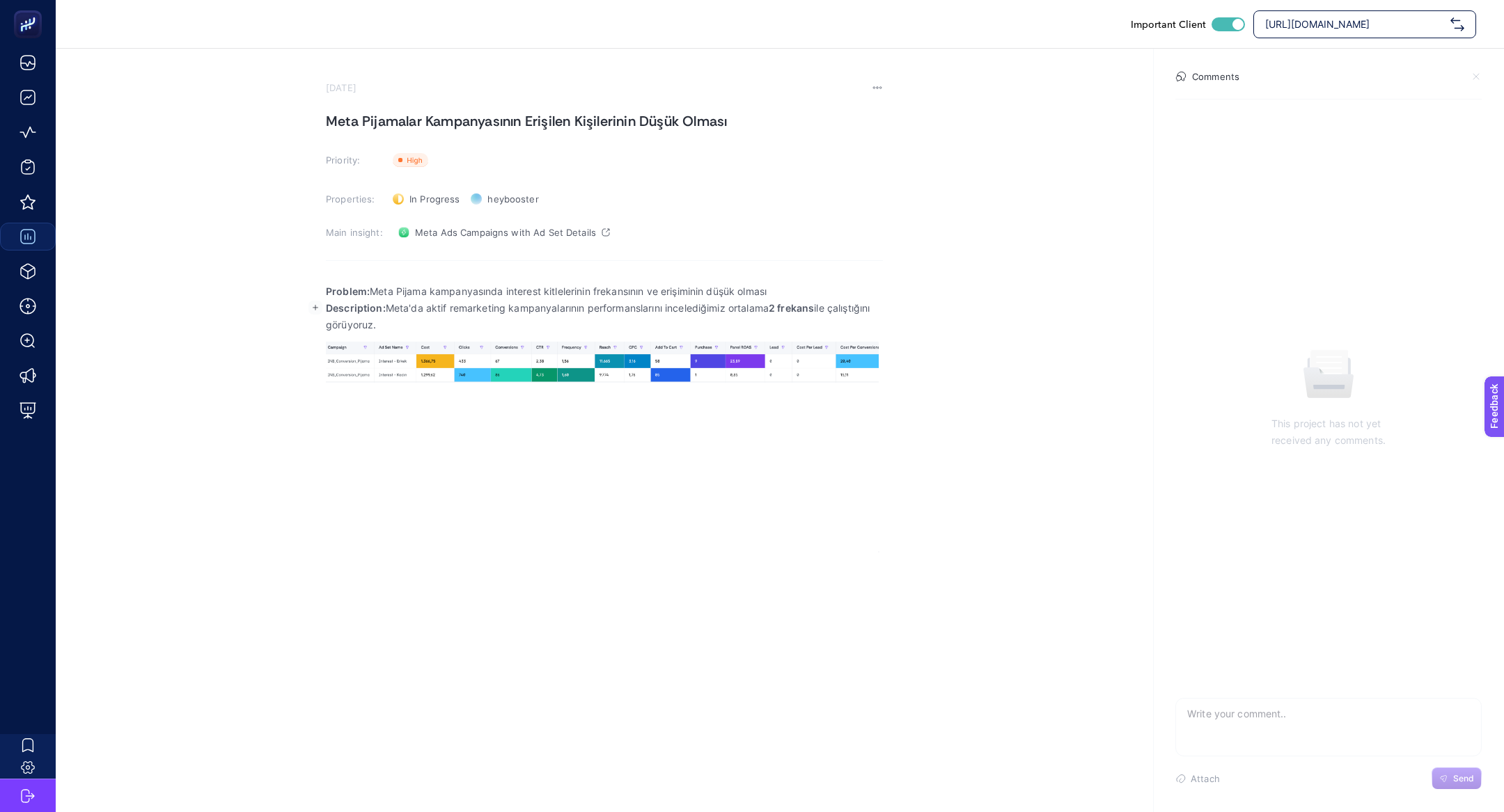
click at [810, 295] on p "Problem: Meta Pijama kampanyasında interest kitlelerinin frekansının ve erişimi…" at bounding box center [604, 291] width 557 height 16
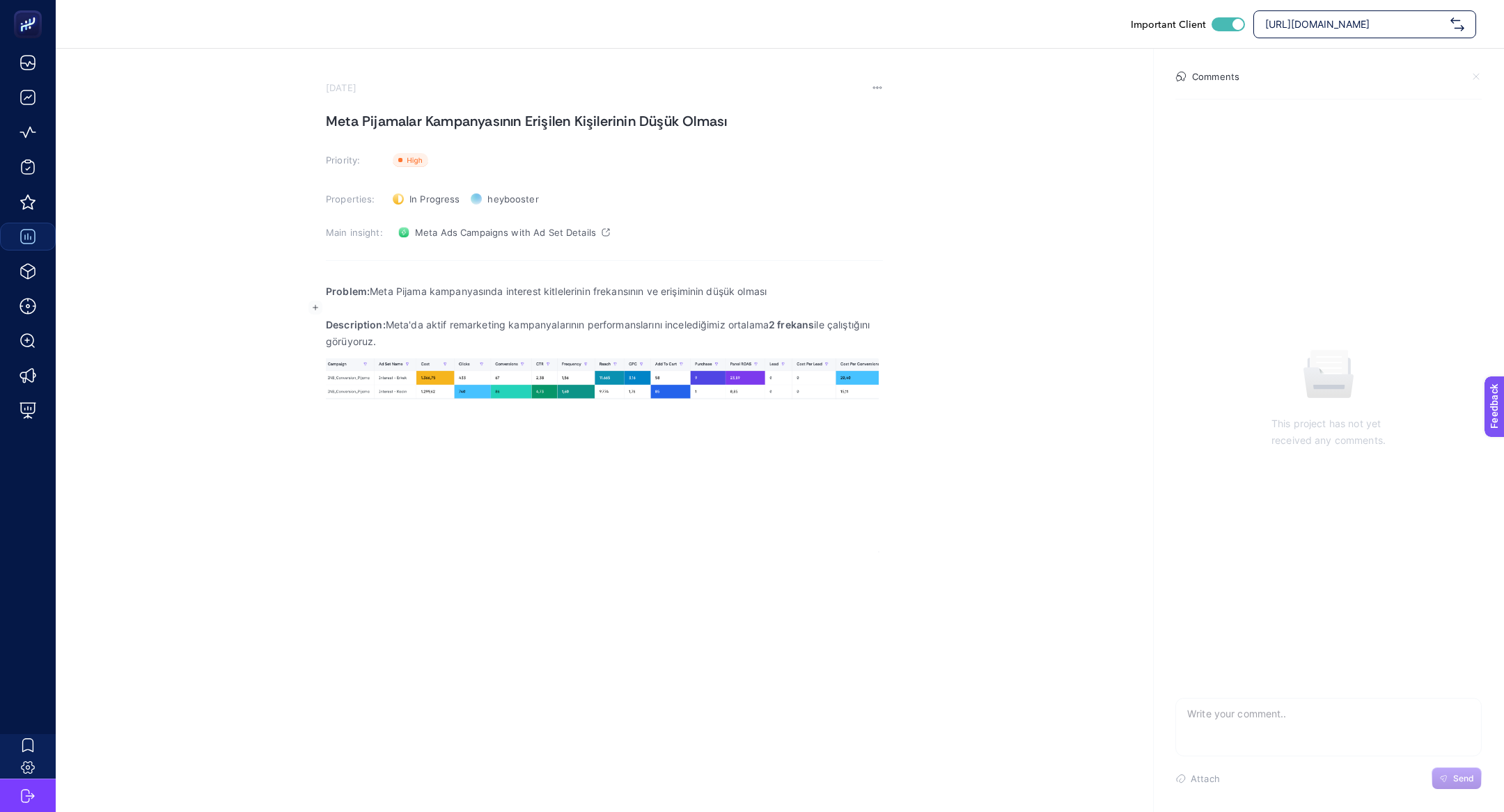
click at [462, 324] on p "Description: Meta'da aktif remarketing kampanyalarının performanslarını inceled…" at bounding box center [604, 333] width 557 height 34
click at [459, 325] on p "Description: Meta'da aktif rmarketing kampanyalarının performanslarını inceledi…" at bounding box center [604, 333] width 557 height 34
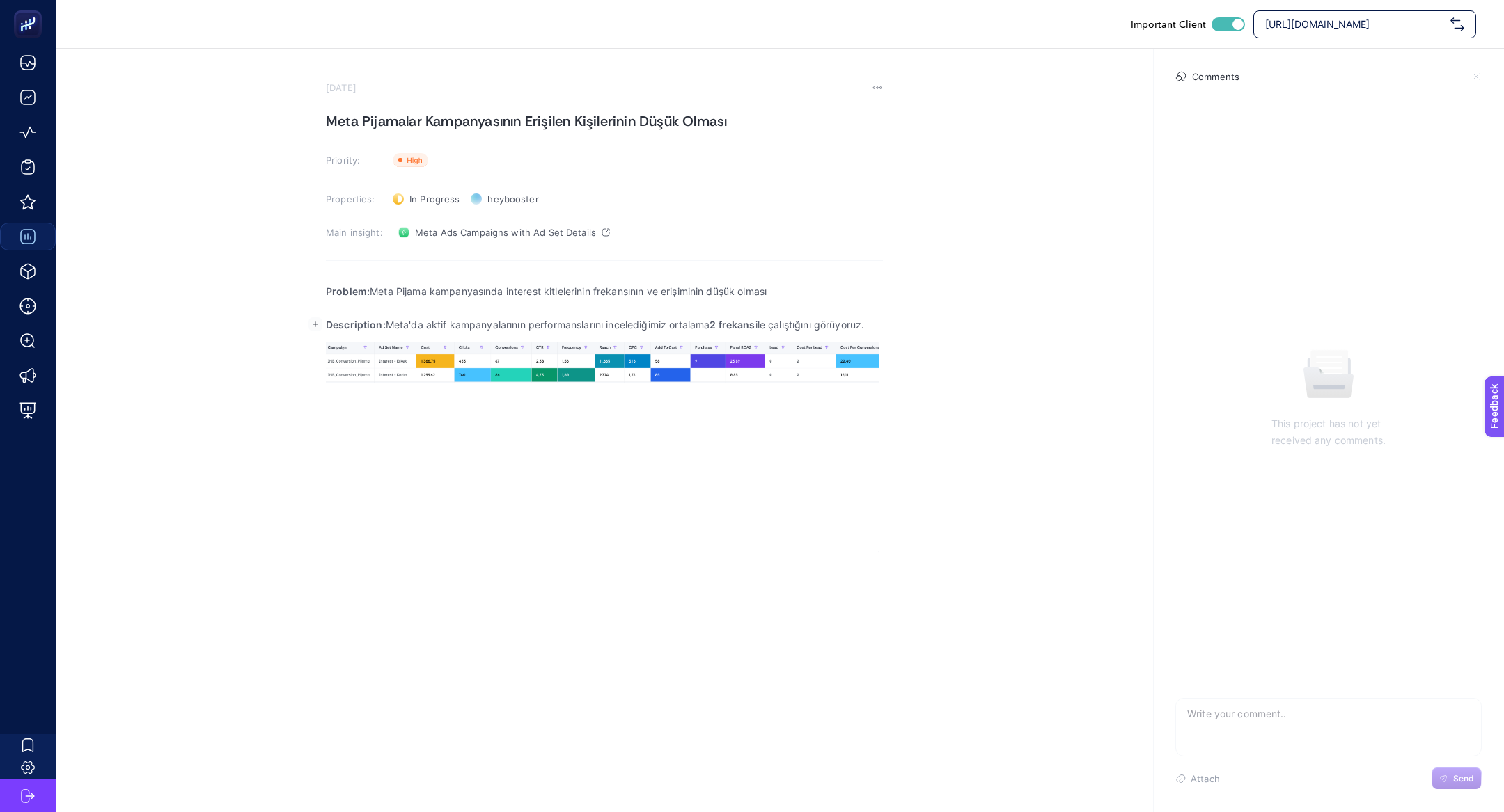
click at [521, 326] on p "Description: Meta'da aktif kampanyalarının performanslarını incelediğimiz ortal…" at bounding box center [604, 325] width 557 height 16
click at [659, 323] on p "Description: Meta'da aktif kampanyaların performanslarını incelediğimiz ortalam…" at bounding box center [604, 325] width 557 height 16
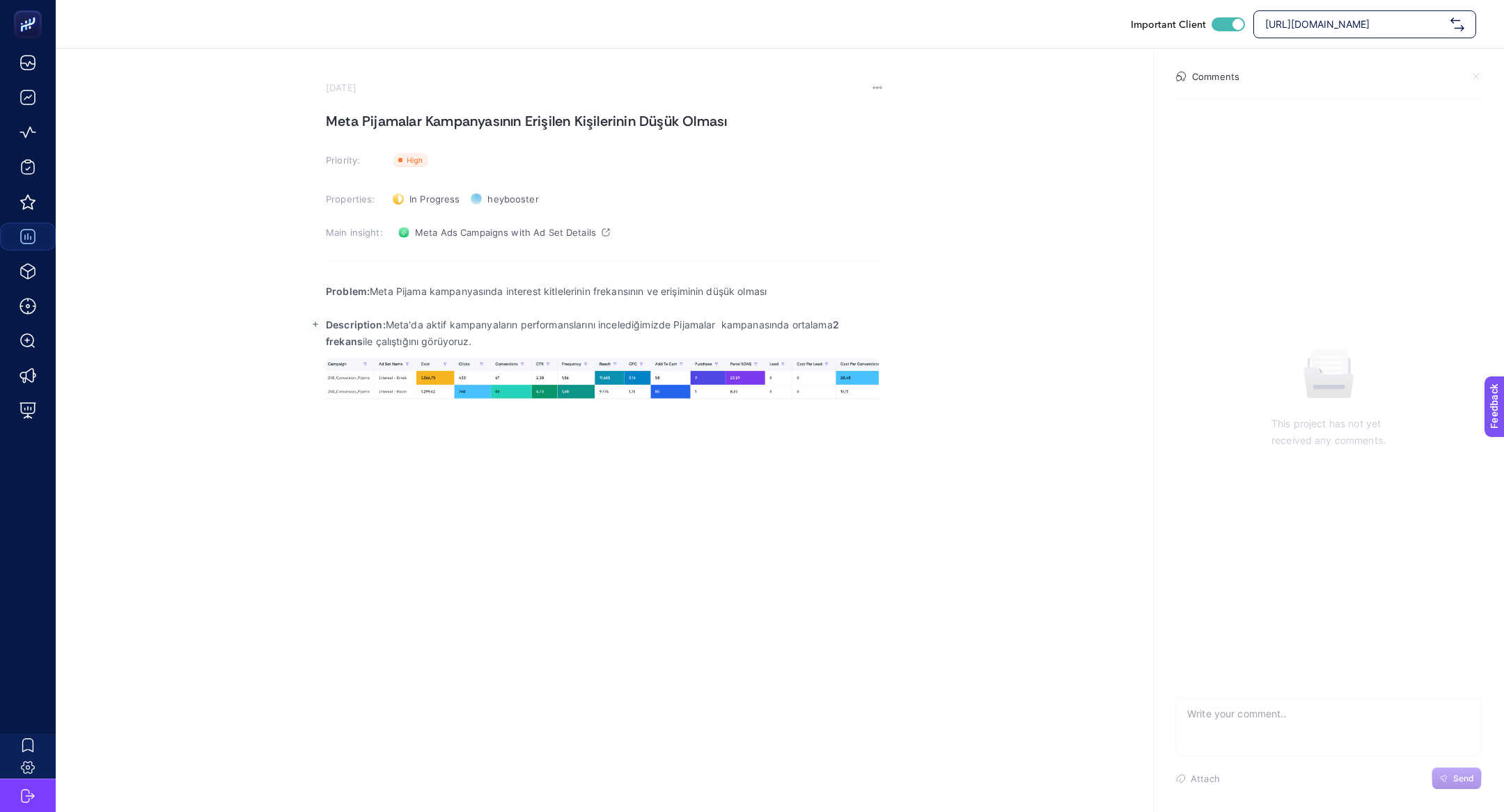
click at [838, 331] on p "Description: Meta'da aktif kampanyaların performanslarını incelediğimizde Pijam…" at bounding box center [604, 333] width 557 height 34
click at [496, 349] on p "Description: Meta'da aktif kampanyaların performanslarını incelediğimizde Pijam…" at bounding box center [604, 333] width 557 height 34
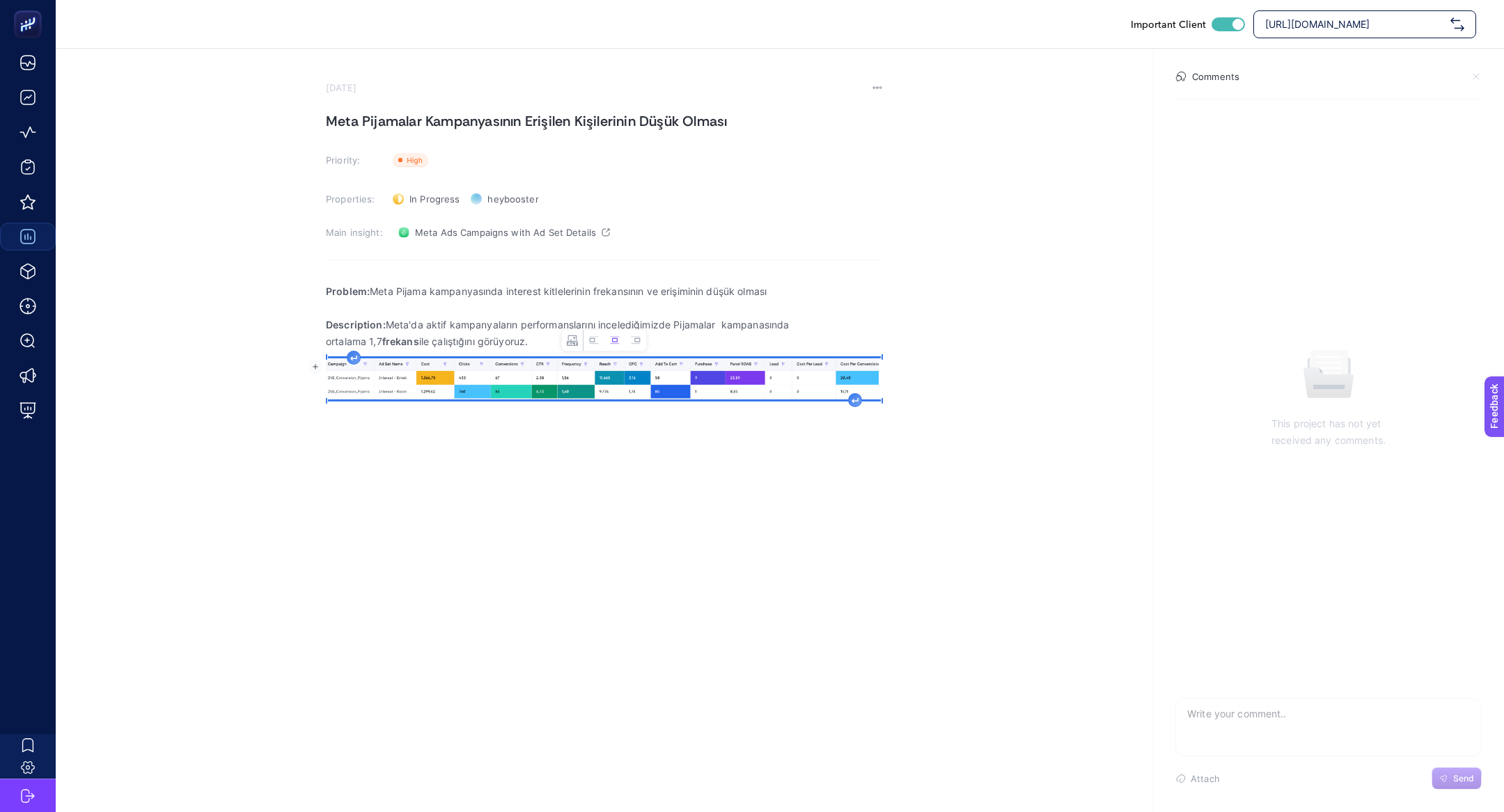
click at [791, 388] on img "Rich Text Editor. Editing area: main" at bounding box center [604, 379] width 557 height 41
click at [588, 343] on icon "Image toolbar" at bounding box center [594, 340] width 11 height 11
click at [842, 408] on div "Problem: Meta Pijama kampanyasında interest kitlelerinin frekansının ve erişimi…" at bounding box center [604, 413] width 557 height 279
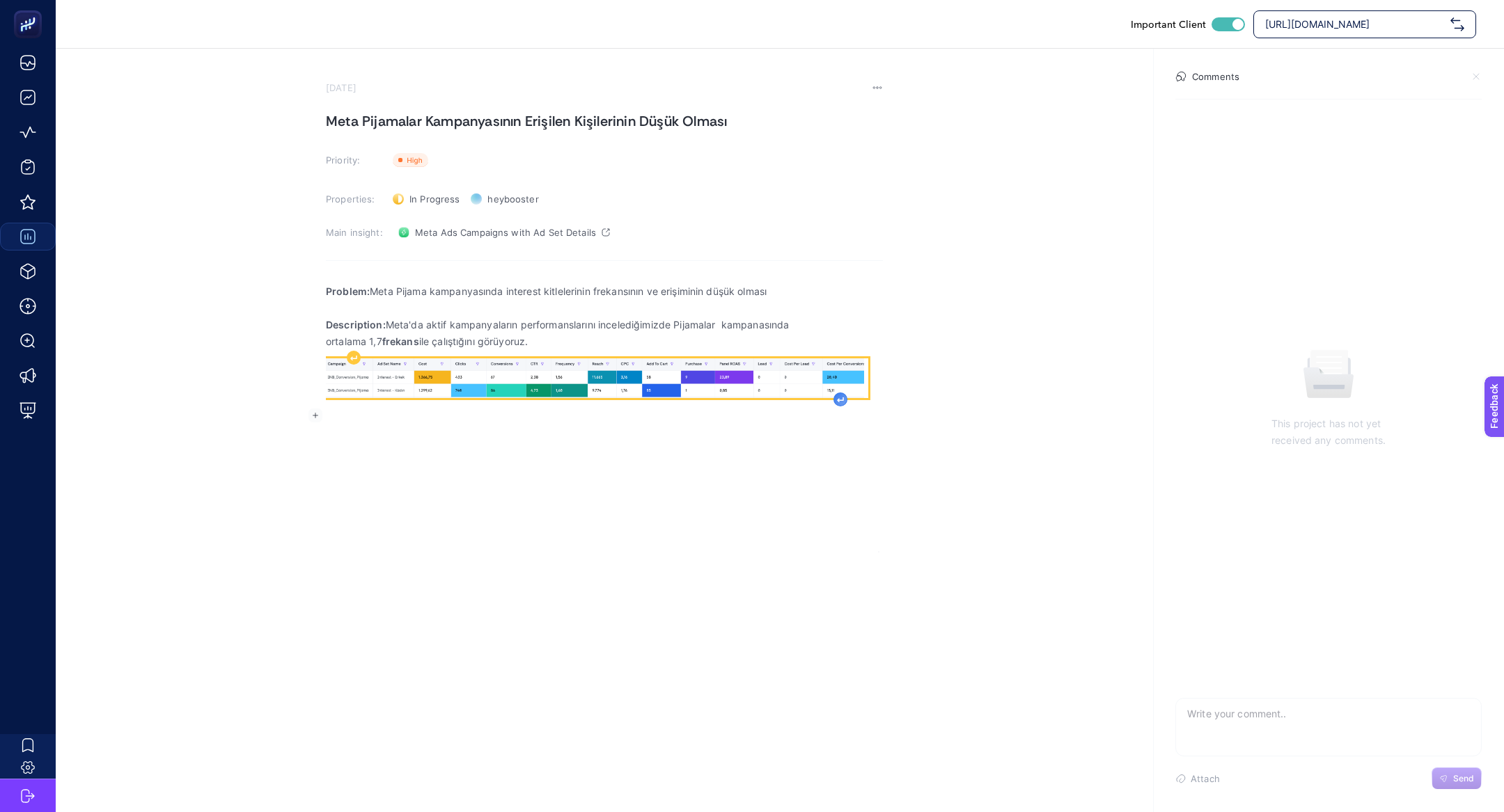
click at [842, 401] on icon "Rich Text Editor. Editing area: main" at bounding box center [840, 400] width 7 height 6
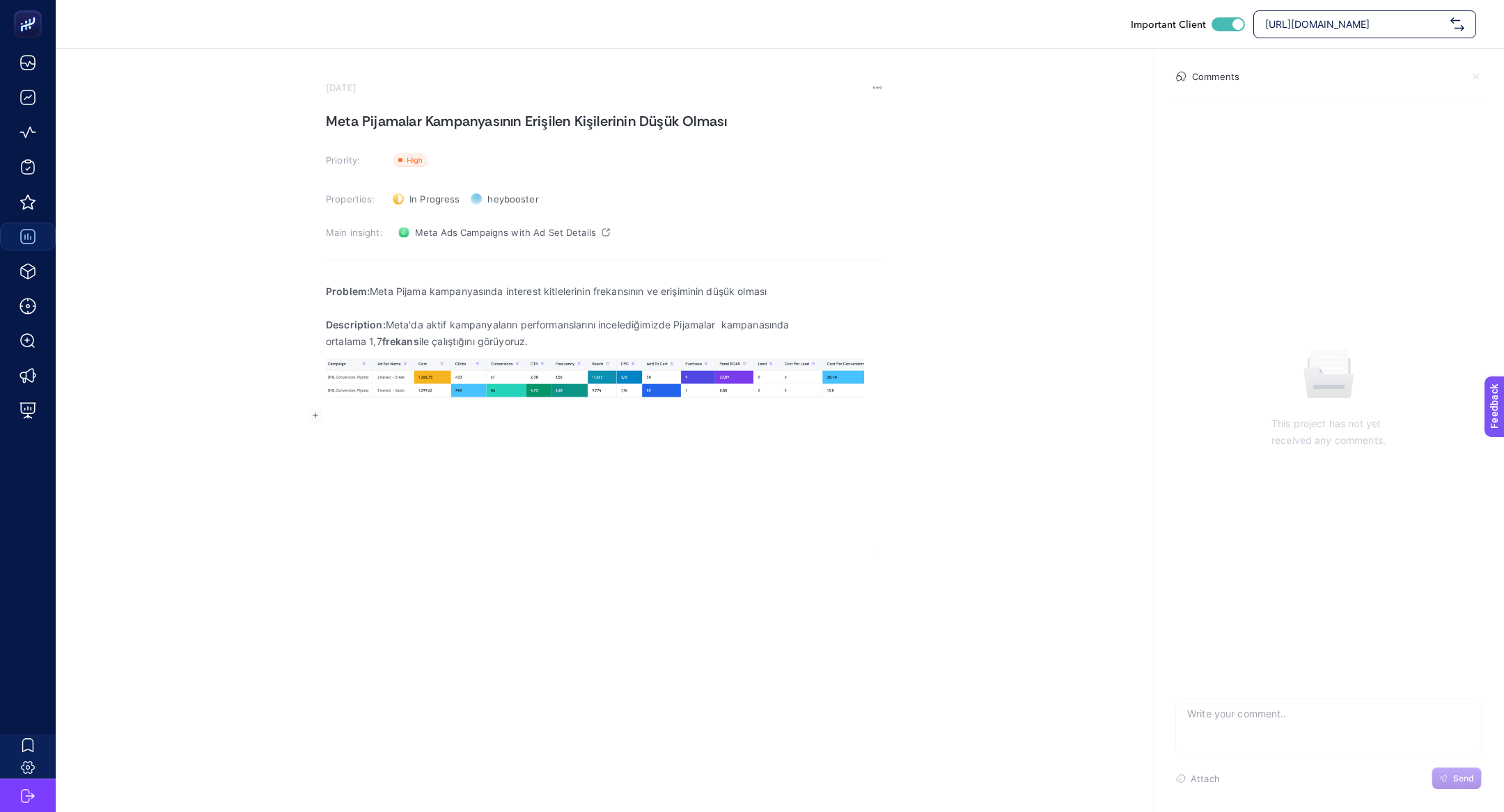
click at [724, 443] on div "Problem: Meta Pijama kampanyasında interest kitlelerinin frekansının ve erişimi…" at bounding box center [604, 413] width 557 height 279
click at [617, 426] on p "Rich Text Editor. Editing area: main" at bounding box center [604, 432] width 557 height 16
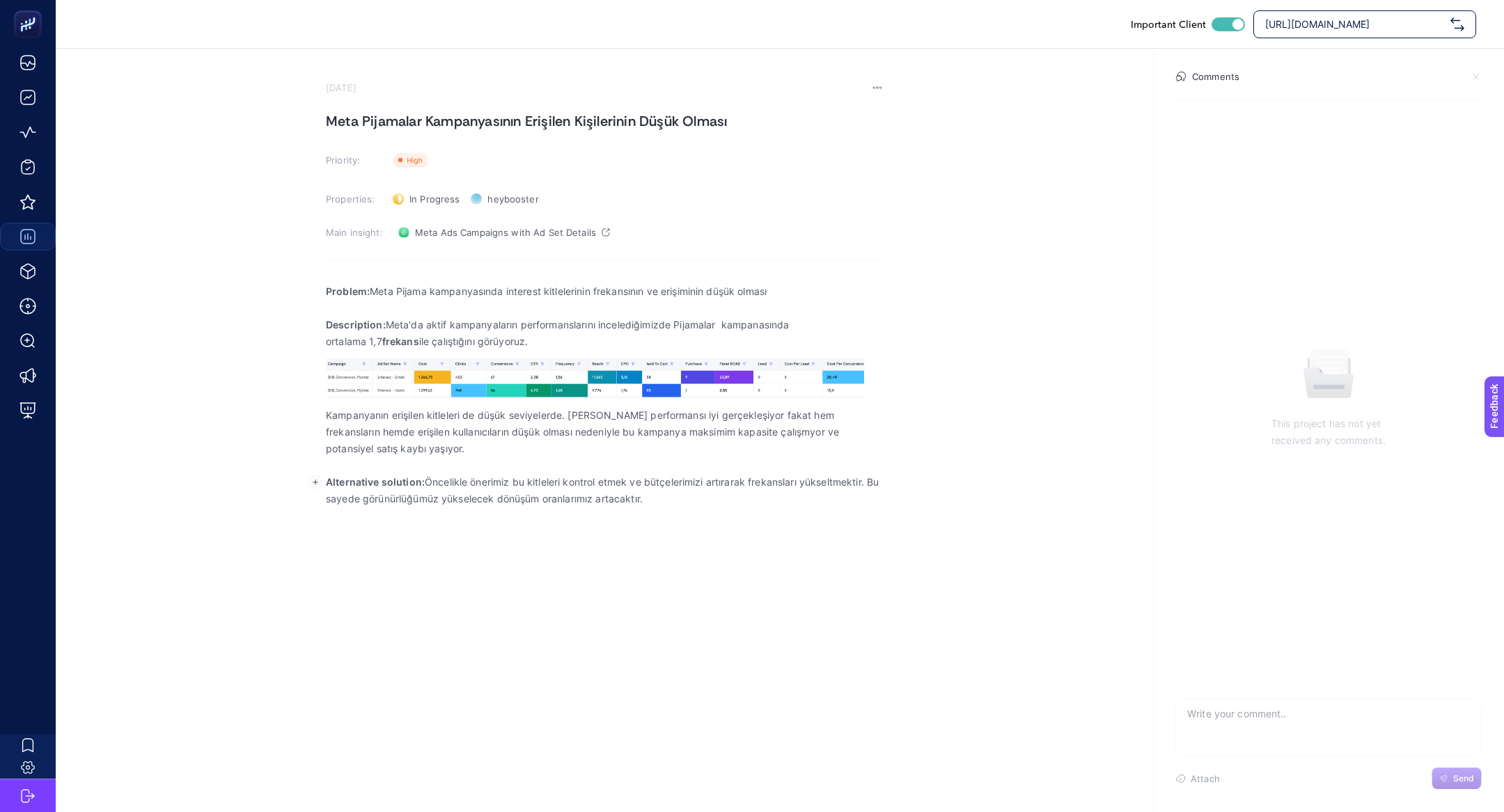
click at [515, 108] on section "October 15, 2025 Meta Pijamalar Kampanyasının Erişilen Kişilerinin Düşük Olması…" at bounding box center [604, 316] width 557 height 470
click at [515, 115] on h1 "Meta Pijamalar Kampanyasının Erişilen Kişilerinin Düşük Olması" at bounding box center [604, 121] width 557 height 22
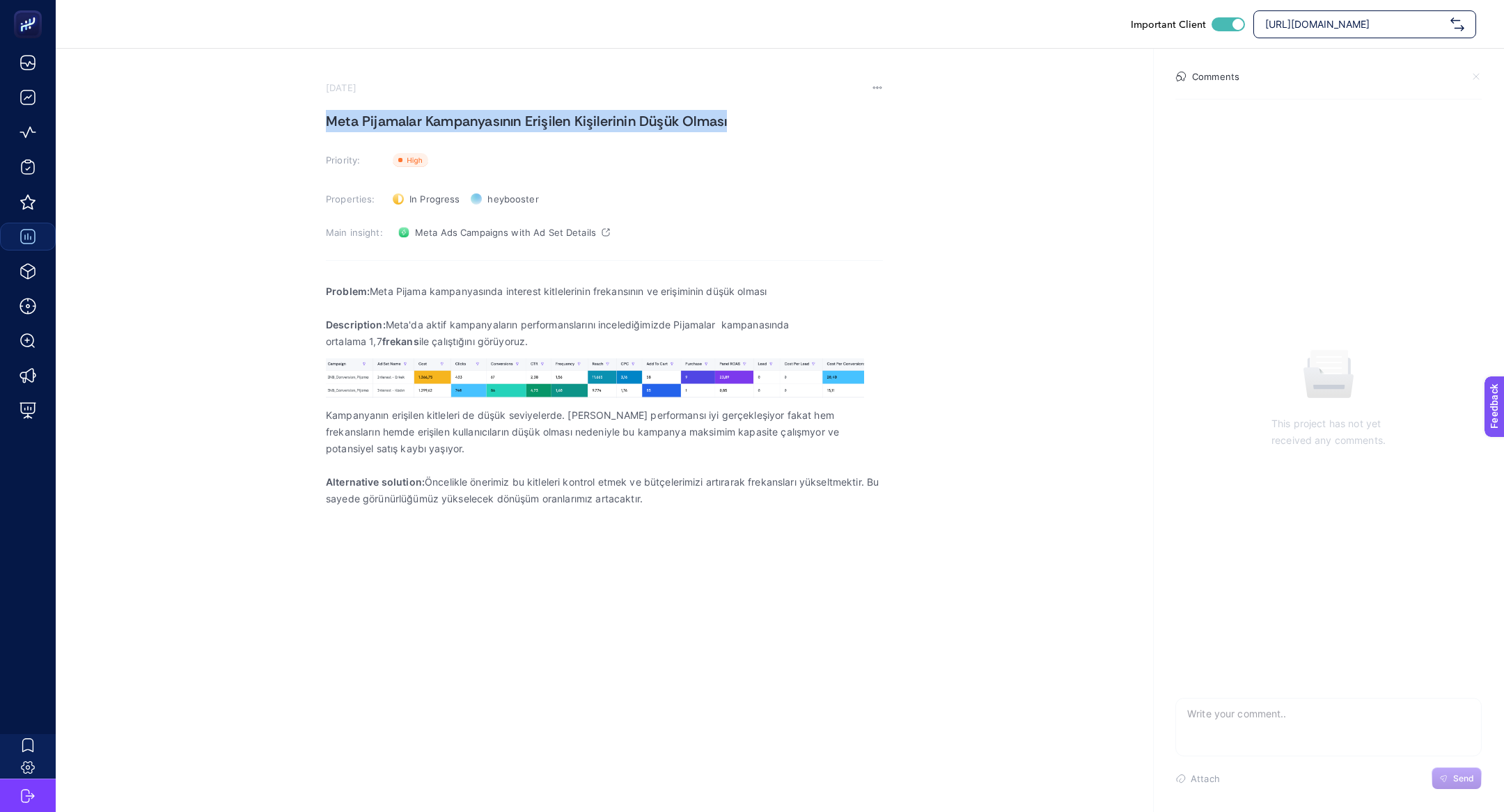
copy h1 "Meta Pijamalar Kampanyasının Erişilen Kişilerinin Düşük Olması"
click at [587, 128] on h1 "Meta Pijamalar Kampanyasının Erişilen Kişilerinin Düşük Olması" at bounding box center [604, 121] width 557 height 22
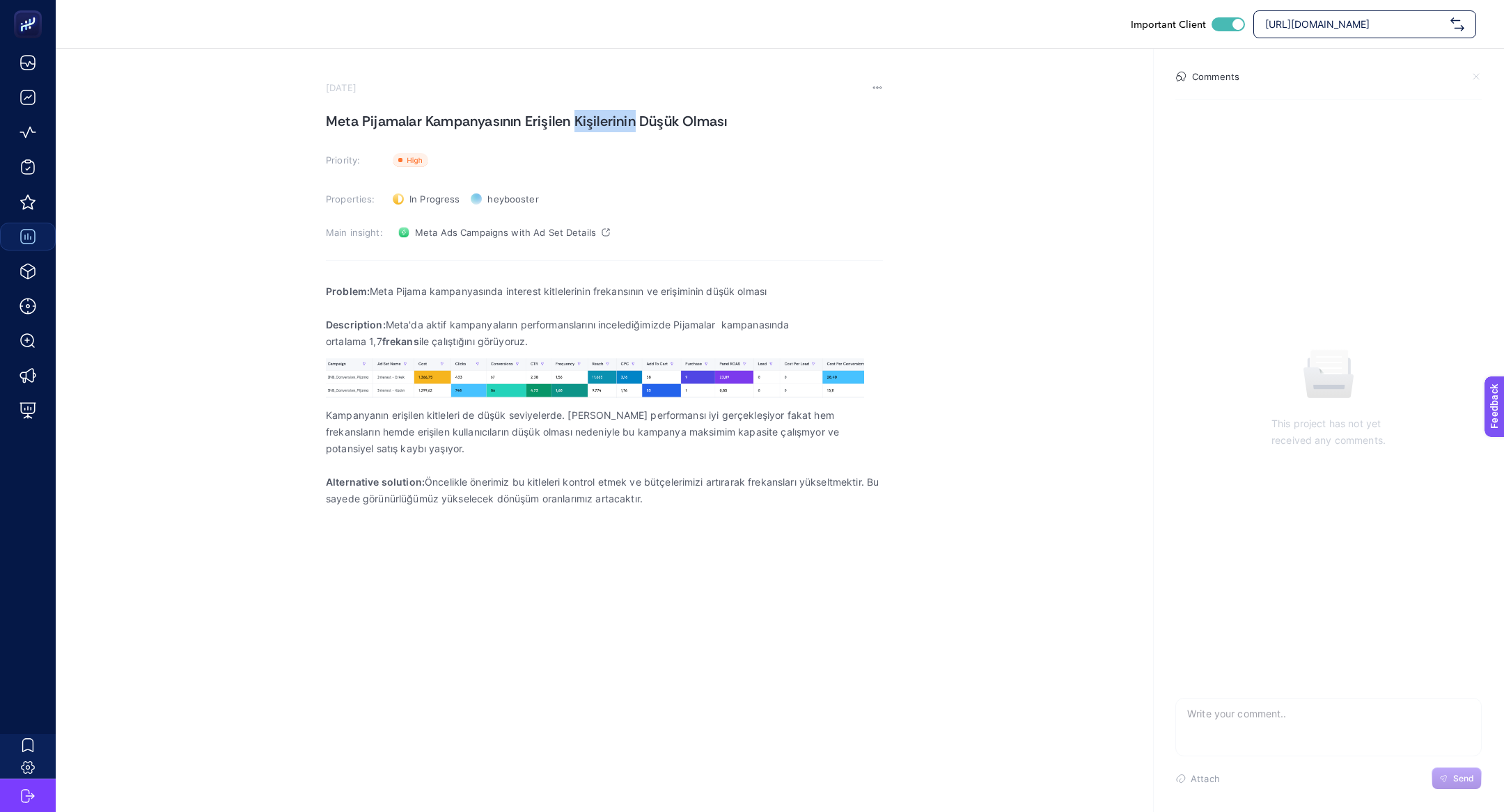
click at [587, 128] on h1 "Meta Pijamalar Kampanyasının Erişilen Kişilerinin Düşük Olması" at bounding box center [604, 121] width 557 height 22
copy h1 "Meta Pijamalar Kampanyasının Erişilen Kişilerinin Düşük Olması"
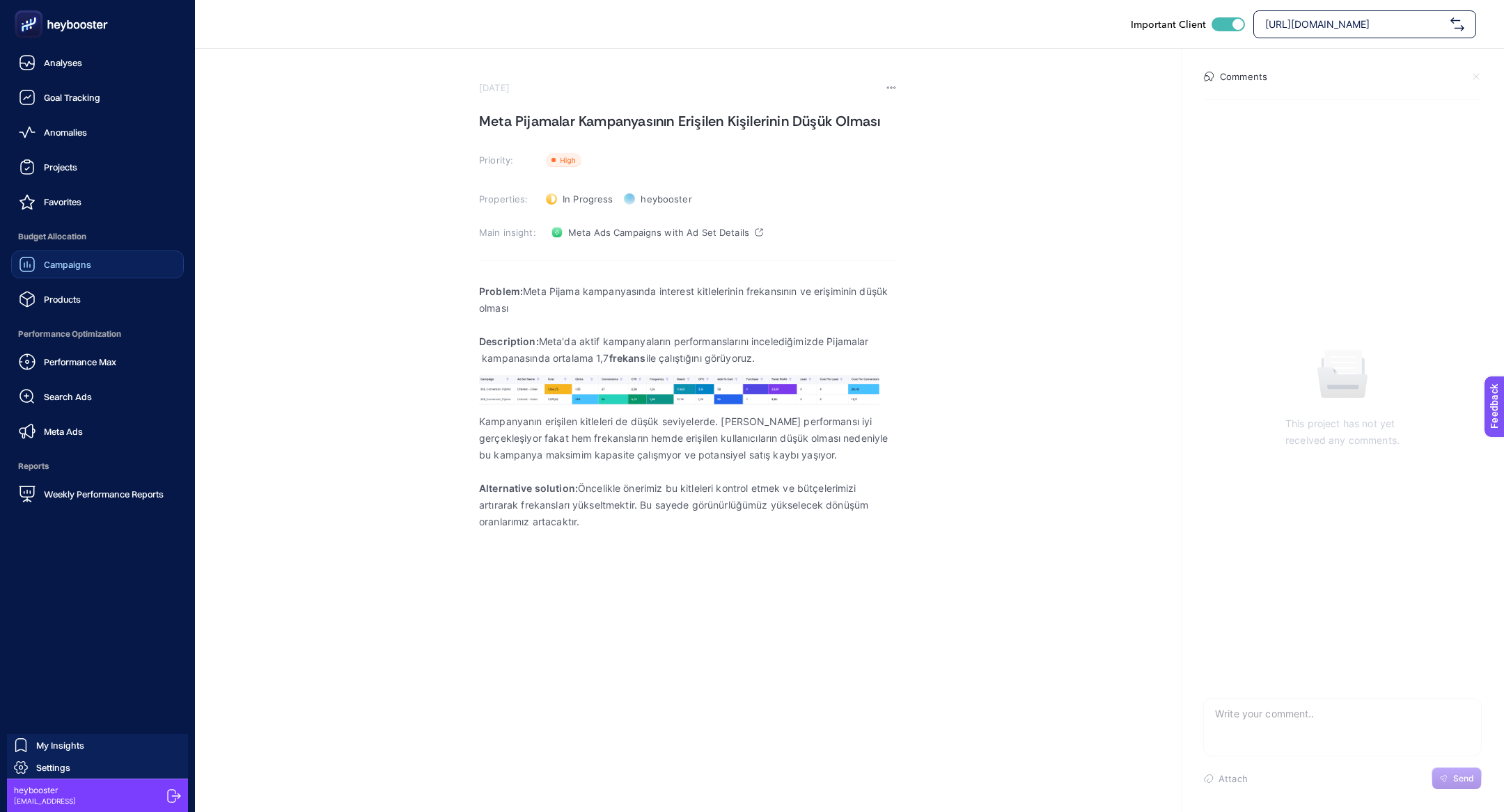
click at [75, 162] on span "Projects" at bounding box center [61, 168] width 34 height 11
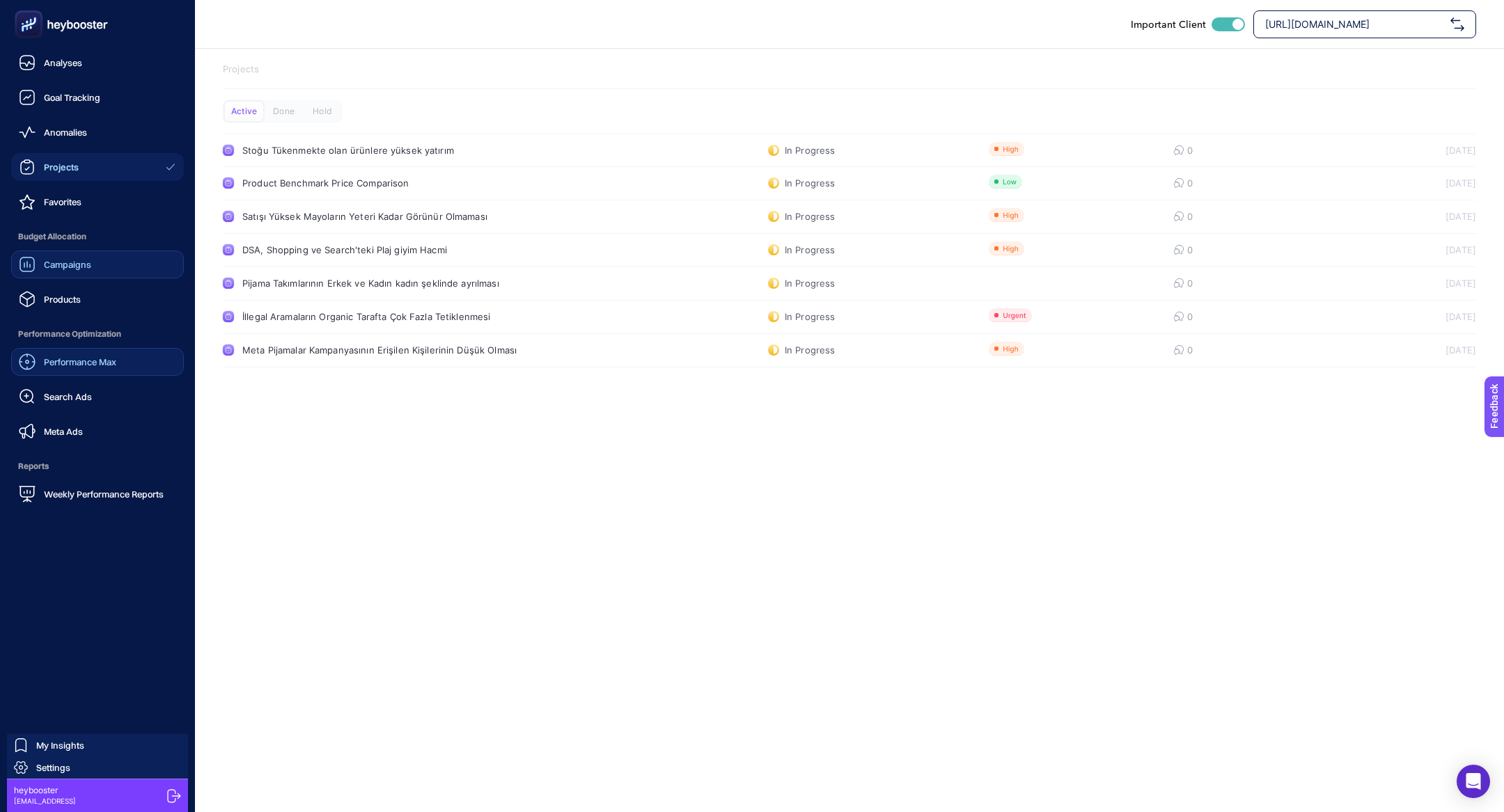
click at [78, 357] on span "Performance Max" at bounding box center [80, 362] width 73 height 11
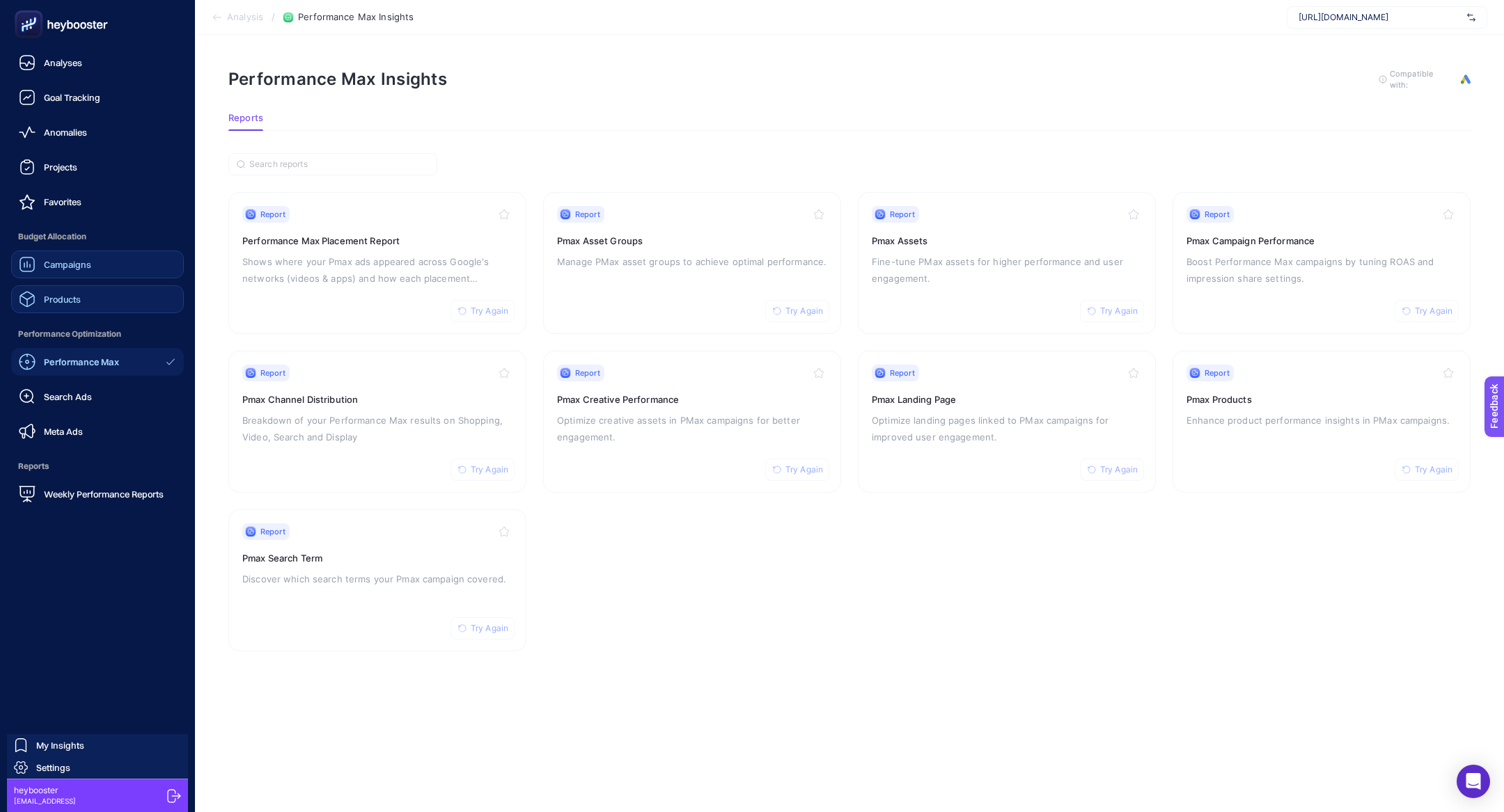
click at [59, 300] on span "Products" at bounding box center [62, 299] width 37 height 11
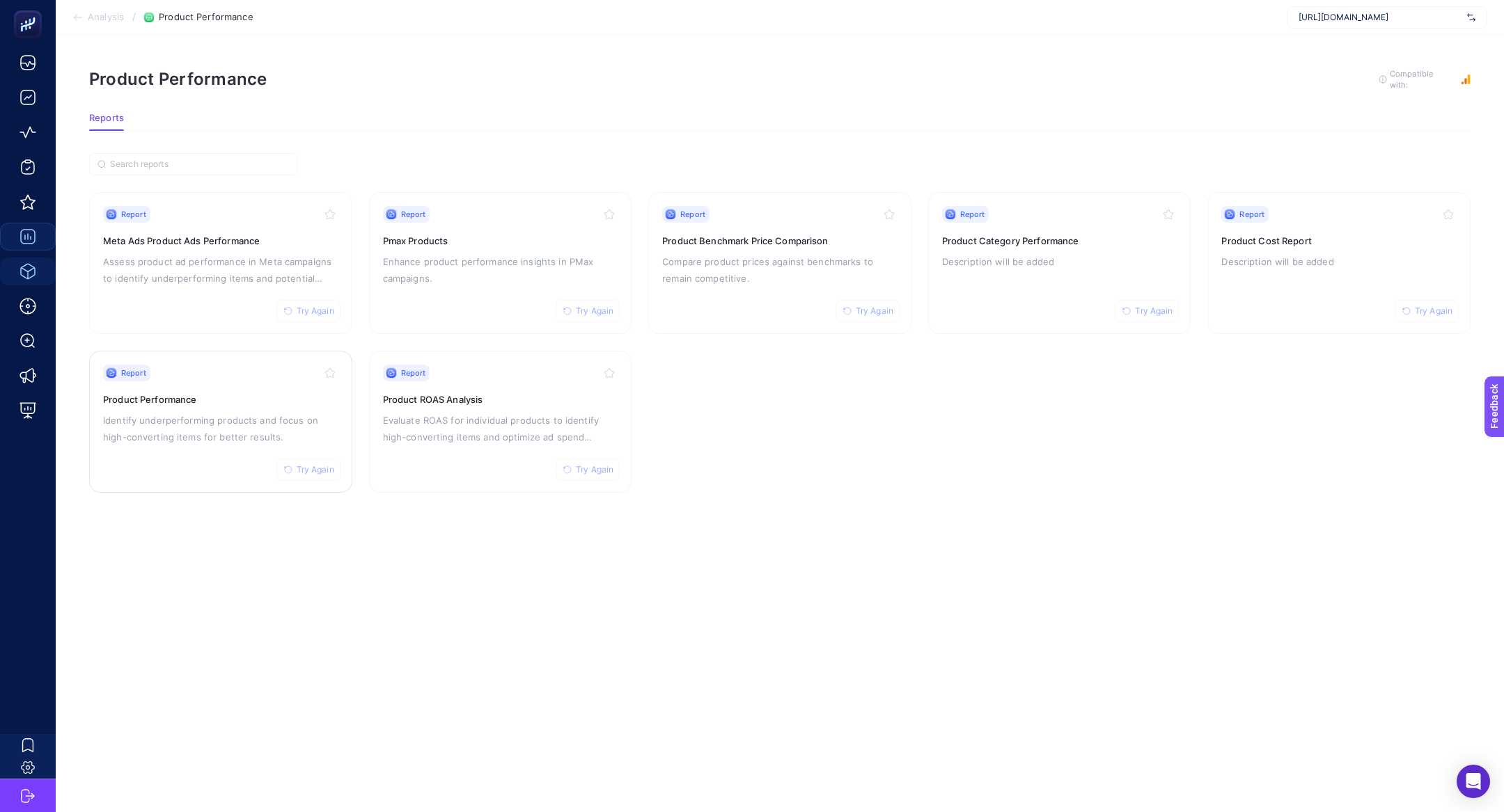
click at [248, 406] on div "Report Try Again Product Performance Identify underperforming products and focu…" at bounding box center [221, 422] width 236 height 114
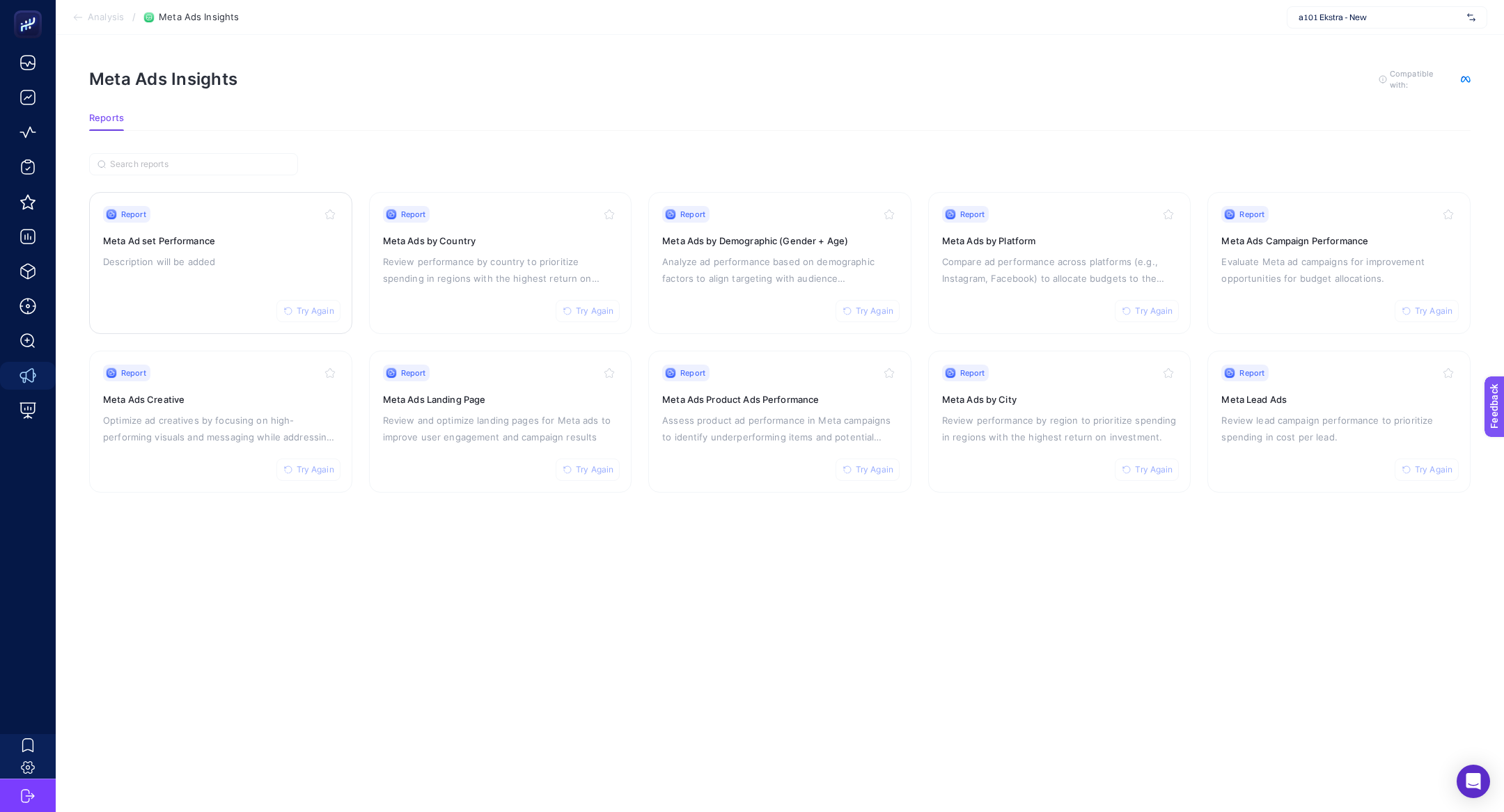
click at [259, 258] on p "Description will be added" at bounding box center [221, 262] width 236 height 16
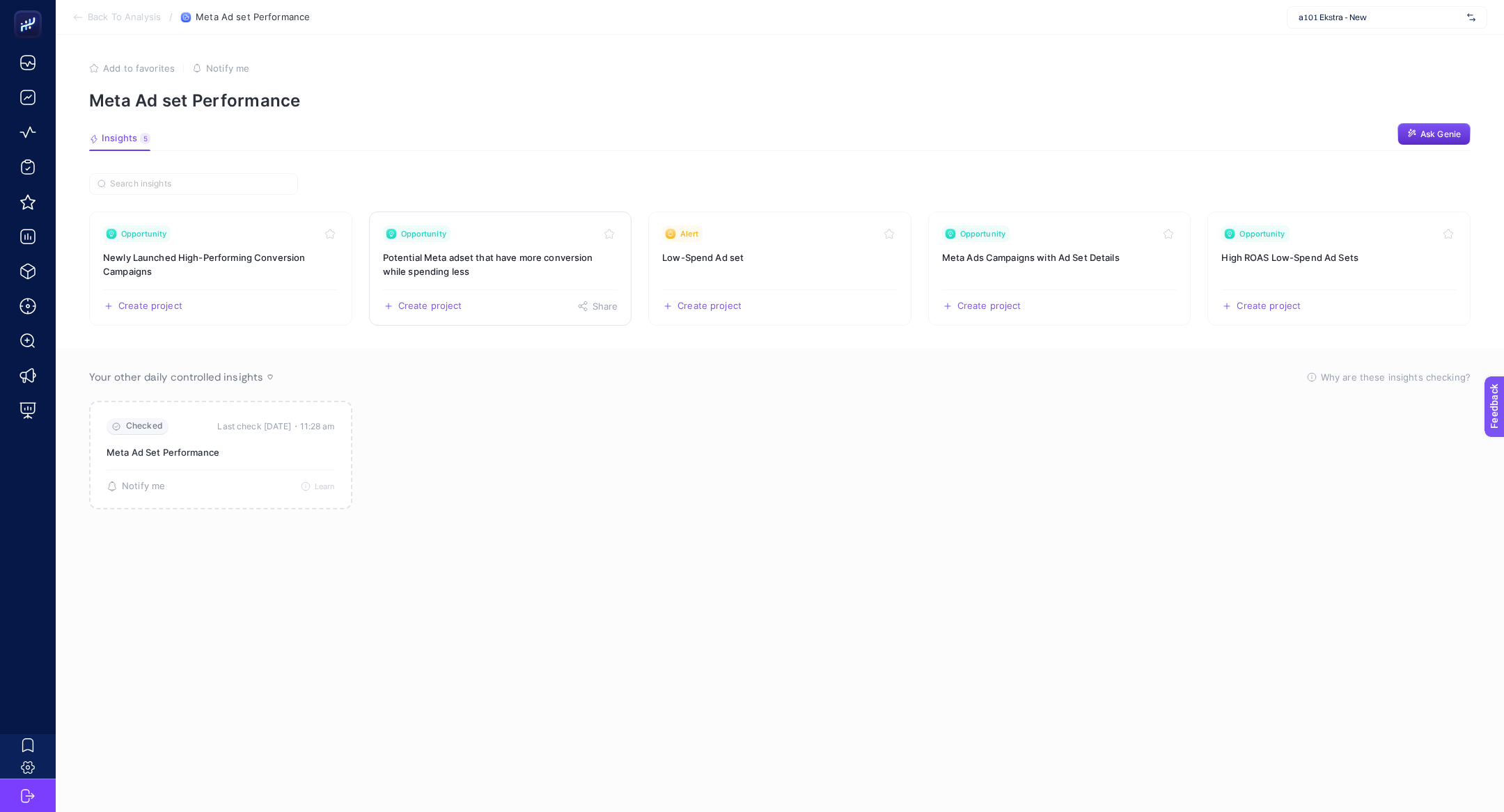
click at [541, 258] on h3 "Potential Meta adset that have more conversion while spending less" at bounding box center [501, 264] width 236 height 28
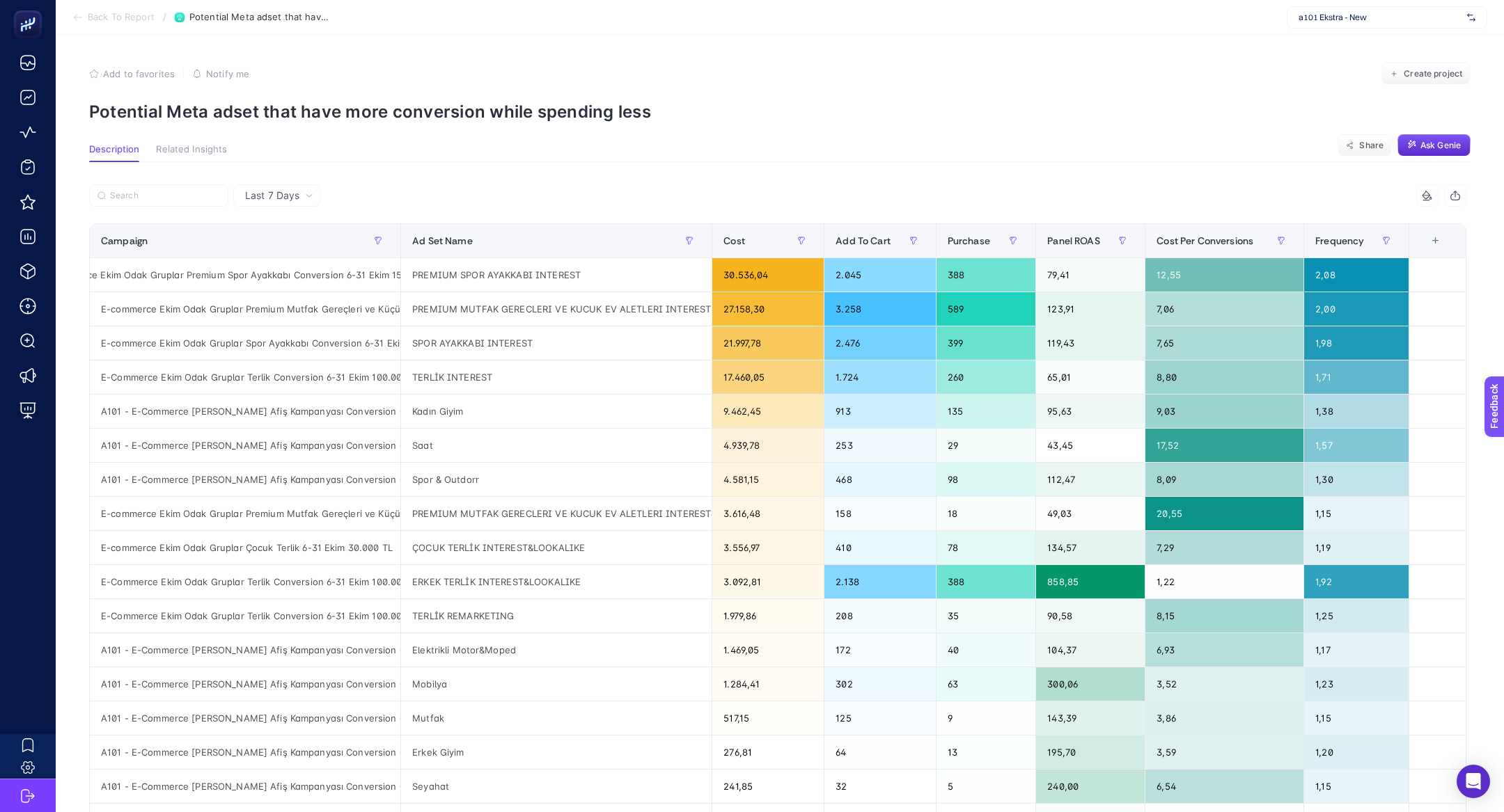
scroll to position [0, 109]
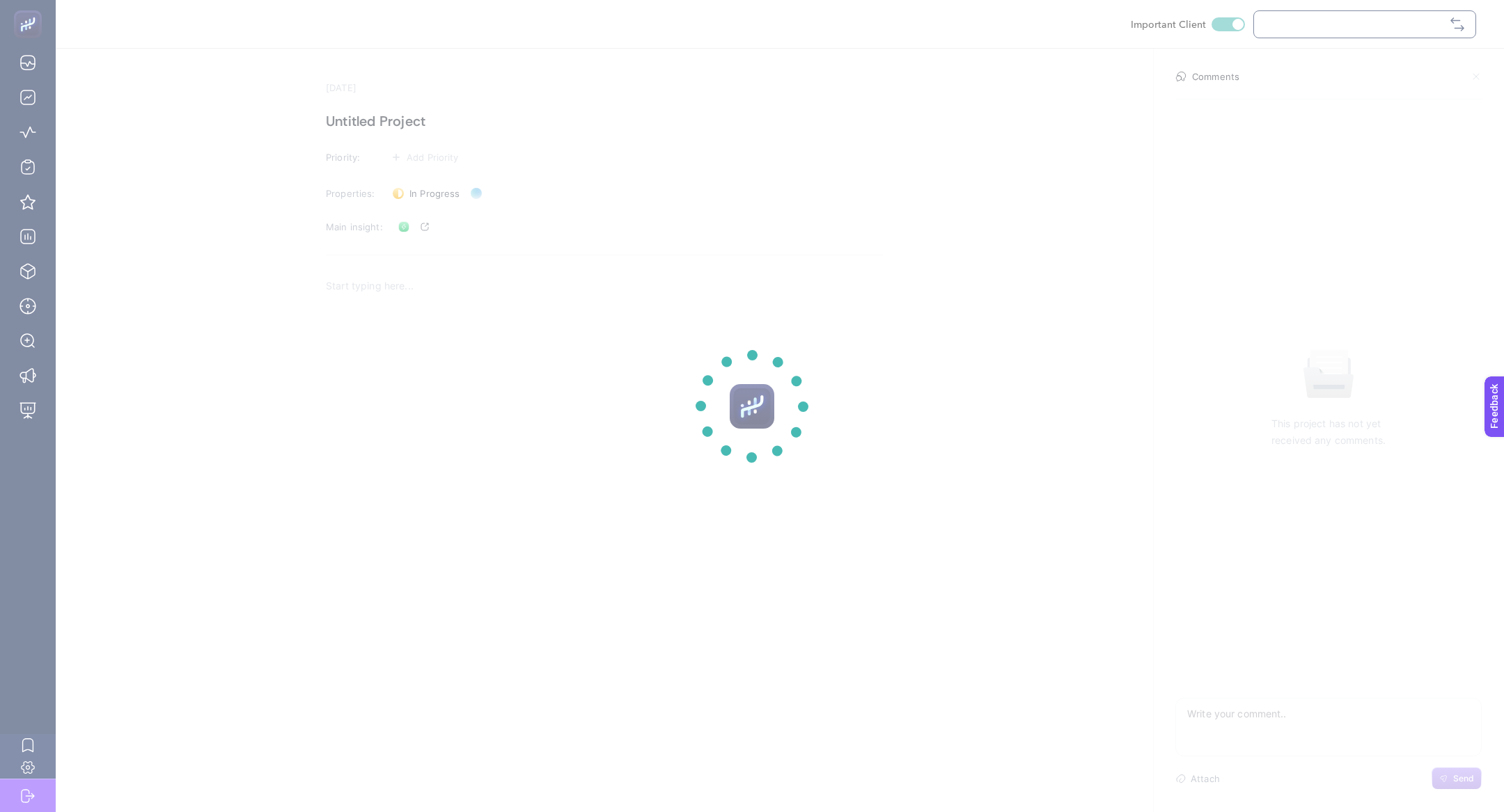
checkbox input "true"
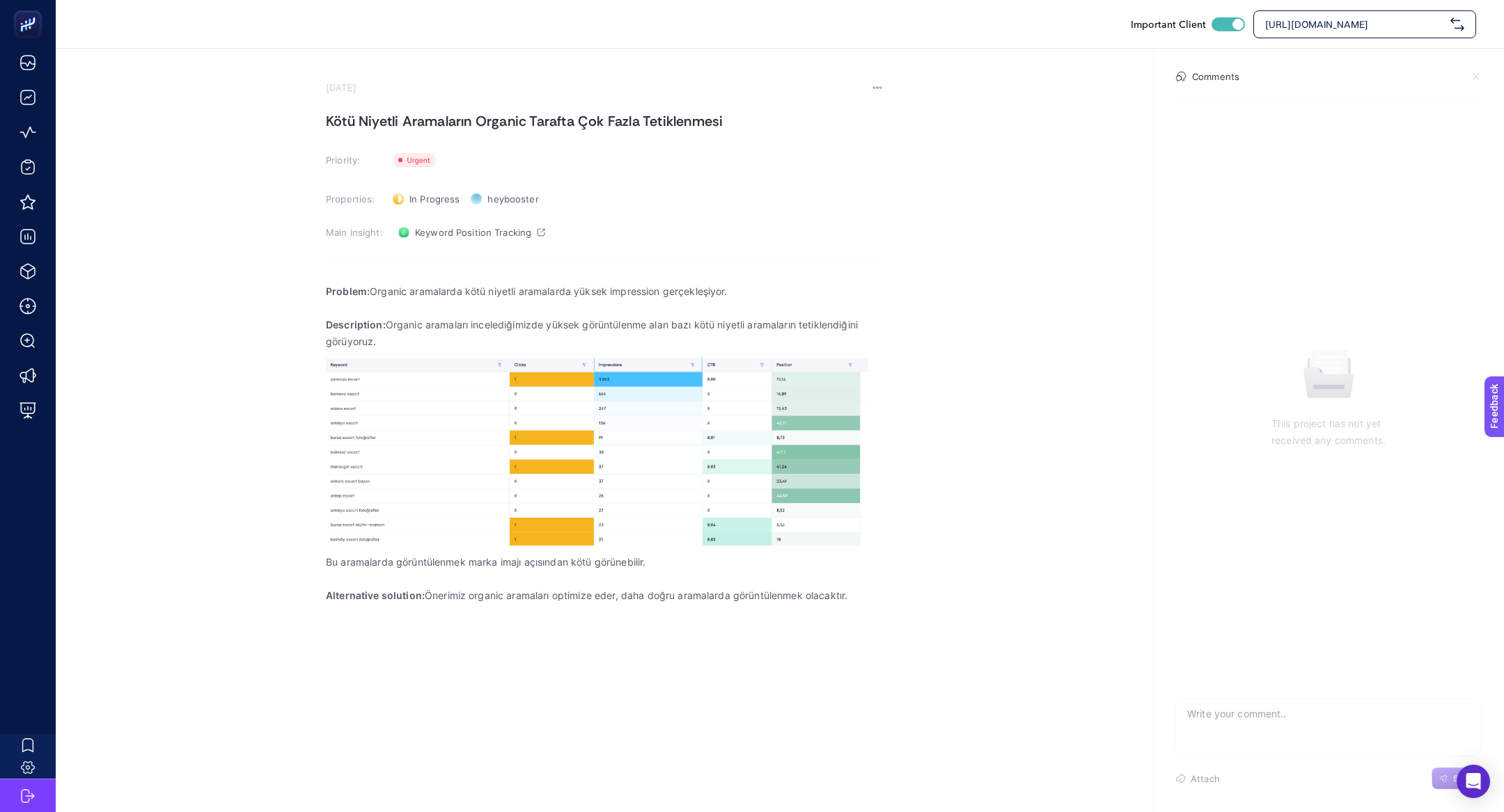
click at [369, 114] on h1 "Kötü Niyetli Aramaların Organic Tarafta Çok Fazla Tetiklenmesi" at bounding box center [604, 121] width 557 height 22
paste h1
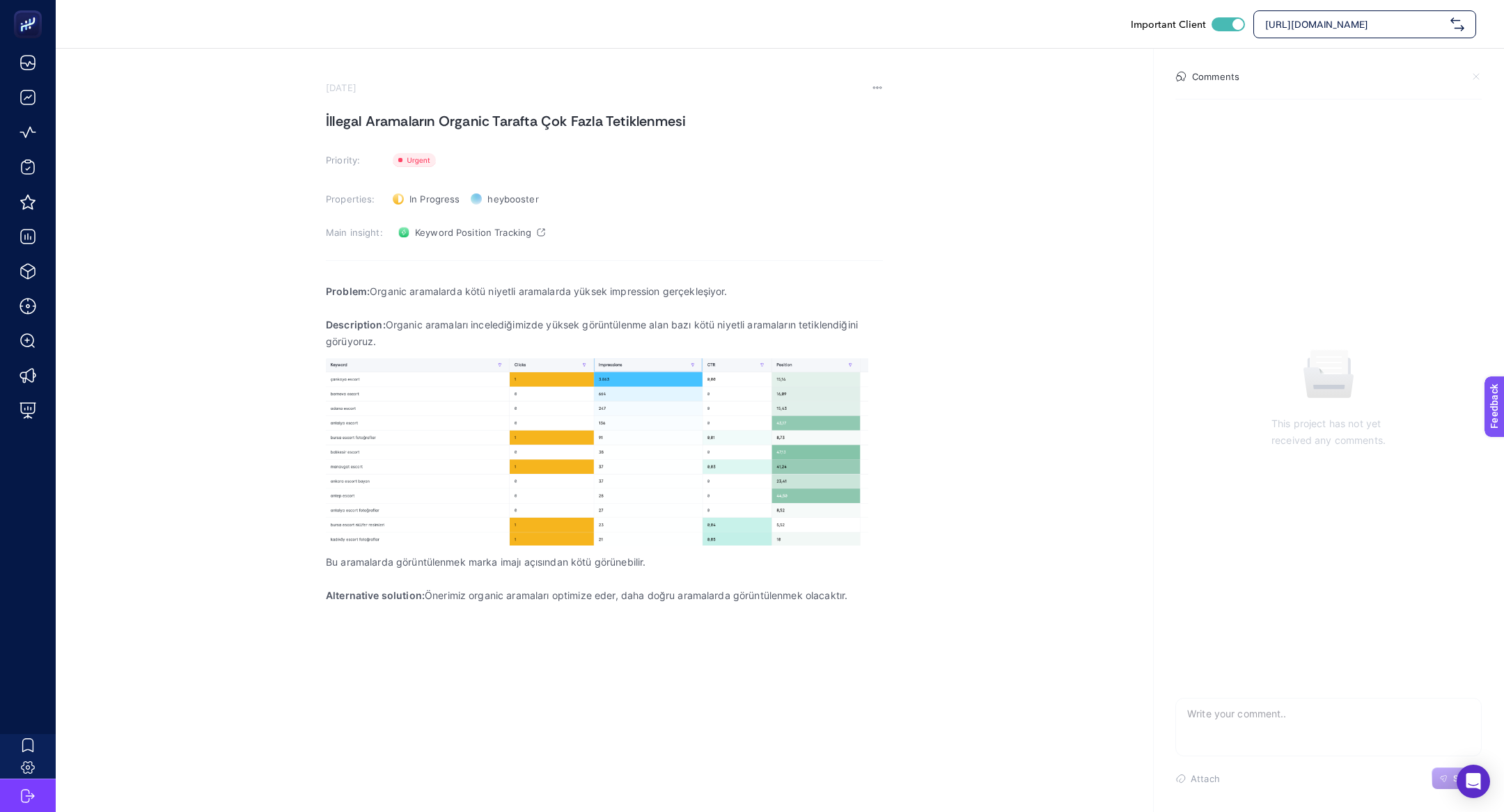
click at [866, 133] on section "[DATE] İllegal Aramaların Organic Tarafta Çok Fazla Tetiklenmesi Priority: Prio…" at bounding box center [604, 356] width 557 height 548
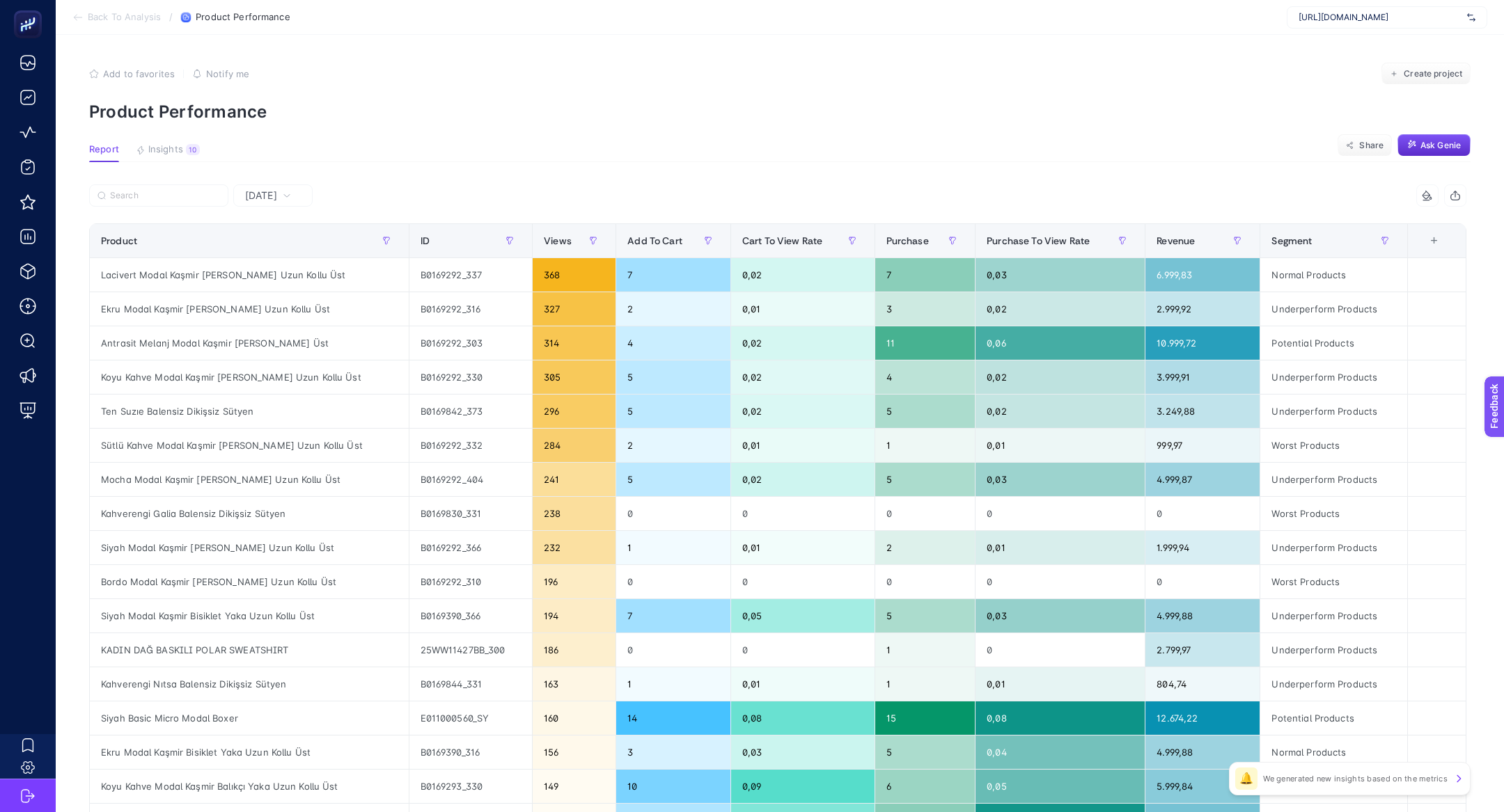
click at [1389, 21] on span "[URL][DOMAIN_NAME]" at bounding box center [1380, 17] width 163 height 11
type input "özdile"
click at [1337, 12] on input "özdile" at bounding box center [1380, 17] width 163 height 11
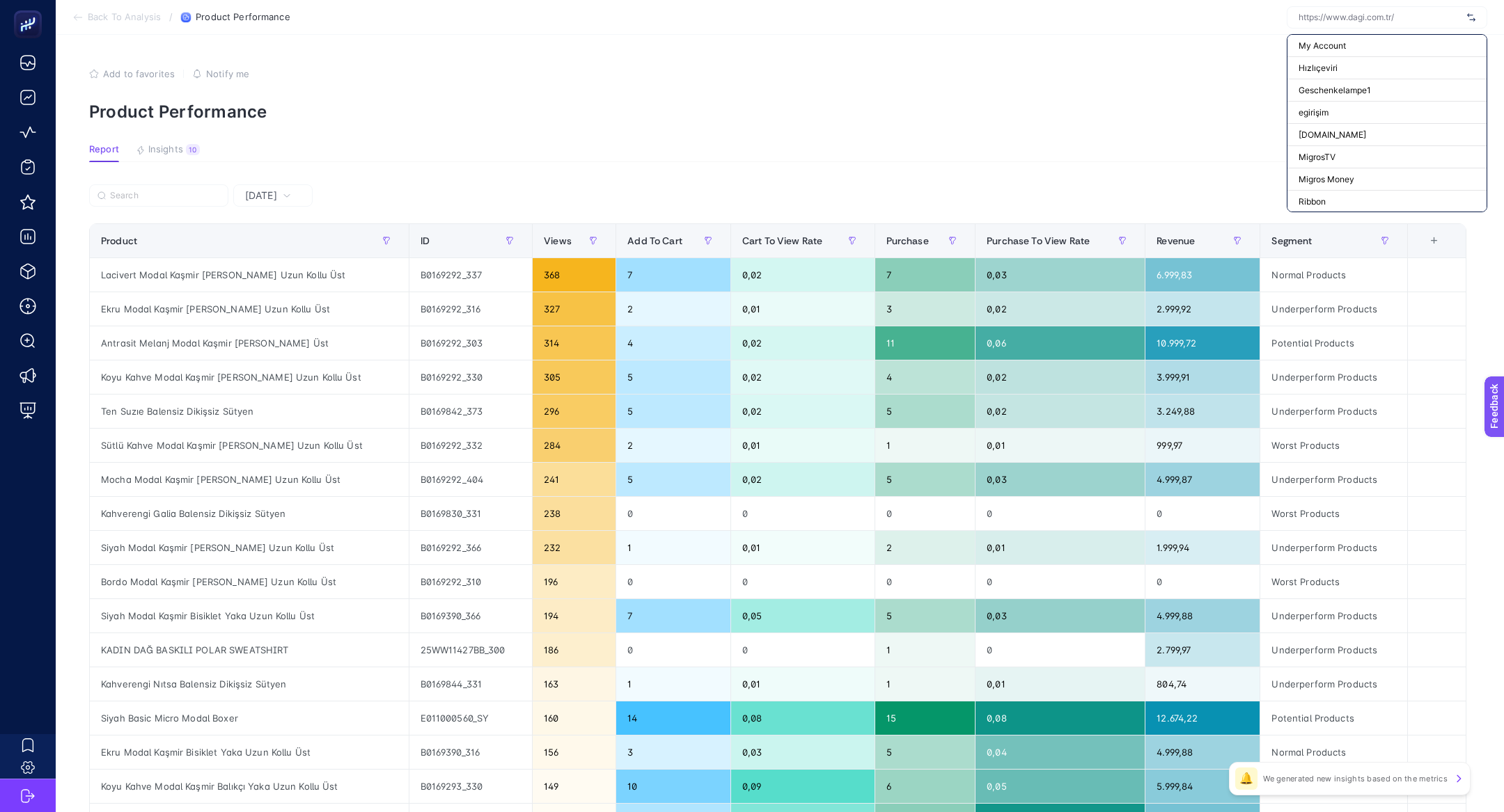
click at [1337, 12] on input "text" at bounding box center [1380, 17] width 163 height 11
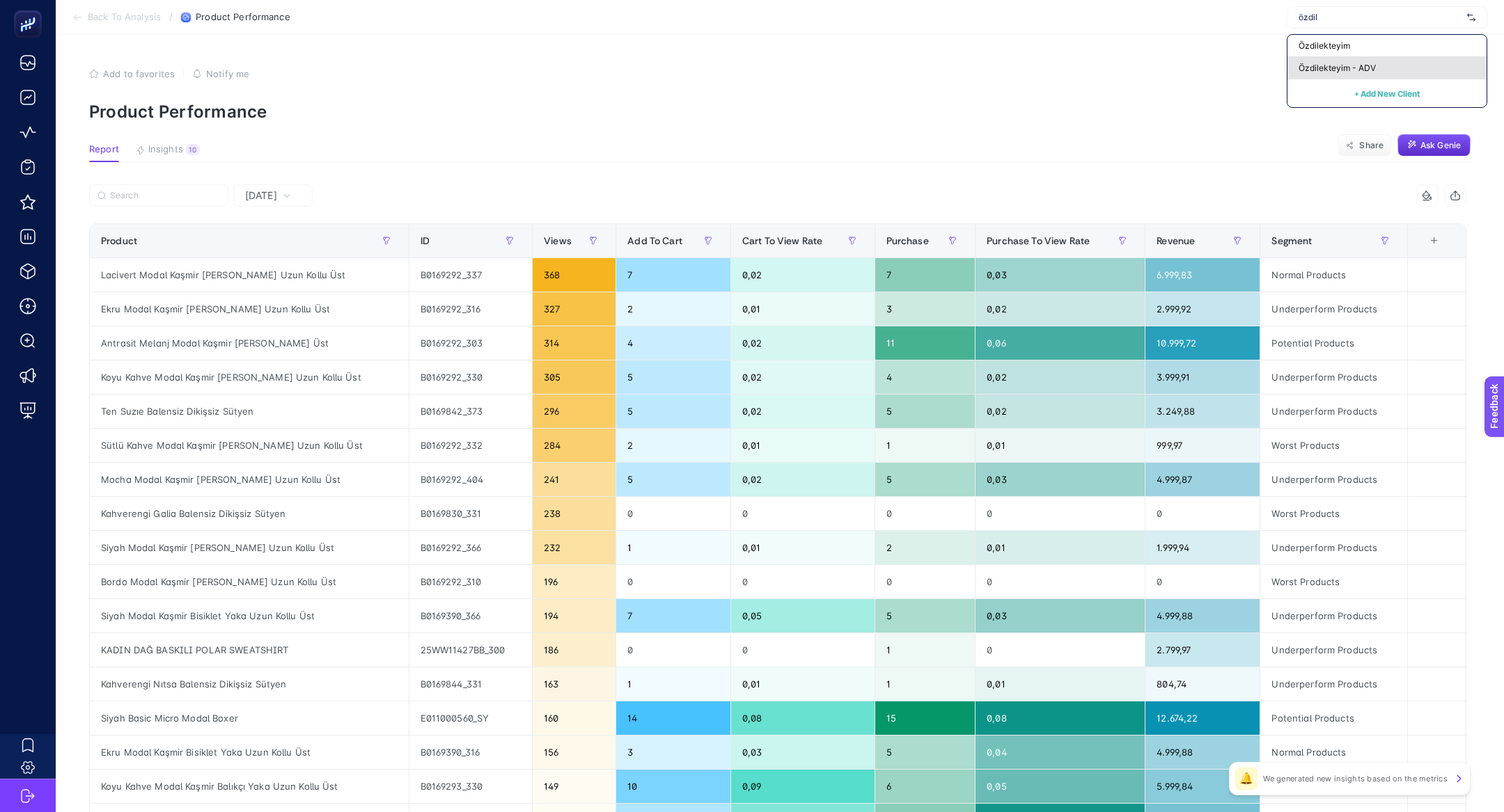
type input "özdil"
click at [1338, 68] on span "Özdilekteyim - ADV" at bounding box center [1337, 69] width 77 height 11
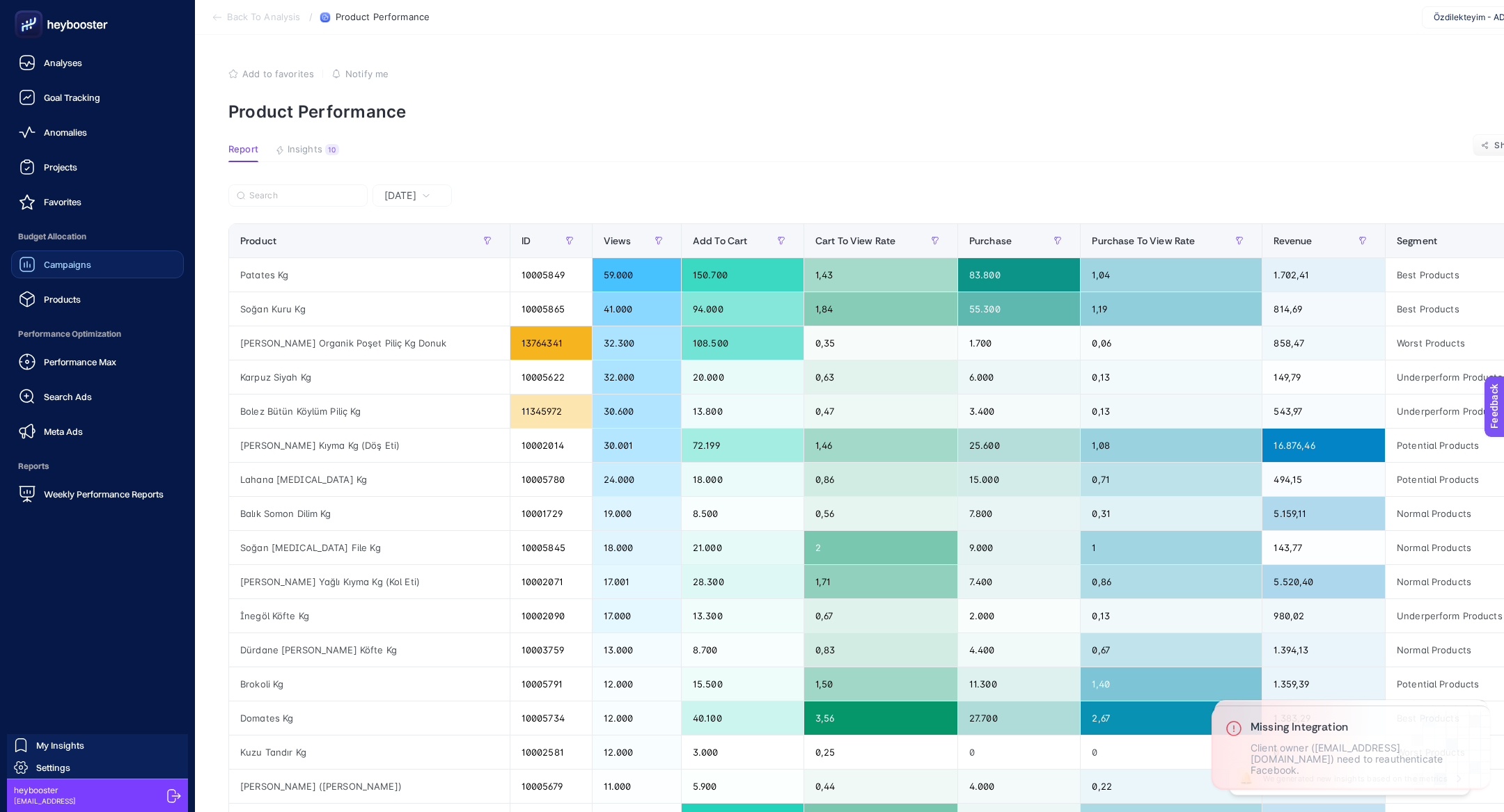
click at [61, 268] on span "Campaigns" at bounding box center [68, 265] width 47 height 11
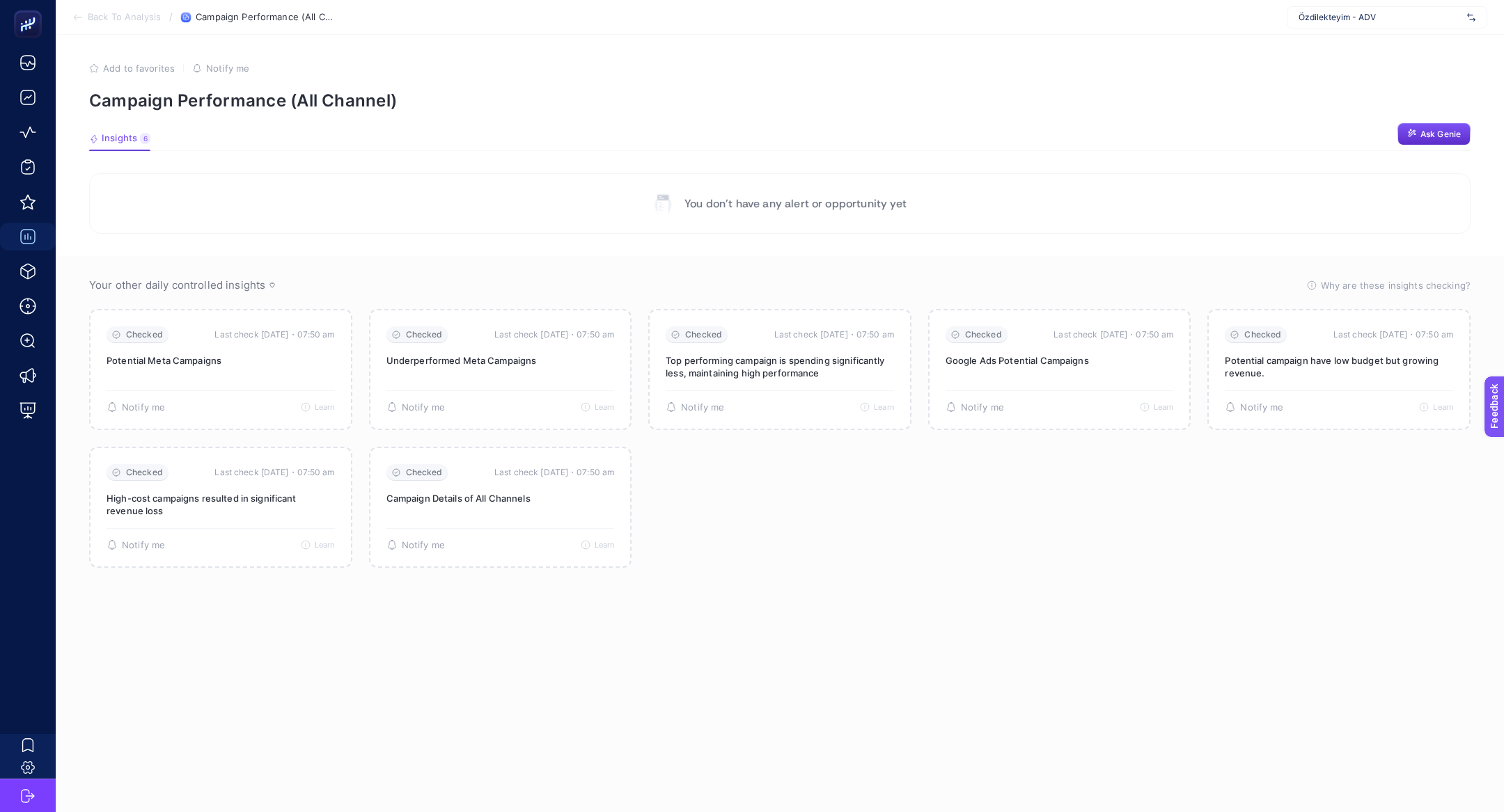
click at [1369, 16] on span "Özdilekteyim - ADV" at bounding box center [1380, 17] width 163 height 11
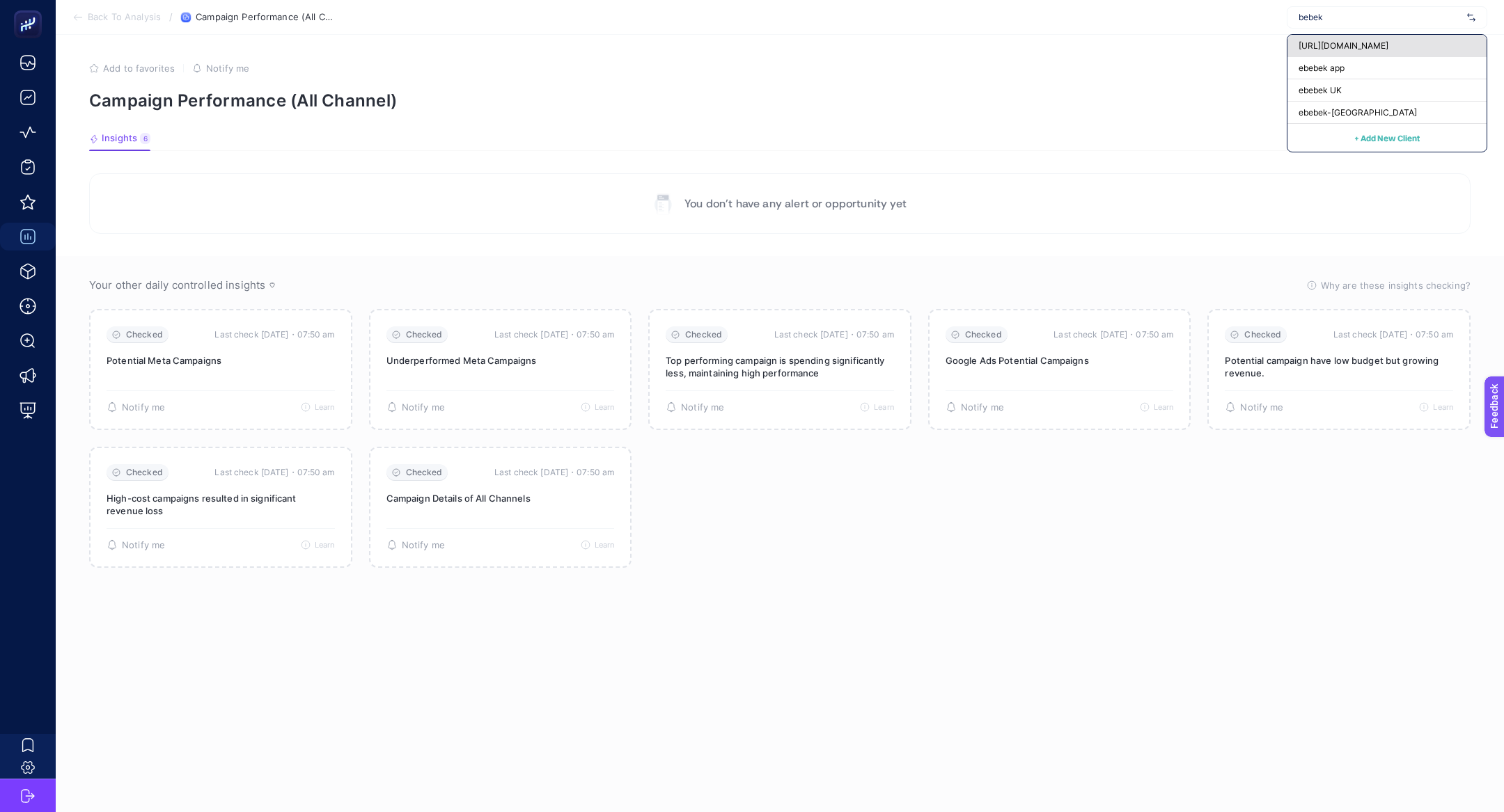
type input "bebek"
click at [1370, 43] on span "[URL][DOMAIN_NAME]" at bounding box center [1344, 46] width 90 height 11
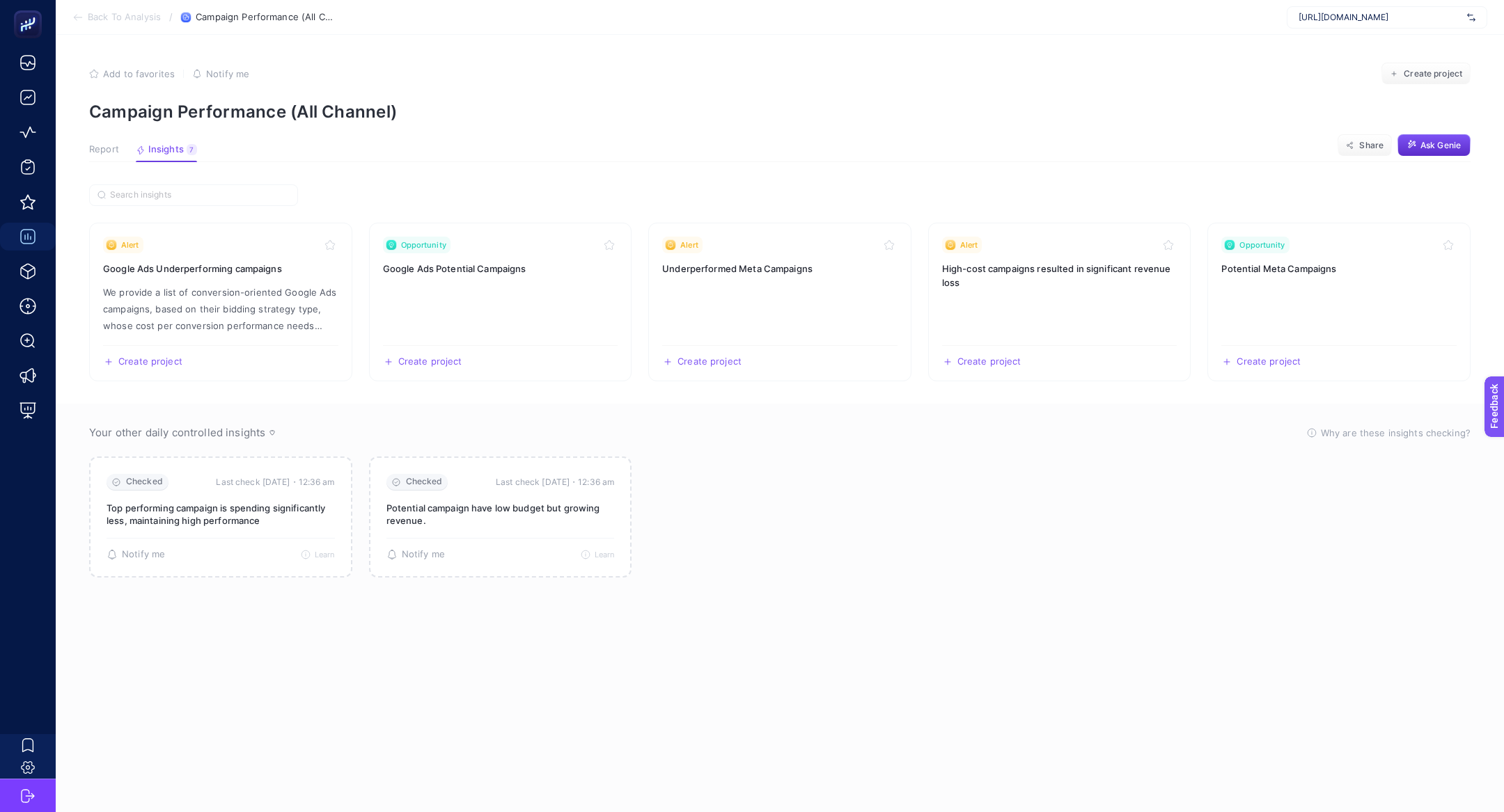
click at [103, 147] on span "Report" at bounding box center [104, 150] width 30 height 11
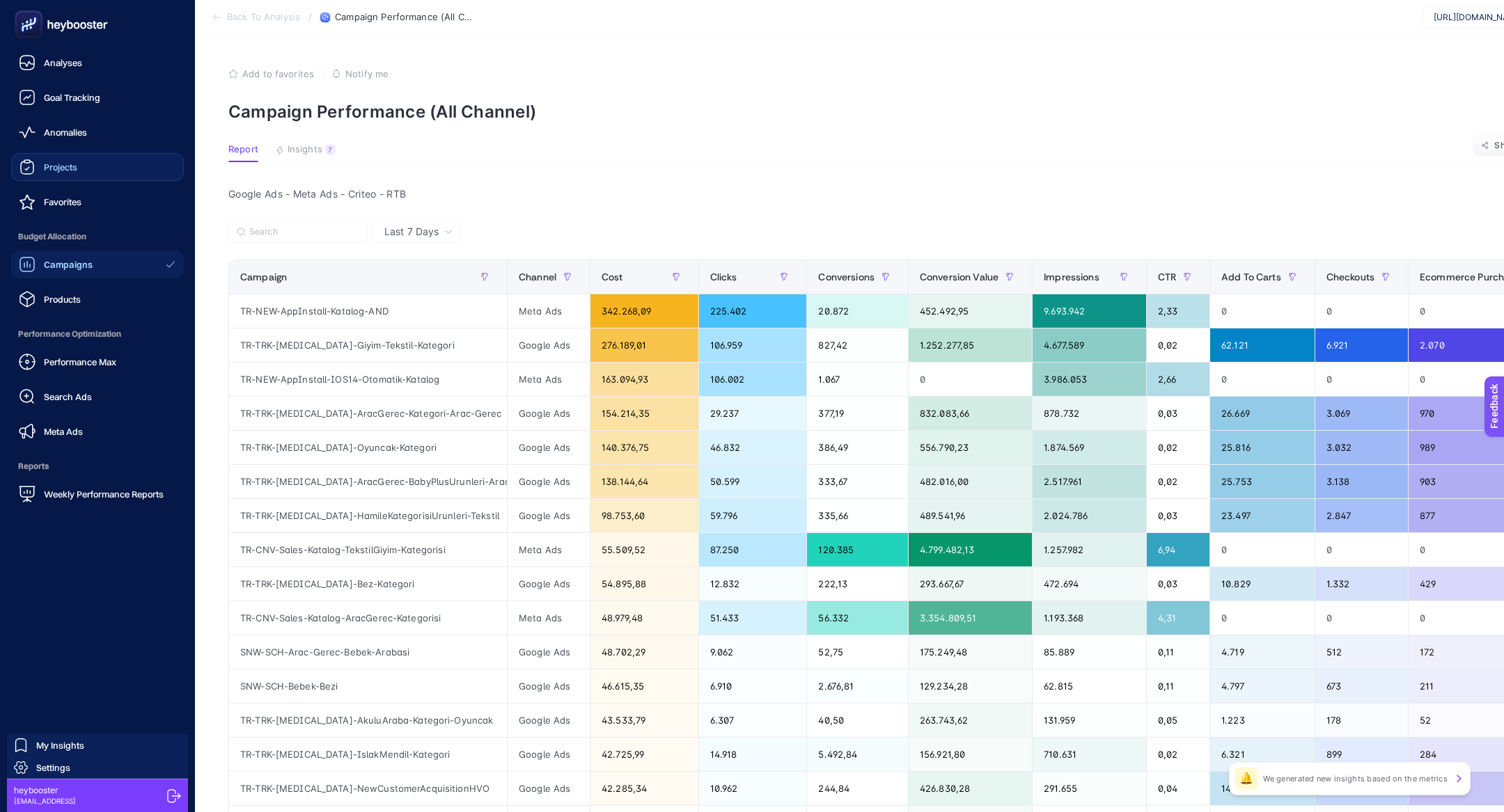
click at [44, 170] on span "Projects" at bounding box center [61, 168] width 34 height 11
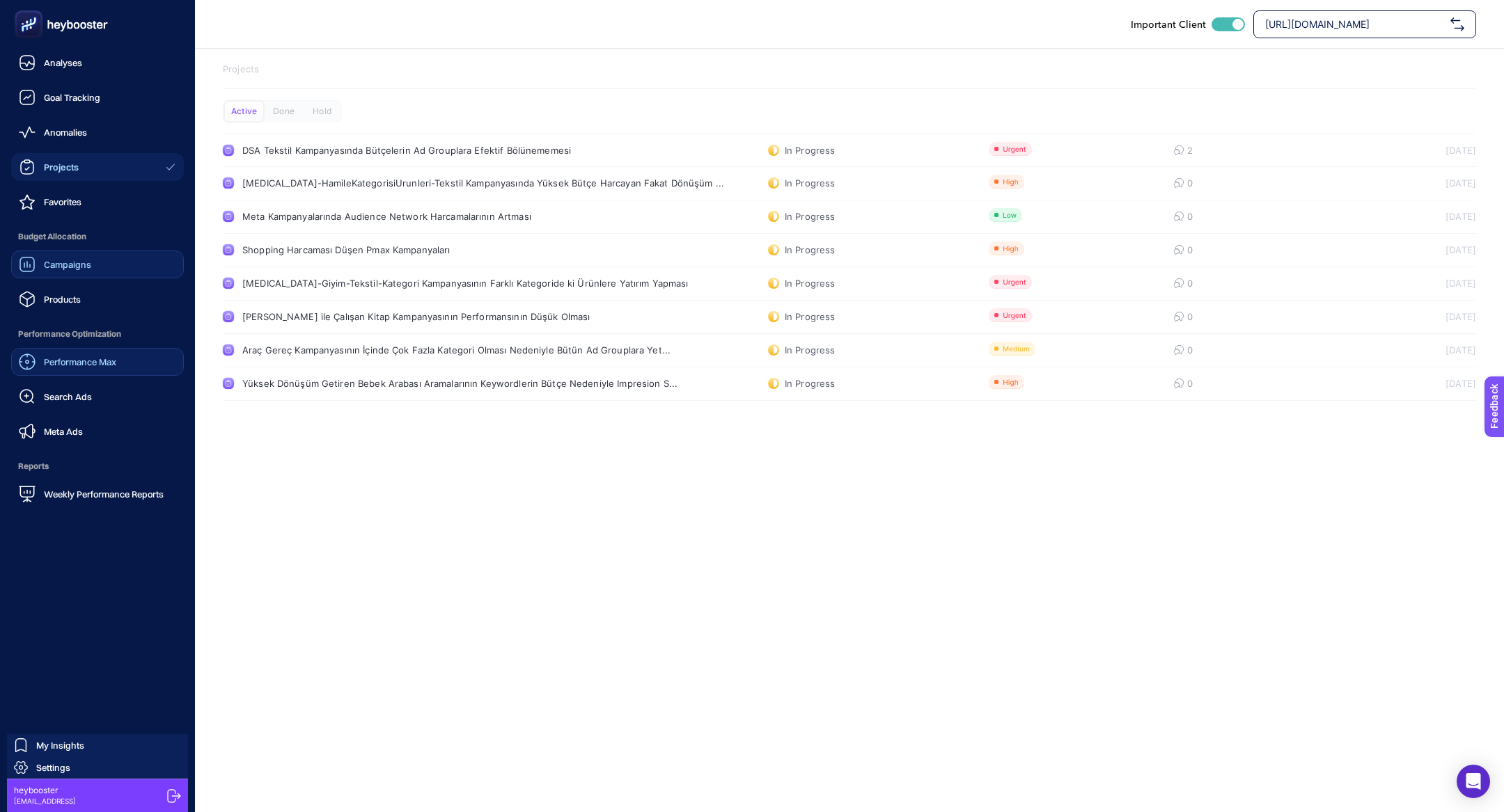
click at [105, 363] on span "Performance Max" at bounding box center [80, 362] width 73 height 11
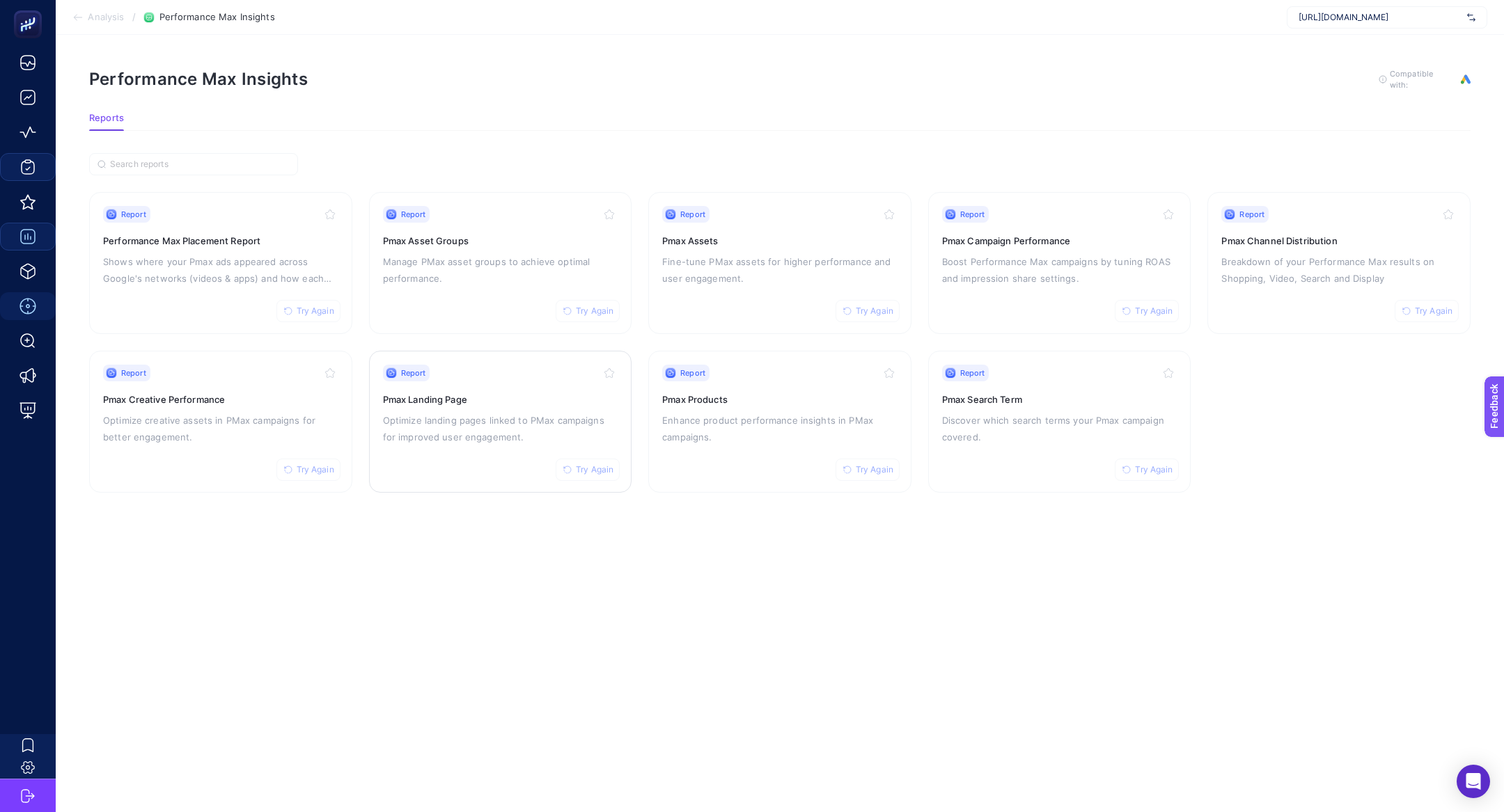
click at [423, 424] on p "Optimize landing pages linked to PMax campaigns for improved user engagement." at bounding box center [501, 428] width 236 height 34
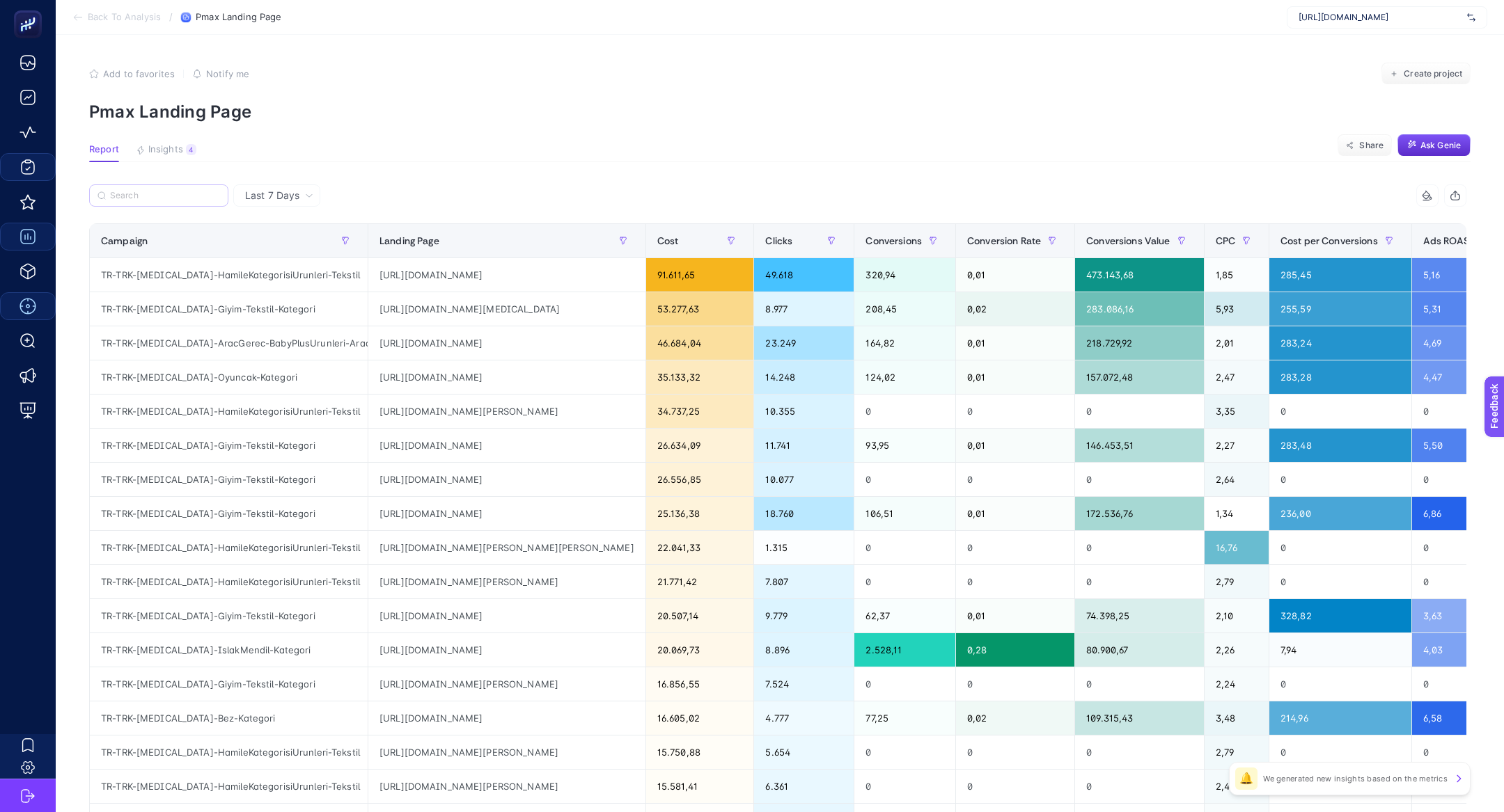
click at [191, 189] on label at bounding box center [159, 195] width 139 height 22
click at [191, 191] on input "Search" at bounding box center [165, 195] width 110 height 11
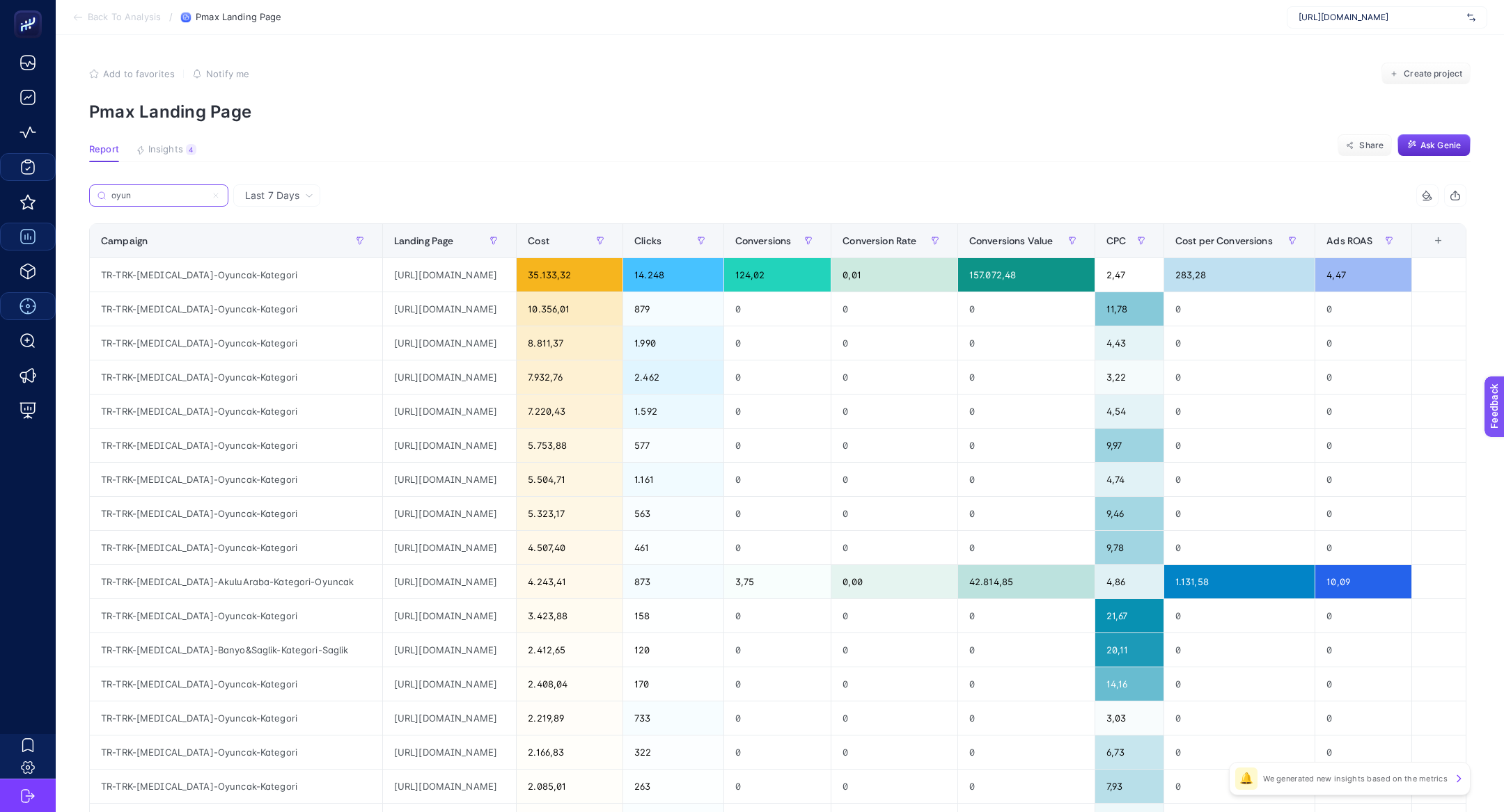
click at [190, 195] on input "oyun" at bounding box center [159, 195] width 95 height 11
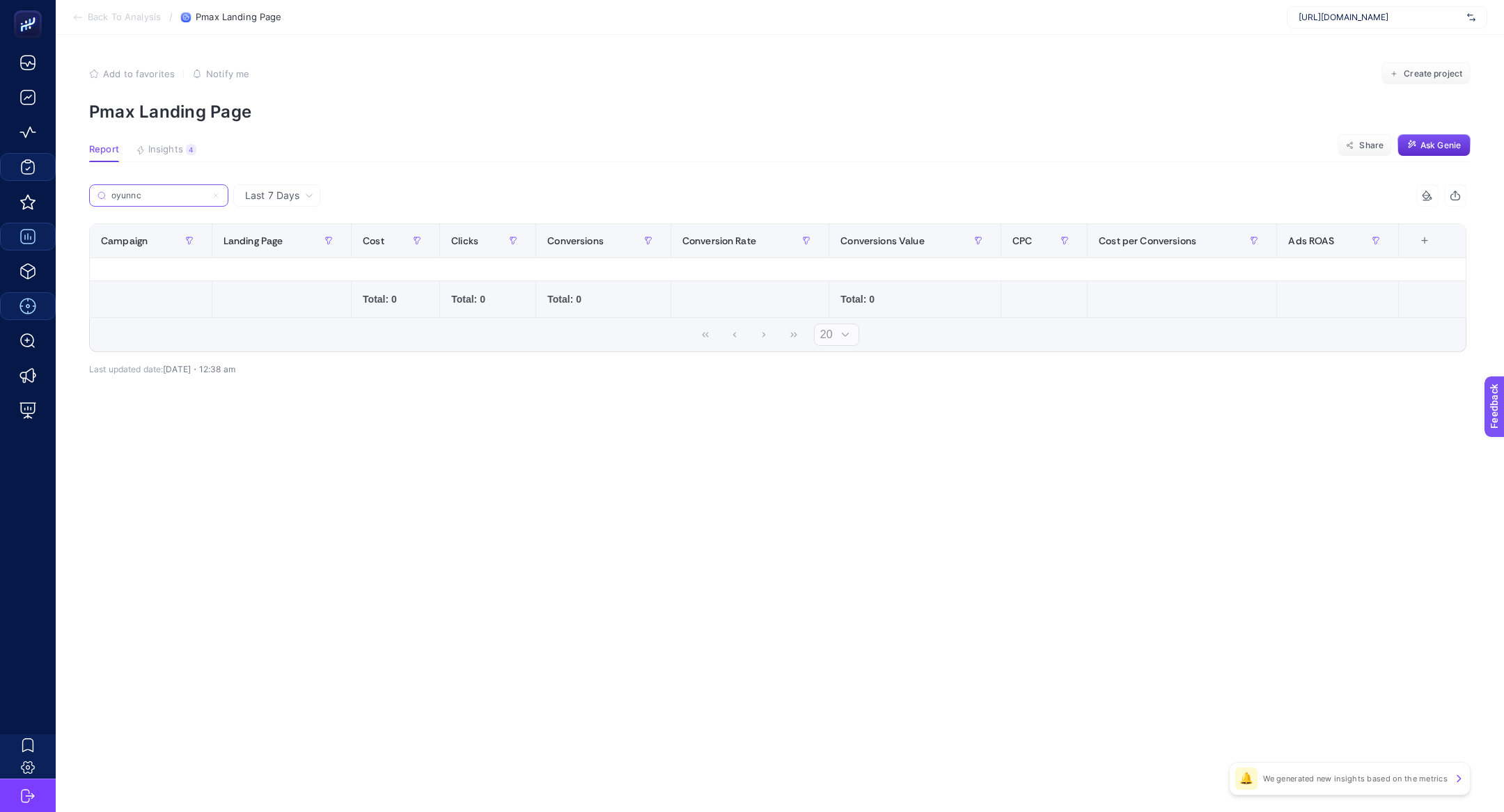
type input "oyunnc"
click at [213, 198] on icon at bounding box center [216, 195] width 8 height 8
click at [206, 198] on input "oyunnc" at bounding box center [159, 195] width 95 height 11
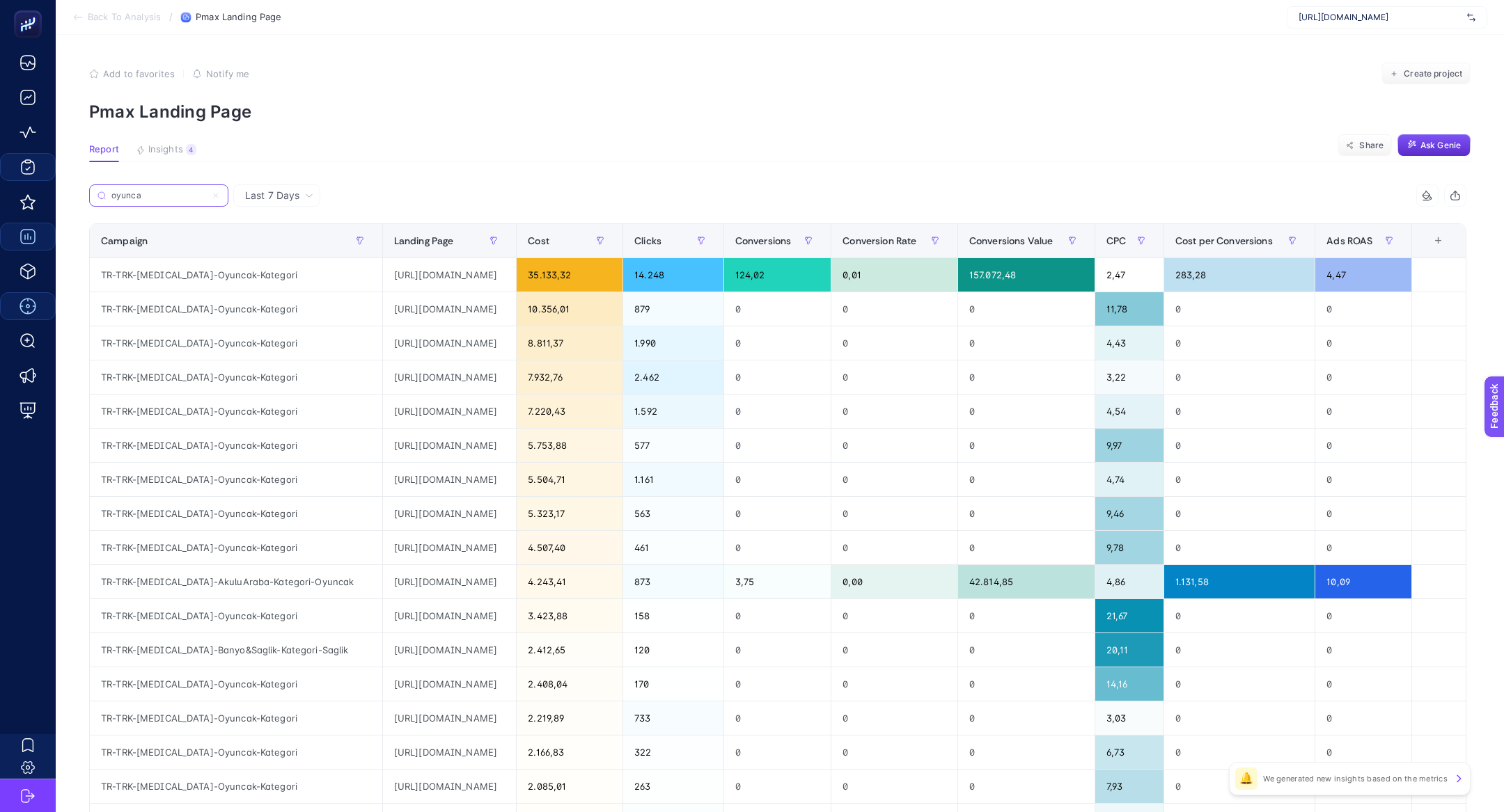
type input "oyunca"
drag, startPoint x: 288, startPoint y: 185, endPoint x: 298, endPoint y: 206, distance: 23.3
click at [288, 186] on div "Last 7 Days" at bounding box center [276, 195] width 87 height 22
click at [300, 250] on li "Last 30 Days" at bounding box center [276, 249] width 79 height 25
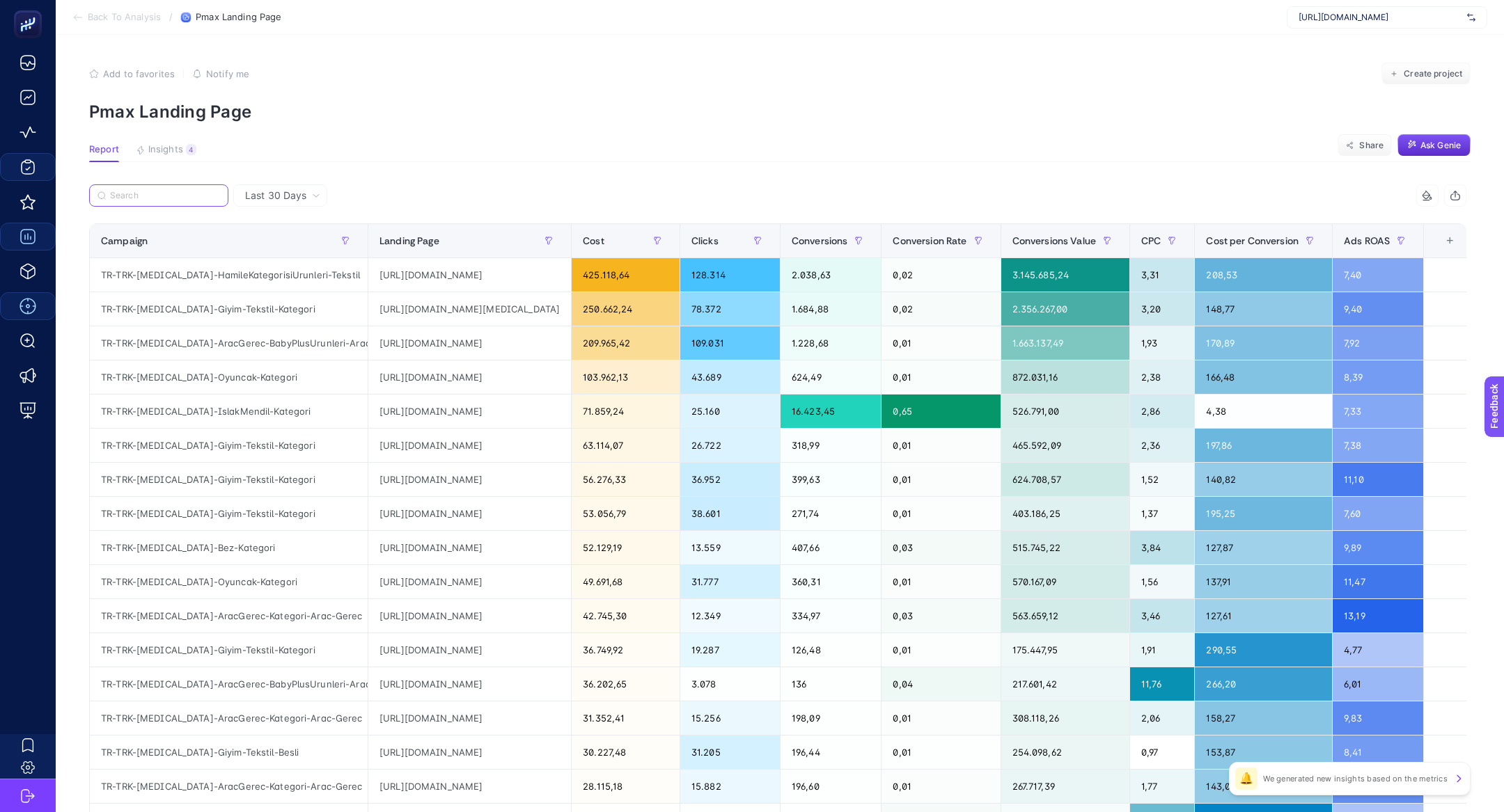
click at [166, 199] on input "Search" at bounding box center [165, 195] width 110 height 11
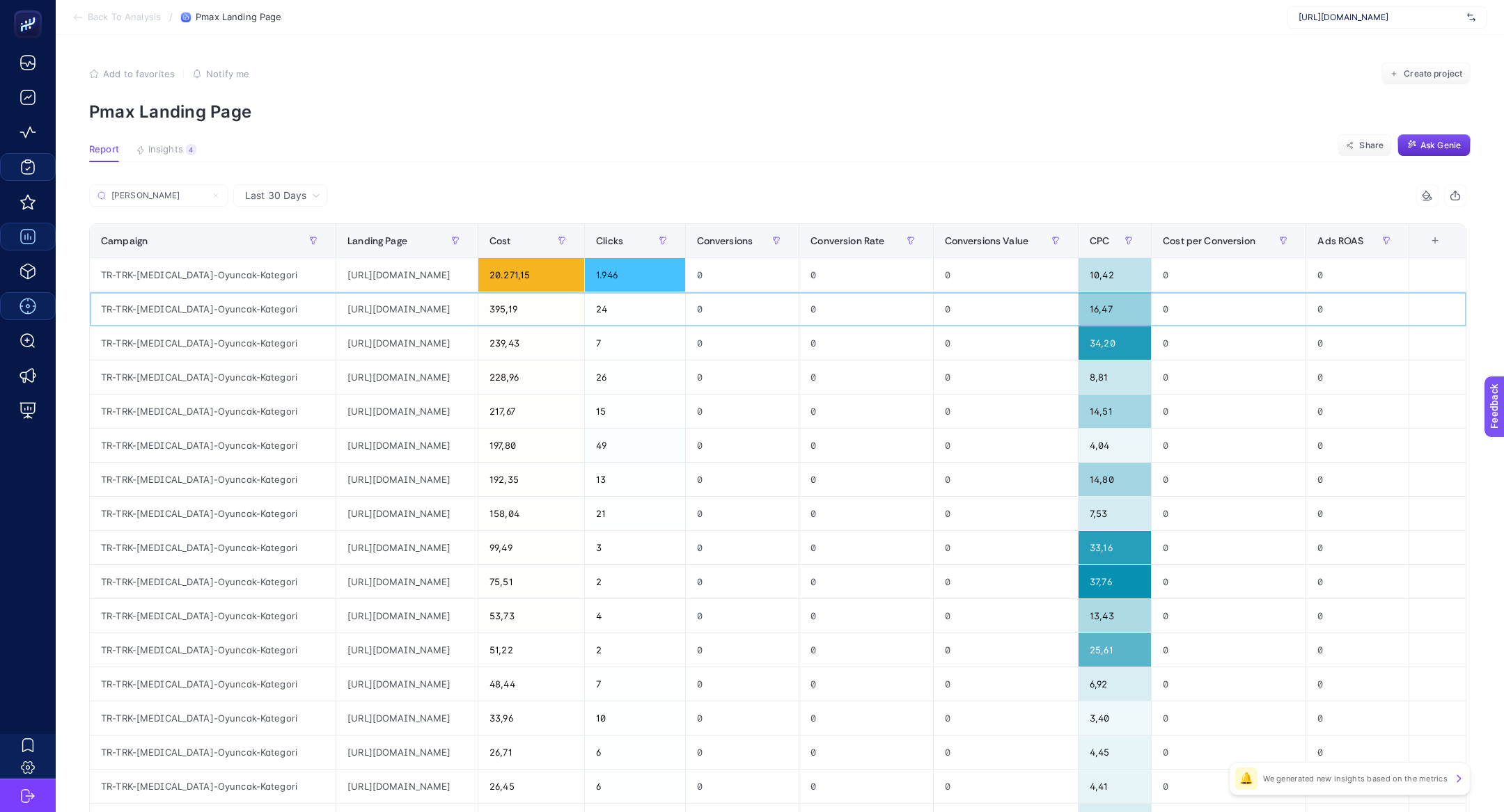
click at [473, 307] on div "[URL][DOMAIN_NAME]" at bounding box center [406, 309] width 141 height 34
copy tr "[URL][DOMAIN_NAME]"
click at [119, 197] on input "[PERSON_NAME]" at bounding box center [165, 195] width 110 height 11
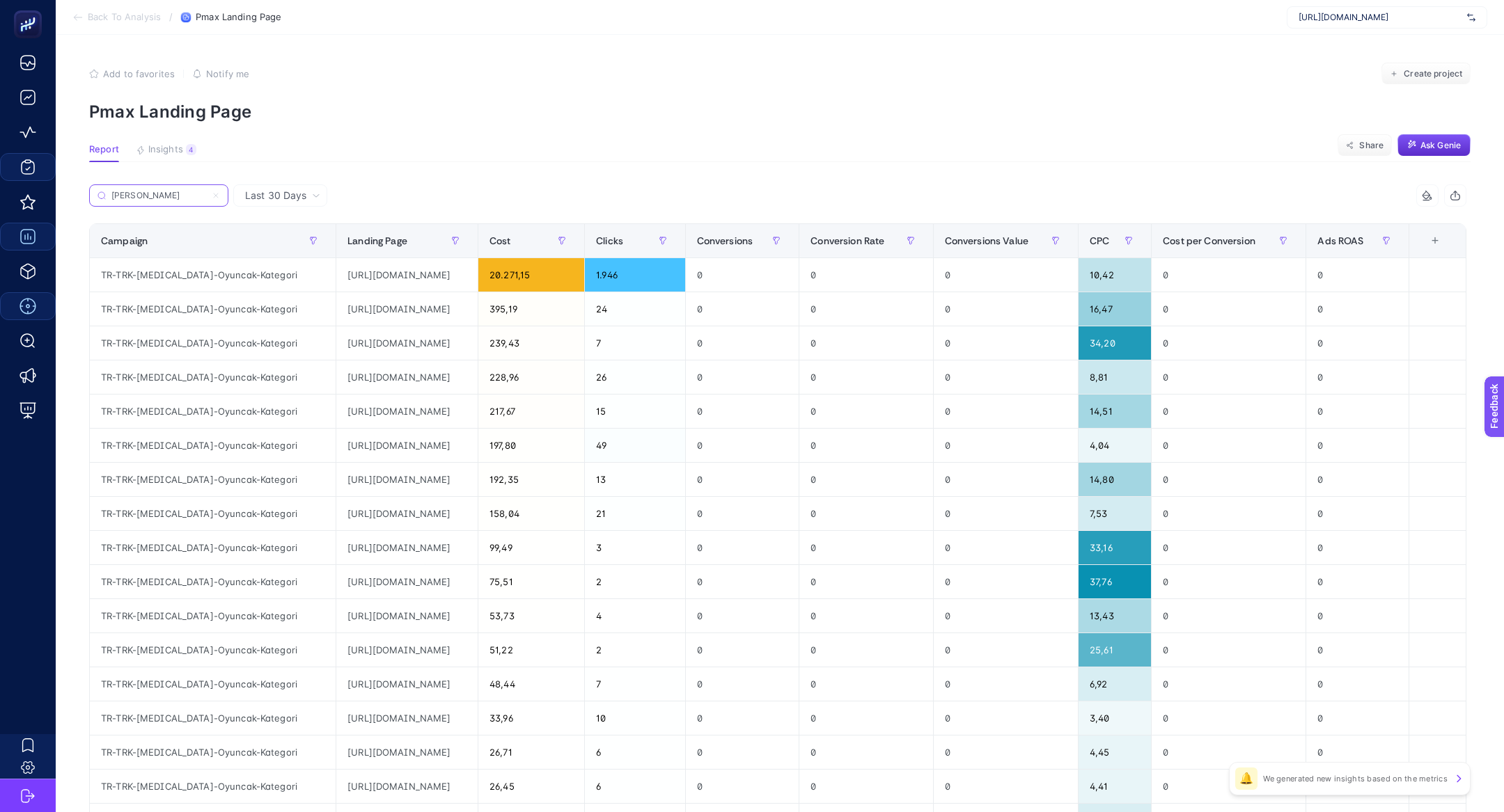
click at [119, 197] on input "[PERSON_NAME]" at bounding box center [159, 195] width 95 height 11
paste input "[URL][DOMAIN_NAME]"
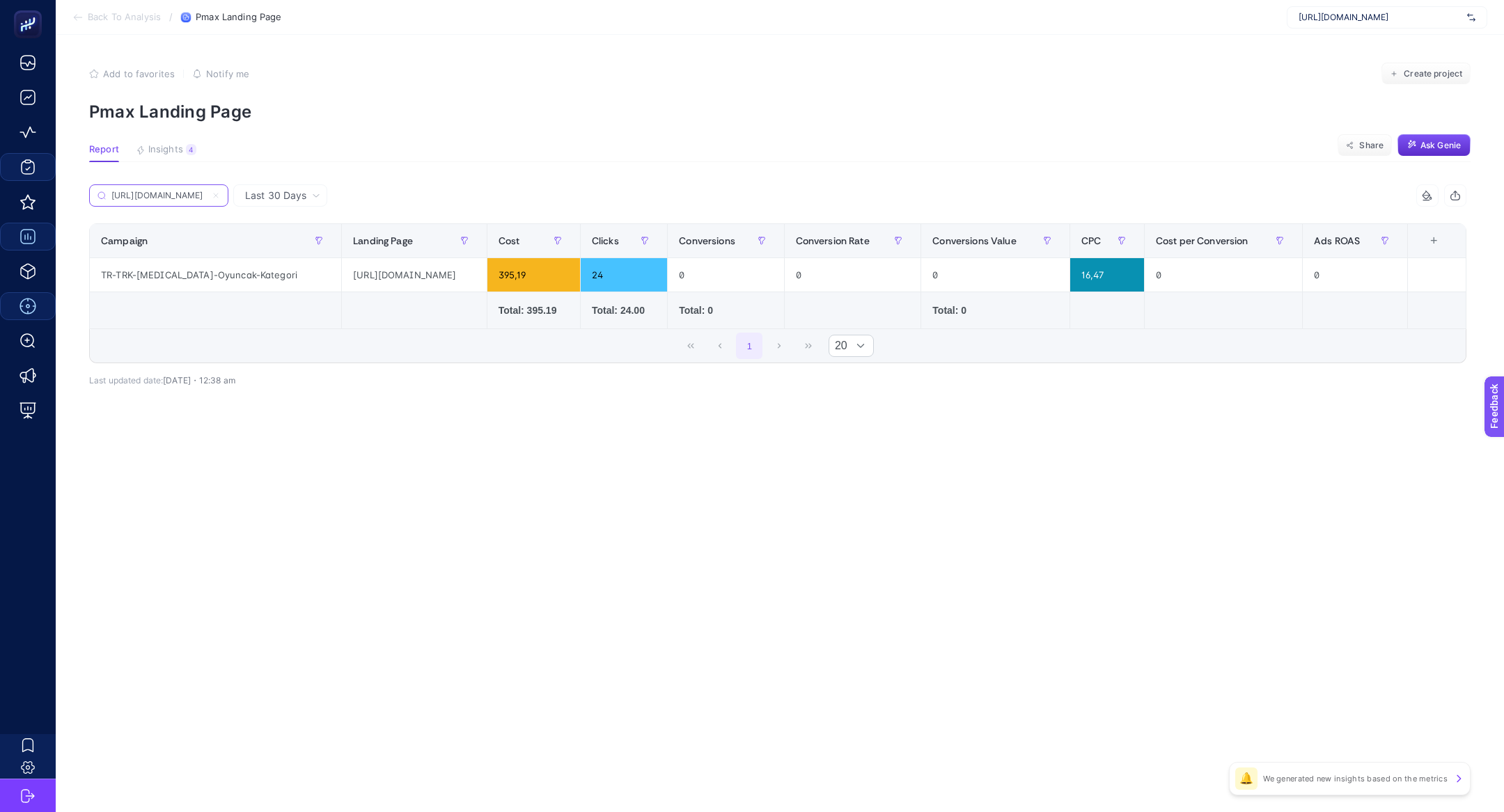
scroll to position [0, 878]
type input "[URL][DOMAIN_NAME]"
click at [218, 195] on icon at bounding box center [216, 195] width 8 height 8
click at [0, 0] on input "oyunca" at bounding box center [0, 0] width 0 height 0
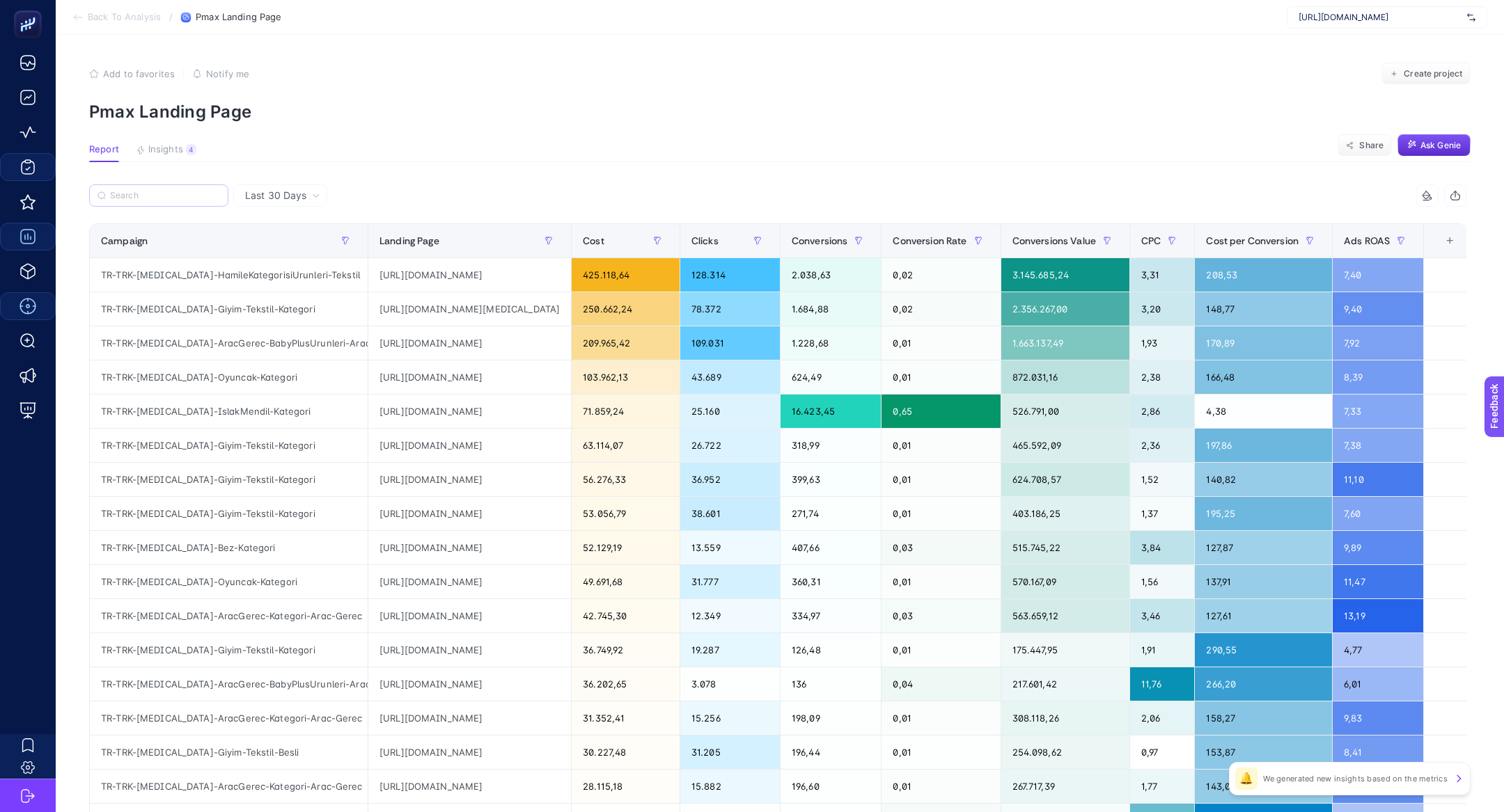
click at [285, 195] on span "Last 30 Days" at bounding box center [276, 195] width 61 height 14
click at [114, 195] on input "Search" at bounding box center [165, 195] width 110 height 11
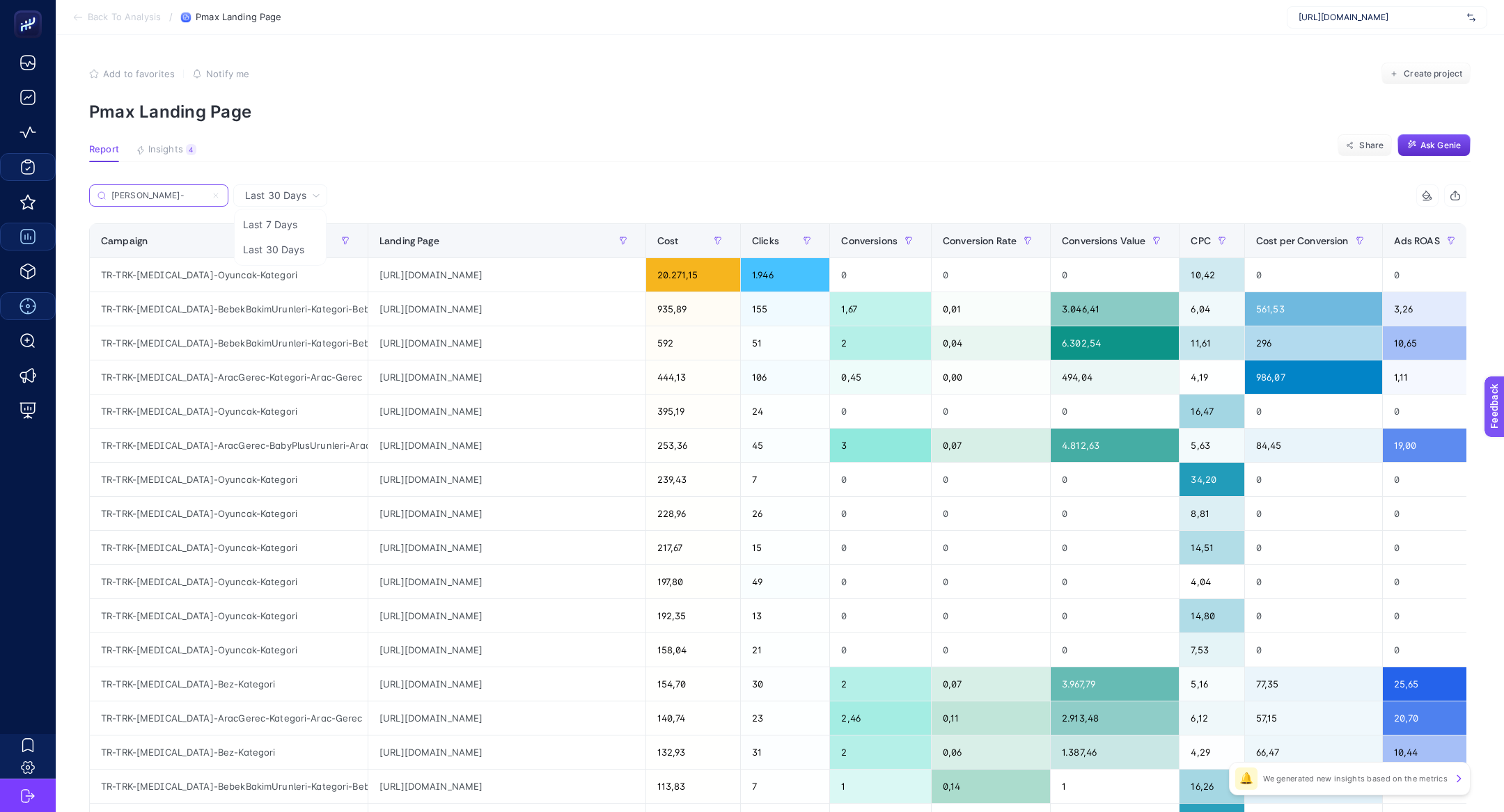
click at [147, 195] on input "[PERSON_NAME]-" at bounding box center [159, 195] width 95 height 11
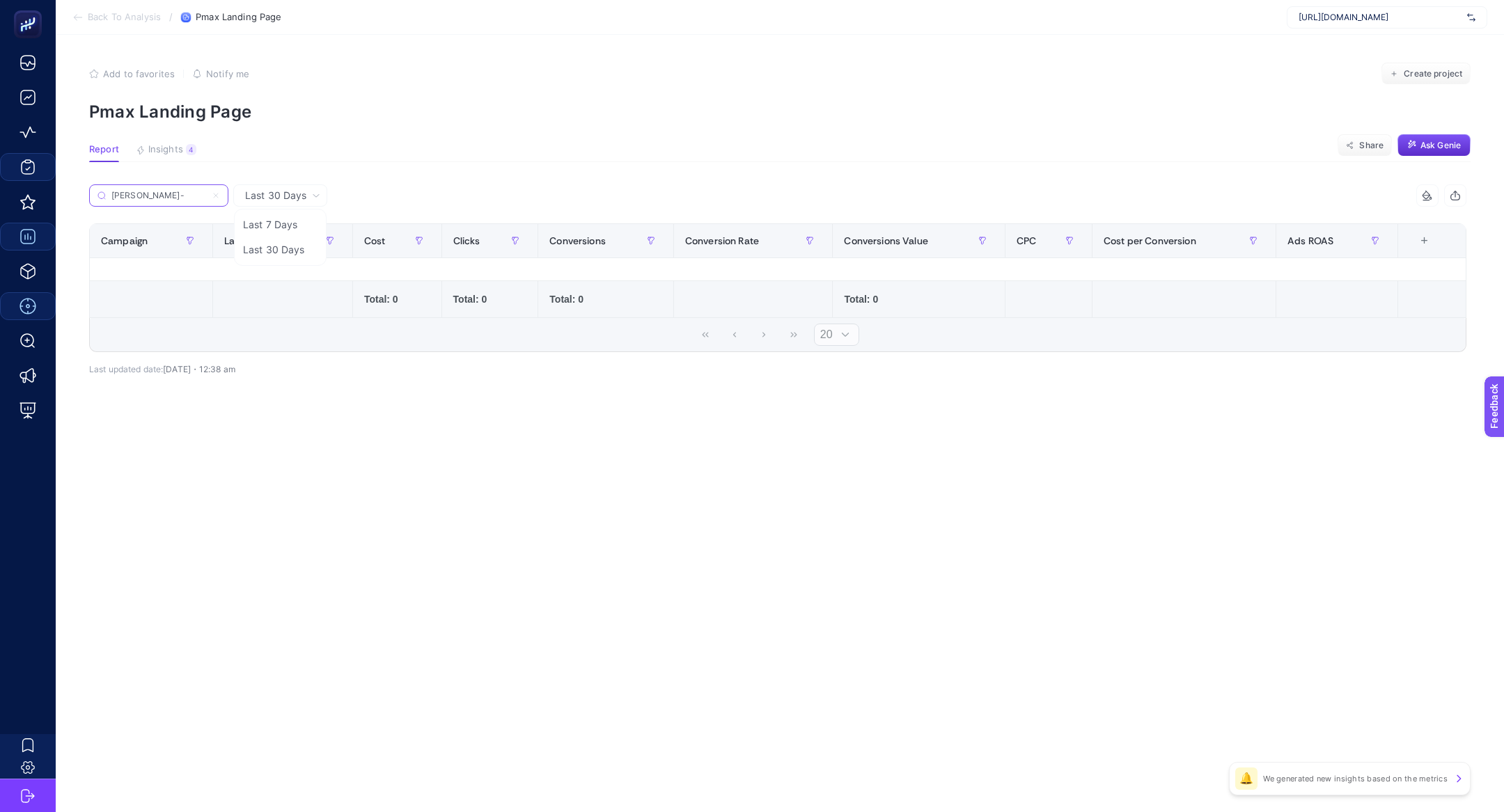
click at [164, 195] on input "[PERSON_NAME]-" at bounding box center [159, 195] width 95 height 11
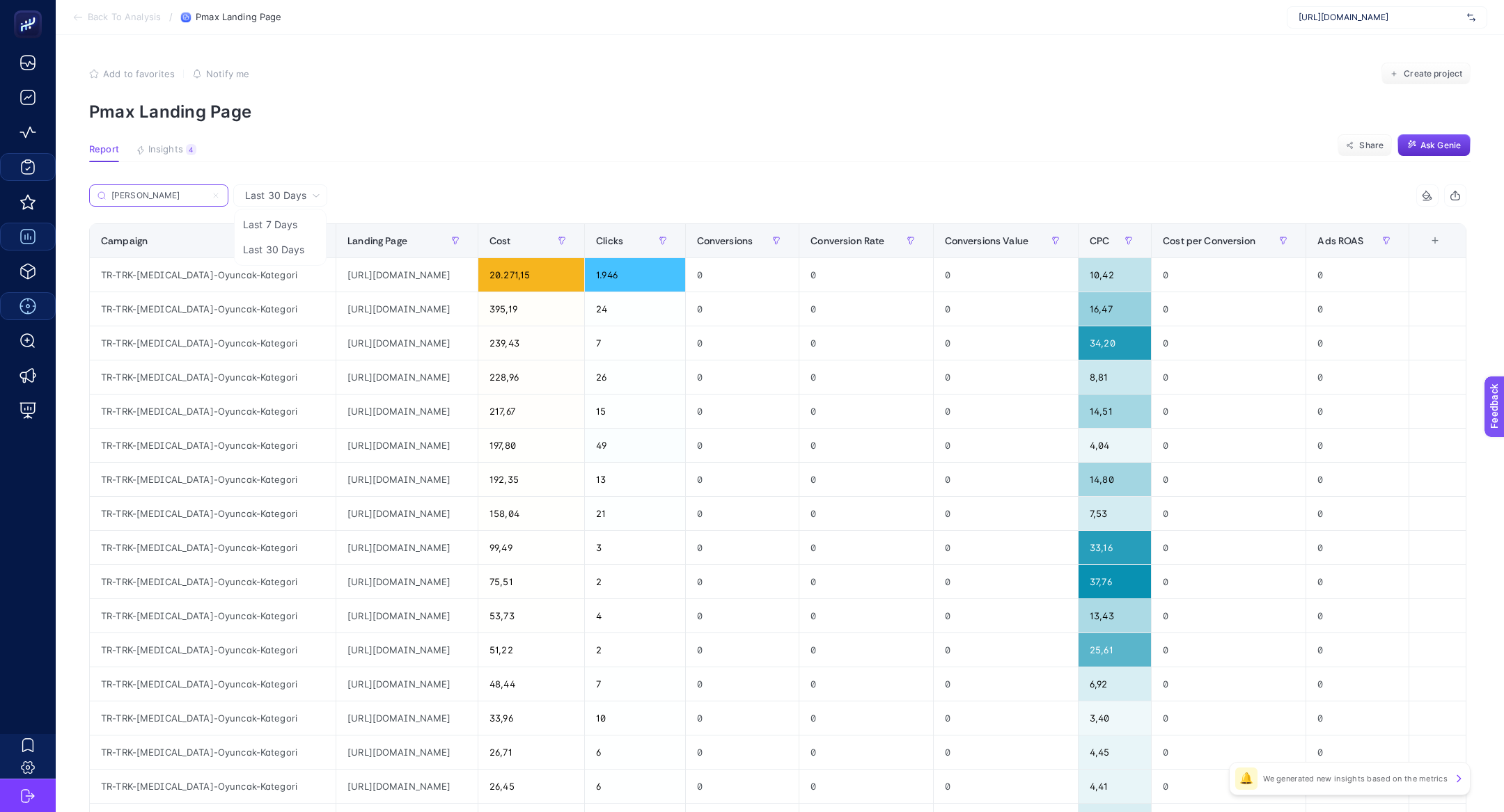
click at [164, 195] on input "[PERSON_NAME]" at bounding box center [159, 195] width 95 height 11
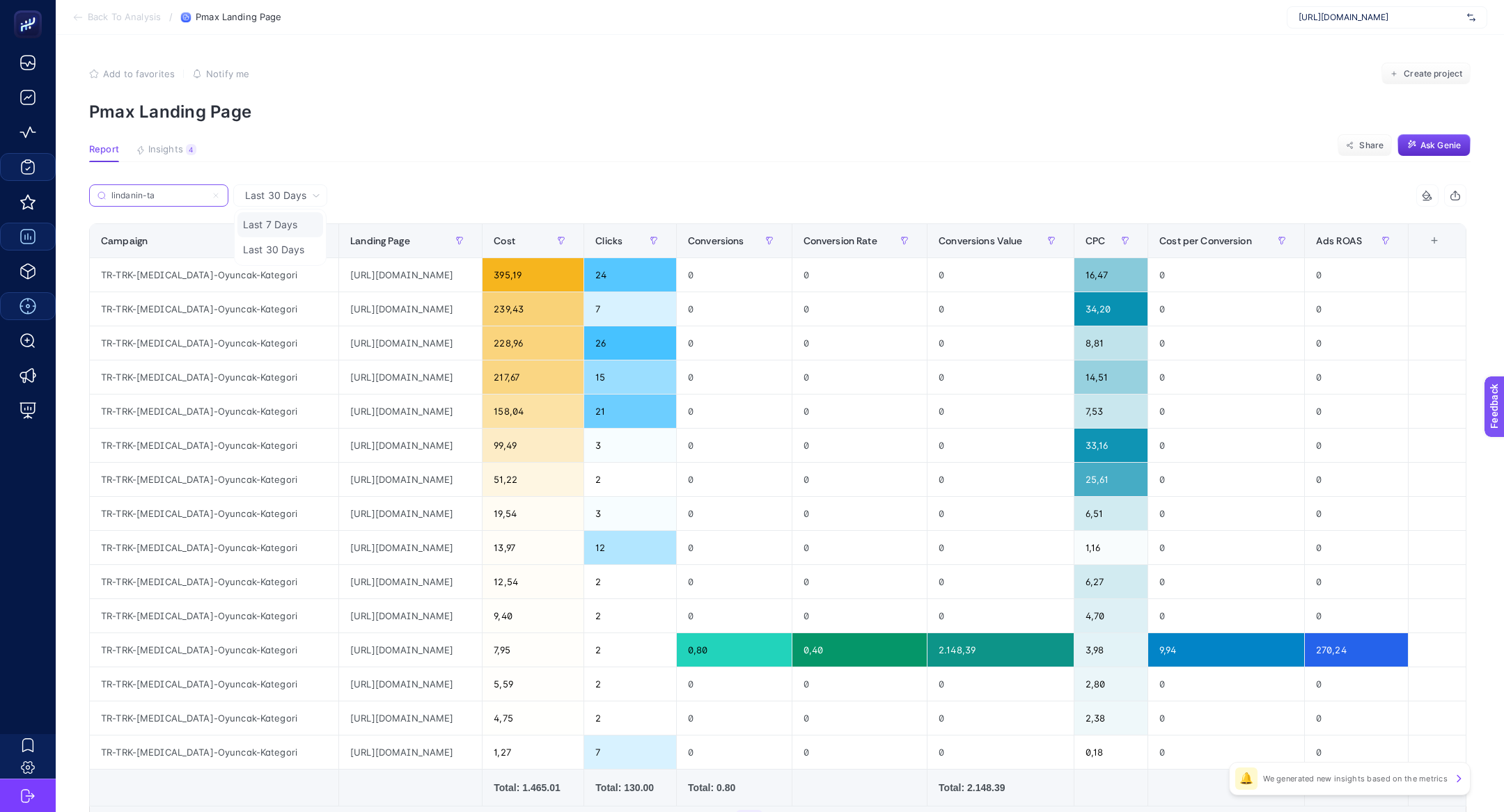
type input "lindanin-ta"
click at [254, 225] on li "Last 7 Days" at bounding box center [280, 225] width 86 height 25
click at [0, 0] on input "oyunca" at bounding box center [0, 0] width 0 height 0
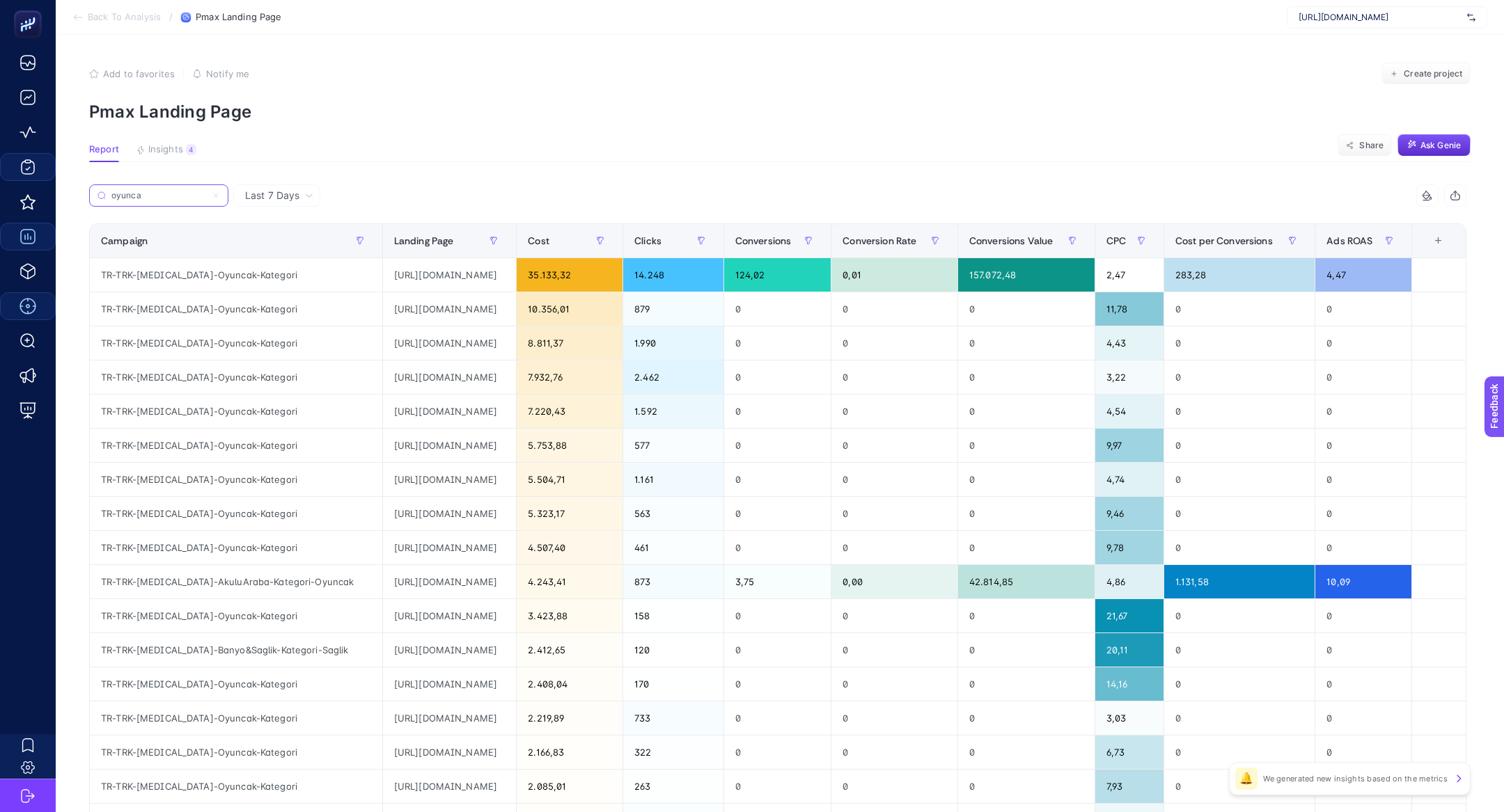
click at [215, 195] on icon at bounding box center [216, 195] width 8 height 8
click at [206, 195] on input "oyunca" at bounding box center [159, 195] width 95 height 11
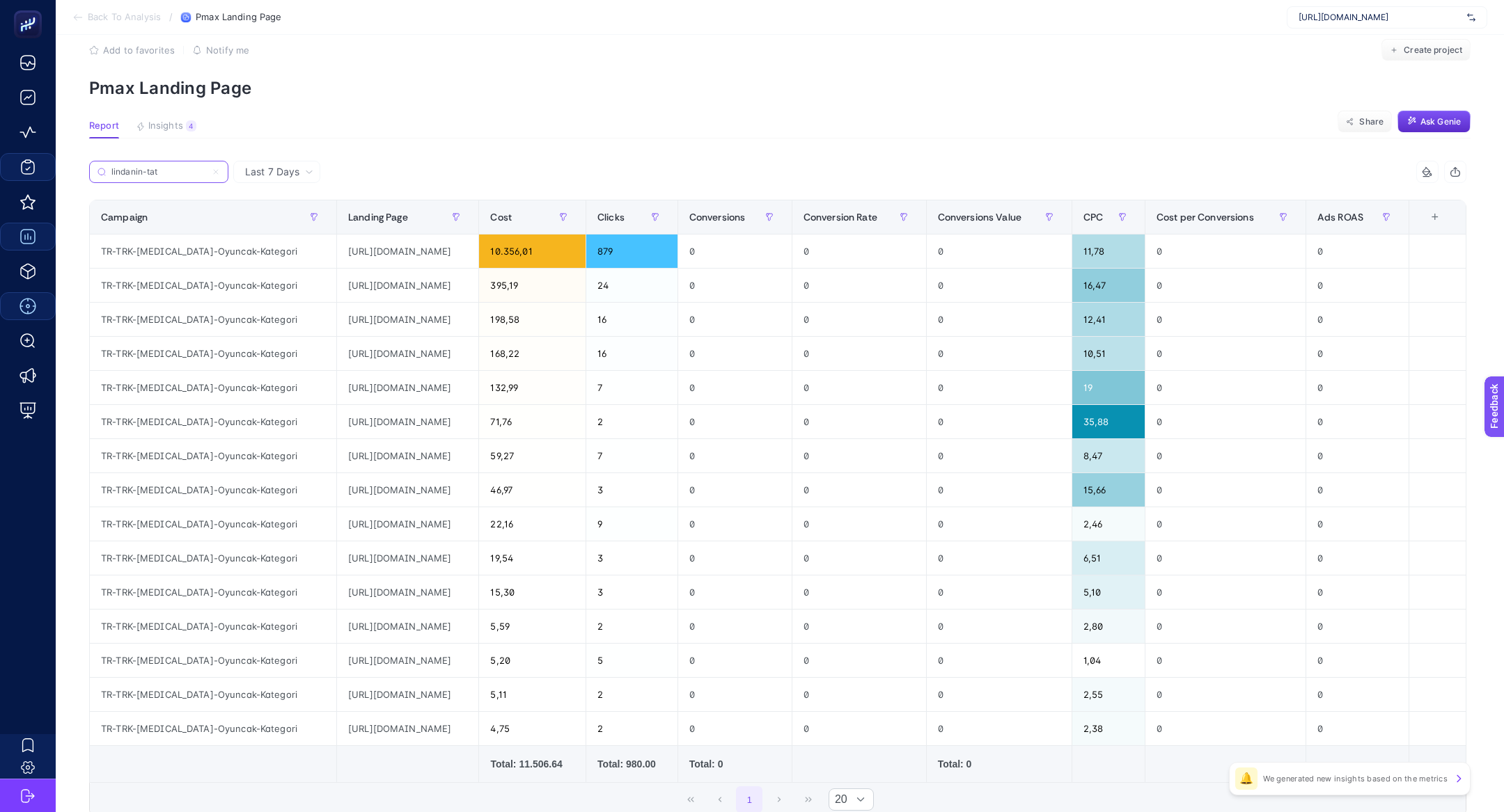
scroll to position [27, 0]
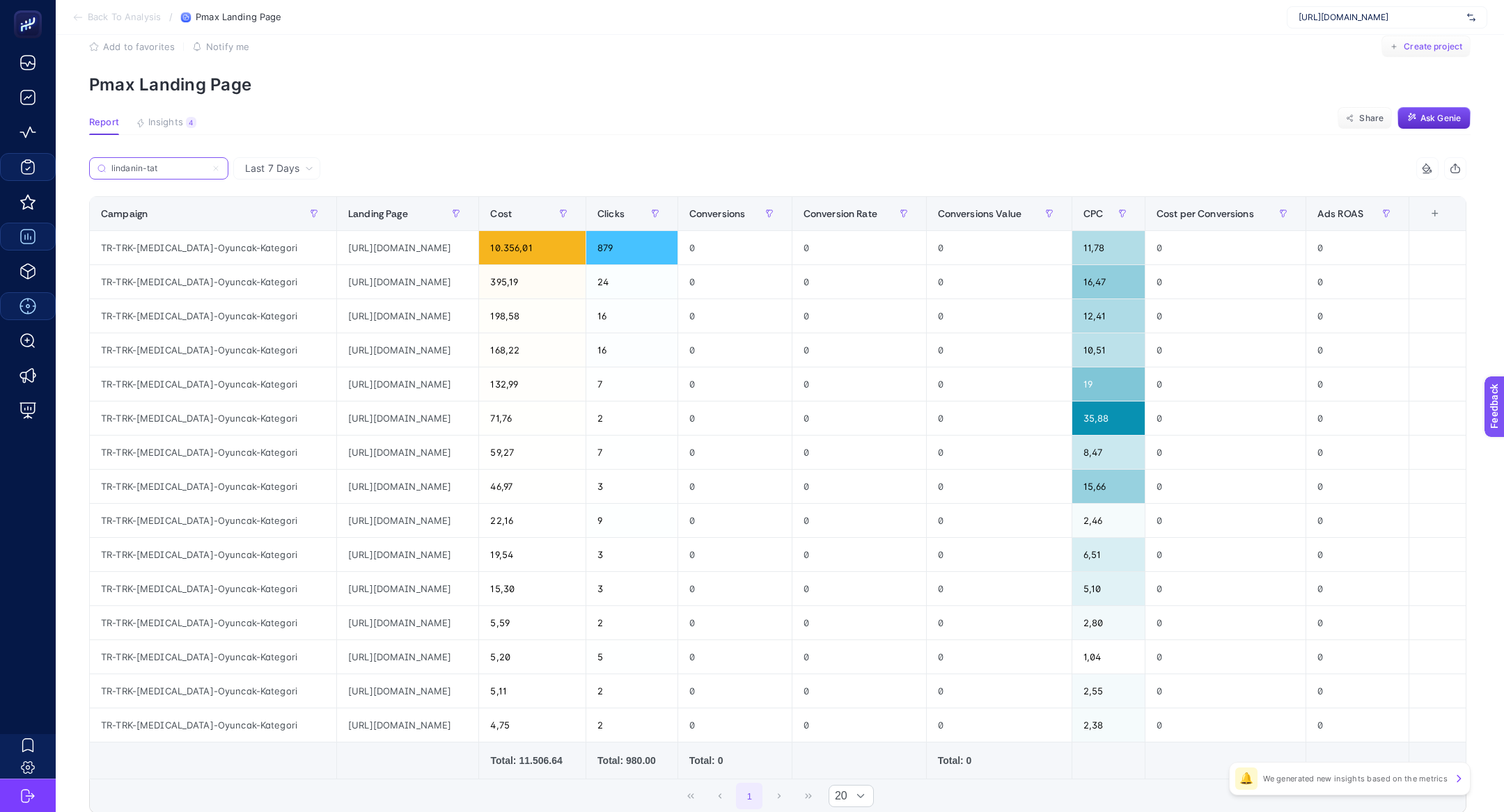
type input "lindanin-tat"
click at [1427, 51] on span "Create project" at bounding box center [1433, 47] width 59 height 11
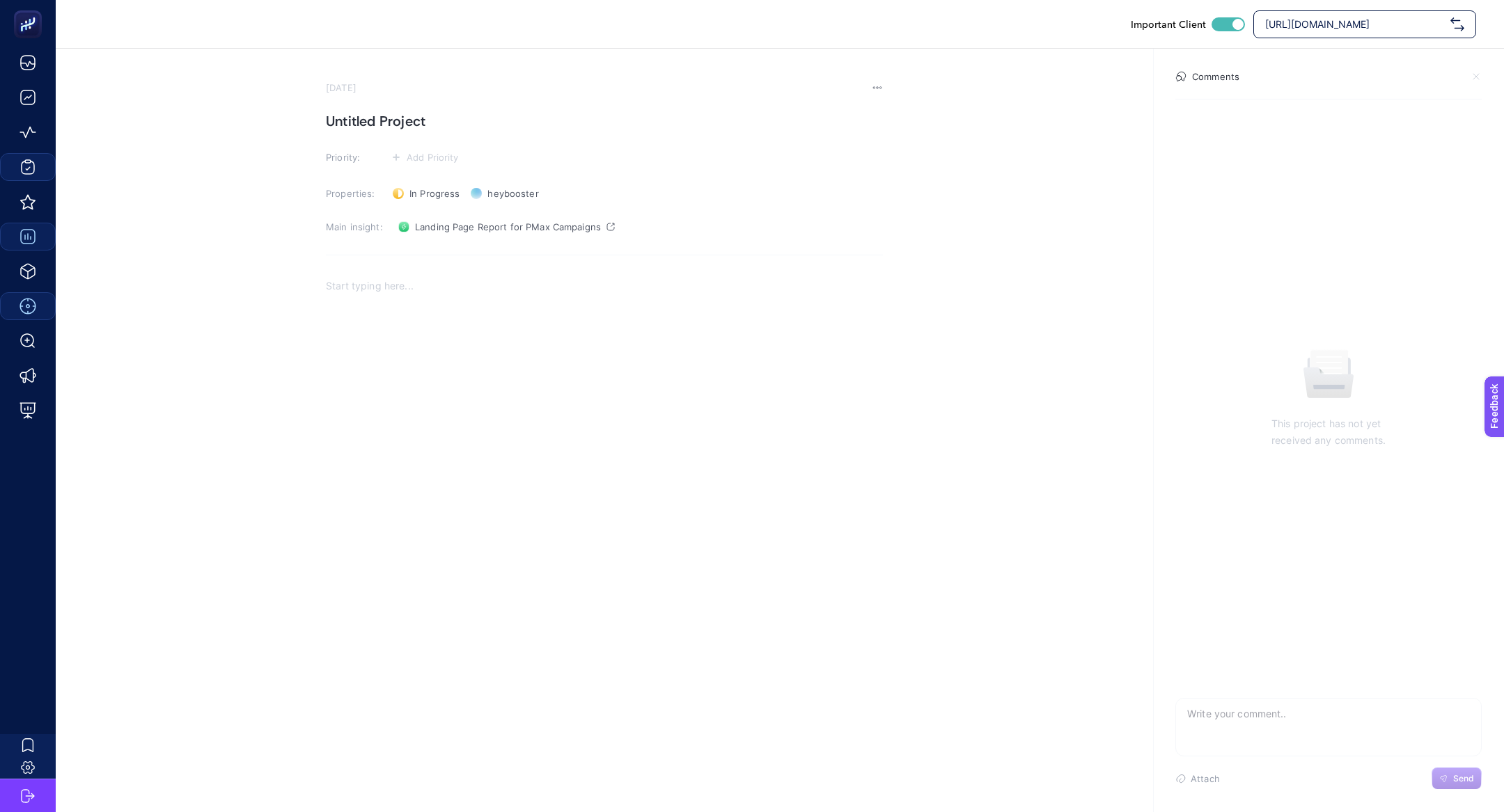
click at [409, 125] on h1 "Untitled Project" at bounding box center [604, 121] width 557 height 22
paste h1
click at [633, 119] on h1 "Oyuncak Kampanyasının Harcaması Yüksek Niloya Ürününden Dönüşüm Almaması" at bounding box center [604, 121] width 557 height 22
click at [1310, 745] on div at bounding box center [1328, 728] width 307 height 59
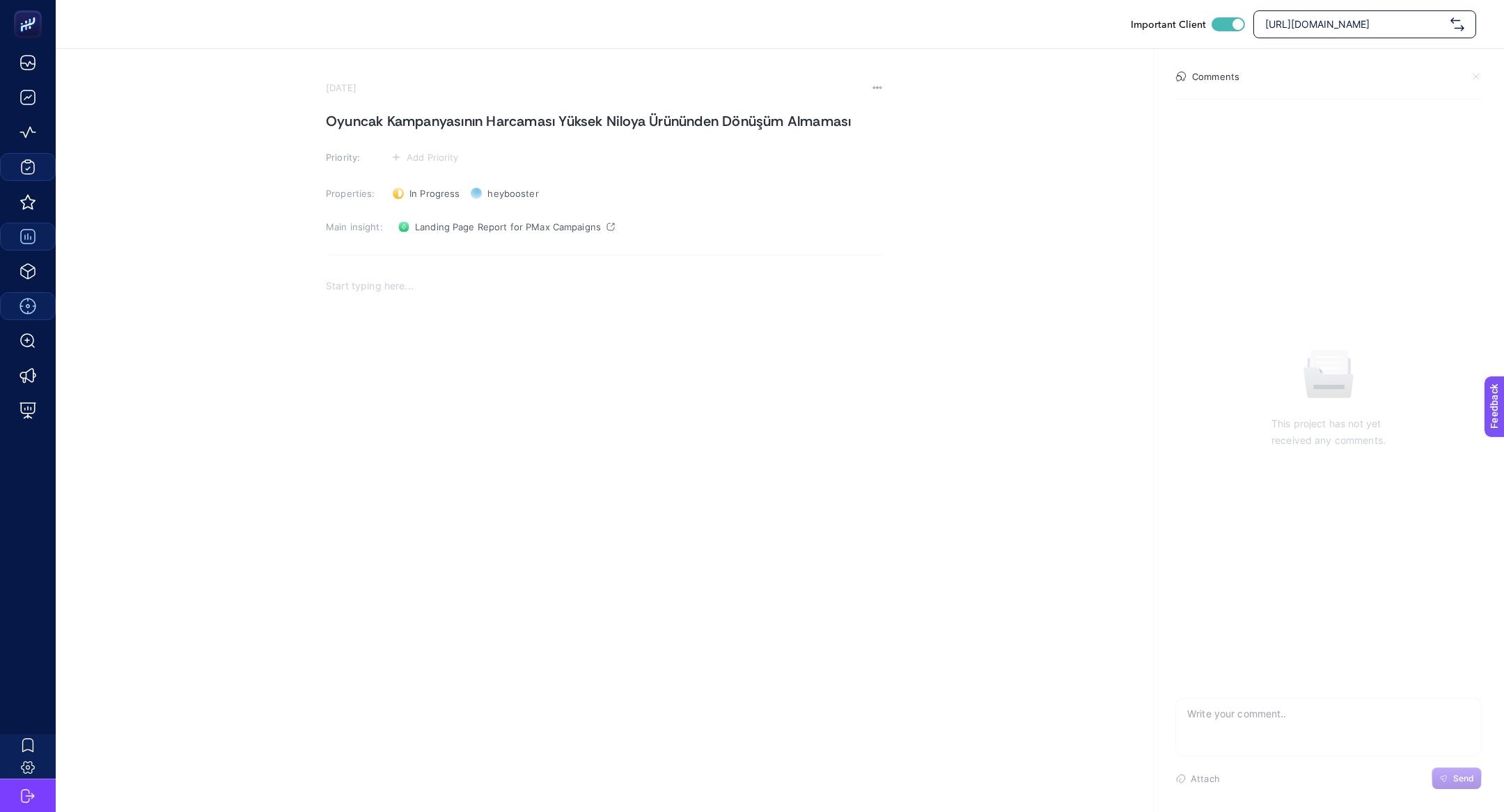
click at [1310, 736] on textarea at bounding box center [1328, 721] width 305 height 44
paste textarea "Oyuncak Kampanyasının Harcaması Yüksek Niloya Ürününden Dönüşüm Almaması"
click at [1406, 714] on textarea "Oyuncak Kampanyasının Harcaması Yüksek Niloya Ürününden Dönüşüm Almaması" at bounding box center [1328, 721] width 305 height 44
click at [1323, 724] on textarea "Oyuncak Kampanyasının Harcaması Yüksek [PERSON_NAME] Evi Ürününden Dönüşüm Alma…" at bounding box center [1328, 721] width 305 height 44
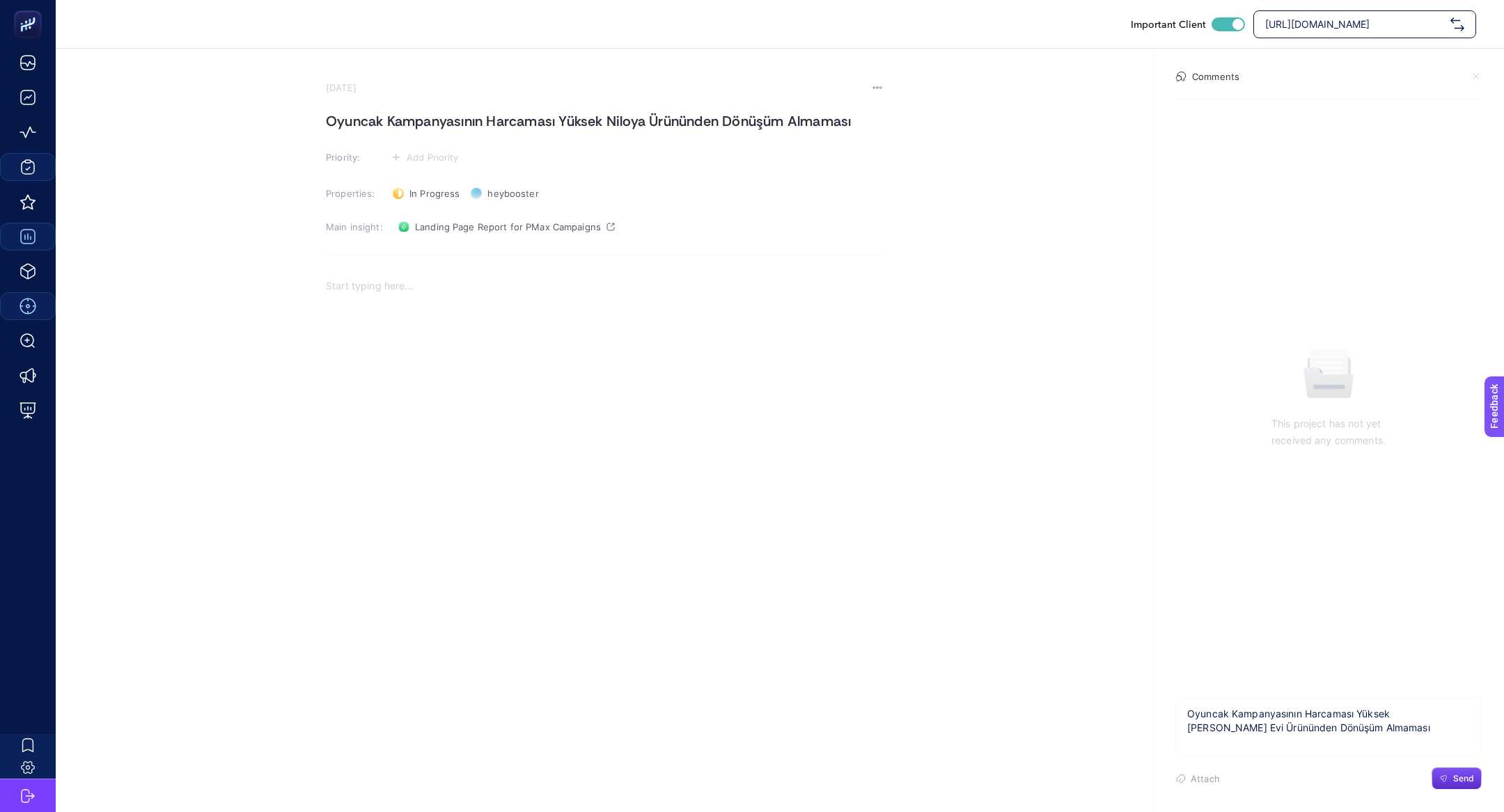
click at [1323, 724] on textarea "Oyuncak Kampanyasının Harcaması Yüksek [PERSON_NAME] Evi Ürününden Dönüşüm Alma…" at bounding box center [1328, 721] width 305 height 44
type textarea "Oyuncak Kampanyasının Harcaması Yüksek [PERSON_NAME] Evi Ürününden Dönüşüm Alma…"
click at [658, 126] on h1 "Oyuncak Kampanyasının Harcaması Yüksek Niloya Ürününden Dönüşüm Almaması" at bounding box center [604, 121] width 557 height 22
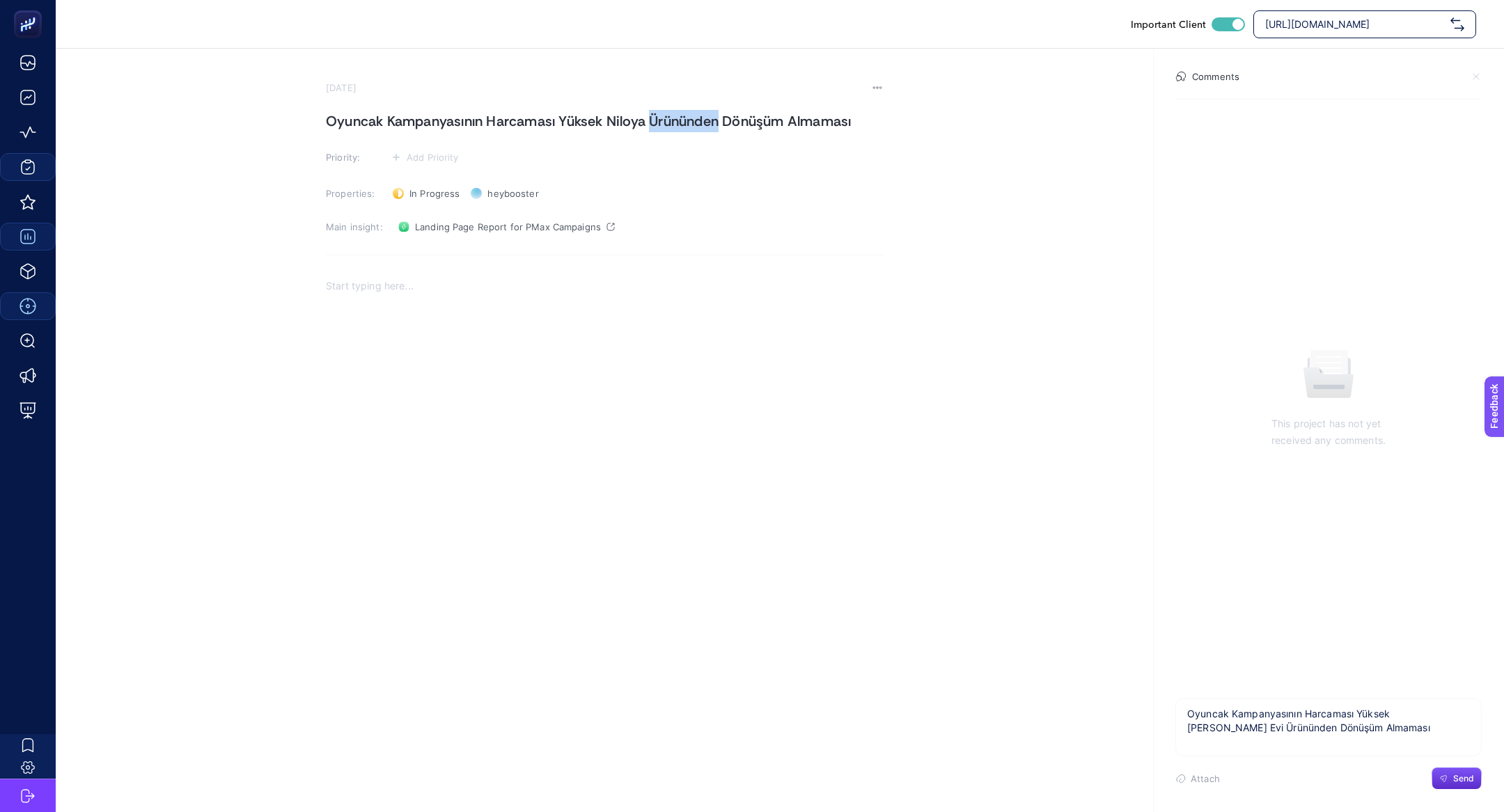
click at [658, 126] on h1 "Oyuncak Kampanyasının Harcaması Yüksek Niloya Ürününden Dönüşüm Almaması" at bounding box center [604, 121] width 557 height 22
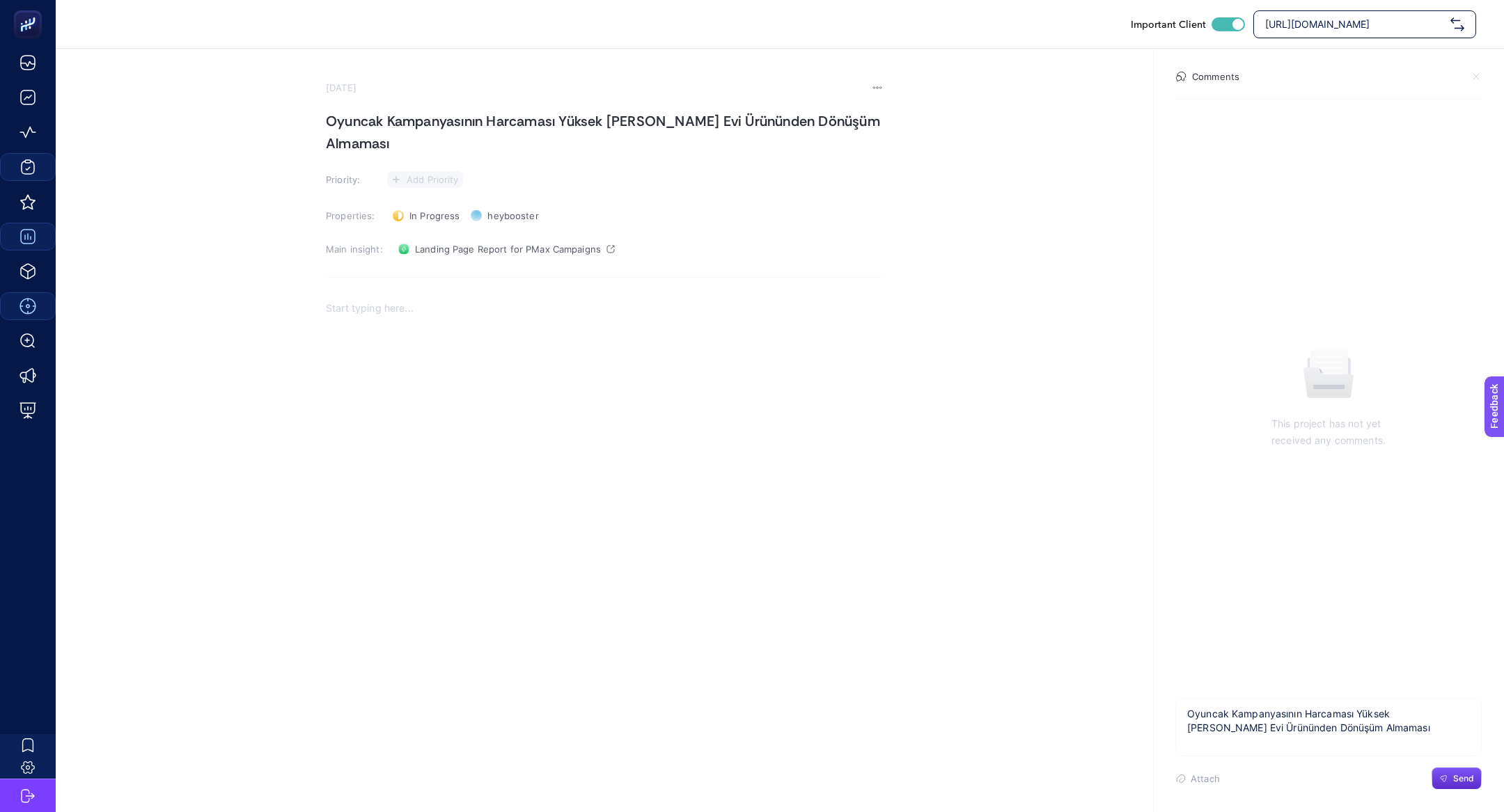
click at [442, 181] on span "Add Priority" at bounding box center [433, 180] width 52 height 11
click at [442, 209] on icon at bounding box center [420, 206] width 43 height 14
click at [389, 316] on p "Rich Text Editor. Editing area: main" at bounding box center [604, 314] width 557 height 16
click at [1340, 725] on textarea "Oyuncak Kampanyasının Harcaması Yüksek [PERSON_NAME] Evi Ürününden Dönüşüm Alma…" at bounding box center [1328, 721] width 305 height 44
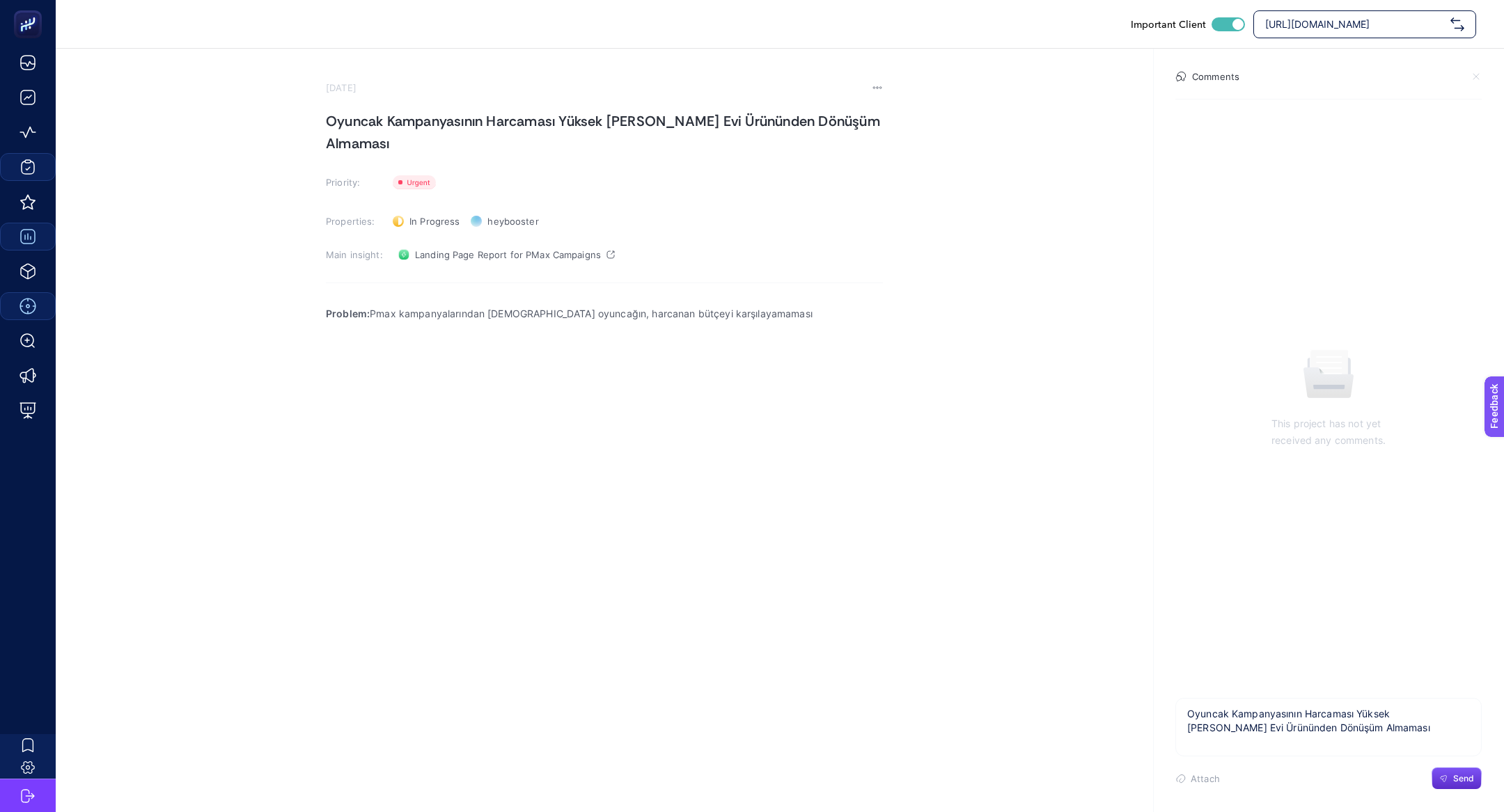
click at [1340, 725] on textarea "Oyuncak Kampanyasının Harcaması Yüksek [PERSON_NAME] Evi Ürününden Dönüşüm Alma…" at bounding box center [1328, 721] width 305 height 44
click at [470, 358] on div "Problem: Pmax kampanyalarından [DEMOGRAPHIC_DATA] oyuncağın, harcanan bütçeyi k…" at bounding box center [604, 436] width 557 height 279
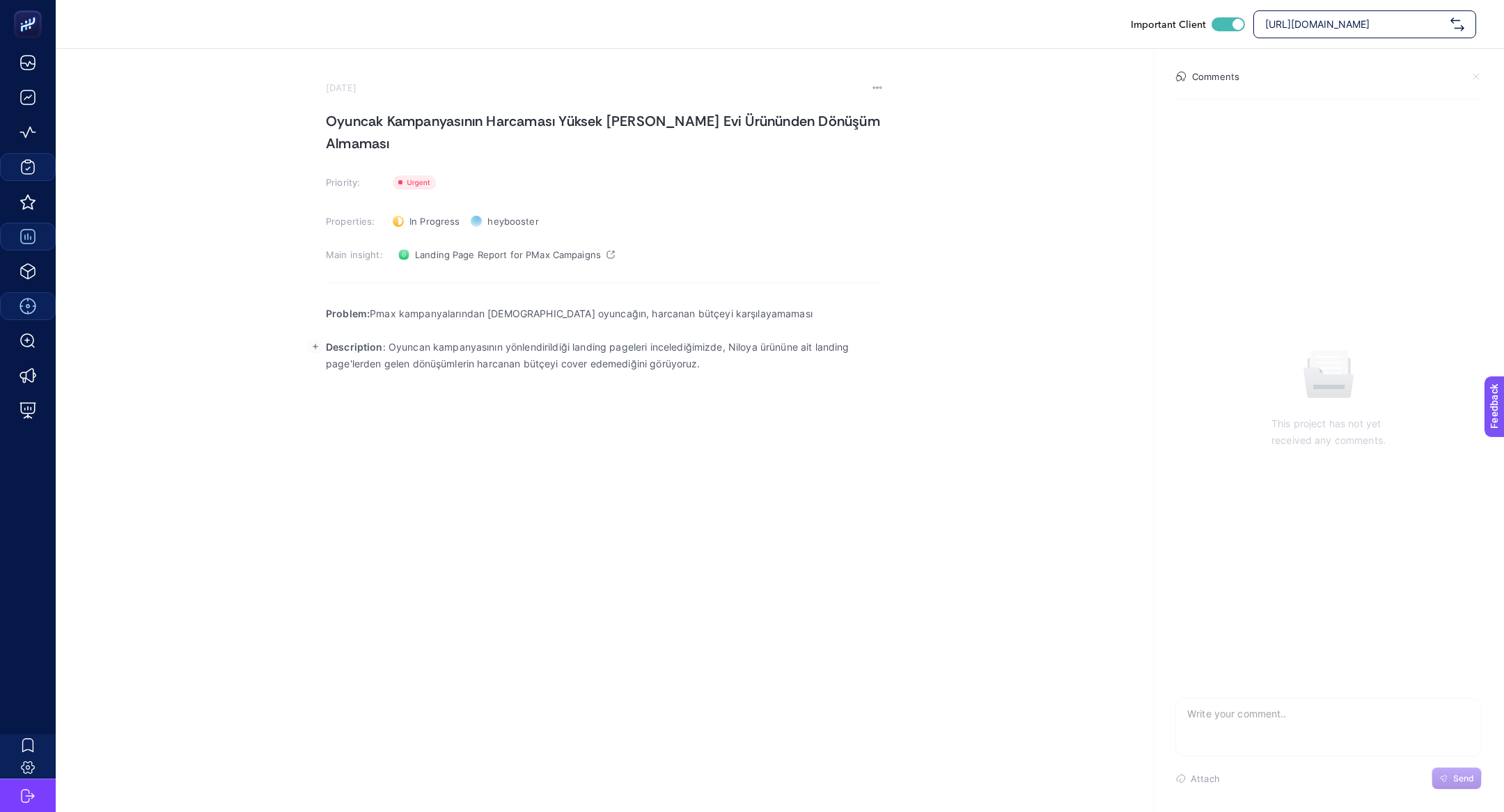
click at [738, 349] on p "Description : Oyuncan kampanyasının yönlendirildiği landing pageleri incelediği…" at bounding box center [604, 356] width 557 height 34
drag, startPoint x: 728, startPoint y: 344, endPoint x: 794, endPoint y: 344, distance: 66.0
click at [794, 345] on p "Description : Oyuncan kampanyasının yönlendirildiği landing pageleri incelediği…" at bounding box center [604, 356] width 557 height 34
click at [801, 349] on p "Description : Oyuncan kampanyasının yönlendirildiği landing pageleri incelediği…" at bounding box center [604, 356] width 557 height 34
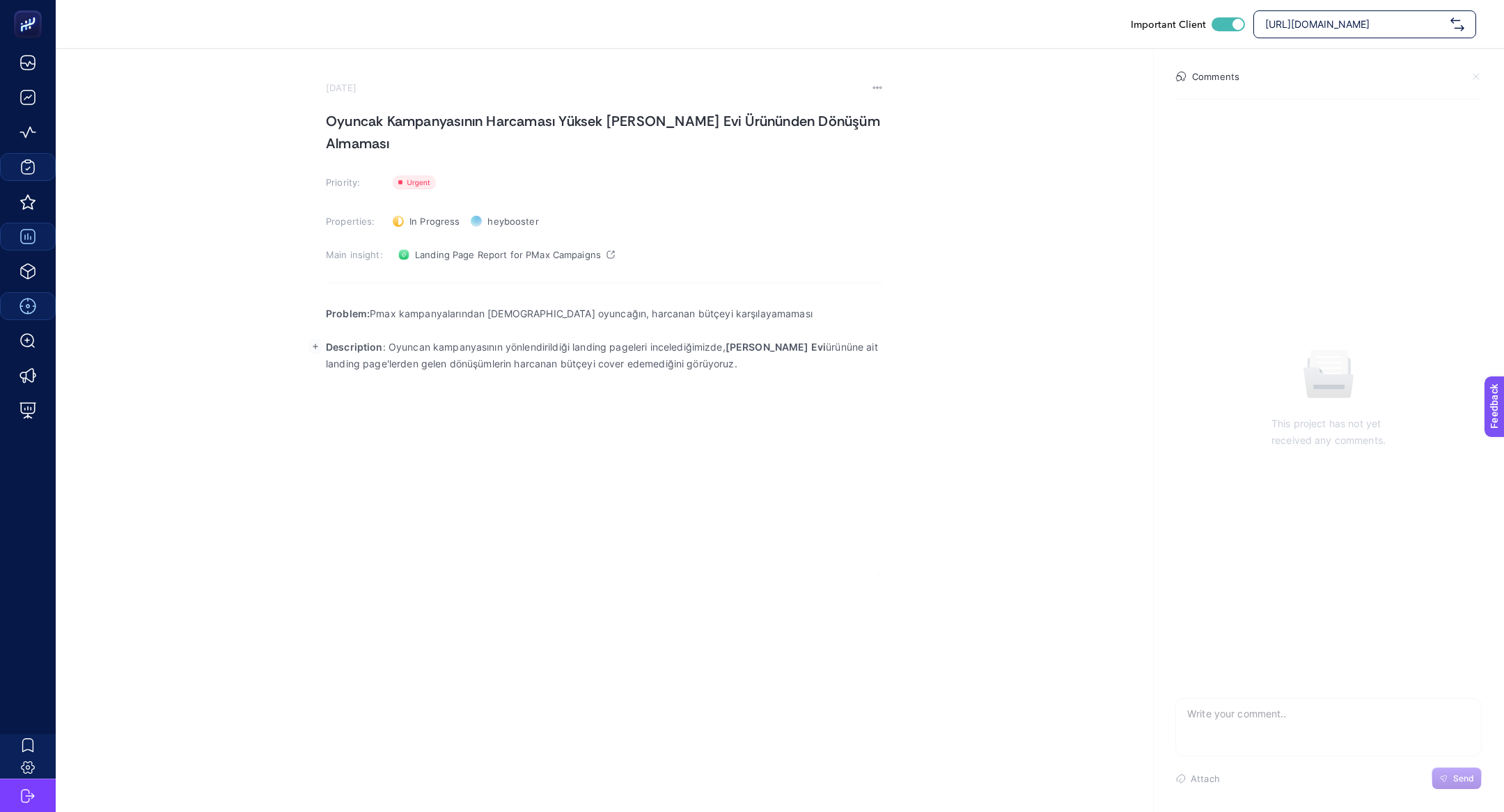
click at [765, 362] on p "Description : Oyuncan kampanyasının yönlendirildiği landing pageleri incelediği…" at bounding box center [604, 356] width 557 height 34
click at [321, 378] on button "Edit block" at bounding box center [316, 380] width 21 height 21
click at [320, 412] on button "Upload image from computer" at bounding box center [312, 409] width 21 height 21
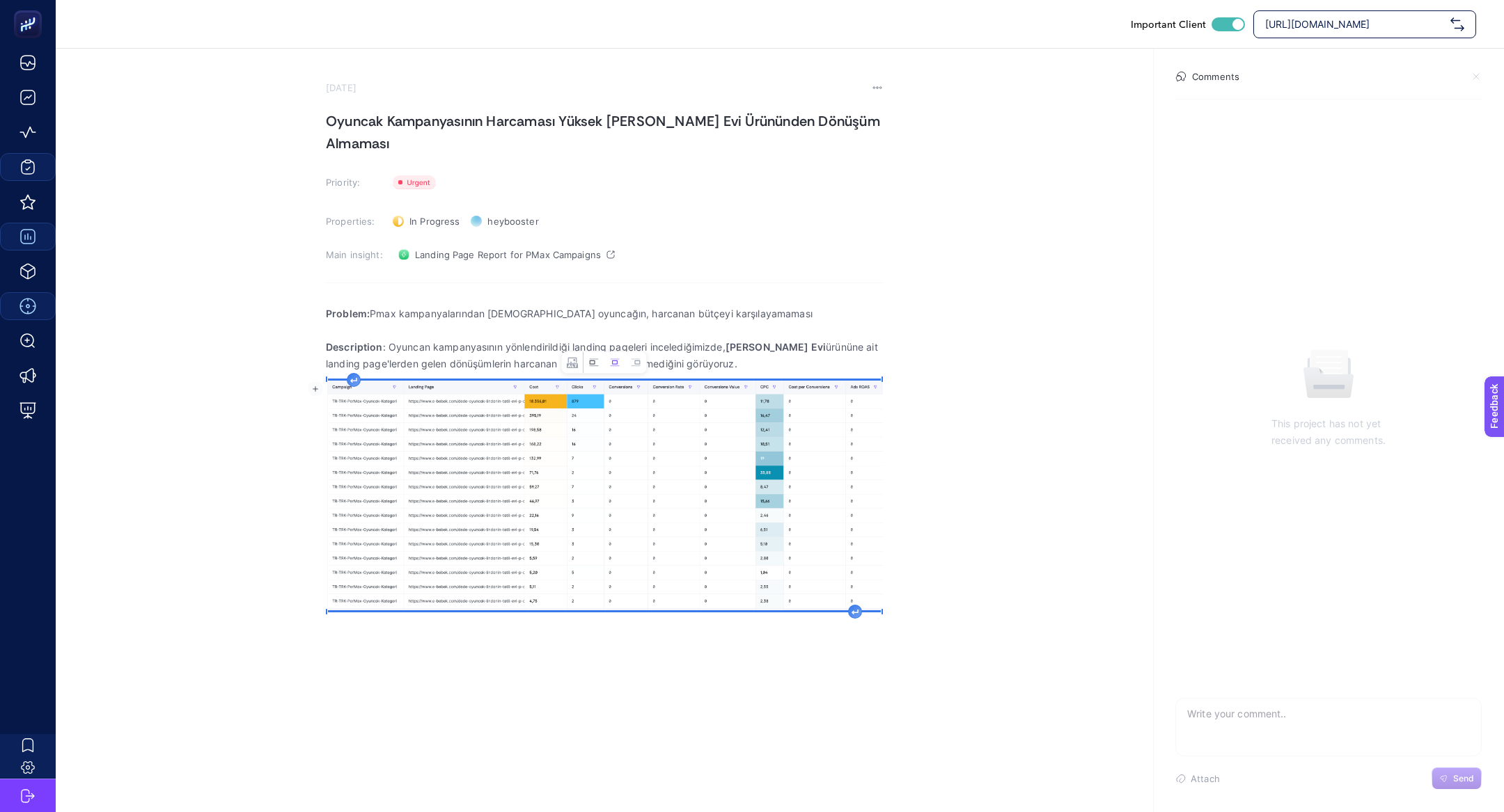
click at [596, 361] on icon "Image toolbar" at bounding box center [594, 363] width 11 height 11
click at [873, 610] on div "Problem: Pmax kampanyalarından yönlendirilen oyuncağın, harcanan bütçeyi karşıl…" at bounding box center [604, 455] width 557 height 316
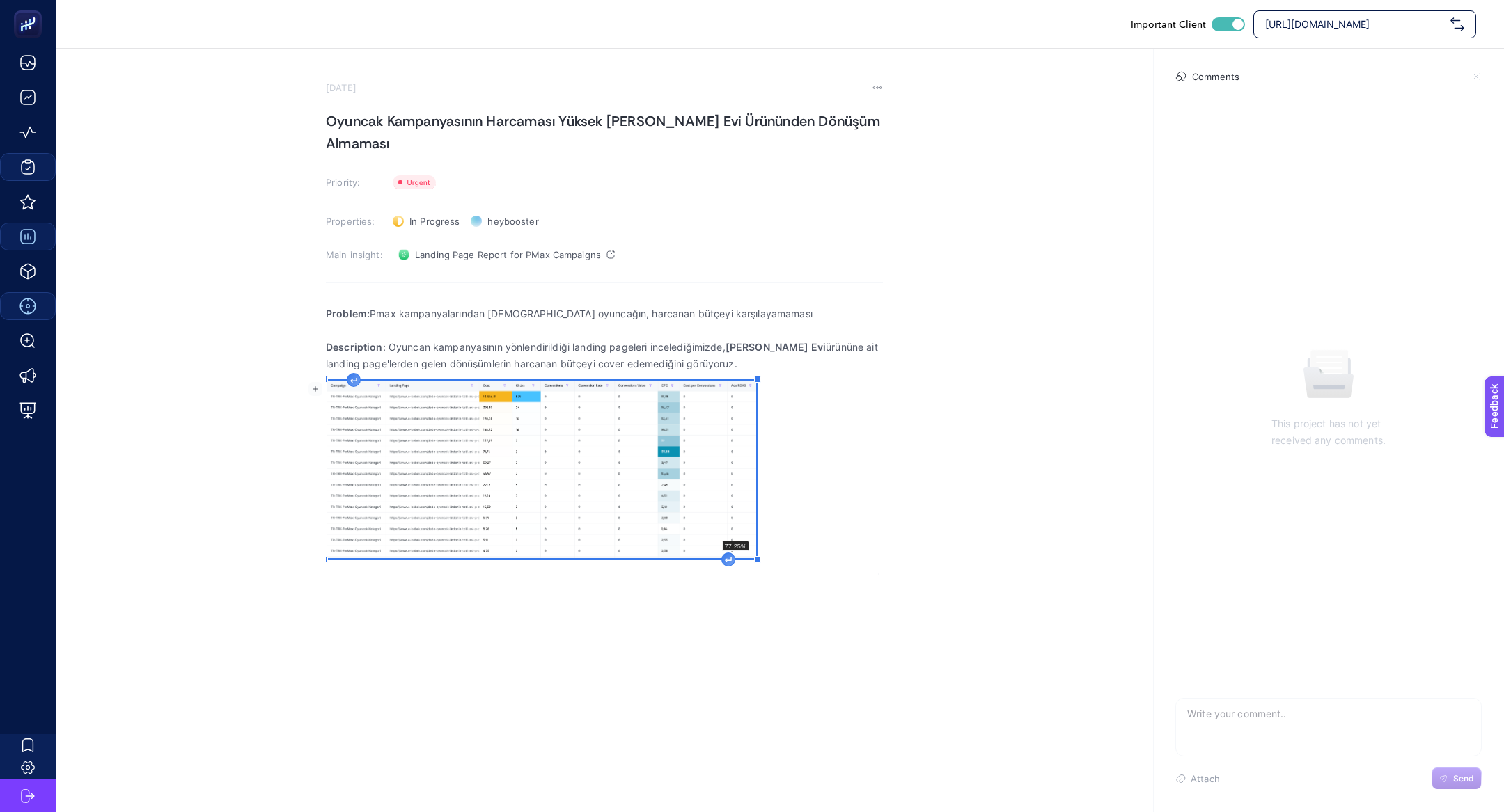
drag, startPoint x: 867, startPoint y: 608, endPoint x: 753, endPoint y: 541, distance: 132.2
click at [753, 541] on div "Problem: Pmax kampanyalarından yönlendirilen oyuncağın, harcanan bütçeyi karşıl…" at bounding box center [604, 436] width 557 height 279
click at [727, 554] on div "Rich Text Editor. Editing area: main" at bounding box center [725, 558] width 14 height 14
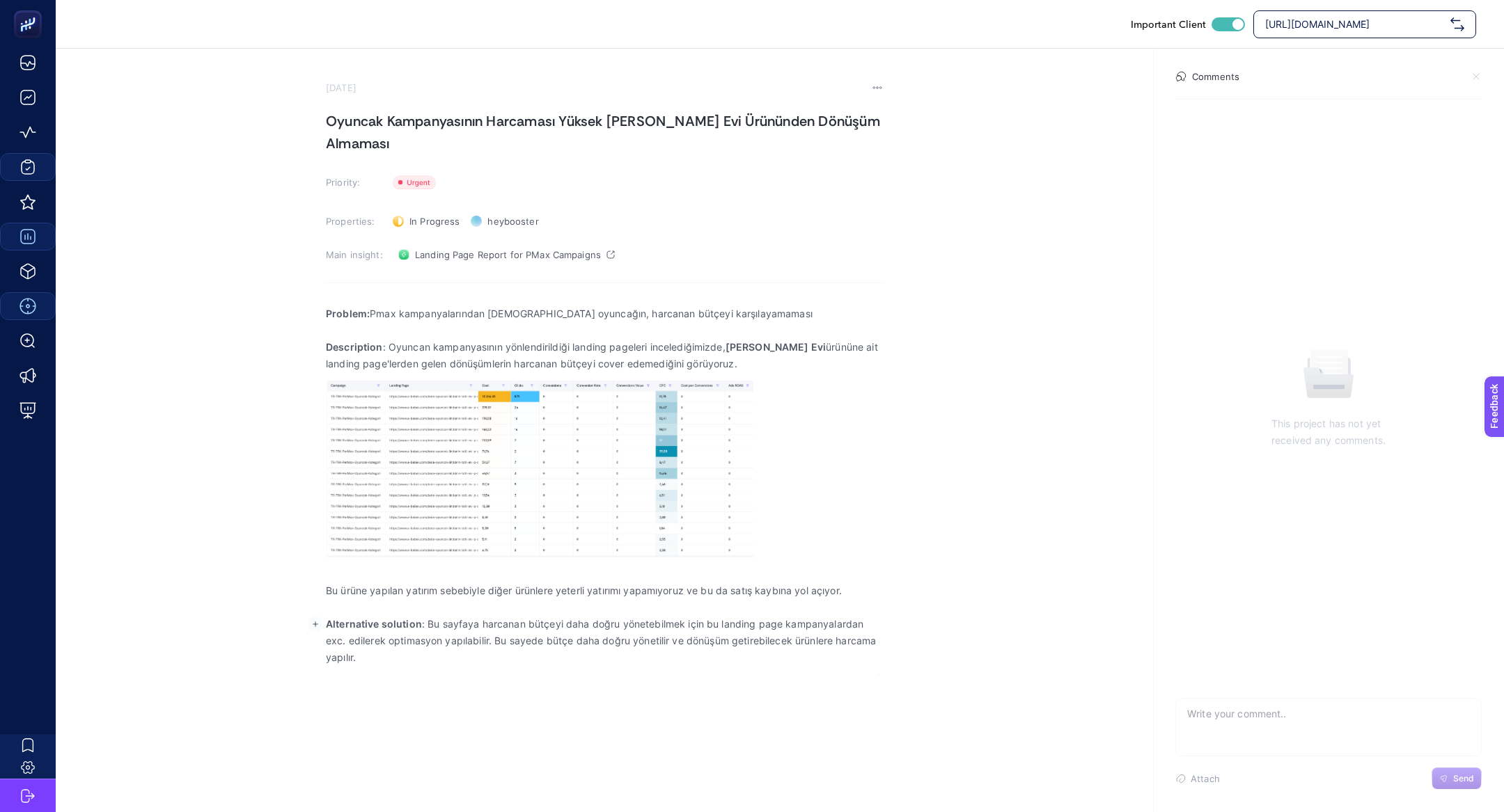
click at [601, 586] on p "Bu ürüne yapılan yatırım sebebiyle diğer ürünlere yeterli yatırımı yapamıyoruz …" at bounding box center [604, 591] width 557 height 16
click at [581, 577] on p "Rich Text Editor. Editing area: main" at bounding box center [604, 574] width 557 height 16
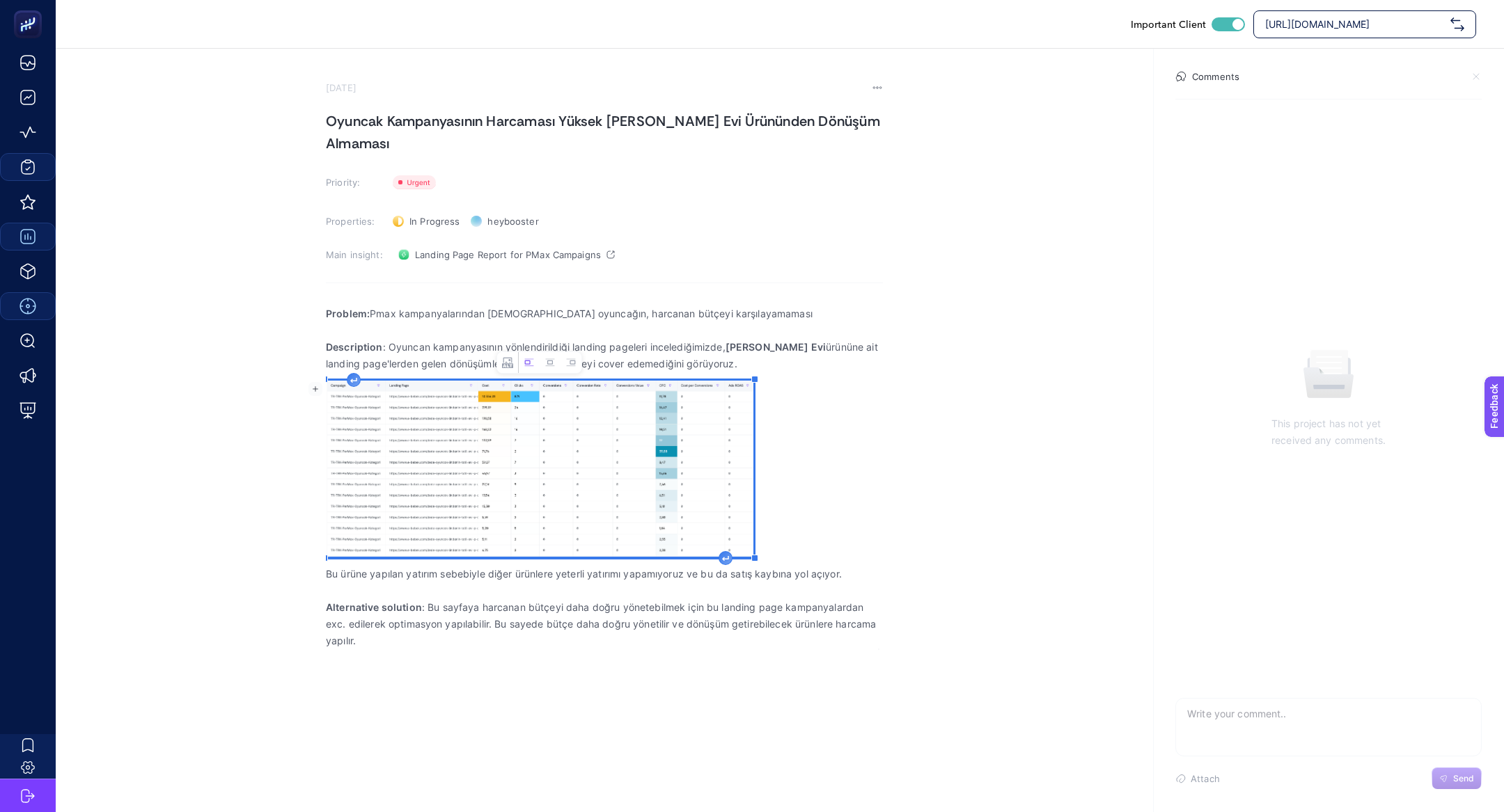
click at [1389, 731] on textarea at bounding box center [1328, 721] width 305 height 44
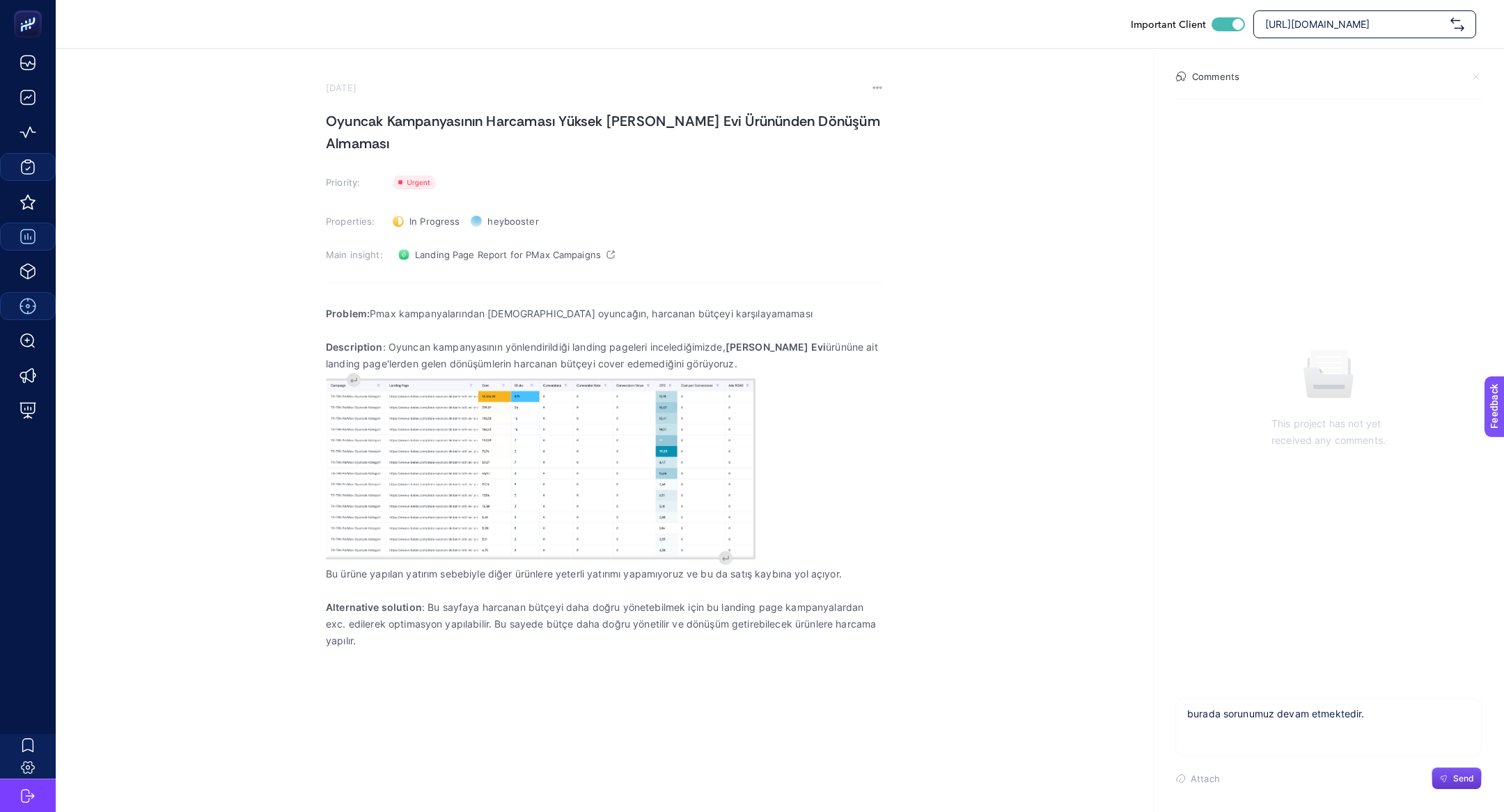
type textarea "burada sorunumuz devam etmektedir."
click at [1459, 785] on button "Send" at bounding box center [1456, 778] width 50 height 22
click at [330, 124] on h1 "Oyuncak Kampanyasının Harcaması Yüksek [PERSON_NAME] Evi Ürününden Dönüşüm Alma…" at bounding box center [604, 132] width 557 height 44
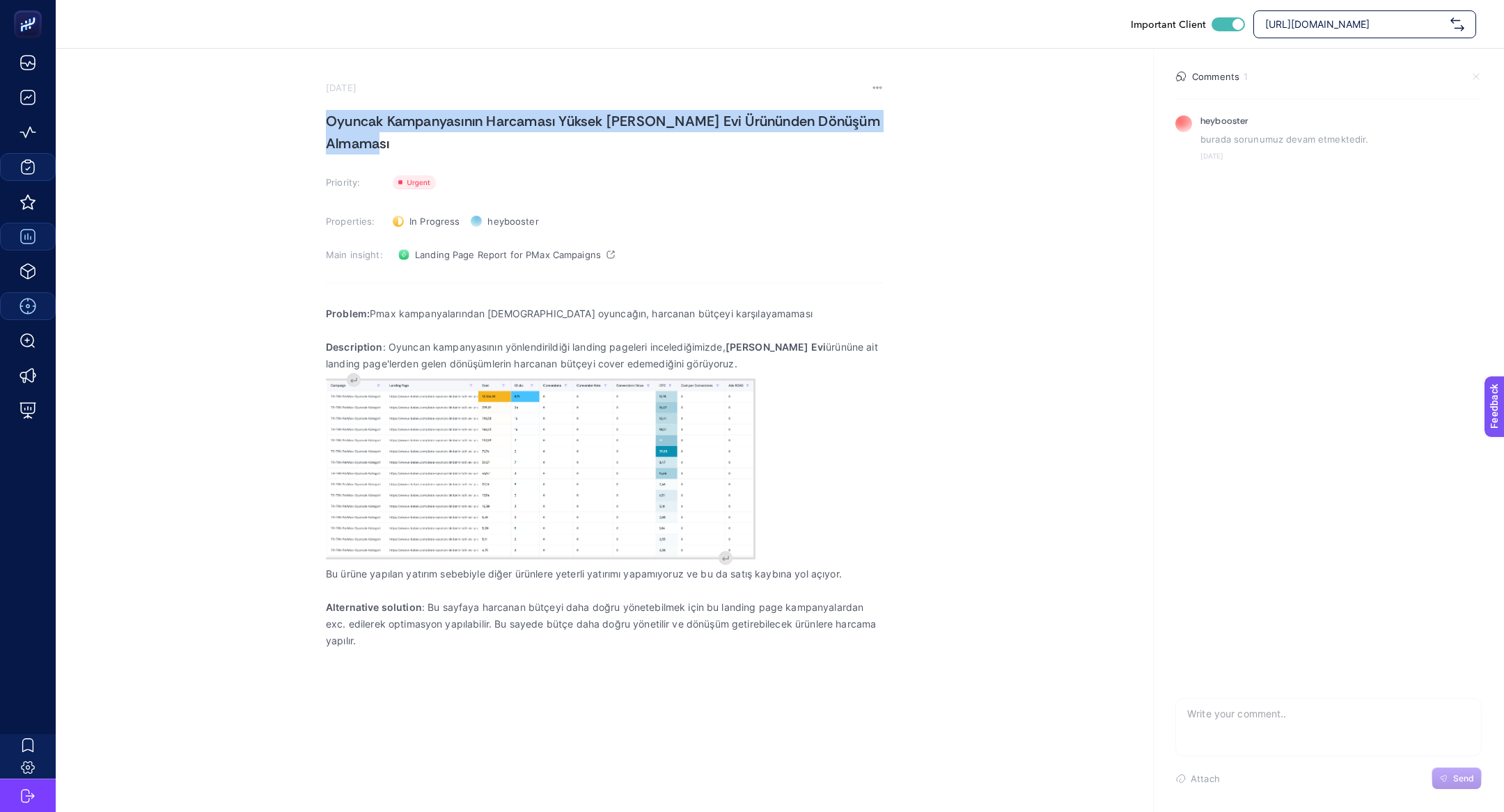
click at [330, 124] on h1 "Oyuncak Kampanyasının Harcaması Yüksek [PERSON_NAME] Evi Ürününden Dönüşüm Alma…" at bounding box center [604, 132] width 557 height 44
copy h1 "Oyuncak Kampanyasının Harcaması Yüksek [PERSON_NAME] Evi Ürününden Dönüşüm Alma…"
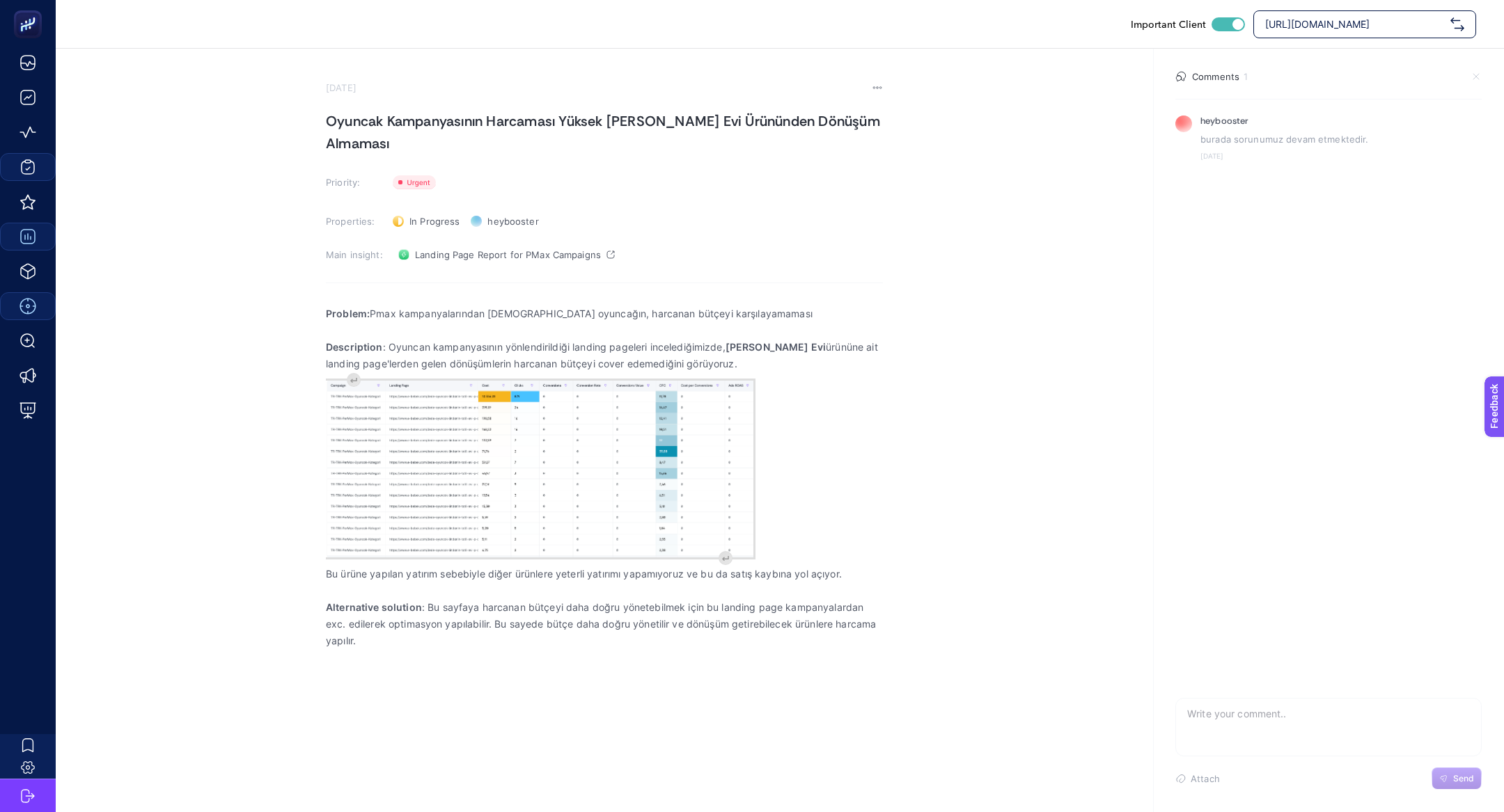
click at [1362, 29] on span "[URL][DOMAIN_NAME]" at bounding box center [1355, 24] width 180 height 14
type input "[PERSON_NAME]"
click at [1367, 106] on span "[URL][DOMAIN_NAME]" at bounding box center [1318, 113] width 105 height 14
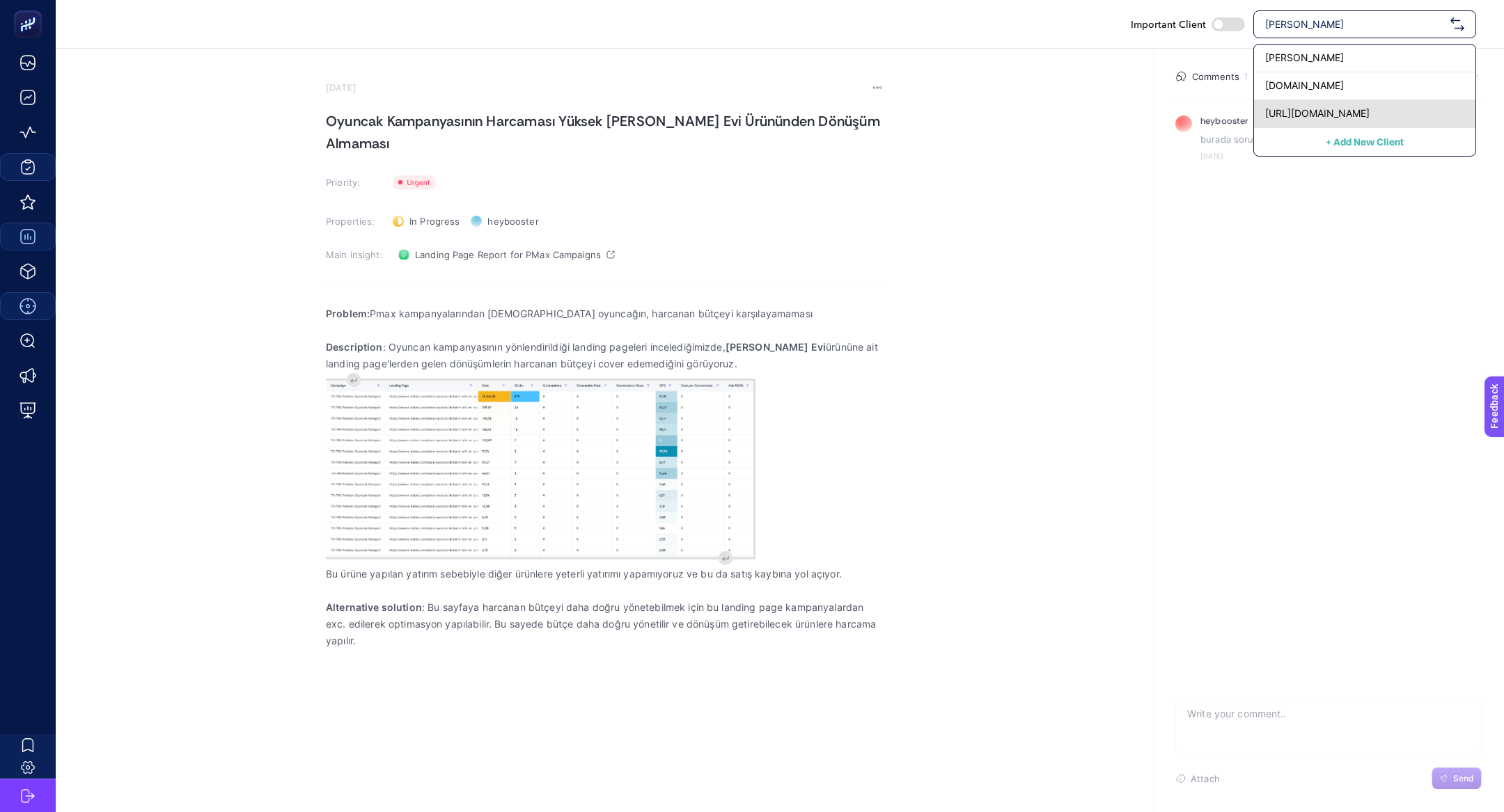
checkbox input "false"
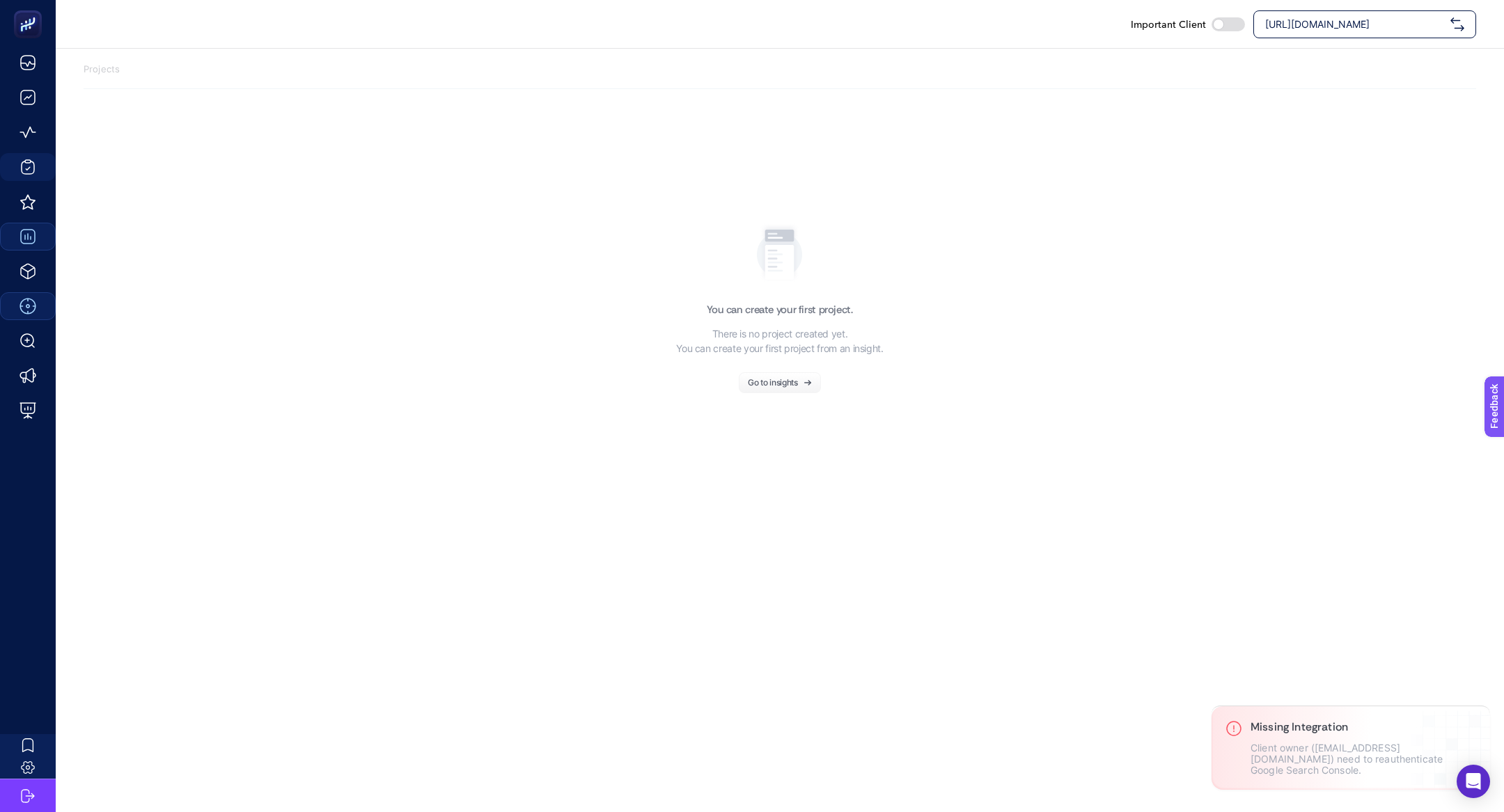
click at [1365, 30] on div "[URL][DOMAIN_NAME]" at bounding box center [1364, 25] width 222 height 28
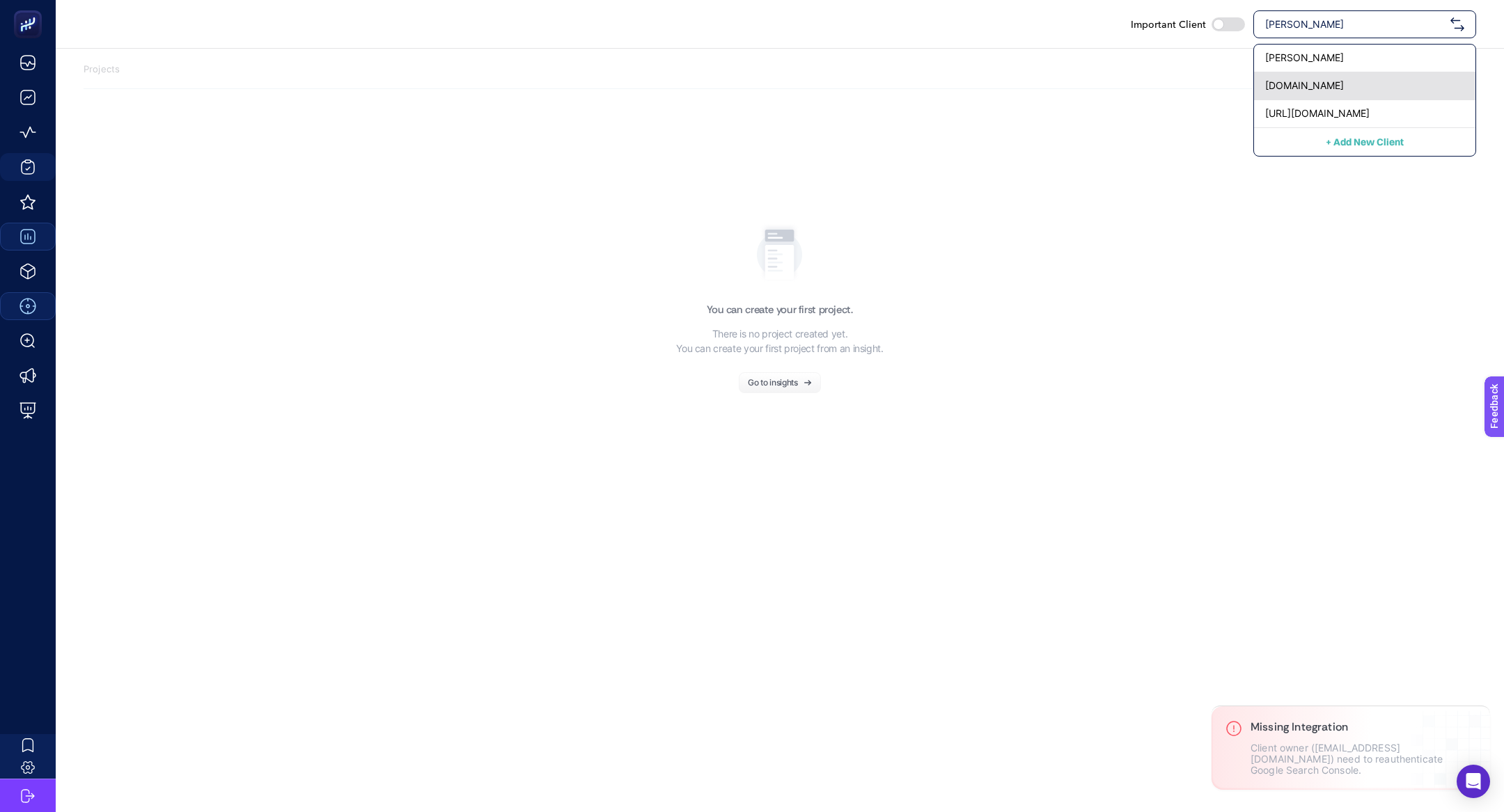
type input "[PERSON_NAME]"
click at [1357, 81] on div "[DOMAIN_NAME]" at bounding box center [1364, 87] width 222 height 28
checkbox input "true"
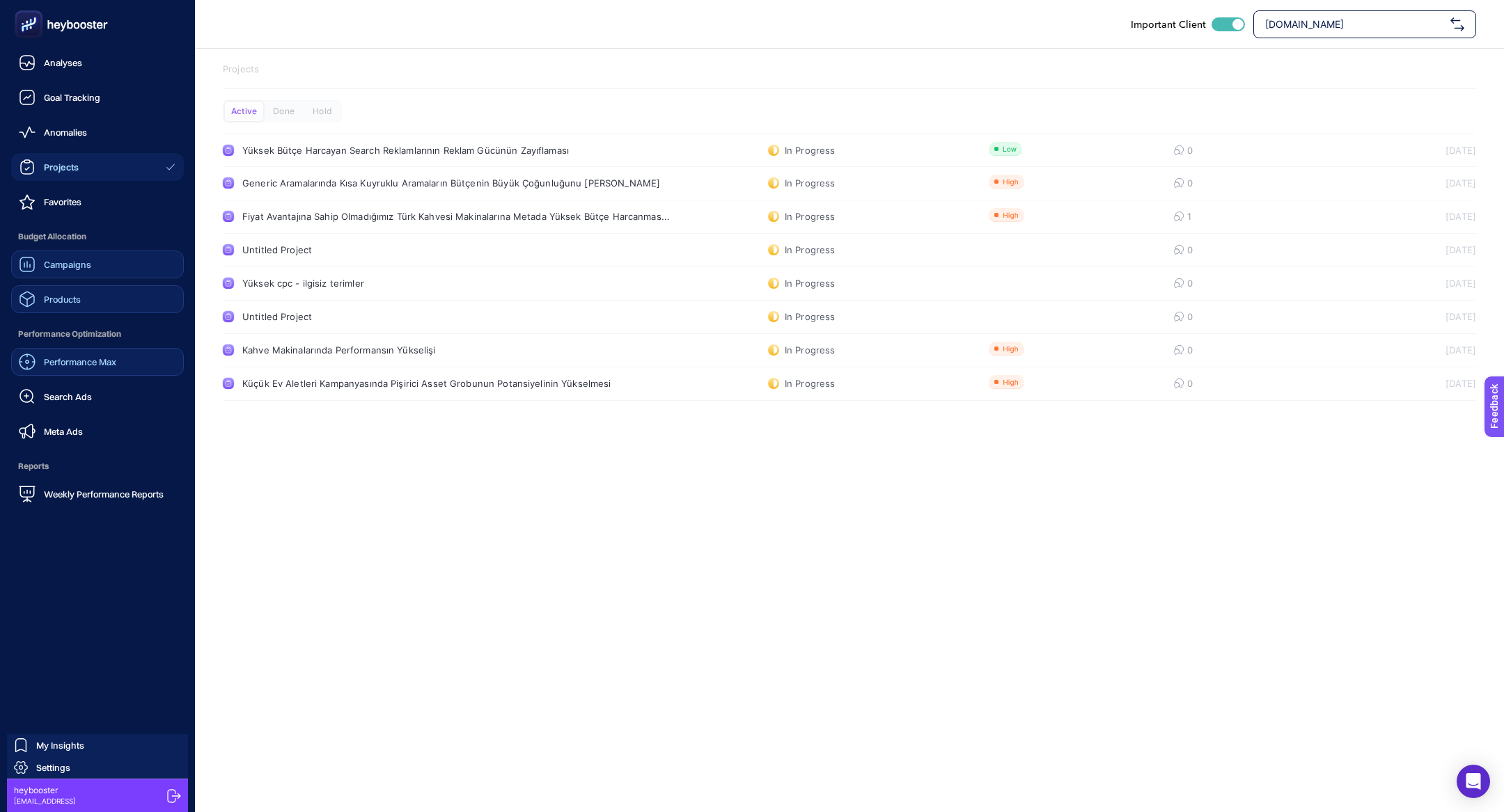
click at [72, 298] on span "Products" at bounding box center [62, 299] width 37 height 11
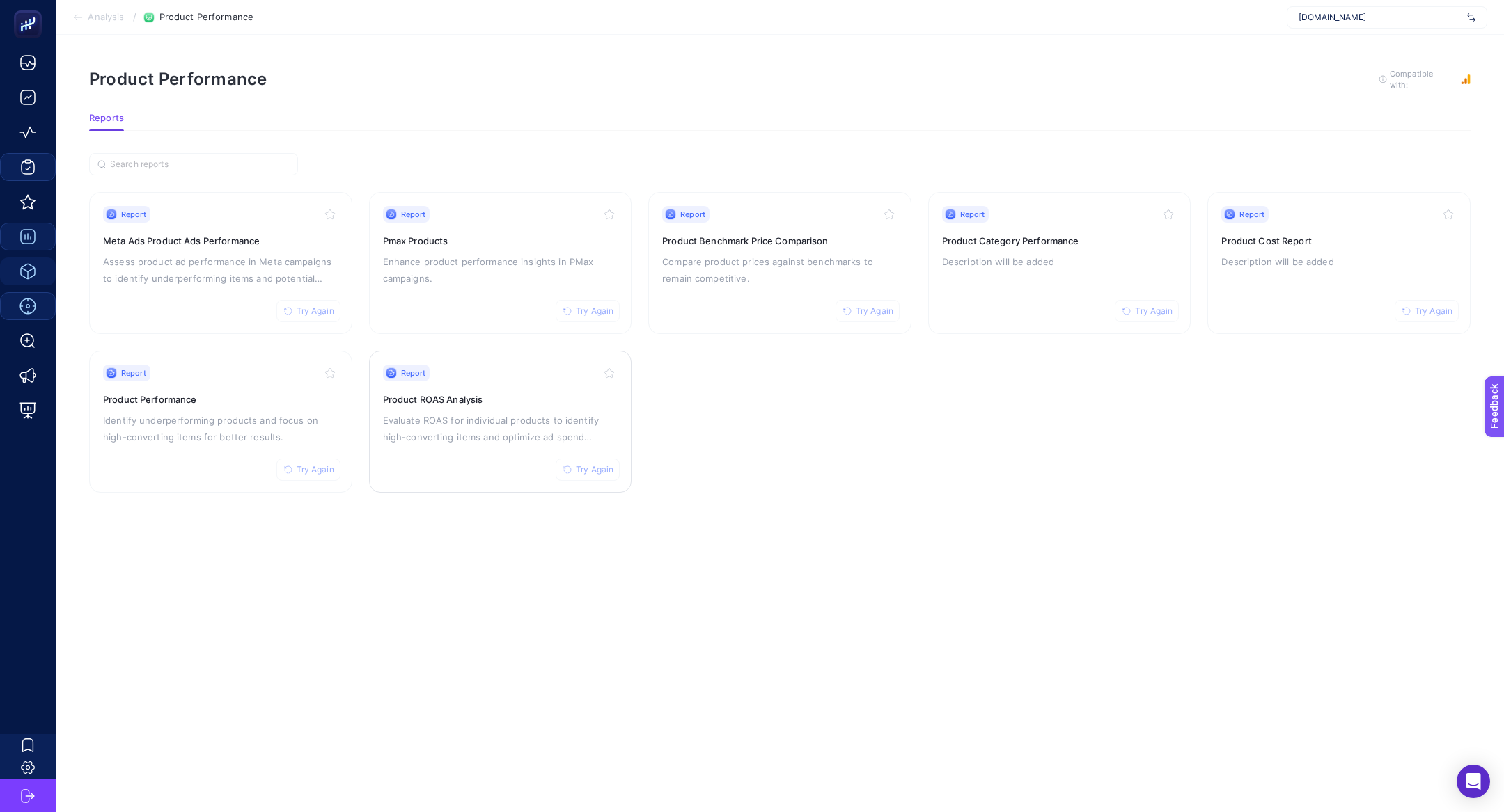
click at [471, 401] on h3 "Product ROAS Analysis" at bounding box center [501, 399] width 236 height 14
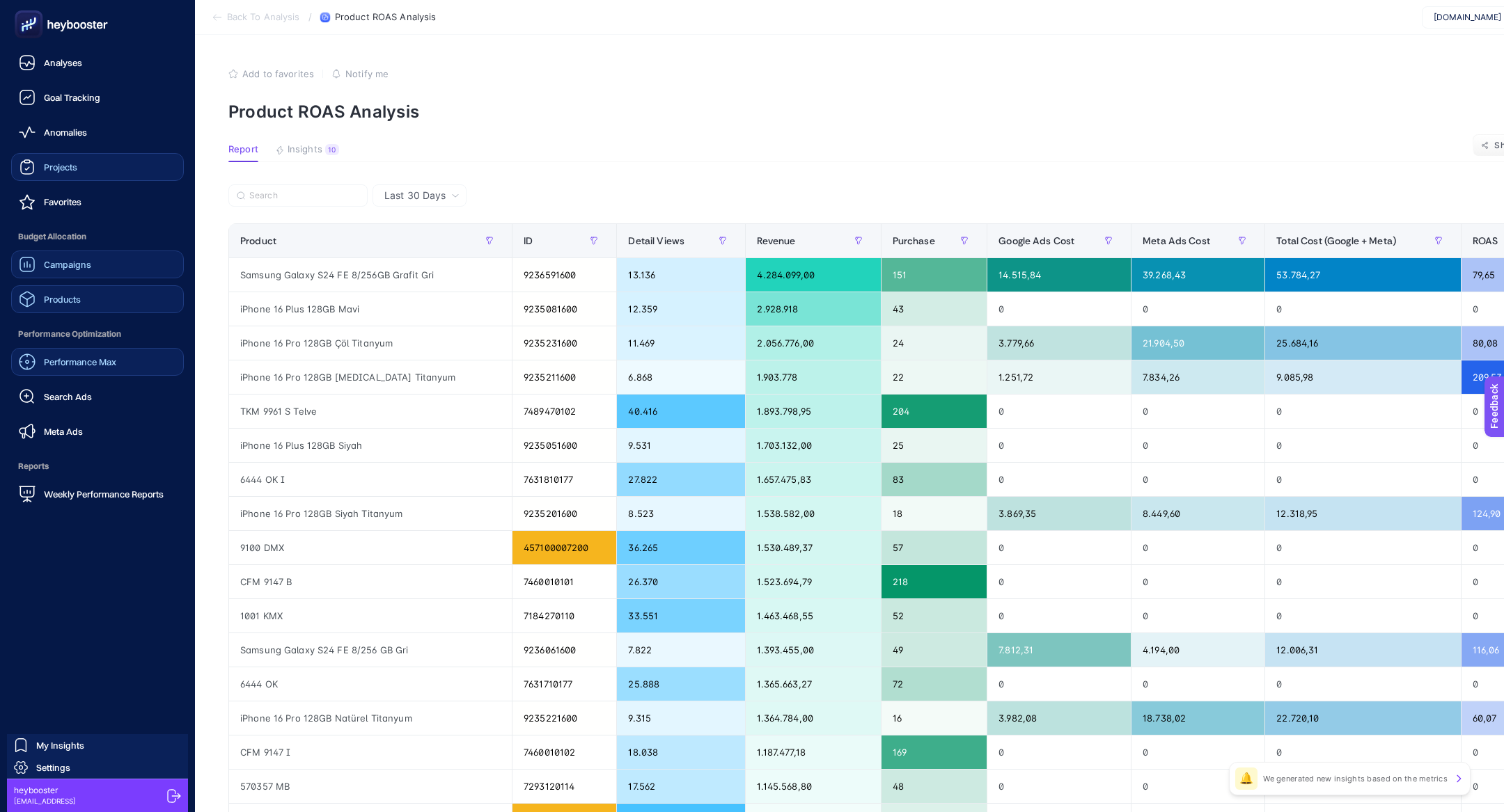
click at [39, 25] on rect at bounding box center [29, 25] width 23 height 23
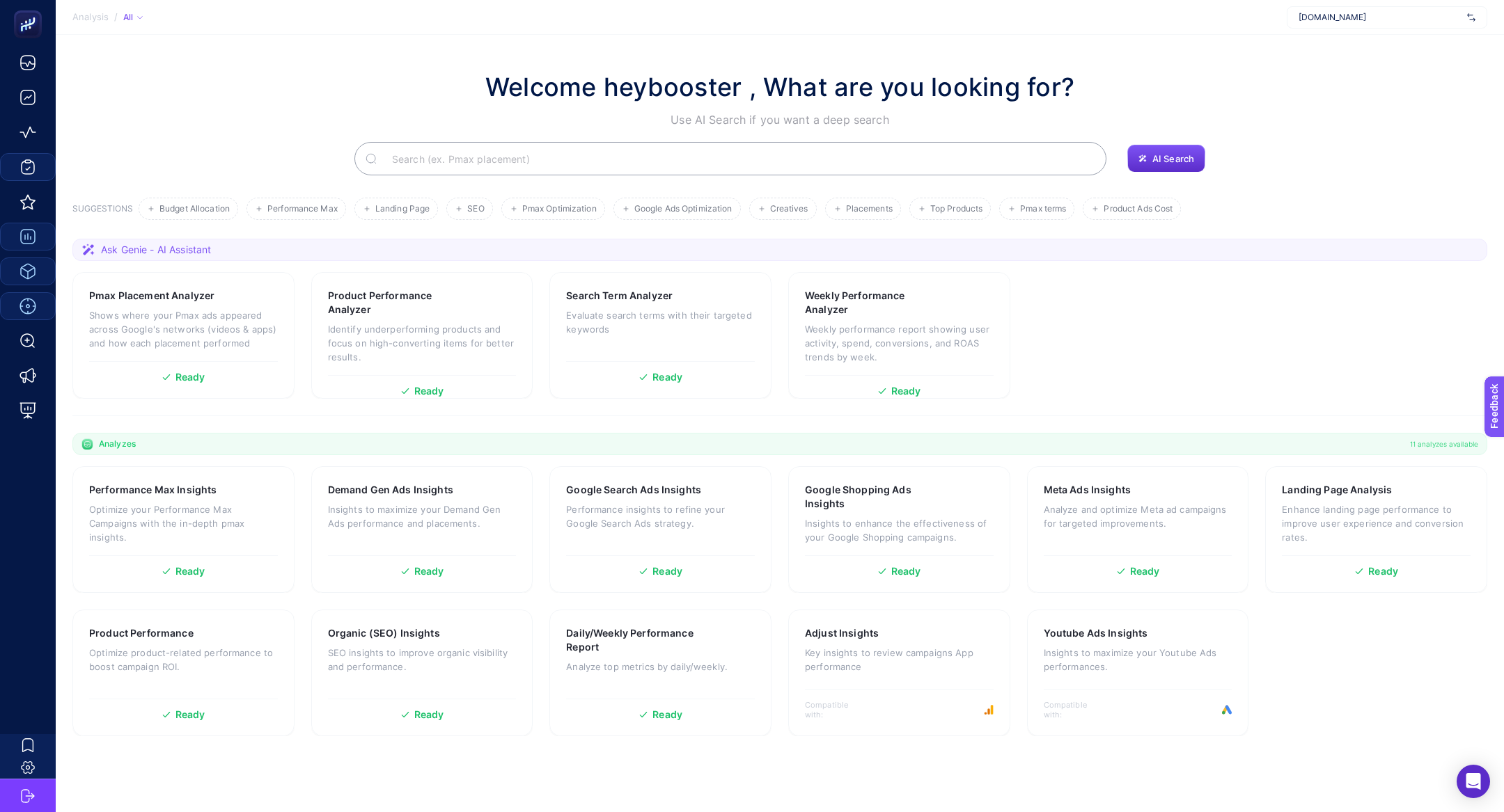
click at [466, 167] on input "Search" at bounding box center [738, 159] width 714 height 39
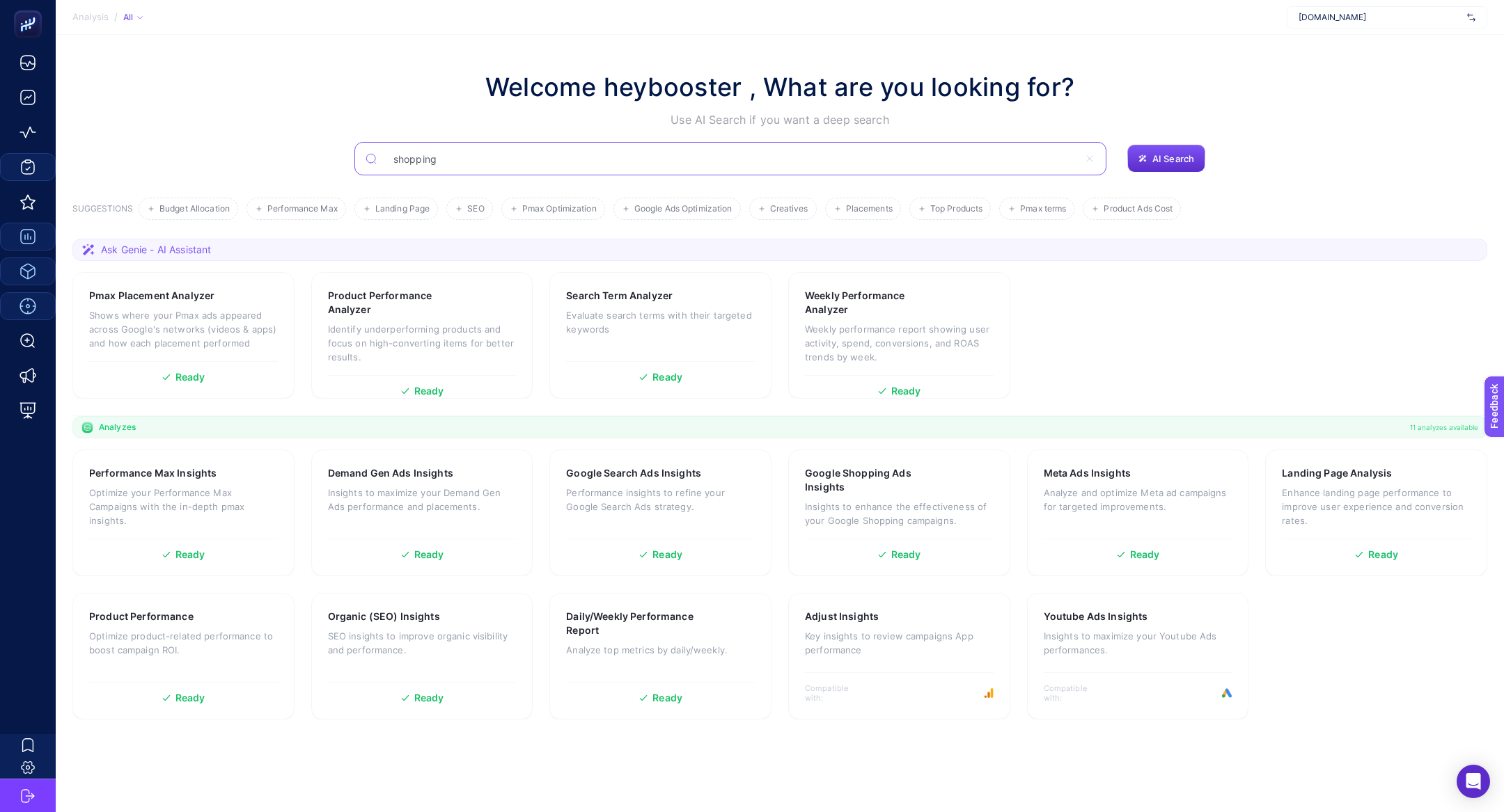
type input "shopping"
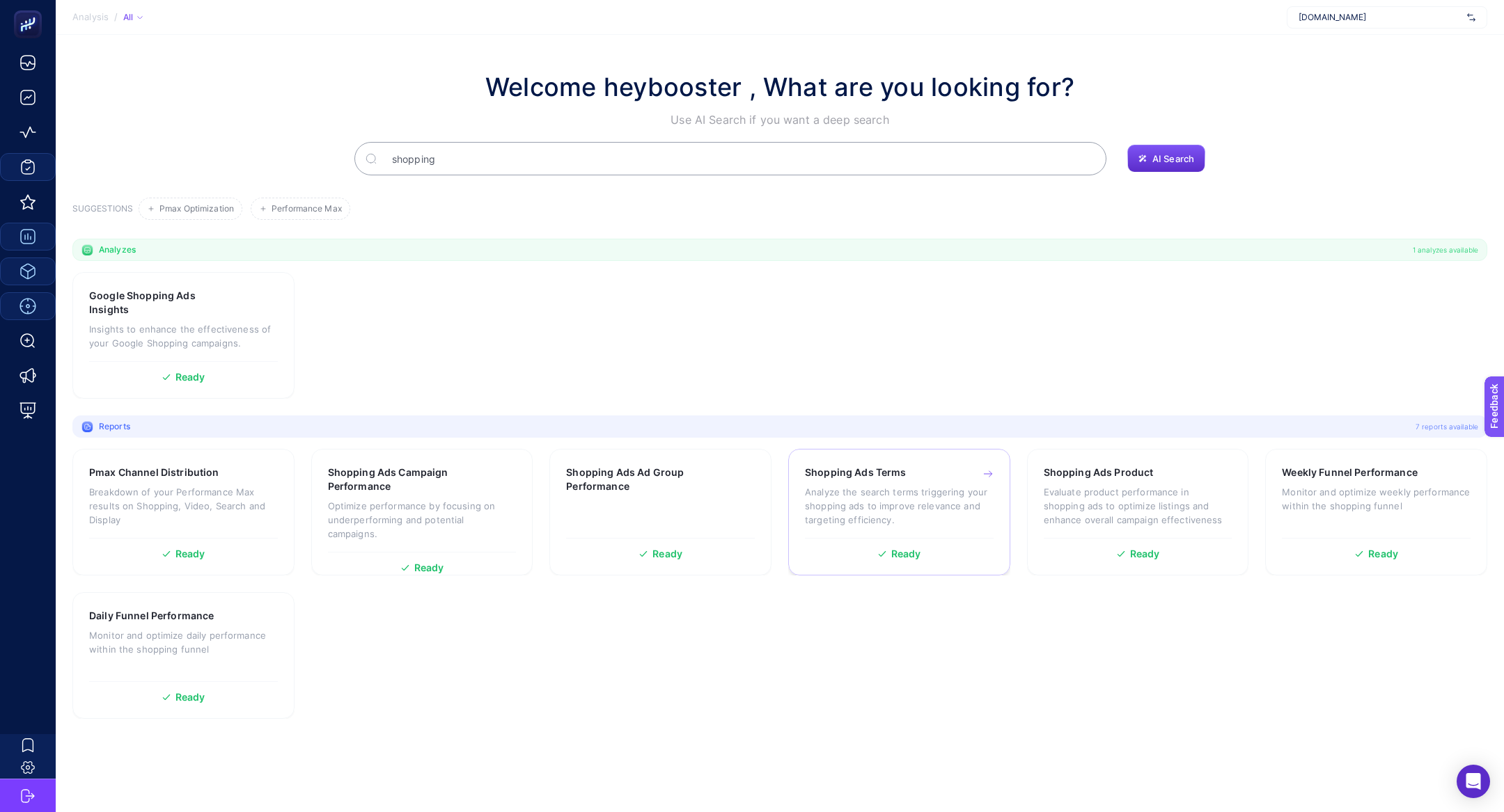
click at [891, 530] on div "Shopping Ads Terms Analyze the search terms triggering your shopping ads to imp…" at bounding box center [899, 502] width 189 height 73
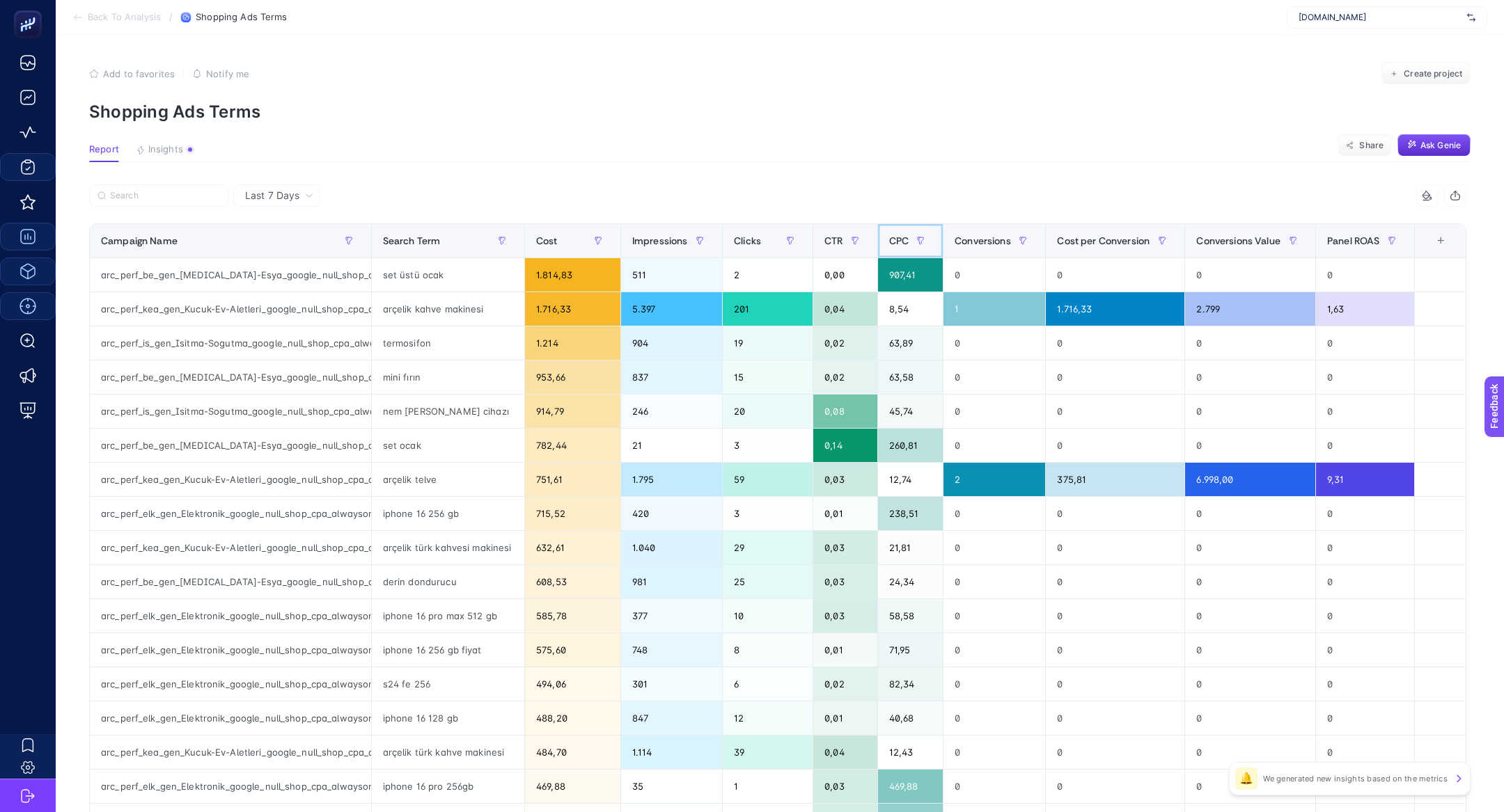
click at [907, 231] on div "CPC" at bounding box center [910, 240] width 43 height 22
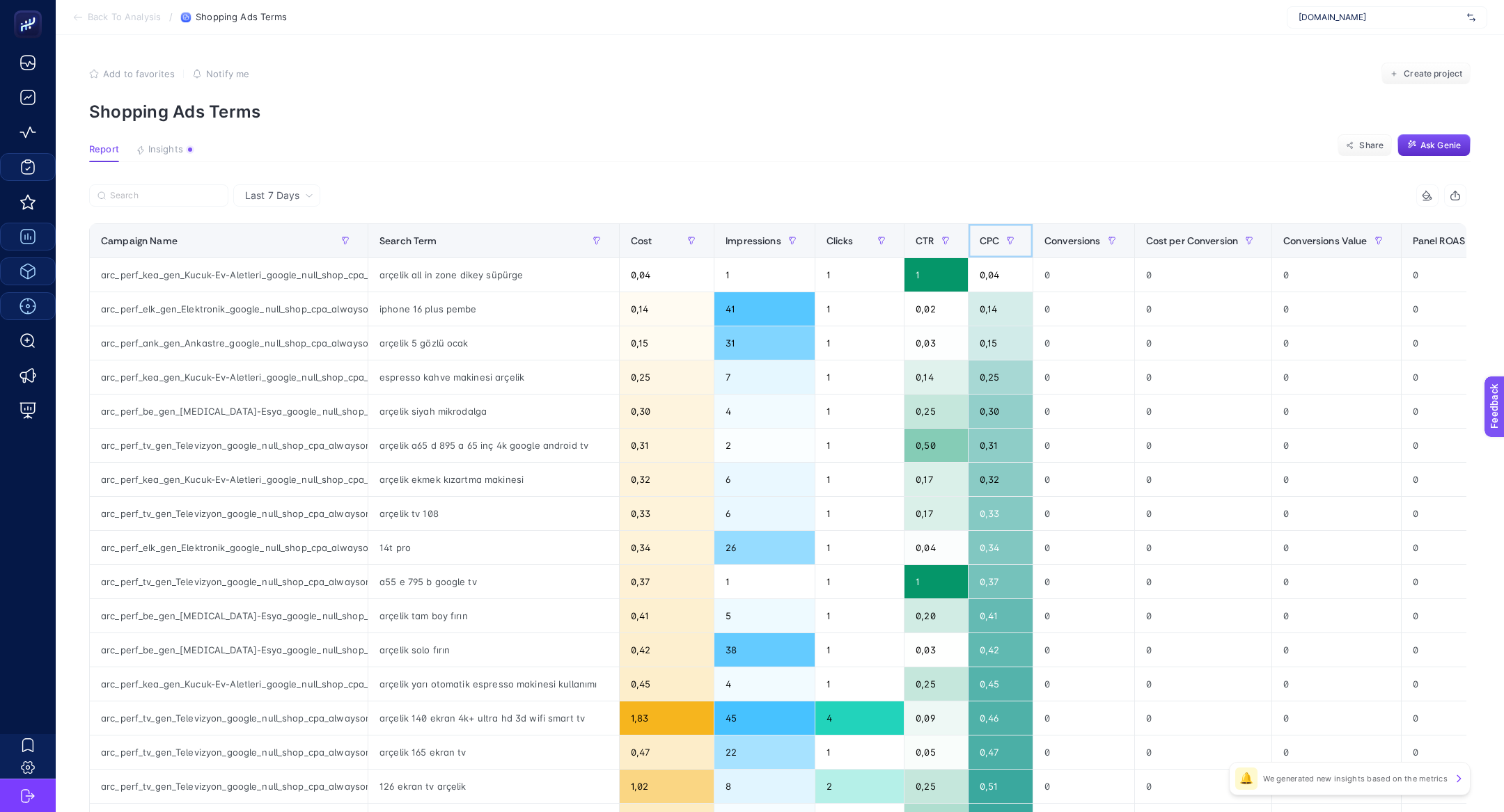
click at [982, 236] on th "CPC" at bounding box center [999, 241] width 65 height 34
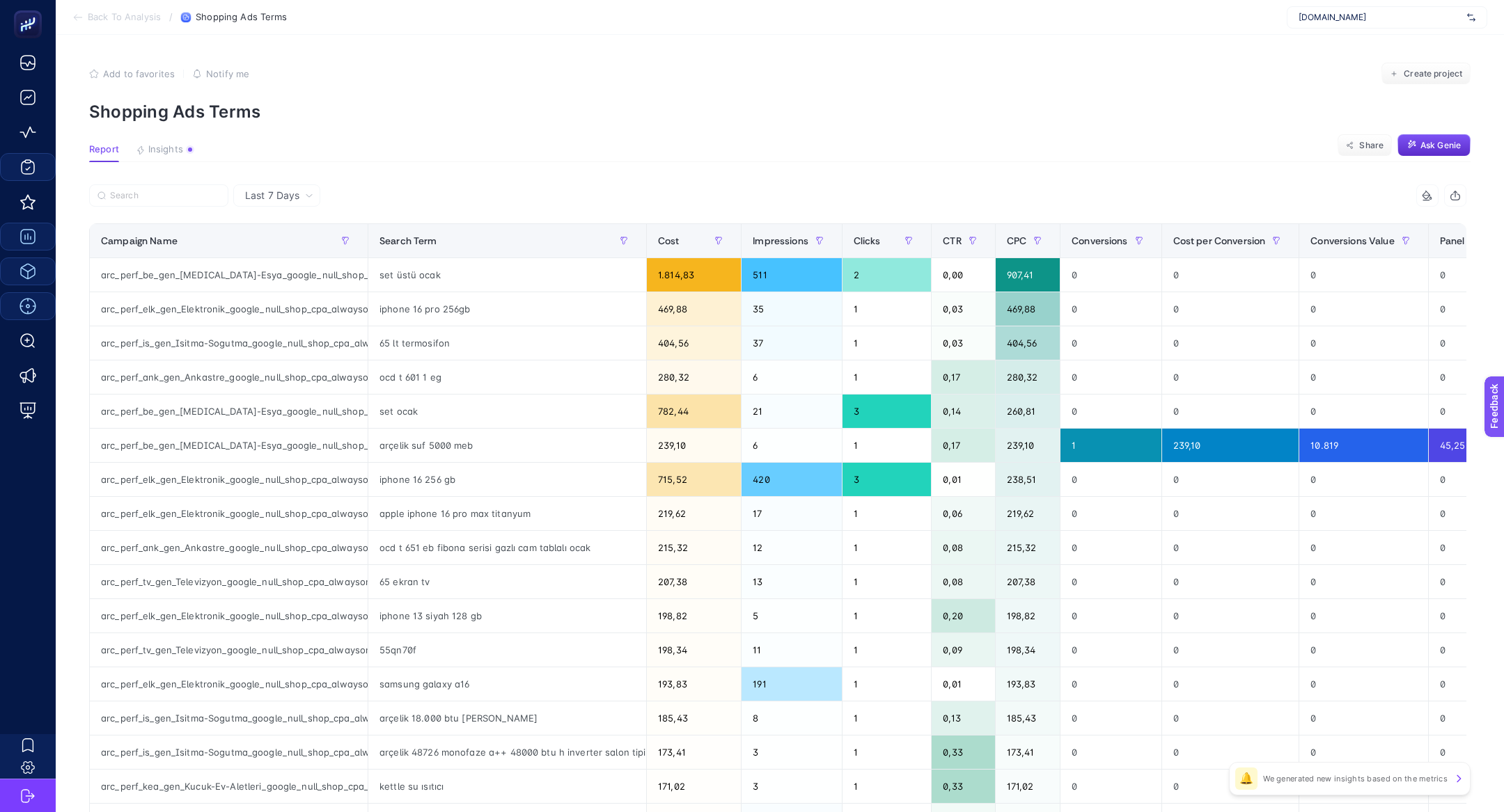
click at [292, 192] on span "Last 7 Days" at bounding box center [272, 195] width 54 height 14
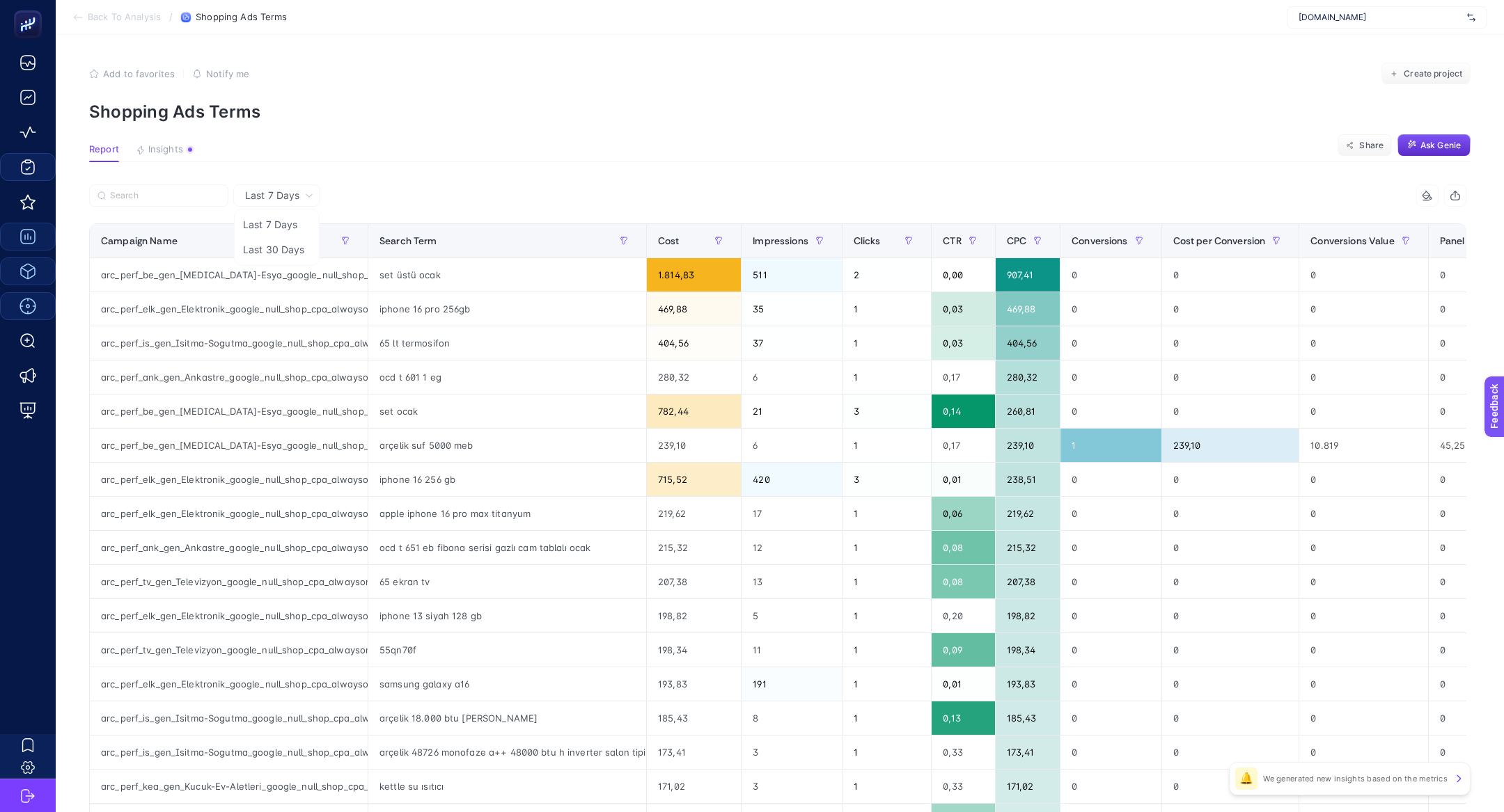
click at [296, 253] on li "Last 30 Days" at bounding box center [276, 249] width 79 height 25
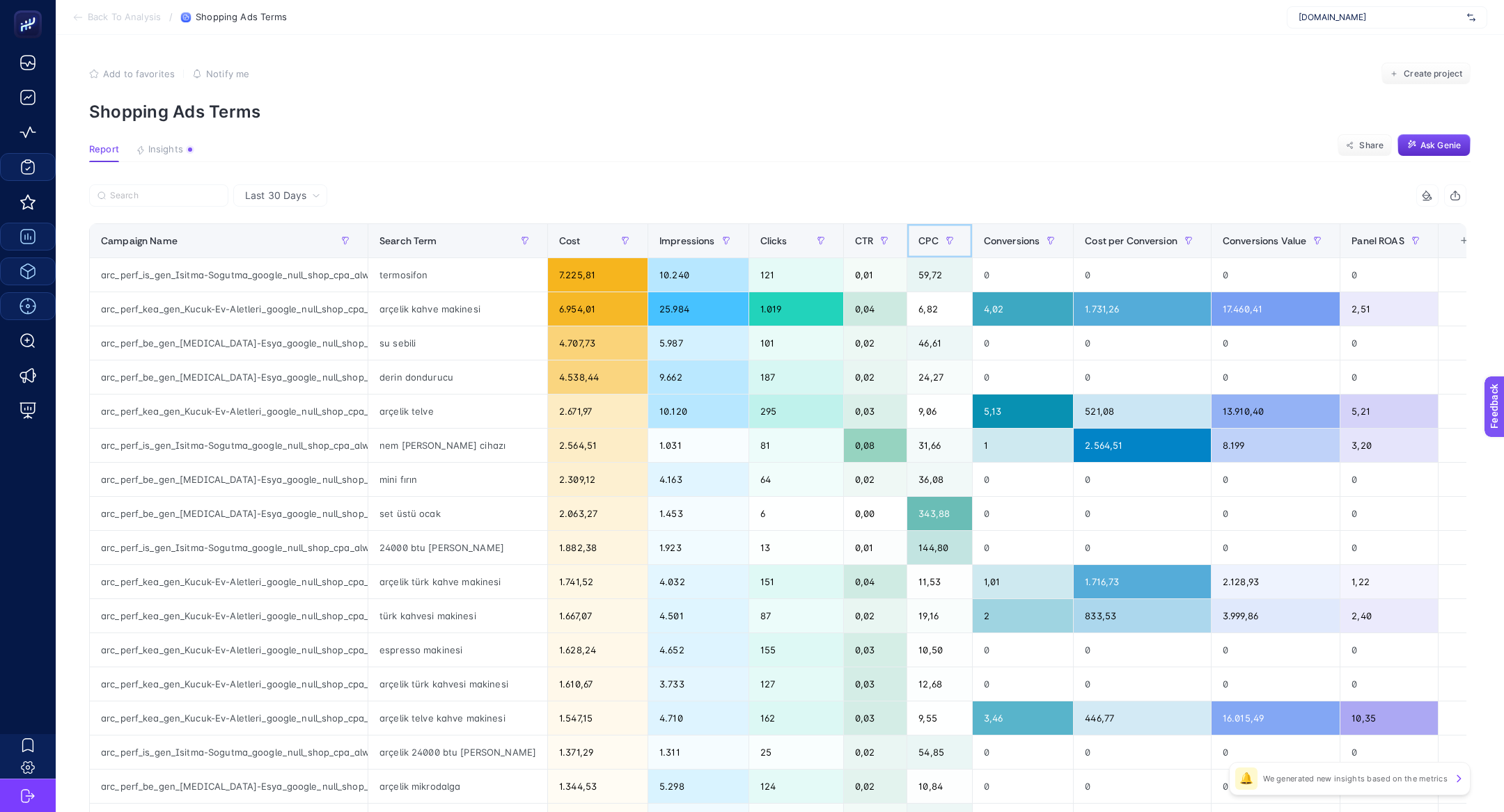
click at [918, 231] on div "CPC" at bounding box center [939, 240] width 42 height 22
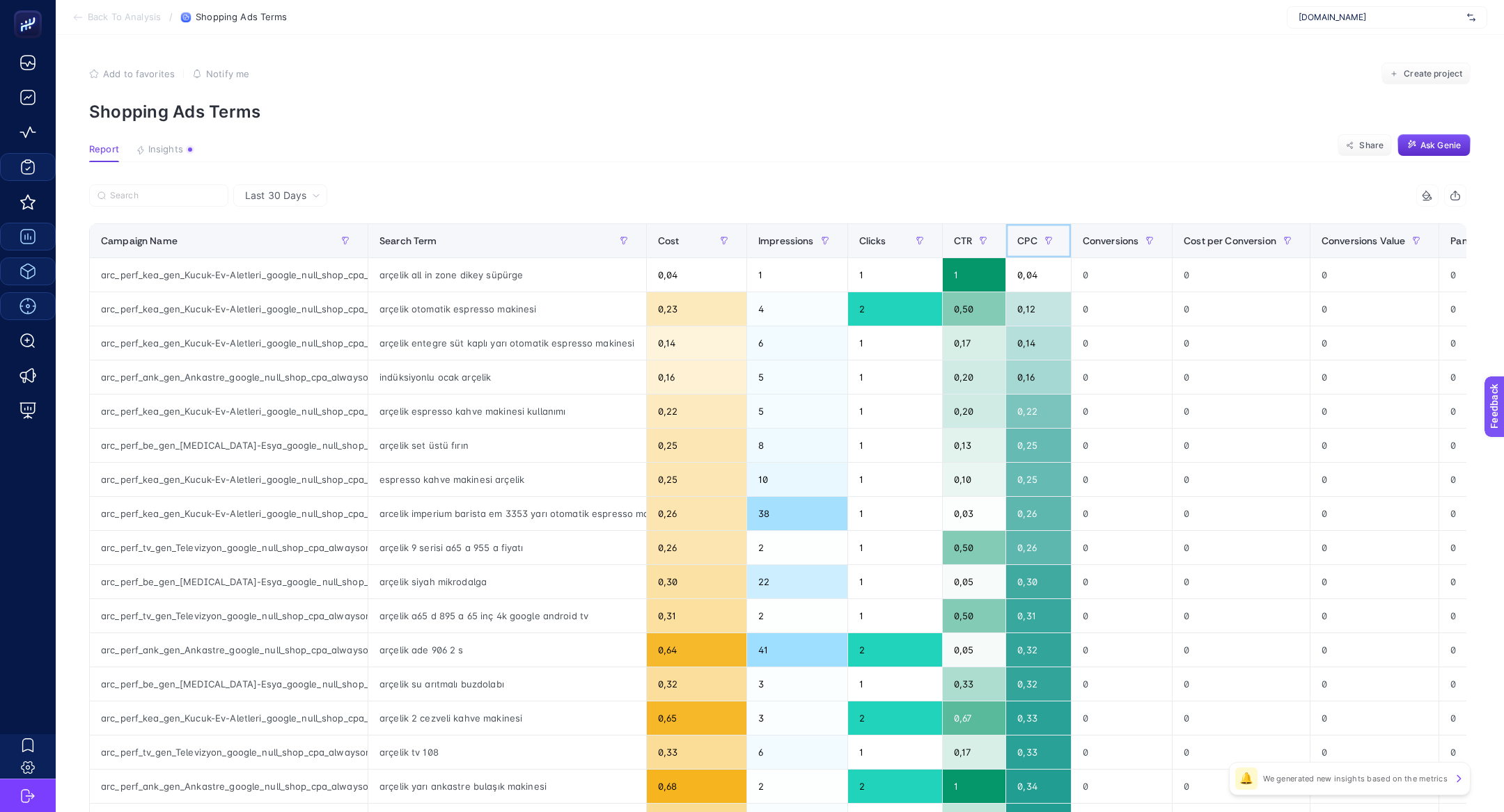
click at [1035, 236] on span "CPC" at bounding box center [1027, 241] width 20 height 11
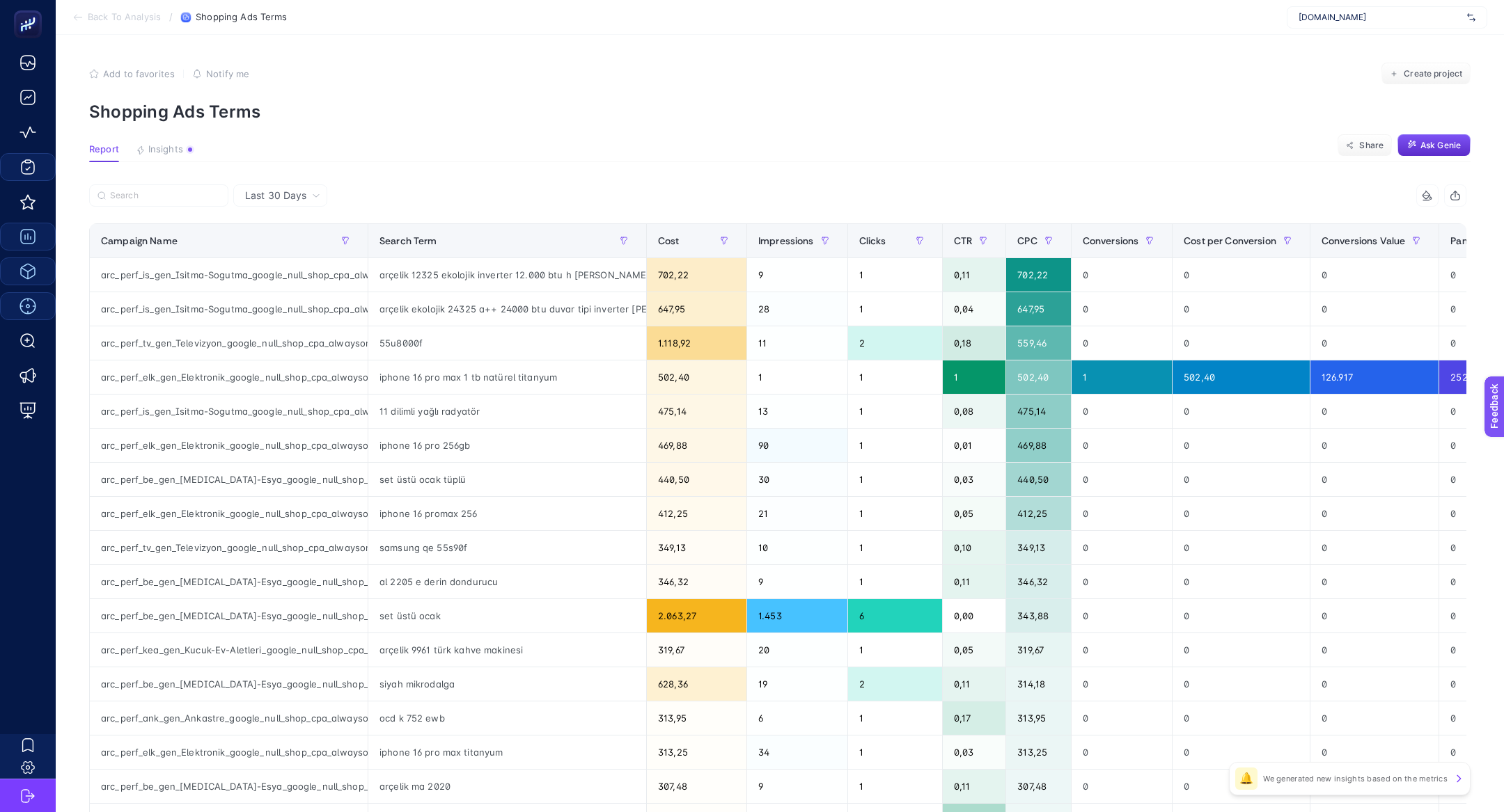
click at [260, 191] on span "Last 30 Days" at bounding box center [276, 195] width 61 height 14
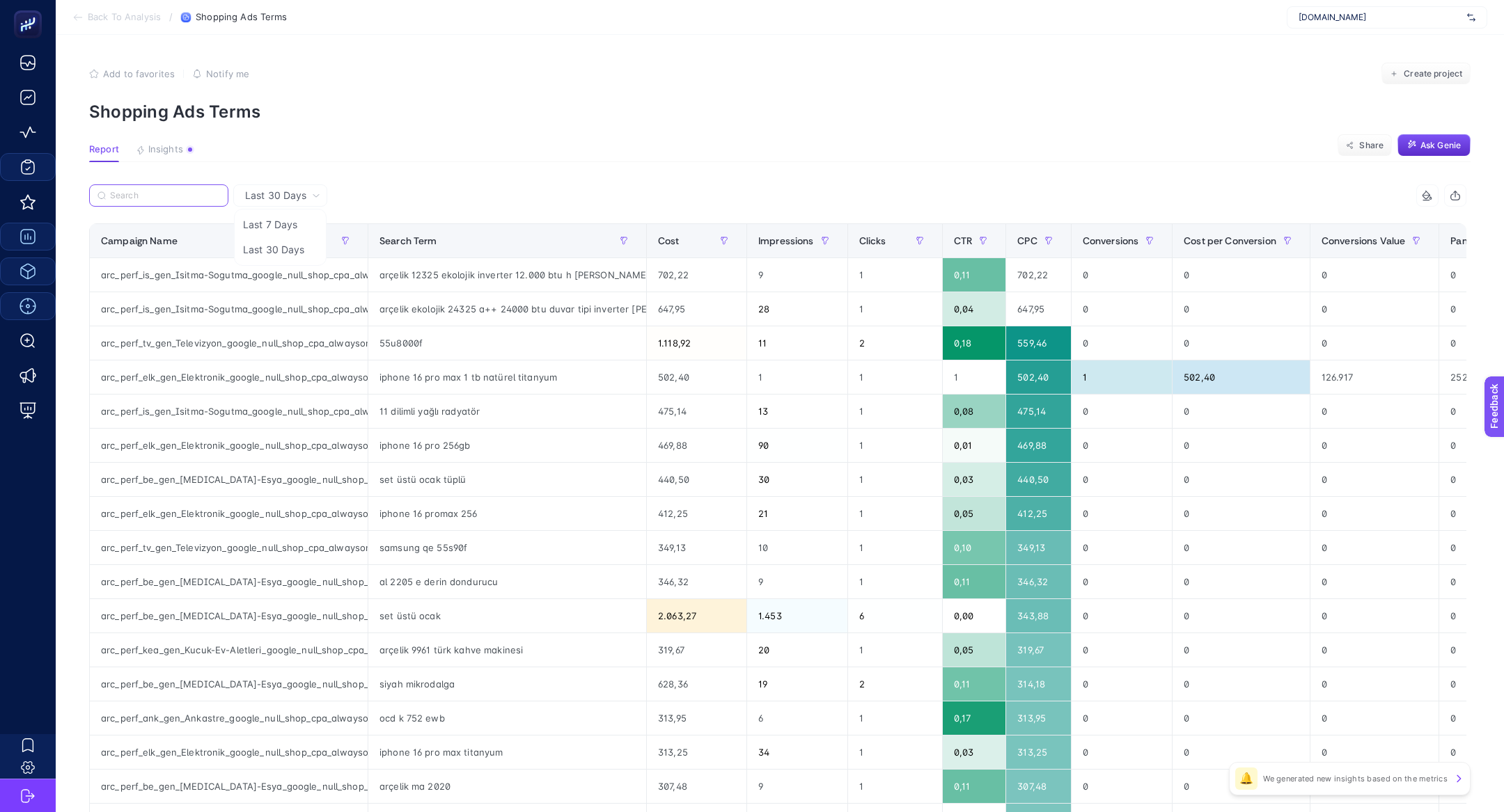
click at [184, 199] on input "Search" at bounding box center [165, 195] width 110 height 11
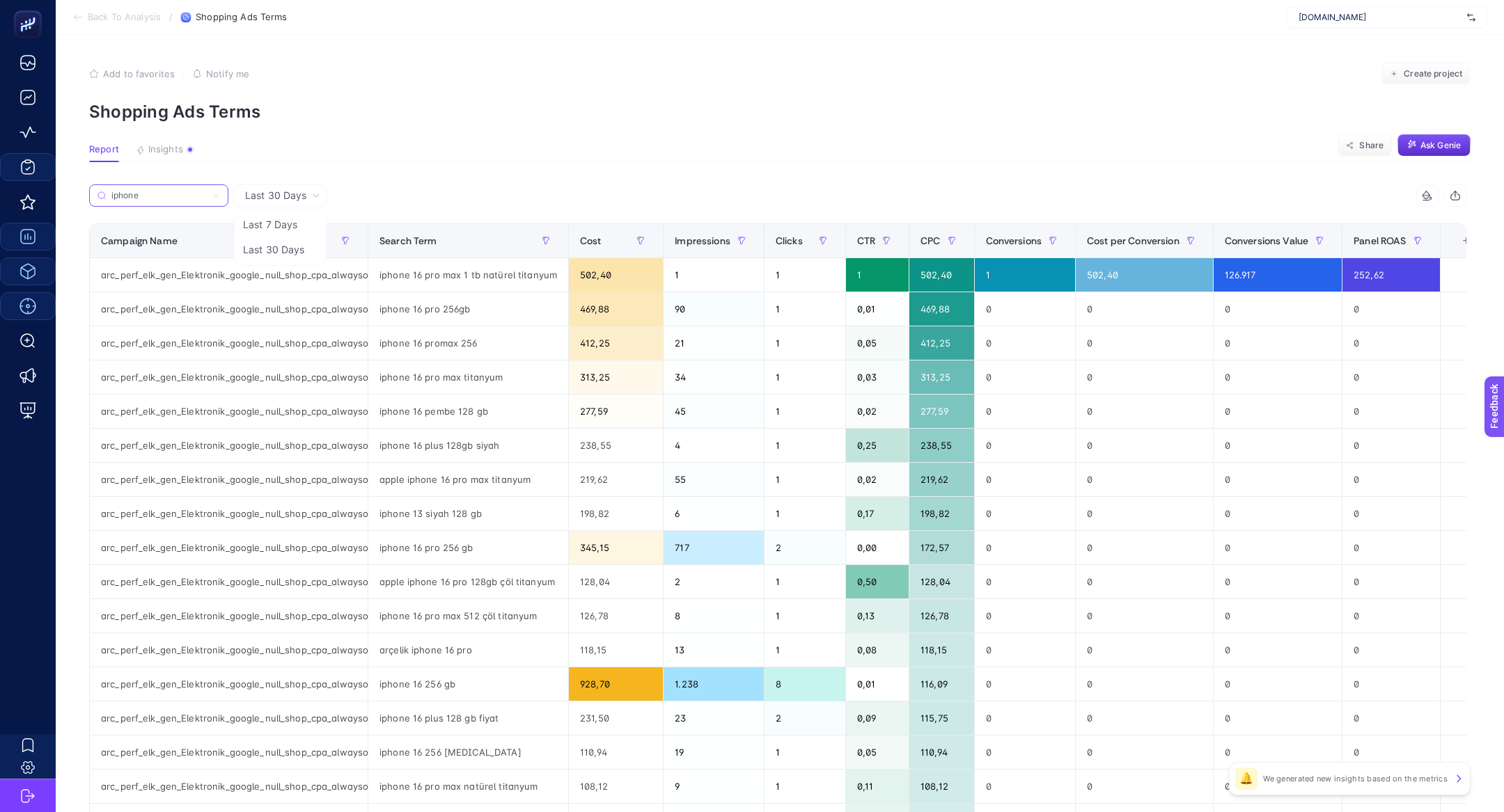
type input "iphone"
click at [475, 175] on article "Add to favorites false Notify me Create project Shopping Ads Terms Report Insig…" at bounding box center [779, 579] width 1448 height 1088
click at [587, 240] on span "Cost" at bounding box center [590, 241] width 21 height 11
click at [587, 240] on th "Cost" at bounding box center [617, 241] width 95 height 34
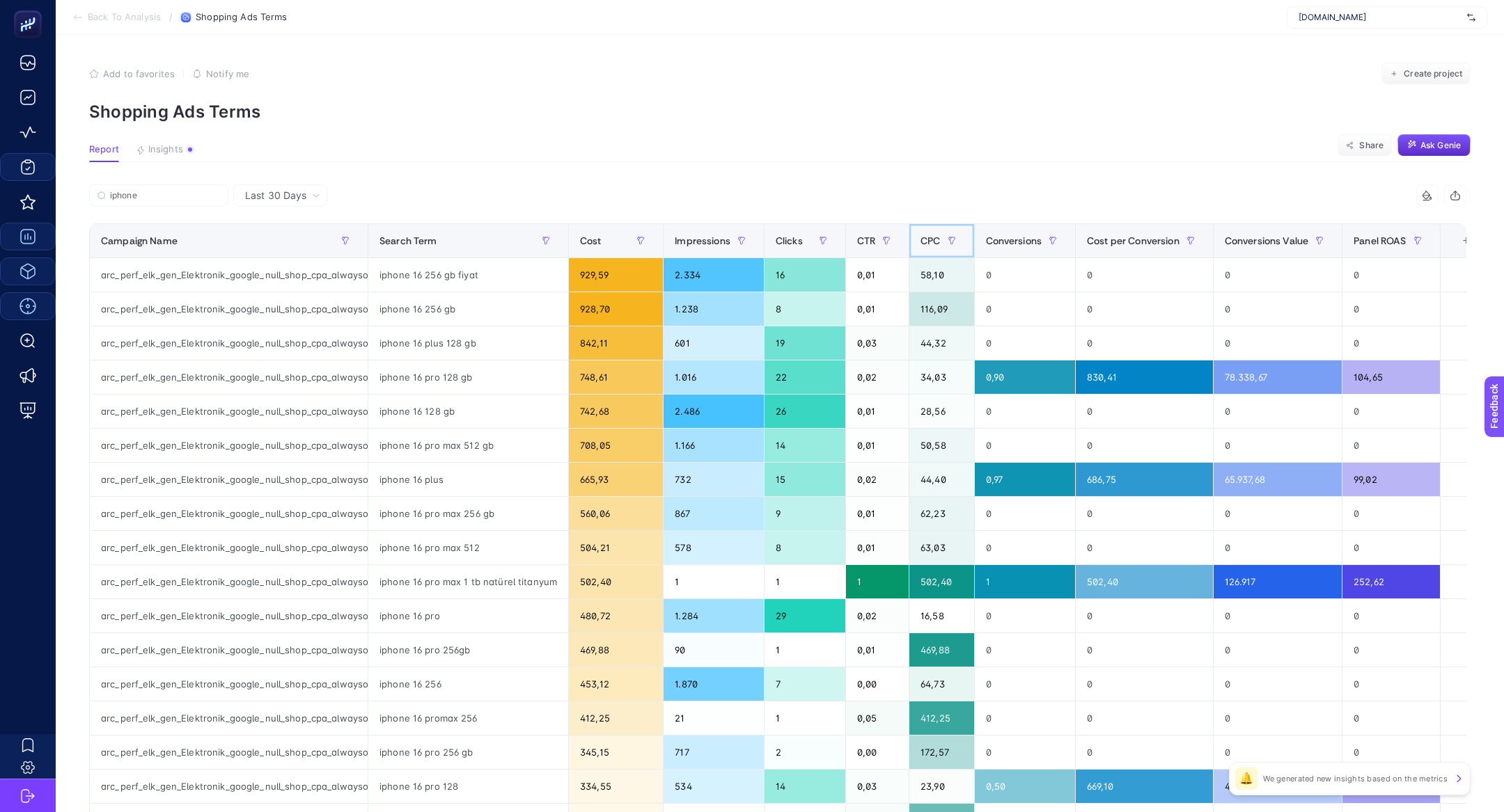
click at [932, 246] on span "CPC" at bounding box center [930, 241] width 20 height 11
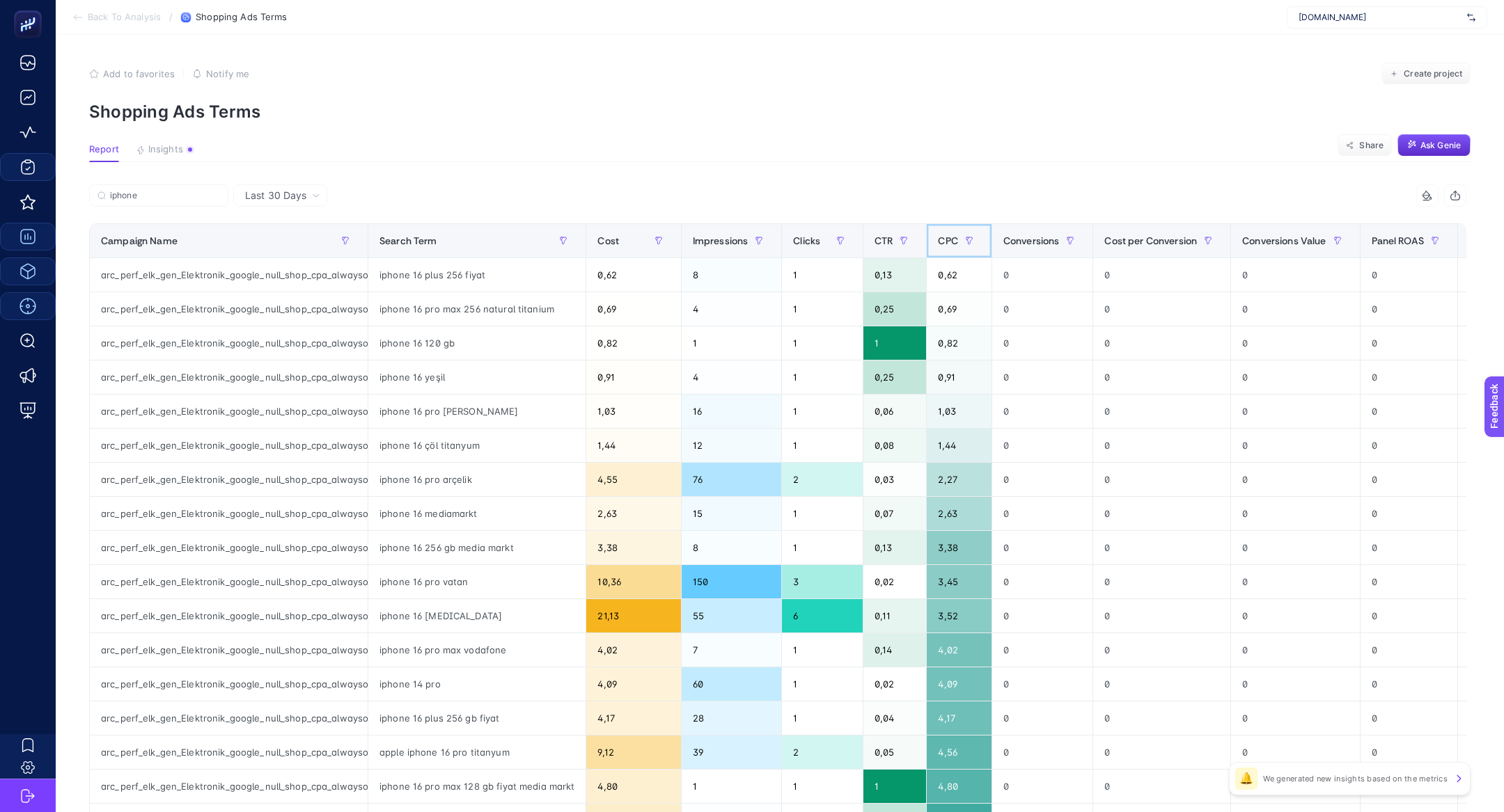
click at [932, 246] on th "CPC" at bounding box center [959, 241] width 65 height 34
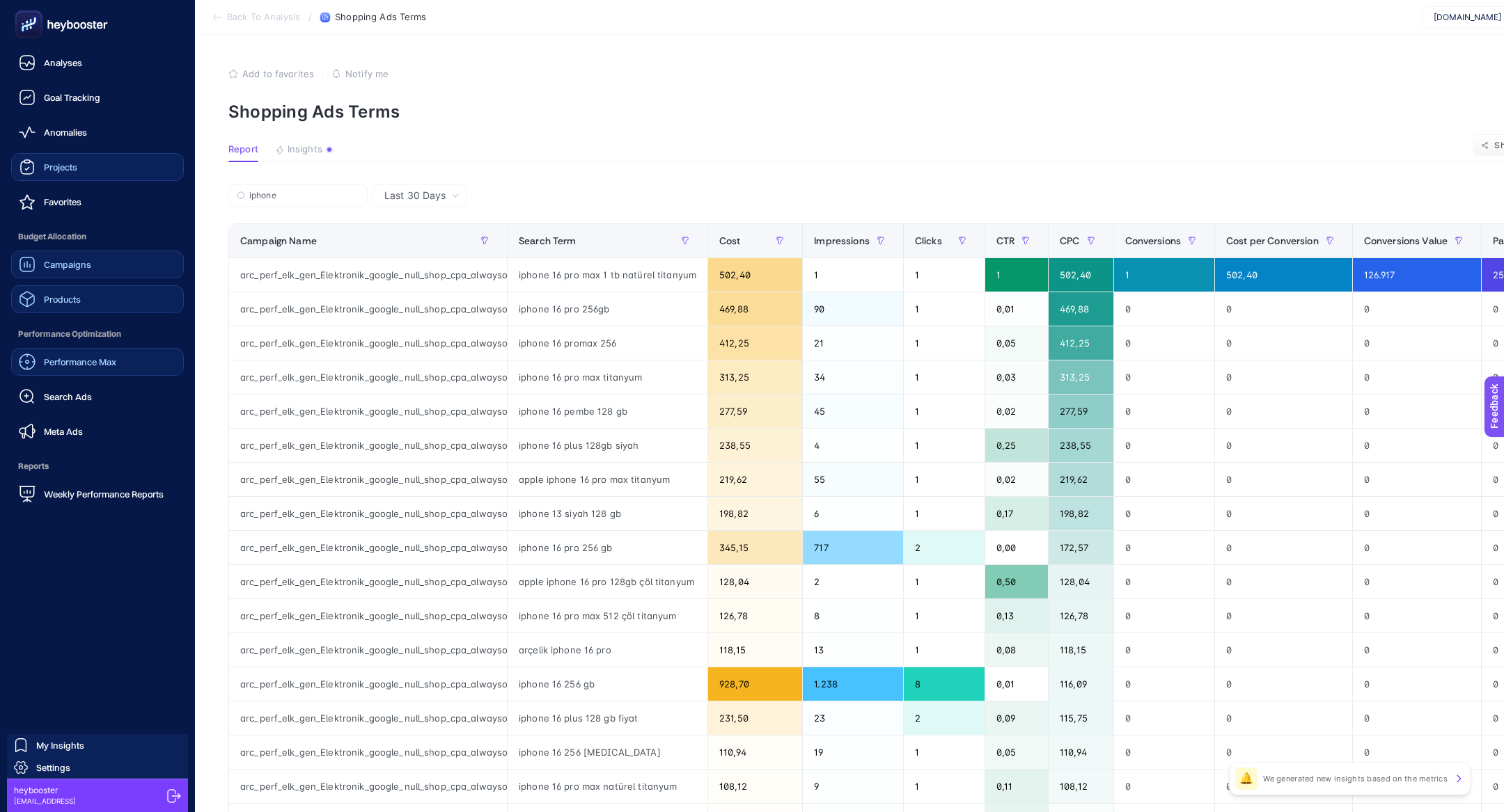
click at [150, 363] on link "Performance Max" at bounding box center [97, 362] width 173 height 28
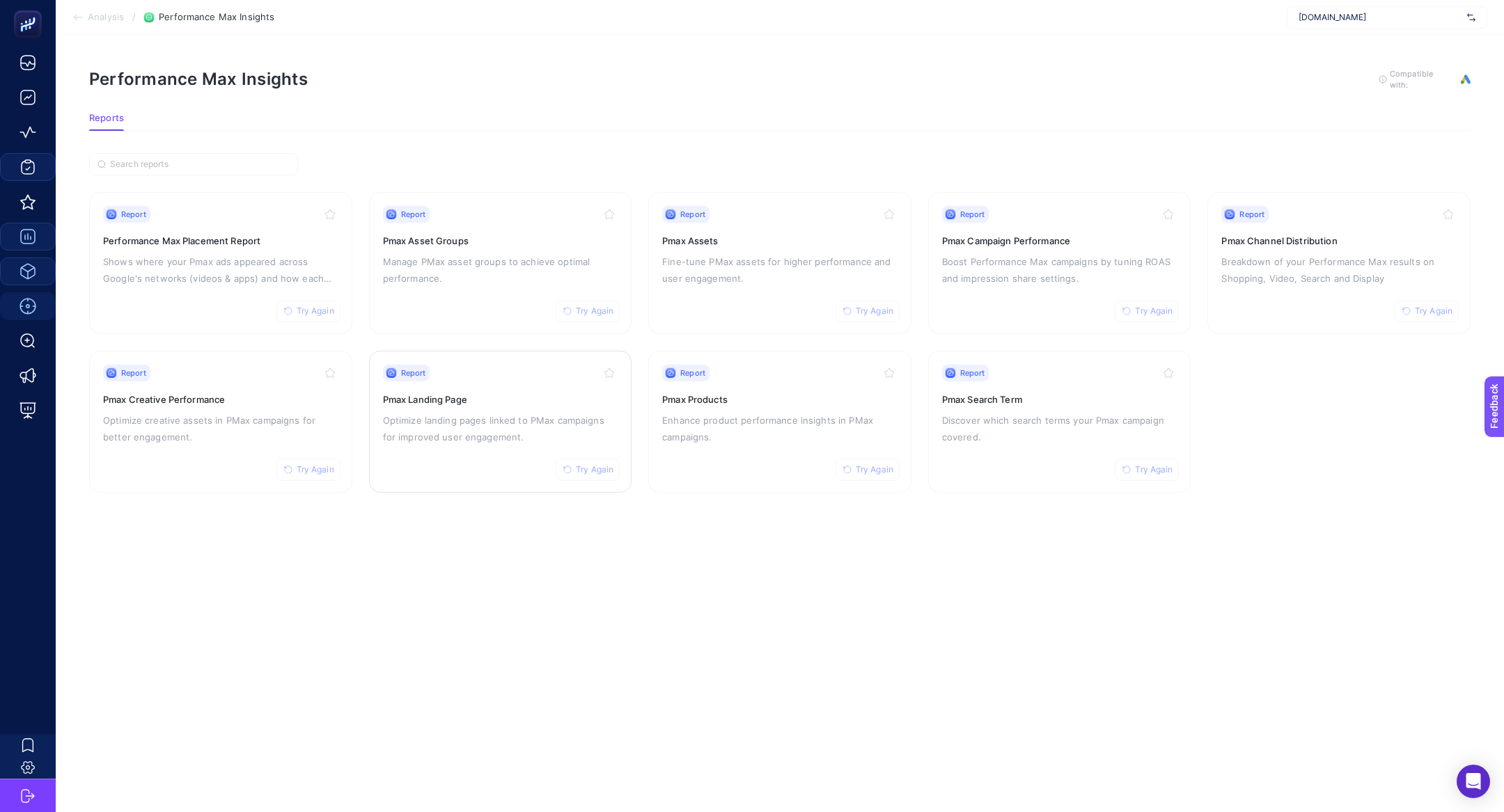
drag, startPoint x: 420, startPoint y: 402, endPoint x: 430, endPoint y: 403, distance: 10.0
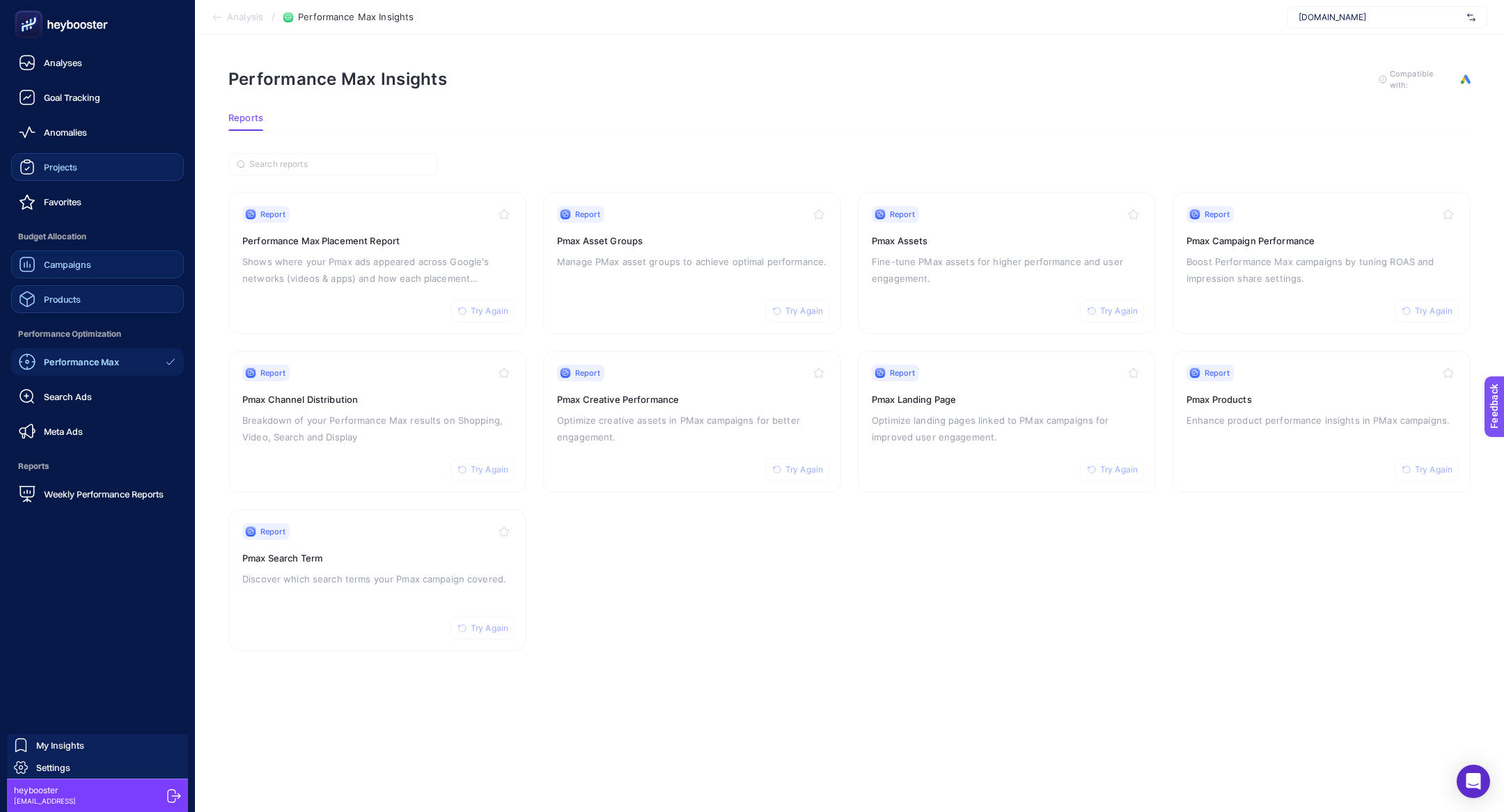
click at [68, 285] on link "Products" at bounding box center [97, 299] width 173 height 28
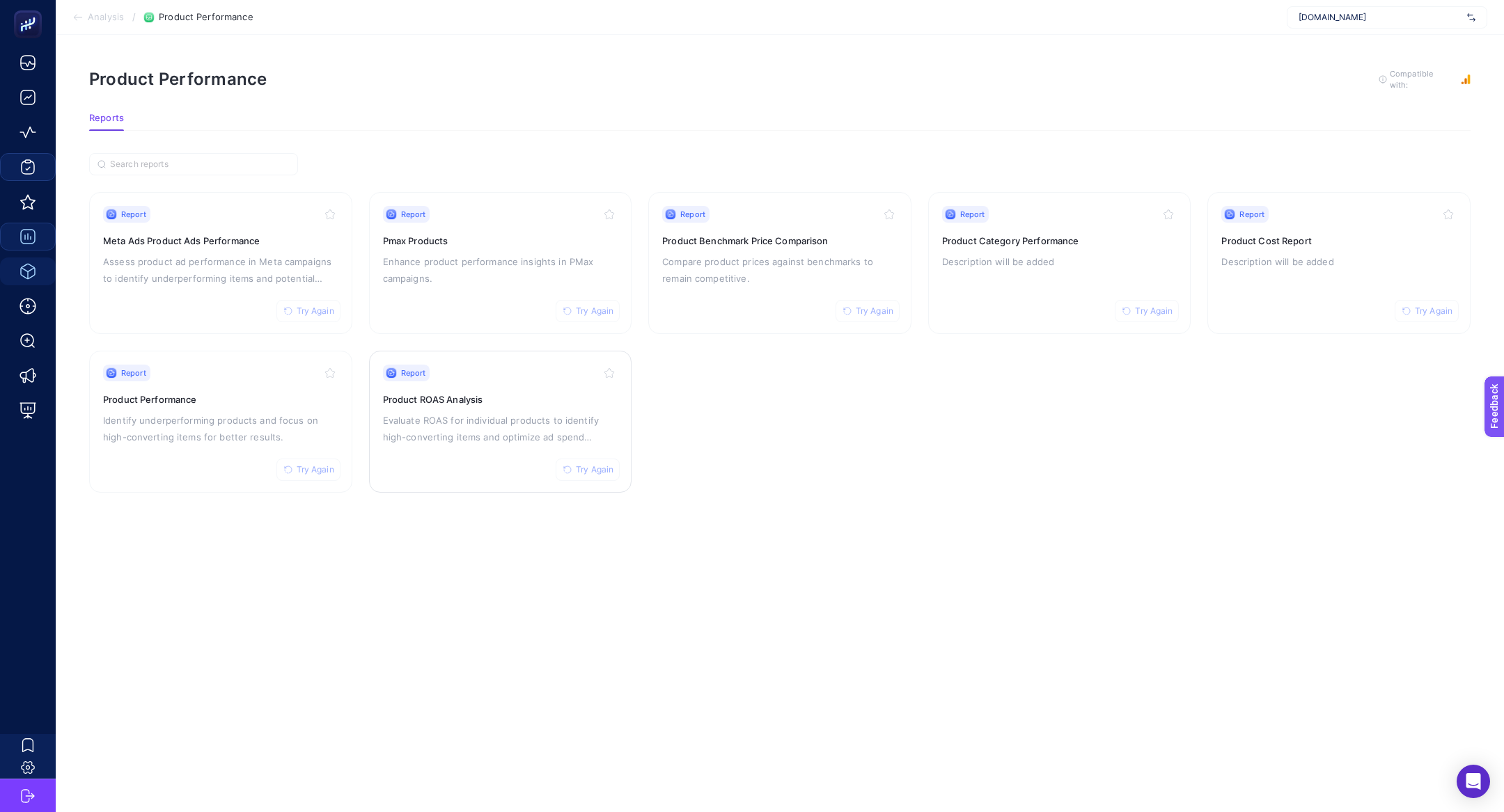
click at [415, 439] on p "Evaluate ROAS for individual products to identify high-converting items and opt…" at bounding box center [501, 428] width 236 height 34
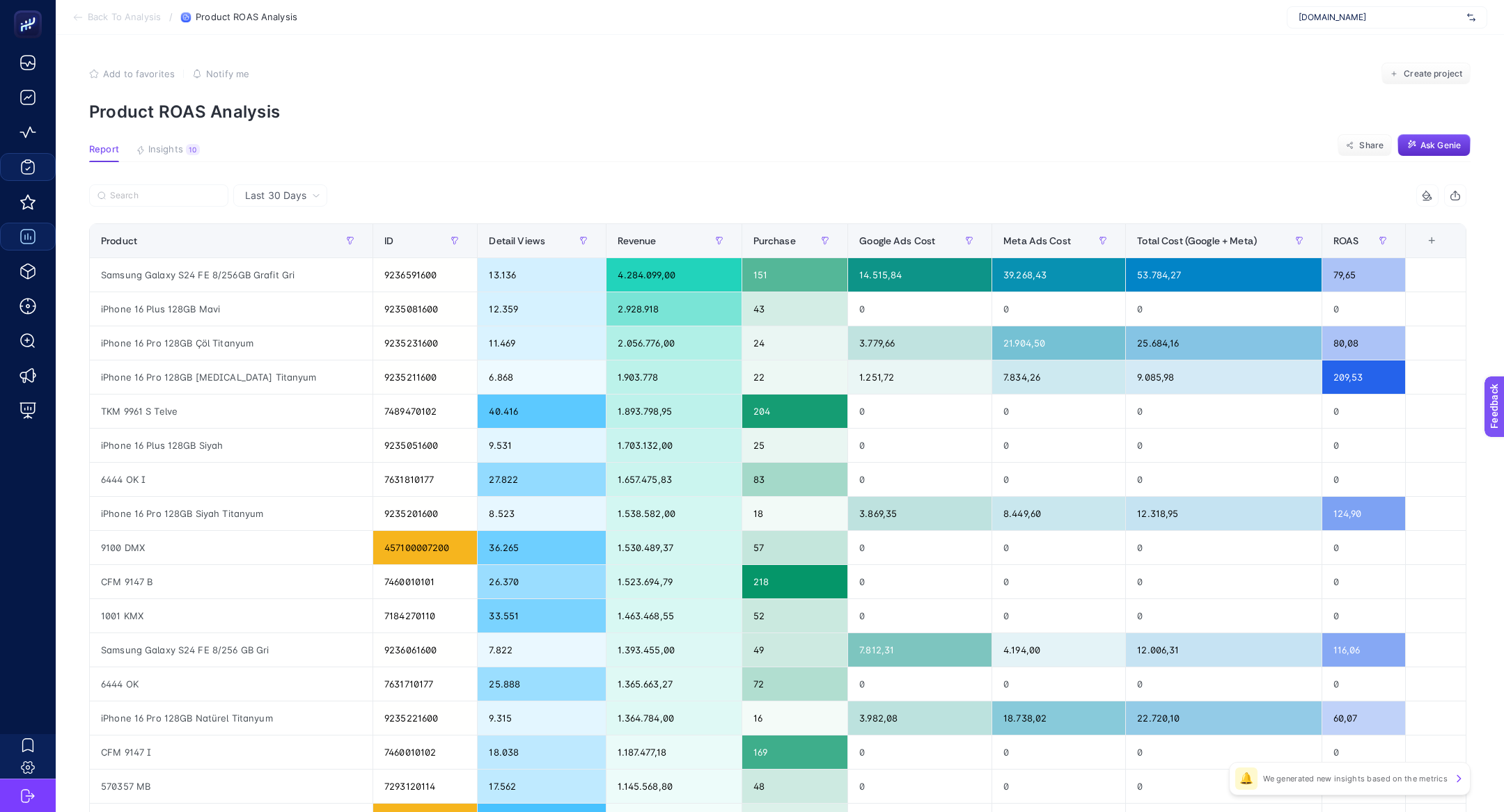
click at [124, 209] on div at bounding box center [433, 200] width 689 height 30
click at [124, 197] on input "Search" at bounding box center [165, 195] width 110 height 11
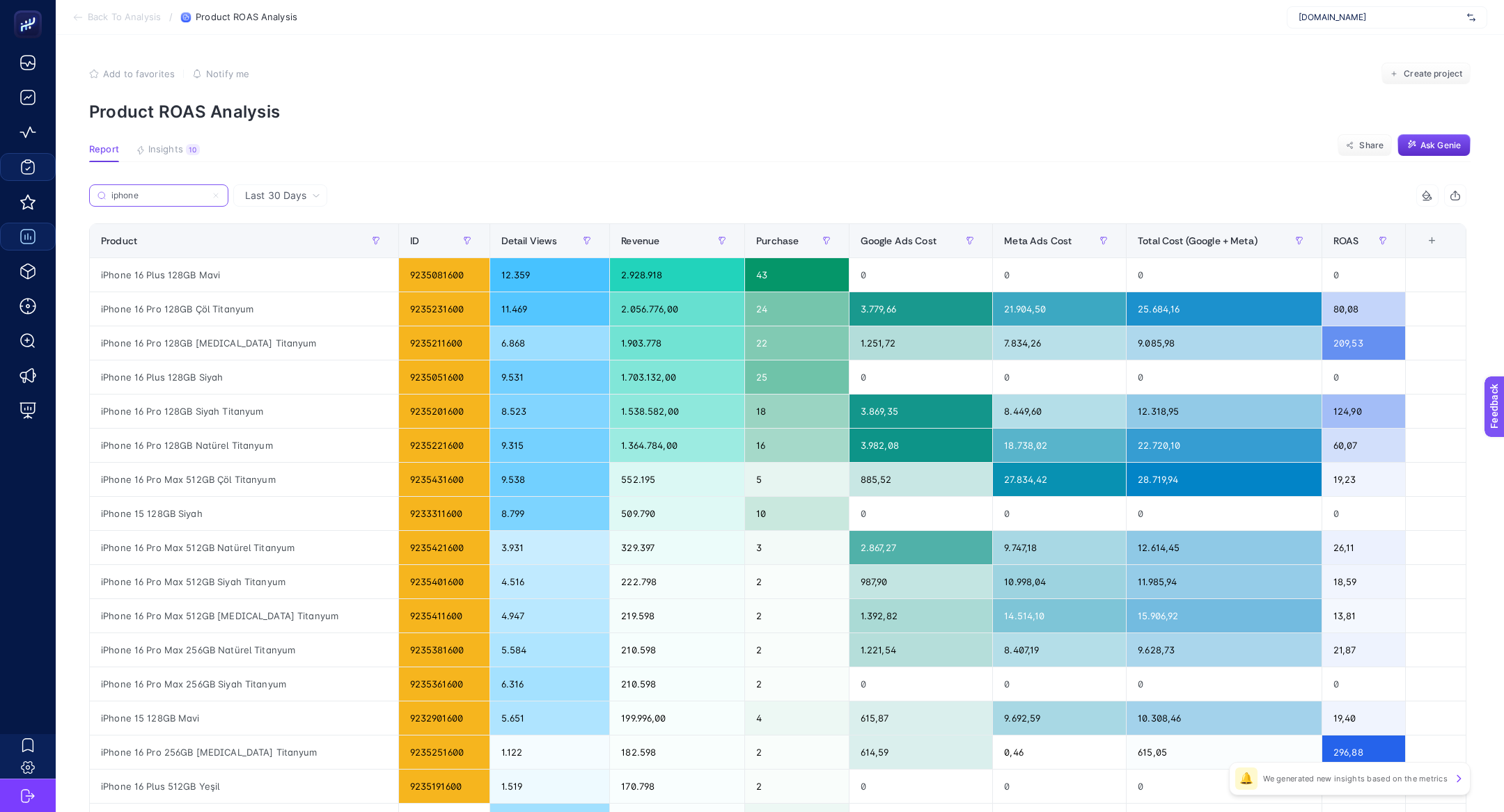
type input "iphone"
click at [621, 247] on div "Revenue" at bounding box center [676, 240] width 112 height 22
click at [621, 244] on span "Revenue" at bounding box center [640, 241] width 38 height 11
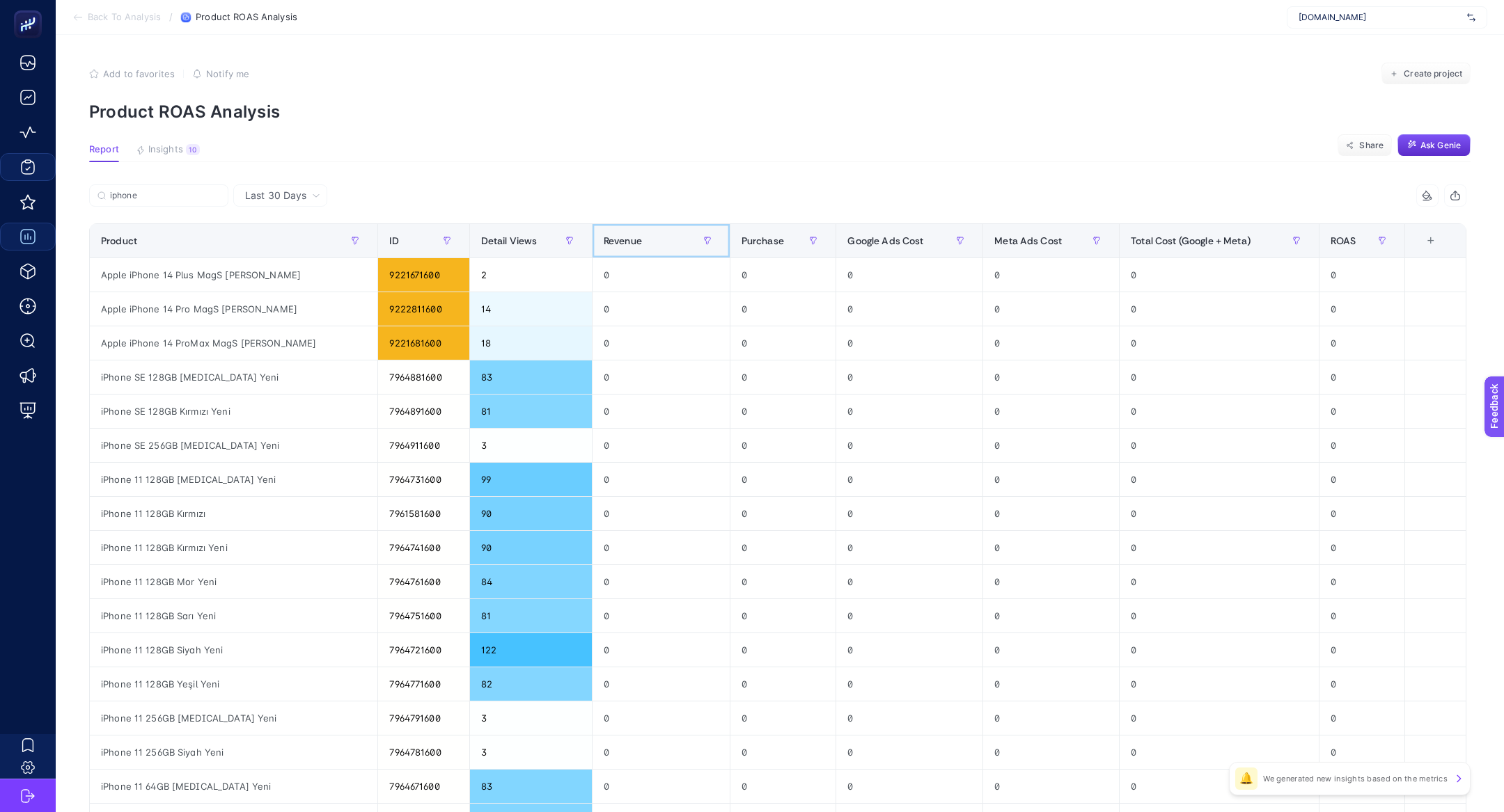
click at [592, 254] on th "Revenue" at bounding box center [661, 241] width 138 height 34
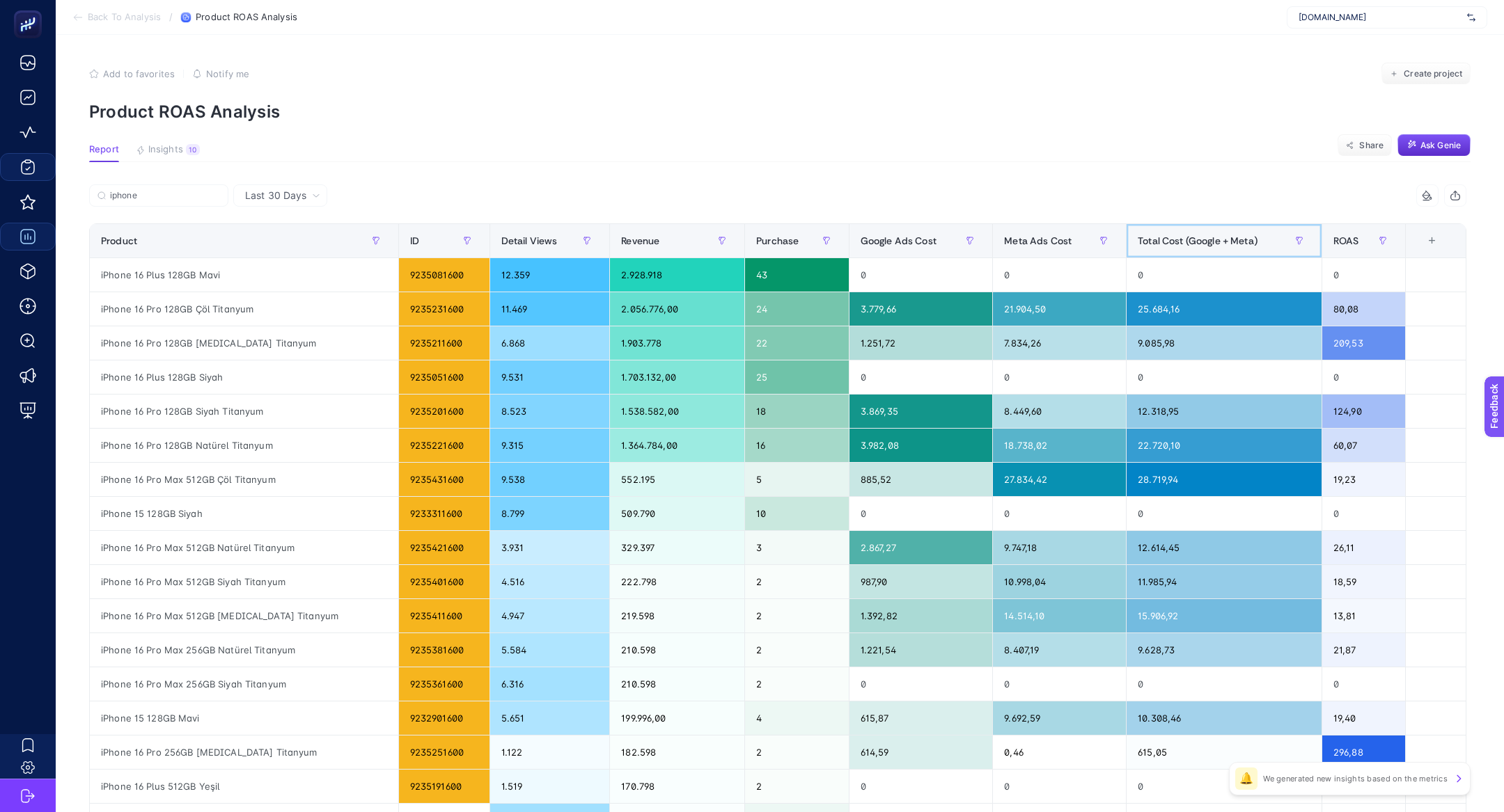
click at [1148, 238] on span "Total Cost (Google + Meta)" at bounding box center [1197, 241] width 119 height 11
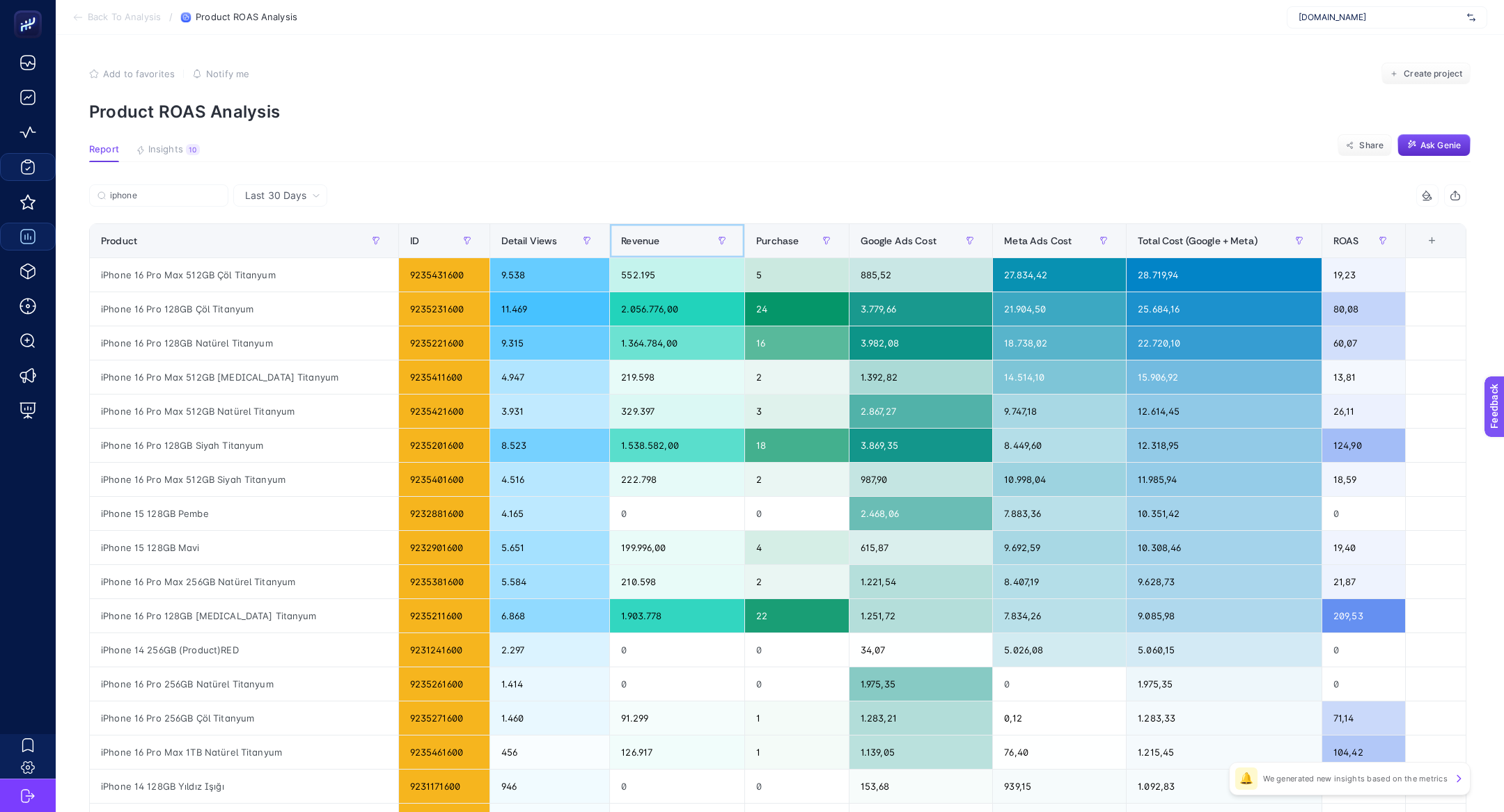
click at [621, 237] on span "Revenue" at bounding box center [640, 241] width 38 height 11
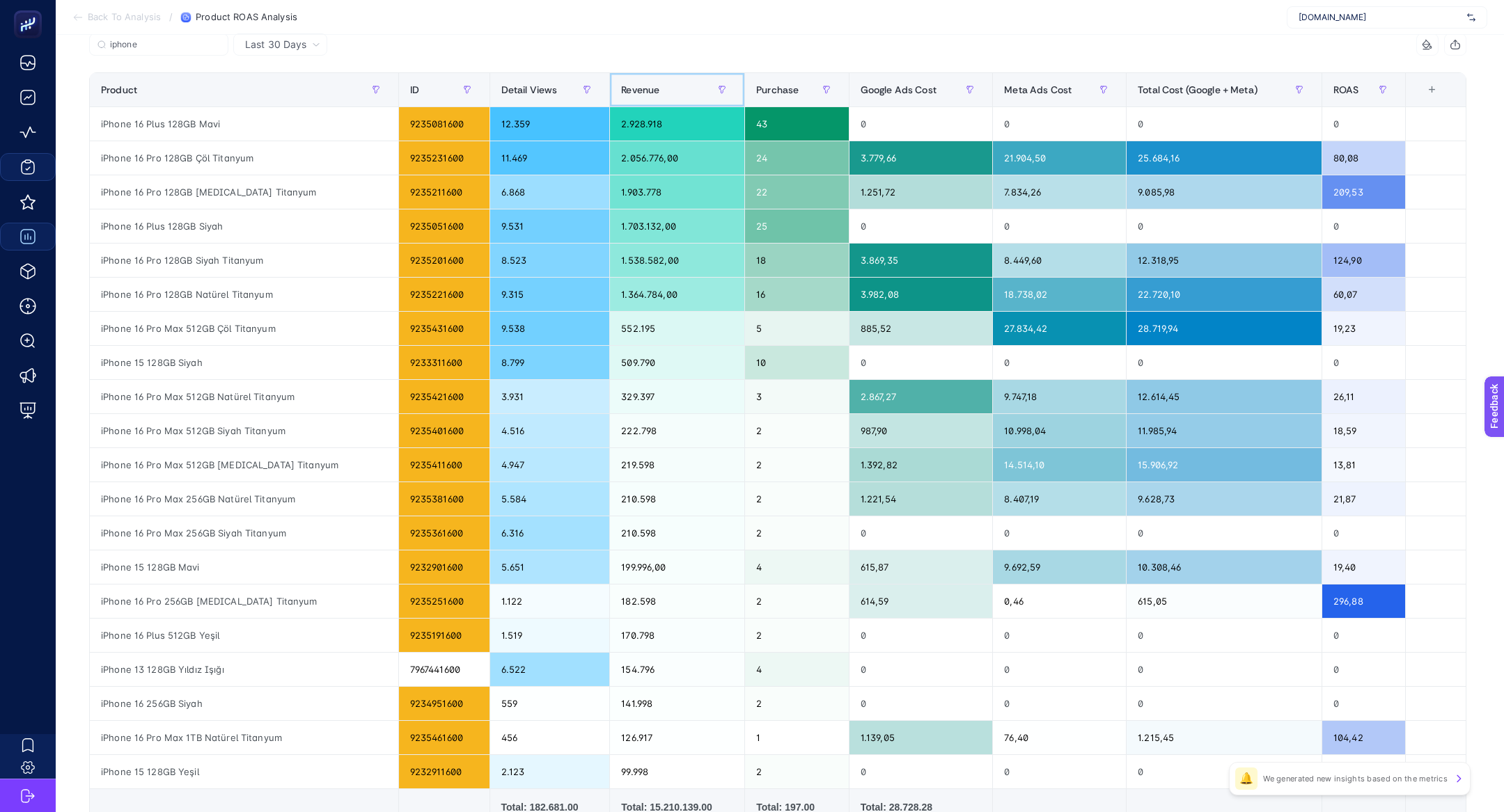
scroll to position [157, 0]
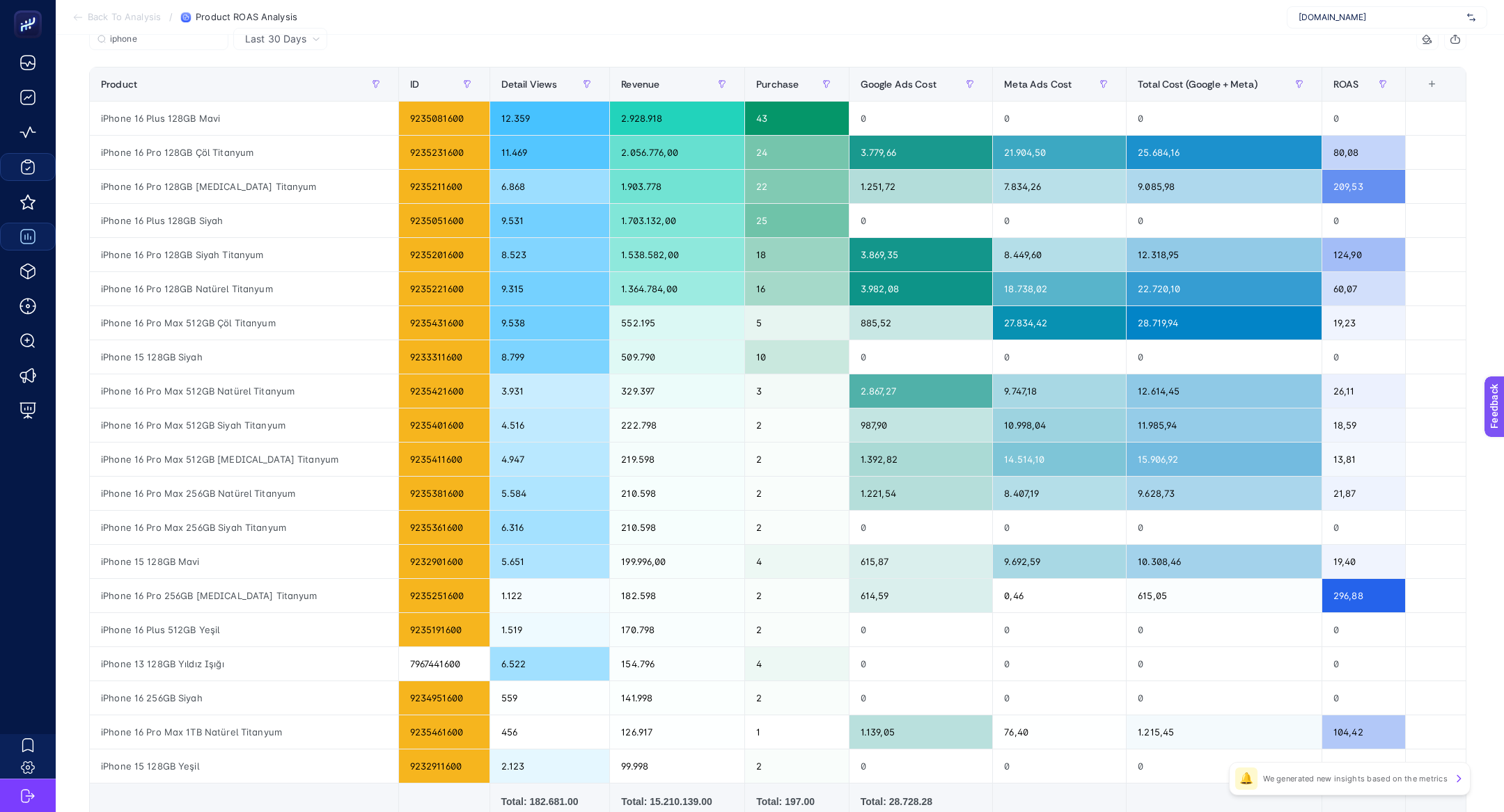
click at [941, 56] on div "iphone 8 items selected" at bounding box center [778, 43] width 1377 height 30
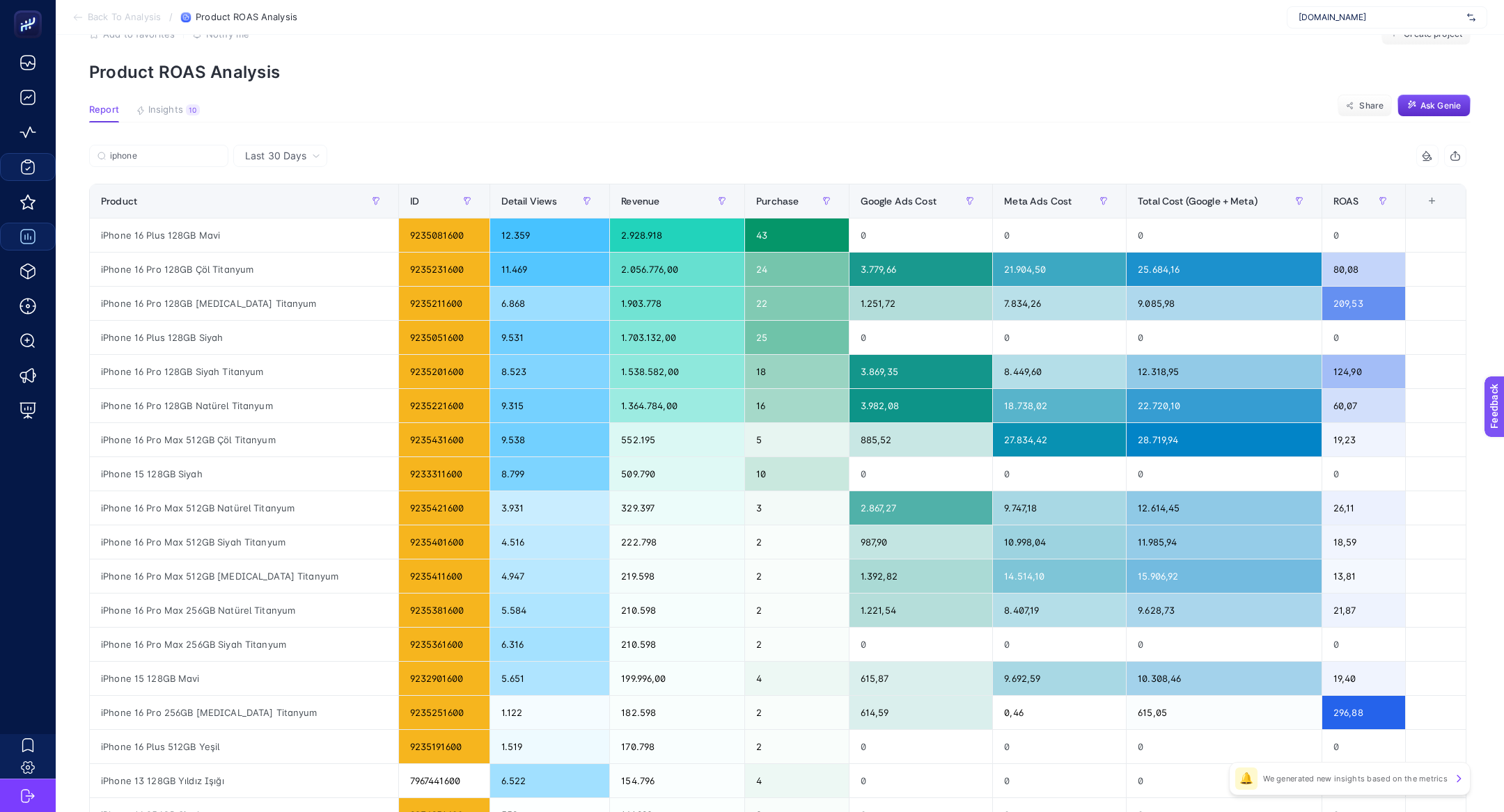
scroll to position [32, 0]
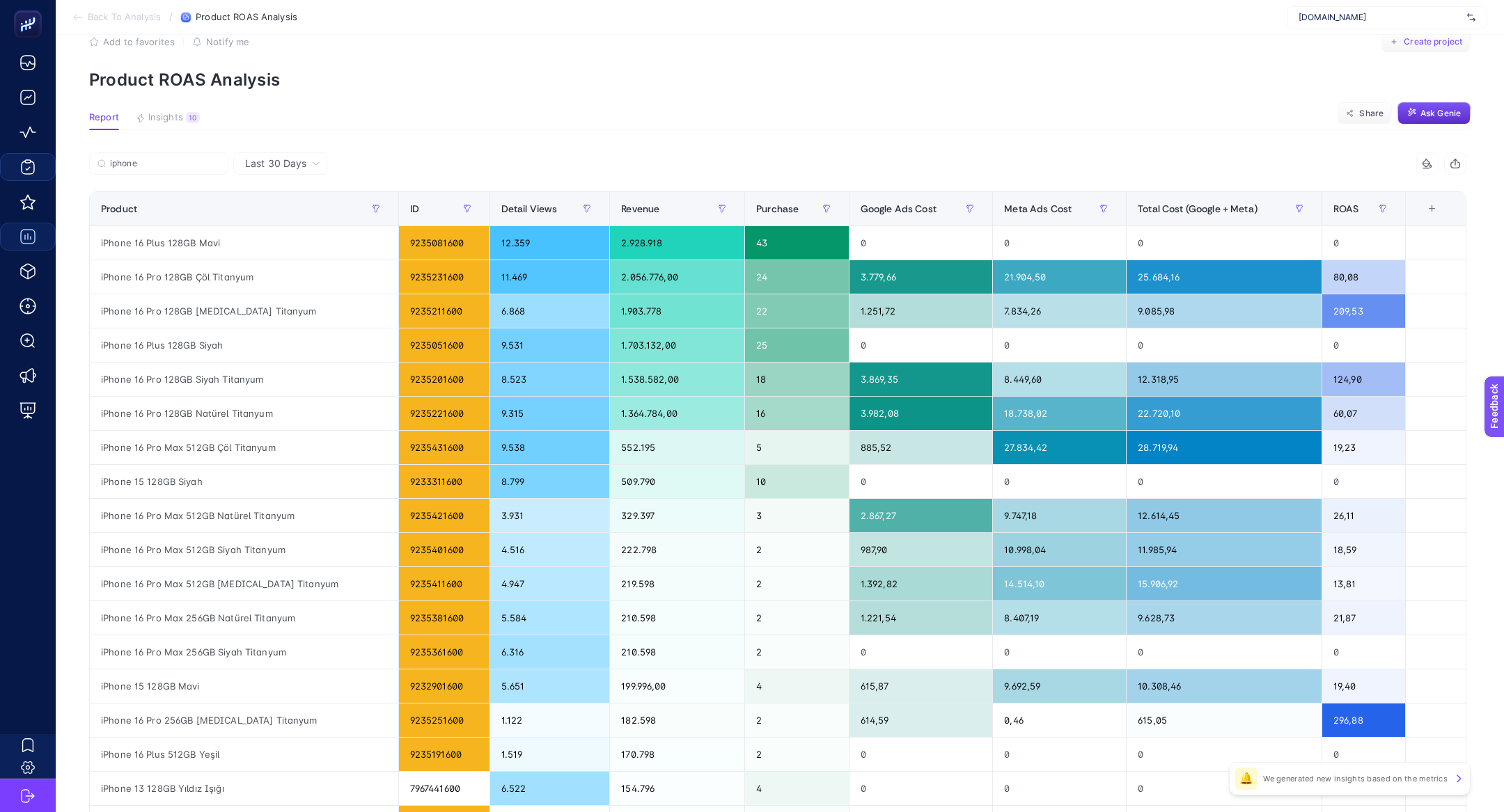
click at [1448, 44] on span "Create project" at bounding box center [1433, 42] width 59 height 11
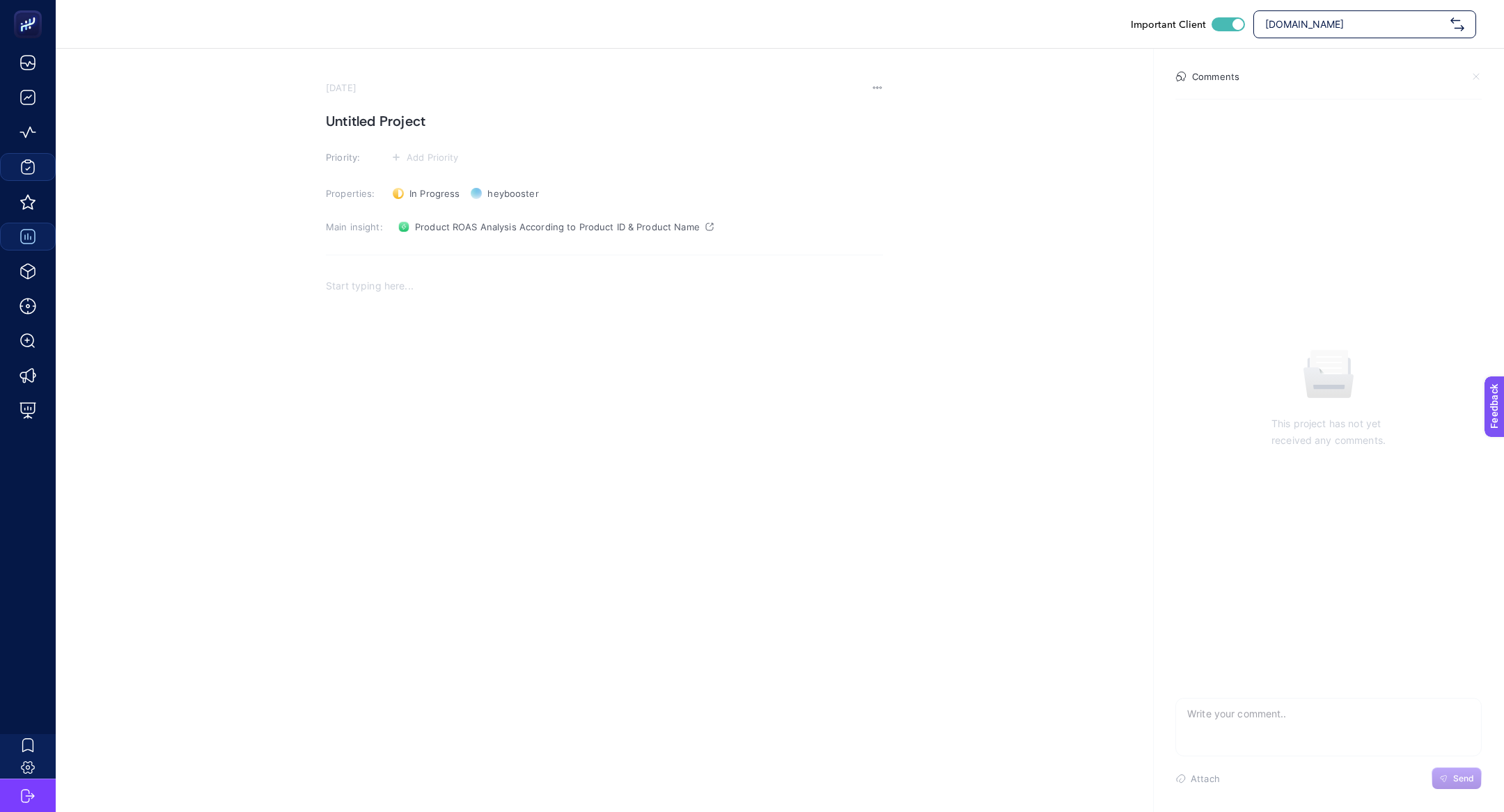
click at [510, 324] on div "Rich Text Editor. Editing area: main" at bounding box center [604, 408] width 557 height 279
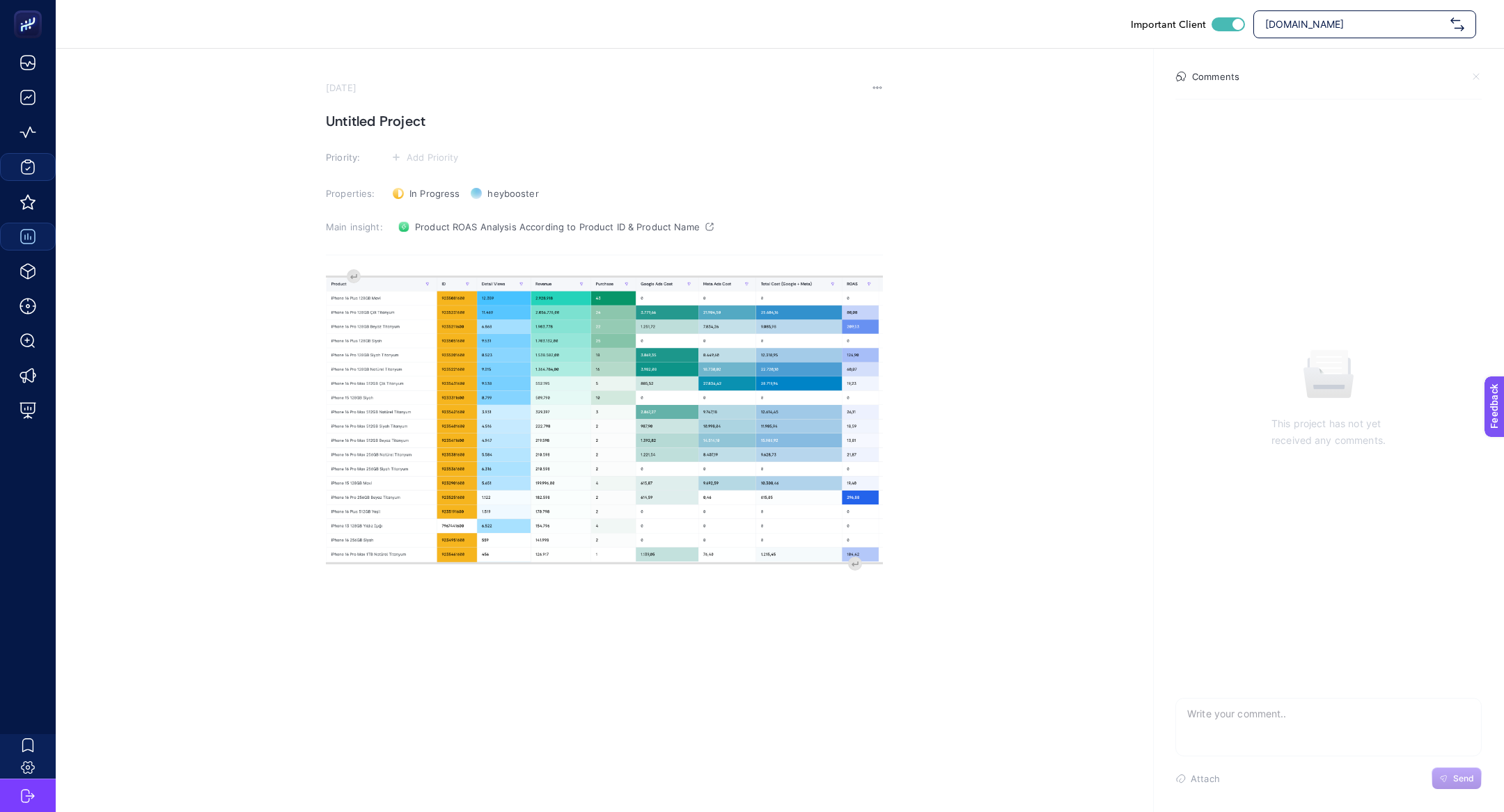
click at [449, 114] on h1 "Untitled Project" at bounding box center [604, 121] width 557 height 22
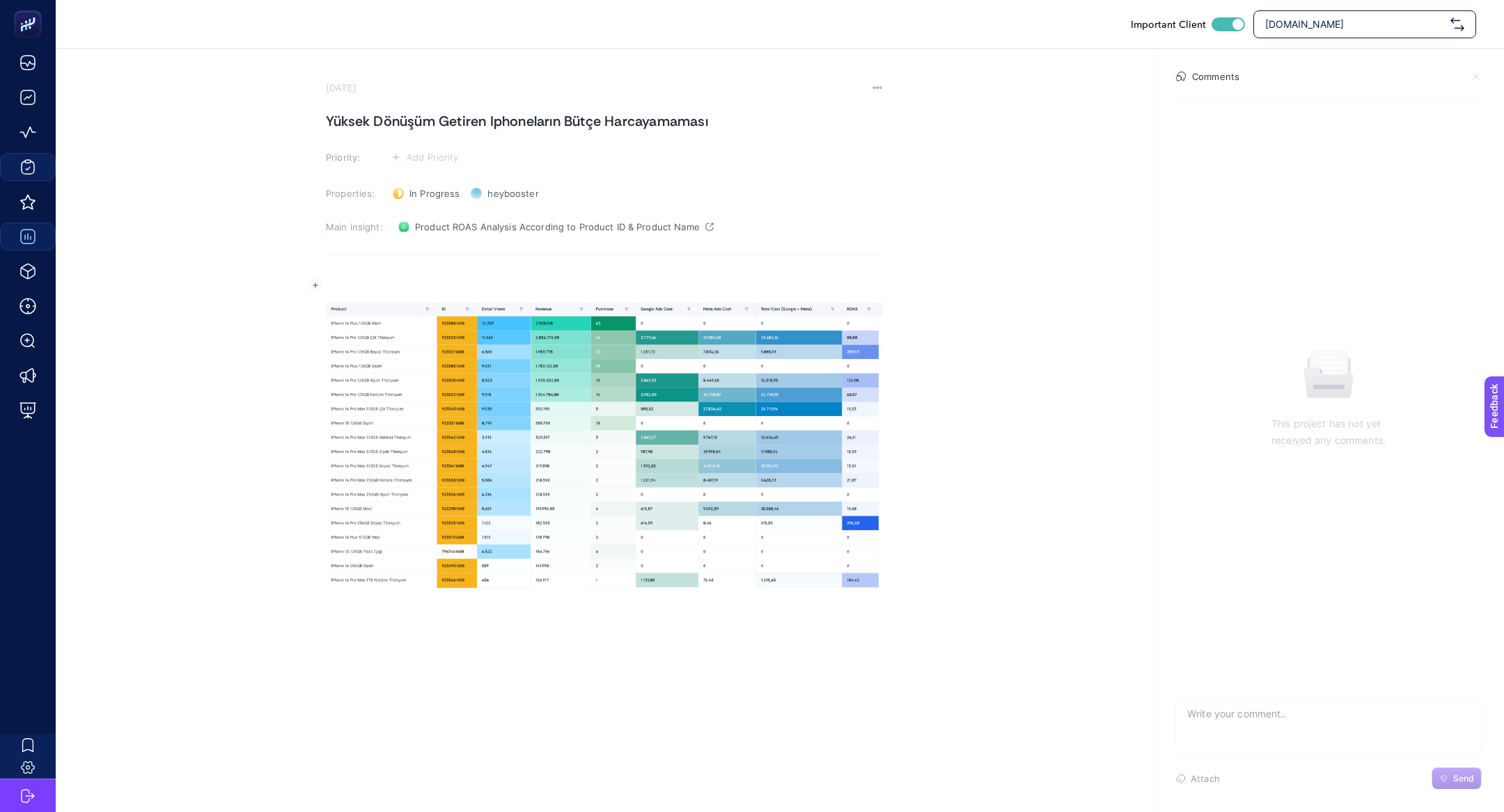
click at [352, 274] on div "Rich Text Editor. Editing area: main" at bounding box center [604, 433] width 557 height 328
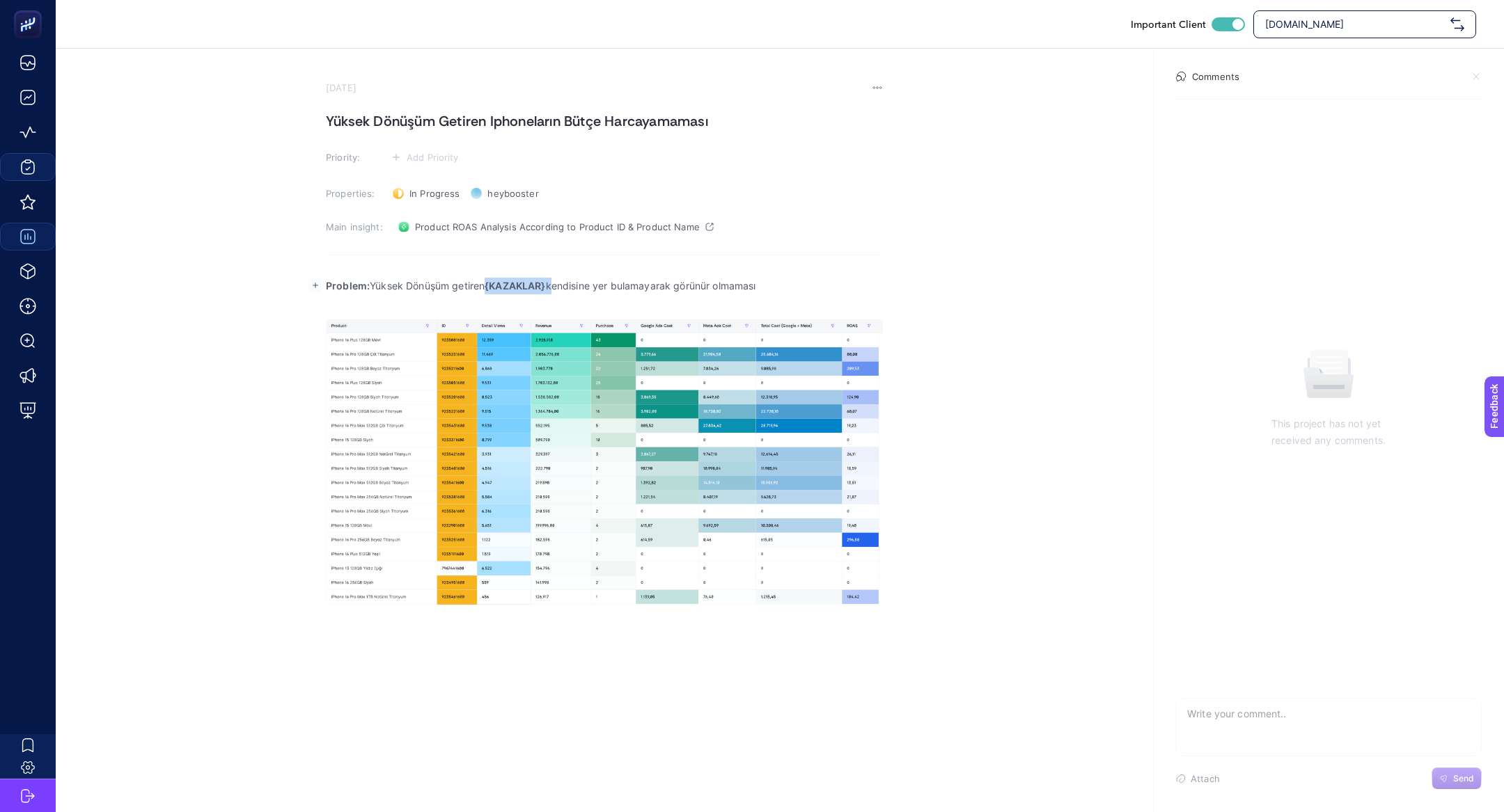
drag, startPoint x: 554, startPoint y: 287, endPoint x: 492, endPoint y: 286, distance: 62.0
click at [491, 287] on p "Problem: Yüksek Dönüşüm getiren {KAZAKLAR} kendisine yer bulamayarak görünür ol…" at bounding box center [604, 286] width 557 height 16
click at [665, 295] on p "Rich Text Editor. Editing area: main" at bounding box center [604, 303] width 557 height 16
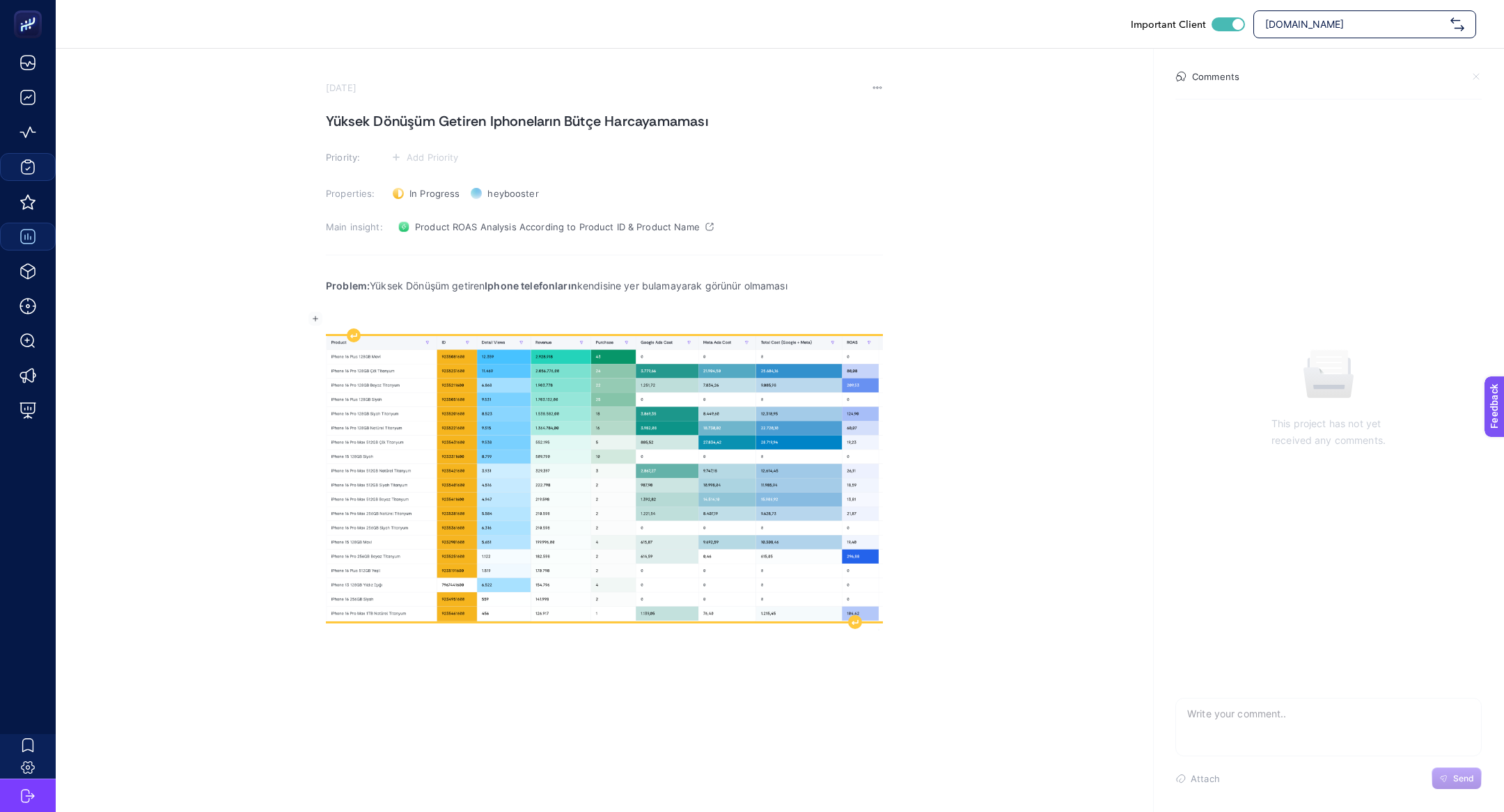
click at [665, 455] on img "Rich Text Editor. Editing area: main" at bounding box center [604, 478] width 557 height 285
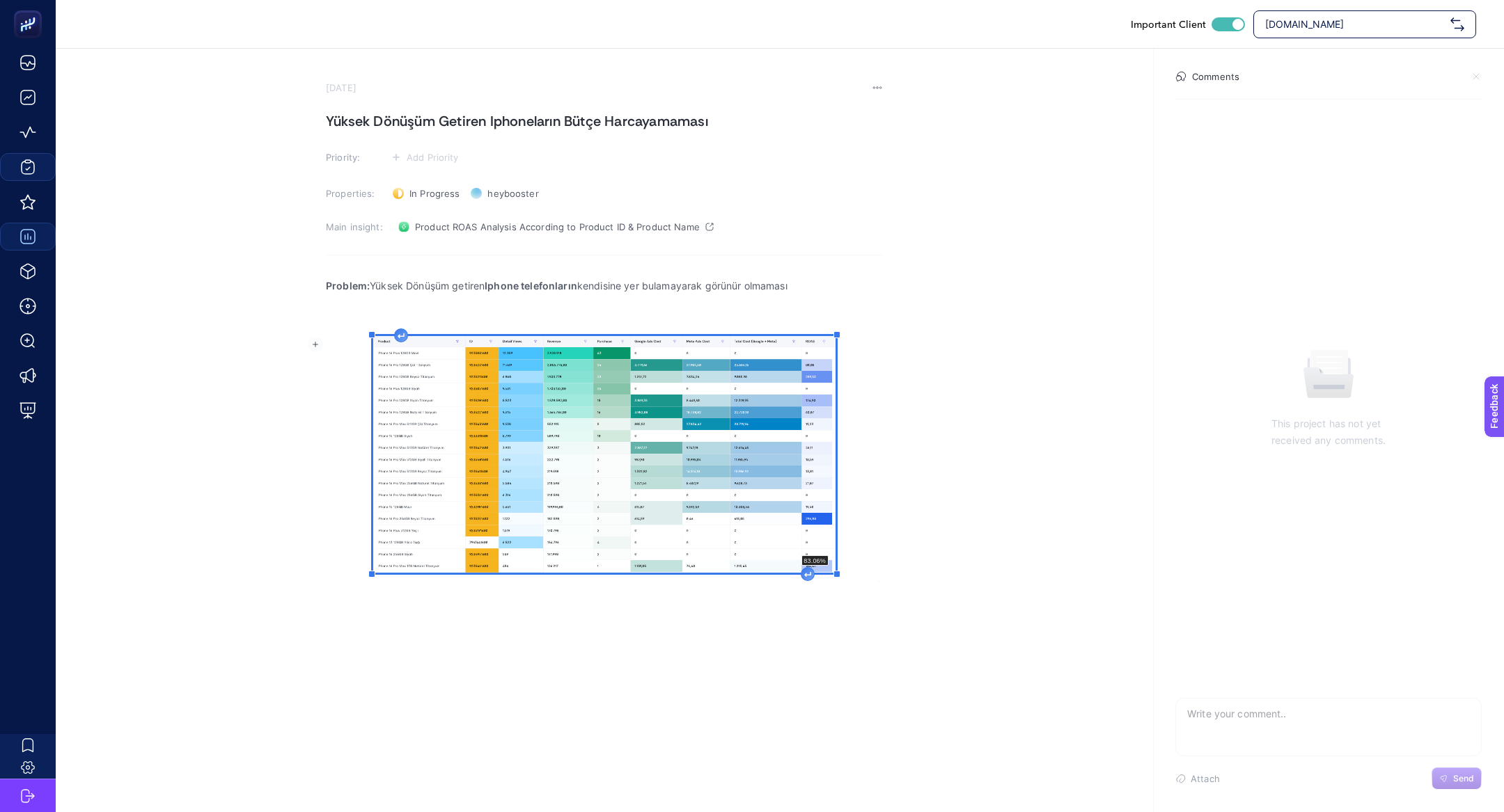
drag, startPoint x: 882, startPoint y: 622, endPoint x: 770, endPoint y: 567, distance: 124.8
click at [770, 568] on div "Problem: Yüksek Dönüşüm getiren Iphone telefonların kendisine yer bulamayarak g…" at bounding box center [604, 425] width 557 height 313
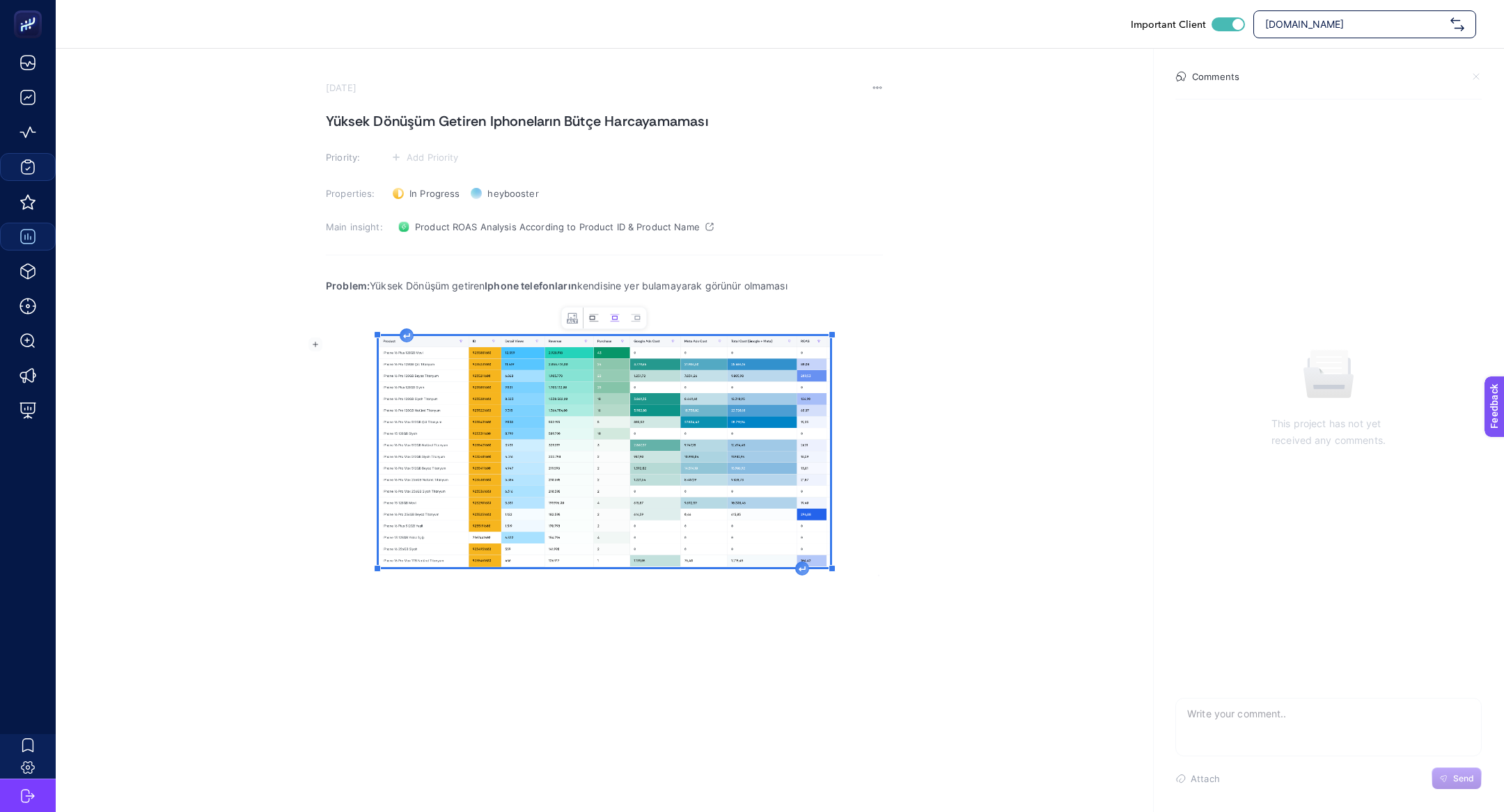
click at [584, 315] on button "Left aligned image" at bounding box center [594, 318] width 21 height 21
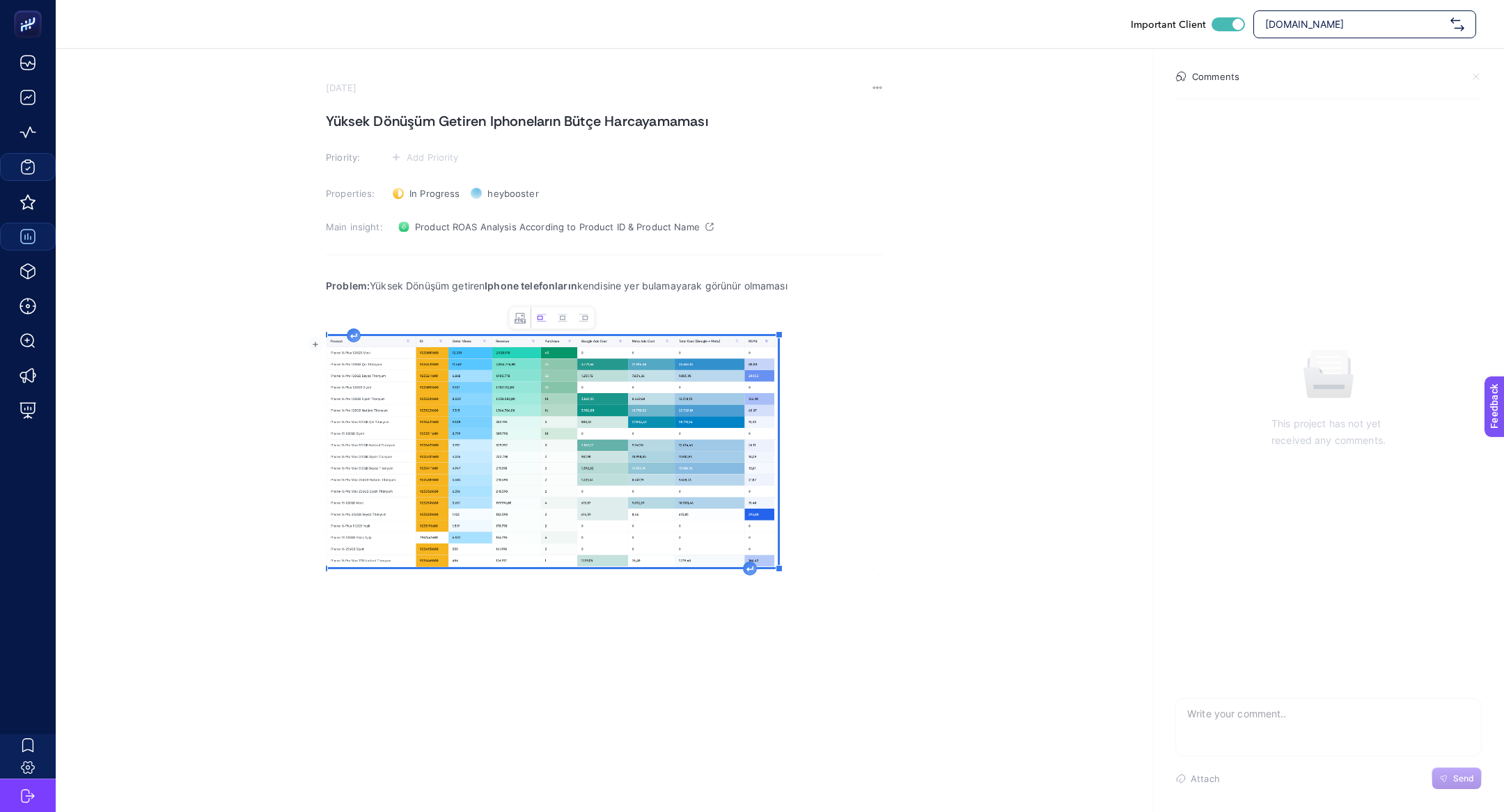
click at [681, 320] on p "Rich Text Editor. Editing area: main" at bounding box center [604, 320] width 557 height 16
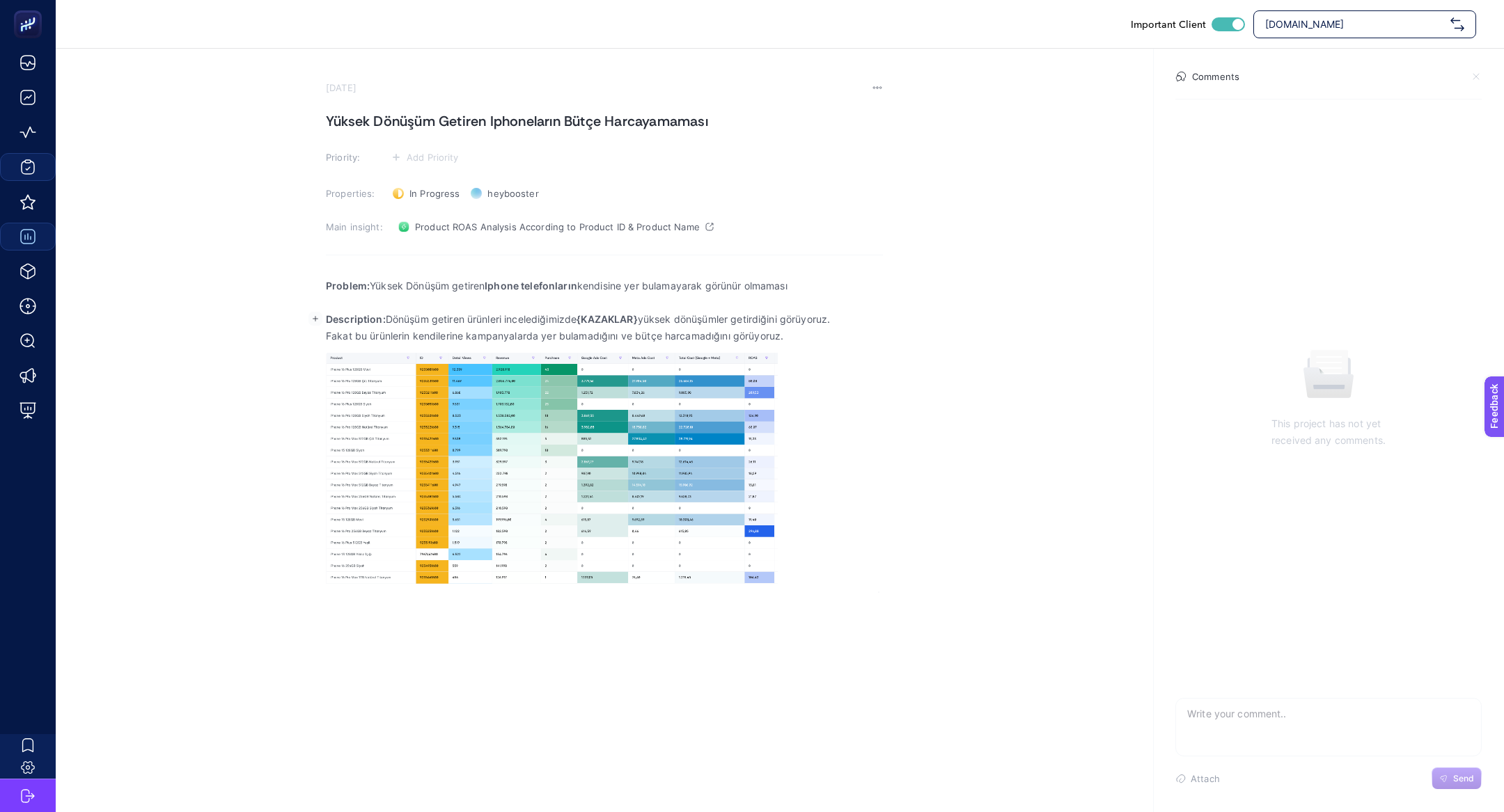
click at [618, 321] on strong "{KAZAKLAR}" at bounding box center [607, 319] width 61 height 11
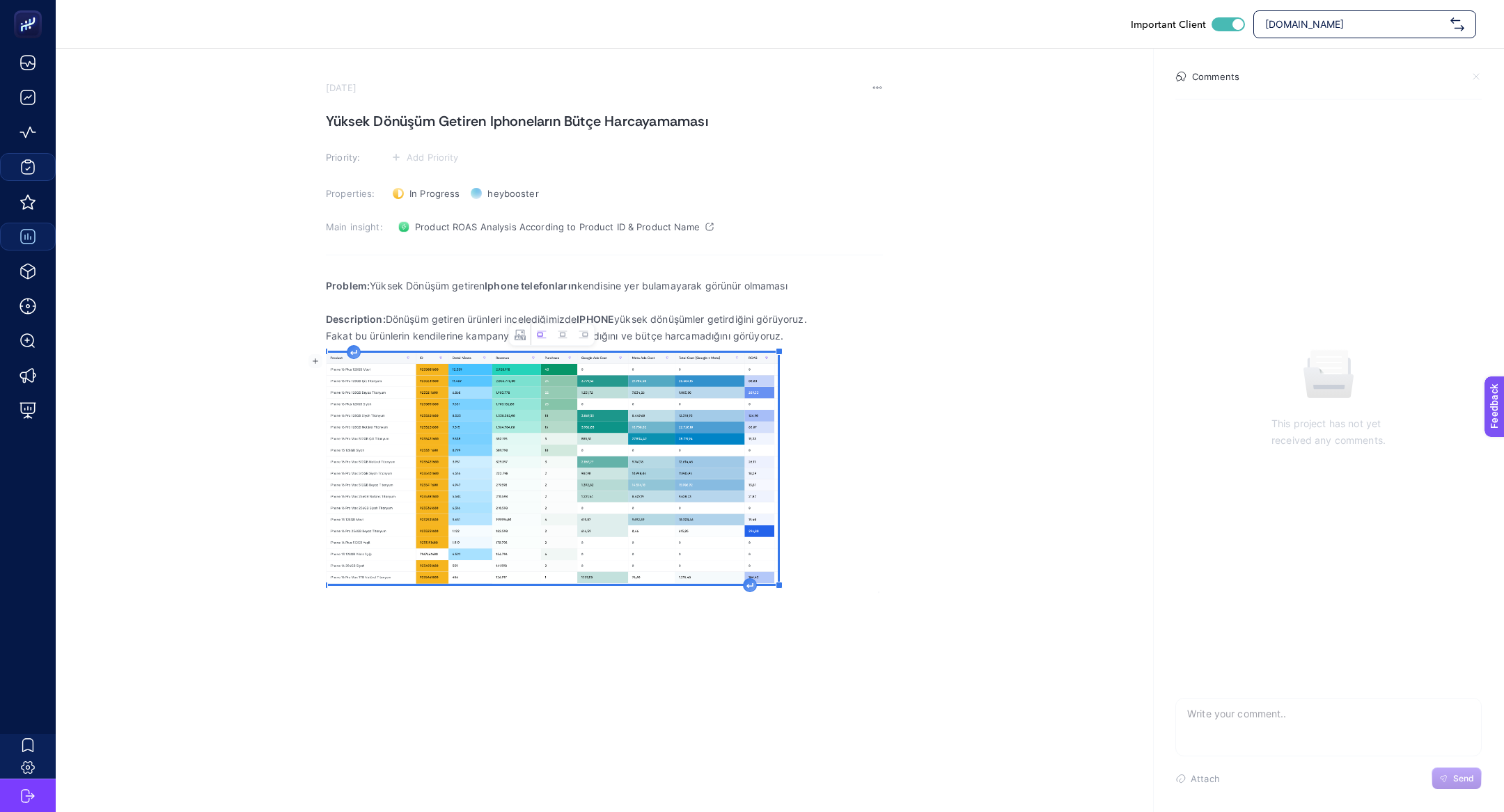
click at [760, 527] on img "Rich Text Editor. Editing area: main" at bounding box center [551, 469] width 452 height 231
click at [752, 583] on icon "Rich Text Editor. Editing area: main" at bounding box center [750, 585] width 7 height 6
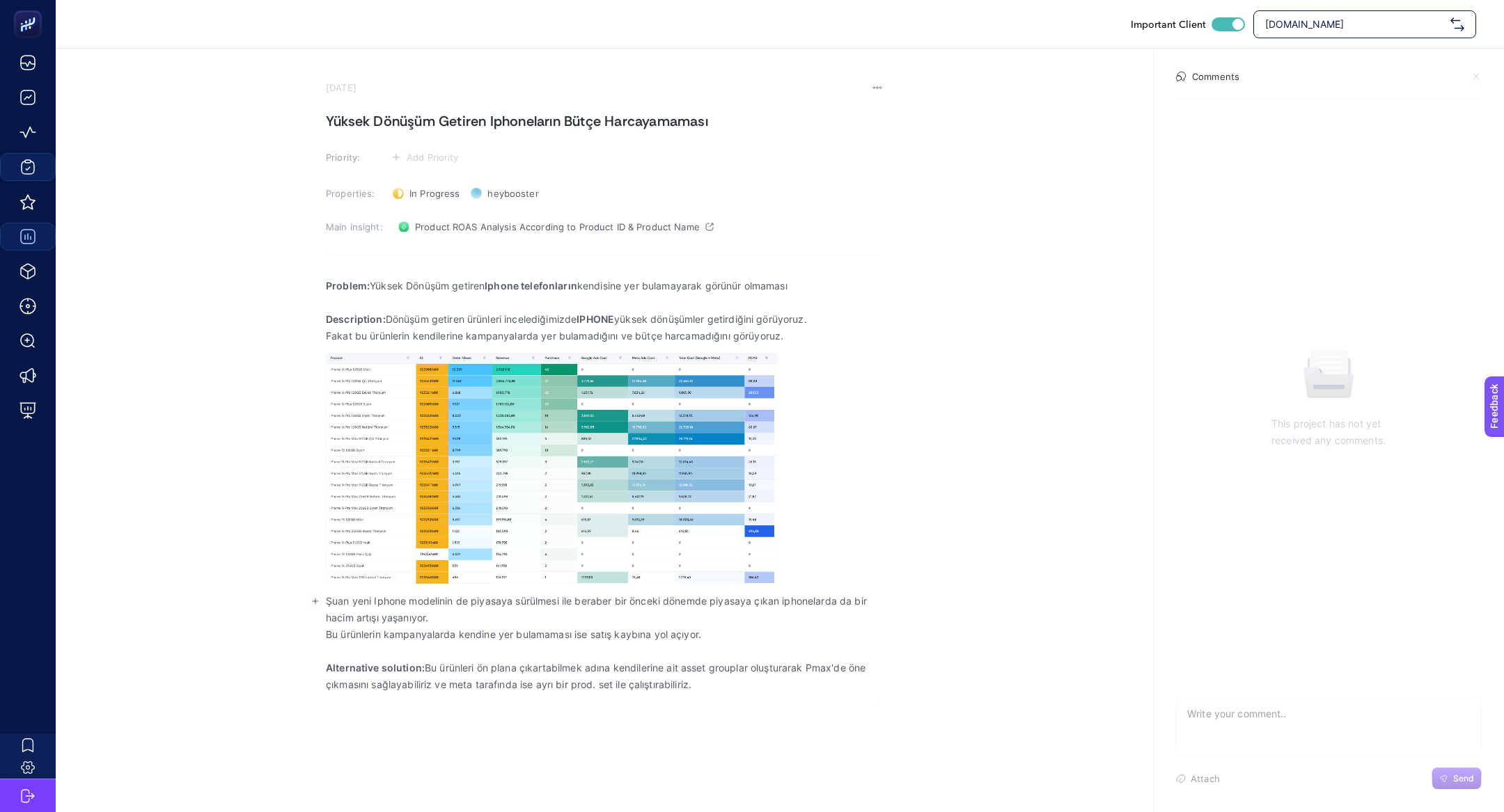
click at [500, 621] on p "Şuan yeni Iphone modelinin de piyasaya sürülmesi ile beraber bir önceki dönemde…" at bounding box center [604, 609] width 557 height 34
click at [358, 112] on h1 "Yüksek Dönüşüm Getiren Iphoneların Bütçe Harcayamaması" at bounding box center [604, 121] width 557 height 22
click at [390, 118] on h1 "Yüksek Dönüşüm Getiren Iphoneların Bütçe Harcayamaması" at bounding box center [604, 121] width 557 height 22
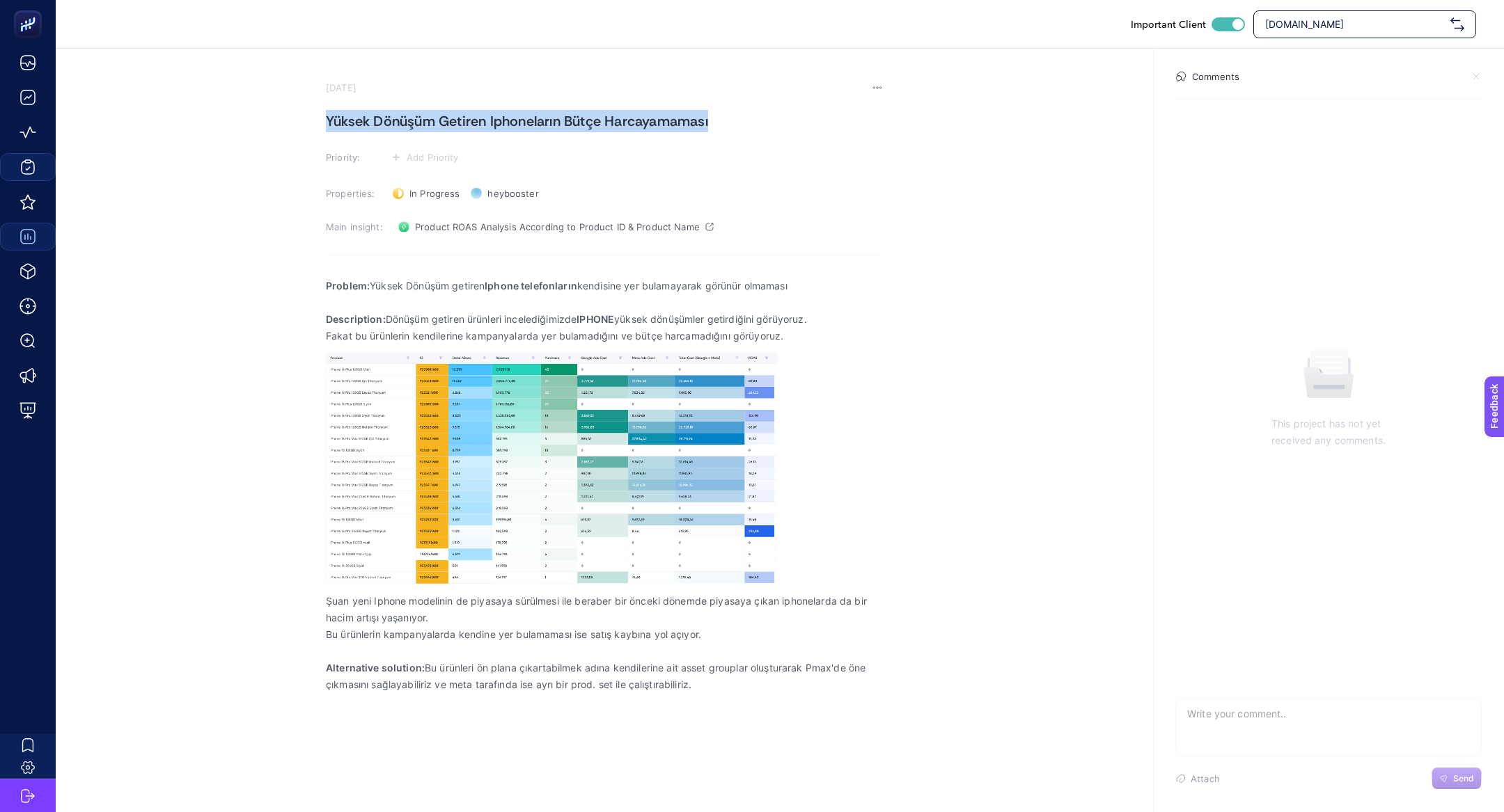
click at [390, 118] on h1 "Yüksek Dönüşüm Getiren Iphoneların Bütçe Harcayamaması" at bounding box center [604, 121] width 557 height 22
copy h1 "Yüksek Dönüşüm Getiren Iphoneların Bütçe Harcayamaması"
click at [441, 128] on h1 "Yüksek Dönüşüm Getiren Iphoneların Bütçe Harcayamaması" at bounding box center [604, 121] width 557 height 22
click at [421, 173] on section "[DATE] Yüksek Dönüşüm Getiren Iphoneların Bütçe Harcayamaması Priority: Add Pri…" at bounding box center [604, 392] width 557 height 620
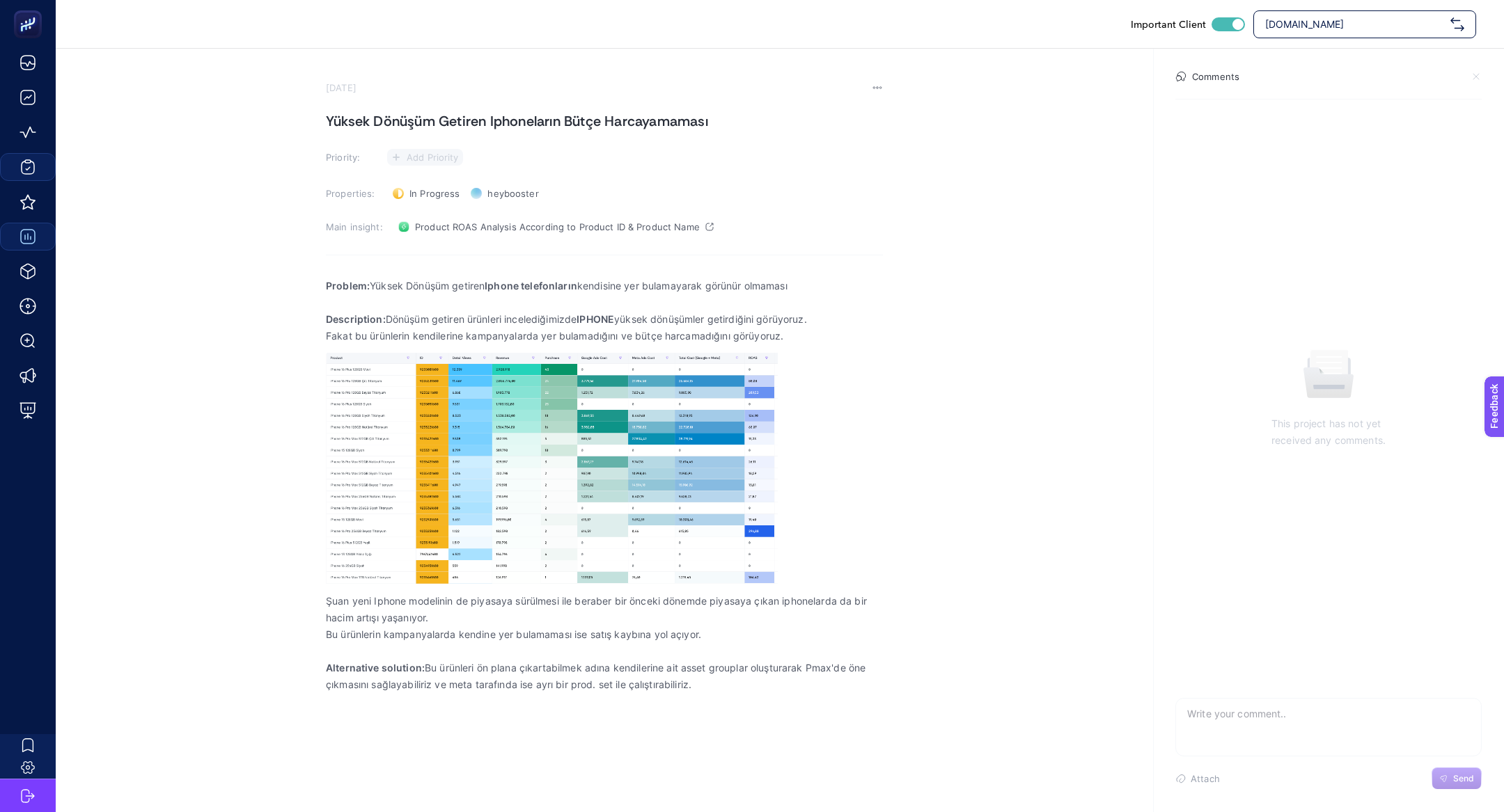
click at [421, 161] on span "Add Priority" at bounding box center [433, 158] width 52 height 11
click at [433, 185] on icon at bounding box center [424, 186] width 22 height 7
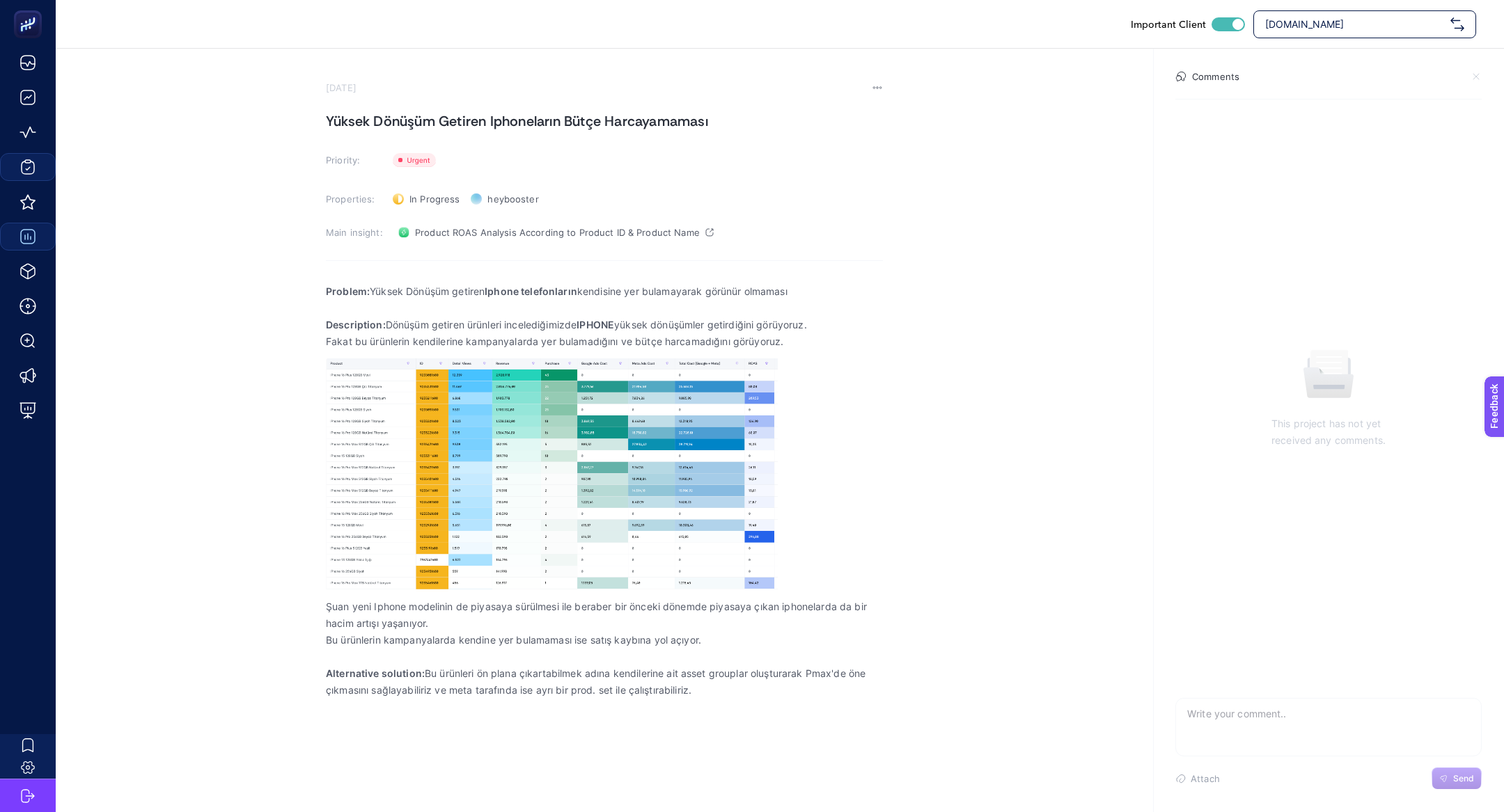
click at [465, 119] on h1 "Yüksek Dönüşüm Getiren Iphoneların Bütçe Harcayamaması" at bounding box center [604, 121] width 557 height 22
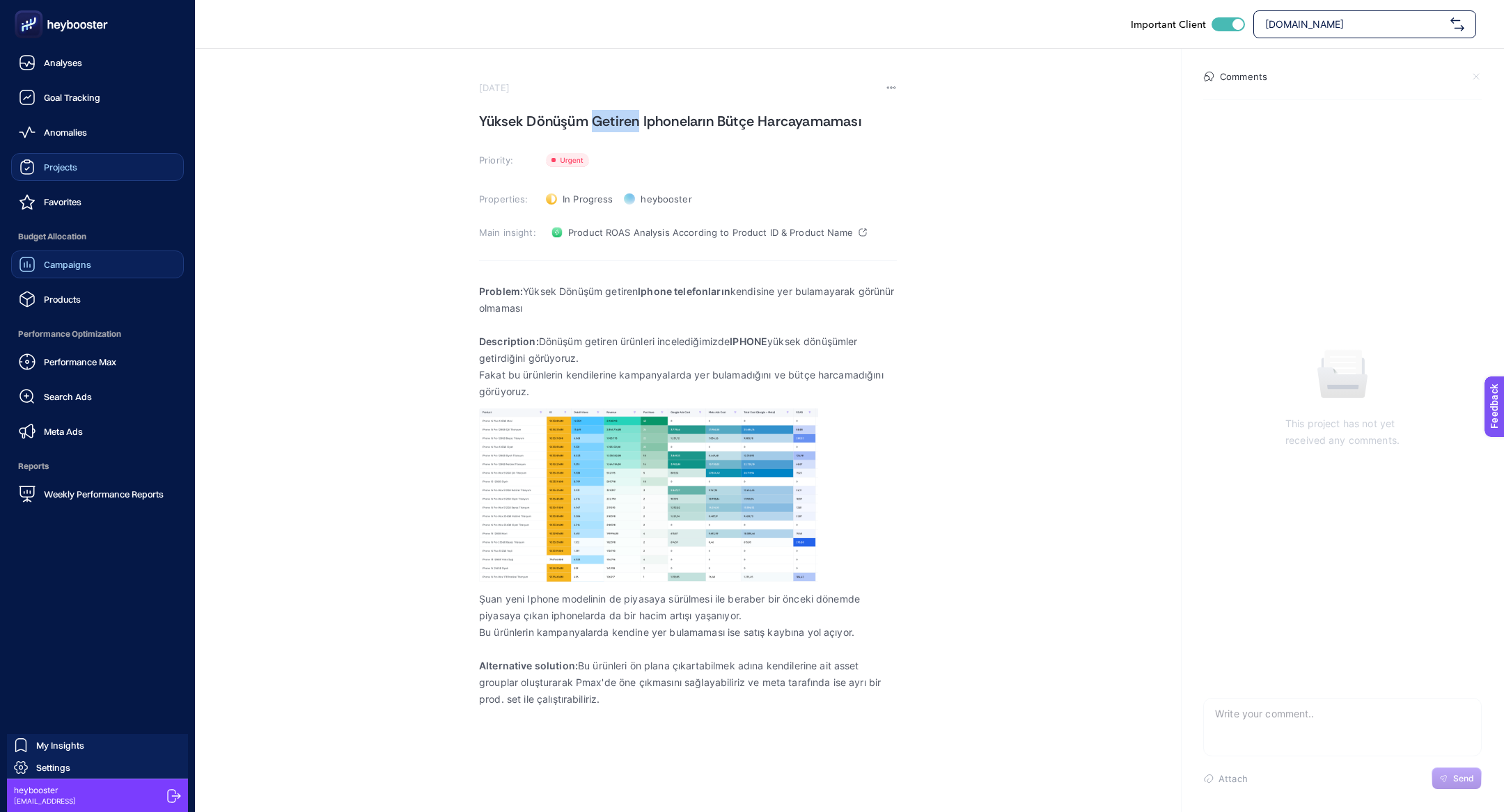
click at [80, 361] on span "Performance Max" at bounding box center [80, 362] width 73 height 11
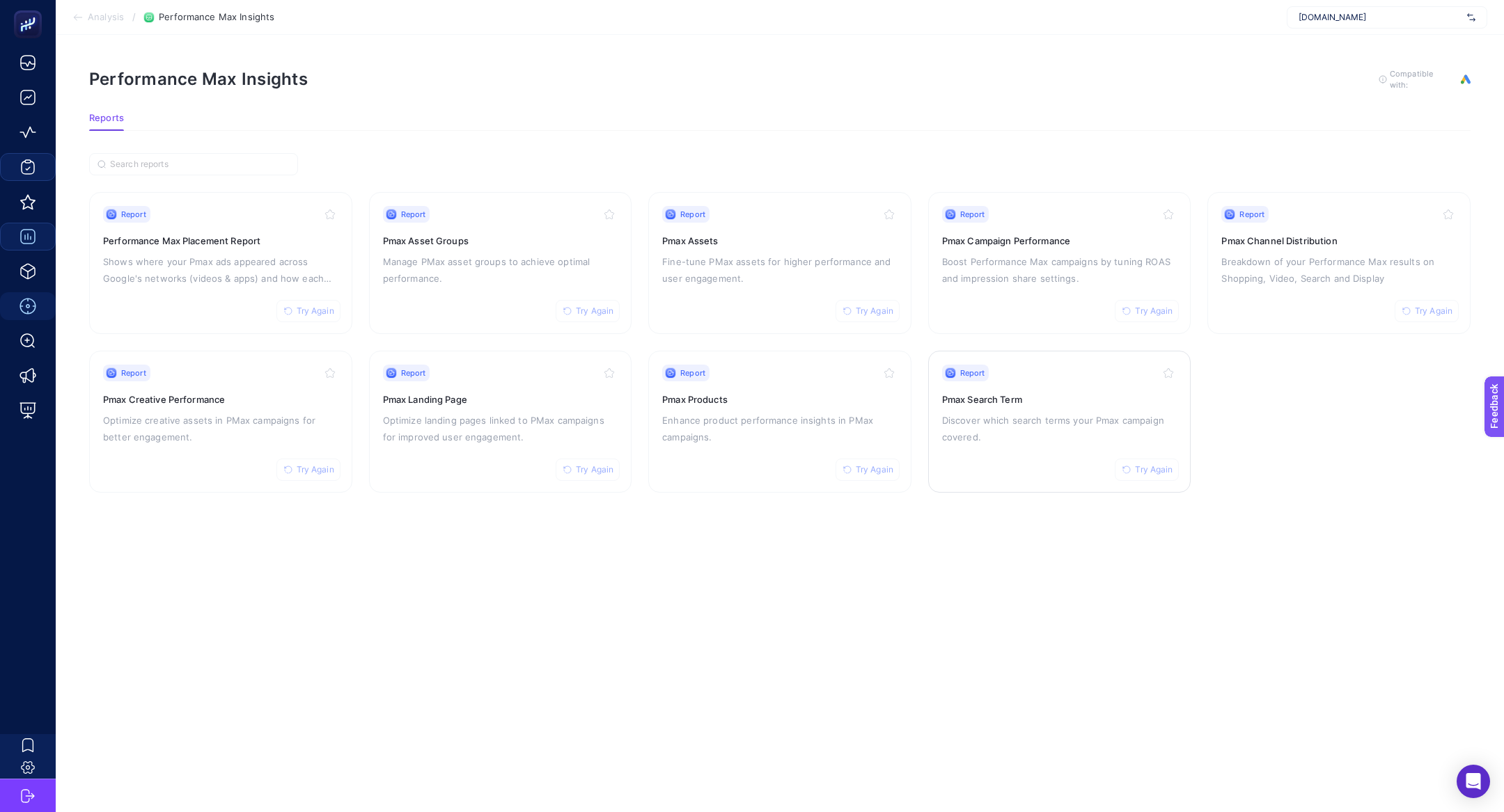
click at [1032, 379] on div "Report Try Again" at bounding box center [1060, 373] width 236 height 16
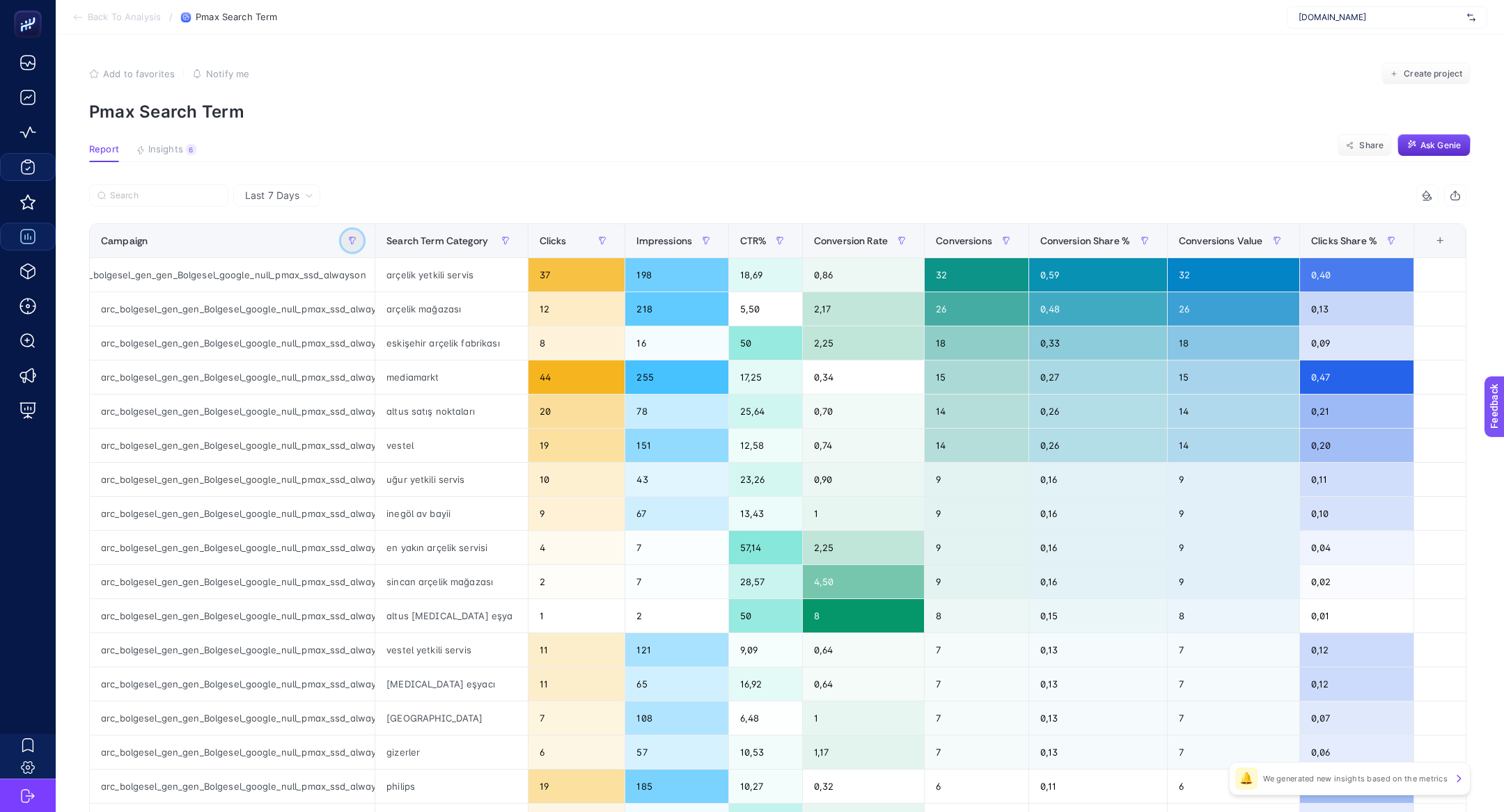
click at [354, 247] on button "button" at bounding box center [352, 240] width 22 height 22
click at [409, 321] on span "Starts with" at bounding box center [415, 318] width 124 height 28
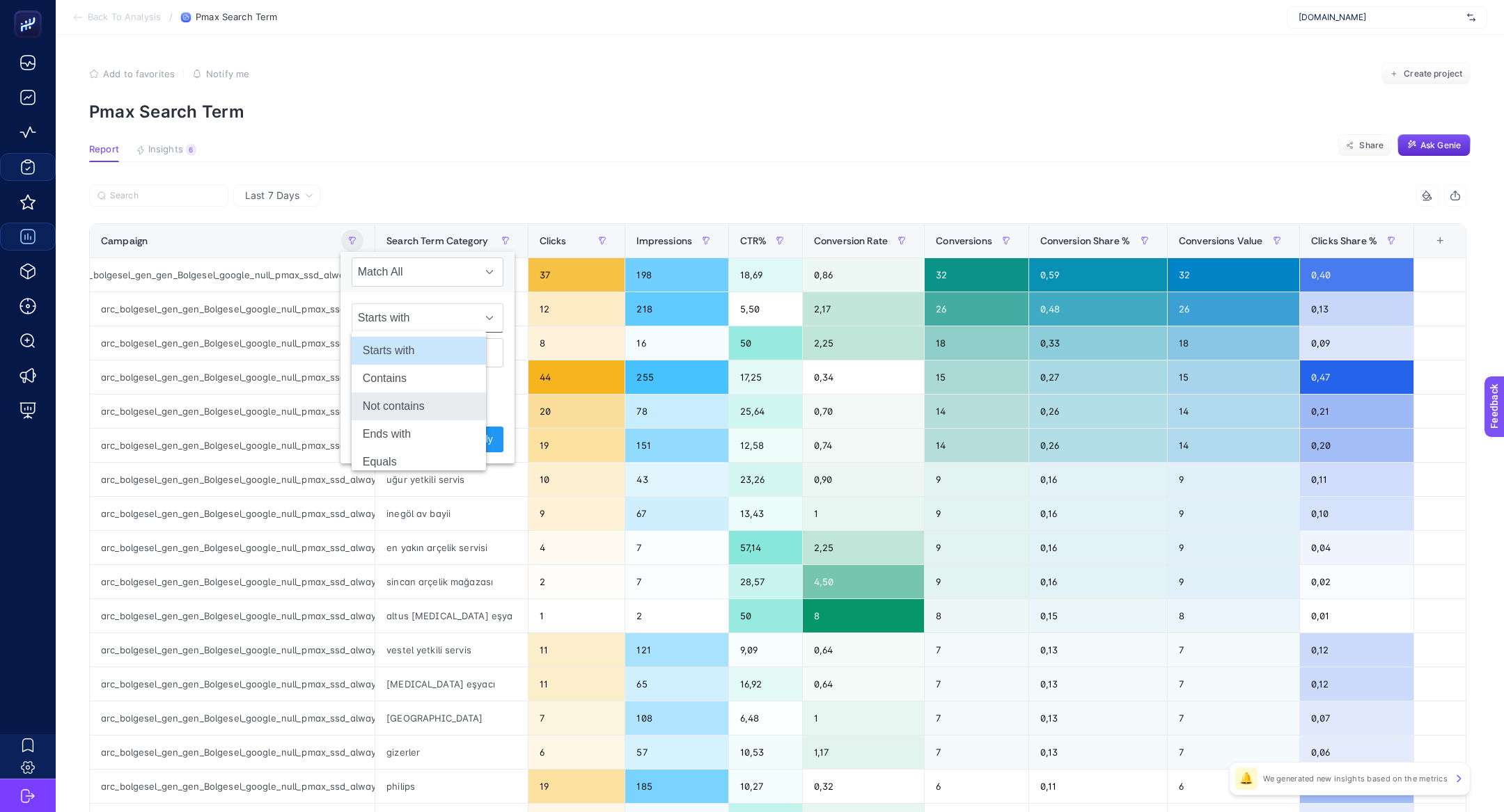
click at [421, 399] on li "Not contains" at bounding box center [419, 406] width 134 height 28
click at [421, 353] on input "text" at bounding box center [428, 353] width 152 height 29
type input "bolgesel"
click at [458, 428] on button "Apply" at bounding box center [480, 439] width 45 height 25
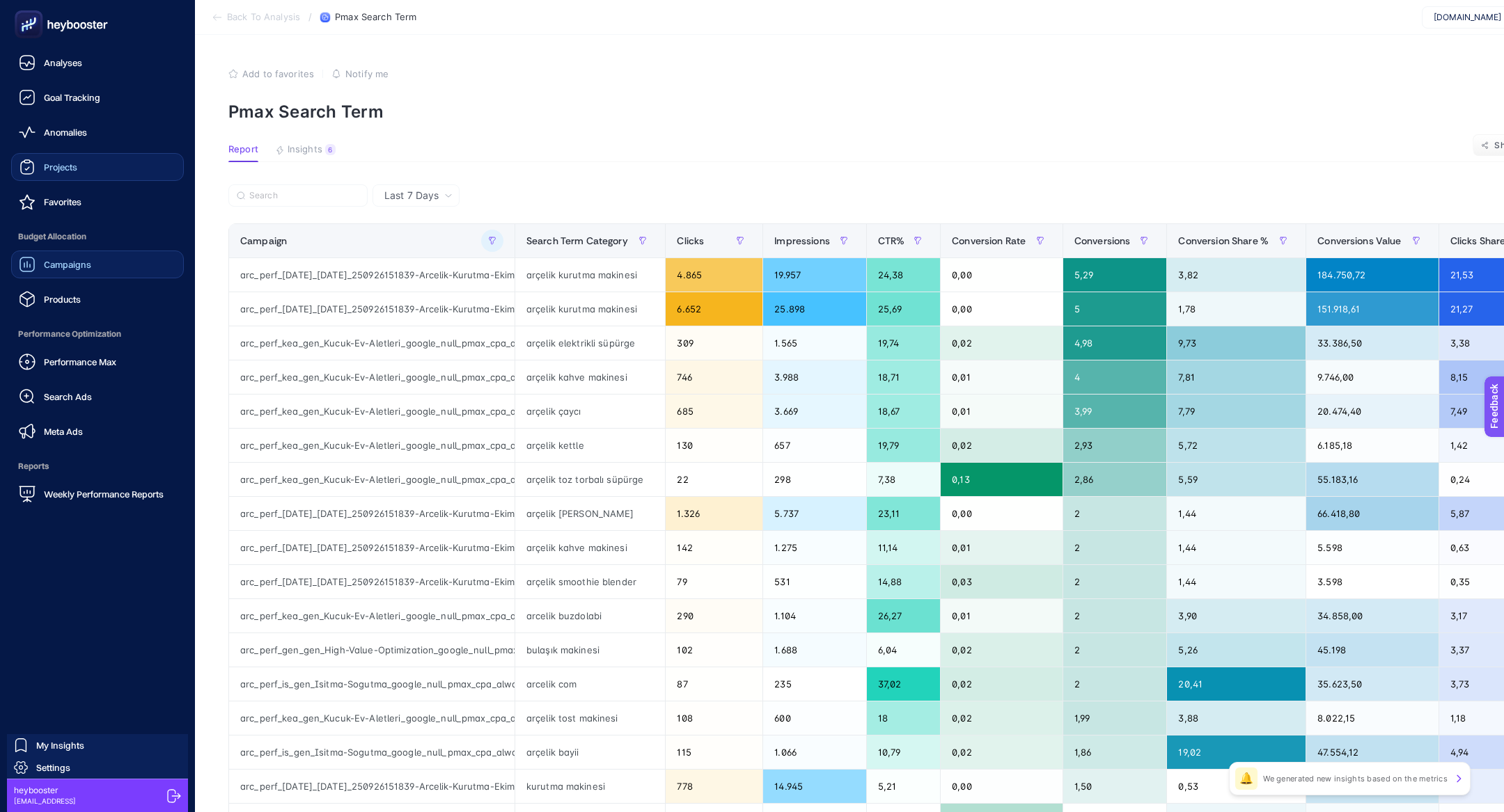
click at [71, 365] on span "Performance Max" at bounding box center [80, 362] width 73 height 11
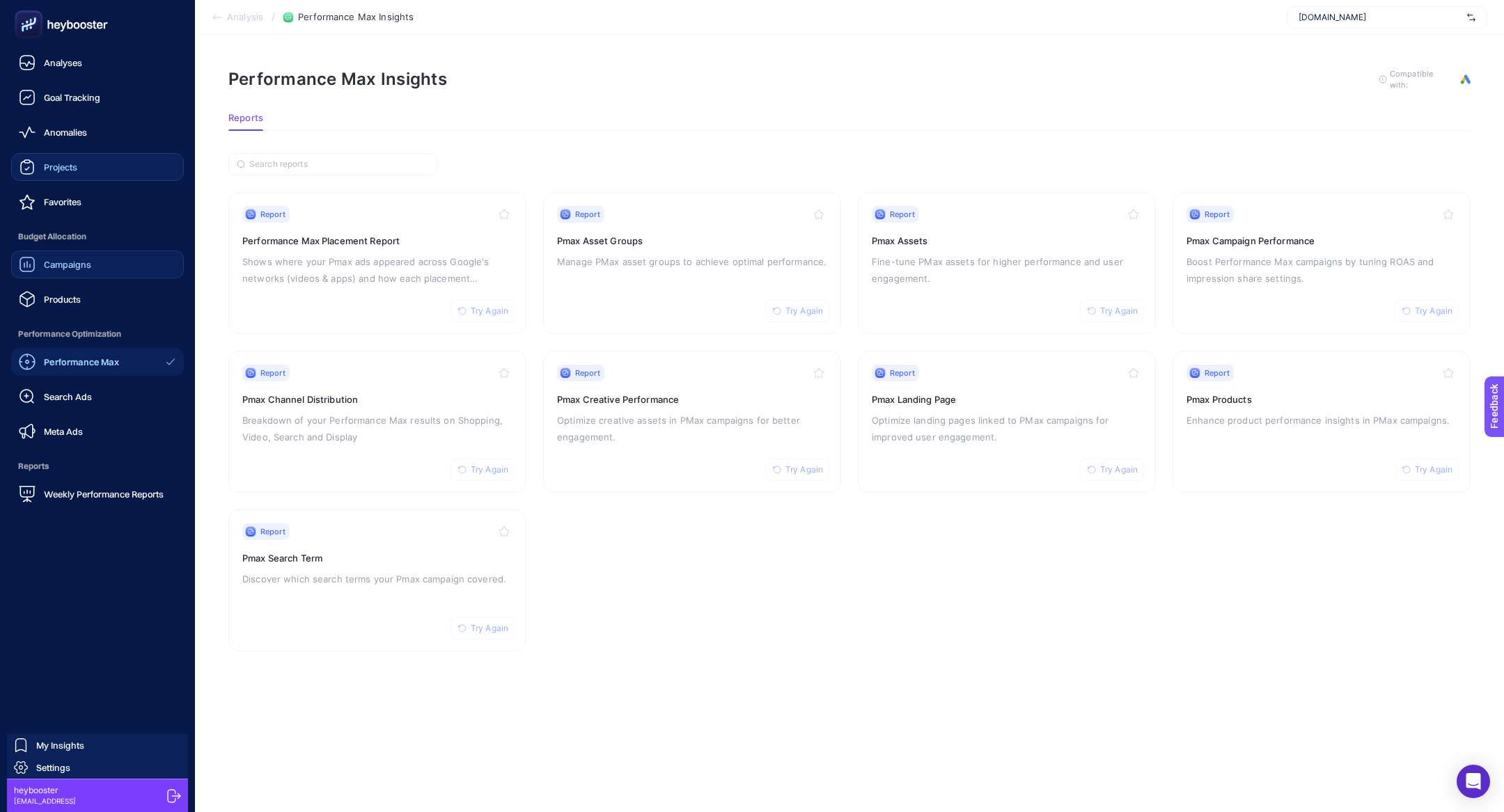
click at [73, 162] on span "Projects" at bounding box center [61, 168] width 34 height 11
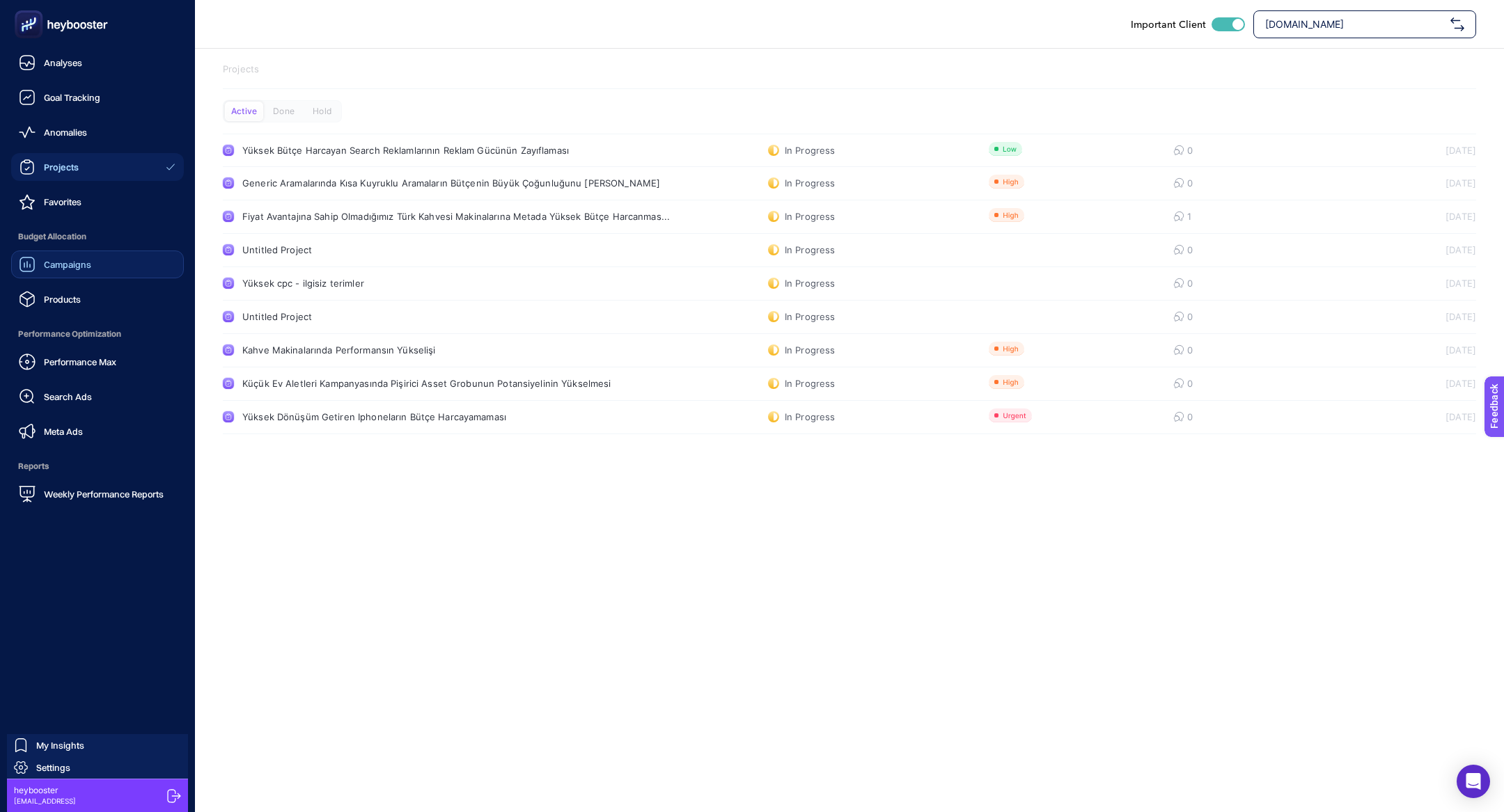
click at [93, 353] on div "Performance Max" at bounding box center [67, 361] width 97 height 16
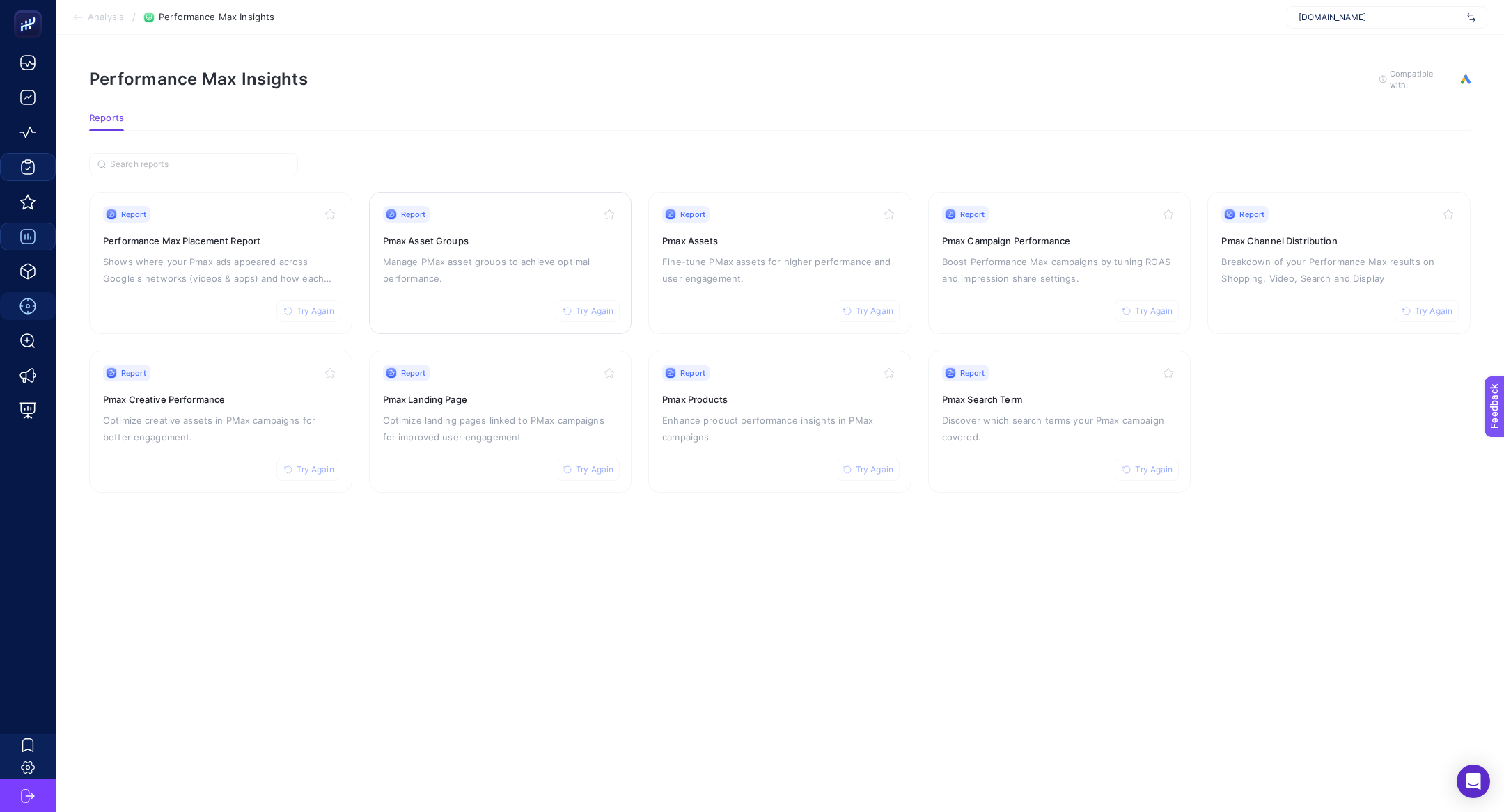
click at [451, 253] on p "Manage PMax asset groups to achieve optimal performance." at bounding box center [501, 270] width 236 height 34
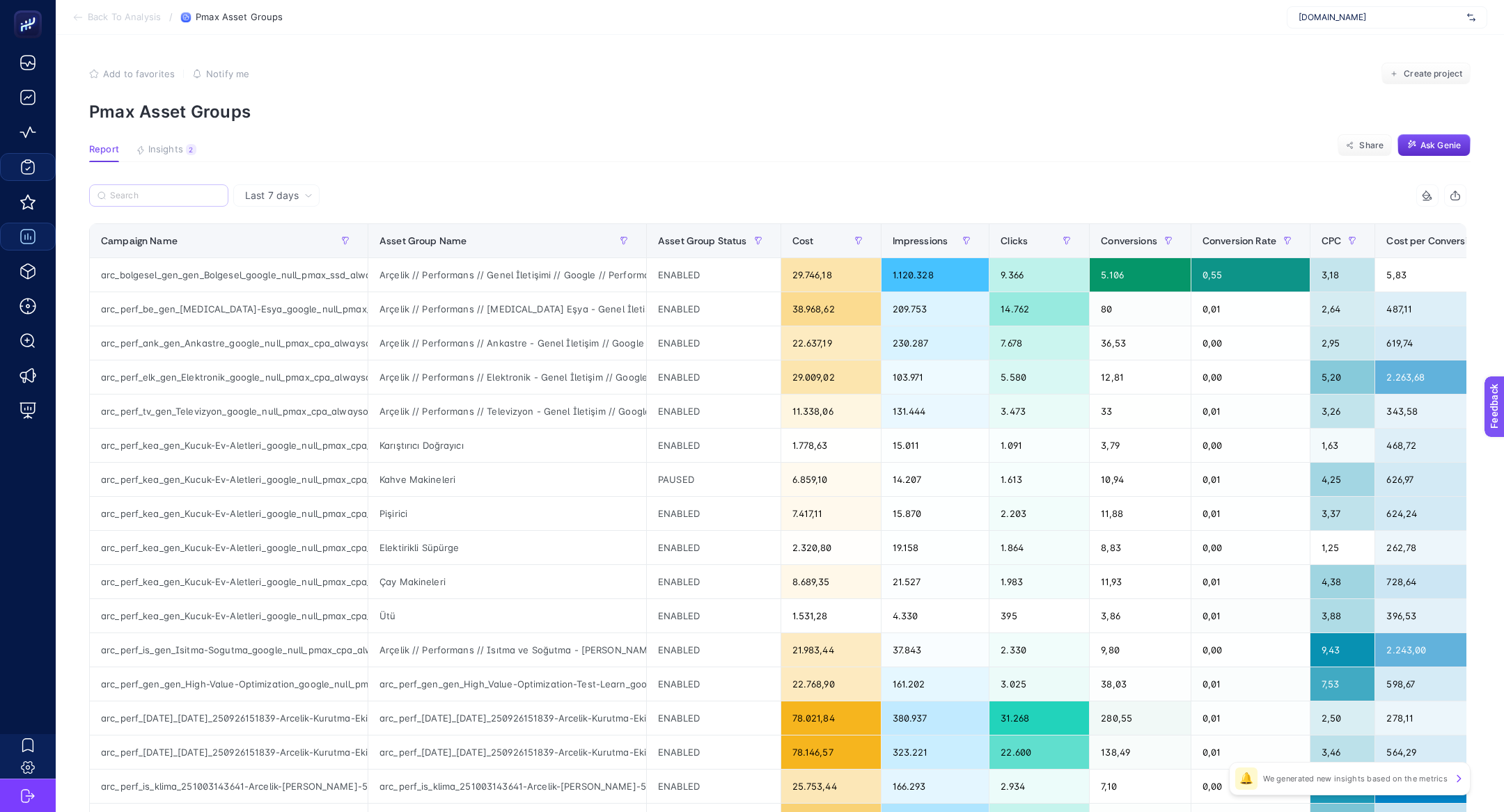
click at [163, 203] on label at bounding box center [159, 195] width 139 height 22
click at [163, 201] on input "Search" at bounding box center [165, 195] width 110 height 11
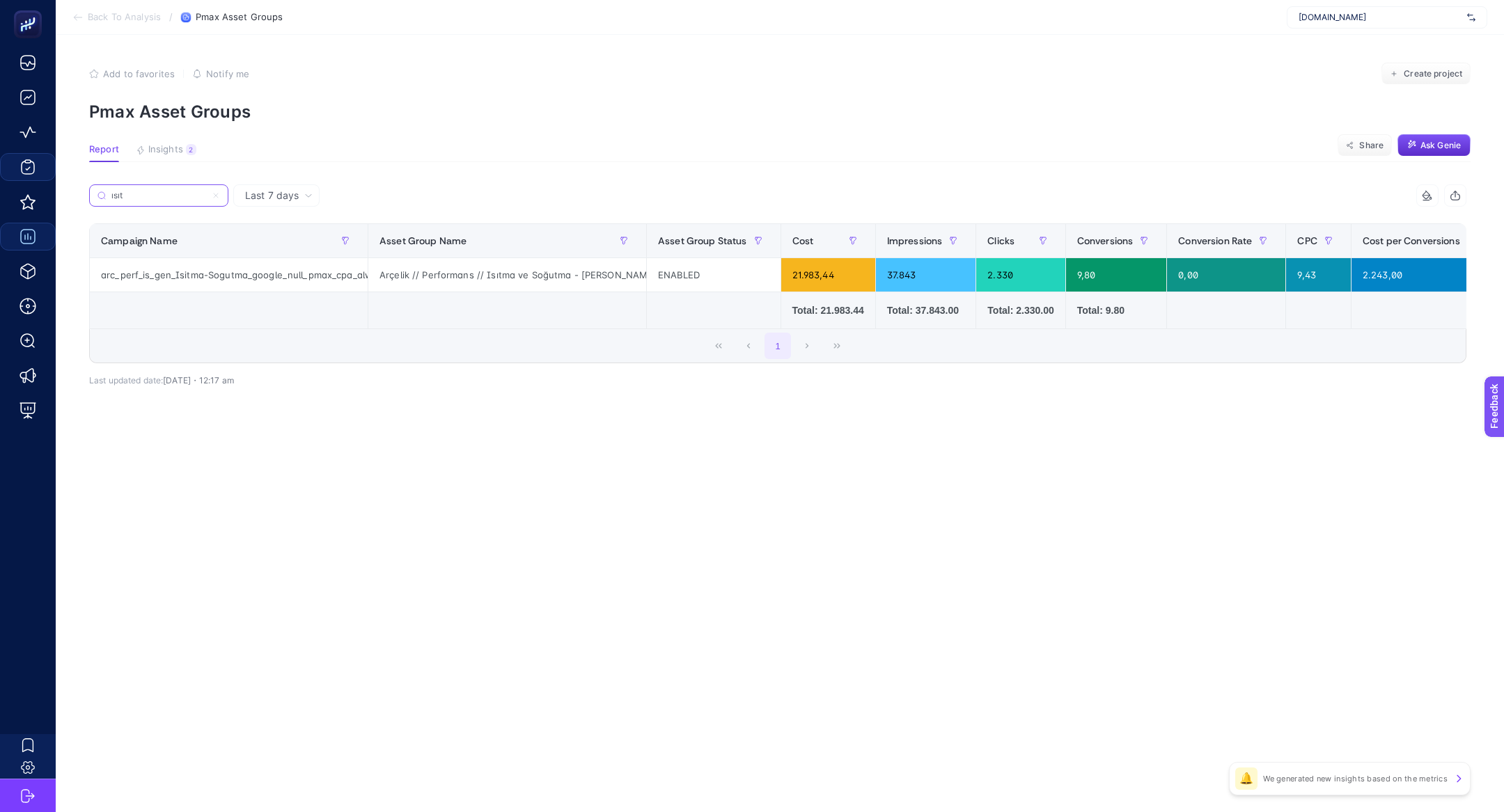
scroll to position [0, 40]
type input "ısıt"
click at [201, 280] on div "arc_perf_is_gen_Isitma-Sogutma_google_null_pmax_cpa_alwayson" at bounding box center [229, 275] width 278 height 34
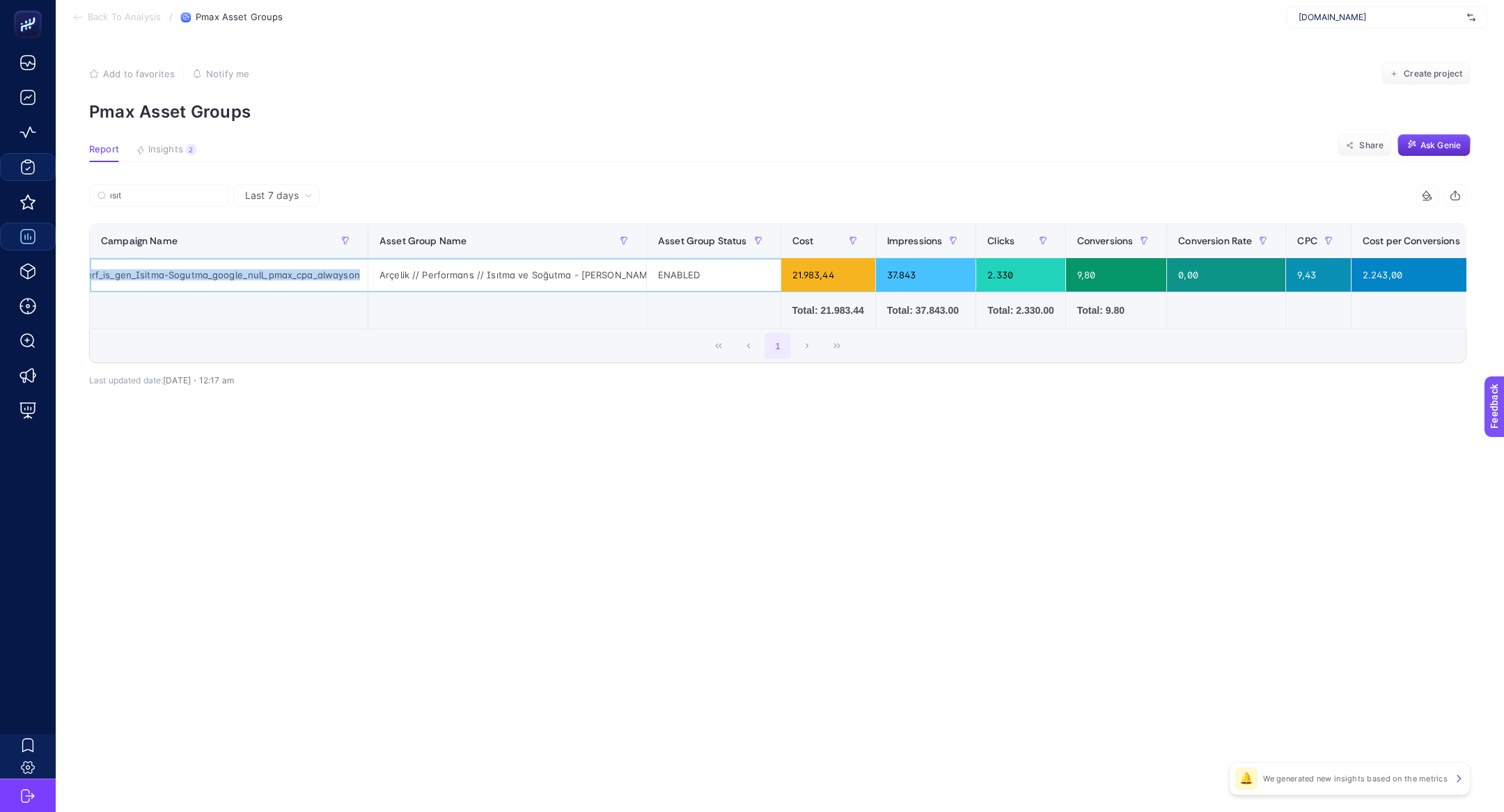
copy tr "arc_perf_is_gen_Isitma-Sogutma_google_null_pmax_cpa_alwayson"
click at [400, 448] on article "Add to favorites false Notify me Create project Pmax Asset Groups Report Insigh…" at bounding box center [779, 424] width 1448 height 778
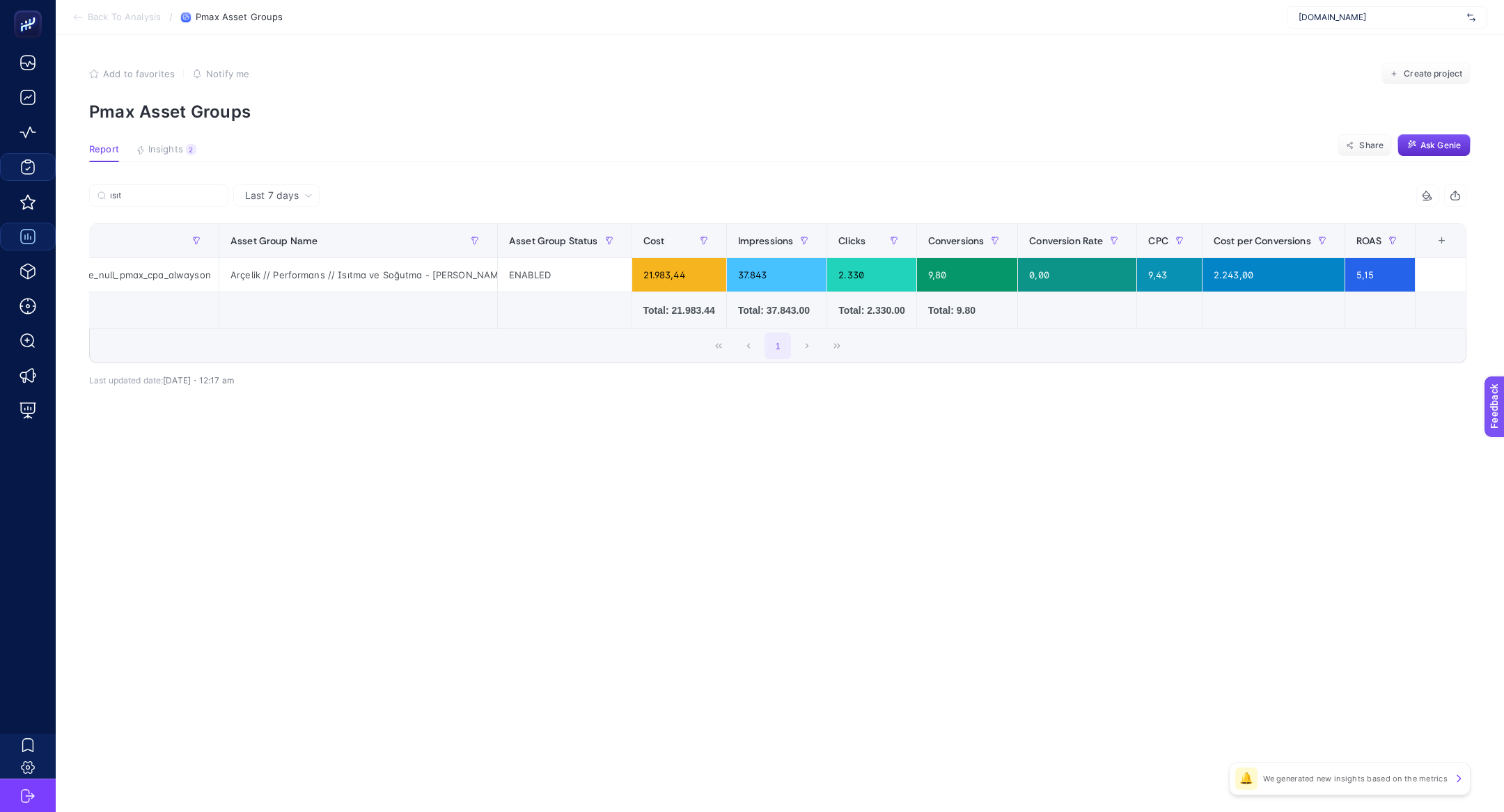
click at [1437, 246] on div "+" at bounding box center [1442, 241] width 26 height 11
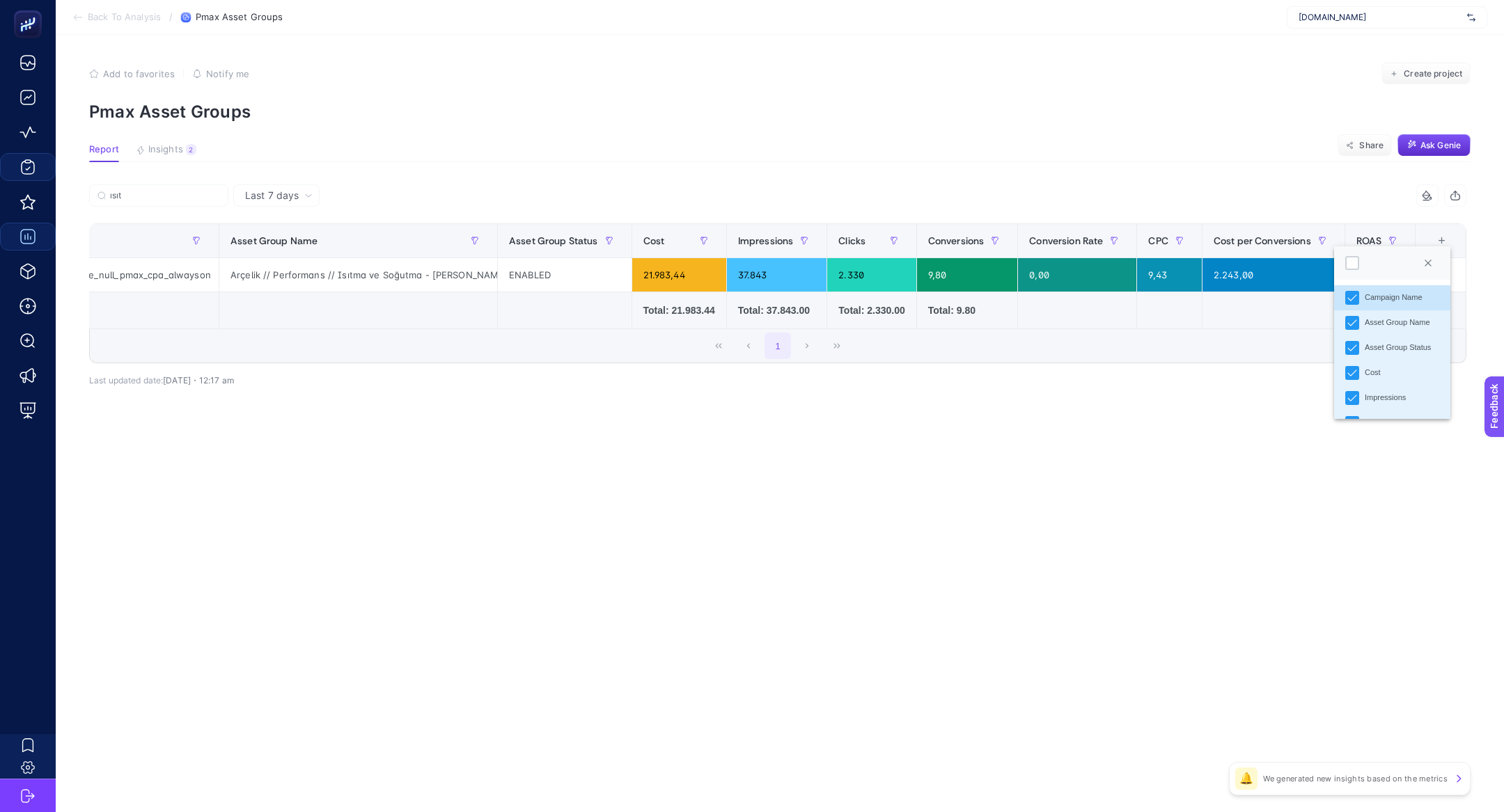
scroll to position [9, 70]
click at [1393, 347] on div "Asset Group Status" at bounding box center [1398, 348] width 66 height 11
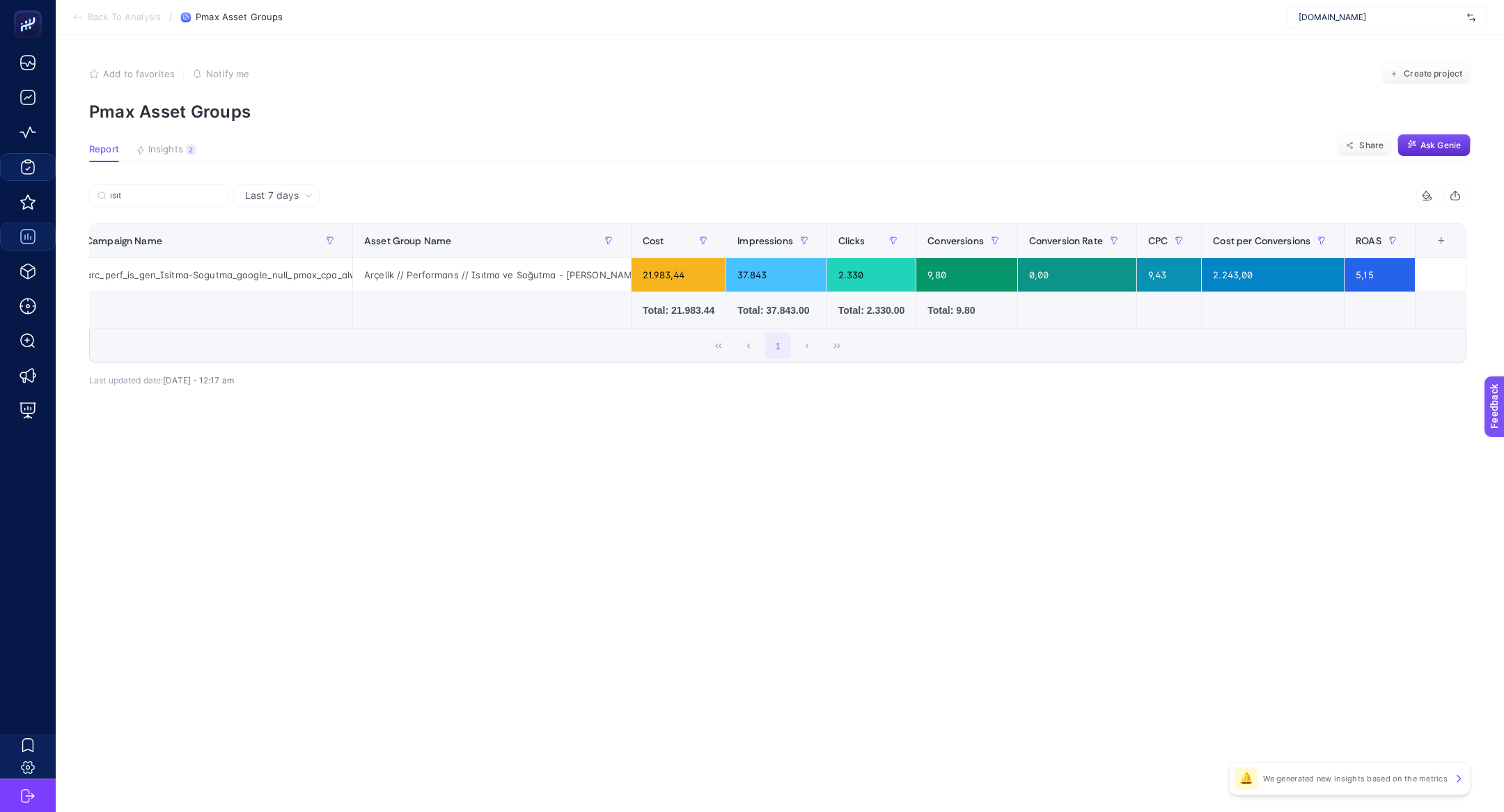
scroll to position [0, 24]
click at [1062, 437] on div "Last 7 days ısıt 8 items selected Campaign Name Asset Group Name Cost Impressio…" at bounding box center [777, 316] width 1399 height 262
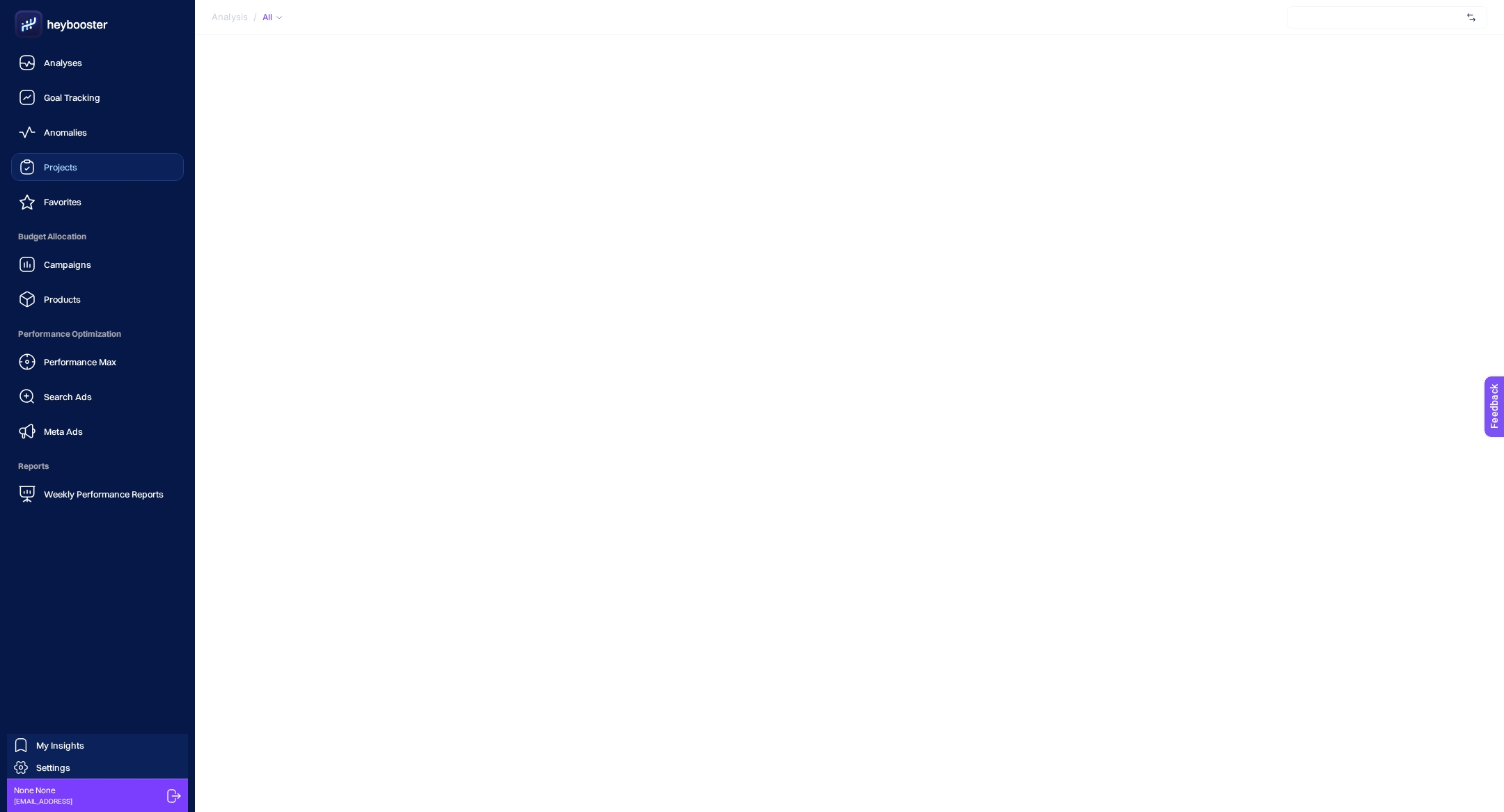
click at [74, 166] on span "Projects" at bounding box center [61, 168] width 34 height 11
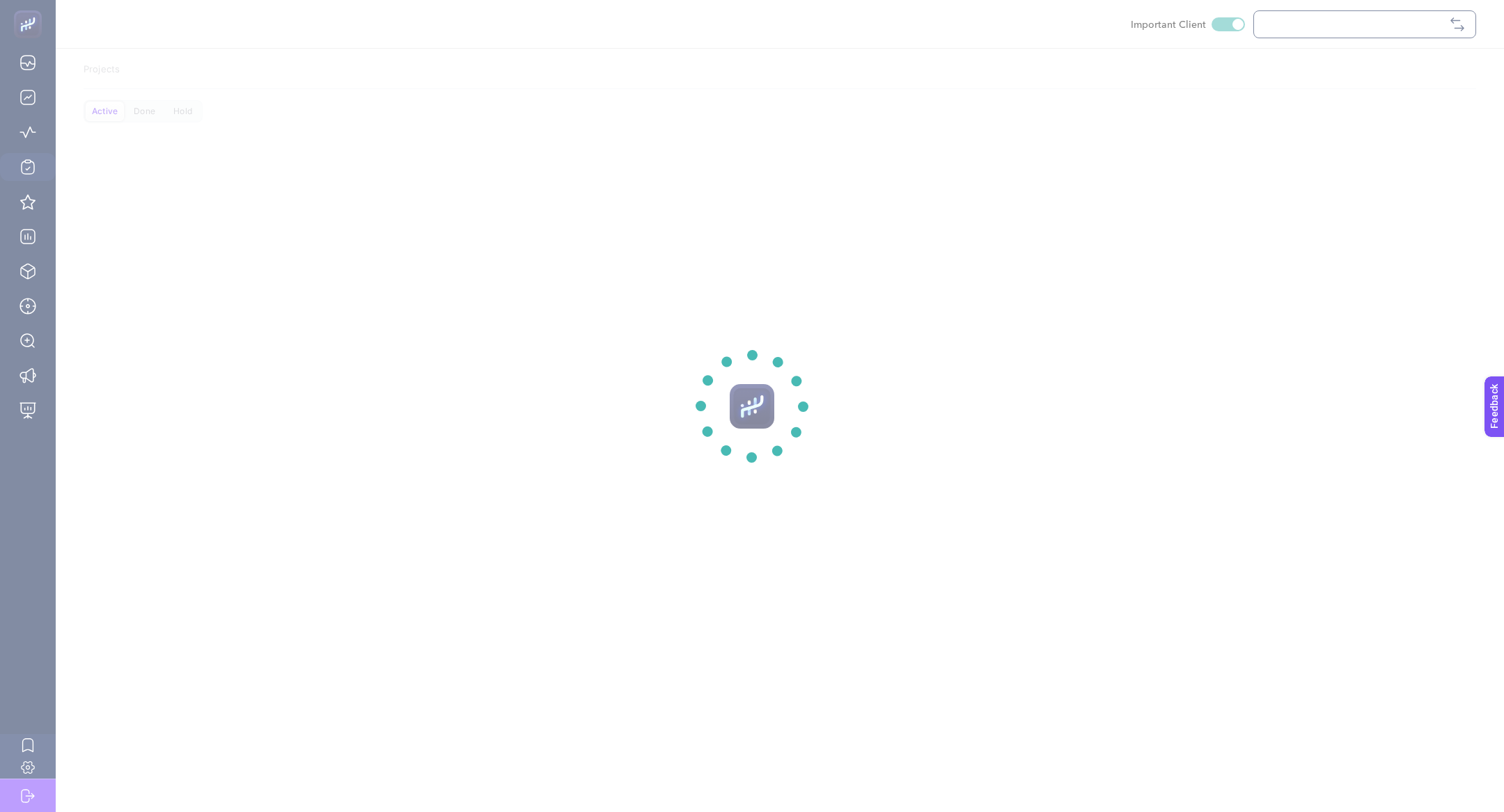
checkbox input "true"
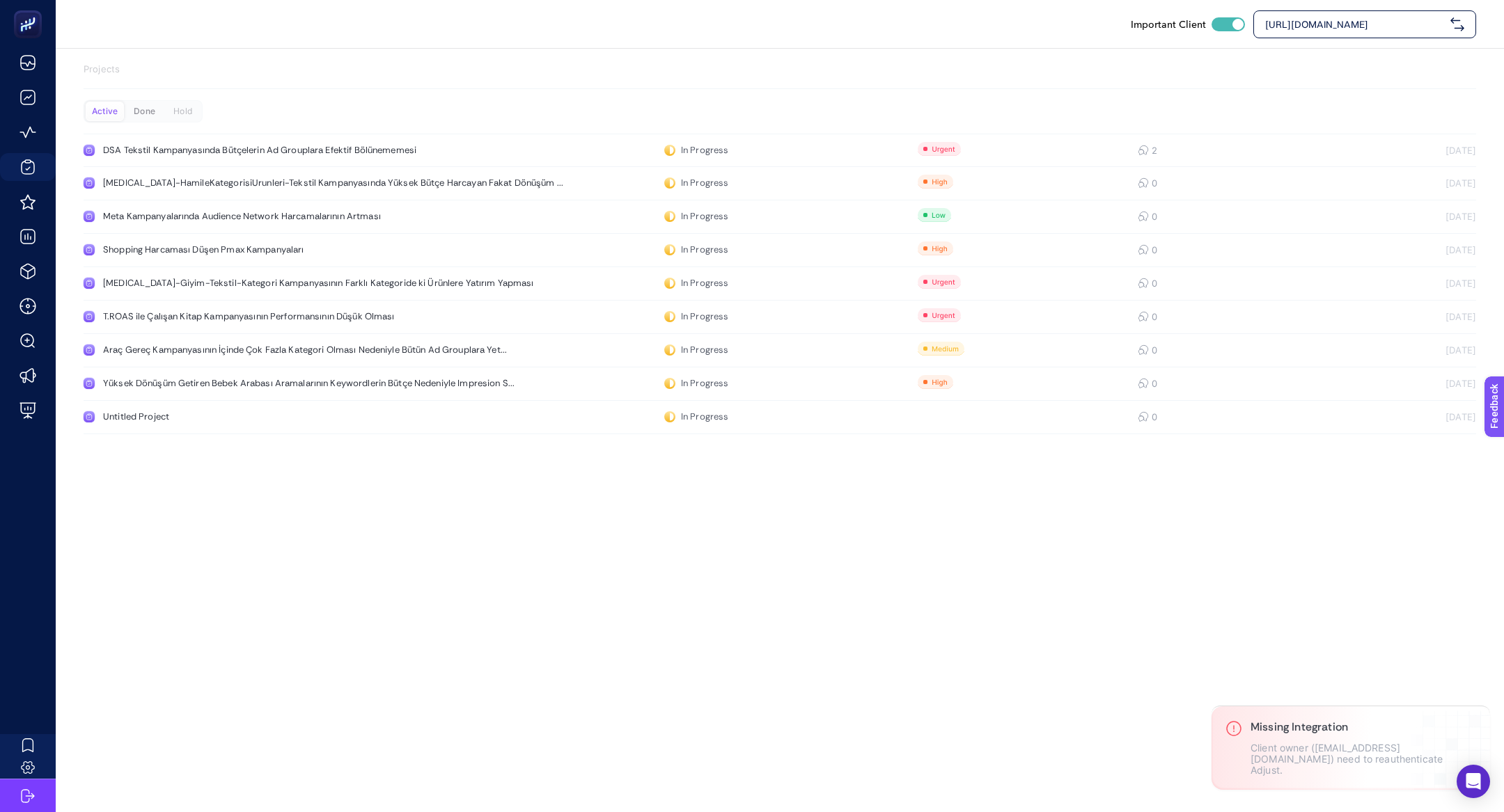
click at [144, 112] on div "Done" at bounding box center [144, 111] width 38 height 20
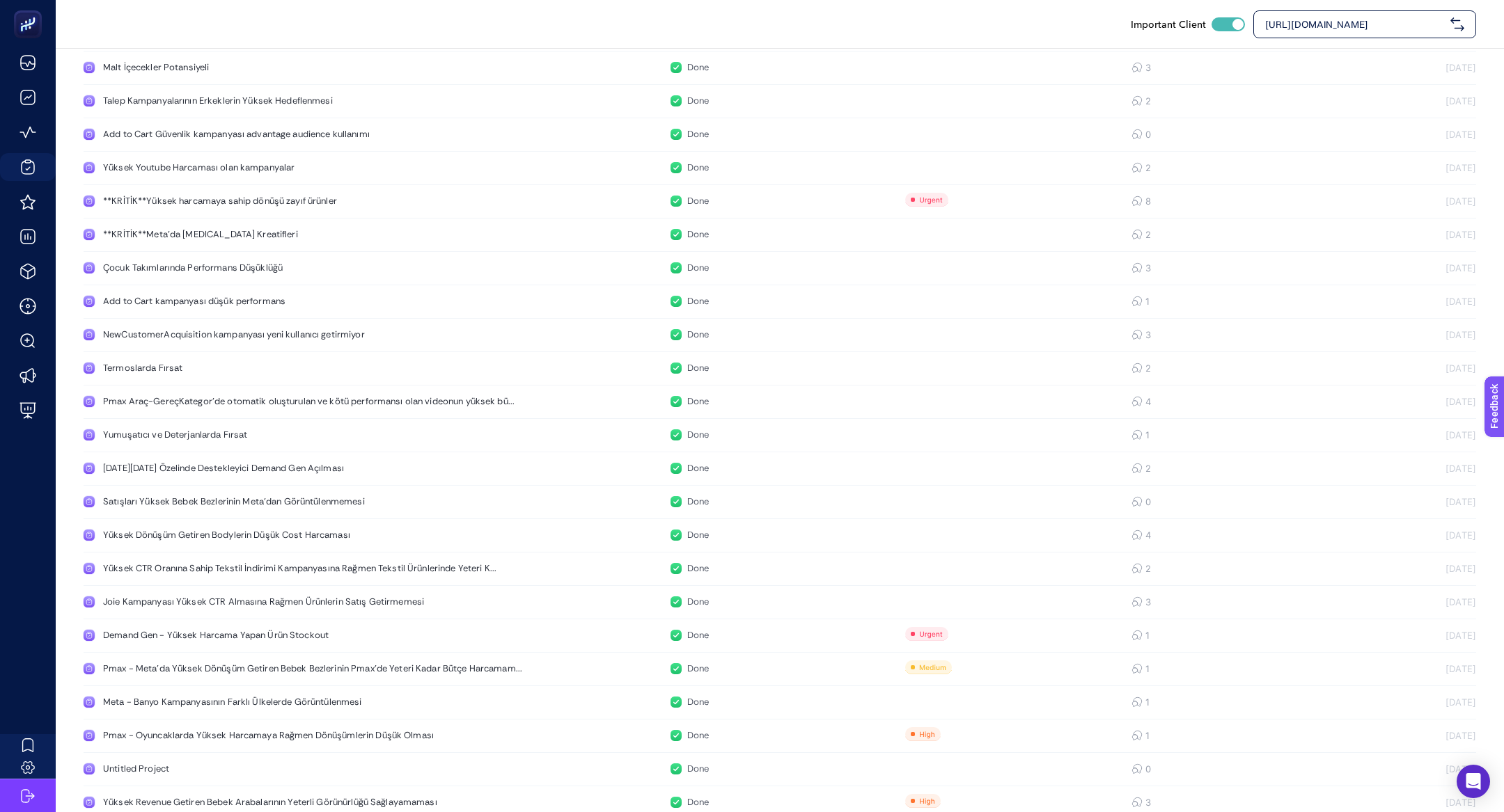
scroll to position [1145, 0]
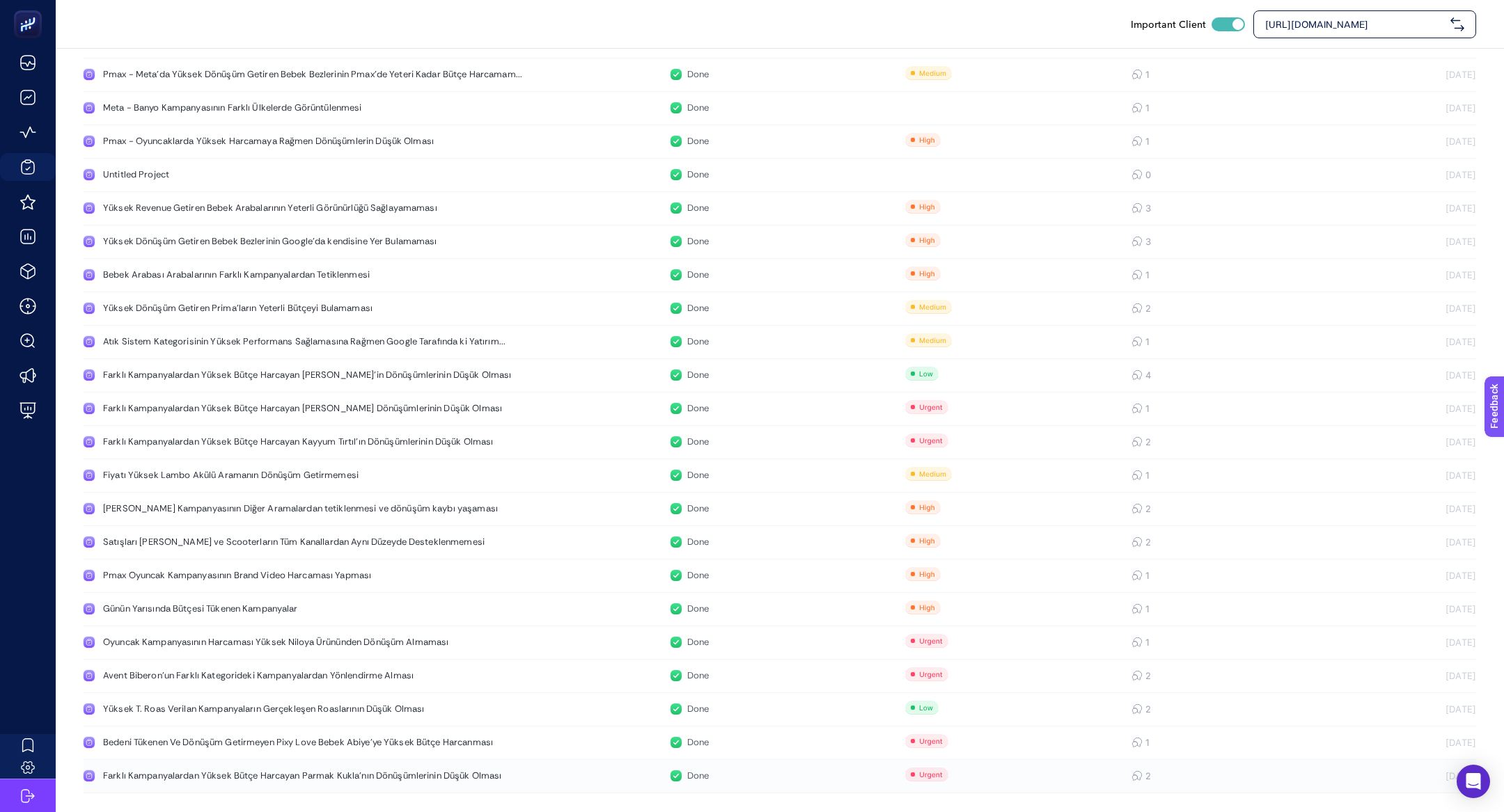
click at [229, 770] on div "Farklı Kampanyalardan Yüksek Bütçe Harcayan Parmak Kukla'nın Dönüşümlerinin Düş…" at bounding box center [302, 776] width 398 height 11
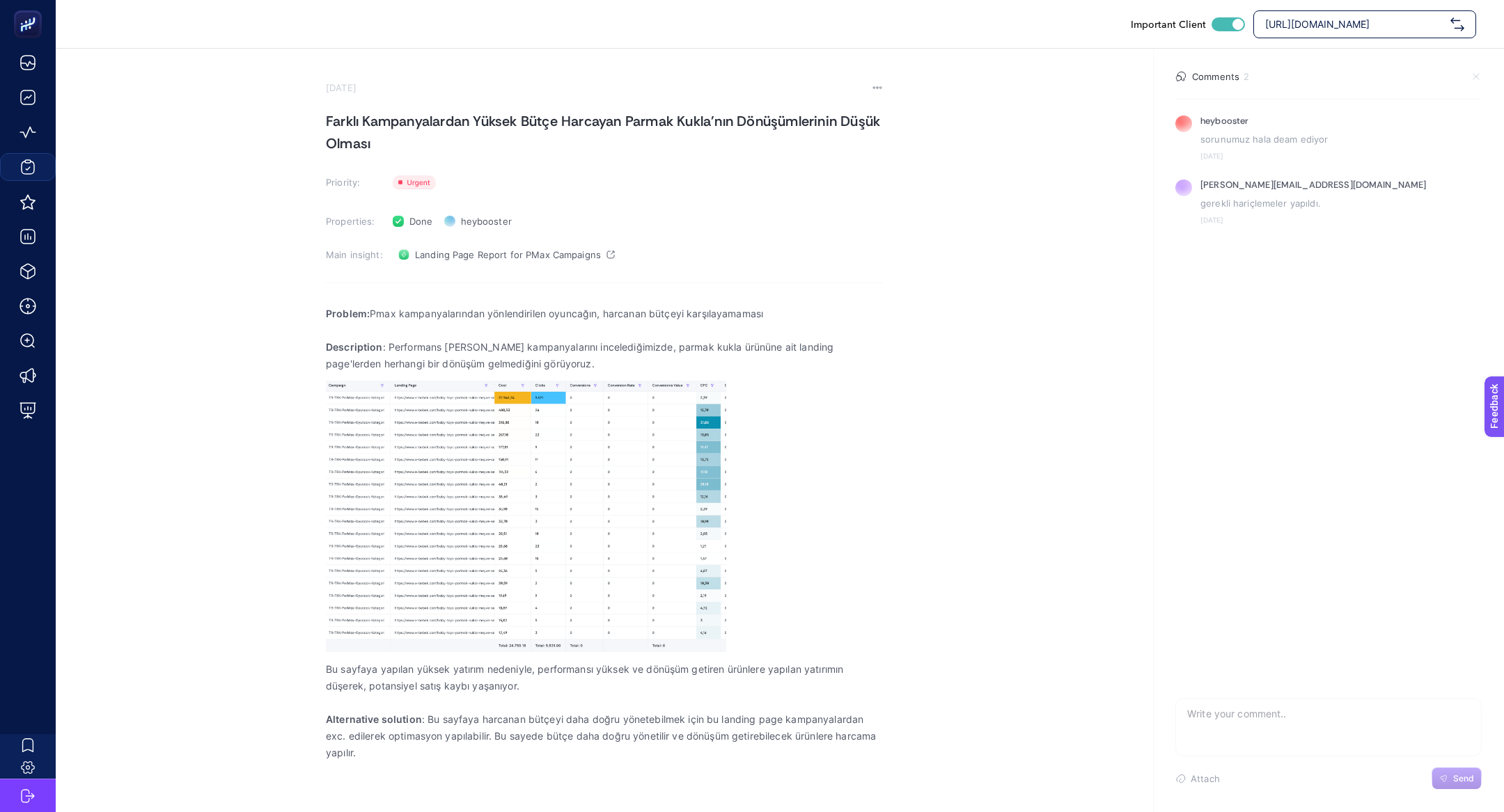
click at [363, 139] on h1 "Farklı Kampanyalardan Yüksek Bütçe Harcayan Parmak Kukla'nın Dönüşümlerinin Düş…" at bounding box center [604, 132] width 557 height 44
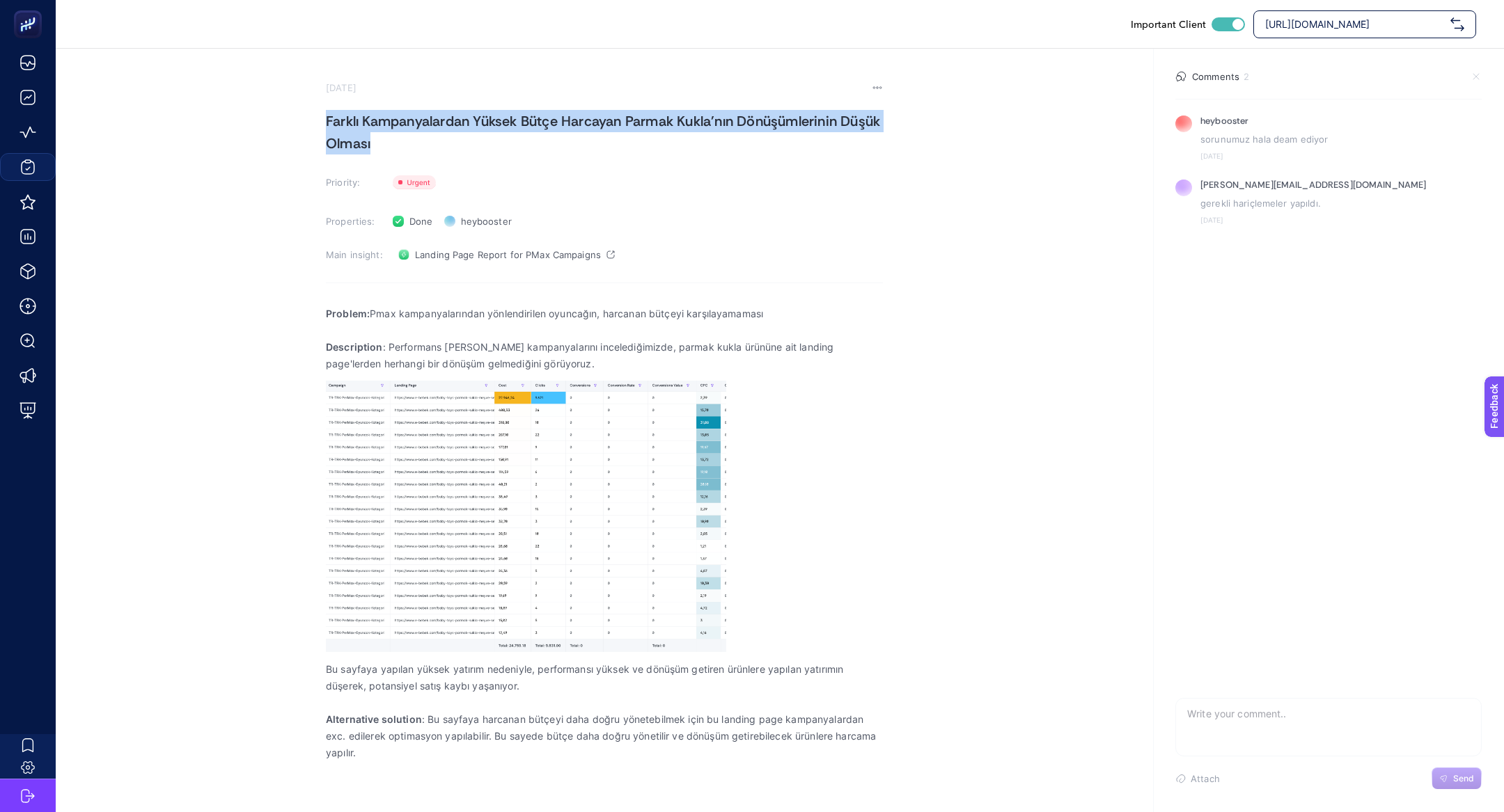
click at [363, 139] on h1 "Farklı Kampanyalardan Yüksek Bütçe Harcayan Parmak Kukla'nın Dönüşümlerinin Düş…" at bounding box center [604, 132] width 557 height 44
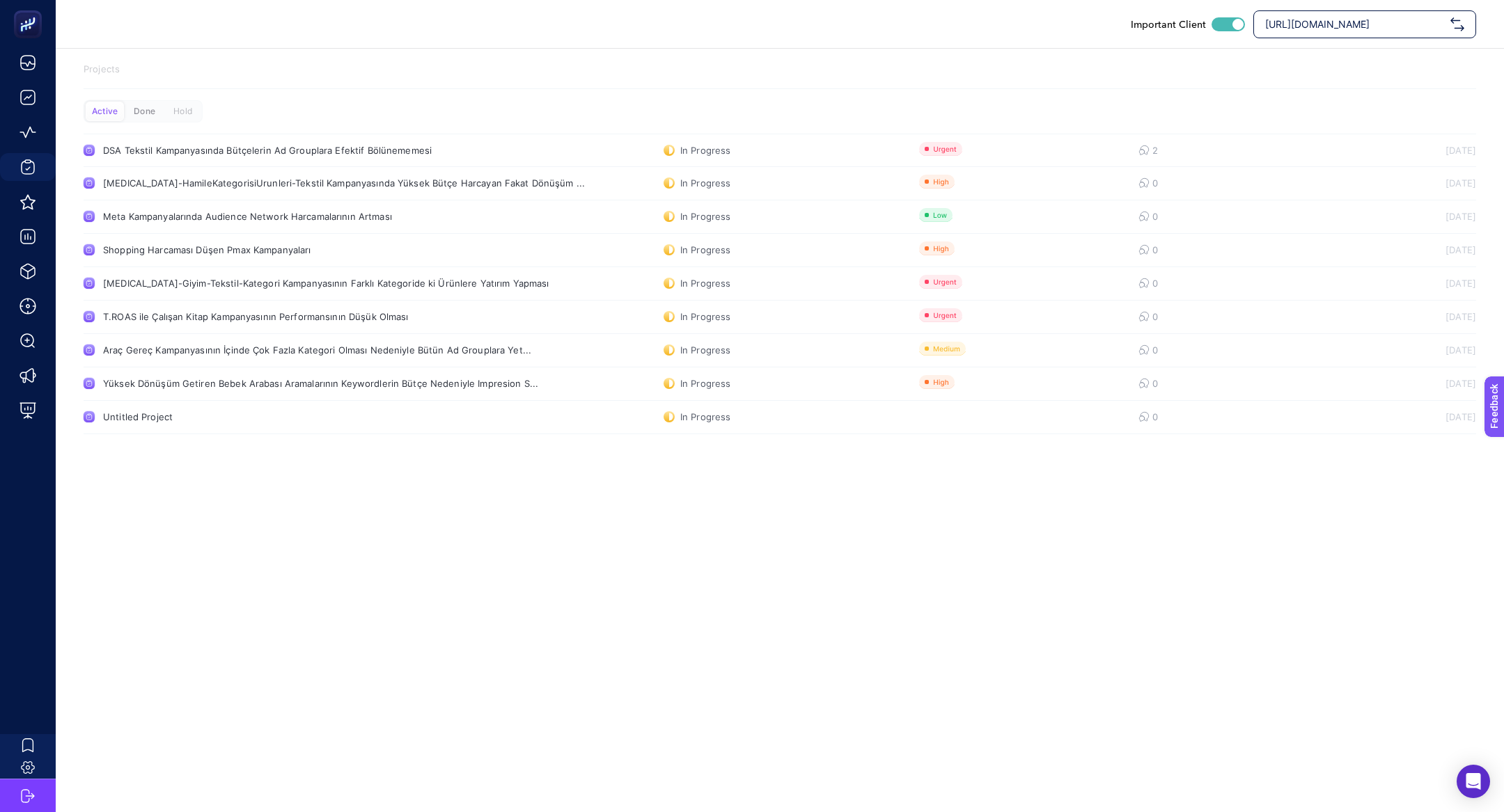
click at [152, 110] on div "Done" at bounding box center [144, 111] width 38 height 20
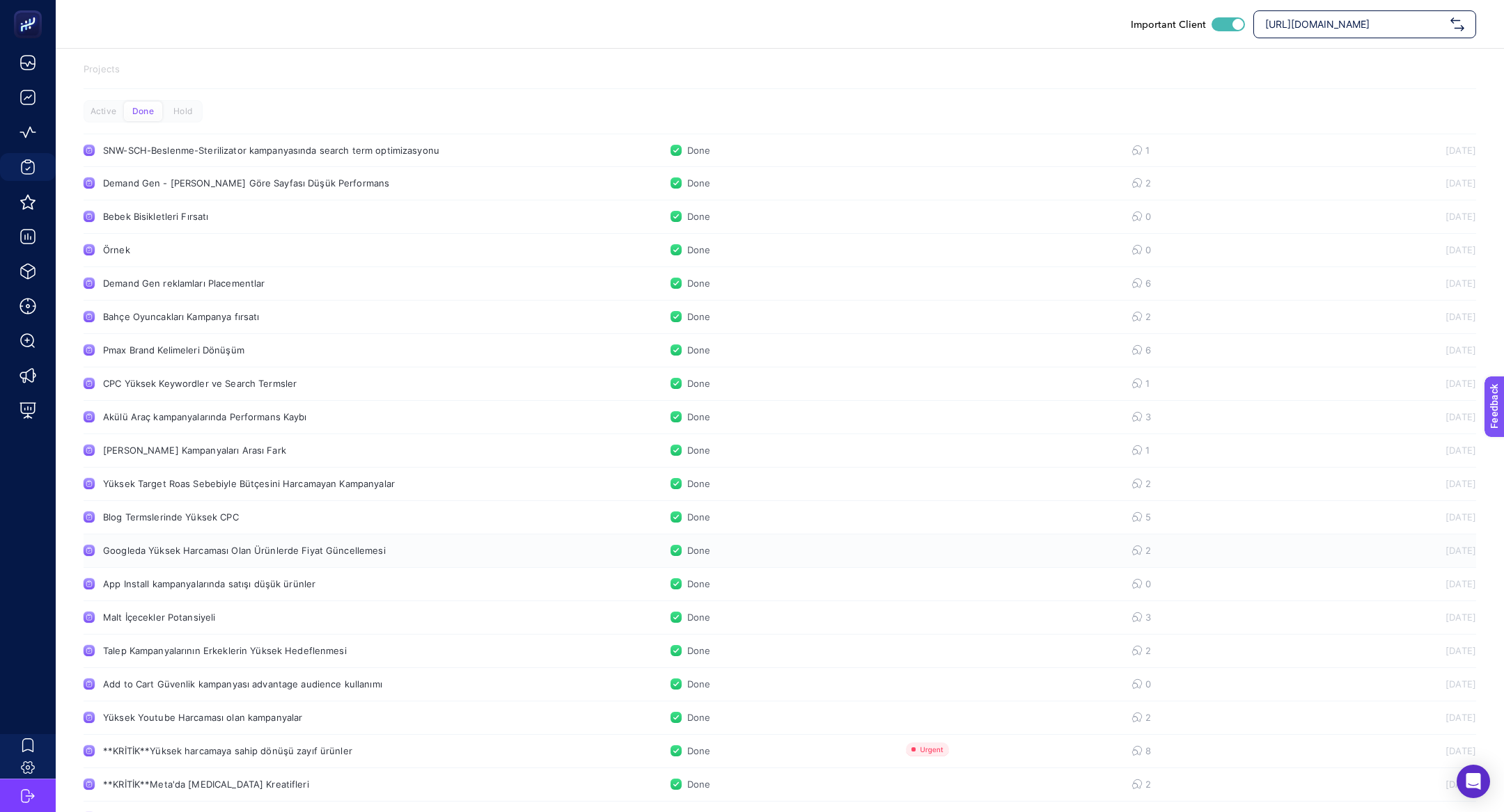
scroll to position [1145, 0]
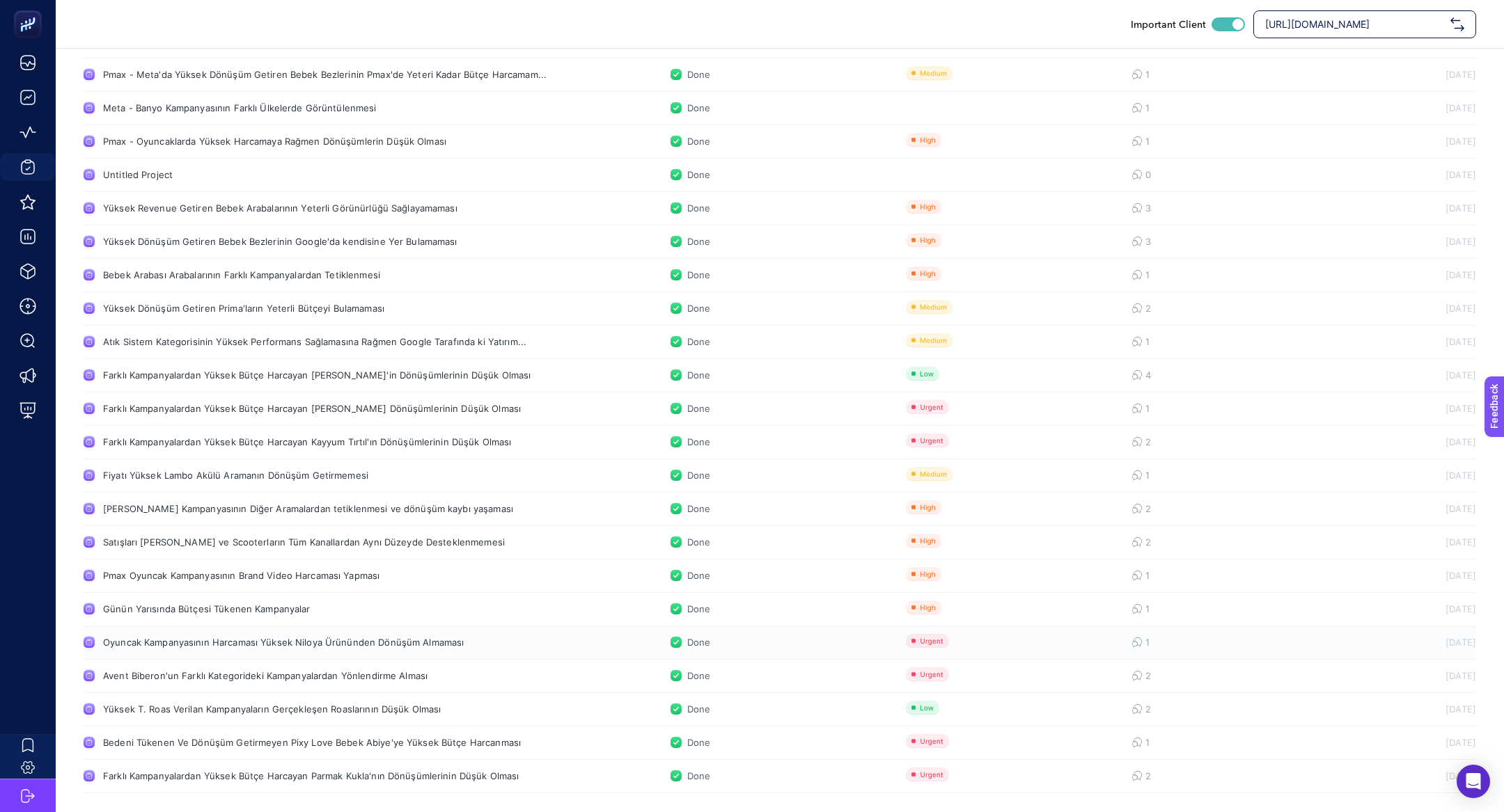
click at [254, 653] on link "Oyuncak Kampanyasının Harcaması Yüksek Niloya Ürününden Dönüşüm Almaması Done 1…" at bounding box center [779, 643] width 1393 height 34
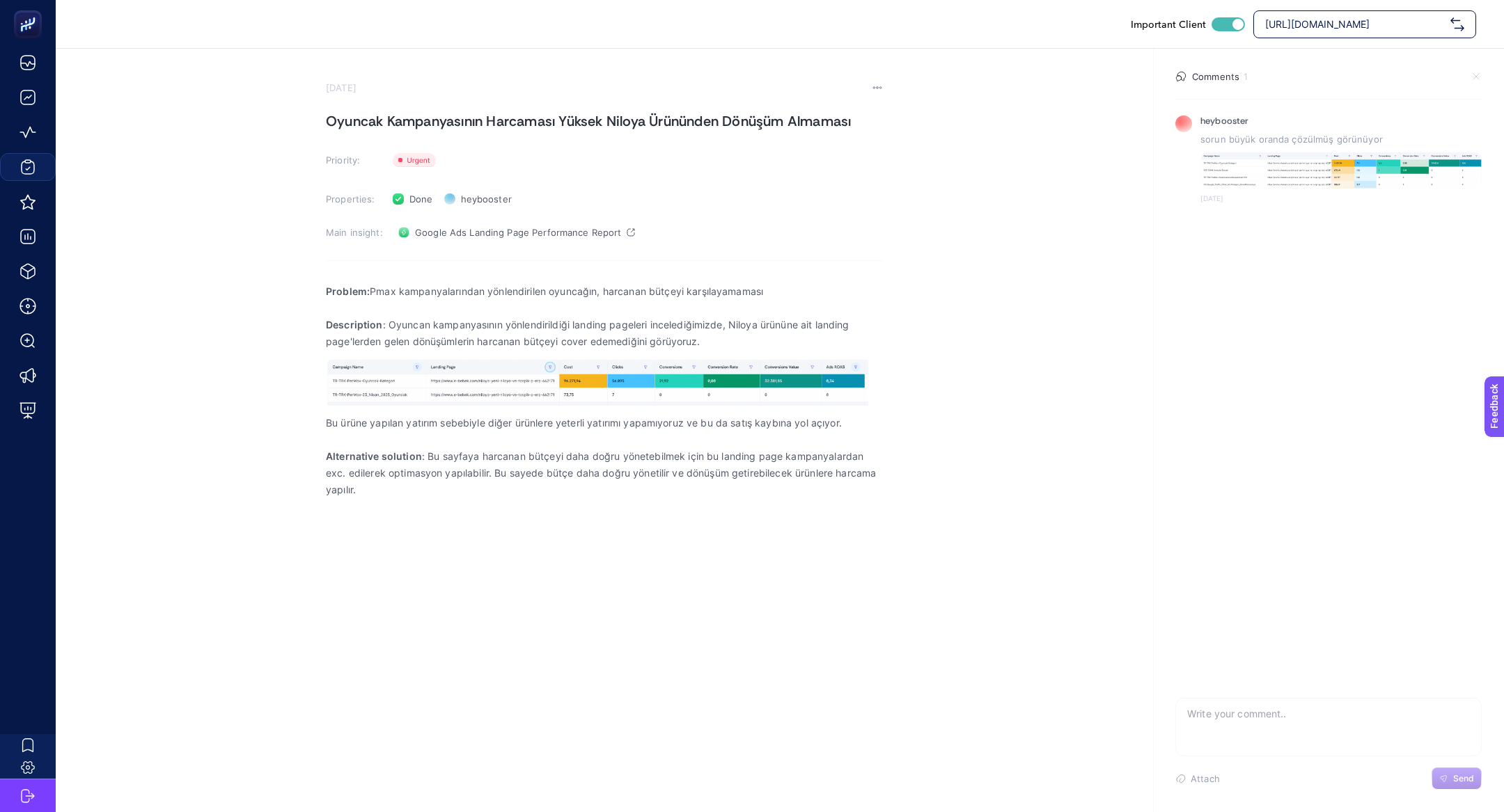
click at [336, 122] on h1 "Oyuncak Kampanyasının Harcaması Yüksek Niloya Ürününden Dönüşüm Almaması" at bounding box center [604, 121] width 557 height 22
copy h1 "Oyuncak Kampanyasının Harcaması Yüksek Niloya Ürününden Dönüşüm Almaması"
click at [379, 289] on p "Problem: Pmax kampanyalarından yönlendirilen oyuncağın, harcanan bütçeyi karşıl…" at bounding box center [604, 291] width 557 height 16
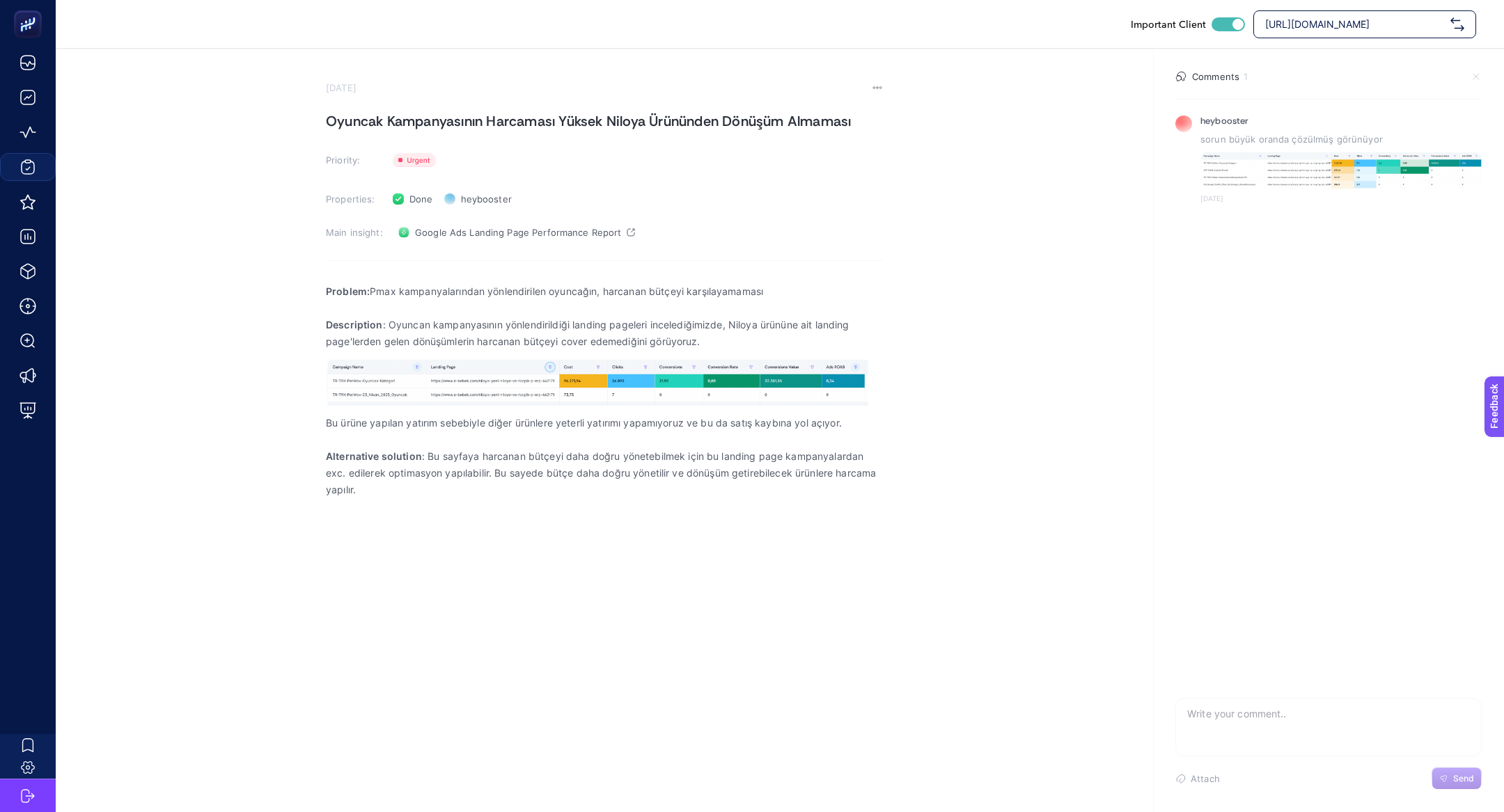
click at [379, 289] on p "Problem: Pmax kampanyalarından yönlendirilen oyuncağın, harcanan bütçeyi karşıl…" at bounding box center [604, 291] width 557 height 16
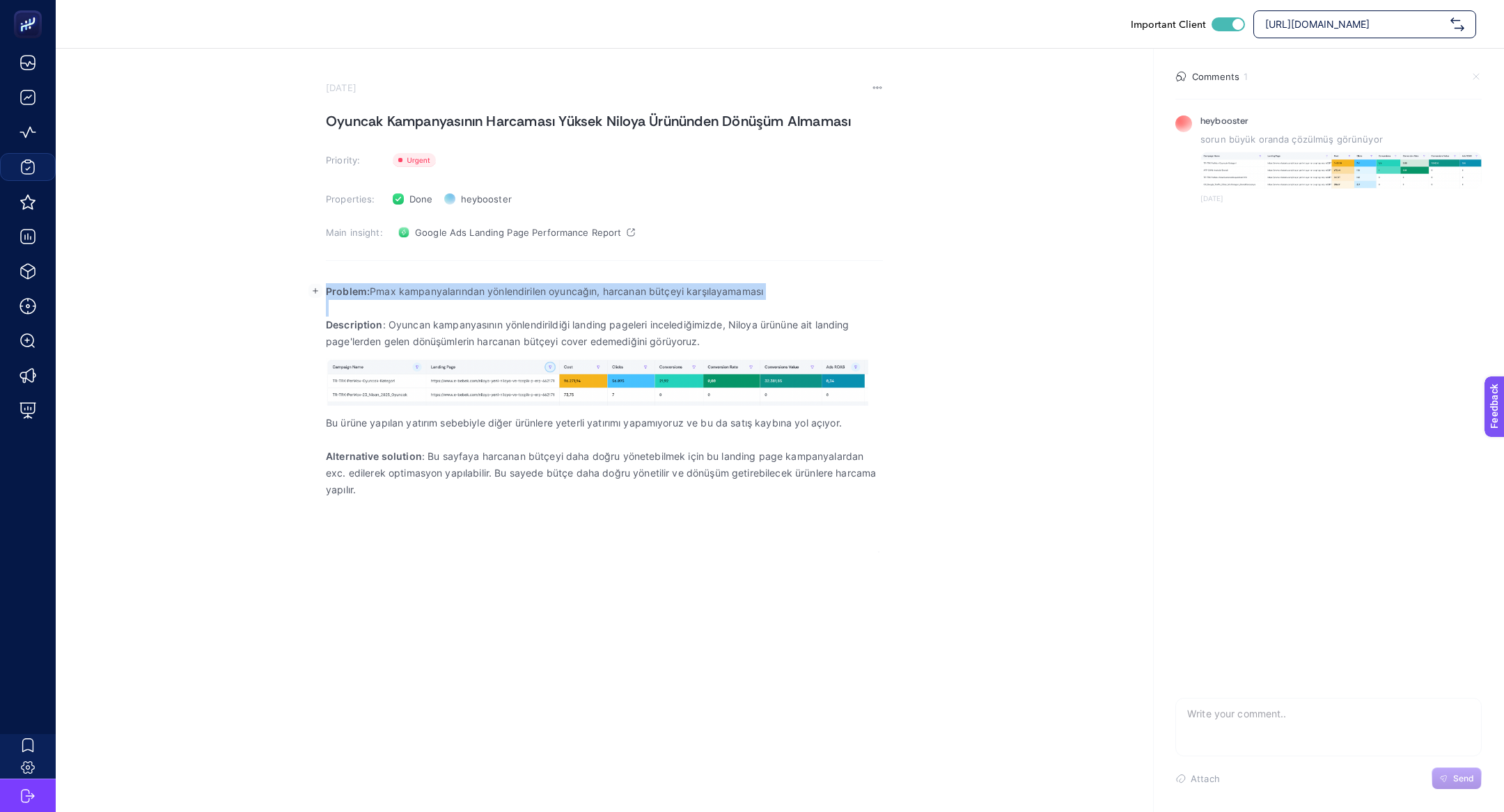
click at [379, 289] on p "Problem: Pmax kampanyalarından yönlendirilen oyuncağın, harcanan bütçeyi karşıl…" at bounding box center [604, 291] width 557 height 16
copy p "Problem: Pmax kampanyalarından yönlendirilen oyuncağın, harcanan bütçeyi karşıl…"
click at [426, 326] on p "Description : Oyuncan kampanyasının yönlendirildiği landing pageleri incelediği…" at bounding box center [604, 333] width 557 height 34
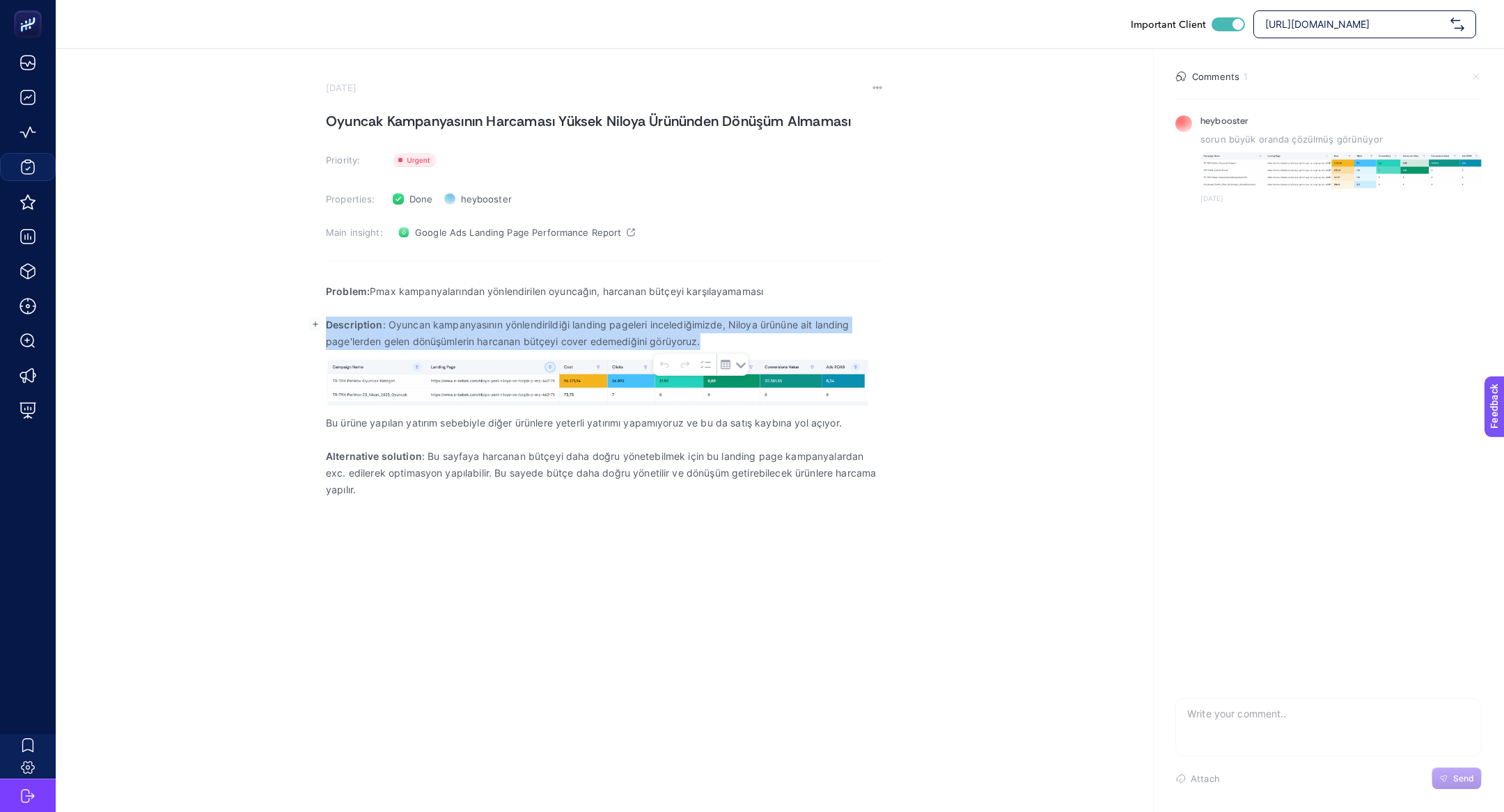
copy p "Description : Oyuncan kampanyasının yönlendirildiği landing pageleri incelediği…"
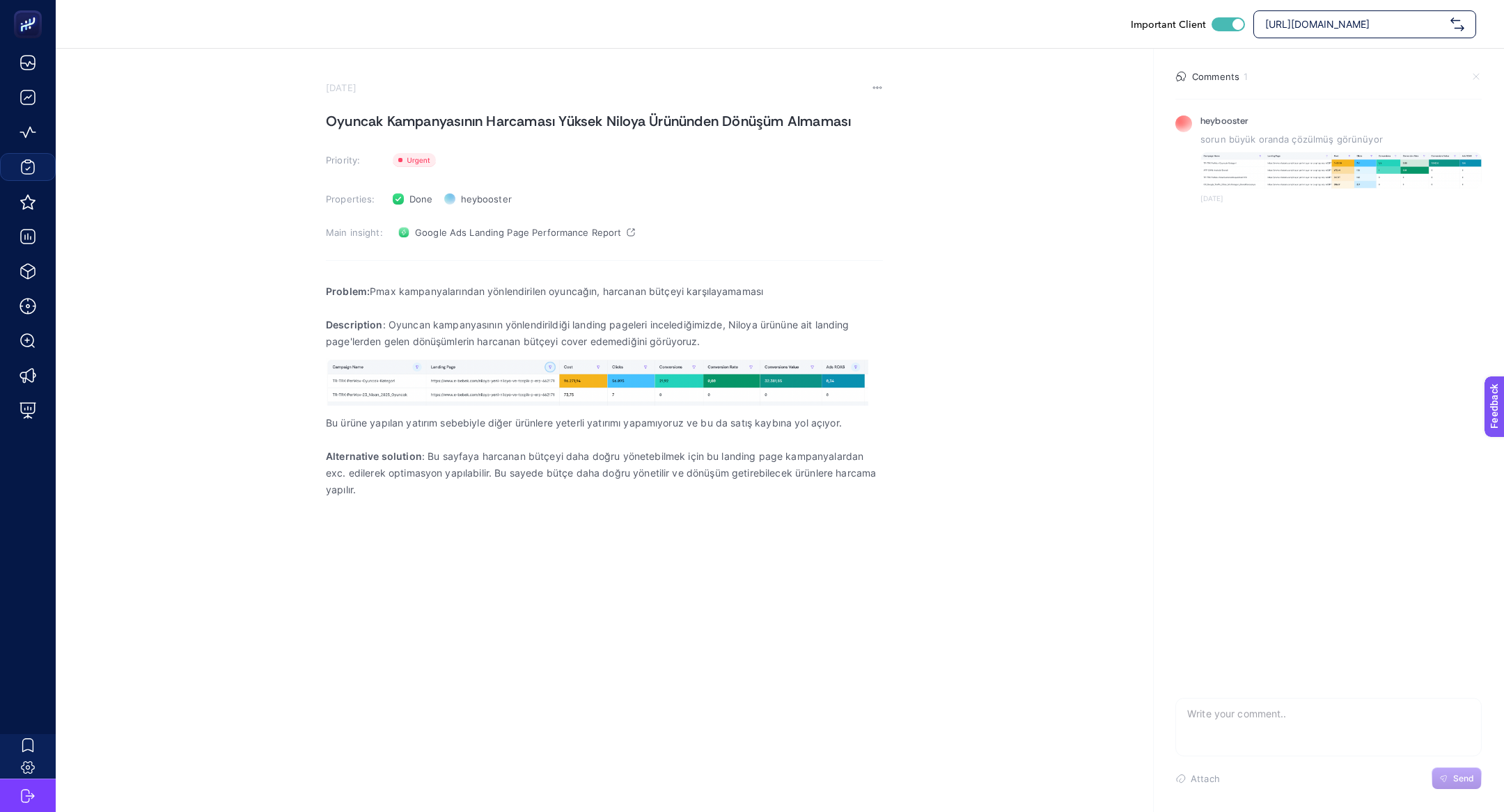
drag, startPoint x: 324, startPoint y: 422, endPoint x: 412, endPoint y: 504, distance: 120.3
click at [412, 505] on section "[DATE] Oyuncak Kampanyasının Harcaması Yüksek Niloya Ürününden Dönüşüm Almaması…" at bounding box center [779, 301] width 1448 height 504
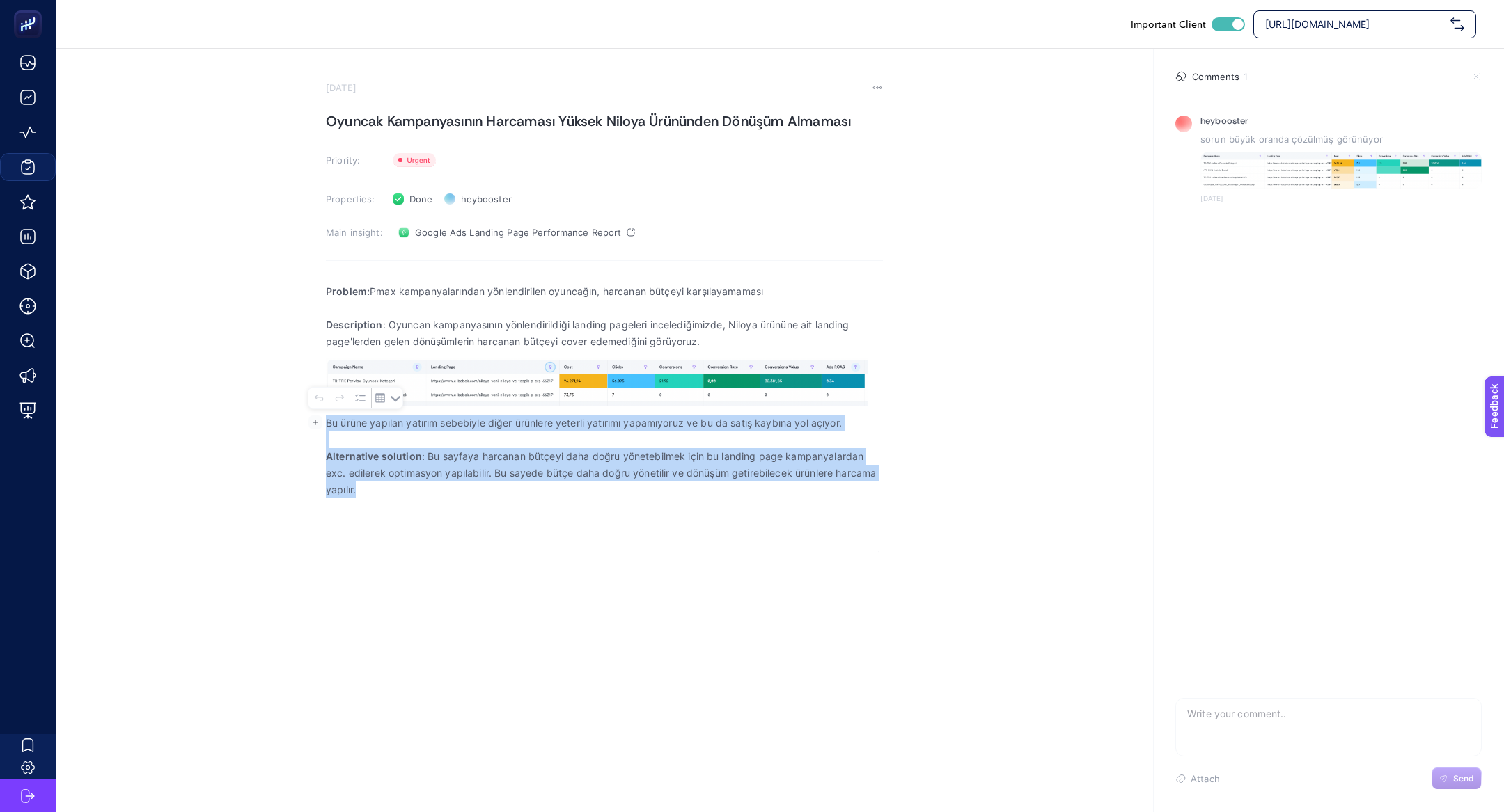
drag, startPoint x: 412, startPoint y: 504, endPoint x: 315, endPoint y: 422, distance: 127.0
click at [315, 422] on body "Important Client [URL][DOMAIN_NAME] [DATE] Oyuncak Kampanyasının Harcaması Yüks…" at bounding box center [752, 406] width 1504 height 812
copy div "Bu ürüne yapılan yatırım sebebiyle diğer ürünlere yeterli yatırımı yapamıyoruz …"
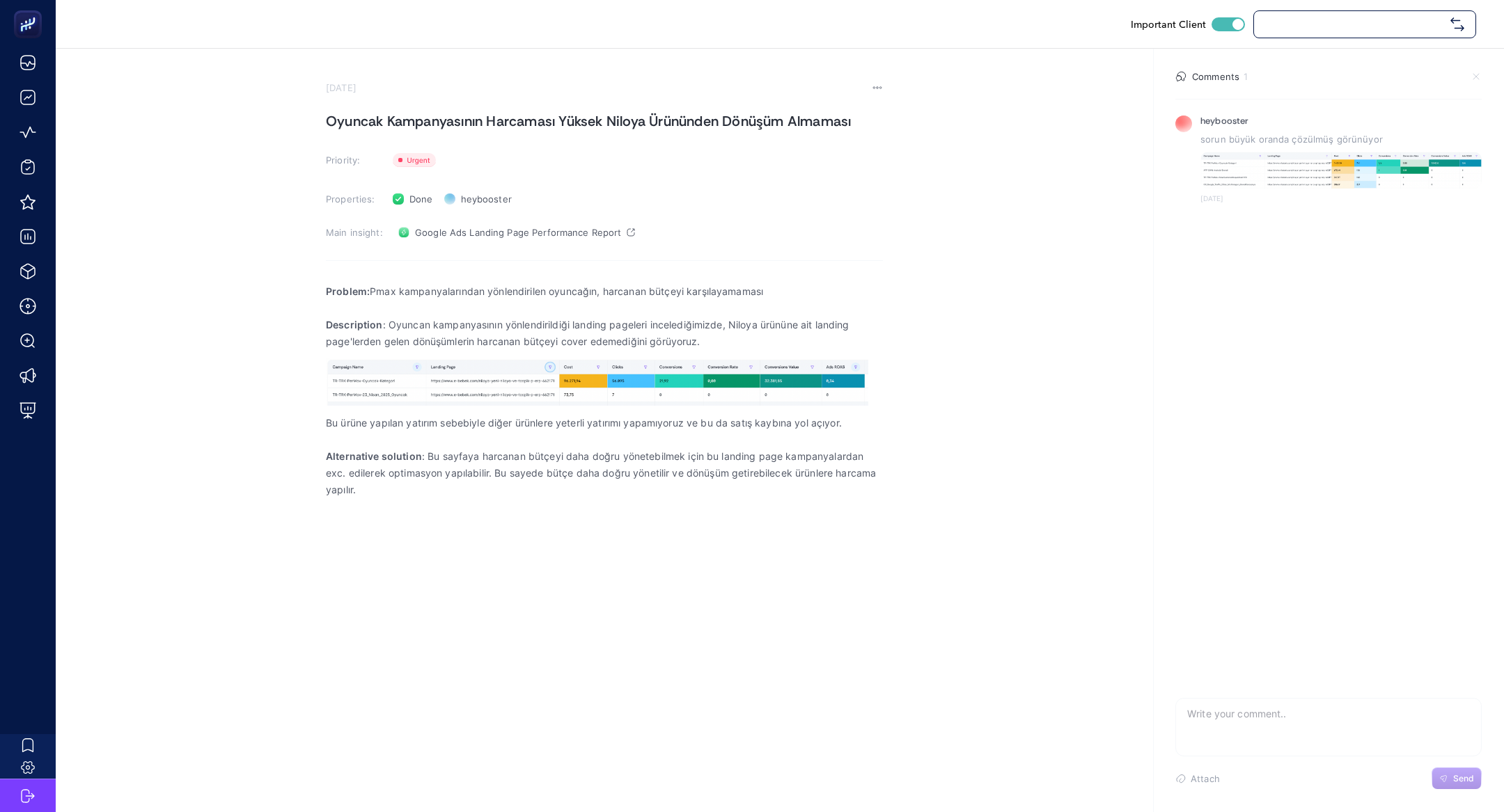
checkbox input "true"
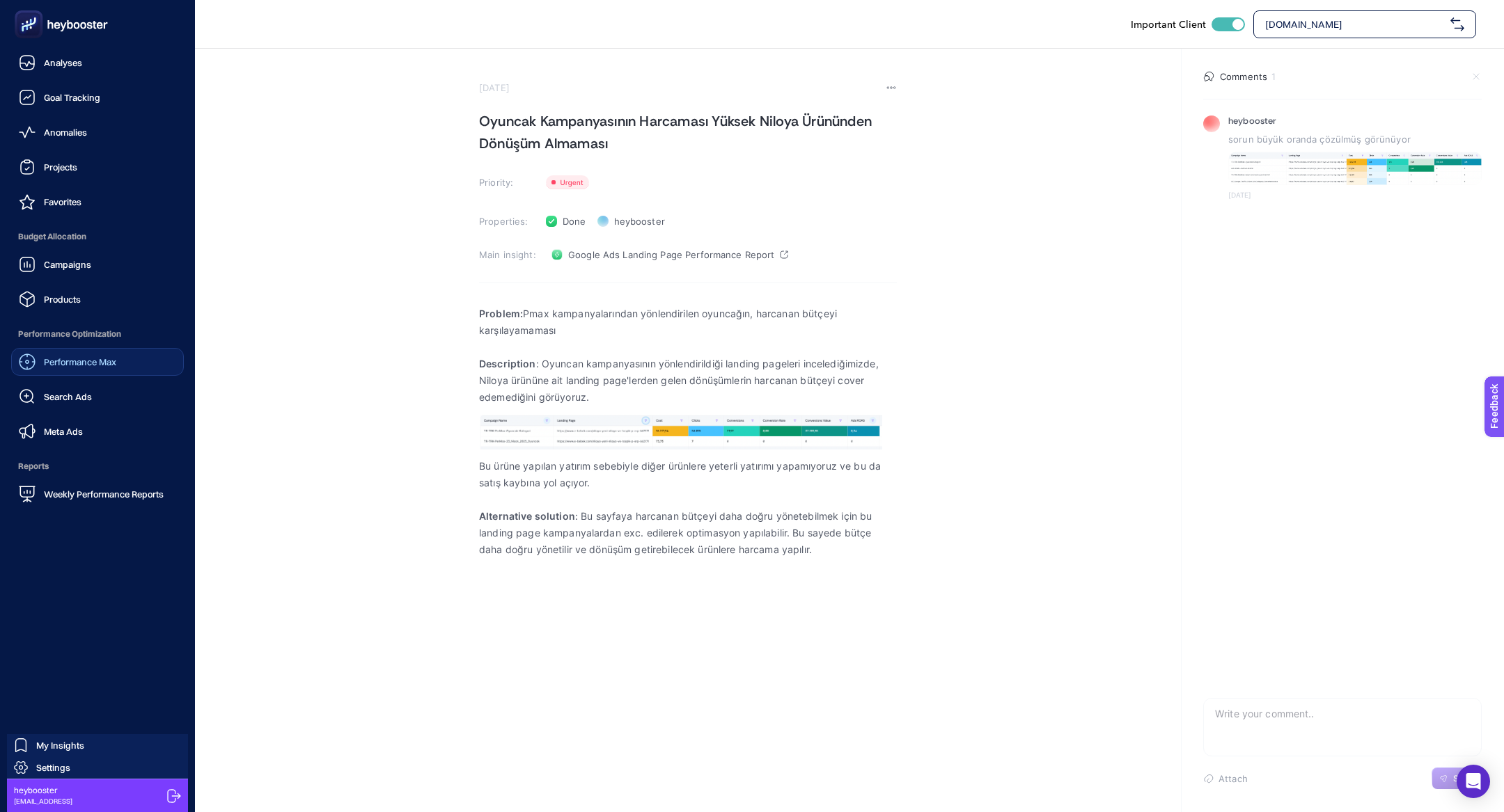
click at [61, 366] on span "Performance Max" at bounding box center [80, 362] width 73 height 11
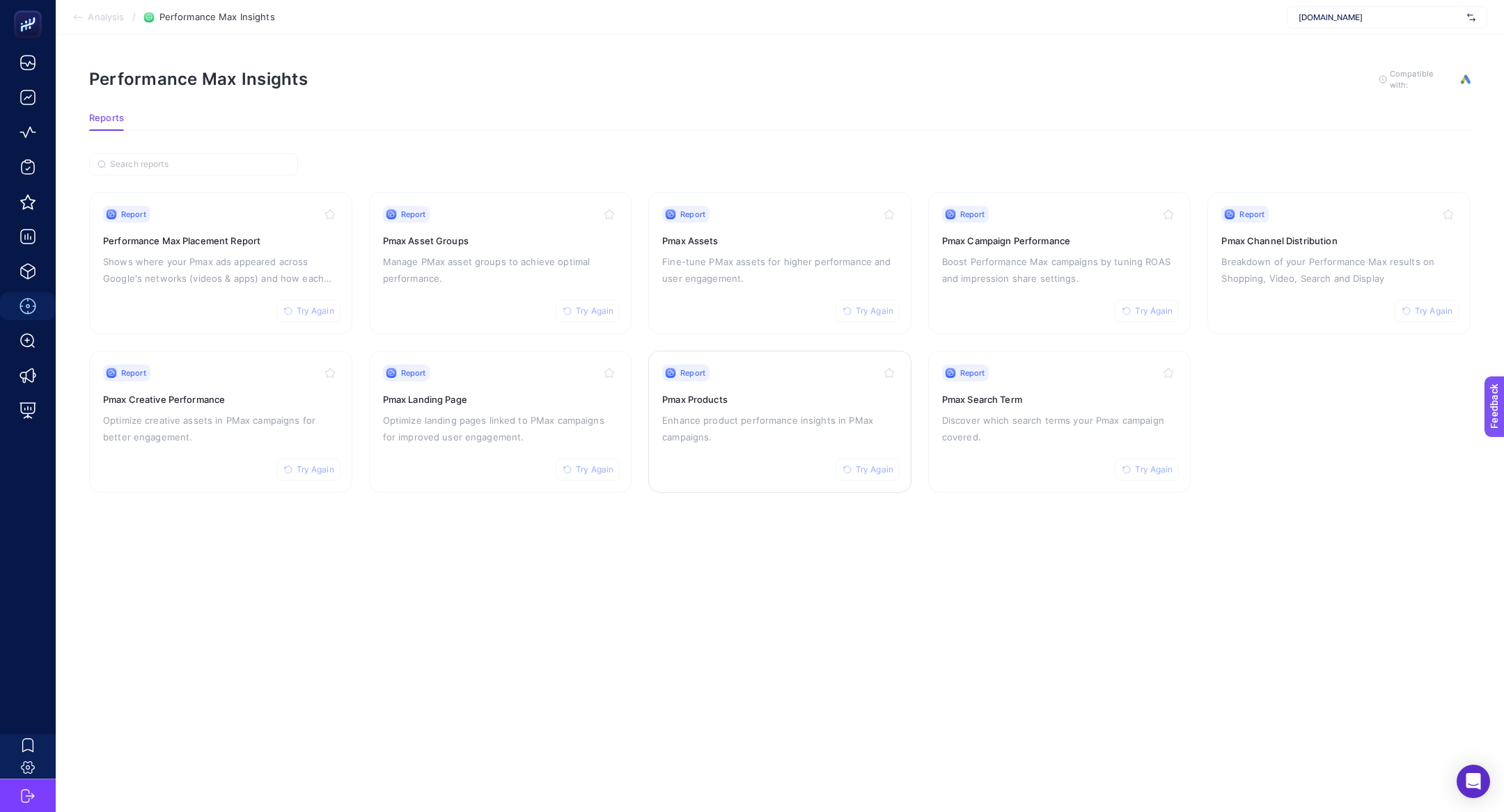
click at [679, 428] on p "Enhance product performance insights in PMax campaigns." at bounding box center [780, 428] width 236 height 34
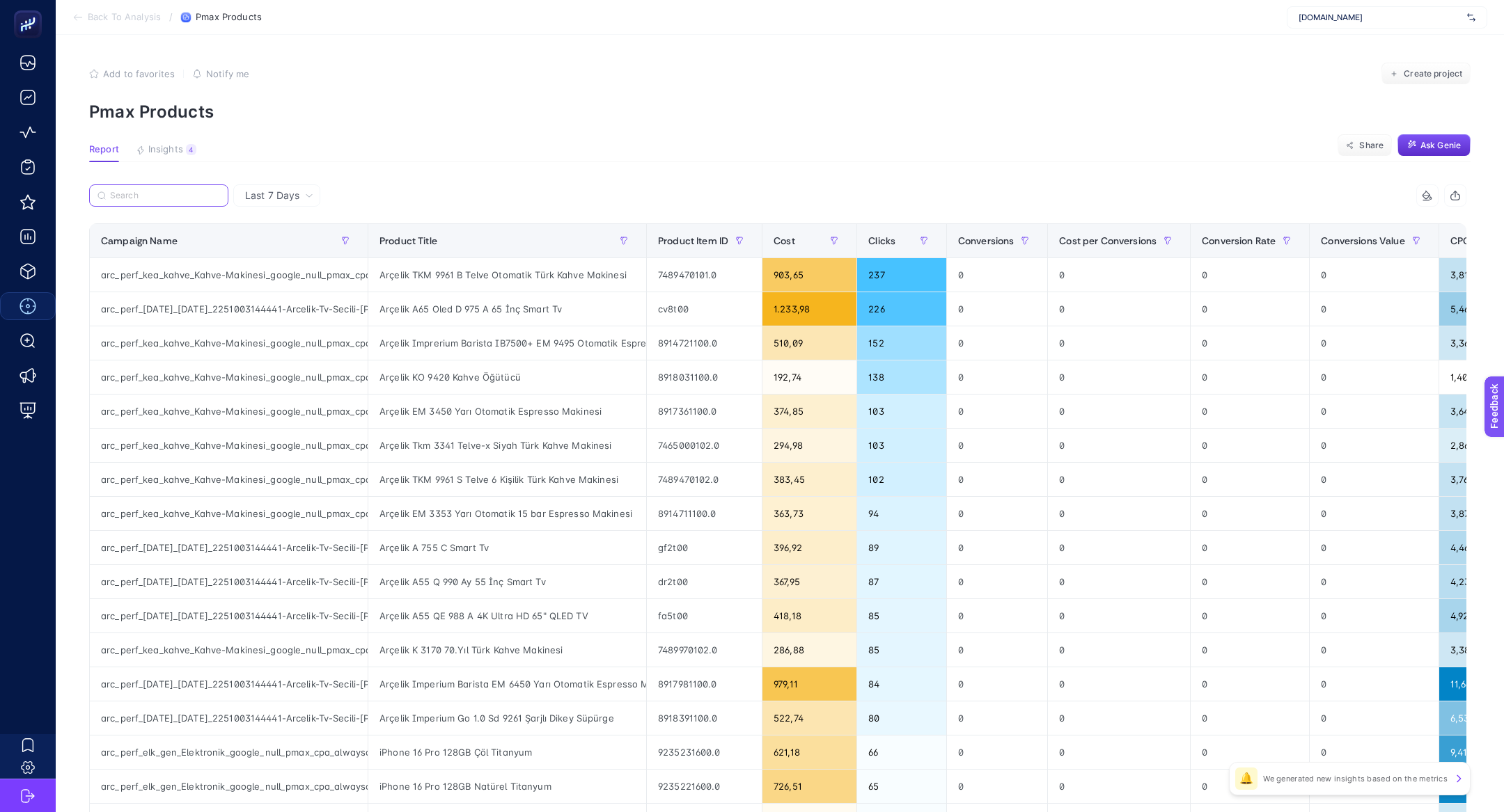
click at [171, 192] on input "Search" at bounding box center [165, 195] width 110 height 11
paste input "arc_perf_is_gen_Isitma-Sogutma_google_null_pmax_cpa_alwayson"
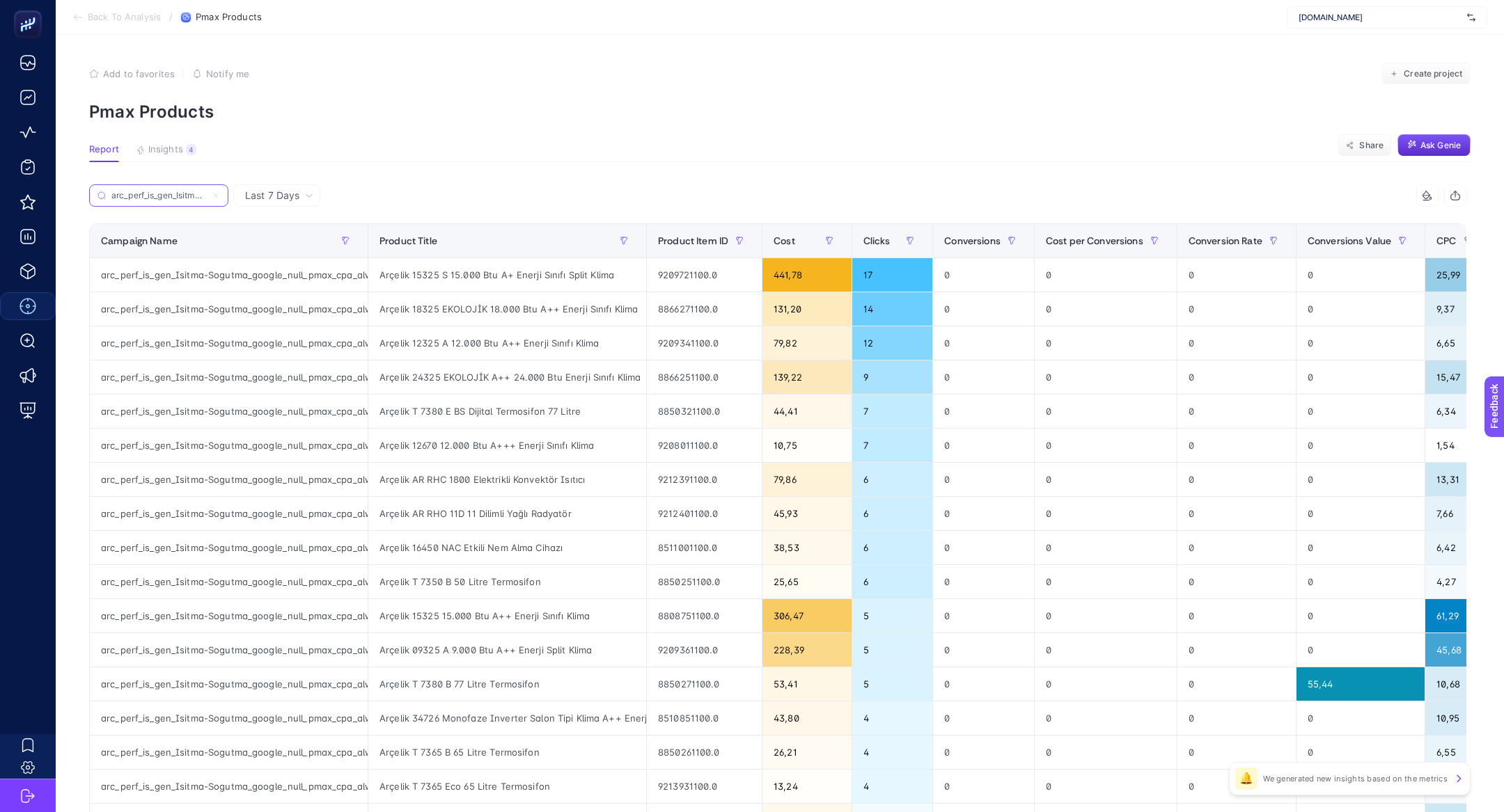
scroll to position [0, 171]
type input "arc_perf_is_gen_Isitma-Sogutma_google_null_pmax_cpa_alwayson"
click at [1000, 239] on span "Conversions" at bounding box center [972, 241] width 56 height 11
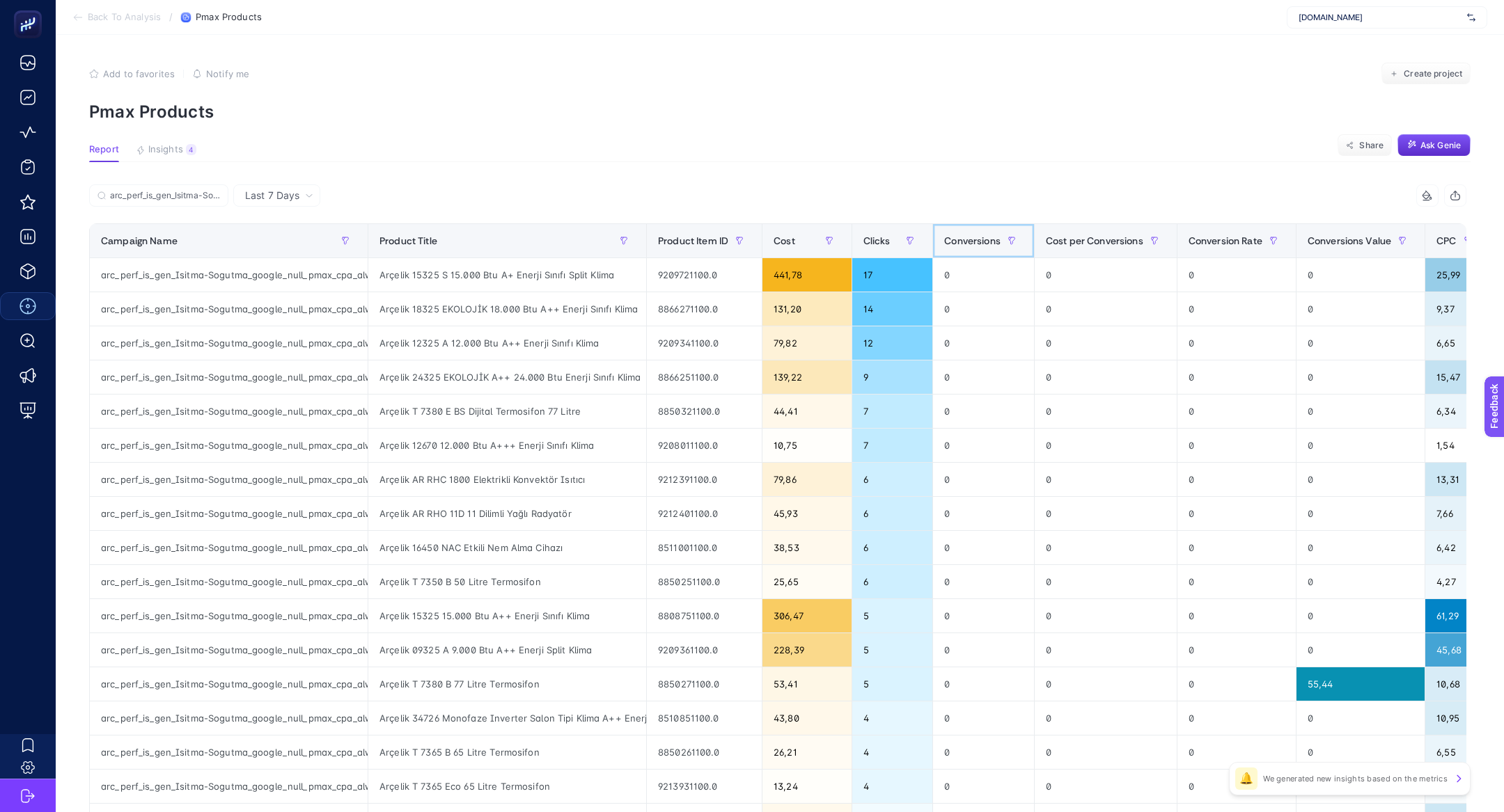
click at [1000, 239] on span "Conversions" at bounding box center [972, 241] width 56 height 11
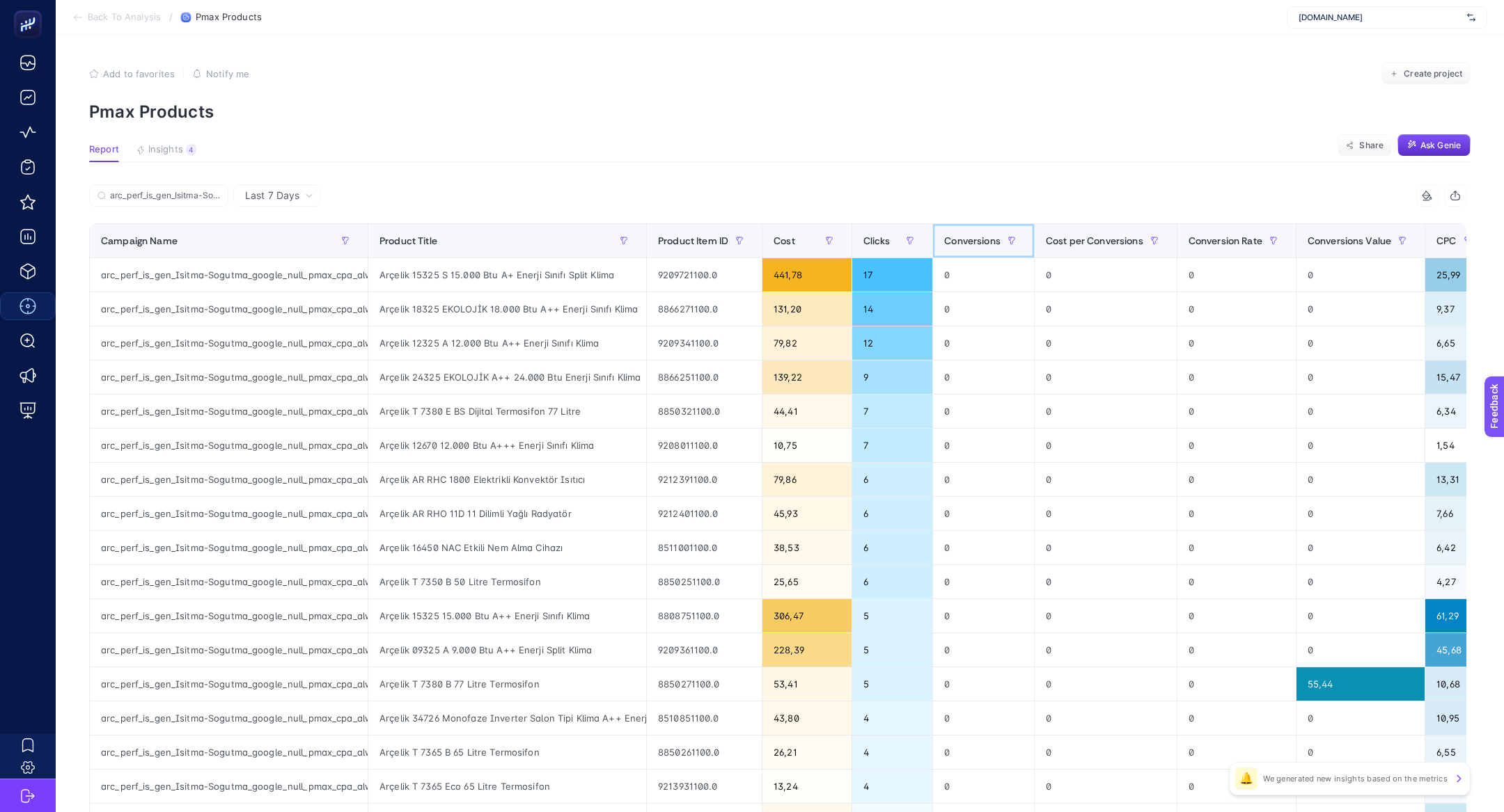
click at [1000, 239] on span "Conversions" at bounding box center [972, 241] width 56 height 11
click at [308, 191] on div "Last 7 Days" at bounding box center [279, 195] width 79 height 10
click at [682, 117] on p "Pmax Products" at bounding box center [779, 111] width 1381 height 20
click at [442, 132] on article "Add to favorites false Notify me Create project Pmax Products Report Insights 4…" at bounding box center [779, 579] width 1448 height 1088
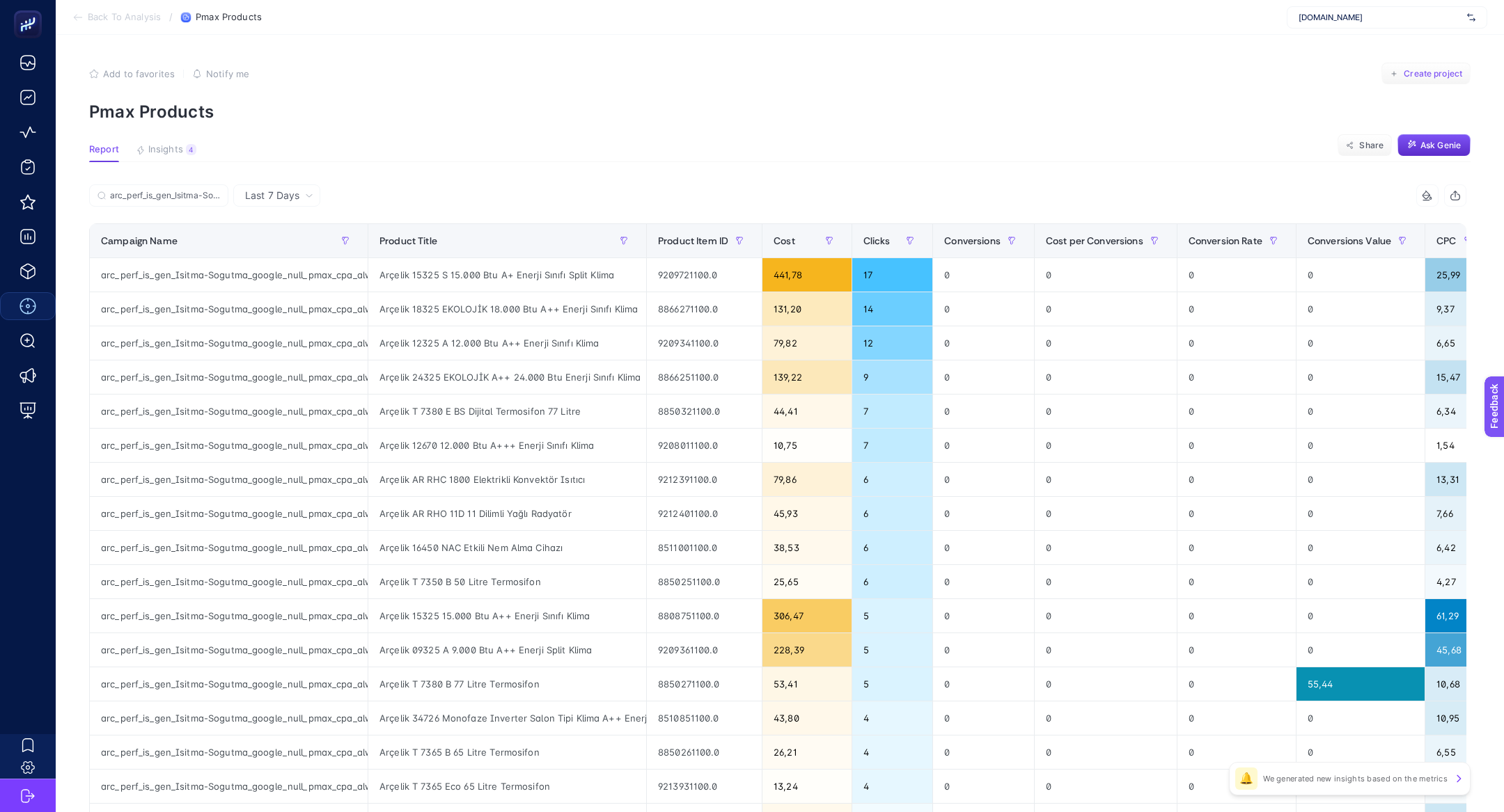
click at [1435, 84] on button "Create project" at bounding box center [1425, 74] width 89 height 22
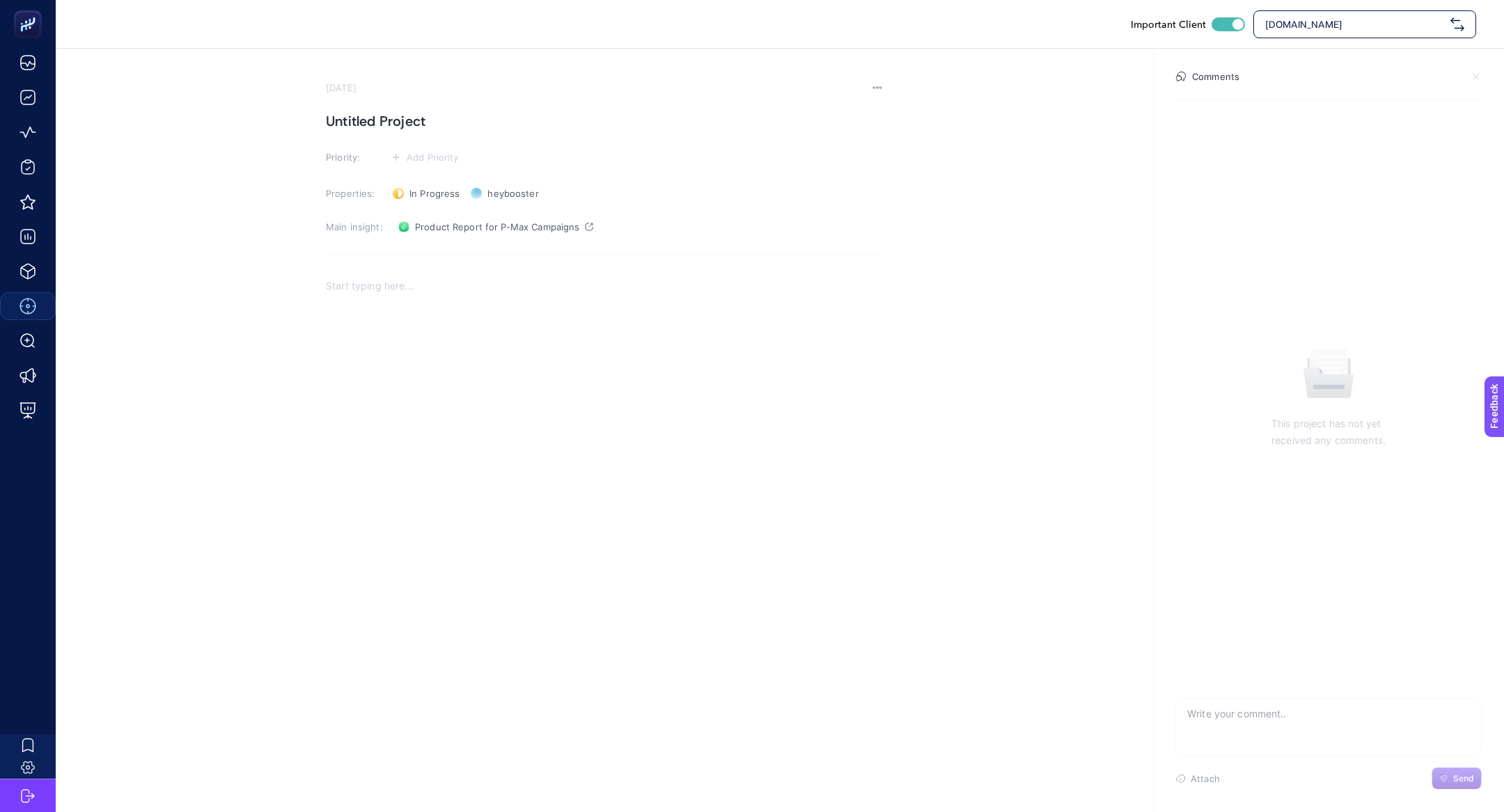
click at [438, 294] on div "Rich Text Editor. Editing area: main" at bounding box center [604, 408] width 557 height 279
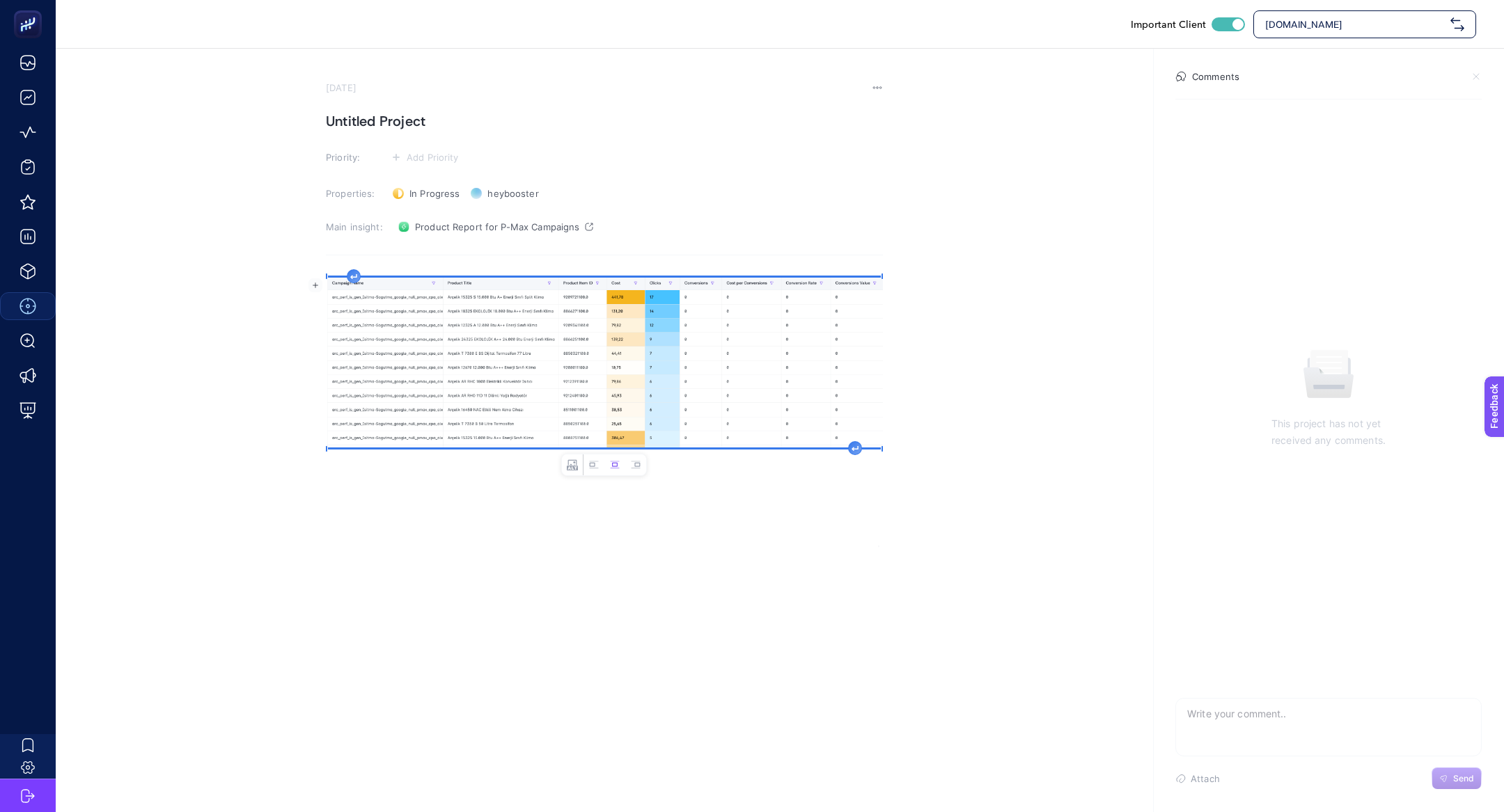
click at [432, 128] on h1 "Untitled Project" at bounding box center [604, 121] width 557 height 22
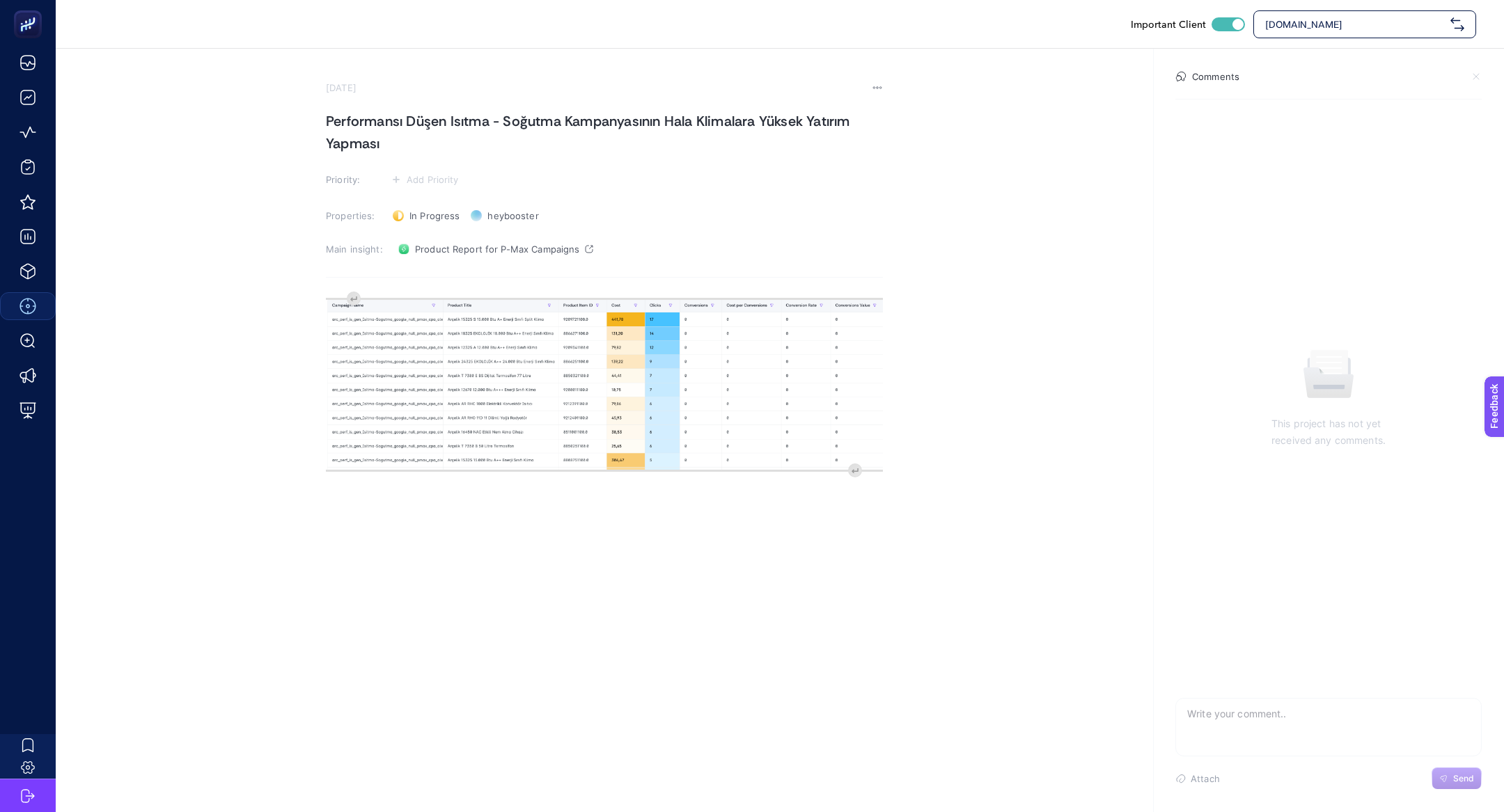
click at [407, 190] on section "[DATE] Performansı Düşen Isıtma - Soğutma Kampanyasının Hala Klimalara Yüksek Y…" at bounding box center [604, 325] width 557 height 487
click at [433, 177] on span "Add Priority" at bounding box center [433, 180] width 52 height 11
click at [438, 223] on li at bounding box center [424, 231] width 68 height 25
click at [363, 288] on section "[DATE] Performansı Düşen Isıtma - Soğutma Kampanyasının Hala Klimalara Yüksek Y…" at bounding box center [604, 328] width 557 height 493
click at [358, 301] on div "image widget. Press Enter to type after or press Shift + Enter to type before t…" at bounding box center [604, 436] width 557 height 279
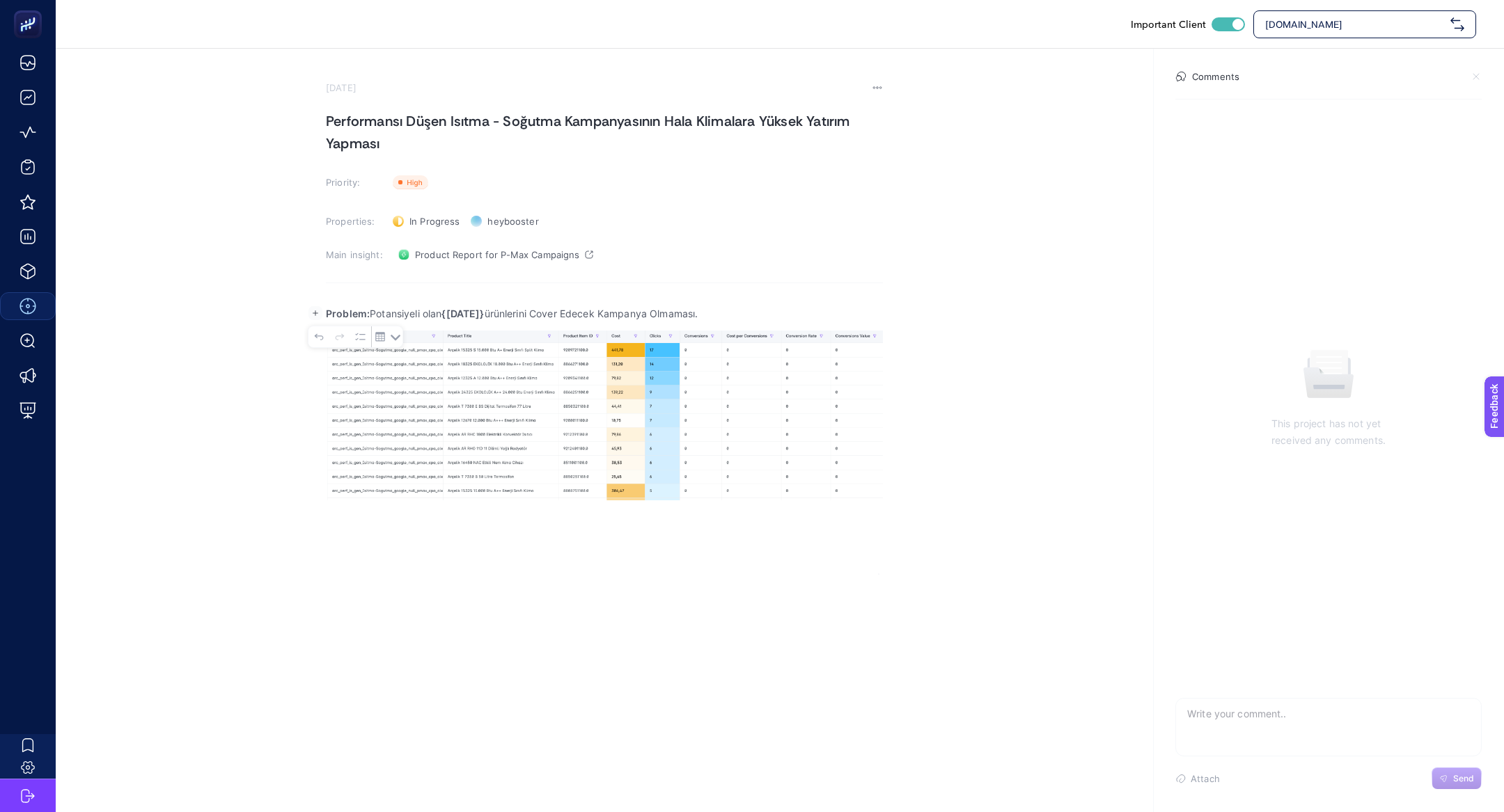
drag, startPoint x: 370, startPoint y: 311, endPoint x: 783, endPoint y: 300, distance: 413.1
click at [783, 300] on div "Problem: Potansiyeli olan {[DATE]} ürünlerini Cover Edecek Kampanya Olmaması." at bounding box center [604, 436] width 557 height 279
drag, startPoint x: 783, startPoint y: 300, endPoint x: 770, endPoint y: 300, distance: 13.0
click at [376, 321] on p "Problem: Potansiyeli olan {[DATE]} ürünlerini Cover Edecek Kampanya Olmaması." at bounding box center [604, 314] width 557 height 16
drag, startPoint x: 375, startPoint y: 316, endPoint x: 763, endPoint y: 315, distance: 388.0
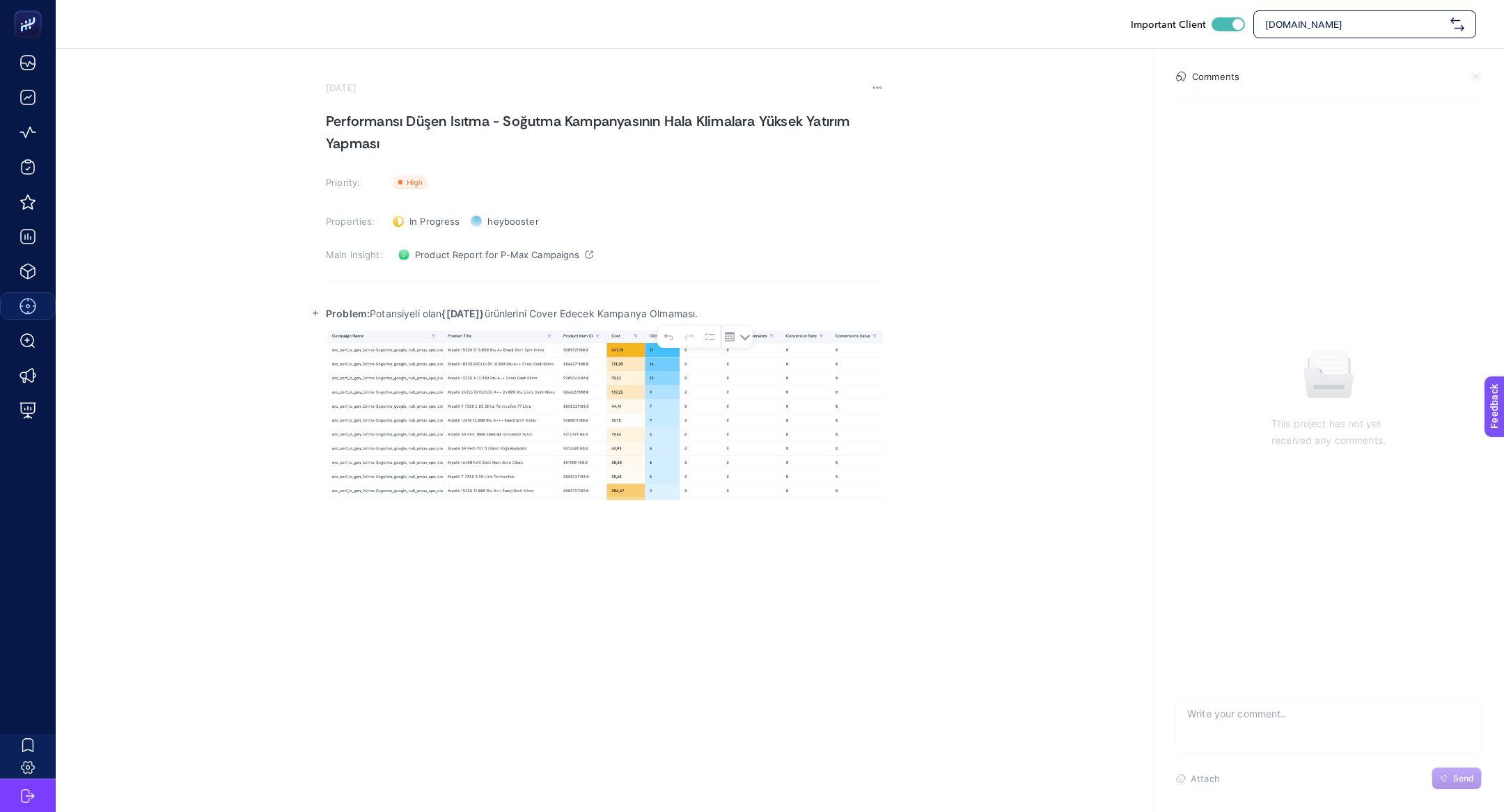
click at [763, 315] on p "Problem: Potansiyeli olan {[DATE]} ürünlerini Cover Edecek Kampanya Olmaması." at bounding box center [604, 314] width 557 height 16
drag, startPoint x: 370, startPoint y: 310, endPoint x: 490, endPoint y: 313, distance: 120.0
click at [490, 316] on p "Problem: Google tarafında" at bounding box center [604, 314] width 557 height 16
click at [490, 313] on p "Problem: Google tarafında" at bounding box center [604, 314] width 557 height 16
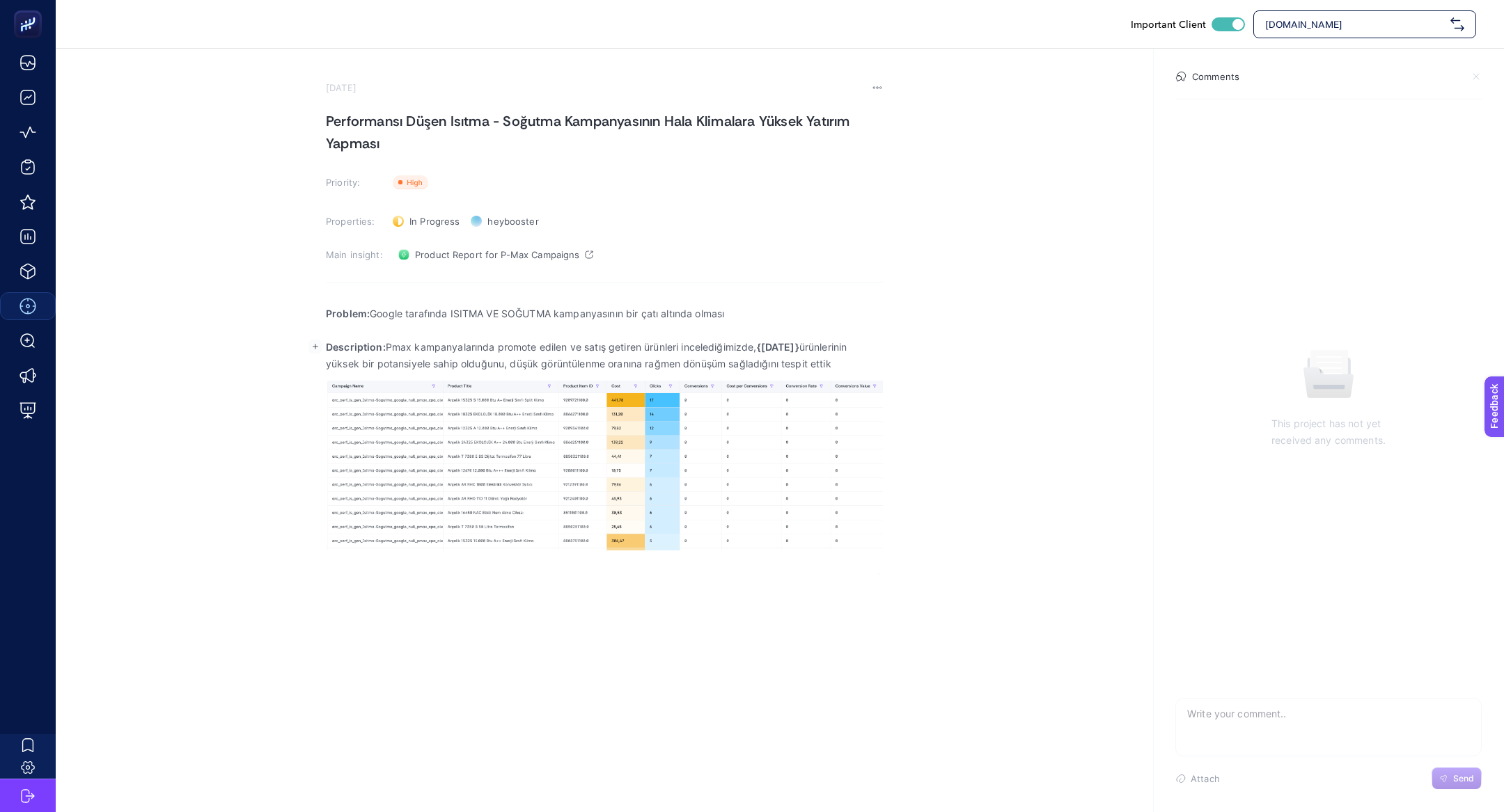
click at [846, 359] on p "Description: Pmax kampanyalarında promote edilen ve satış getiren ürünleri ince…" at bounding box center [604, 356] width 557 height 34
click at [768, 349] on strong "{[DATE]}" at bounding box center [778, 347] width 43 height 11
drag, startPoint x: 481, startPoint y: 345, endPoint x: 855, endPoint y: 356, distance: 374.2
click at [855, 356] on p "Description: Pmax kampanyalarında promote edilen ve satış getiren ürünleri ince…" at bounding box center [604, 356] width 557 height 34
click at [483, 344] on p "Description: Pmax kampanyalarında promote edilen ve satış getiren ürünleri ince…" at bounding box center [604, 356] width 557 height 34
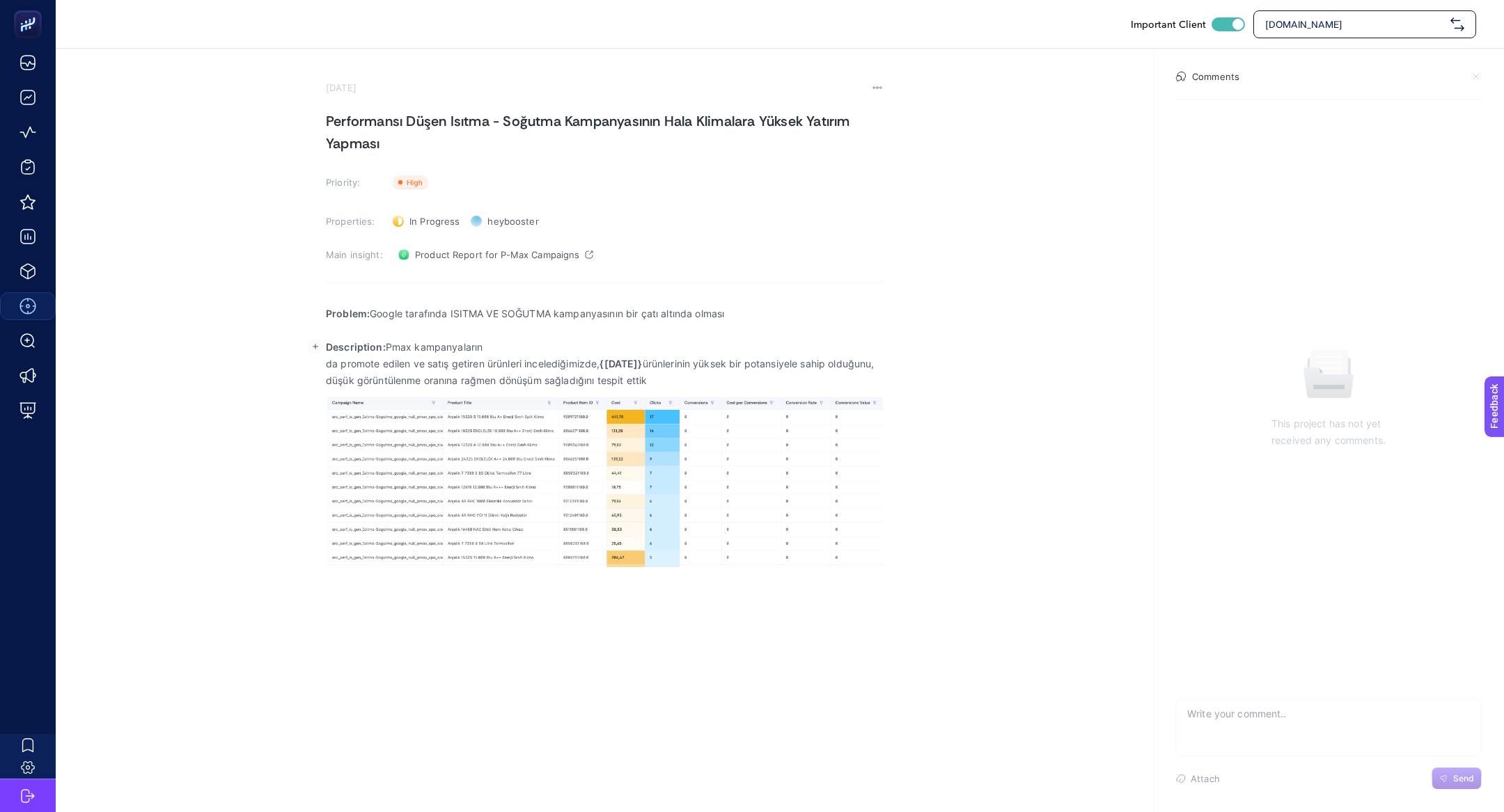
click at [506, 344] on p "Description: Pmax kampanyaların" at bounding box center [604, 348] width 557 height 16
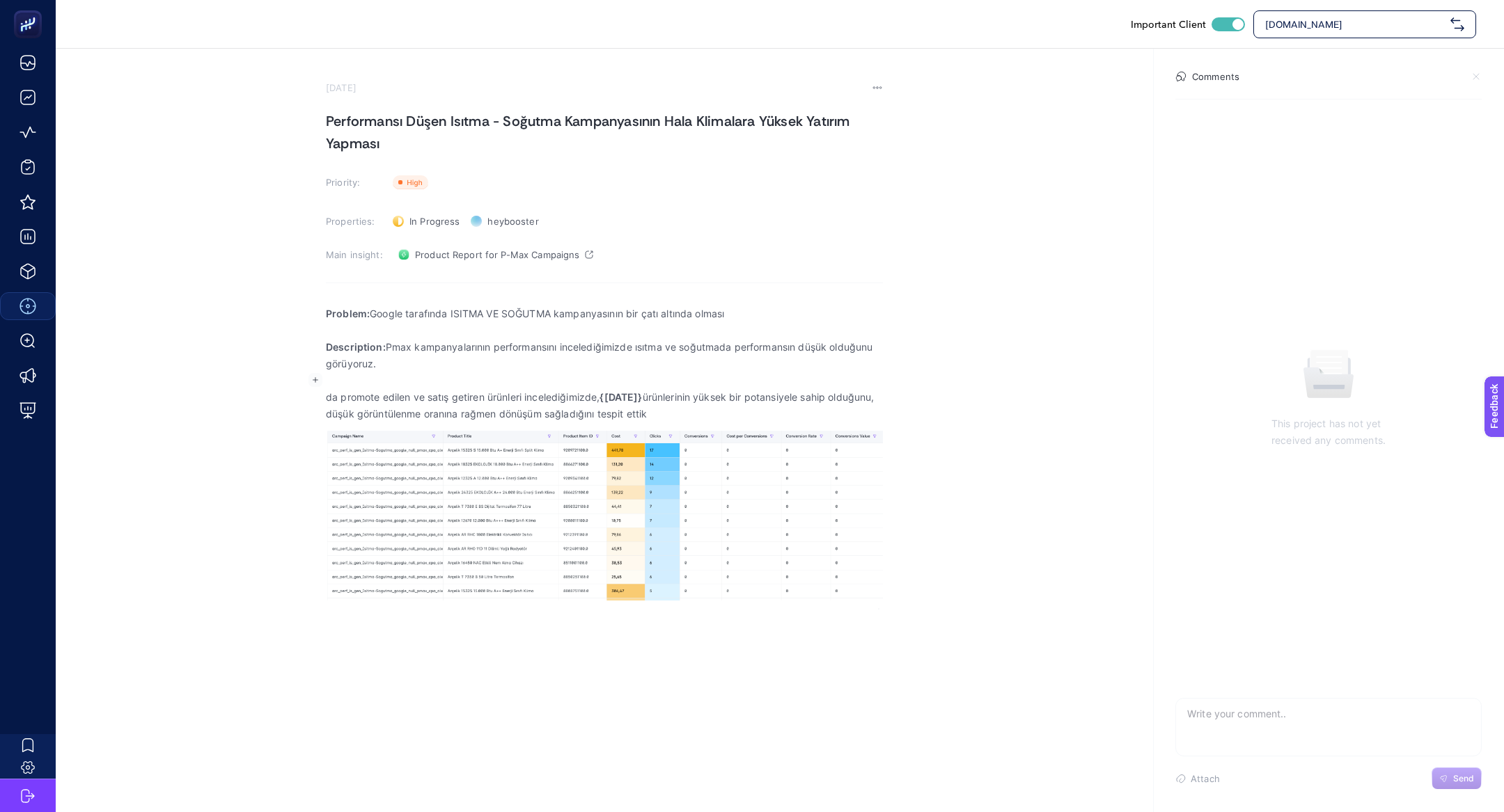
click at [530, 377] on p "Rich Text Editor. Editing area: main" at bounding box center [604, 380] width 557 height 16
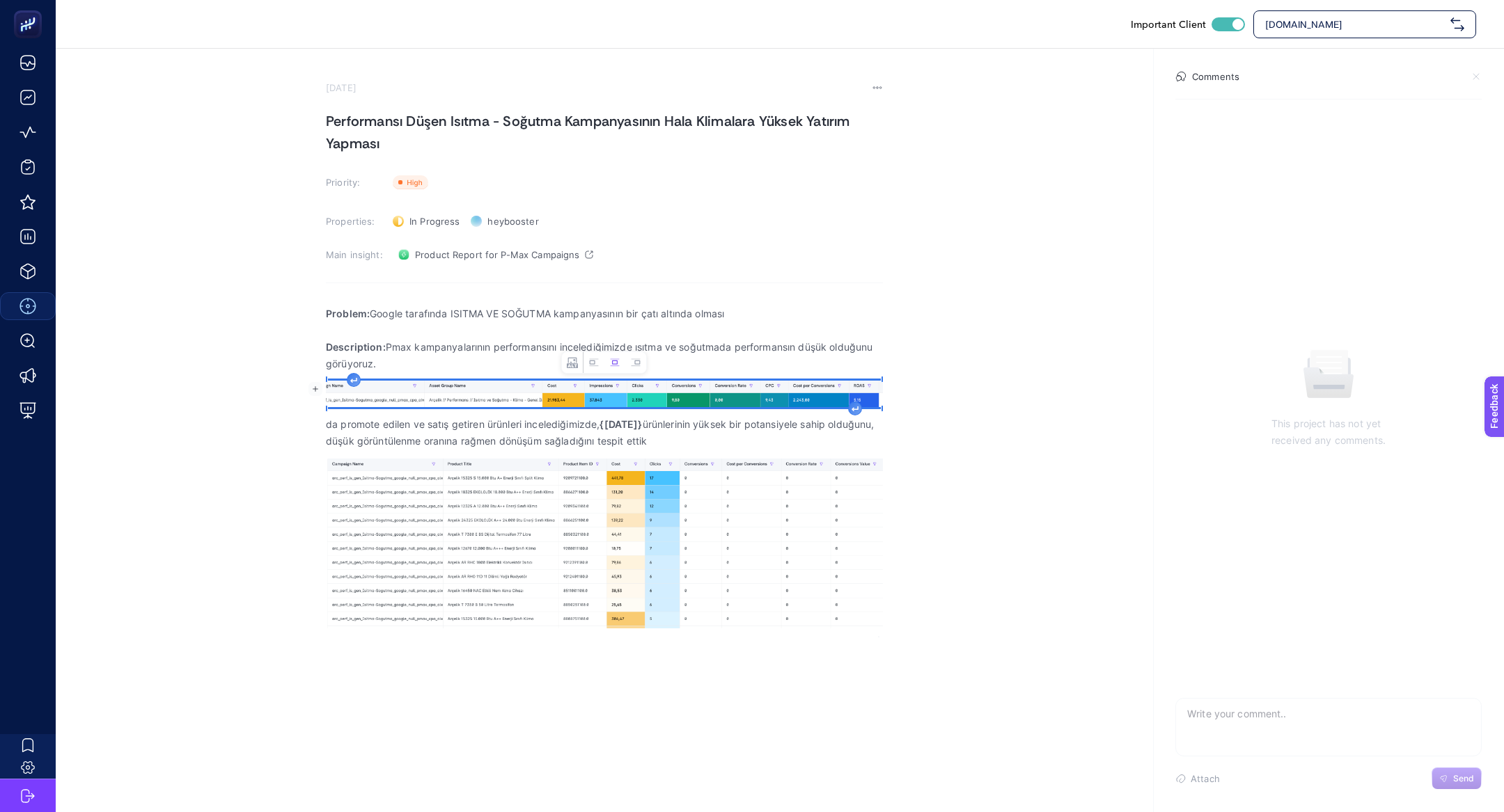
click at [327, 427] on p "da promote edilen ve satış getiren ürünleri incelediğimizde, {[DATE]} ürünlerin…" at bounding box center [604, 433] width 557 height 34
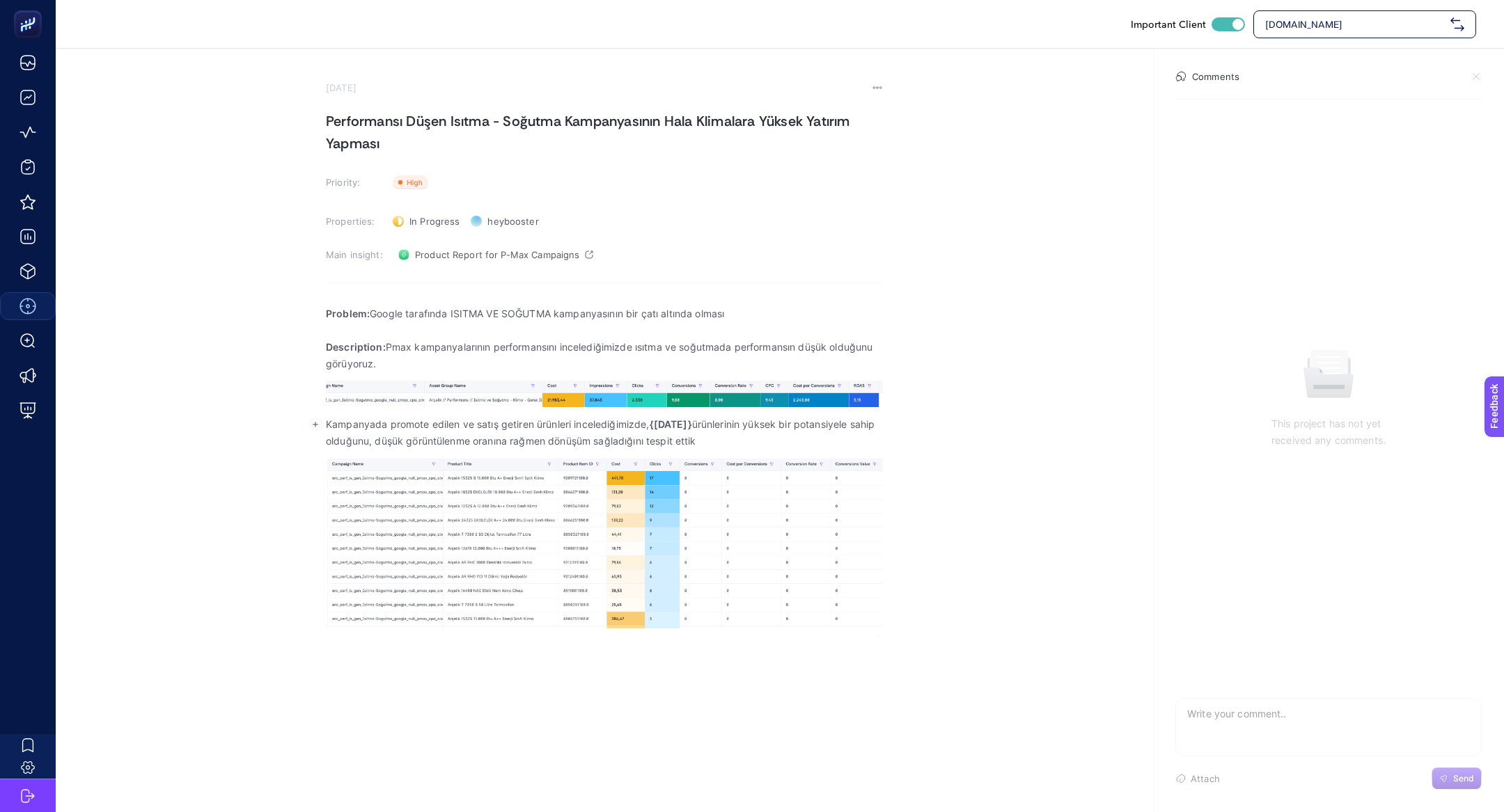
click at [679, 417] on p "Kampanyada promote edilen ve satış getiren ürünleri incelediğimizde, {[DATE]} ü…" at bounding box center [604, 433] width 557 height 34
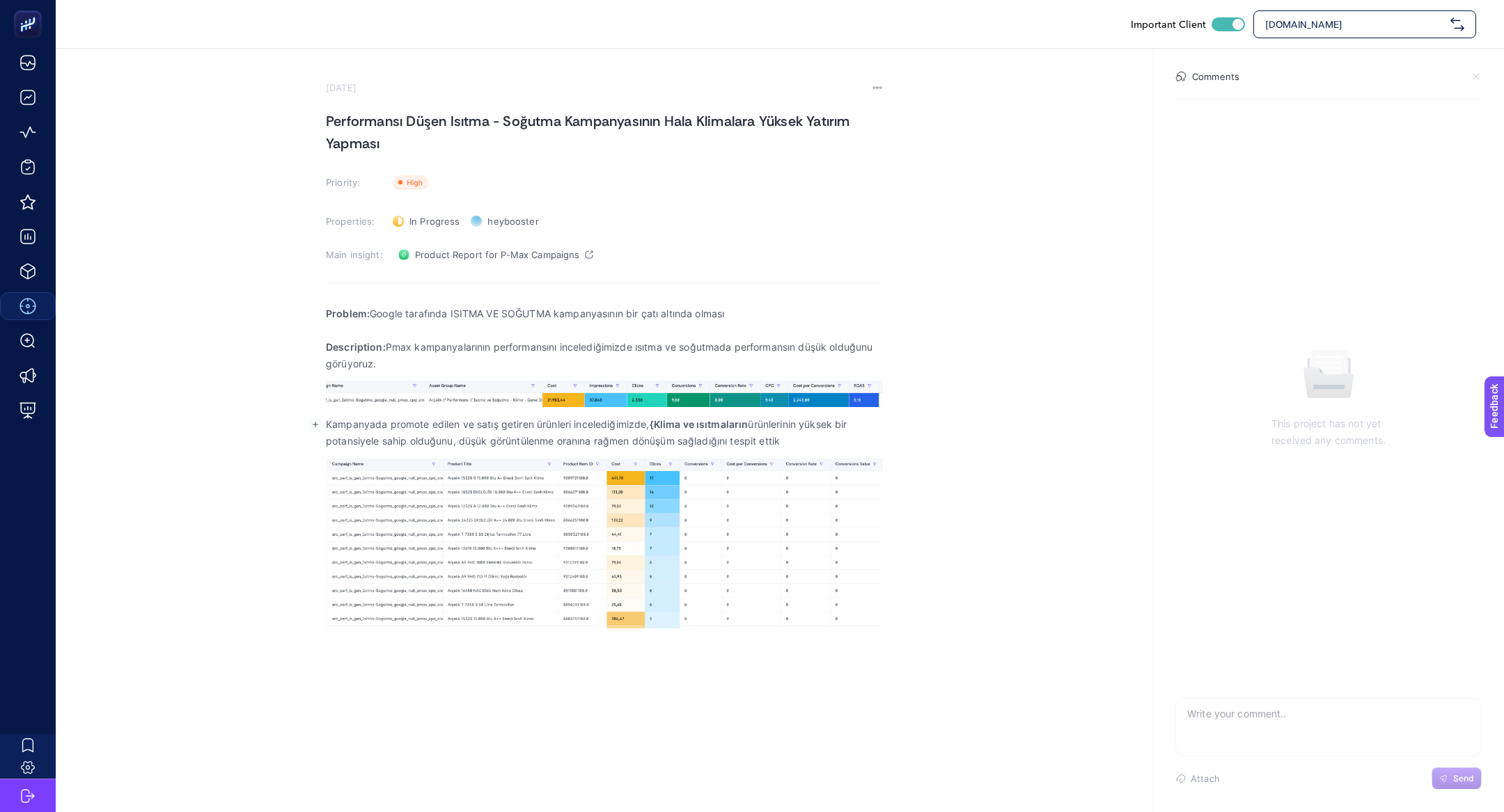
click at [658, 423] on strong "{Klima ve ısıtmaların" at bounding box center [698, 424] width 99 height 11
click at [748, 424] on p "Kampanyada promote edilen ve satış getiren ürünleri incelediğimizde, Klima ve ı…" at bounding box center [604, 433] width 557 height 34
click at [784, 425] on p "Kampanyada promote edilen ve satış getiren ürünleri incelediğimizde, Klima ve ı…" at bounding box center [604, 424] width 557 height 16
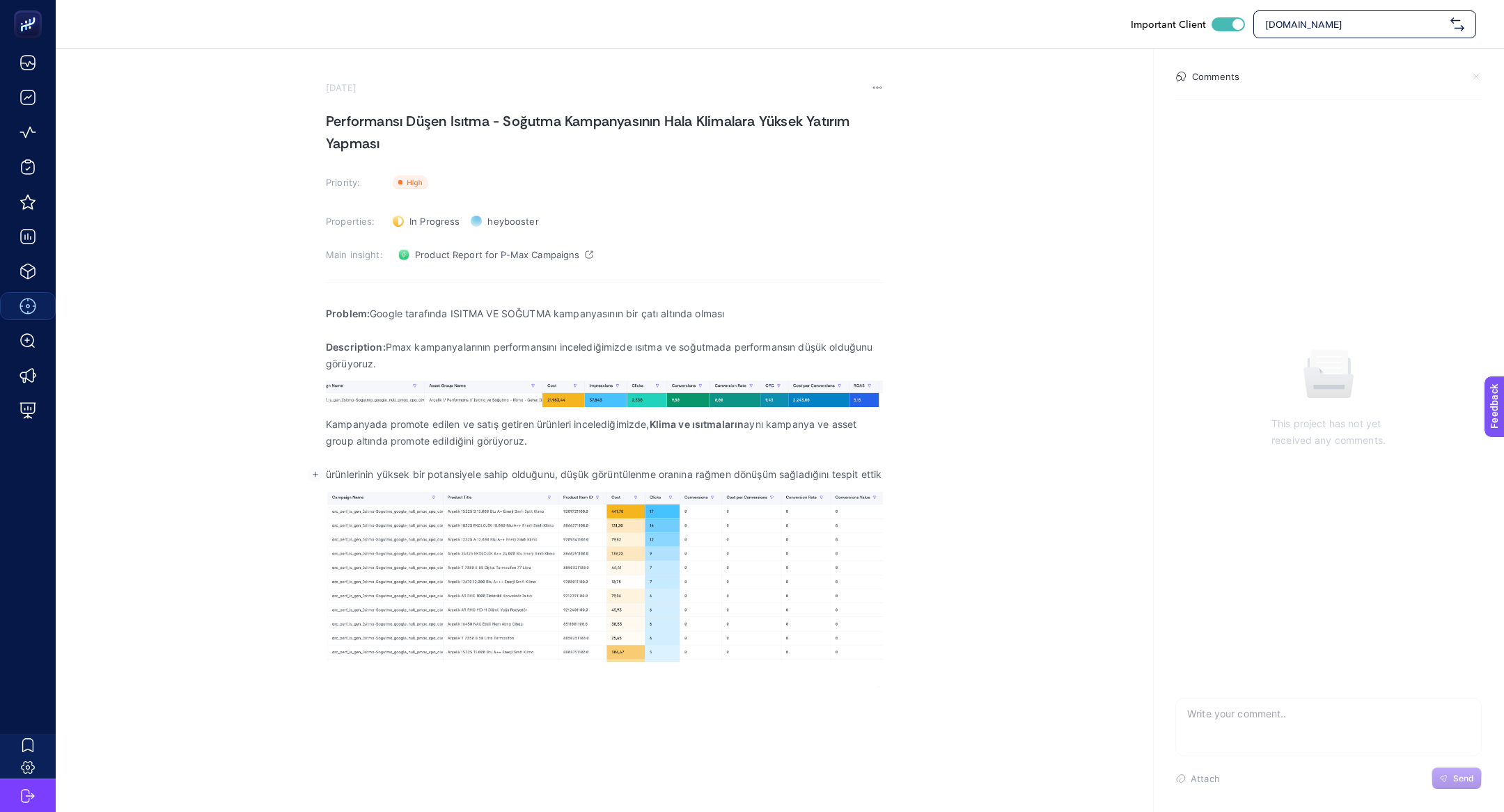
click at [641, 475] on p "ürünlerinin yüksek bir potansiyele sahip olduğunu, düşük görüntülenme oranına r…" at bounding box center [604, 474] width 557 height 16
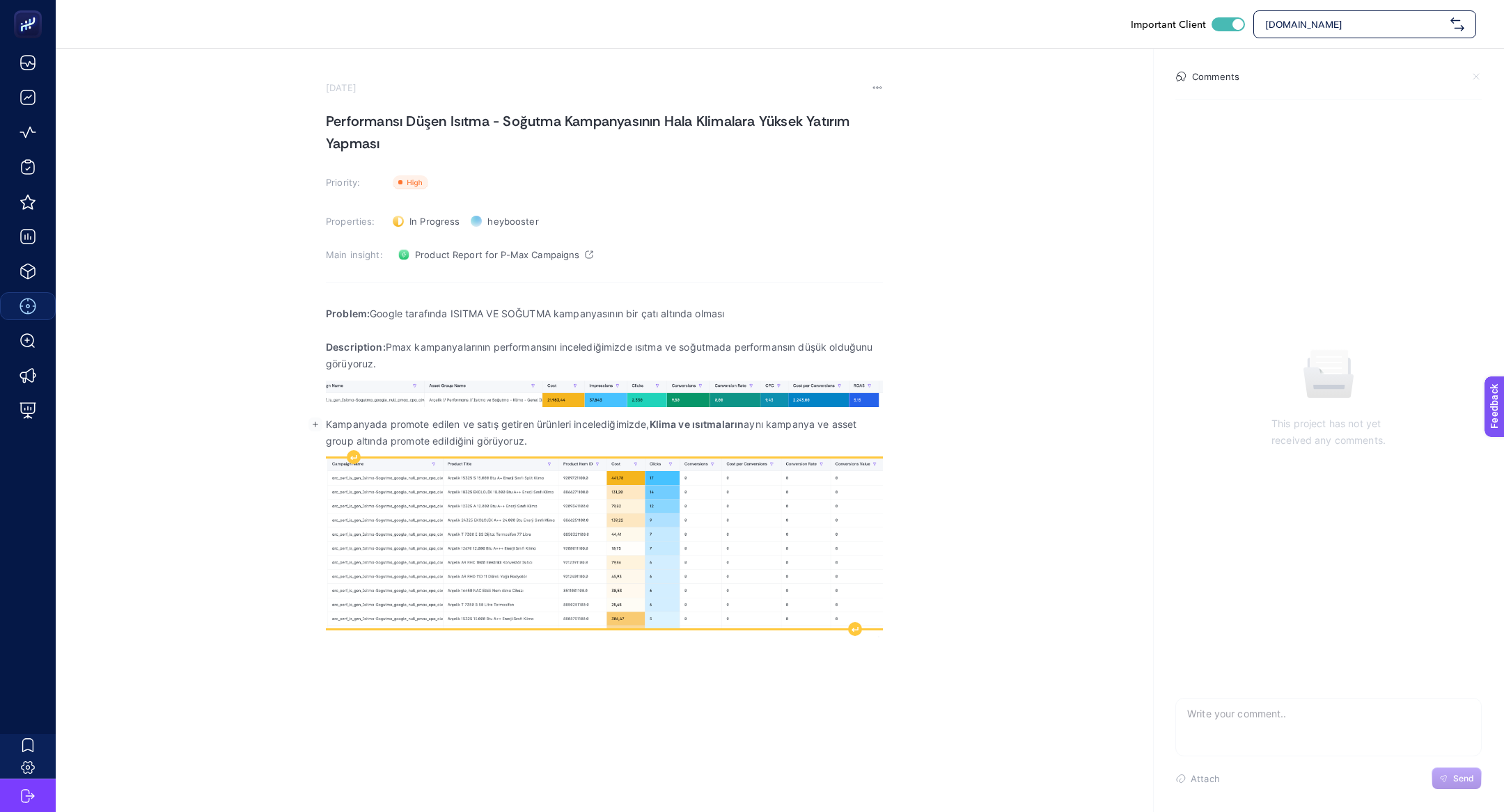
click at [589, 515] on img "Rich Text Editor. Editing area: main" at bounding box center [604, 544] width 557 height 170
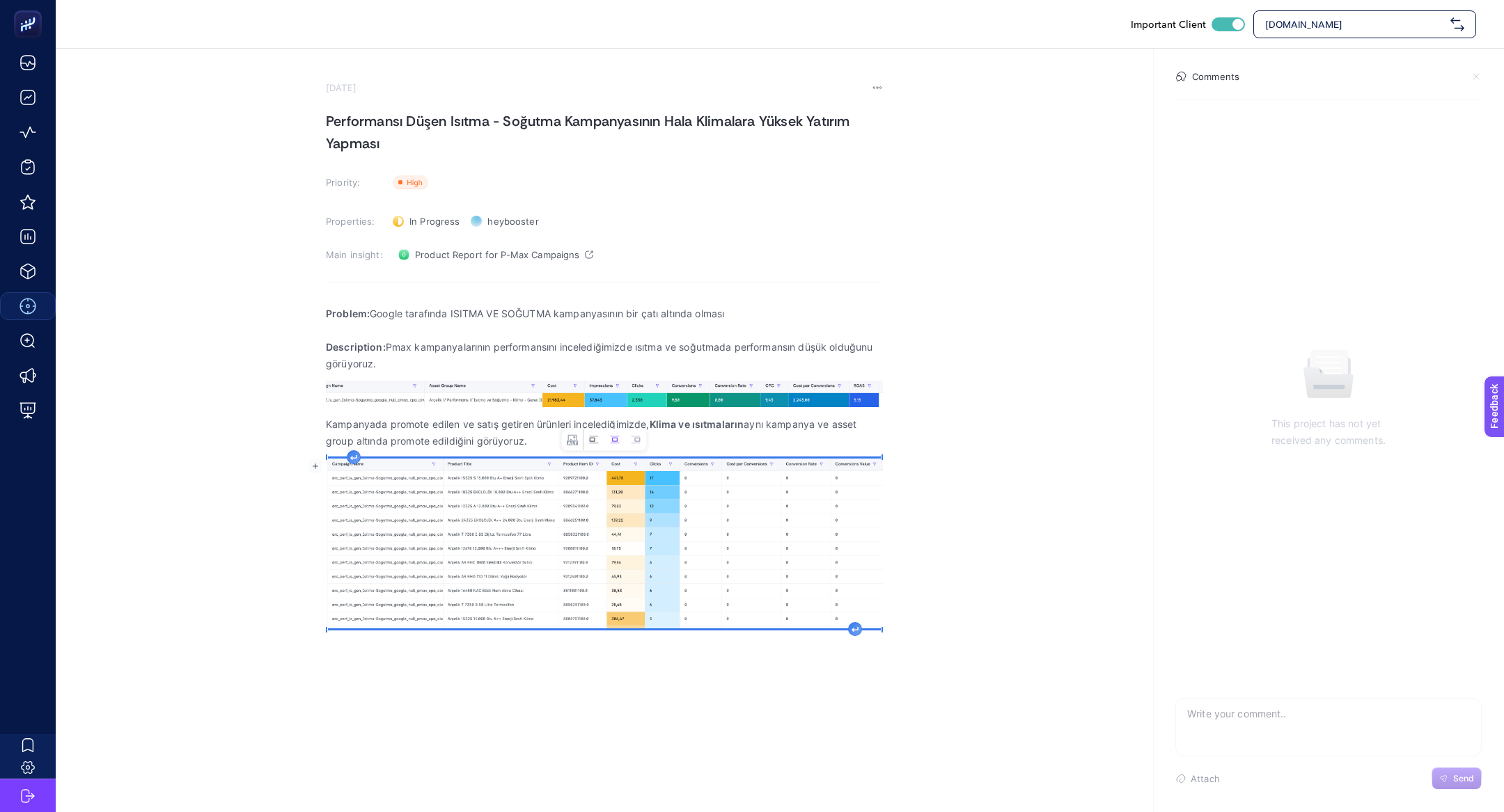
click at [584, 437] on button "Left aligned image" at bounding box center [594, 440] width 21 height 21
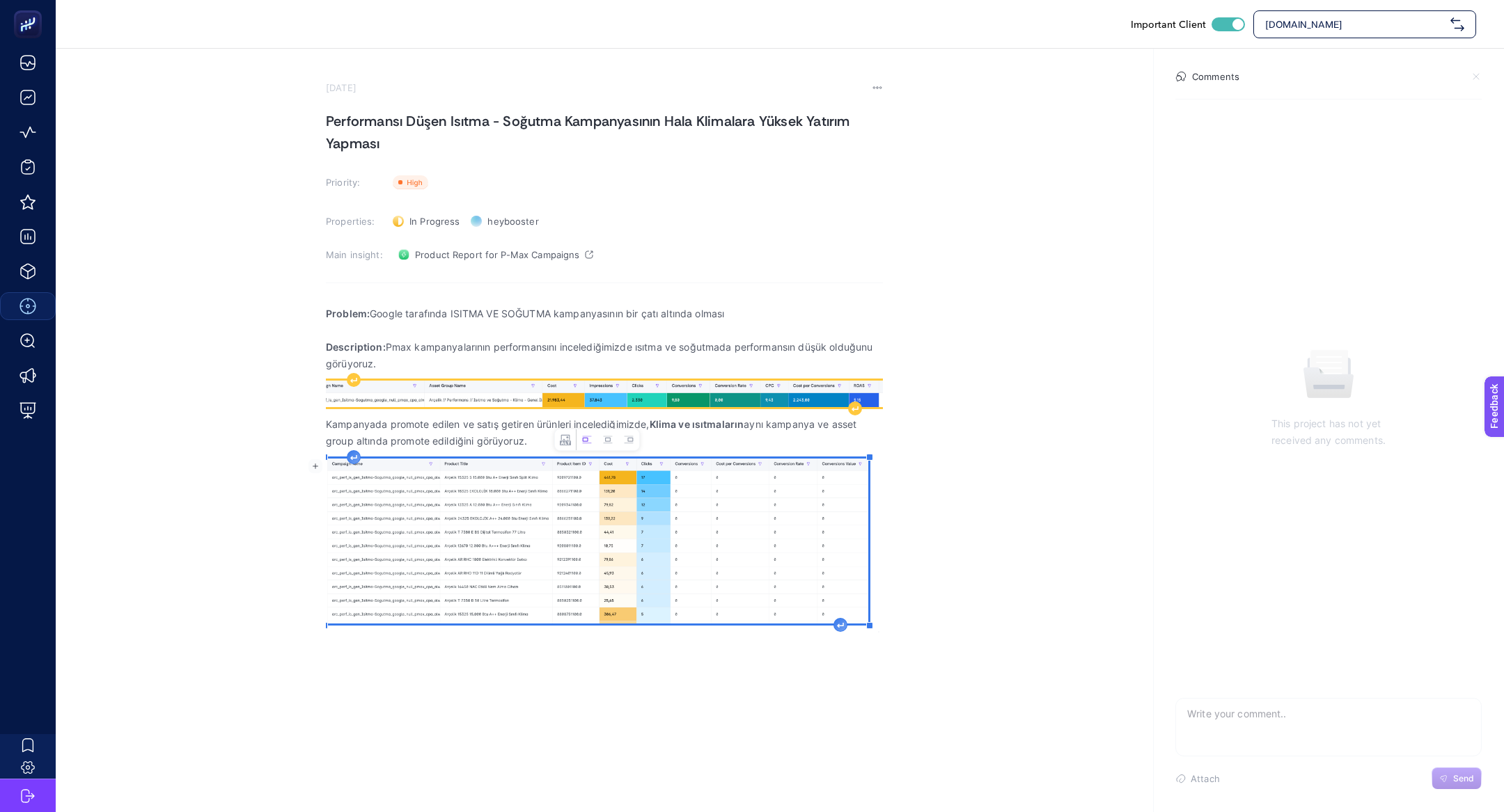
click at [613, 388] on img "Rich Text Editor. Editing area: main" at bounding box center [604, 394] width 557 height 26
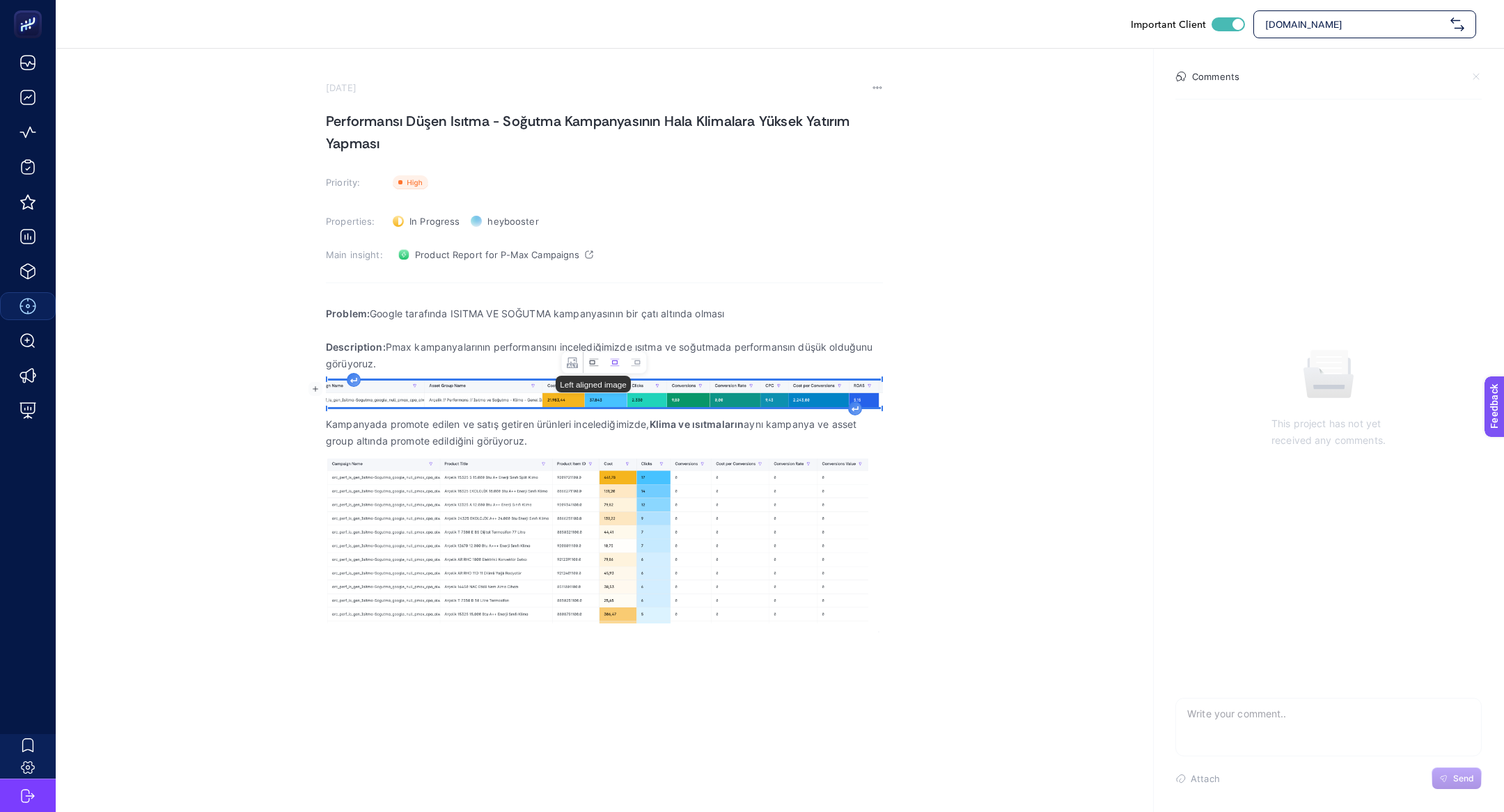
click at [590, 361] on icon "Image toolbar" at bounding box center [594, 363] width 11 height 11
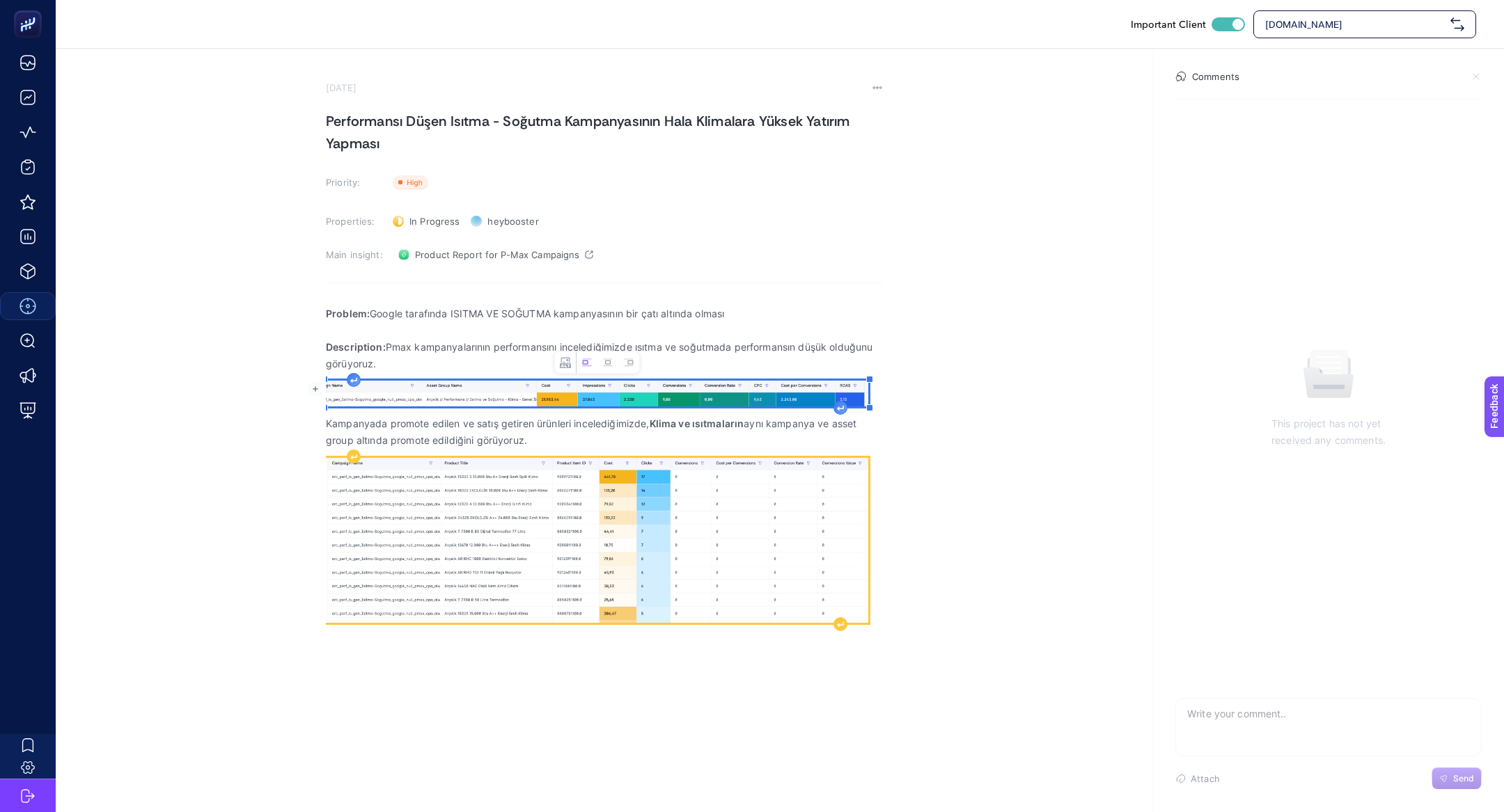
click at [631, 600] on img "Rich Text Editor. Editing area: main" at bounding box center [596, 541] width 542 height 166
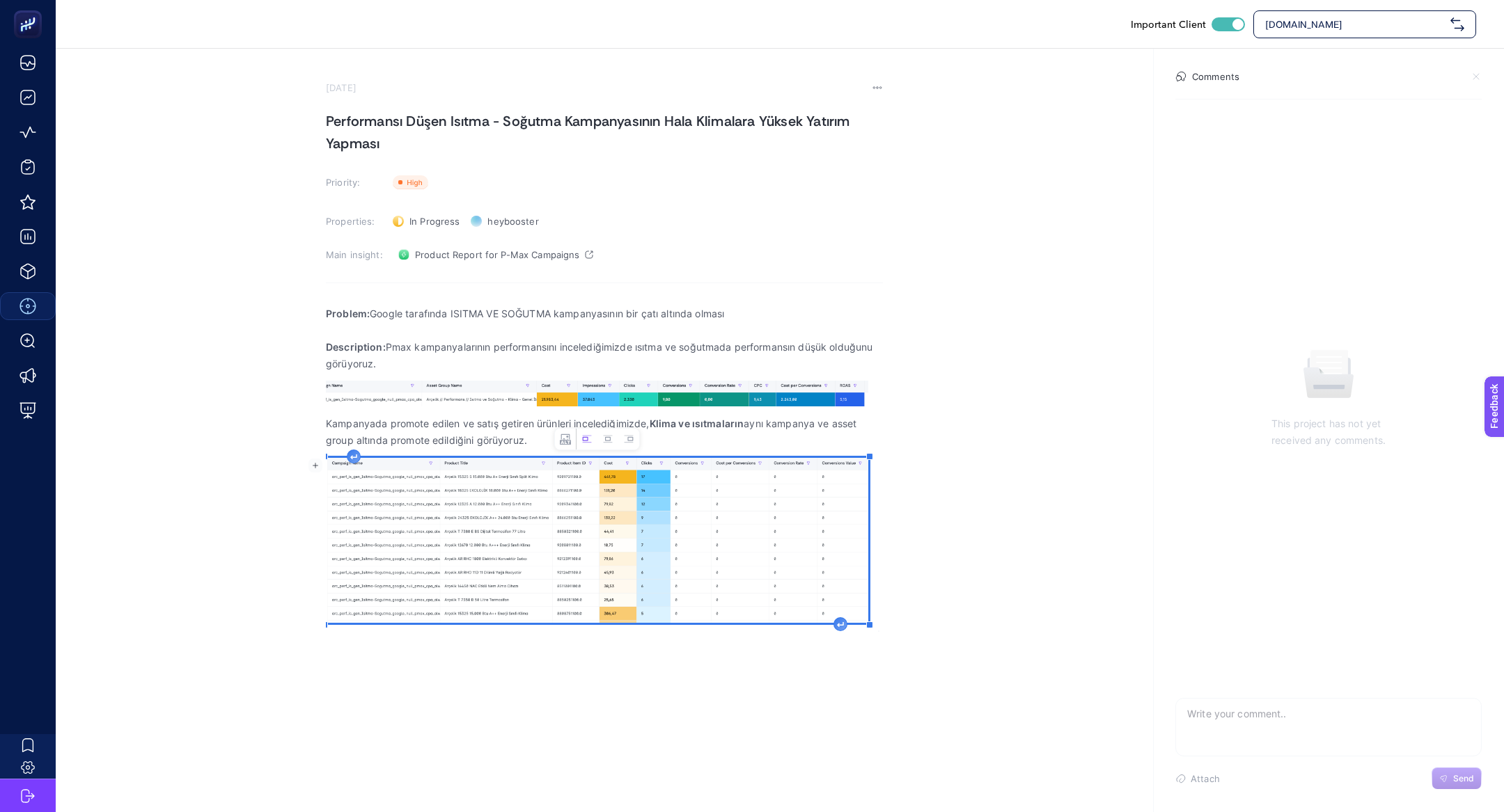
click at [836, 621] on div "Rich Text Editor. Editing area: main" at bounding box center [840, 624] width 14 height 14
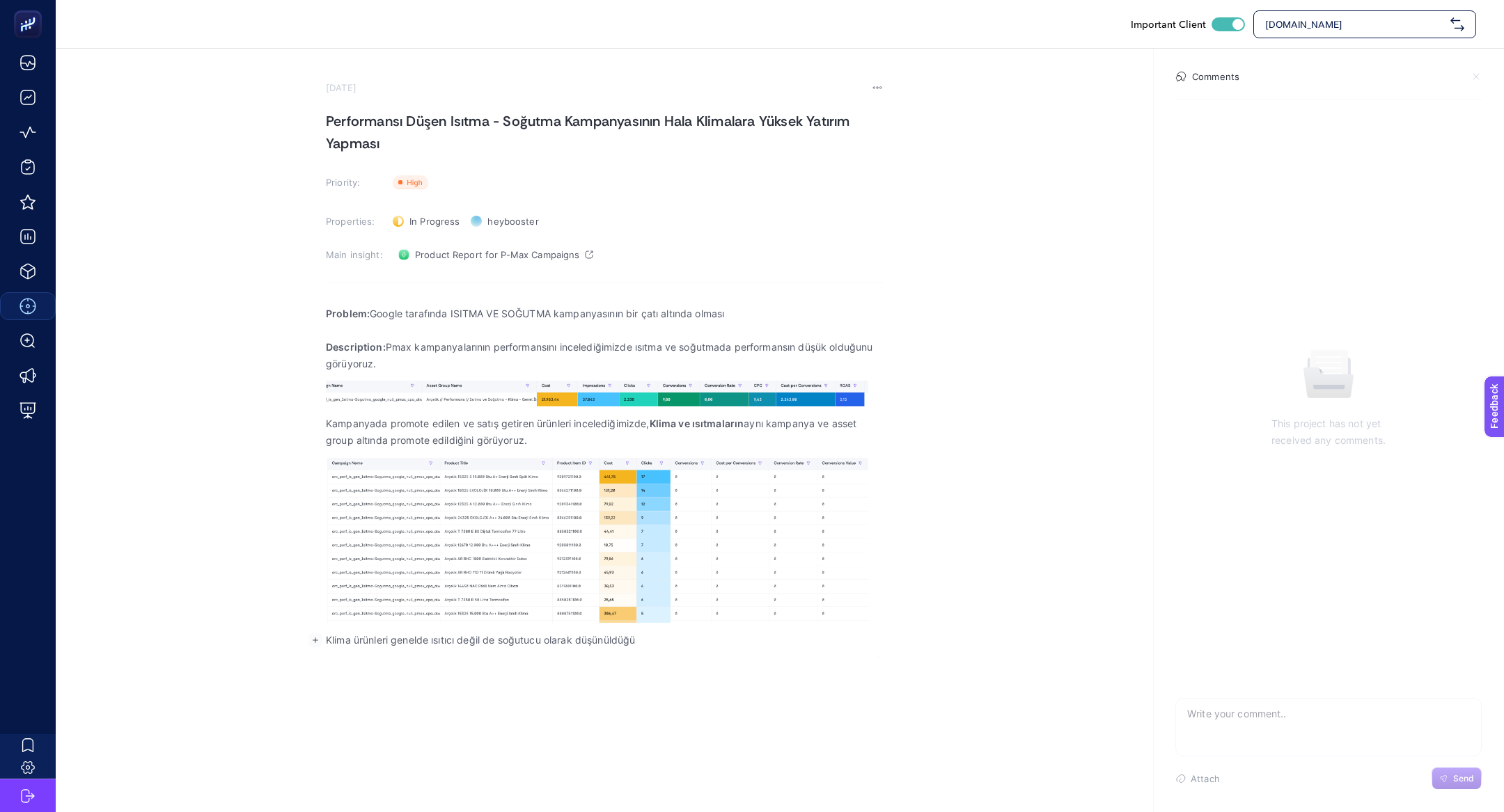
click at [702, 429] on p "Kampanyada promote edilen ve satış getiren ürünleri incelediğimizde, Klima ve ı…" at bounding box center [604, 432] width 557 height 34
click at [613, 437] on p "Kampanyada promote edilen ve satış getiren ürünleri incelediğimizde, Klima ve ı…" at bounding box center [604, 432] width 557 height 34
click at [698, 644] on p "Klima ürünleri genelde ısıtıcı değil de soğutucu olarak düşünüldüğü" at bounding box center [604, 640] width 557 height 16
click at [390, 147] on h1 "Performansı Düşen Isıtma - Soğutma Kampanyasının Hala Klimalara Yüksek Yatırım …" at bounding box center [604, 132] width 557 height 44
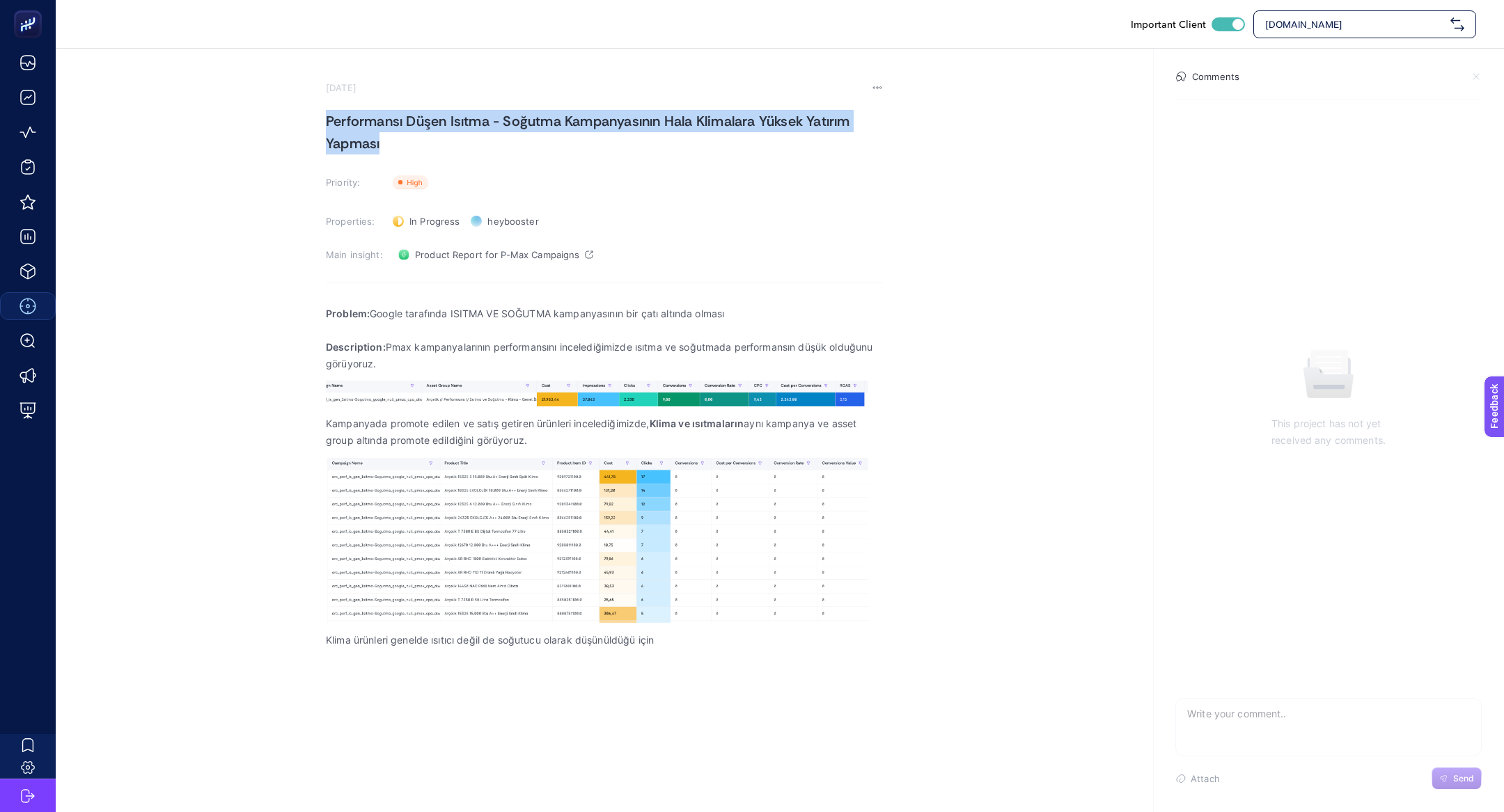
click at [390, 147] on h1 "Performansı Düşen Isıtma - Soğutma Kampanyasının Hala Klimalara Yüksek Yatırım …" at bounding box center [604, 132] width 557 height 44
copy h1 "Performansı Düşen Isıtma - Soğutma Kampanyasının Hala Klimalara Yüksek Yatırım …"
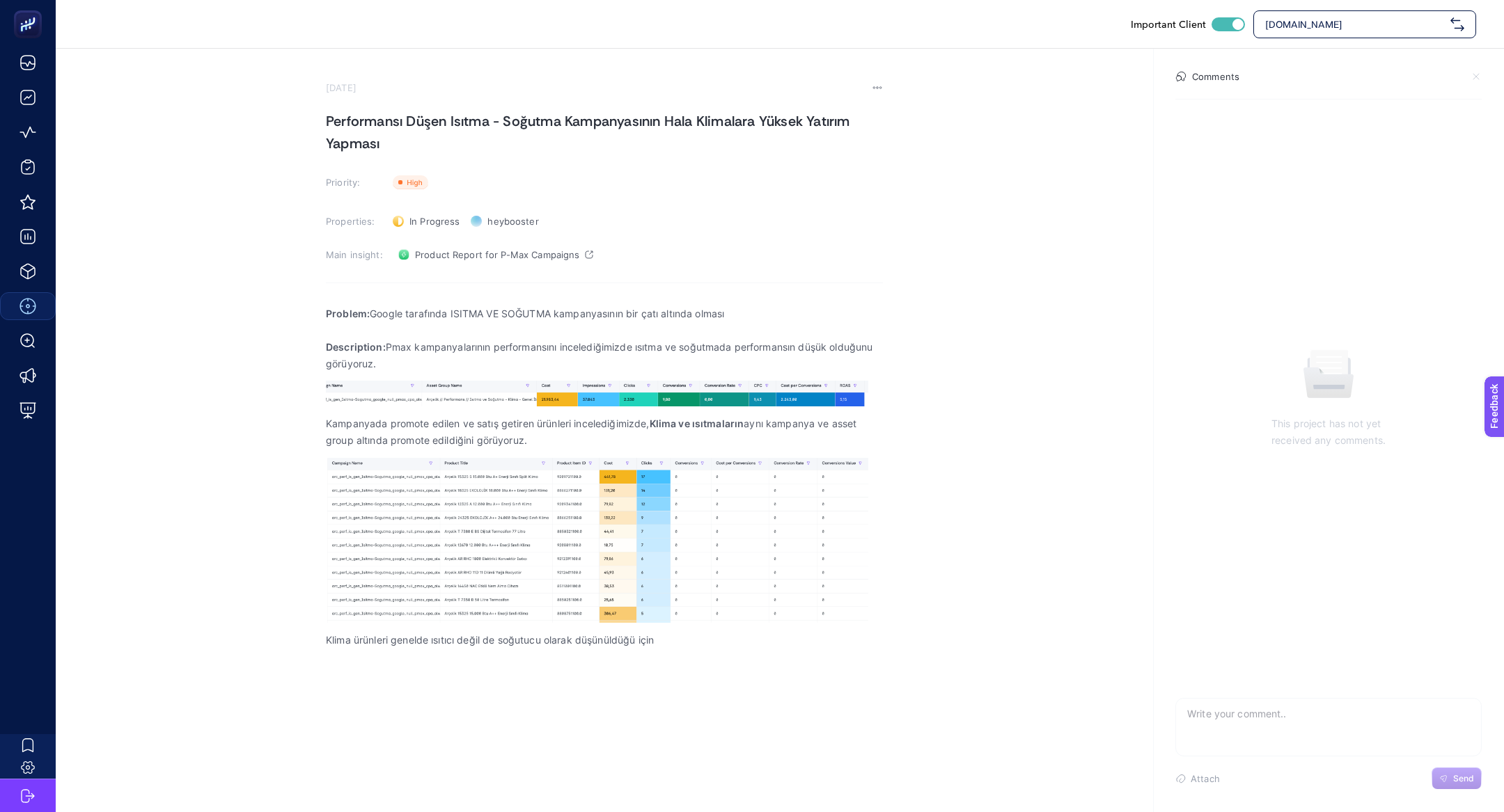
click at [705, 648] on p "Klima ürünleri genelde ısıtıcı değil de soğutucu olarak düşünüldüğü için" at bounding box center [604, 640] width 557 height 16
click at [686, 648] on p "Klima ürünleri genelde ısıtıcı değil de soğutucu olarak düşünüldüğü için" at bounding box center [604, 640] width 557 height 16
click at [561, 436] on p "Kampanyada promote edilen ve satış getiren ürünleri incelediğimizde, Klima ve ı…" at bounding box center [604, 432] width 557 height 34
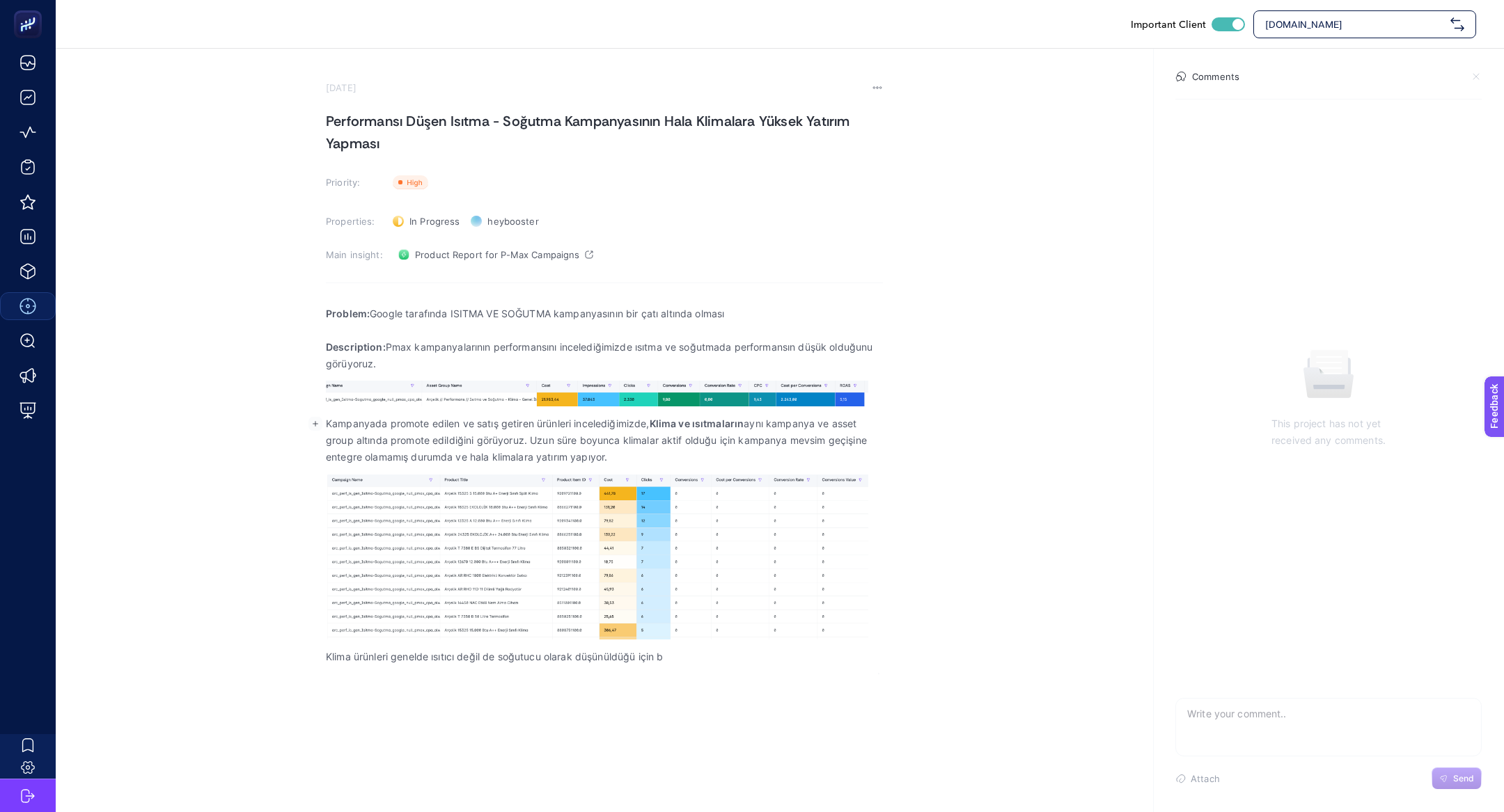
click at [439, 659] on p "Klima ürünleri genelde ısıtıcı değil de soğutucu olarak düşünüldüğü için b" at bounding box center [604, 657] width 557 height 16
click at [688, 666] on div "Problem: Google tarafında ISITMA VE SOĞUTMA kampanyasının bir çatı altında olma…" at bounding box center [604, 485] width 557 height 377
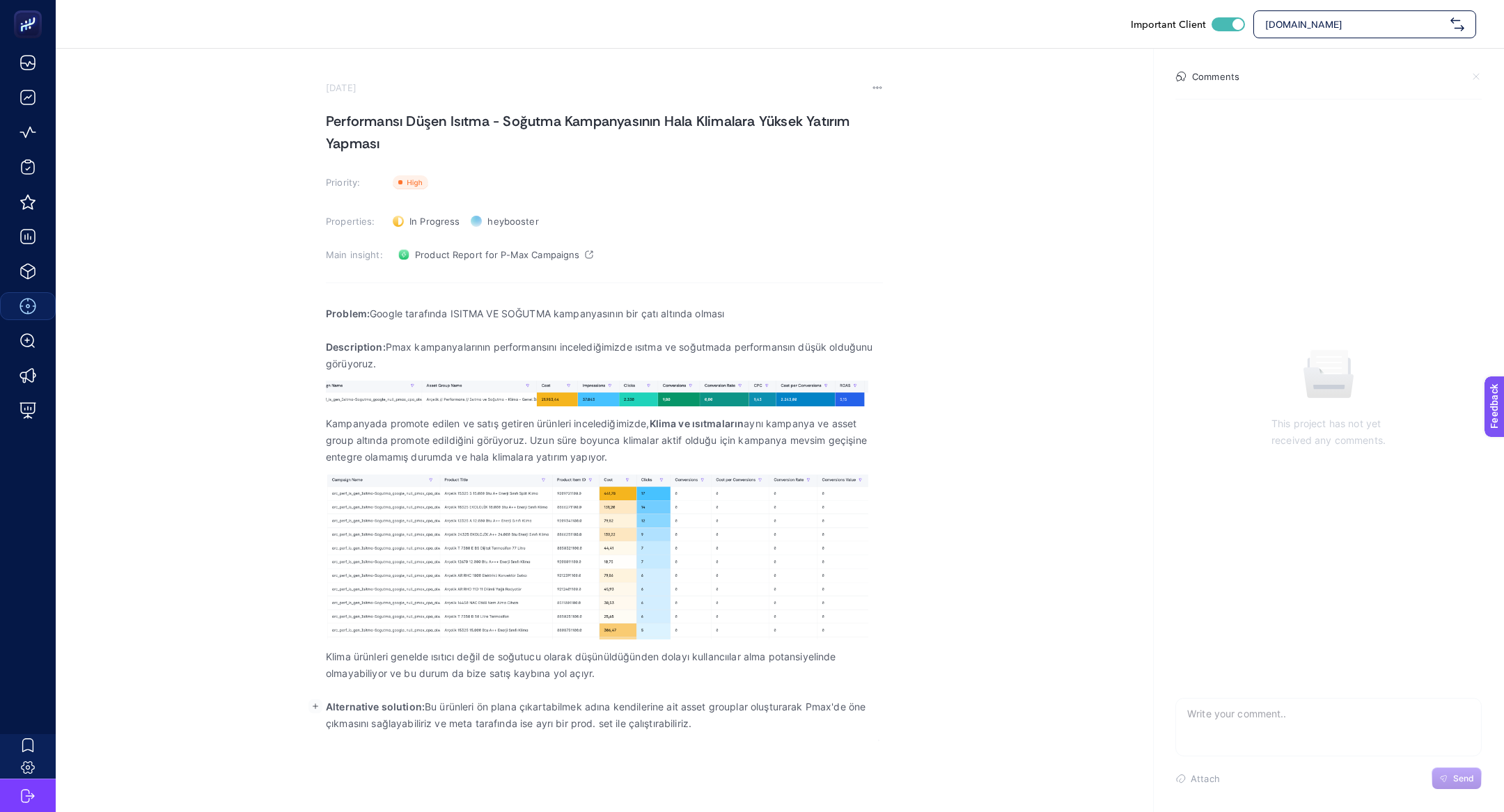
click at [449, 707] on p "Alternative solution: Bu ürünleri ön plana çıkartabilmek adına kendilerine ait …" at bounding box center [604, 716] width 557 height 34
click at [434, 705] on p "Alternative solution: ISITICI ürünlerini ön plana çıkartabilmek adına kendileri…" at bounding box center [604, 716] width 557 height 34
click at [653, 725] on p "Alternative solution: ISITICI ürünlerini ön plana çıkartabilmek adına kendileri…" at bounding box center [604, 716] width 557 height 34
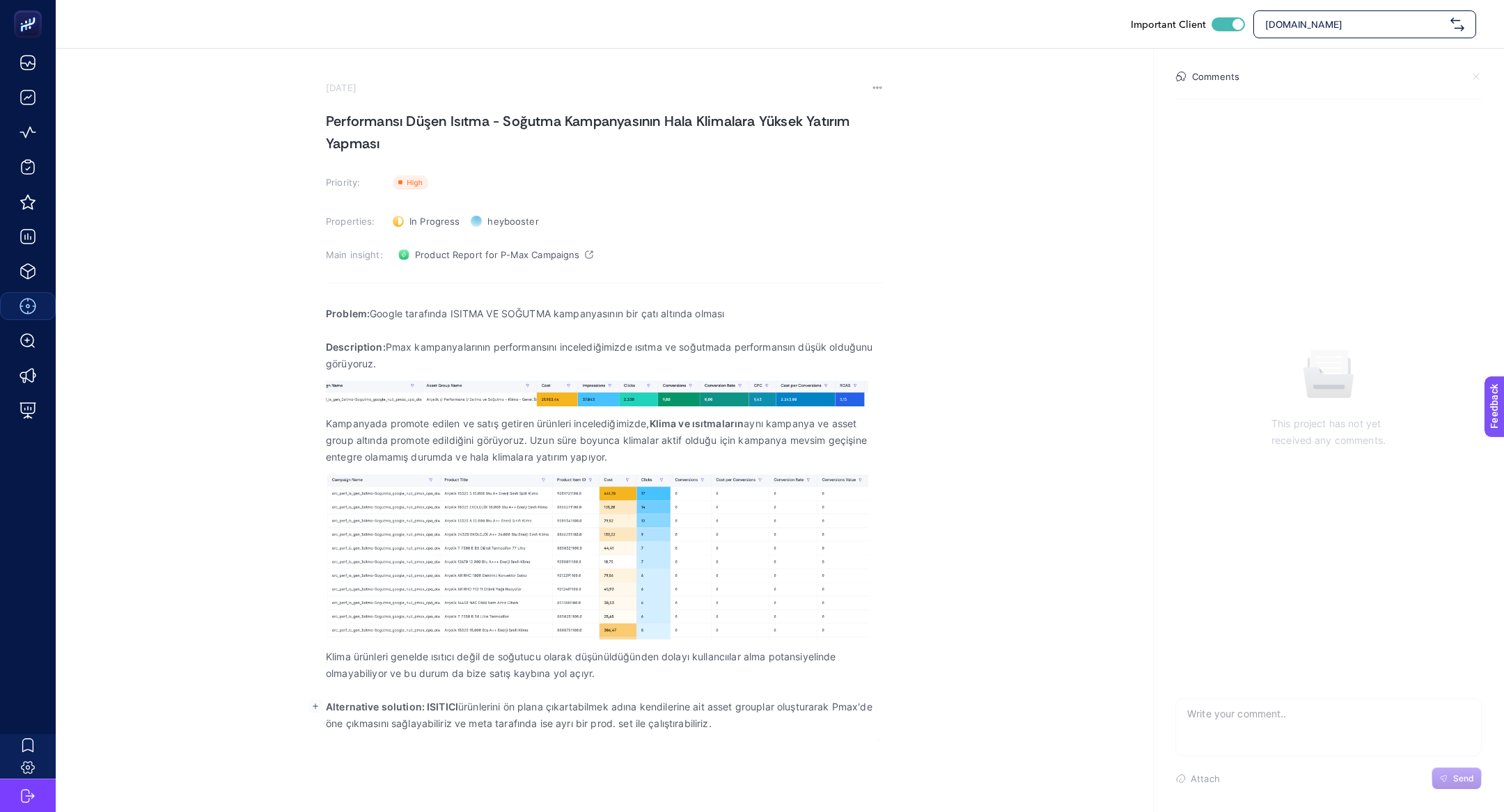
click at [662, 711] on p "Alternative solution: ISITICI ürünlerini ön plana çıkartabilmek adına kendileri…" at bounding box center [604, 716] width 557 height 34
drag, startPoint x: 460, startPoint y: 721, endPoint x: 812, endPoint y: 744, distance: 352.8
click at [812, 744] on div "Important Client [DOMAIN_NAME] [DATE] Performansı Düşen Isıtma - Soğutma Kampan…" at bounding box center [752, 406] width 1504 height 812
click at [588, 672] on p "Klima ürünleri genelde ısıtıcı değil de soğutucu olarak düşünüldüğünden dolayı …" at bounding box center [604, 665] width 557 height 34
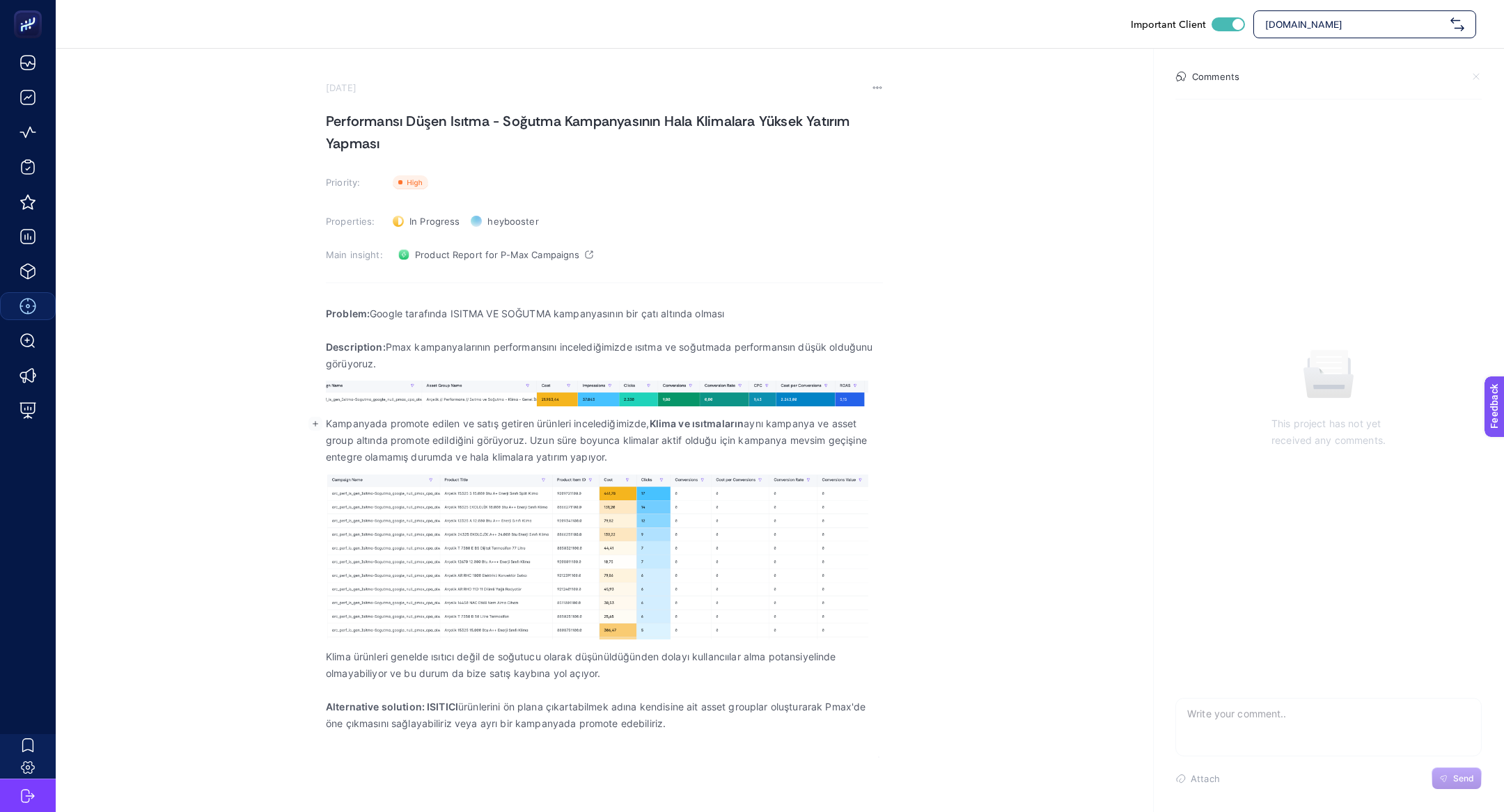
copy p "Uzun süre boyunca klimalar aktif olduğu için kampanya mevsim geçişine entegre o…"
drag, startPoint x: 531, startPoint y: 442, endPoint x: 624, endPoint y: 456, distance: 94.0
click at [624, 456] on p "Kampanyada promote edilen ve satış getiren ürünleri incelediğimizde, Klima ve ı…" at bounding box center [604, 440] width 557 height 50
